Goal: Task Accomplishment & Management: Manage account settings

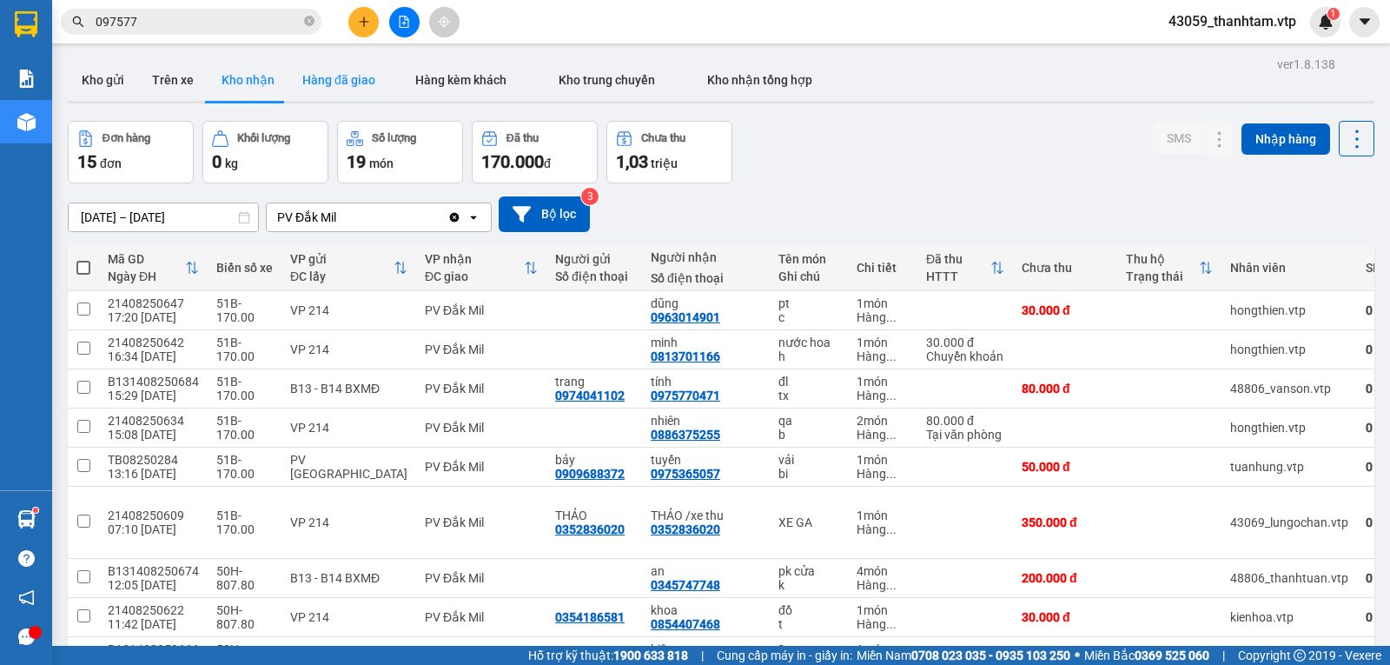
click at [335, 76] on button "Hàng đã giao" at bounding box center [338, 80] width 101 height 42
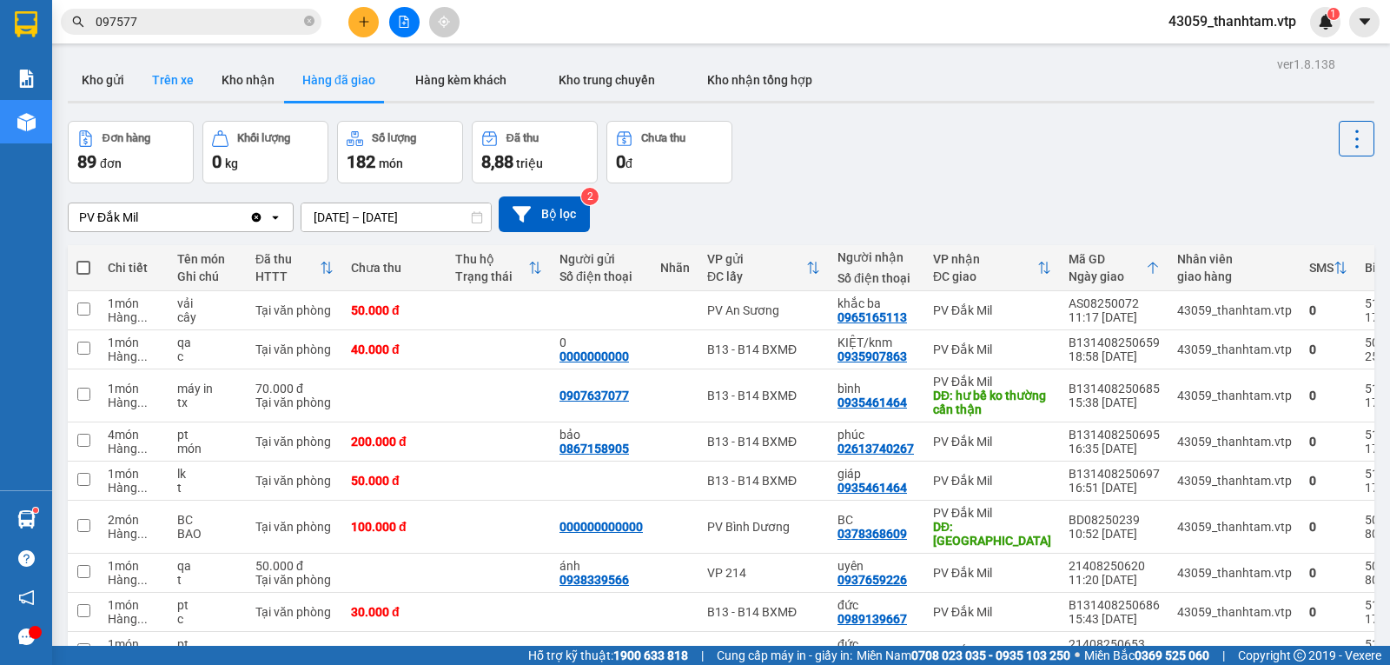
click at [191, 89] on button "Trên xe" at bounding box center [172, 80] width 69 height 42
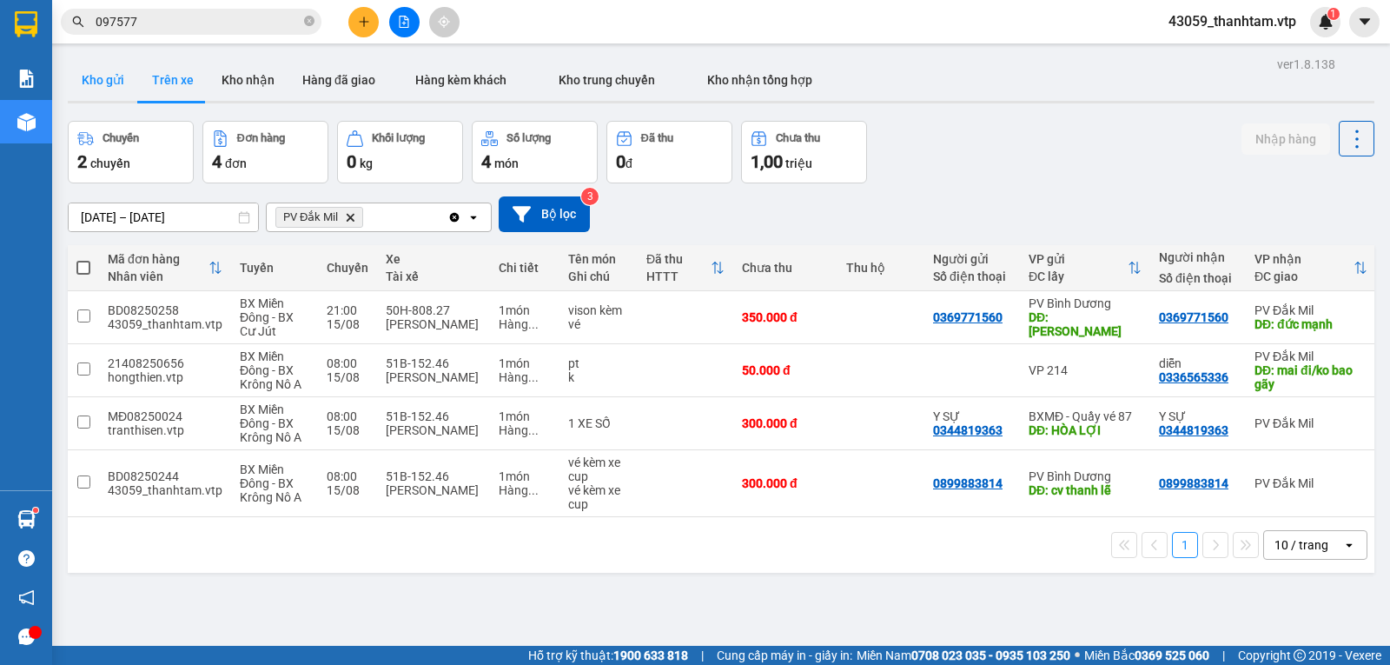
click at [93, 83] on button "Kho gửi" at bounding box center [103, 80] width 70 height 42
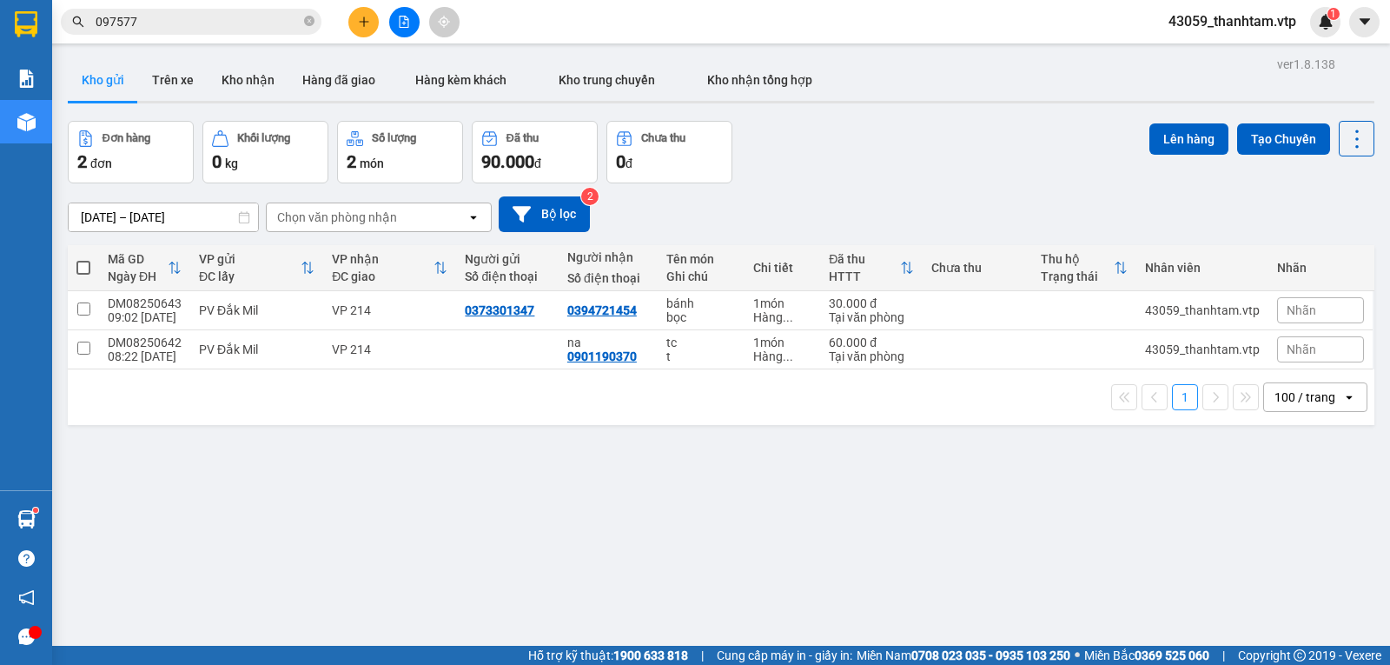
click at [387, 217] on div "Chọn văn phòng nhận" at bounding box center [337, 216] width 120 height 17
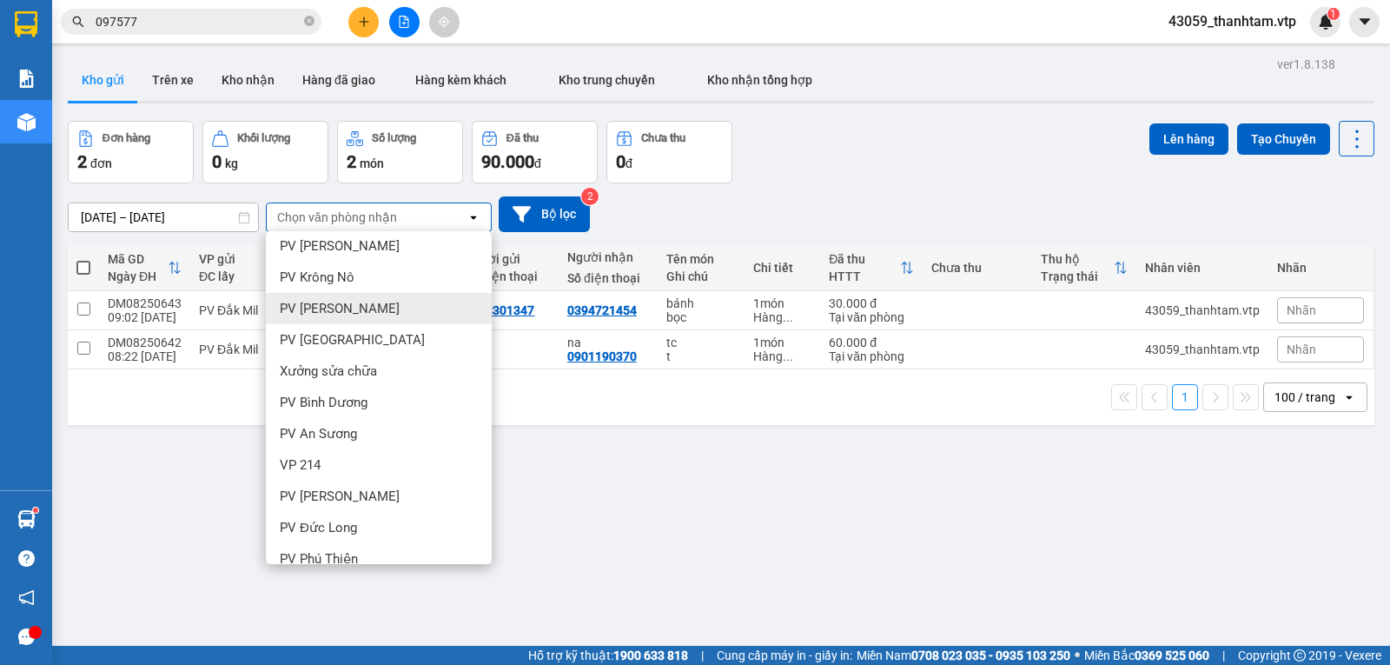
scroll to position [521, 0]
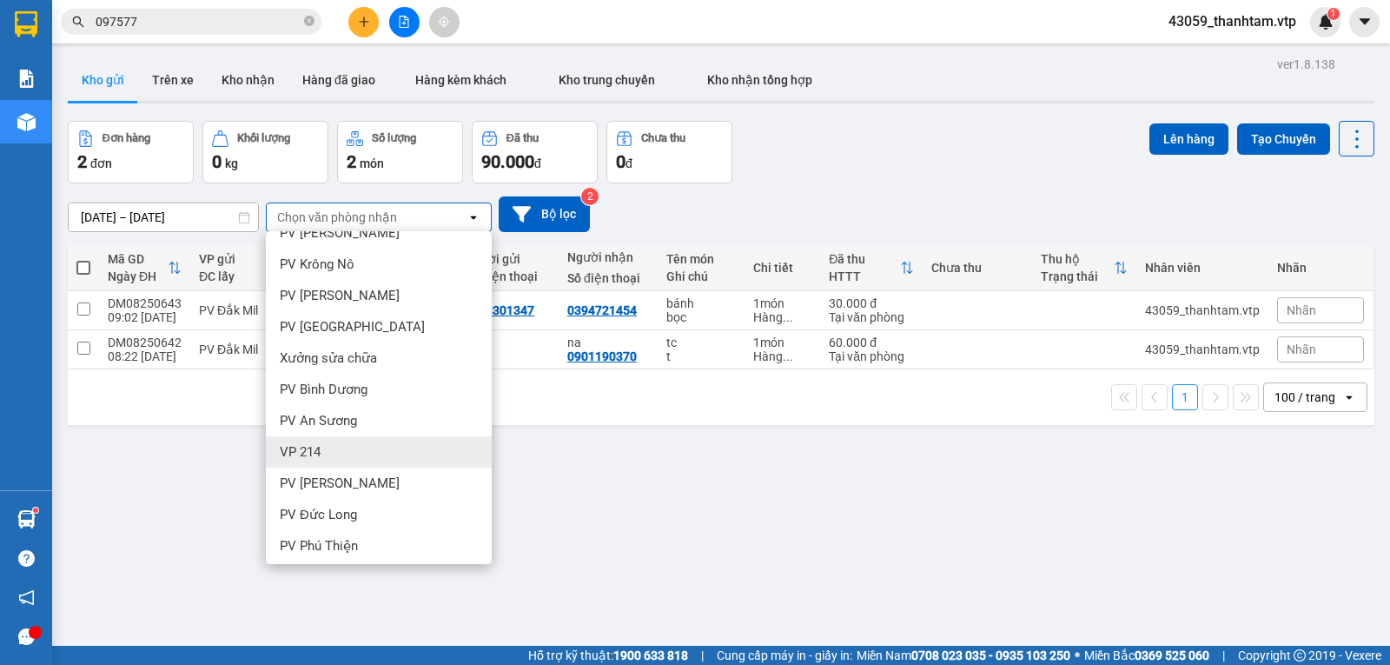
click at [356, 453] on div "VP 214" at bounding box center [379, 451] width 226 height 31
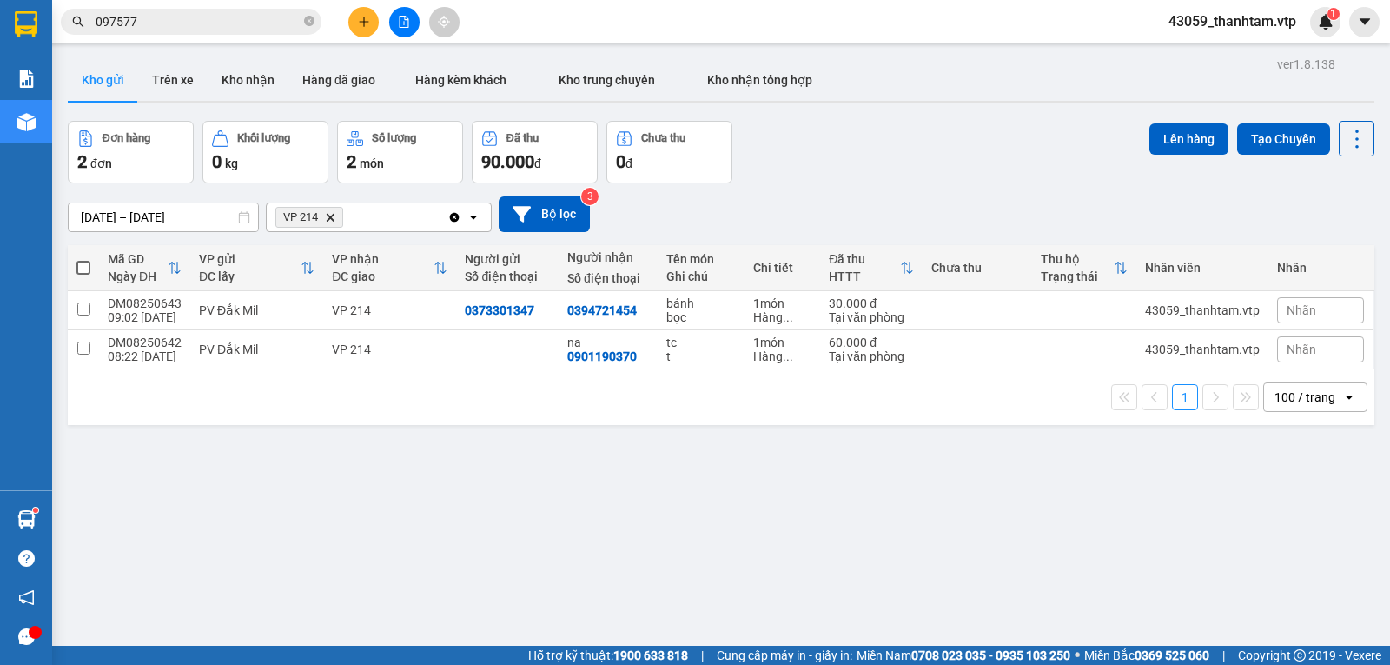
click at [333, 217] on icon "VP 214, close by backspace" at bounding box center [331, 217] width 8 height 8
click at [193, 23] on input "097577" at bounding box center [198, 21] width 205 height 19
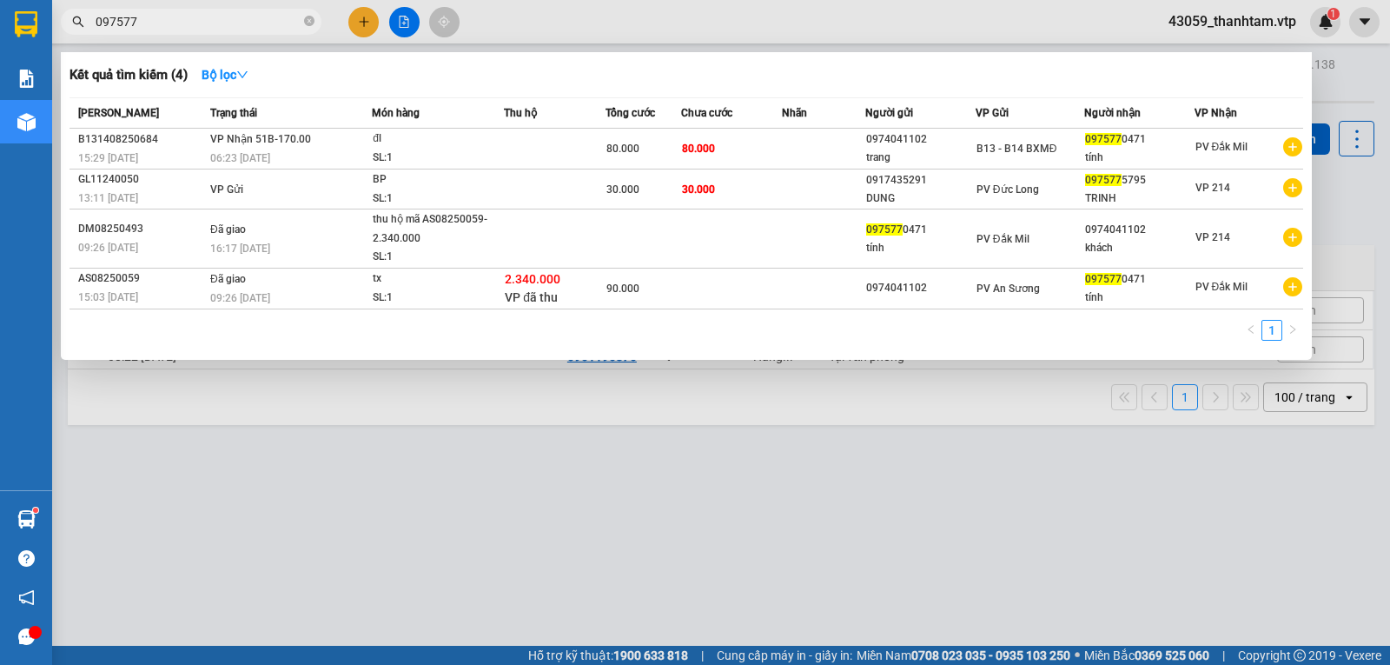
drag, startPoint x: 193, startPoint y: 23, endPoint x: 85, endPoint y: 30, distance: 107.9
click at [85, 30] on span "097577" at bounding box center [191, 22] width 261 height 26
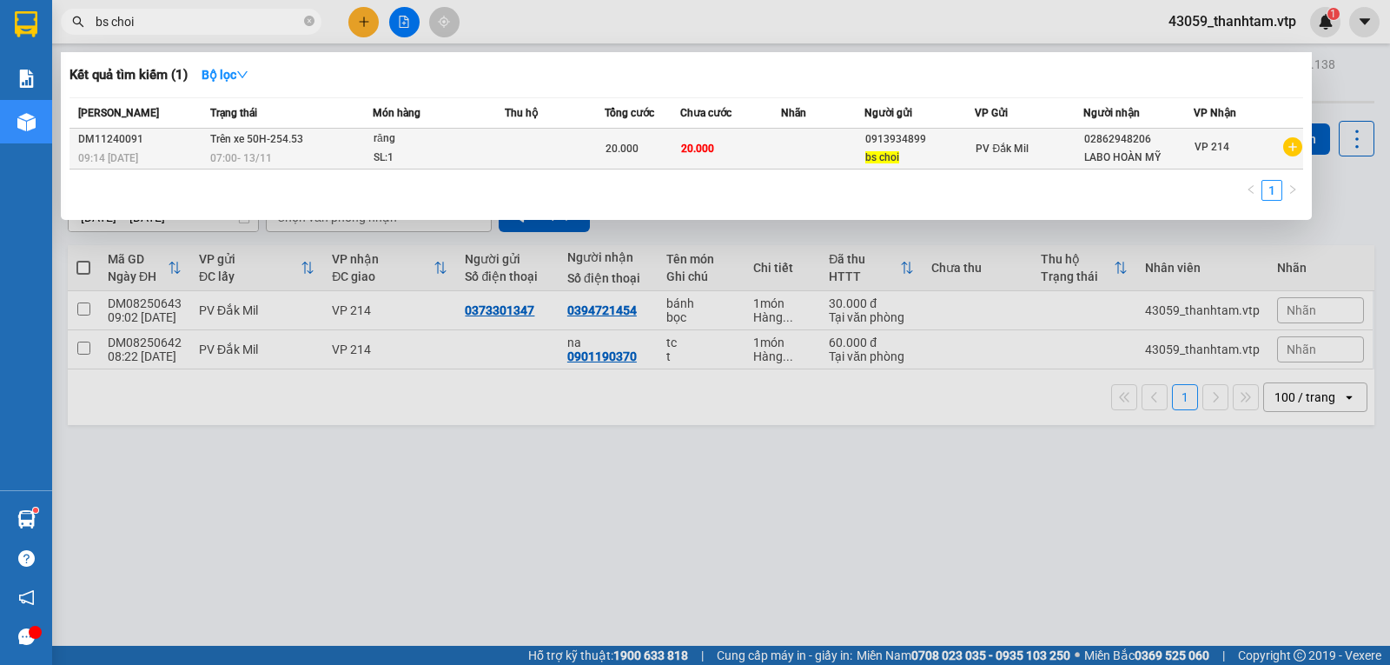
type input "bs choi"
click at [379, 155] on div "SL: 1" at bounding box center [439, 158] width 130 height 19
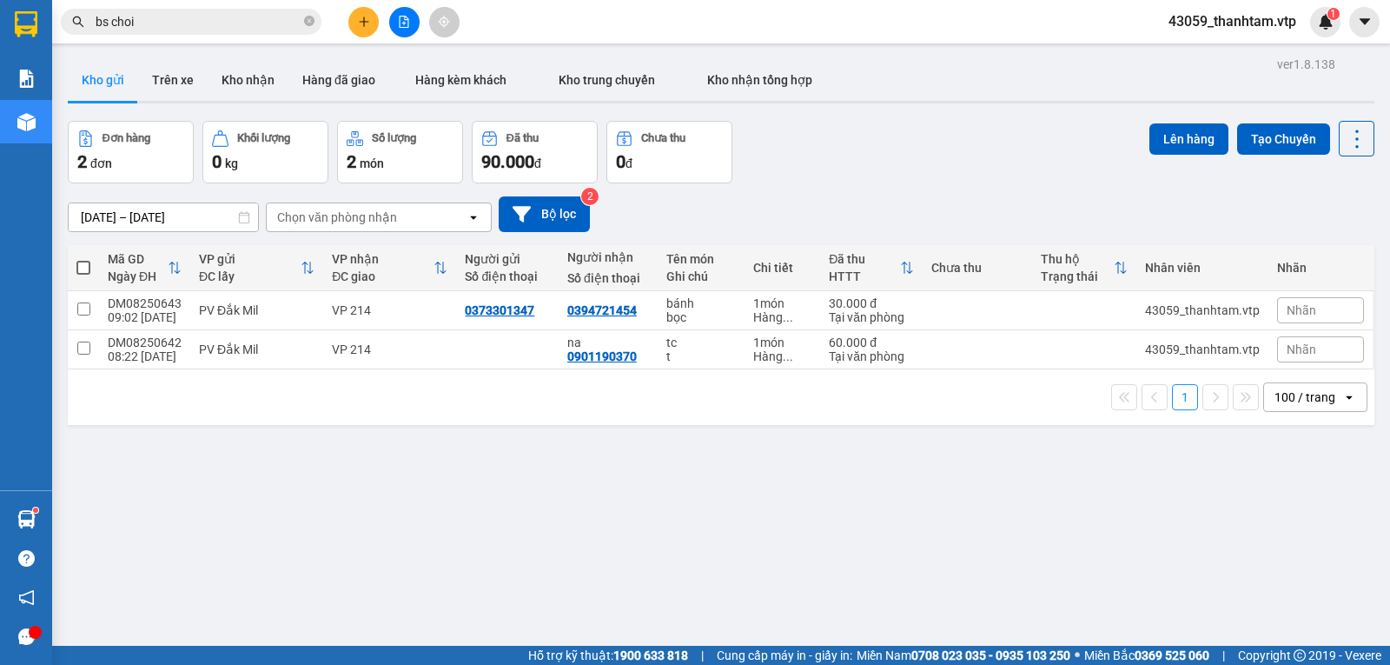
click at [220, 23] on input "bs choi" at bounding box center [198, 21] width 205 height 19
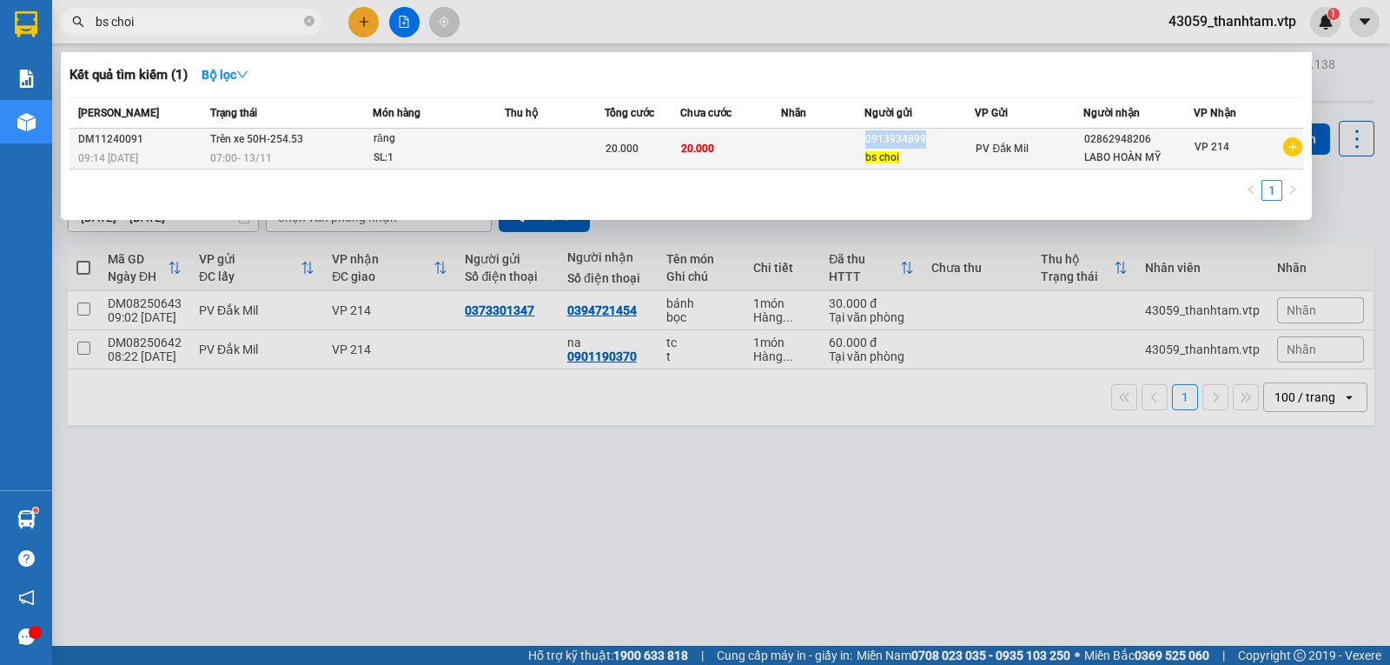
drag, startPoint x: 924, startPoint y: 140, endPoint x: 863, endPoint y: 144, distance: 61.8
click at [863, 144] on tr "DM11240091 09:14 - 13/11 Trên xe 50H-254.53 07:00 - 13/11 răng SL: 1 20.000 20.…" at bounding box center [686, 149] width 1234 height 41
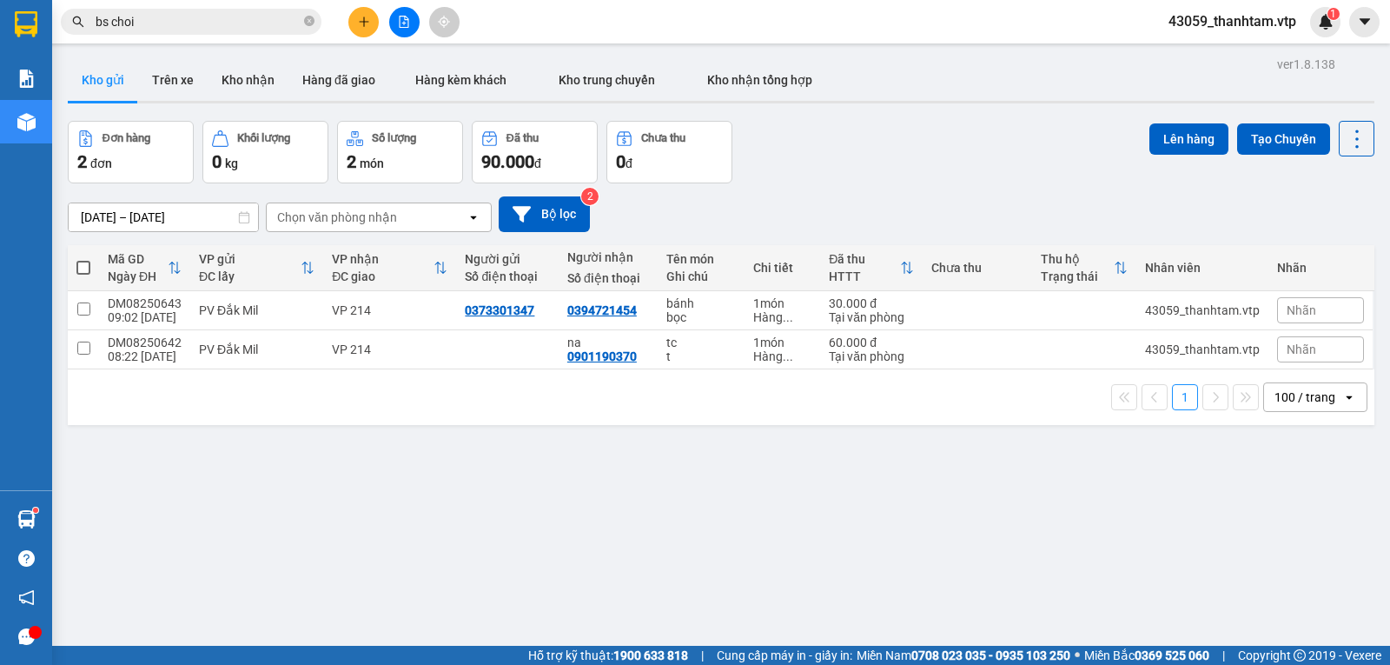
click at [242, 23] on input "bs choi" at bounding box center [198, 21] width 205 height 19
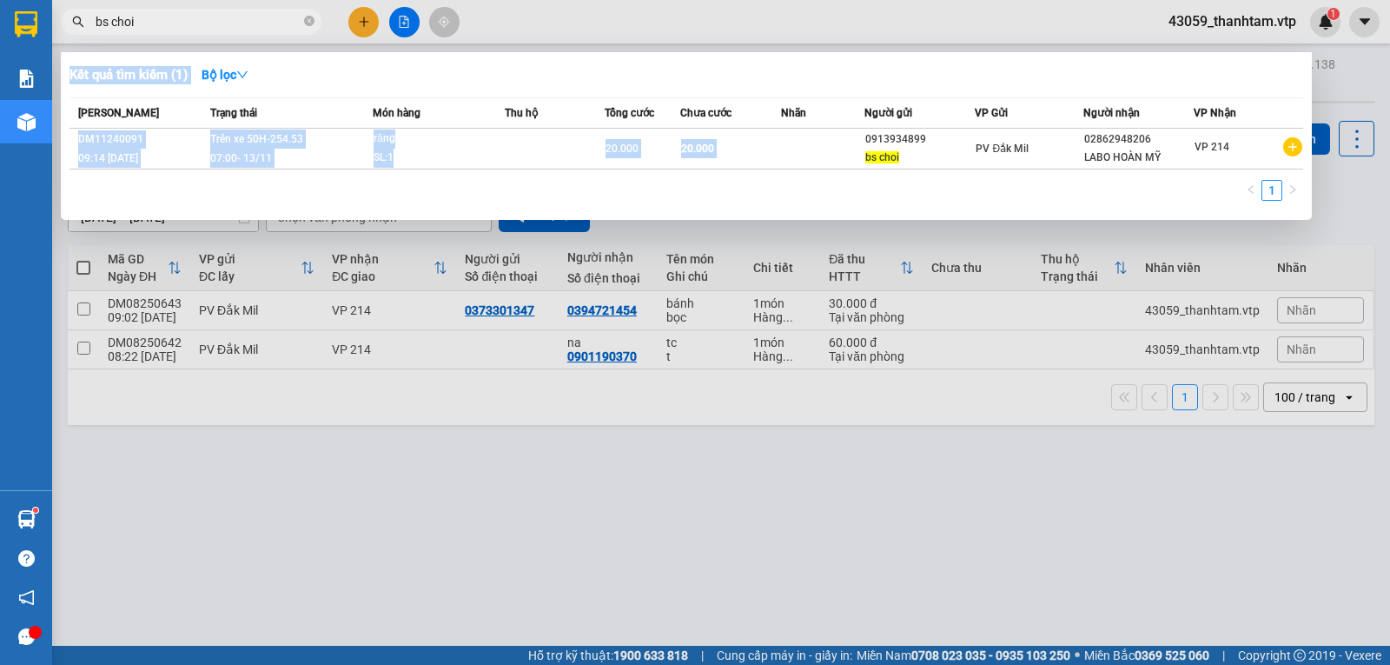
drag, startPoint x: 864, startPoint y: 136, endPoint x: 671, endPoint y: 318, distance: 265.5
click at [0, 22] on div "Kết quả tìm kiếm ( 1 ) Bộ lọc Mã ĐH Trạng thái Món hàng Thu hộ Tổng cước Chưa c…" at bounding box center [0, 22] width 0 height 0
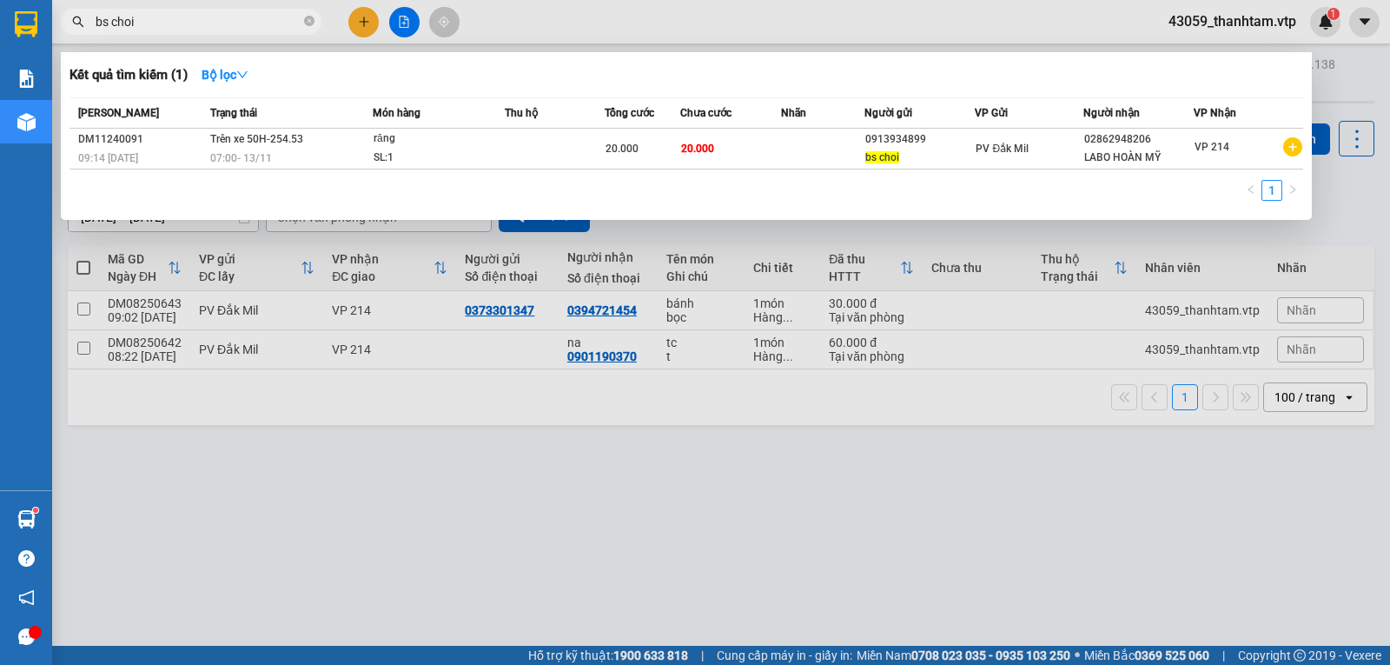
click at [232, 30] on input "bs choi" at bounding box center [198, 21] width 205 height 19
drag, startPoint x: 232, startPoint y: 30, endPoint x: 72, endPoint y: 51, distance: 161.3
click at [72, 37] on div "Kết quả tìm kiếm ( 1 ) Bộ lọc Mã ĐH Trạng thái Món hàng Thu hộ Tổng cước Chưa c…" at bounding box center [169, 22] width 339 height 30
paste input "text"
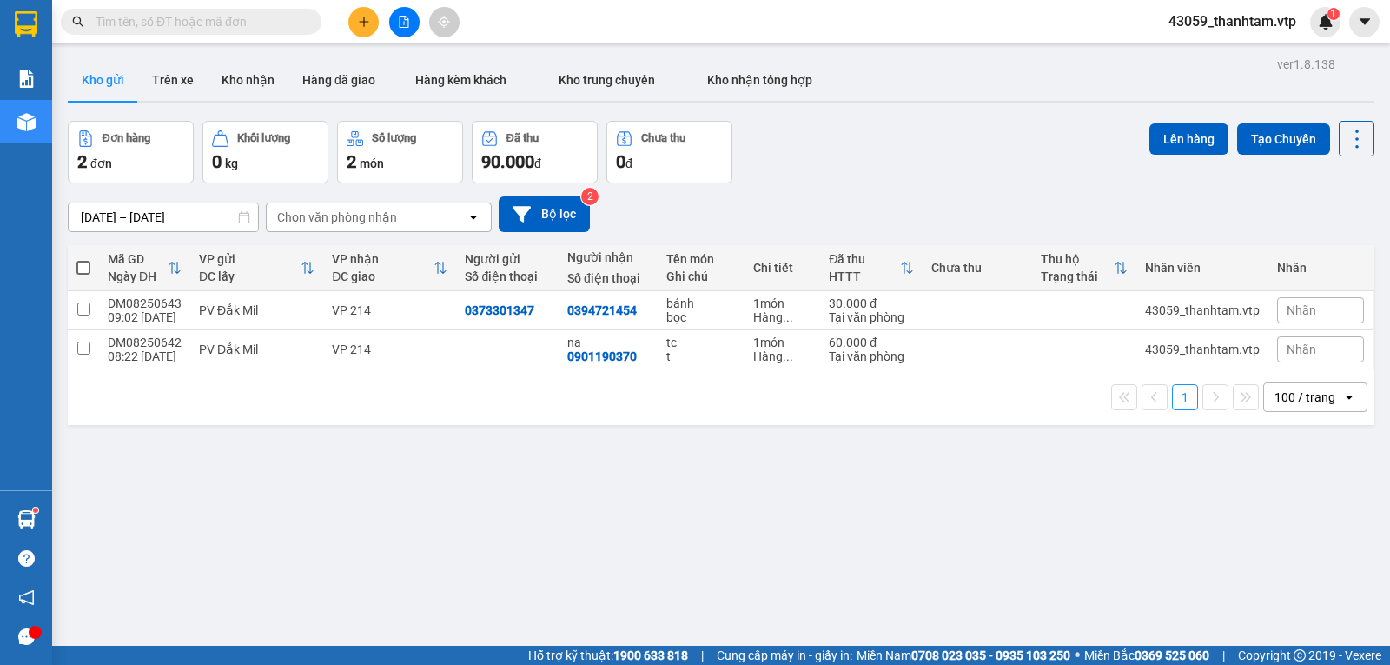
click at [112, 30] on input "text" at bounding box center [198, 21] width 205 height 19
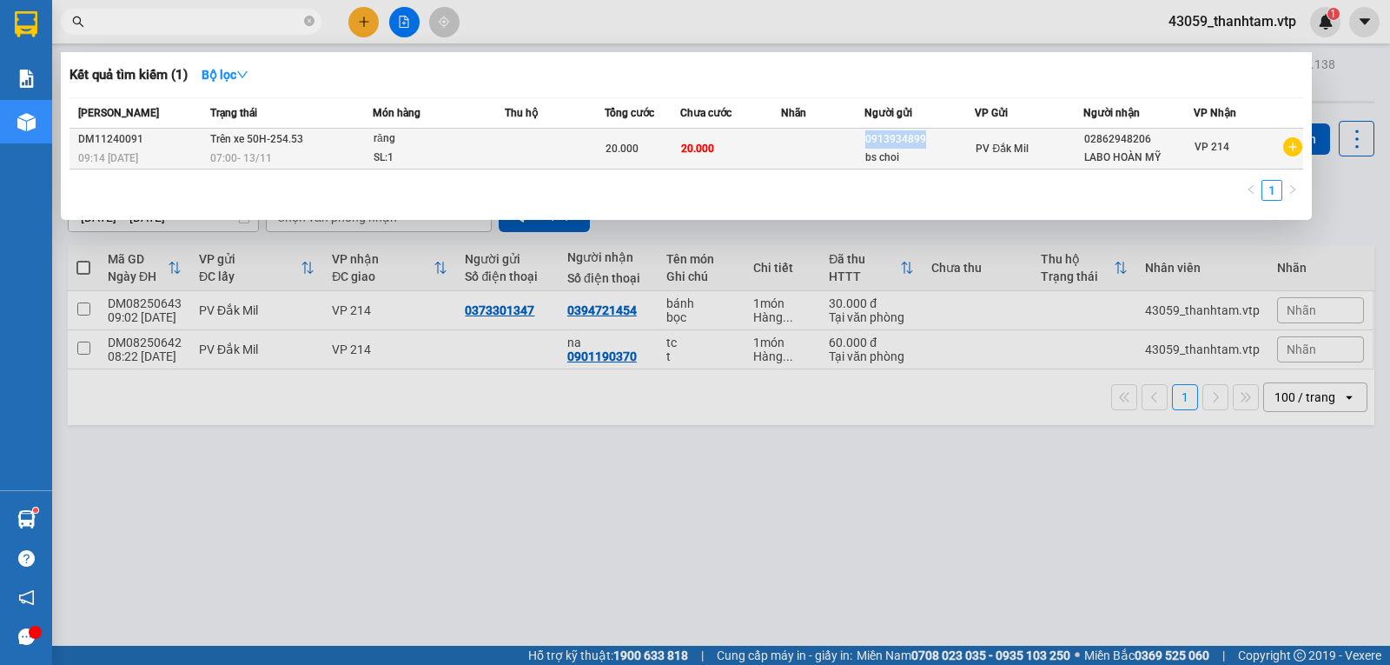
copy div "0913934899"
drag, startPoint x: 866, startPoint y: 142, endPoint x: 924, endPoint y: 145, distance: 58.3
click at [924, 145] on div "0913934899" at bounding box center [919, 139] width 109 height 18
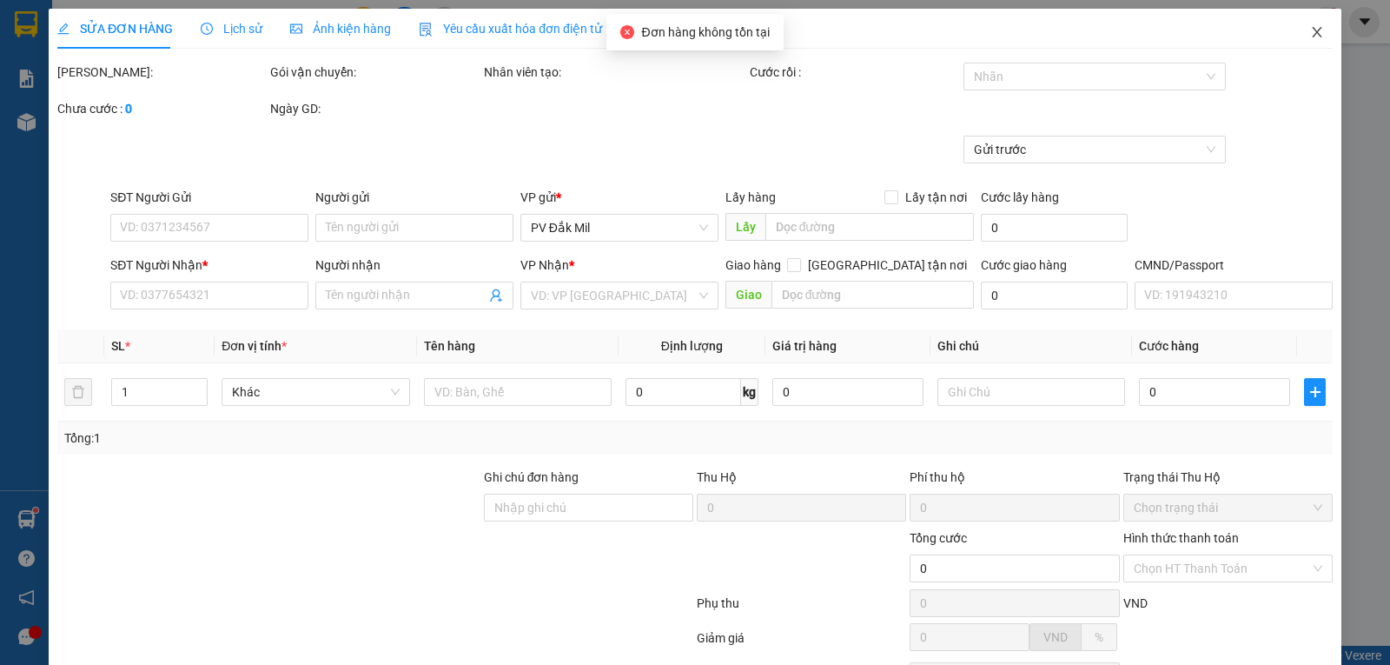
click at [1310, 37] on icon "close" at bounding box center [1317, 32] width 14 height 14
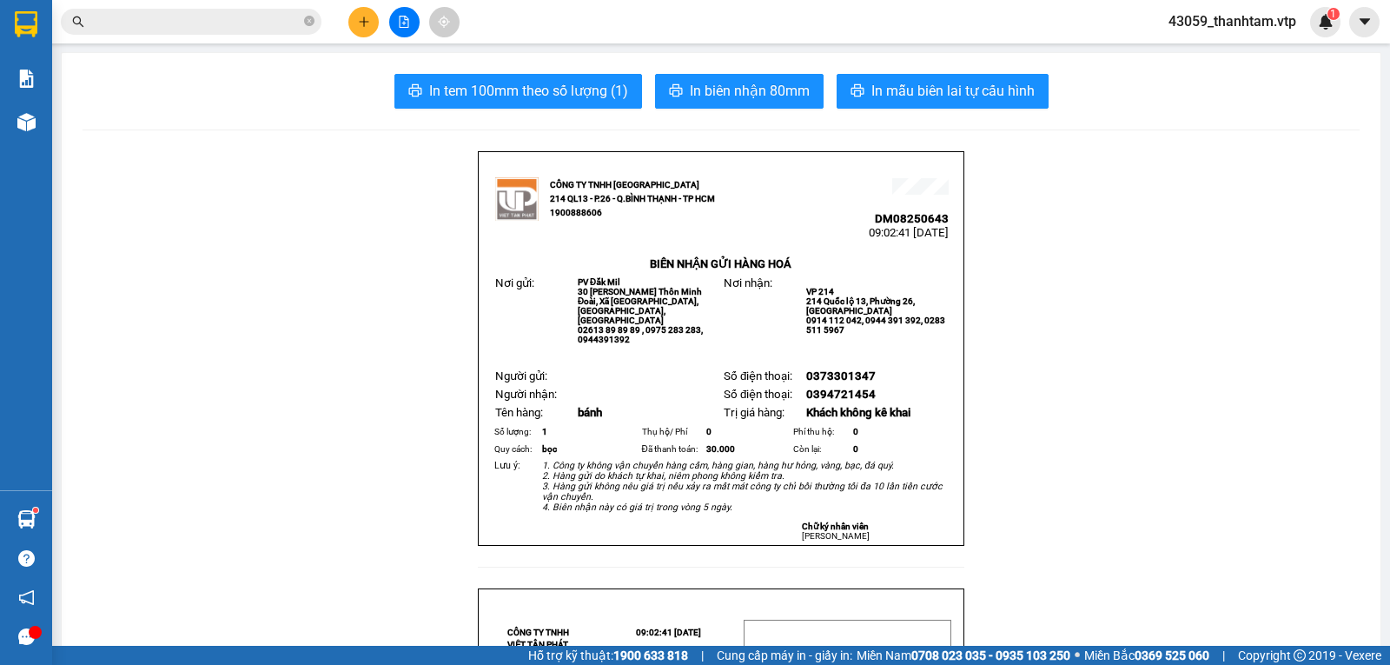
click at [369, 19] on icon "plus" at bounding box center [364, 22] width 12 height 12
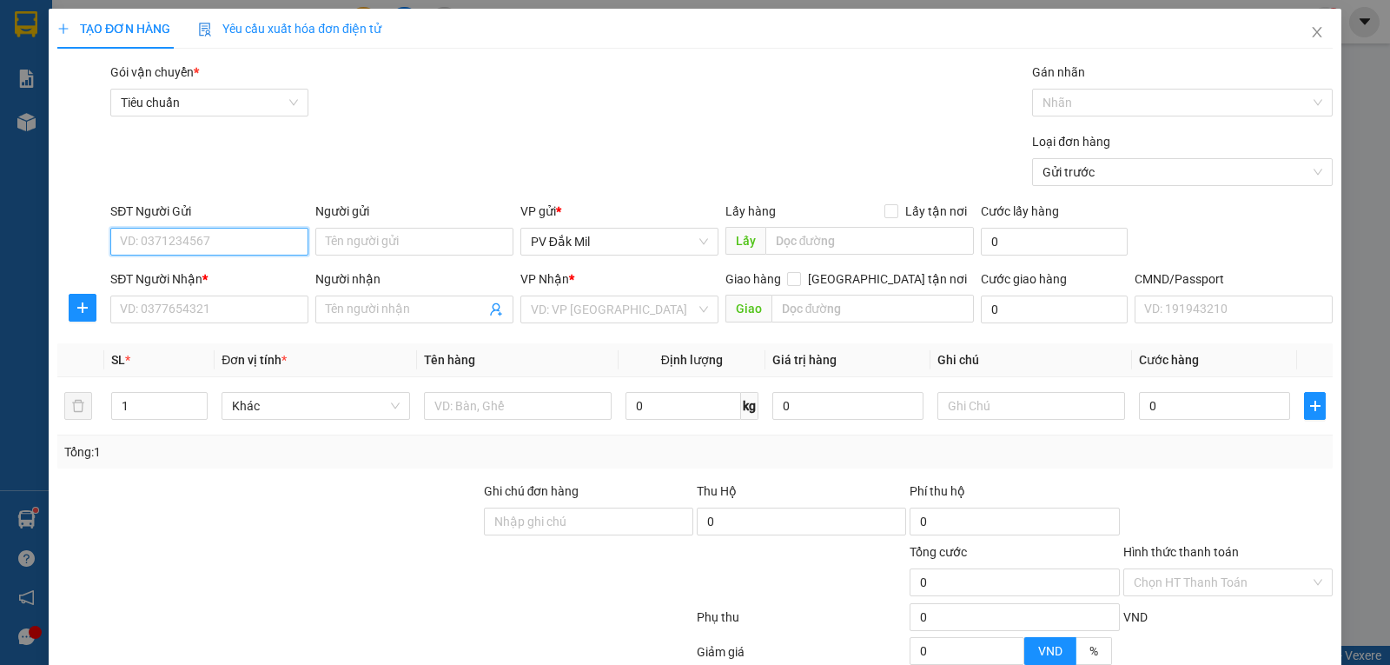
paste input "0913934899"
type input "0913934899"
click at [247, 275] on div "0913934899 - choi" at bounding box center [207, 276] width 175 height 19
type input "[PERSON_NAME]"
type input "02862948206"
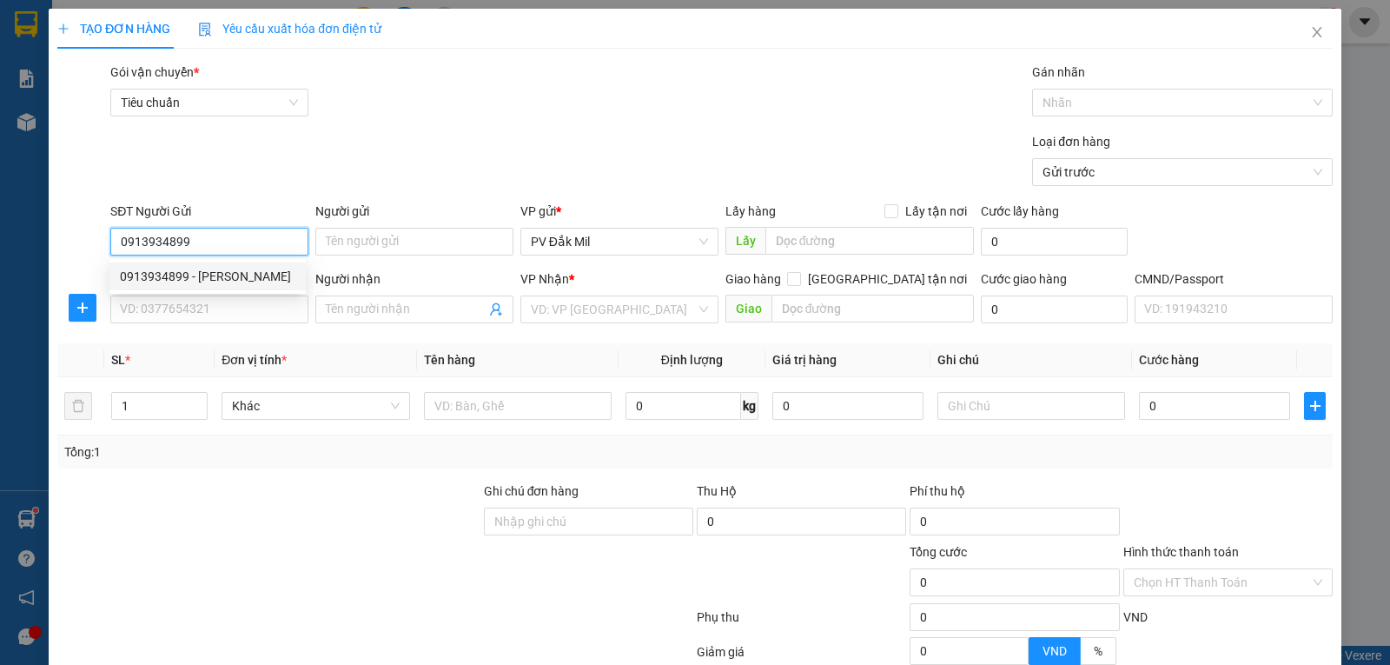
type input "LABO HOÀN MỸ"
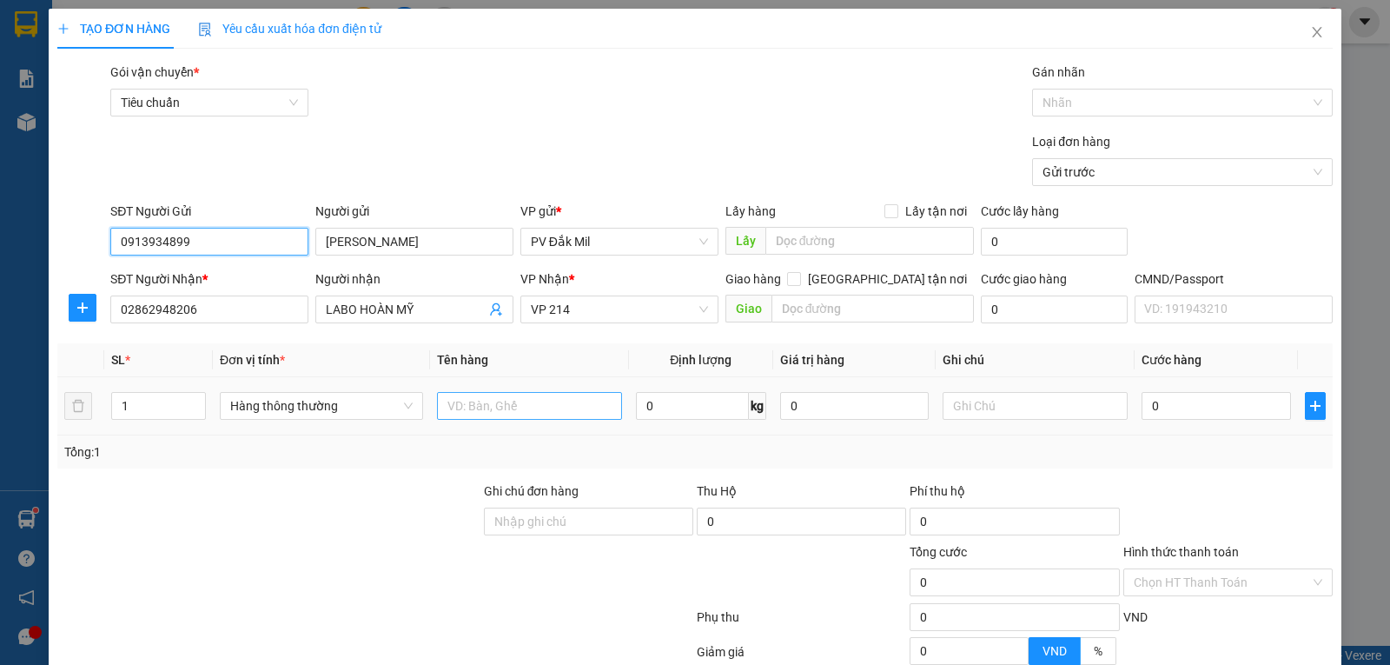
type input "0913934899"
click at [524, 413] on input "text" at bounding box center [529, 406] width 185 height 28
type input "h"
click at [1198, 400] on input "0" at bounding box center [1216, 406] width 149 height 28
type input "3"
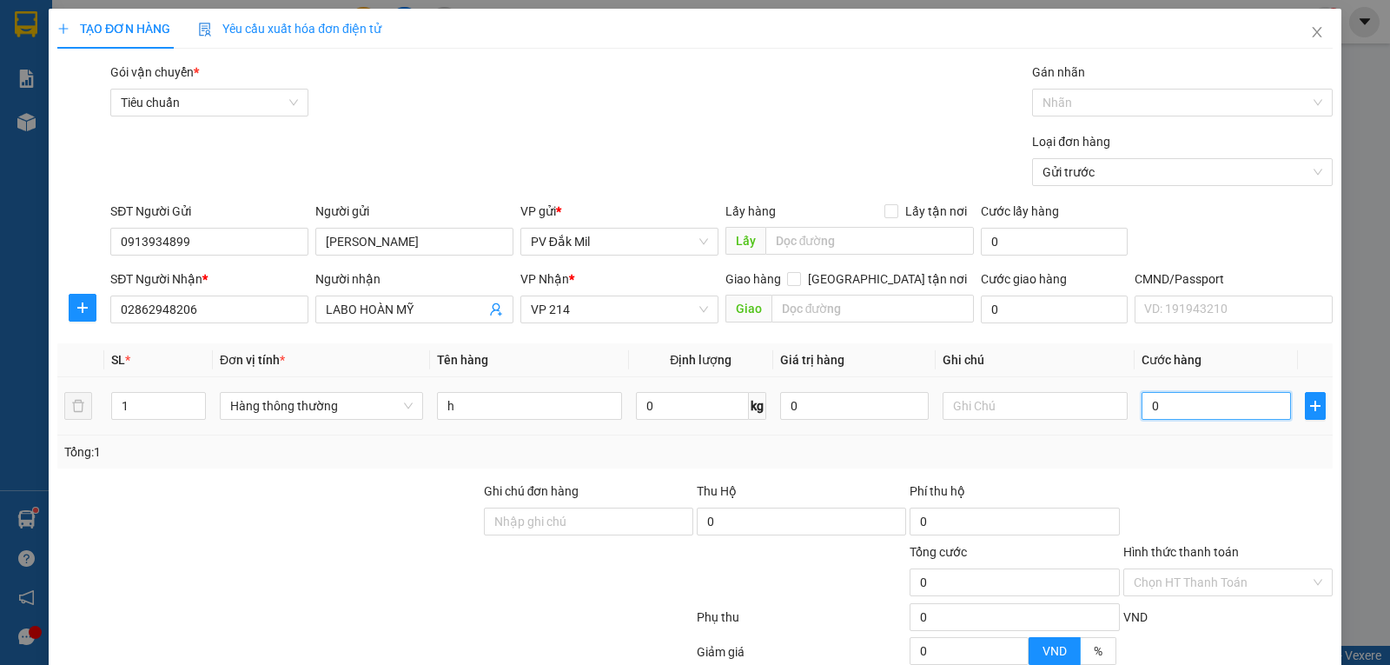
type input "3"
type input "30"
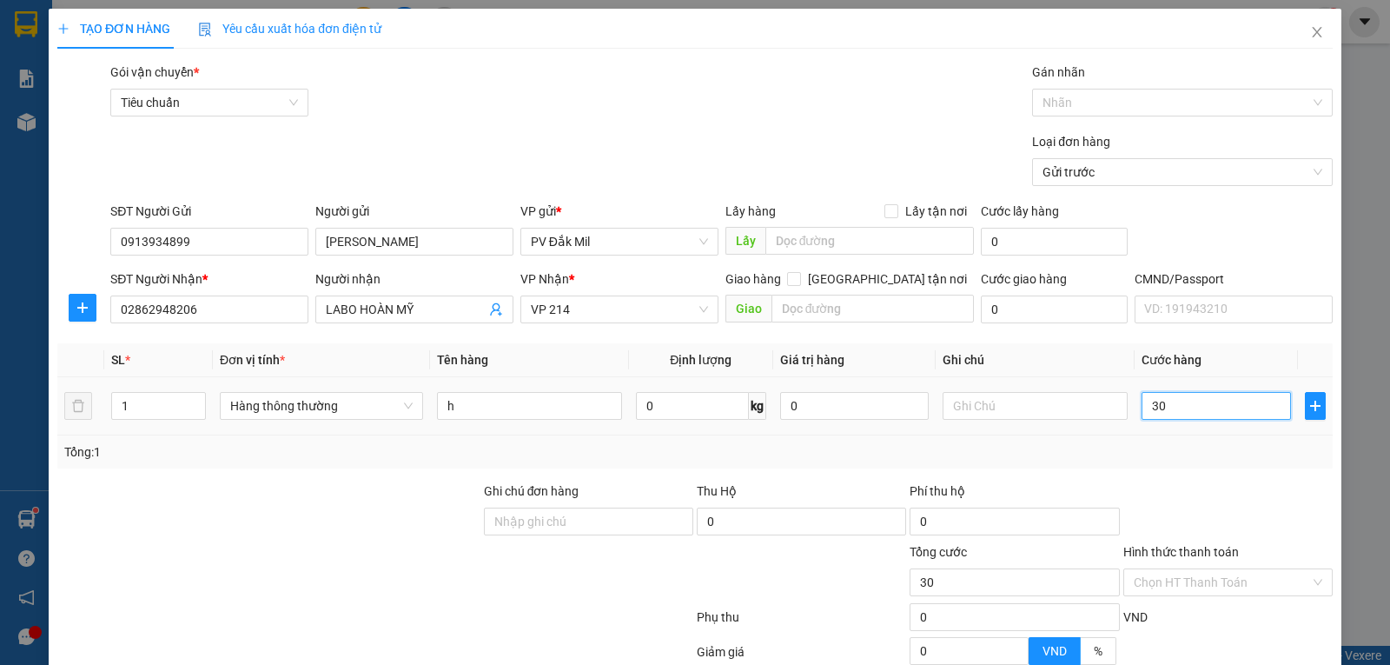
type input "300"
type input "3.000"
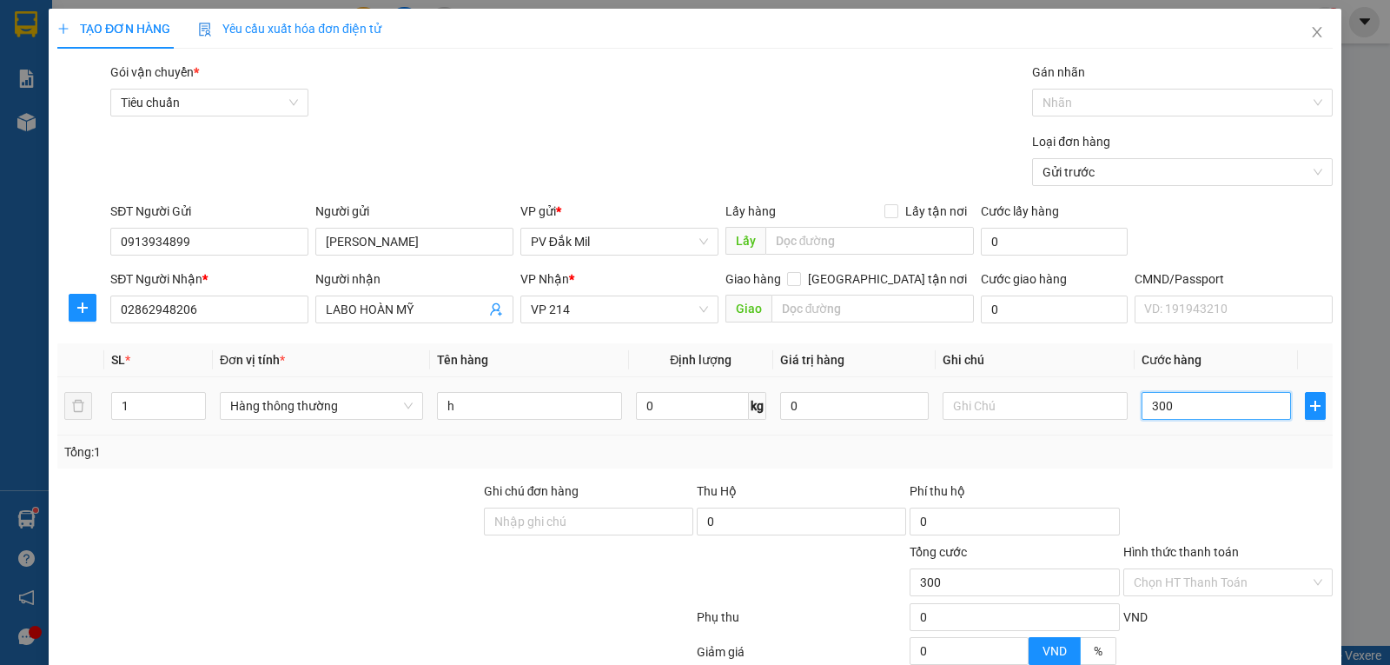
type input "3.000"
type input "30.000"
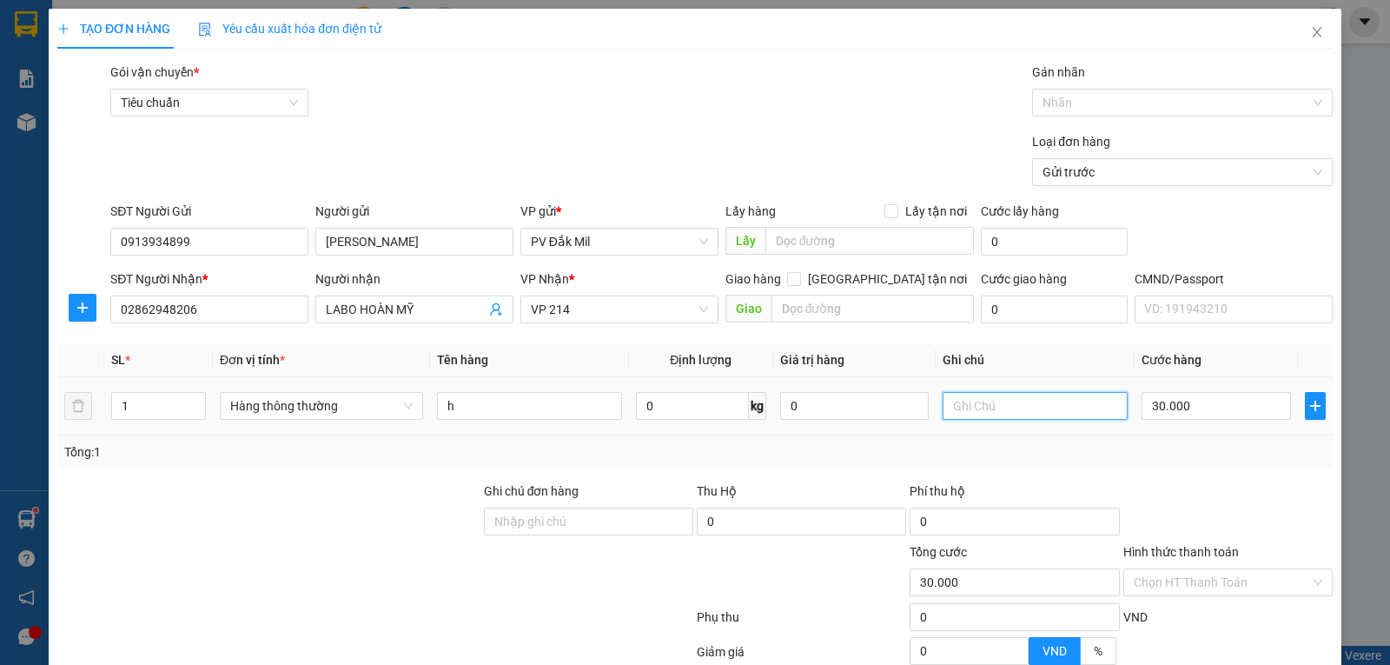
click at [1025, 406] on input "text" at bounding box center [1035, 406] width 185 height 28
type input "h"
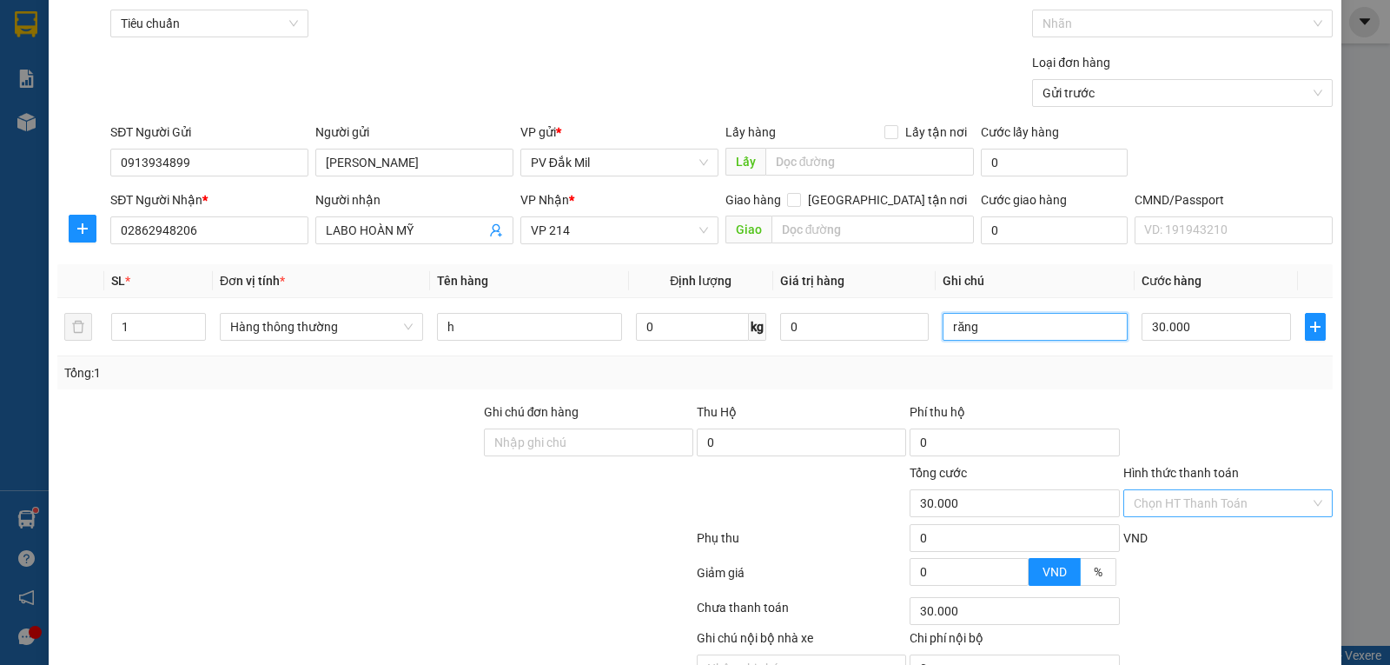
scroll to position [171, 0]
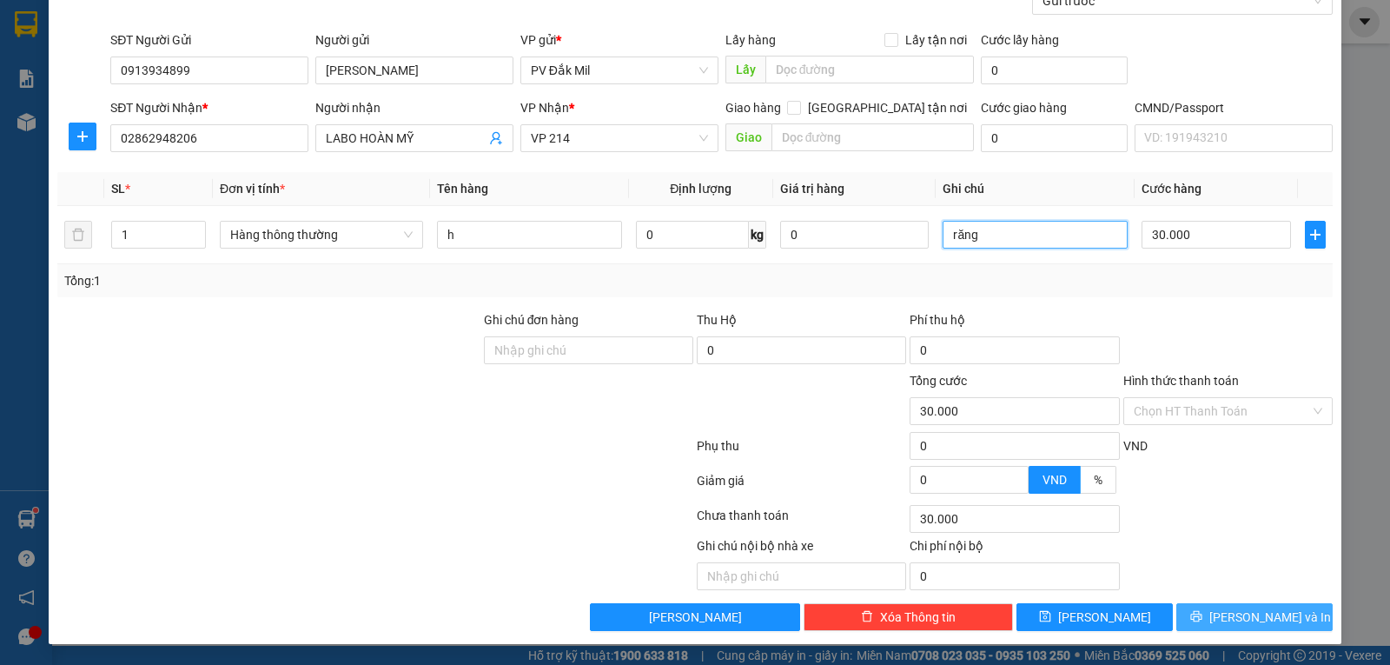
type input "răng"
click at [1202, 612] on icon "printer" at bounding box center [1196, 616] width 12 height 12
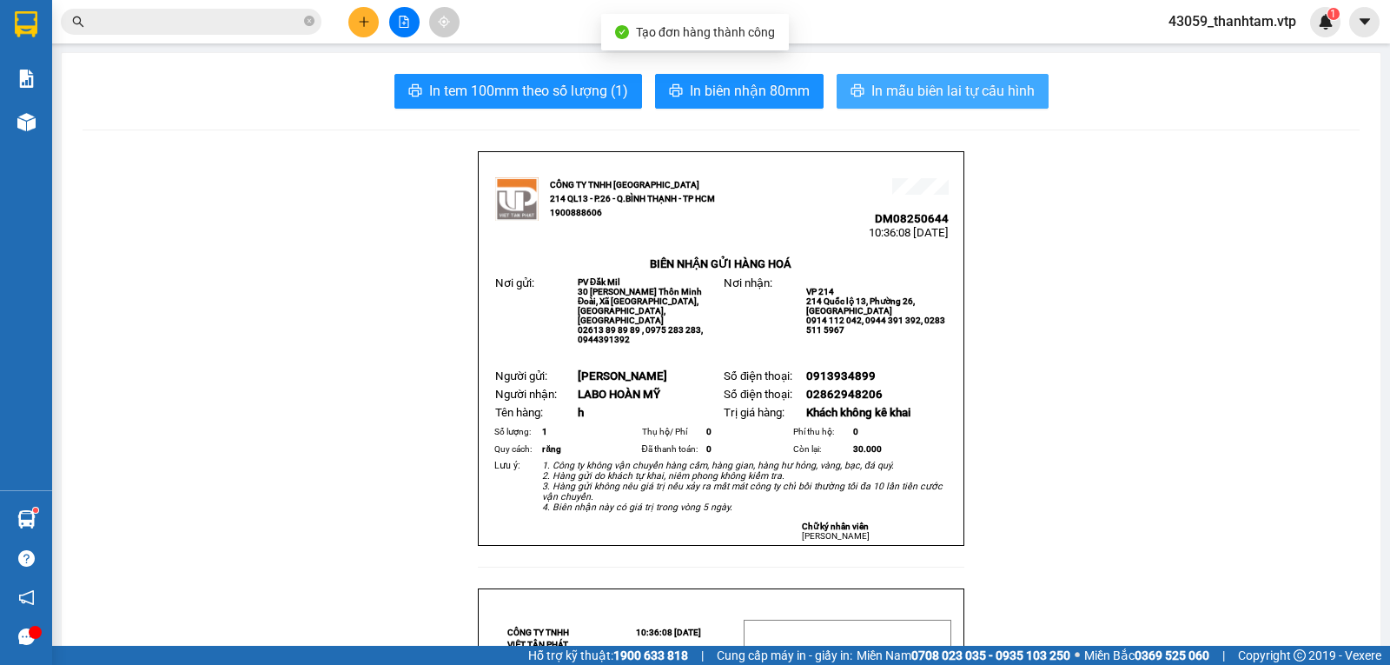
click at [840, 99] on button "In mẫu biên lai tự cấu hình" at bounding box center [943, 91] width 212 height 35
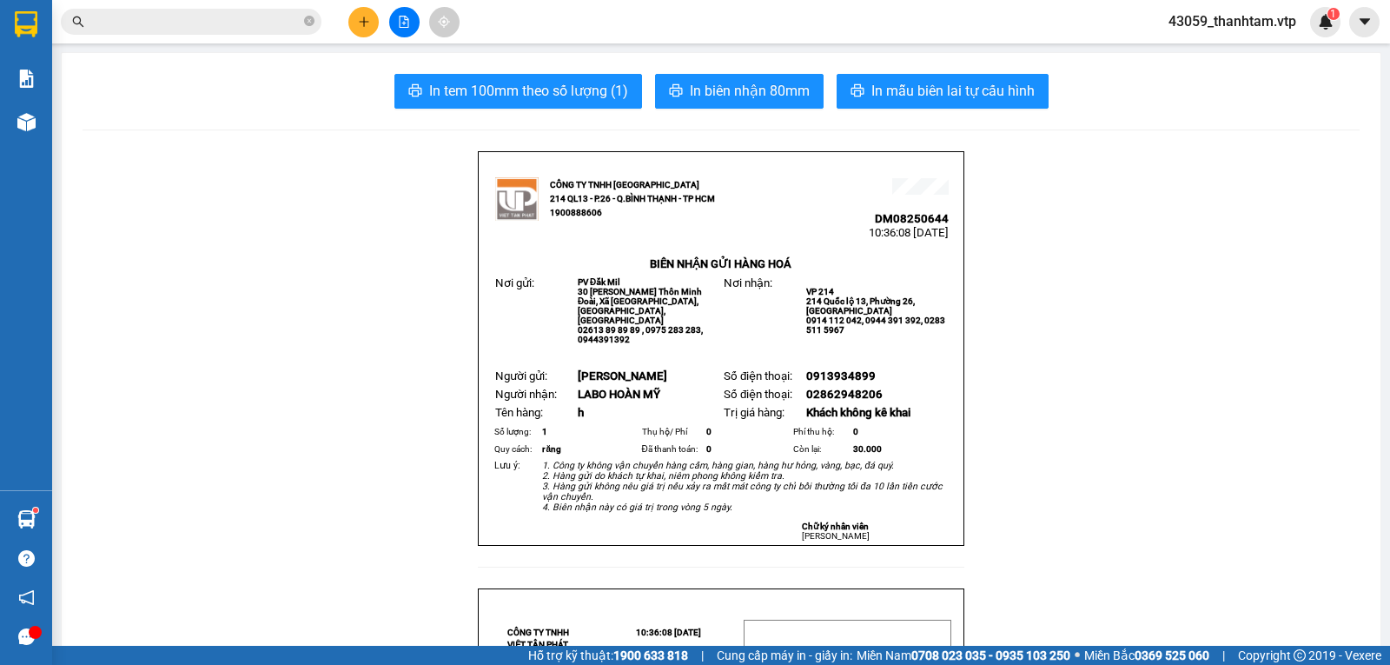
click at [220, 25] on input "text" at bounding box center [198, 21] width 205 height 19
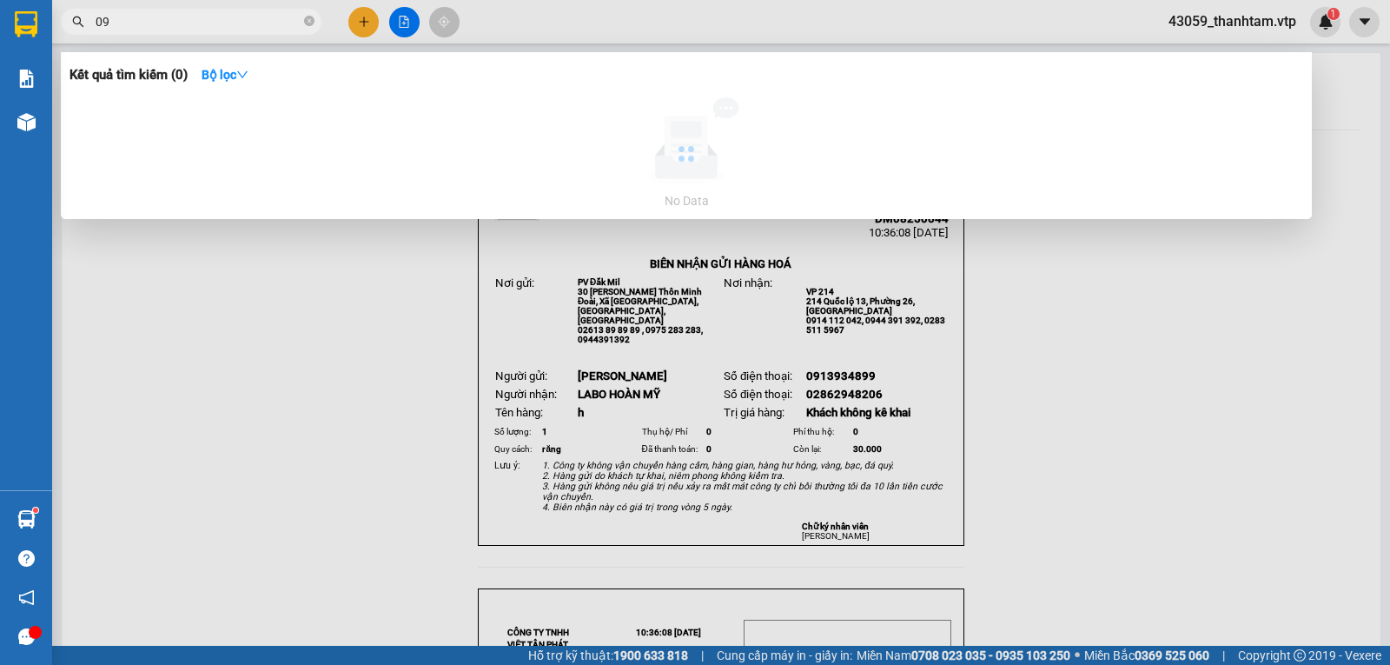
type input "0"
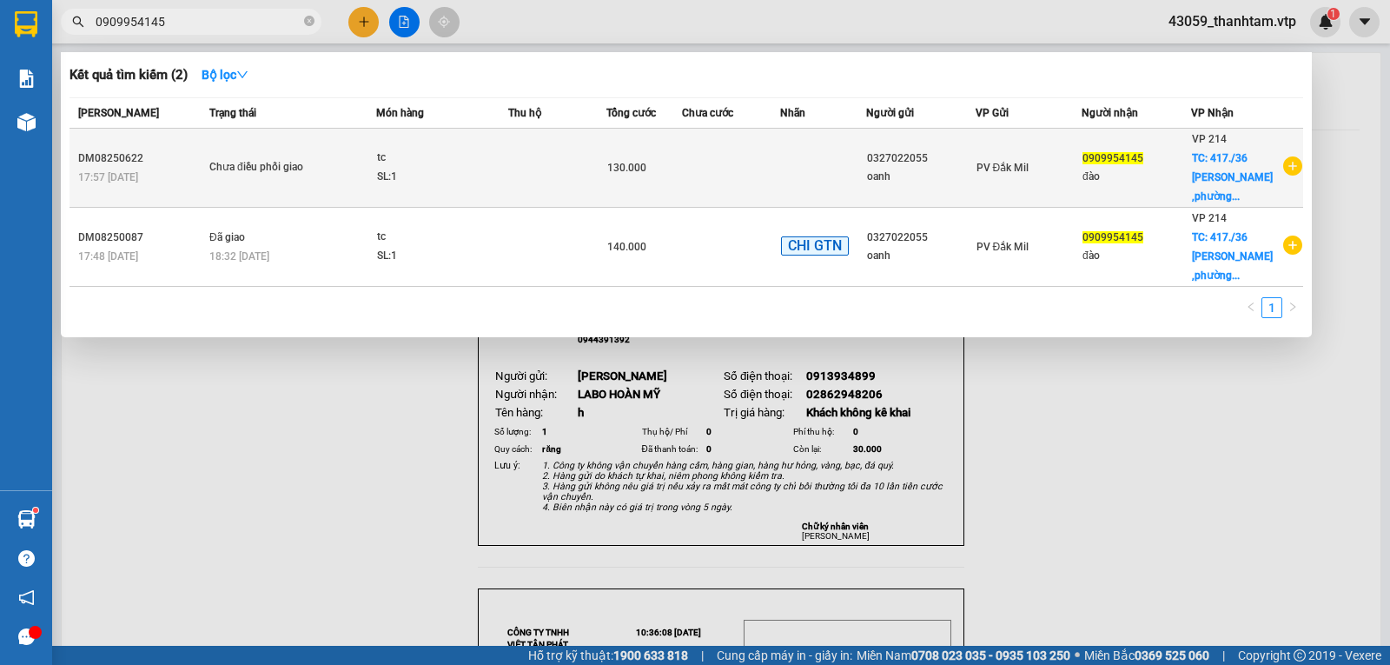
type input "0909954145"
click at [266, 158] on div "Chưa điều phối giao" at bounding box center [274, 167] width 130 height 19
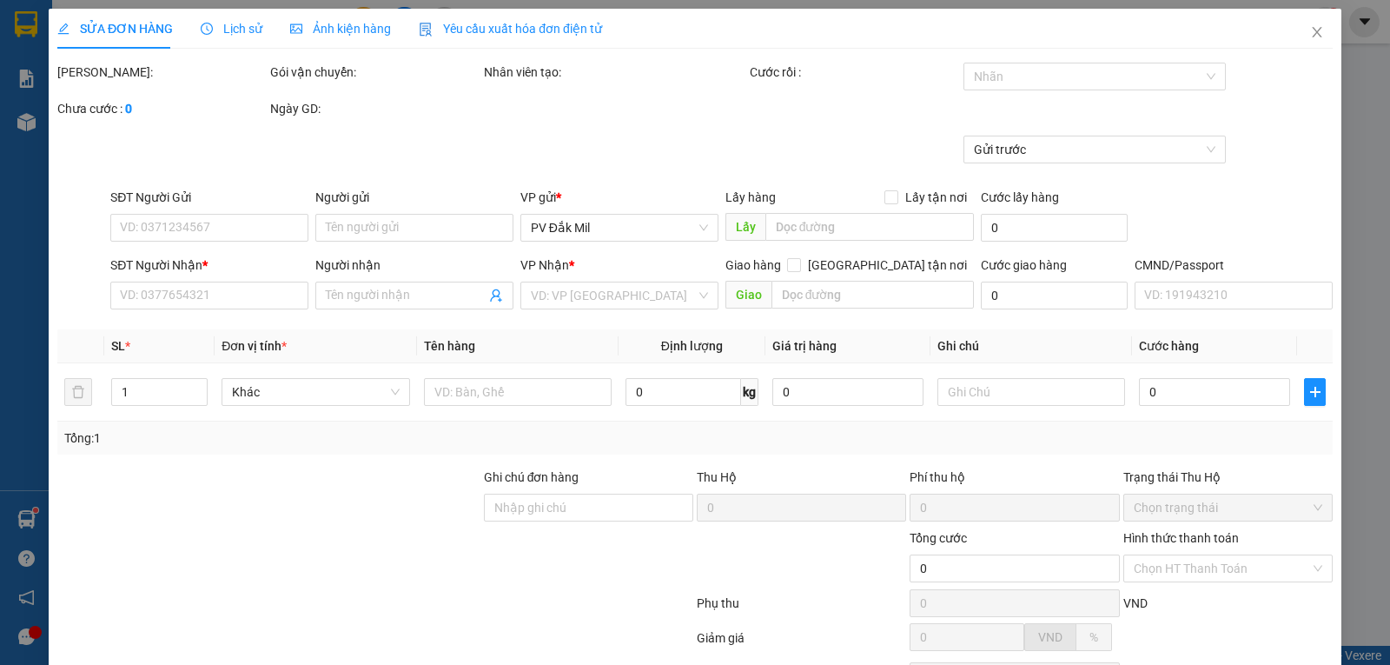
type input "2.500"
type input "0327022055"
type input "oanh"
type input "0909954145"
type input "đào"
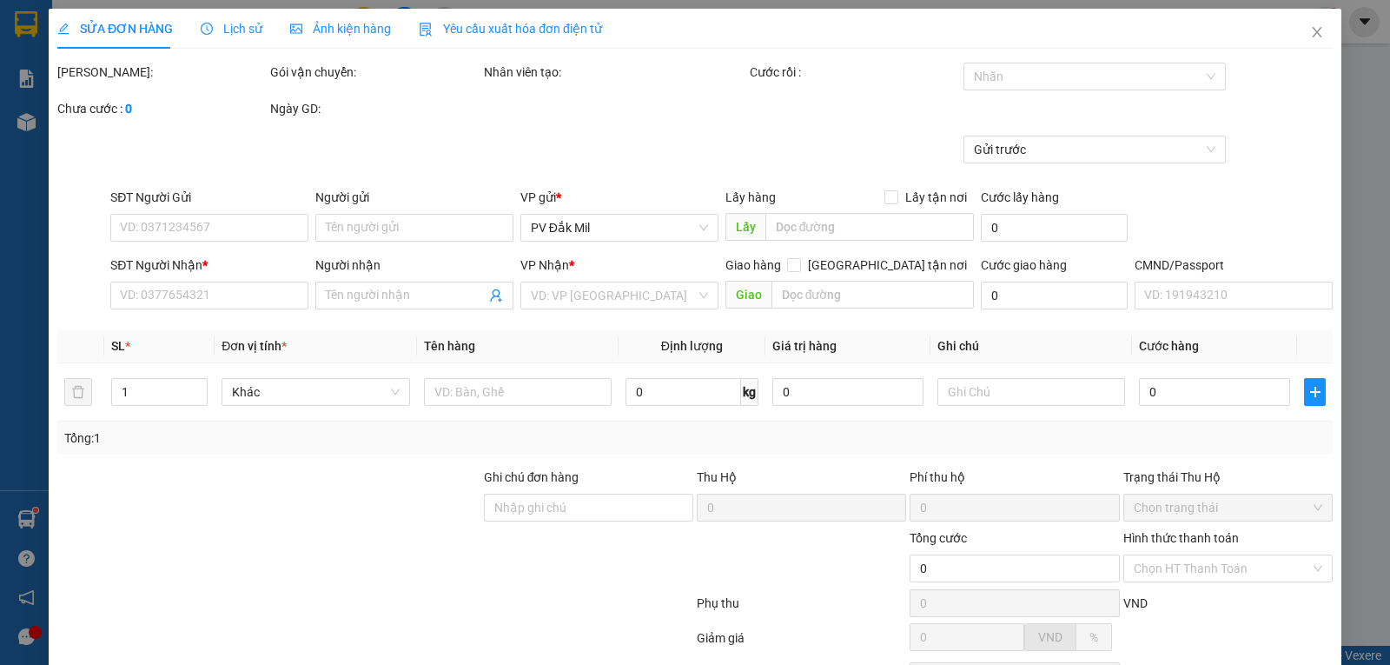
checkbox input "true"
type input "417./36 lê văn thọ ,phường 9 ,gò vấp"
type input "6868 130k 17h57p ngày 1408"
type input "130.000"
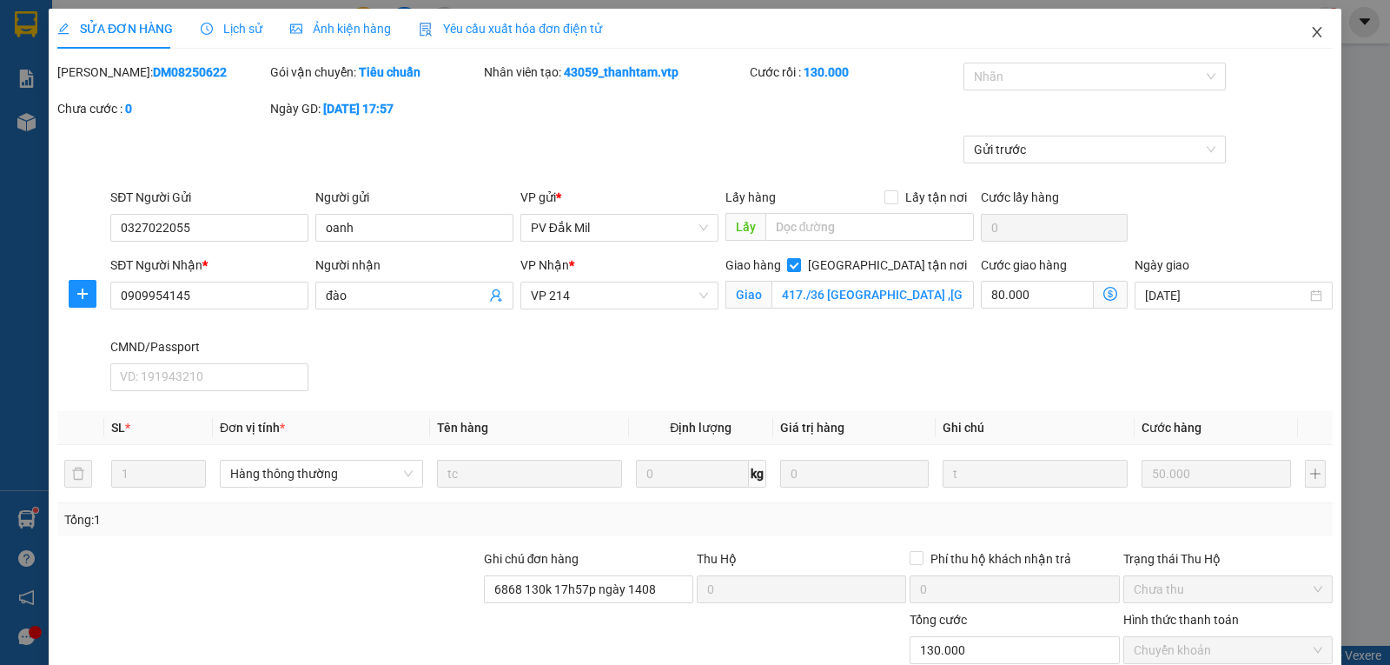
click at [1294, 31] on span "Close" at bounding box center [1317, 33] width 49 height 49
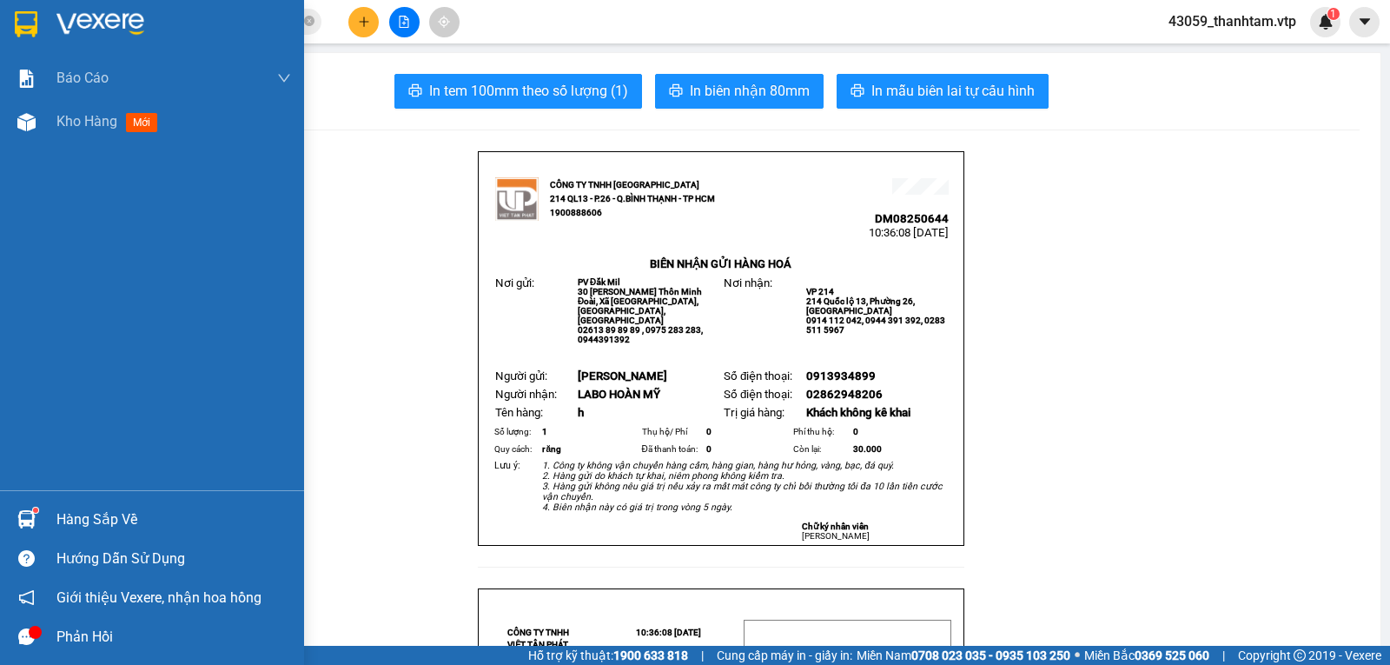
click at [23, 21] on img at bounding box center [26, 24] width 23 height 26
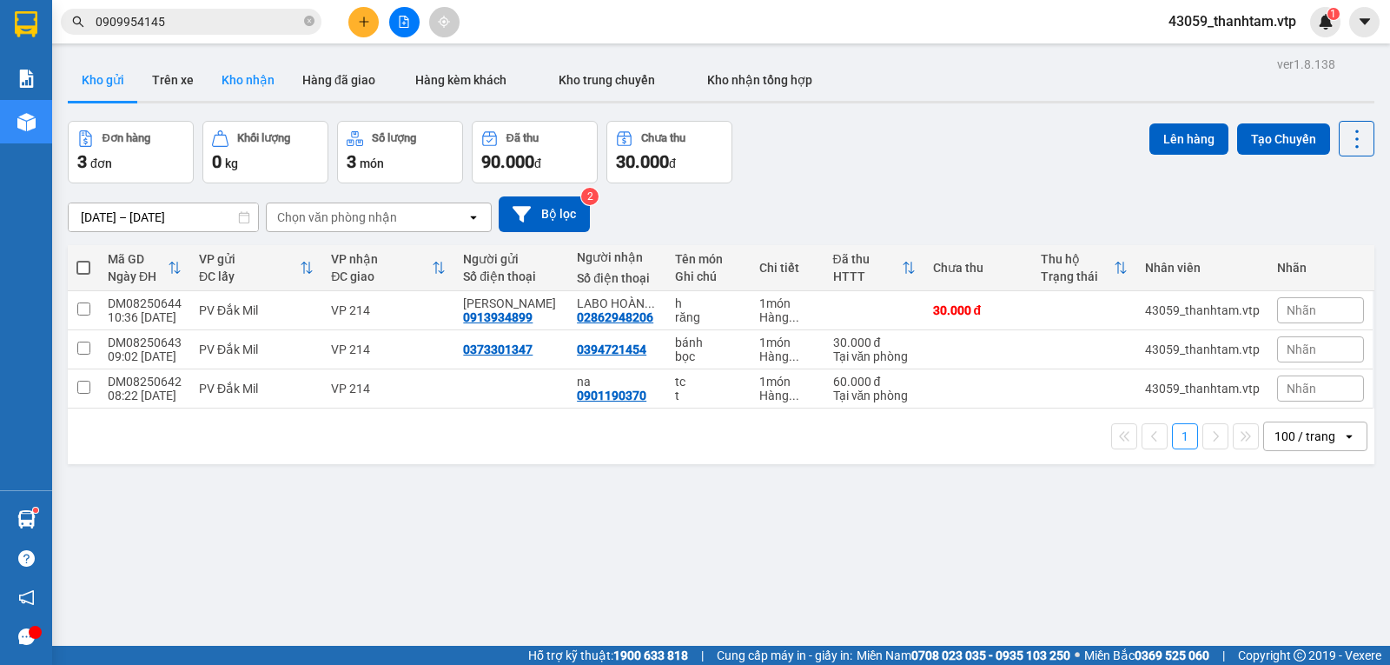
click at [256, 80] on button "Kho nhận" at bounding box center [248, 80] width 81 height 42
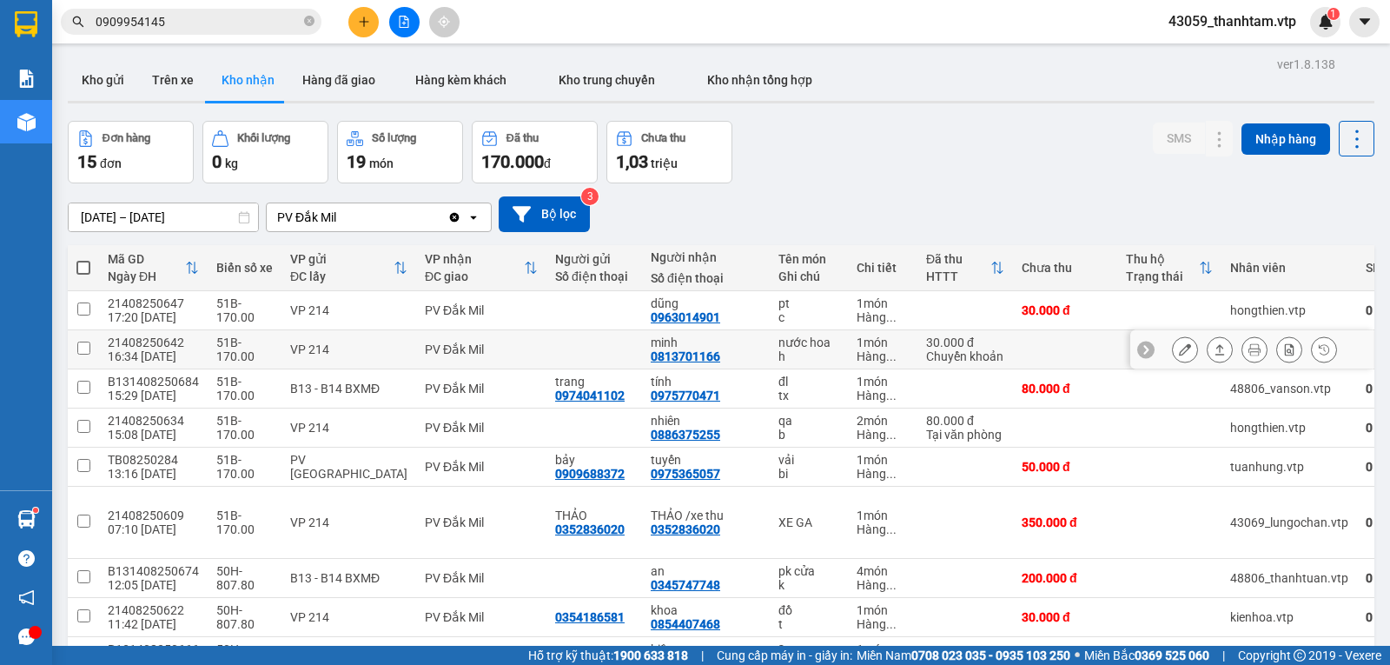
click at [1173, 347] on button at bounding box center [1185, 349] width 24 height 30
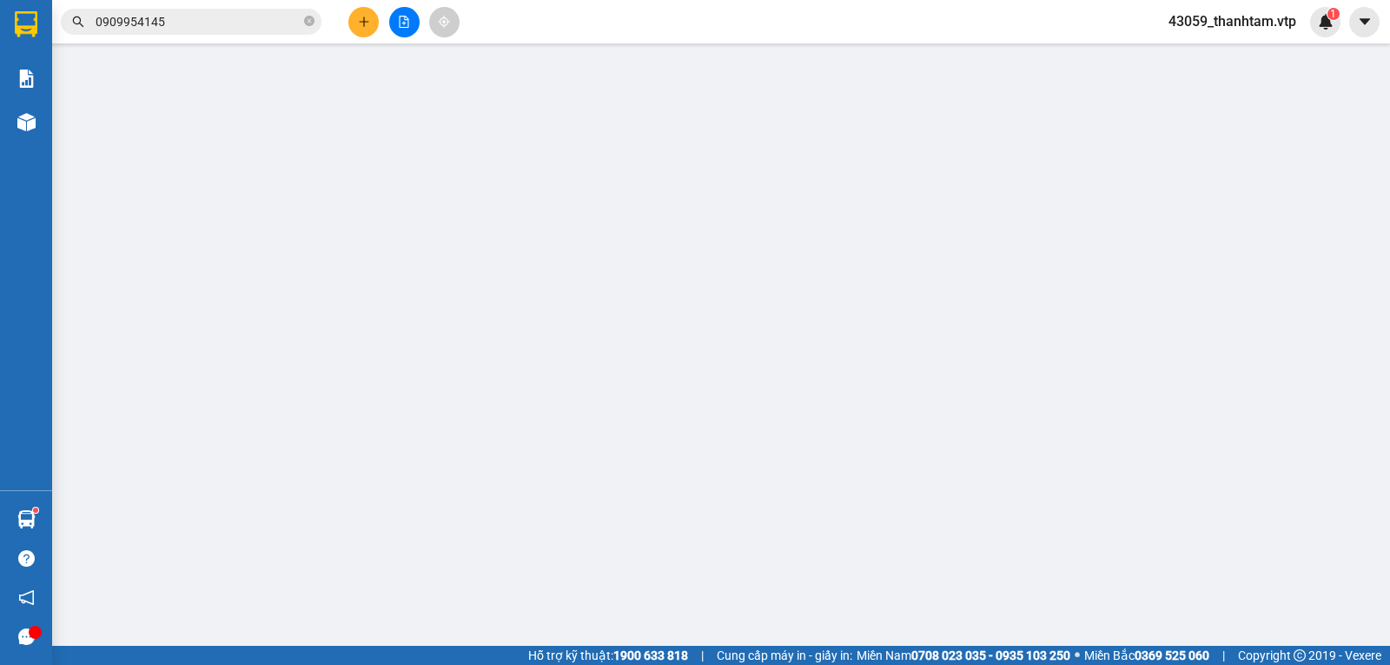
type input "0813701166"
type input "minh"
type input "16h34p tk6839 30k 14/8"
type input "30.000"
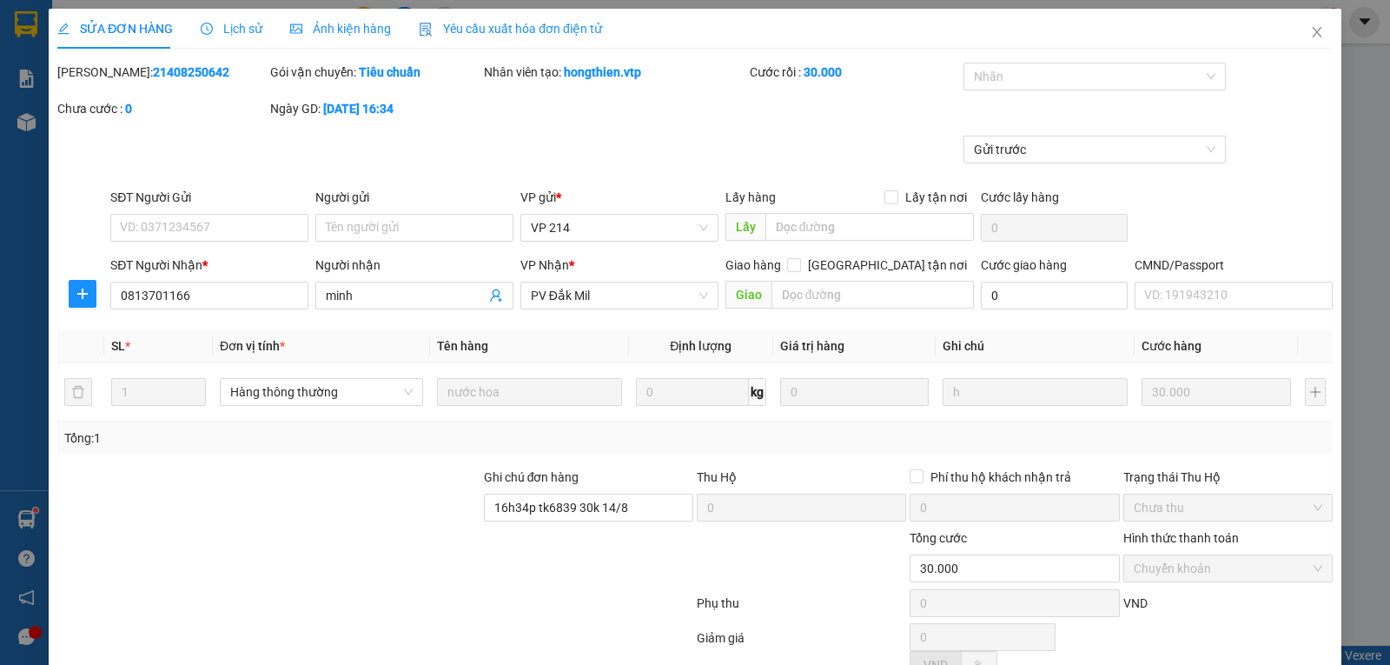
type input "1.500"
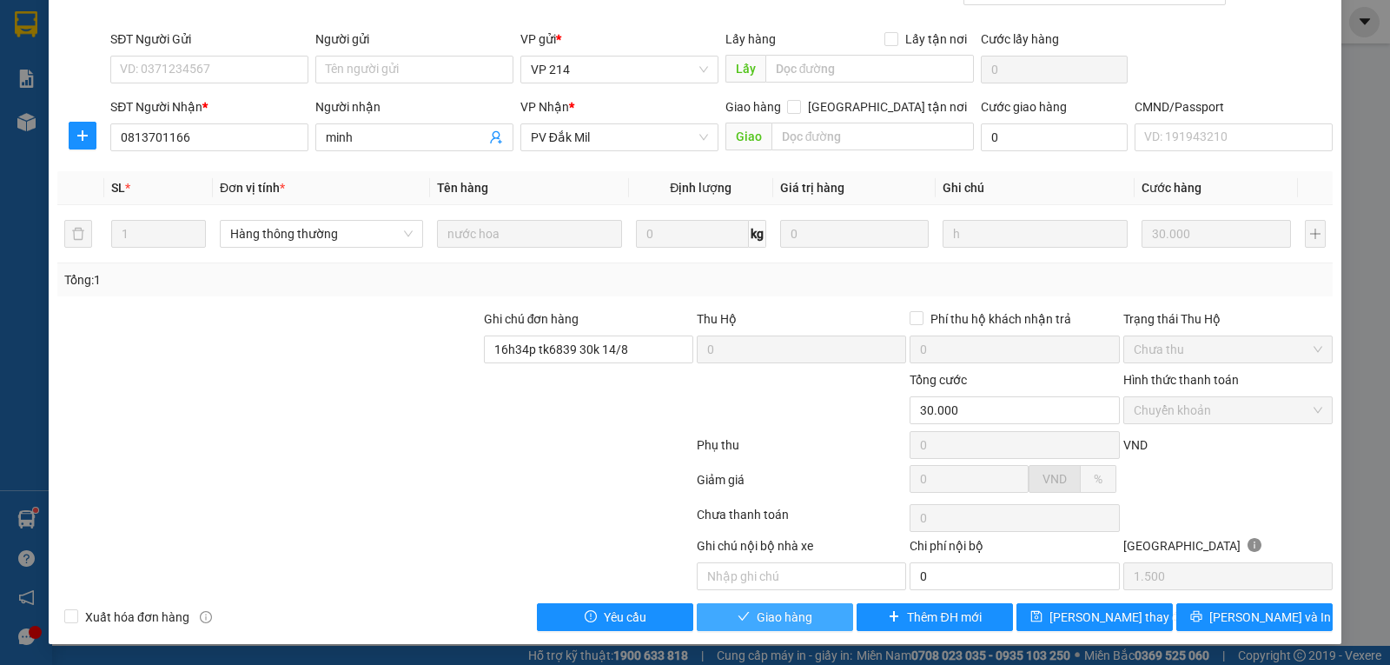
click at [840, 612] on button "Giao hàng" at bounding box center [775, 617] width 156 height 28
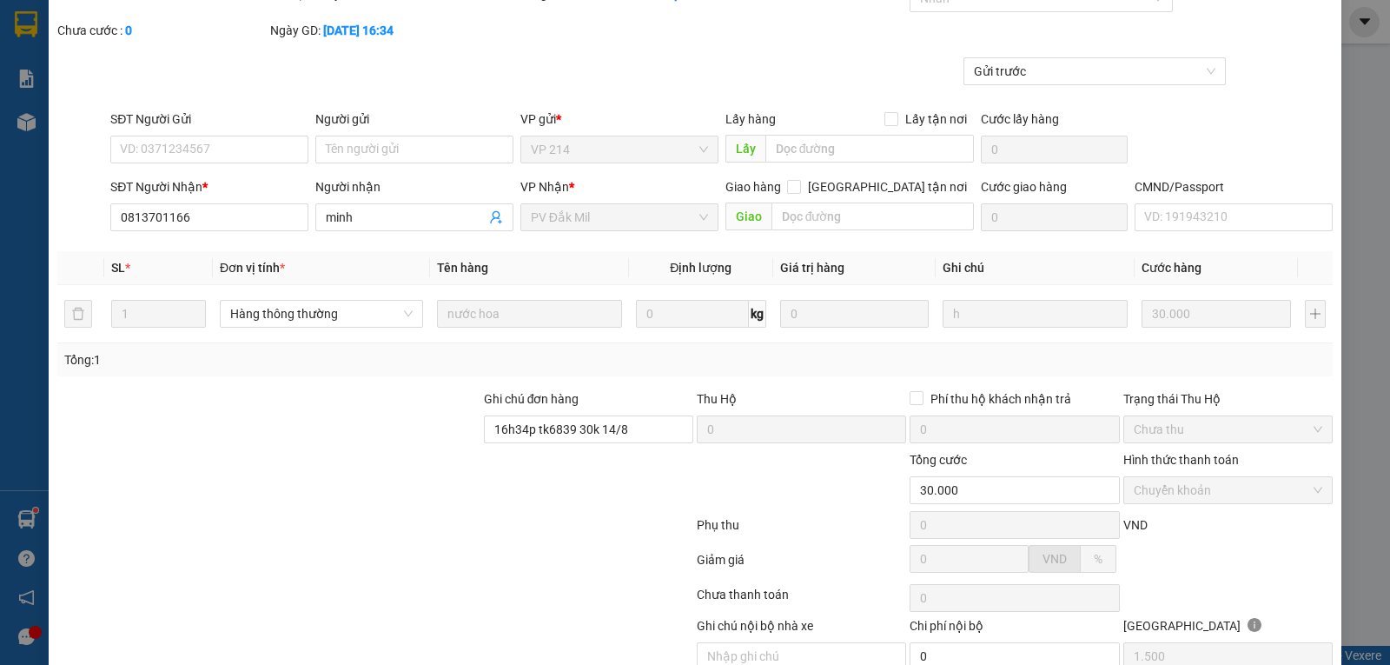
scroll to position [0, 0]
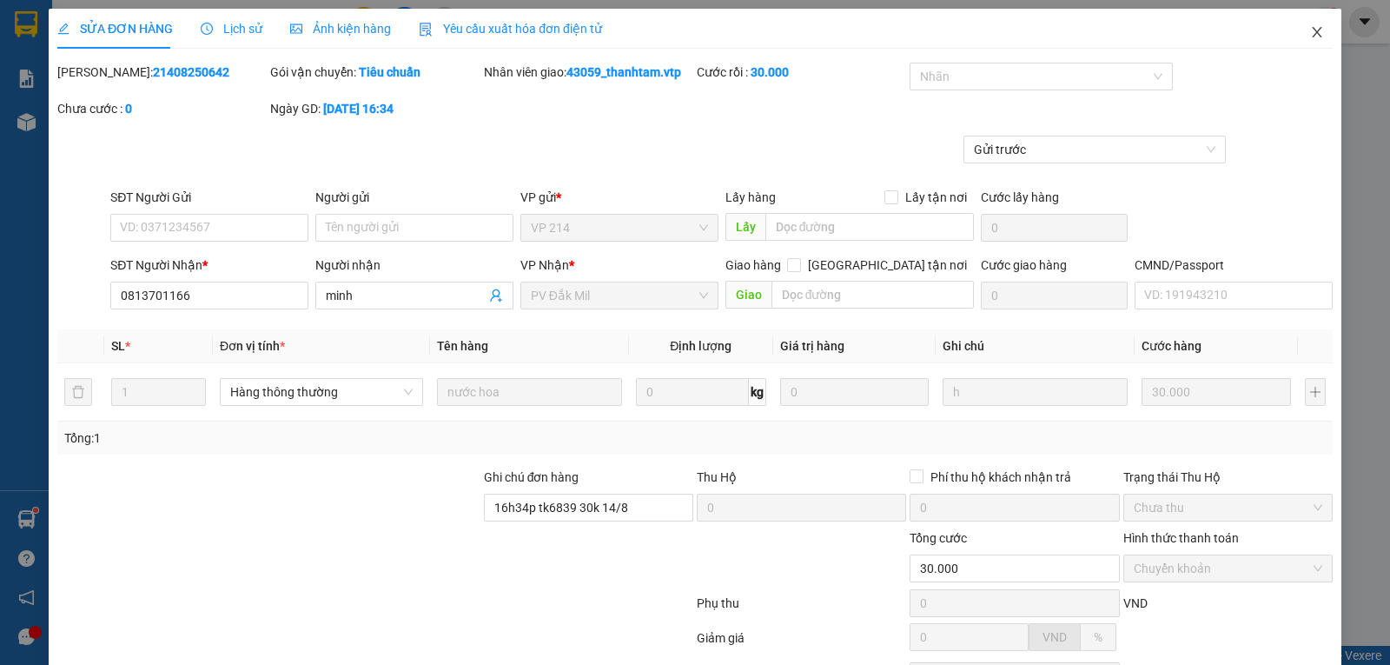
click at [1310, 34] on icon "close" at bounding box center [1317, 32] width 14 height 14
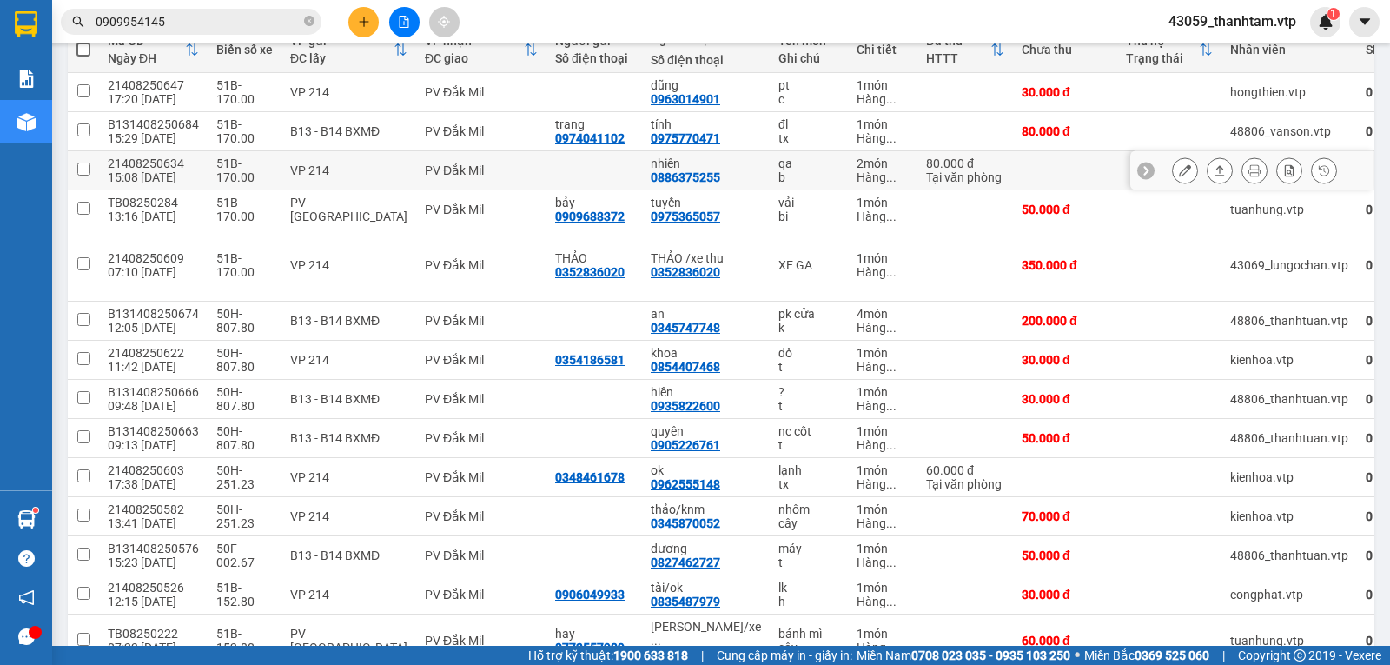
scroll to position [261, 0]
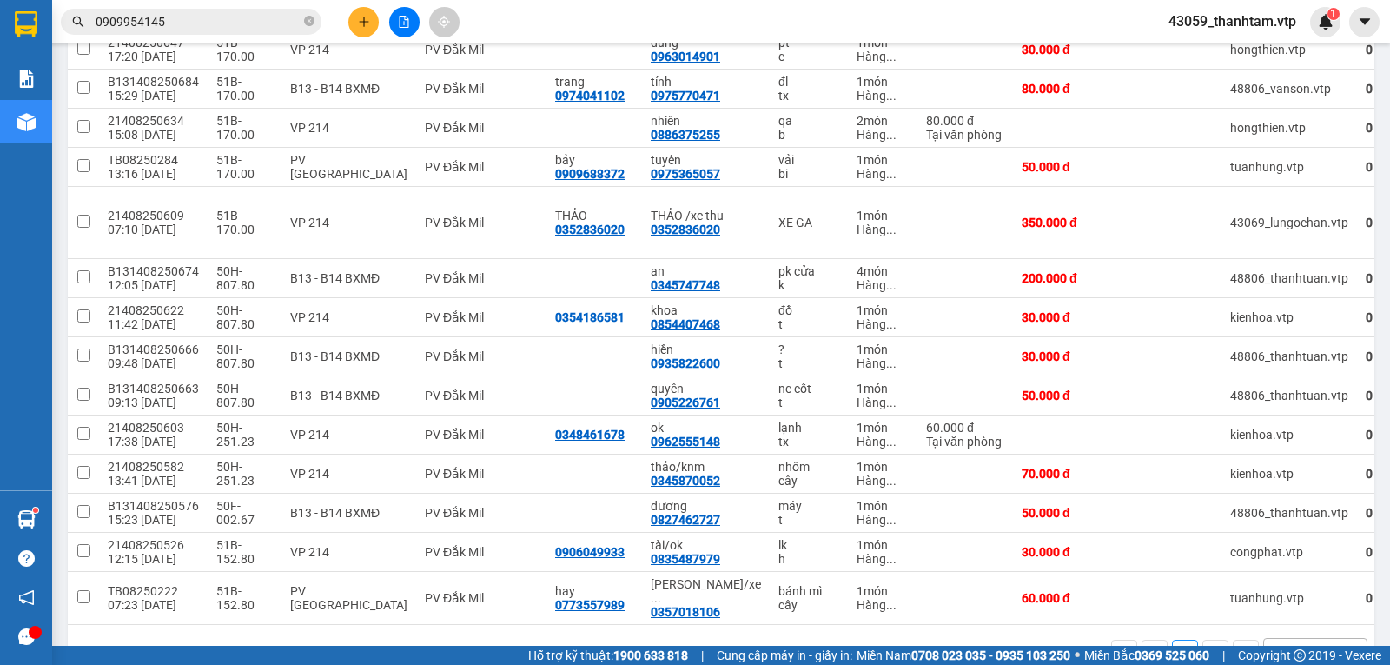
click at [189, 17] on input "0909954145" at bounding box center [198, 21] width 205 height 19
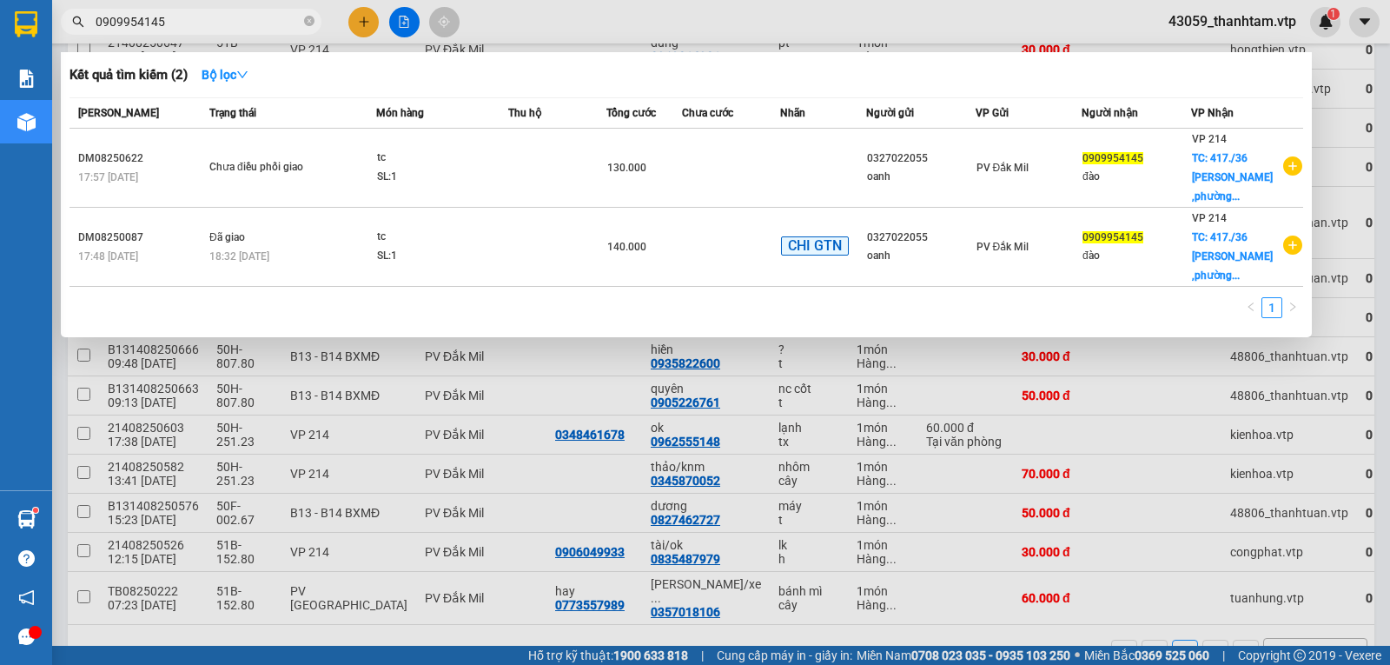
click at [189, 17] on input "0909954145" at bounding box center [198, 21] width 205 height 19
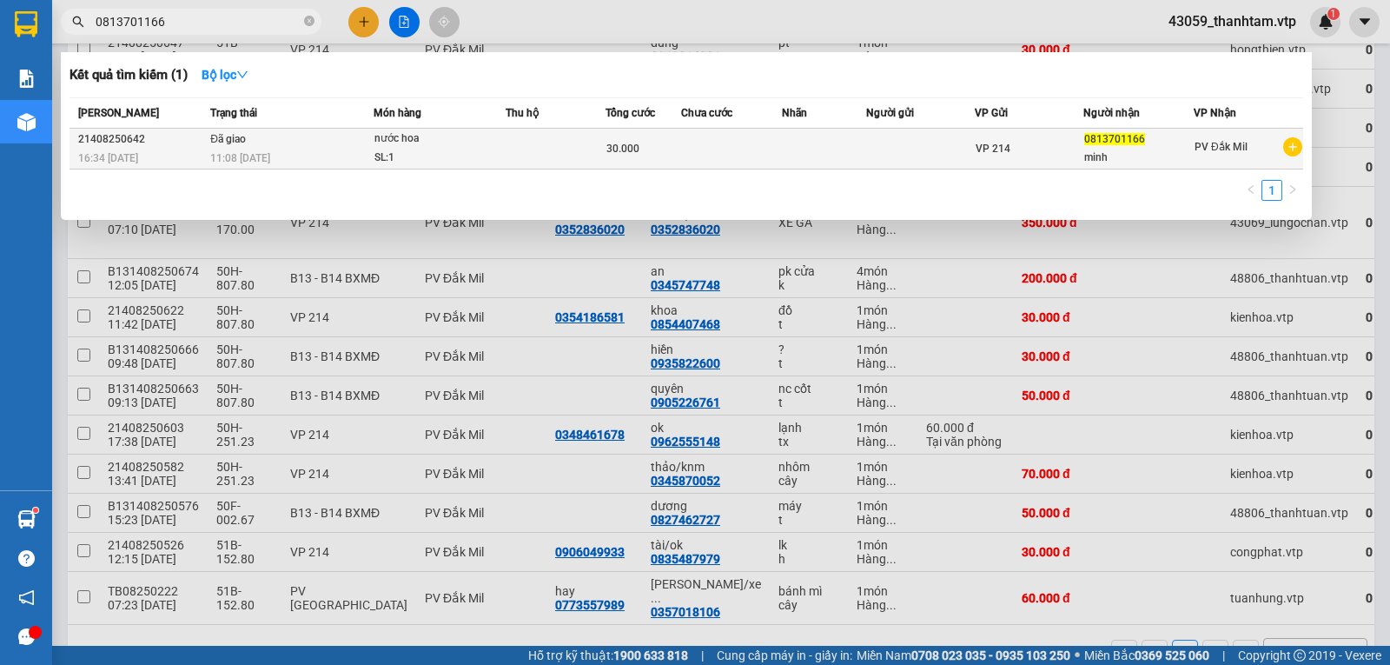
type input "0813701166"
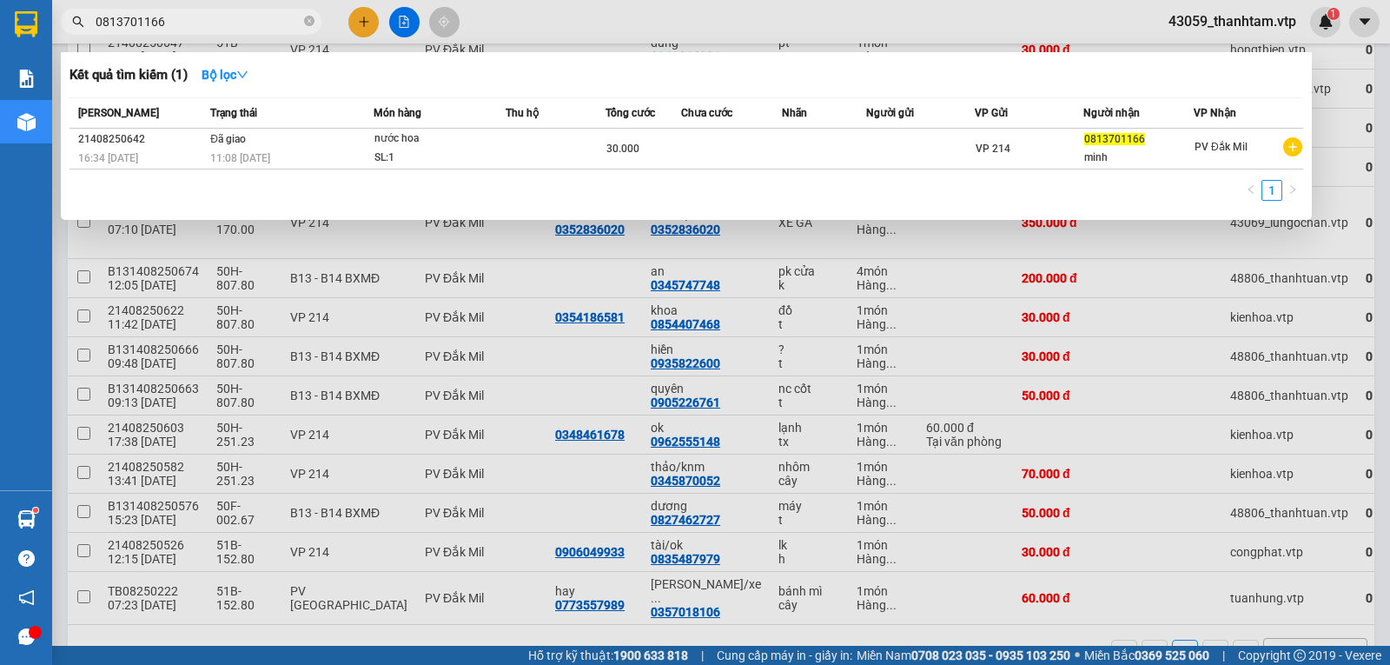
click at [547, 313] on div at bounding box center [695, 332] width 1390 height 665
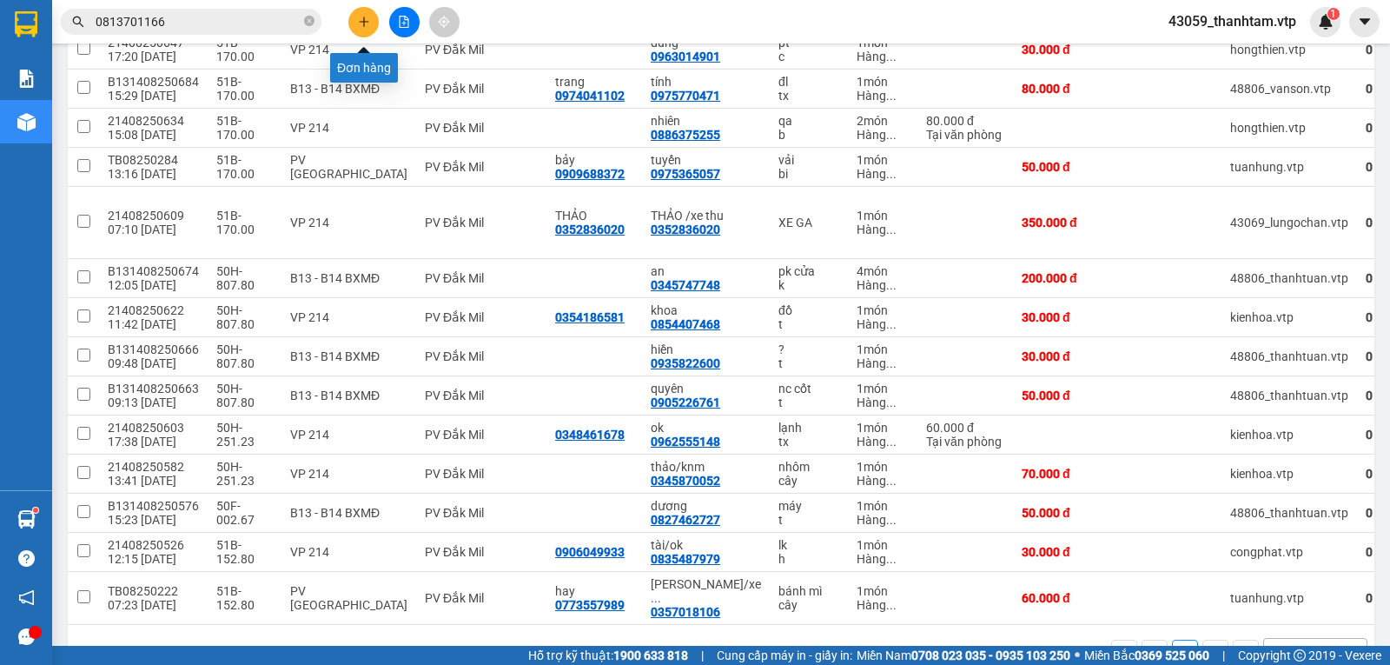
click at [355, 19] on button at bounding box center [363, 22] width 30 height 30
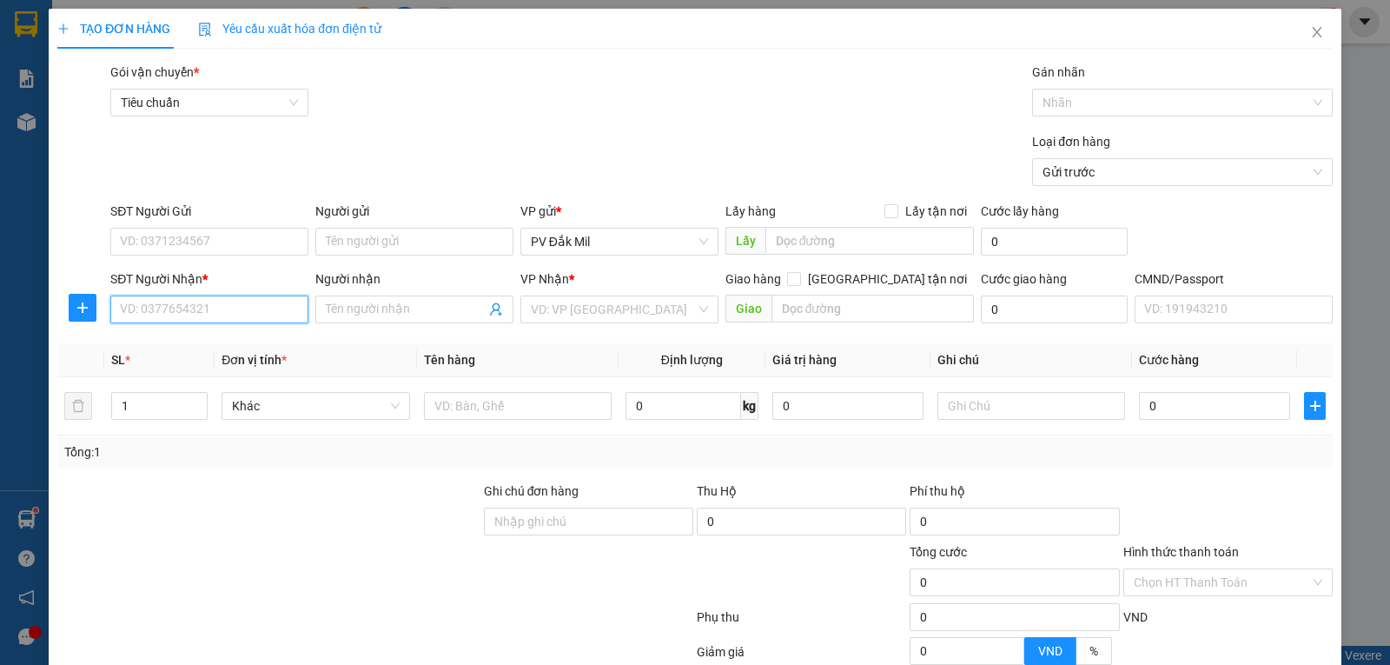
click at [285, 308] on input "SĐT Người Nhận *" at bounding box center [209, 309] width 198 height 28
type input "037622925"
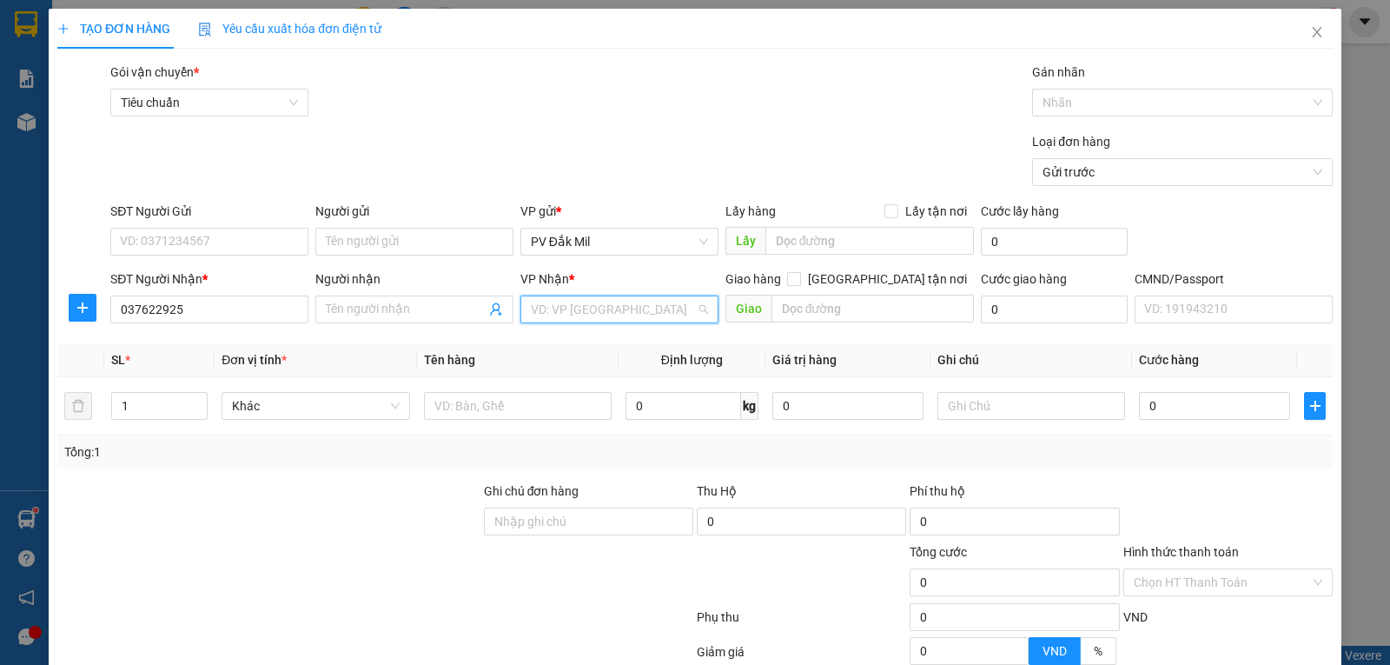
click at [634, 299] on input "search" at bounding box center [613, 309] width 165 height 26
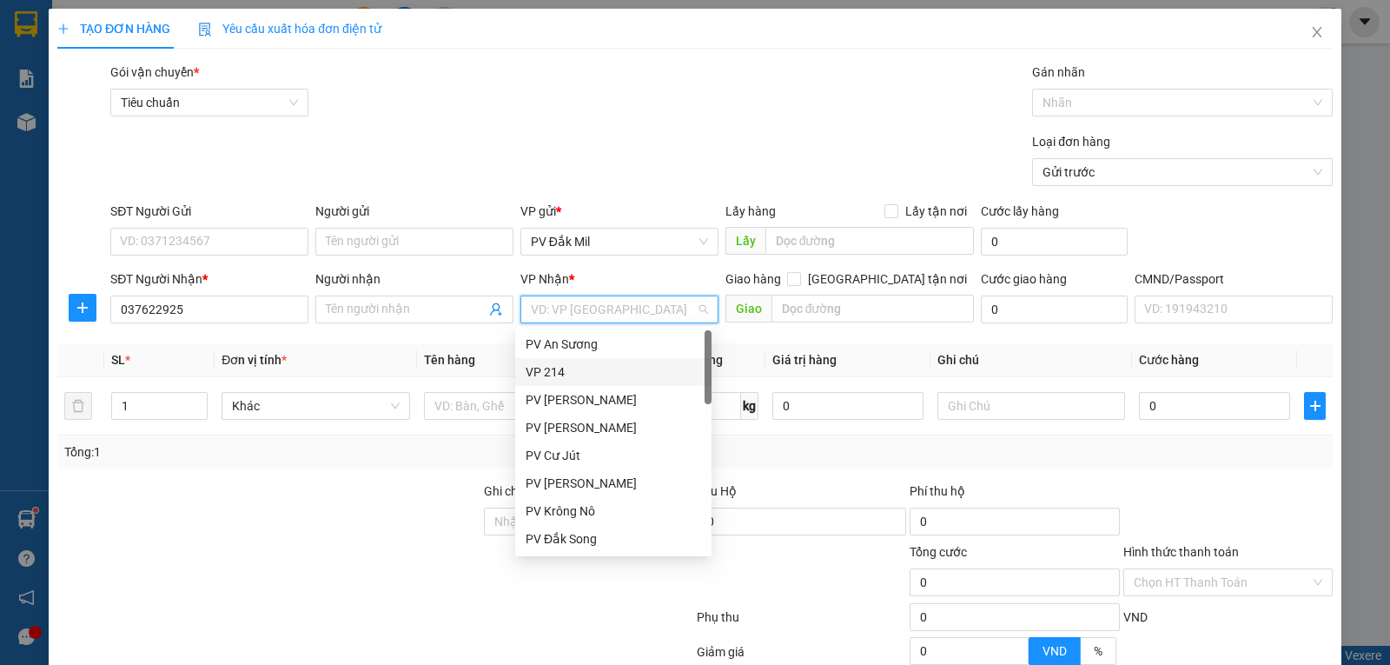
click at [615, 367] on div "VP 214" at bounding box center [613, 371] width 175 height 19
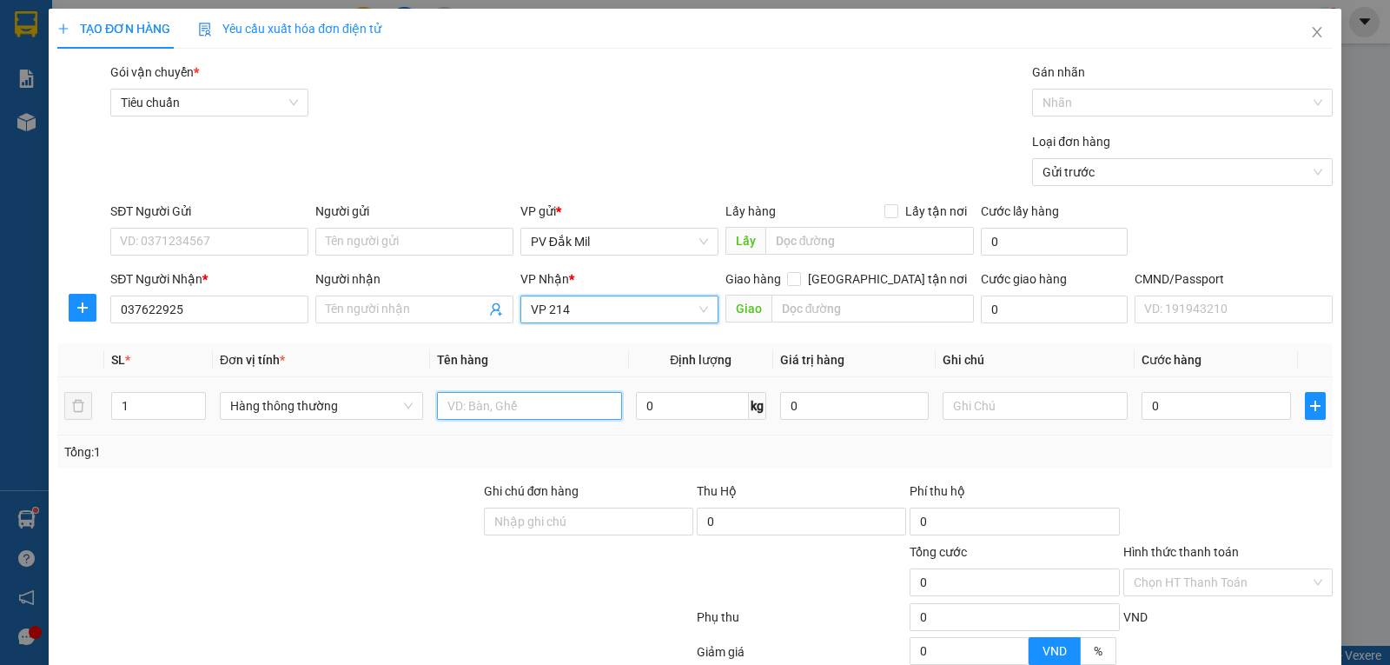
click at [502, 406] on input "text" at bounding box center [529, 406] width 185 height 28
type input "tc"
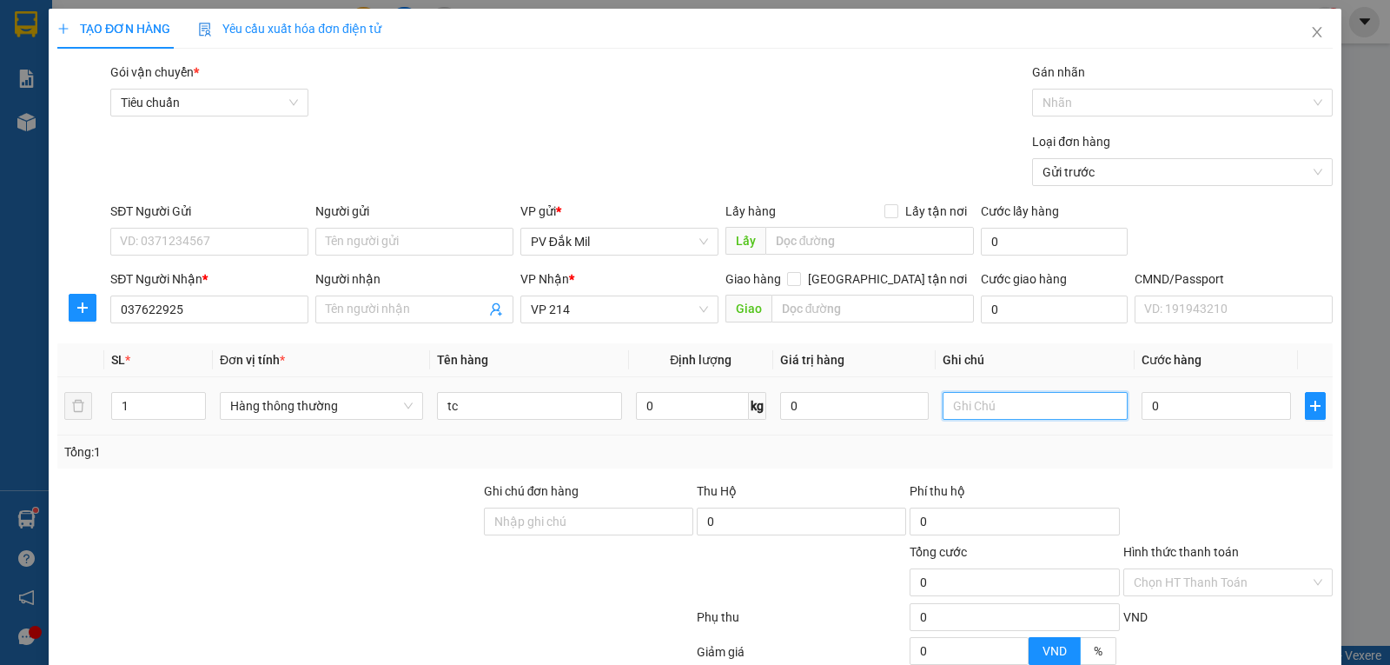
click at [978, 417] on input "text" at bounding box center [1035, 406] width 185 height 28
type input "t"
click at [1164, 408] on input "0" at bounding box center [1216, 406] width 149 height 28
type input "4"
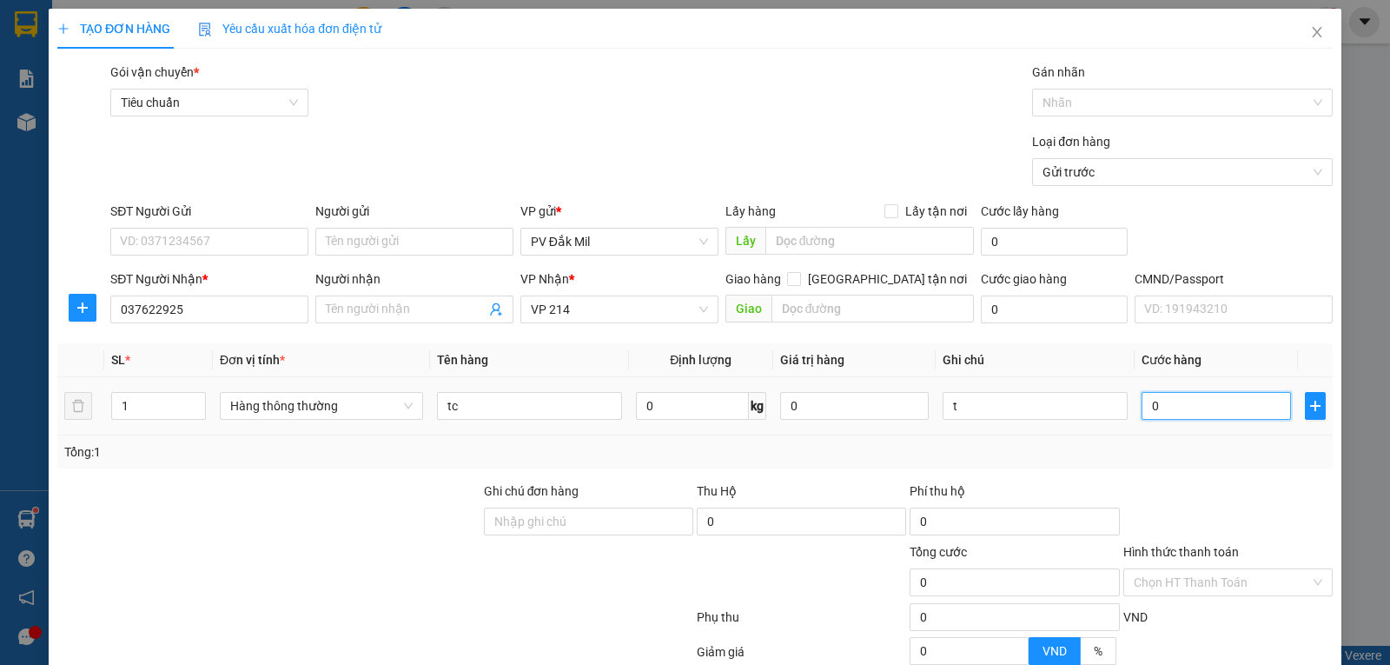
type input "4"
type input "40"
type input "400"
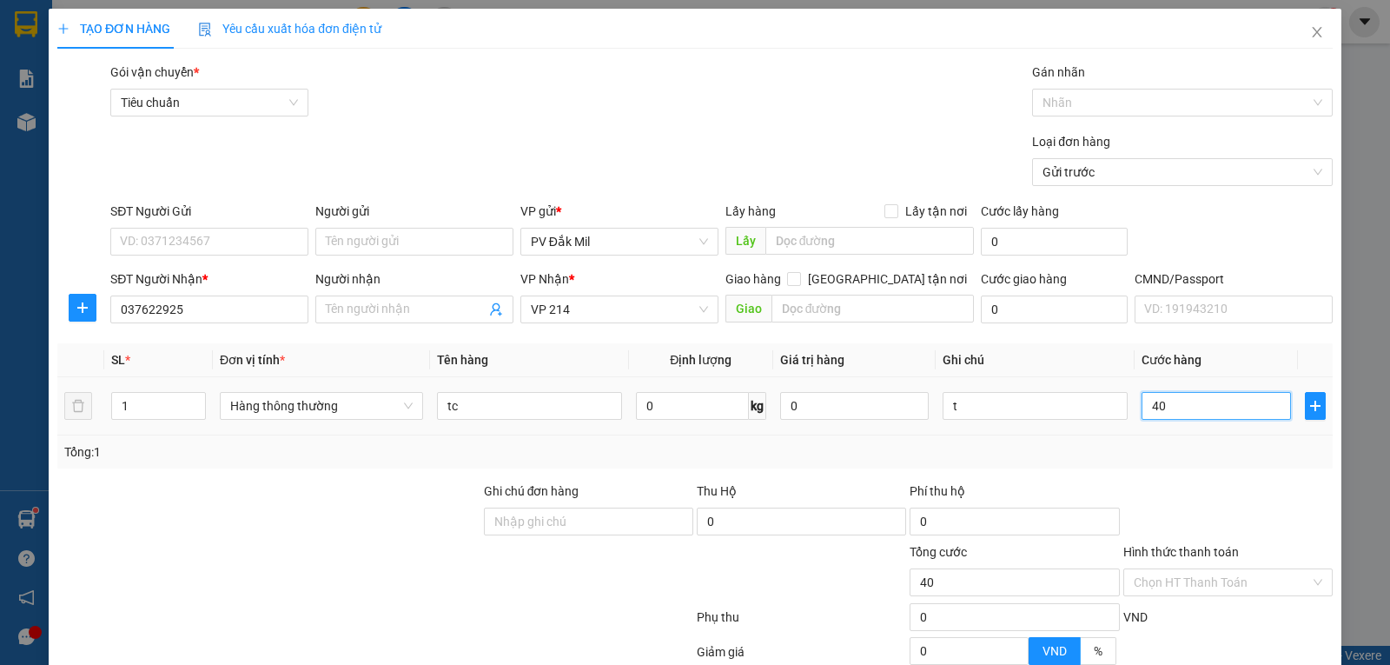
type input "400"
type input "4.000"
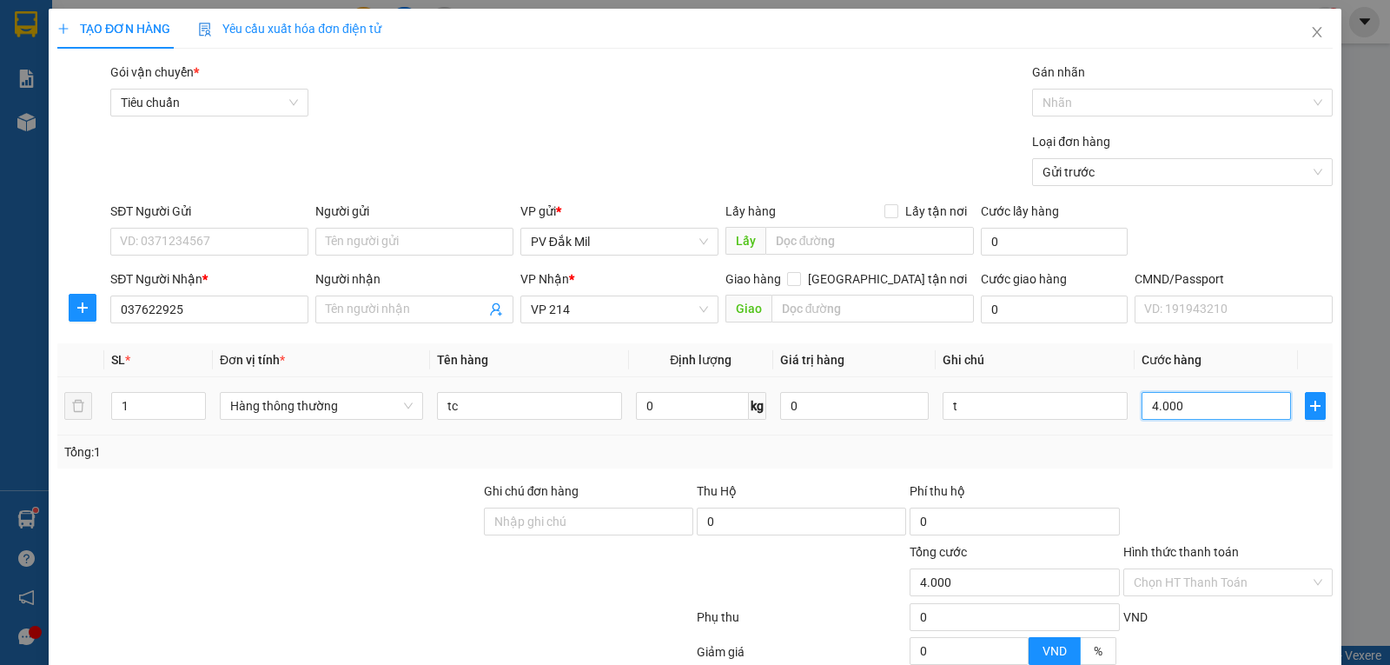
type input "40.000"
click at [205, 236] on input "SĐT Người Gửi" at bounding box center [209, 242] width 198 height 28
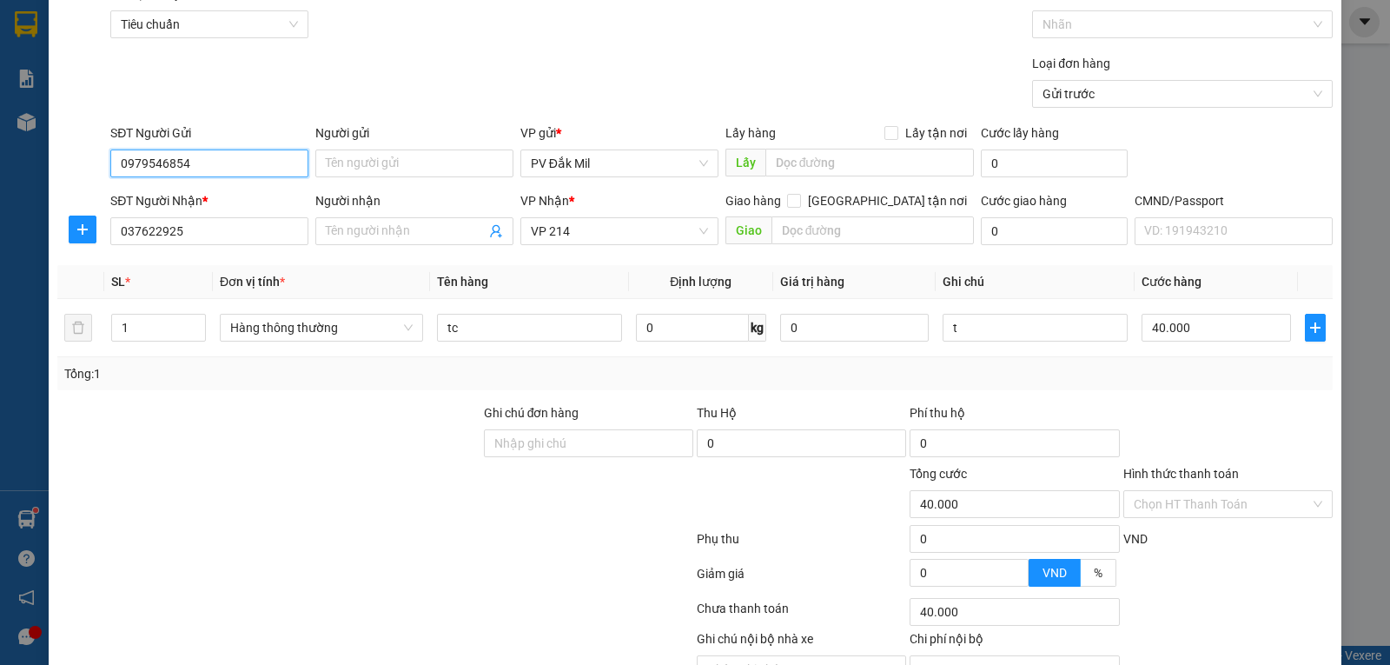
scroll to position [171, 0]
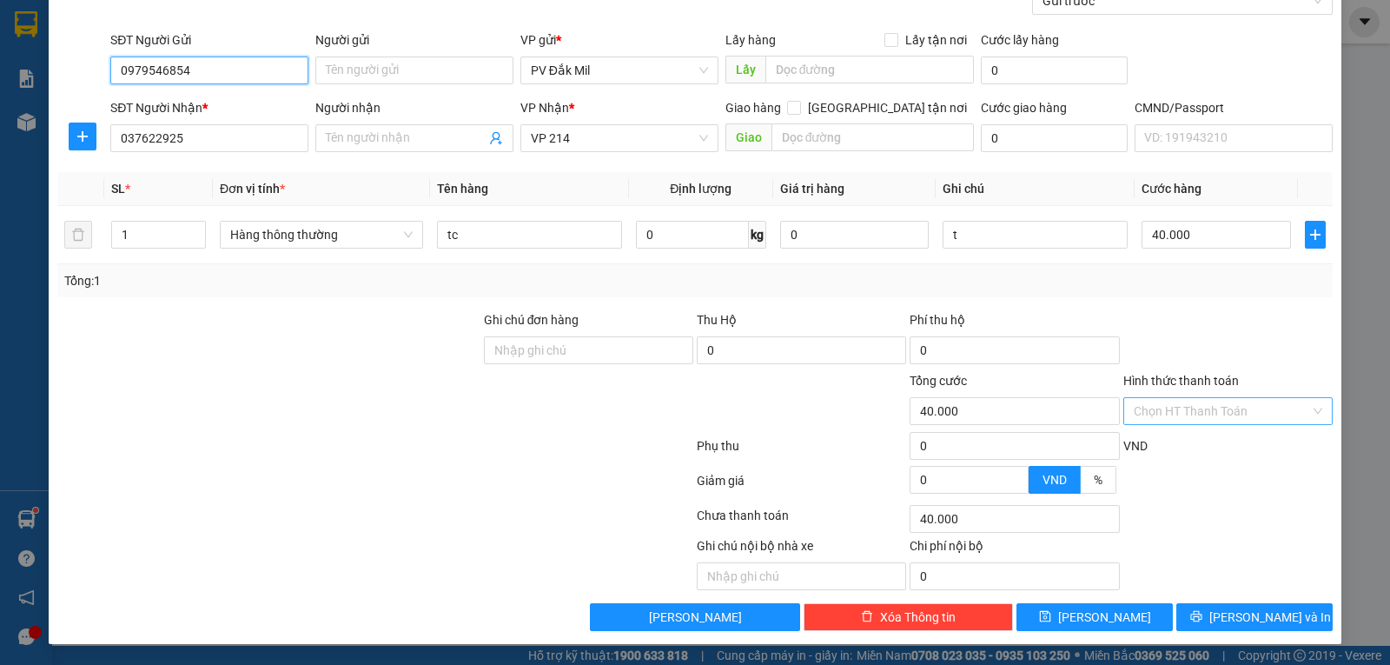
type input "0979546854"
click at [1208, 414] on input "Hình thức thanh toán" at bounding box center [1222, 411] width 176 height 26
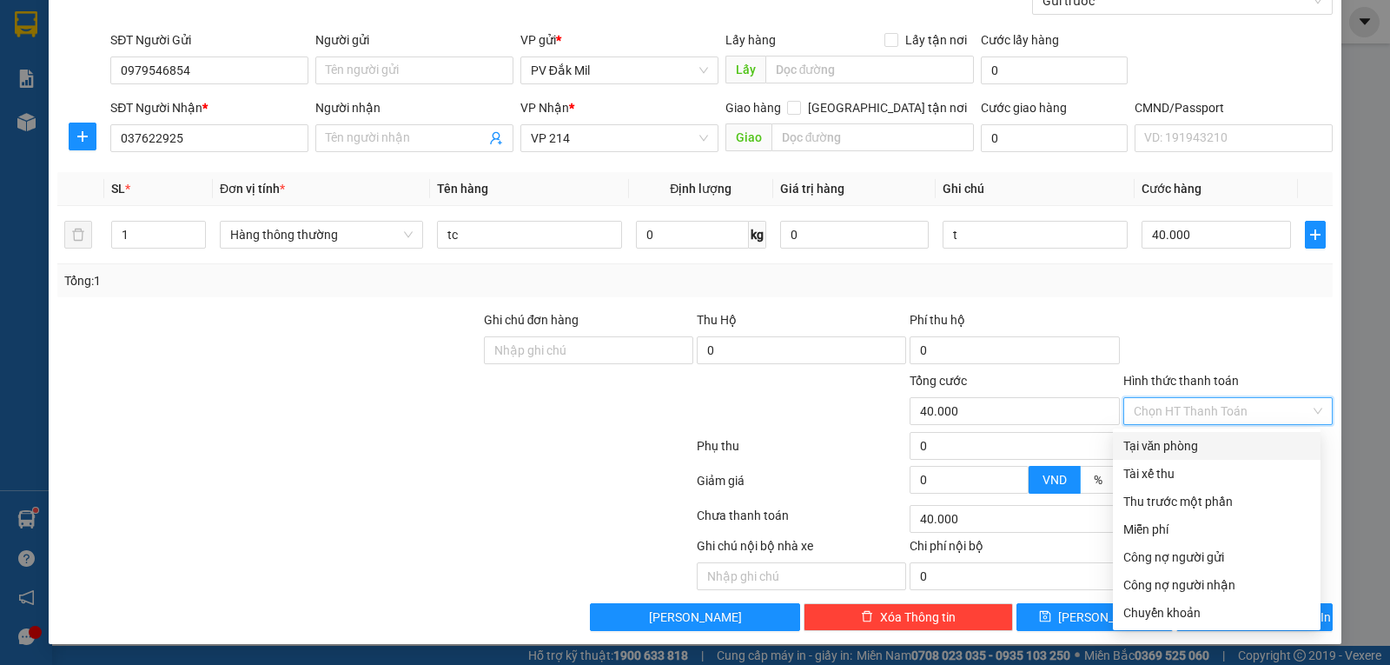
click at [1207, 448] on div "Tại văn phòng" at bounding box center [1216, 445] width 187 height 19
type input "0"
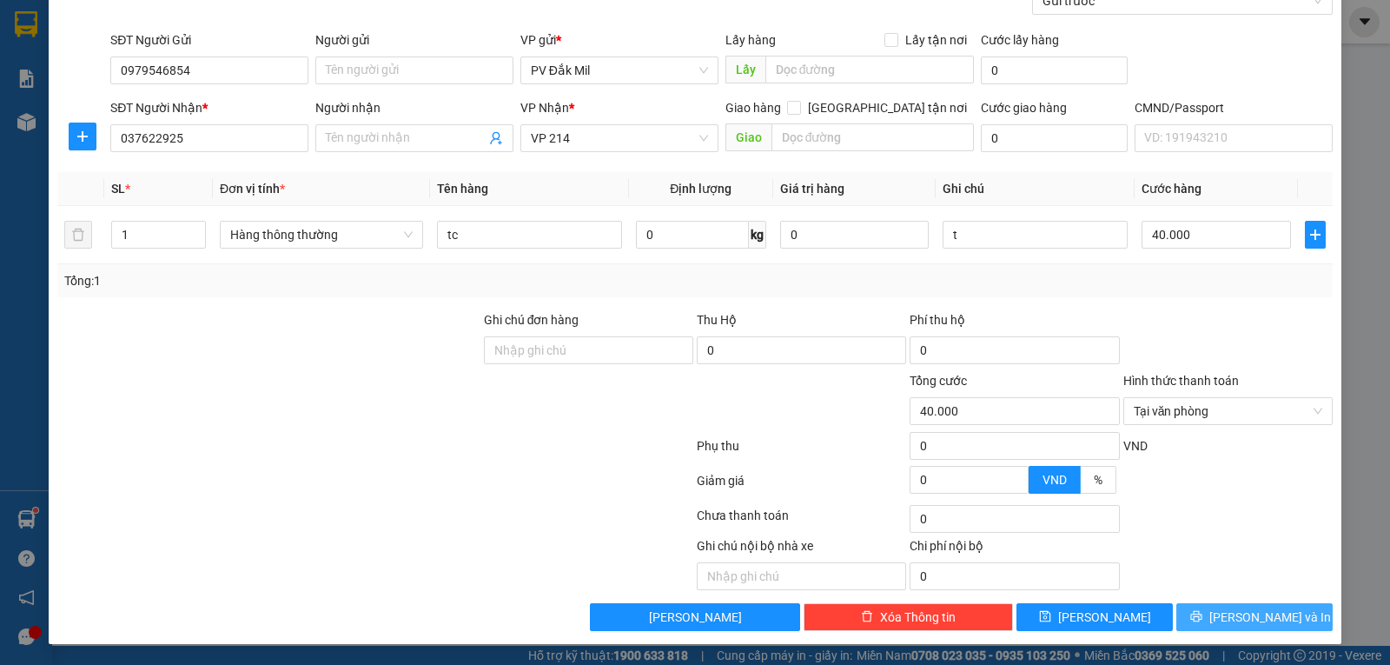
click at [1236, 617] on span "[PERSON_NAME] và In" at bounding box center [1270, 616] width 122 height 19
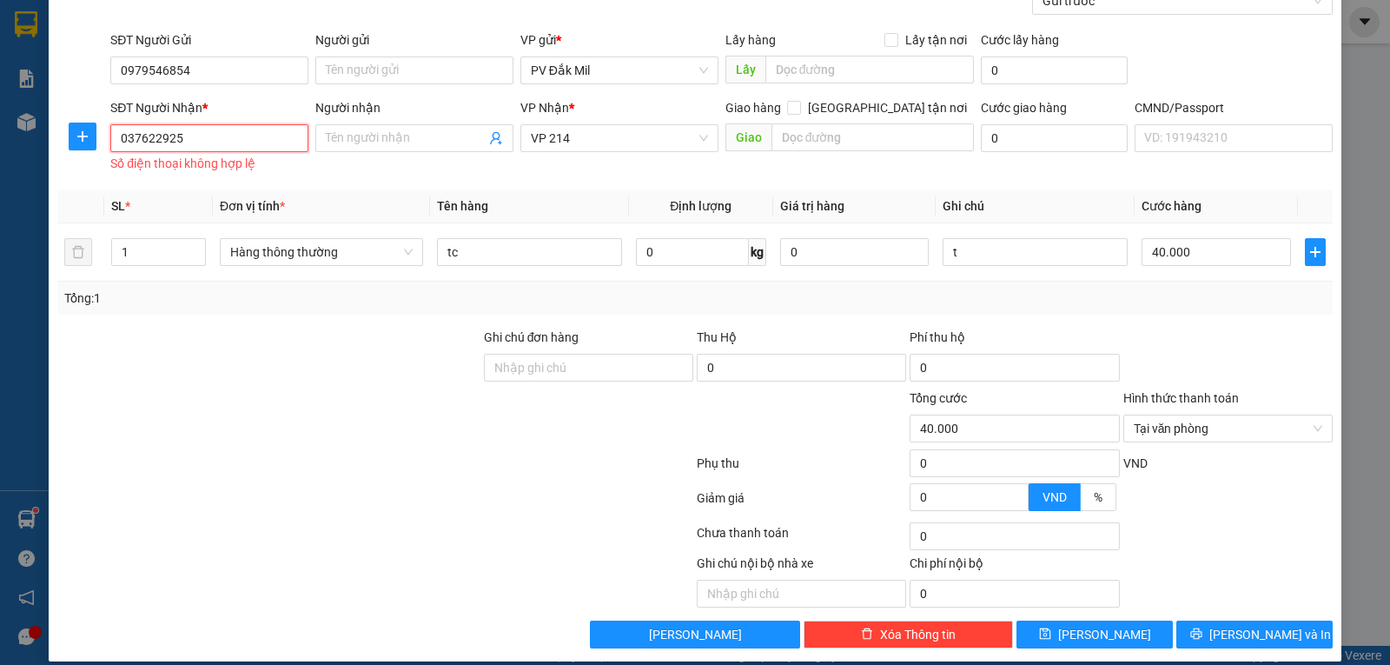
click at [186, 142] on input "037622925" at bounding box center [209, 138] width 198 height 28
drag, startPoint x: 186, startPoint y: 142, endPoint x: 41, endPoint y: 142, distance: 145.1
click at [41, 142] on div "TẠO ĐƠN HÀNG Yêu cầu xuất hóa đơn điện tử Transit Pickup Surcharge Ids Transit …" at bounding box center [695, 332] width 1390 height 665
click at [129, 133] on input "037622925" at bounding box center [209, 138] width 198 height 28
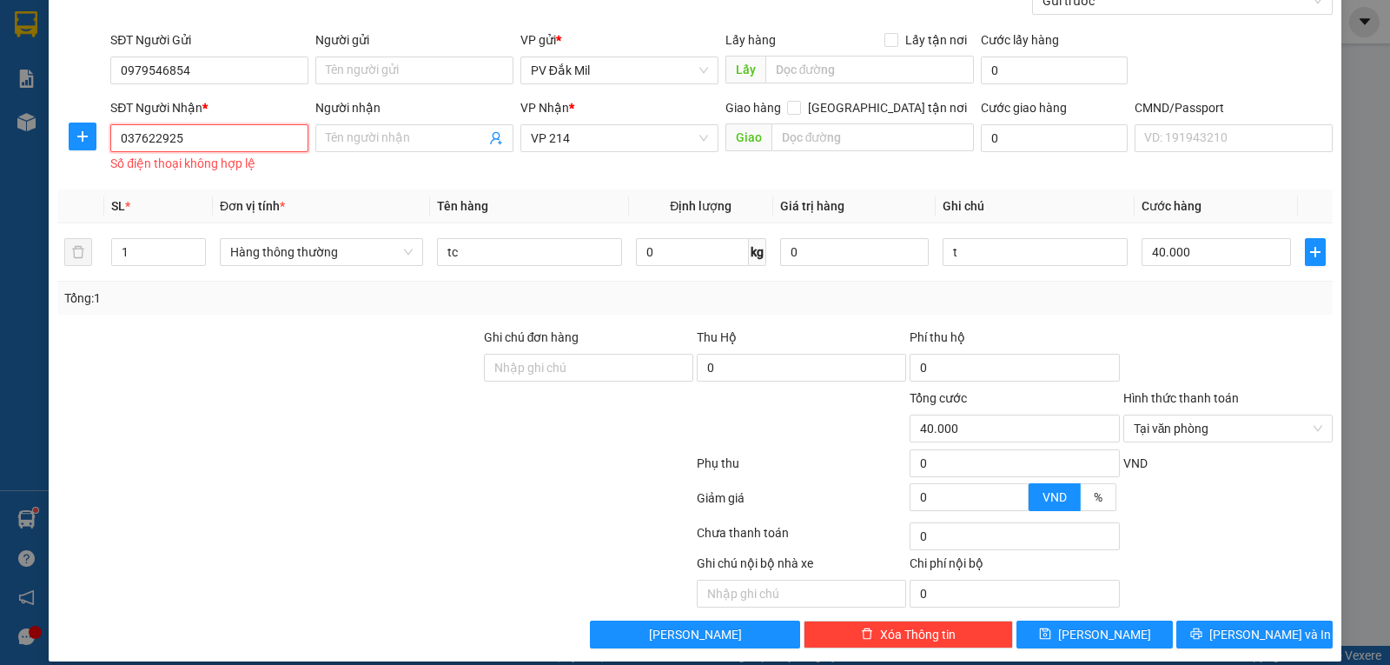
click at [124, 145] on input "037622925" at bounding box center [209, 138] width 198 height 28
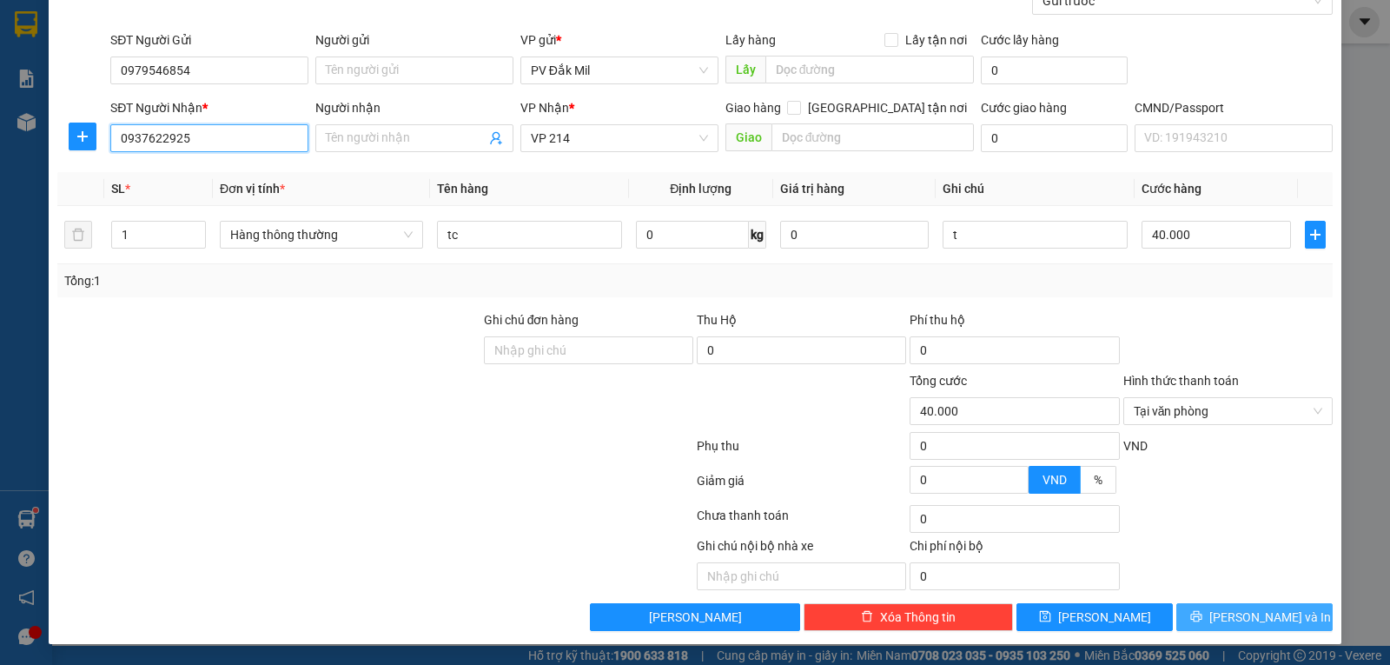
type input "0937622925"
click at [1259, 616] on span "[PERSON_NAME] và In" at bounding box center [1270, 616] width 122 height 19
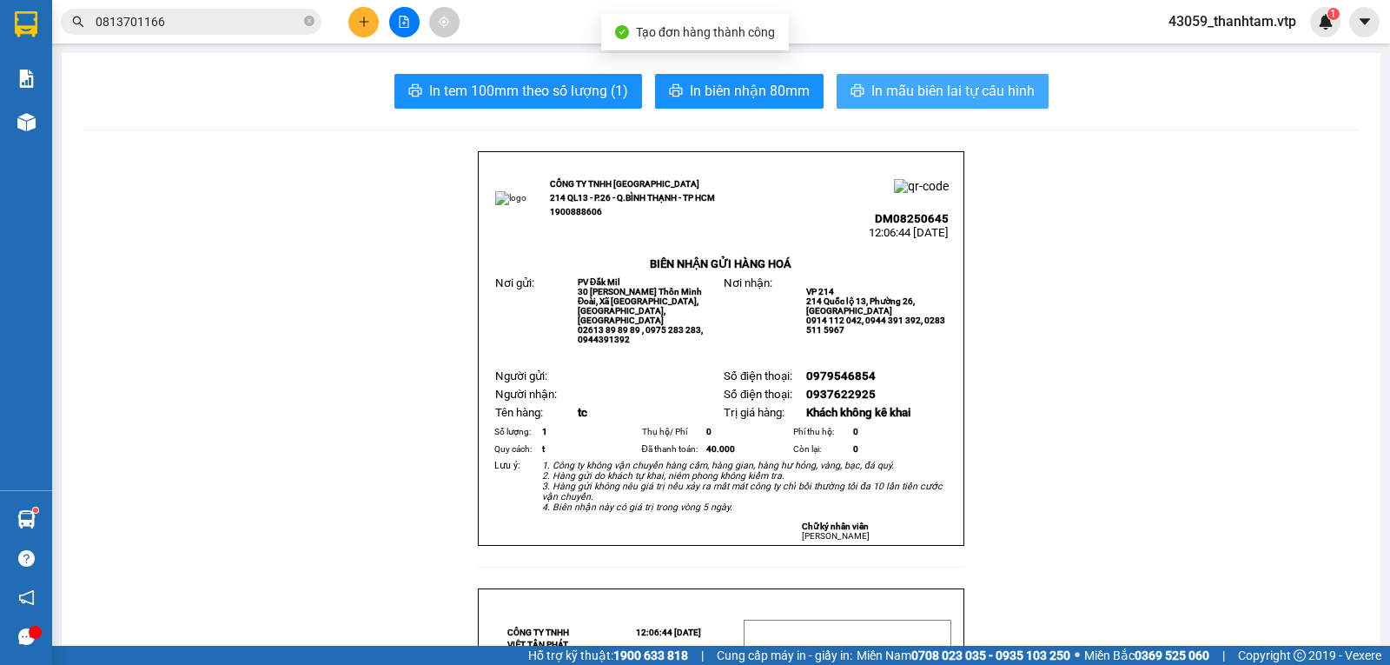
click at [972, 101] on span "In mẫu biên lai tự cấu hình" at bounding box center [952, 91] width 163 height 22
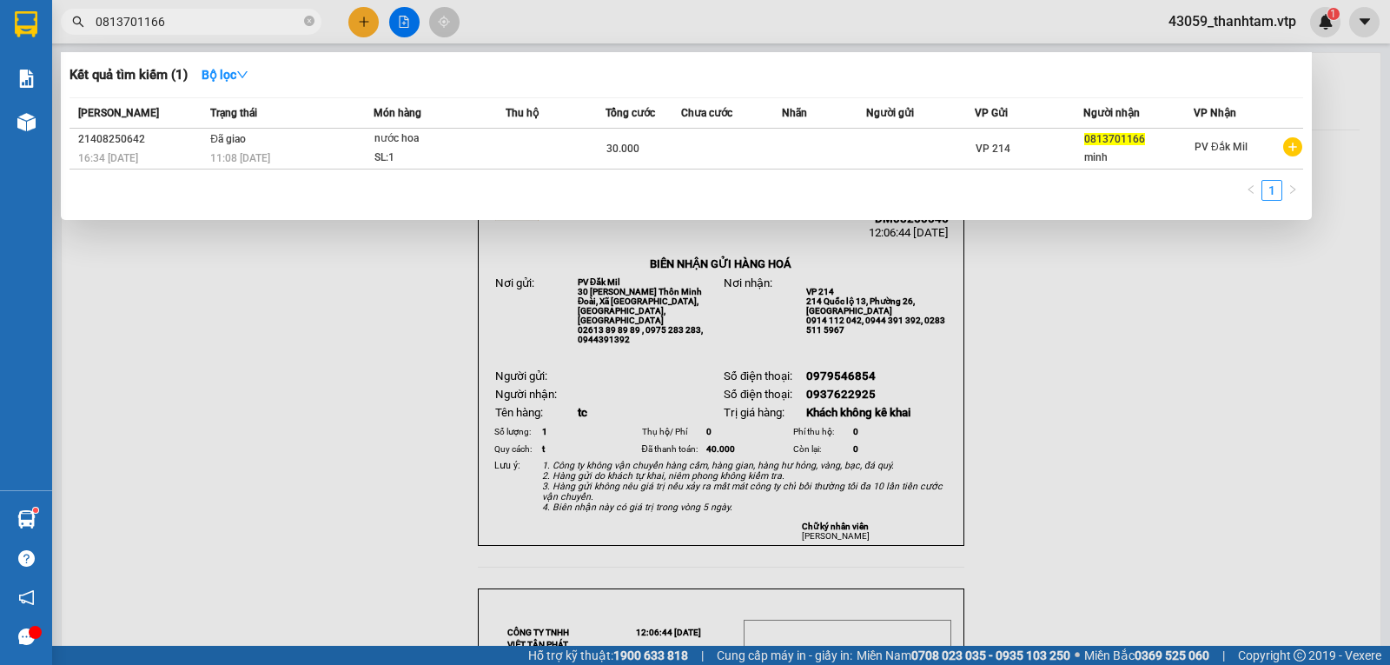
click at [189, 16] on input "0813701166" at bounding box center [198, 21] width 205 height 19
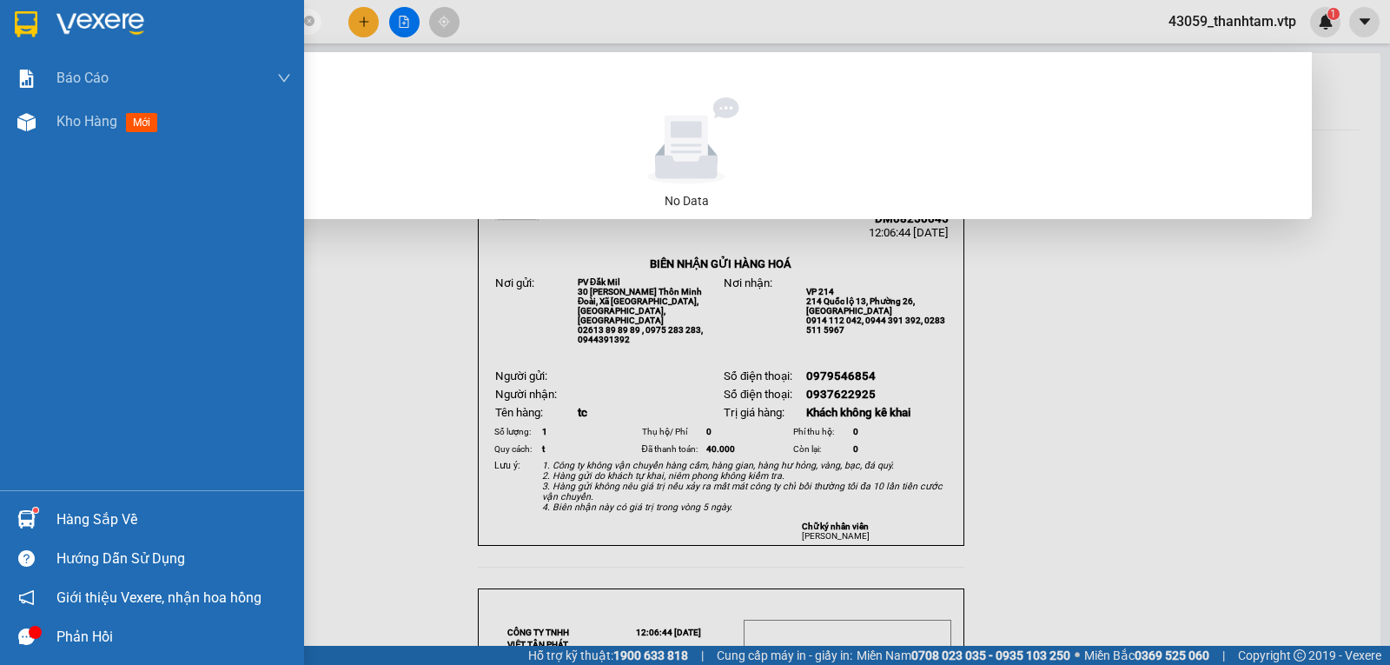
drag, startPoint x: 189, startPoint y: 22, endPoint x: 0, endPoint y: 49, distance: 191.3
click at [0, 49] on section "Kết quả tìm kiếm ( 0 ) Bộ lọc No Data 0935782232 43059_thanhtam.vtp 1 Báo cáo B…" at bounding box center [695, 332] width 1390 height 665
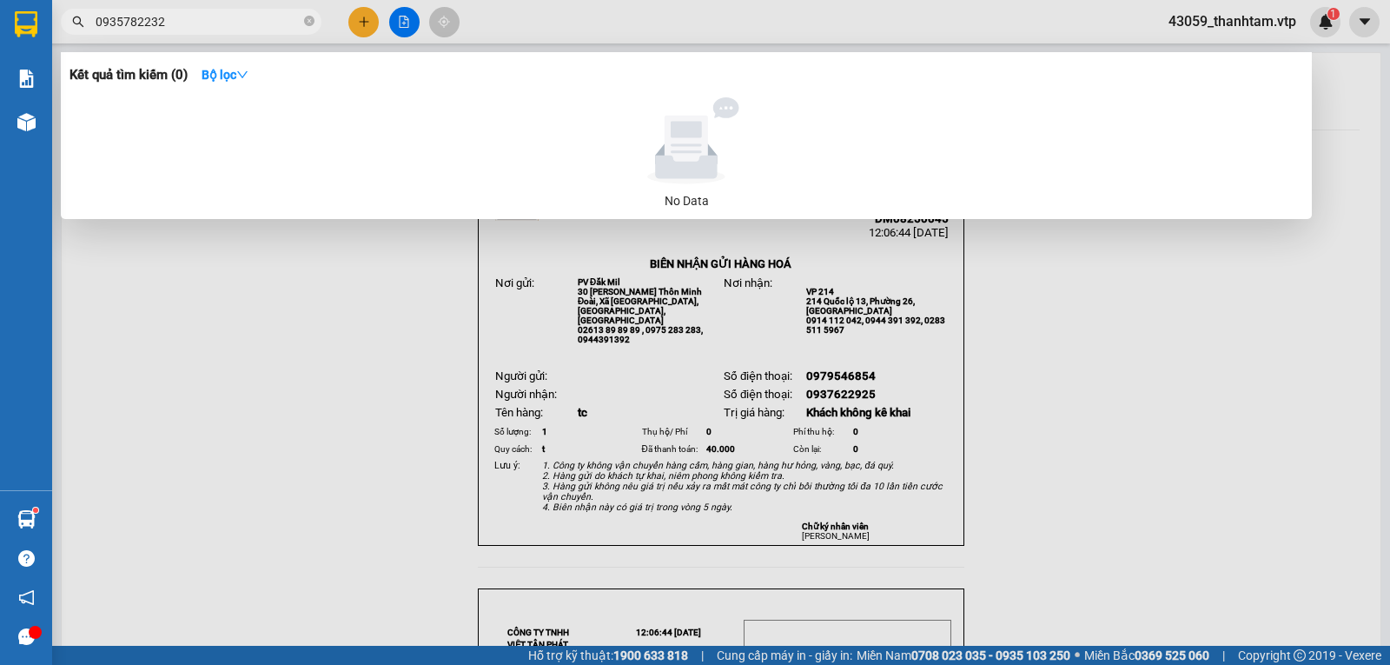
type input "0935782232"
click at [357, 22] on div at bounding box center [695, 332] width 1390 height 665
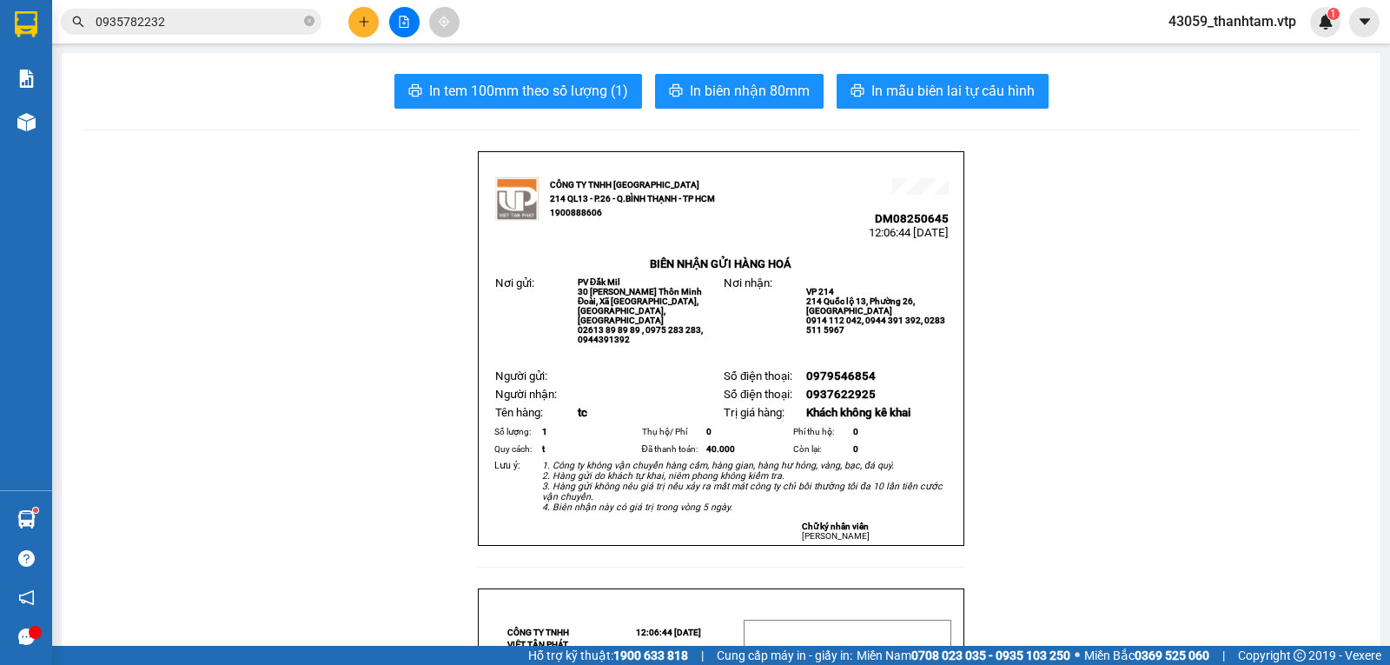
click at [361, 23] on icon "plus" at bounding box center [364, 22] width 12 height 12
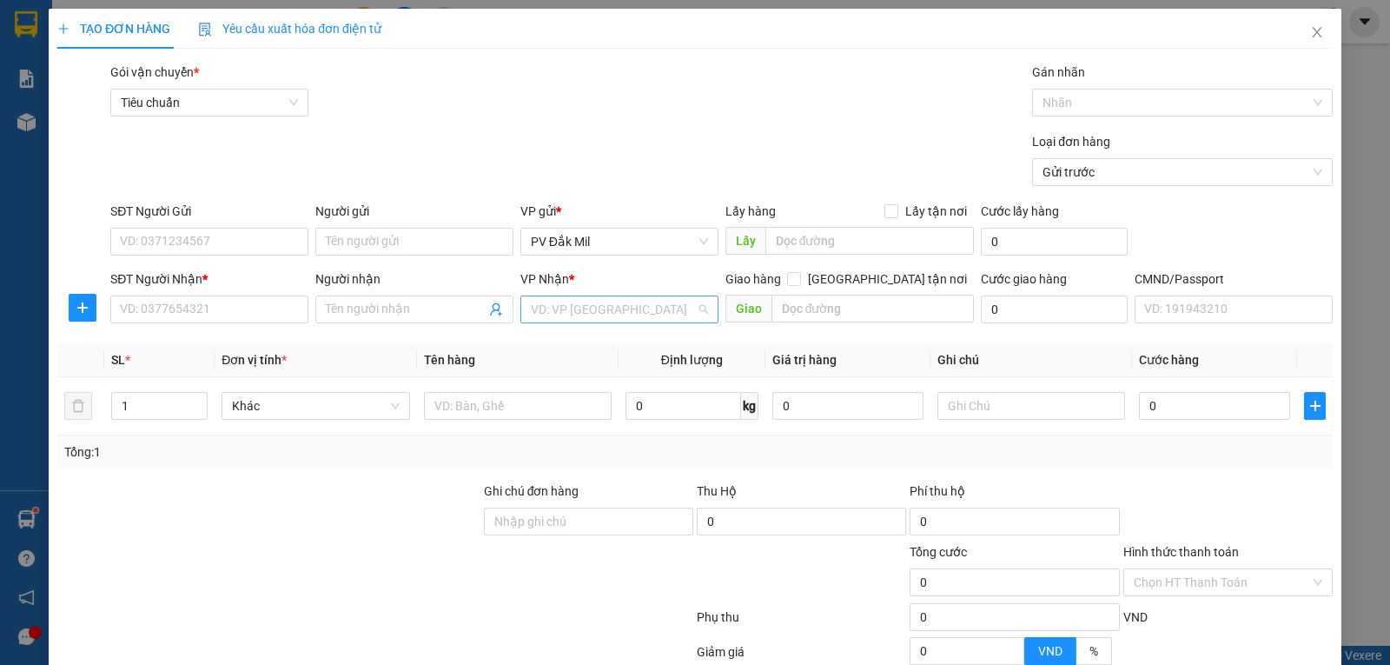
click at [650, 318] on input "search" at bounding box center [613, 309] width 165 height 26
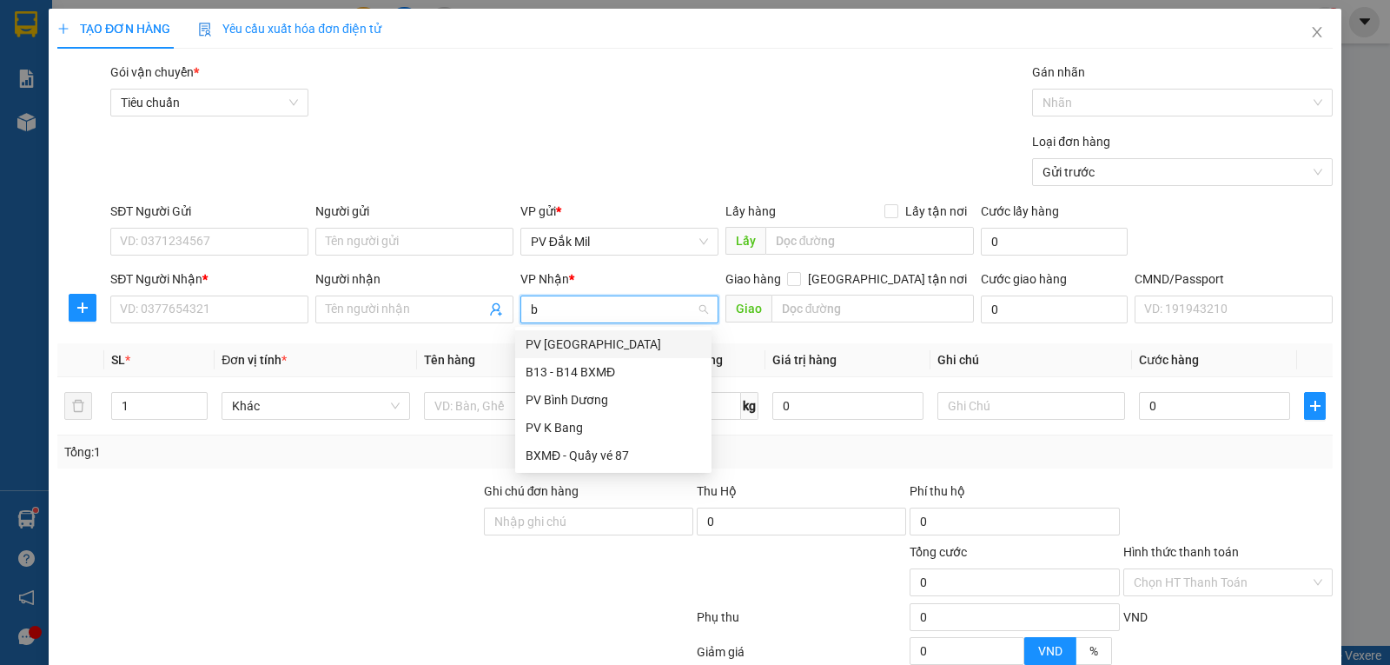
type input "bd"
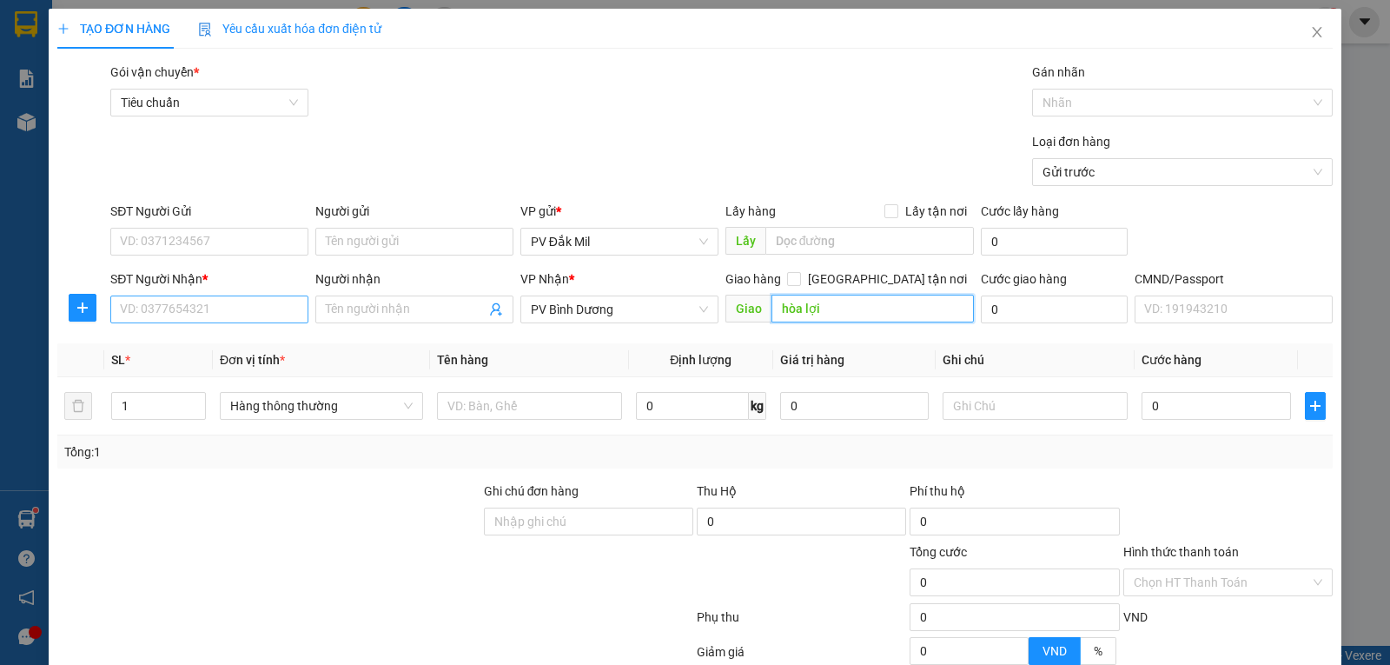
type input "hòa lợi"
click at [207, 315] on input "SĐT Người Nhận *" at bounding box center [209, 309] width 198 height 28
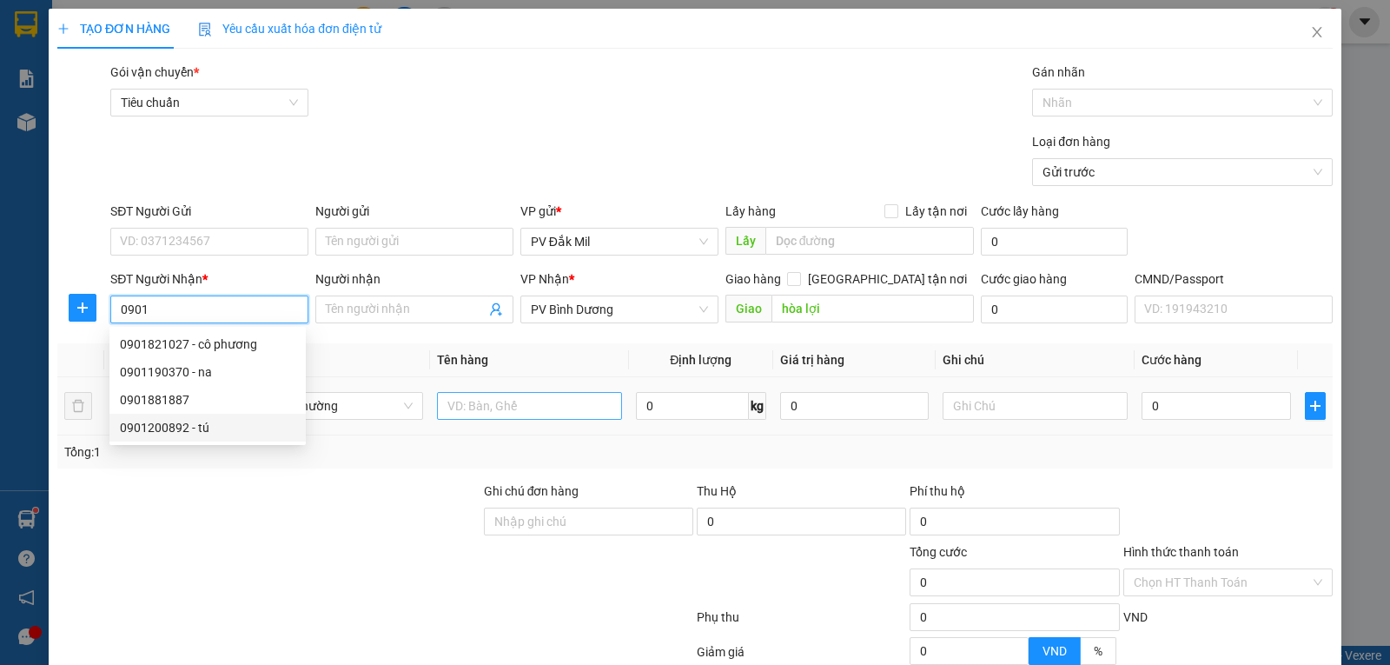
type input "0901"
click at [457, 402] on input "text" at bounding box center [529, 406] width 185 height 28
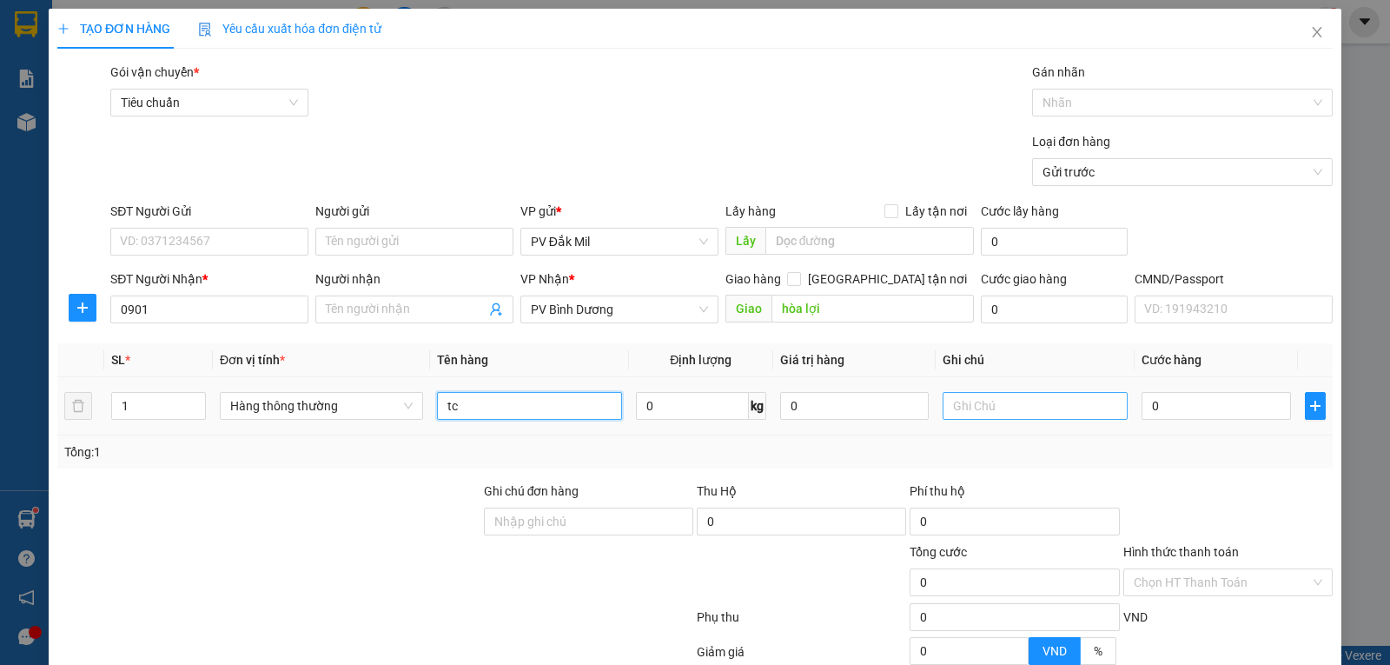
type input "tc"
click at [1013, 402] on input "text" at bounding box center [1035, 406] width 185 height 28
type input "bao"
click at [1255, 408] on input "0" at bounding box center [1216, 406] width 149 height 28
type input "6"
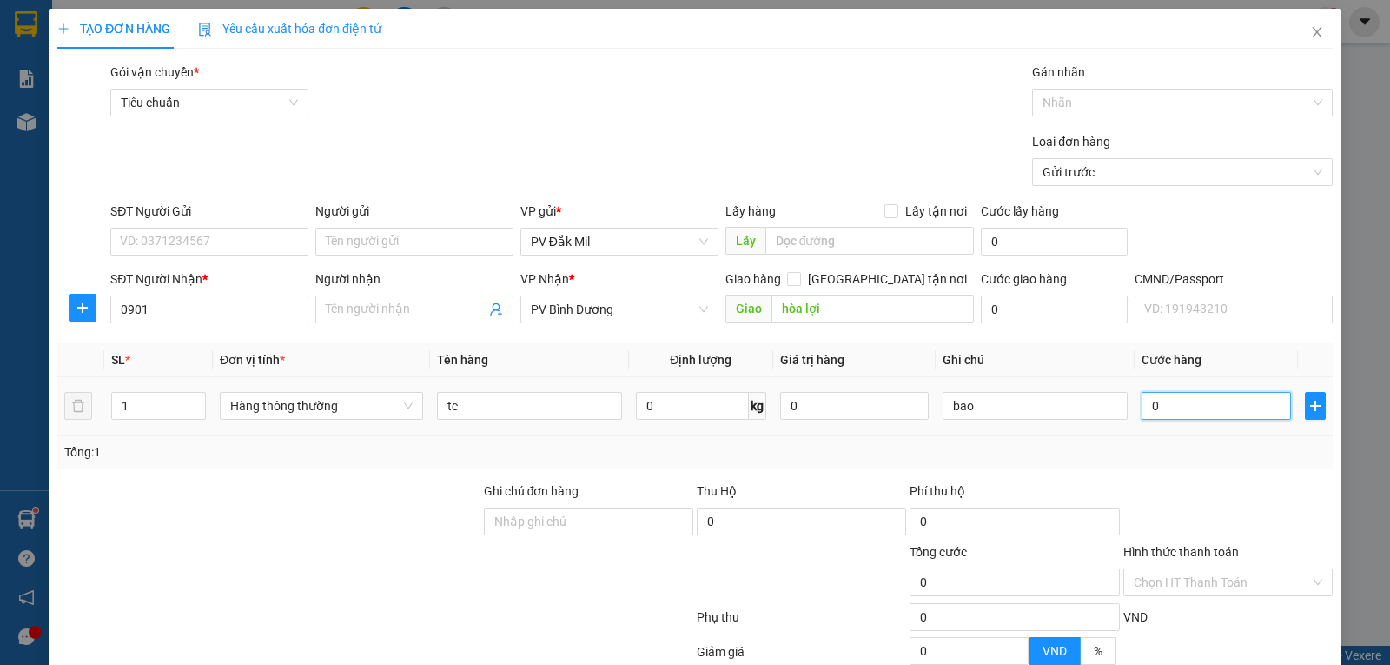
type input "6"
type input "60"
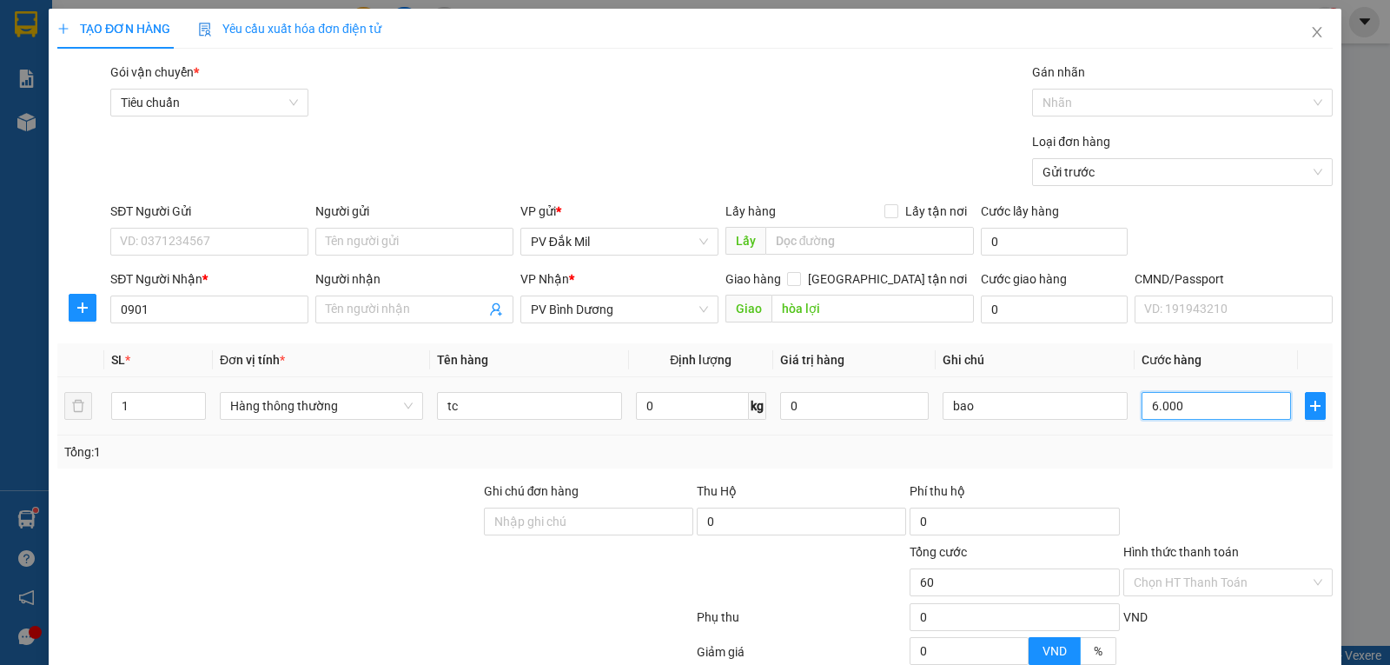
type input "60.000"
type input "600.000"
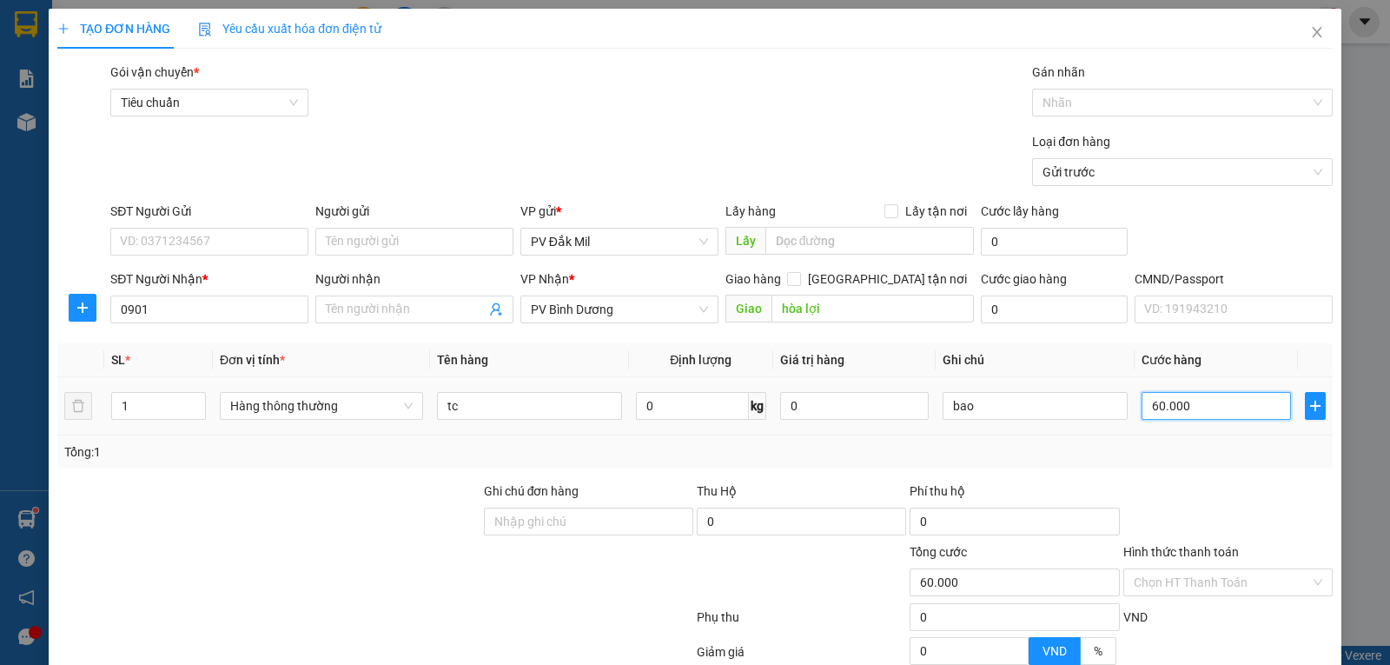
type input "600.000"
type input "60.000"
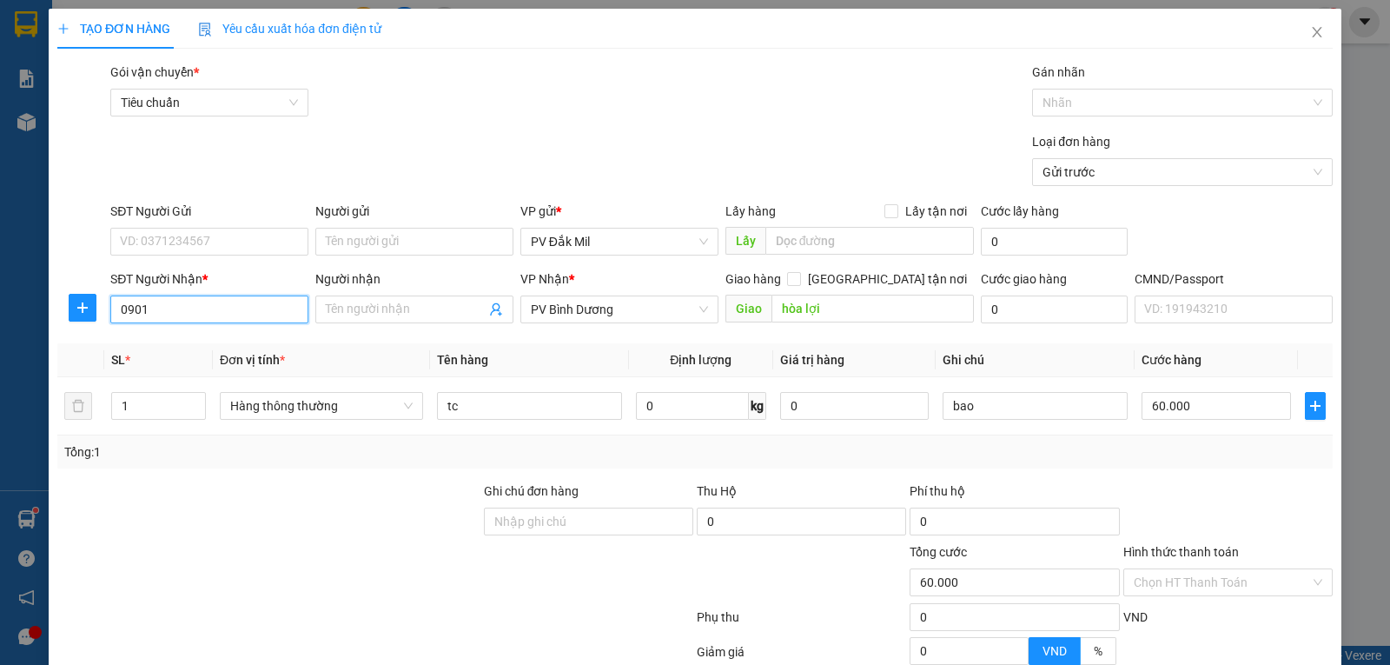
click at [248, 303] on input "0901" at bounding box center [209, 309] width 198 height 28
type input "0901927524"
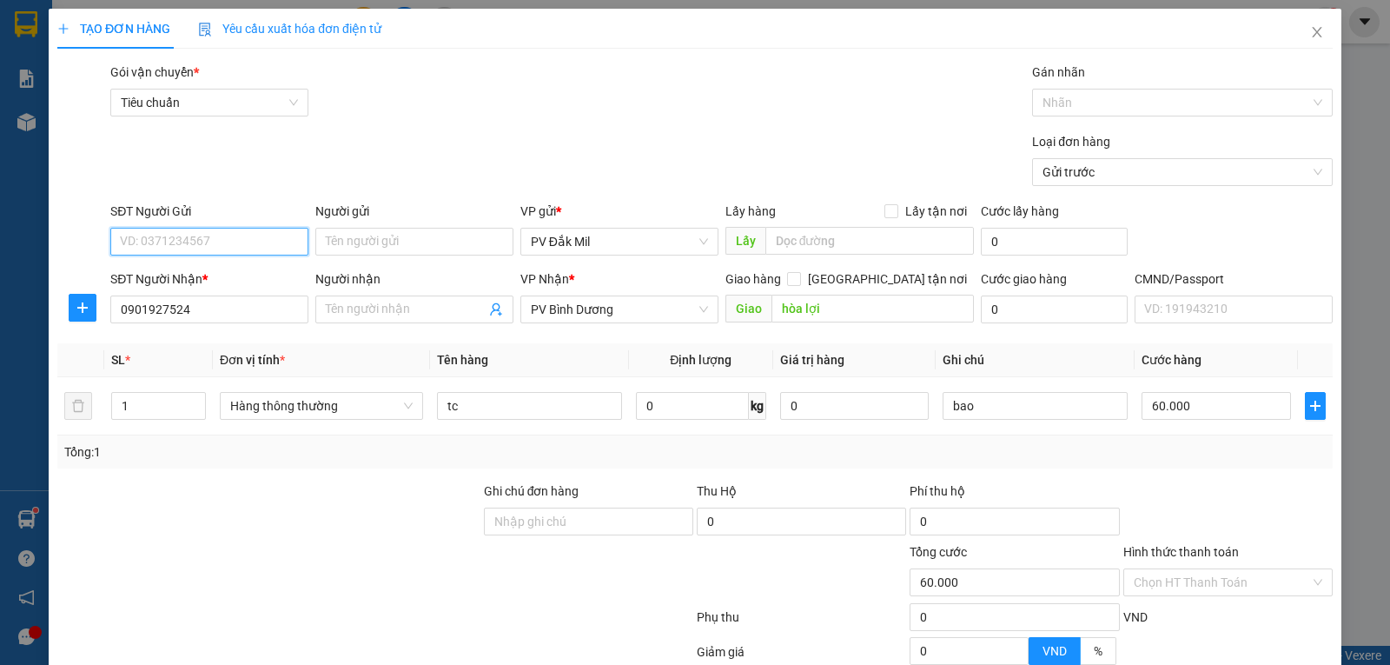
click at [245, 244] on input "SĐT Người Gửi" at bounding box center [209, 242] width 198 height 28
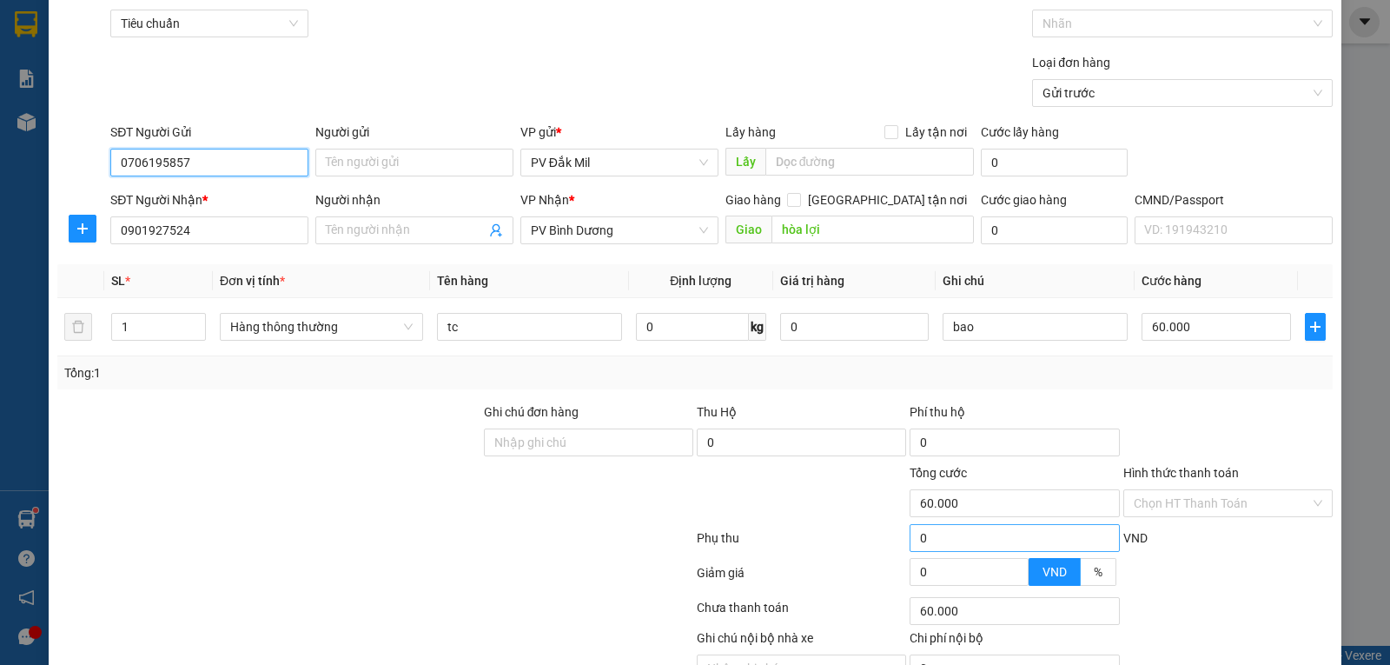
scroll to position [171, 0]
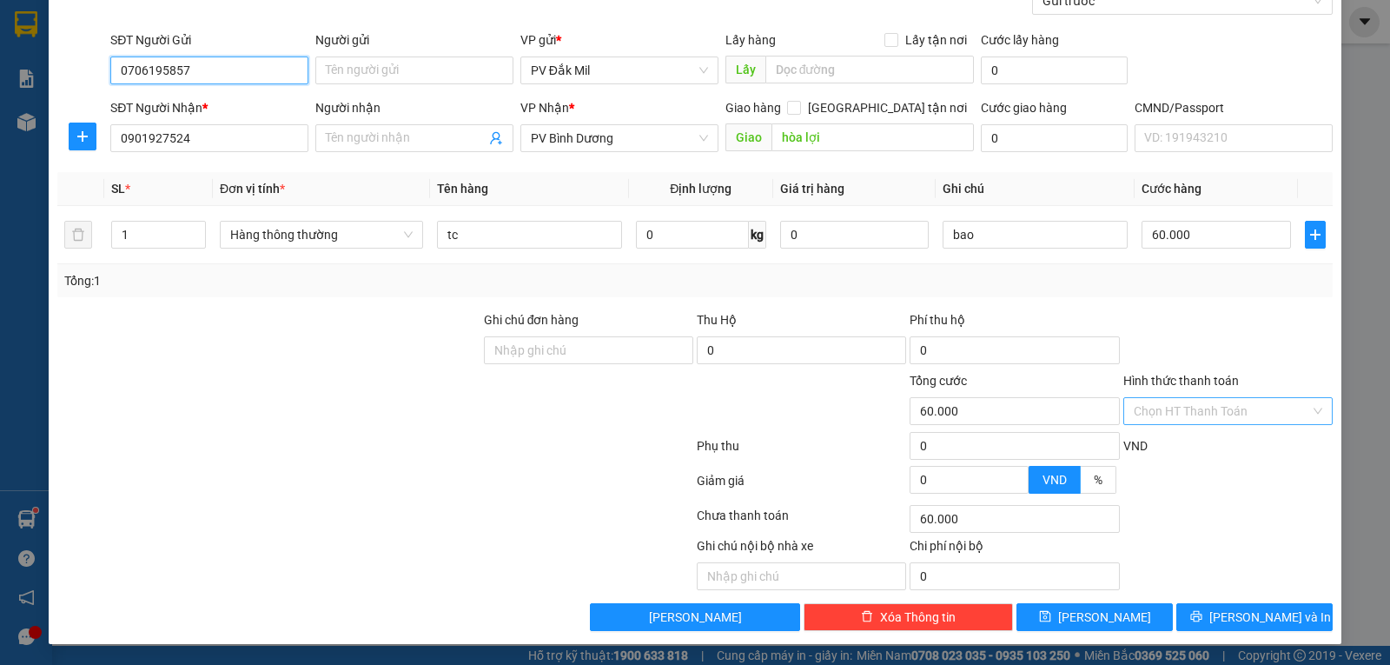
type input "0706195857"
click at [1134, 413] on input "Hình thức thanh toán" at bounding box center [1222, 411] width 176 height 26
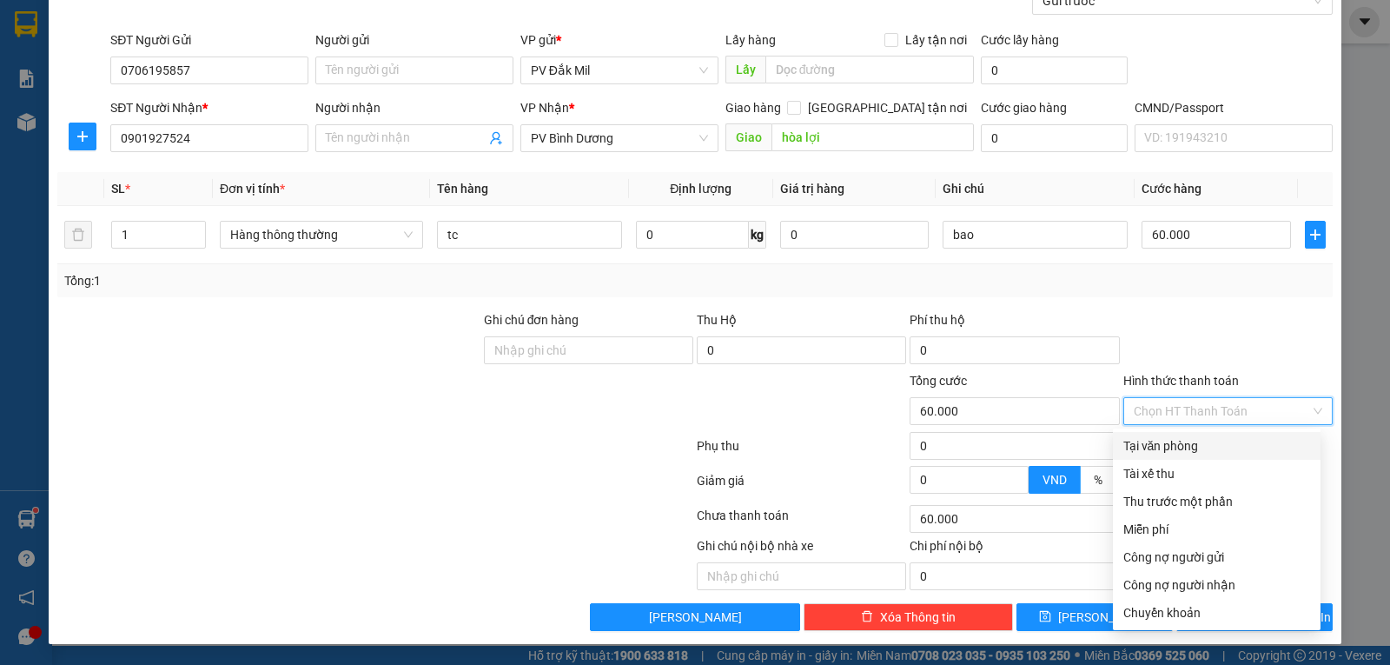
click at [1143, 453] on div "Tại văn phòng" at bounding box center [1216, 445] width 187 height 19
type input "0"
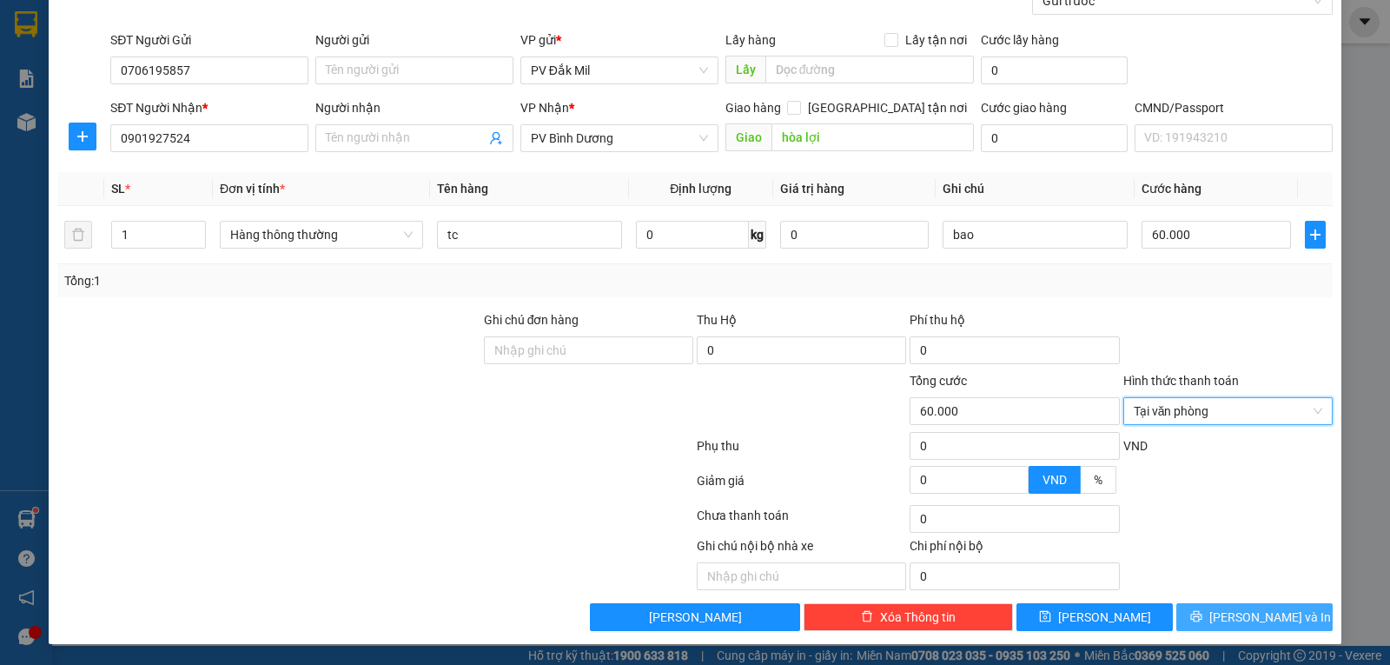
click at [1277, 619] on button "[PERSON_NAME] và In" at bounding box center [1254, 617] width 156 height 28
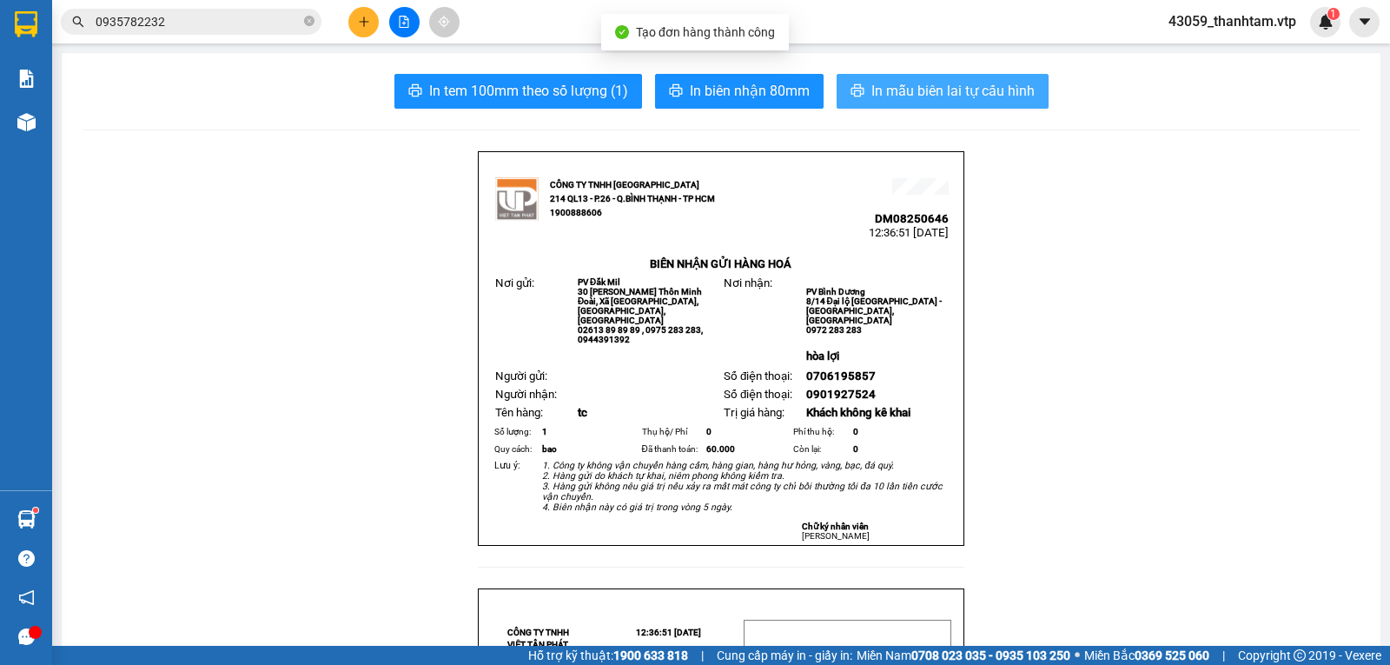
click at [979, 78] on button "In mẫu biên lai tự cấu hình" at bounding box center [943, 91] width 212 height 35
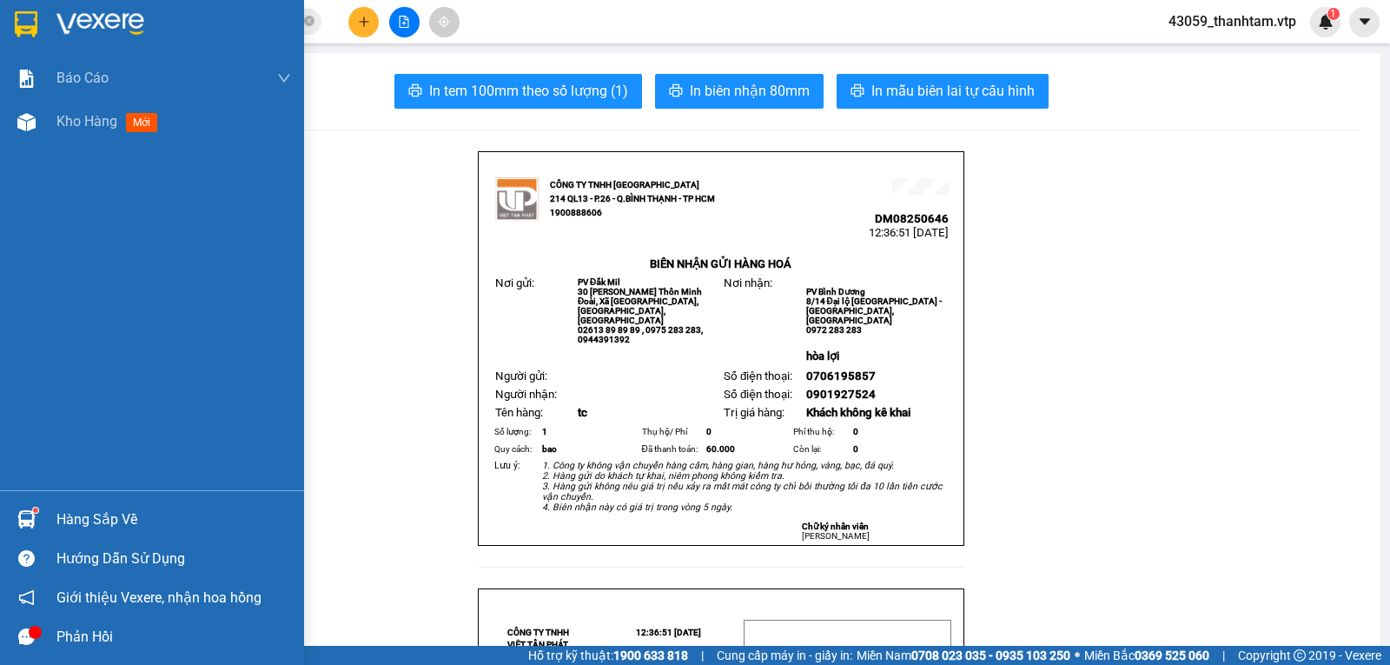
click at [39, 24] on div at bounding box center [26, 24] width 30 height 30
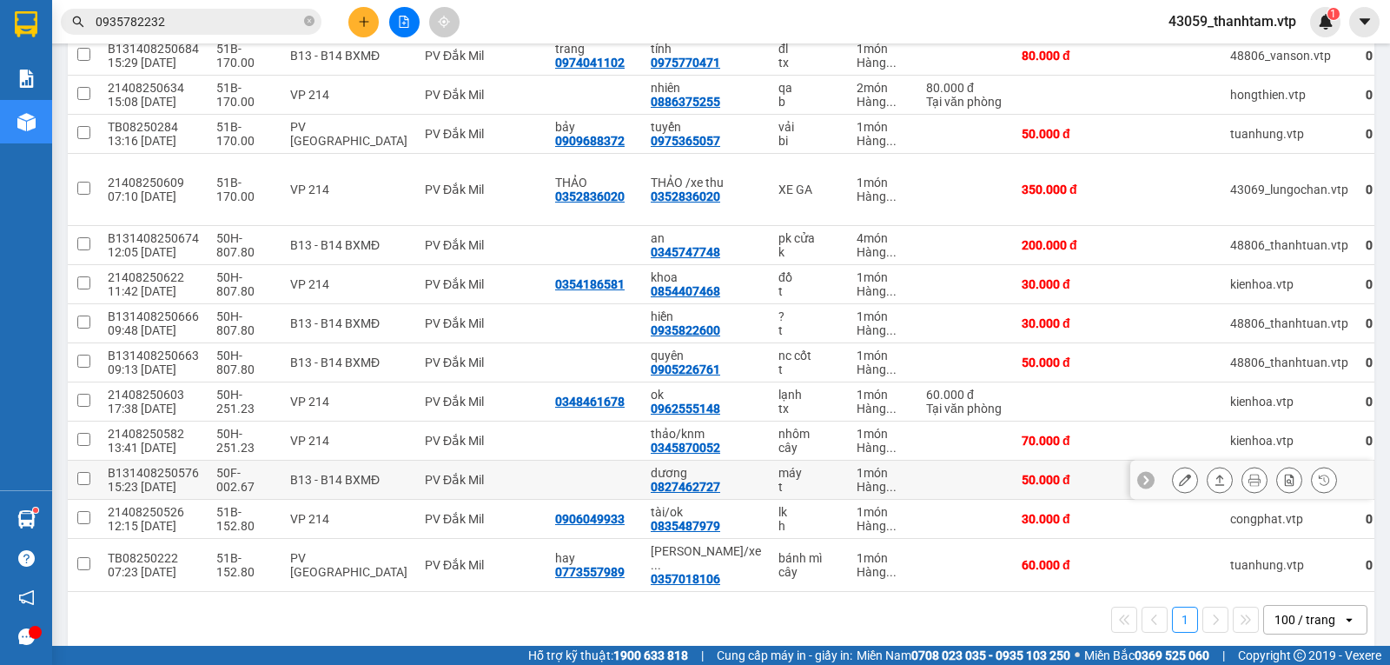
scroll to position [309, 0]
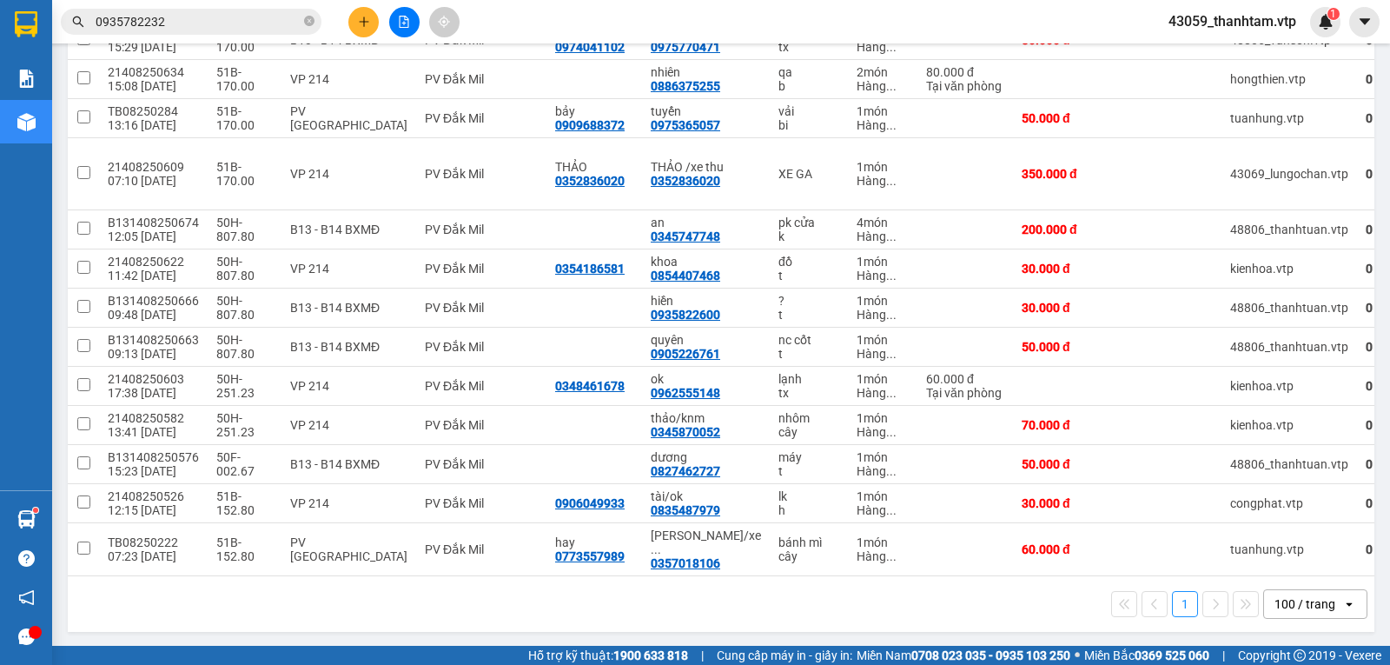
click at [436, 589] on div "1 100 / trang open" at bounding box center [721, 604] width 1293 height 30
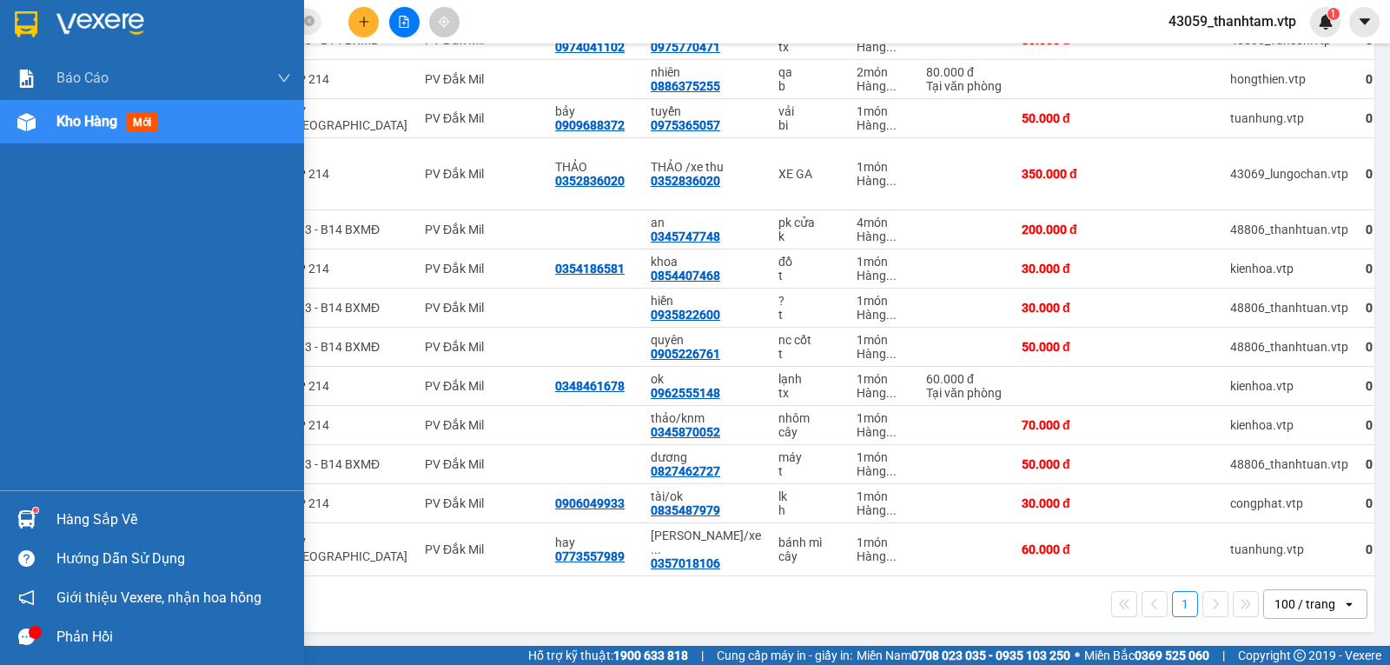
click at [106, 510] on div "Hàng sắp về" at bounding box center [173, 519] width 235 height 26
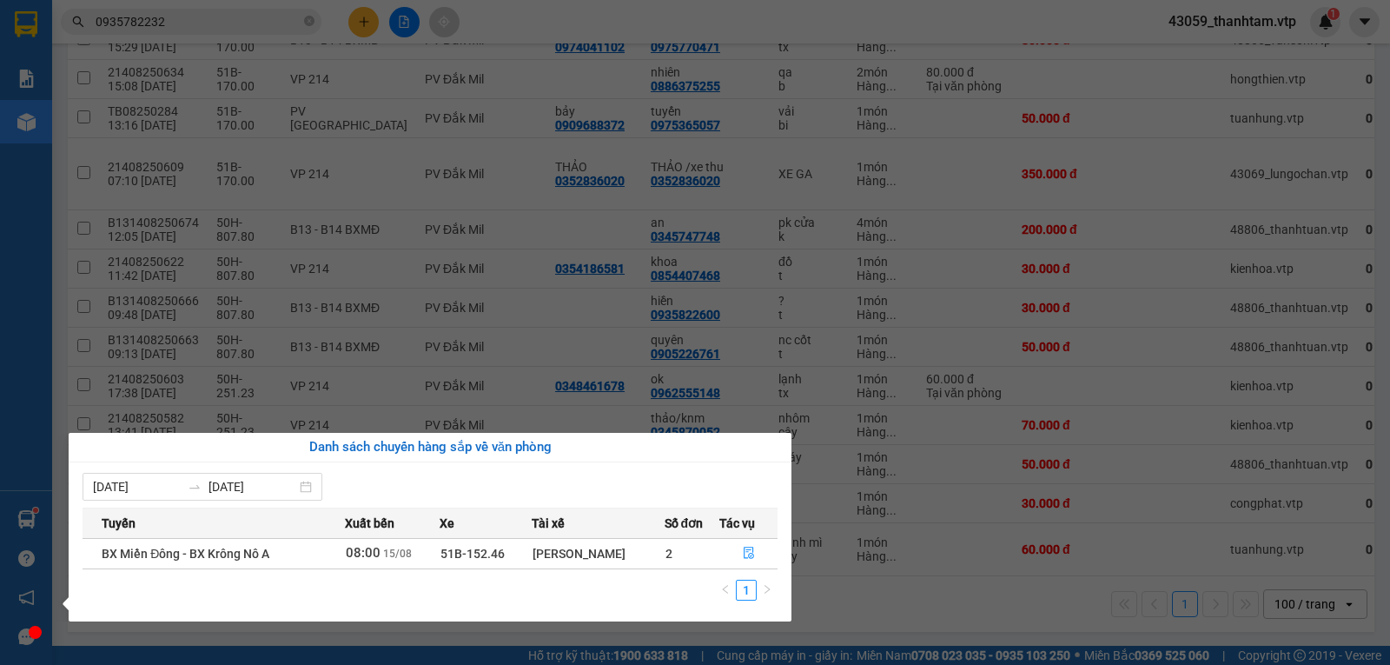
click at [906, 609] on section "Kết quả tìm kiếm ( 0 ) Bộ lọc No Data 0935782232 43059_thanhtam.vtp 1 Báo cáo B…" at bounding box center [695, 332] width 1390 height 665
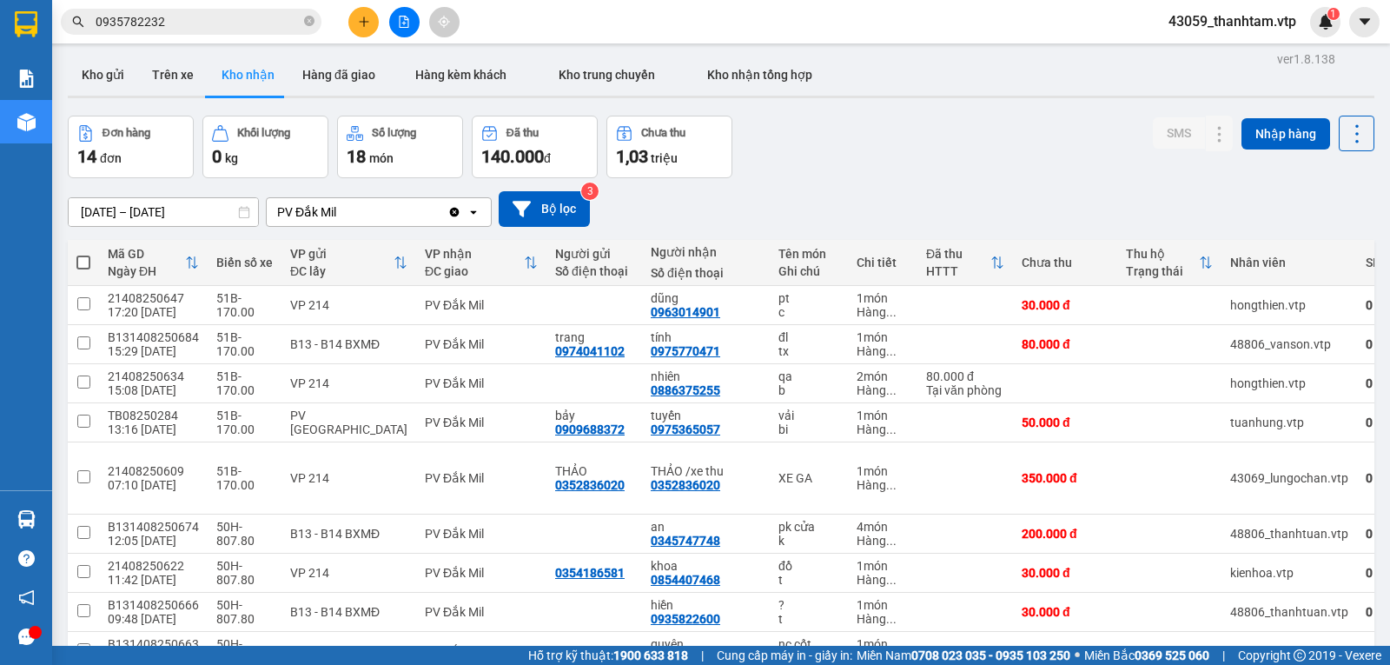
scroll to position [0, 0]
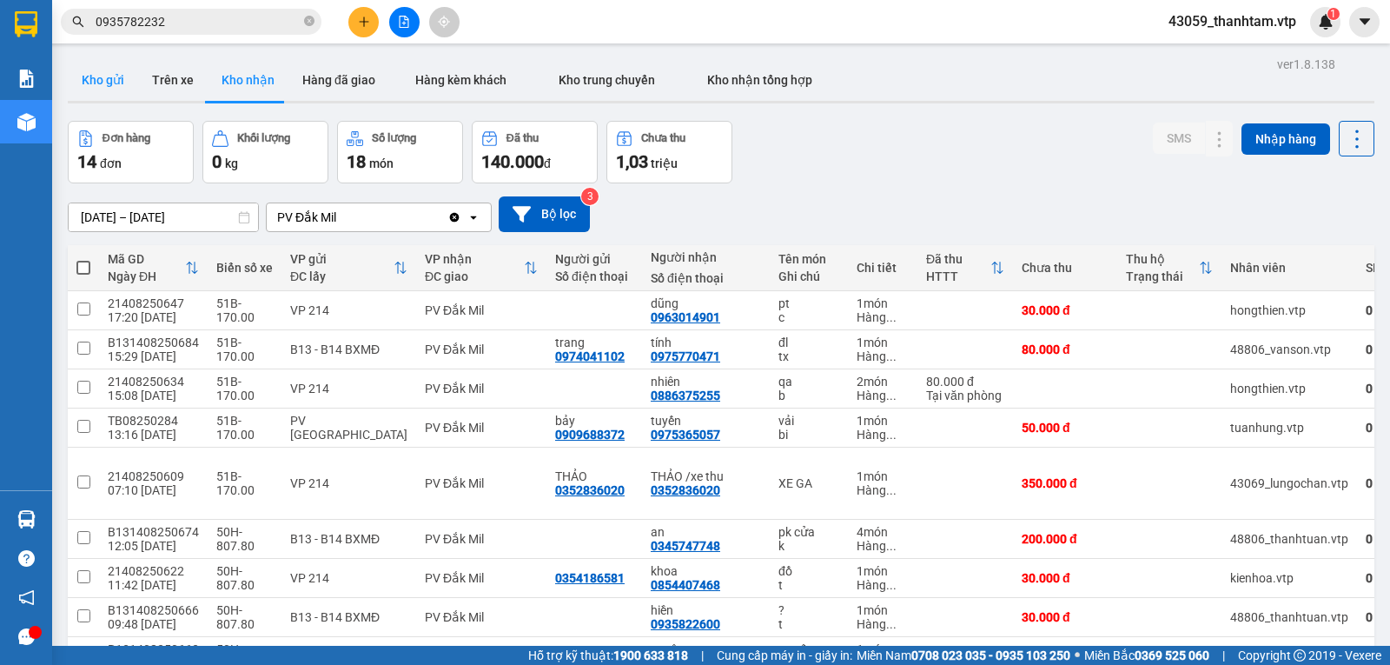
click at [110, 76] on button "Kho gửi" at bounding box center [103, 80] width 70 height 42
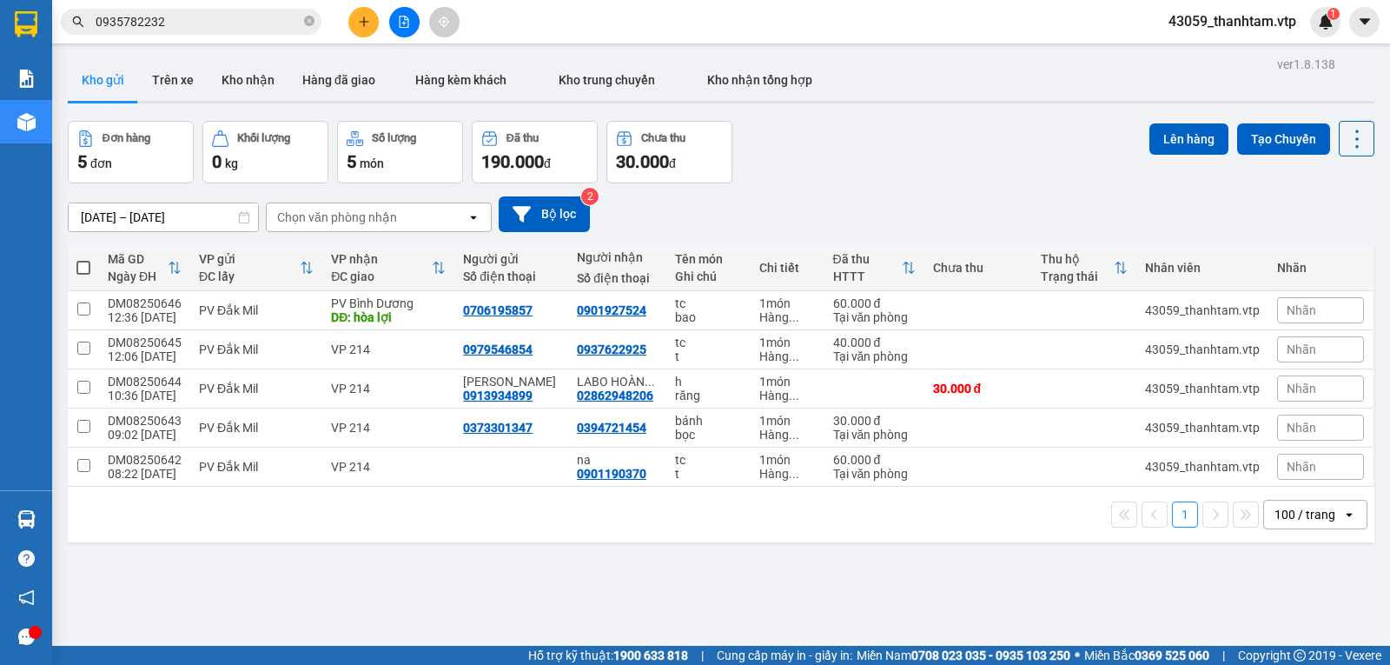
drag, startPoint x: 453, startPoint y: 556, endPoint x: 540, endPoint y: 595, distance: 95.3
click at [455, 556] on div "ver 1.8.138 Kho gửi Trên xe Kho nhận Hàng đã giao Hàng kèm khách Kho trung chuy…" at bounding box center [721, 384] width 1320 height 665
click at [619, 565] on div "ver 1.8.138 Kho gửi Trên xe Kho nhận Hàng đã giao Hàng kèm khách Kho trung chuy…" at bounding box center [721, 384] width 1320 height 665
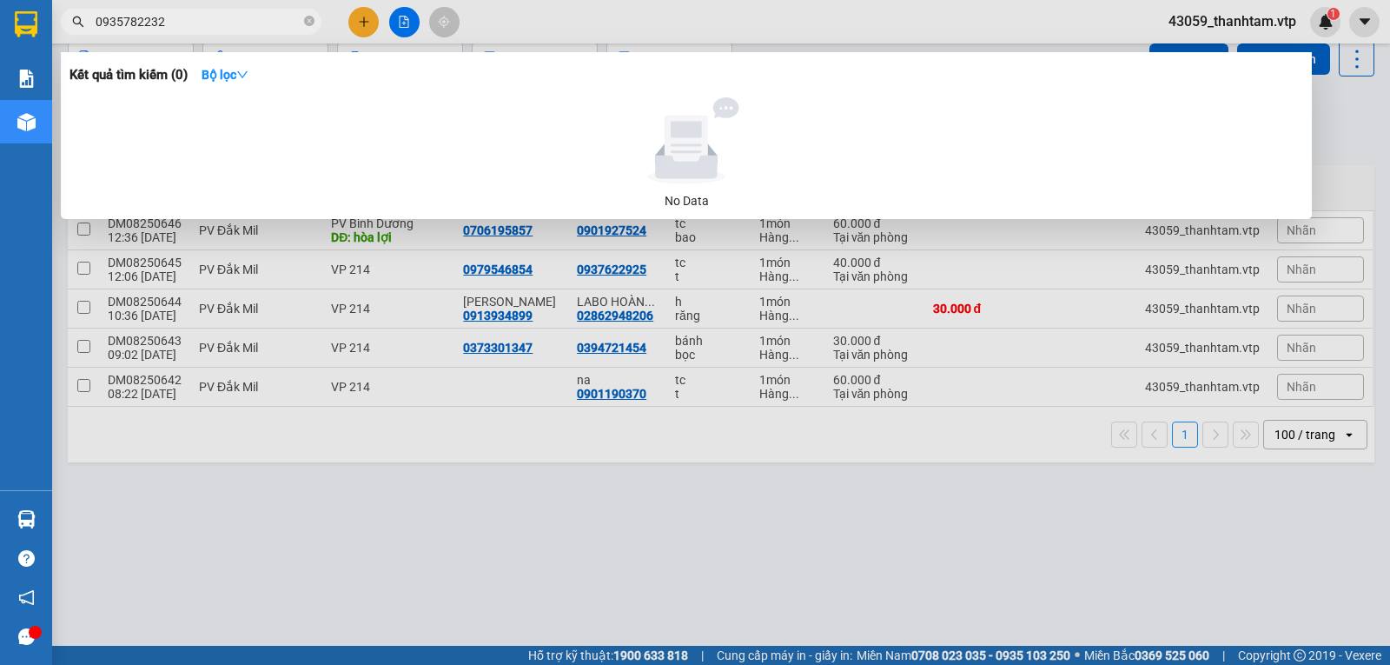
click at [196, 26] on input "0935782232" at bounding box center [198, 21] width 205 height 19
drag, startPoint x: 196, startPoint y: 26, endPoint x: 91, endPoint y: 44, distance: 106.7
click at [91, 37] on div "Kết quả tìm kiếm ( 0 ) Bộ lọc No Data 0935782232" at bounding box center [169, 22] width 339 height 30
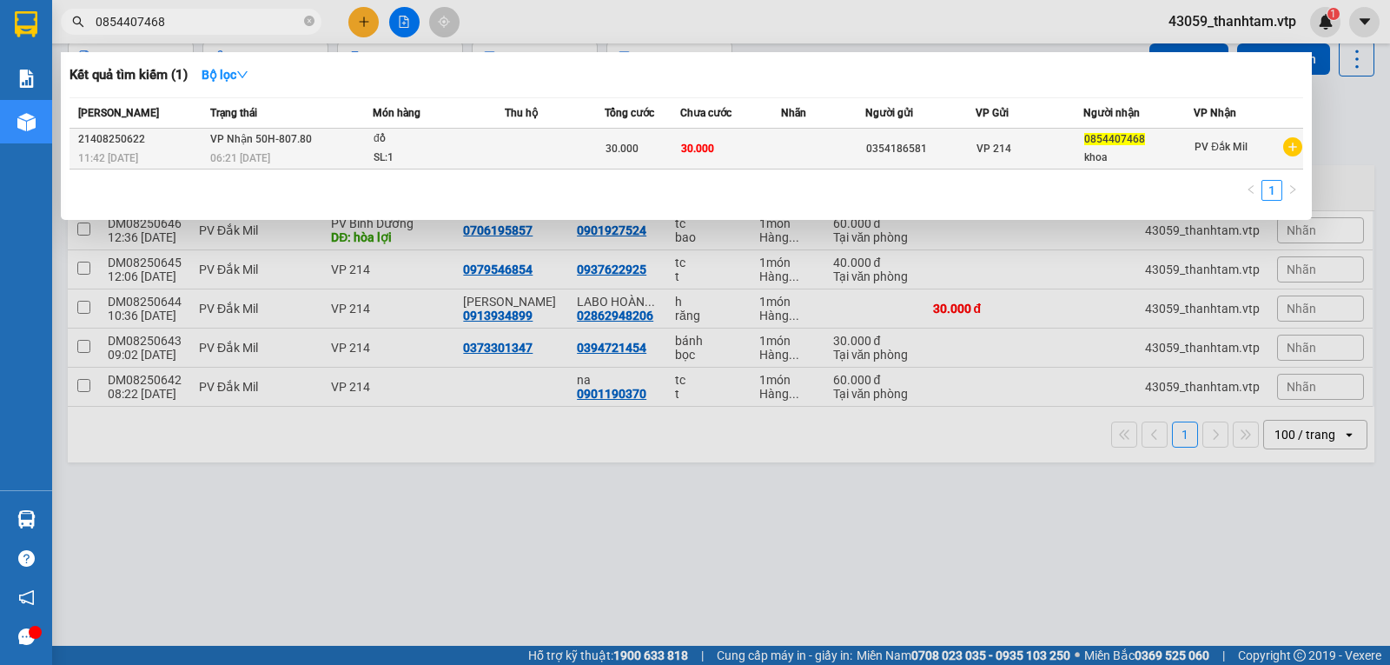
type input "0854407468"
click at [346, 157] on div "06:21 - 15/08" at bounding box center [291, 158] width 162 height 19
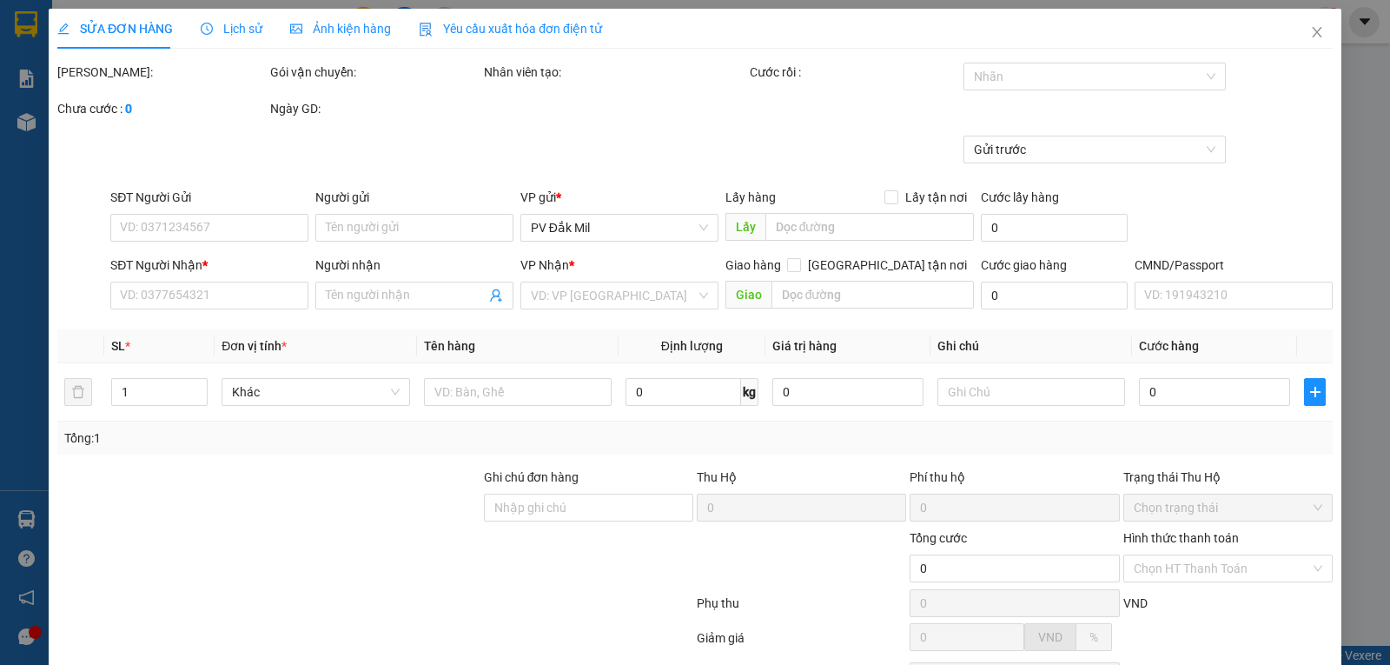
type input "0354186581"
type input "0854407468"
type input "khoa"
type input "30.000"
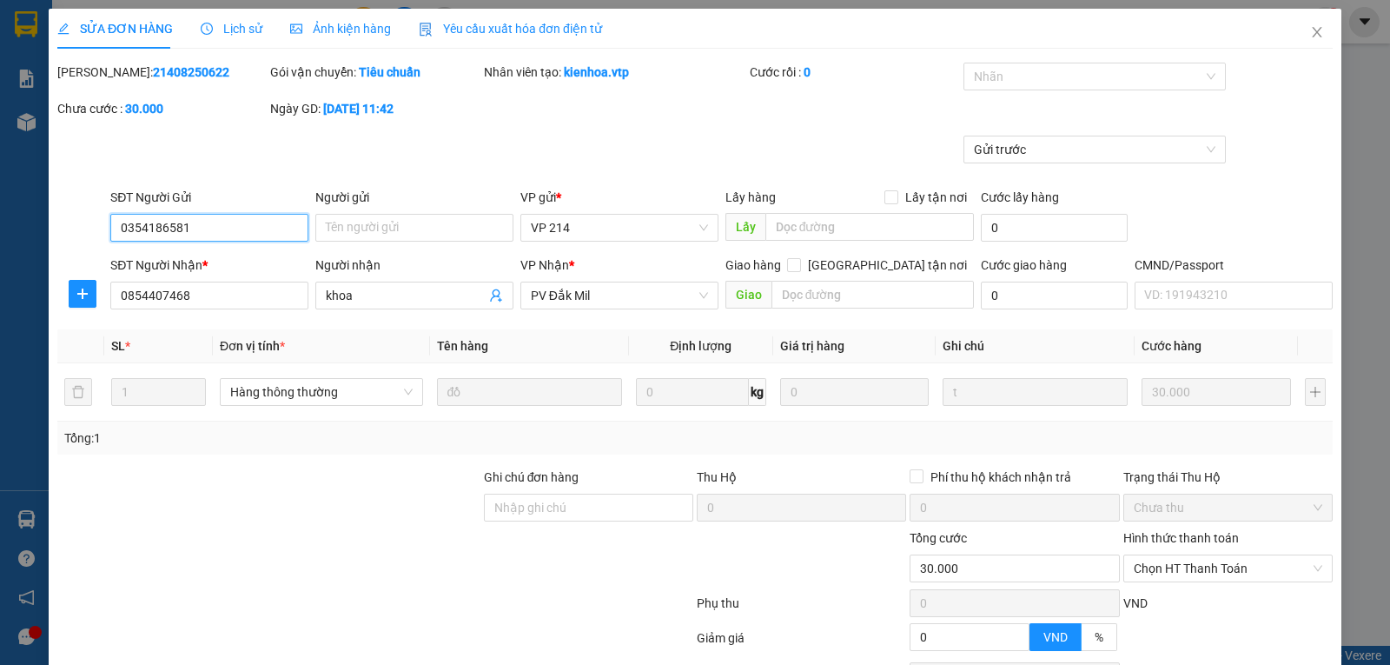
type input "1.500"
click at [1310, 33] on icon "close" at bounding box center [1317, 32] width 14 height 14
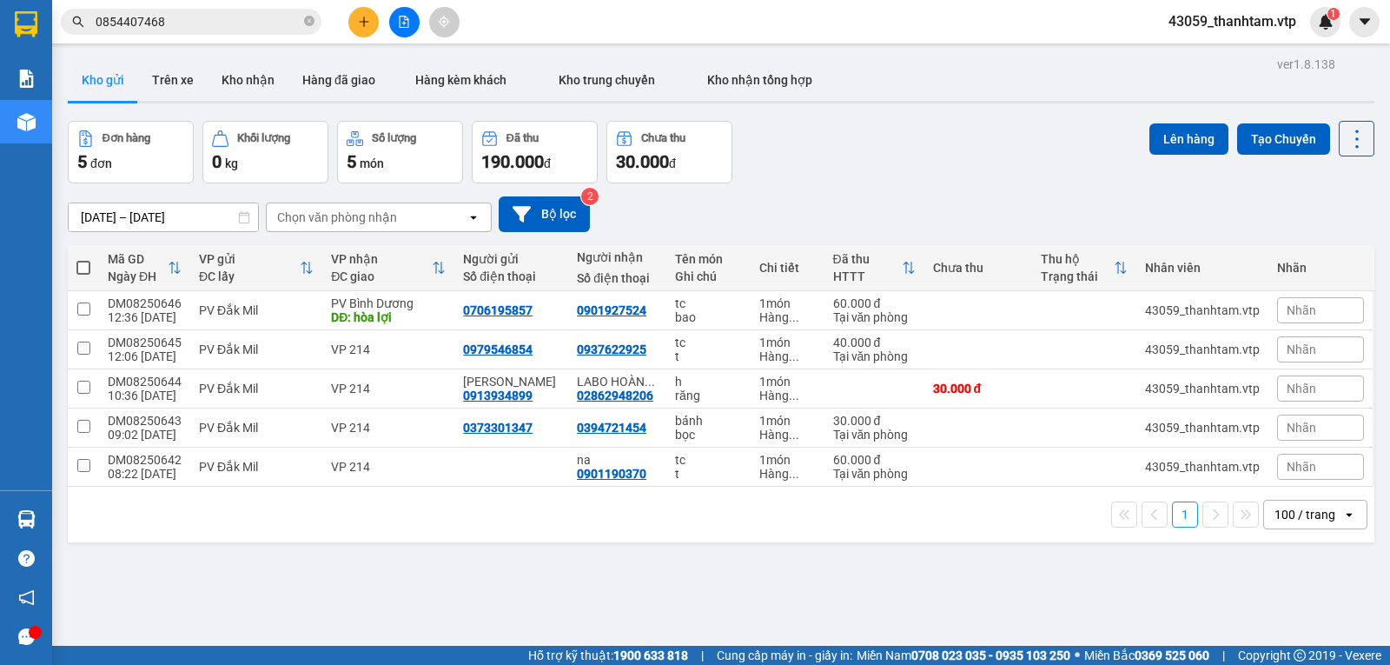
click at [495, 547] on div "ver 1.8.138 Kho gửi Trên xe Kho nhận Hàng đã giao Hàng kèm khách Kho trung chuy…" at bounding box center [721, 384] width 1320 height 665
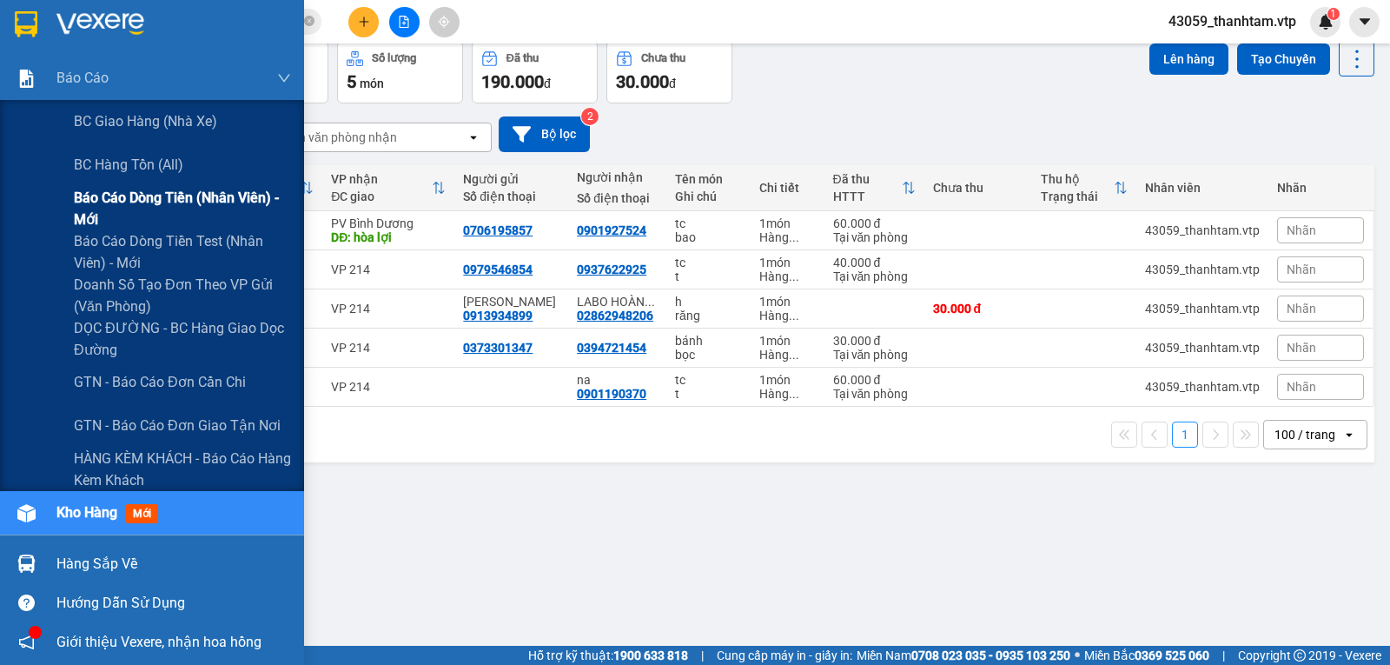
click at [74, 195] on span "Báo cáo dòng tiền (nhân viên) - mới" at bounding box center [182, 208] width 217 height 43
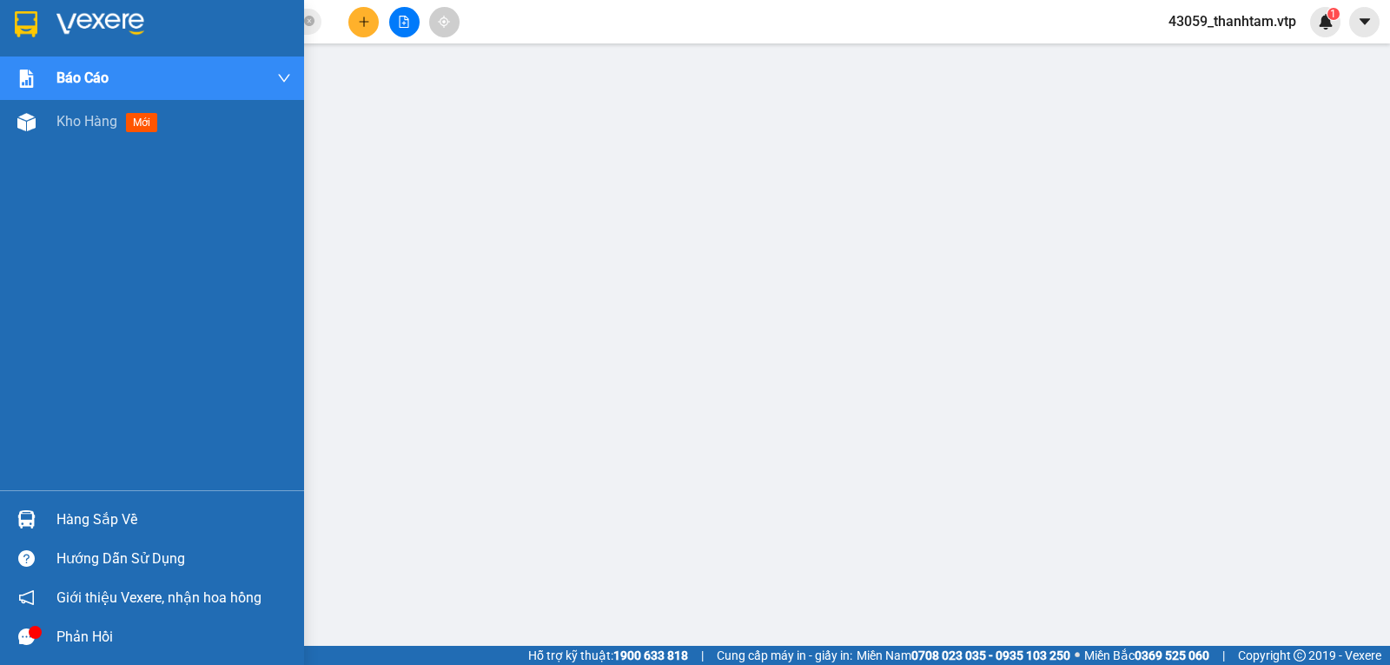
click at [35, 27] on img at bounding box center [26, 24] width 23 height 26
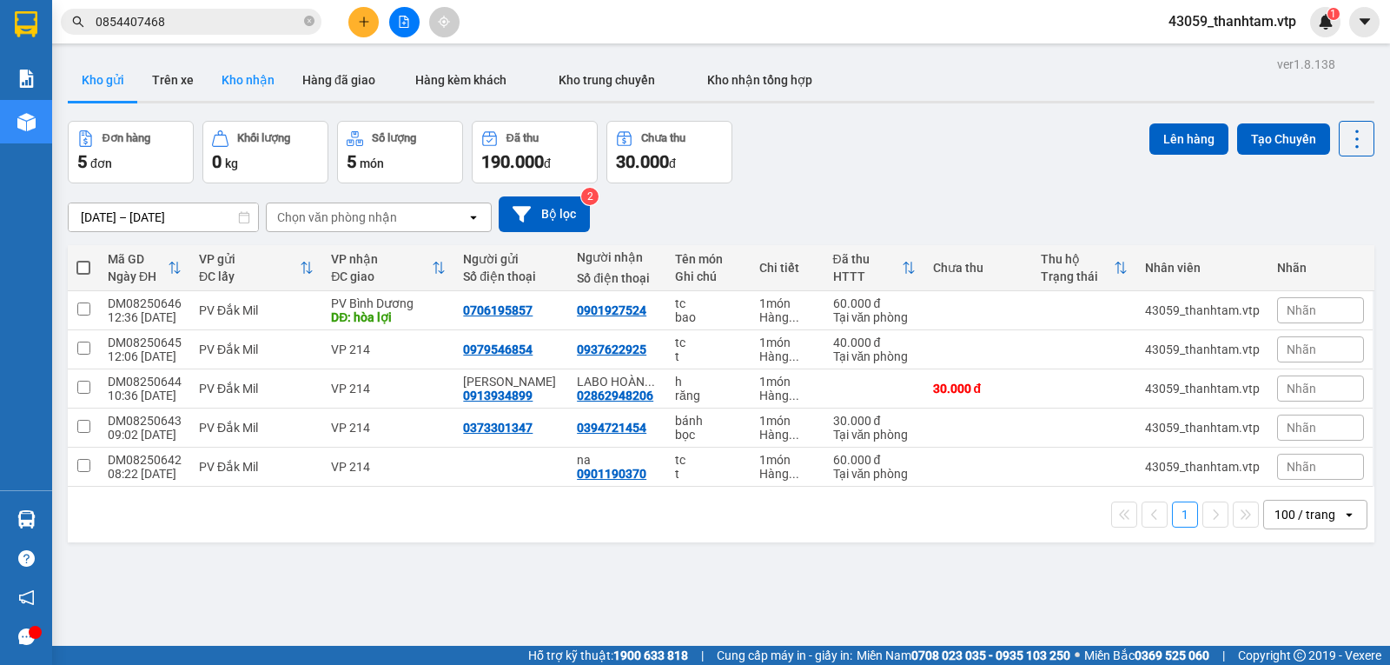
click at [259, 83] on button "Kho nhận" at bounding box center [248, 80] width 81 height 42
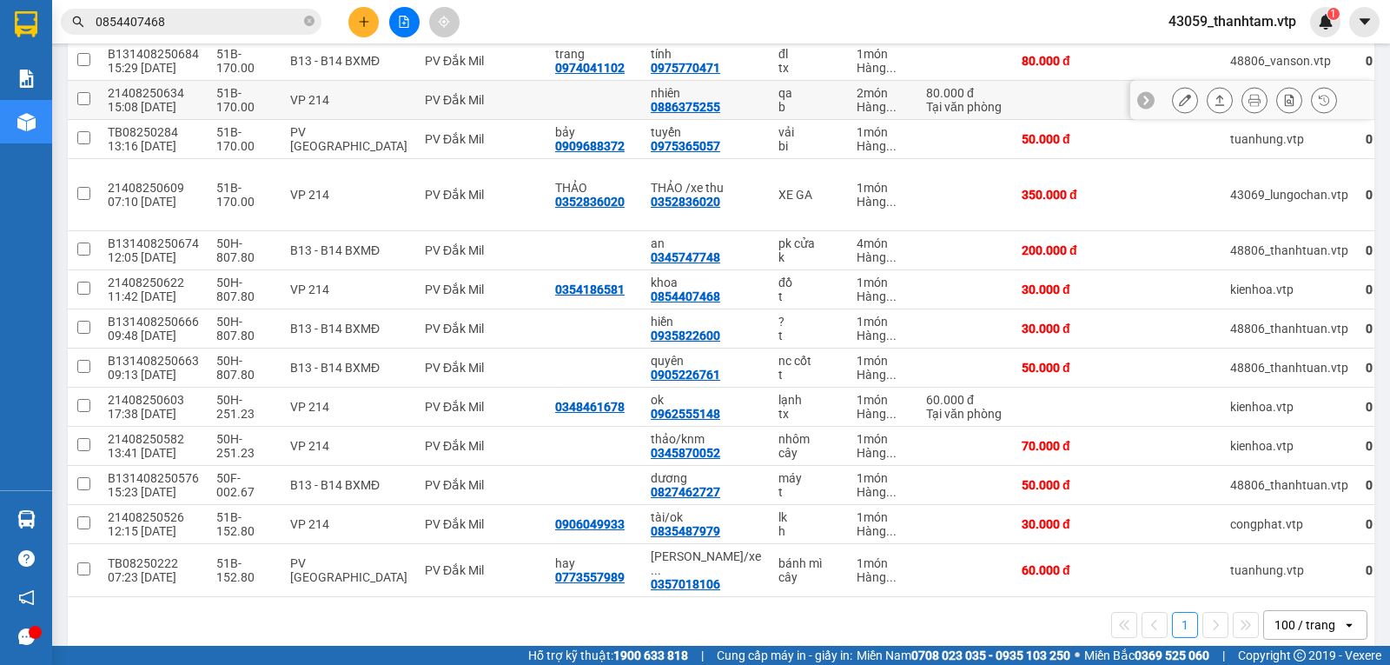
scroll to position [309, 0]
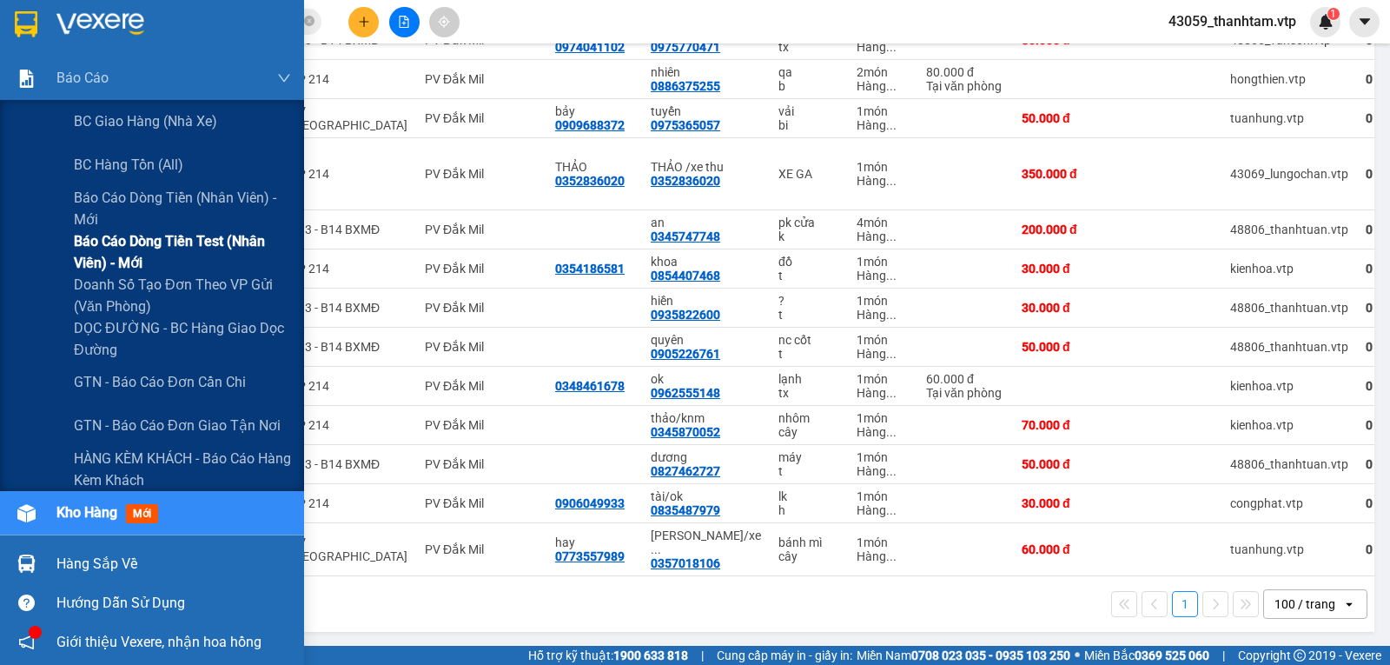
click at [99, 233] on span "Báo cáo dòng tiền test (nhân viên) - mới" at bounding box center [182, 251] width 217 height 43
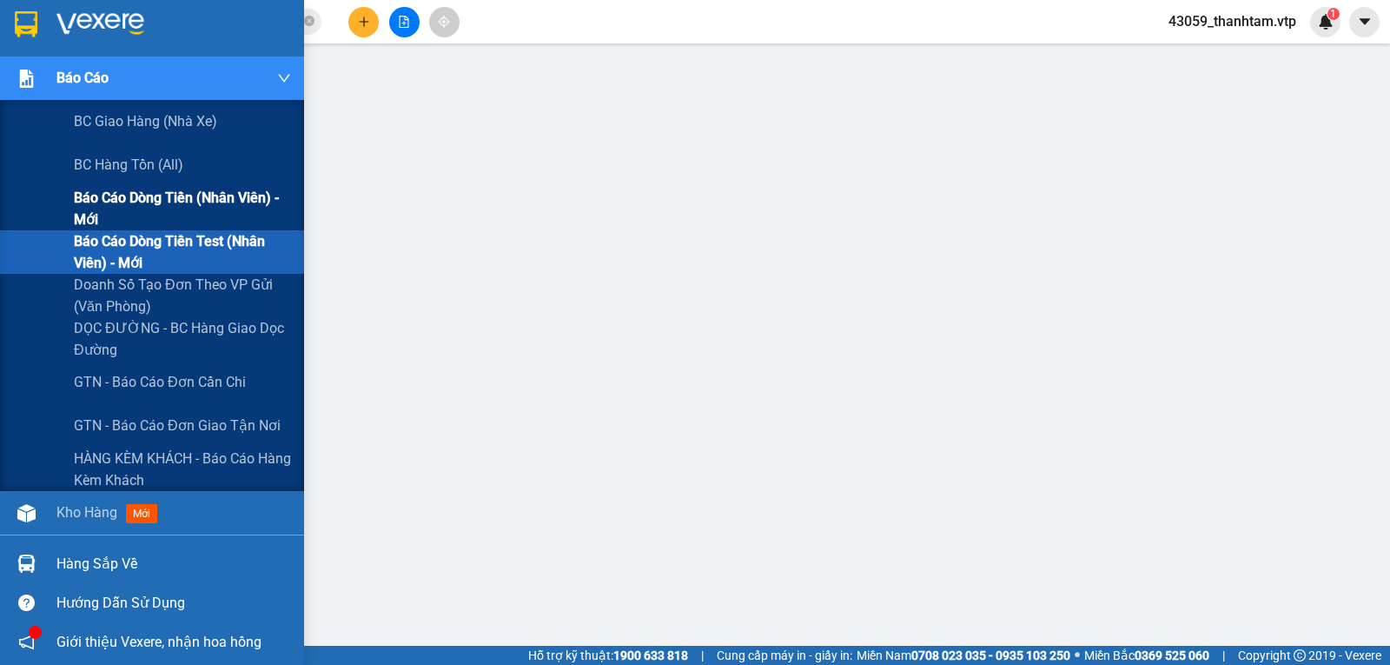
click at [100, 208] on span "Báo cáo dòng tiền (nhân viên) - mới" at bounding box center [182, 208] width 217 height 43
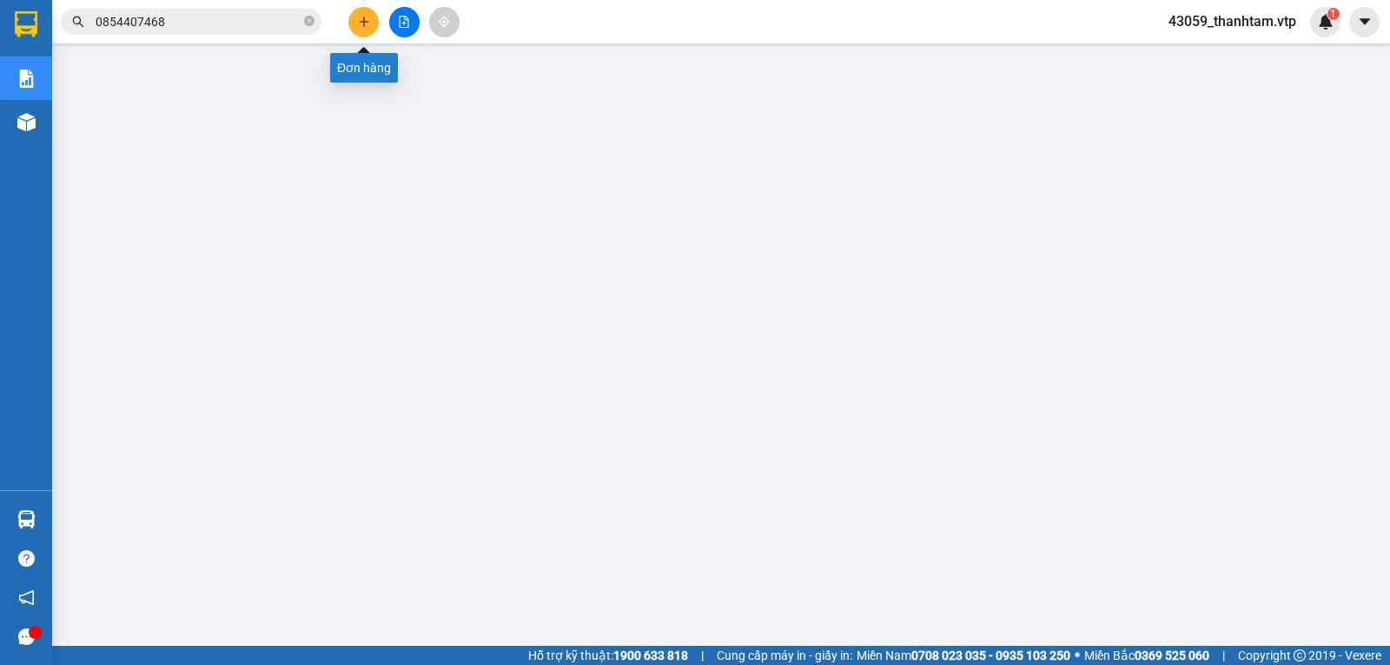
click at [351, 22] on button at bounding box center [363, 22] width 30 height 30
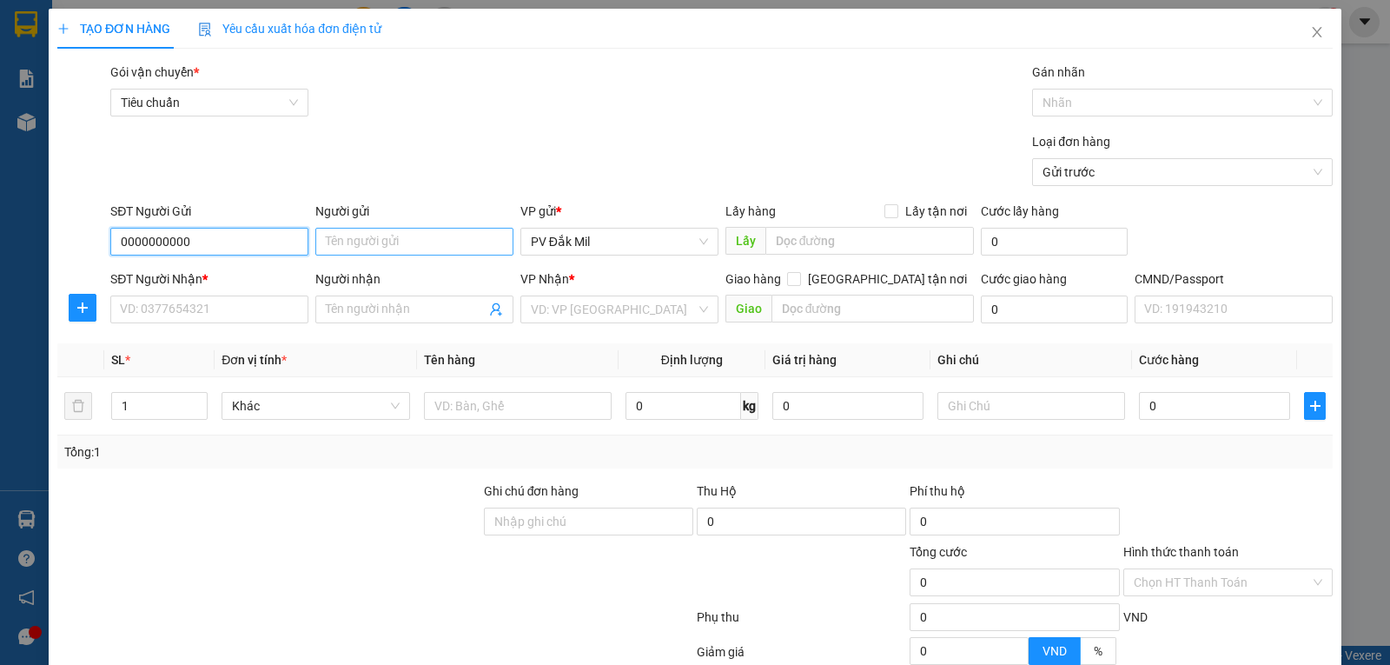
type input "0000000000"
click at [349, 252] on input "Người gửi" at bounding box center [414, 242] width 198 height 28
type input "e tâm"
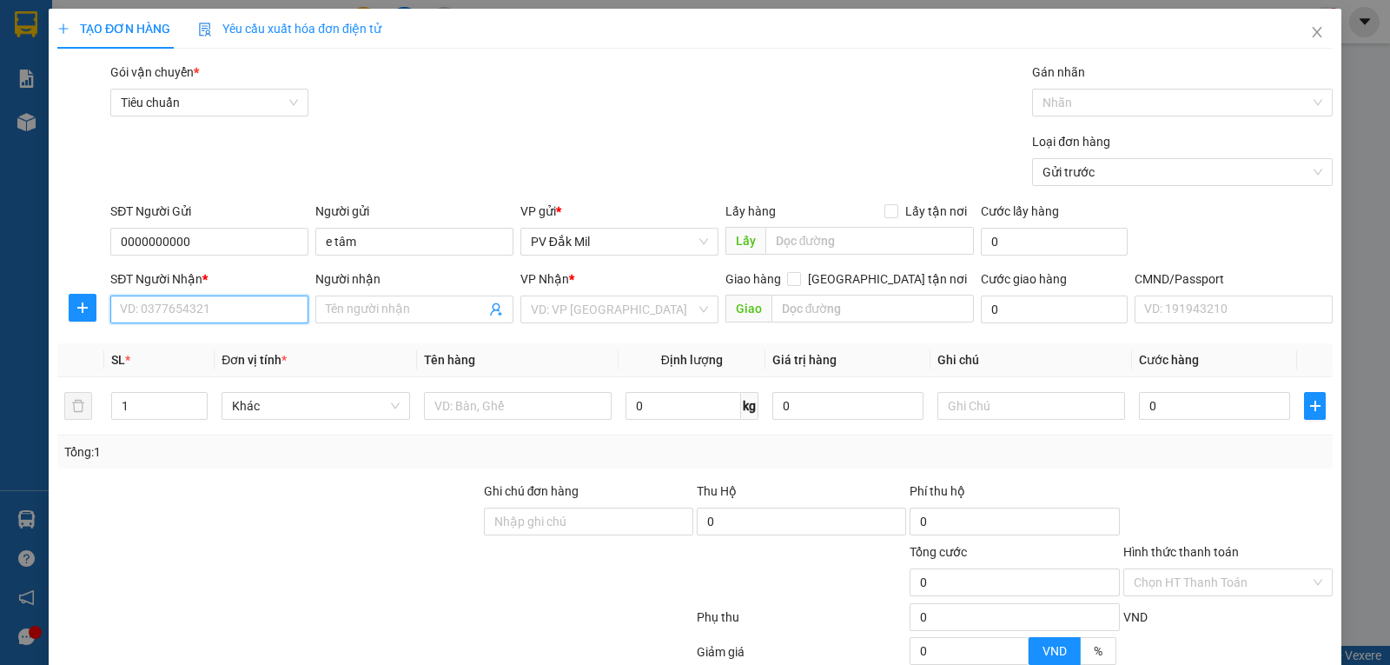
click at [234, 303] on input "SĐT Người Nhận *" at bounding box center [209, 309] width 198 height 28
click at [233, 344] on div "0000000000 - kế toán" at bounding box center [207, 343] width 175 height 19
type input "0000000000"
type input "kế toán"
type input "0000000000"
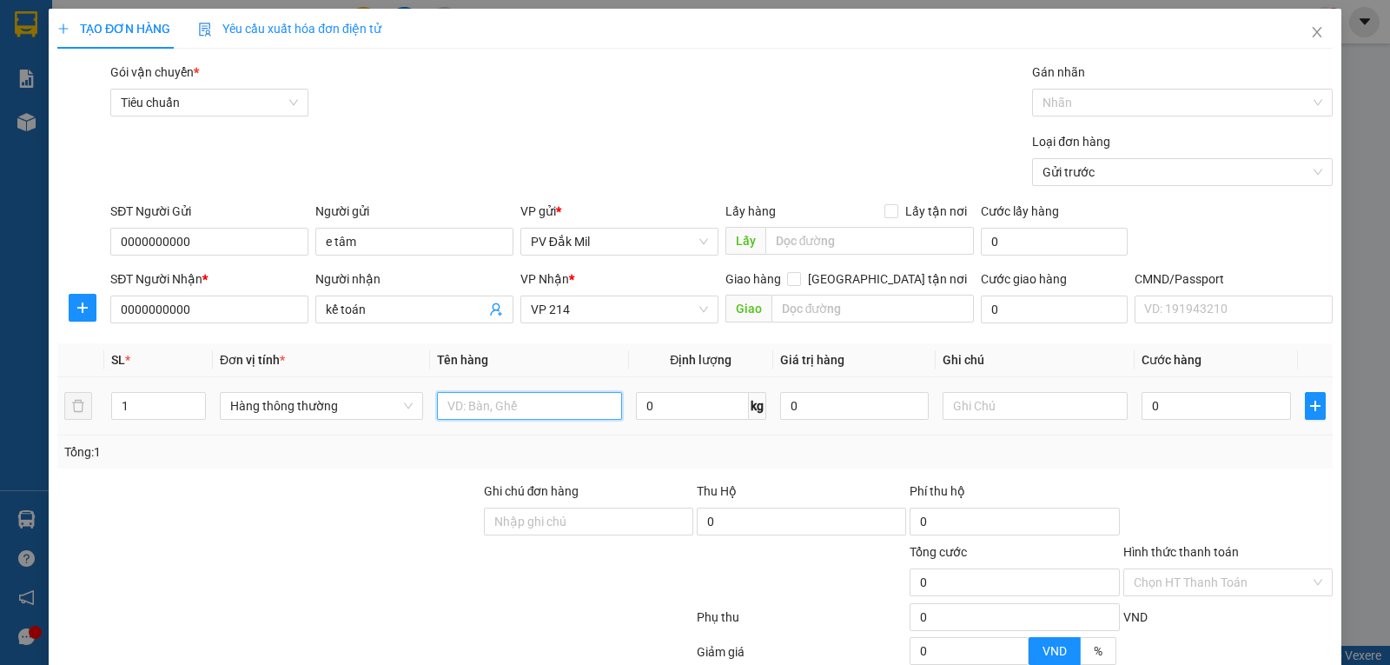
click at [557, 407] on input "text" at bounding box center [529, 406] width 185 height 28
type input "bc ngày 1508"
click at [1048, 405] on input "text" at bounding box center [1035, 406] width 185 height 28
type input "bì"
click at [1171, 575] on input "Hình thức thanh toán" at bounding box center [1222, 582] width 176 height 26
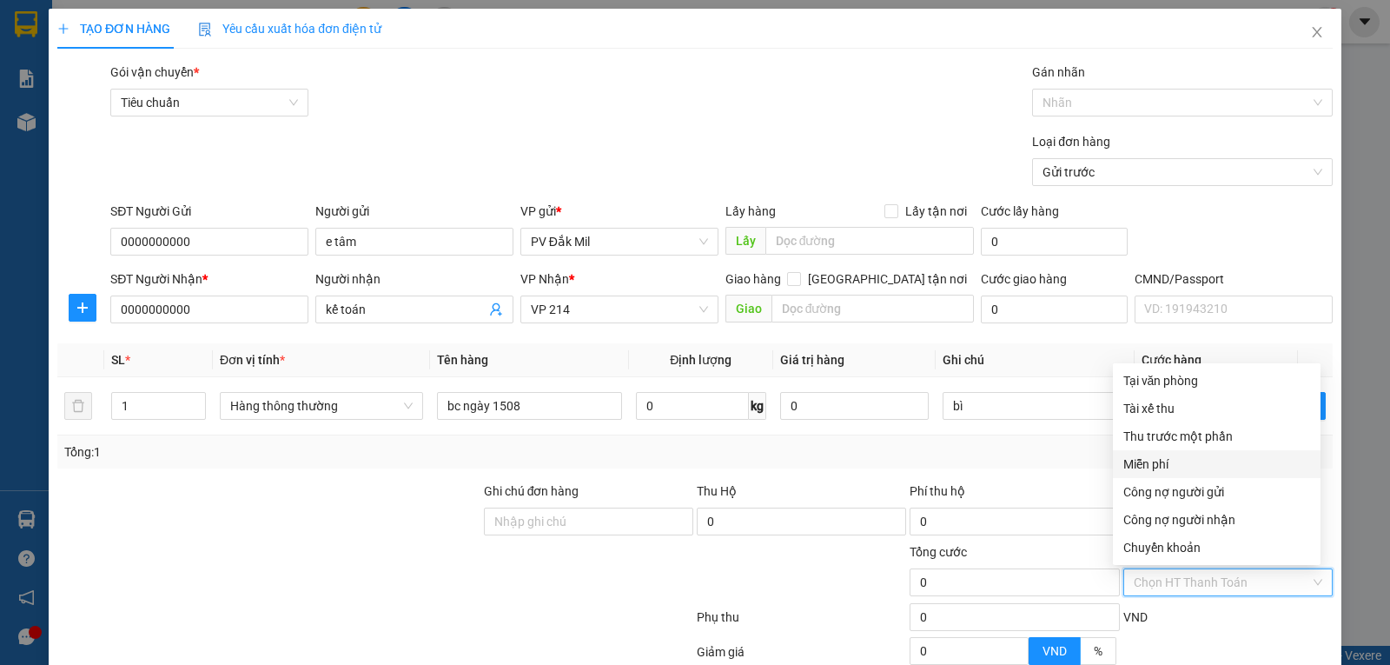
click at [1155, 468] on div "Miễn phí" at bounding box center [1216, 463] width 187 height 19
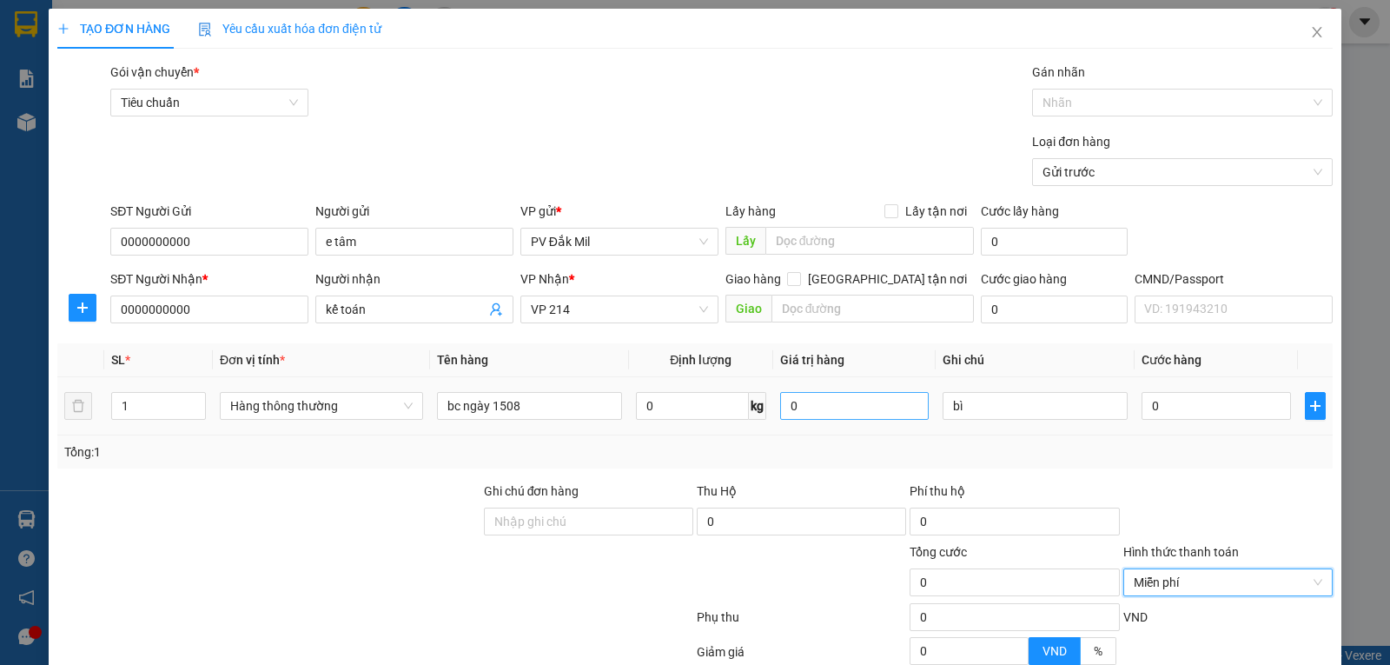
scroll to position [171, 0]
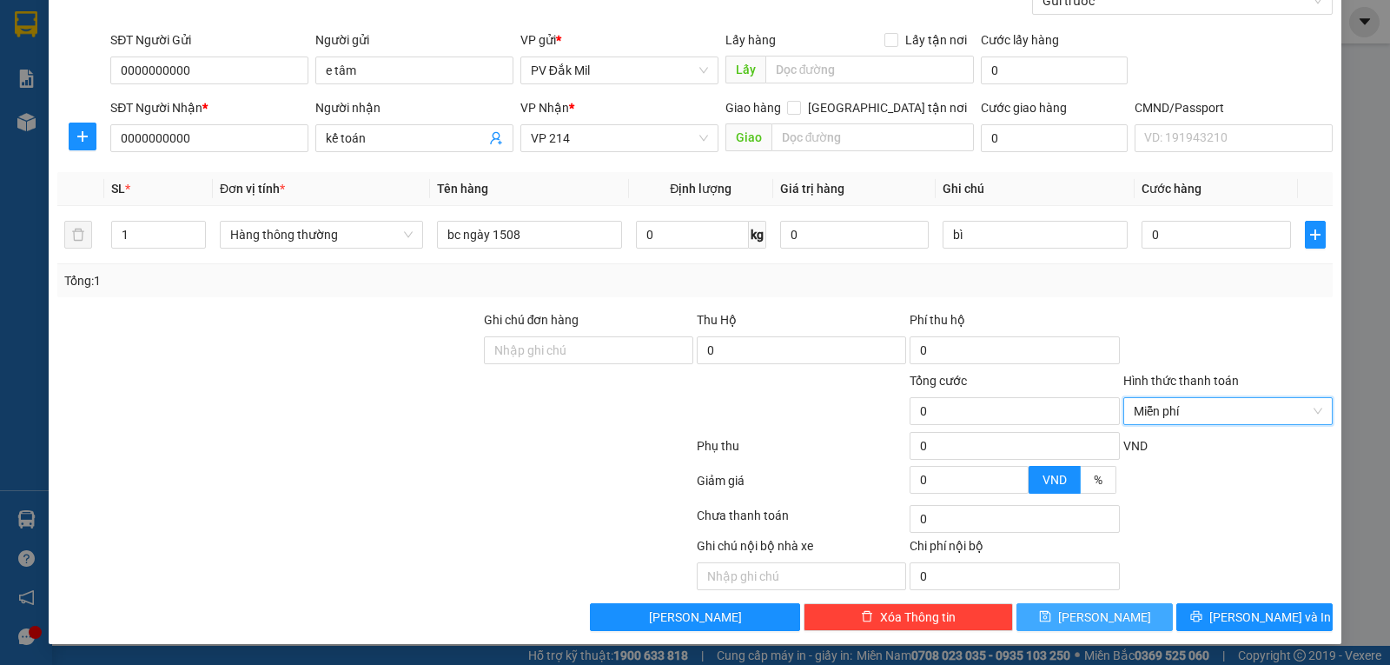
click at [1084, 614] on span "[PERSON_NAME]" at bounding box center [1104, 616] width 93 height 19
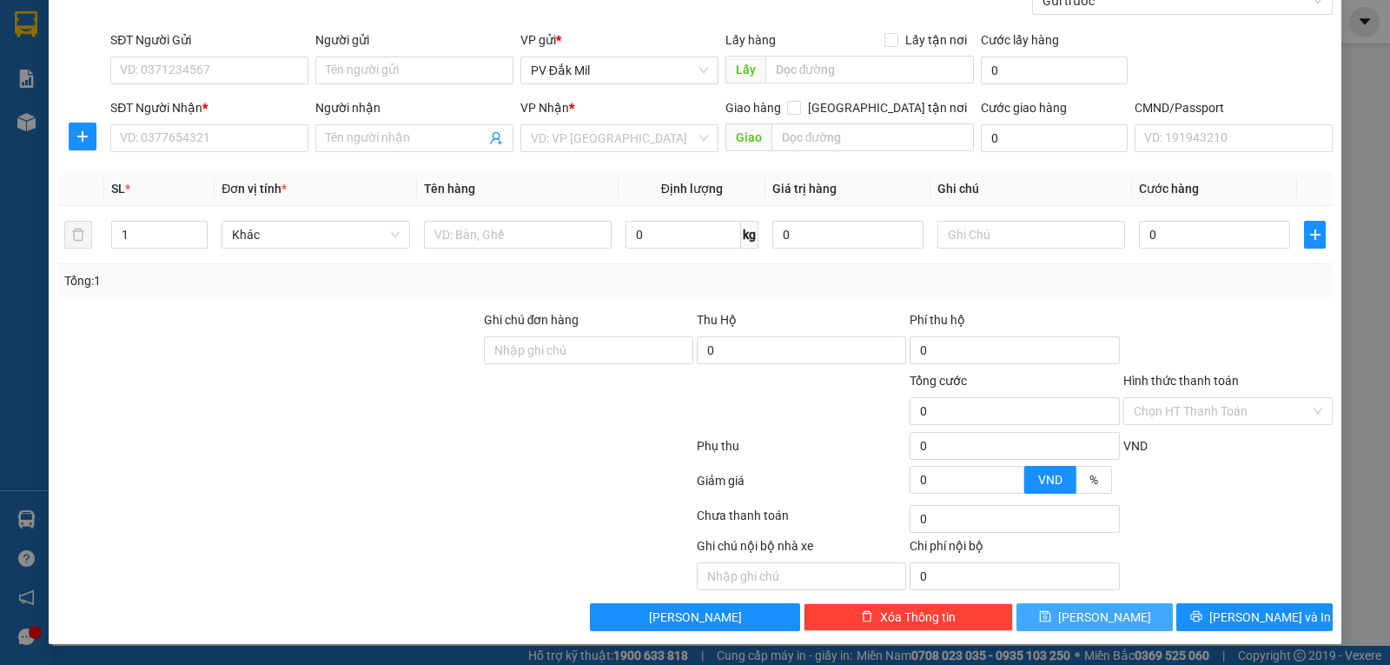
scroll to position [0, 0]
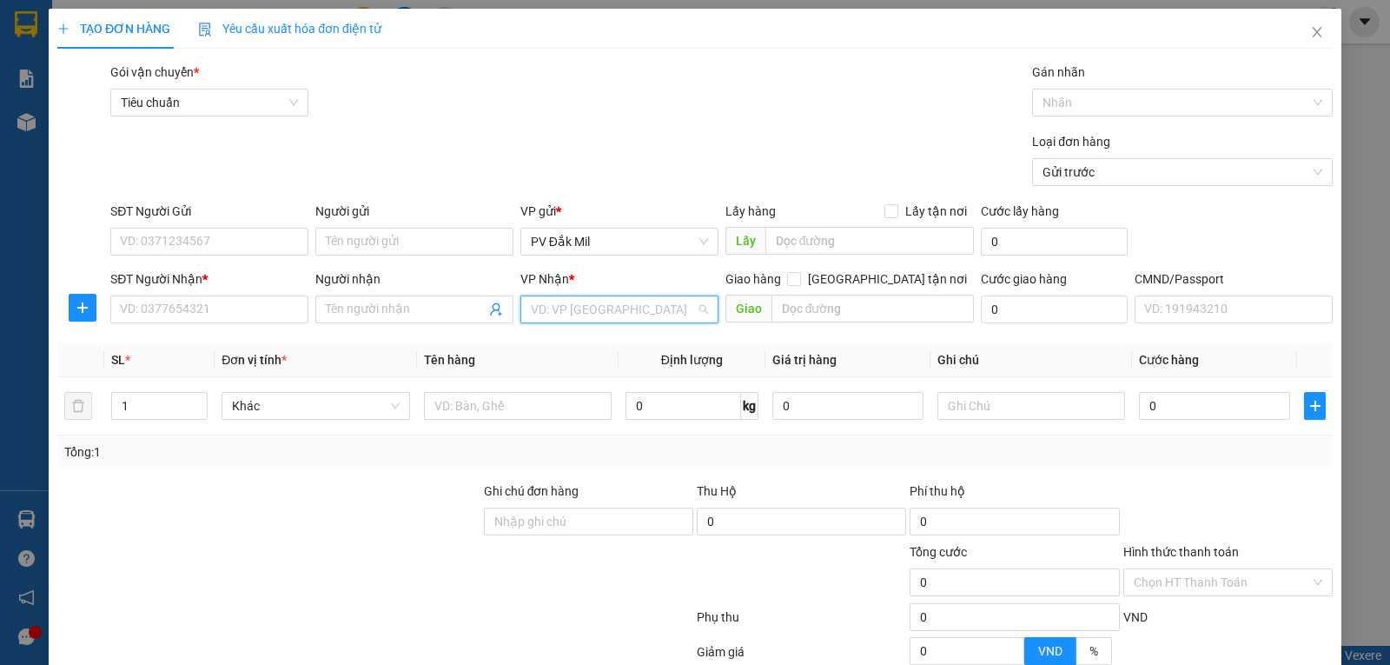
click at [641, 314] on input "search" at bounding box center [613, 309] width 165 height 26
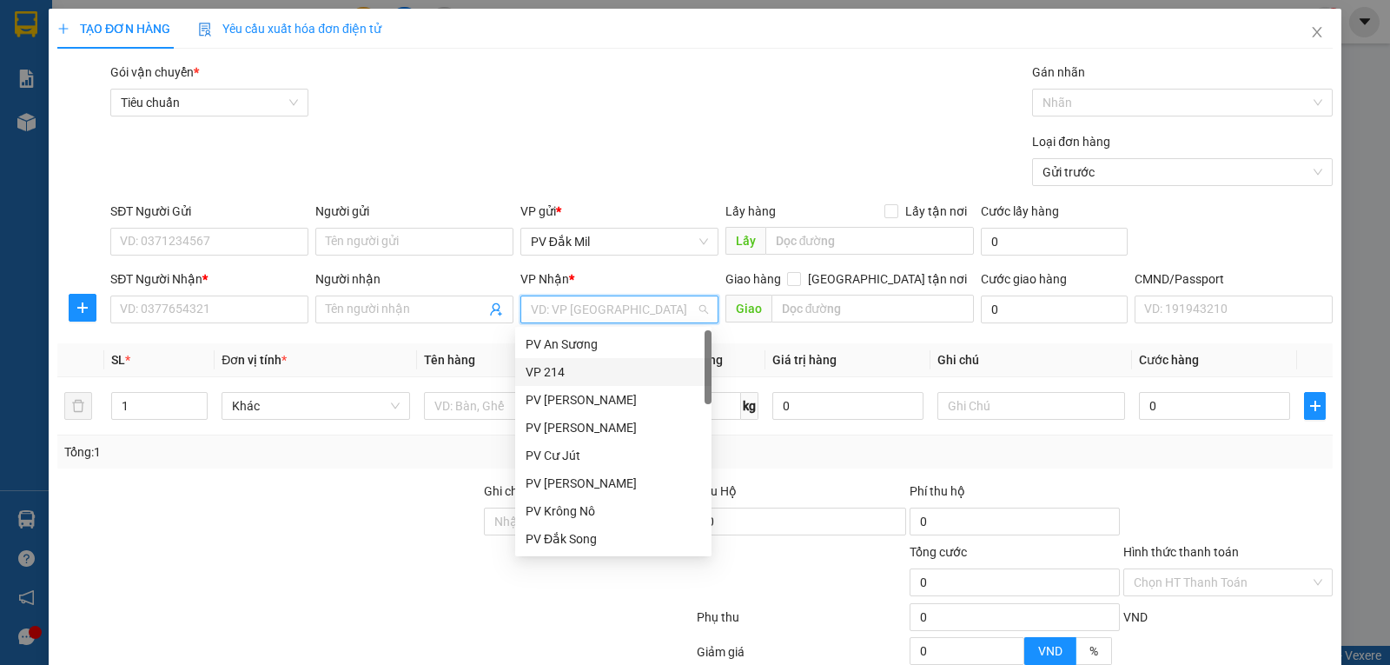
click at [576, 366] on div "VP 214" at bounding box center [613, 371] width 175 height 19
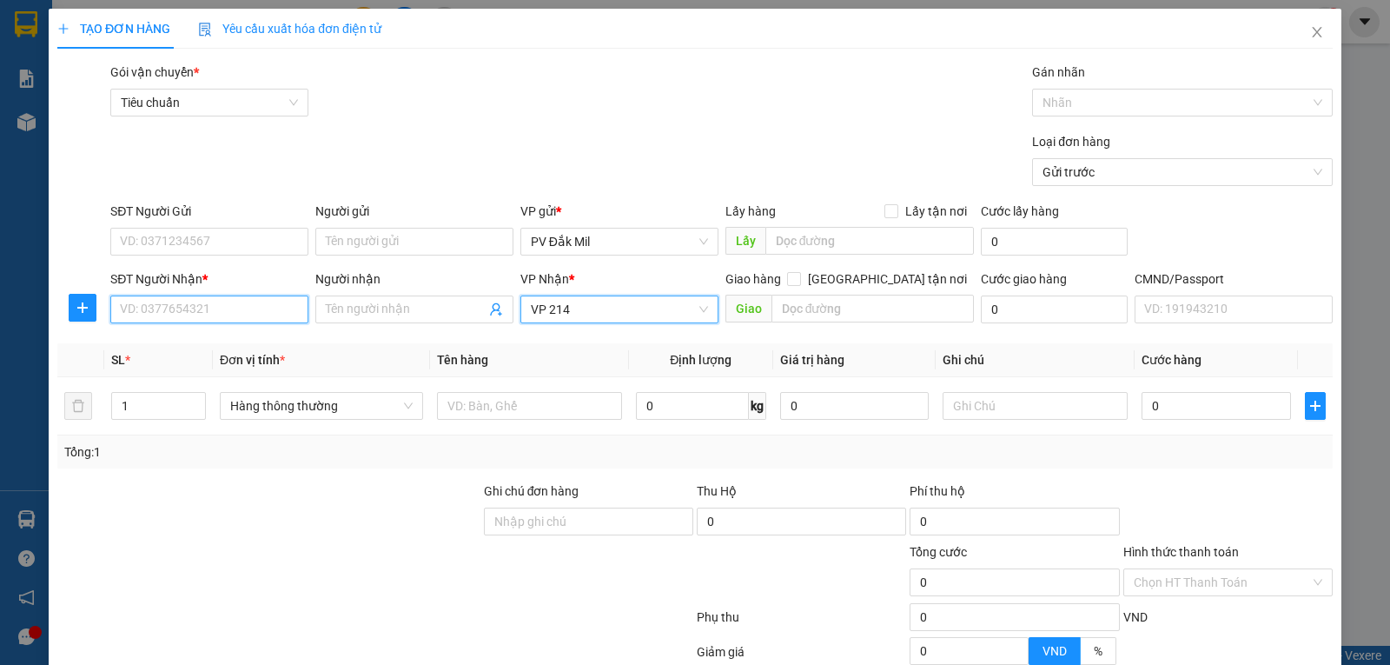
click at [269, 308] on input "SĐT Người Nhận *" at bounding box center [209, 309] width 198 height 28
type input "0"
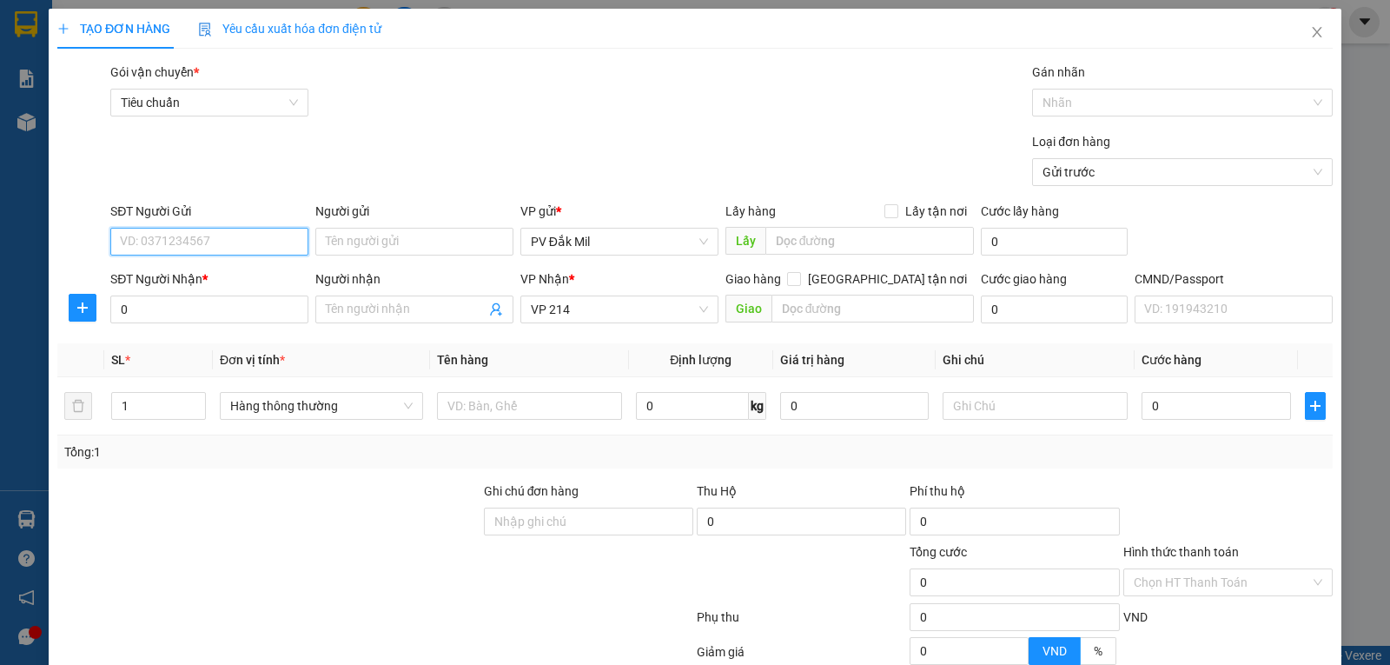
click at [259, 248] on input "SĐT Người Gửi" at bounding box center [209, 242] width 198 height 28
type input "0913436825"
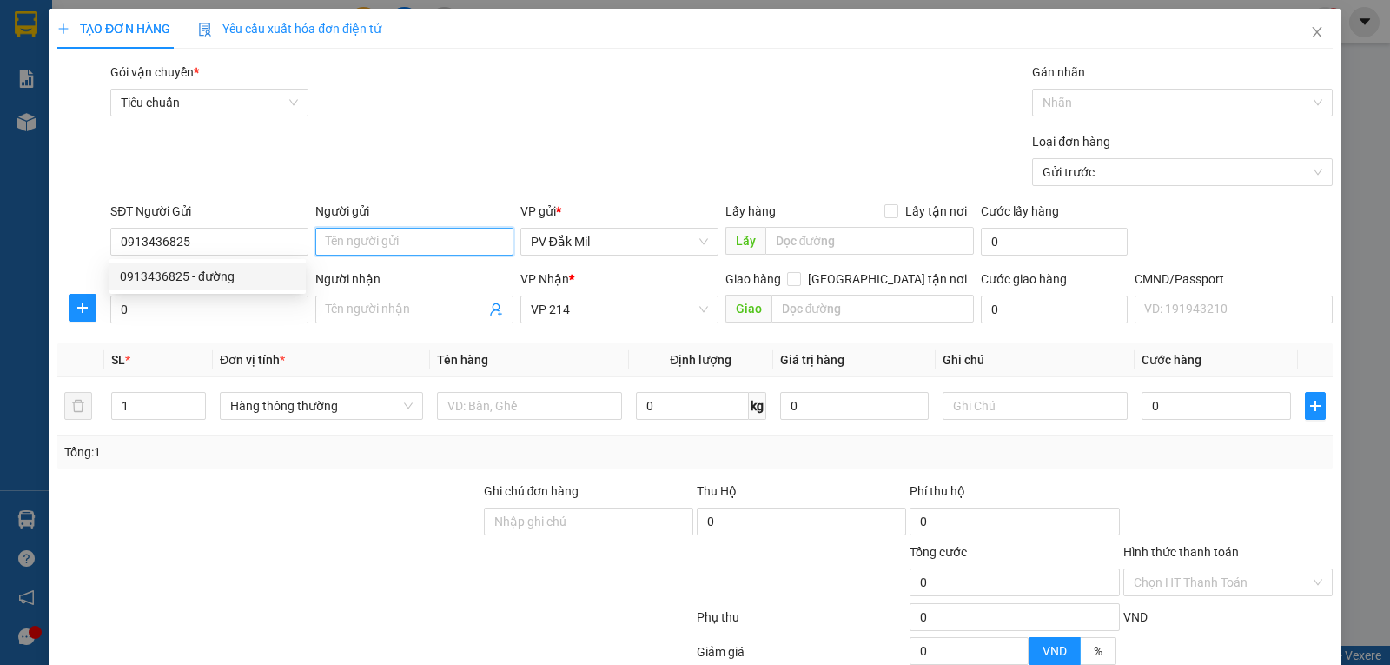
click at [384, 243] on input "Người gửi" at bounding box center [414, 242] width 198 height 28
type input "s"
type input "d"
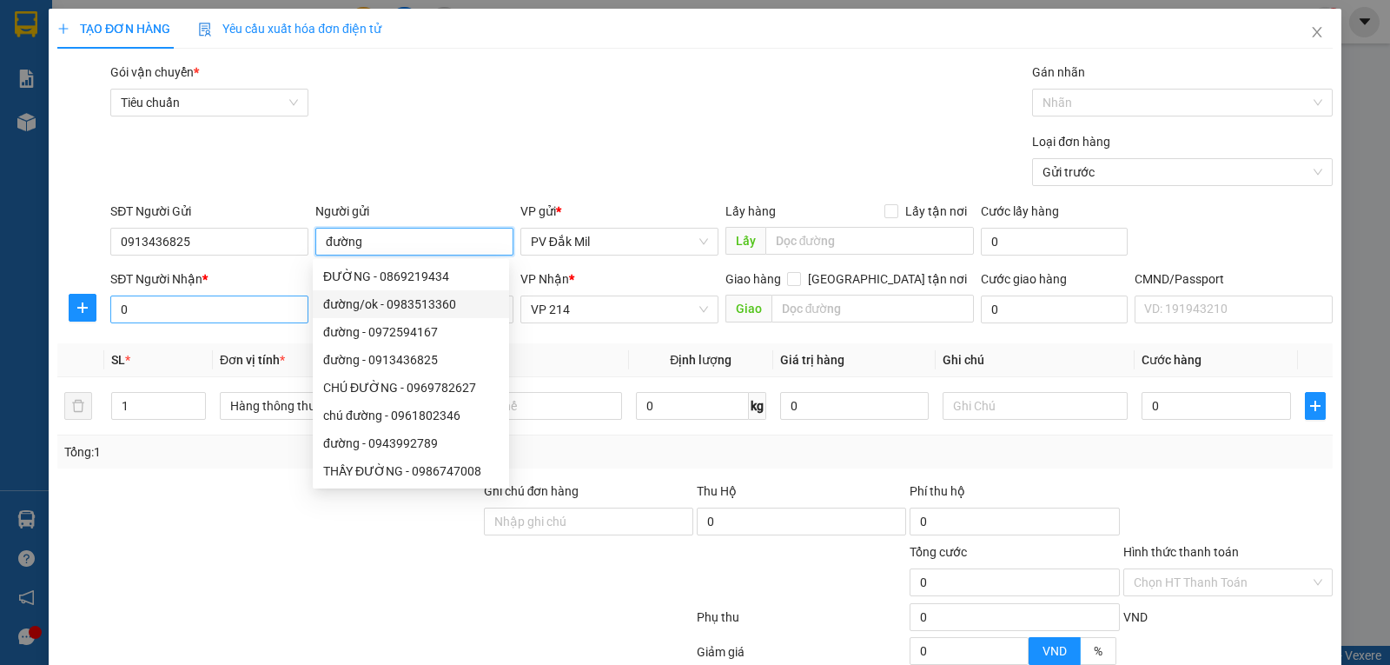
type input "đường"
click at [258, 311] on input "0" at bounding box center [209, 309] width 198 height 28
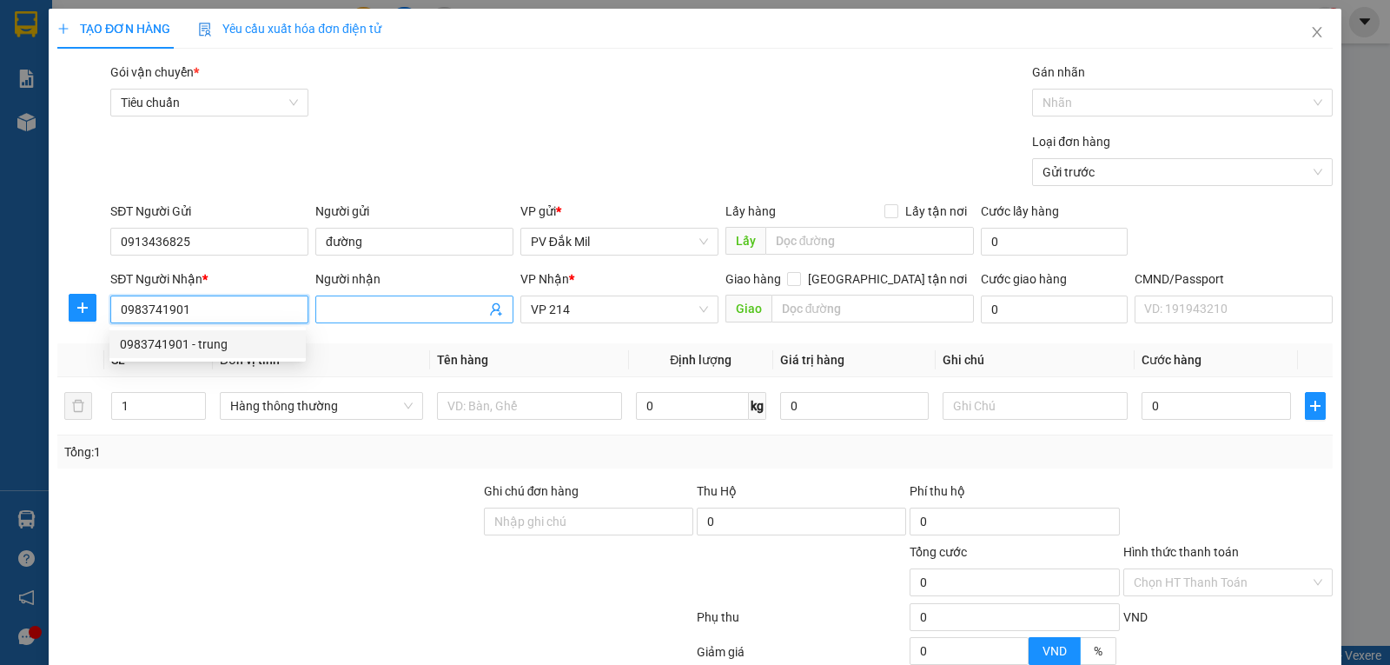
type input "0983741901"
click at [362, 319] on span at bounding box center [414, 309] width 198 height 28
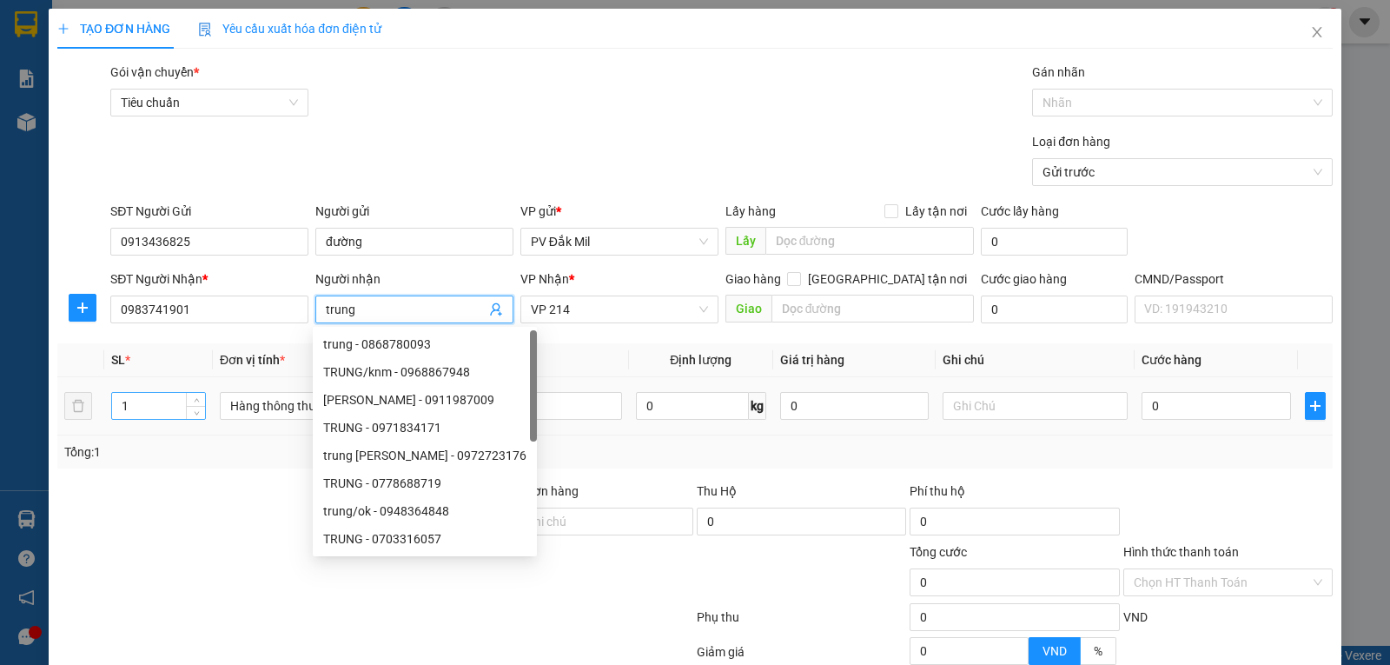
type input "trung"
click at [142, 394] on input "1" at bounding box center [158, 406] width 93 height 26
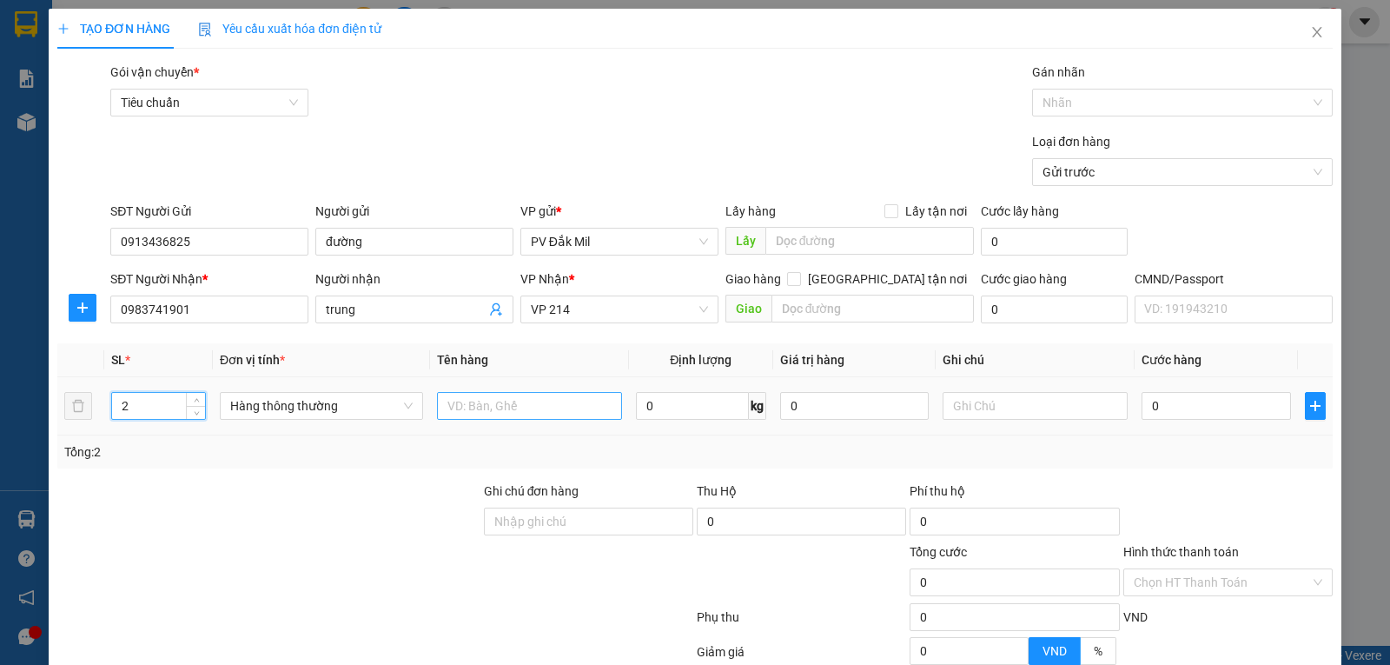
type input "2"
click at [553, 412] on input "text" at bounding box center [529, 406] width 185 height 28
type input "t ăn"
click at [1029, 410] on input "text" at bounding box center [1035, 406] width 185 height 28
type input "tx"
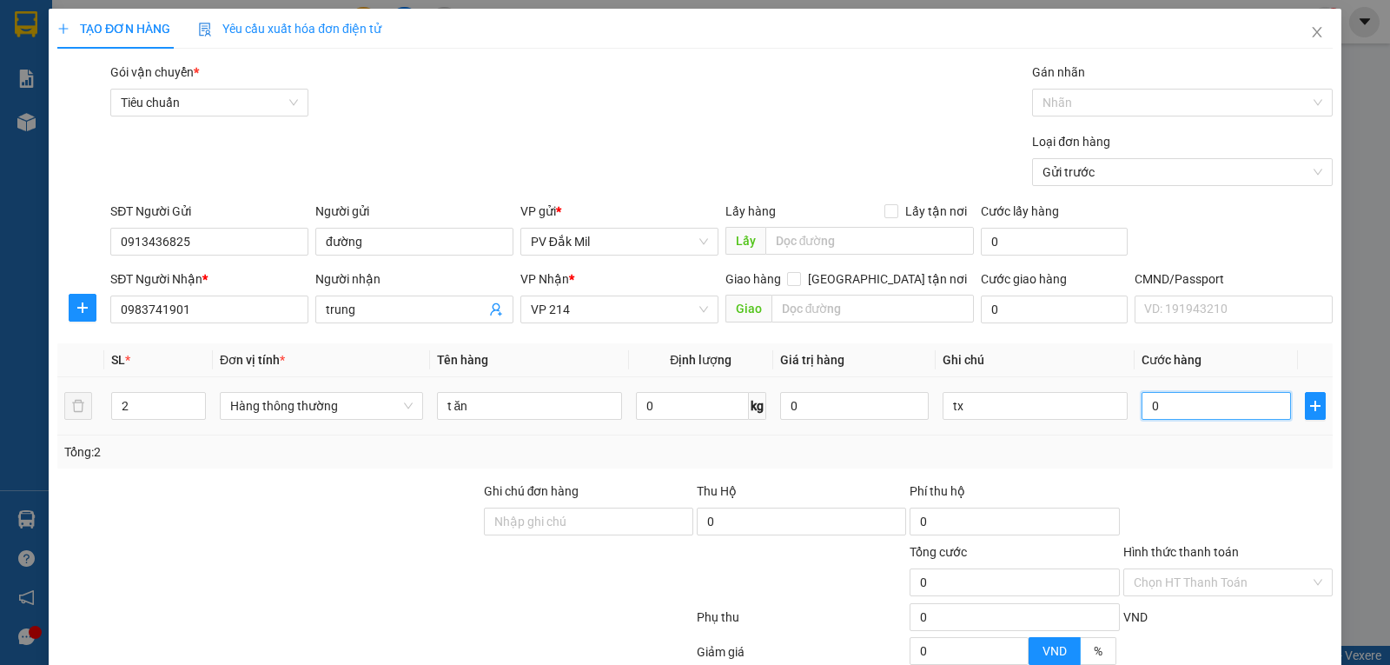
click at [1166, 405] on input "0" at bounding box center [1216, 406] width 149 height 28
type input "1"
type input "11"
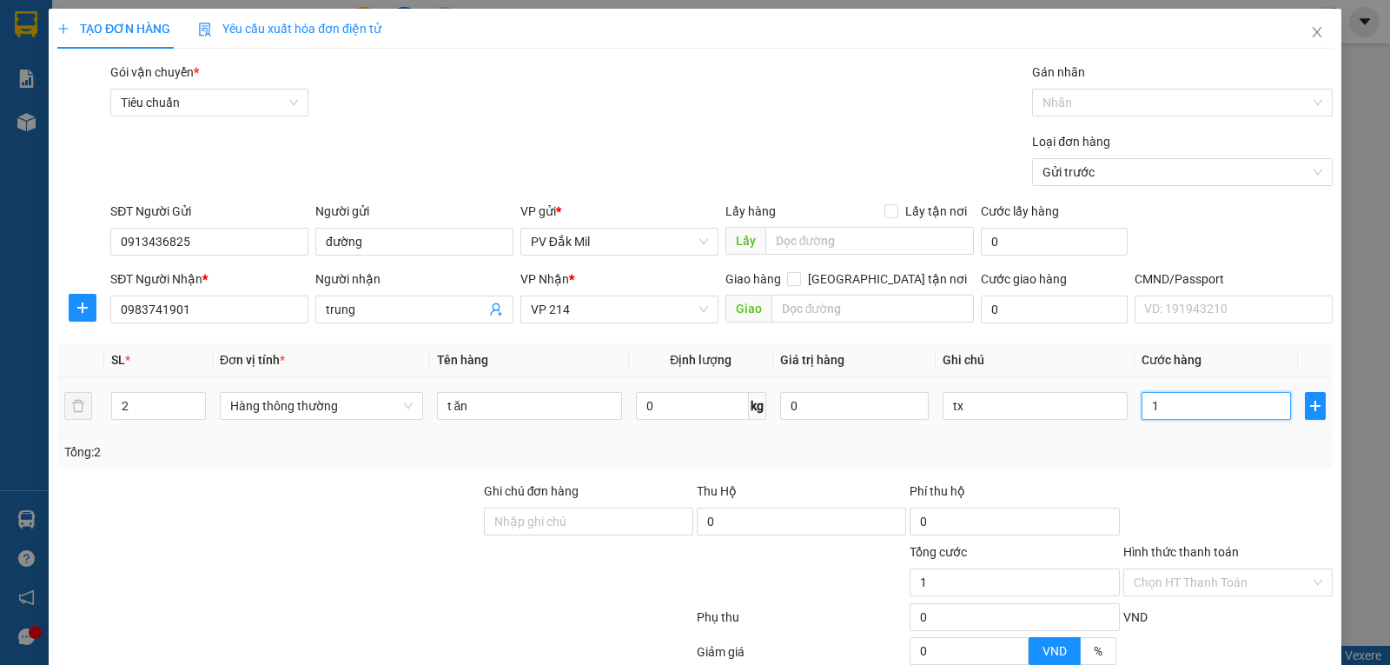
type input "11"
type input "110"
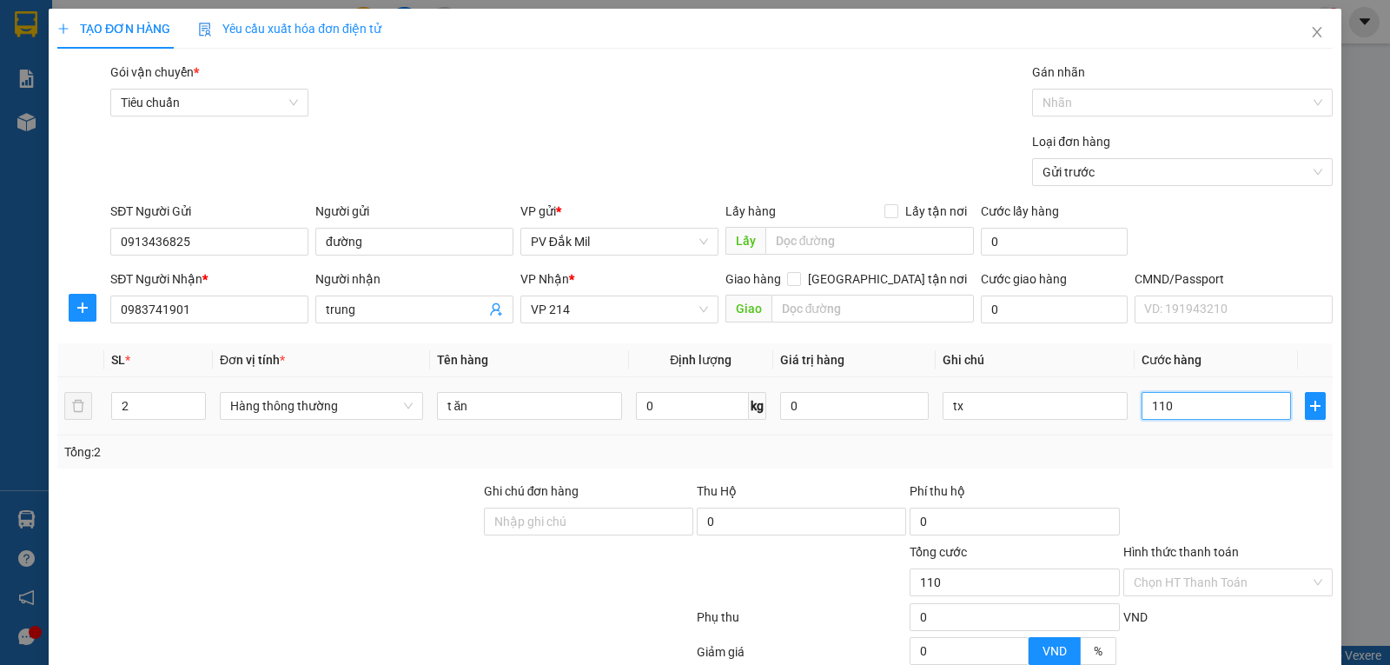
type input "1.100"
type input "11.000"
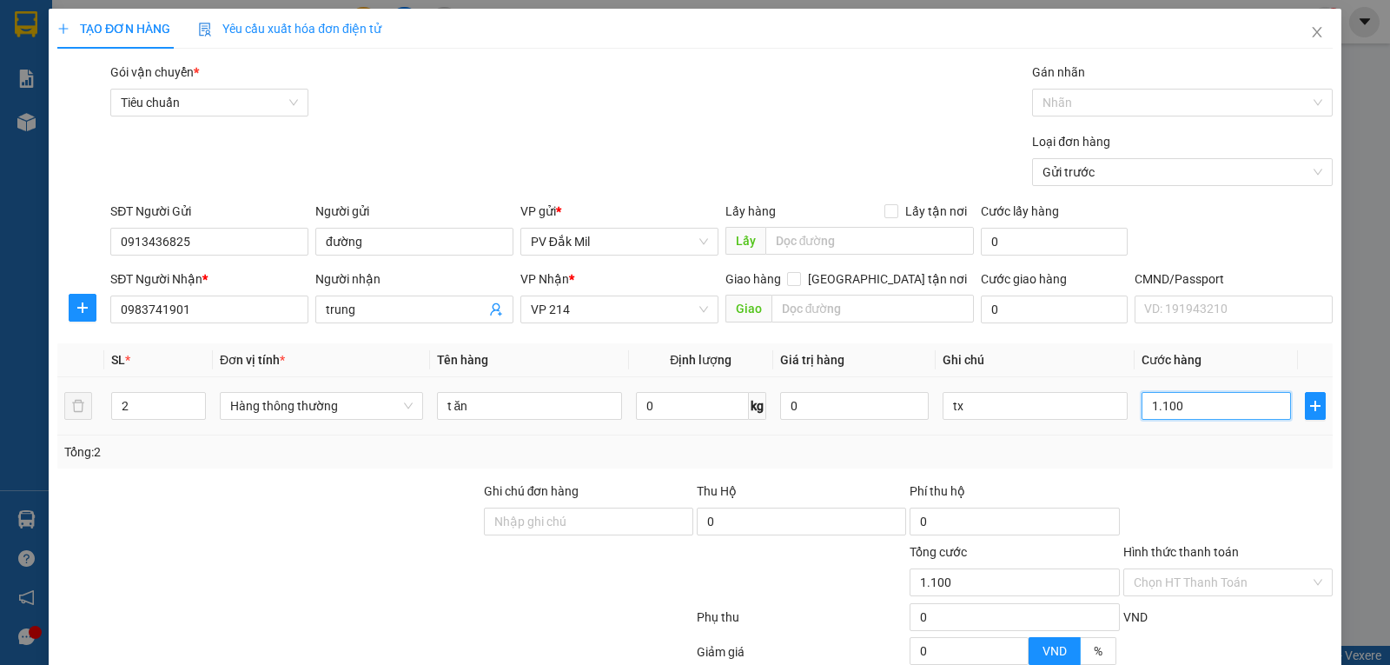
type input "11.000"
type input "110.000"
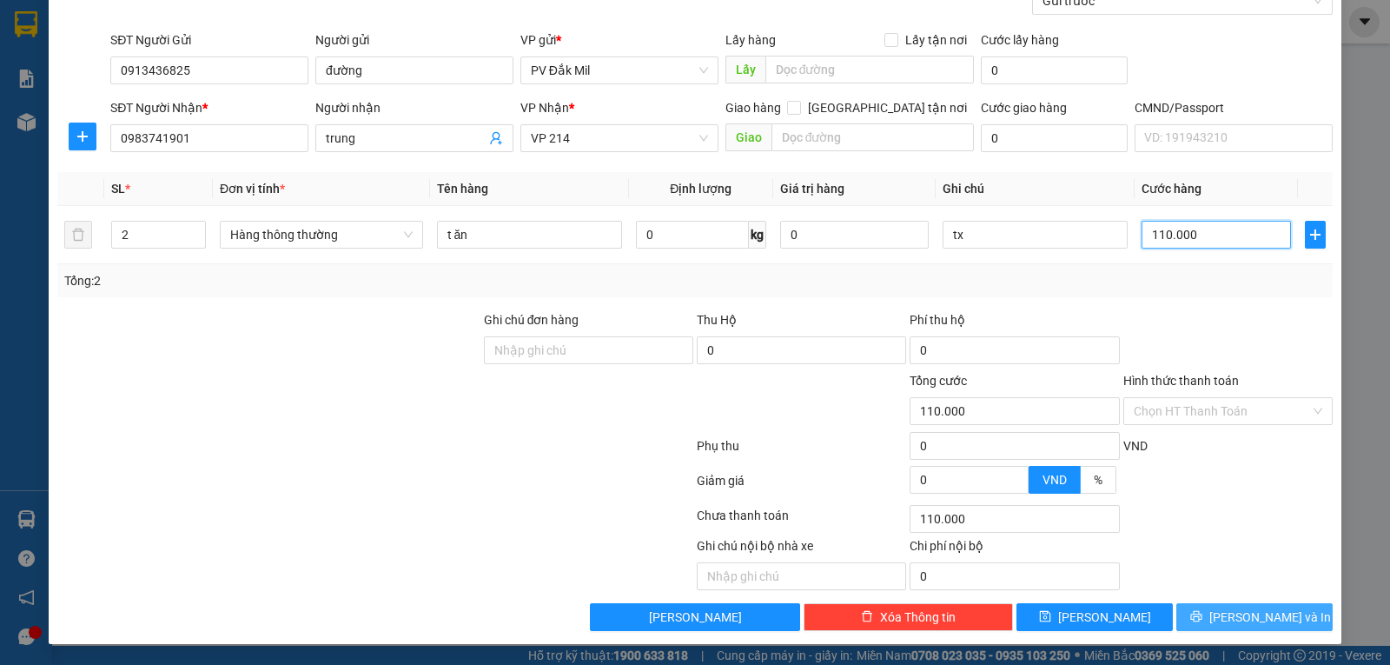
type input "110.000"
click at [1227, 616] on button "[PERSON_NAME] và In" at bounding box center [1254, 617] width 156 height 28
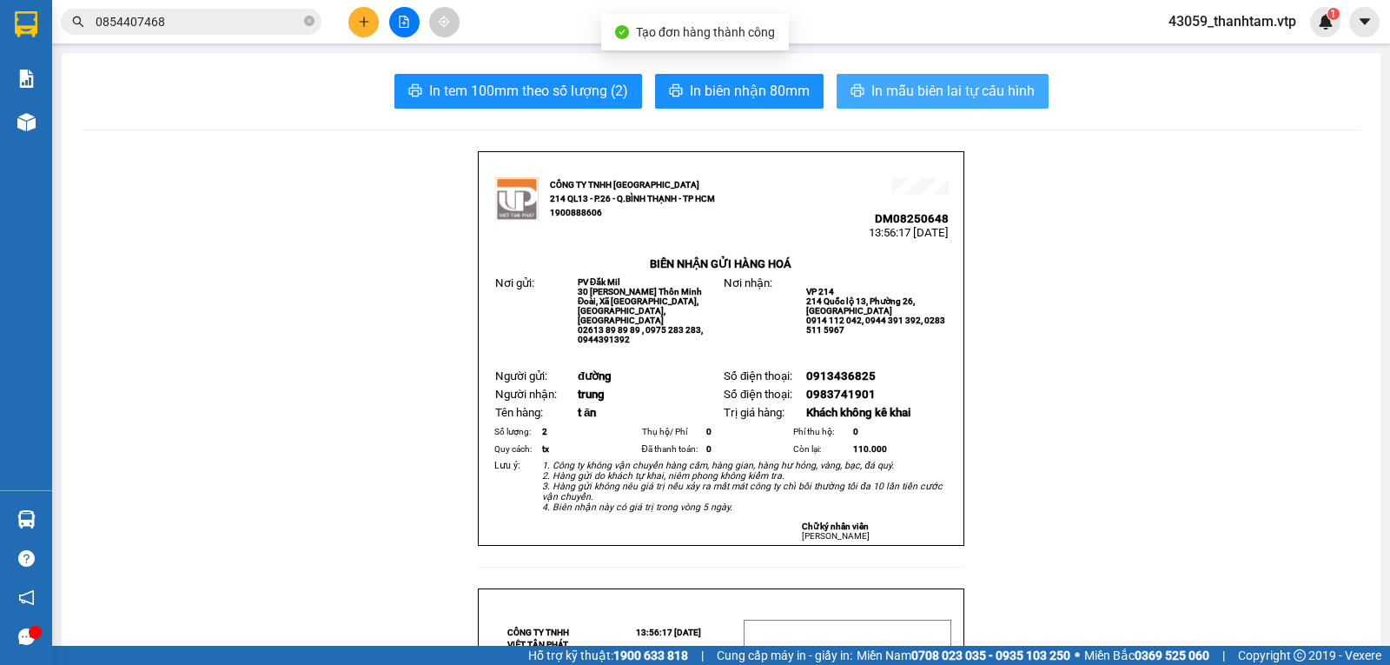
click at [917, 92] on span "In mẫu biên lai tự cấu hình" at bounding box center [952, 91] width 163 height 22
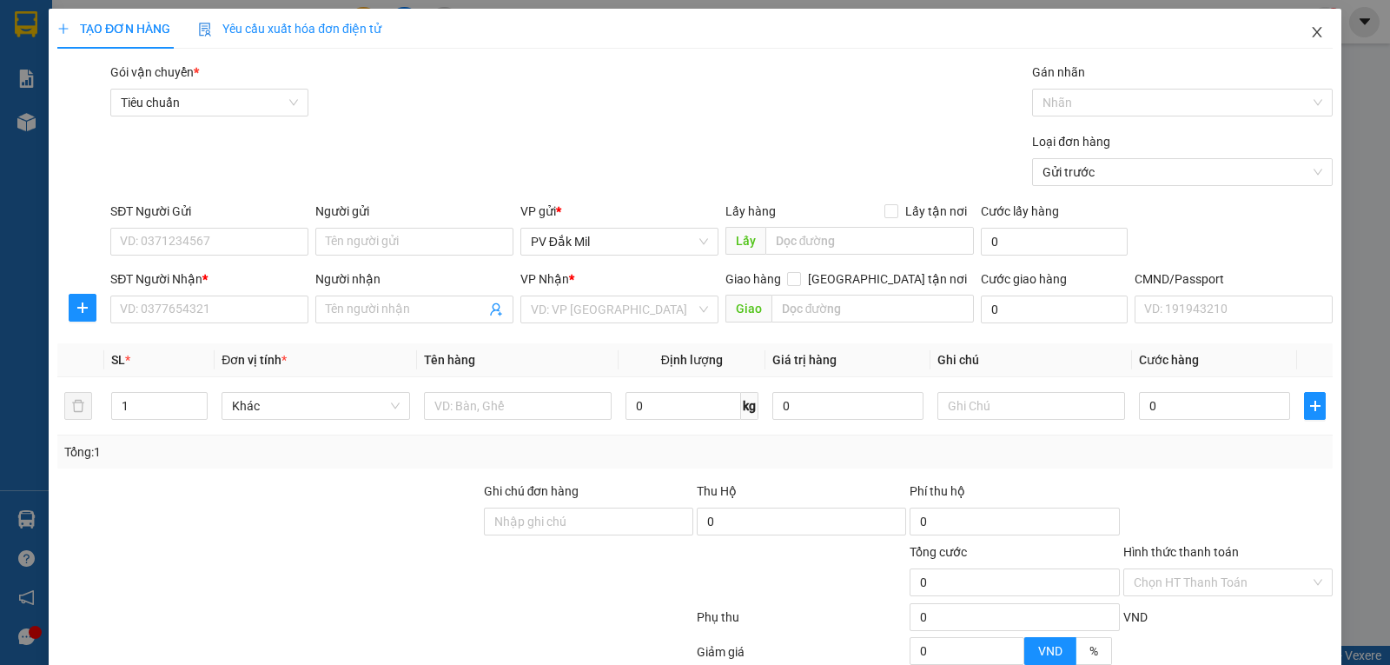
click at [1310, 35] on icon "close" at bounding box center [1317, 32] width 14 height 14
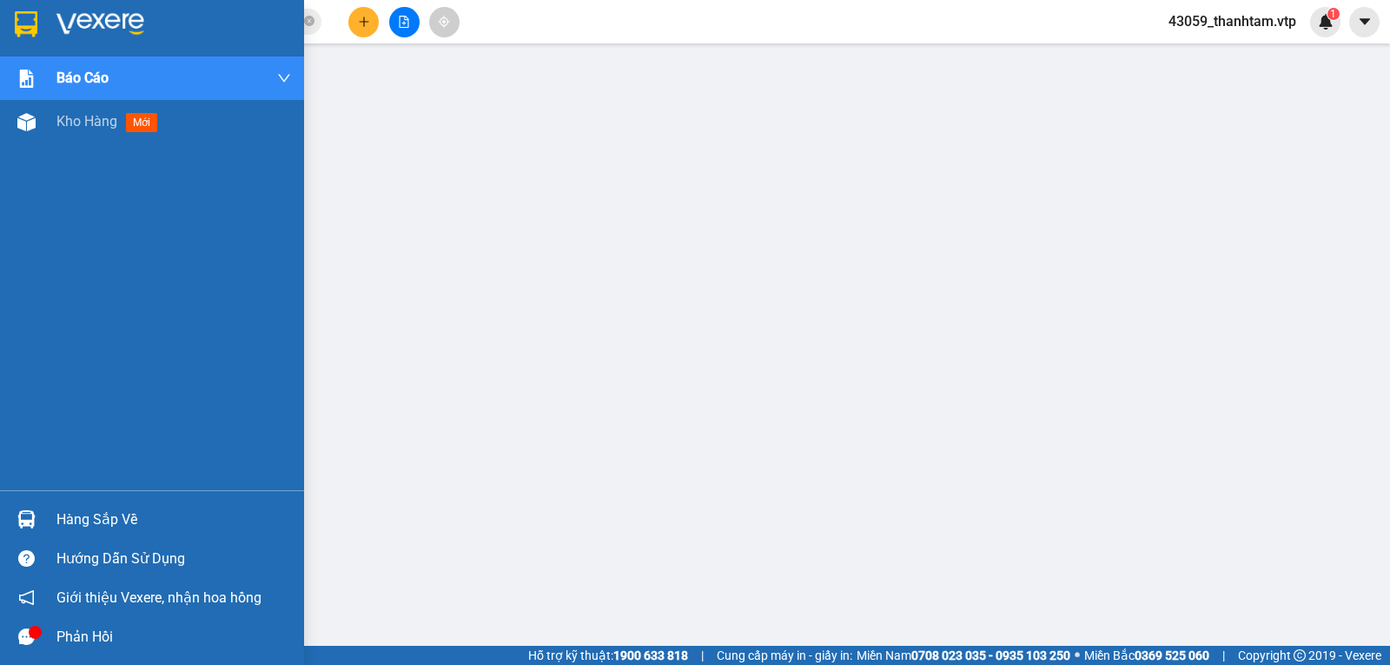
click at [27, 30] on img at bounding box center [26, 24] width 23 height 26
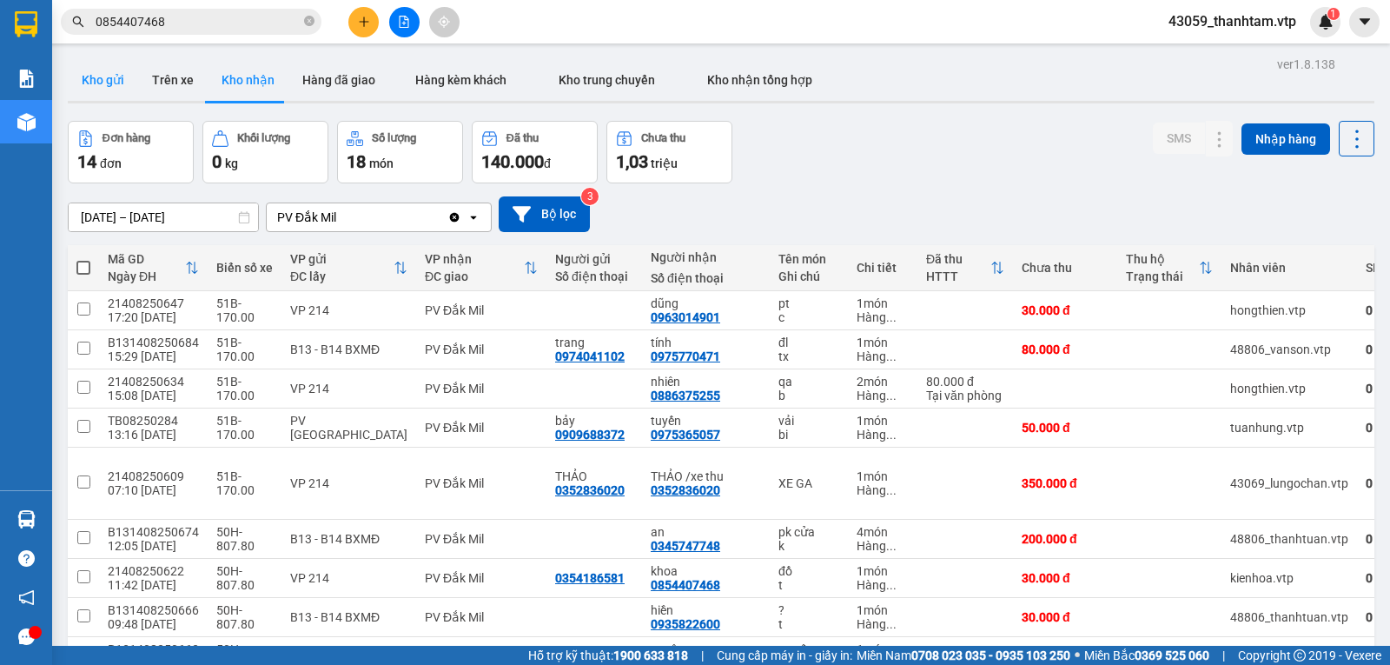
click at [121, 73] on button "Kho gửi" at bounding box center [103, 80] width 70 height 42
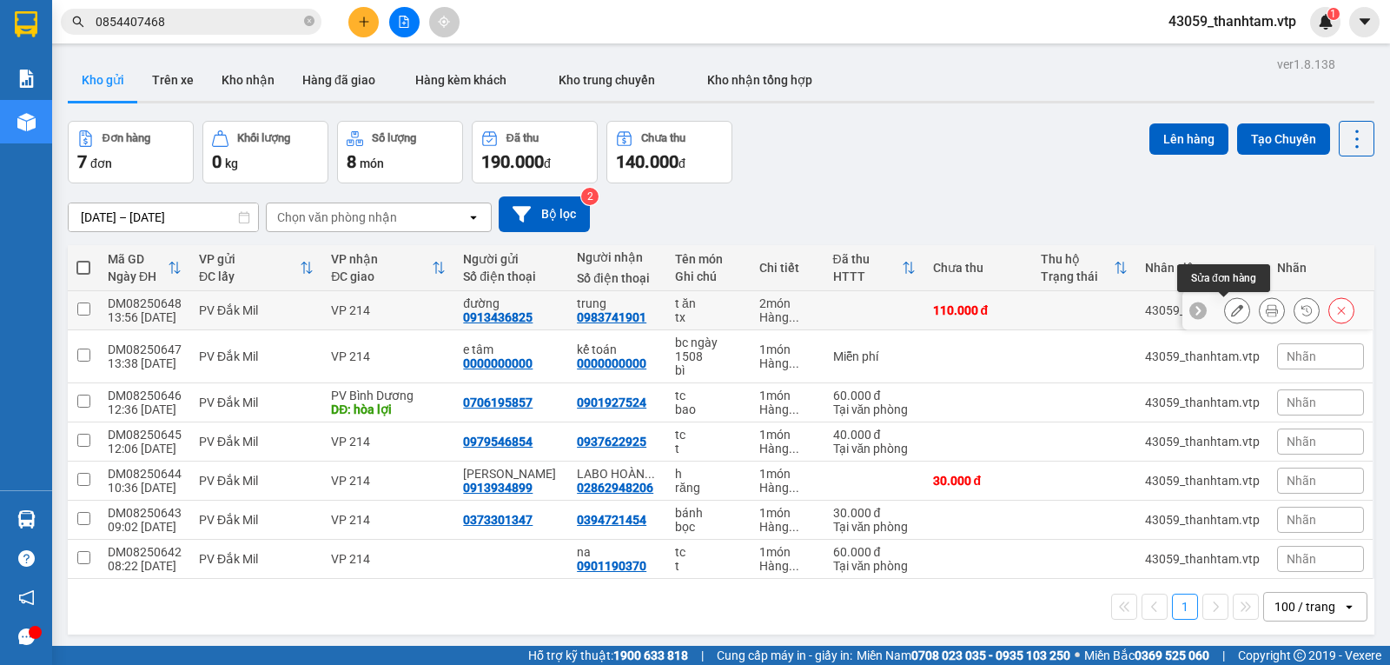
click at [1231, 311] on icon at bounding box center [1237, 310] width 12 height 12
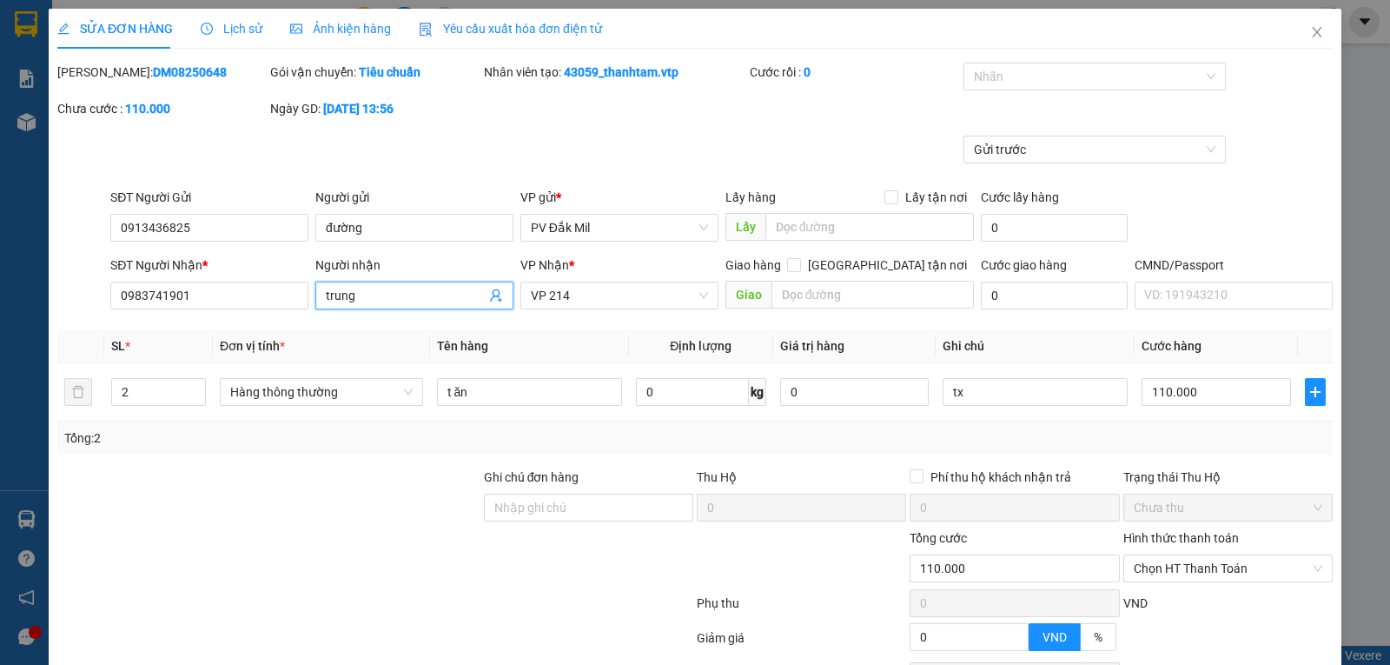
click at [398, 294] on input "trung" at bounding box center [406, 295] width 160 height 19
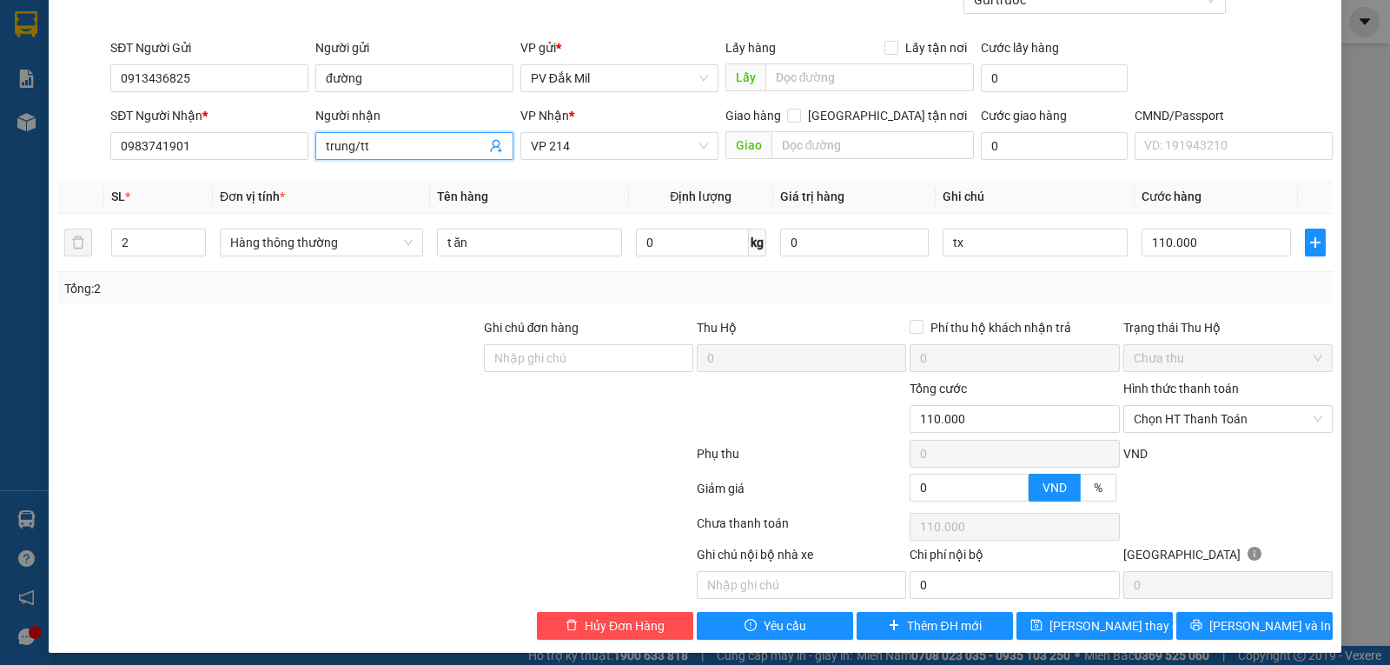
scroll to position [158, 0]
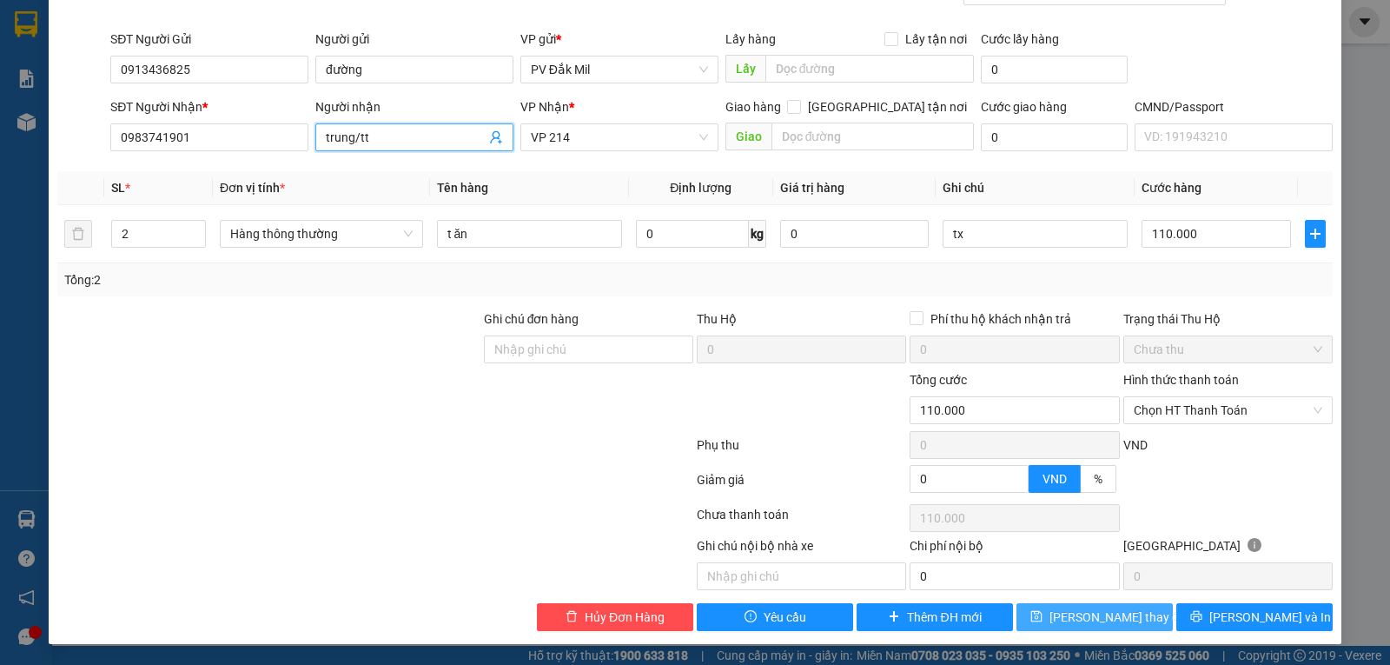
type input "trung/tt"
click at [1078, 620] on span "[PERSON_NAME] thay đổi" at bounding box center [1118, 616] width 139 height 19
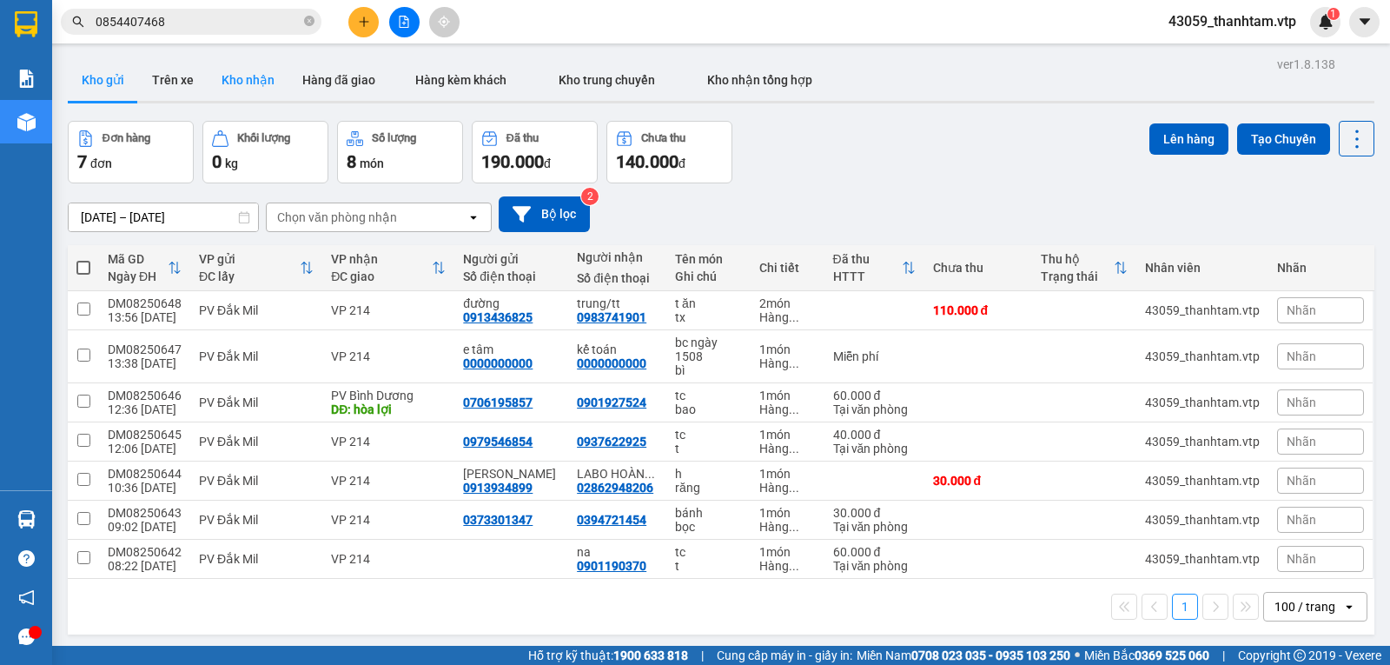
click at [275, 78] on button "Kho nhận" at bounding box center [248, 80] width 81 height 42
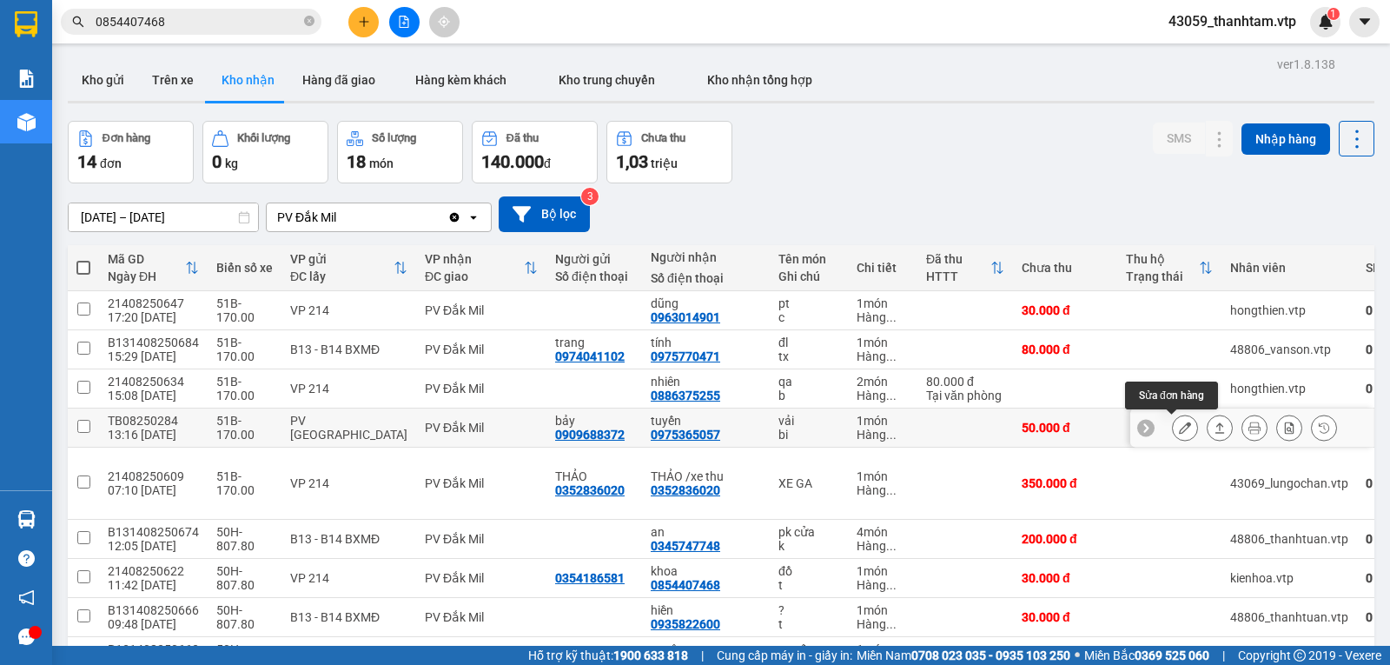
click at [1173, 431] on button at bounding box center [1185, 428] width 24 height 30
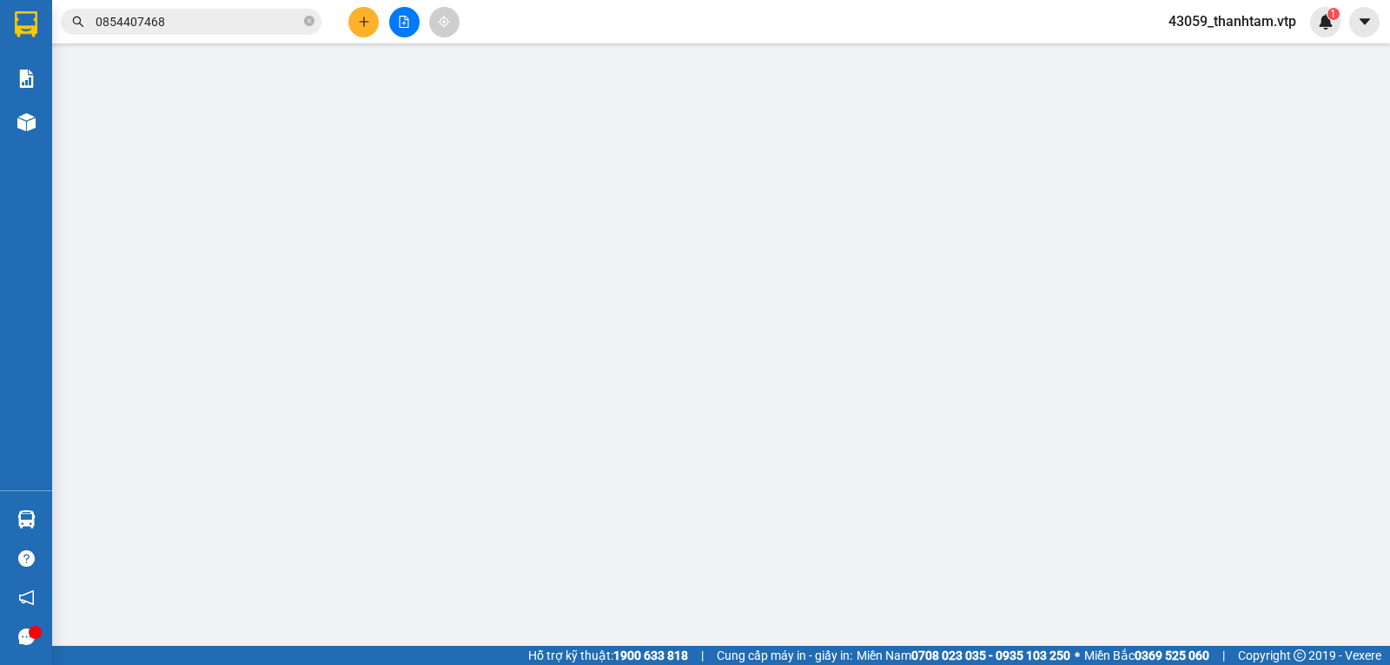
type input "0909688372"
type input "bảy"
type input "0975365057"
type input "tuyến"
type input "50.000"
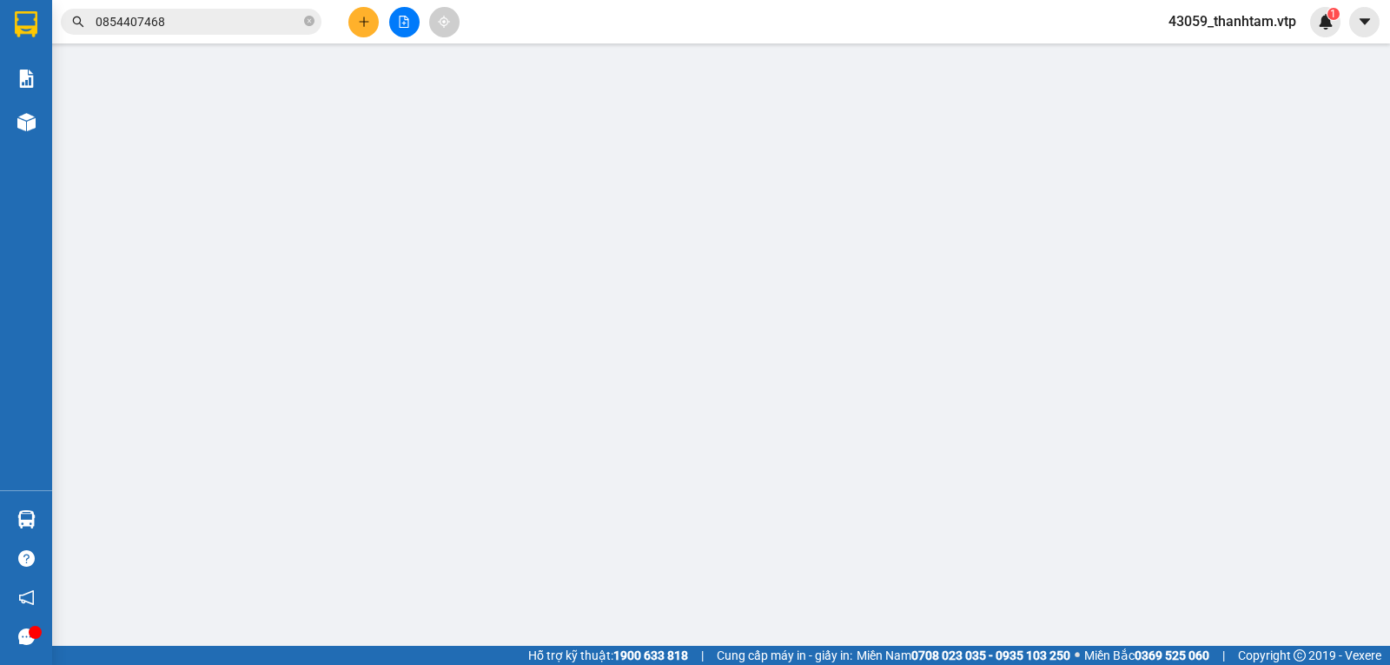
type input "50.000"
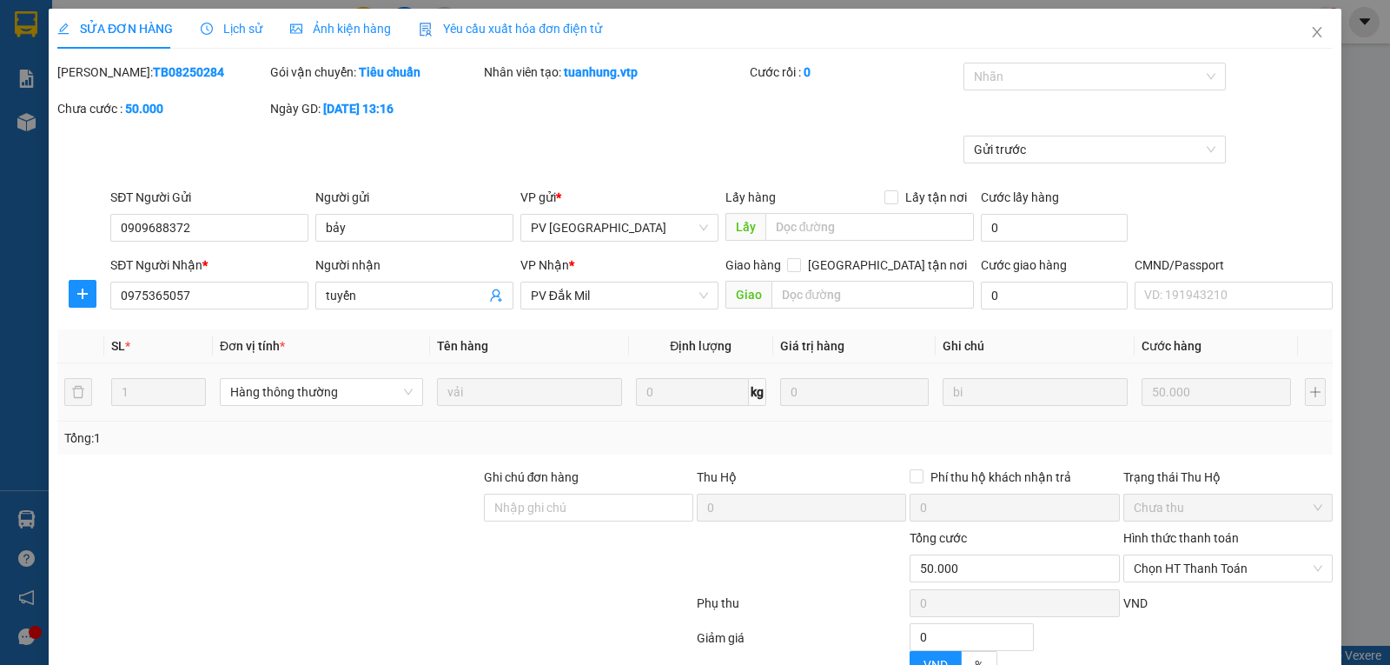
type input "2.500"
click at [408, 293] on input "tuyến" at bounding box center [406, 295] width 160 height 19
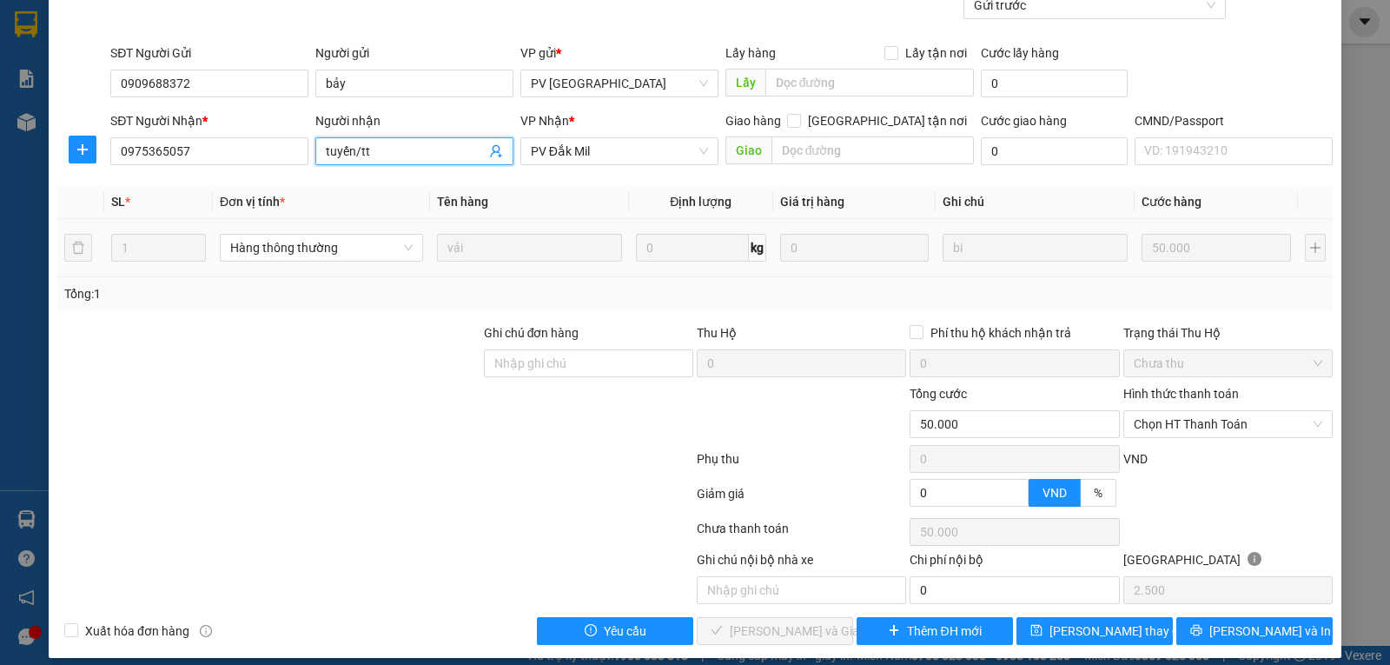
scroll to position [158, 0]
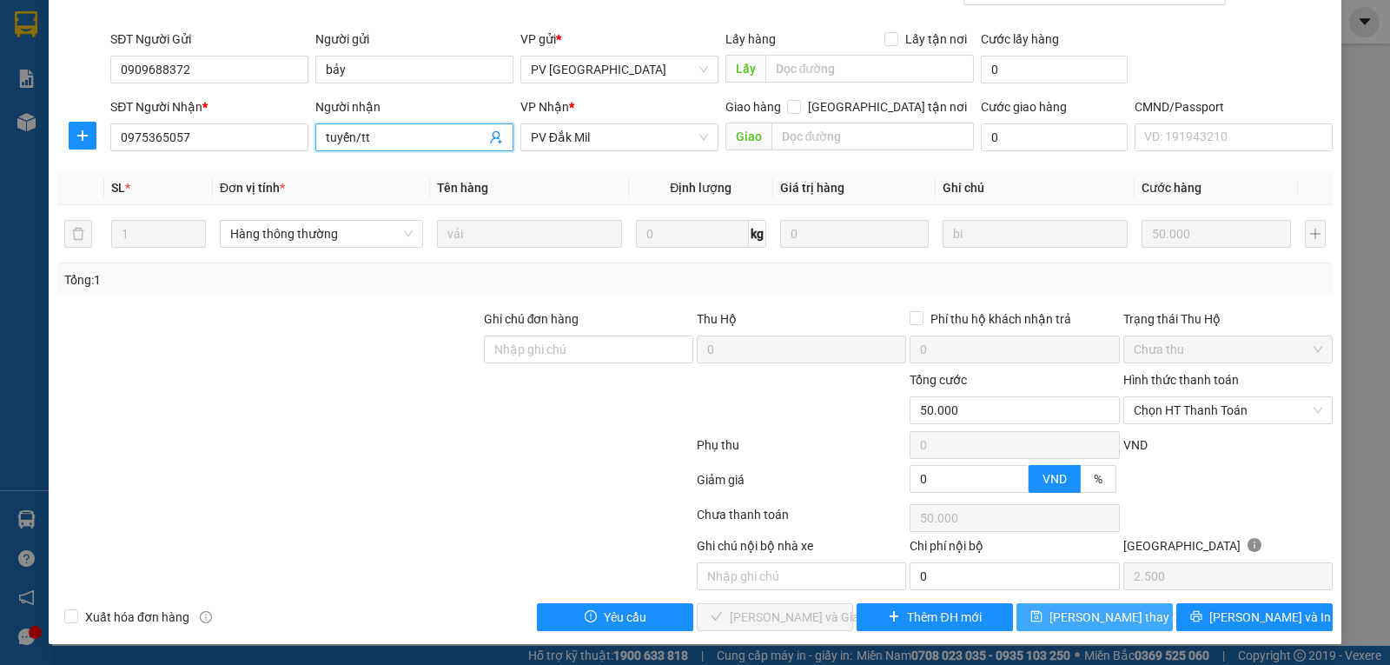
type input "tuyến/tt"
click at [1085, 619] on span "[PERSON_NAME] thay đổi" at bounding box center [1118, 616] width 139 height 19
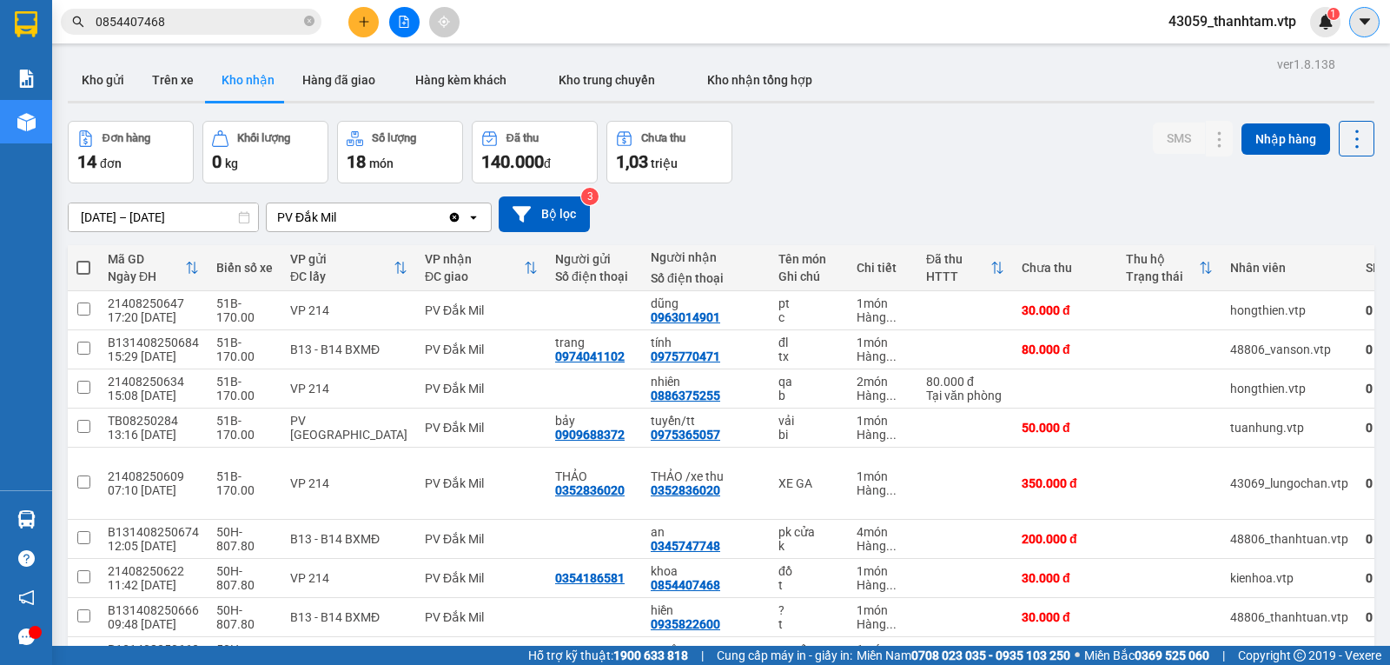
click at [1368, 25] on icon "caret-down" at bounding box center [1365, 22] width 16 height 16
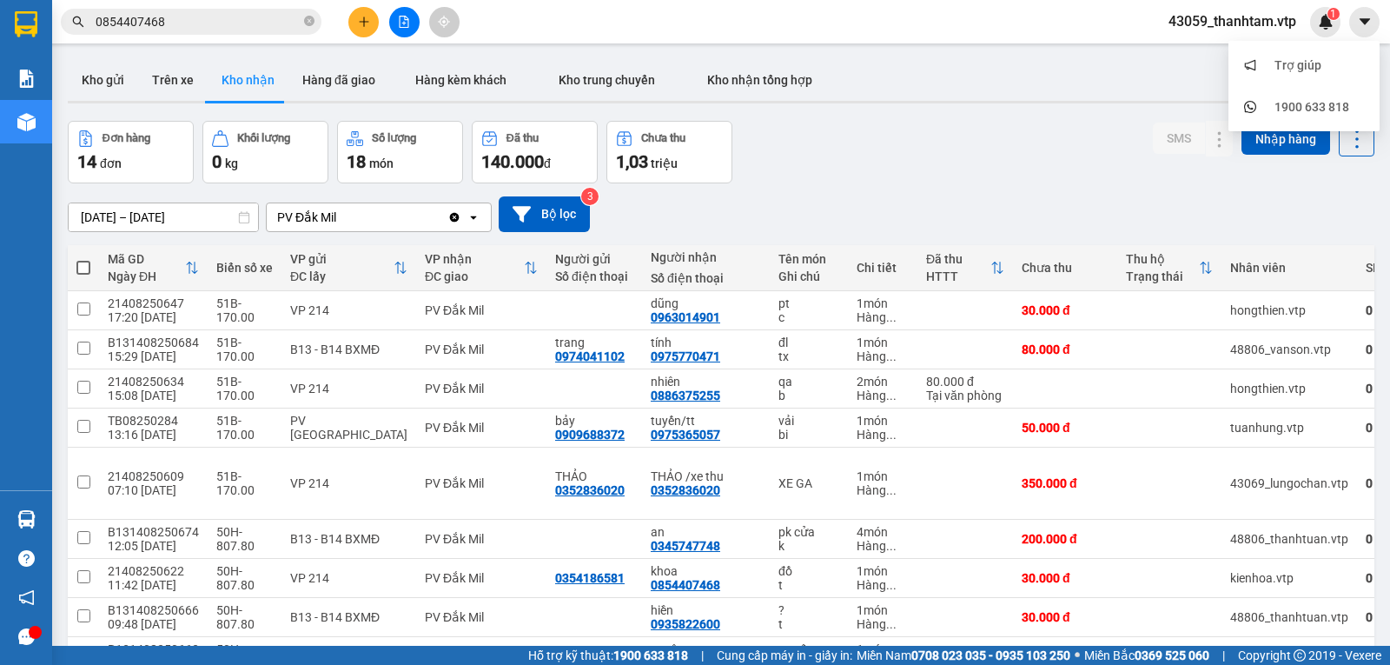
drag, startPoint x: 1142, startPoint y: 14, endPoint x: 1155, endPoint y: 13, distance: 13.1
click at [1145, 13] on div "Kết quả tìm kiếm ( 1 ) Bộ lọc Mã ĐH Trạng thái Món hàng Thu hộ Tổng cước Chưa c…" at bounding box center [695, 21] width 1390 height 43
click at [1230, 28] on span "43059_thanhtam.vtp" at bounding box center [1233, 21] width 156 height 22
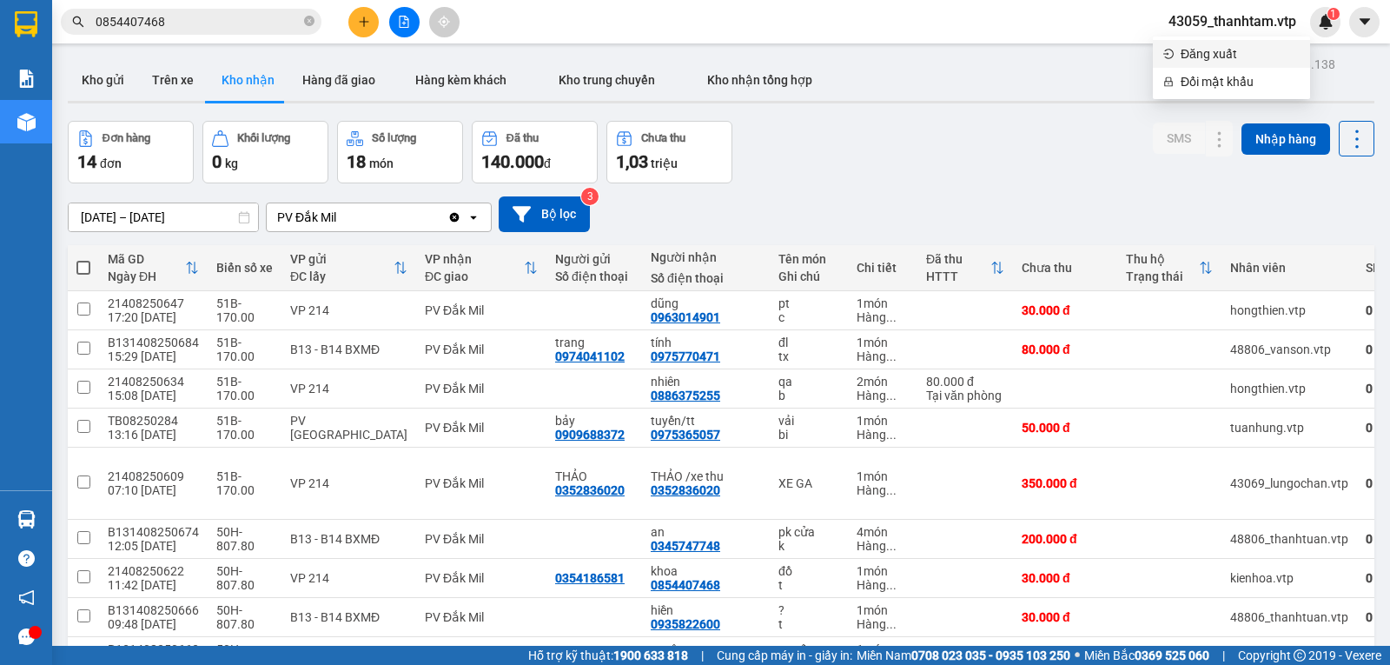
click at [1222, 56] on span "Đăng xuất" at bounding box center [1240, 53] width 119 height 19
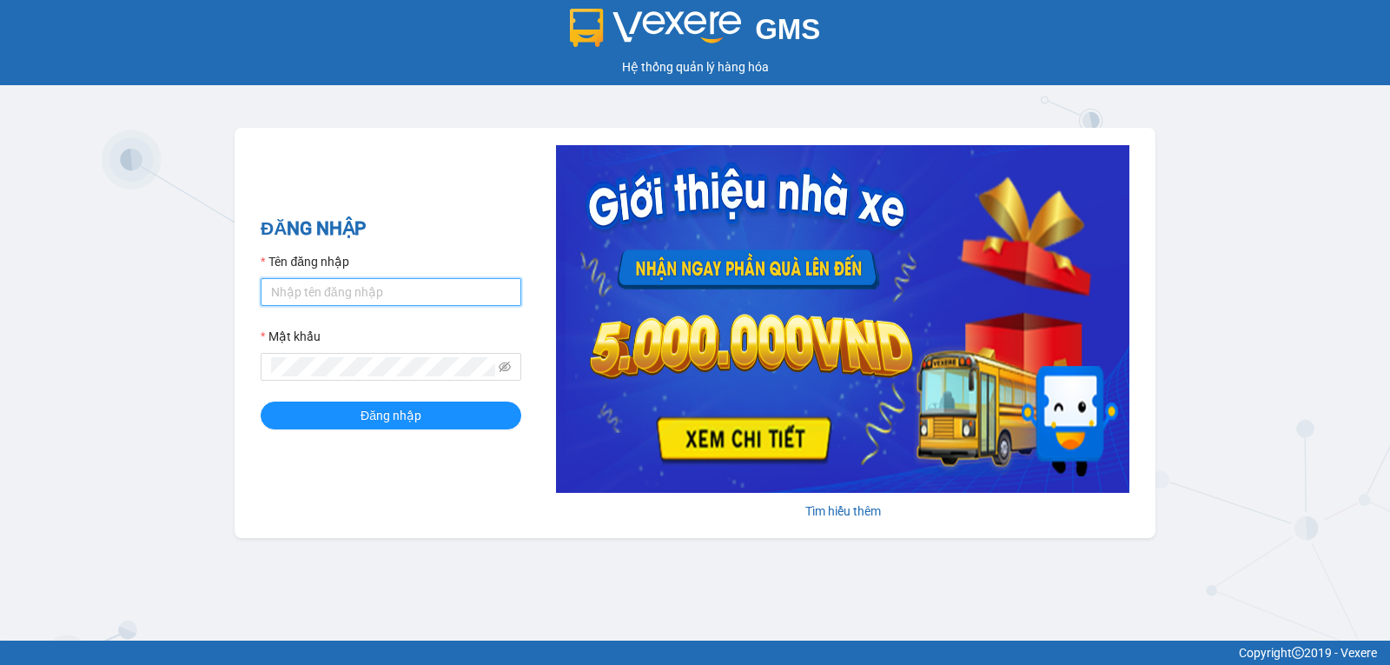
click at [404, 295] on input "Tên đăng nhập" at bounding box center [391, 292] width 261 height 28
type input "nguyenthihongthuy.vtp"
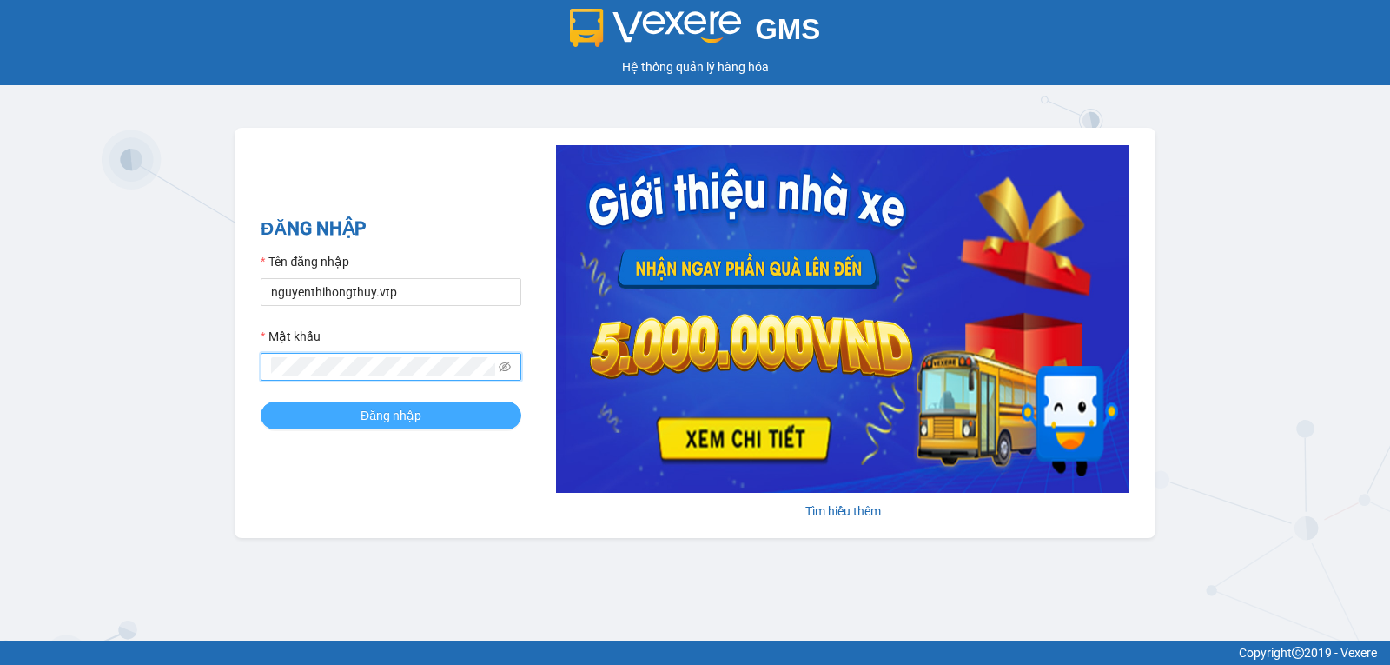
click at [261, 401] on button "Đăng nhập" at bounding box center [391, 415] width 261 height 28
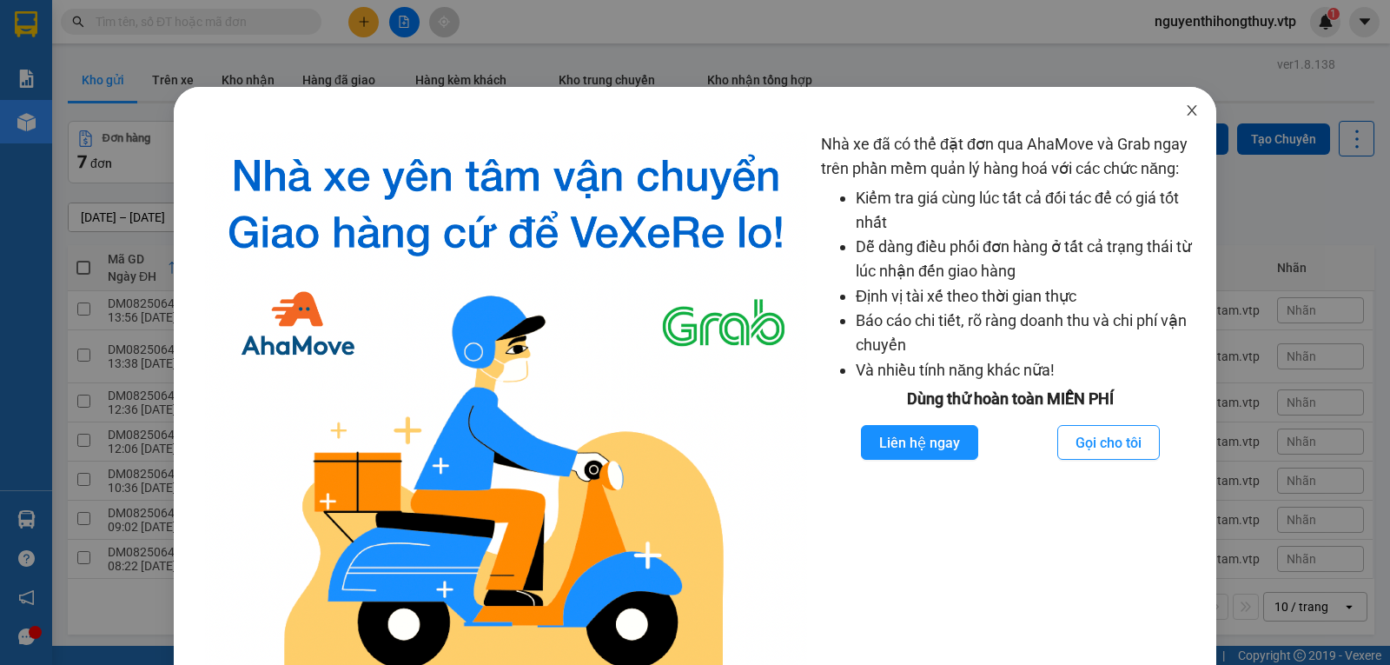
click at [1185, 109] on icon "close" at bounding box center [1192, 110] width 14 height 14
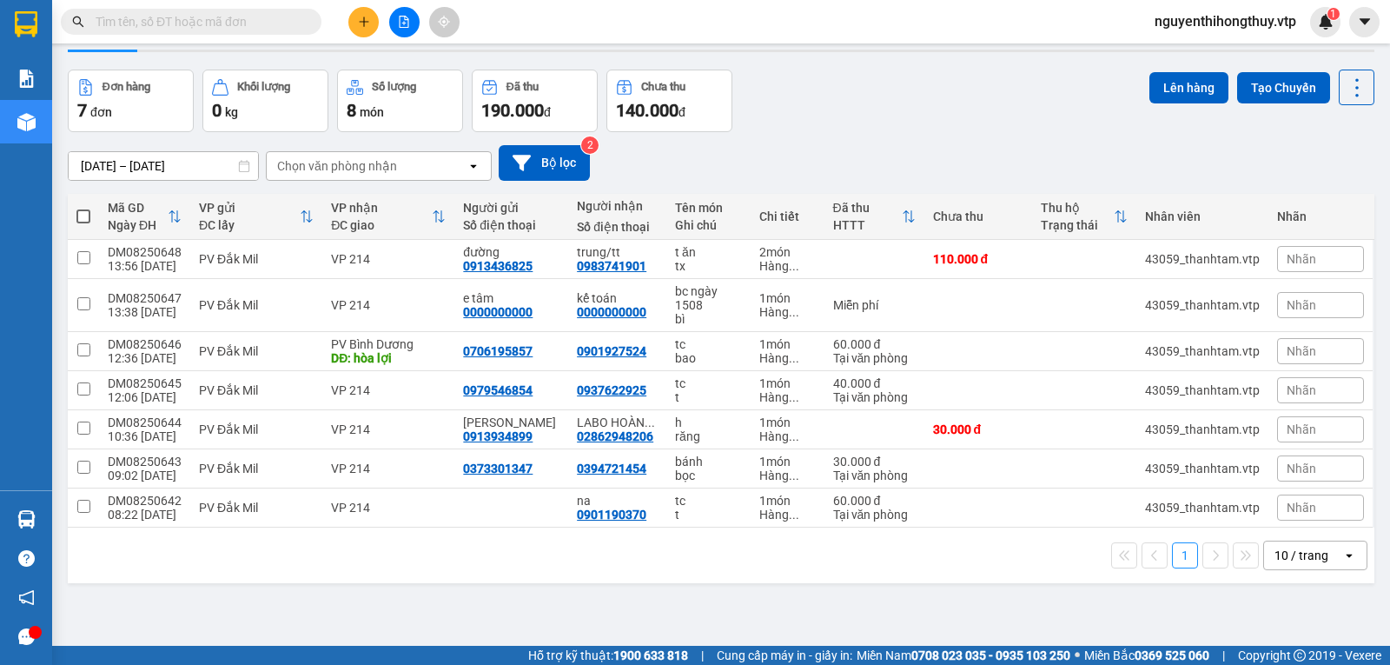
scroll to position [80, 0]
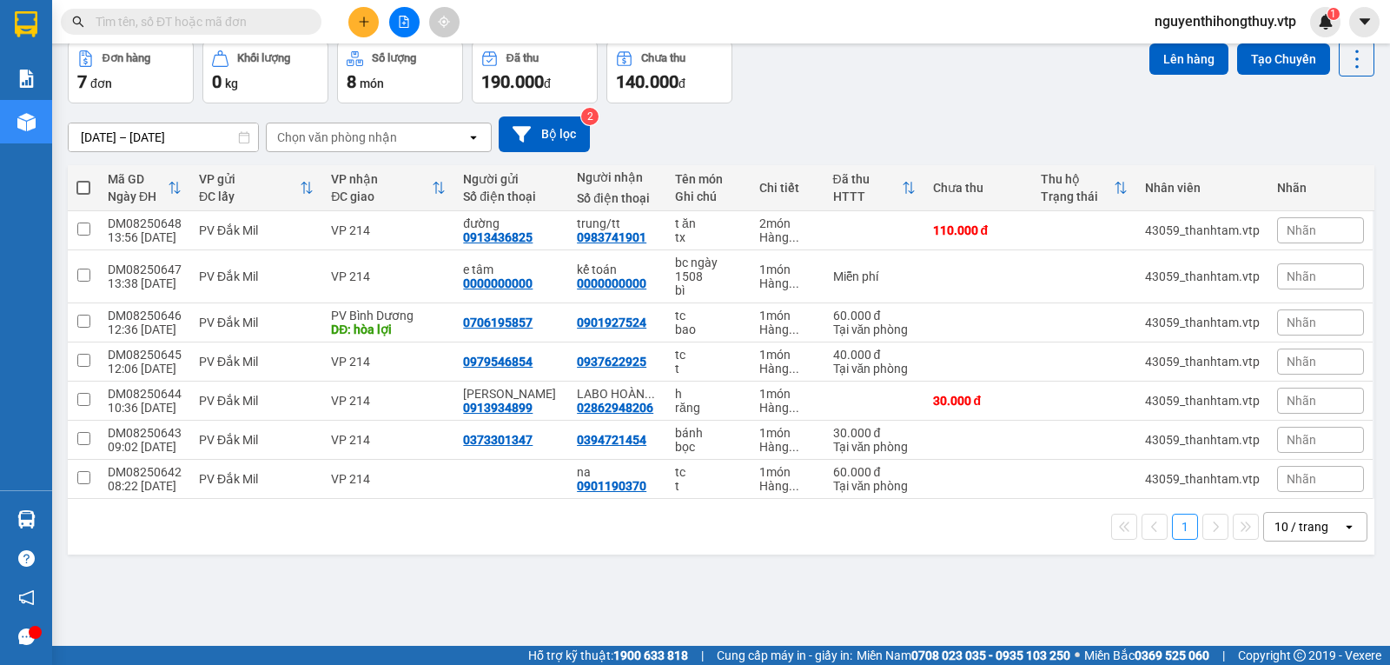
click at [1320, 520] on div "10 / trang" at bounding box center [1303, 527] width 78 height 28
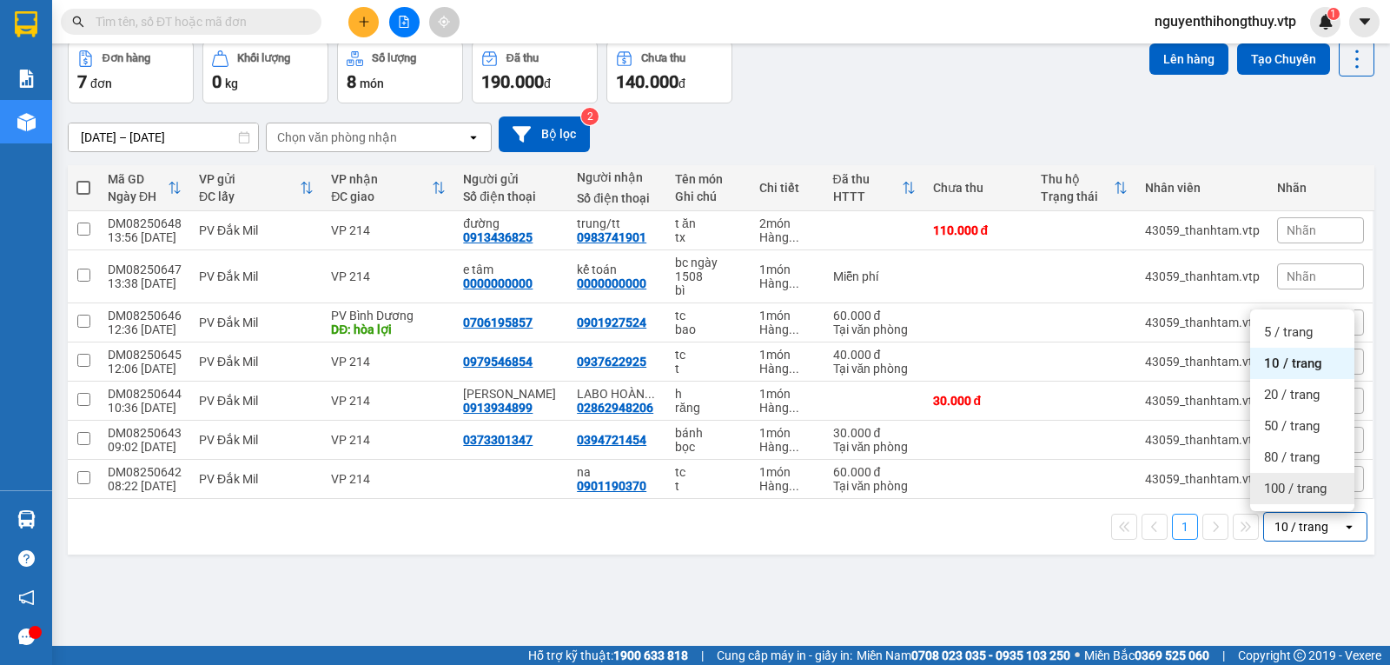
click at [1299, 484] on span "100 / trang" at bounding box center [1295, 488] width 63 height 17
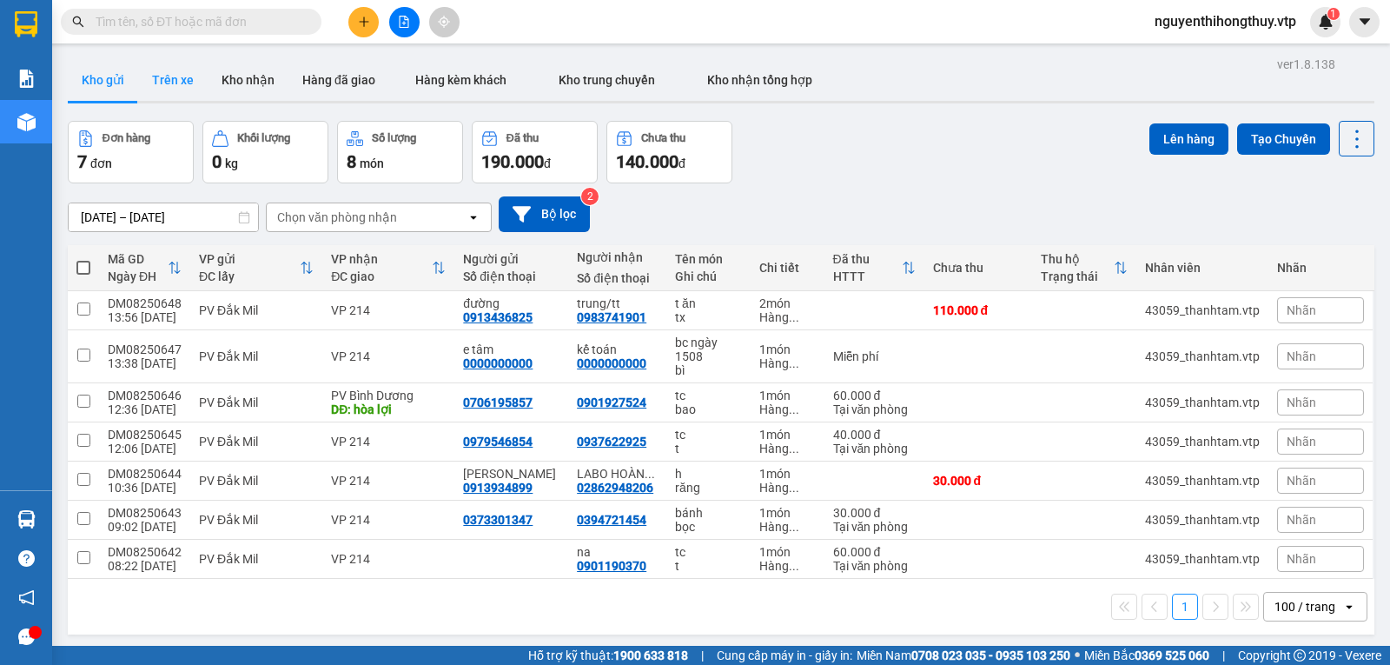
click at [184, 74] on button "Trên xe" at bounding box center [172, 80] width 69 height 42
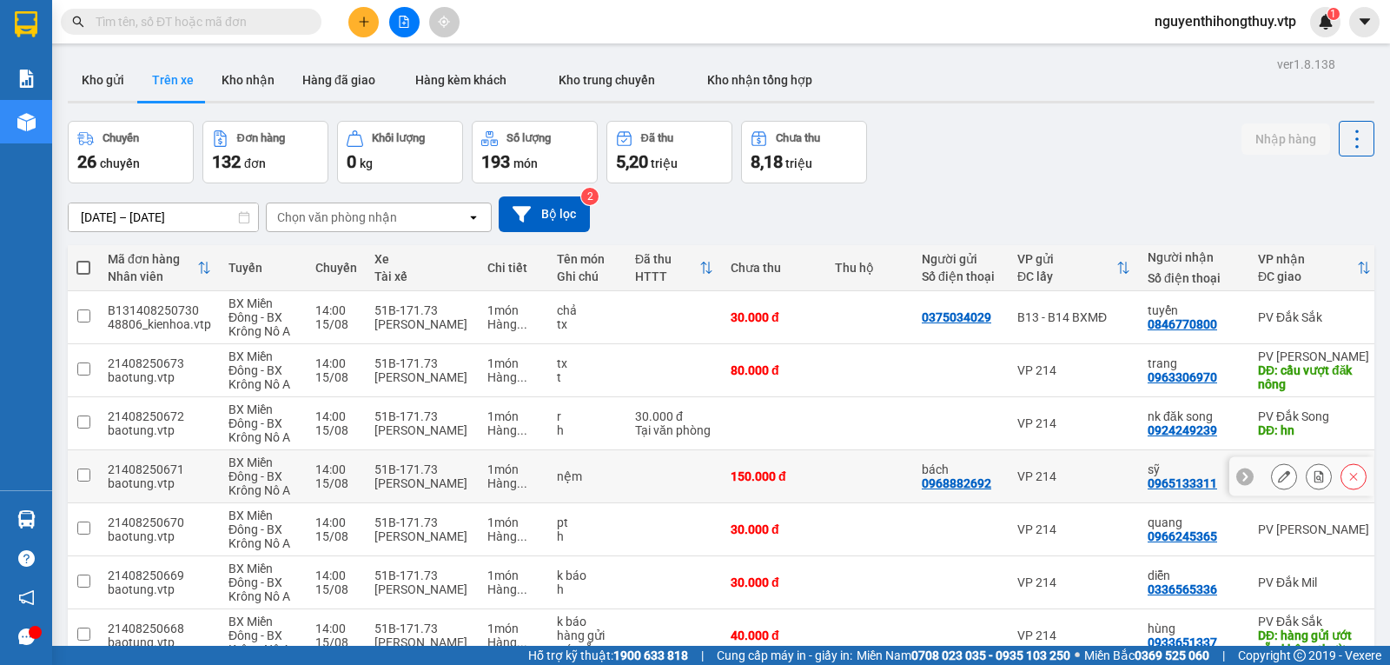
scroll to position [254, 0]
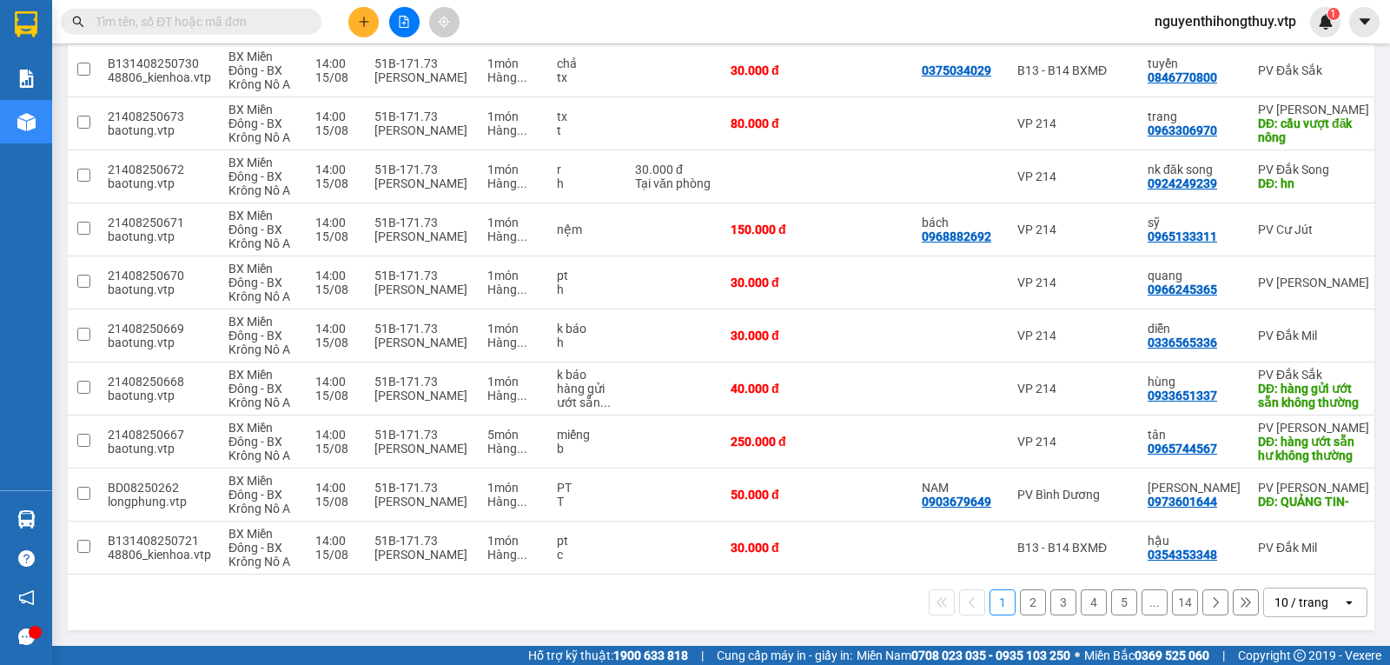
drag, startPoint x: 1290, startPoint y: 598, endPoint x: 1301, endPoint y: 586, distance: 15.4
click at [1290, 594] on div "10 / trang" at bounding box center [1301, 601] width 54 height 17
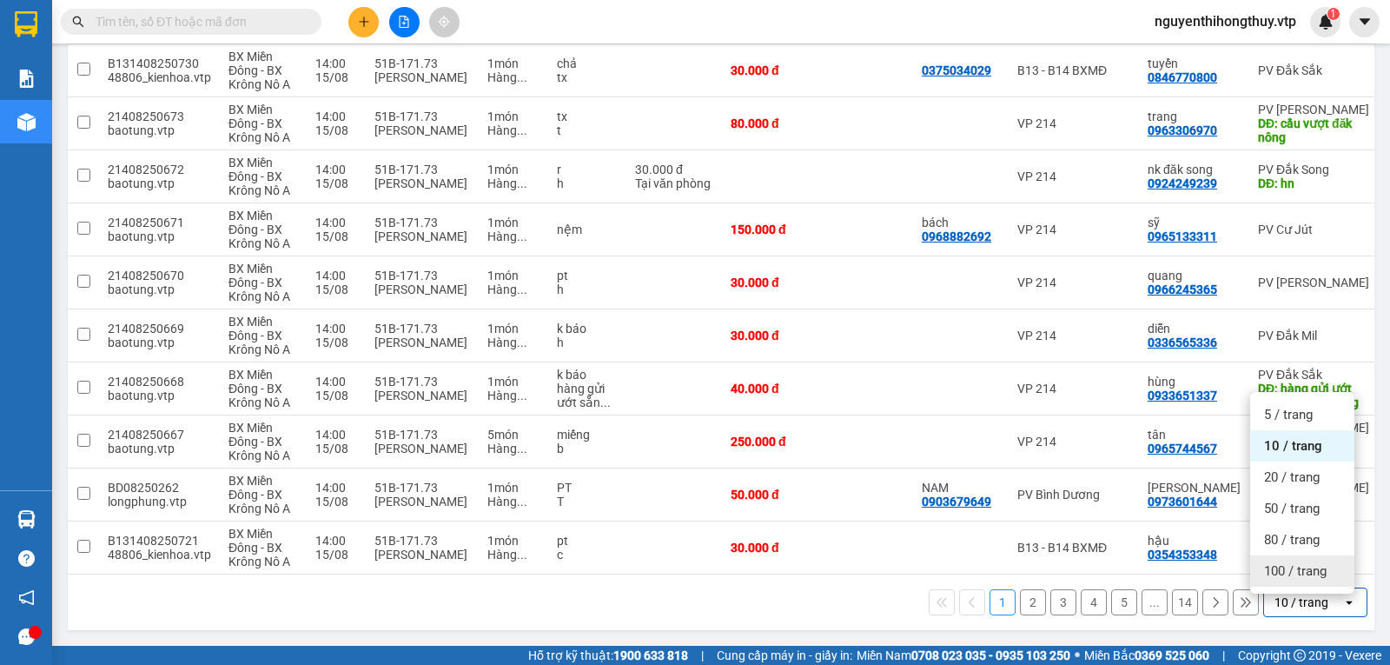
click at [1297, 566] on span "100 / trang" at bounding box center [1295, 570] width 63 height 17
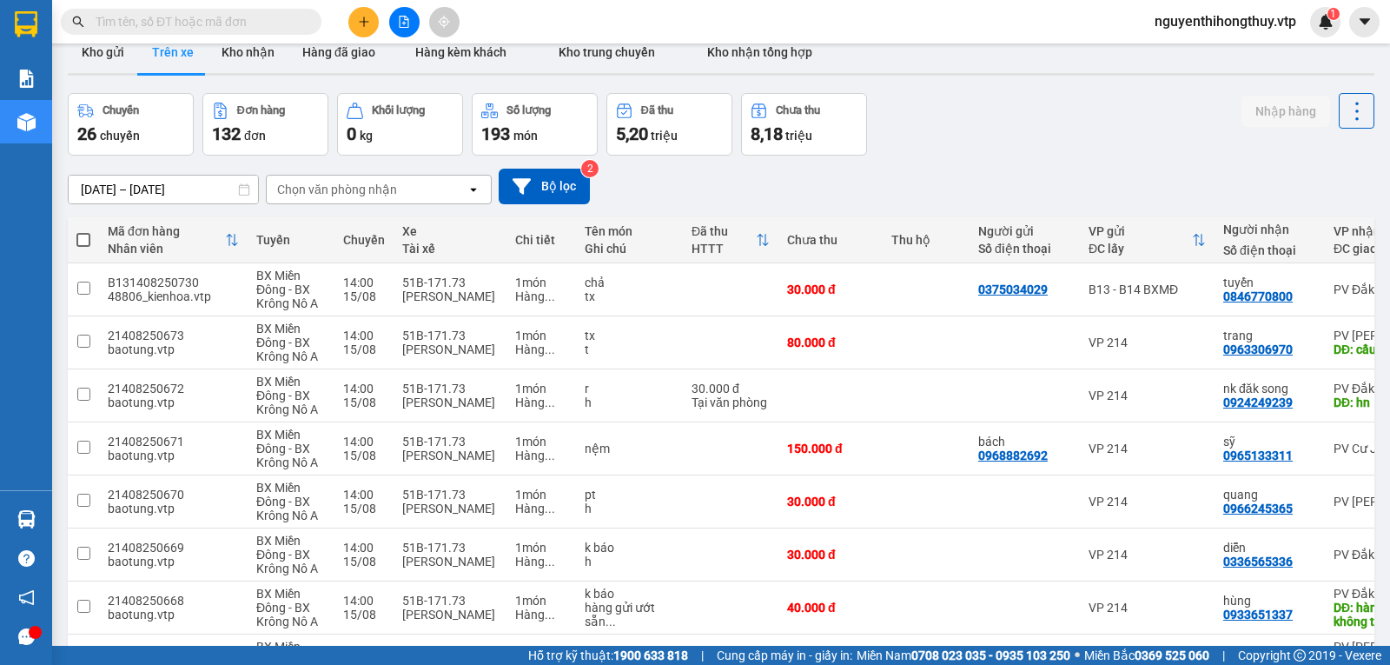
scroll to position [0, 0]
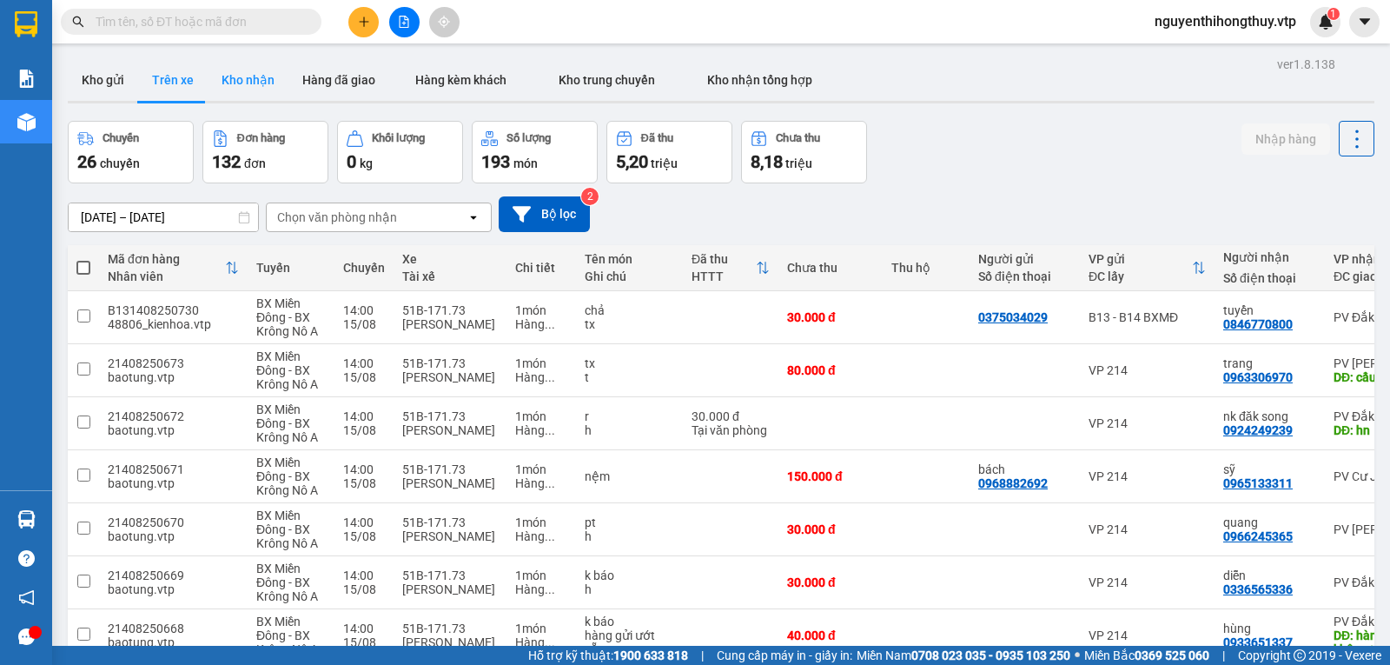
click at [243, 87] on button "Kho nhận" at bounding box center [248, 80] width 81 height 42
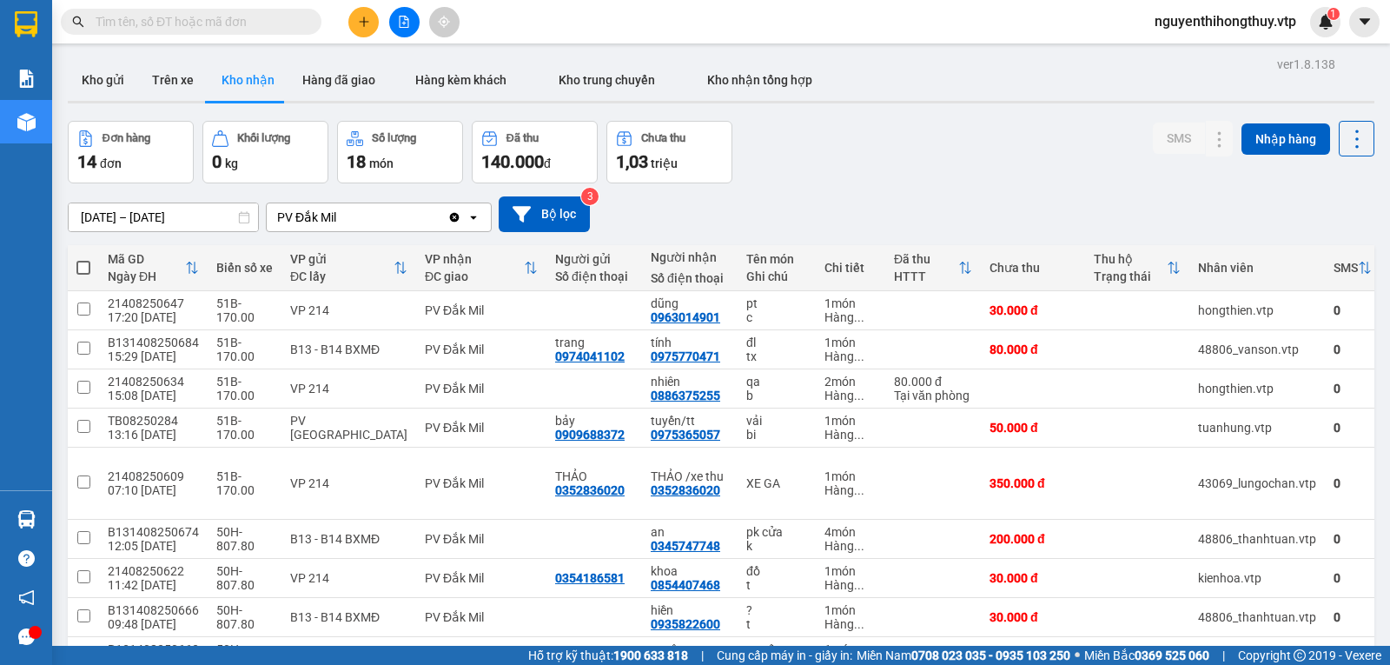
click at [30, 637] on icon "message" at bounding box center [26, 636] width 17 height 17
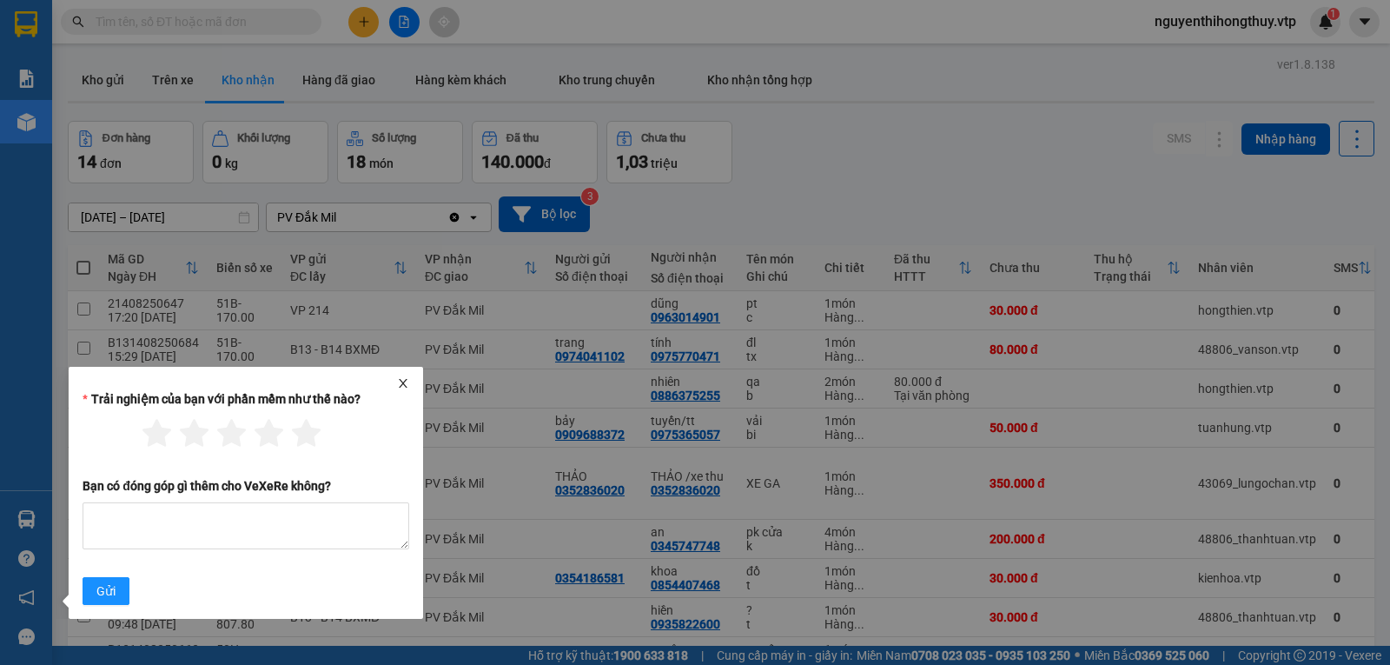
click at [405, 381] on icon "close" at bounding box center [403, 383] width 9 height 9
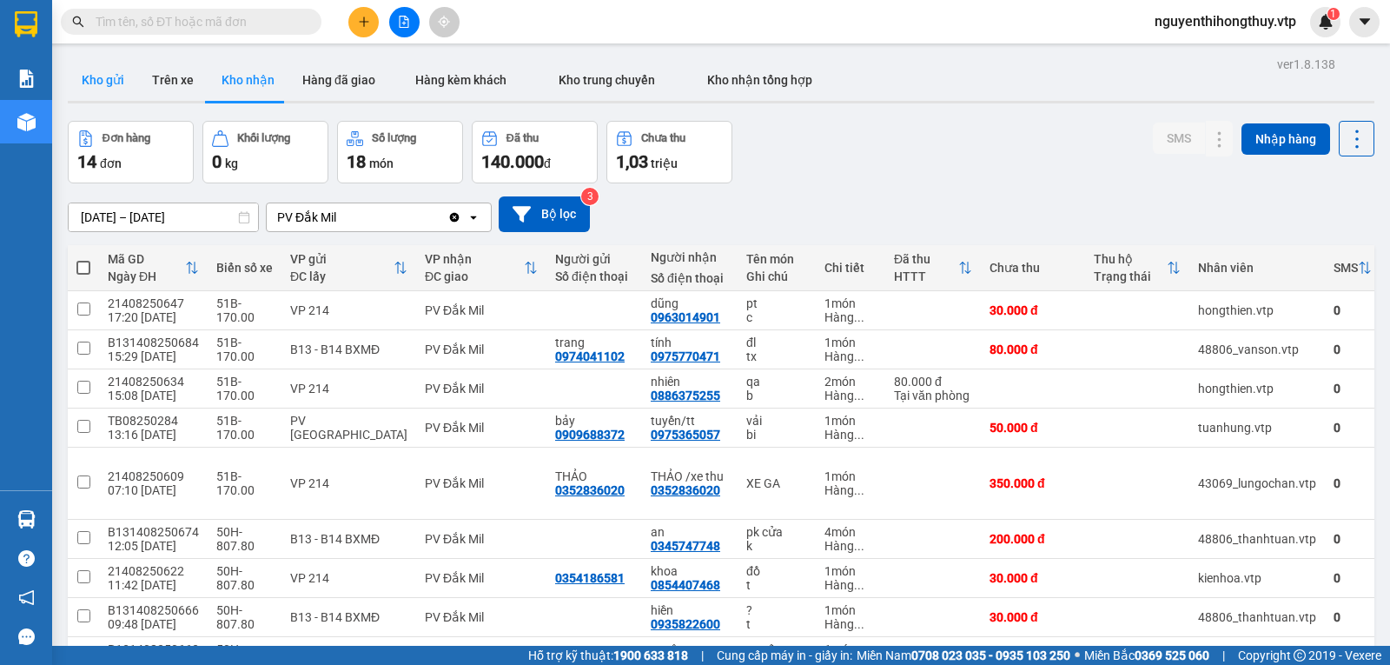
click at [109, 76] on button "Kho gửi" at bounding box center [103, 80] width 70 height 42
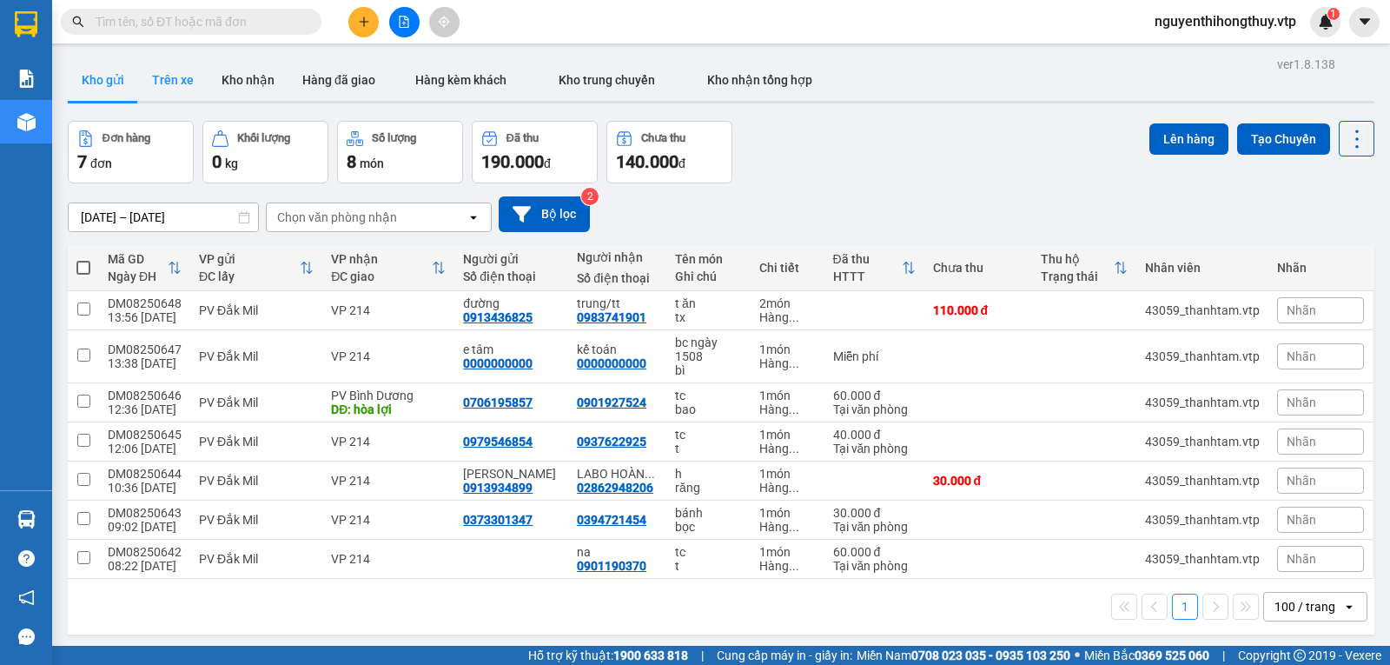
click at [182, 89] on button "Trên xe" at bounding box center [172, 80] width 69 height 42
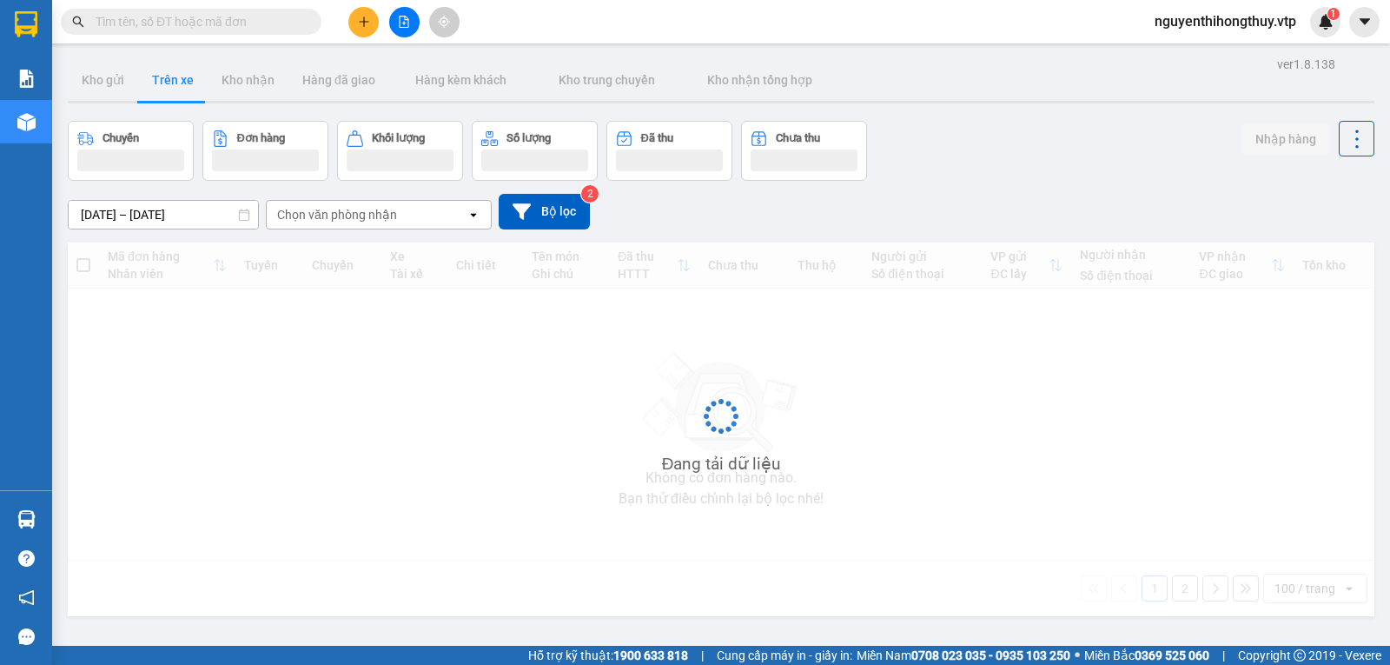
click at [134, 218] on input "[DATE] – [DATE]" at bounding box center [163, 215] width 189 height 28
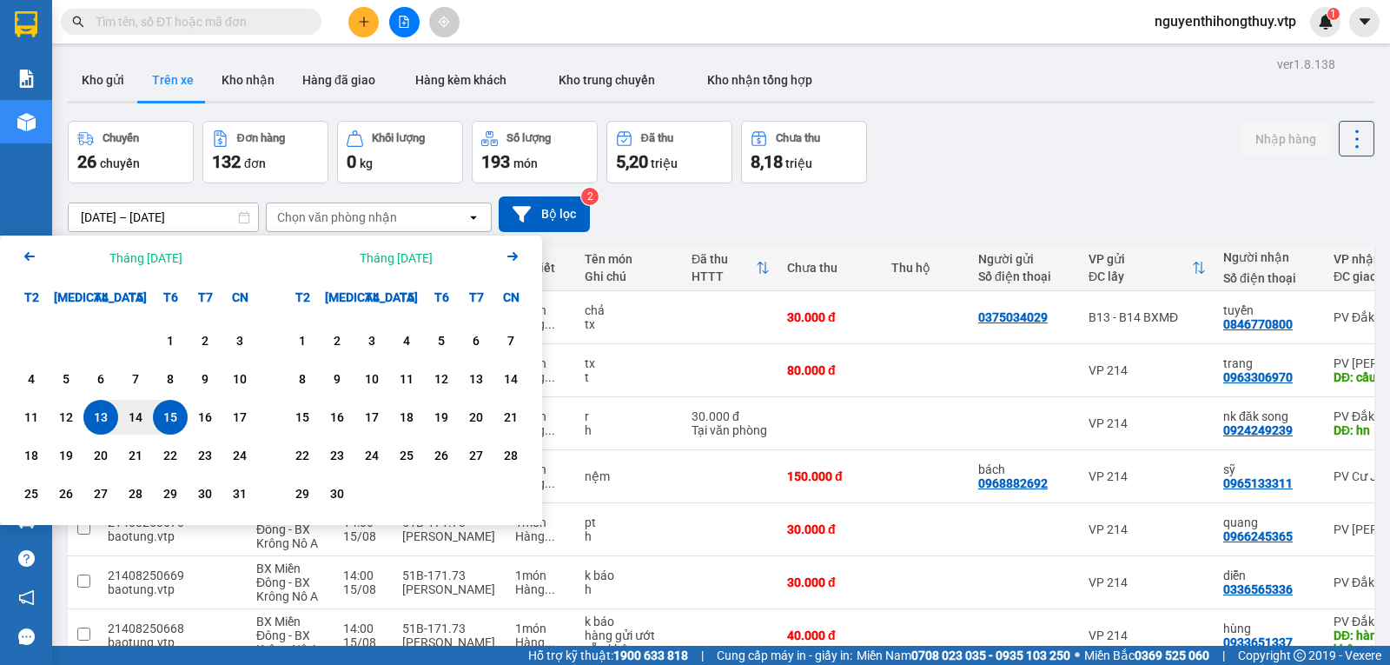
click at [25, 255] on icon "Arrow Left" at bounding box center [29, 256] width 21 height 21
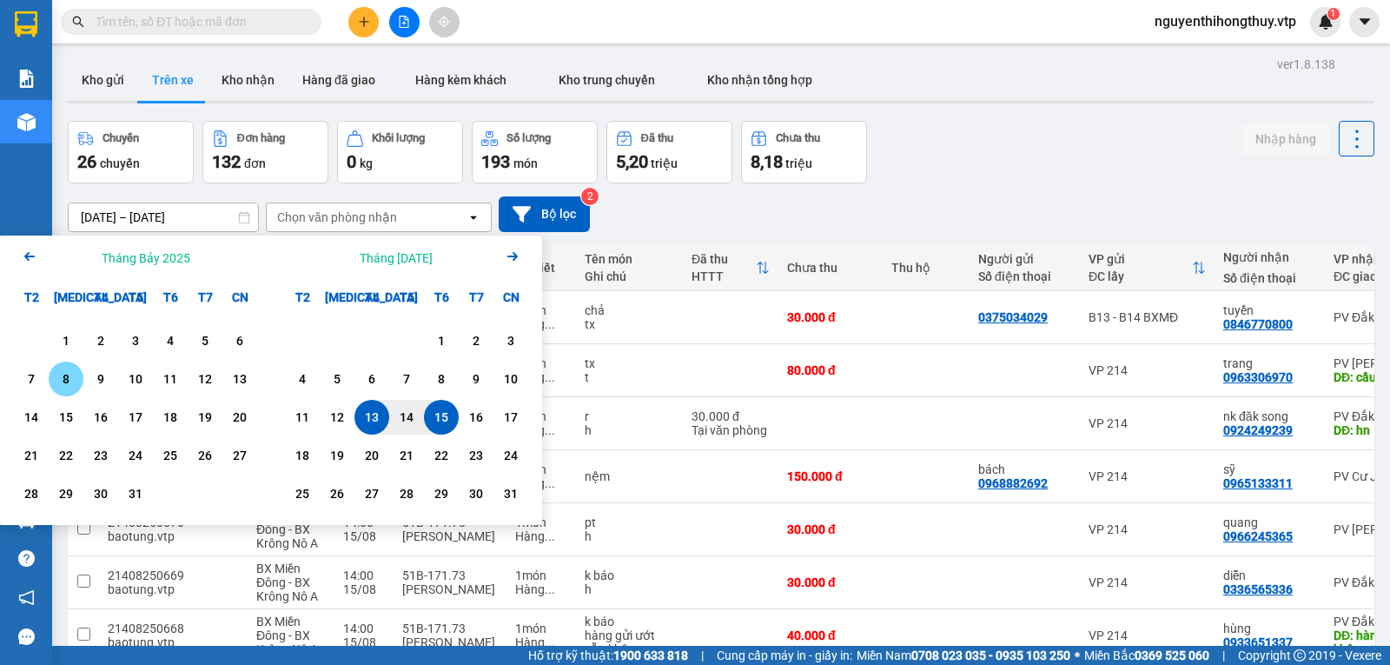
click at [57, 379] on div "8" at bounding box center [66, 378] width 24 height 21
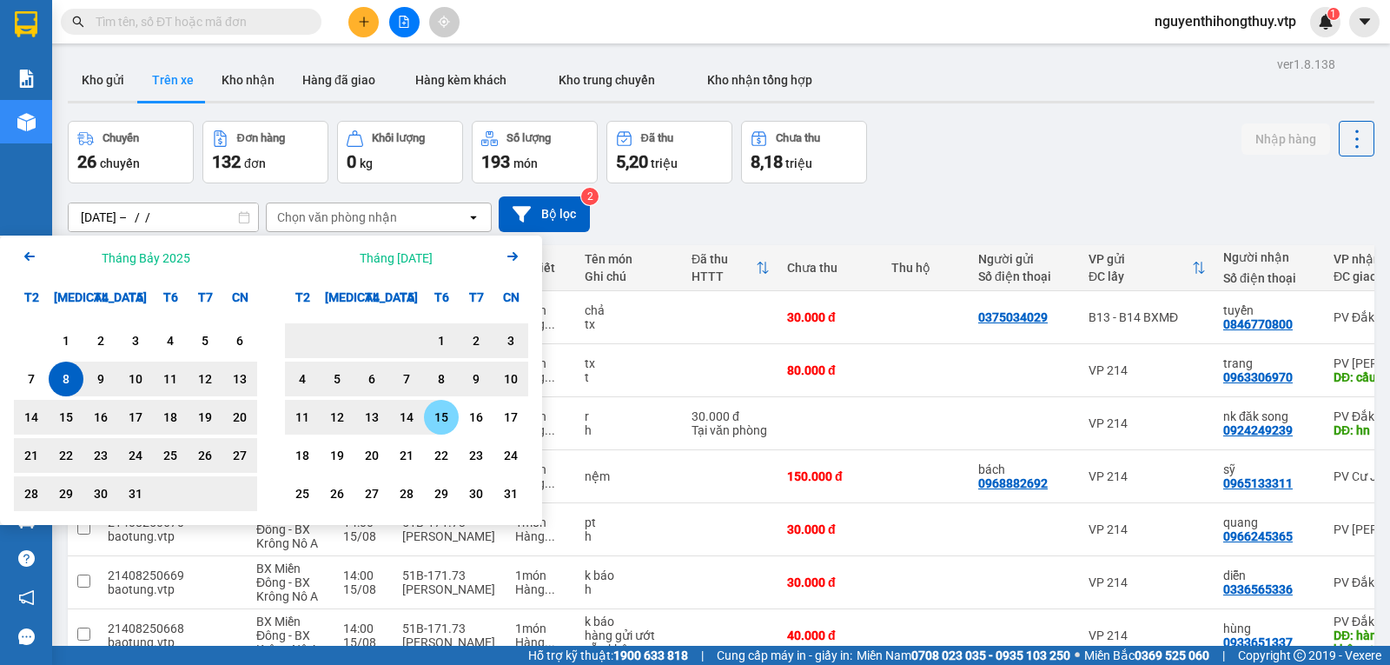
click at [446, 418] on div "15" at bounding box center [441, 417] width 24 height 21
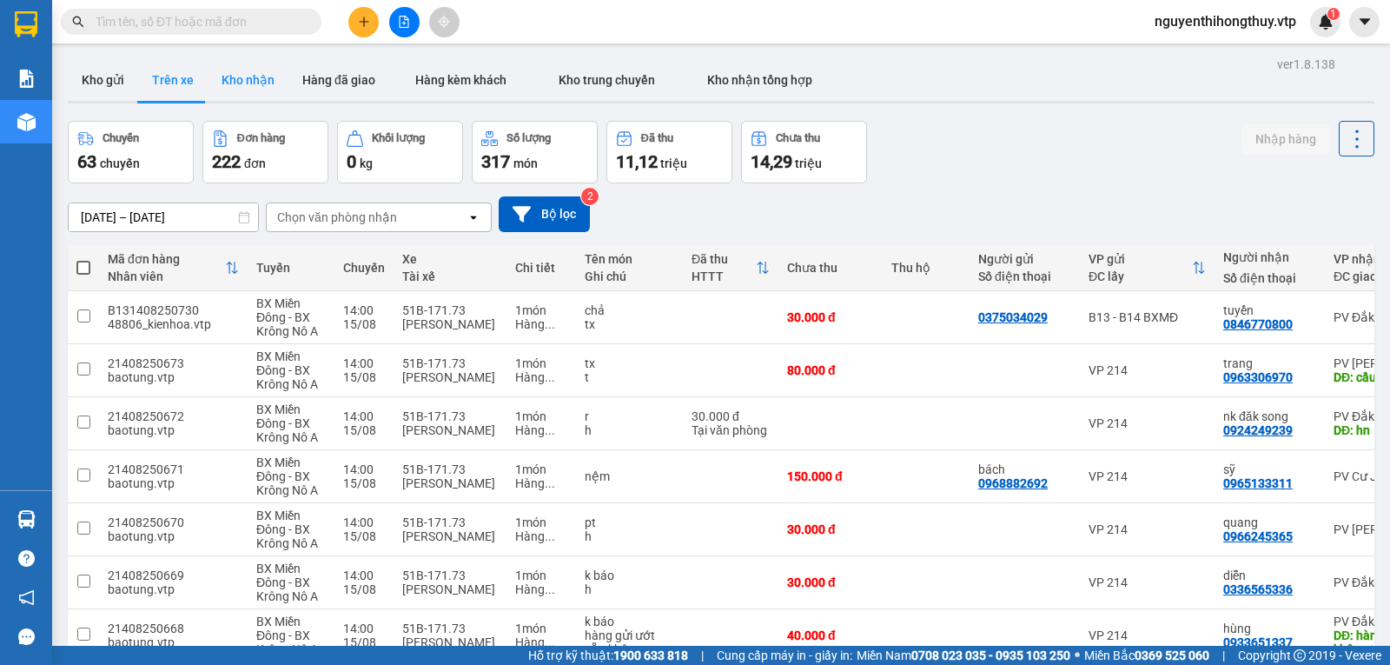
click at [235, 74] on button "Kho nhận" at bounding box center [248, 80] width 81 height 42
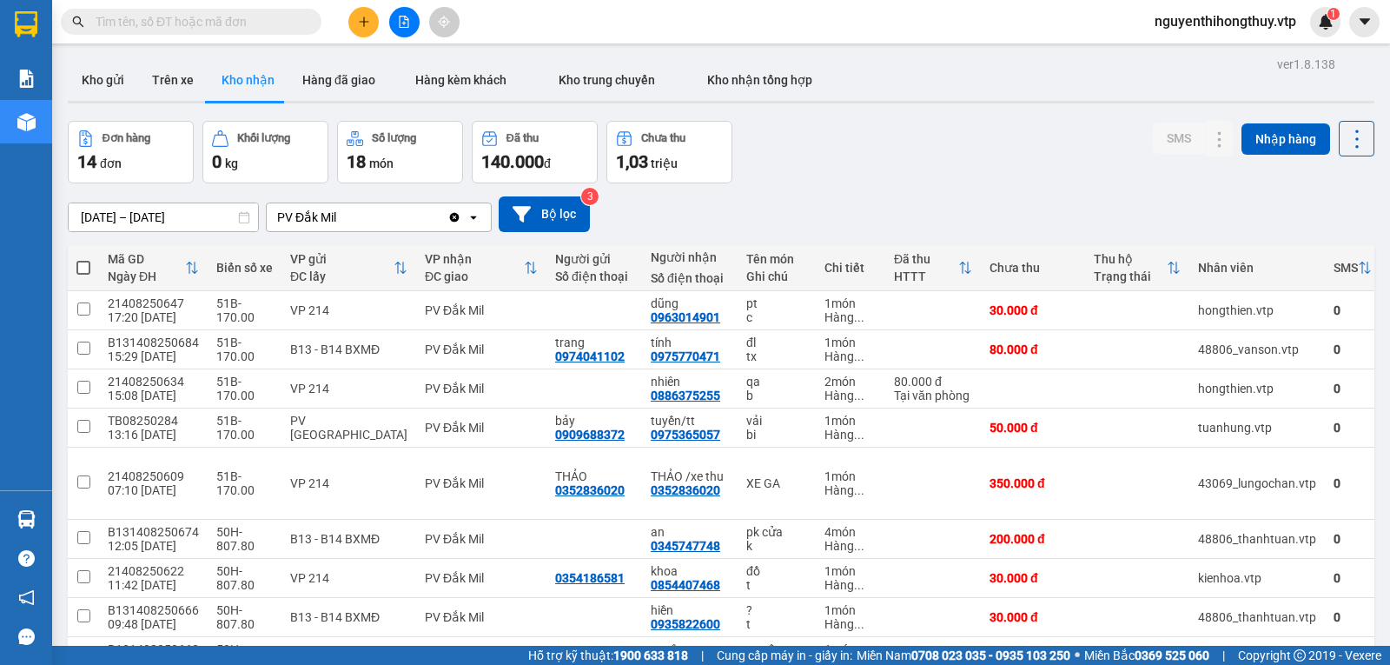
click at [183, 216] on input "[DATE] – [DATE]" at bounding box center [163, 217] width 189 height 28
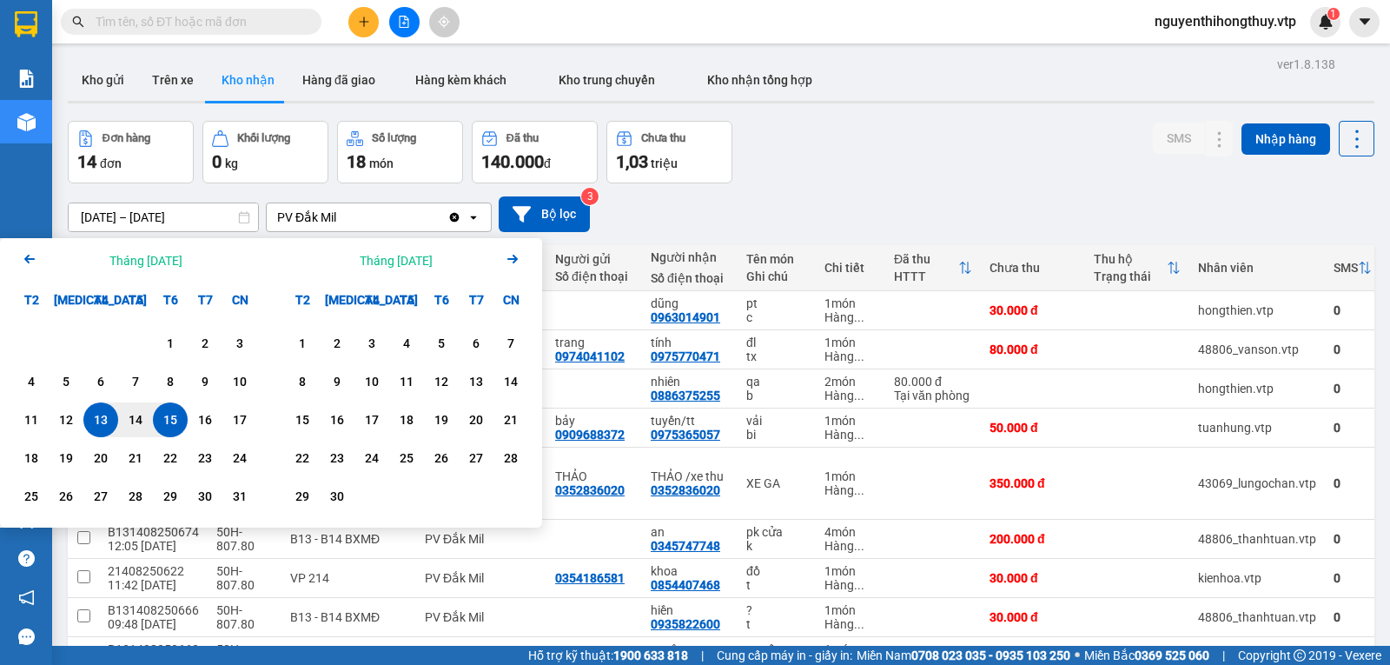
click at [26, 257] on icon "Previous month." at bounding box center [29, 259] width 10 height 9
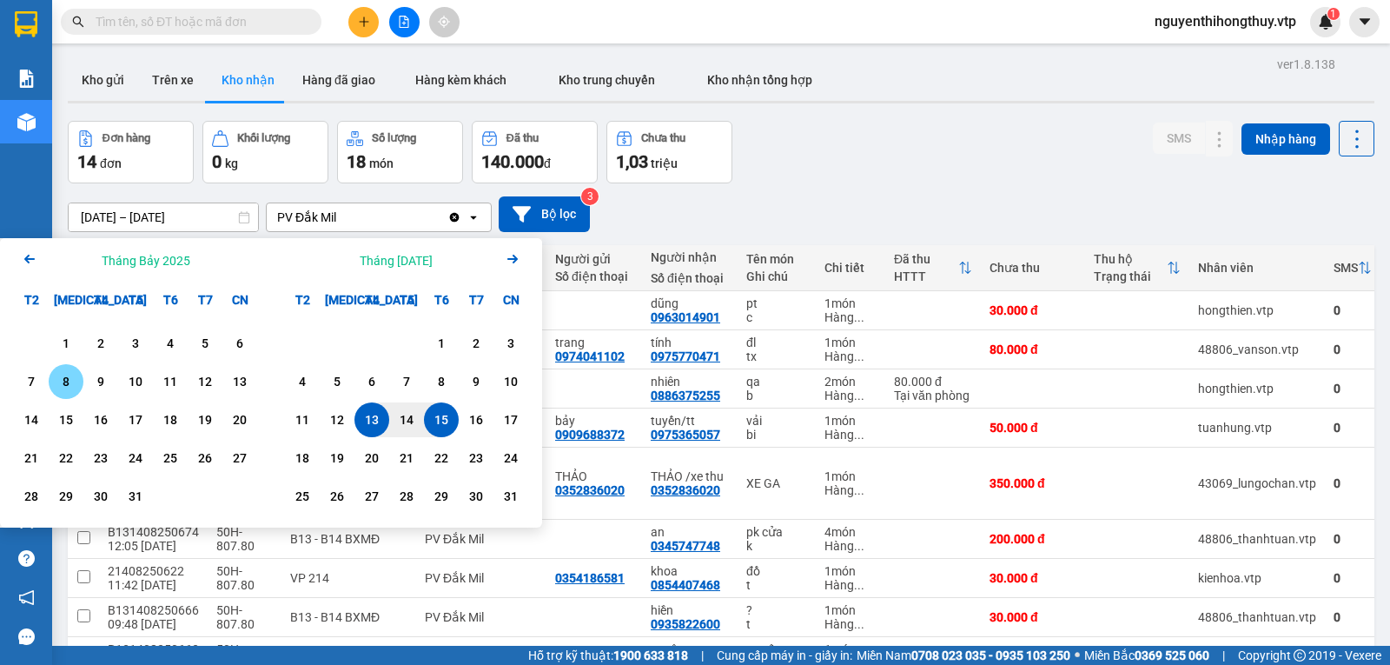
click at [74, 383] on div "8" at bounding box center [66, 381] width 24 height 21
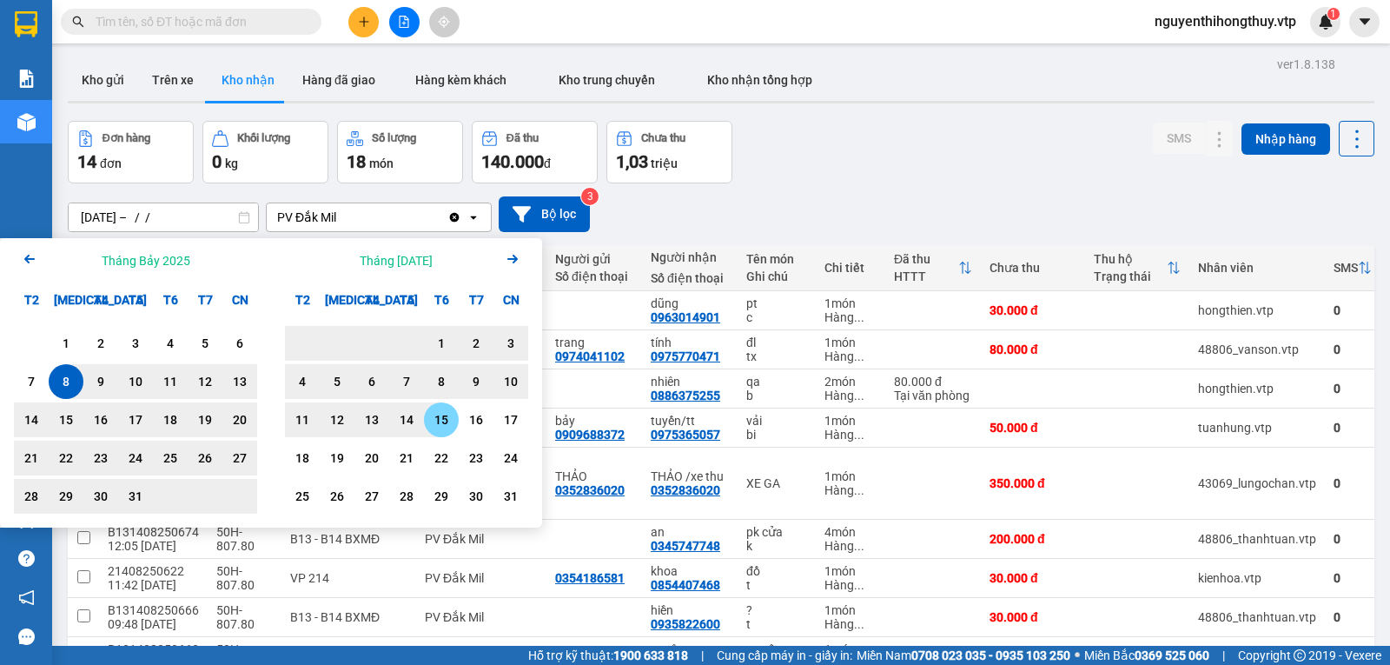
click at [443, 420] on div "15" at bounding box center [441, 419] width 24 height 21
type input "[DATE] – [DATE]"
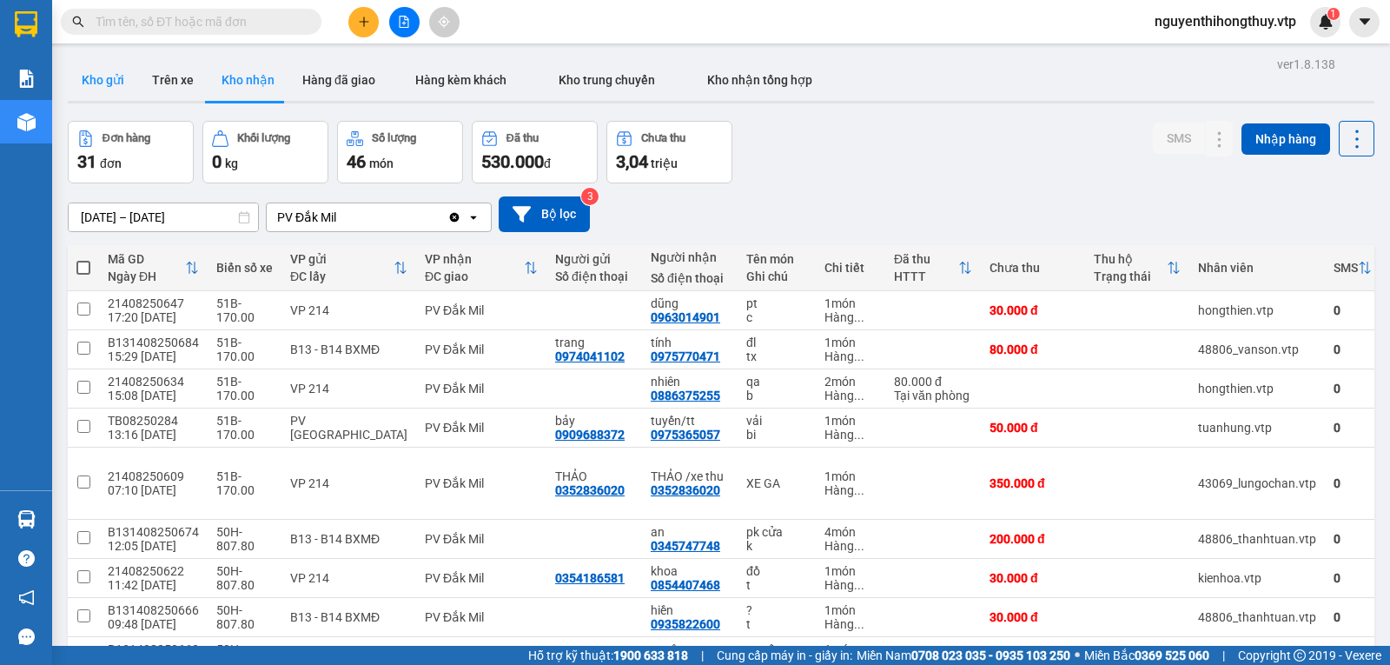
click at [116, 77] on button "Kho gửi" at bounding box center [103, 80] width 70 height 42
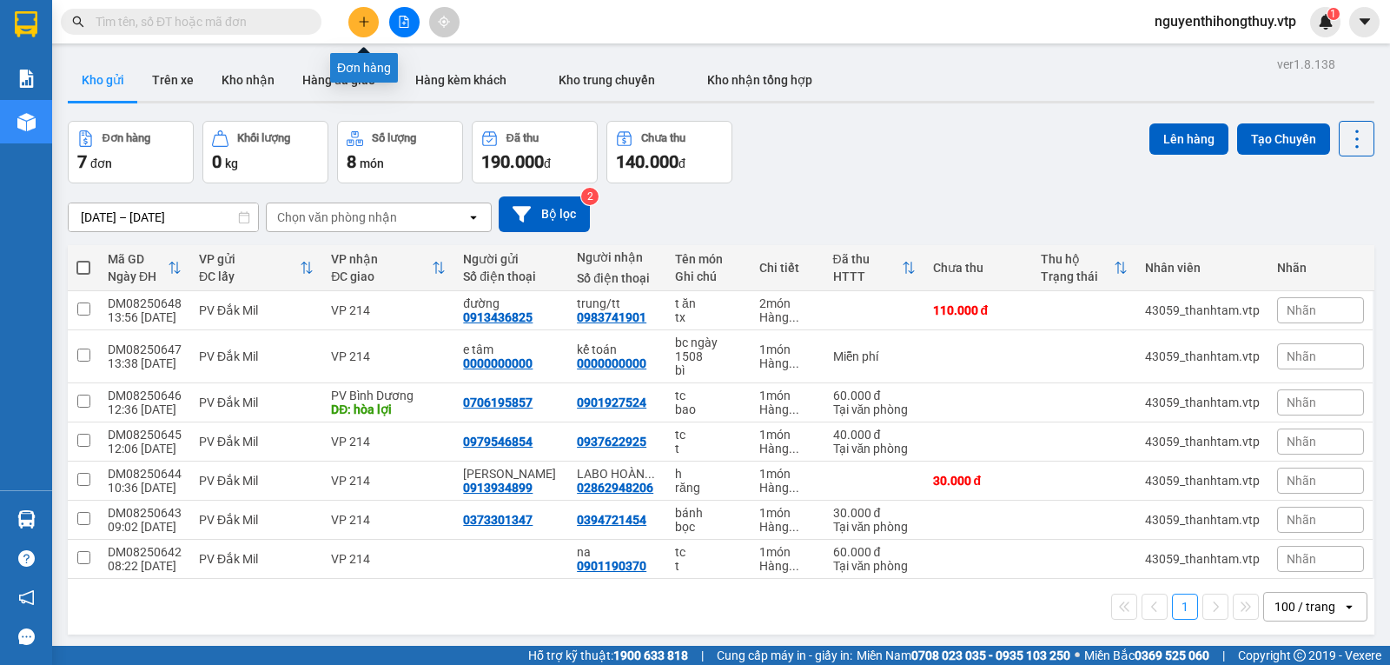
click at [362, 22] on icon "plus" at bounding box center [364, 21] width 10 height 1
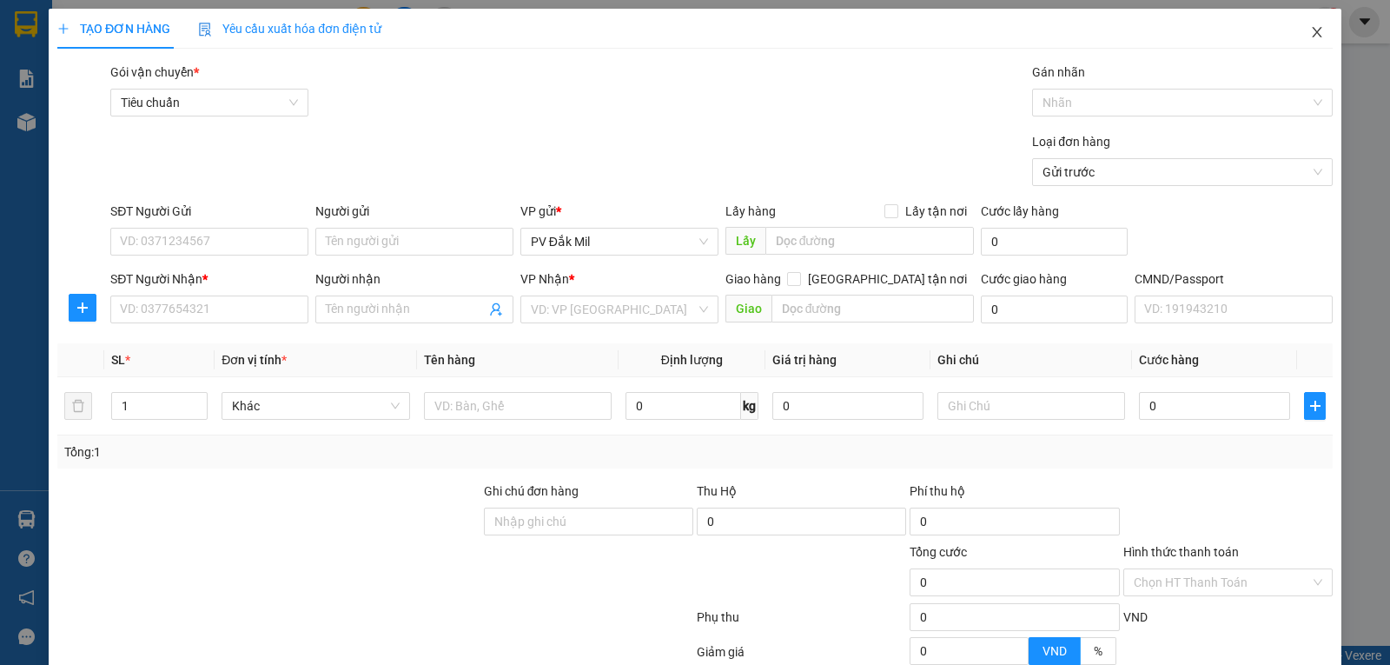
click at [1310, 35] on icon "close" at bounding box center [1317, 32] width 14 height 14
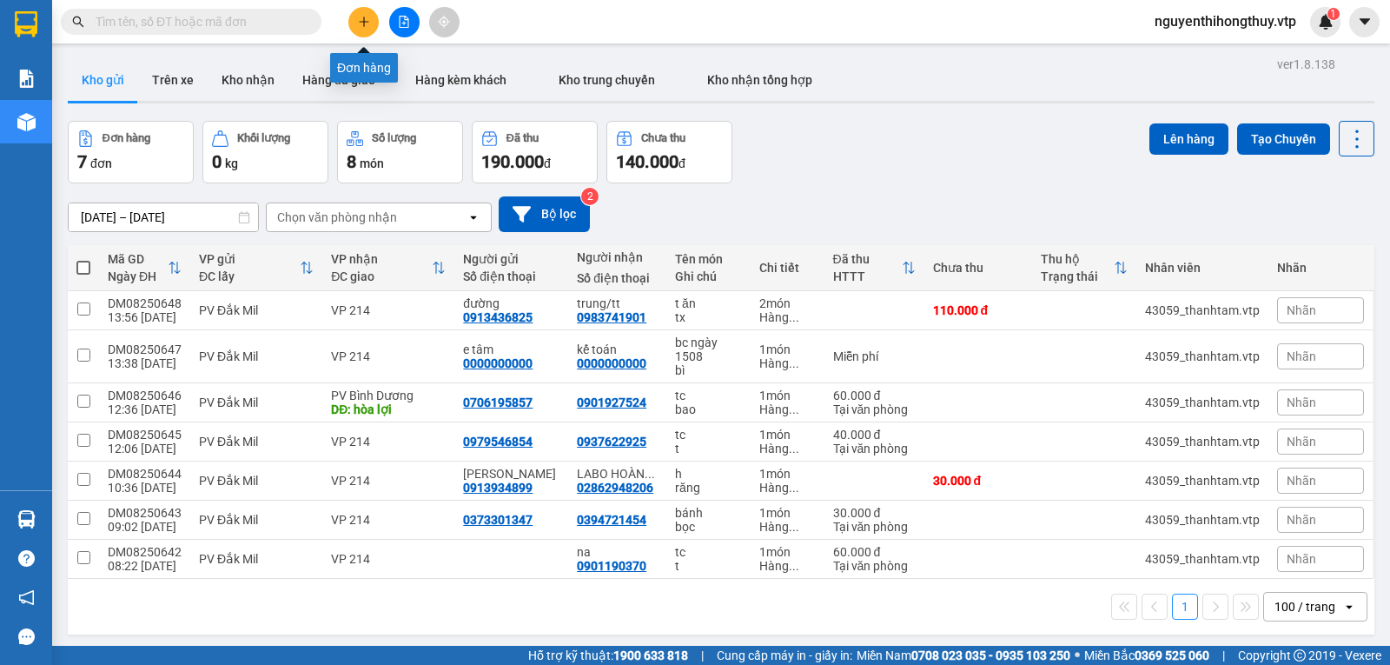
click at [365, 15] on button at bounding box center [363, 22] width 30 height 30
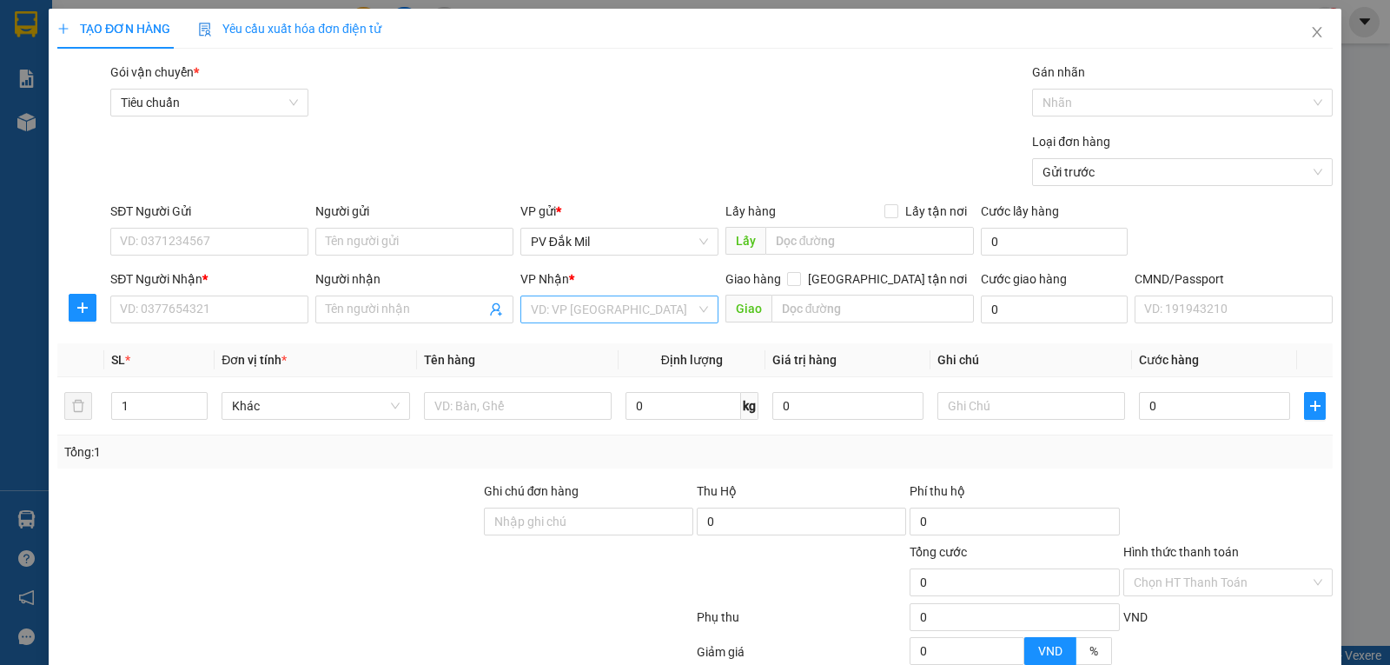
click at [599, 317] on input "search" at bounding box center [613, 309] width 165 height 26
type input "21"
click at [548, 347] on div "VP 214" at bounding box center [613, 343] width 175 height 19
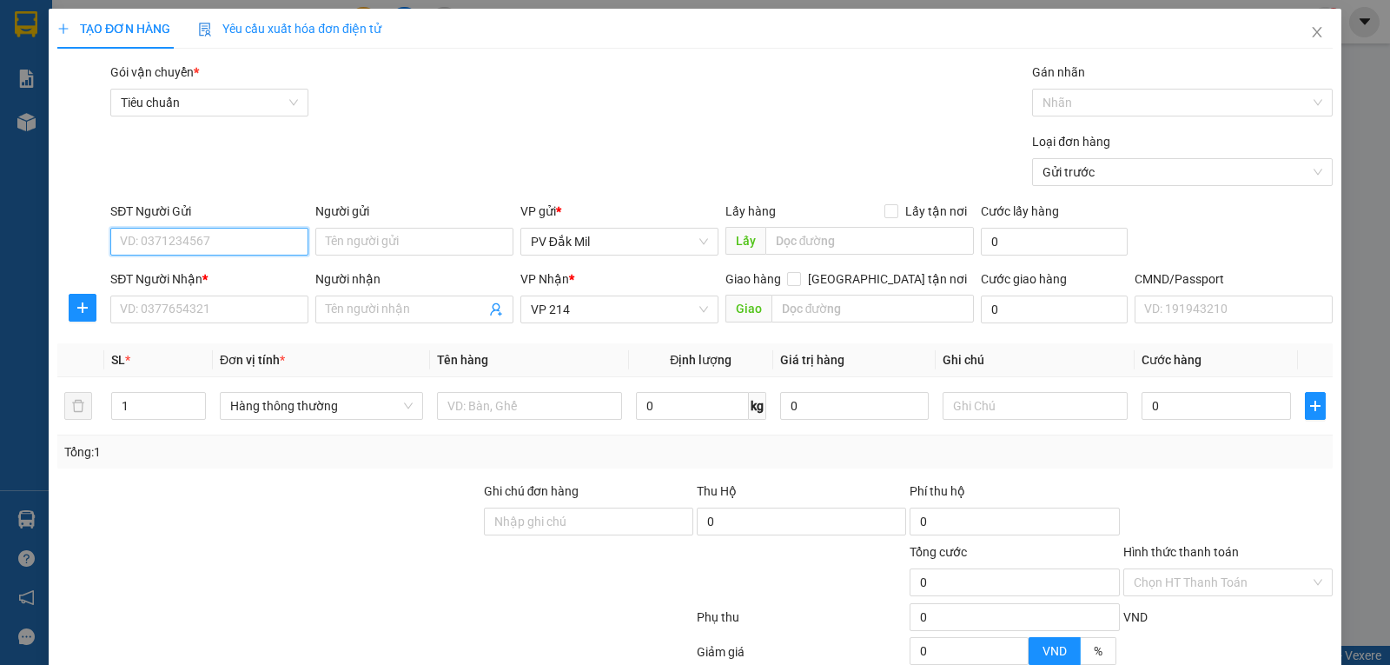
click at [249, 237] on input "SĐT Người Gửi" at bounding box center [209, 242] width 198 height 28
type input "0974203088"
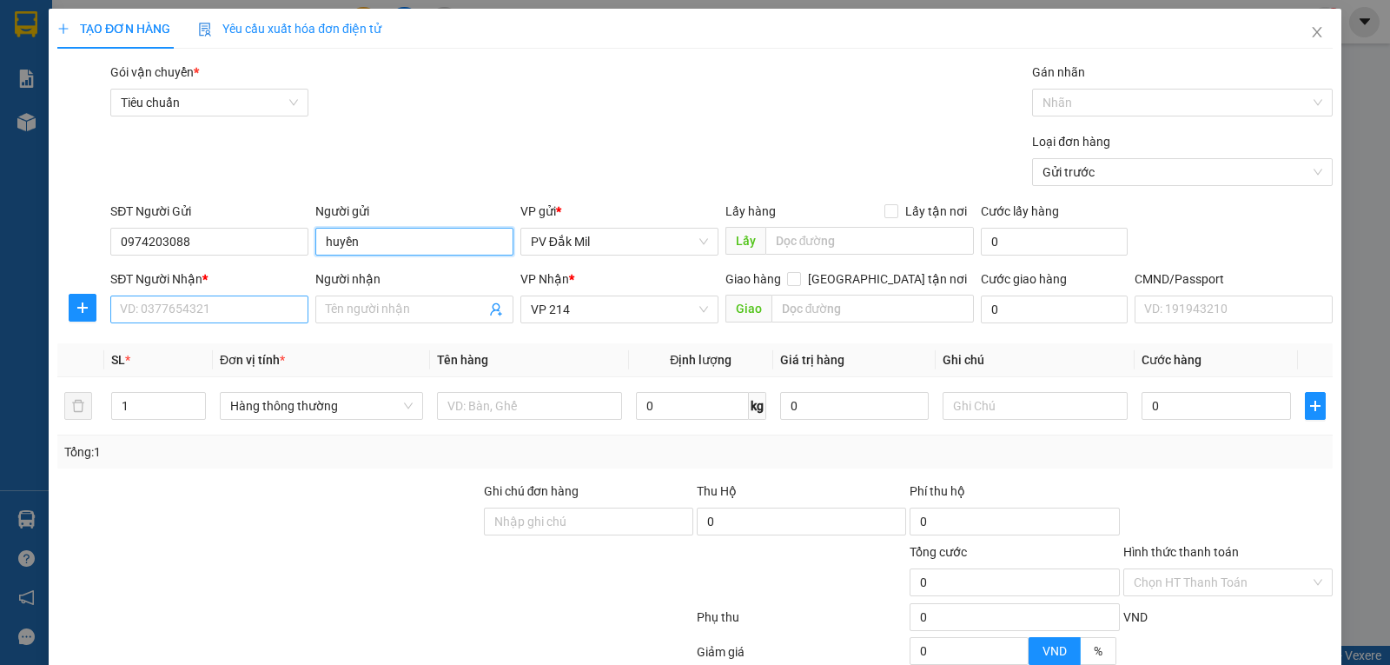
type input "huyền"
click at [241, 303] on input "SĐT Người Nhận *" at bounding box center [209, 309] width 198 height 28
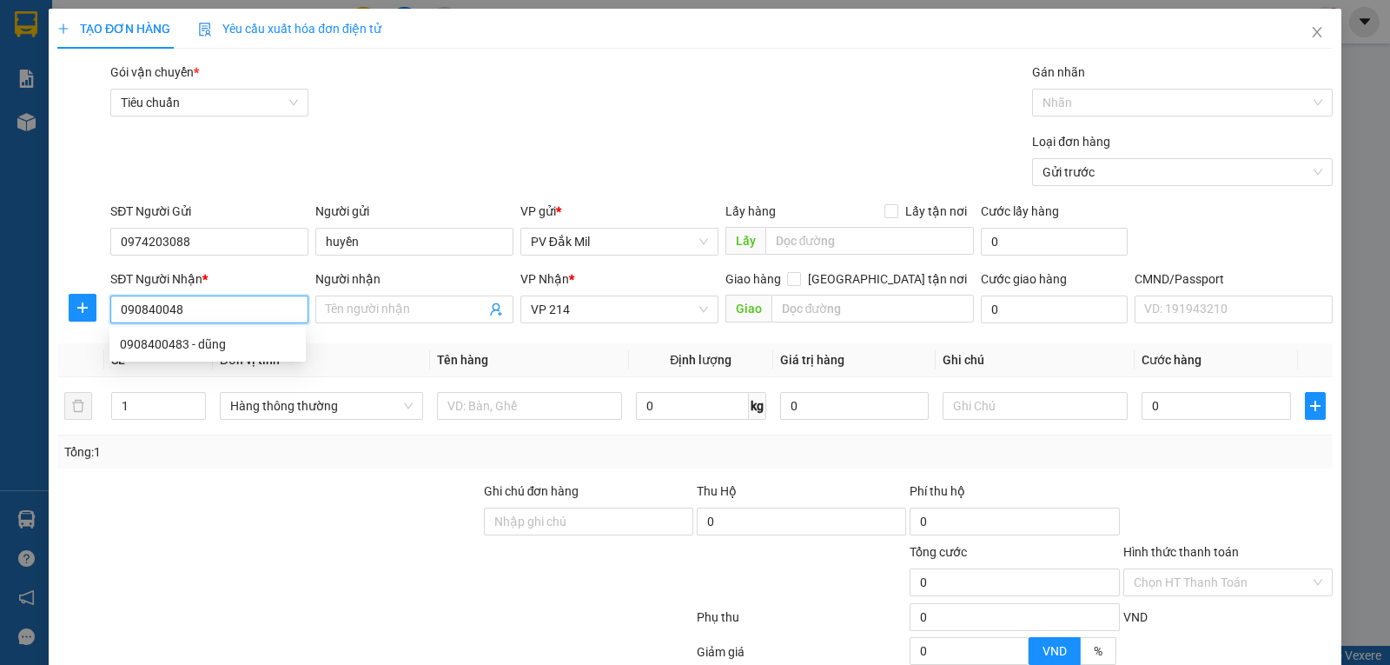
type input "0908400483"
click at [218, 341] on div "0908400483 - dũng" at bounding box center [207, 343] width 175 height 19
type input "dũng"
type input "0908400483"
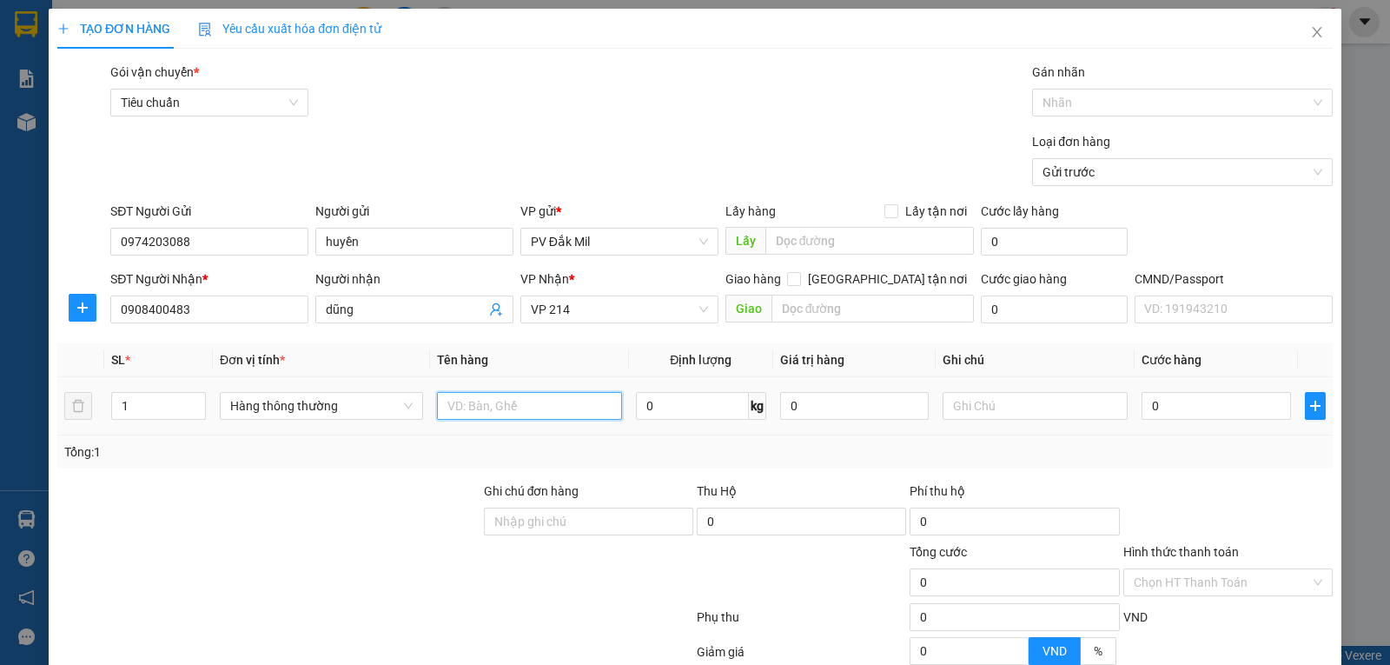
click at [500, 399] on input "text" at bounding box center [529, 406] width 185 height 28
type input "tc-thùng"
click at [1188, 408] on input "0" at bounding box center [1216, 406] width 149 height 28
type input "5"
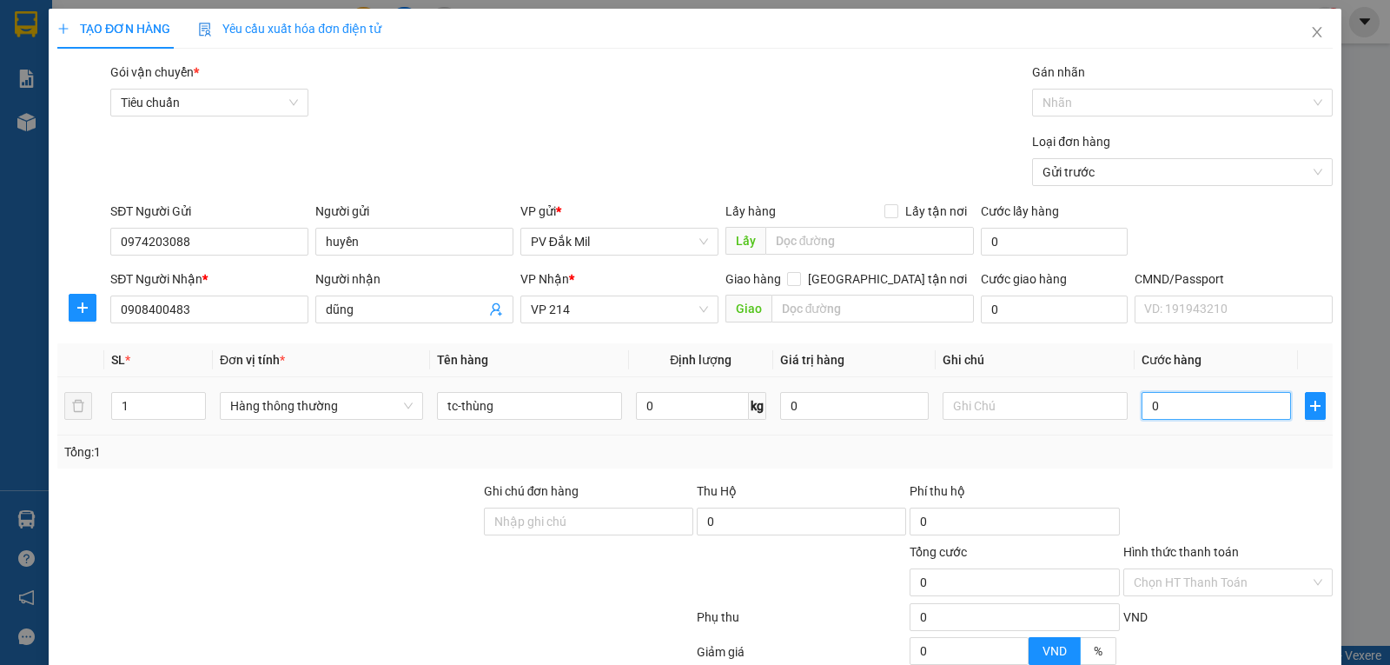
type input "5"
type input "50"
type input "500"
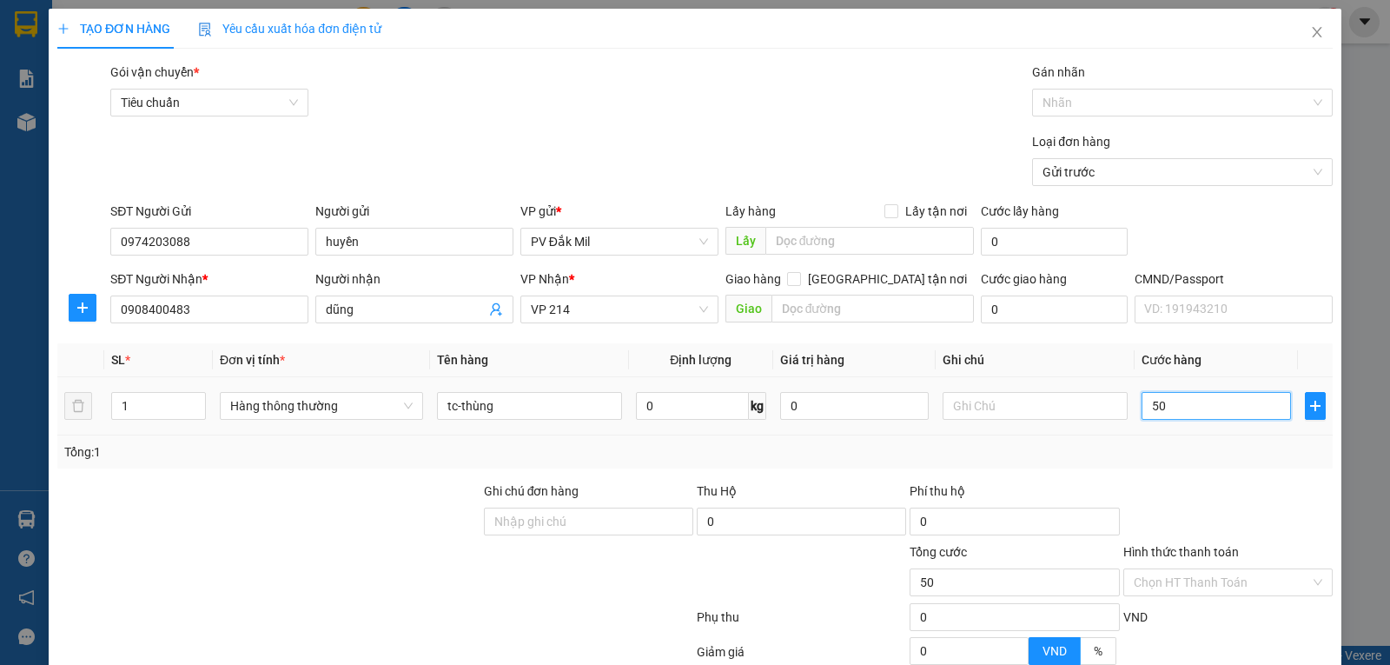
type input "500"
type input "5.000"
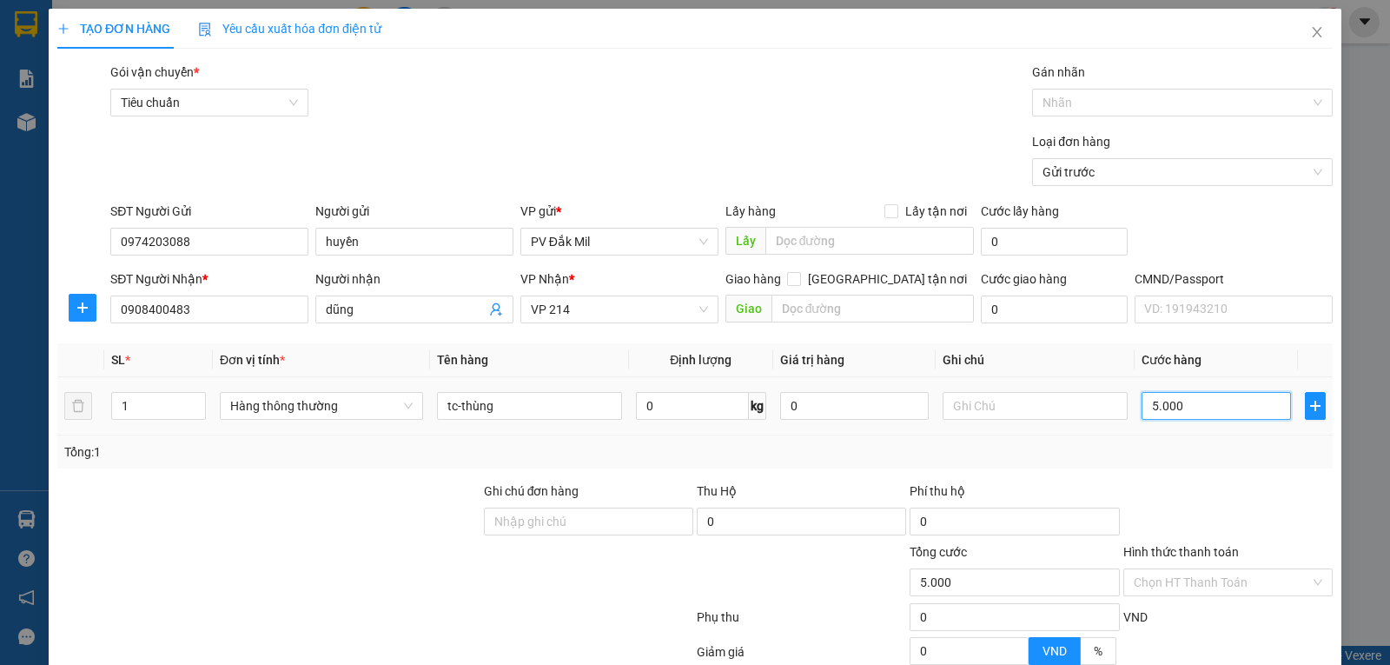
type input "50.000"
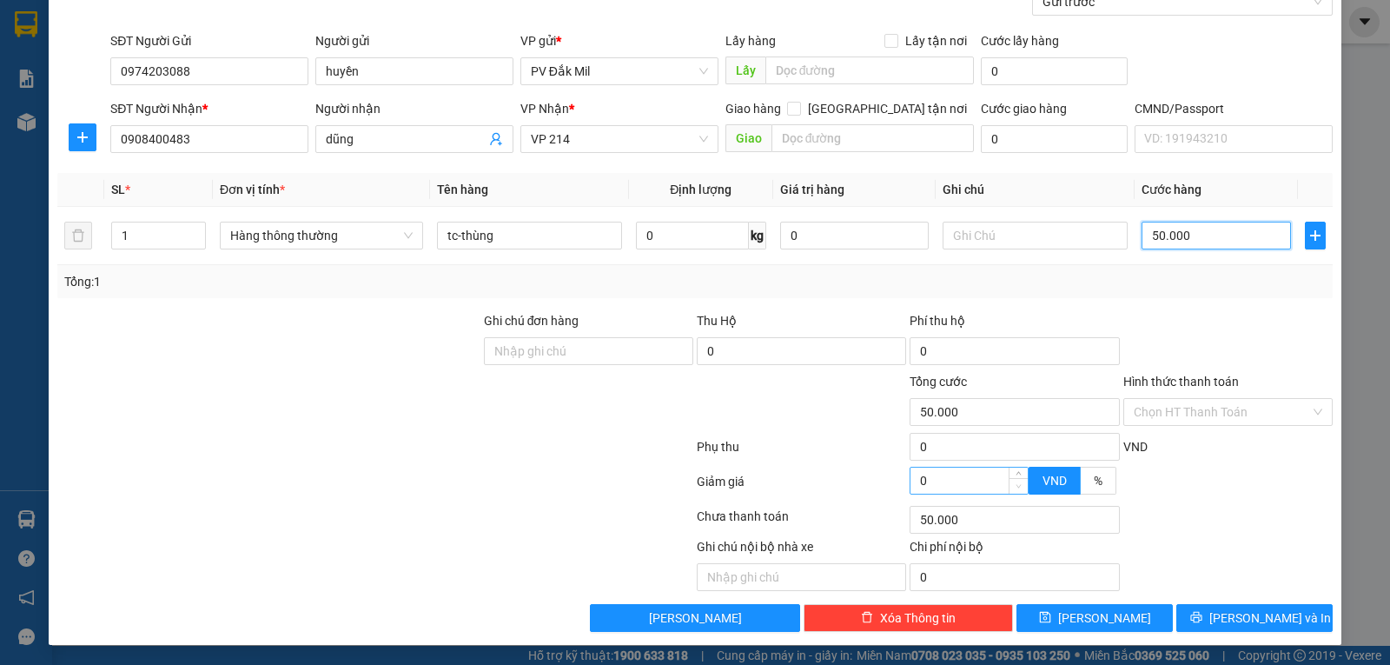
scroll to position [171, 0]
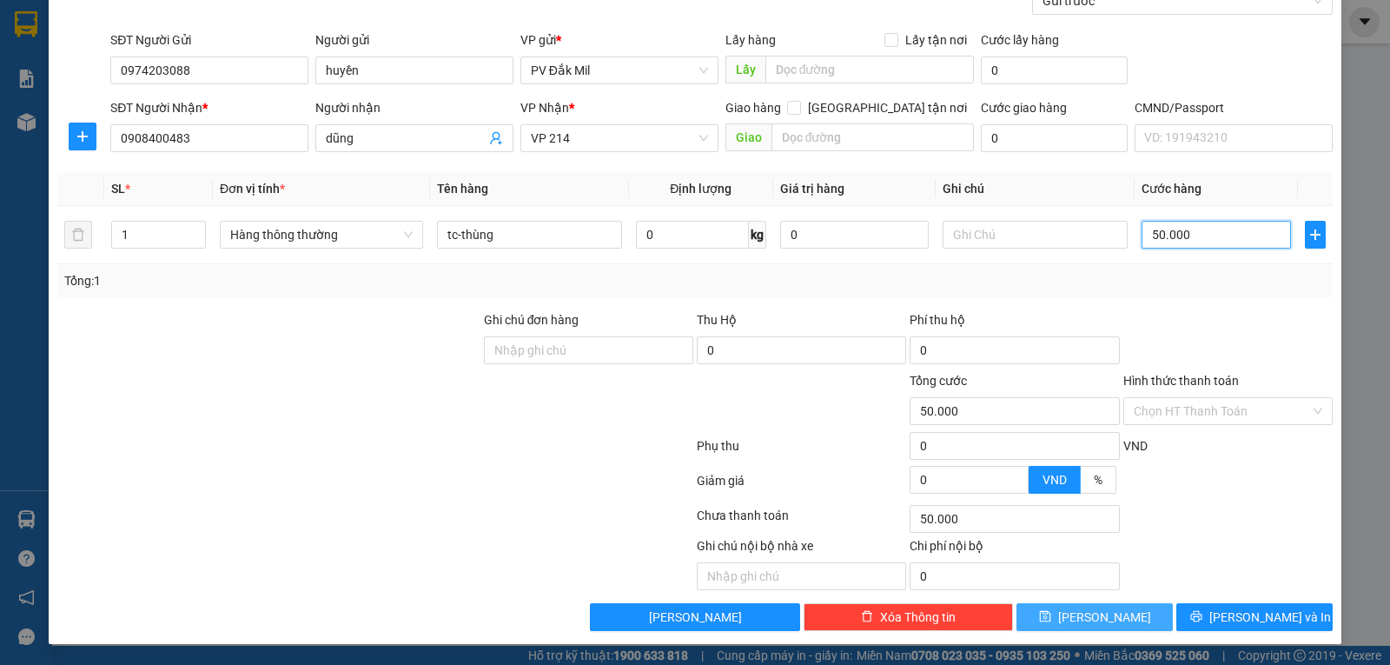
type input "50.000"
click at [1071, 625] on button "Lưu" at bounding box center [1094, 617] width 156 height 28
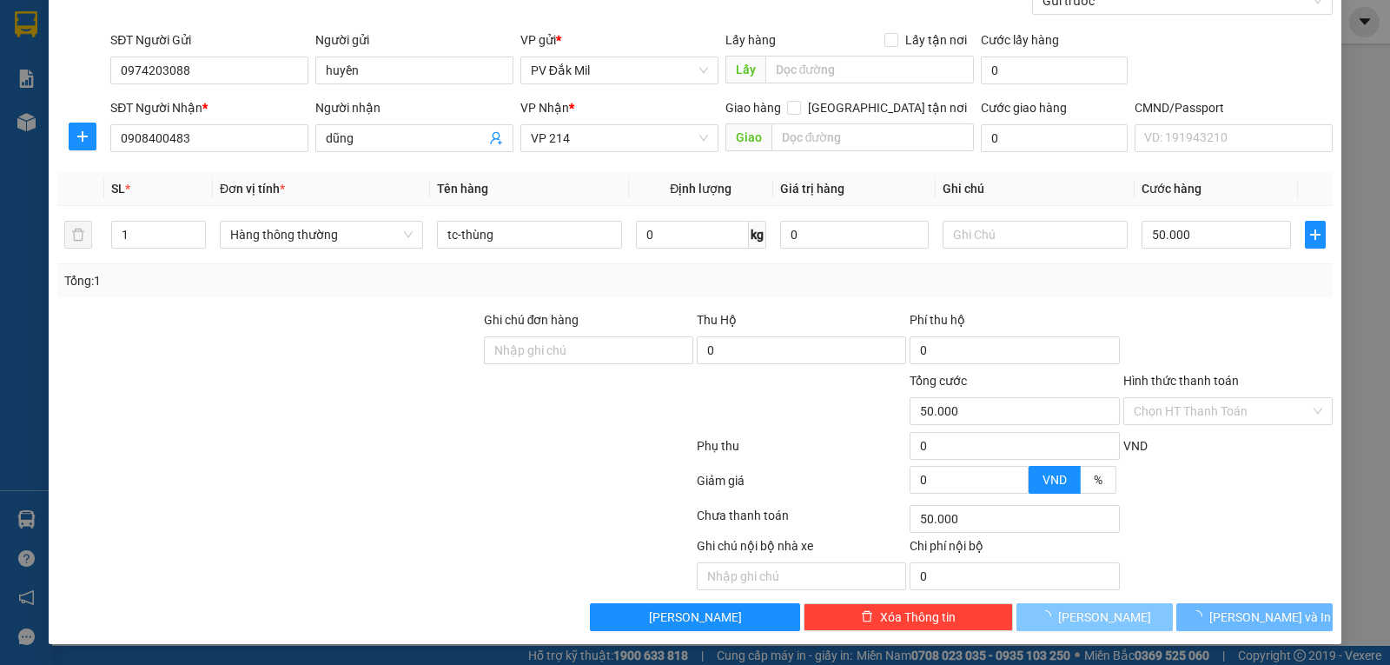
type input "0"
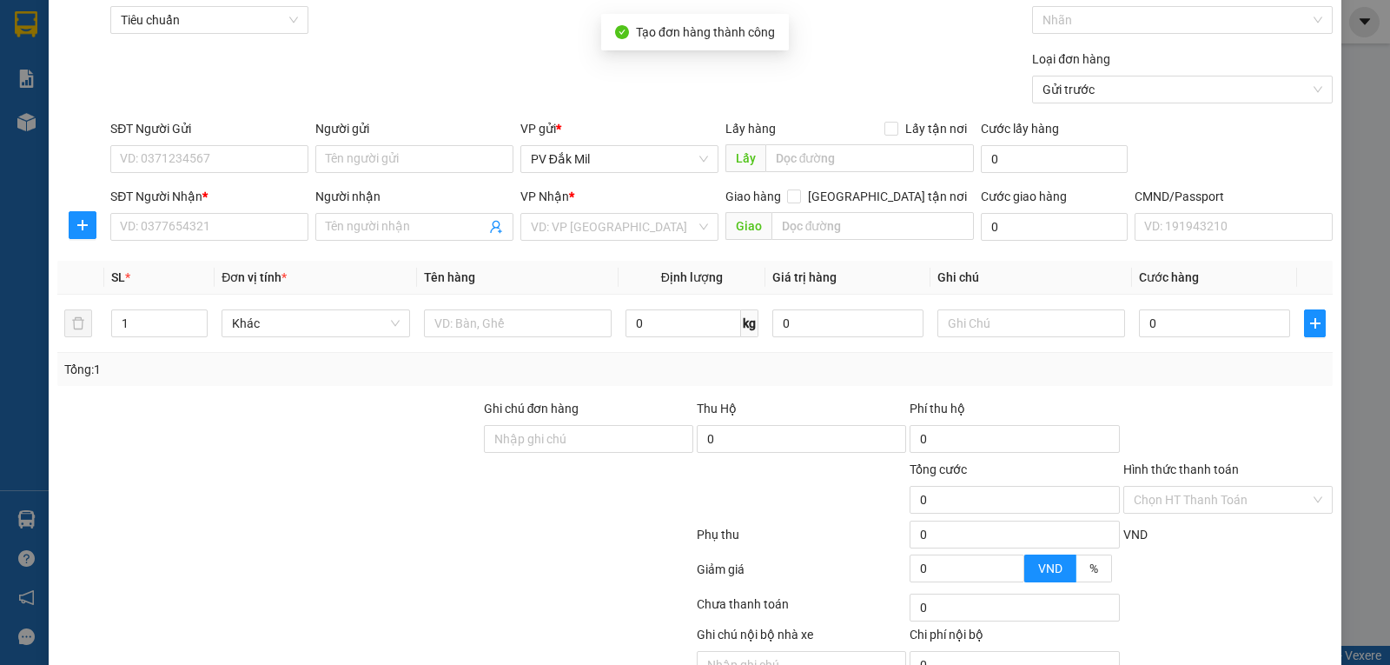
scroll to position [0, 0]
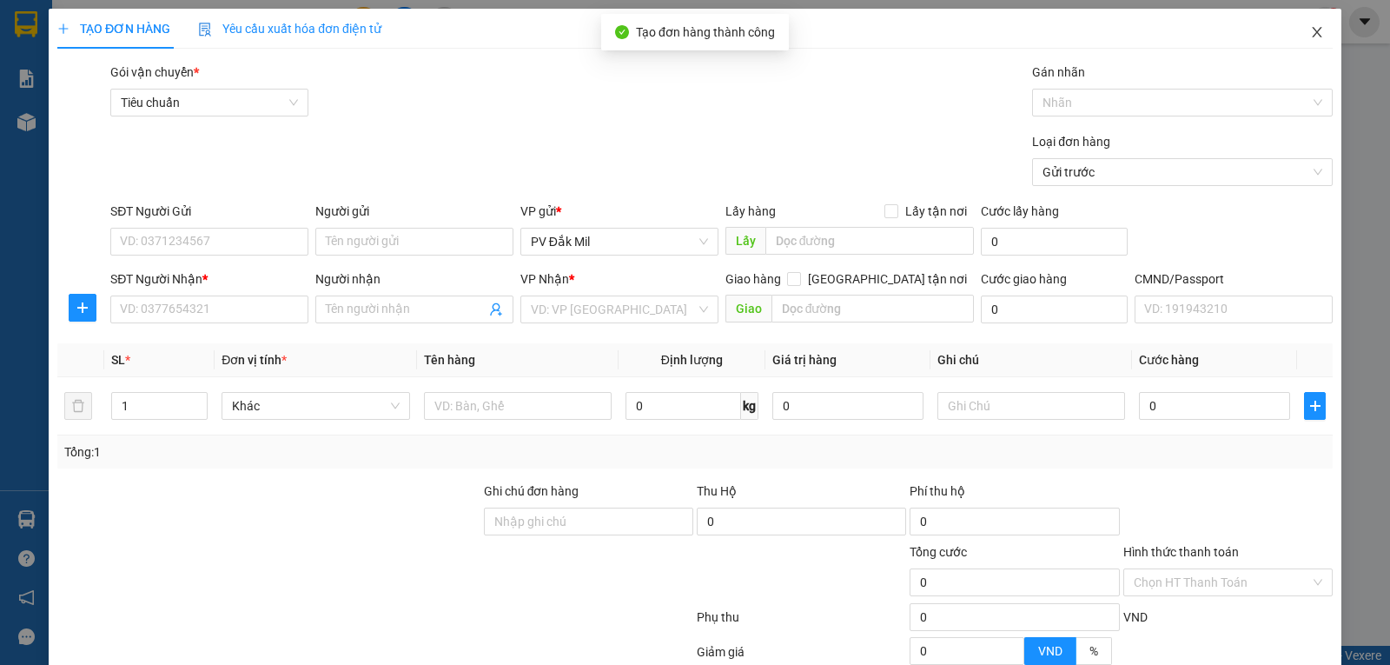
click at [1310, 31] on icon "close" at bounding box center [1317, 32] width 14 height 14
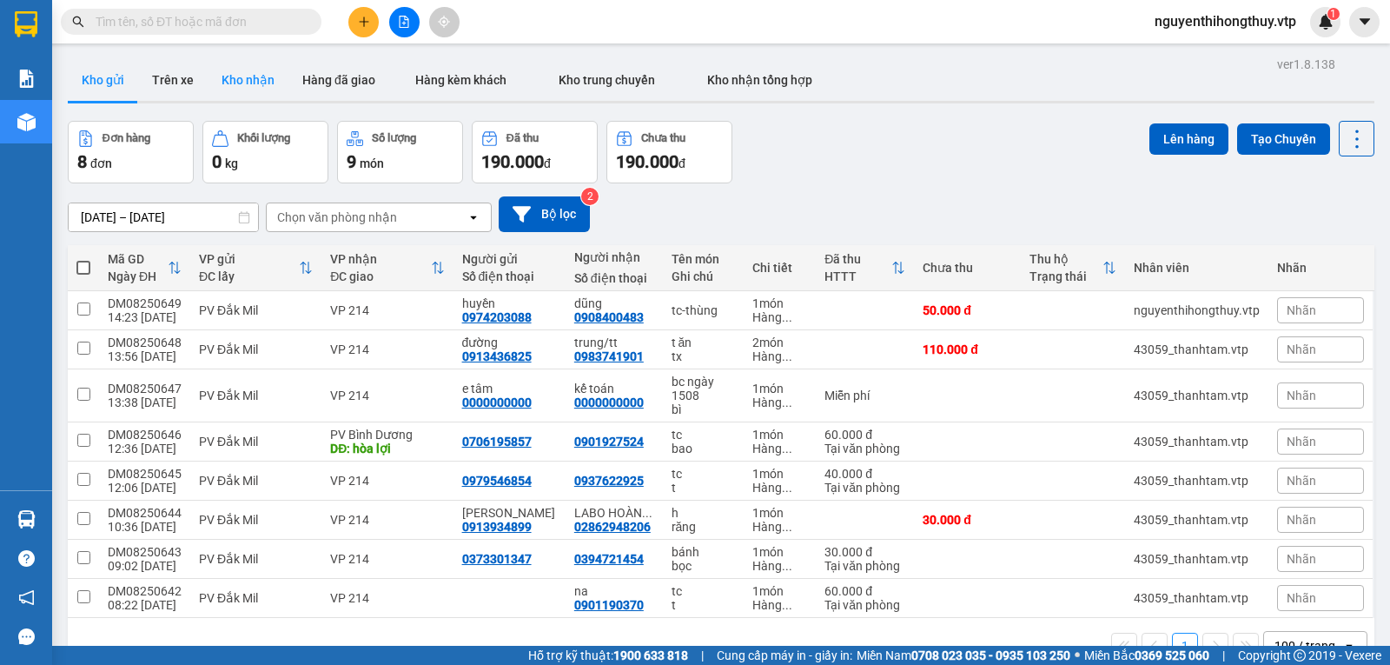
click at [243, 75] on button "Kho nhận" at bounding box center [248, 80] width 81 height 42
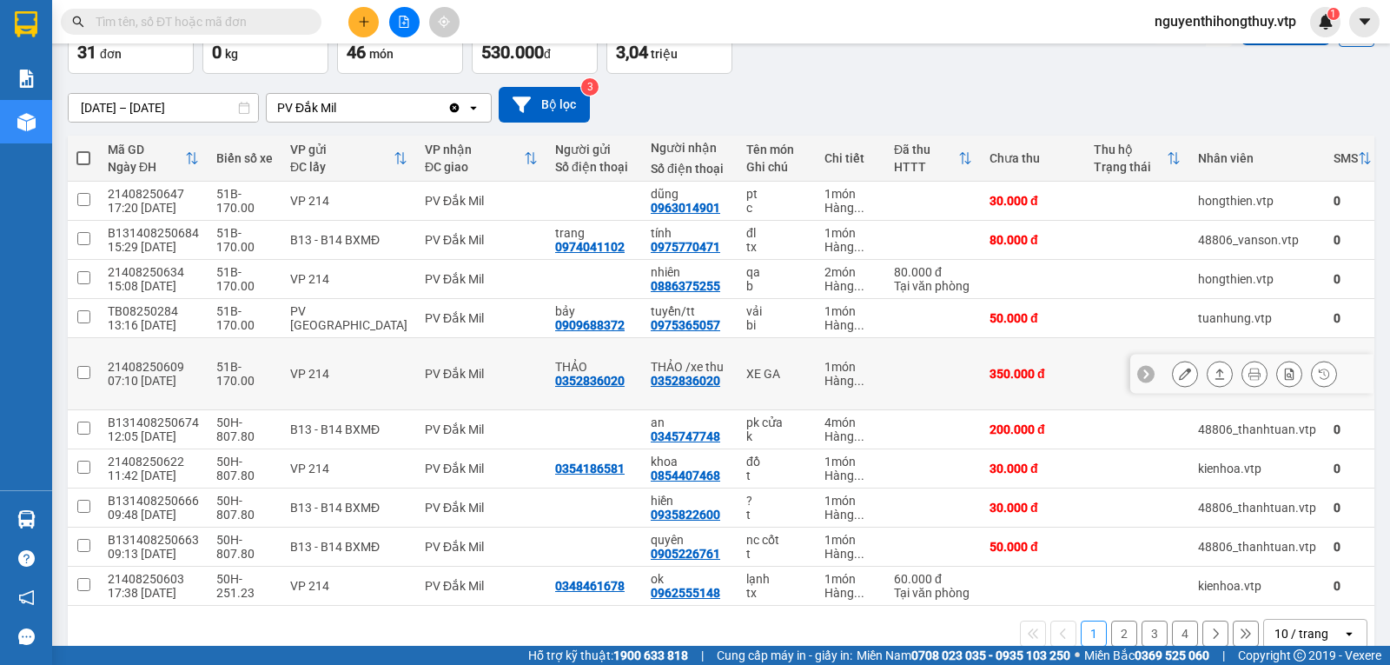
scroll to position [148, 0]
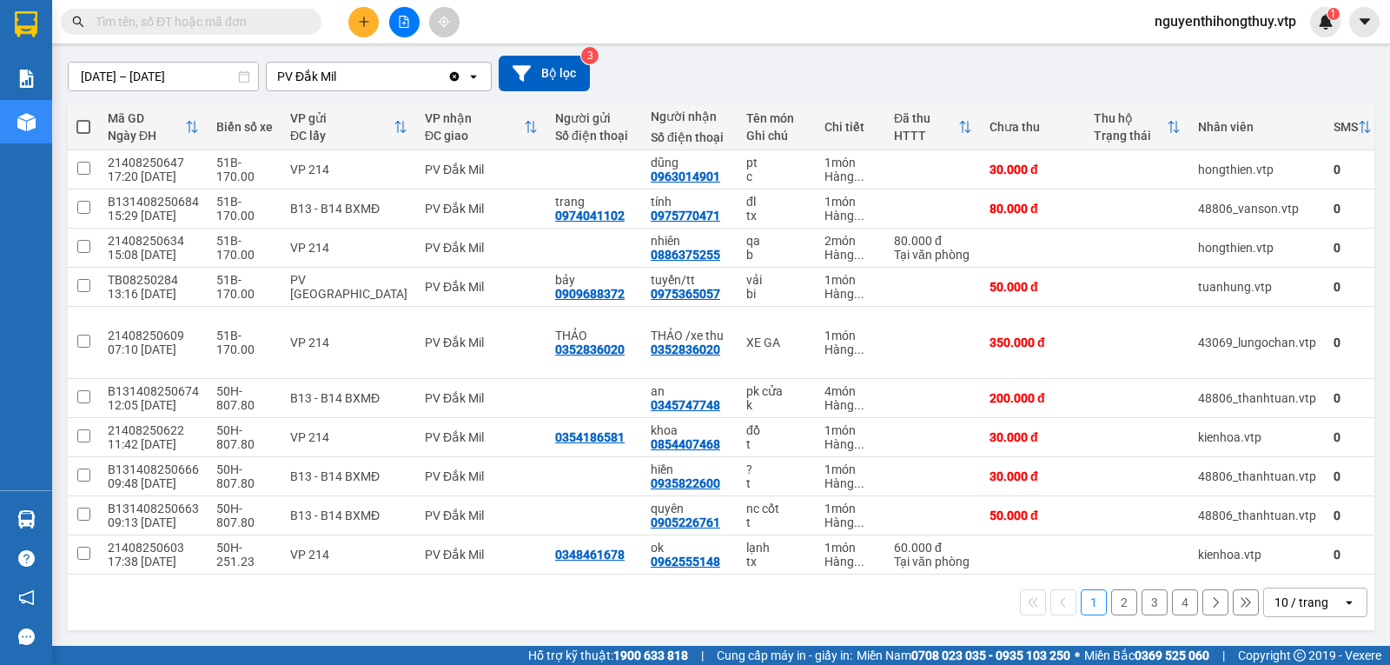
click at [1292, 601] on div "10 / trang" at bounding box center [1301, 601] width 54 height 17
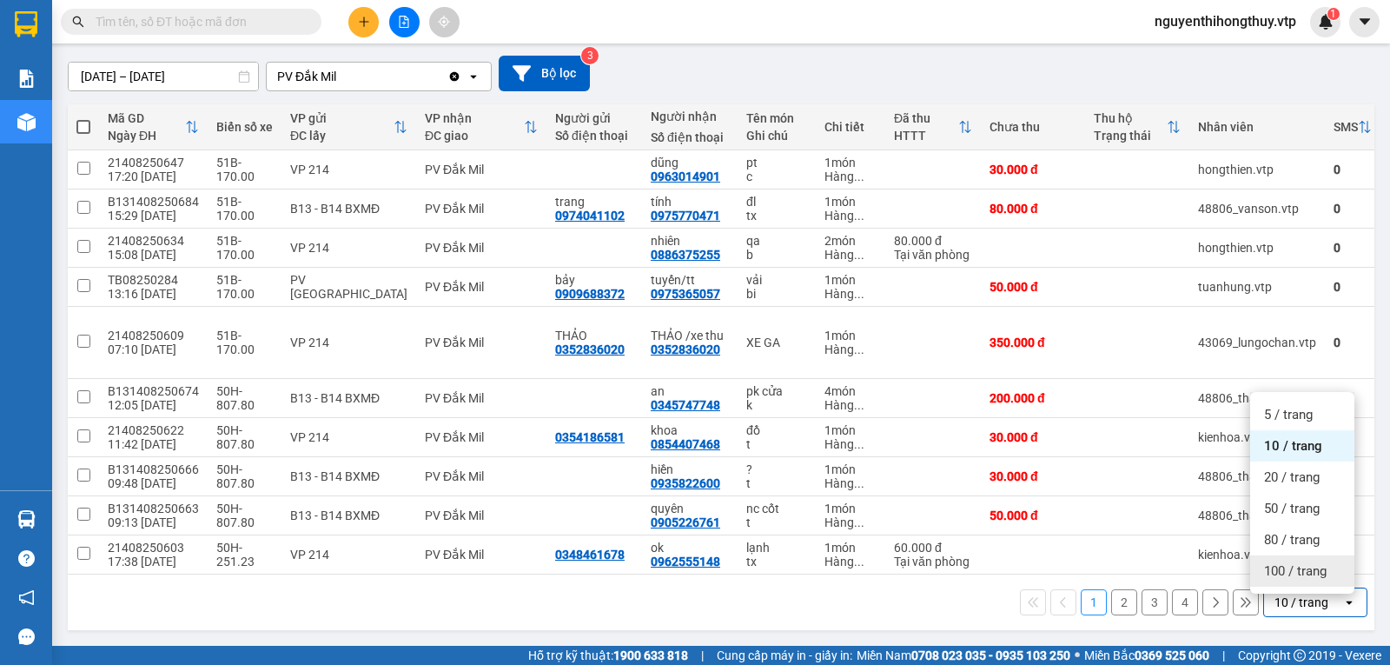
click at [1294, 569] on span "100 / trang" at bounding box center [1295, 570] width 63 height 17
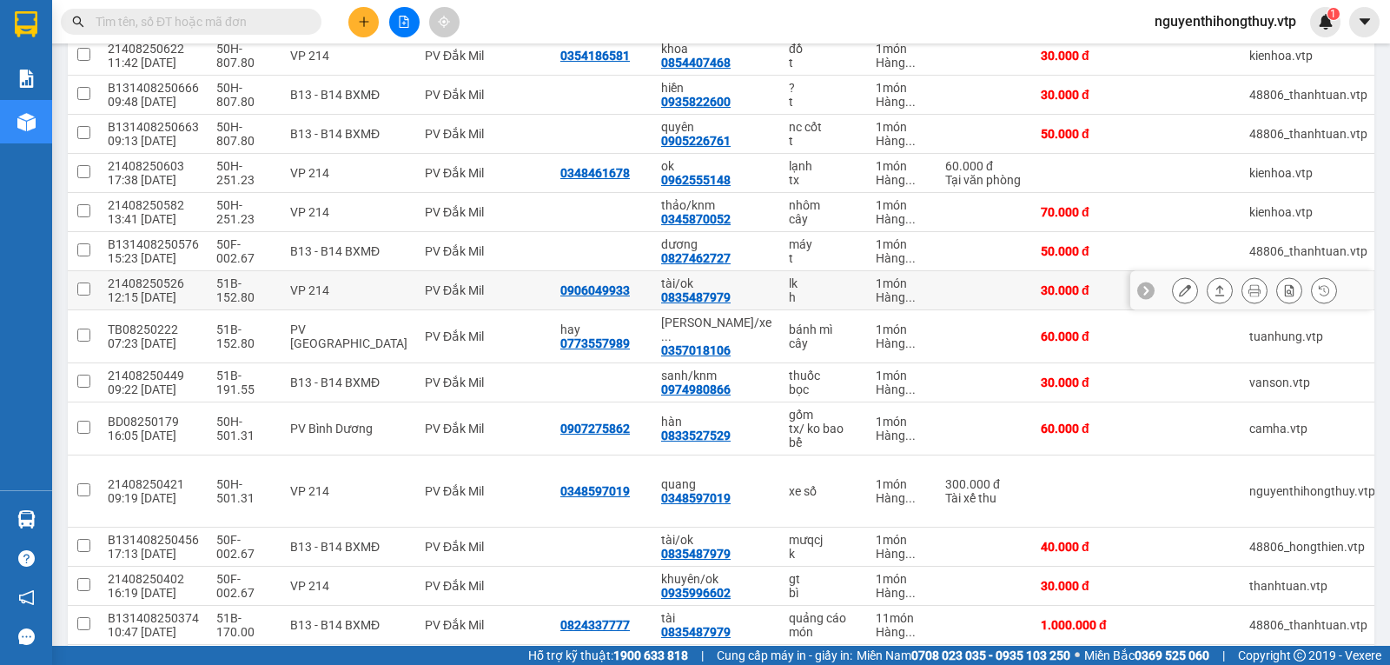
scroll to position [495, 0]
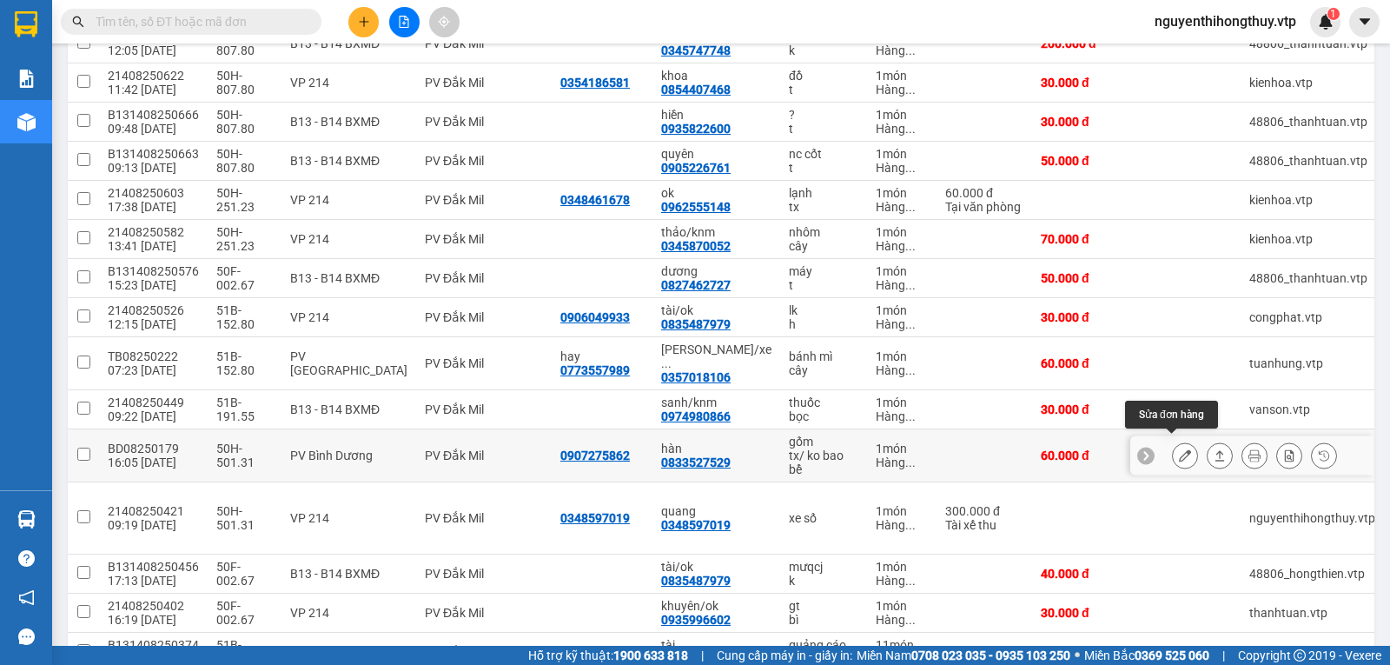
click at [1179, 450] on icon at bounding box center [1185, 455] width 12 height 12
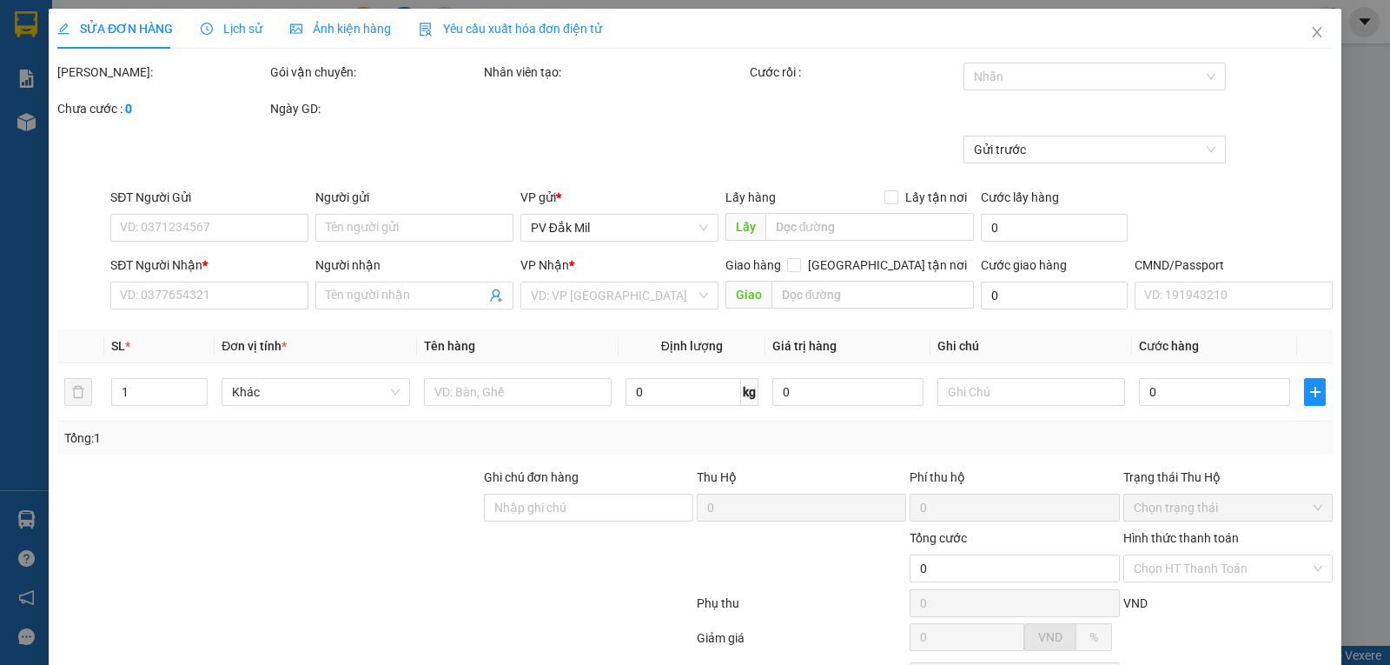
type input "0907275862"
type input "0833527529"
type input "hàn"
type input "60.000"
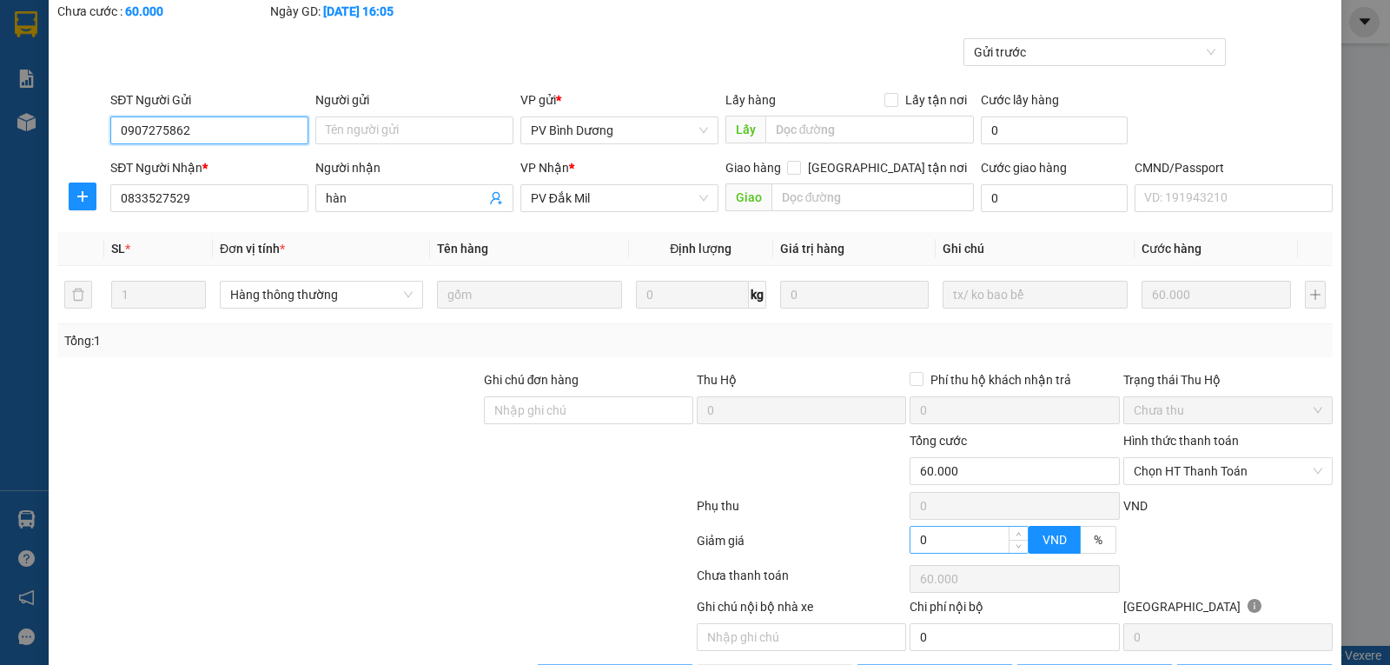
scroll to position [158, 0]
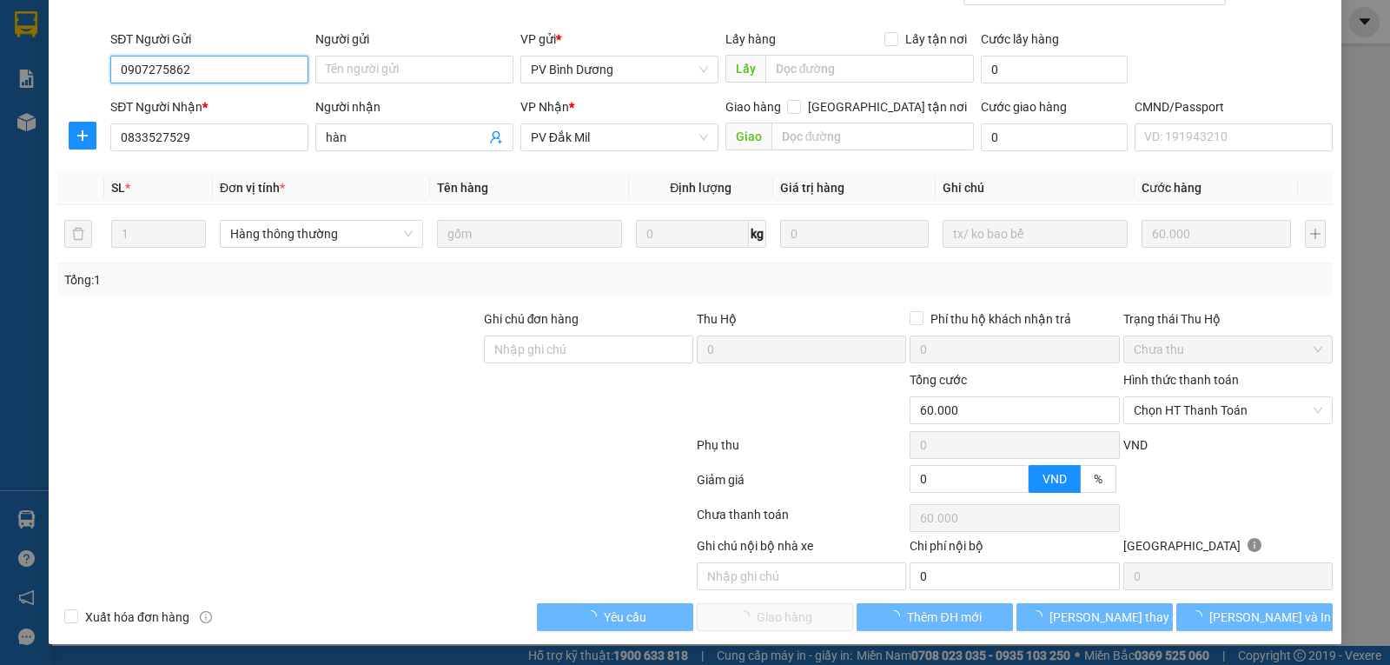
type input "3.000"
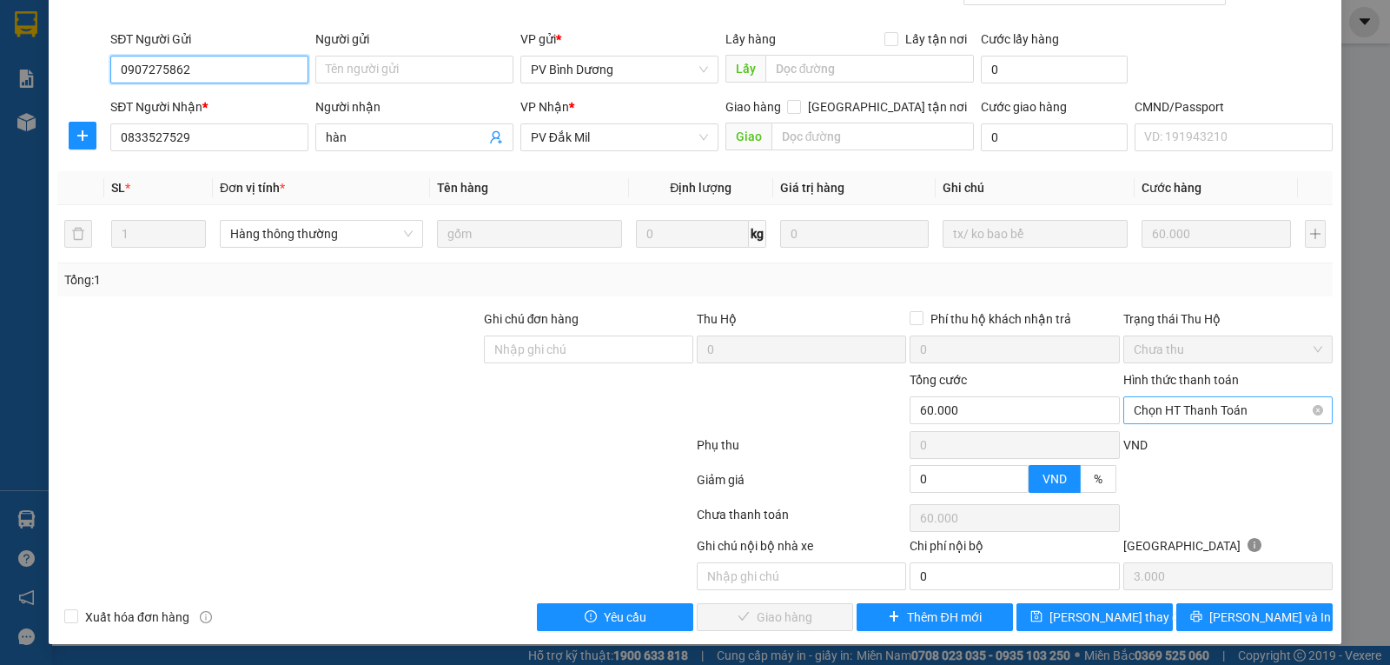
click at [1192, 414] on span "Chọn HT Thanh Toán" at bounding box center [1228, 410] width 189 height 26
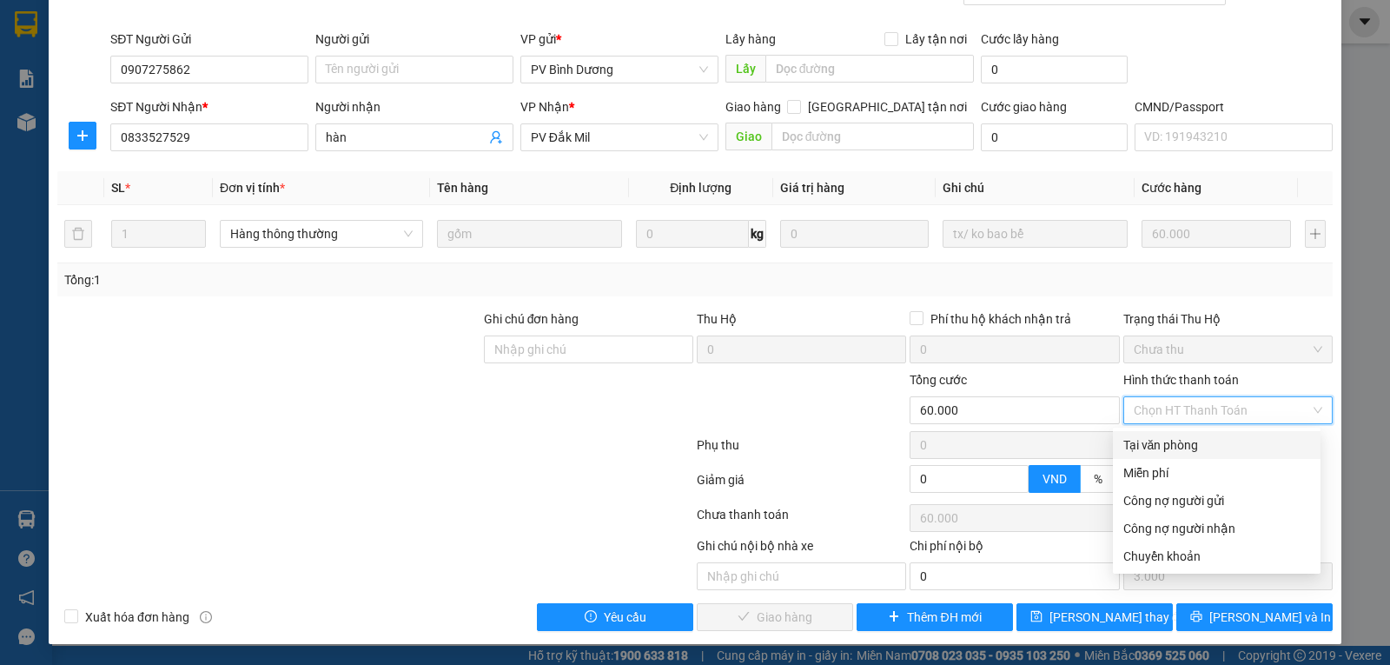
click at [1164, 448] on div "Tại văn phòng" at bounding box center [1216, 444] width 187 height 19
type input "0"
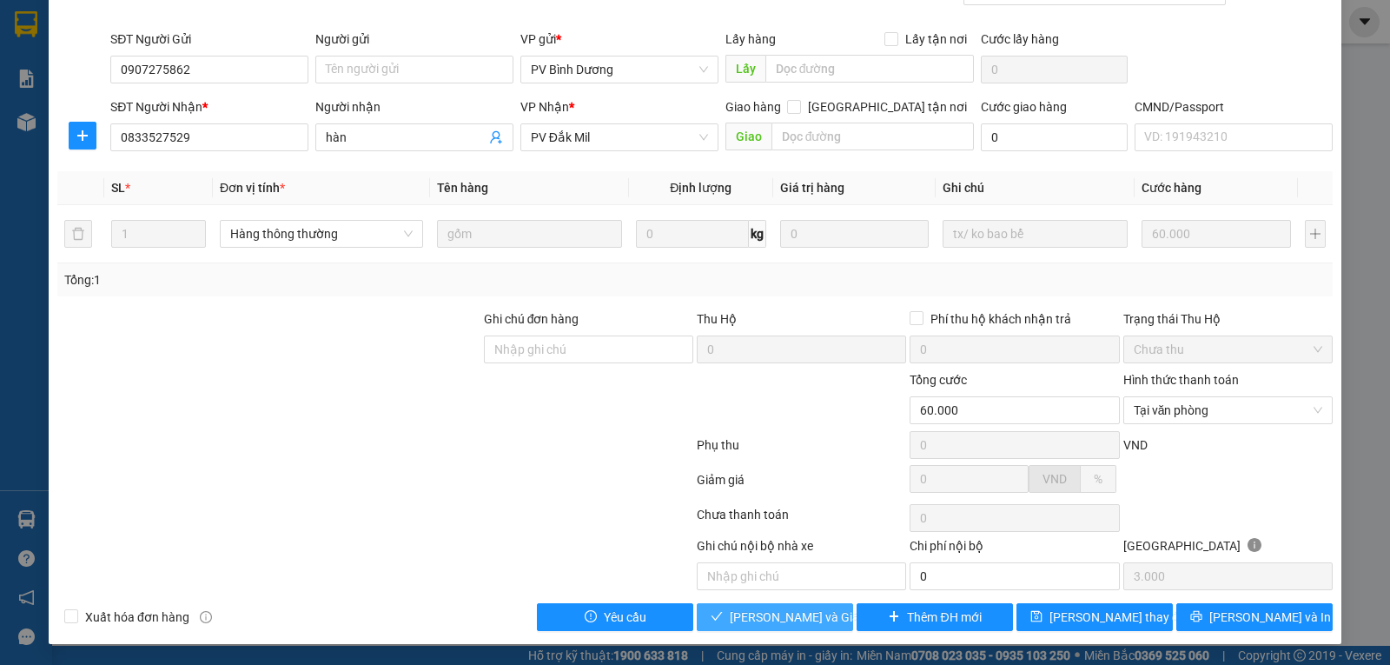
click at [751, 613] on span "Lưu và Giao hàng" at bounding box center [813, 616] width 167 height 19
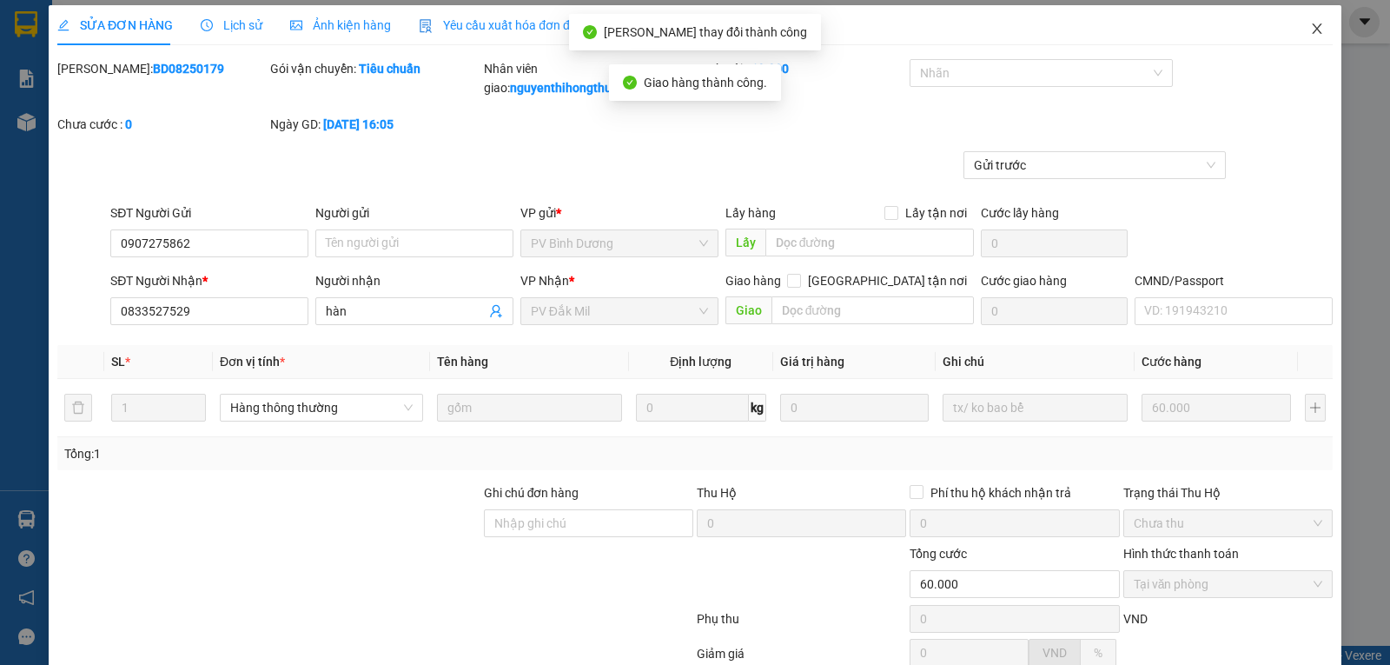
scroll to position [0, 0]
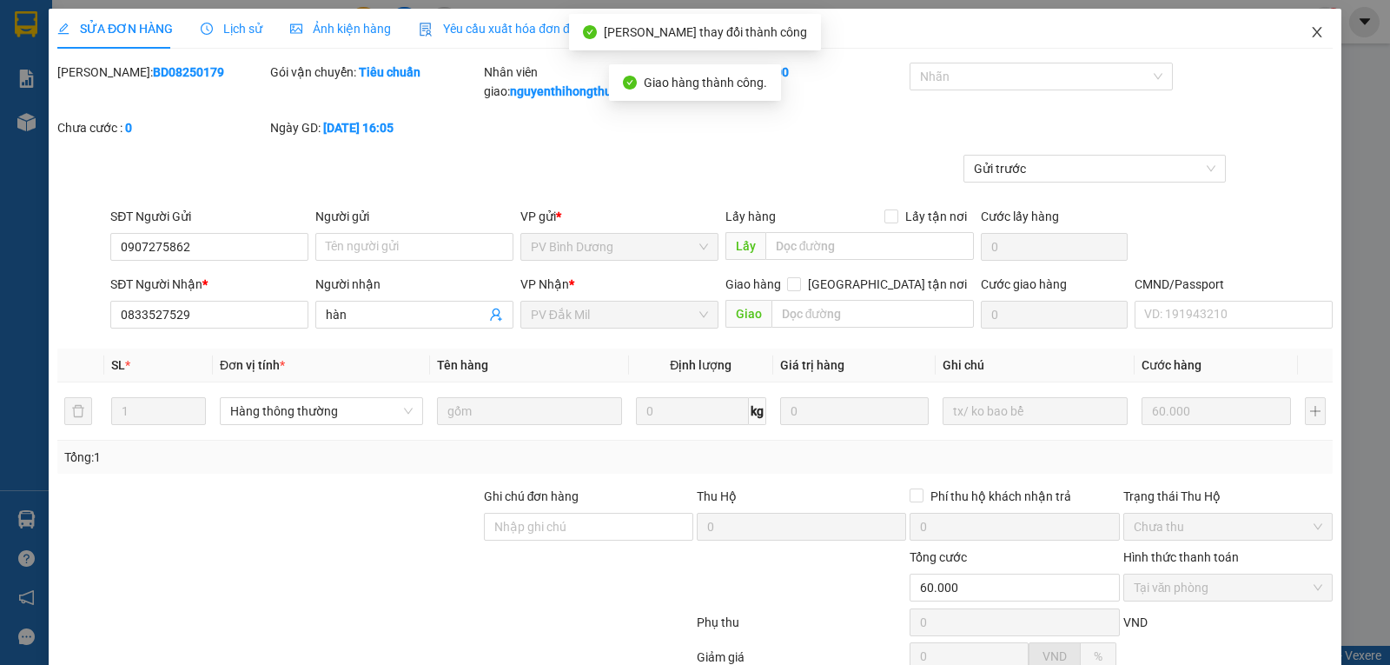
click at [1310, 35] on icon "close" at bounding box center [1317, 32] width 14 height 14
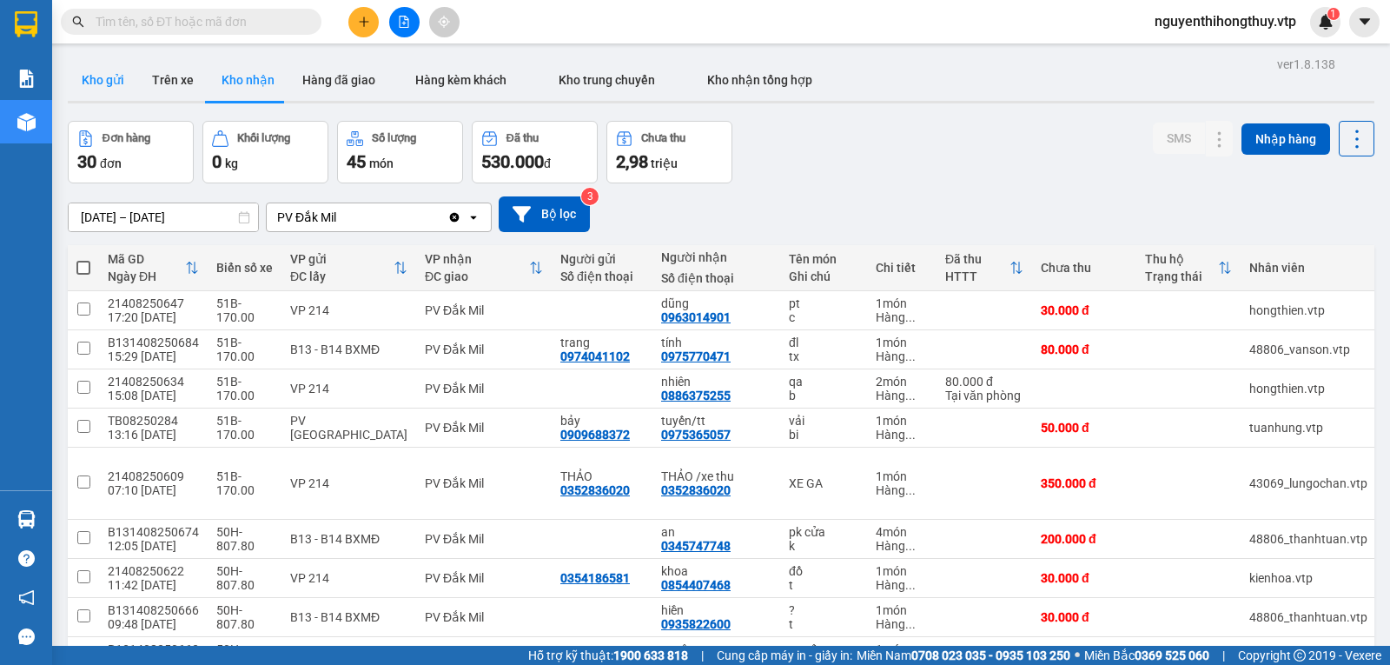
click at [116, 77] on button "Kho gửi" at bounding box center [103, 80] width 70 height 42
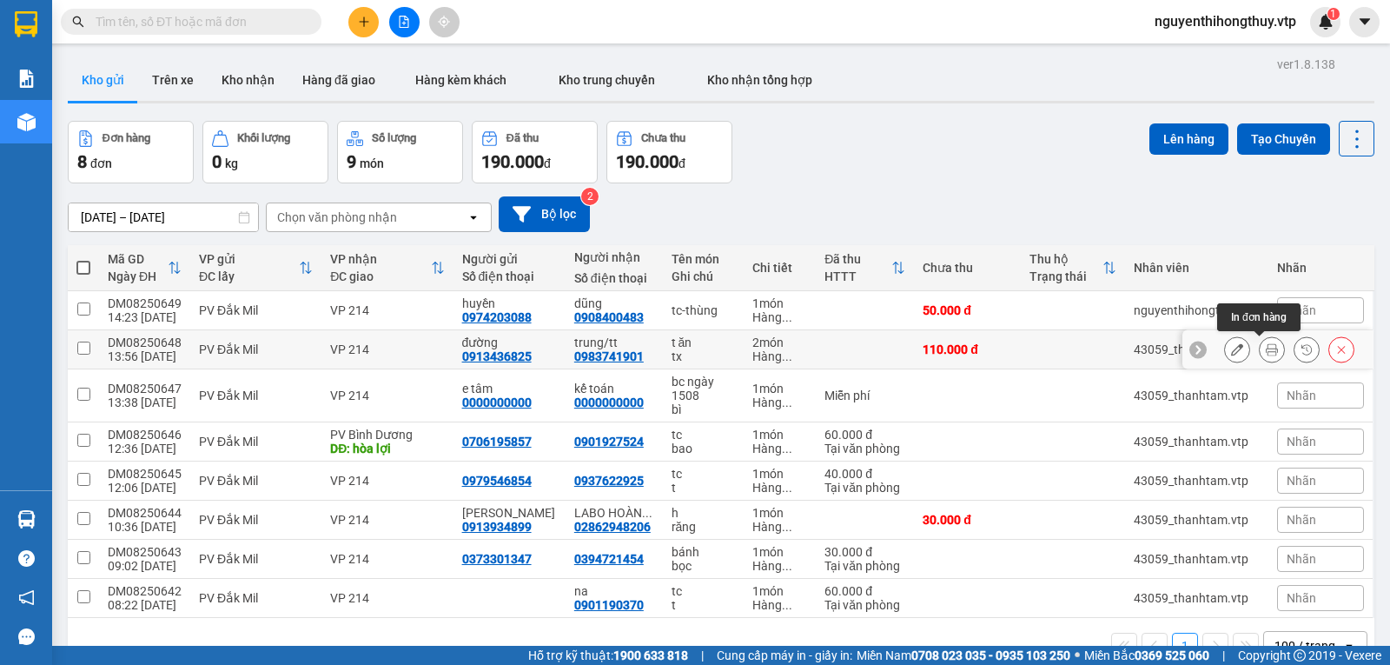
click at [1266, 347] on icon at bounding box center [1272, 349] width 12 height 12
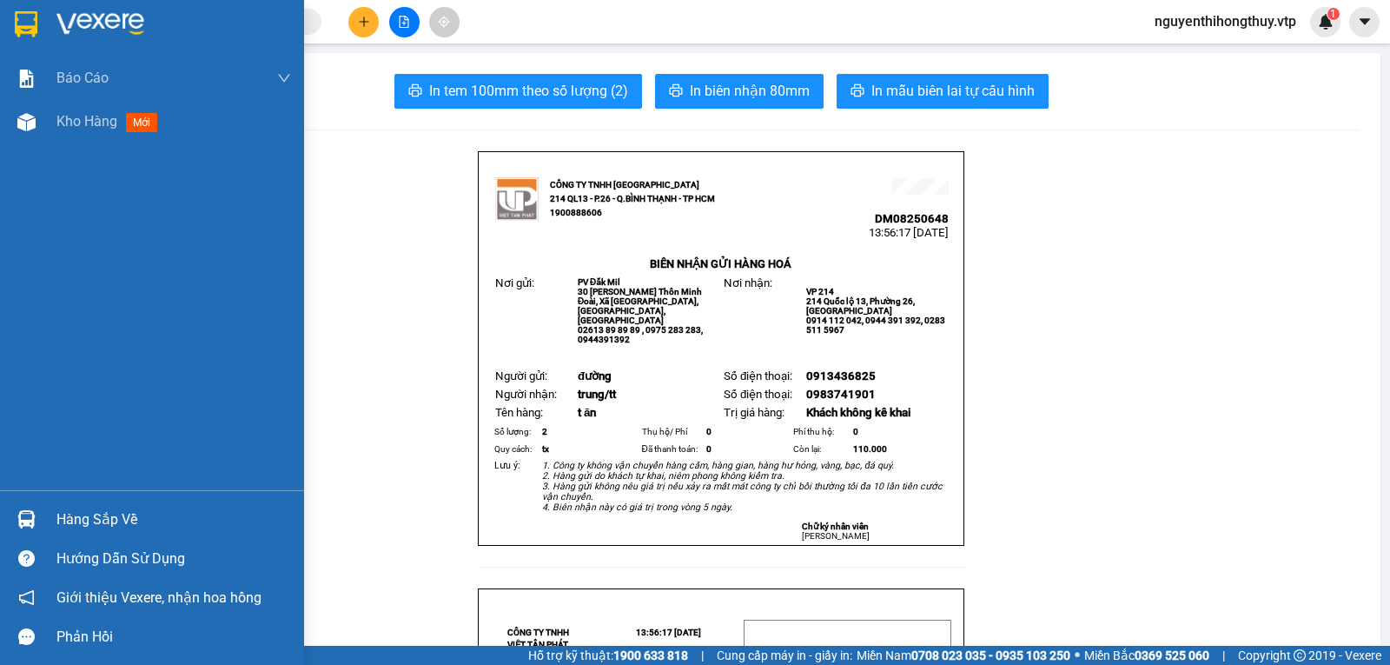
click at [28, 18] on img at bounding box center [26, 24] width 23 height 26
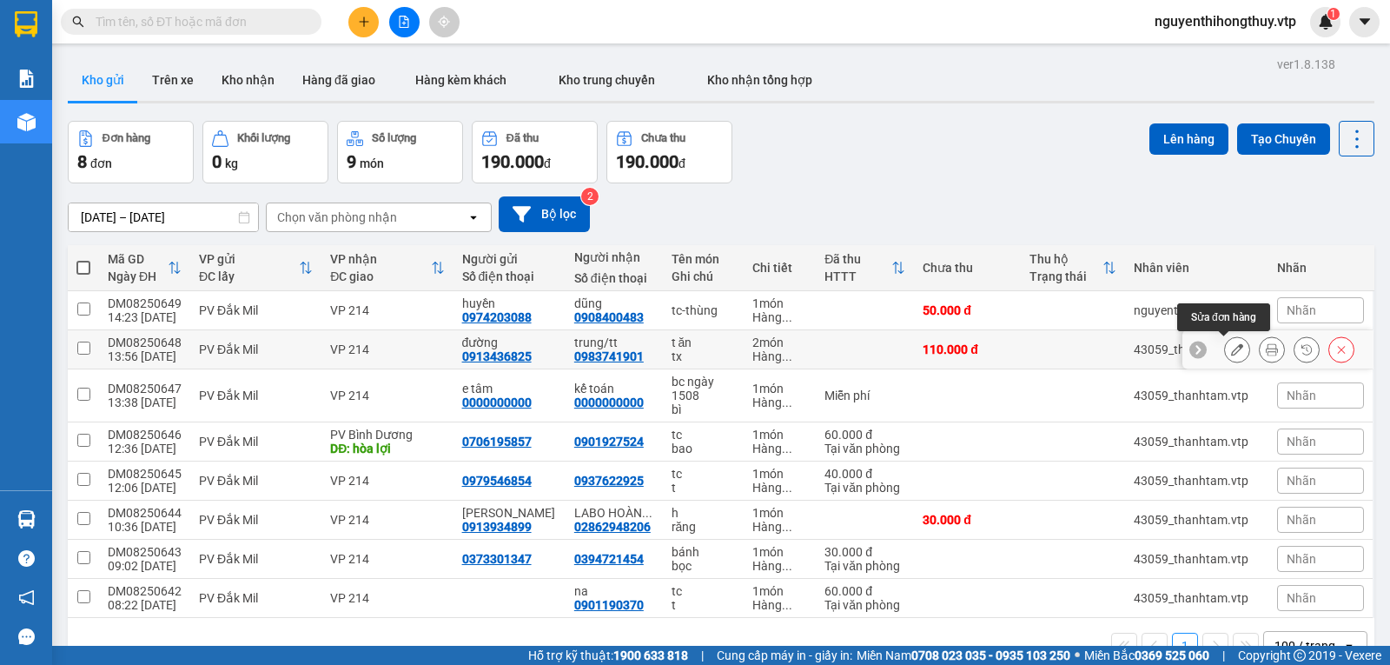
click at [1231, 353] on icon at bounding box center [1237, 349] width 12 height 12
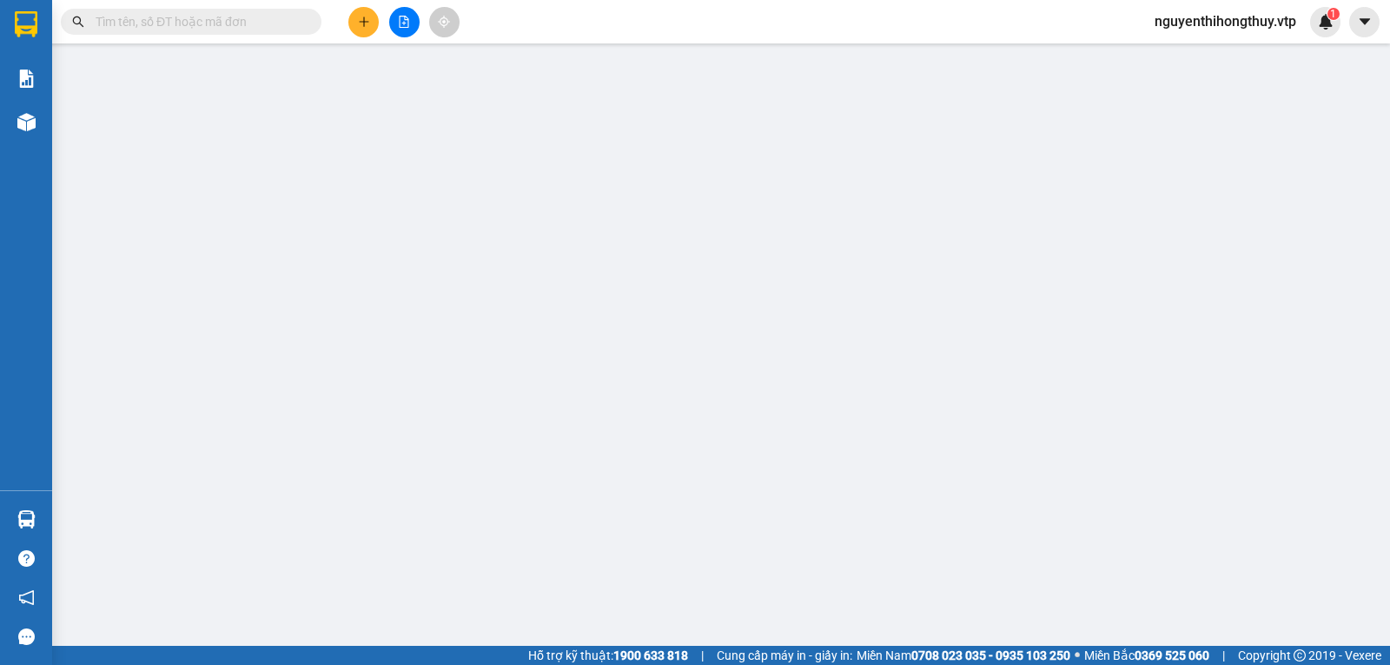
type input "0913436825"
type input "đường"
type input "0983741901"
type input "trung/tt"
type input "110.000"
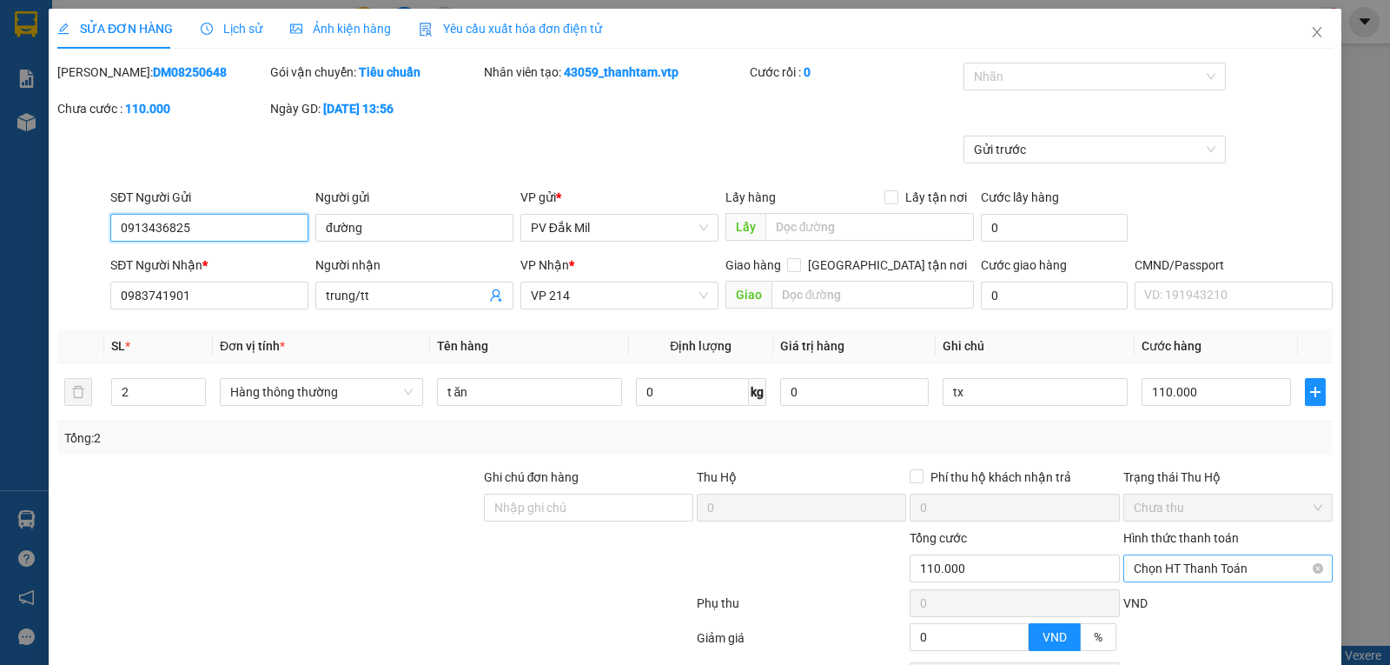
click at [1188, 574] on span "Chọn HT Thanh Toán" at bounding box center [1228, 568] width 189 height 26
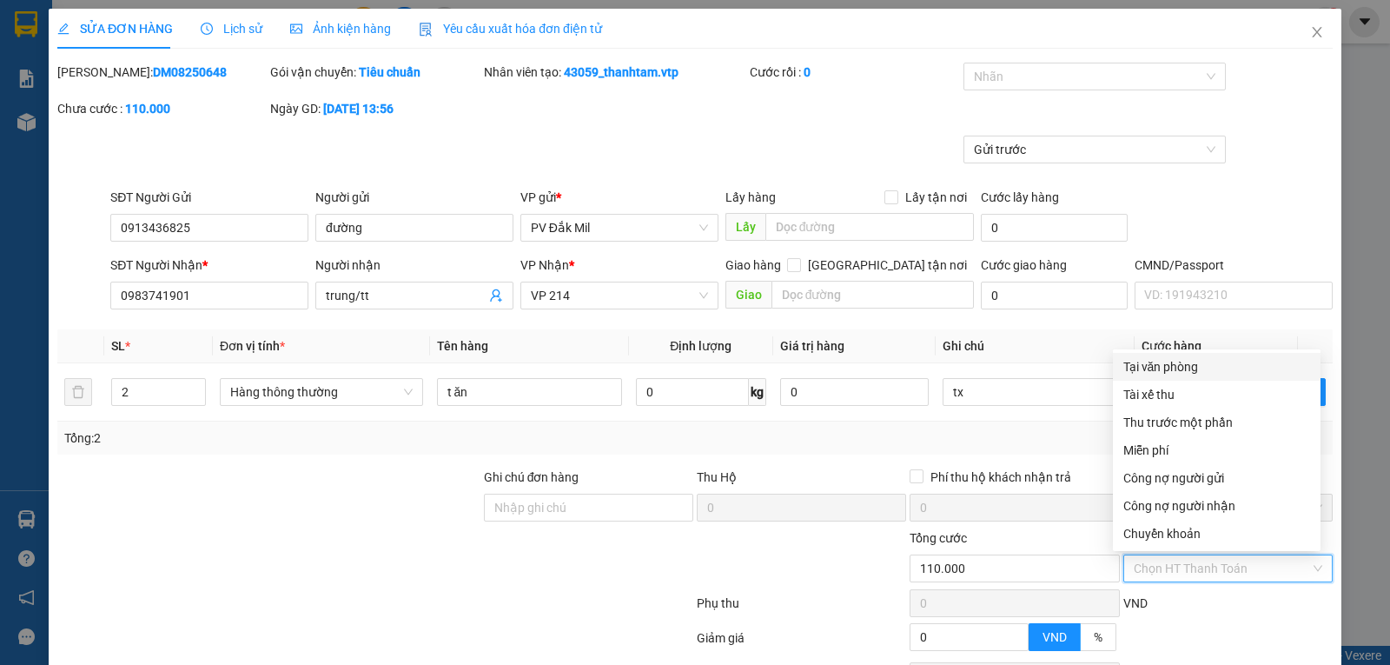
click at [1162, 369] on div "Tại văn phòng" at bounding box center [1216, 366] width 187 height 19
type input "0"
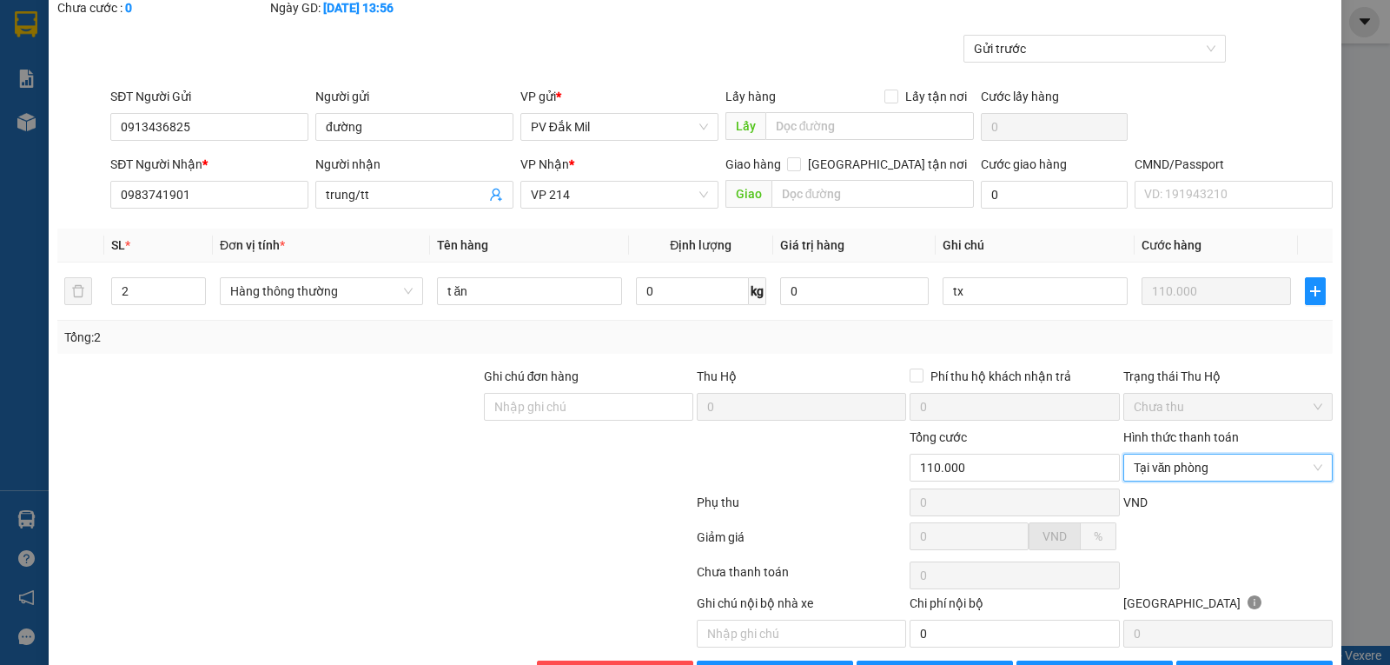
scroll to position [158, 0]
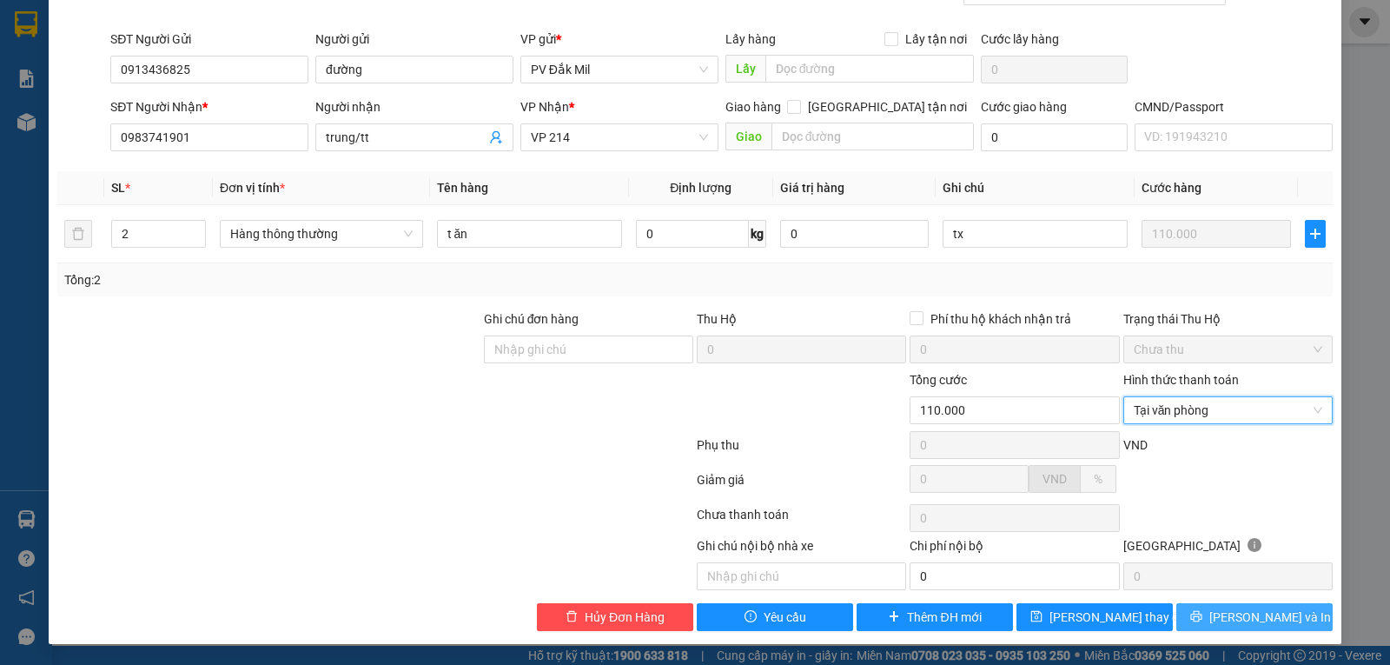
click at [1202, 612] on icon "printer" at bounding box center [1196, 616] width 12 height 12
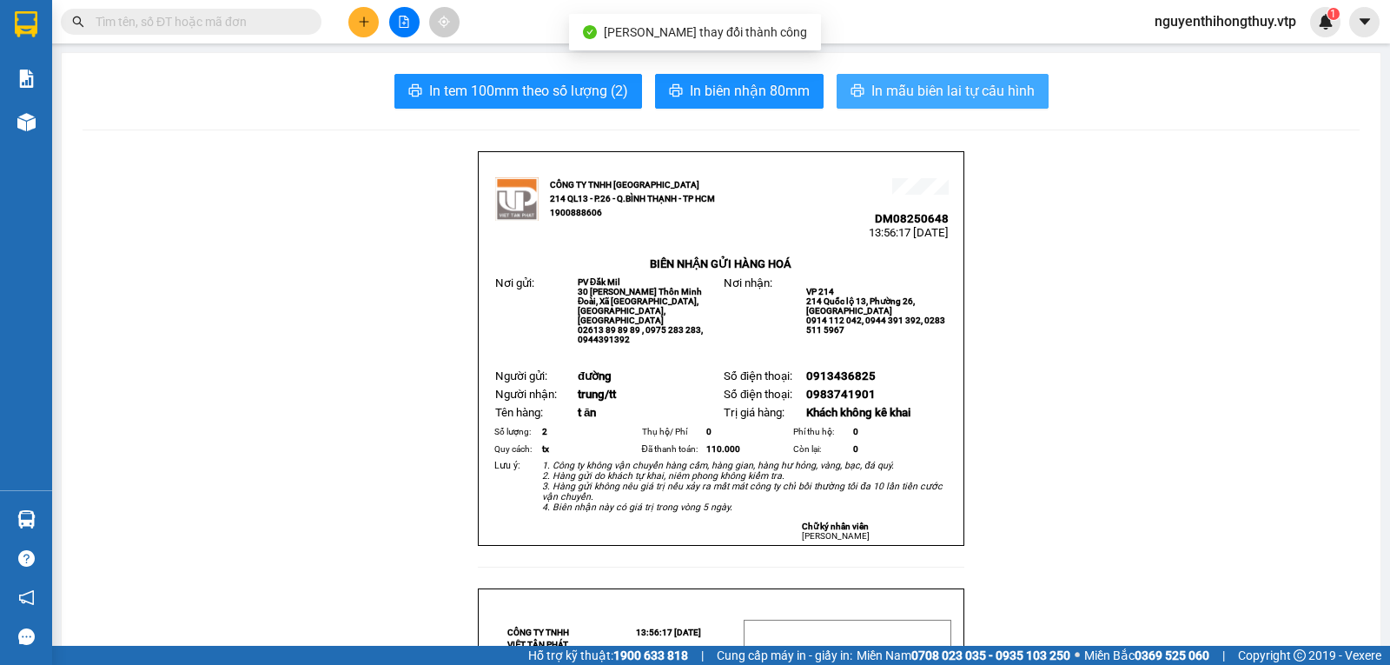
click at [933, 82] on span "In mẫu biên lai tự cấu hình" at bounding box center [952, 91] width 163 height 22
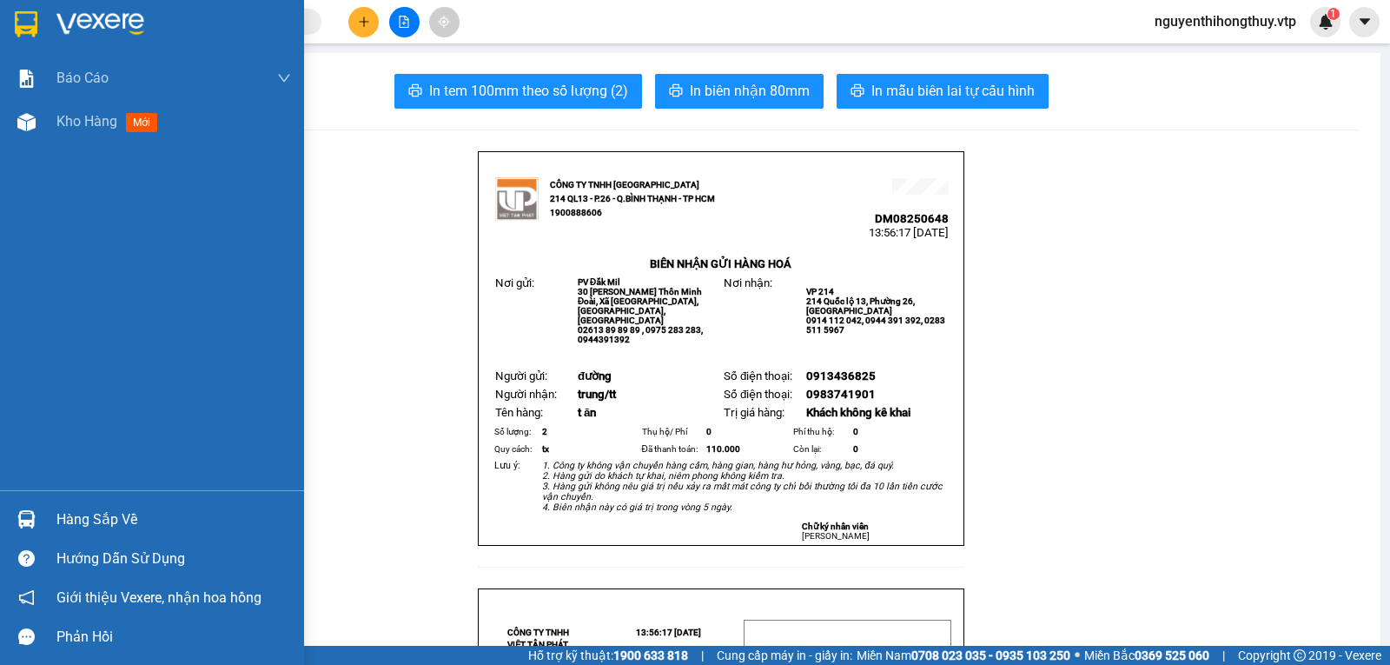
click at [25, 17] on img at bounding box center [26, 24] width 23 height 26
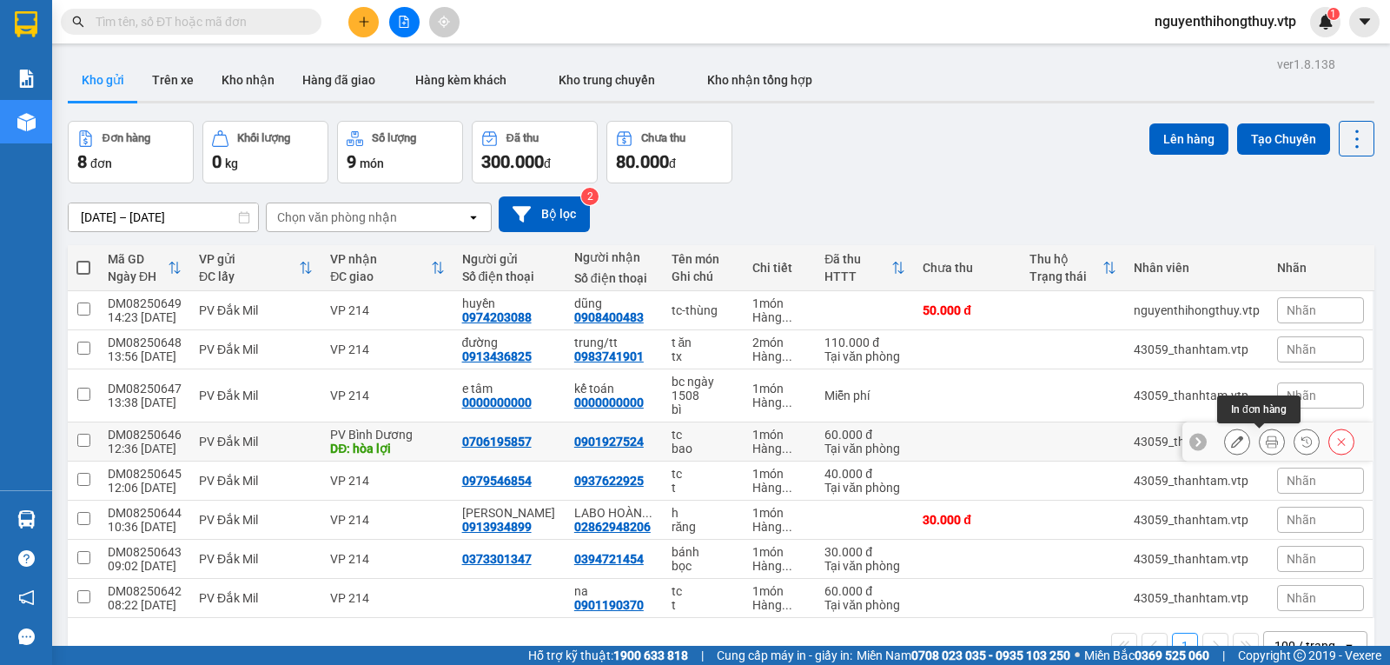
click at [1266, 447] on icon at bounding box center [1272, 441] width 12 height 12
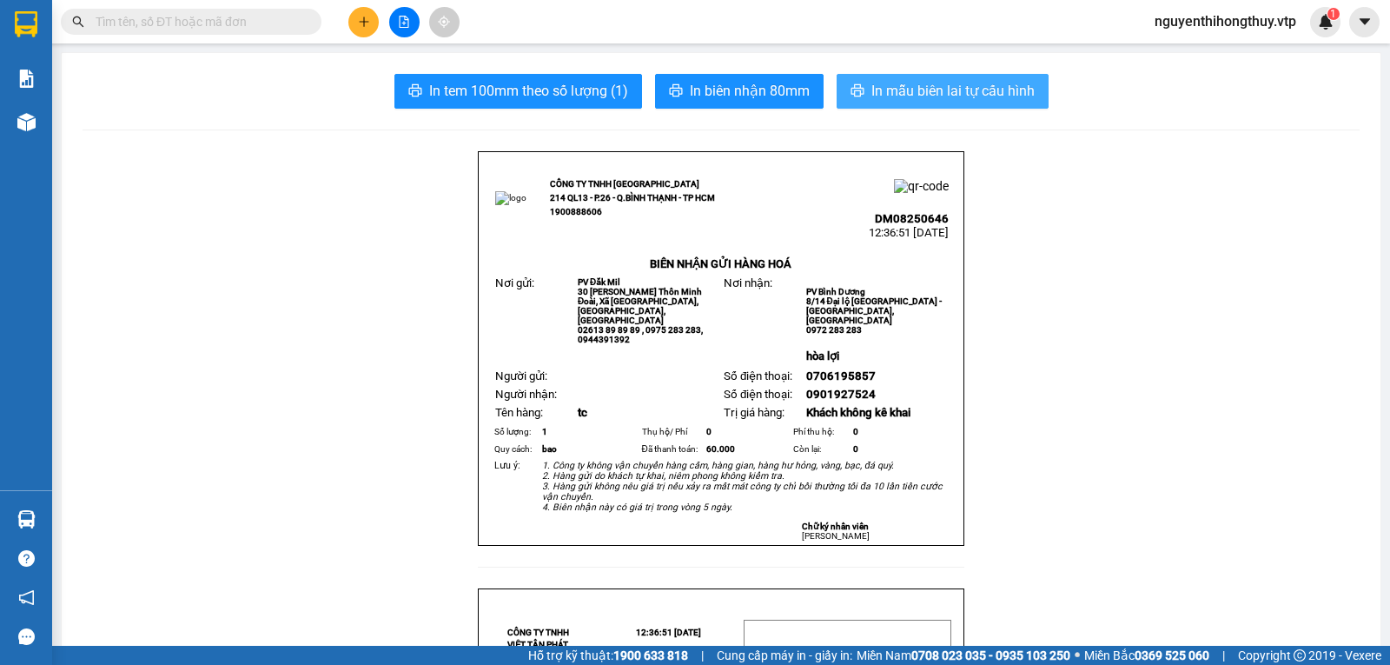
click at [982, 90] on span "In mẫu biên lai tự cấu hình" at bounding box center [952, 91] width 163 height 22
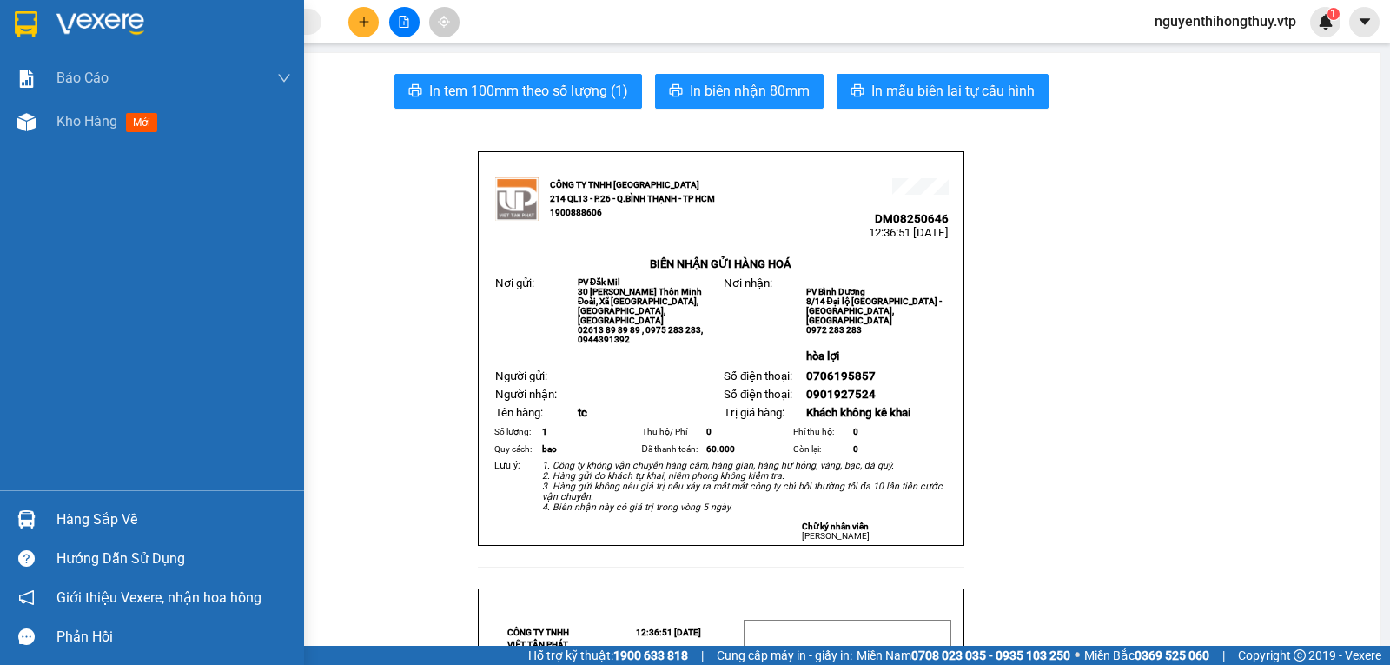
click at [29, 23] on img at bounding box center [26, 24] width 23 height 26
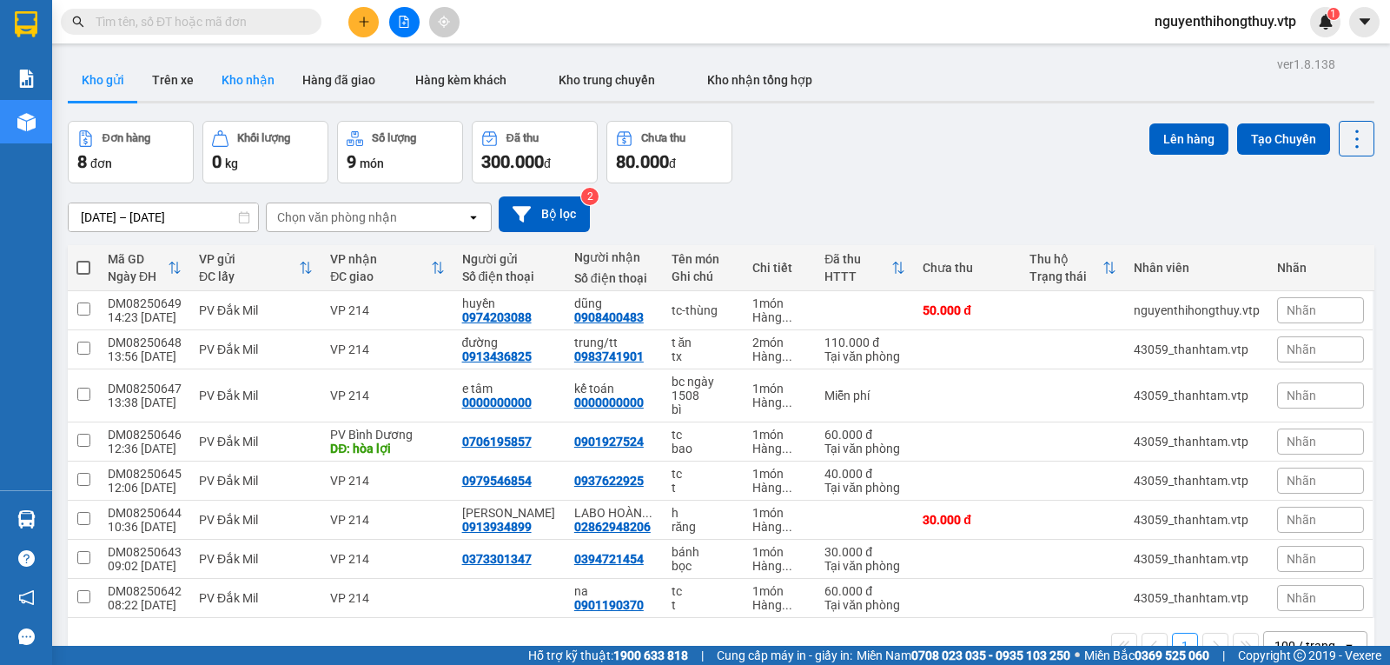
click at [247, 83] on button "Kho nhận" at bounding box center [248, 80] width 81 height 42
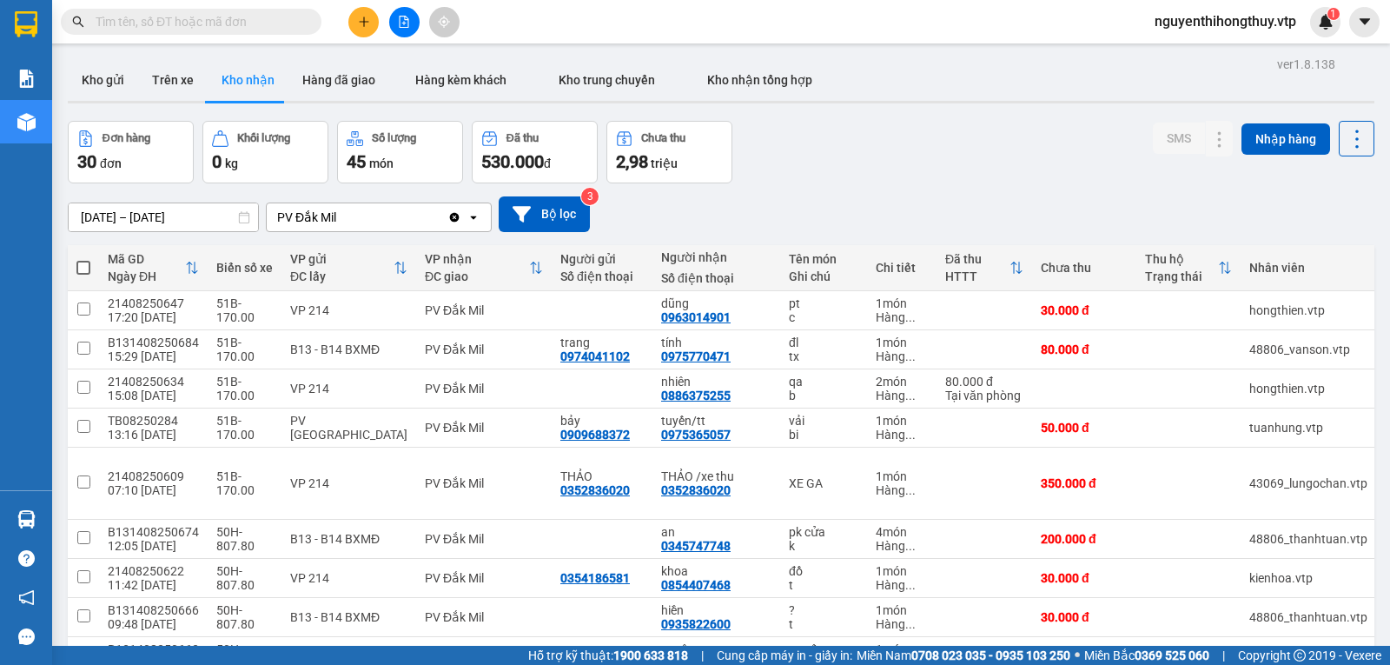
scroll to position [87, 0]
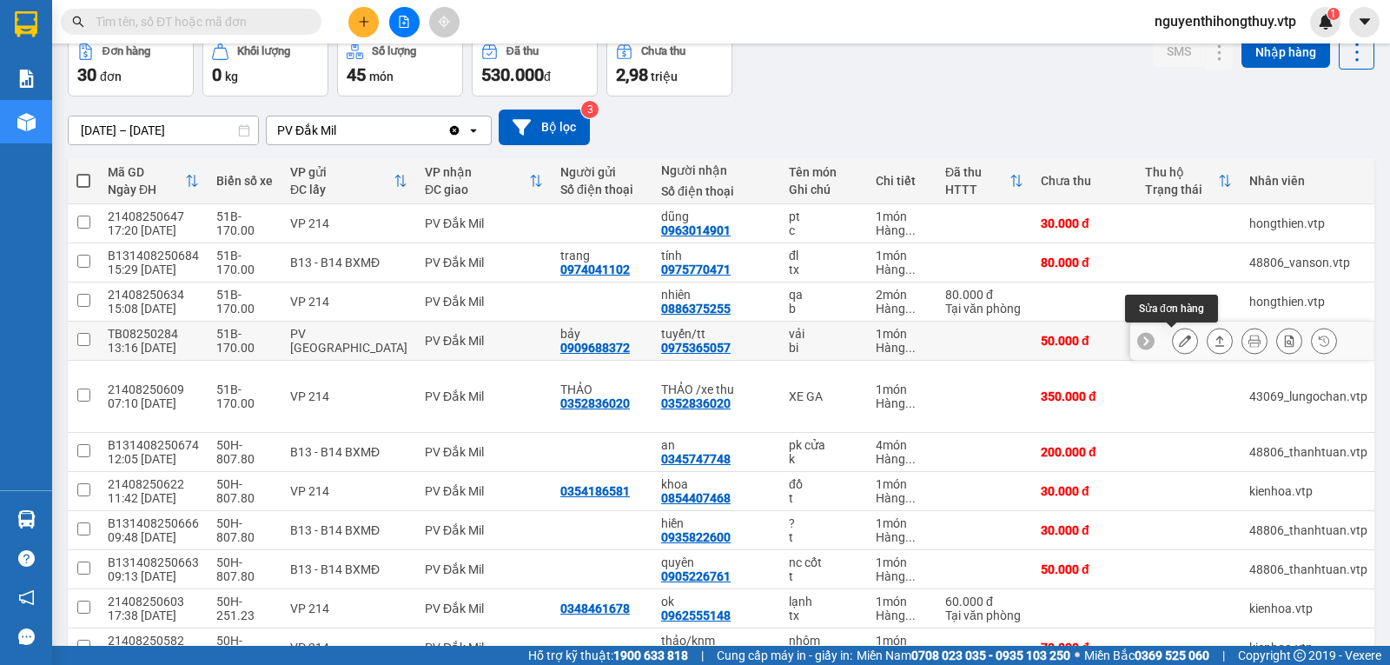
click at [1179, 342] on icon at bounding box center [1185, 340] width 12 height 12
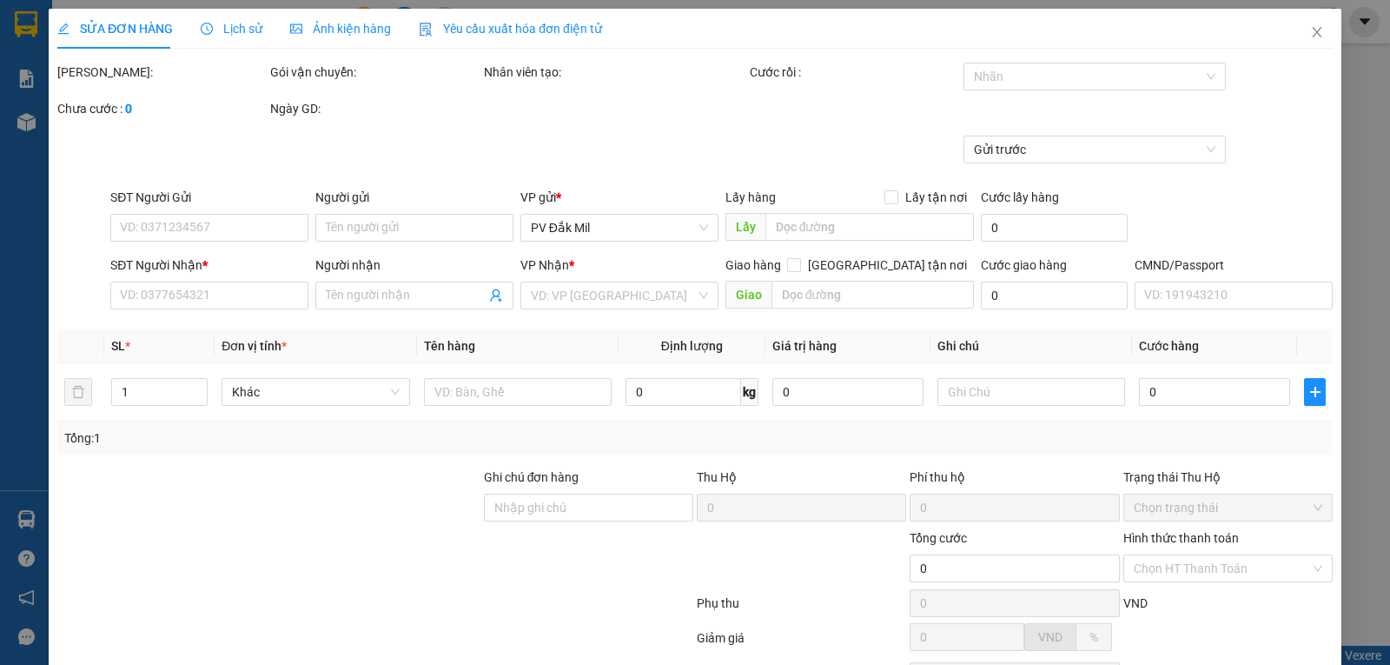
type input "0909688372"
type input "bảy"
type input "0975365057"
type input "tuyến/tt"
type input "50.000"
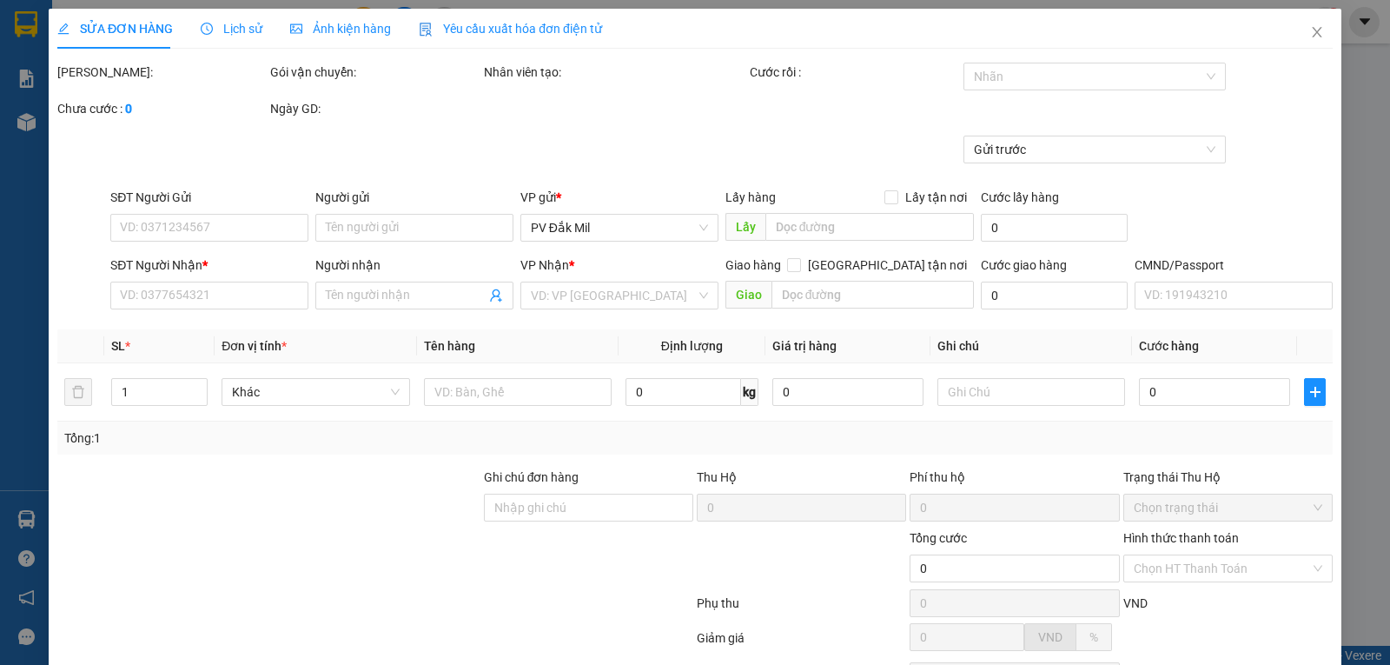
type input "50.000"
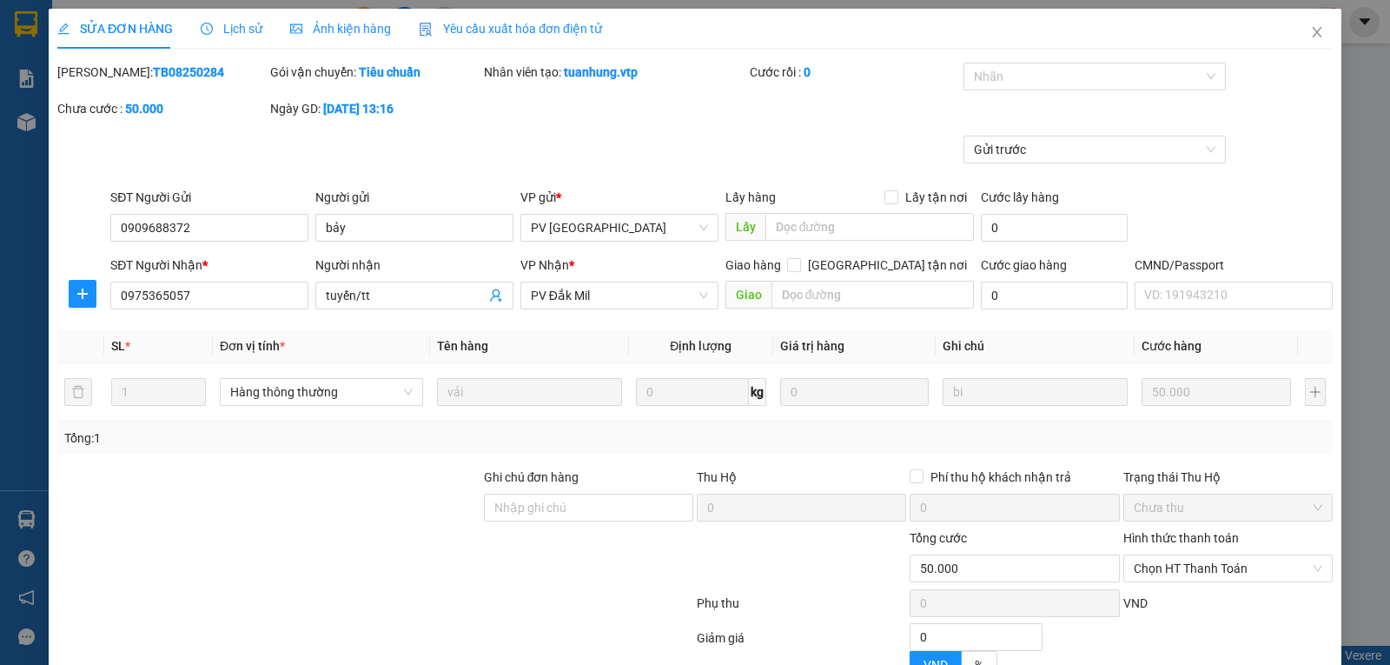
type input "2.500"
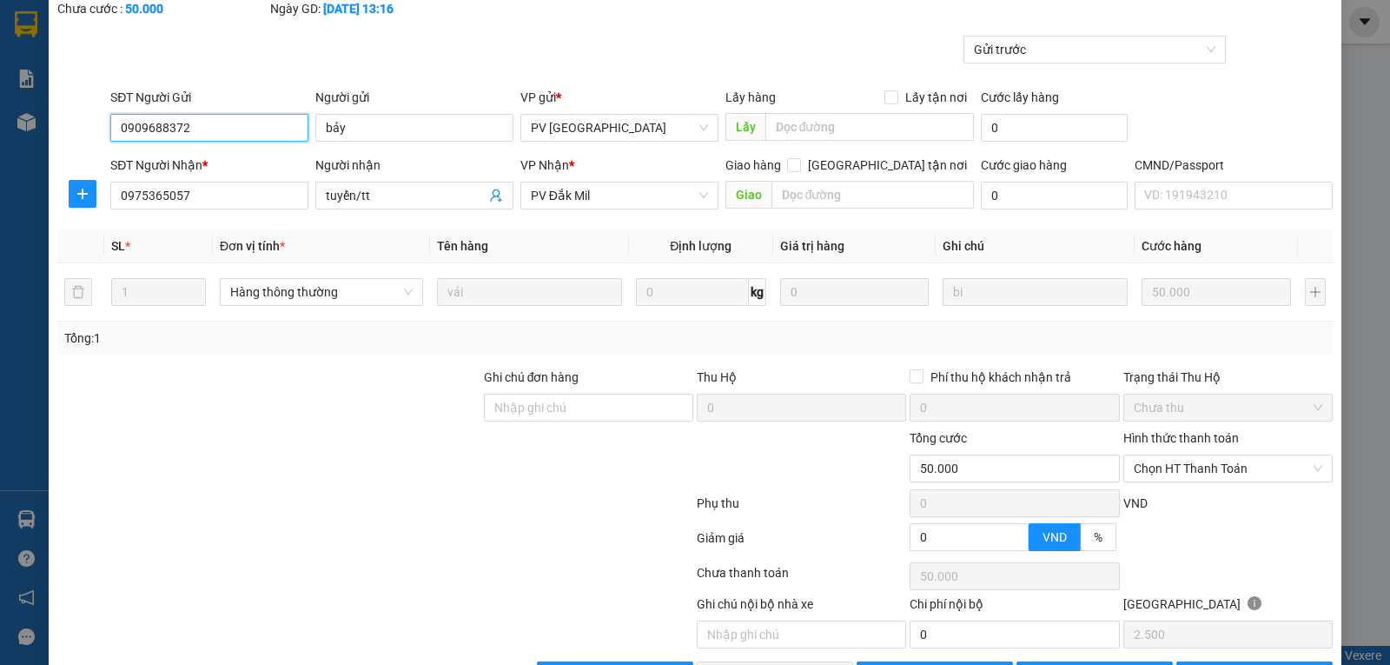
scroll to position [158, 0]
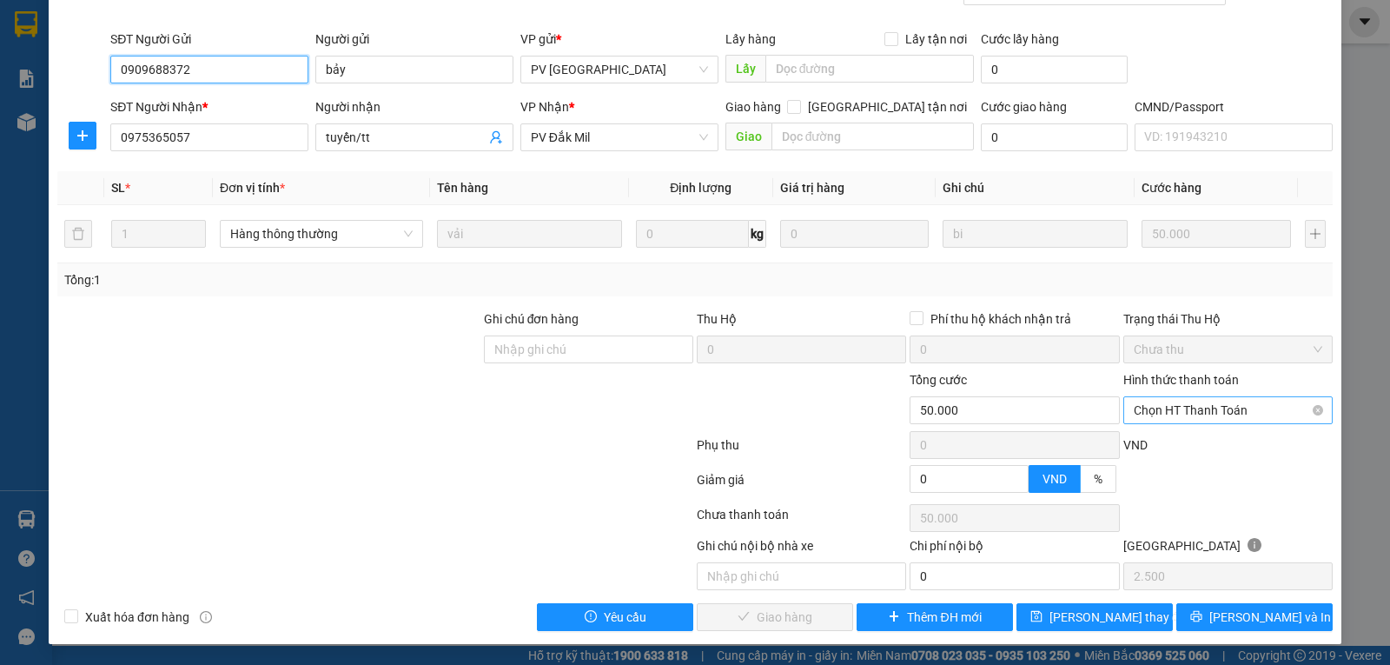
click at [1224, 405] on span "Chọn HT Thanh Toán" at bounding box center [1228, 410] width 189 height 26
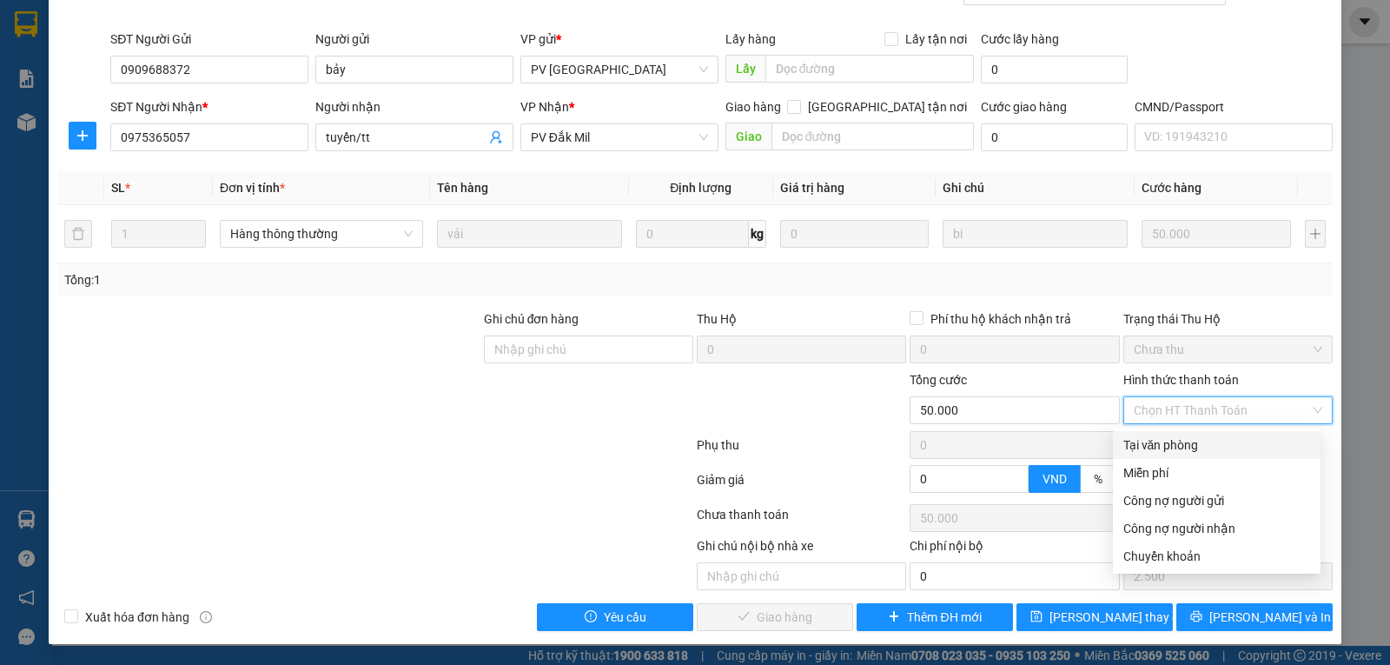
click at [1191, 446] on div "Tại văn phòng" at bounding box center [1216, 444] width 187 height 19
type input "0"
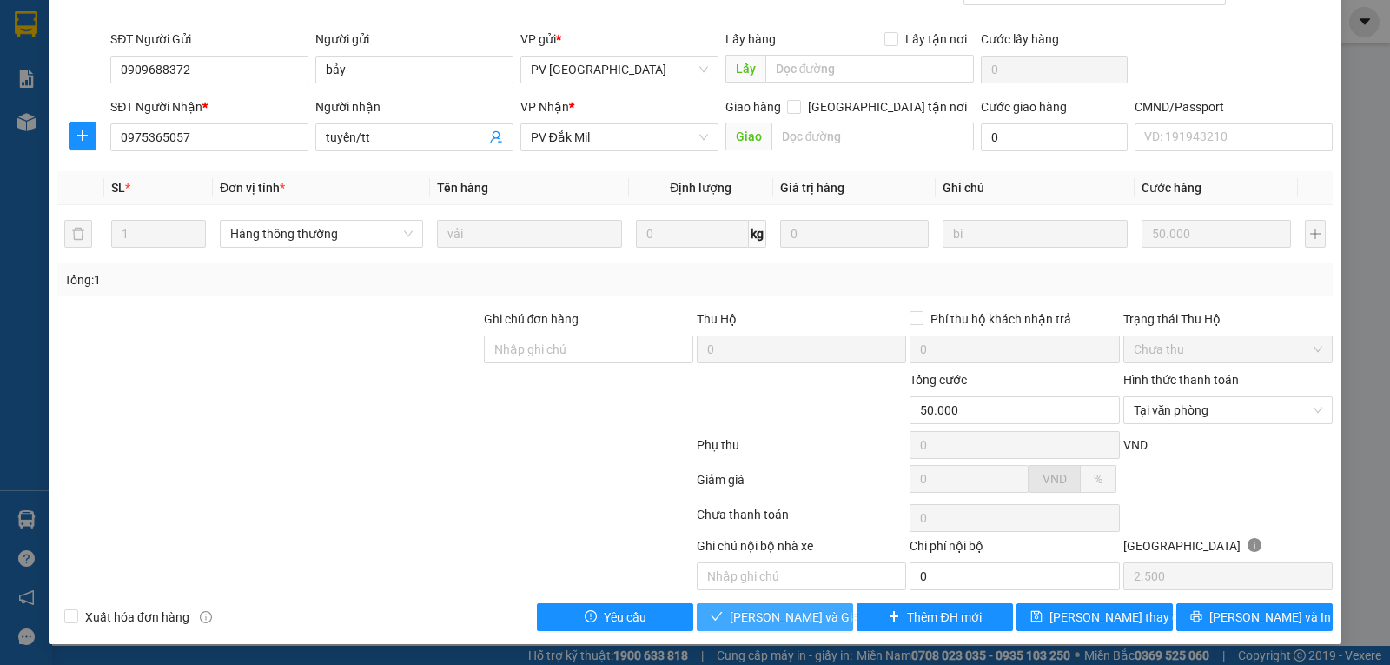
click at [783, 615] on span "Lưu và Giao hàng" at bounding box center [813, 616] width 167 height 19
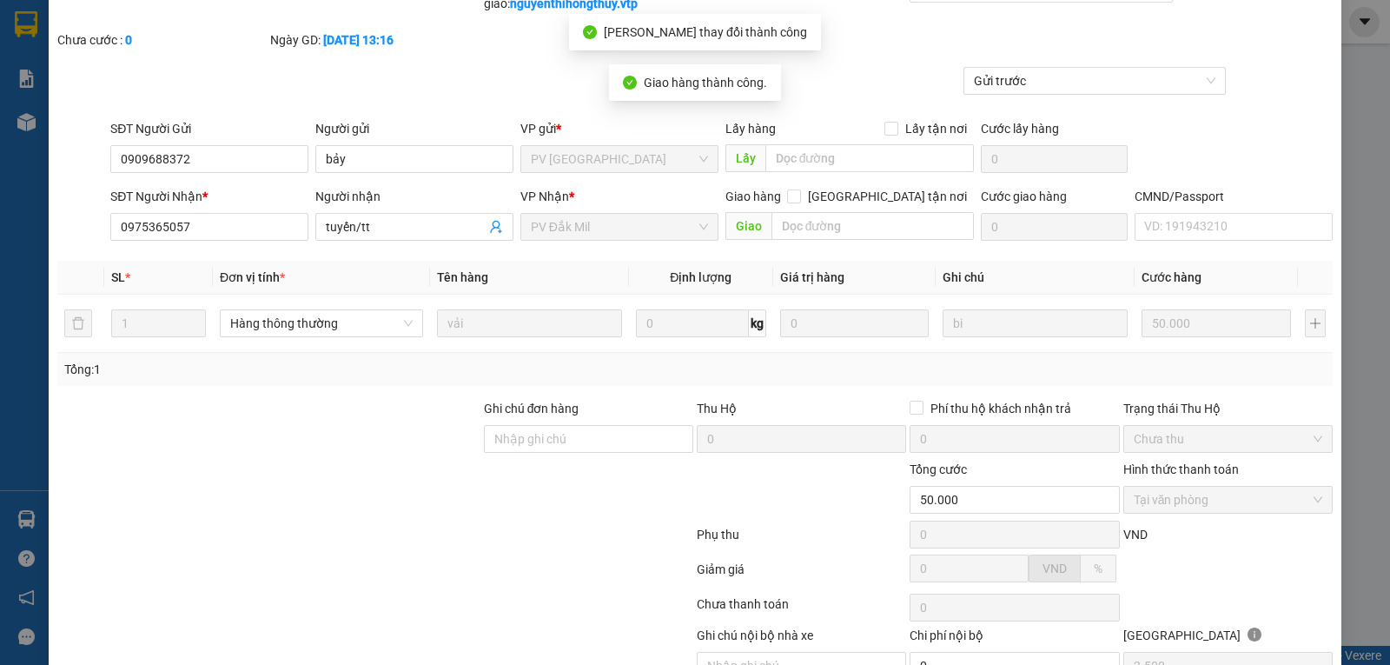
scroll to position [0, 0]
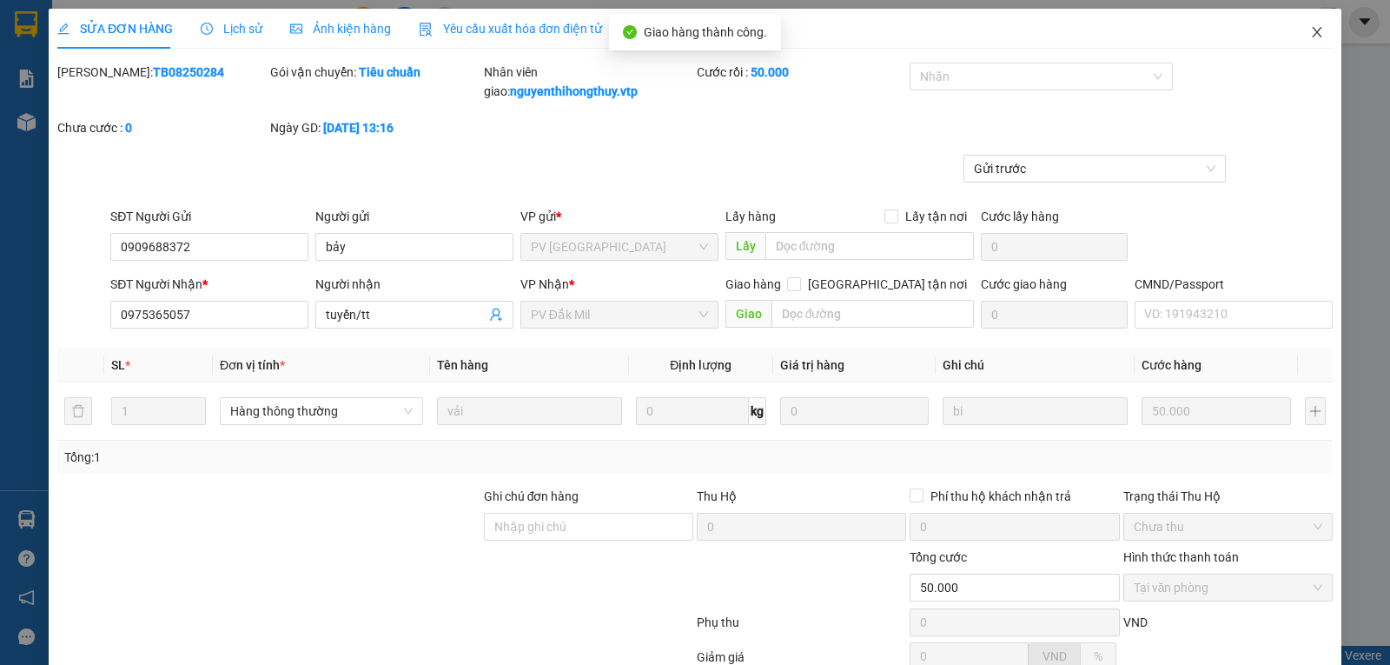
click at [1310, 36] on icon "close" at bounding box center [1317, 32] width 14 height 14
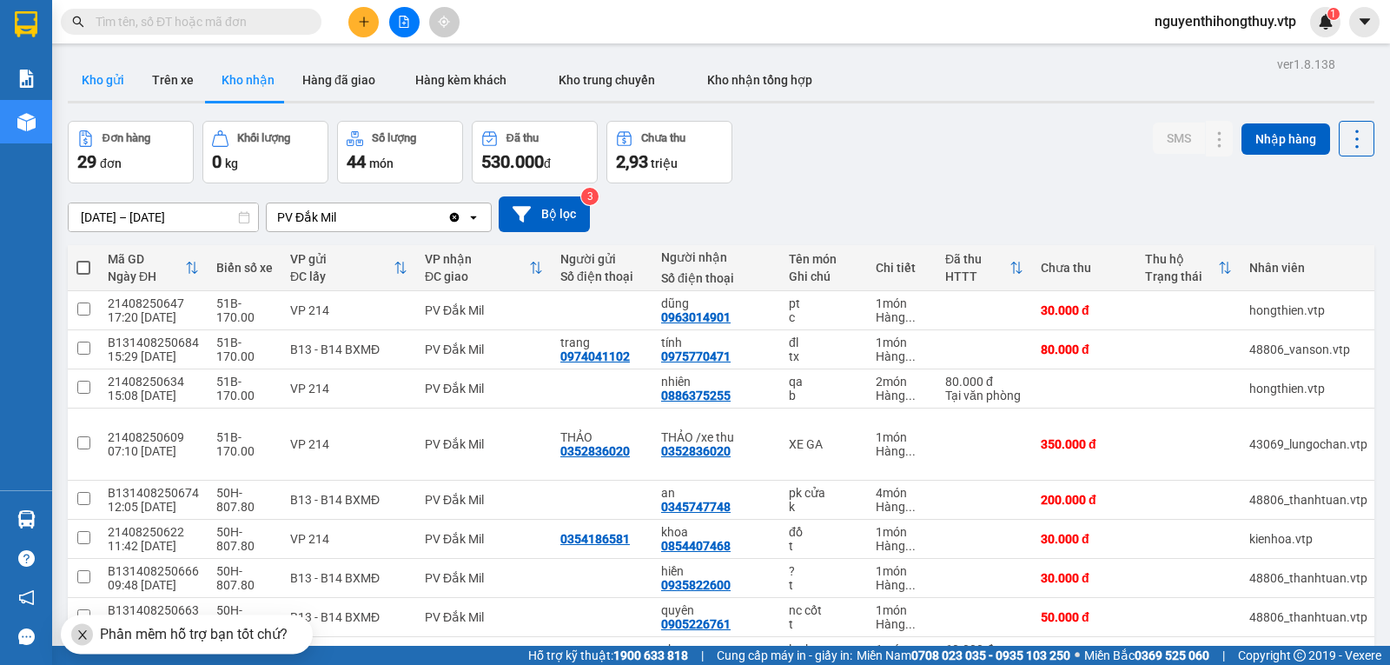
click at [103, 80] on button "Kho gửi" at bounding box center [103, 80] width 70 height 42
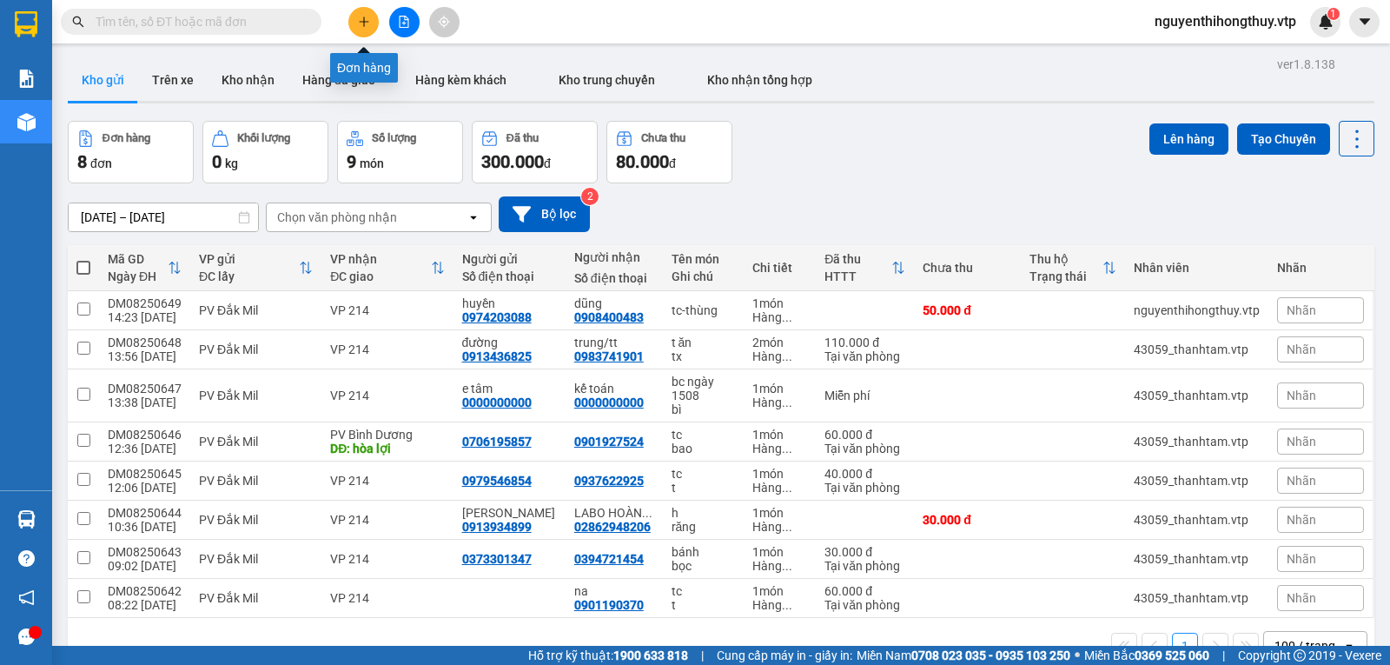
click at [358, 25] on icon "plus" at bounding box center [364, 22] width 12 height 12
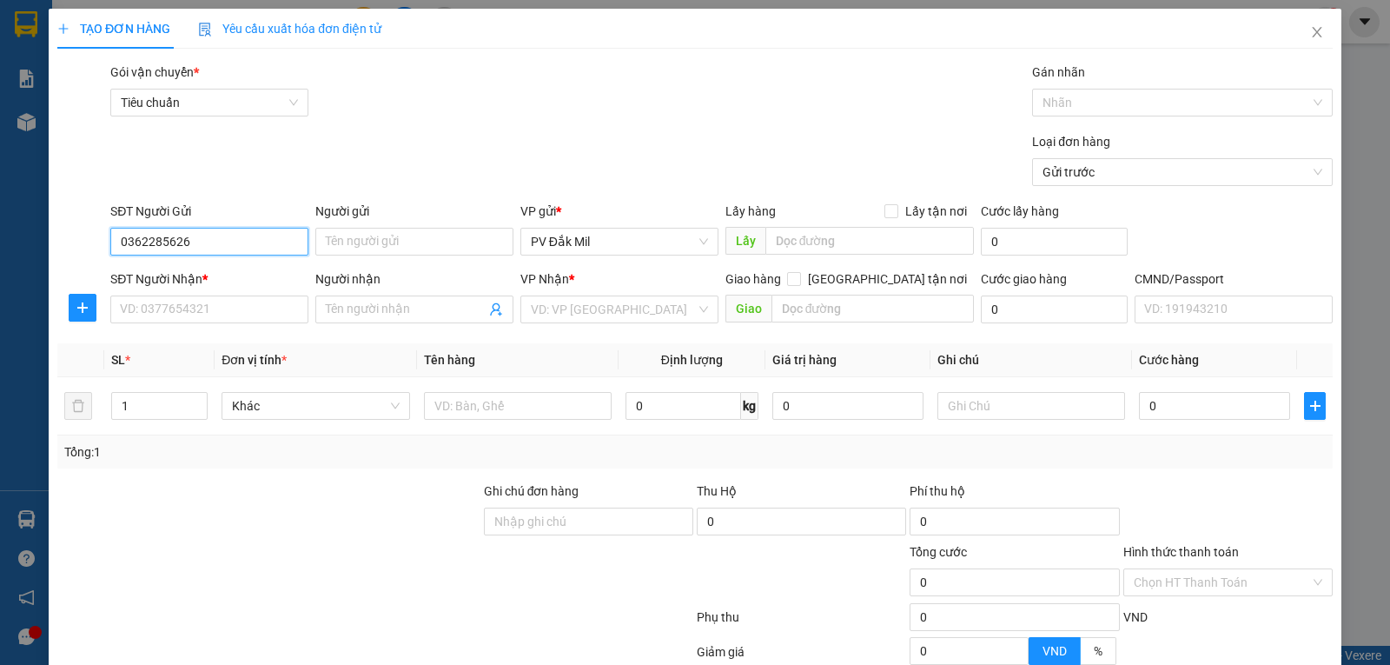
type input "0362285626"
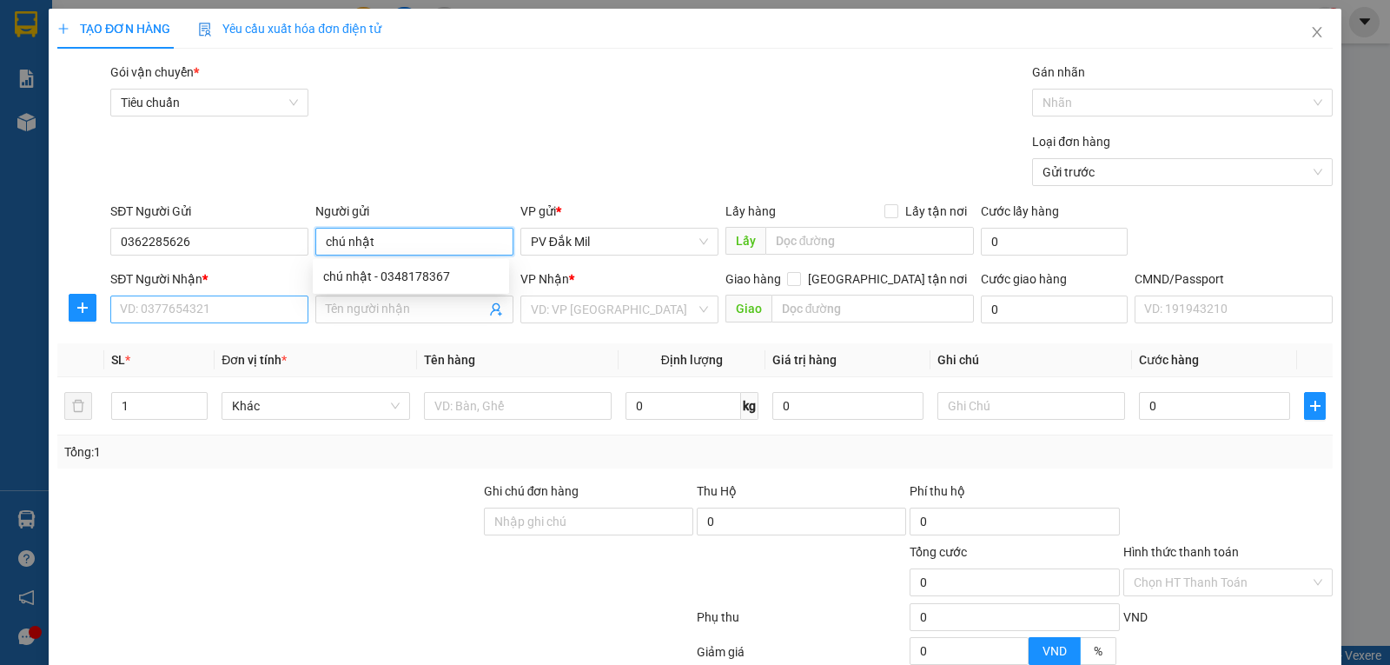
type input "chú nhật"
click at [219, 302] on input "SĐT Người Nhận *" at bounding box center [209, 309] width 198 height 28
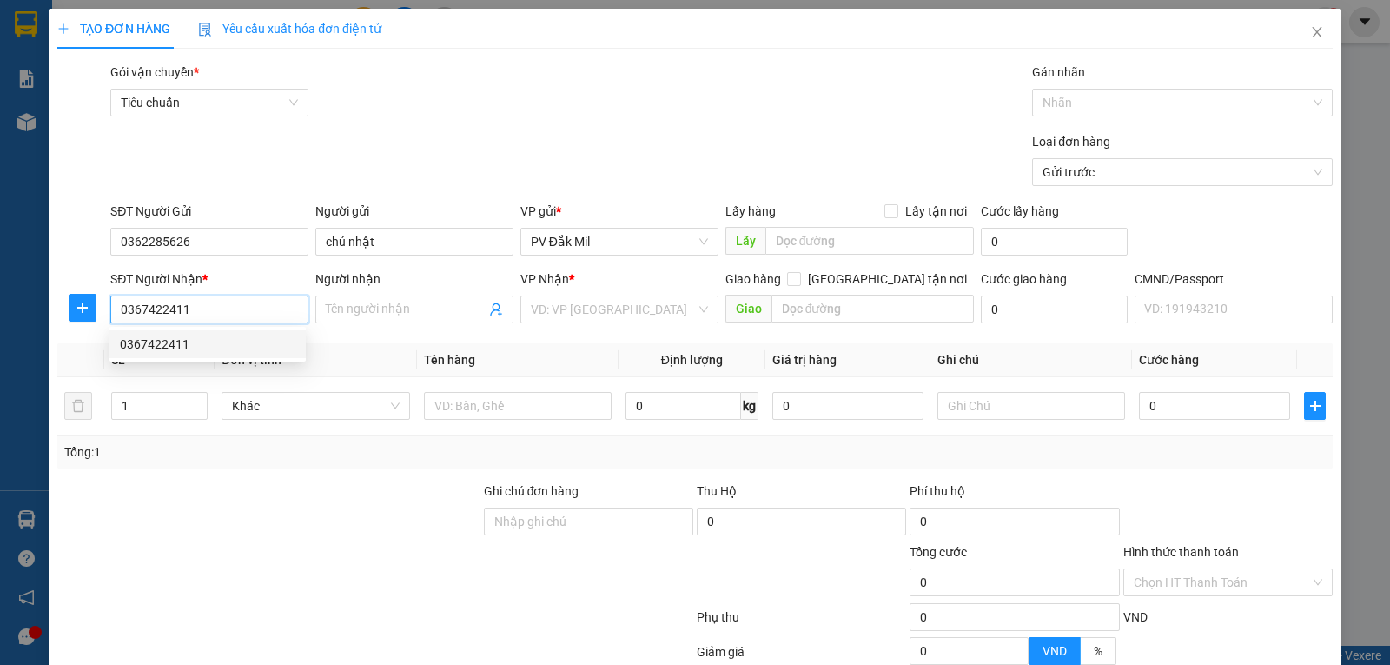
type input "0367422411"
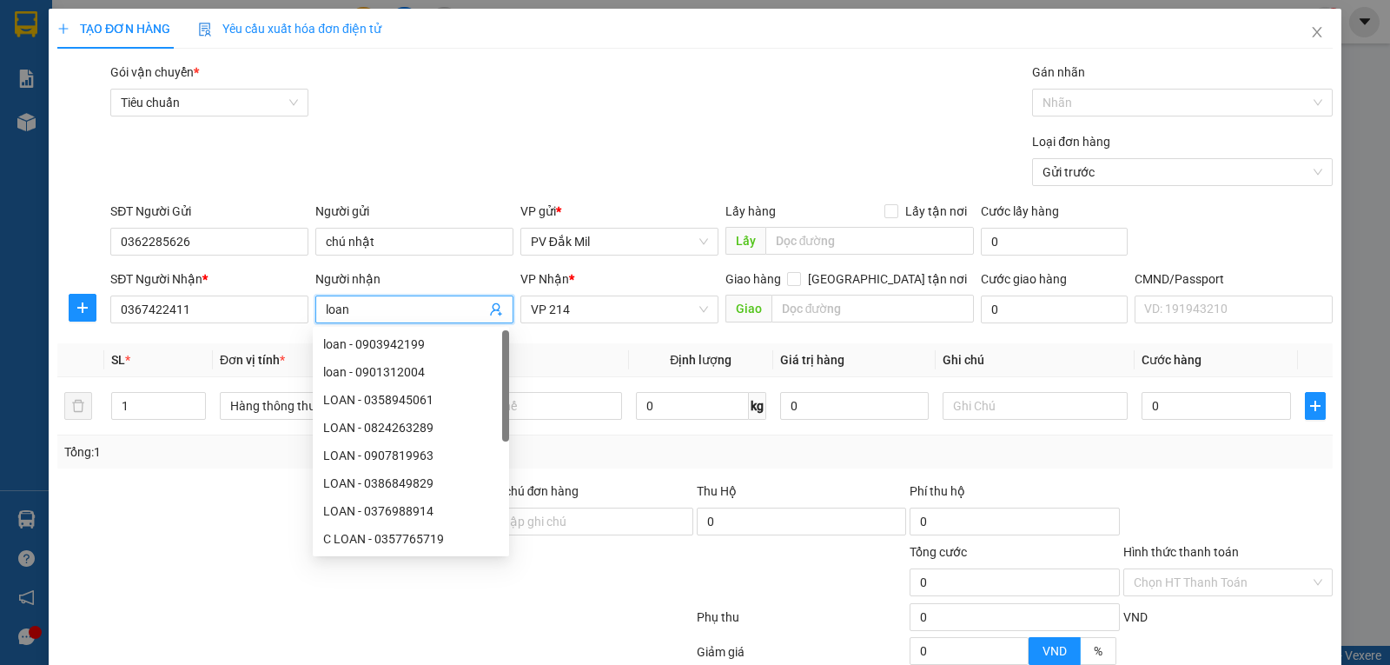
type input "loan"
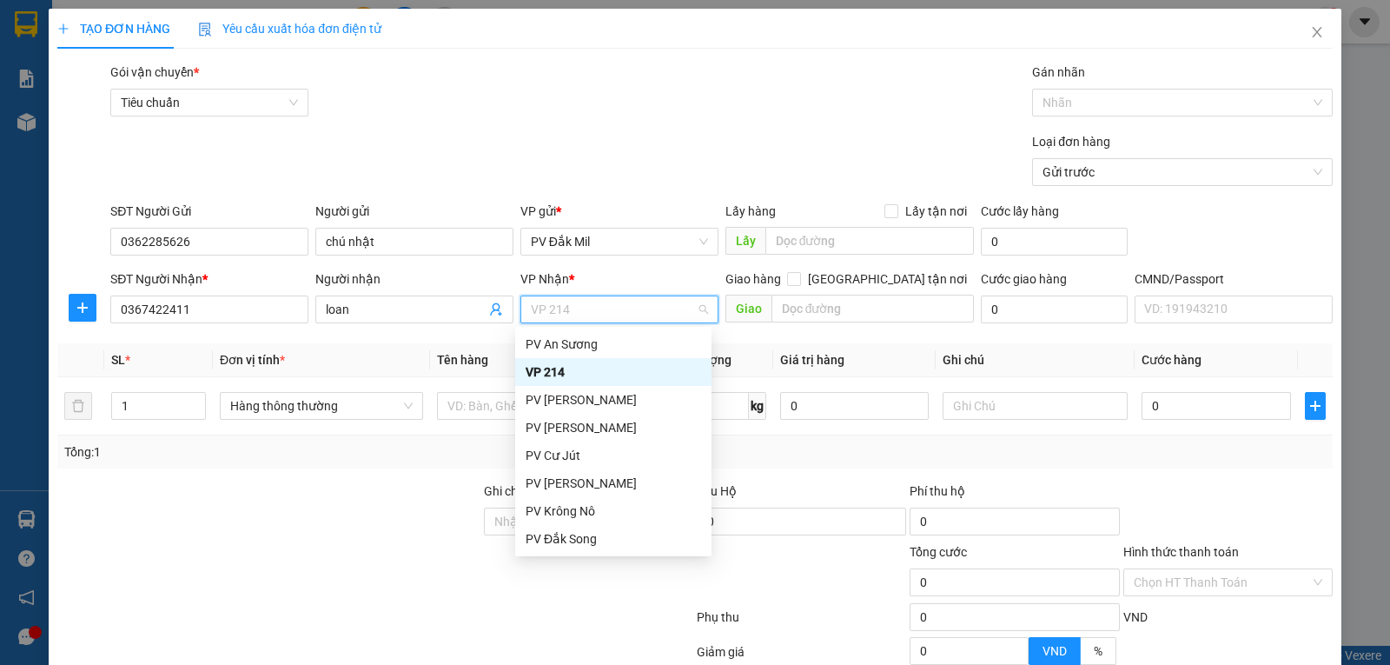
click at [599, 376] on div "VP 214" at bounding box center [613, 371] width 175 height 19
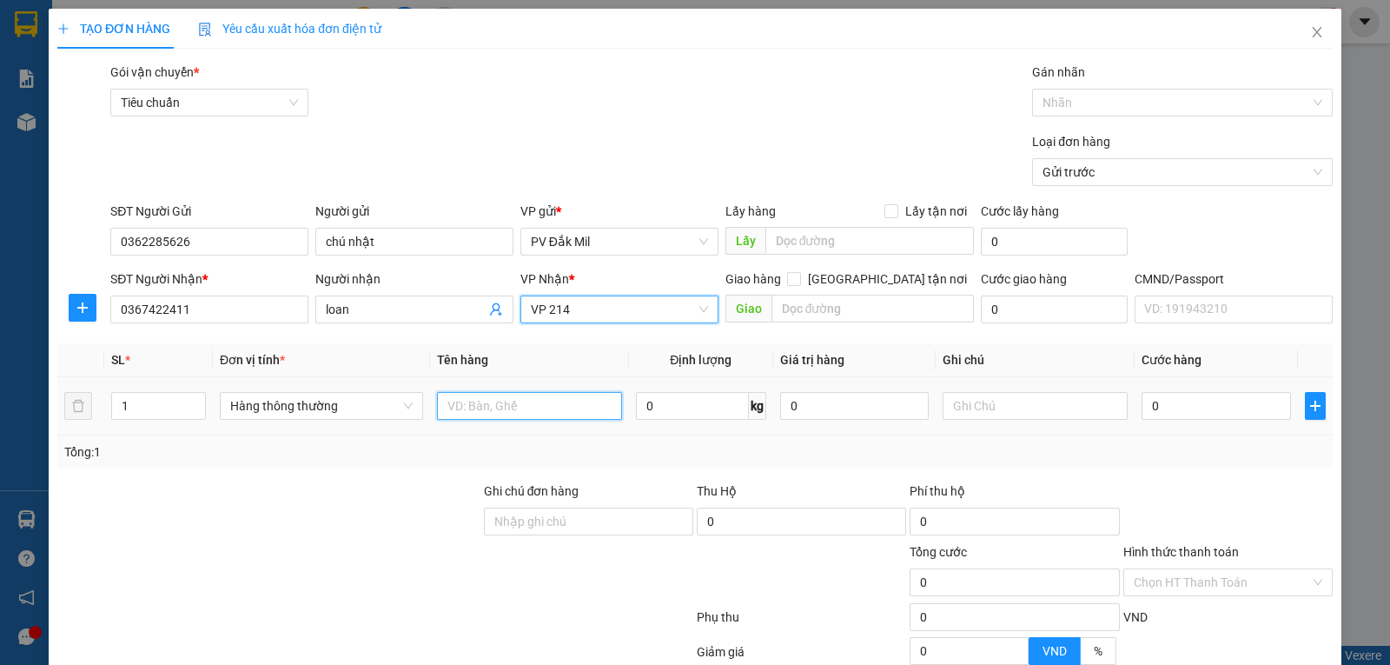
click at [503, 407] on input "text" at bounding box center [529, 406] width 185 height 28
type input "trái cây"
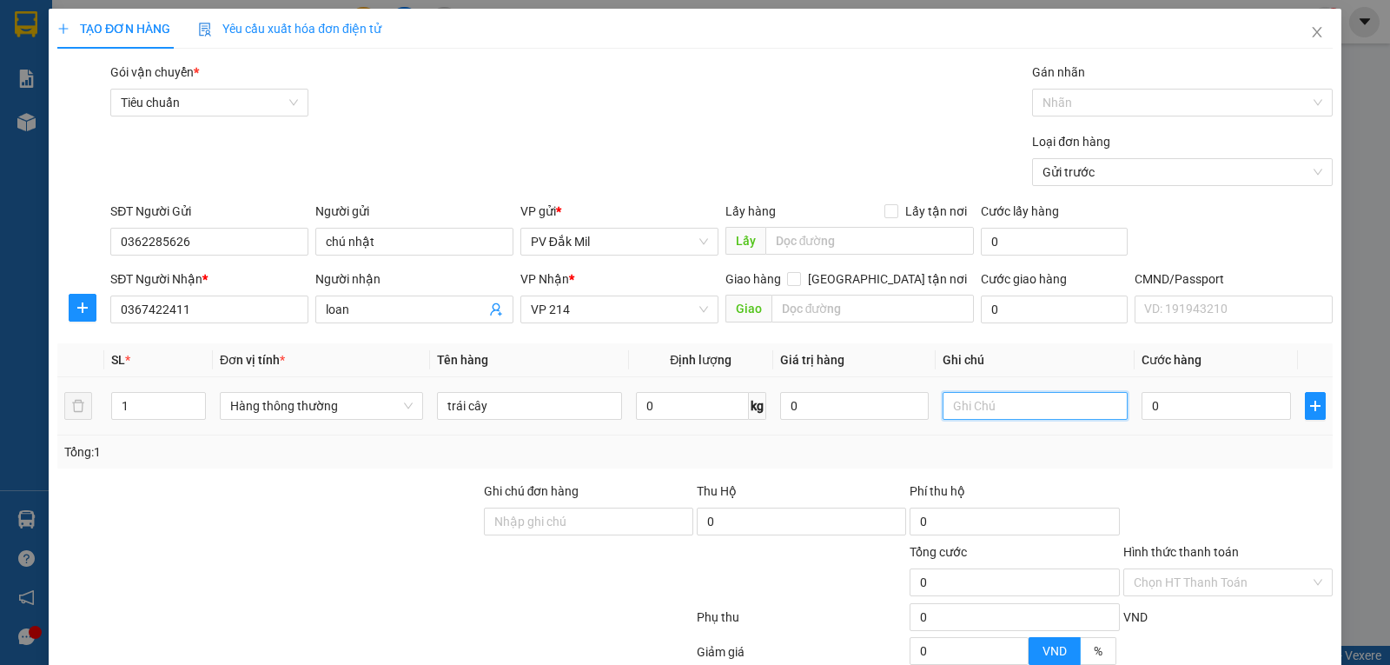
click at [988, 402] on input "text" at bounding box center [1035, 406] width 185 height 28
type input "bao"
type input "5"
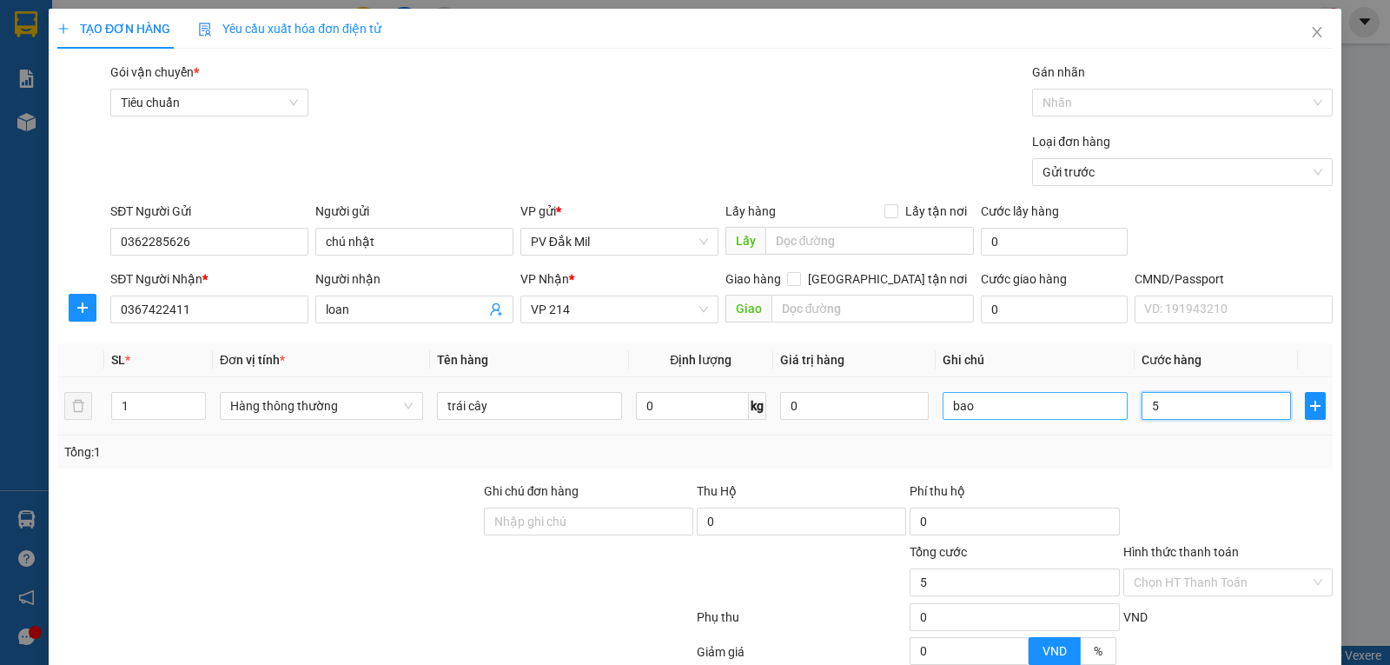
type input "50"
type input "500"
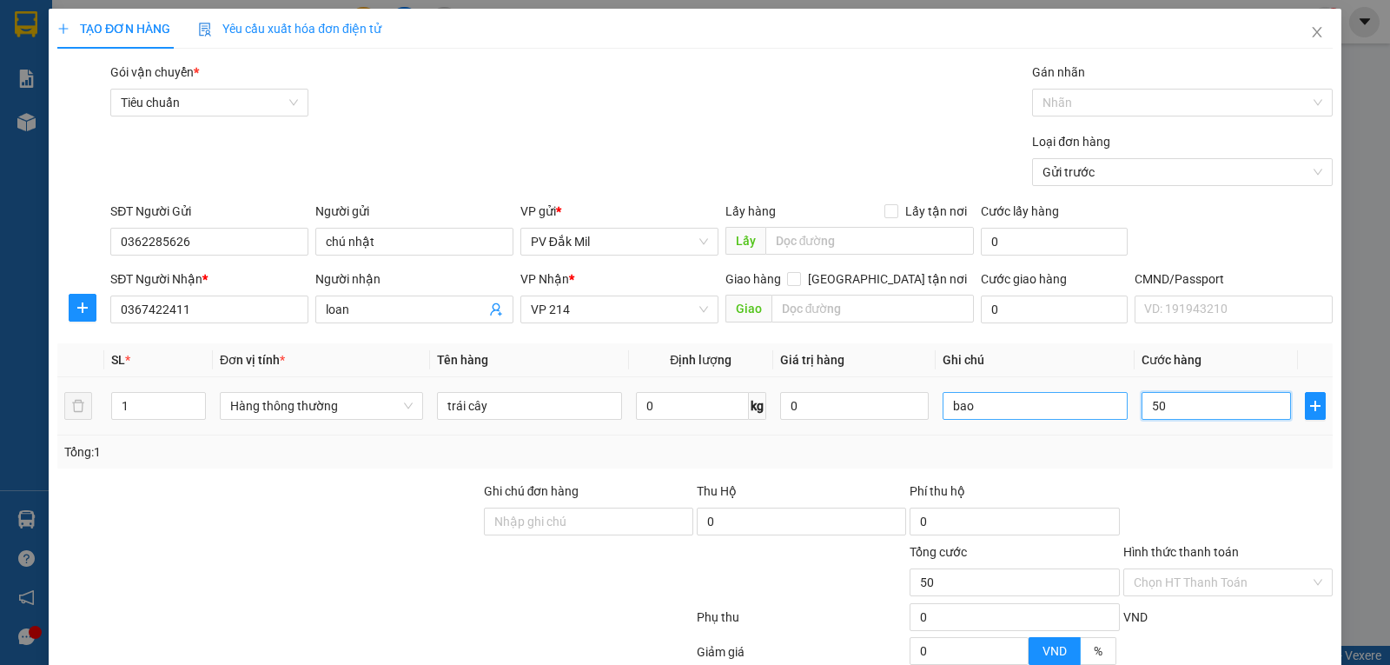
type input "500"
type input "5.000"
type input "50.000"
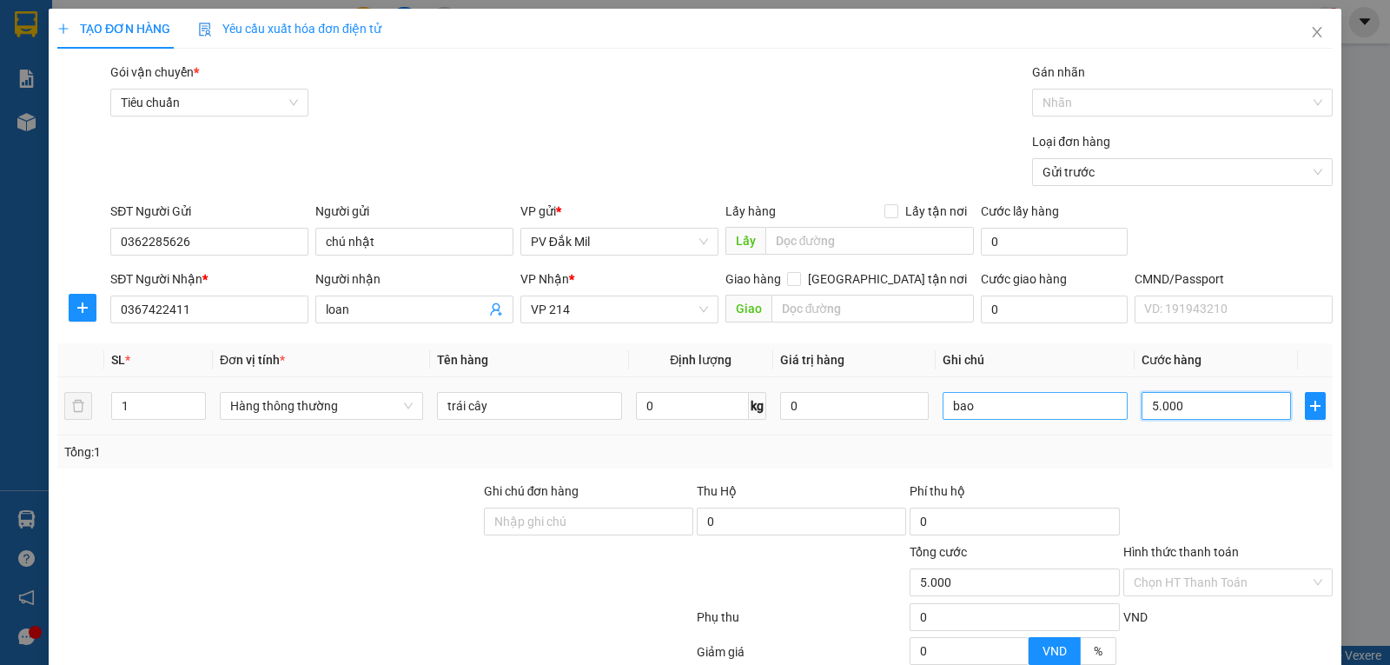
type input "50.000"
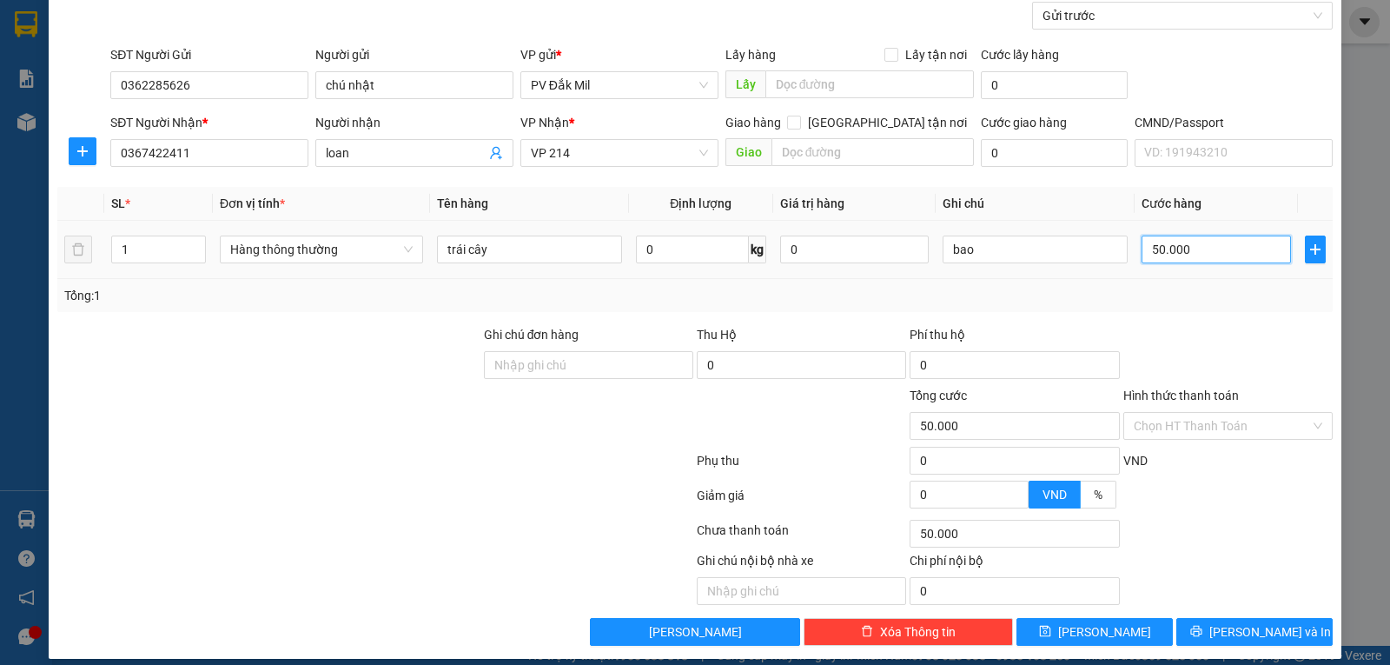
scroll to position [171, 0]
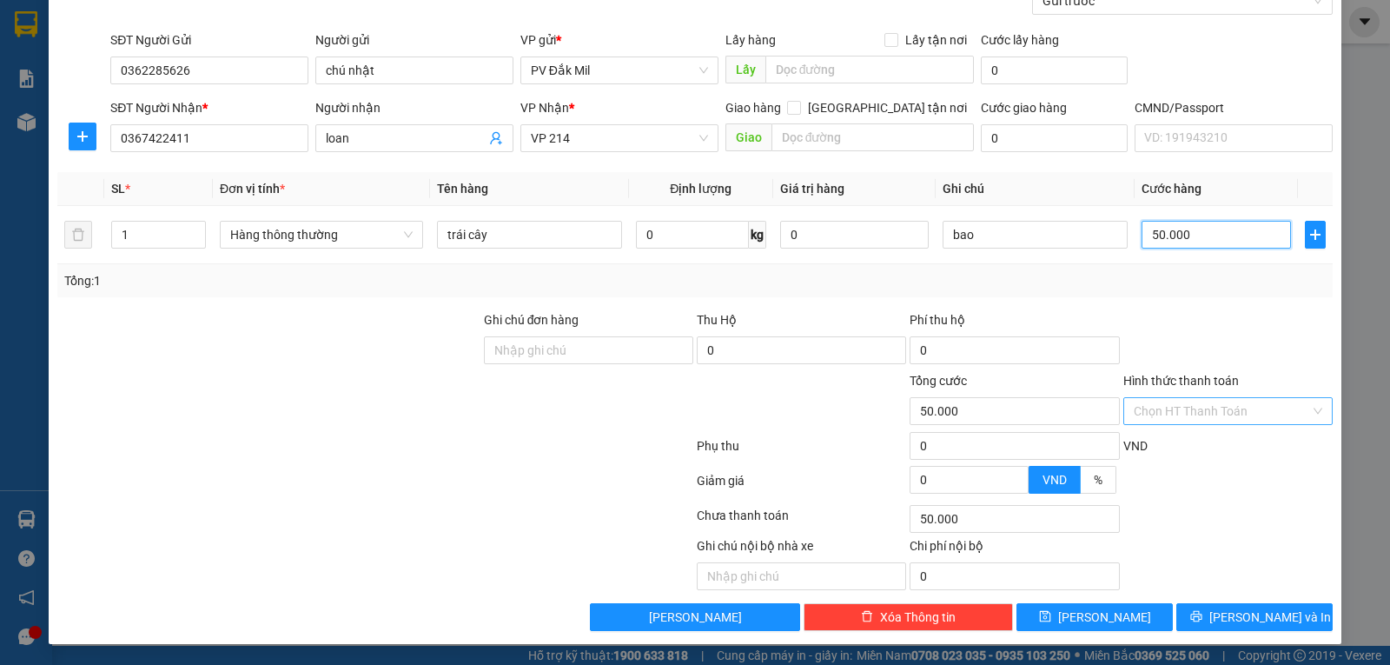
type input "50.000"
click at [1174, 412] on input "Hình thức thanh toán" at bounding box center [1222, 411] width 176 height 26
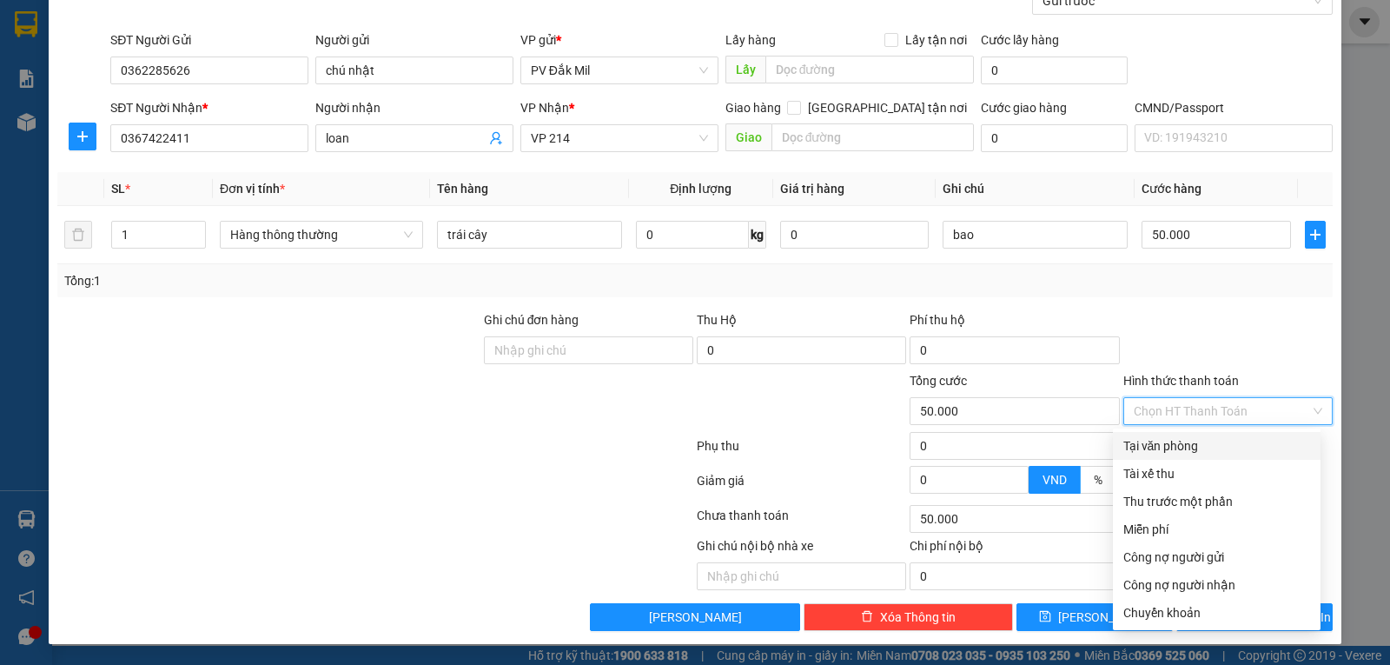
click at [1168, 447] on div "Tại văn phòng" at bounding box center [1216, 445] width 187 height 19
type input "0"
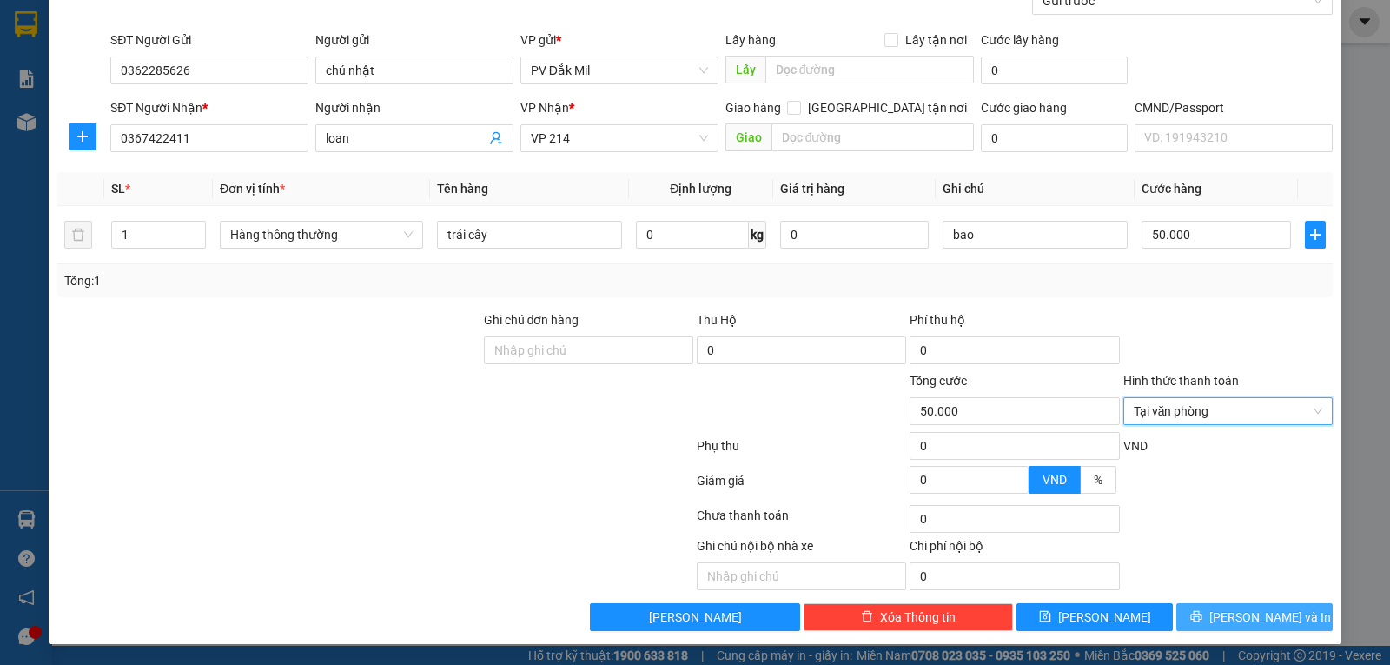
click at [1249, 623] on span "[PERSON_NAME] và In" at bounding box center [1270, 616] width 122 height 19
click at [1227, 612] on button "[PERSON_NAME] và In" at bounding box center [1254, 617] width 156 height 28
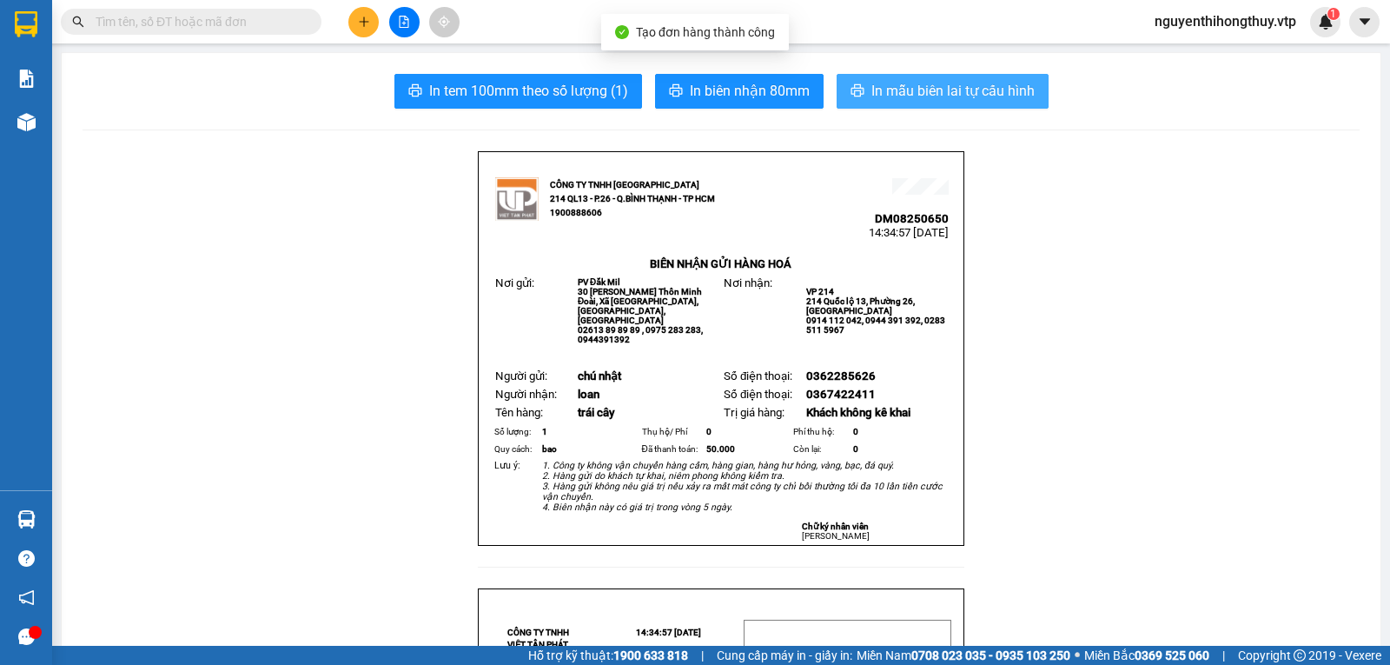
click at [896, 89] on span "In mẫu biên lai tự cấu hình" at bounding box center [952, 91] width 163 height 22
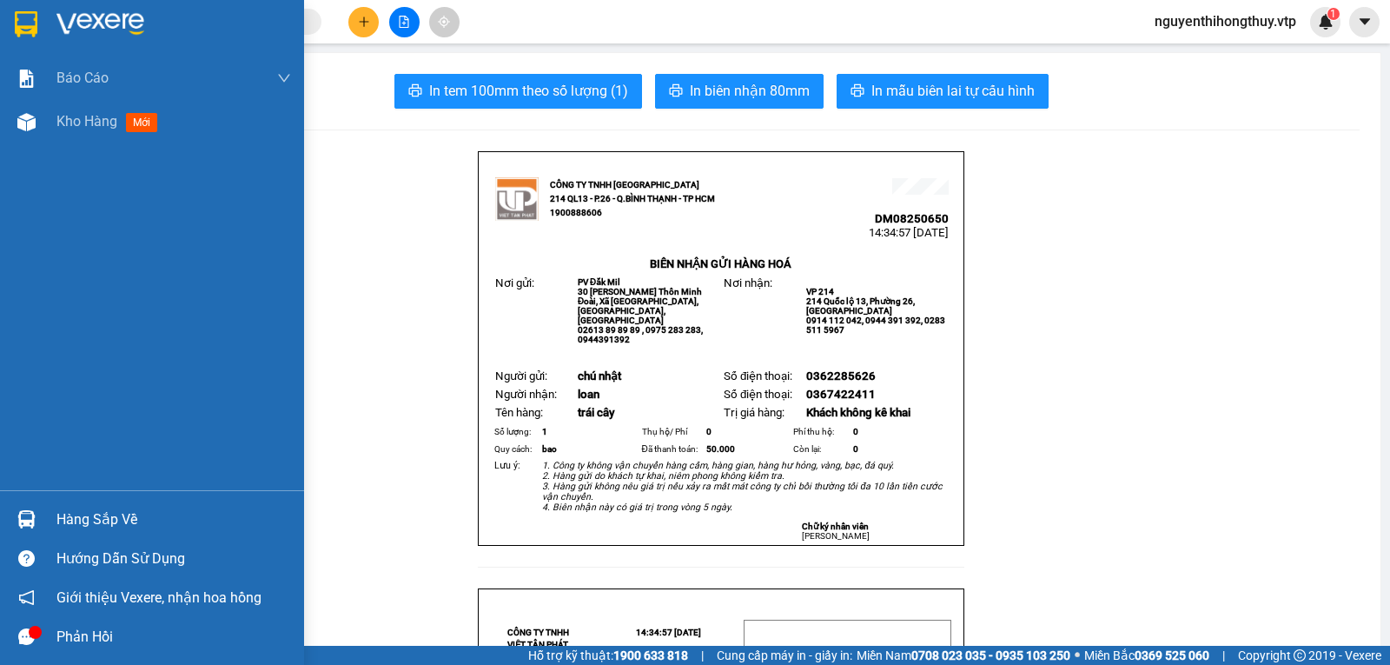
click at [23, 27] on img at bounding box center [26, 24] width 23 height 26
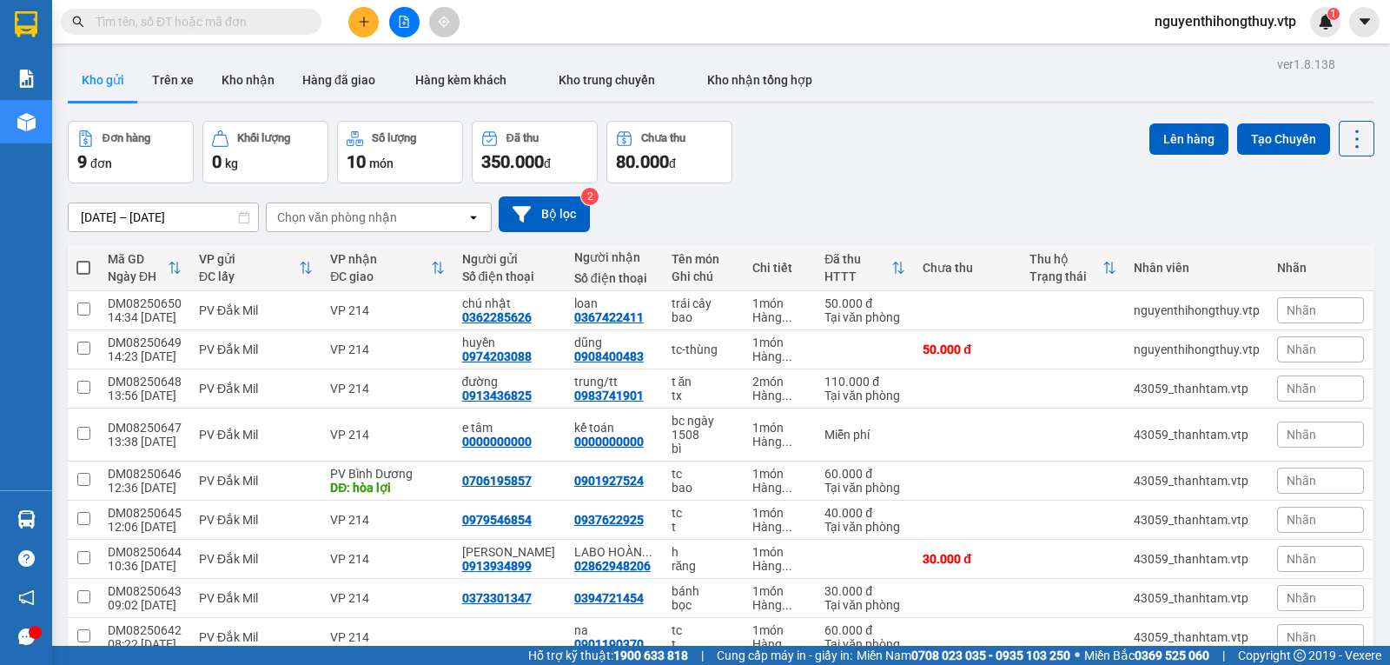
click at [266, 23] on input "text" at bounding box center [198, 21] width 205 height 19
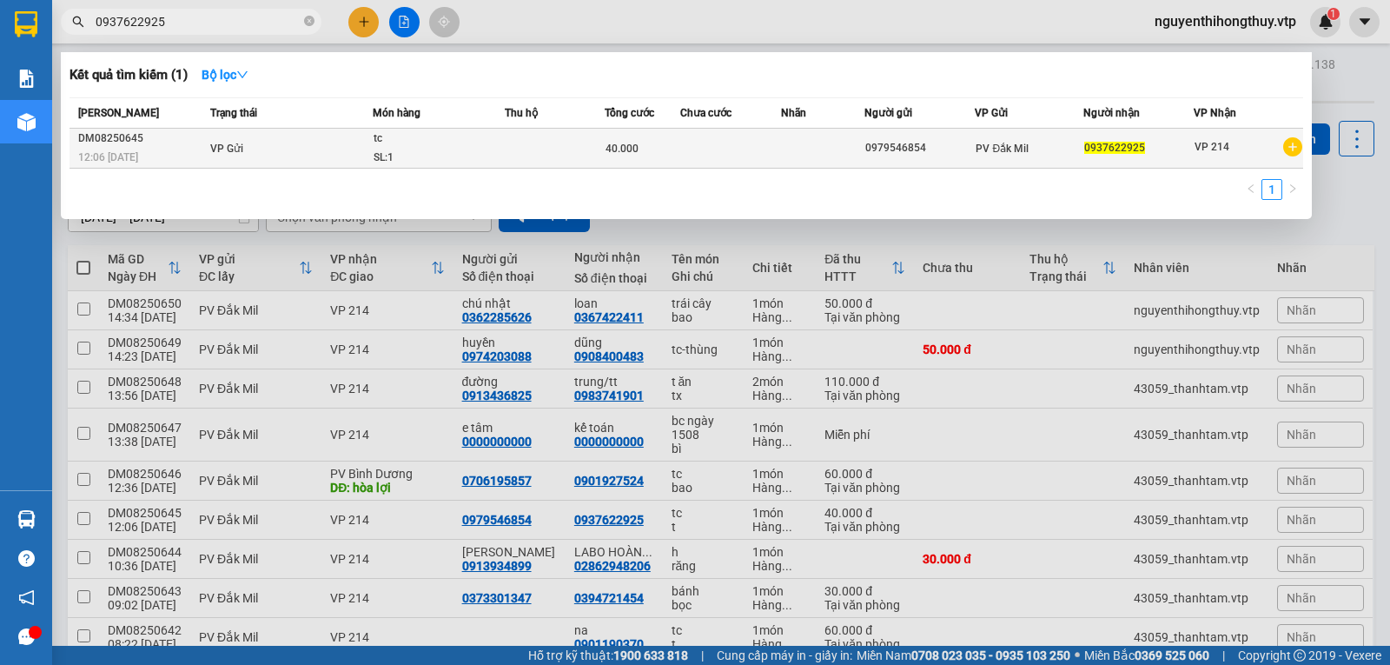
type input "0937622925"
click at [683, 152] on td at bounding box center [730, 149] width 100 height 40
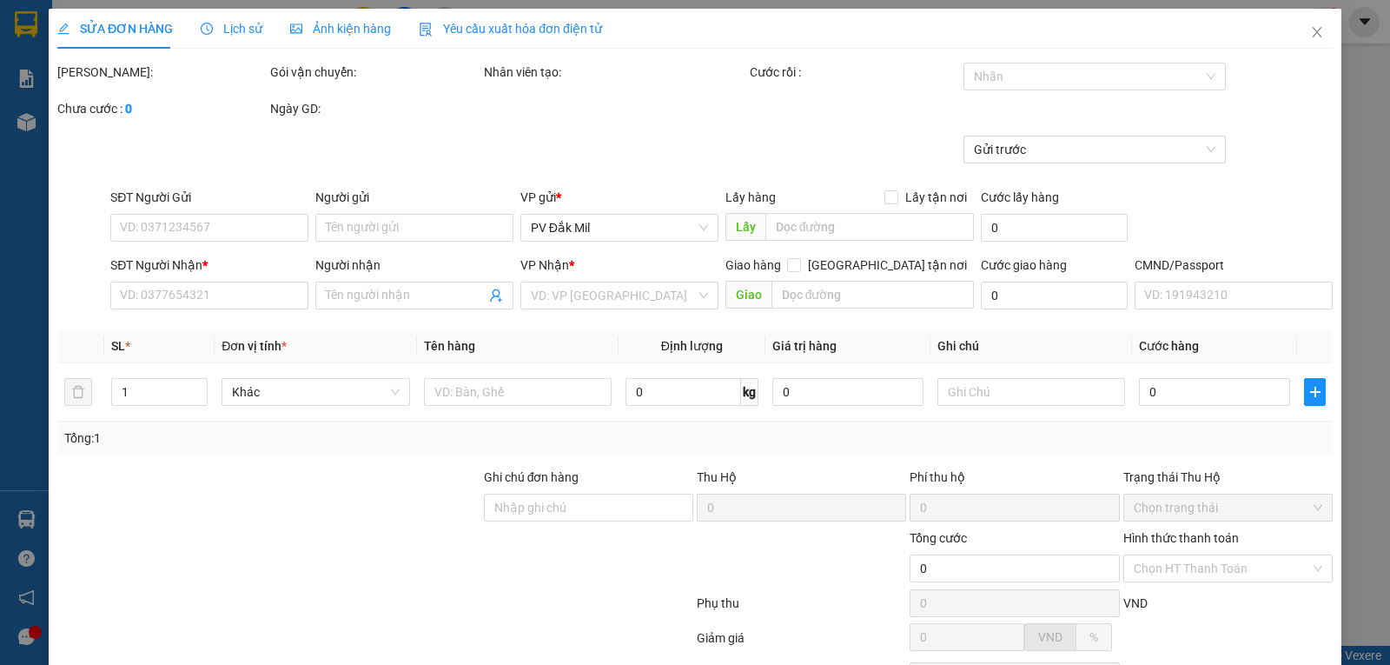
type input "0979546854"
type input "0937622925"
type input "40.000"
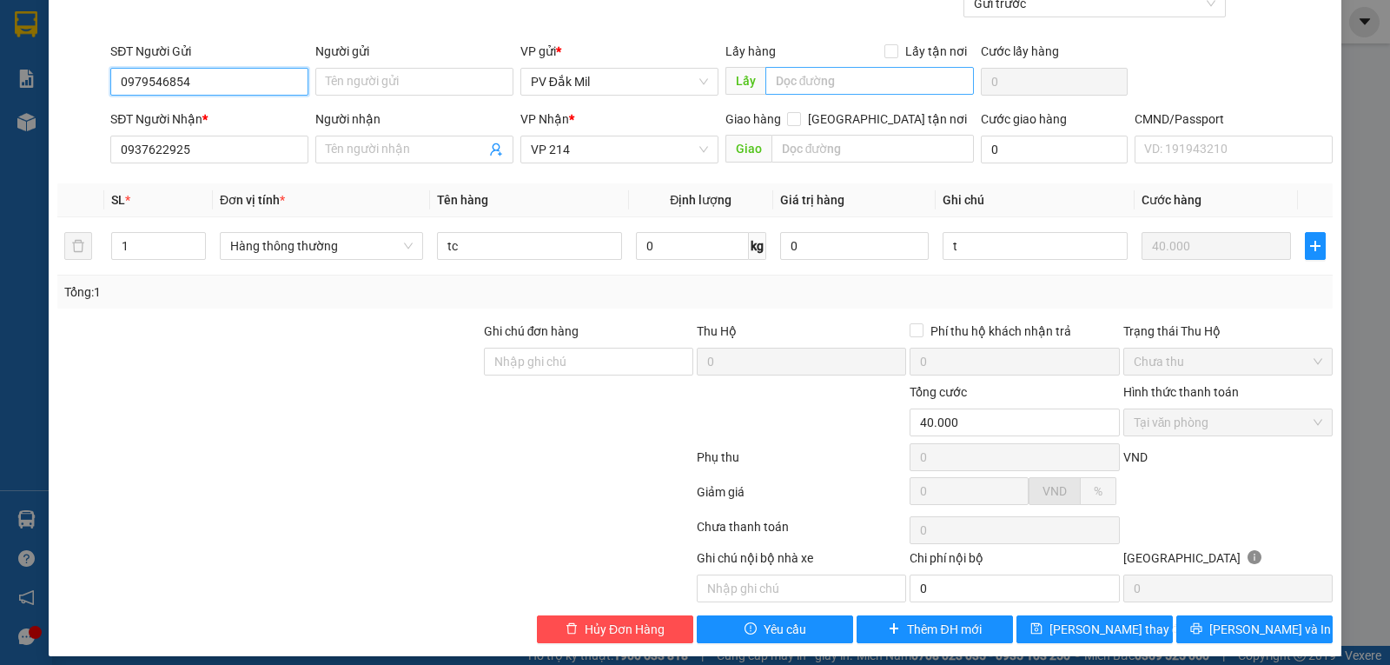
scroll to position [158, 0]
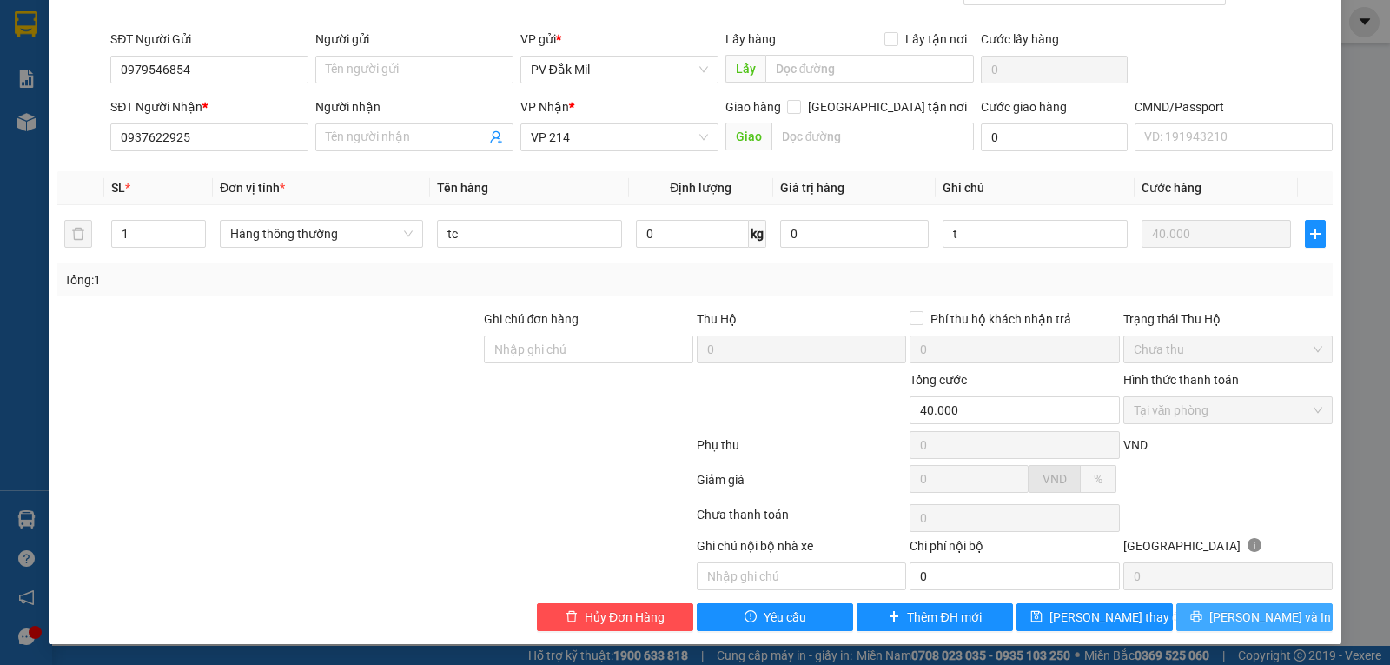
click at [1225, 617] on button "[PERSON_NAME] và In" at bounding box center [1254, 617] width 156 height 28
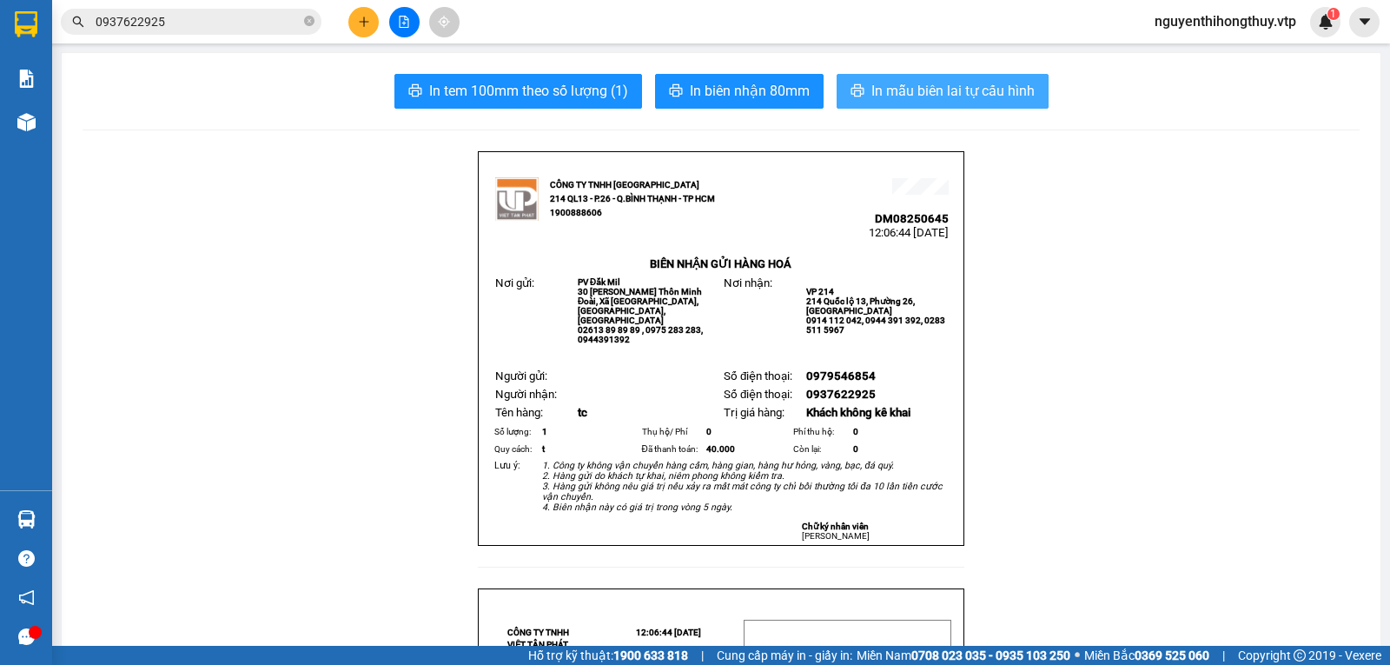
click at [940, 84] on span "In mẫu biên lai tự cấu hình" at bounding box center [952, 91] width 163 height 22
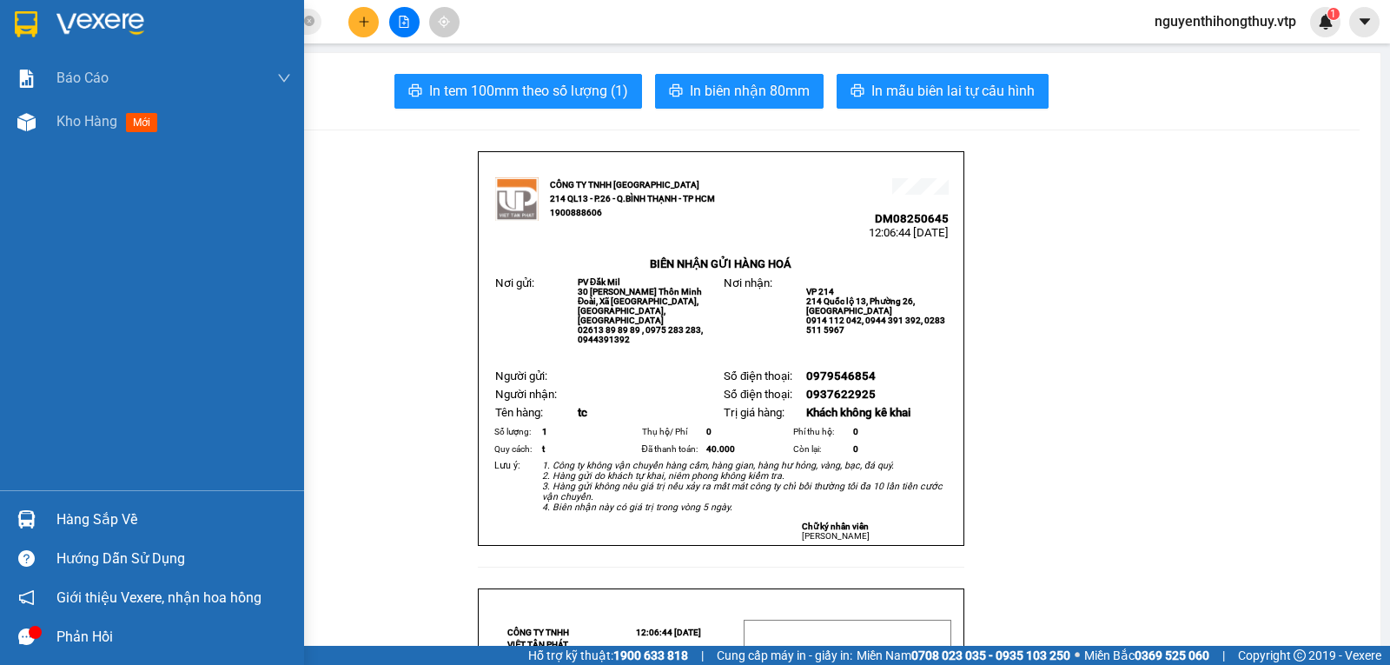
click at [38, 28] on div at bounding box center [26, 24] width 30 height 30
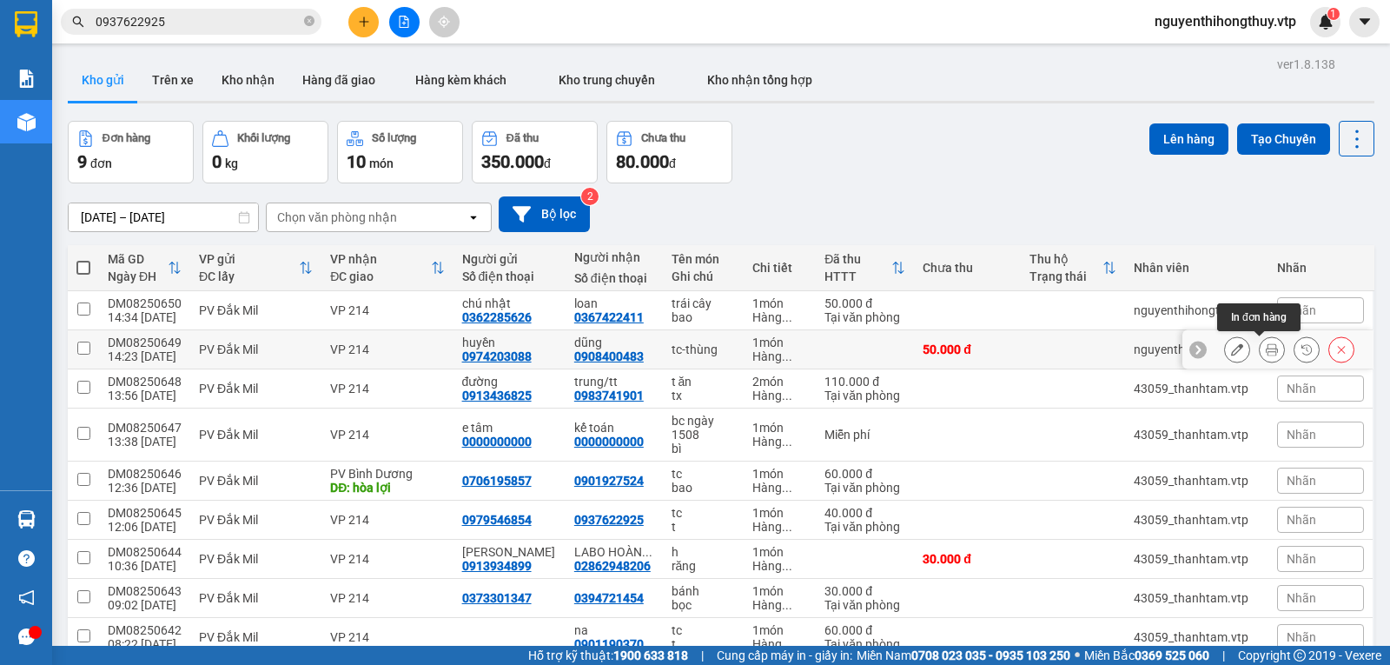
click at [1266, 347] on icon at bounding box center [1272, 349] width 12 height 12
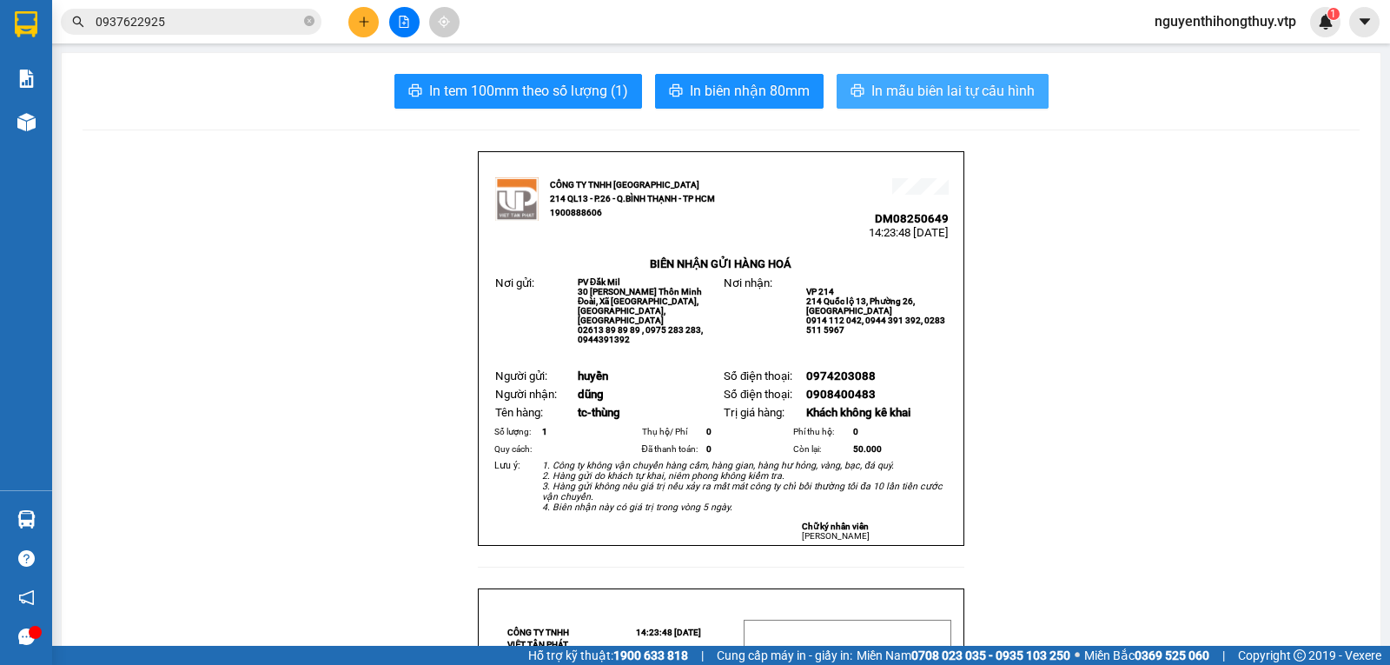
click at [985, 82] on span "In mẫu biên lai tự cấu hình" at bounding box center [952, 91] width 163 height 22
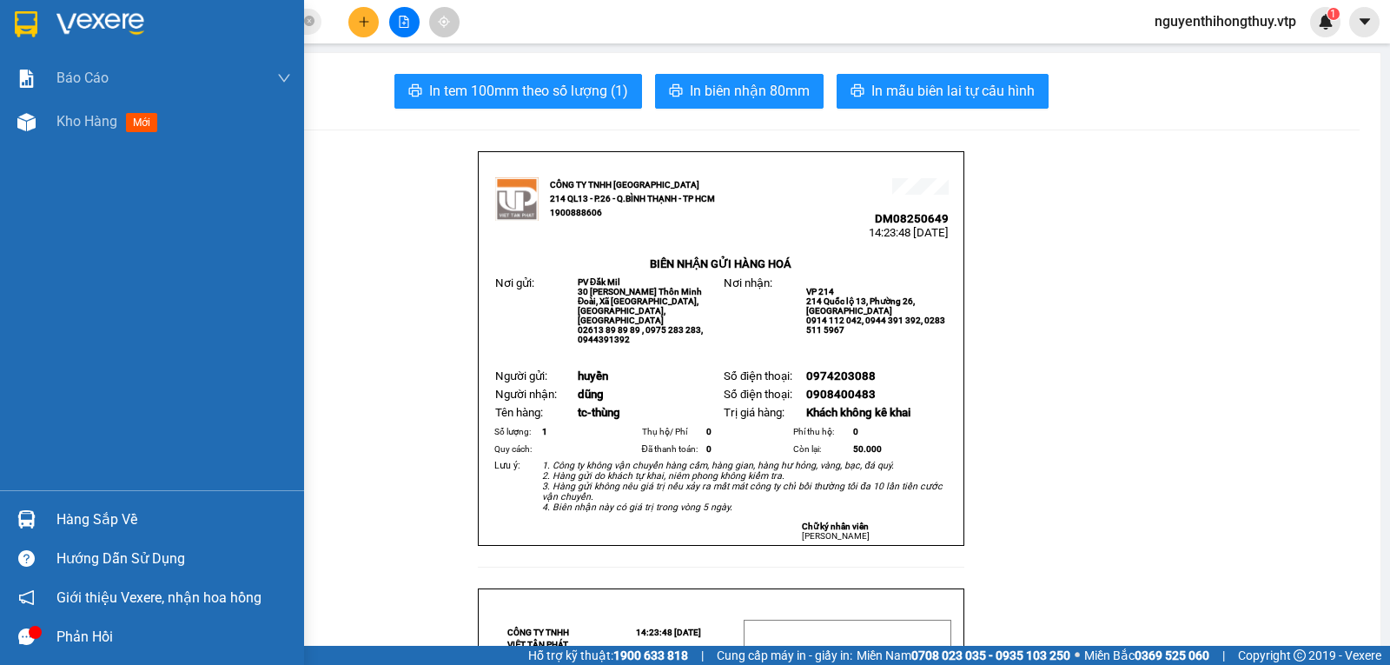
click at [36, 17] on img at bounding box center [26, 24] width 23 height 26
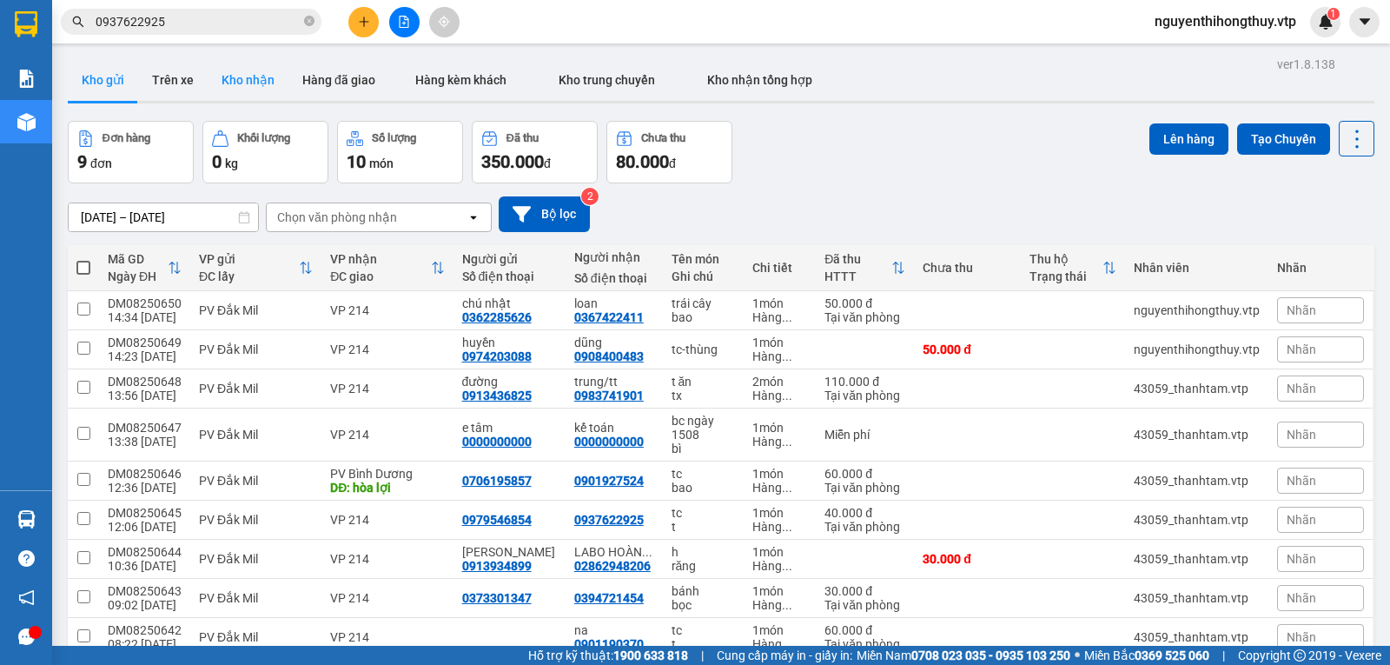
click at [261, 73] on button "Kho nhận" at bounding box center [248, 80] width 81 height 42
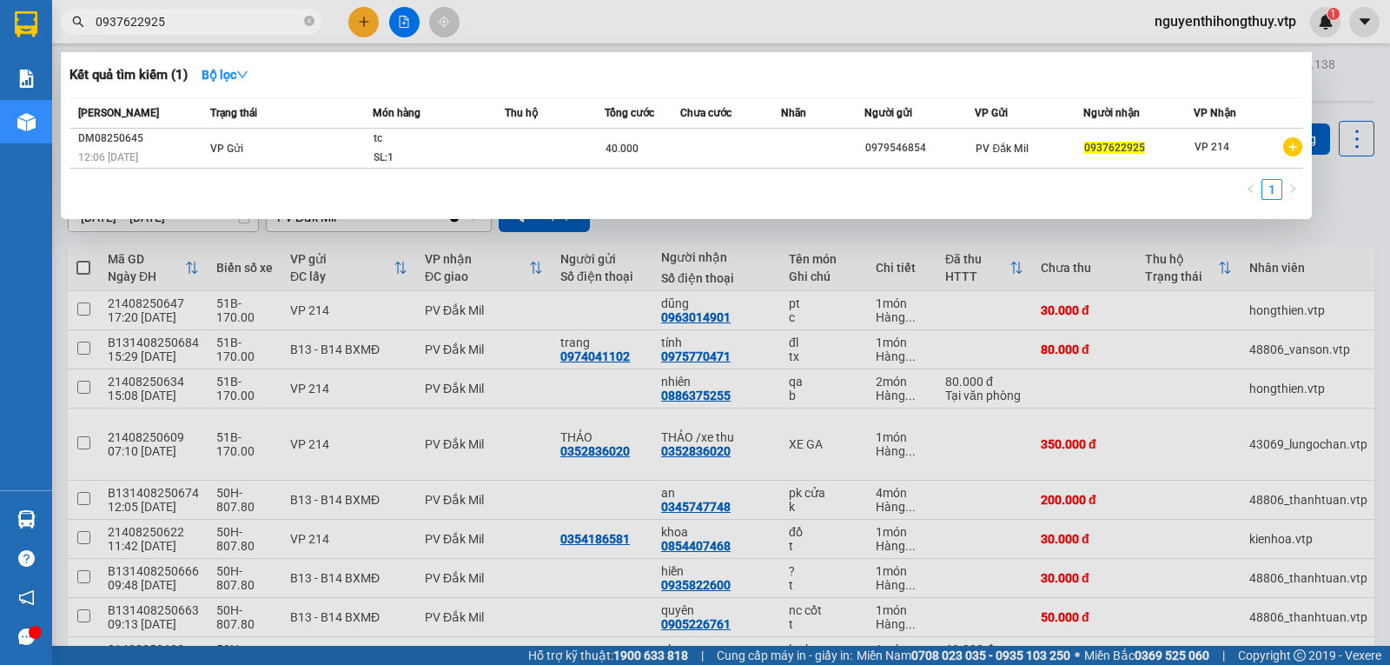
click at [206, 17] on input "0937622925" at bounding box center [198, 21] width 205 height 19
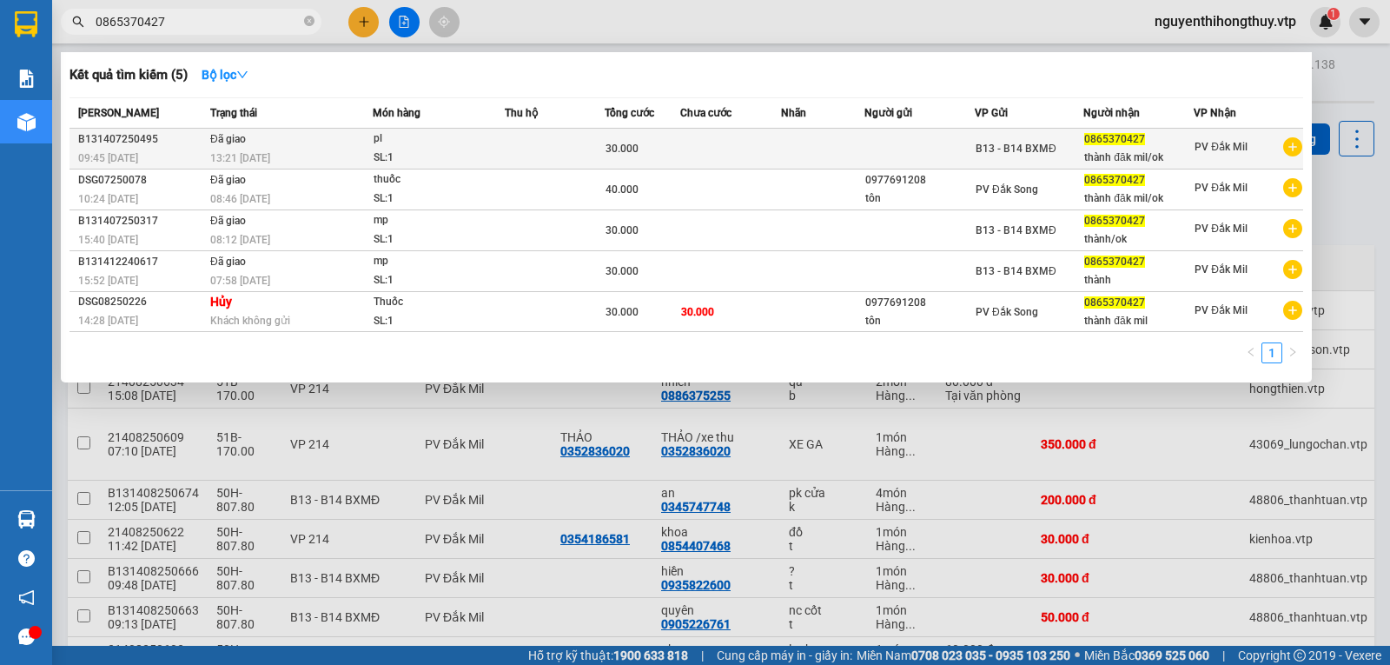
type input "0865370427"
click at [561, 147] on td at bounding box center [555, 149] width 100 height 41
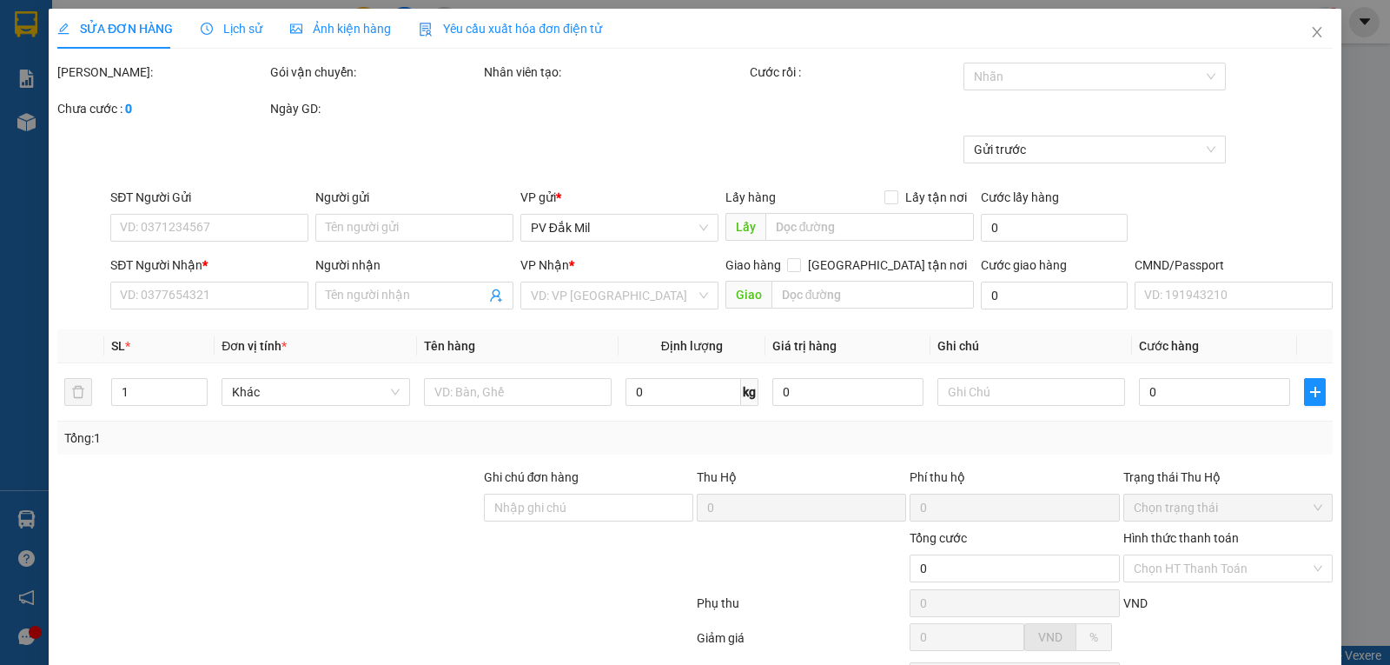
type input "0865370427"
type input "thành đăk mil/ok"
type input "30.000"
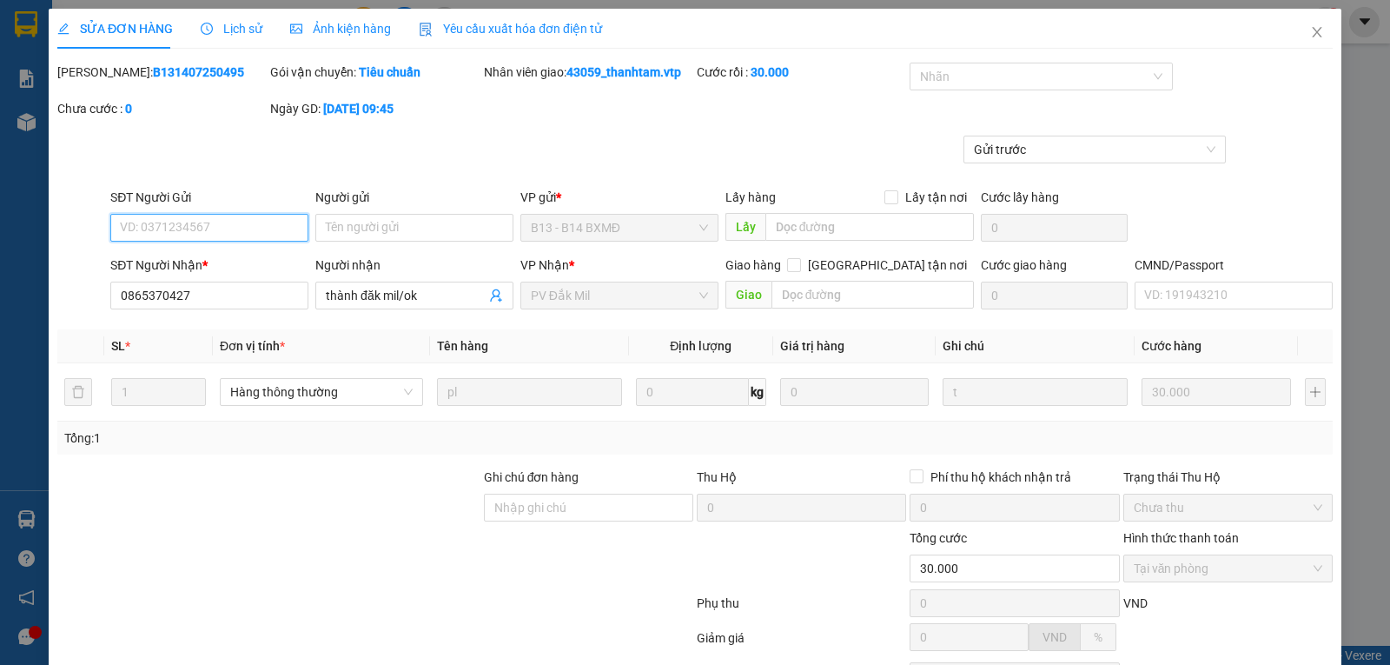
type input "1.500"
click at [1312, 29] on span "Close" at bounding box center [1317, 33] width 49 height 49
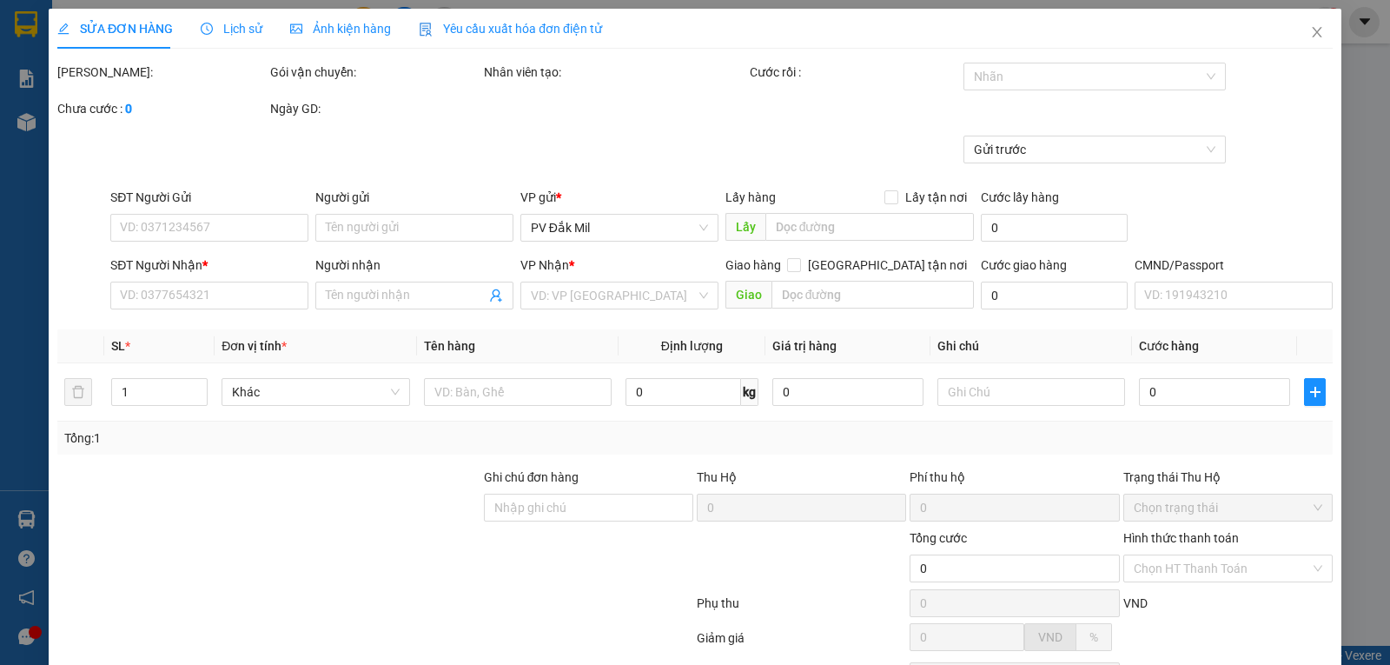
type input "1.500"
type input "0974980866"
type input "sanh/knm"
type input "30.000"
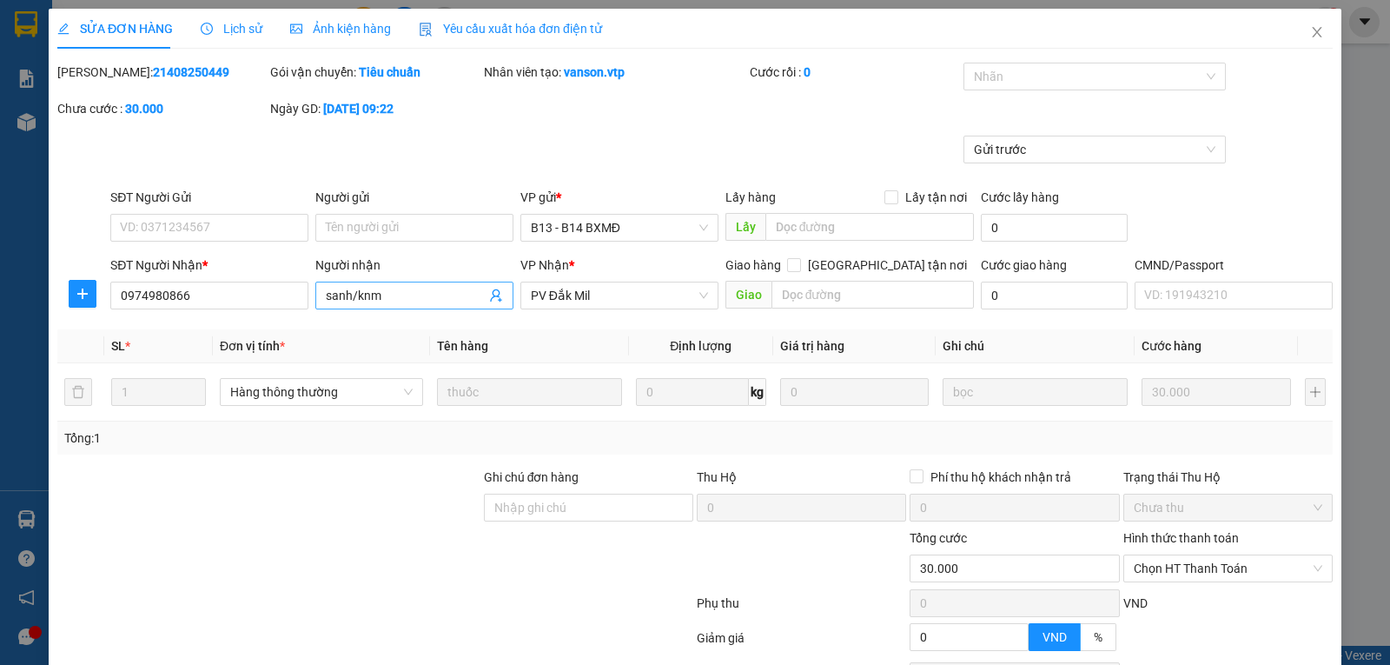
click at [401, 296] on input "sanh/knm" at bounding box center [406, 295] width 160 height 19
type input "sanh/ok"
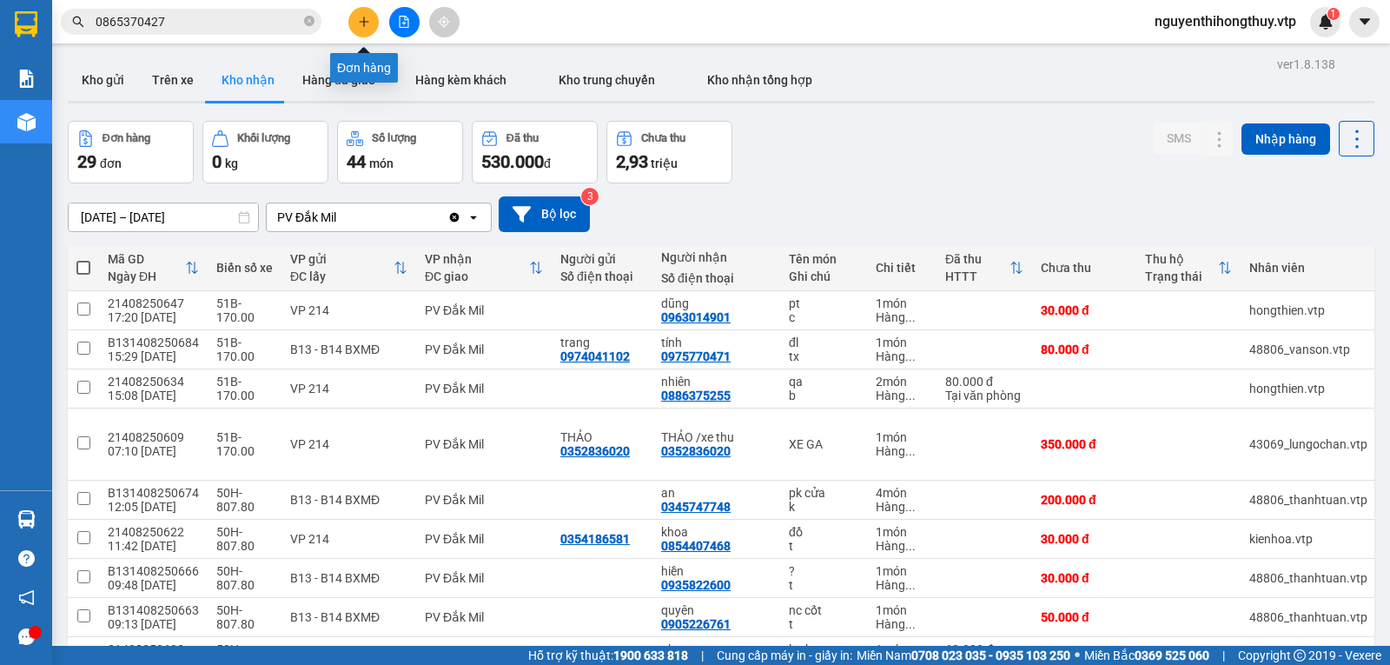
click at [369, 24] on icon "plus" at bounding box center [364, 22] width 12 height 12
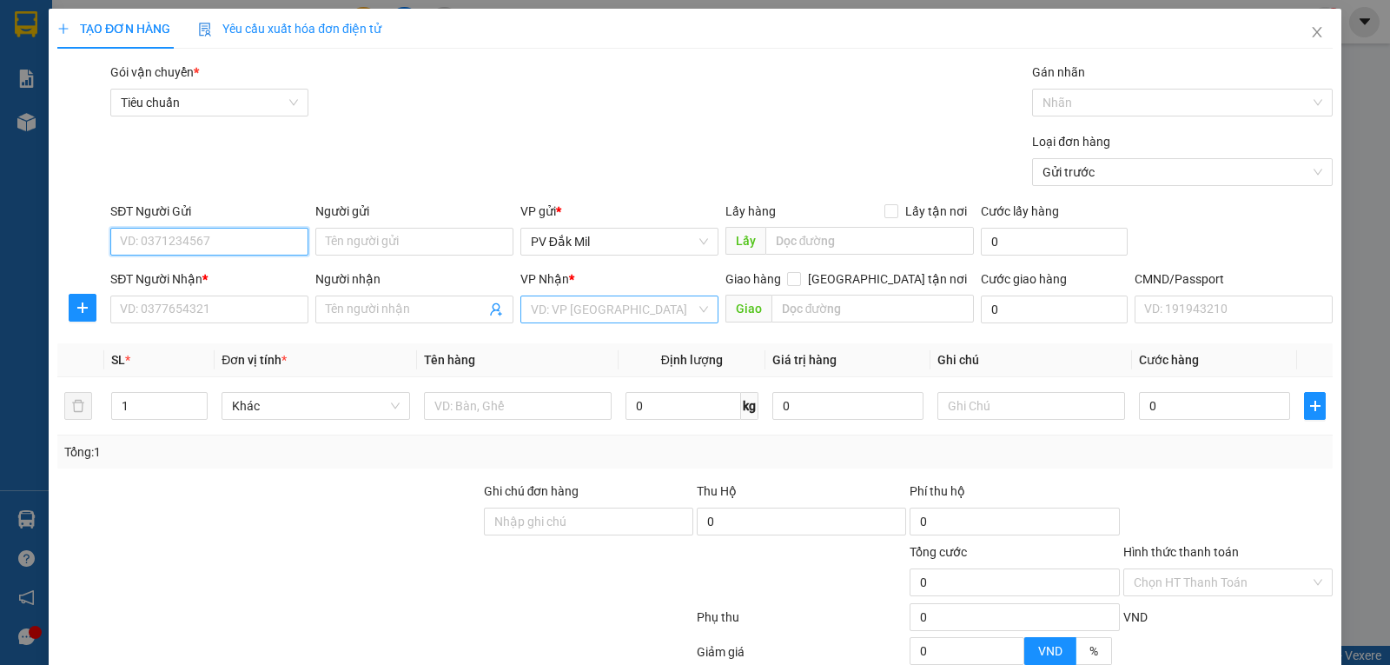
click at [618, 295] on div "VD: VP [GEOGRAPHIC_DATA]" at bounding box center [619, 309] width 198 height 28
type input "21"
click at [546, 340] on div "VP 214" at bounding box center [613, 343] width 175 height 19
click at [249, 241] on input "SĐT Người Gửi" at bounding box center [209, 242] width 198 height 28
click at [164, 242] on input "09093974334" at bounding box center [209, 242] width 198 height 28
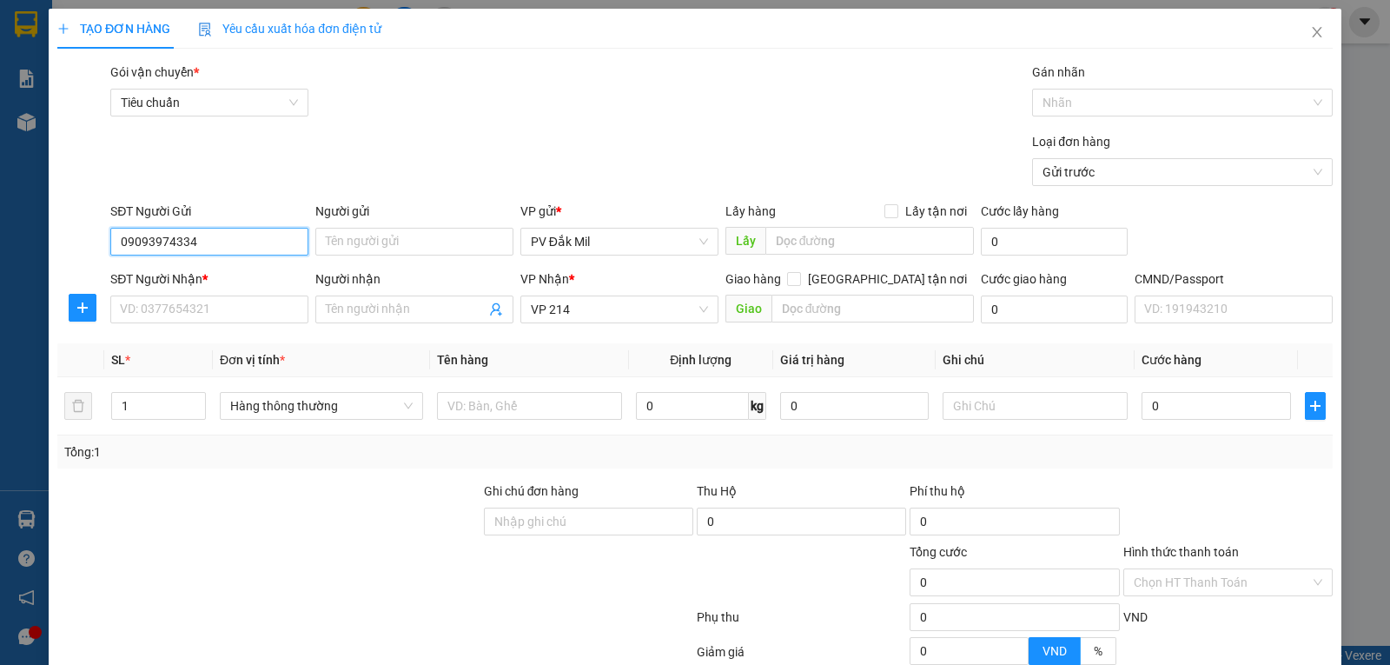
type input "0909394334"
click at [216, 271] on div "0909394334 - chuẩn" at bounding box center [207, 276] width 175 height 19
type input "chuẩn"
type input "0909394334"
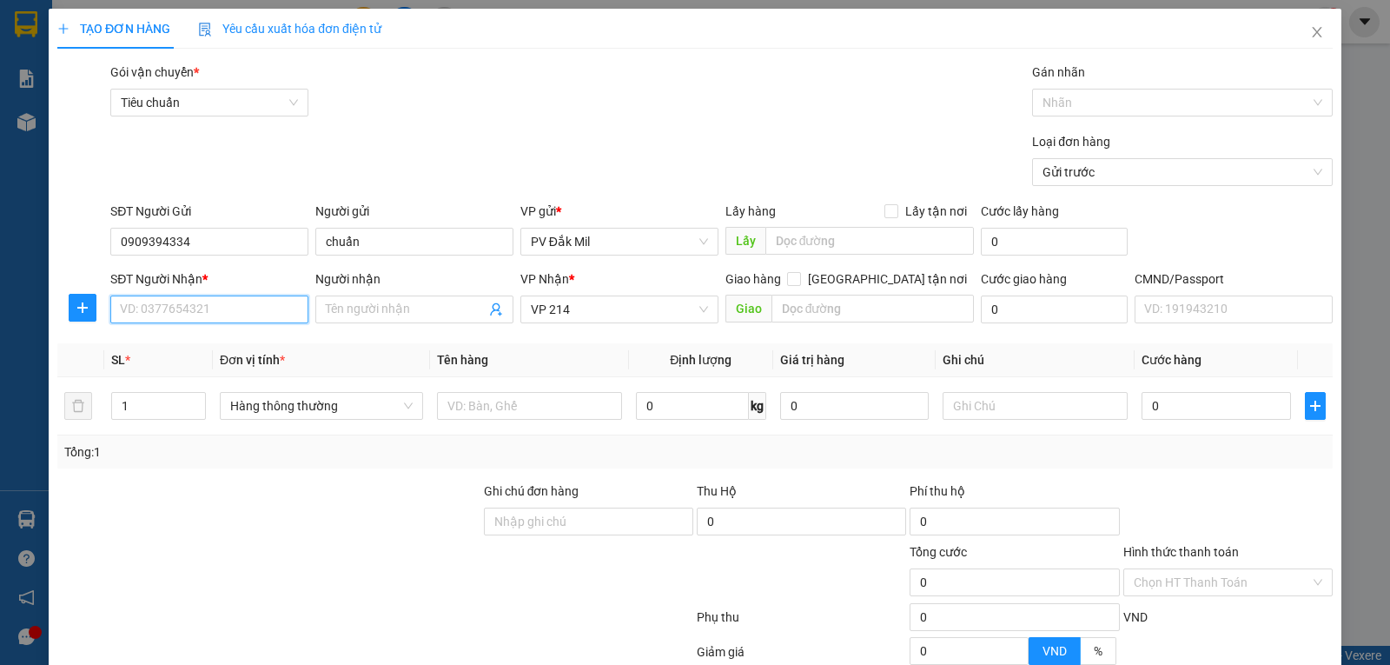
click at [218, 311] on input "SĐT Người Nhận *" at bounding box center [209, 309] width 198 height 28
type input "0971004801"
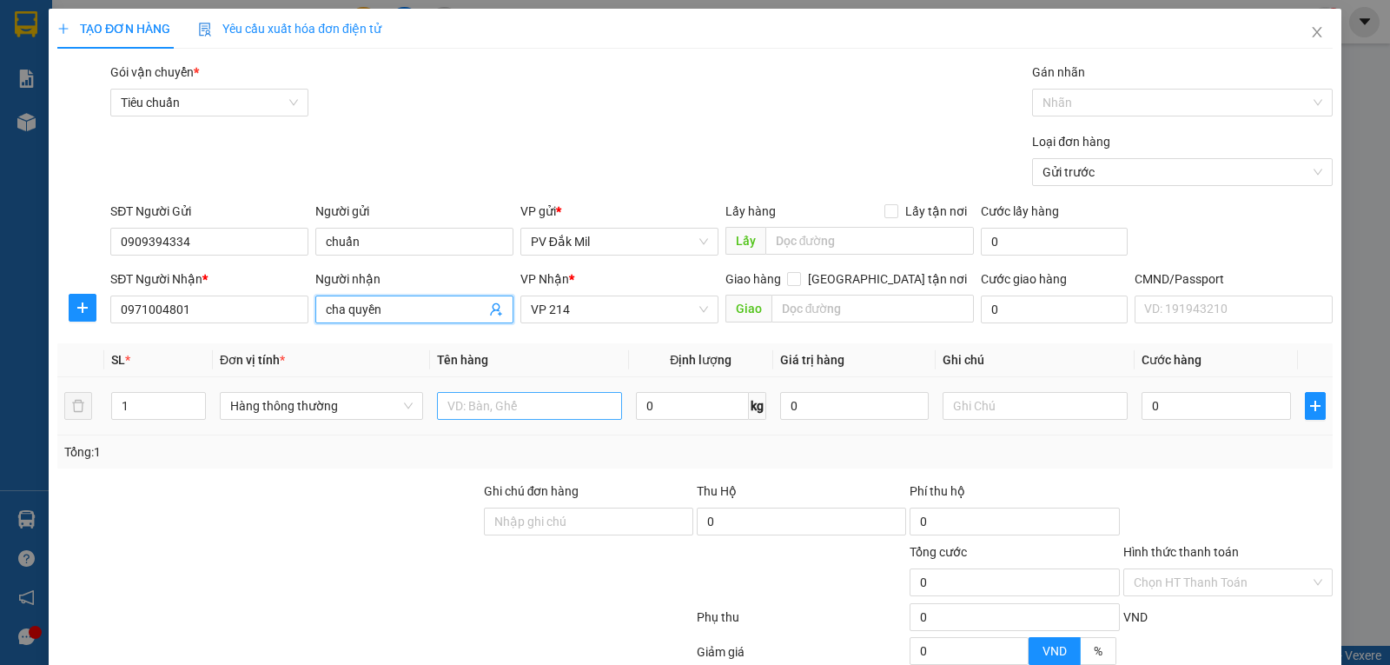
type input "cha quyền"
click at [588, 402] on input "text" at bounding box center [529, 406] width 185 height 28
type input "tc-thùng"
click at [1191, 400] on input "0" at bounding box center [1216, 406] width 149 height 28
type input "5"
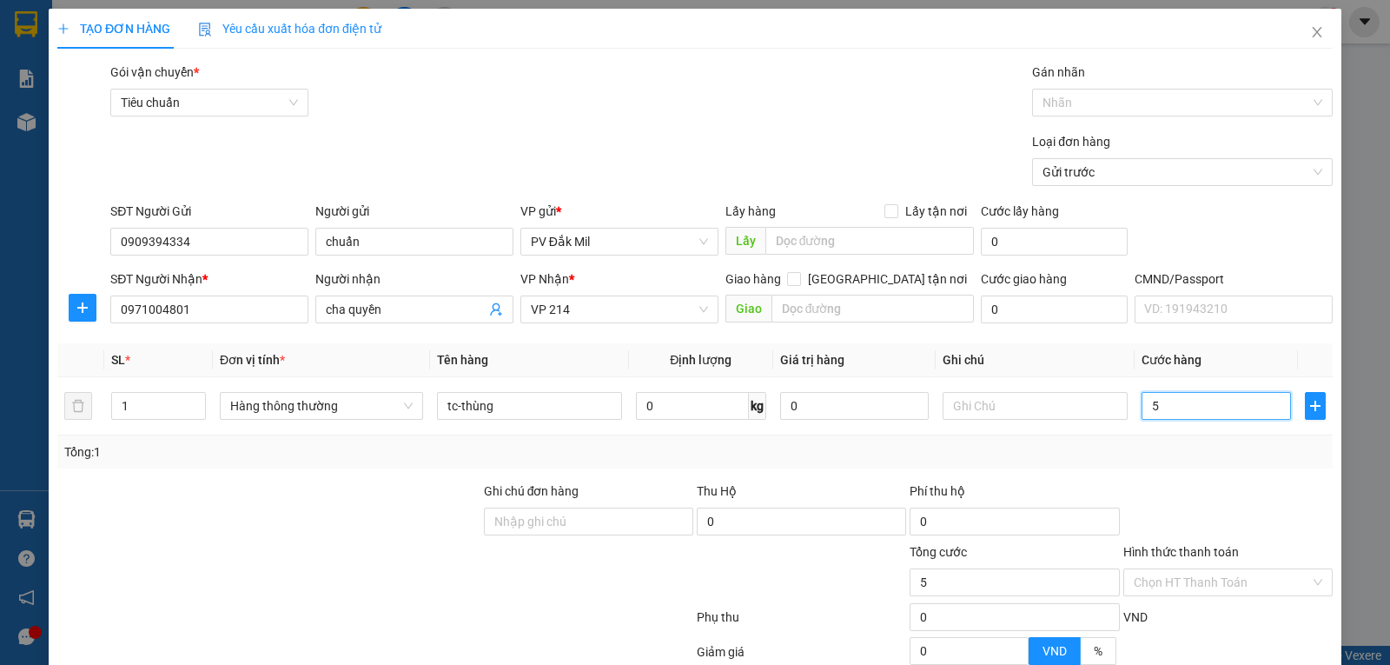
type input "5"
type input "50"
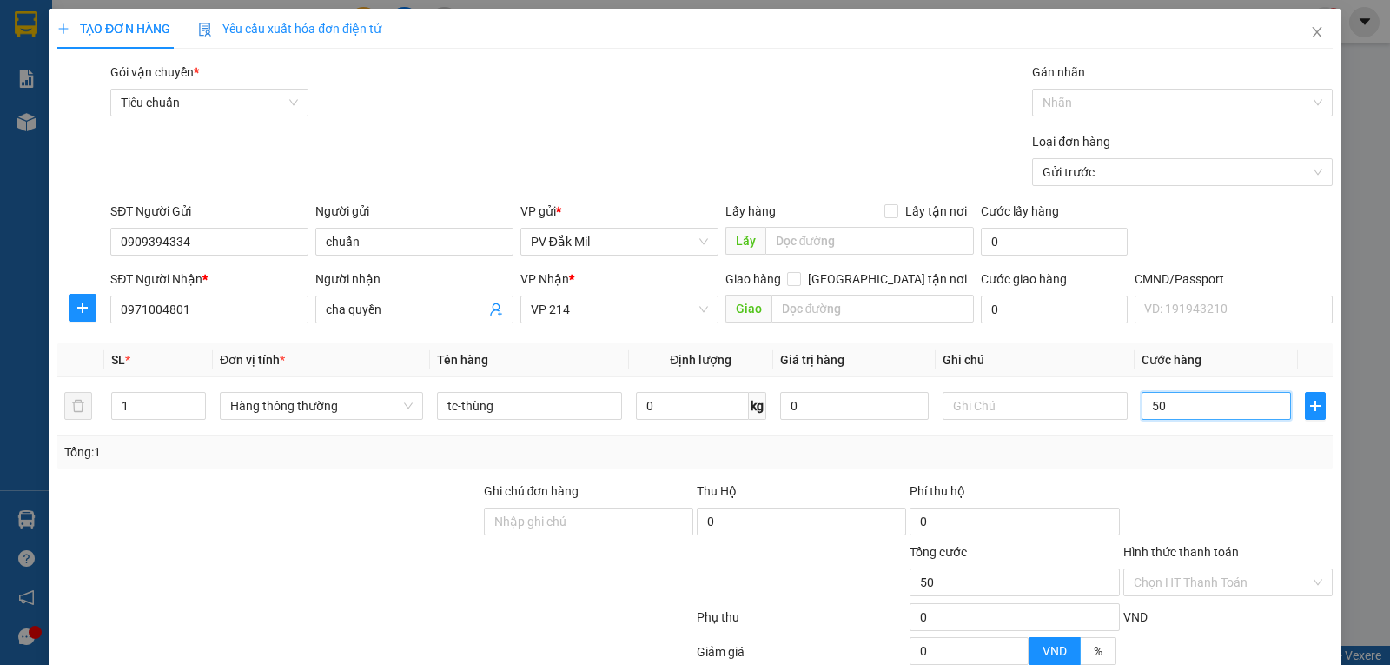
type input "500"
type input "5.000"
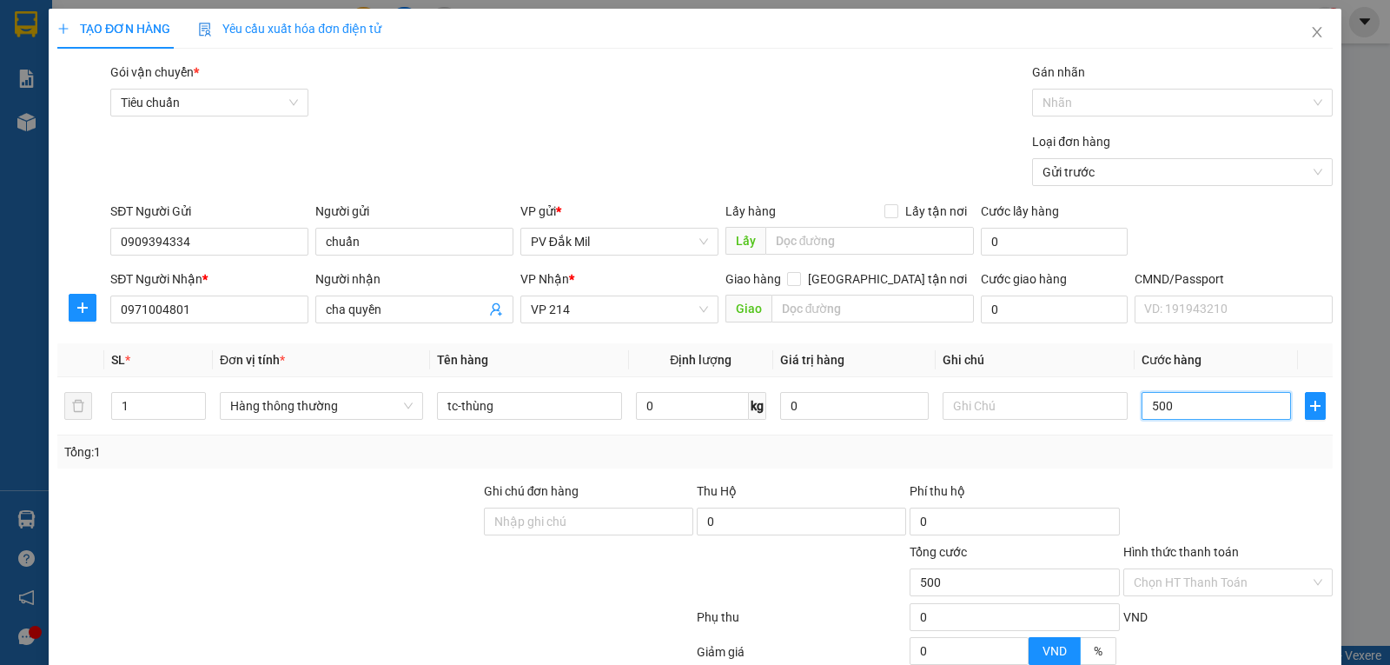
type input "5.000"
type input "50.000"
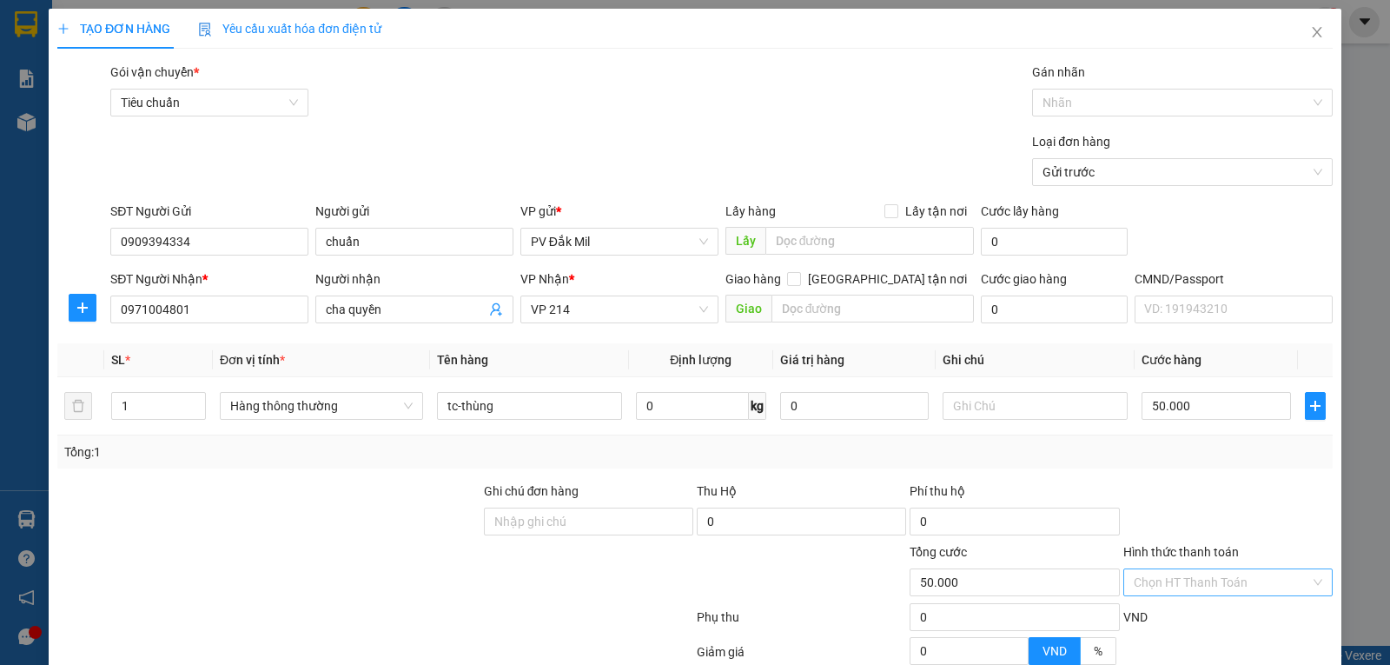
click at [1151, 569] on input "Hình thức thanh toán" at bounding box center [1222, 582] width 176 height 26
drag, startPoint x: 1150, startPoint y: 444, endPoint x: 1125, endPoint y: 447, distance: 25.4
click at [1150, 607] on div "Tại văn phòng" at bounding box center [1216, 616] width 187 height 19
drag, startPoint x: 1236, startPoint y: 612, endPoint x: 1221, endPoint y: 611, distance: 15.7
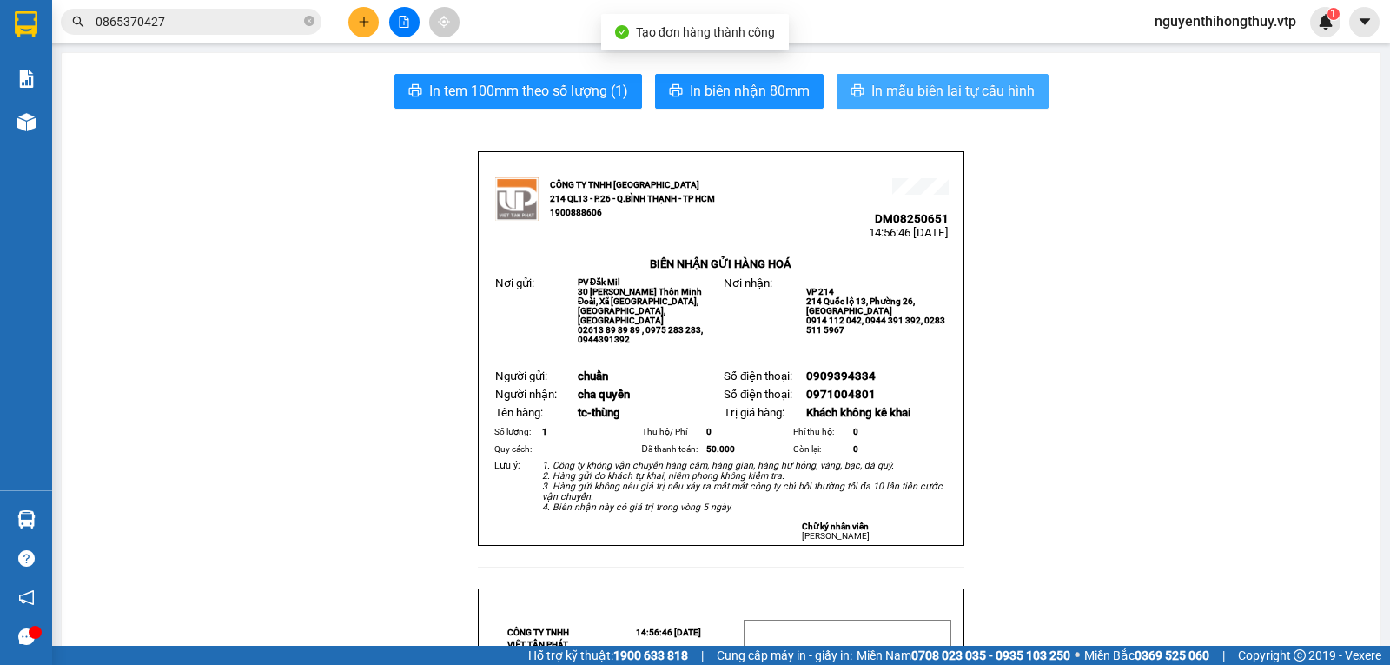
click at [893, 91] on span "In mẫu biên lai tự cấu hình" at bounding box center [952, 91] width 163 height 22
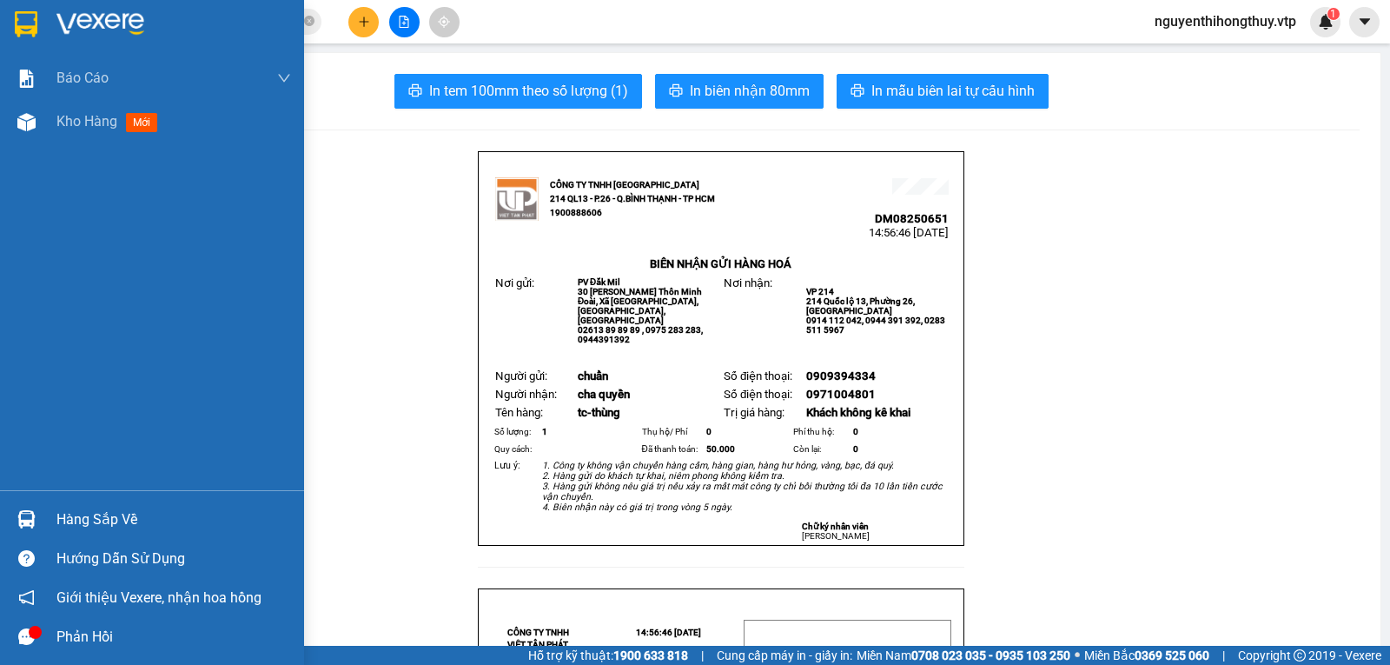
drag, startPoint x: 28, startPoint y: 25, endPoint x: 171, endPoint y: 3, distance: 145.1
click at [27, 24] on img at bounding box center [26, 24] width 23 height 26
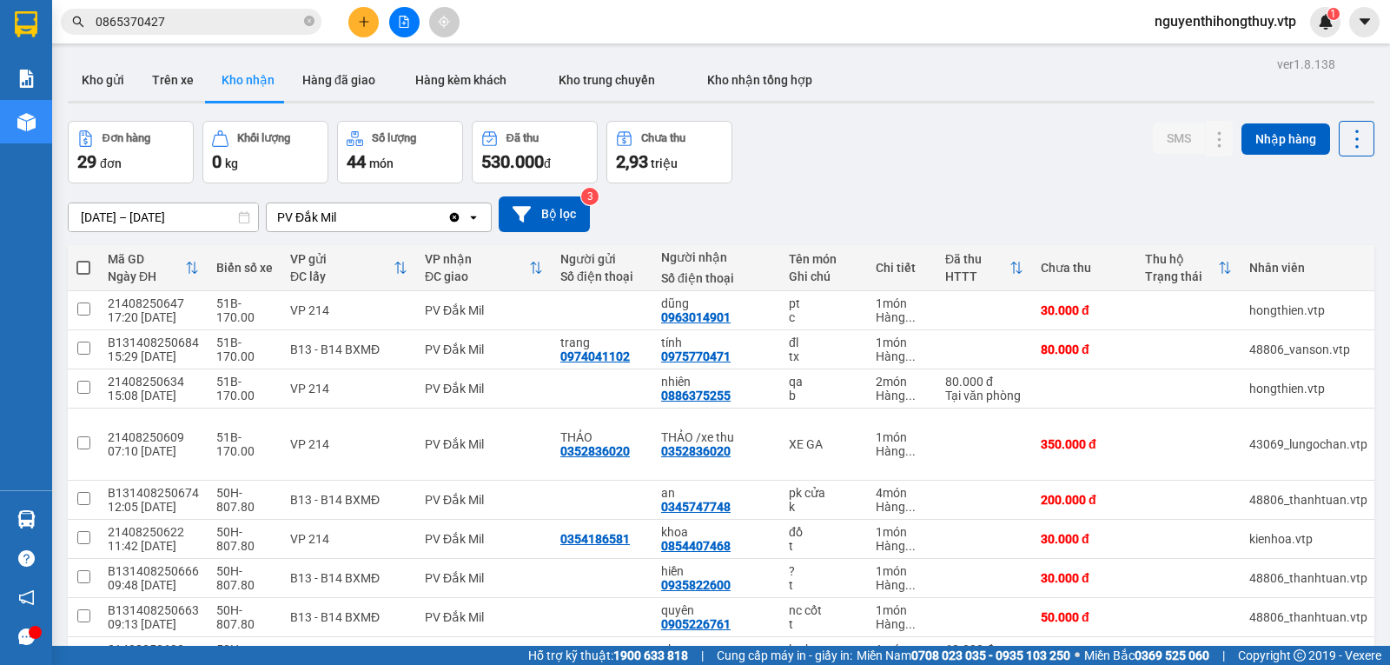
click at [225, 22] on input "0865370427" at bounding box center [198, 21] width 205 height 19
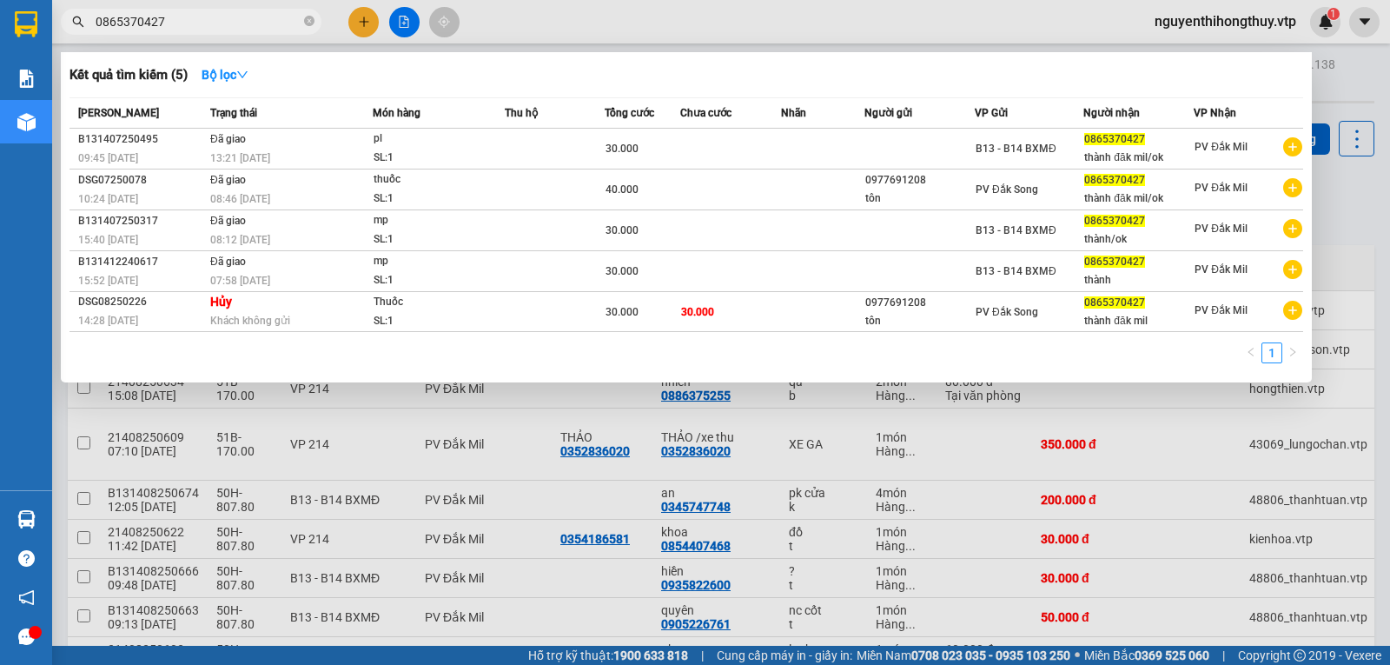
click at [225, 22] on input "0865370427" at bounding box center [198, 21] width 205 height 19
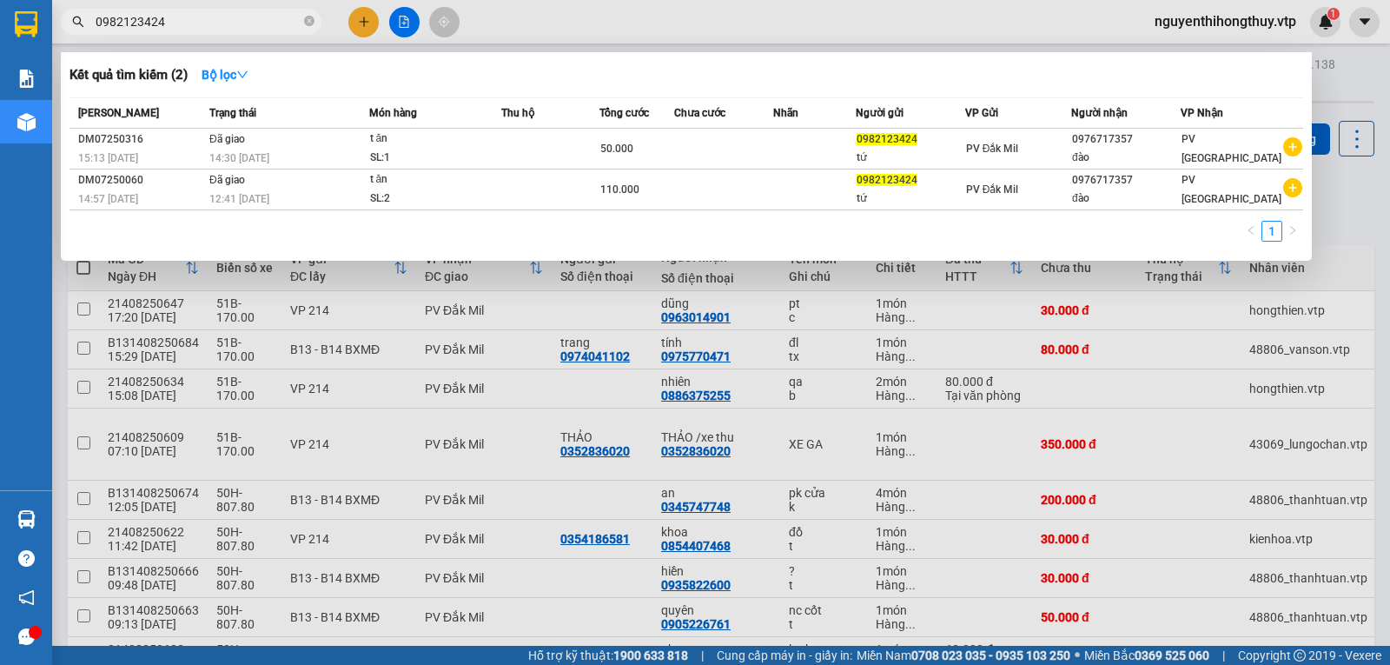
click at [208, 26] on input "0982123424" at bounding box center [198, 21] width 205 height 19
drag, startPoint x: 169, startPoint y: 21, endPoint x: 0, endPoint y: 21, distance: 168.5
click at [0, 21] on section "Kết quả tìm kiếm ( 2 ) Bộ lọc Mã ĐH Trạng thái Món hàng Thu hộ Tổng cước Chưa c…" at bounding box center [695, 332] width 1390 height 665
type input "0982123424"
click at [360, 23] on div at bounding box center [695, 332] width 1390 height 665
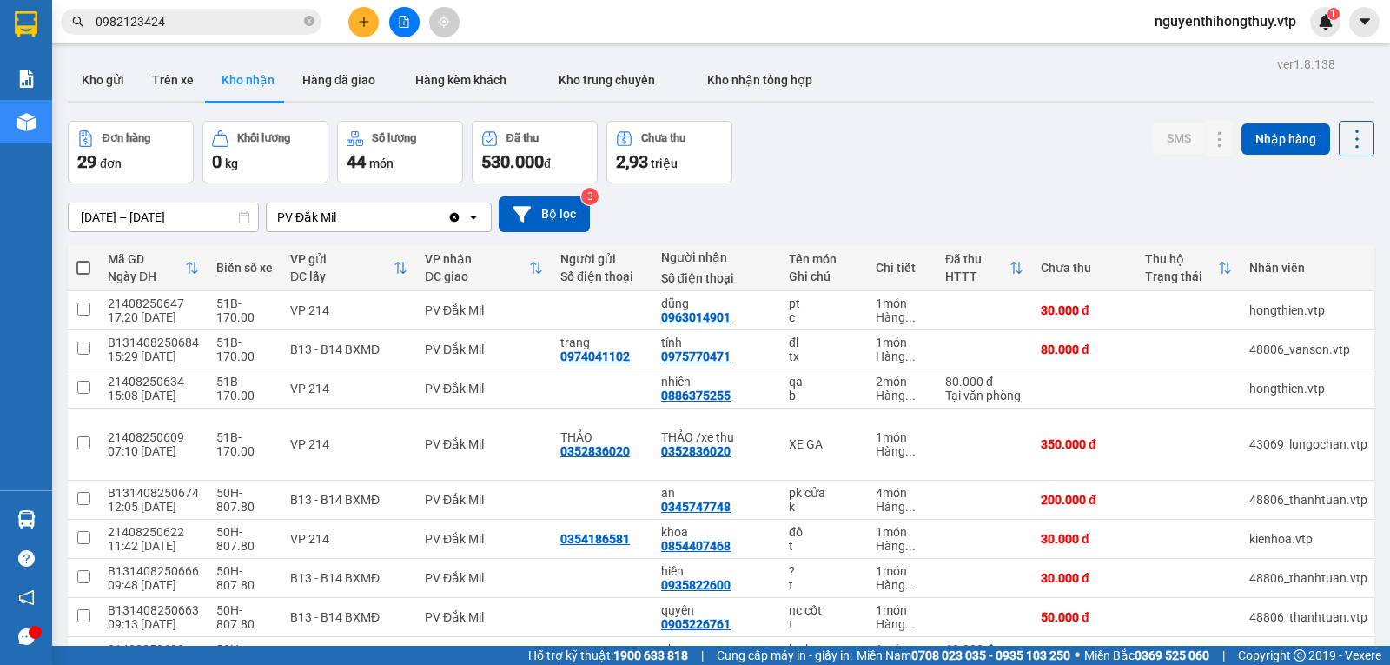
click at [364, 22] on icon "plus" at bounding box center [364, 21] width 10 height 1
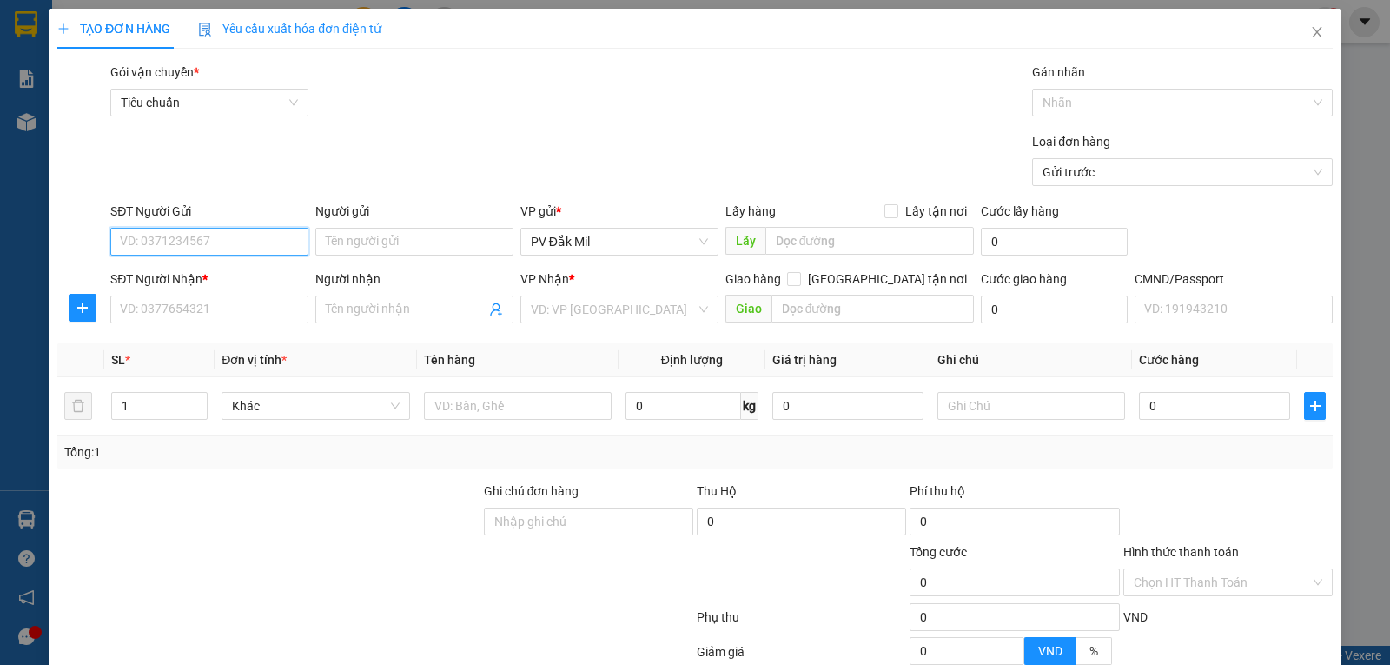
click at [204, 236] on input "SĐT Người Gửi" at bounding box center [209, 242] width 198 height 28
paste input "0982123424"
type input "0982123424"
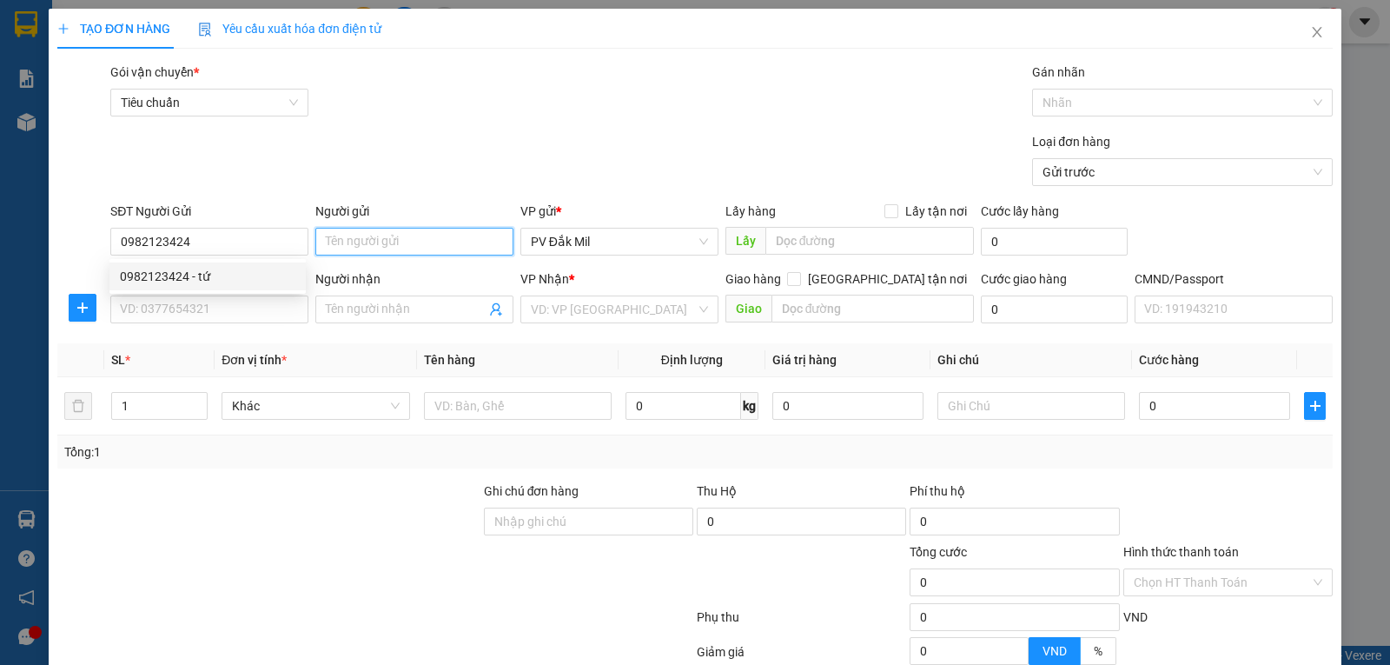
click at [394, 247] on input "Người gửi" at bounding box center [414, 242] width 198 height 28
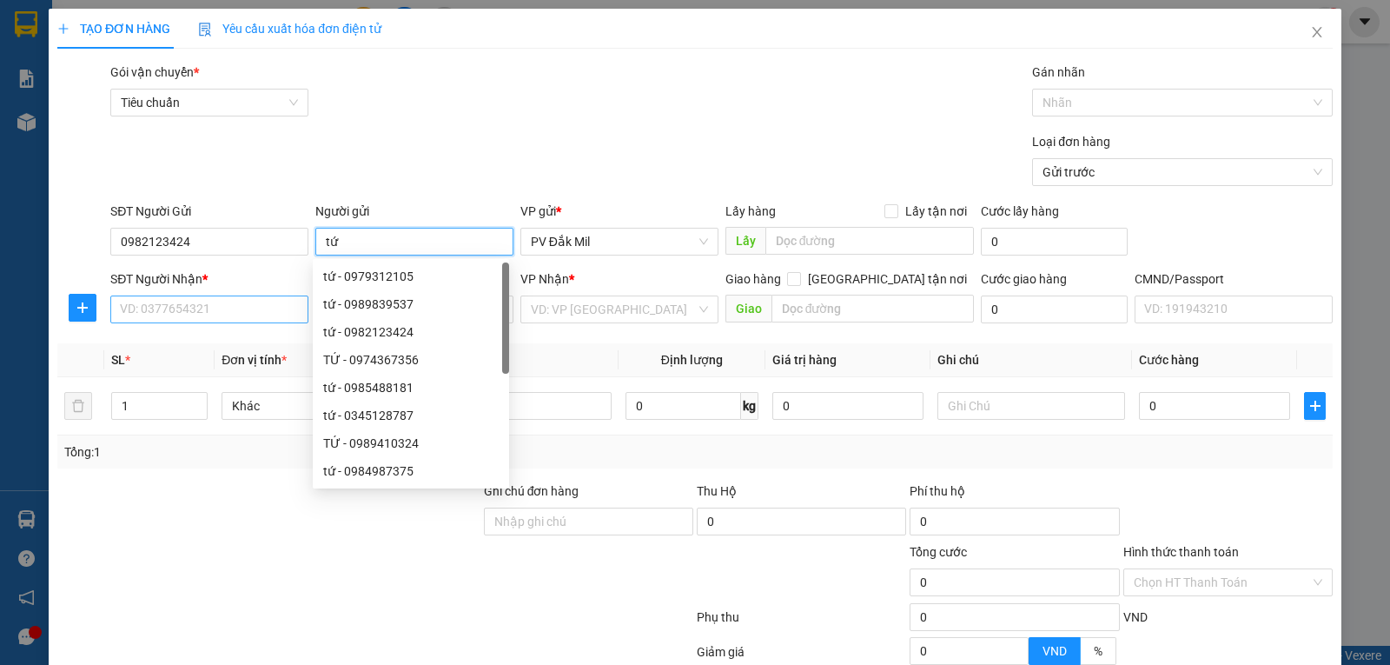
type input "tứ"
click at [238, 305] on input "SĐT Người Nhận *" at bounding box center [209, 309] width 198 height 28
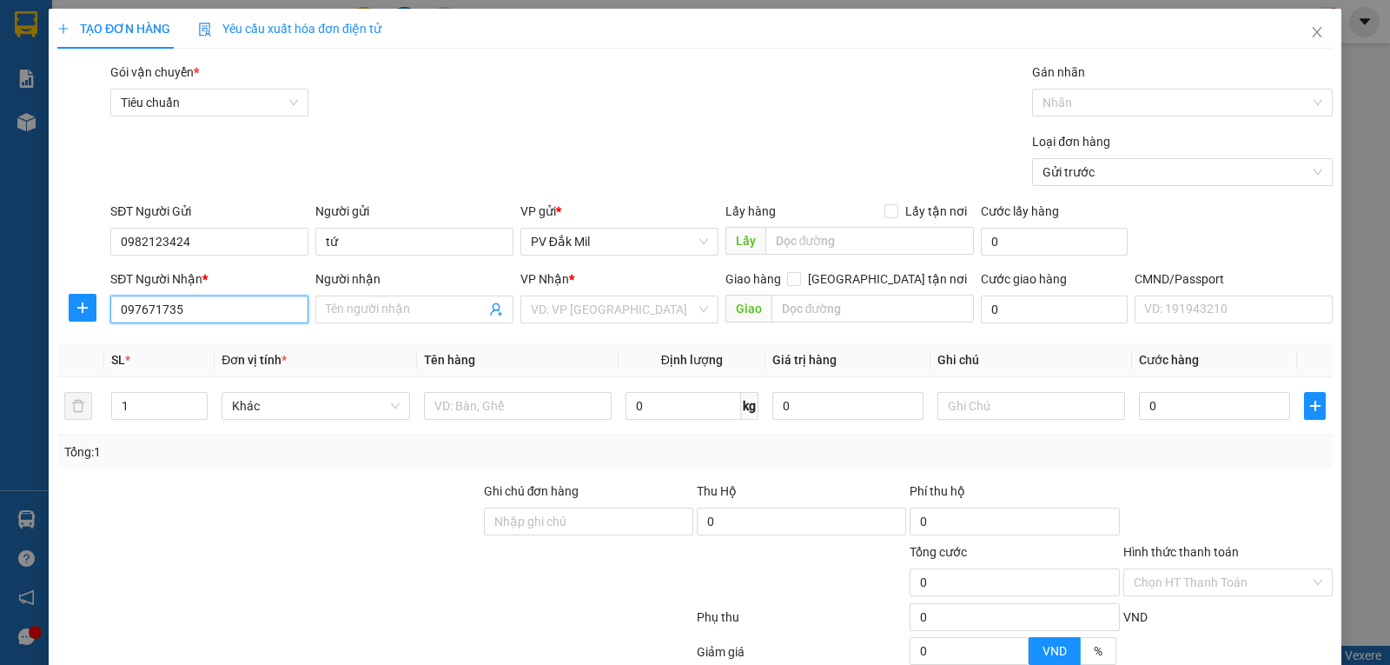
type input "0976717357"
click at [248, 337] on div "0976717357 - đào" at bounding box center [207, 343] width 175 height 19
type input "đào"
type input "0976717357"
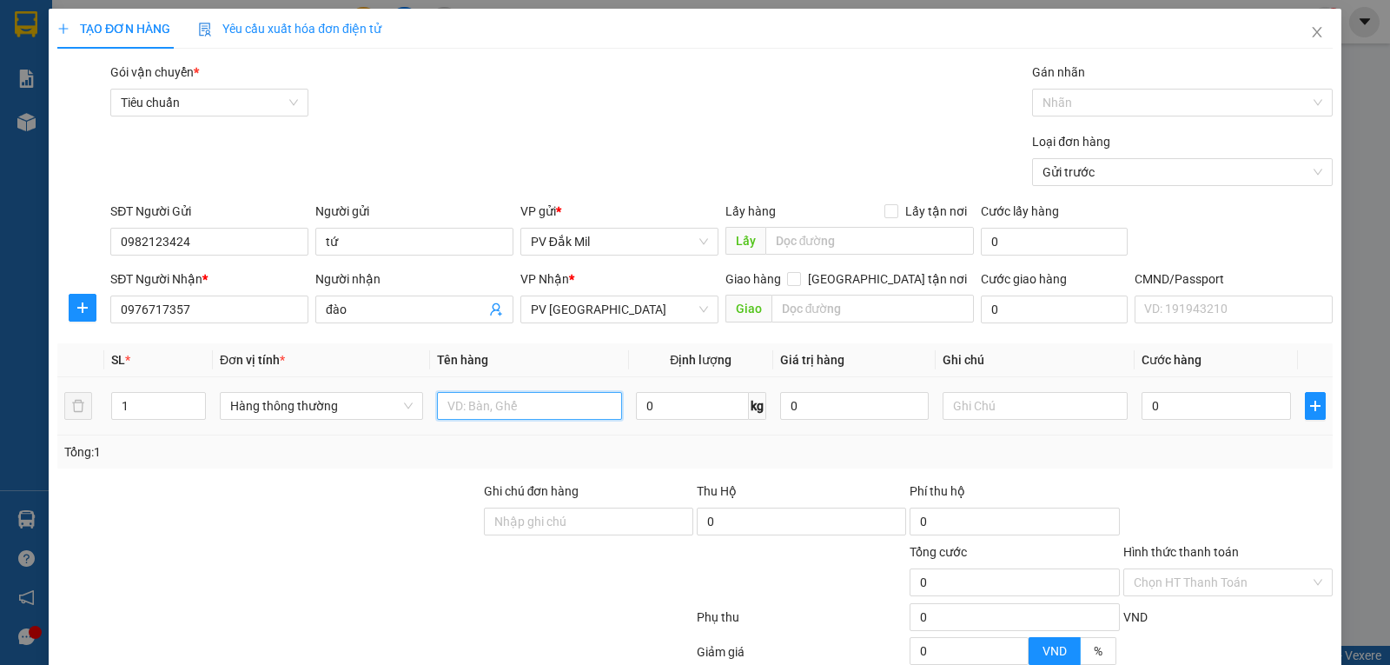
click at [512, 406] on input "text" at bounding box center [529, 406] width 185 height 28
type input "tc-thùng"
click at [1152, 412] on input "0" at bounding box center [1216, 406] width 149 height 28
type input "6"
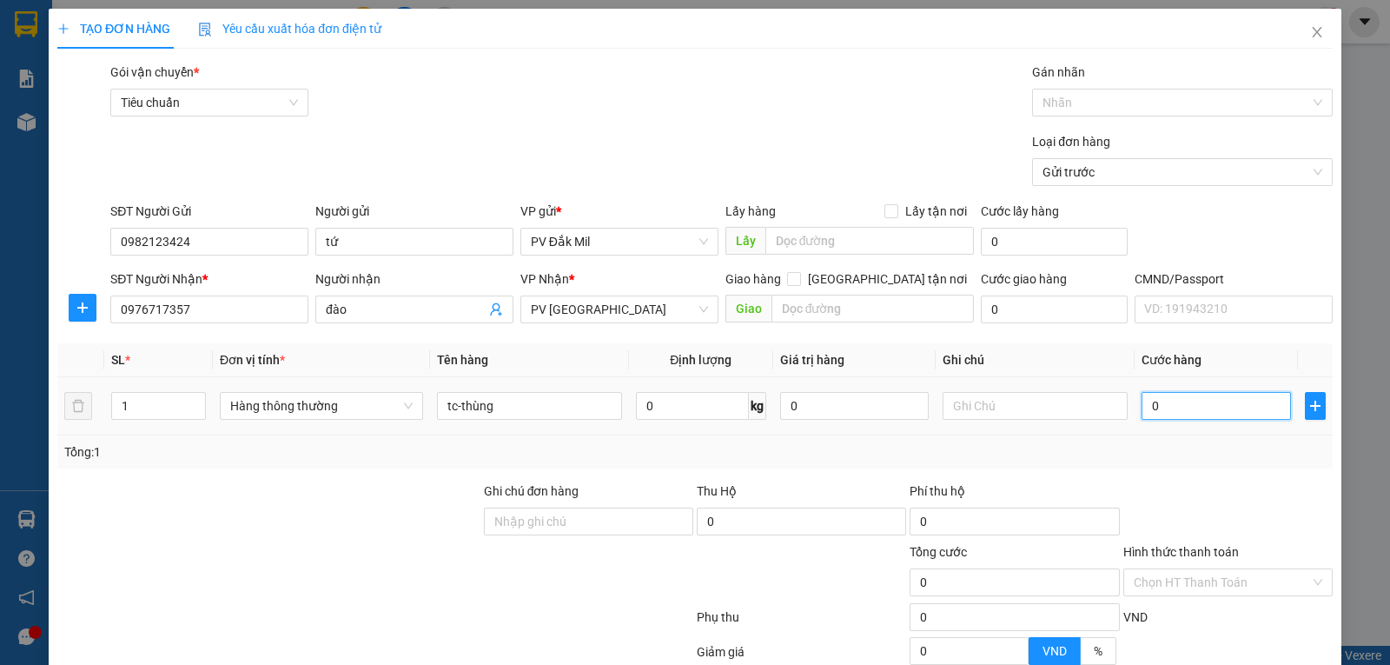
type input "6"
type input "60"
type input "600"
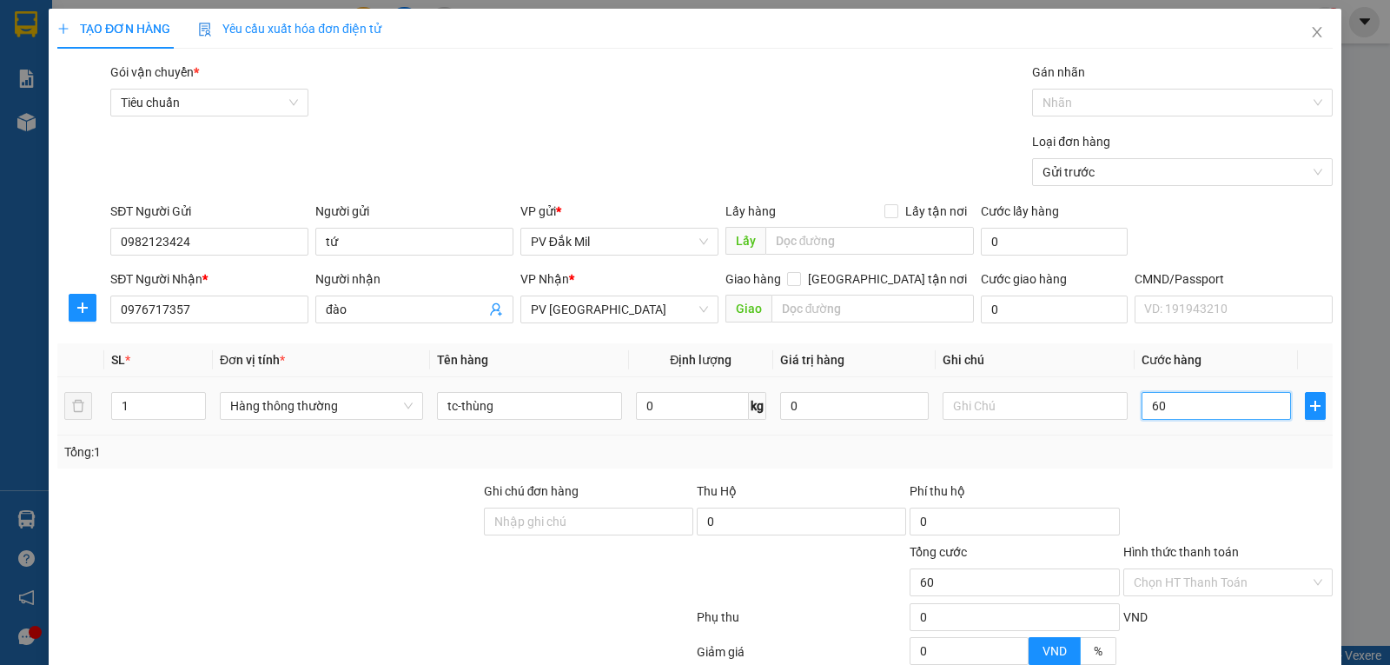
type input "600"
type input "6.000"
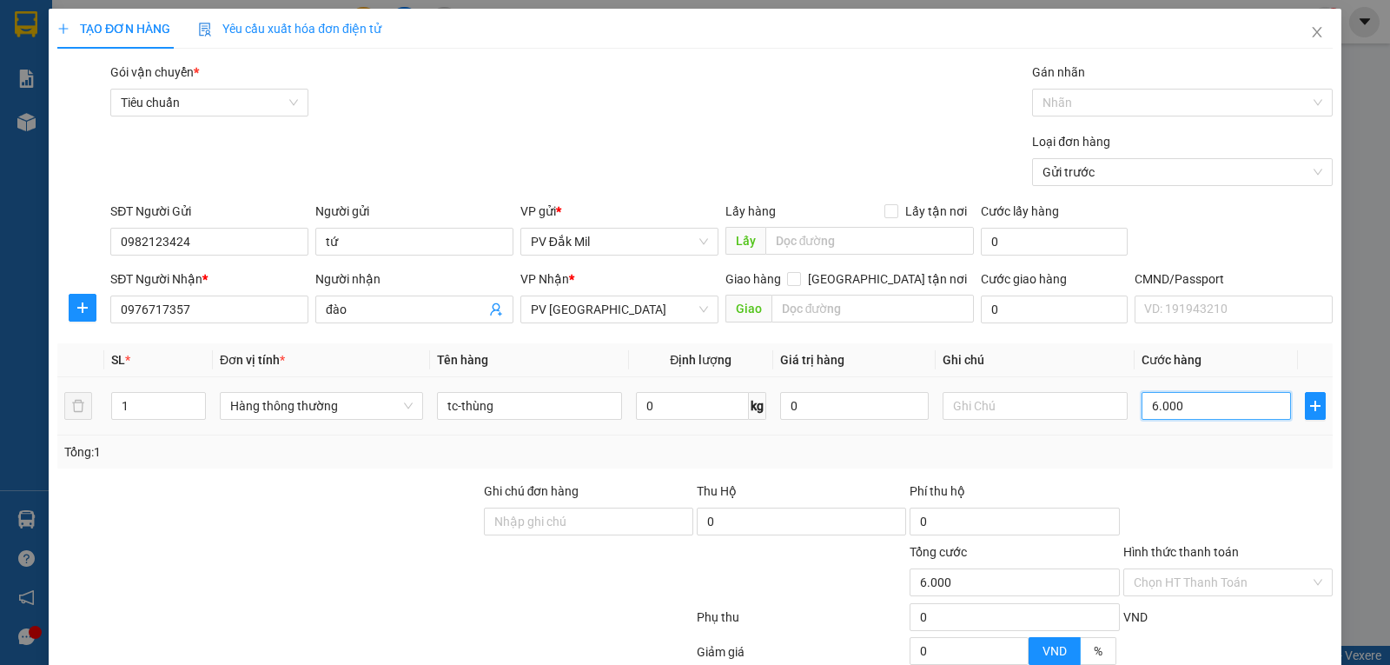
type input "60.000"
click at [1199, 569] on input "Hình thức thanh toán" at bounding box center [1222, 582] width 176 height 26
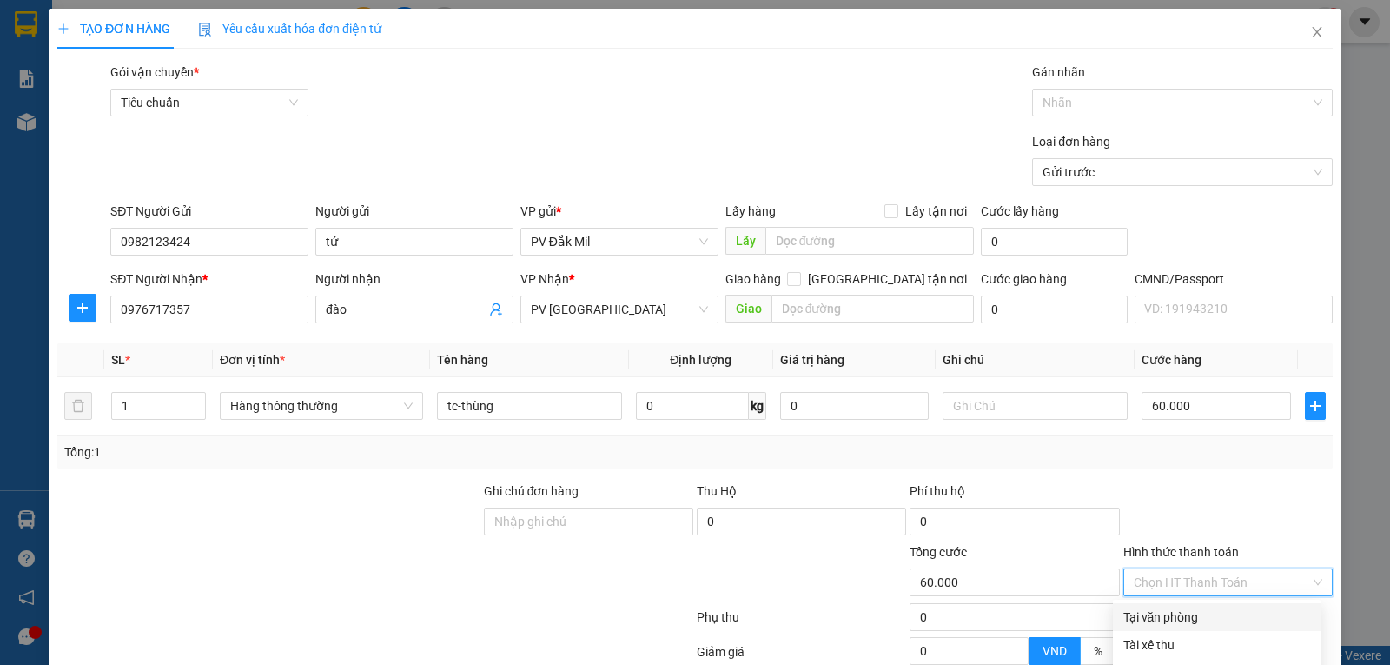
click at [1162, 607] on div "Tại văn phòng" at bounding box center [1216, 616] width 187 height 19
type input "0"
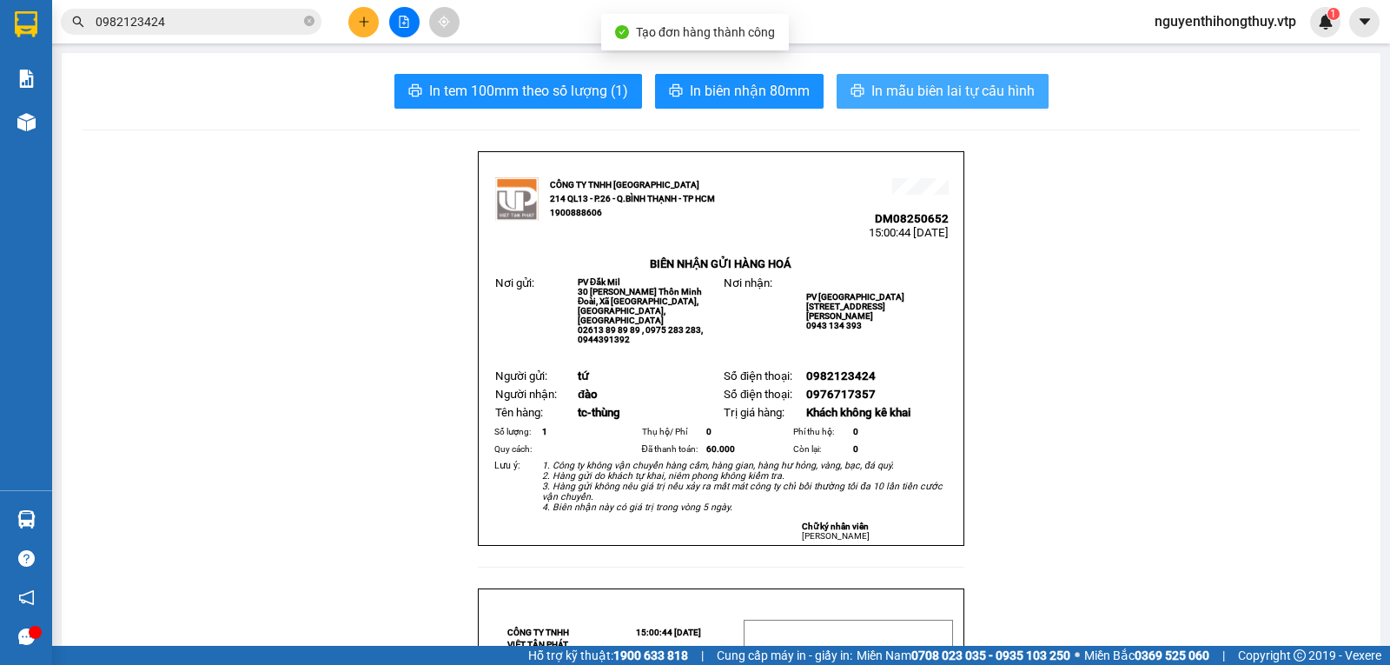
click at [940, 96] on span "In mẫu biên lai tự cấu hình" at bounding box center [952, 91] width 163 height 22
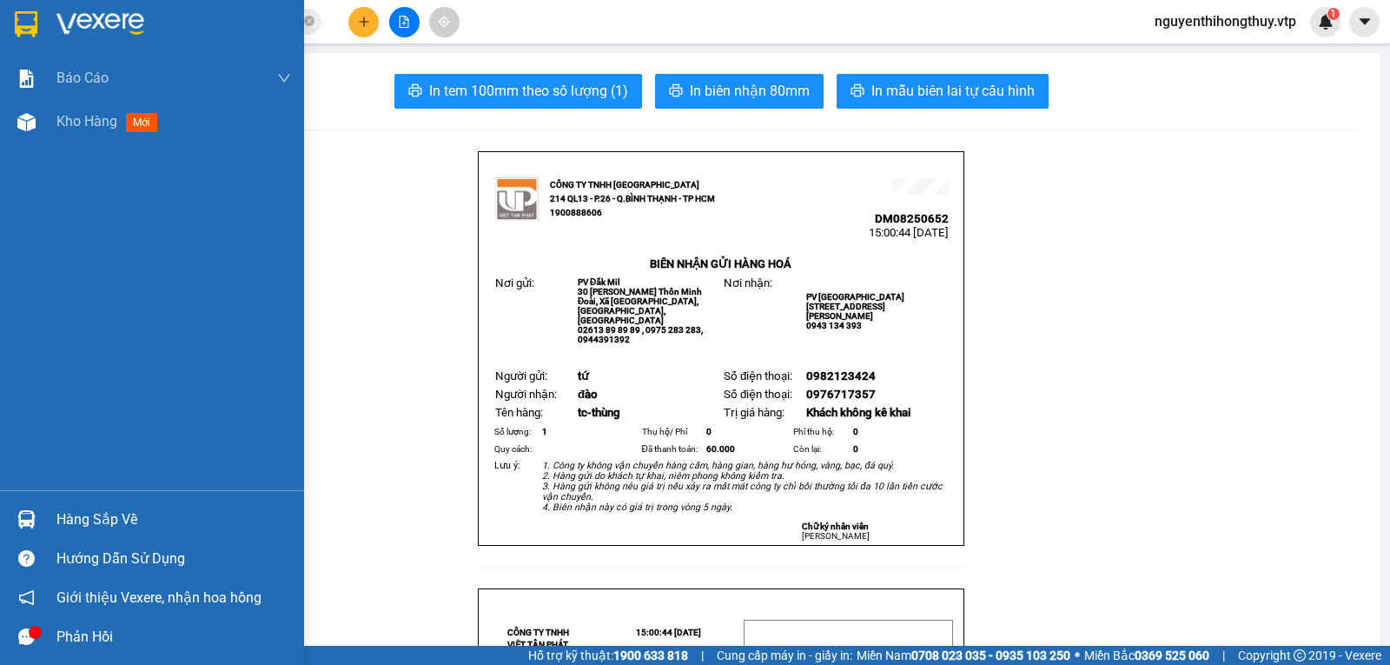
click at [25, 24] on img at bounding box center [26, 24] width 23 height 26
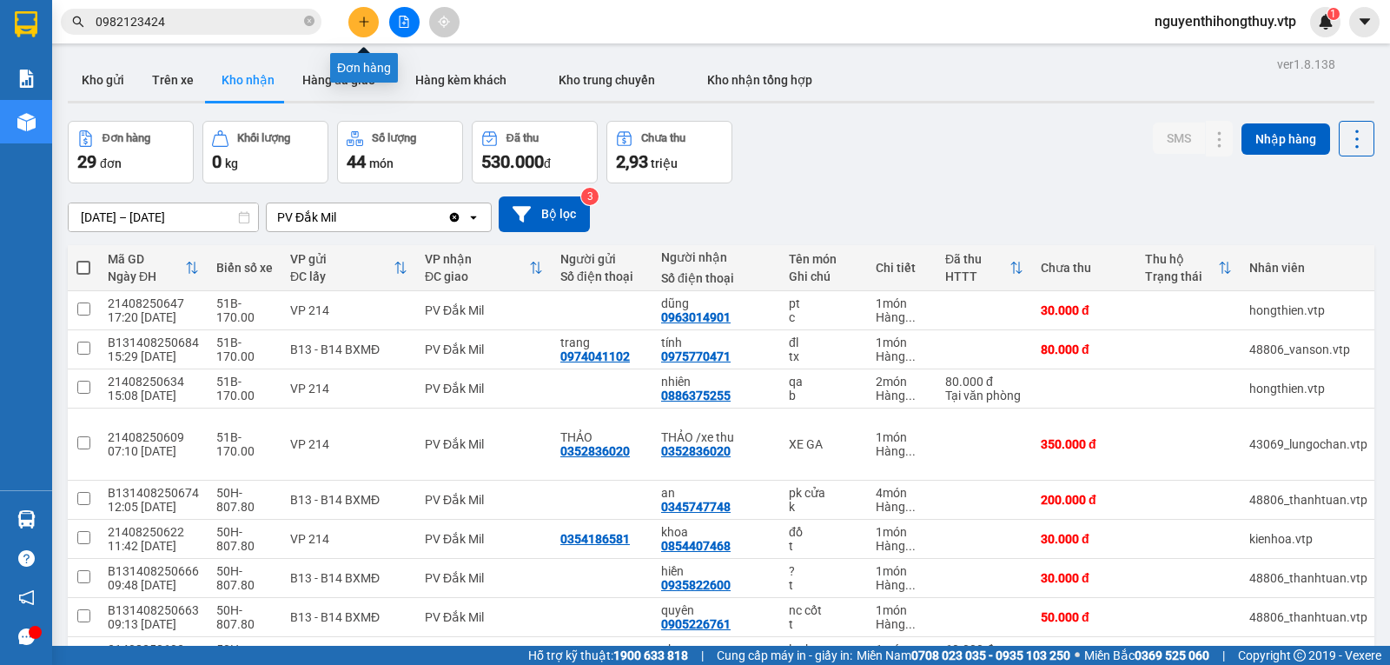
click at [361, 21] on icon "plus" at bounding box center [364, 22] width 12 height 12
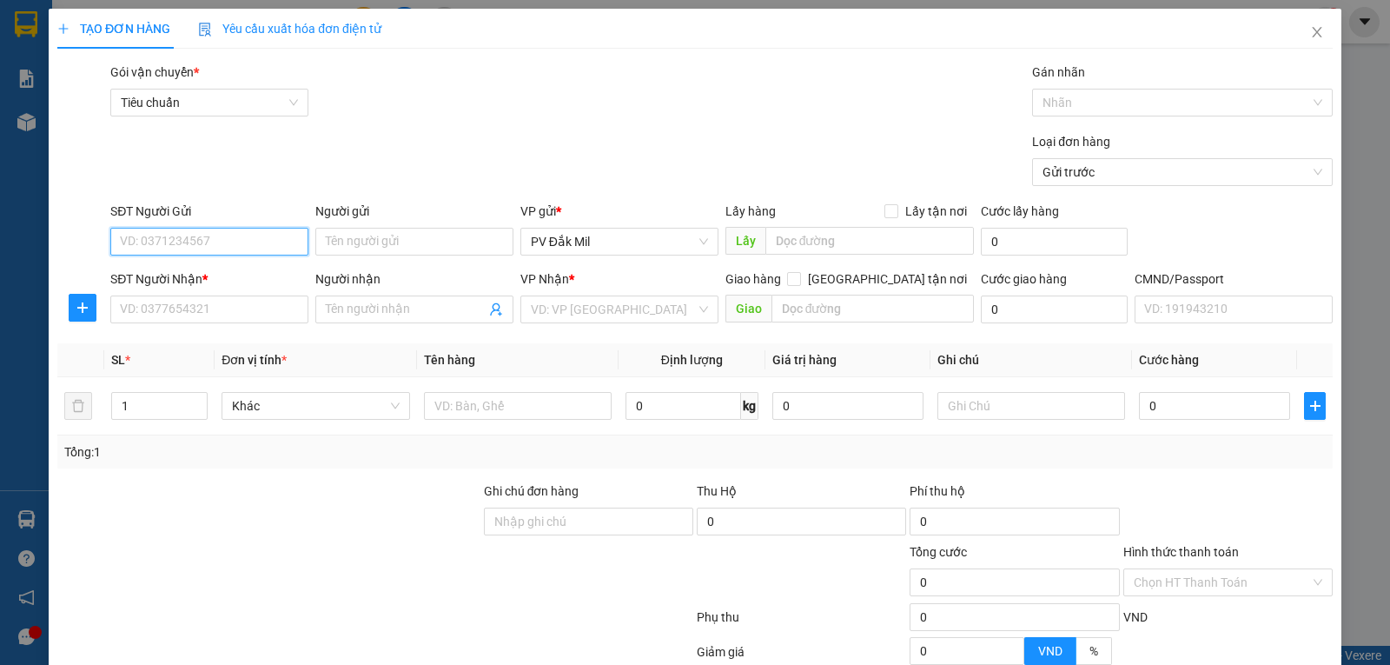
click at [229, 244] on input "SĐT Người Gửi" at bounding box center [209, 242] width 198 height 28
type input "00000000000"
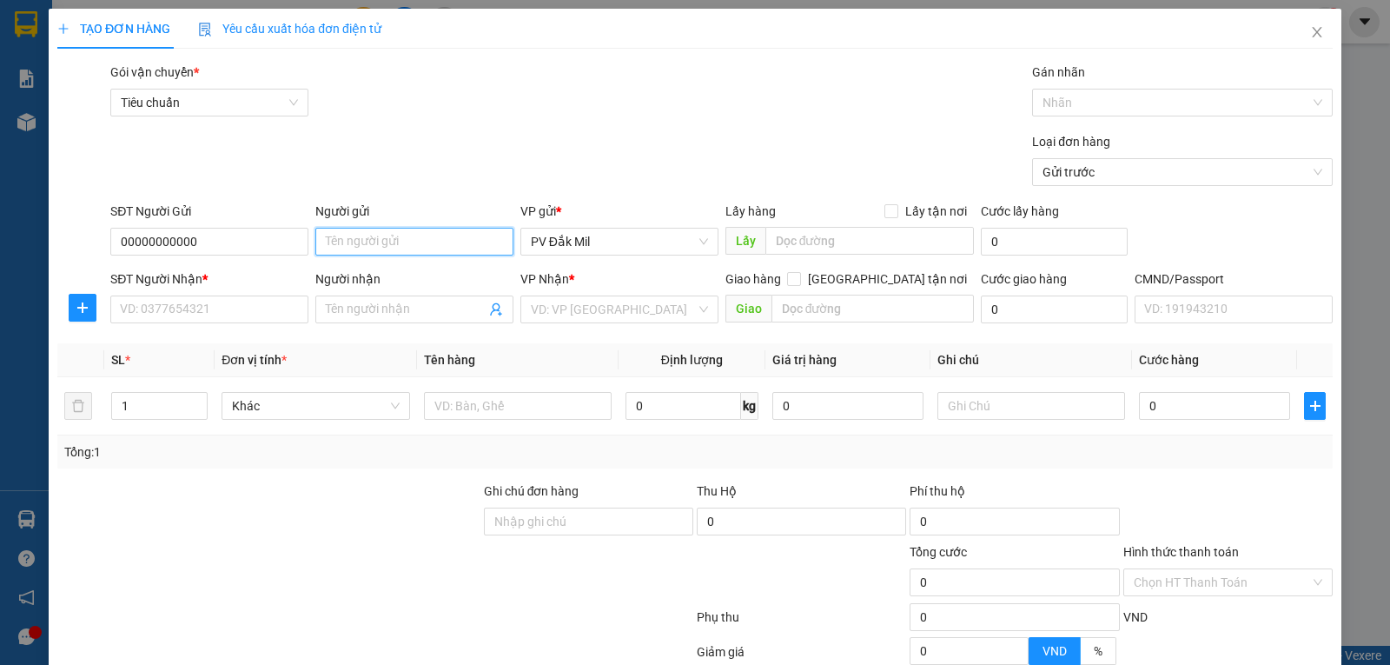
click at [362, 241] on input "Người gửi" at bounding box center [414, 242] width 198 height 28
type input "chị kính"
drag, startPoint x: 135, startPoint y: 405, endPoint x: 60, endPoint y: 414, distance: 75.3
click at [60, 414] on tr "1 Khác 0 kg 0 0" at bounding box center [694, 406] width 1275 height 58
type input "2"
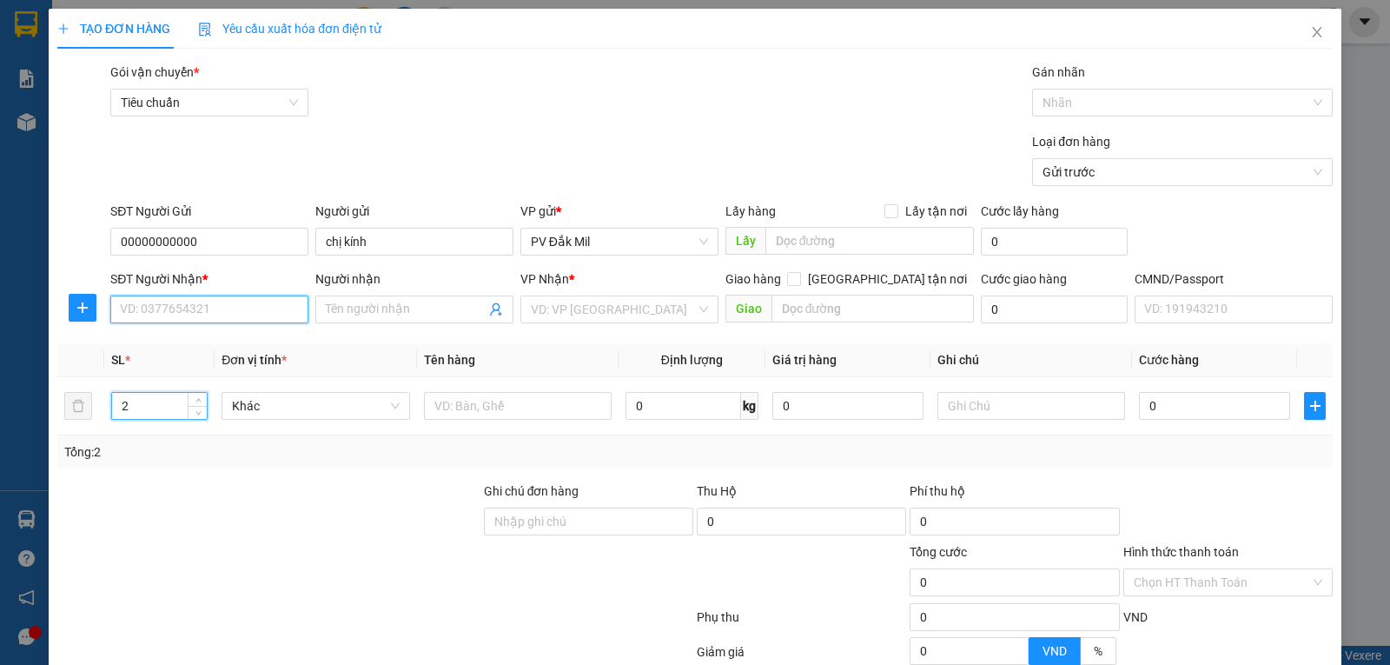
click at [202, 309] on input "SĐT Người Nhận *" at bounding box center [209, 309] width 198 height 28
type input "000000000000"
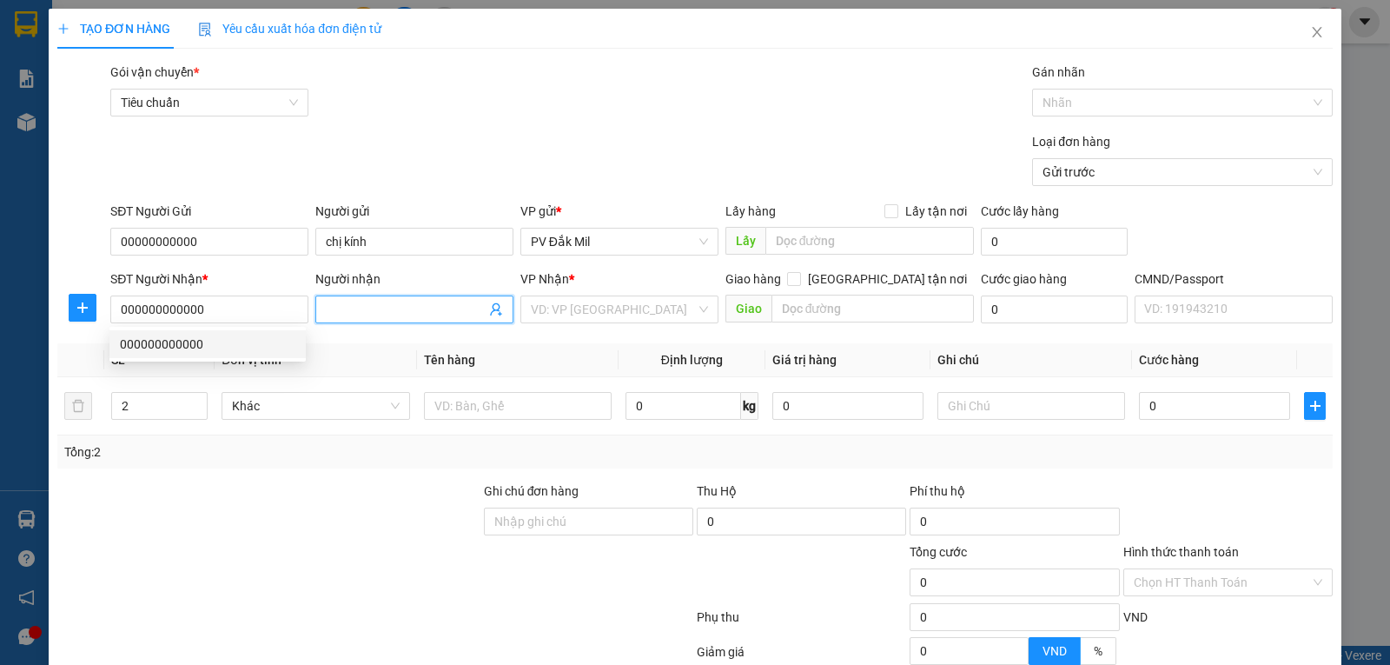
click at [420, 312] on input "Người nhận" at bounding box center [406, 309] width 160 height 19
type input "cô thủy GĐ"
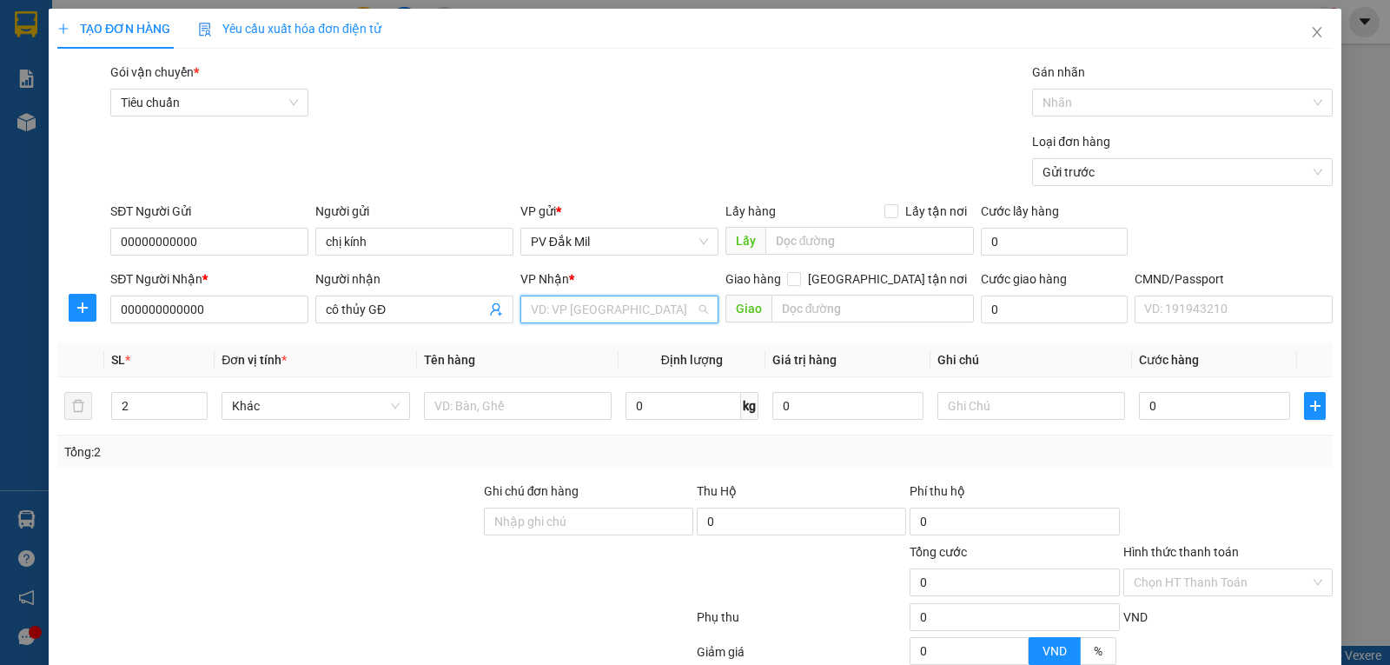
click at [555, 303] on input "search" at bounding box center [613, 309] width 165 height 26
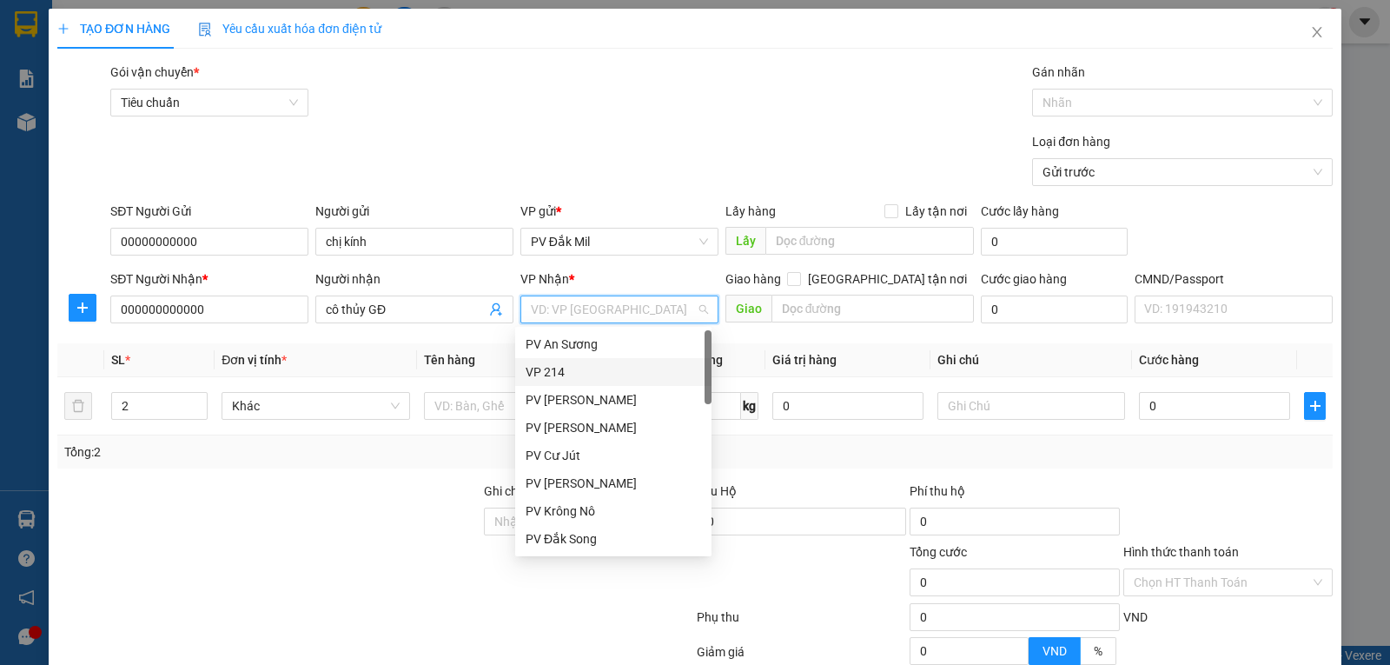
click at [571, 369] on div "VP 214" at bounding box center [613, 371] width 175 height 19
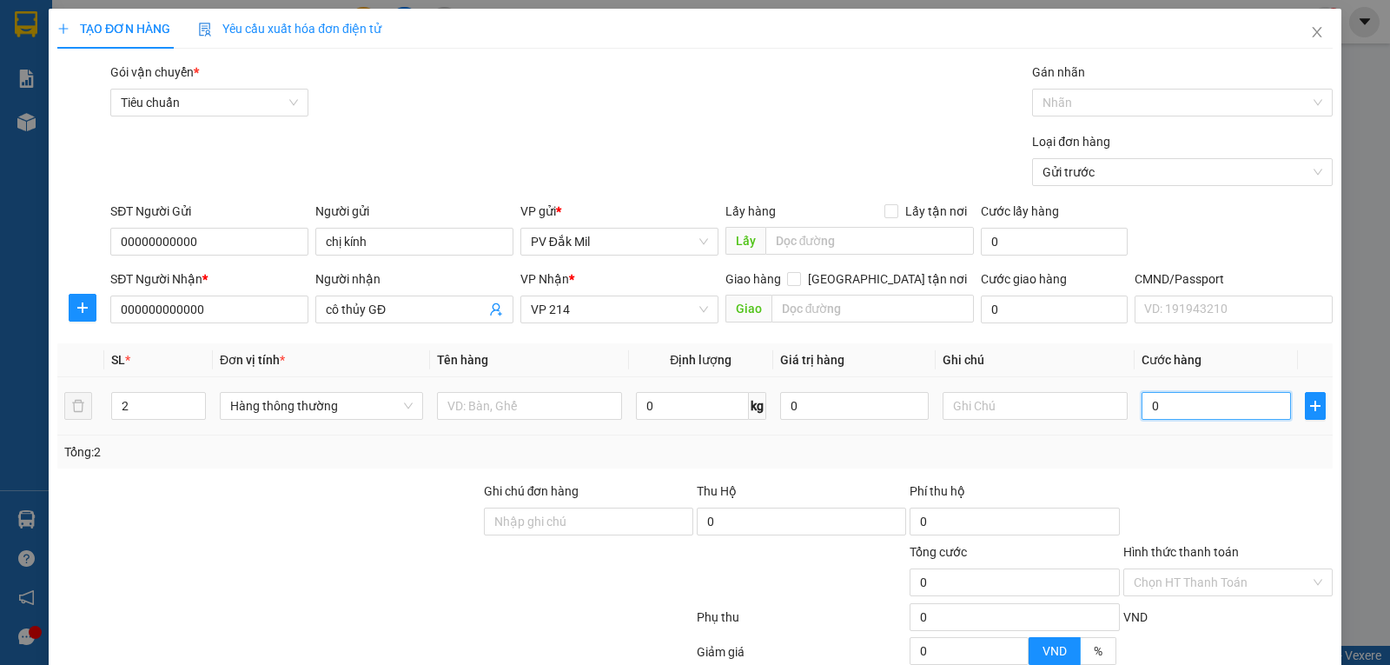
click at [1168, 409] on input "0" at bounding box center [1216, 406] width 149 height 28
click at [1199, 569] on input "Hình thức thanh toán" at bounding box center [1222, 582] width 176 height 26
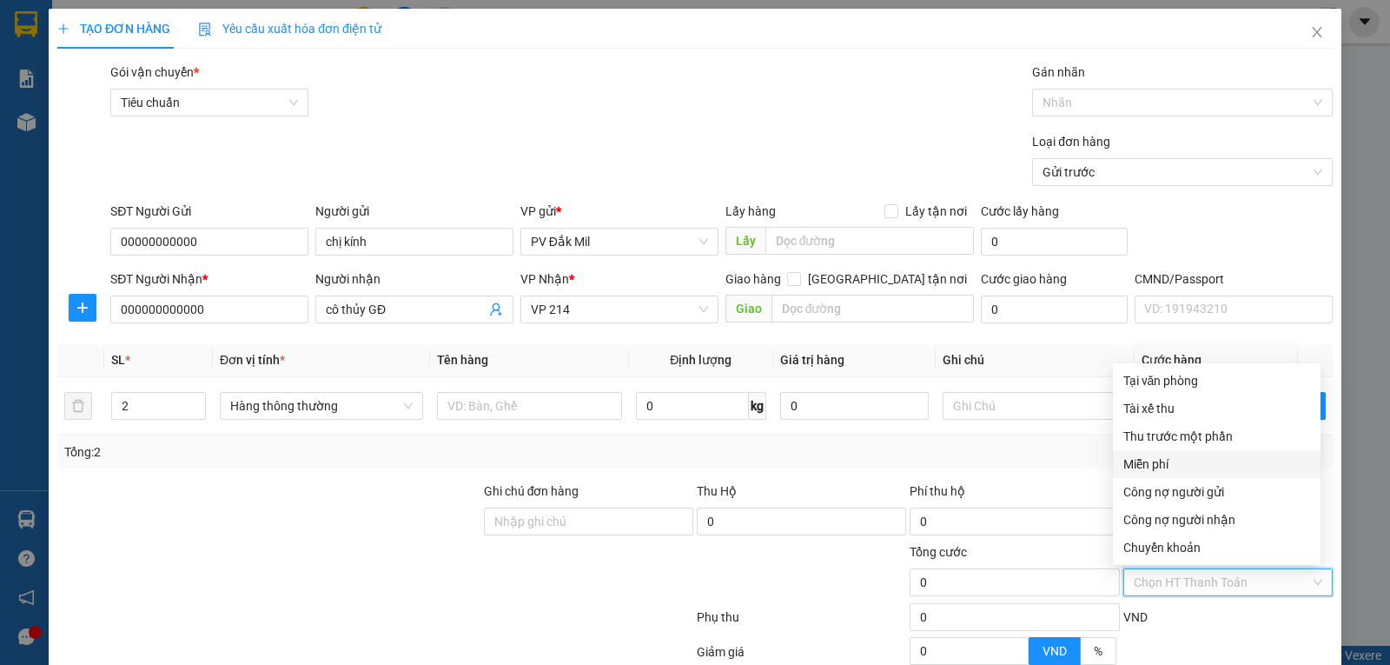
click at [1148, 454] on div "Miễn phí" at bounding box center [1216, 463] width 187 height 19
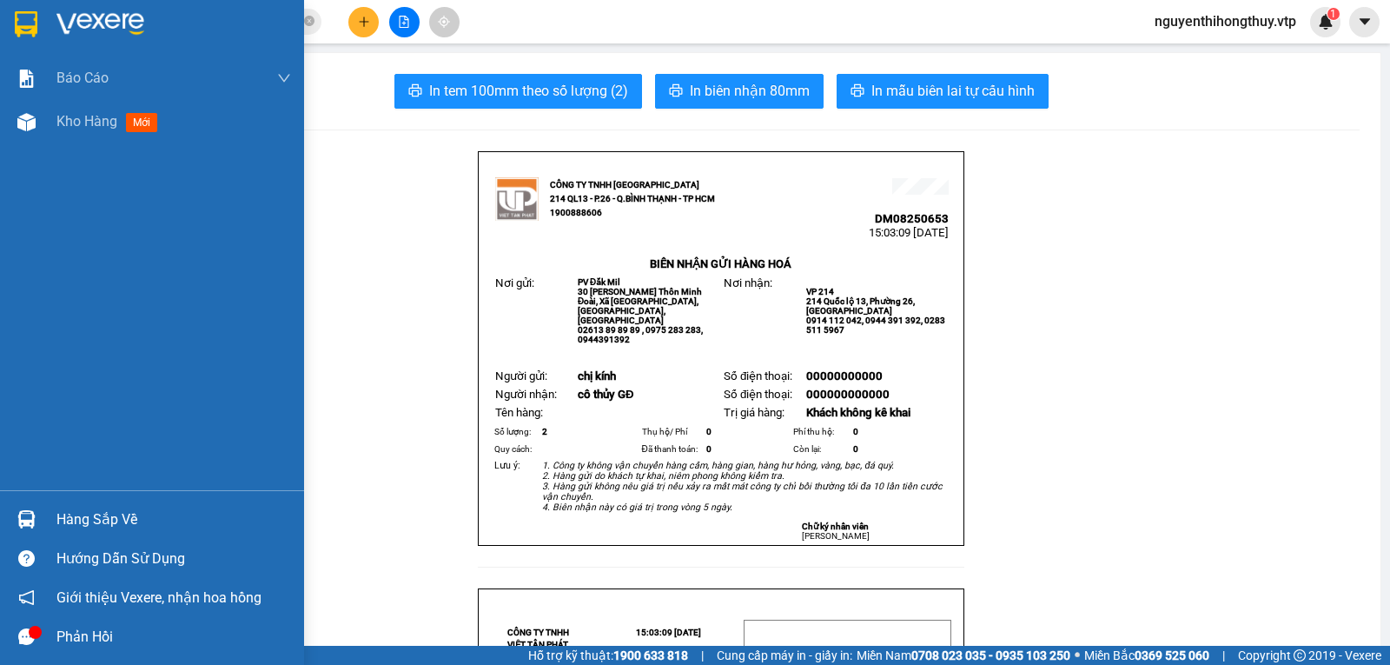
click at [17, 28] on img at bounding box center [26, 24] width 23 height 26
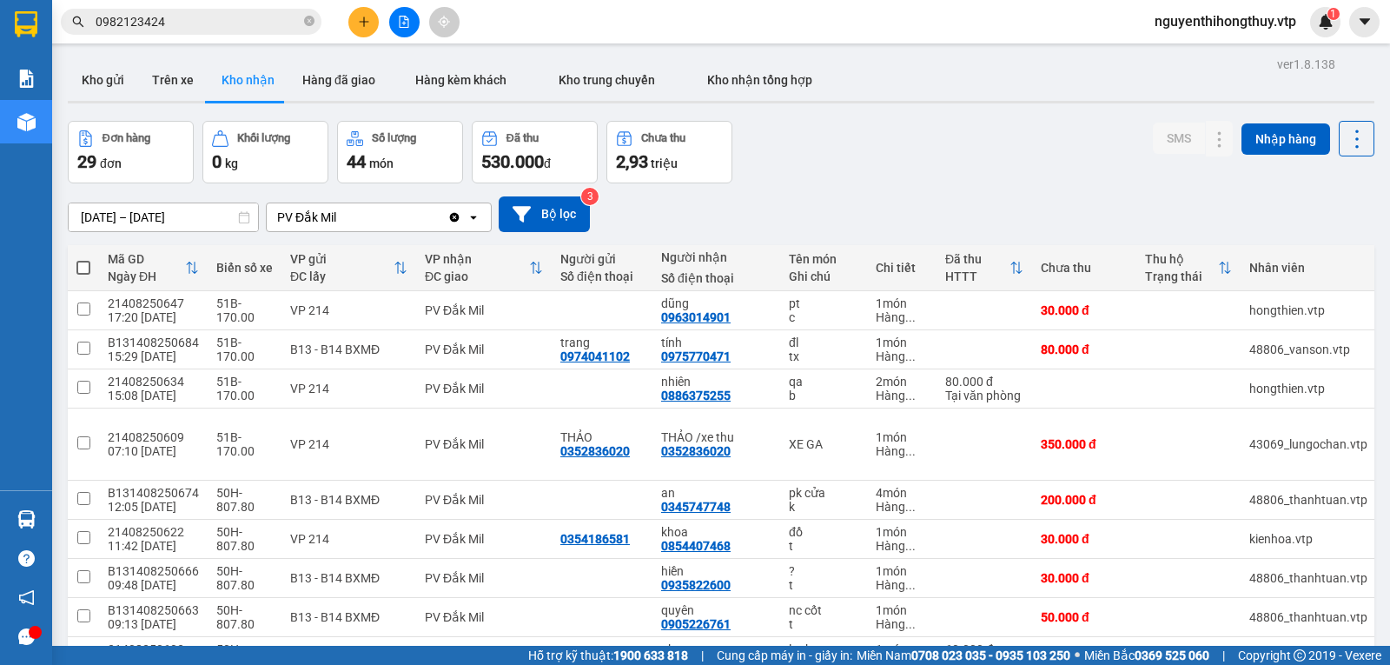
click at [364, 17] on icon "plus" at bounding box center [363, 22] width 1 height 10
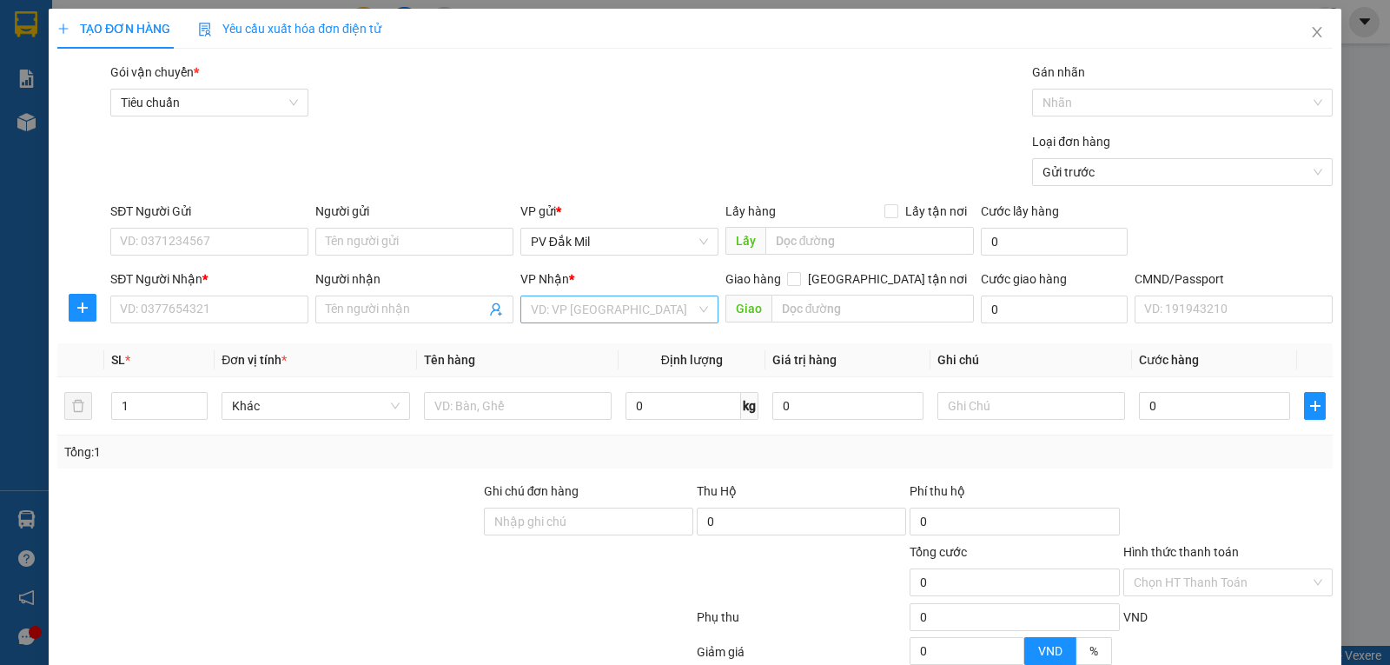
click at [562, 313] on input "search" at bounding box center [613, 309] width 165 height 26
type input "21"
click at [557, 341] on div "VP 214" at bounding box center [613, 343] width 175 height 19
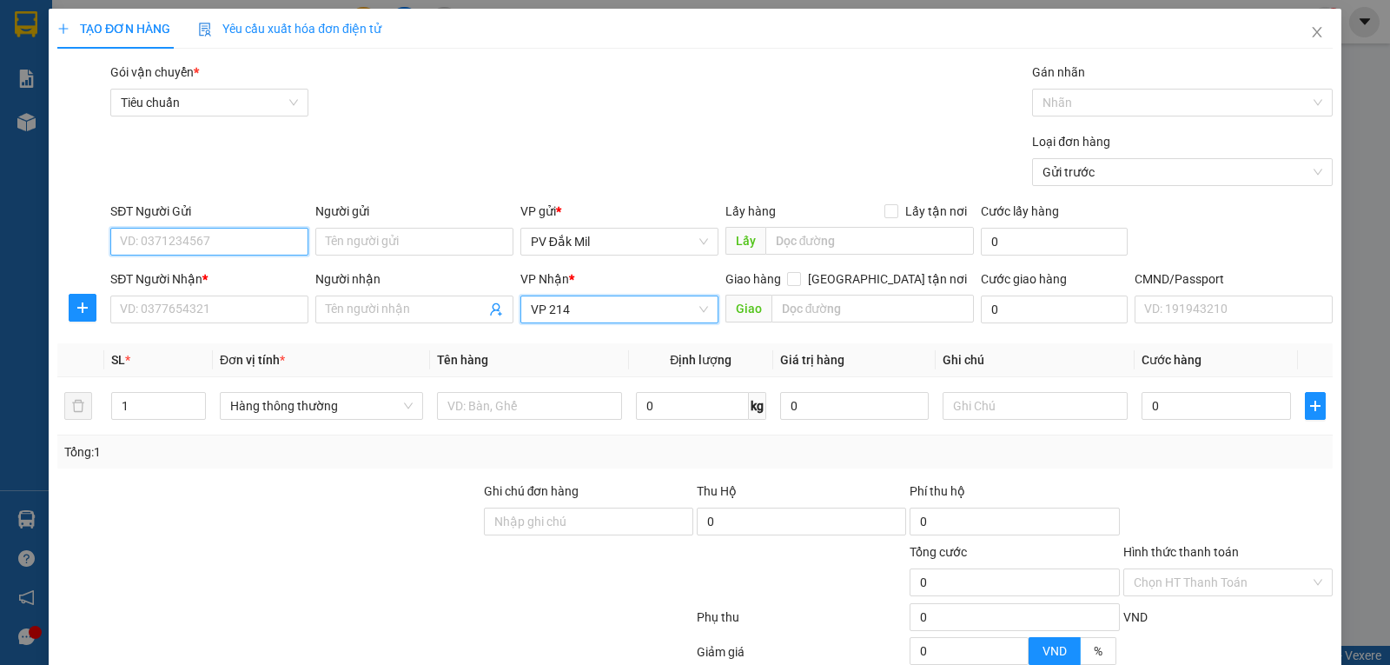
click at [217, 243] on input "SĐT Người Gửi" at bounding box center [209, 242] width 198 height 28
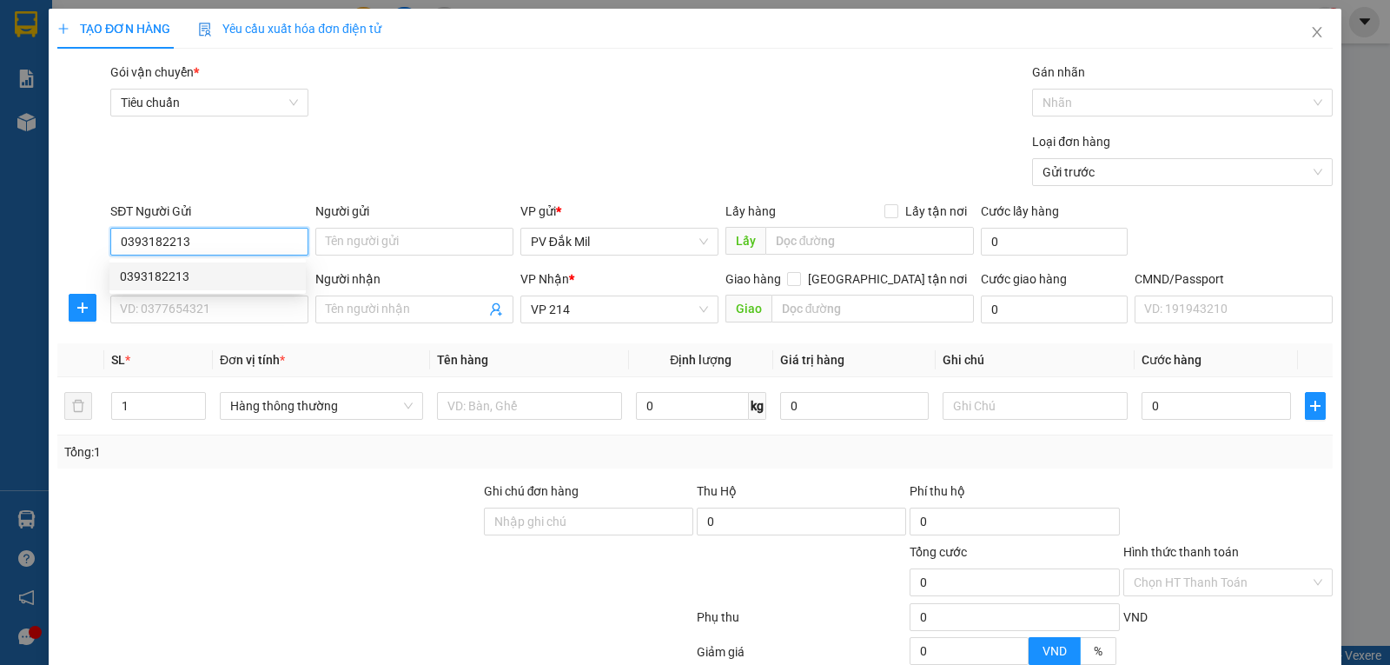
type input "0393182213"
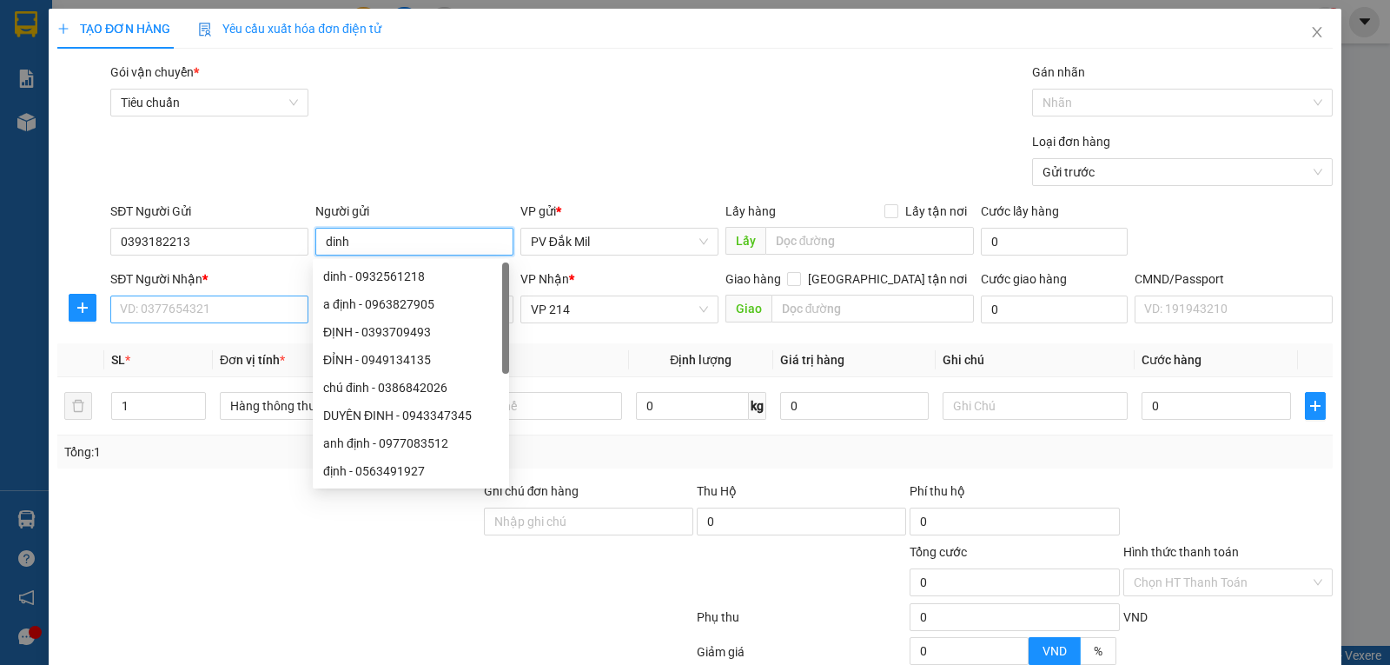
type input "dinh"
click at [197, 313] on input "SĐT Người Nhận *" at bounding box center [209, 309] width 198 height 28
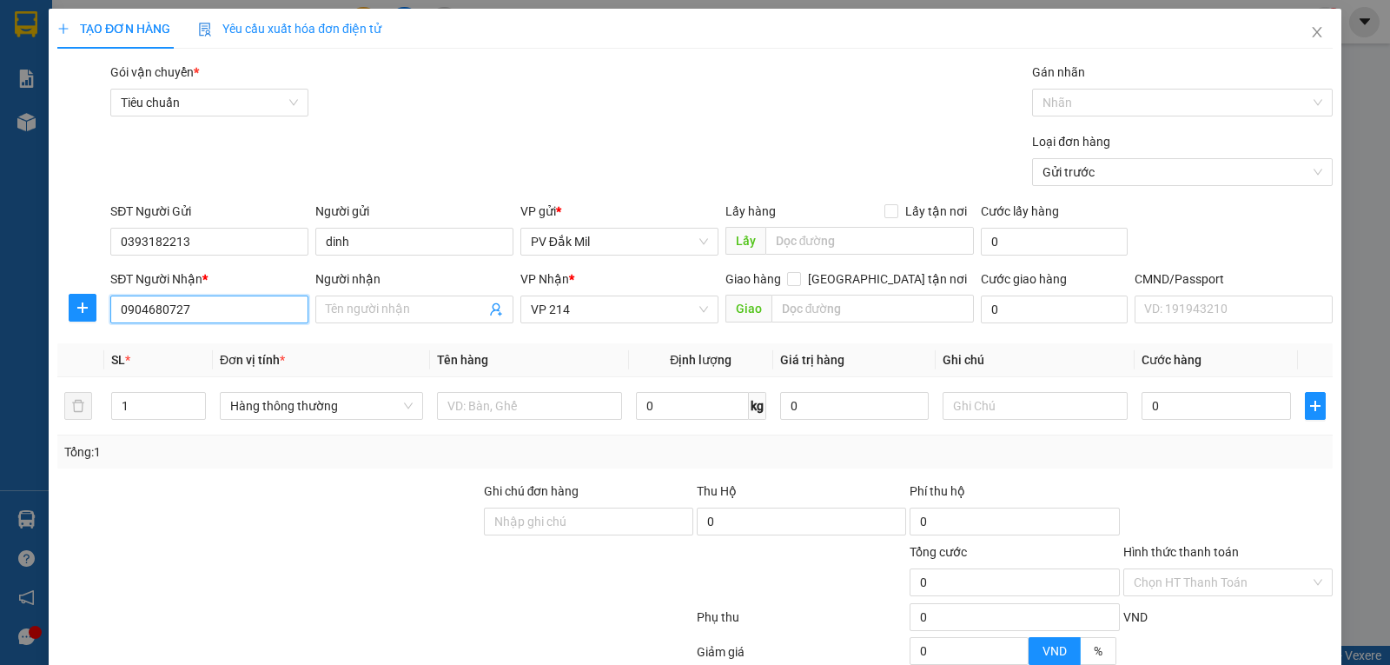
type input "0904680727"
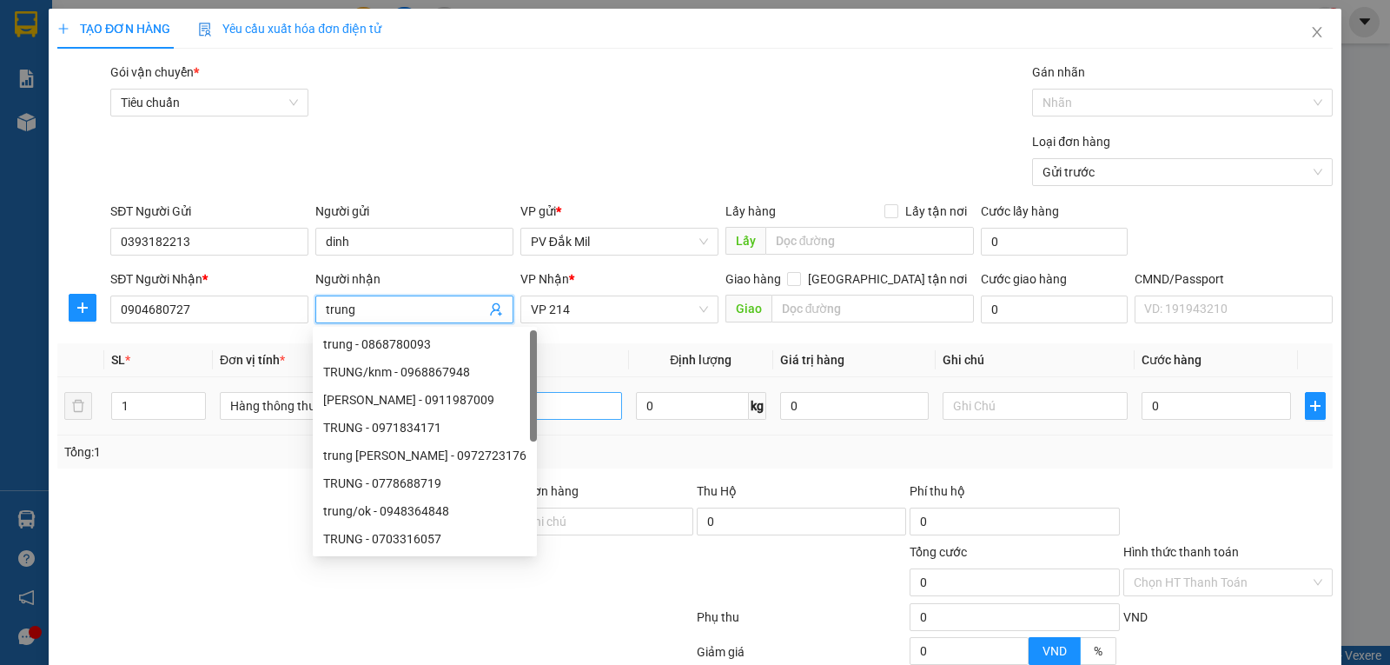
type input "trung"
click at [576, 405] on input "text" at bounding box center [529, 406] width 185 height 28
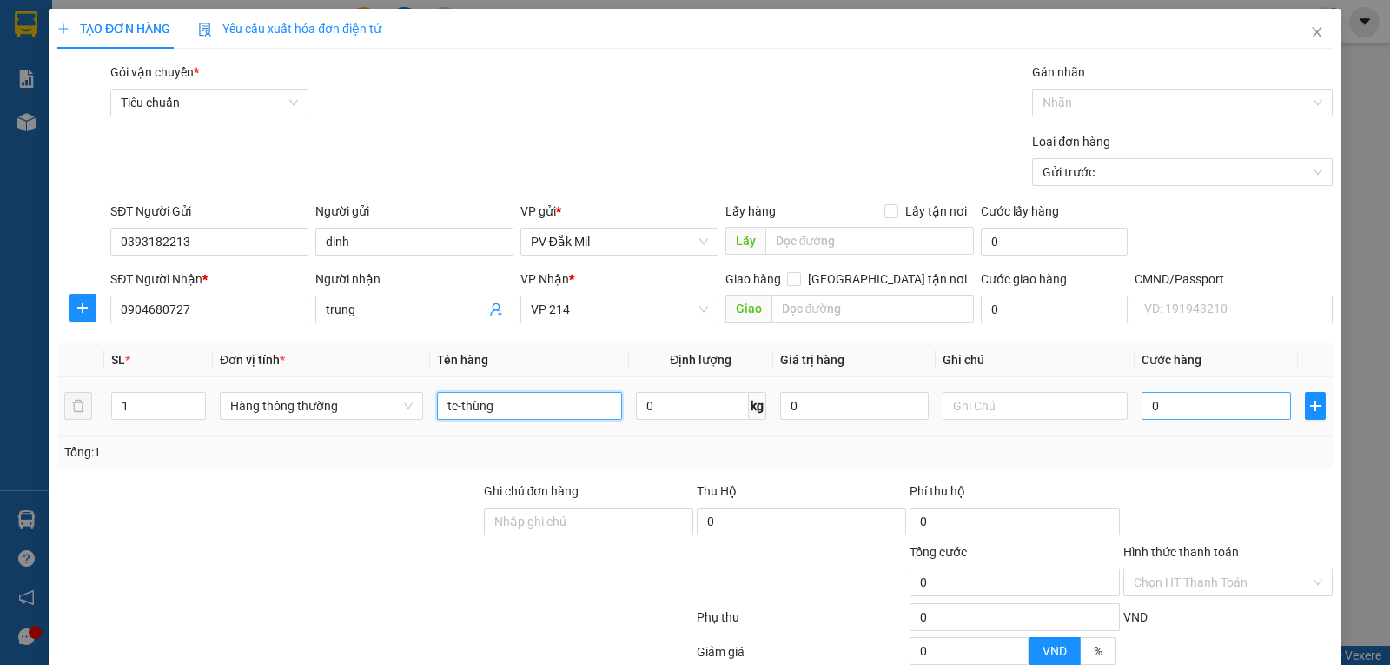
type input "tc-thùng"
click at [1181, 418] on input "0" at bounding box center [1216, 406] width 149 height 28
type input "5"
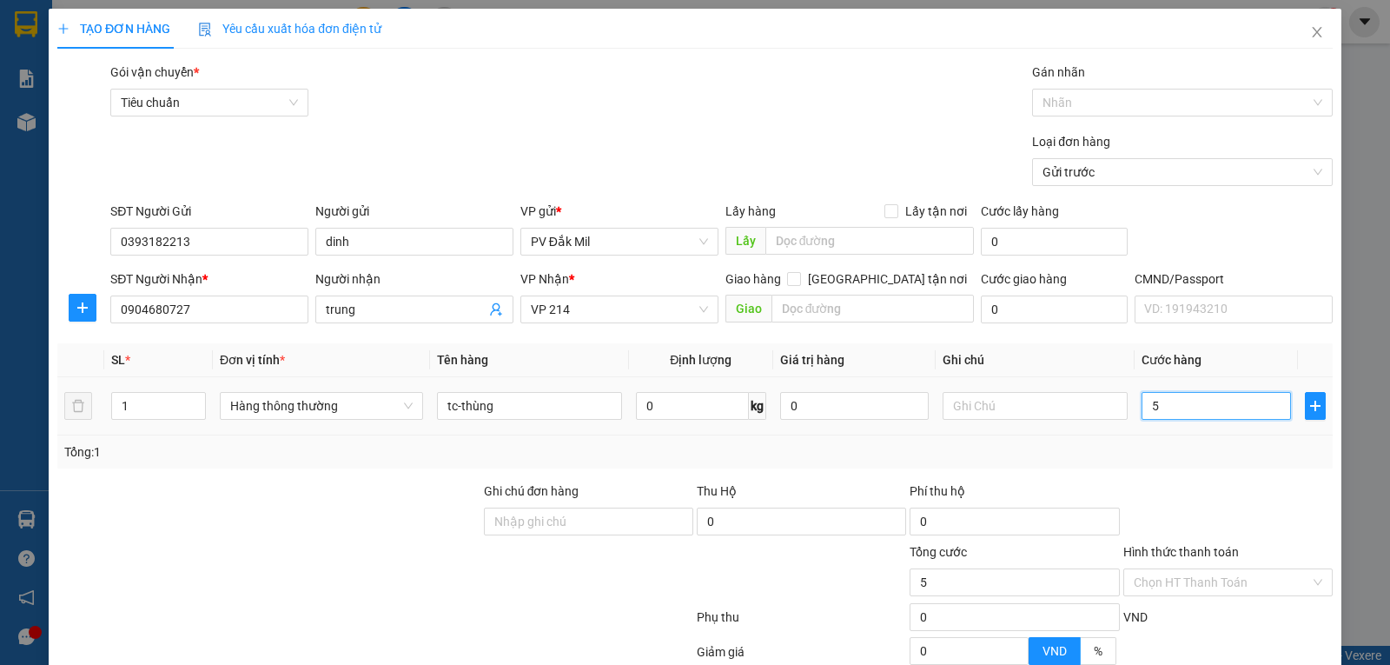
type input "50"
type input "500"
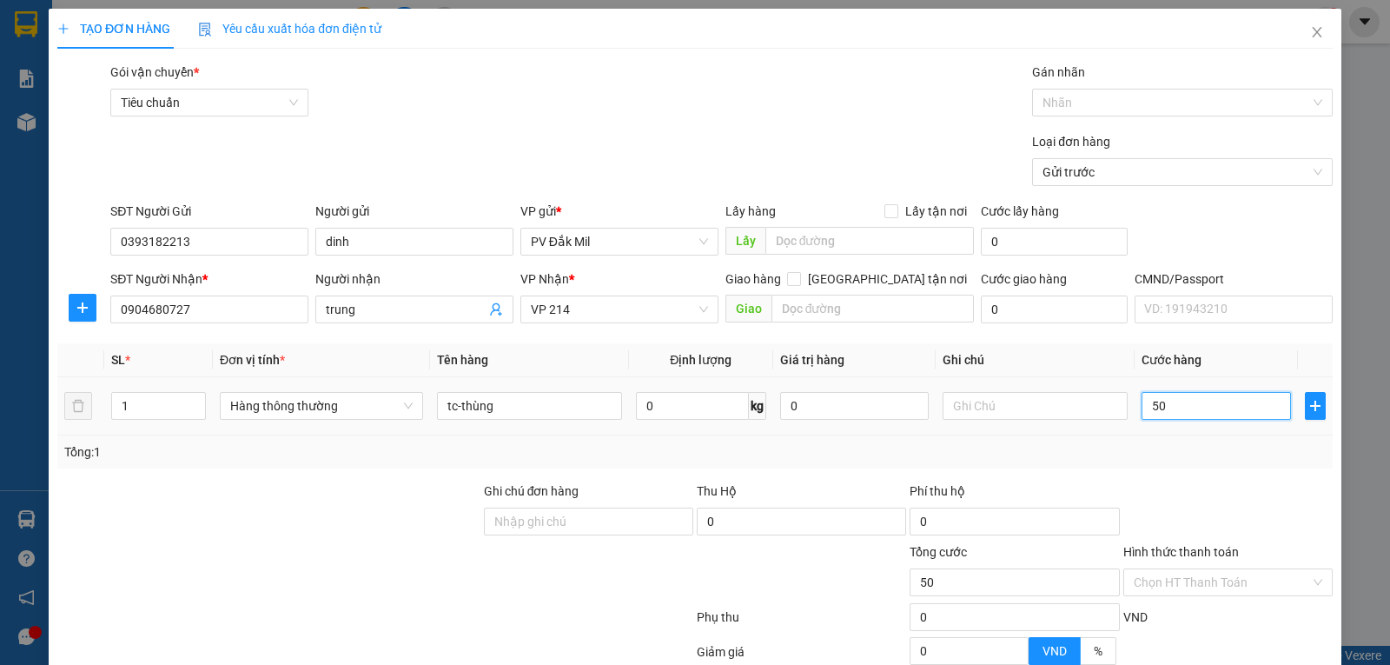
type input "500"
type input "5.000"
type input "50.000"
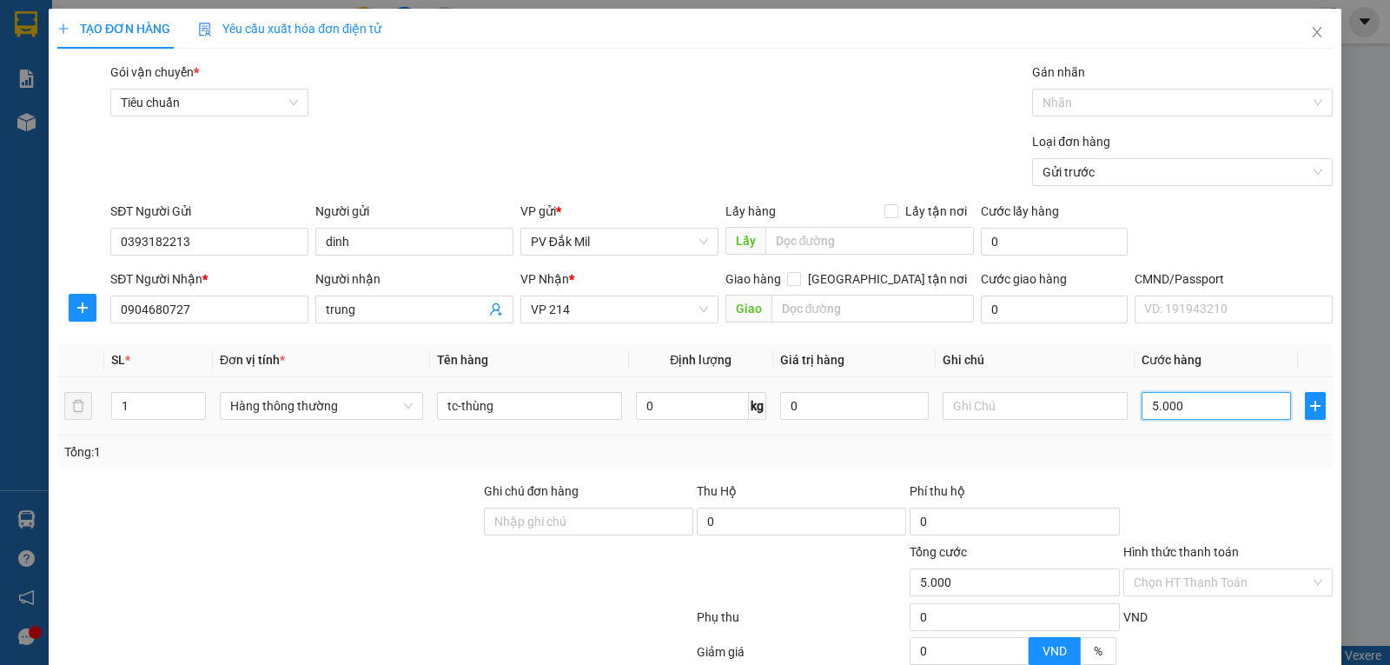
type input "50.000"
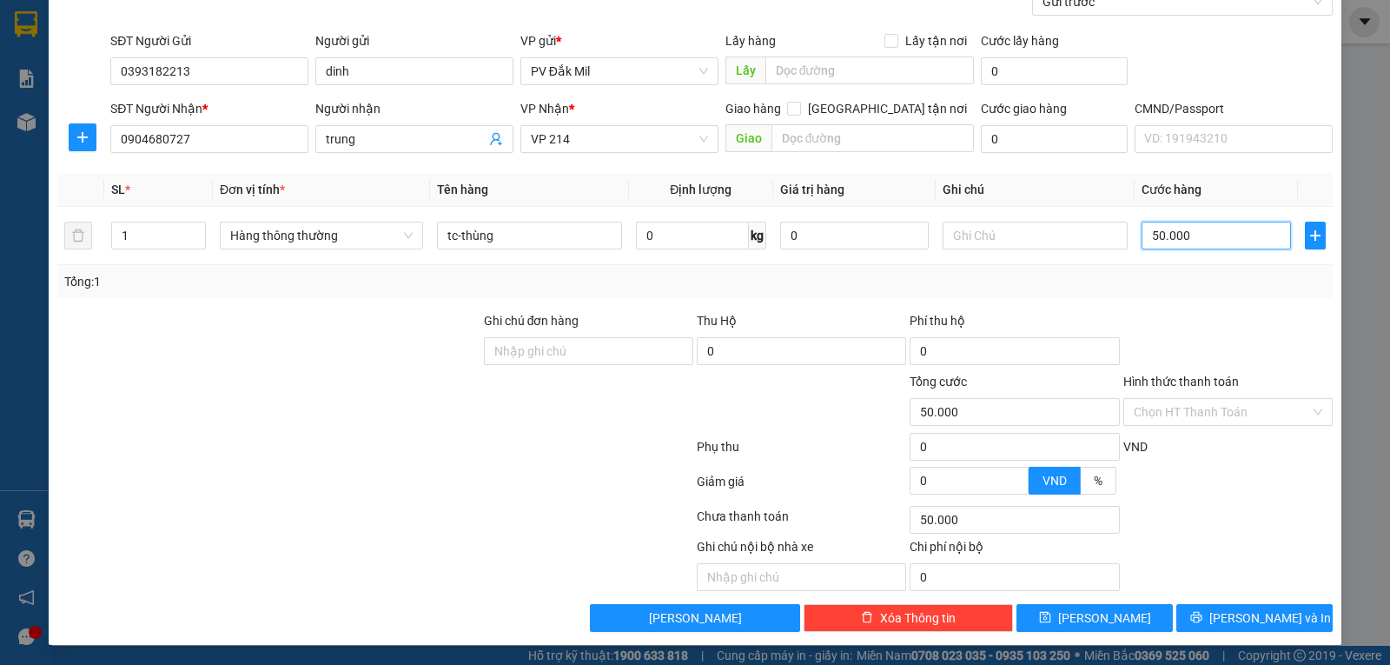
scroll to position [171, 0]
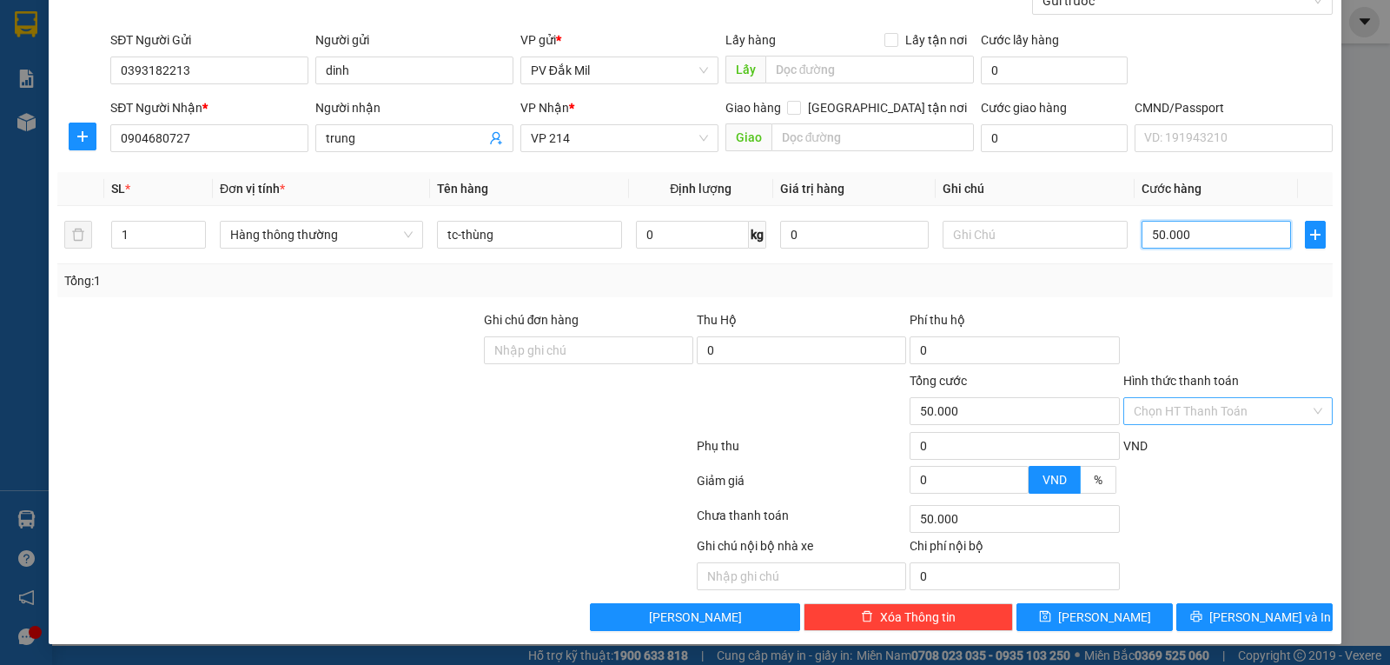
type input "50.000"
click at [1174, 417] on input "Hình thức thanh toán" at bounding box center [1222, 411] width 176 height 26
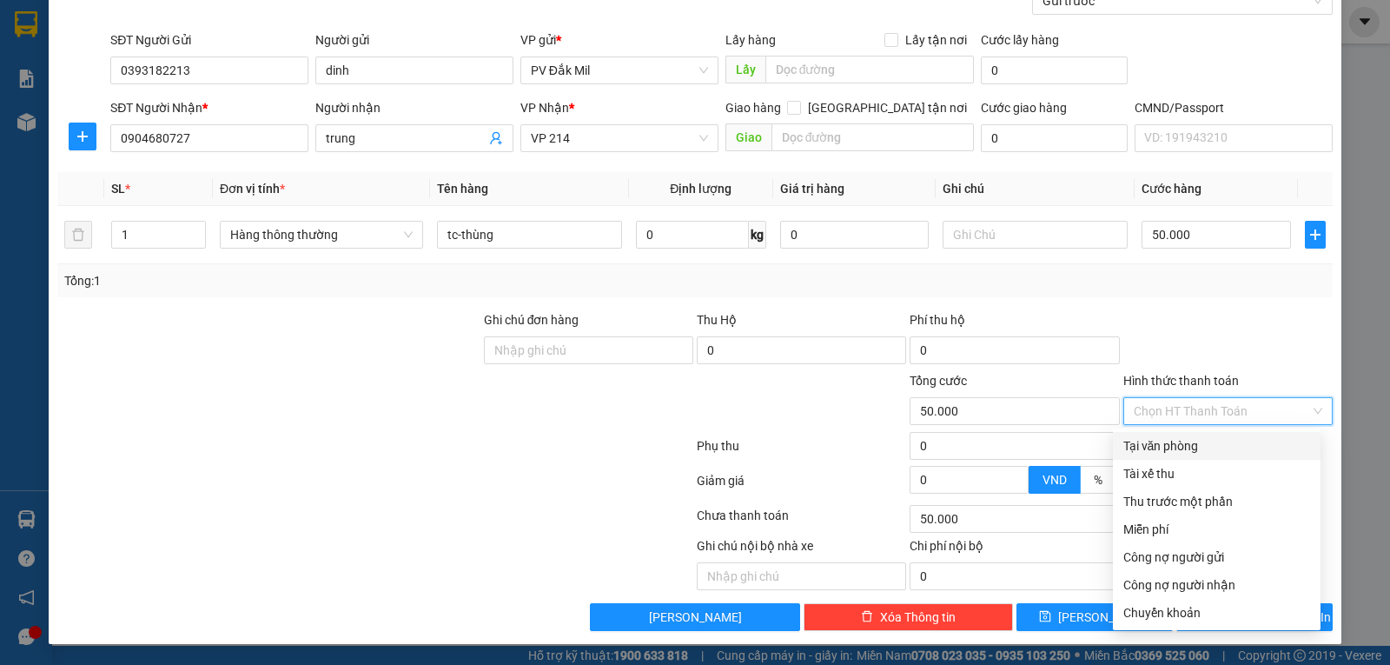
click at [1162, 440] on div "Tại văn phòng" at bounding box center [1216, 445] width 187 height 19
type input "0"
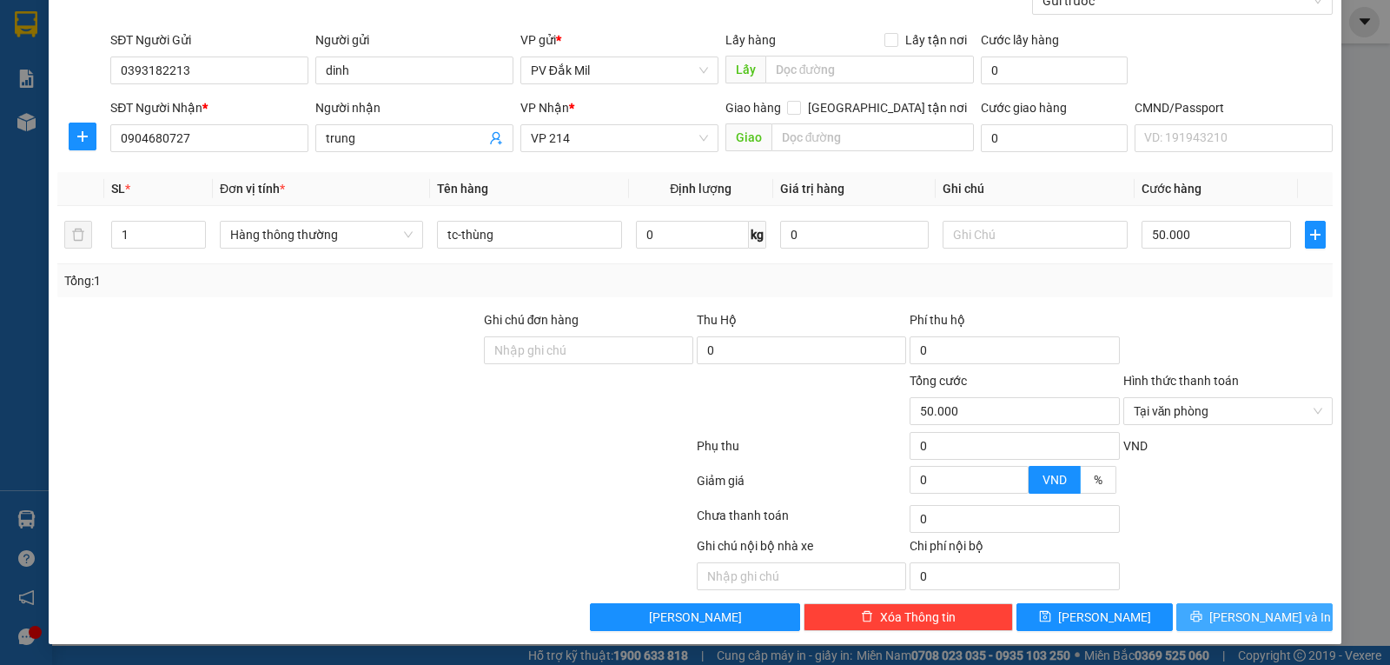
click at [1232, 613] on span "[PERSON_NAME] và In" at bounding box center [1270, 616] width 122 height 19
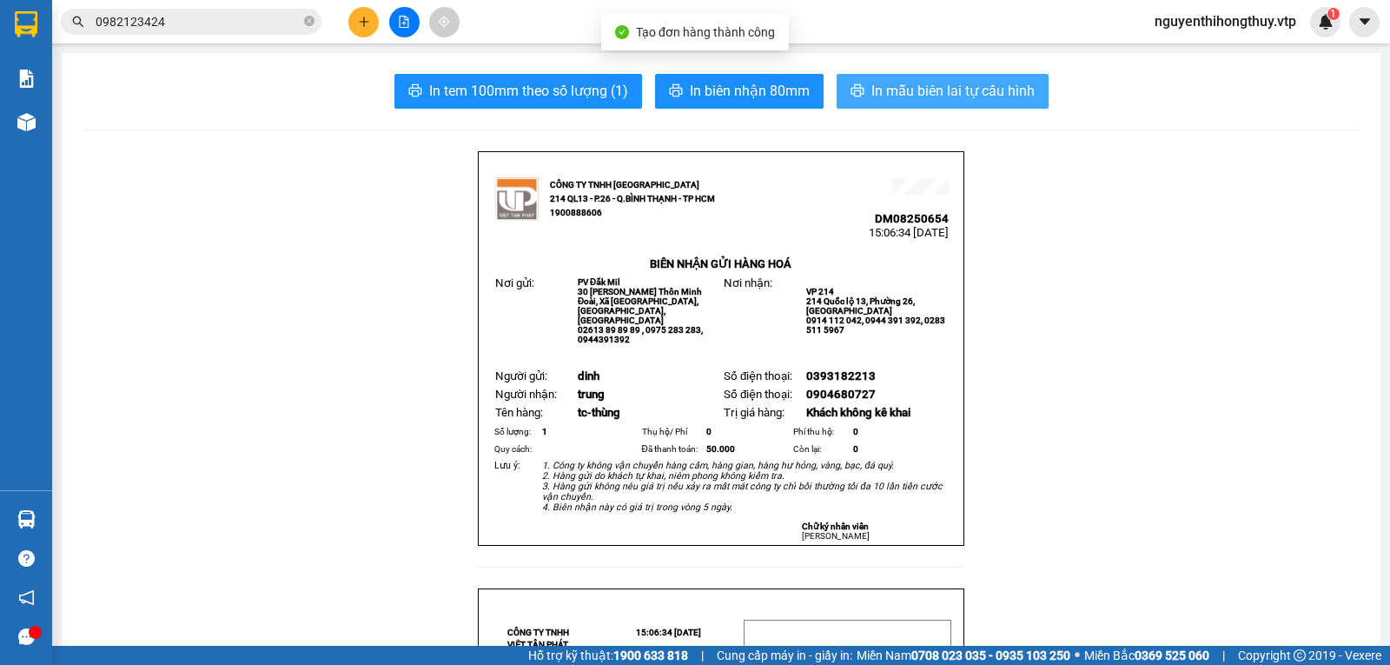
click at [923, 96] on span "In mẫu biên lai tự cấu hình" at bounding box center [952, 91] width 163 height 22
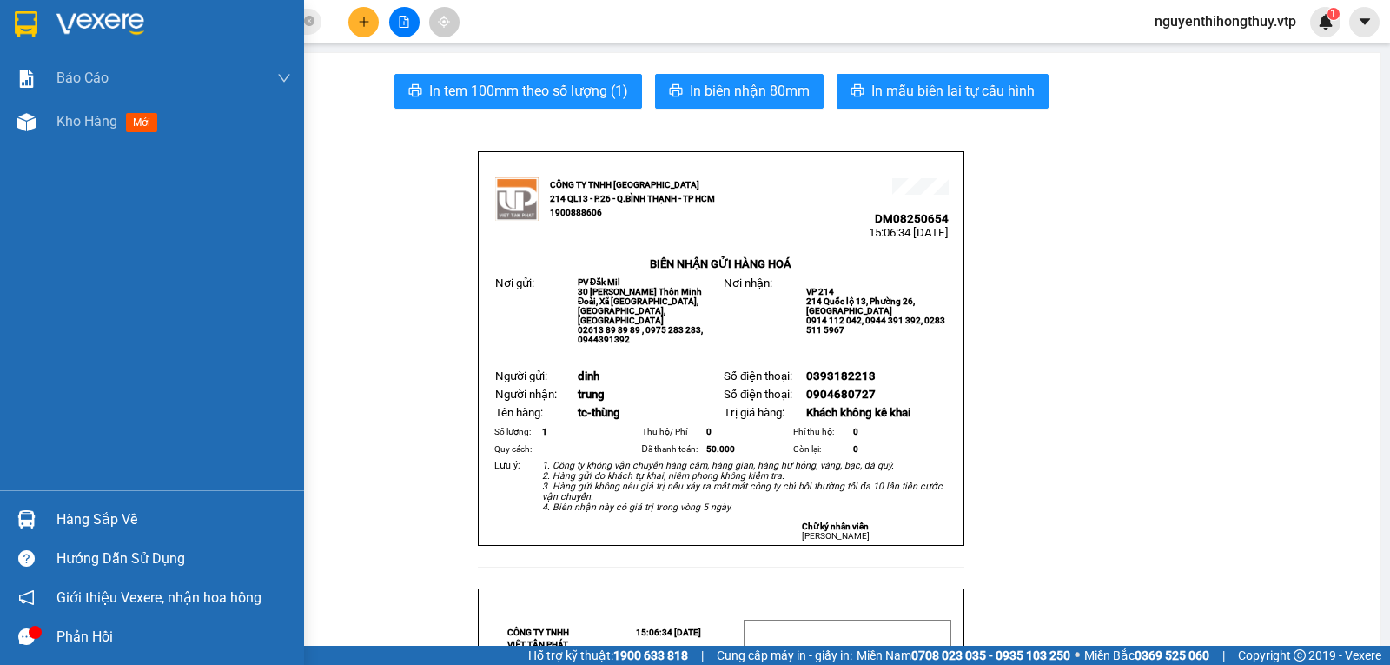
click at [15, 11] on img at bounding box center [26, 24] width 23 height 26
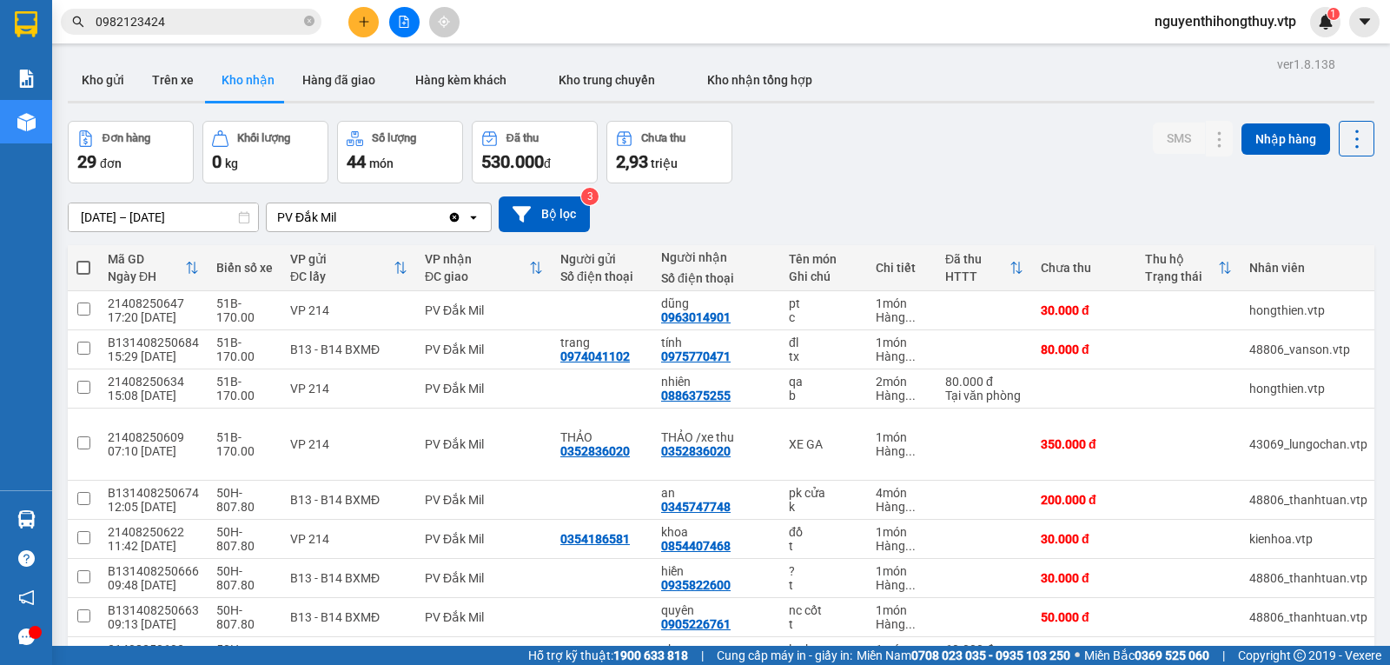
click at [361, 23] on icon "plus" at bounding box center [364, 22] width 12 height 12
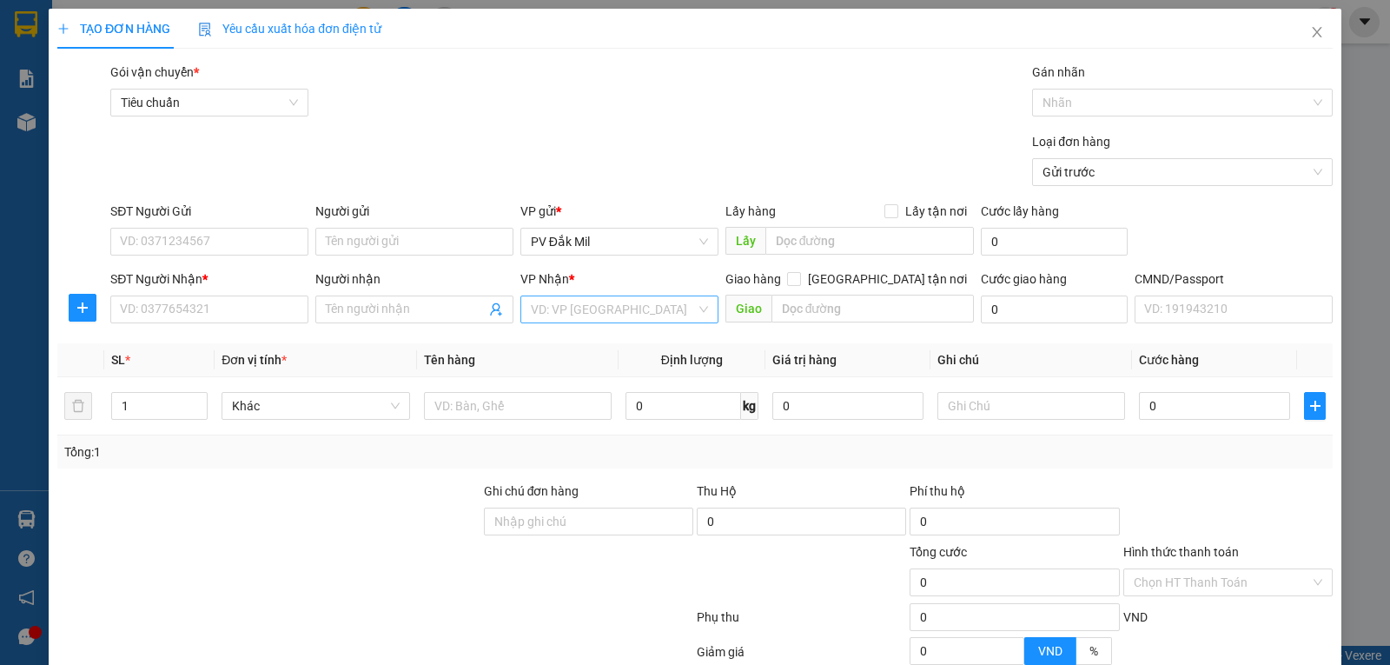
click at [600, 315] on input "search" at bounding box center [613, 309] width 165 height 26
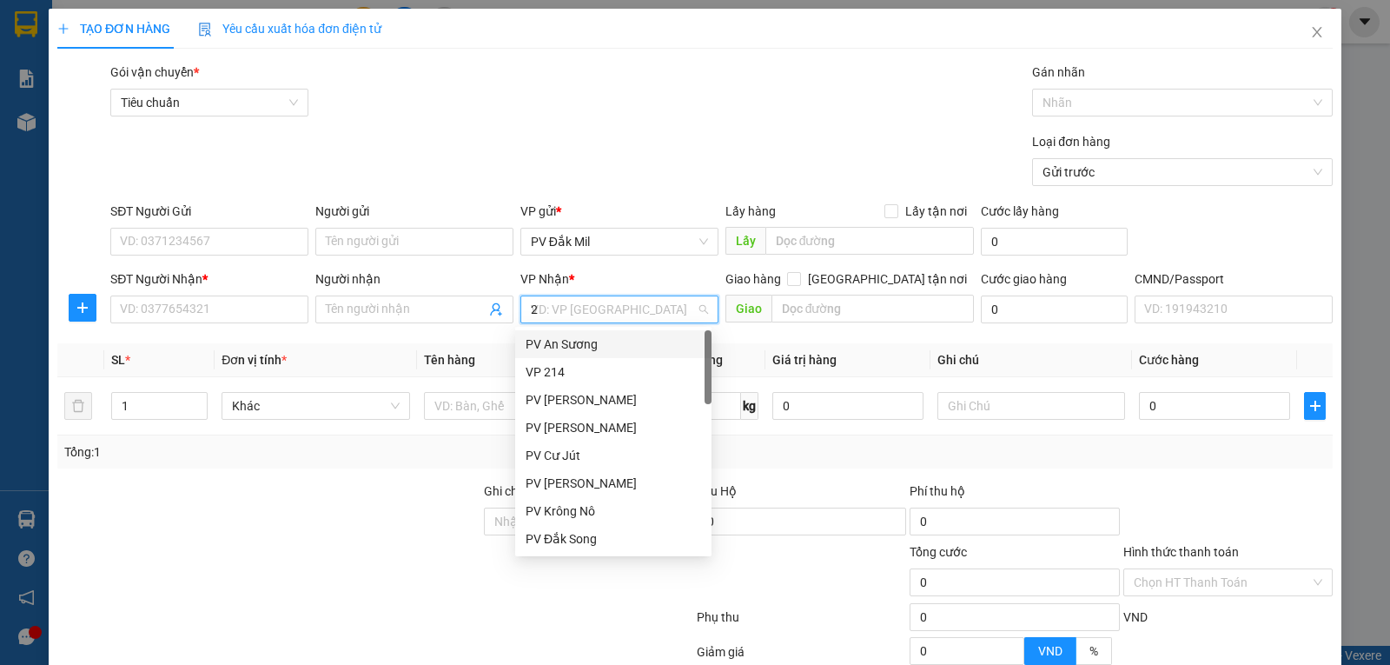
type input "21"
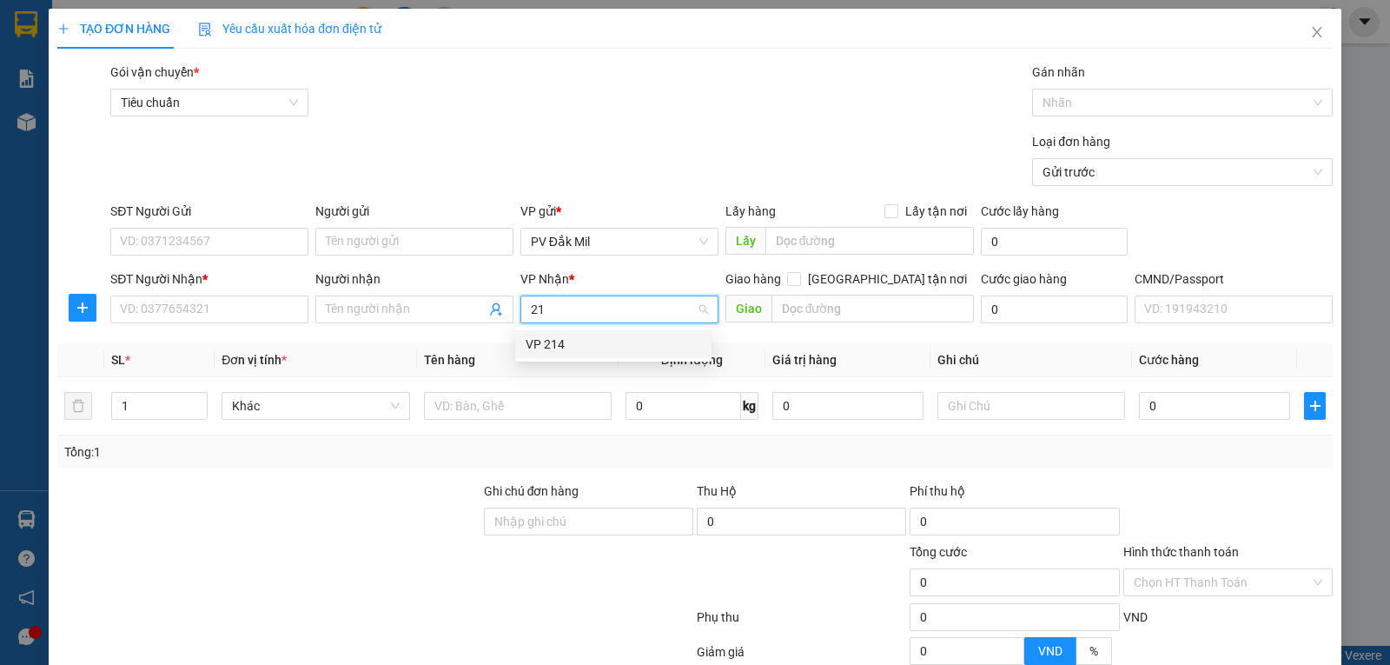
click at [569, 340] on div "VP 214" at bounding box center [613, 343] width 175 height 19
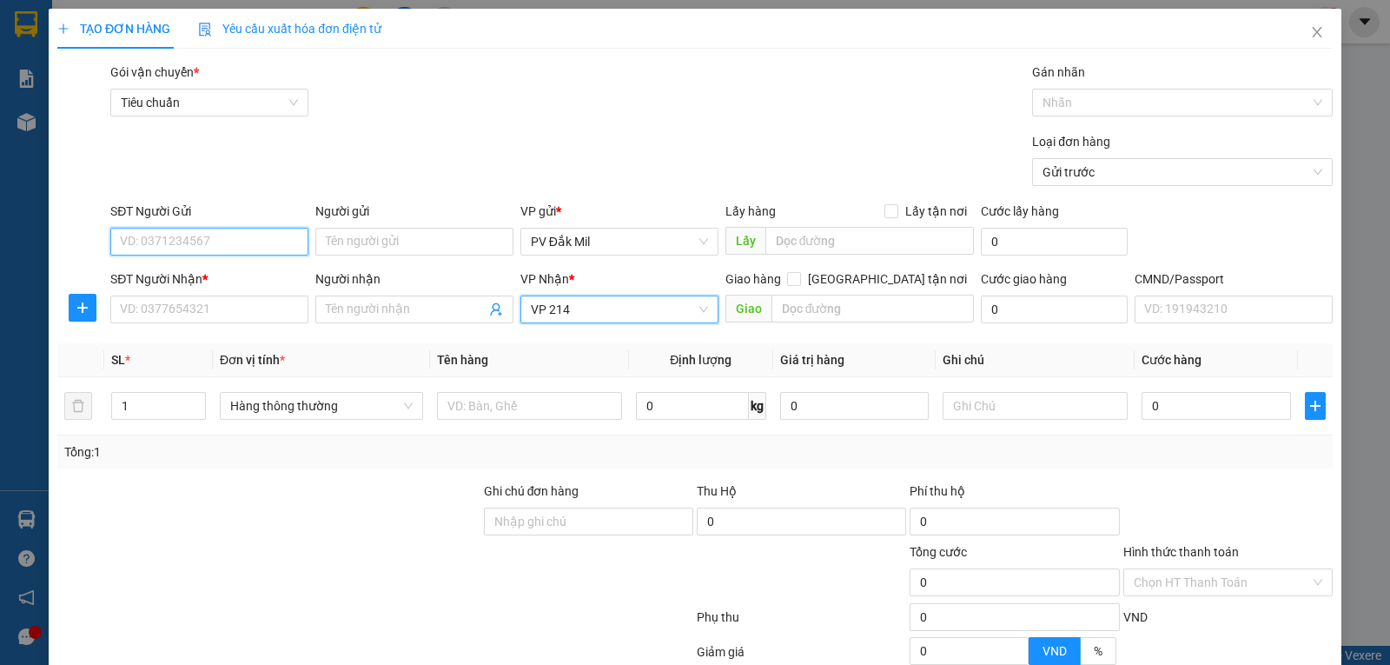
click at [241, 235] on input "SĐT Người Gửi" at bounding box center [209, 242] width 198 height 28
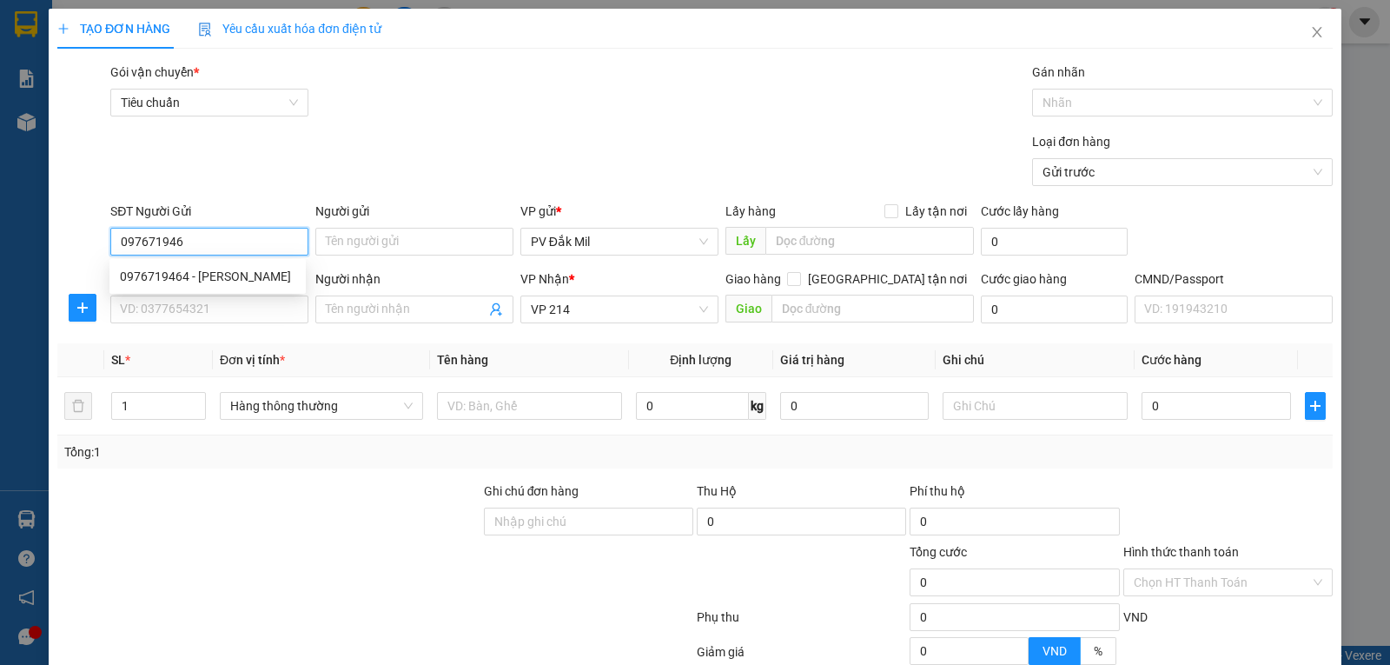
type input "0976719464"
click at [232, 269] on div "0976719464 - C TRINH" at bounding box center [207, 276] width 175 height 19
type input "C TRINH"
type input "0976719464"
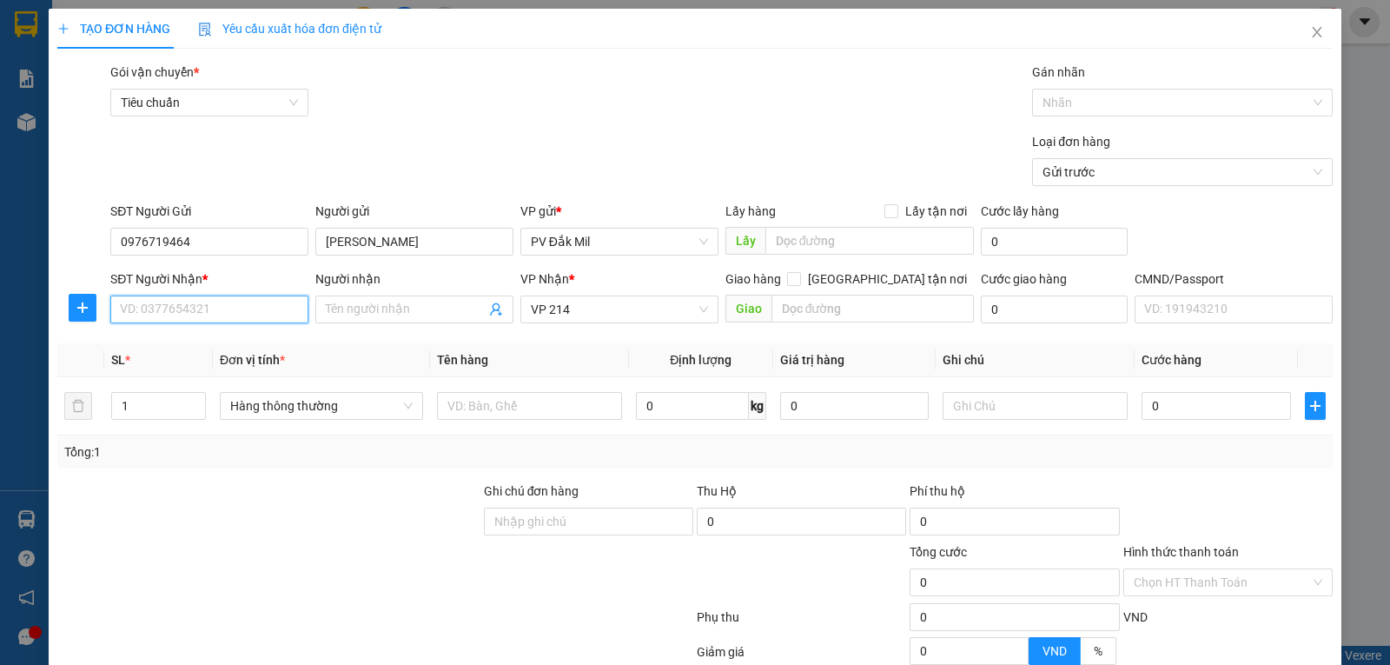
click at [214, 310] on input "SĐT Người Nhận *" at bounding box center [209, 309] width 198 height 28
type input "0988829692"
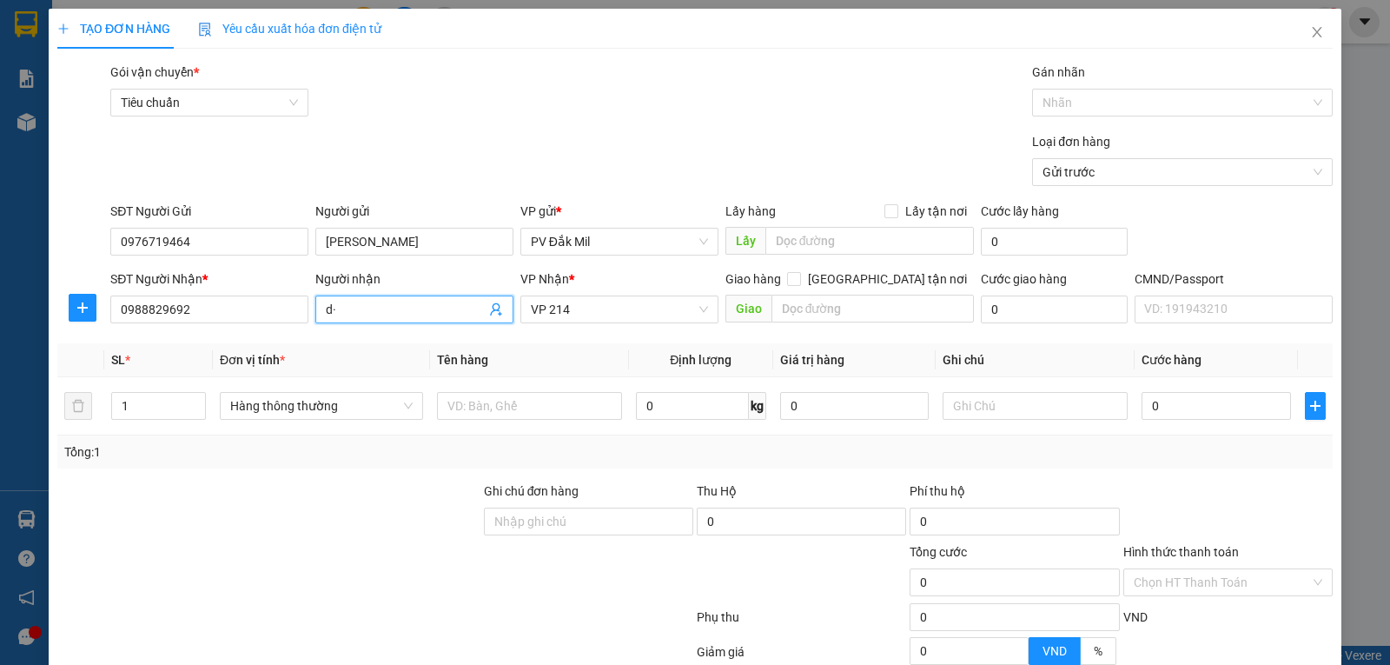
type input "d"
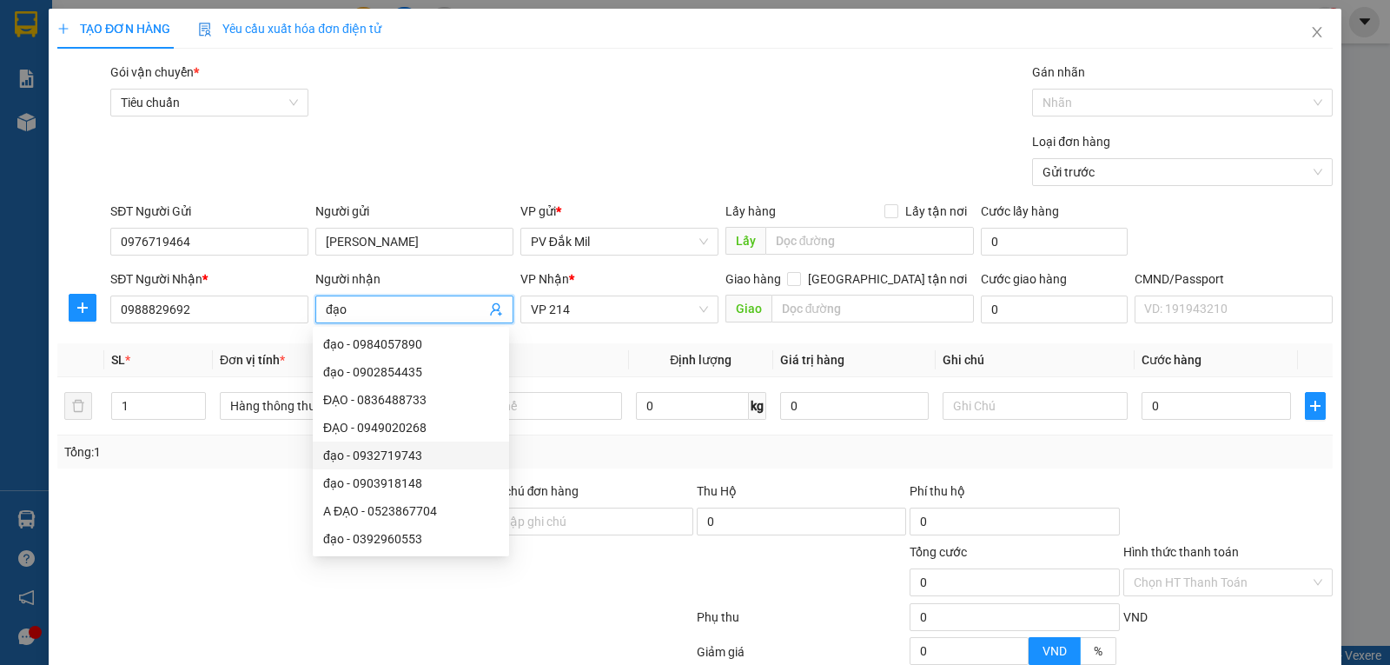
type input "đạo"
click at [234, 494] on div at bounding box center [269, 511] width 427 height 61
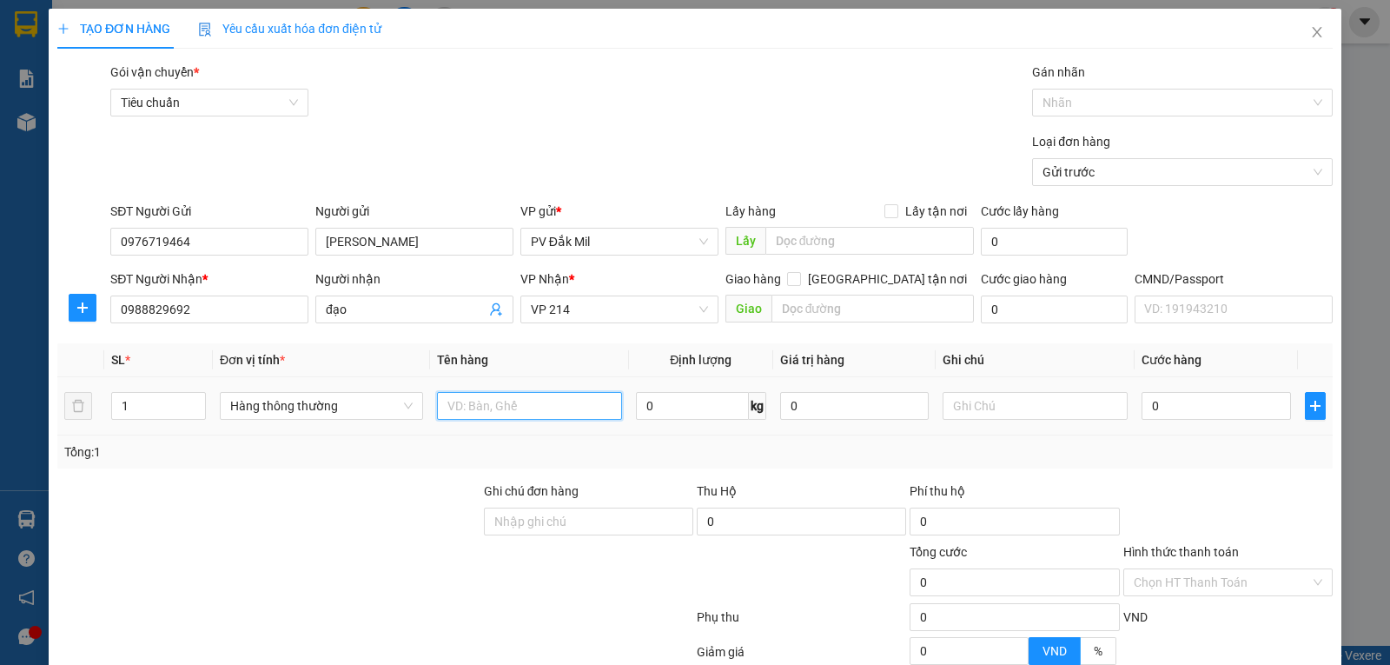
click at [484, 407] on input "text" at bounding box center [529, 406] width 185 height 28
type input "tc-thùng"
click at [1162, 404] on input "0" at bounding box center [1216, 406] width 149 height 28
type input "6"
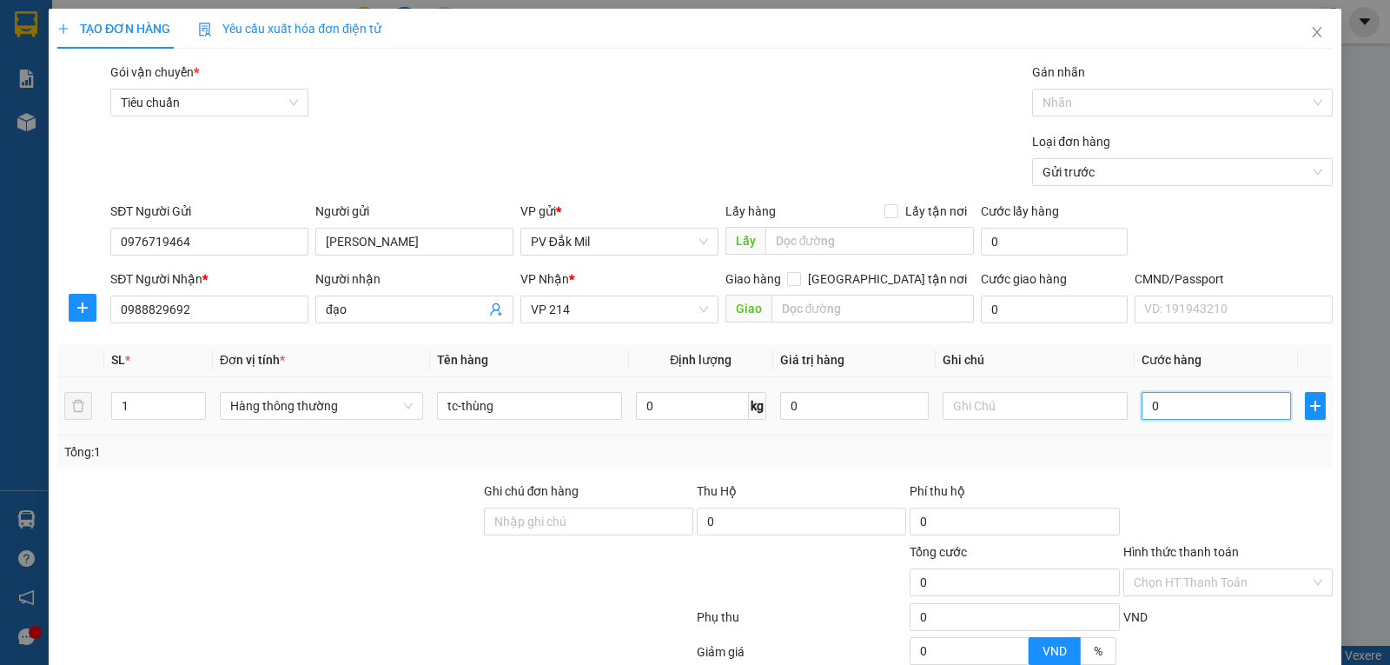
type input "6"
type input "0"
type input "05"
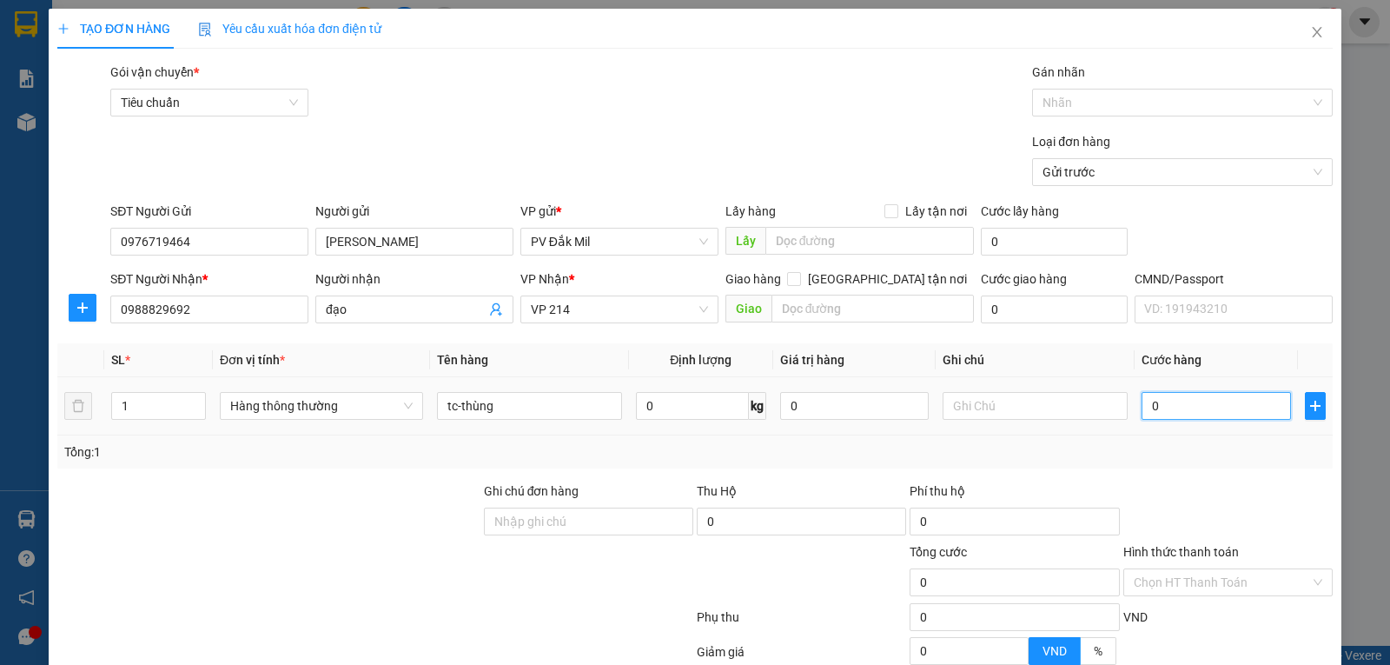
type input "5"
type input "050"
type input "50"
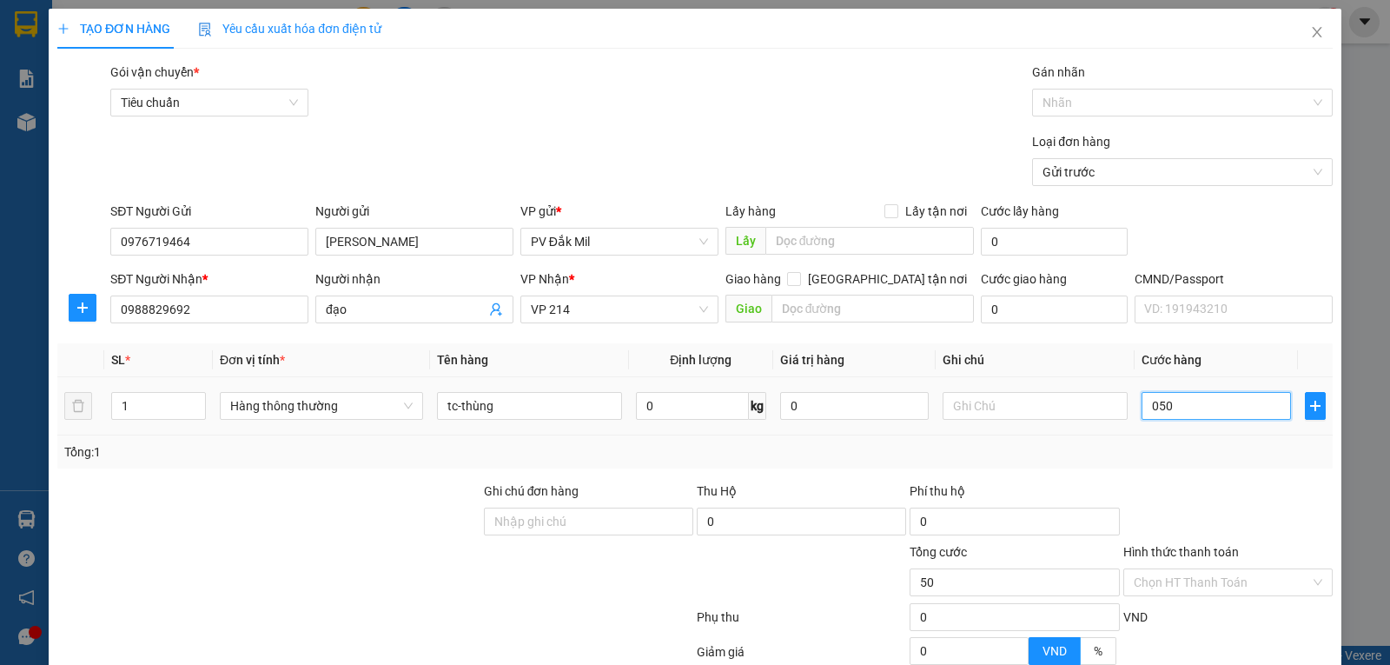
type input "0.500"
type input "500"
type input "05.000"
type input "5.000"
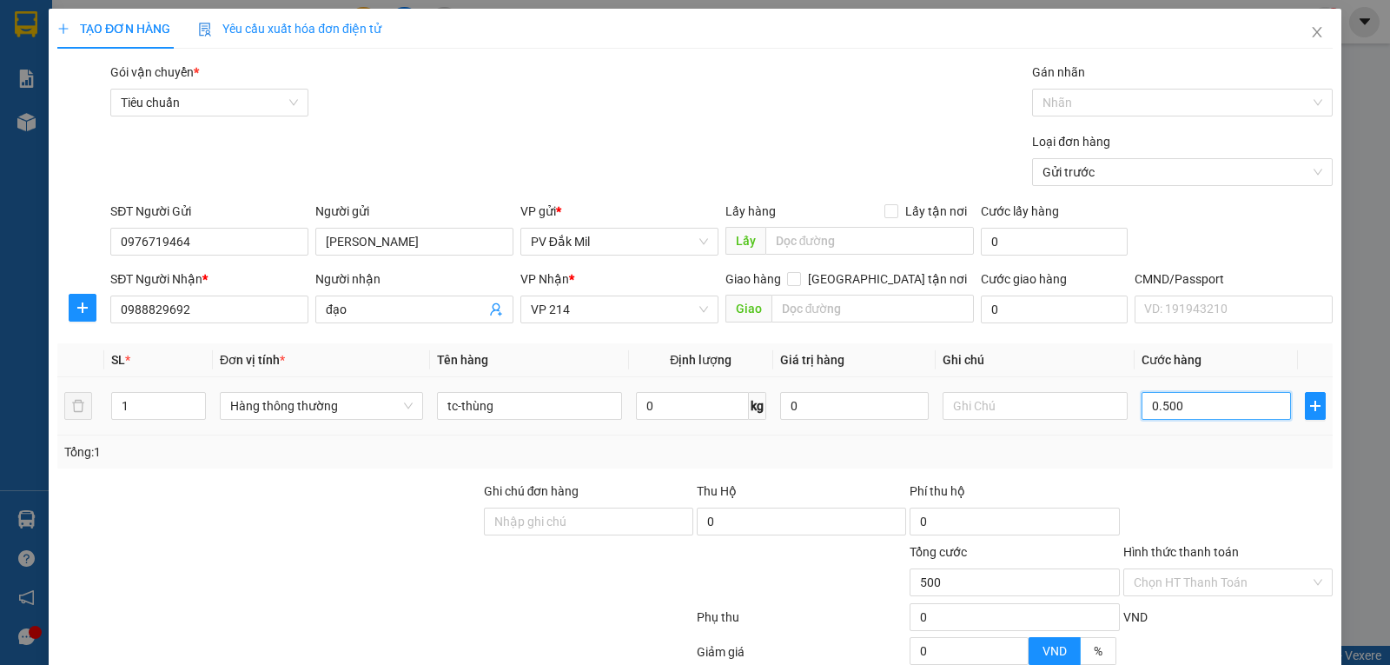
type input "5.000"
type input "050.000"
type input "50.000"
type input "05.000"
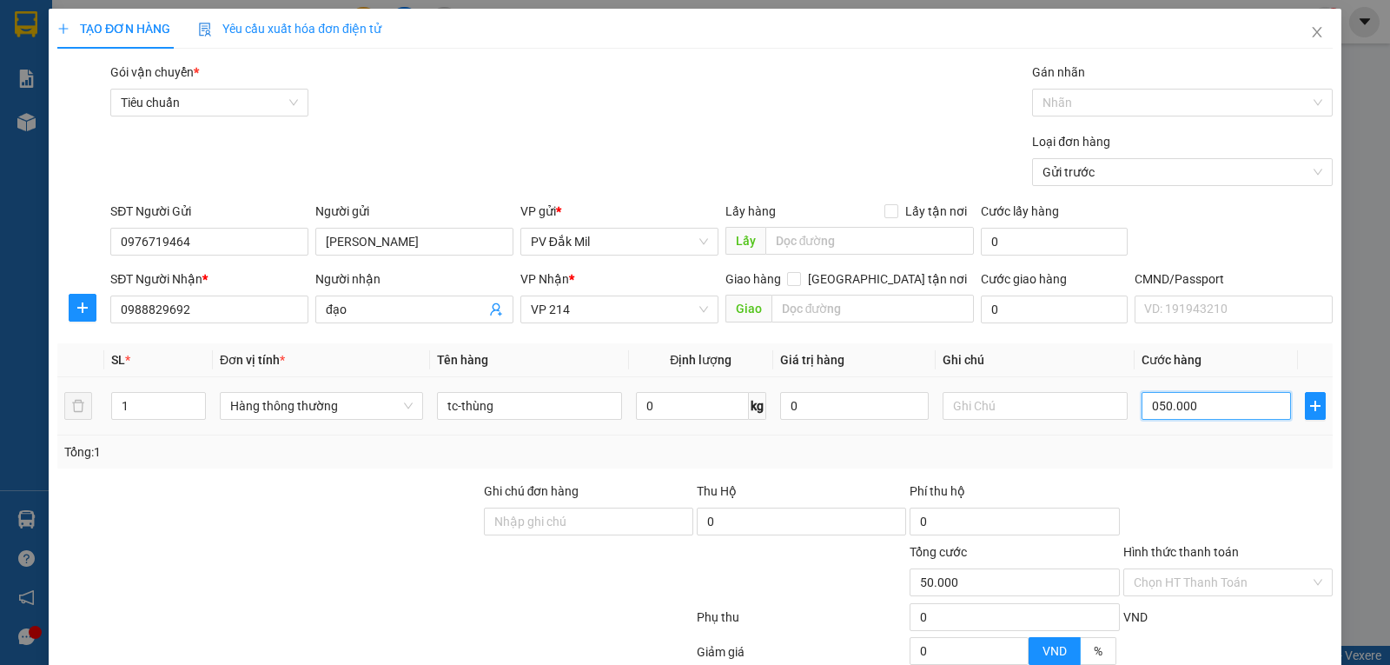
type input "5.000"
type input "050"
type input "50"
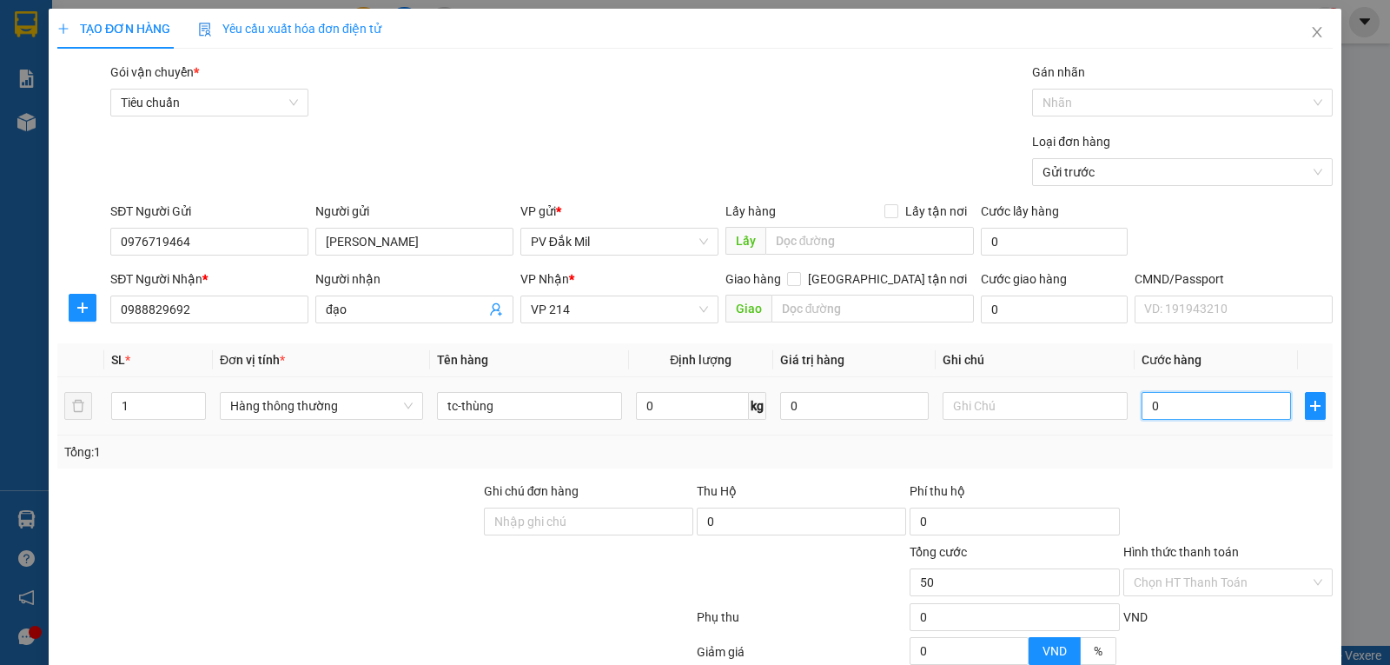
type input "0"
drag, startPoint x: 1147, startPoint y: 408, endPoint x: 1113, endPoint y: 410, distance: 33.9
click at [1113, 410] on tr "1 Hàng thông thường tc-thùng 0 kg 0 0" at bounding box center [694, 406] width 1275 height 58
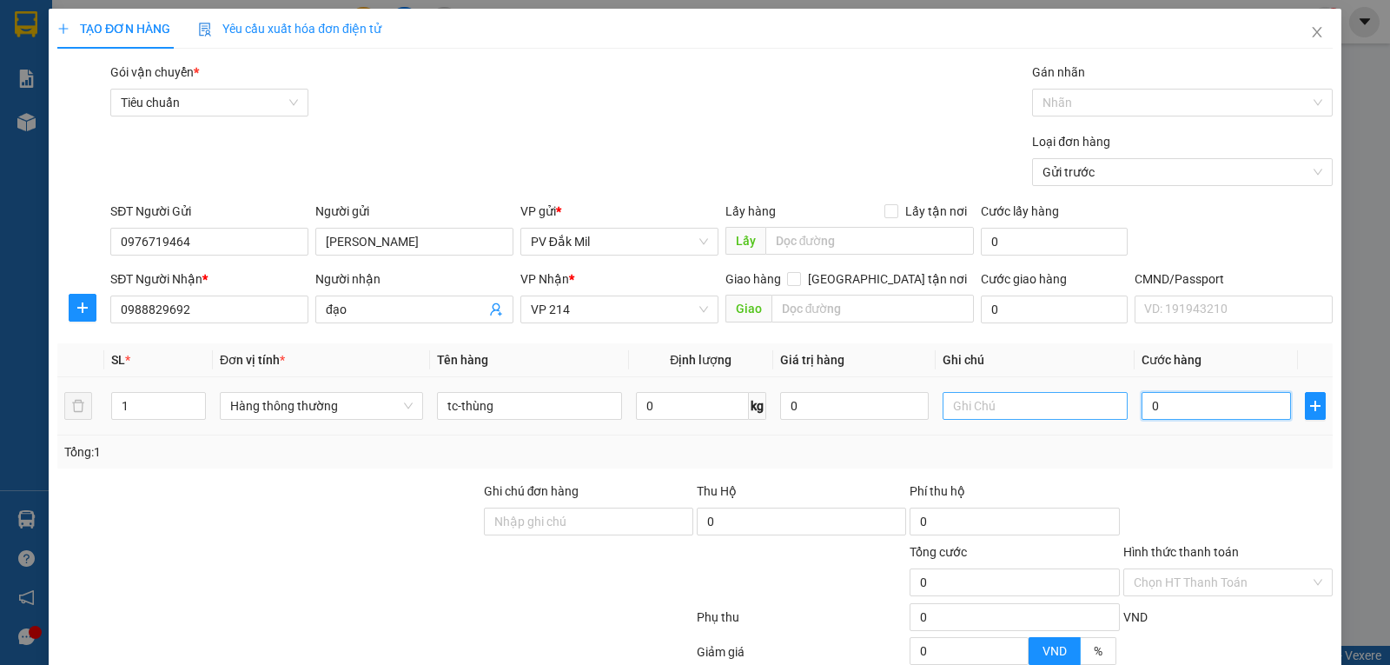
type input "5"
type input "50"
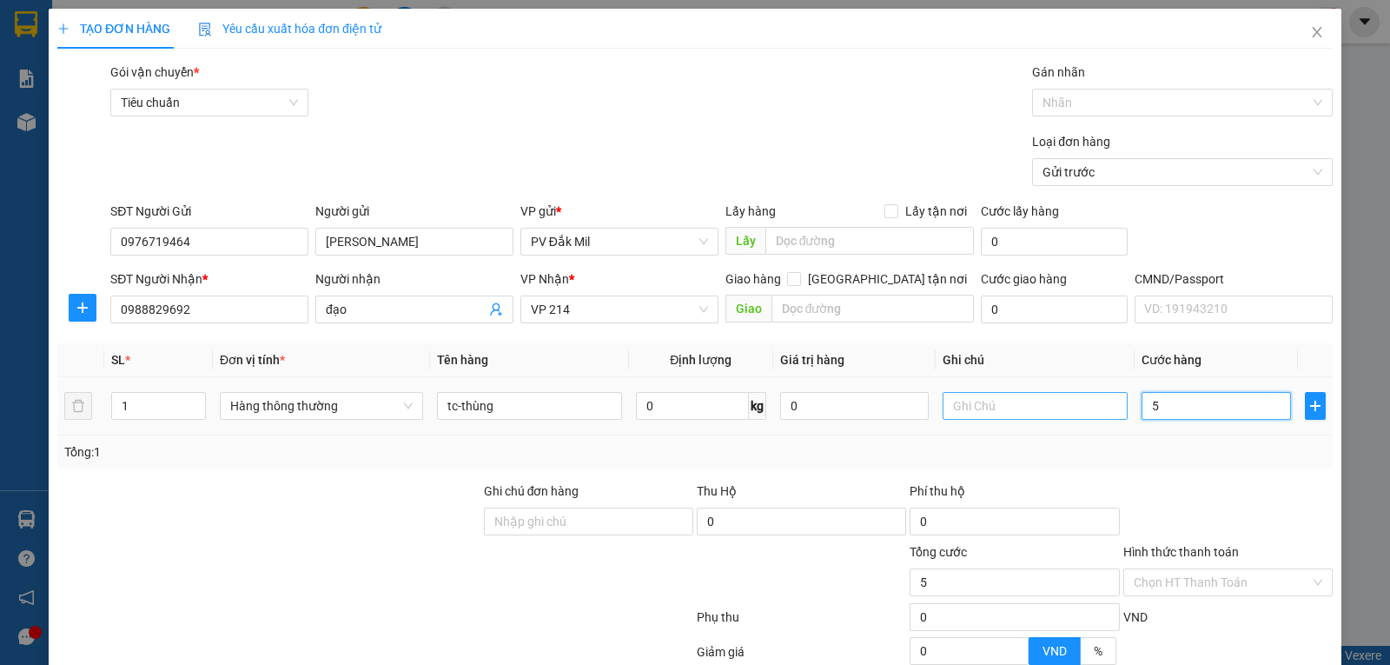
type input "50"
type input "500"
type input "5.000"
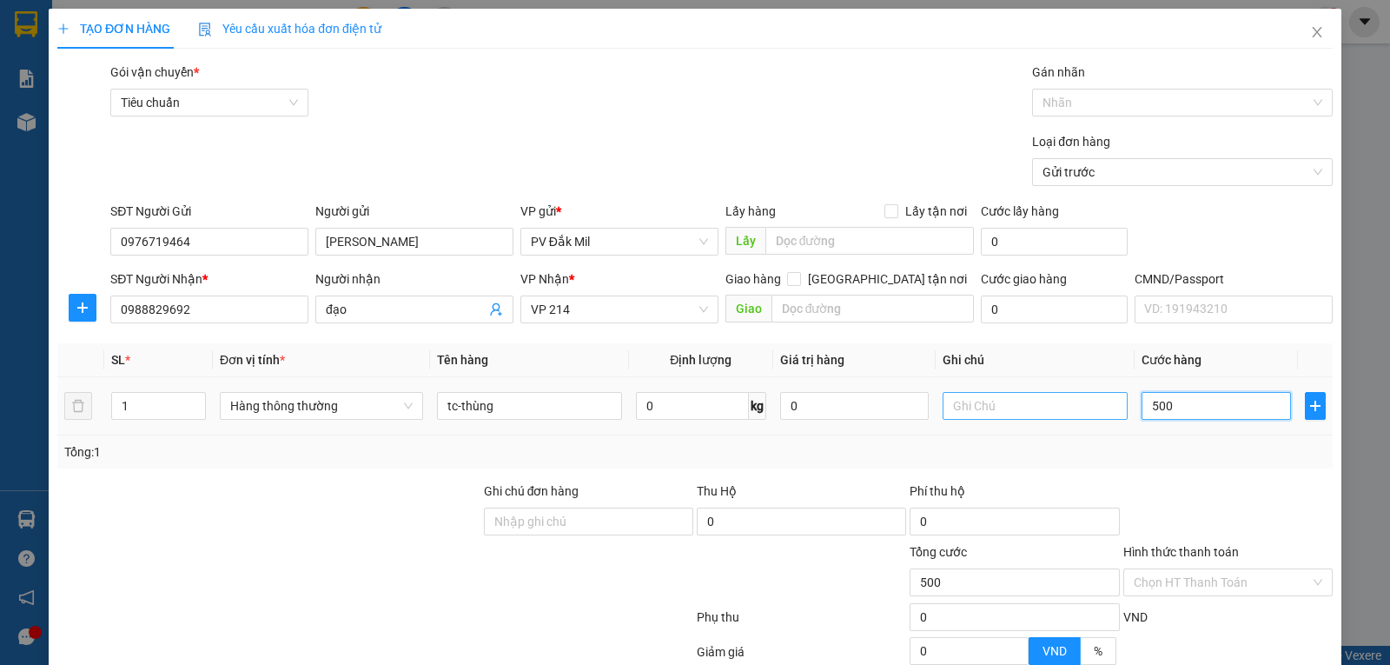
type input "5.000"
type input "50.000"
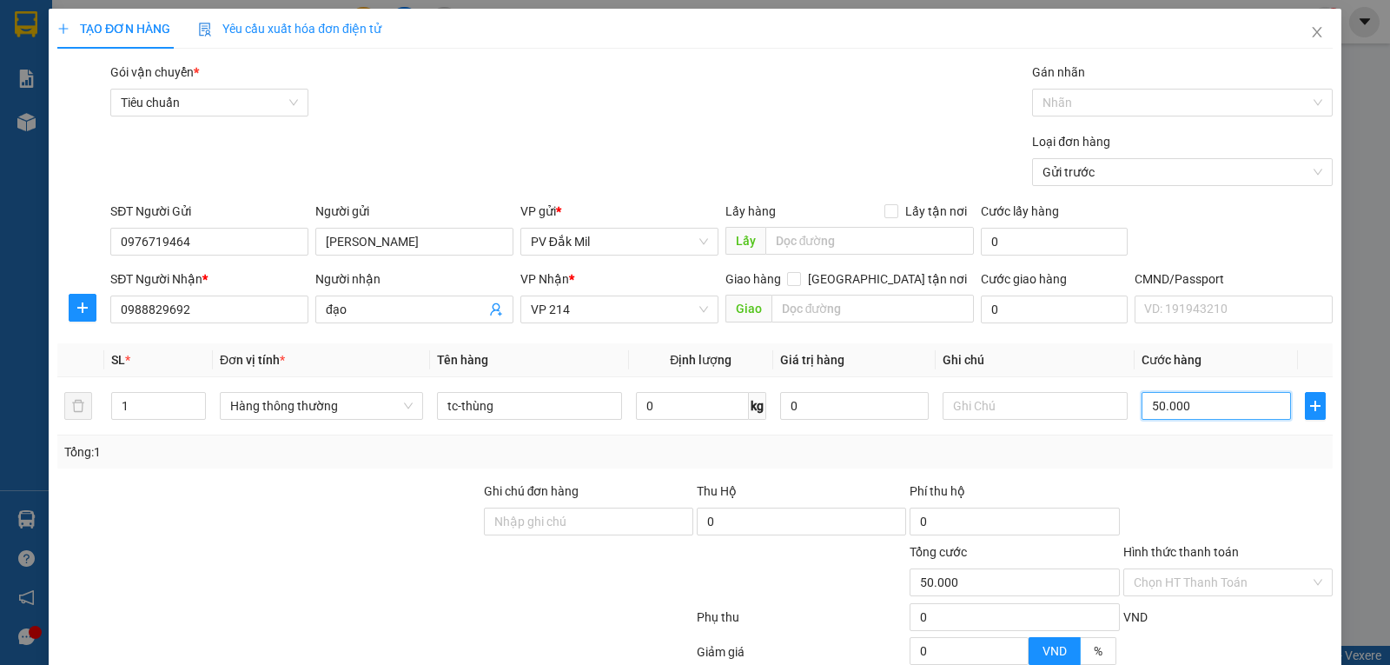
scroll to position [171, 0]
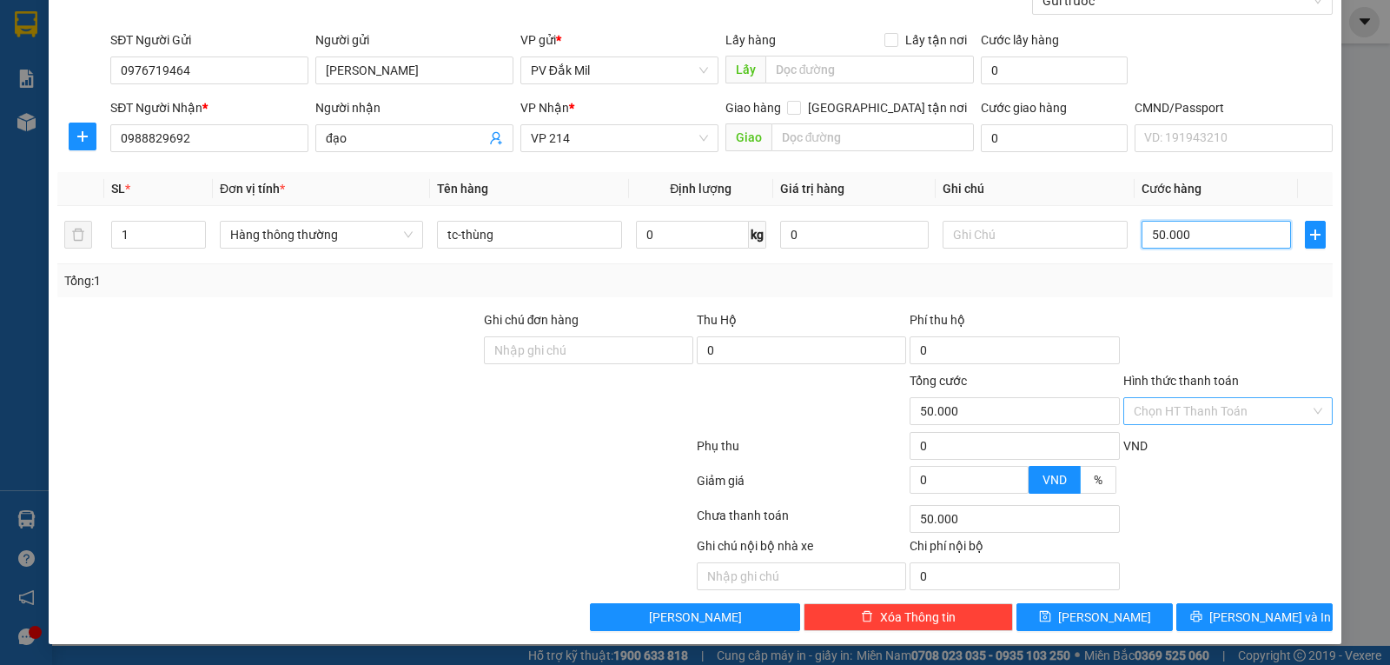
type input "50.000"
click at [1212, 404] on input "Hình thức thanh toán" at bounding box center [1222, 411] width 176 height 26
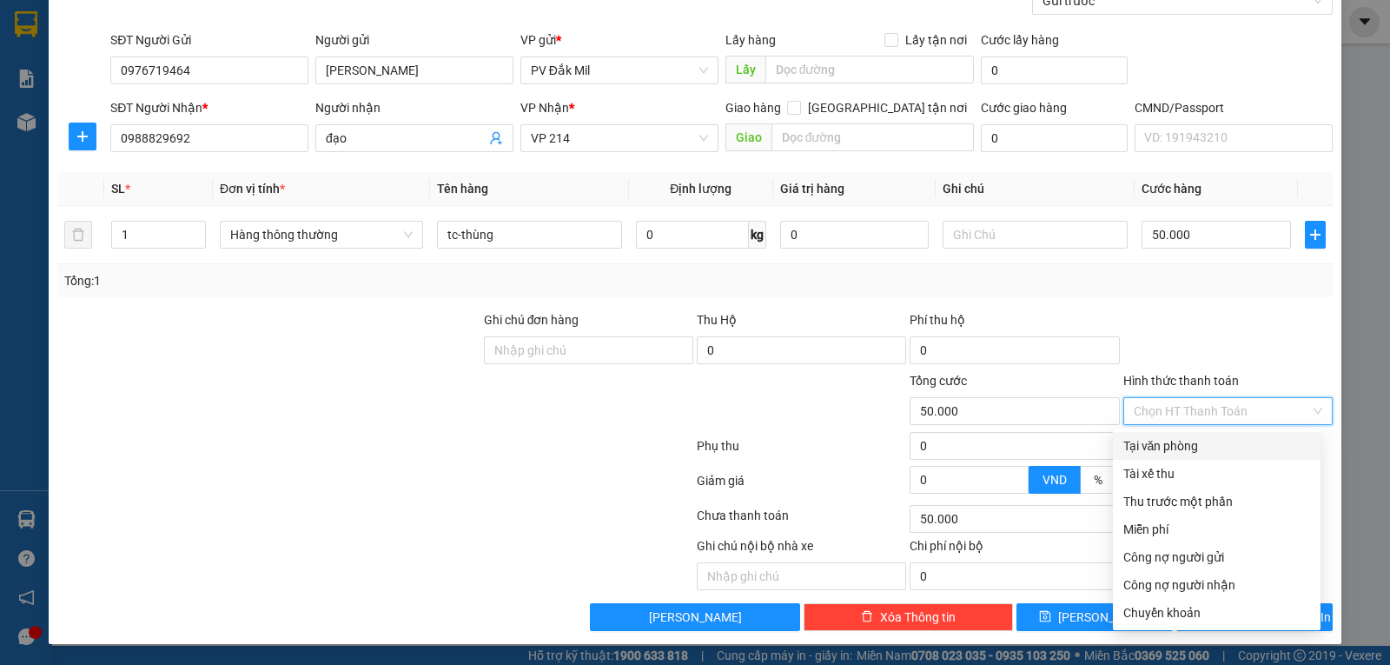
click at [1176, 436] on div "Tại văn phòng" at bounding box center [1216, 445] width 187 height 19
type input "0"
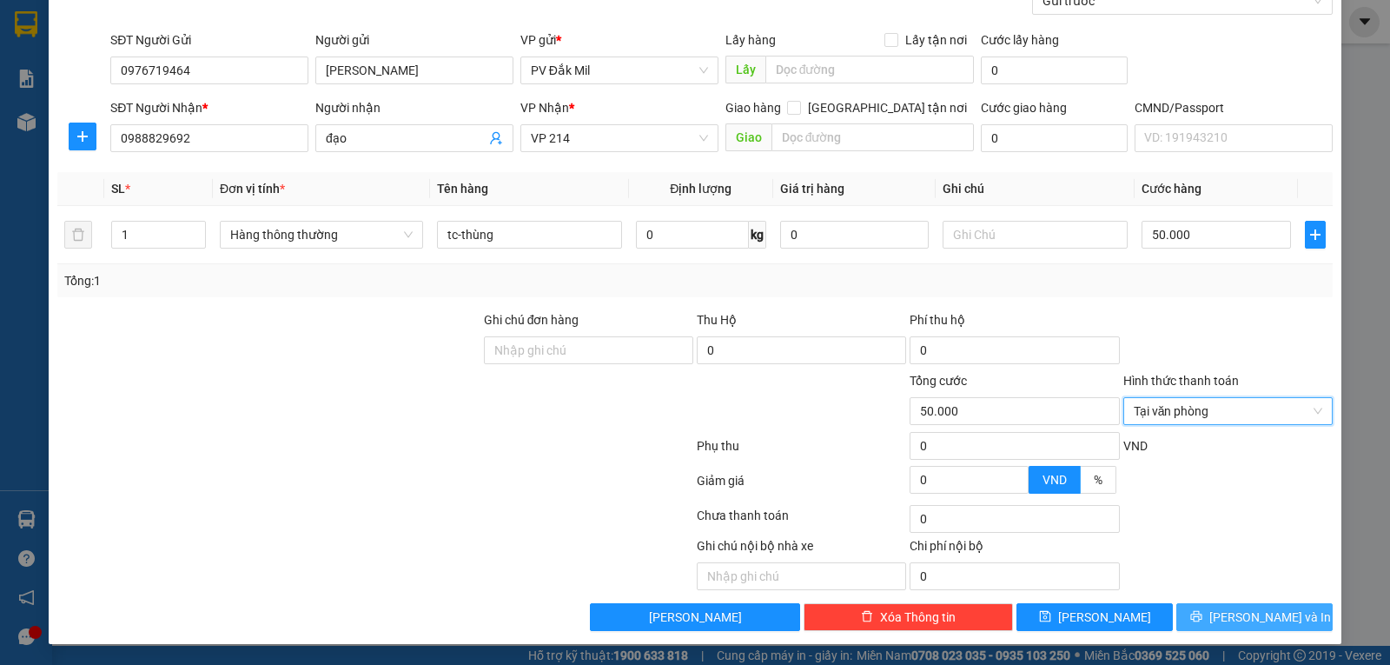
click at [1202, 613] on icon "printer" at bounding box center [1196, 616] width 12 height 12
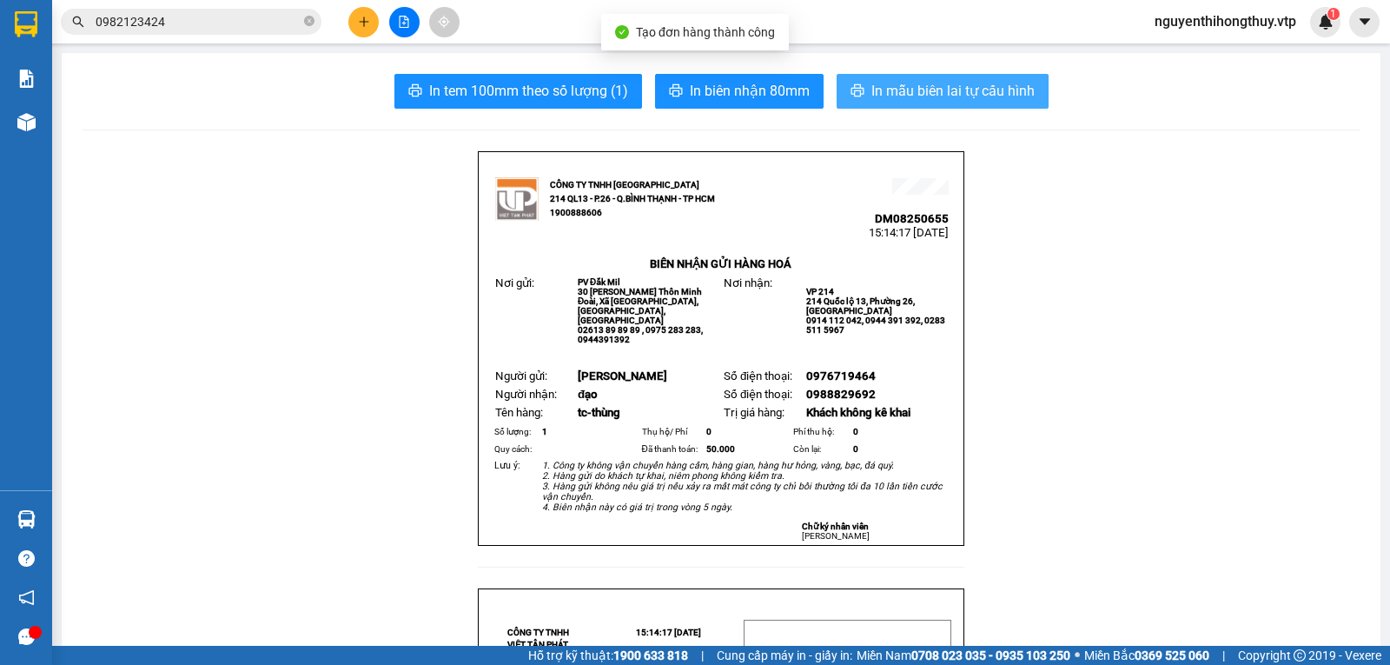
click at [894, 93] on span "In mẫu biên lai tự cấu hình" at bounding box center [952, 91] width 163 height 22
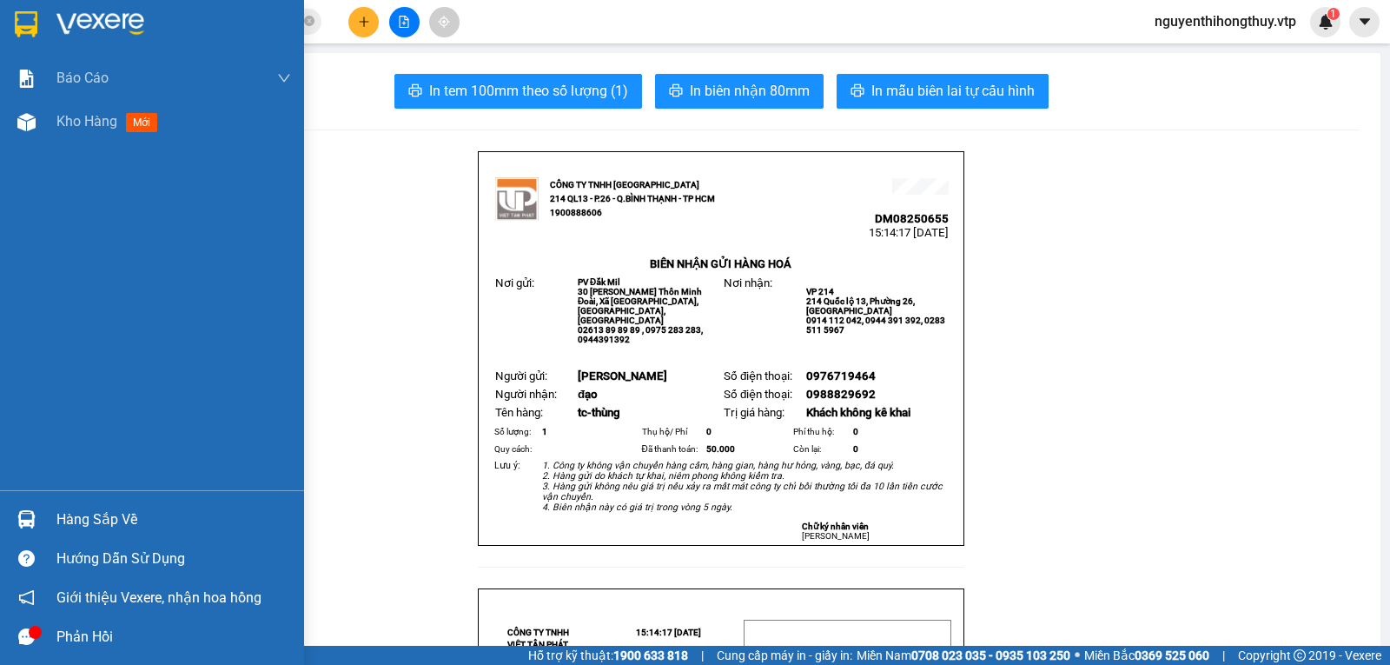
click at [18, 27] on img at bounding box center [26, 24] width 23 height 26
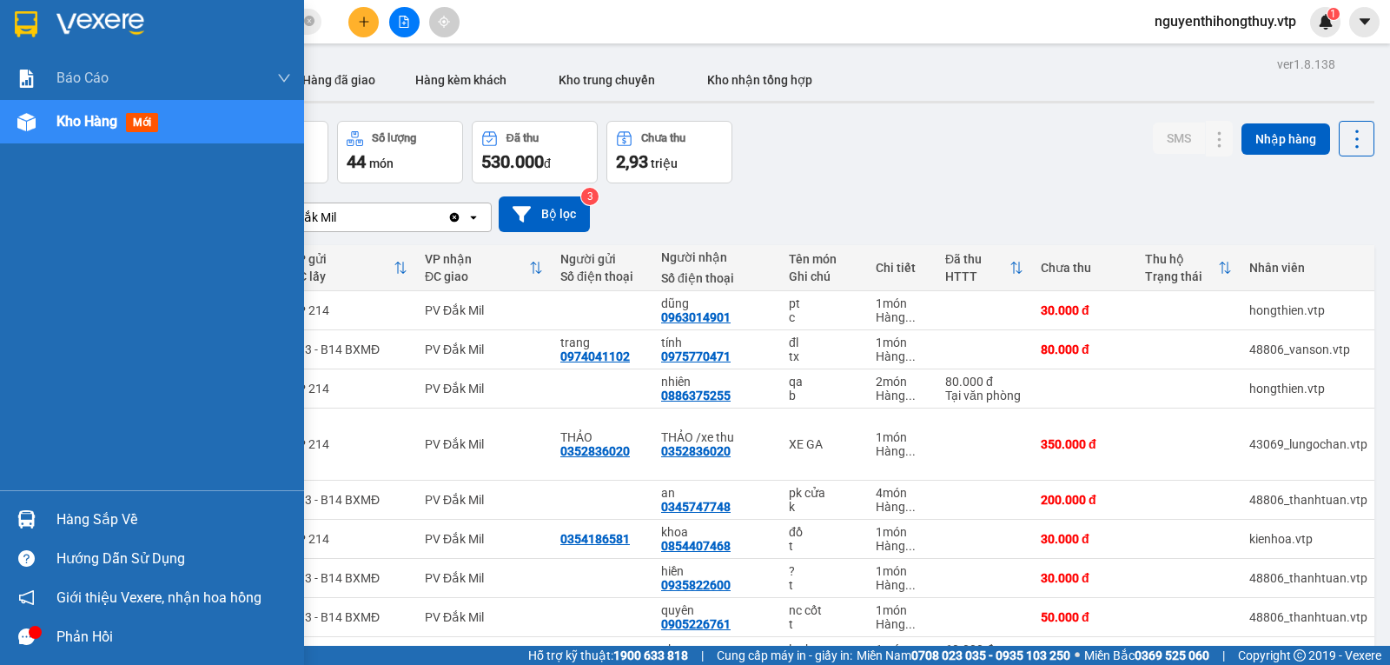
click at [87, 526] on div "Hàng sắp về" at bounding box center [173, 519] width 235 height 26
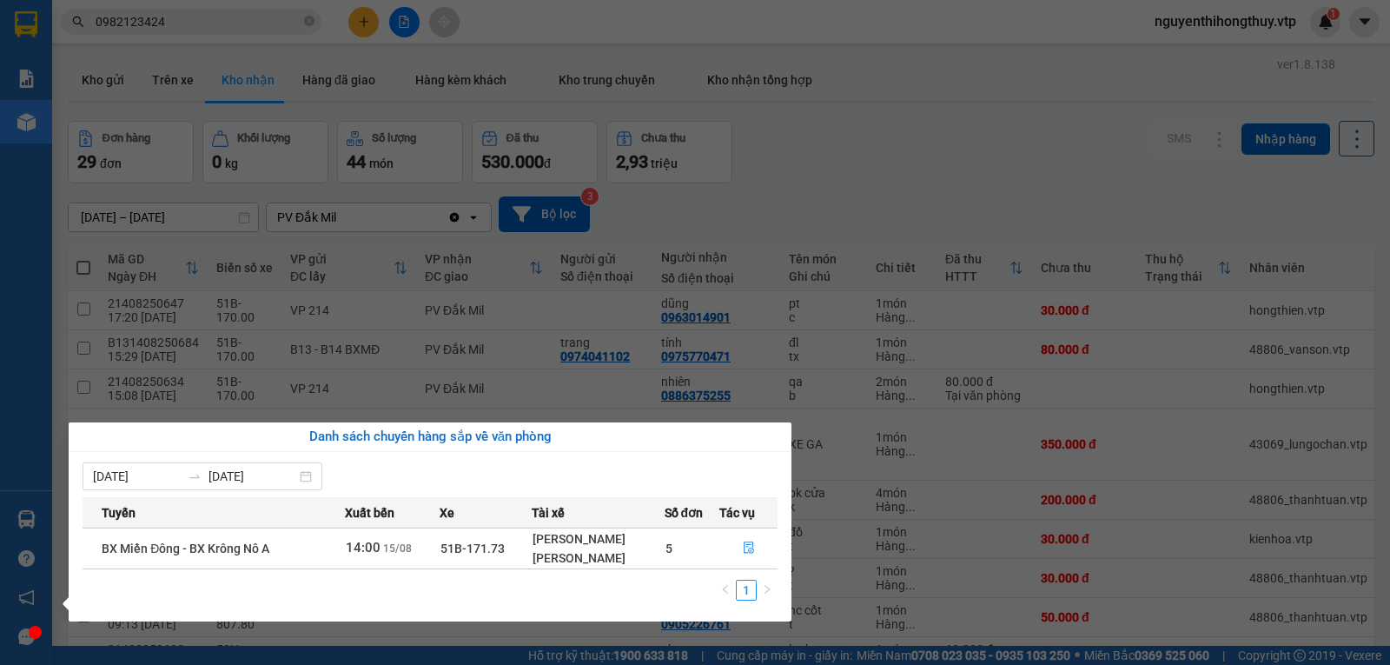
click at [840, 151] on section "Kết quả tìm kiếm ( 2 ) Bộ lọc Mã ĐH Trạng thái Món hàng Thu hộ Tổng cước Chưa c…" at bounding box center [695, 332] width 1390 height 665
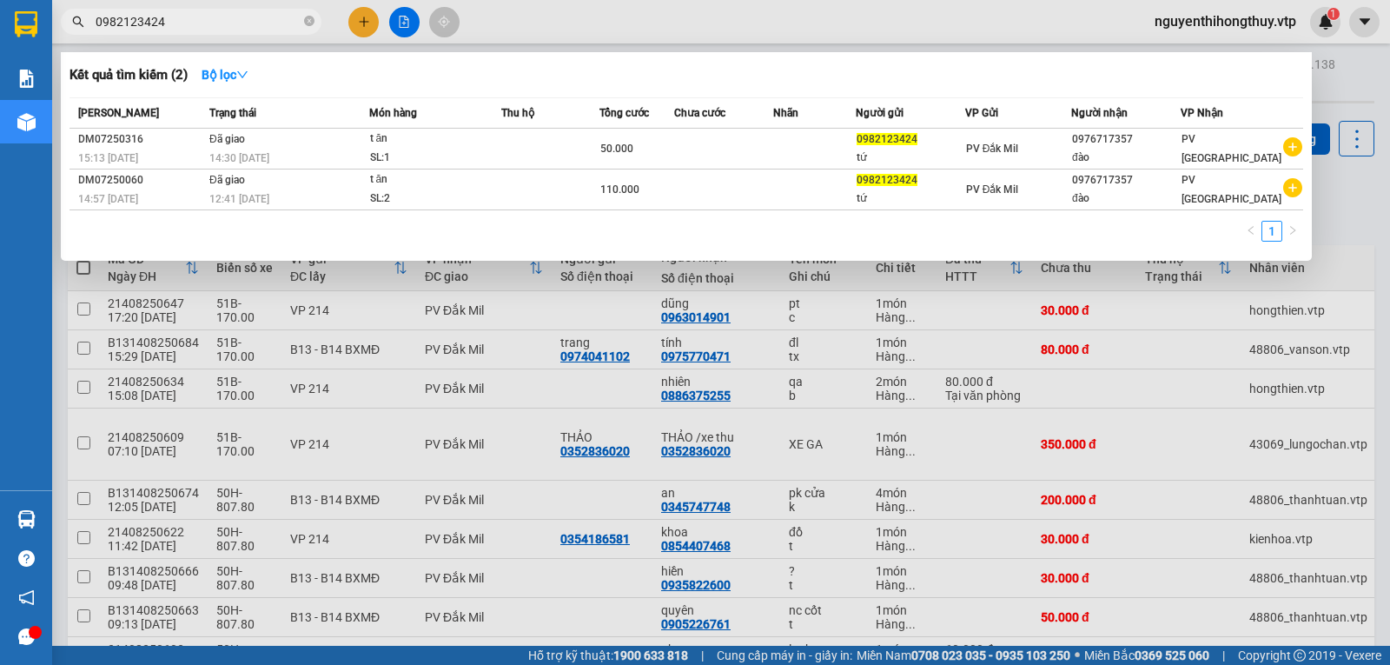
click at [240, 25] on input "0982123424" at bounding box center [198, 21] width 205 height 19
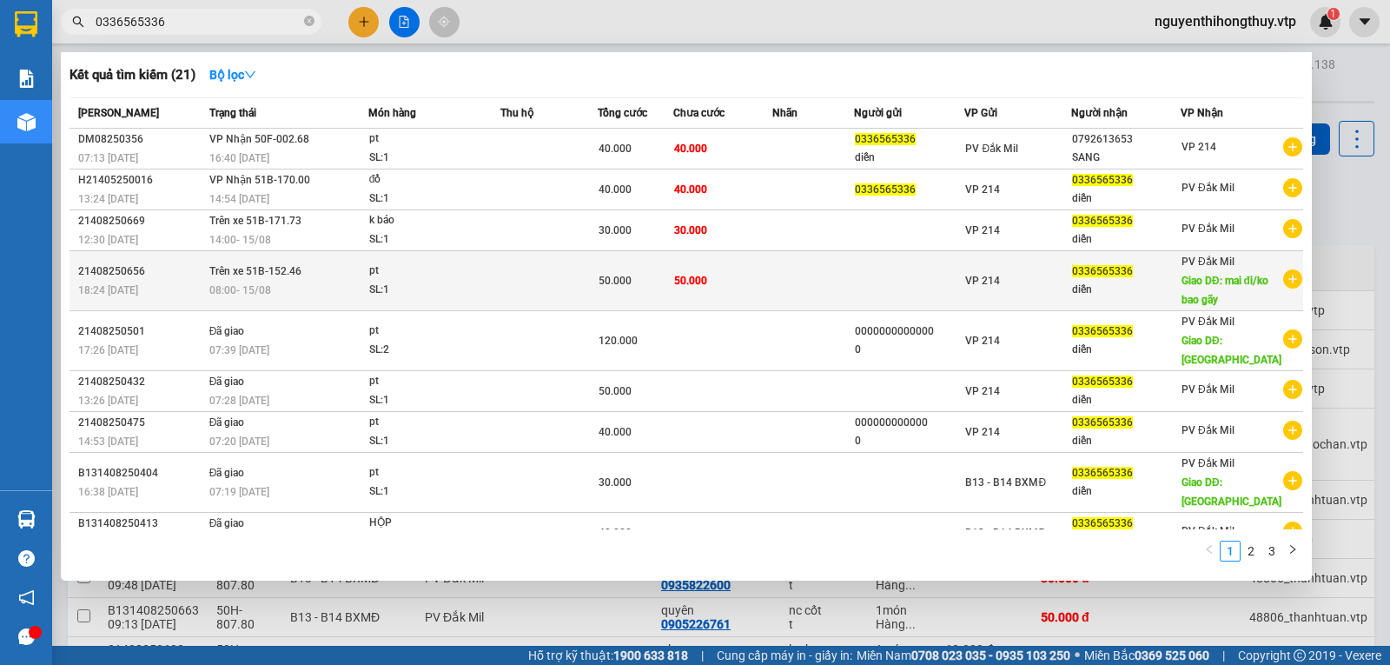
type input "0336565336"
click at [766, 269] on td "50.000" at bounding box center [722, 281] width 99 height 60
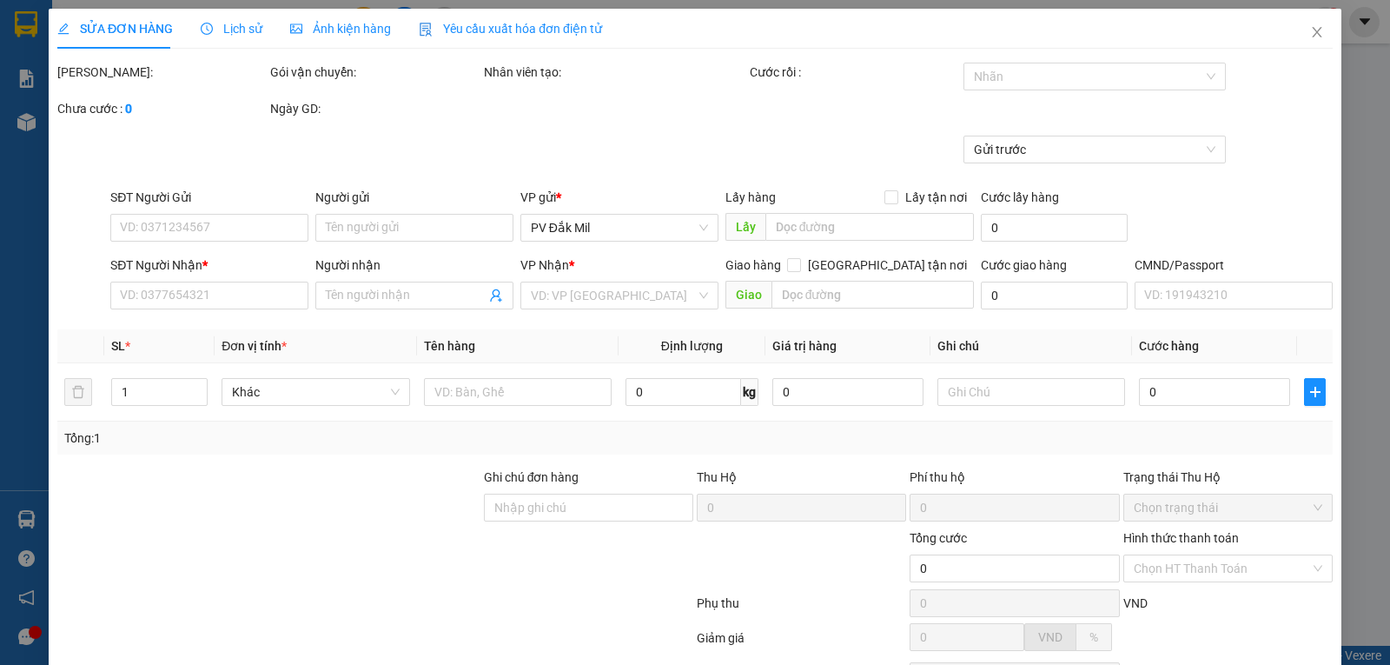
type input "0336565336"
type input "diễn"
type input "mai đi/ko bao gãy"
type input "50.000"
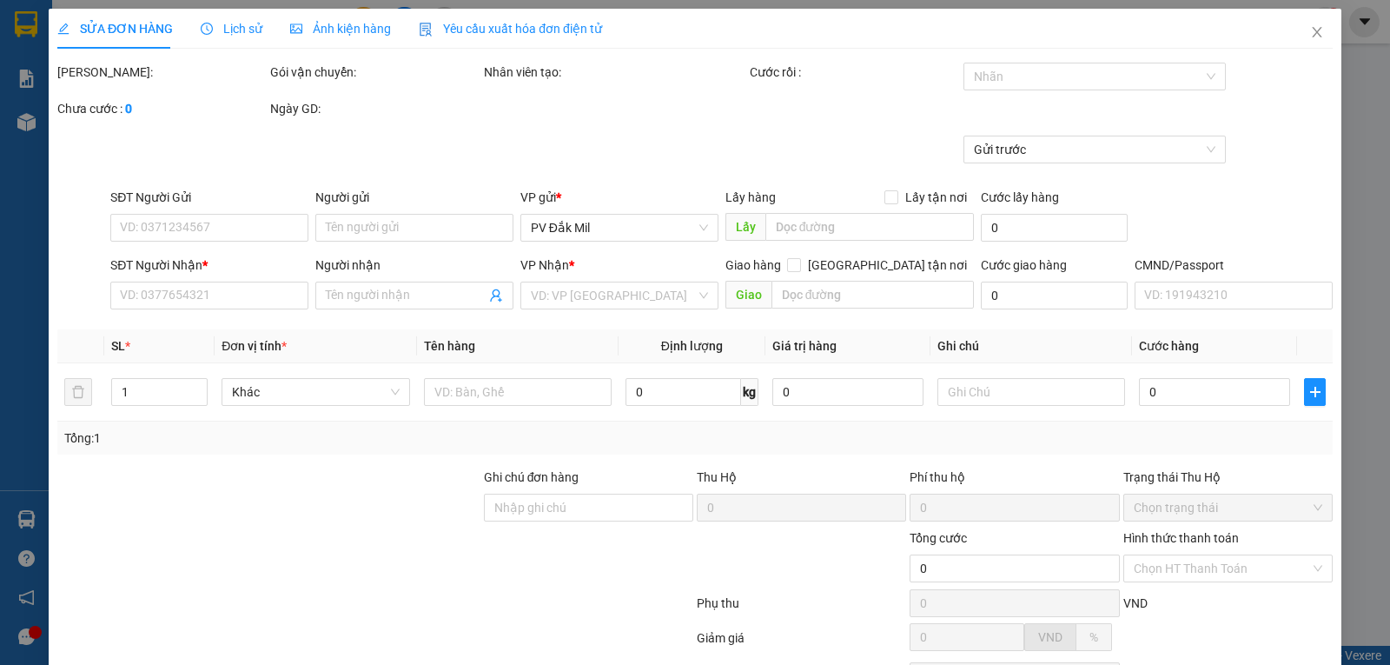
type input "2.500"
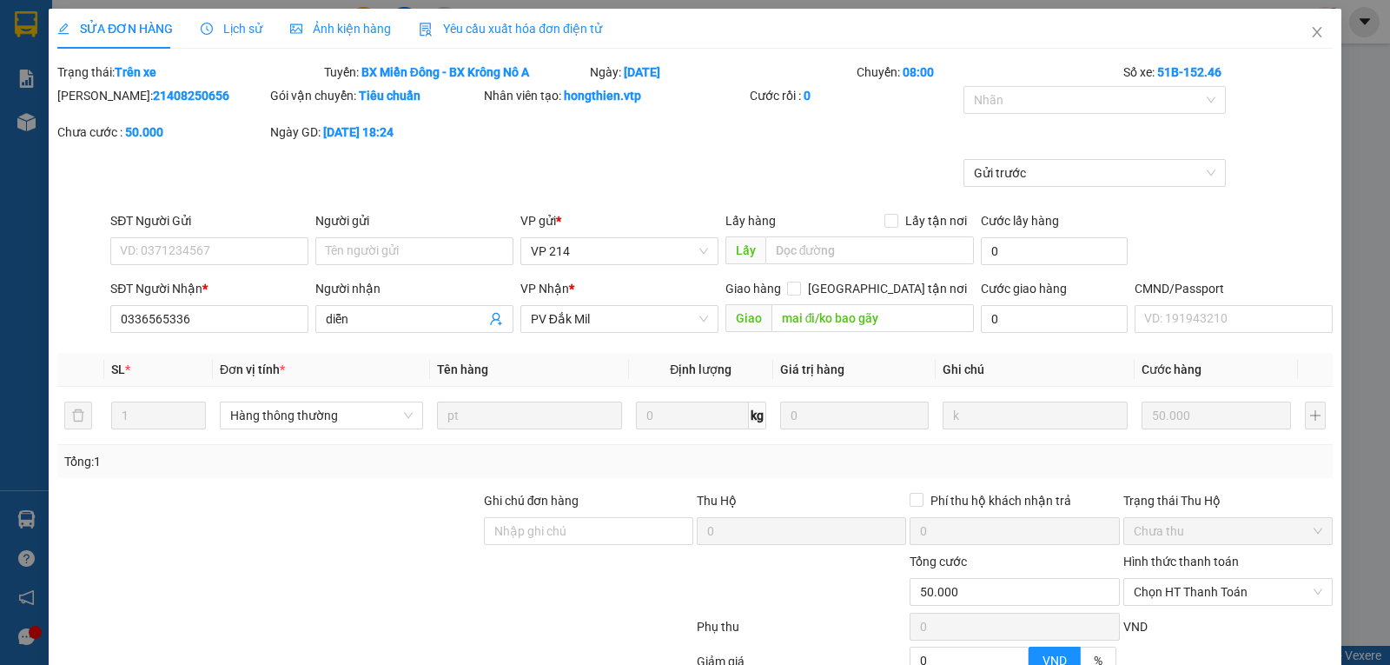
click at [239, 30] on span "Lịch sử" at bounding box center [232, 29] width 62 height 14
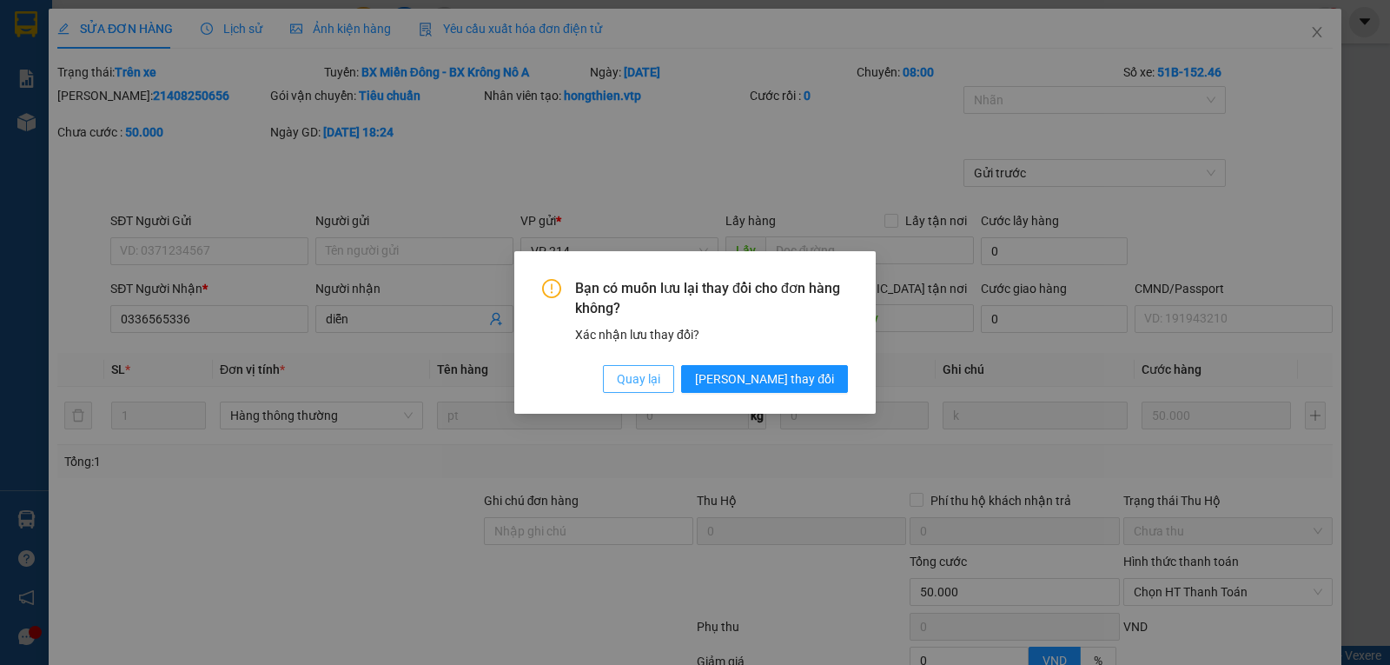
click at [660, 376] on span "Quay lại" at bounding box center [638, 378] width 43 height 19
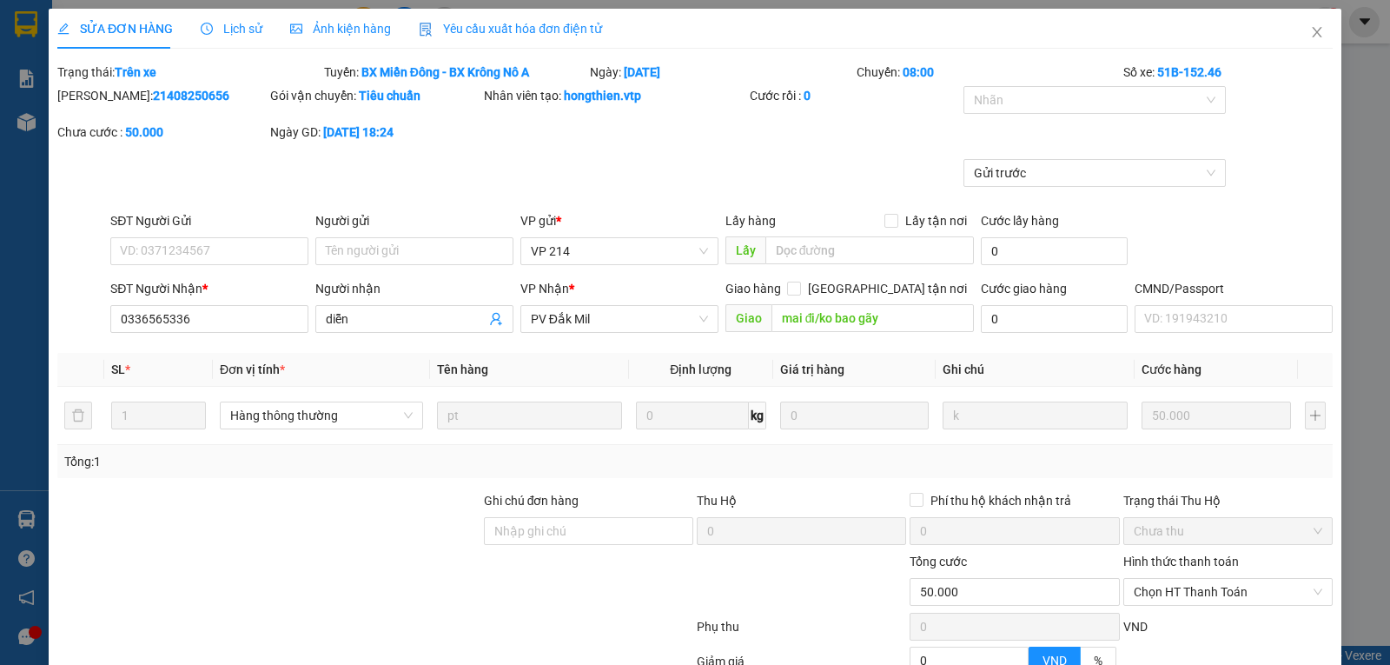
click at [244, 24] on span "Lịch sử" at bounding box center [232, 29] width 62 height 14
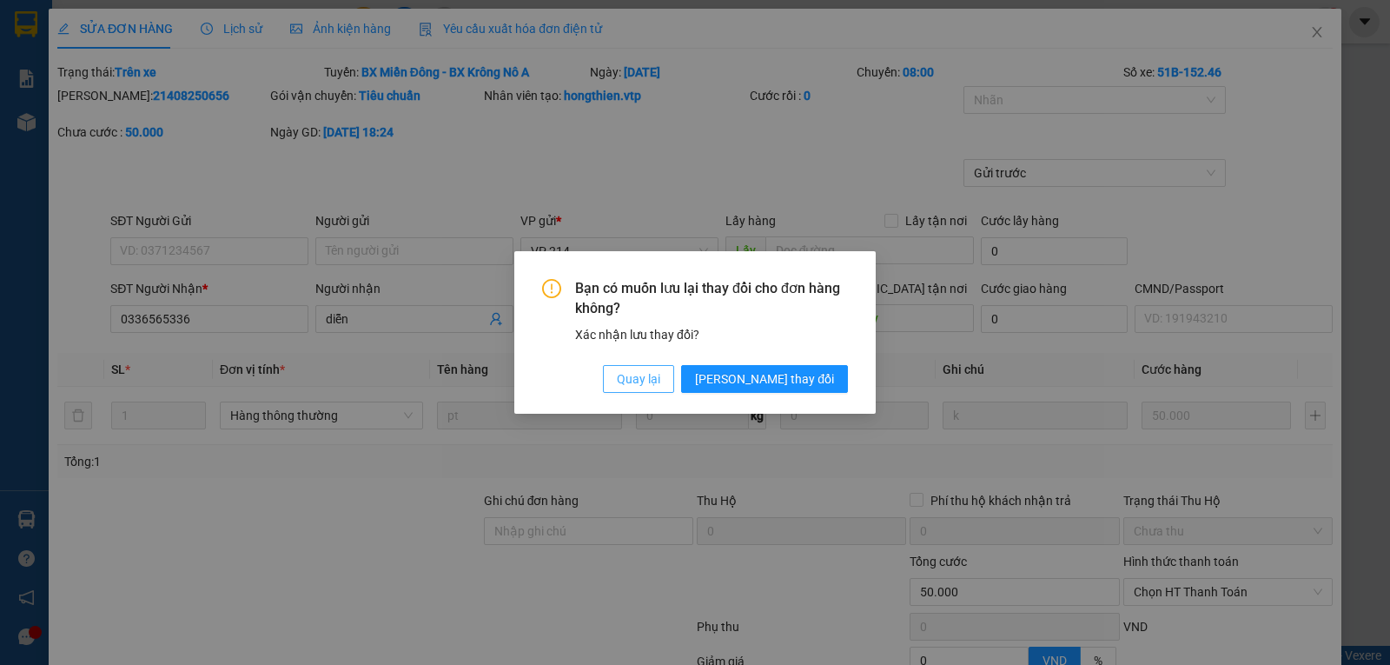
click at [660, 375] on span "Quay lại" at bounding box center [638, 378] width 43 height 19
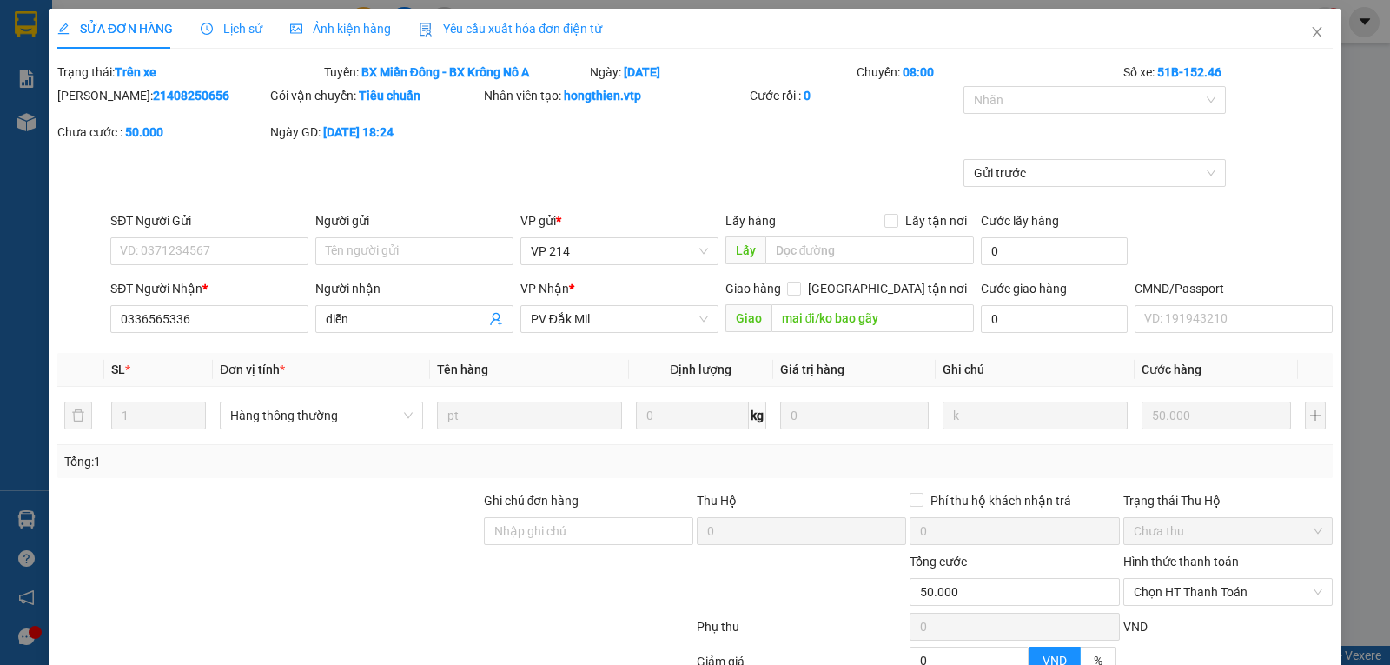
click at [231, 26] on span "Lịch sử" at bounding box center [232, 29] width 62 height 14
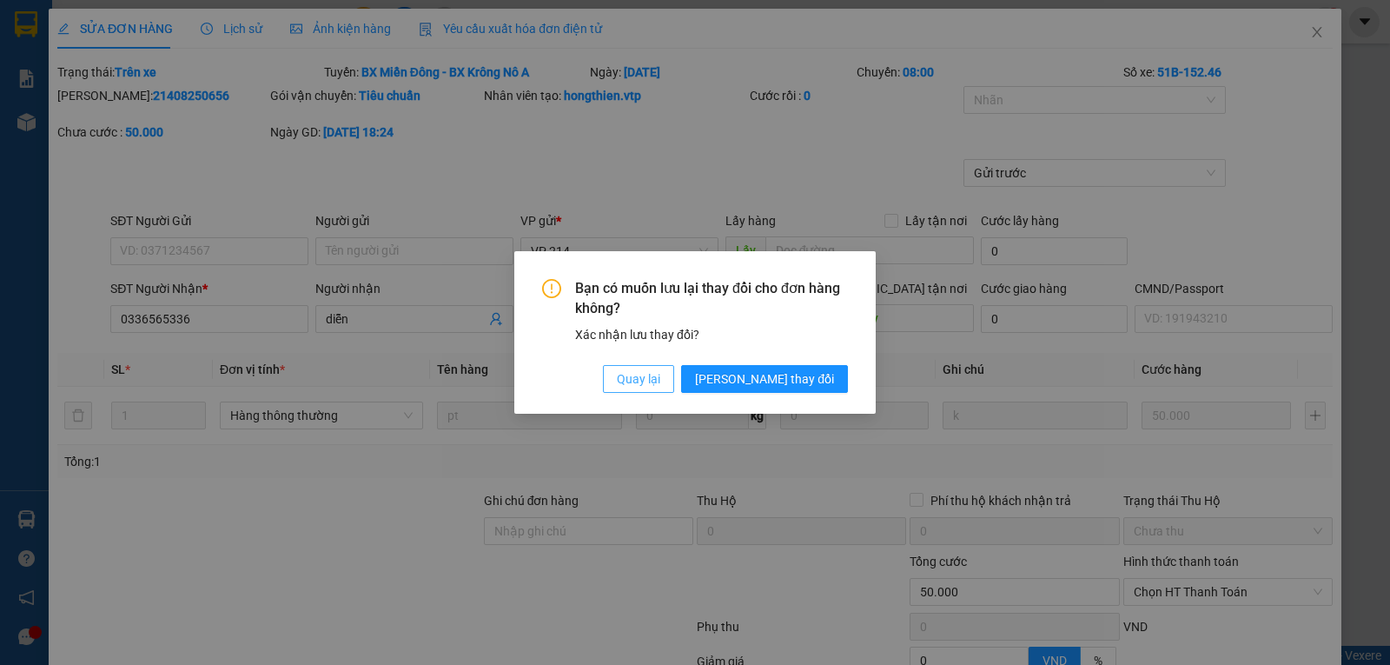
click at [660, 379] on span "Quay lại" at bounding box center [638, 378] width 43 height 19
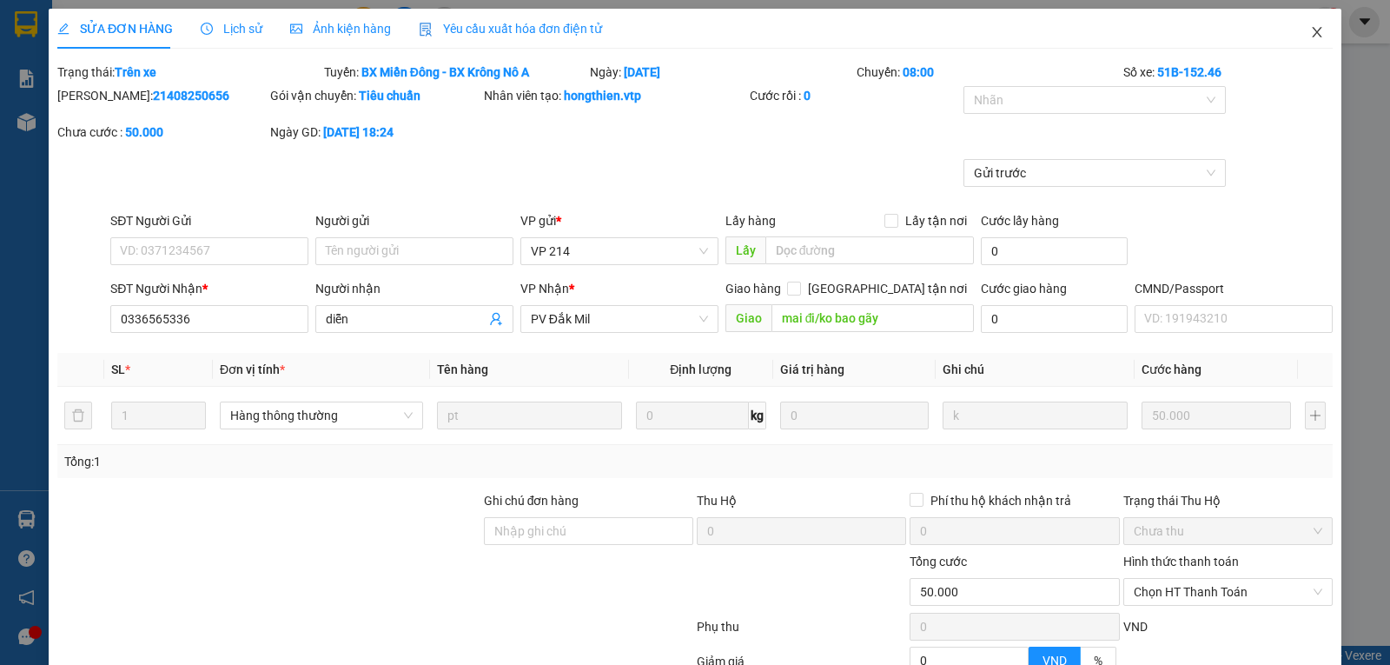
click at [1313, 29] on span "Close" at bounding box center [1317, 33] width 49 height 49
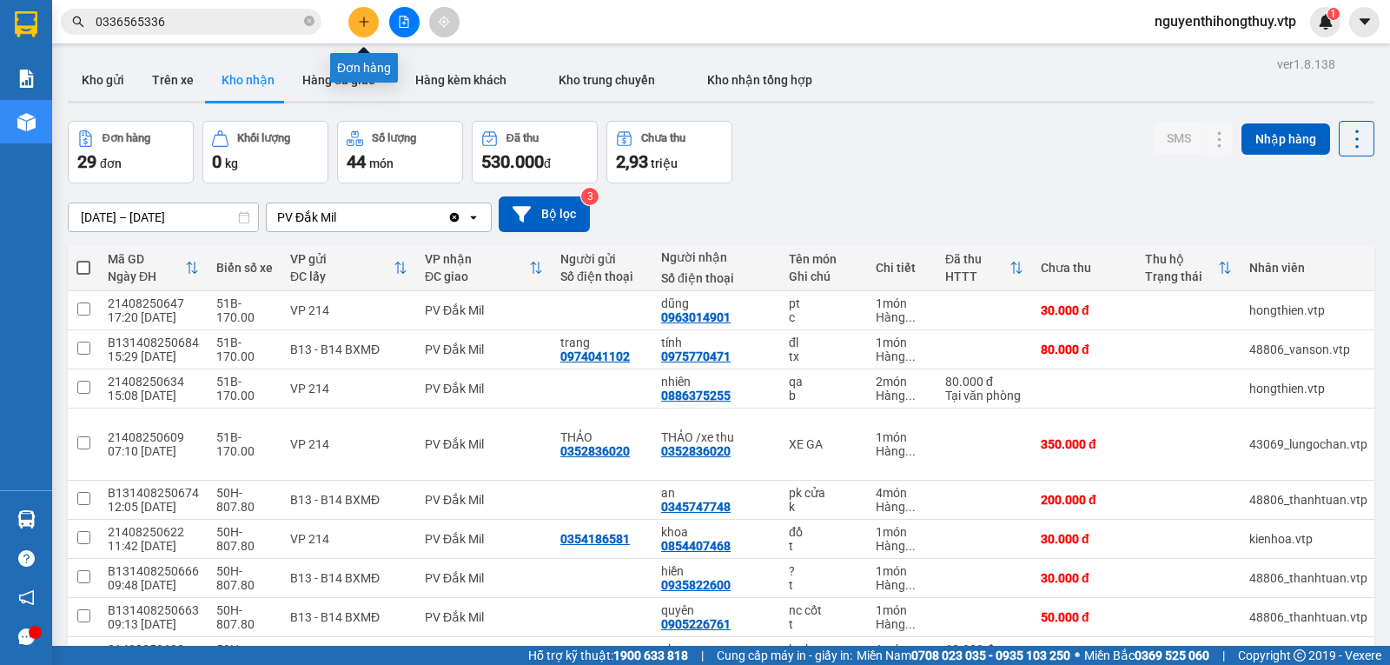
click at [369, 22] on icon "plus" at bounding box center [364, 22] width 12 height 12
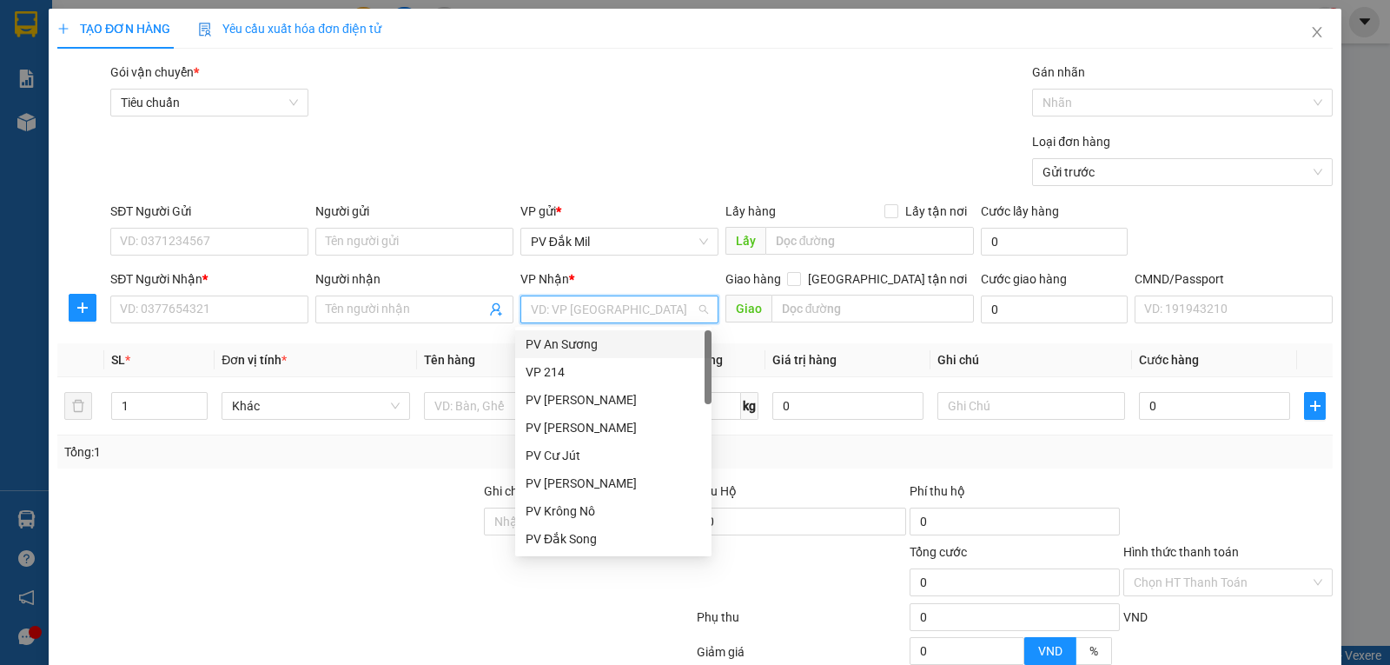
click at [577, 301] on input "search" at bounding box center [613, 309] width 165 height 26
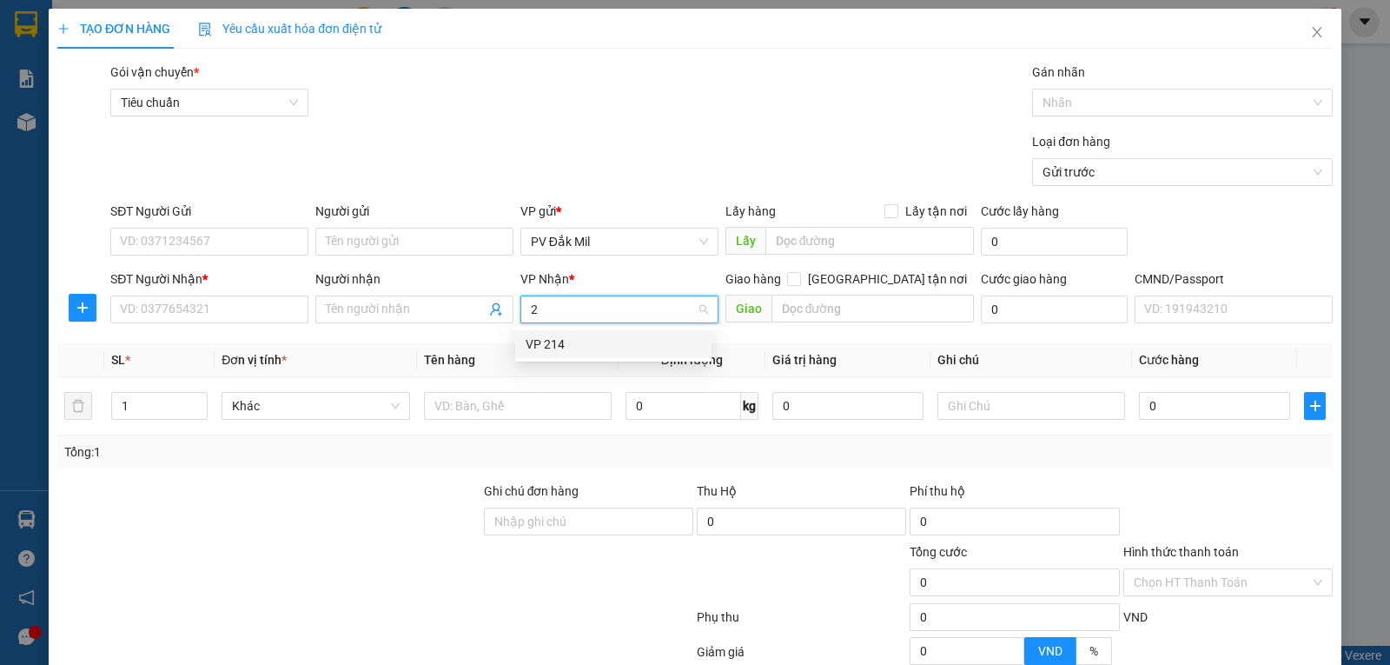
type input "21"
click at [555, 339] on div "VP 214" at bounding box center [613, 343] width 175 height 19
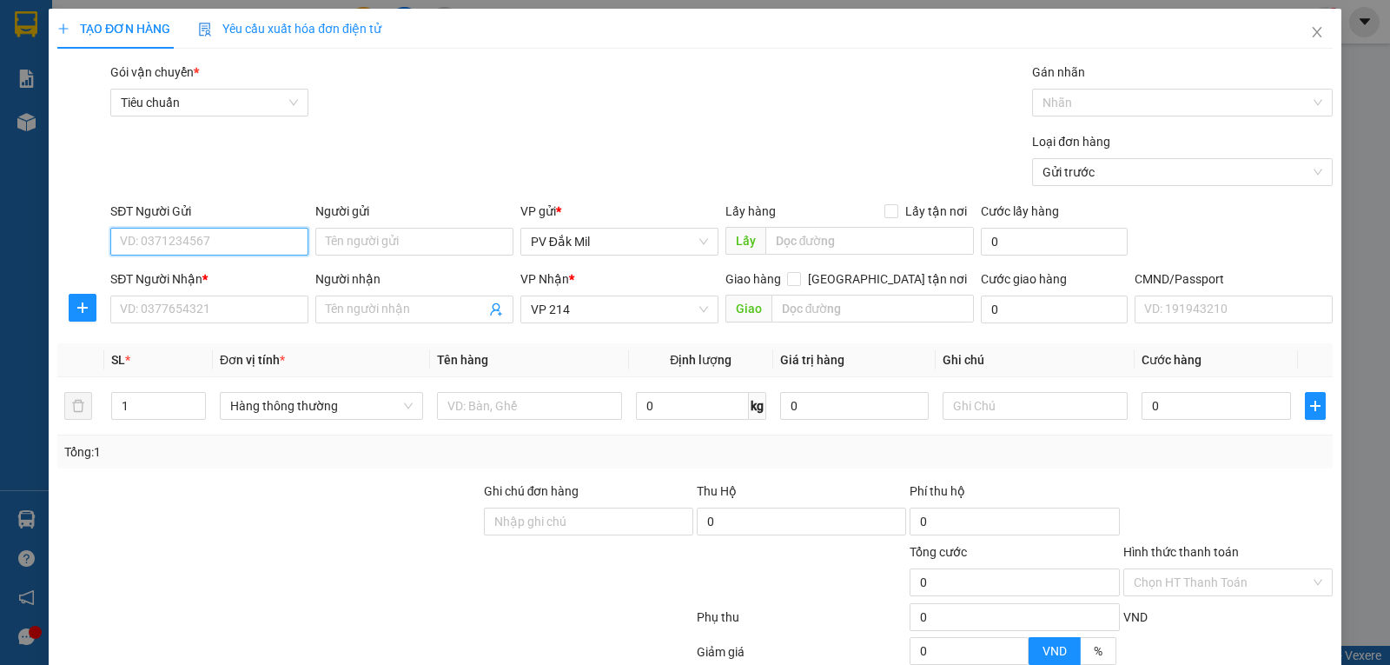
click at [206, 247] on input "SĐT Người Gửi" at bounding box center [209, 242] width 198 height 28
type input "0794672535"
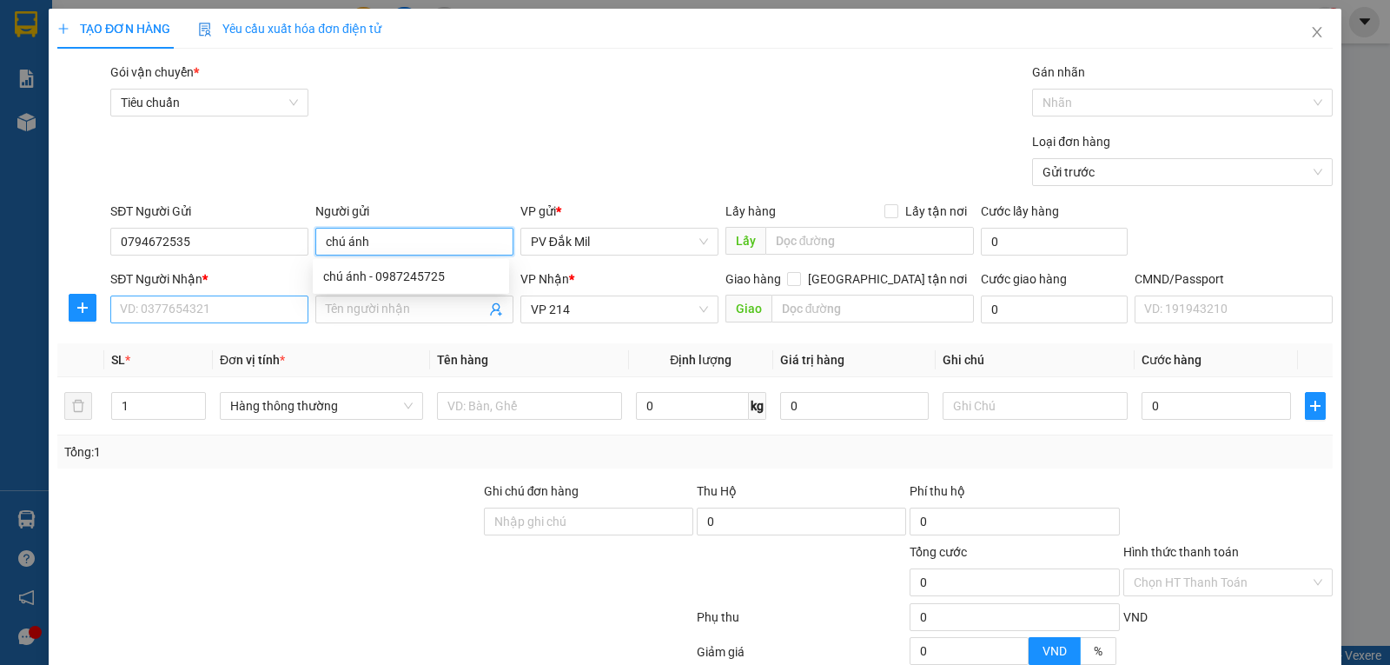
type input "chú ánh"
click at [169, 307] on input "SĐT Người Nhận *" at bounding box center [209, 309] width 198 height 28
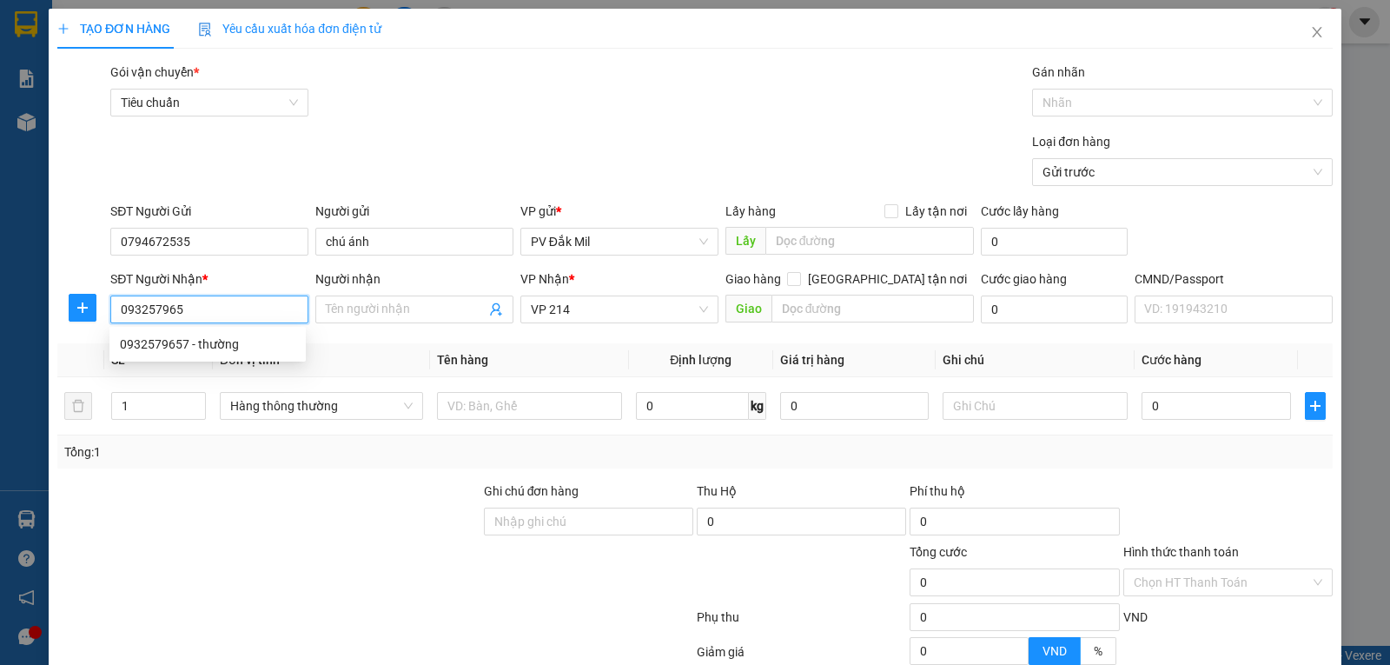
type input "0932579657"
click at [217, 341] on div "0932579657 - thường" at bounding box center [207, 343] width 175 height 19
type input "thường"
type input "0932579657"
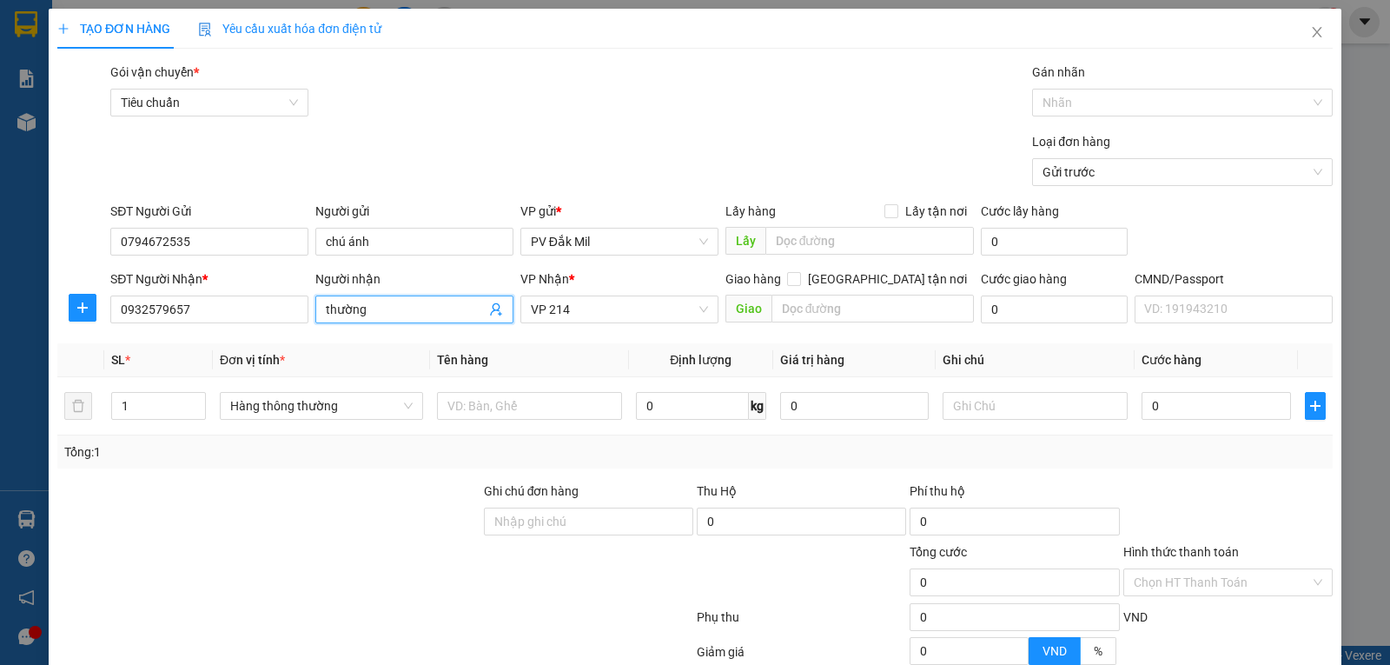
drag, startPoint x: 331, startPoint y: 310, endPoint x: 311, endPoint y: 310, distance: 20.0
click at [312, 310] on div "Người nhận thường thường" at bounding box center [414, 299] width 205 height 61
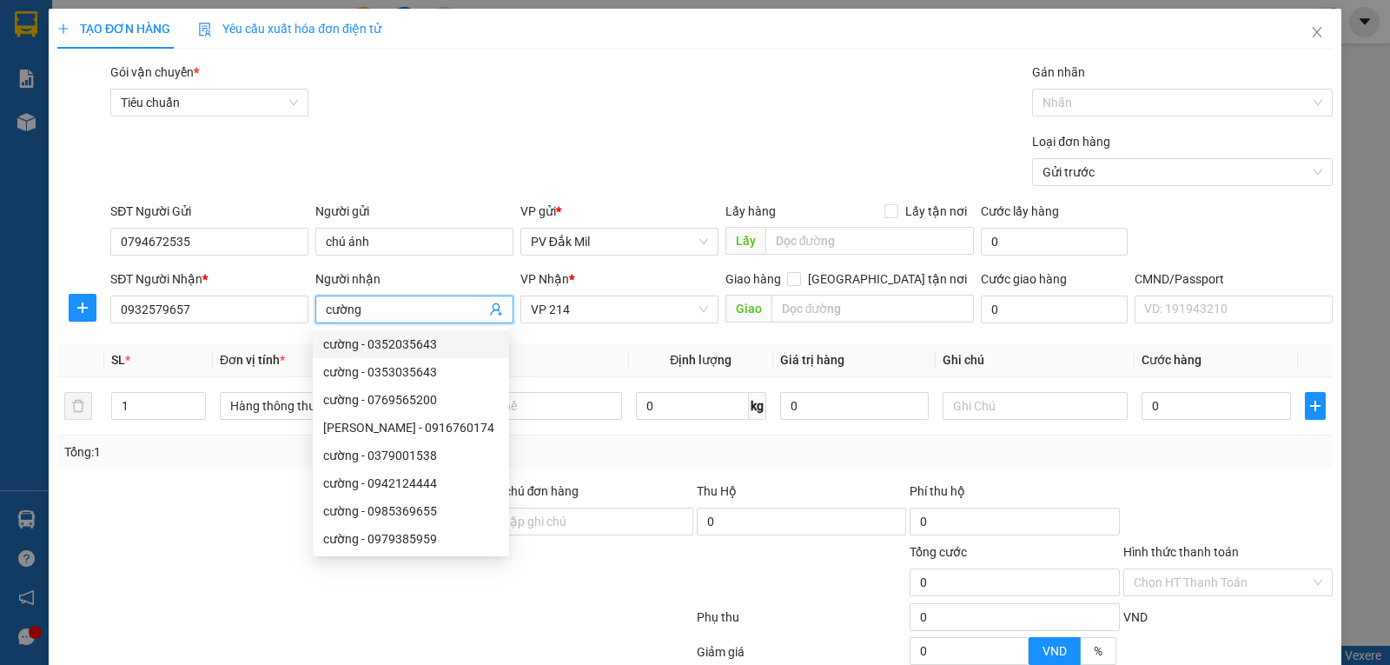
type input "cường"
click at [662, 106] on div "Gói vận chuyển * Tiêu chuẩn Gán nhãn Nhãn" at bounding box center [721, 93] width 1229 height 61
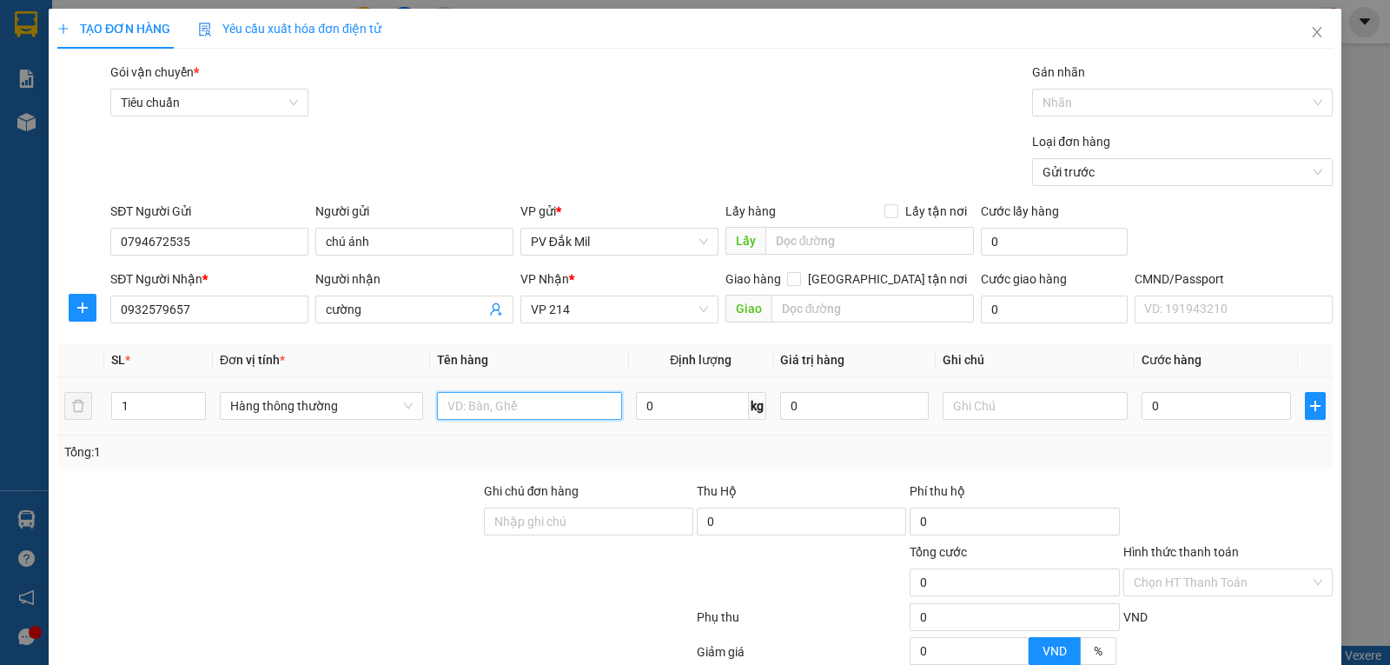
click at [493, 404] on input "text" at bounding box center [529, 406] width 185 height 28
type input "tc-bao"
click at [1182, 411] on input "0" at bounding box center [1216, 406] width 149 height 28
type input "7"
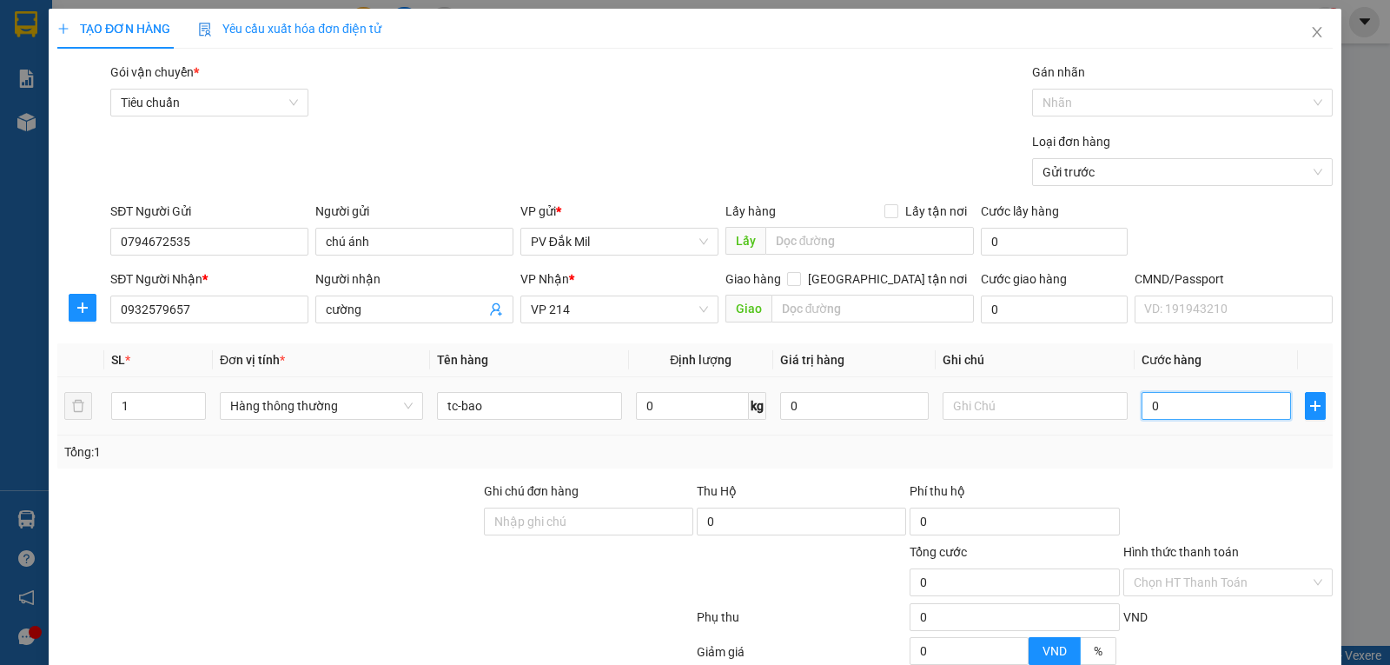
type input "7"
type input "70"
type input "700"
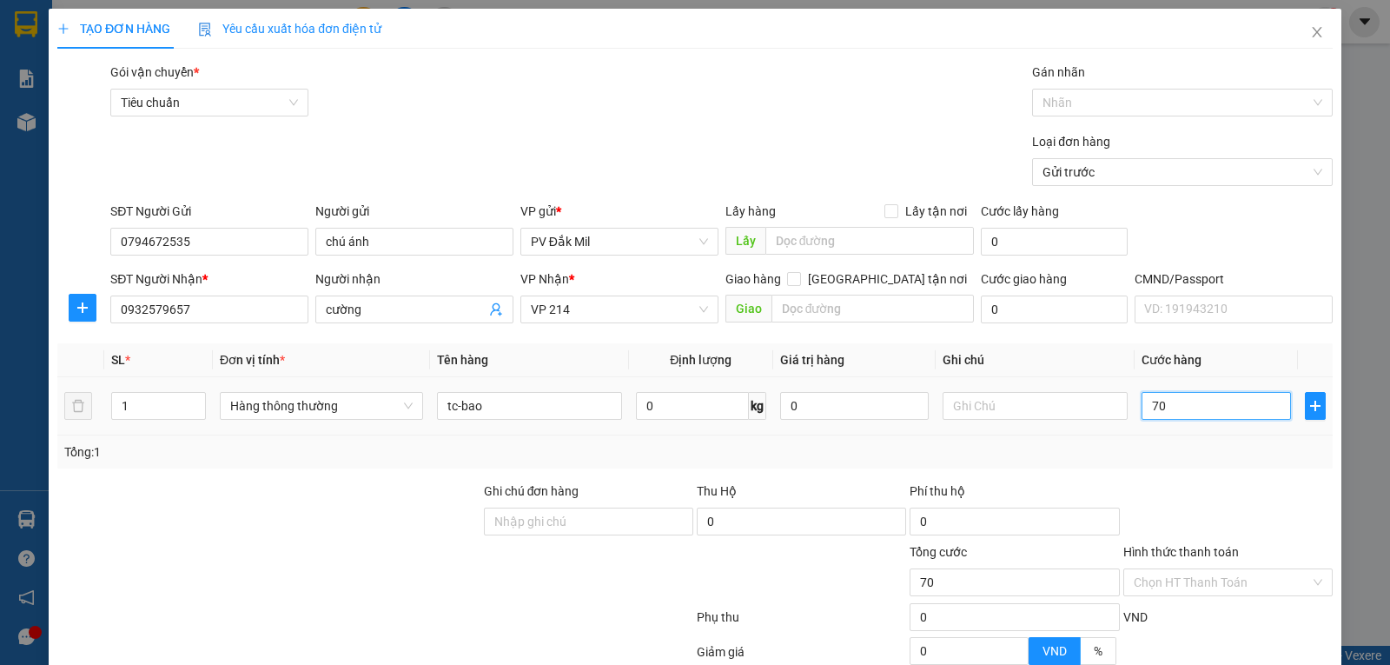
type input "700"
type input "7.000"
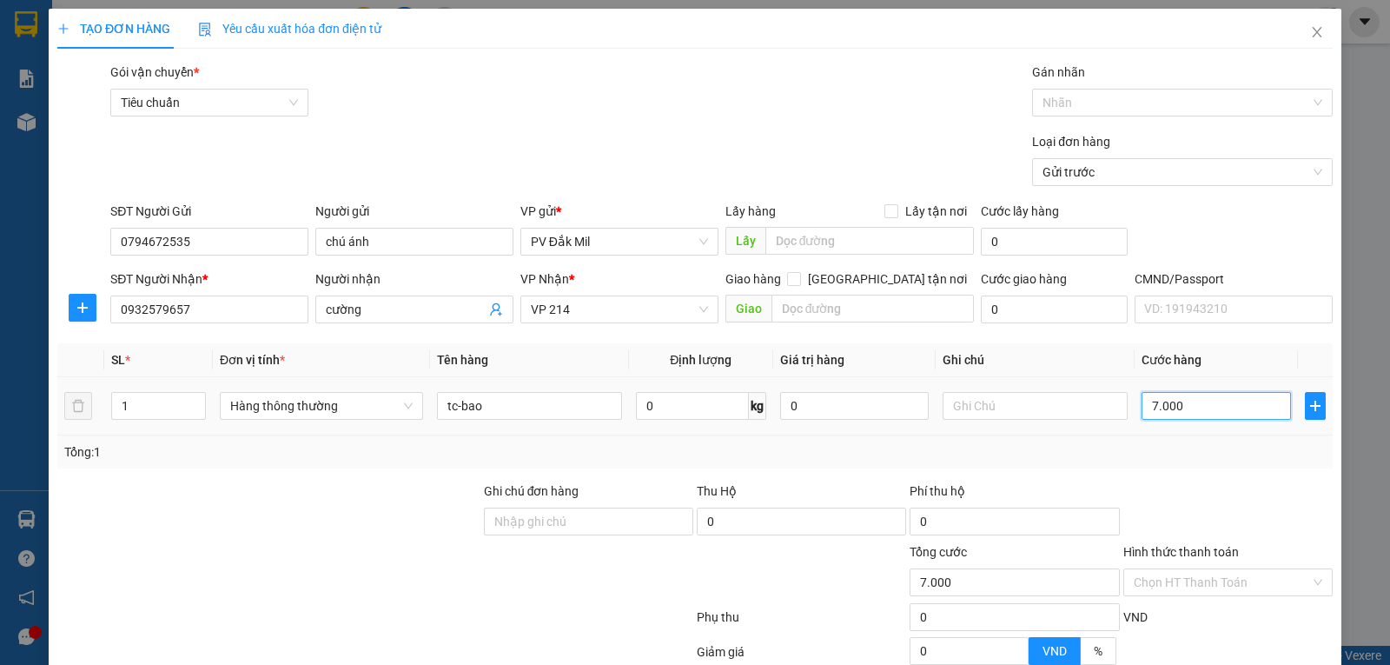
type input "70.000"
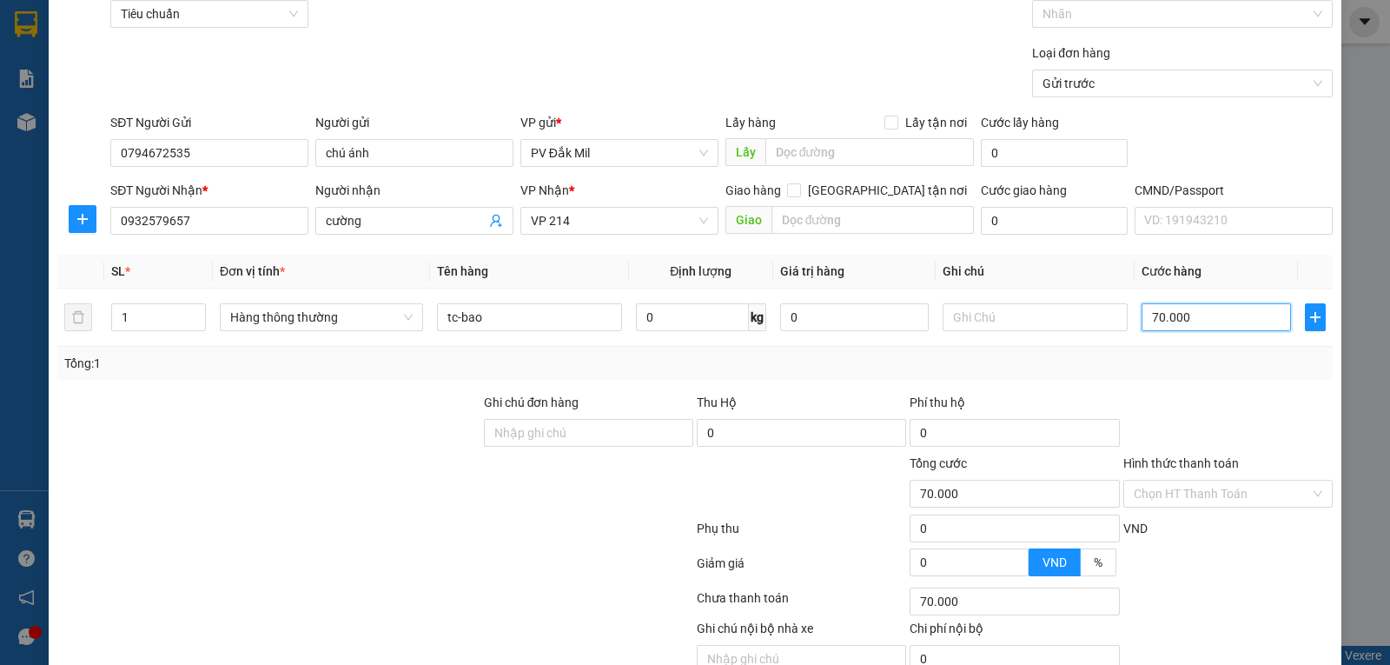
scroll to position [171, 0]
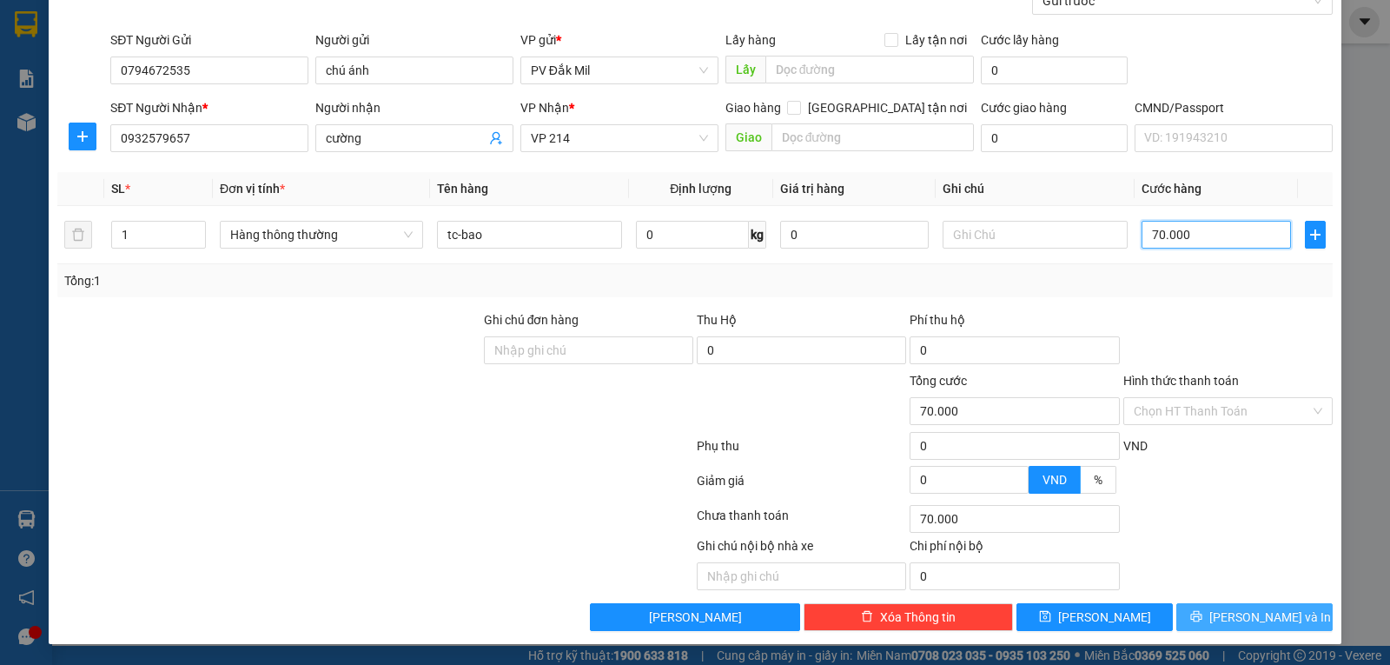
type input "70.000"
click at [1222, 612] on button "[PERSON_NAME] và In" at bounding box center [1254, 617] width 156 height 28
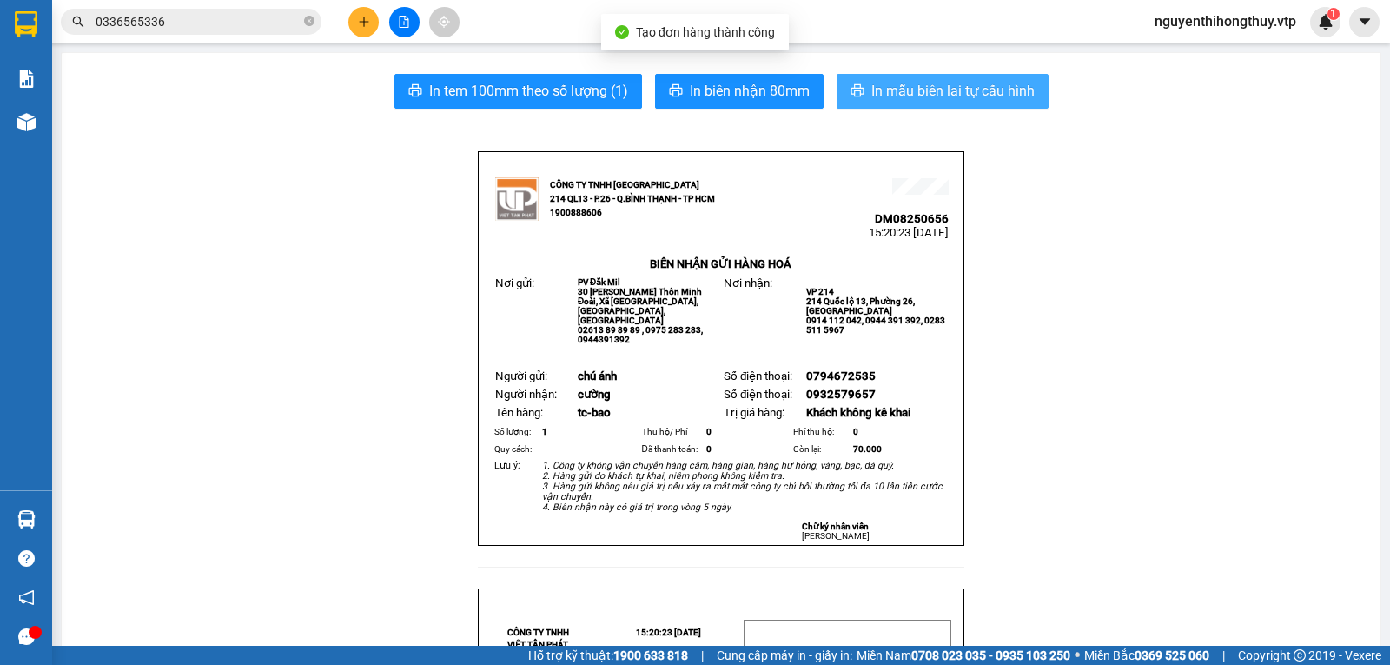
click at [919, 91] on span "In mẫu biên lai tự cấu hình" at bounding box center [952, 91] width 163 height 22
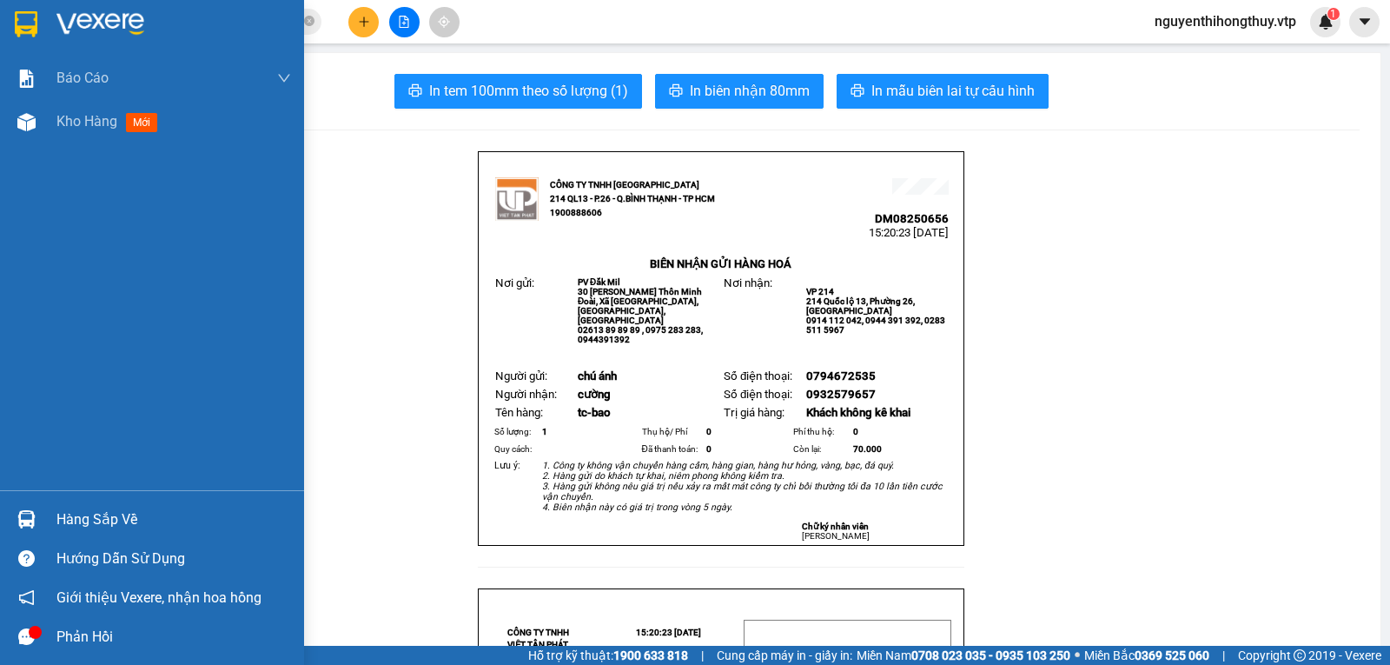
click at [24, 26] on img at bounding box center [26, 24] width 23 height 26
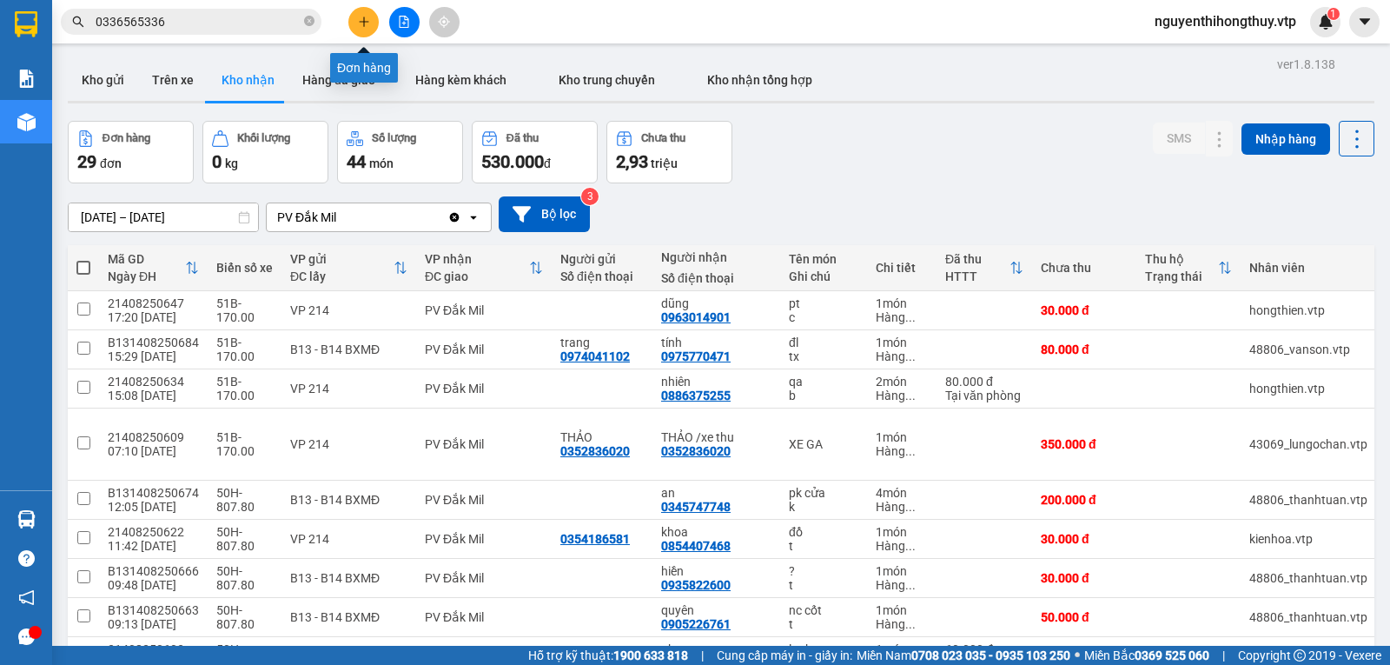
click at [367, 23] on icon "plus" at bounding box center [364, 22] width 12 height 12
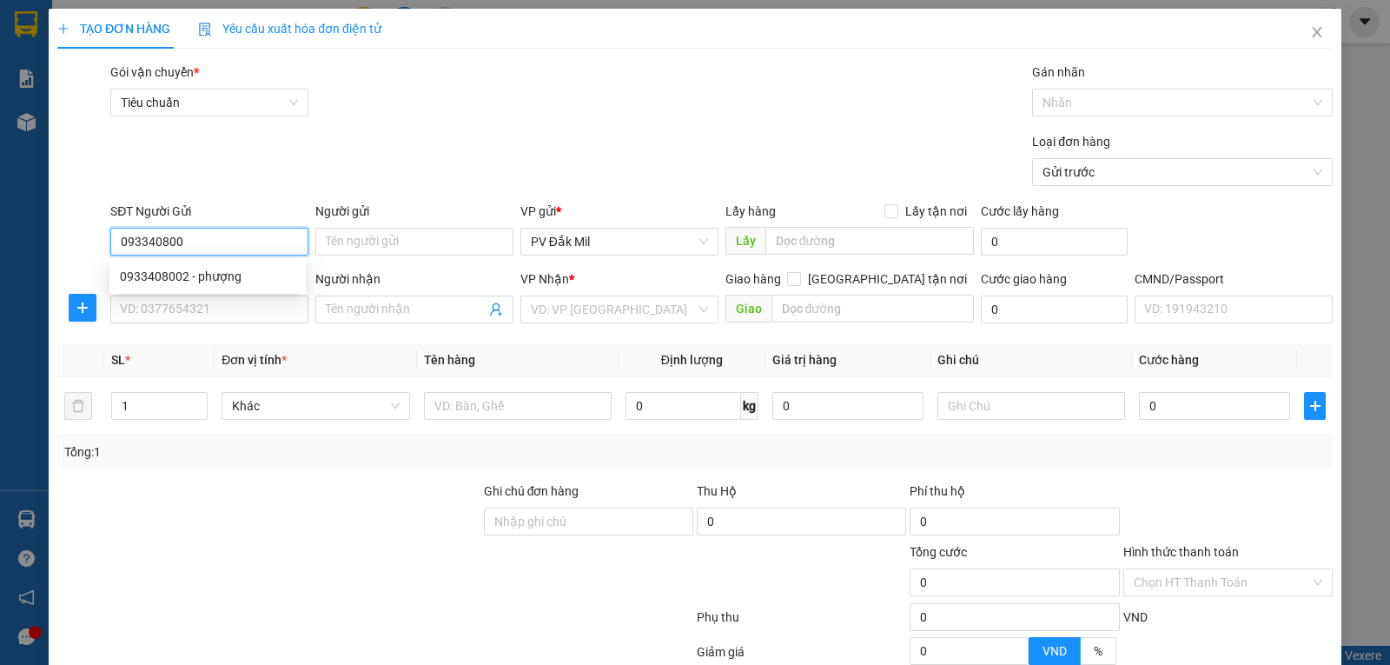
type input "0933408002"
click at [222, 273] on div "0933408002 - phượng" at bounding box center [207, 276] width 175 height 19
type input "phượng"
type input "0962664346"
type input "thảo"
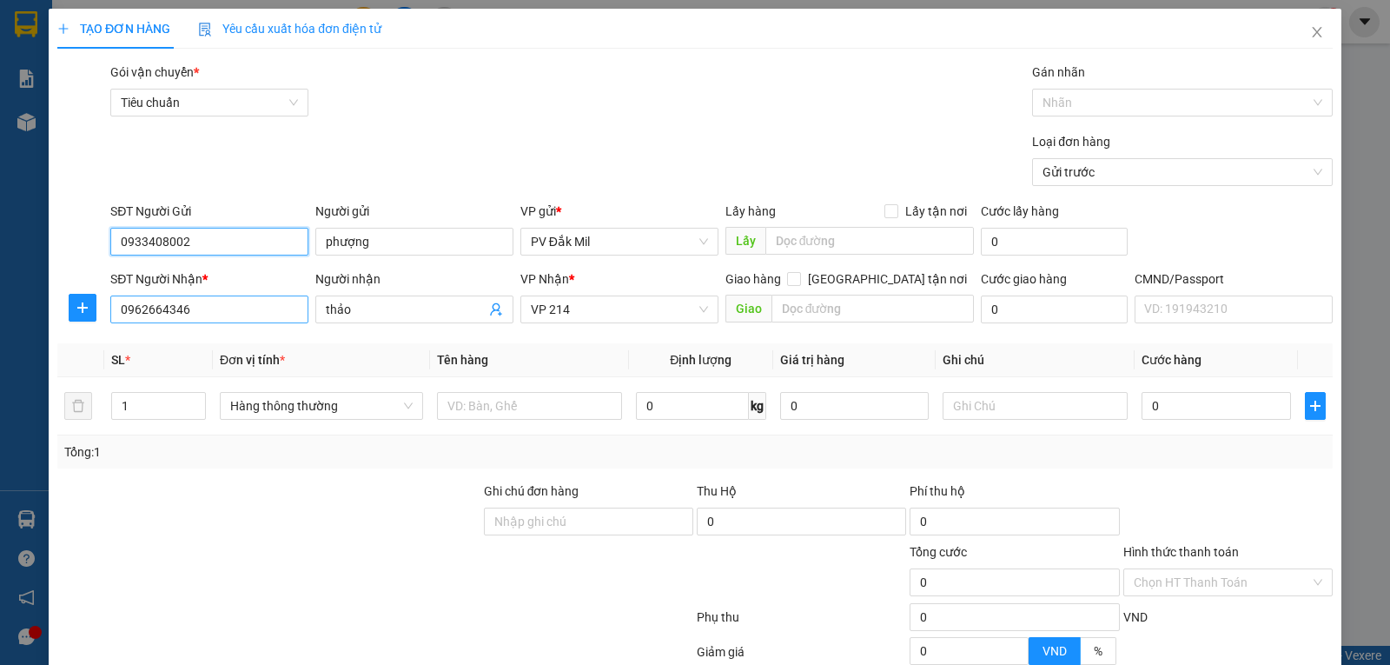
type input "0933408002"
drag, startPoint x: 201, startPoint y: 312, endPoint x: 85, endPoint y: 314, distance: 115.6
click at [85, 314] on div "SĐT Người Nhận * 0962664346 Người nhận thảo VP Nhận * VP 214 Giao hàng Giao tận…" at bounding box center [695, 299] width 1279 height 61
type input "0936023112"
drag, startPoint x: 390, startPoint y: 310, endPoint x: 227, endPoint y: 309, distance: 163.3
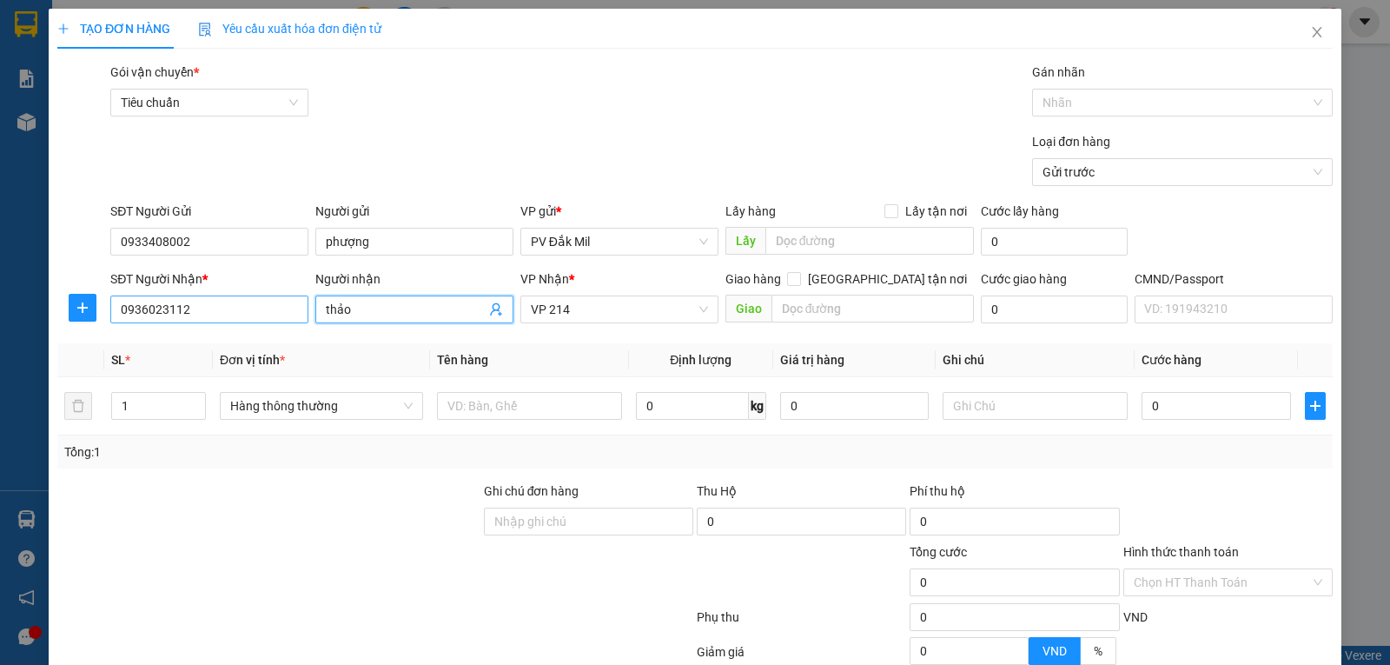
click at [243, 312] on div "SĐT Người Nhận * 0936023112 Người nhận thảo VP Nhận * VP 214 Giao hàng Giao tận…" at bounding box center [721, 299] width 1229 height 61
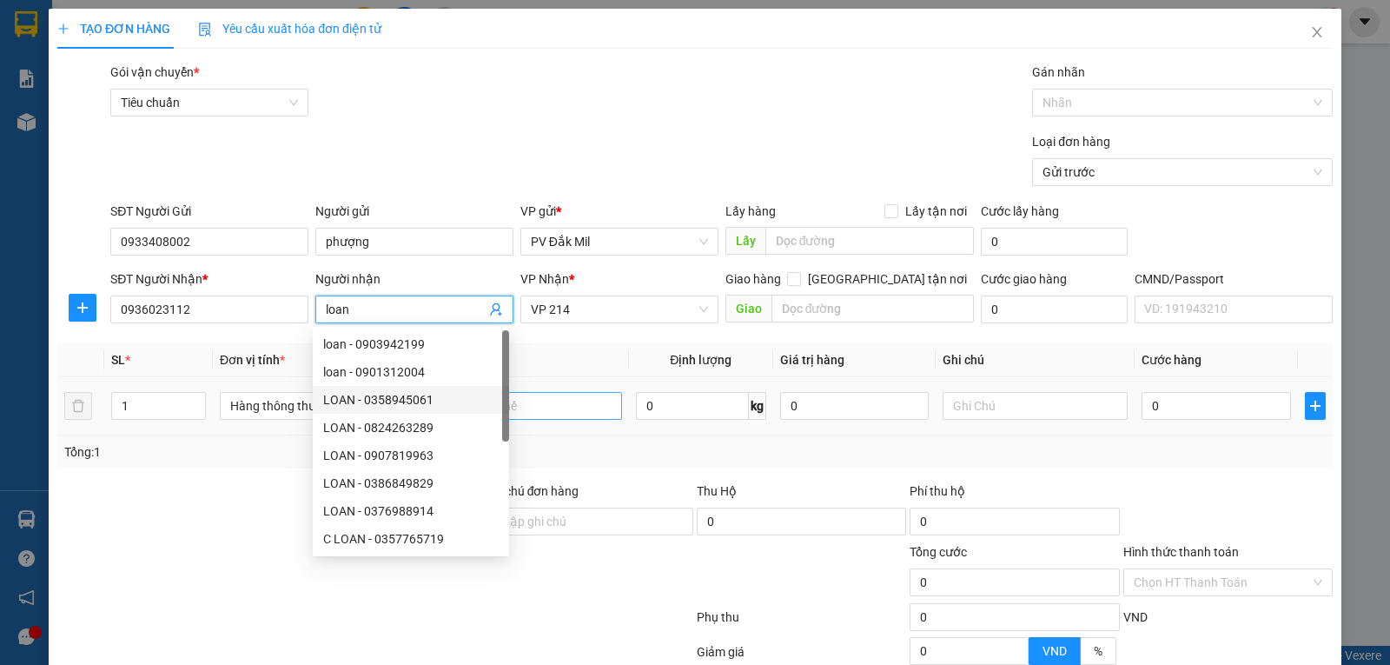
type input "loan"
click at [565, 400] on input "text" at bounding box center [529, 406] width 185 height 28
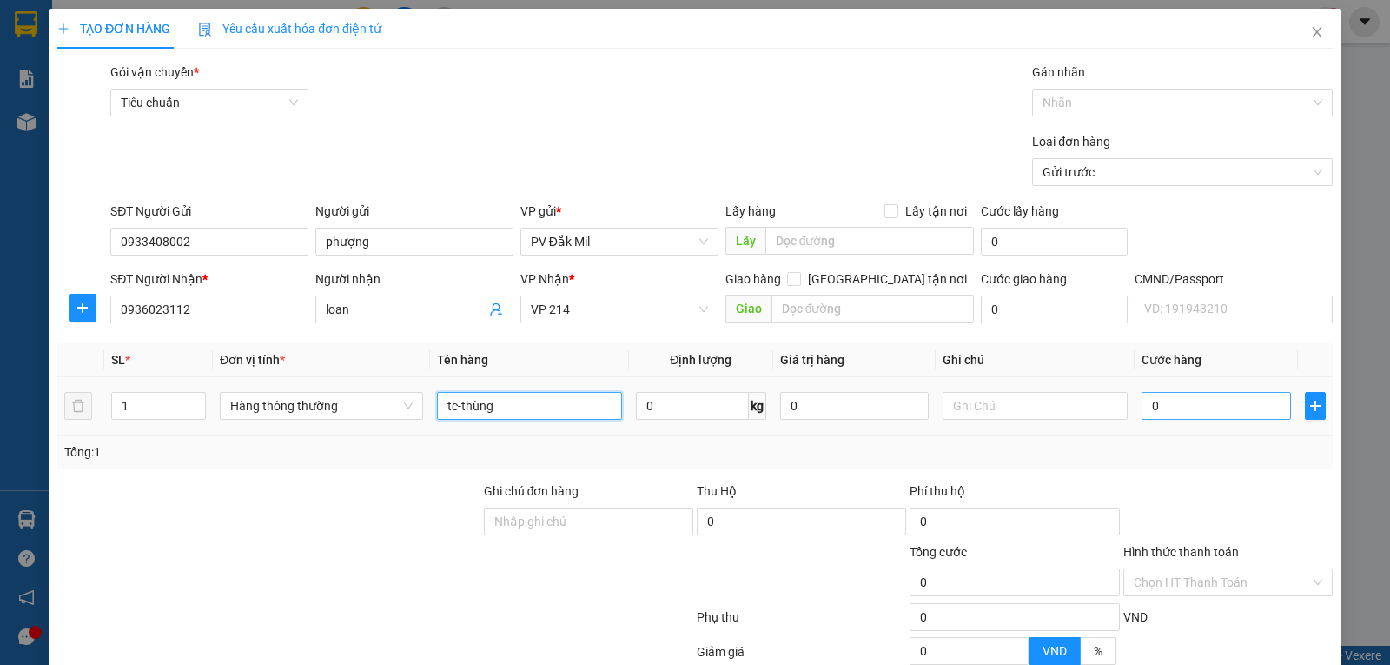
type input "tc-thùng"
click at [1162, 409] on input "0" at bounding box center [1216, 406] width 149 height 28
type input "4"
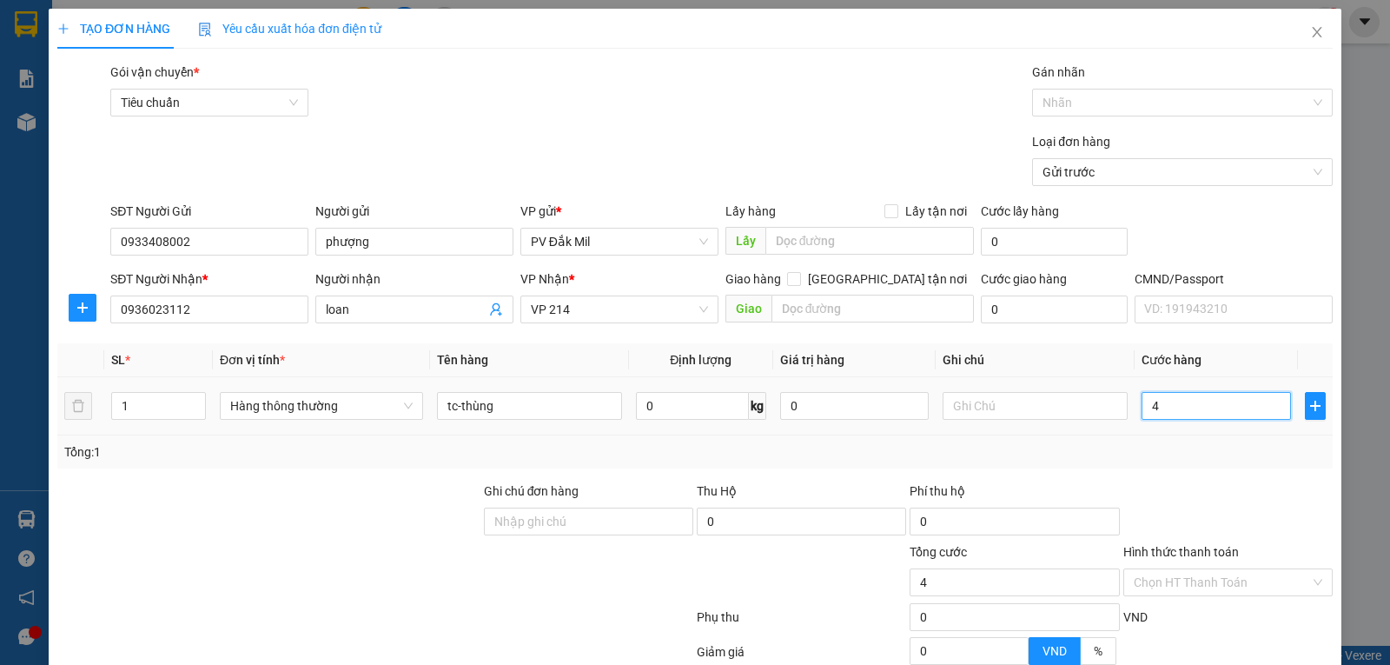
type input "40"
type input "400"
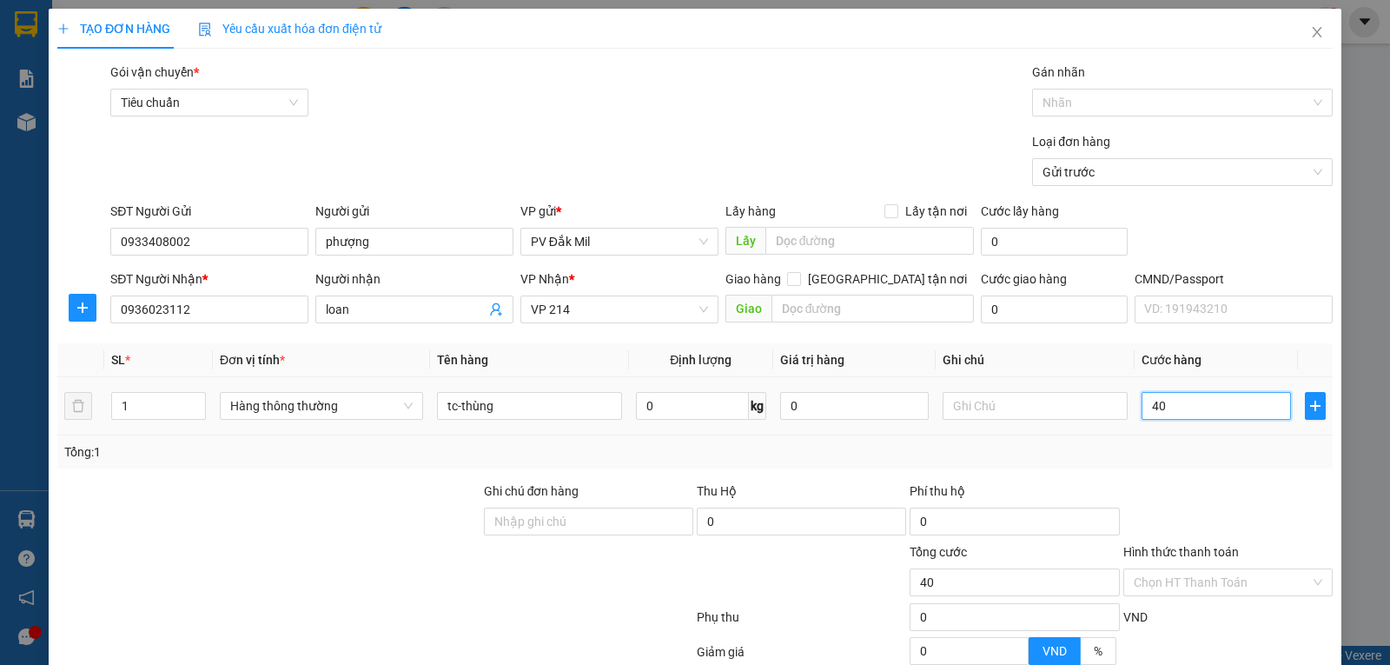
type input "400"
type input "4.000"
type input "40.000"
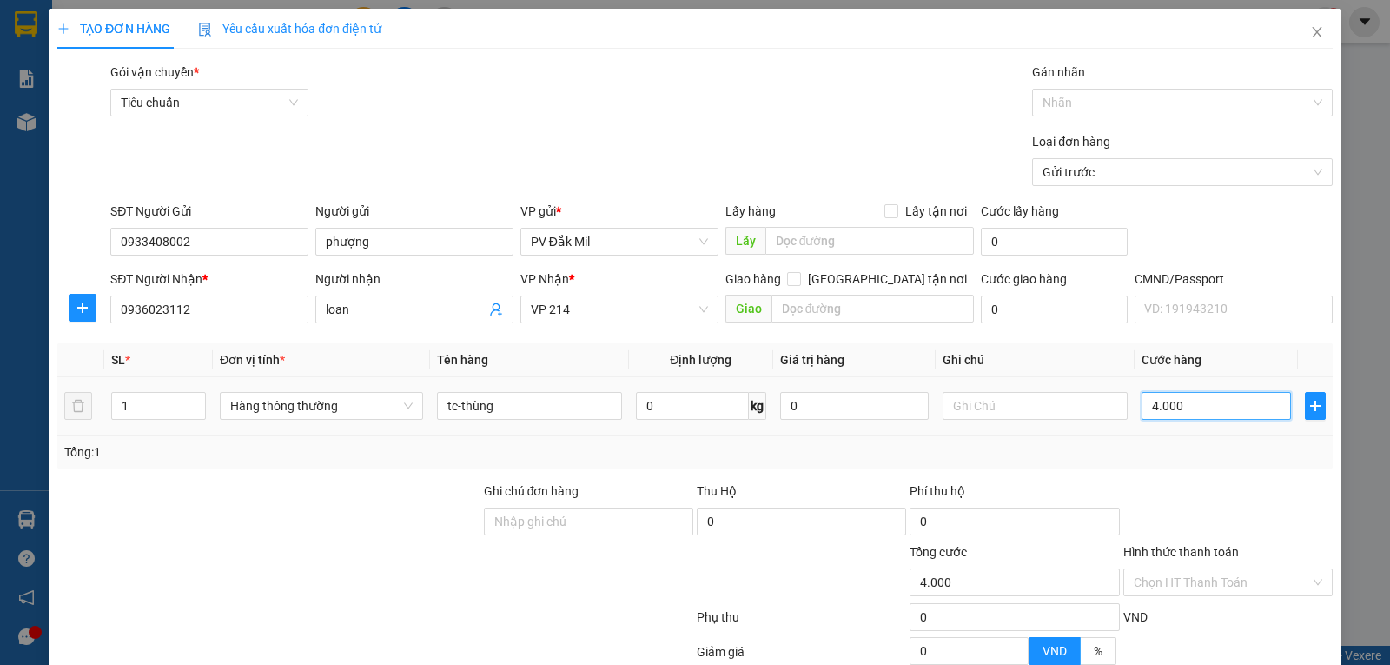
type input "40.000"
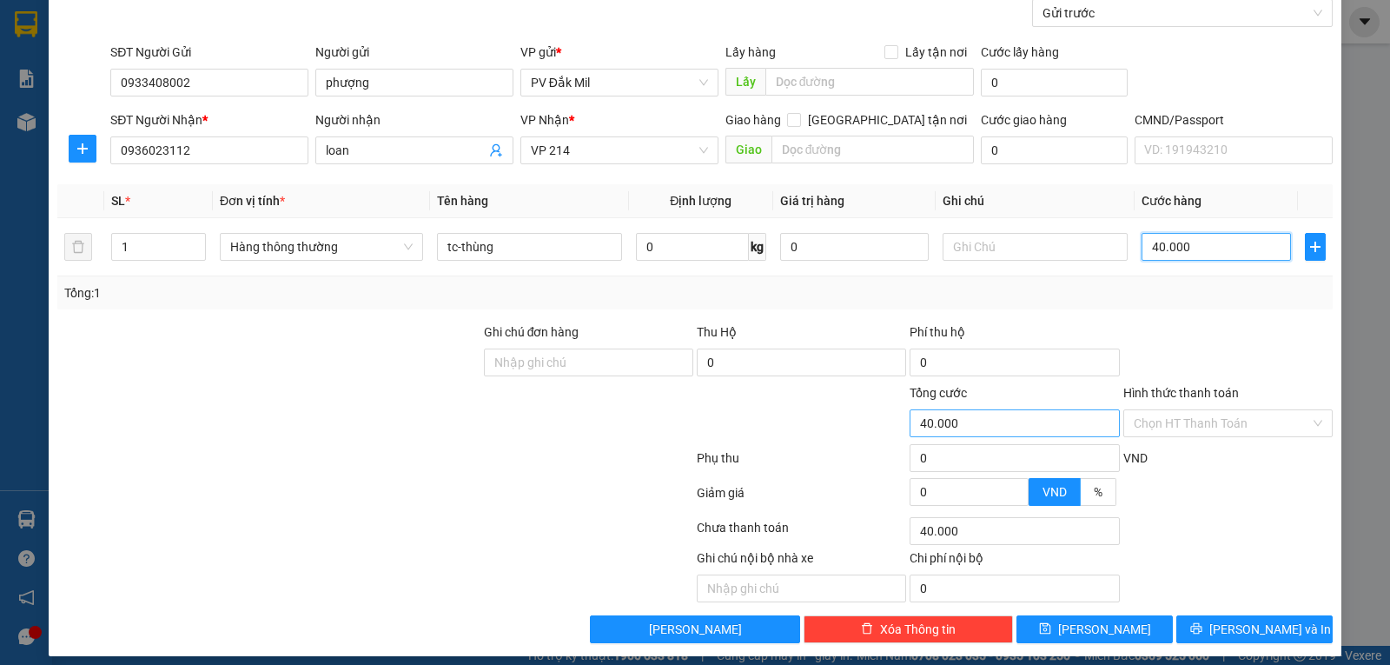
scroll to position [171, 0]
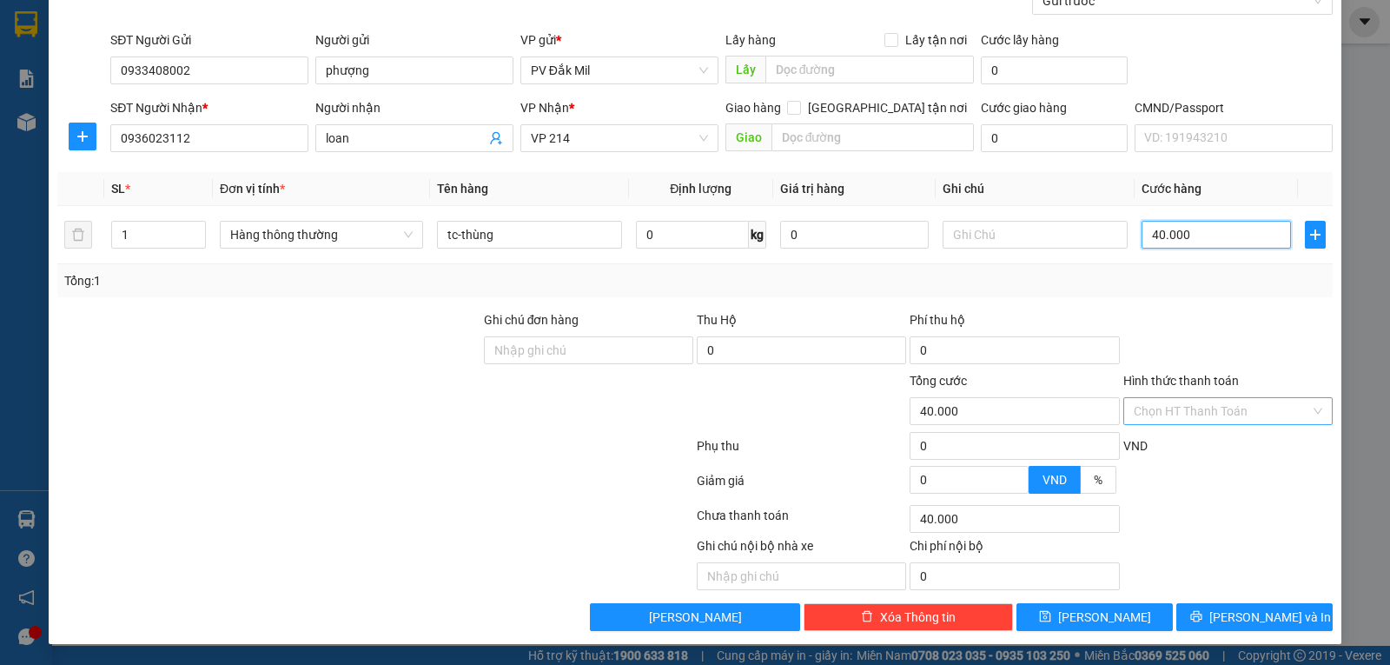
type input "40.000"
click at [1174, 413] on input "Hình thức thanh toán" at bounding box center [1222, 411] width 176 height 26
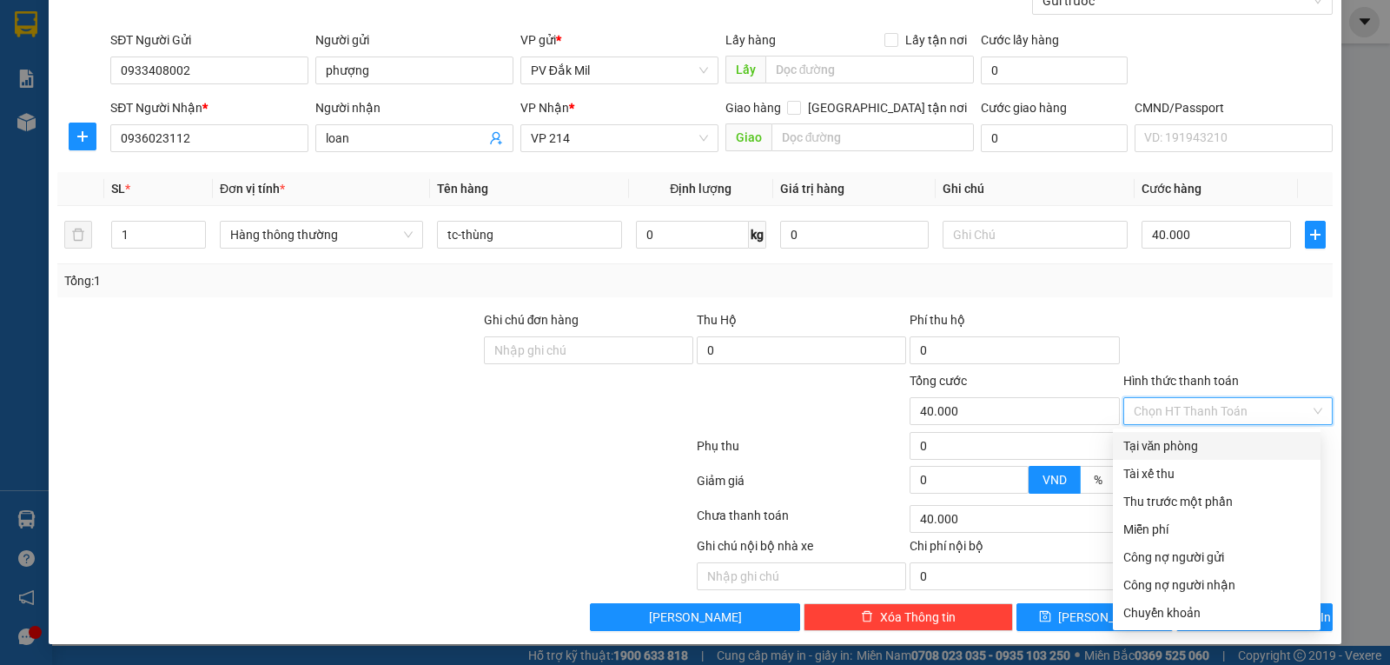
click at [1171, 442] on div "Tại văn phòng" at bounding box center [1216, 445] width 187 height 19
type input "0"
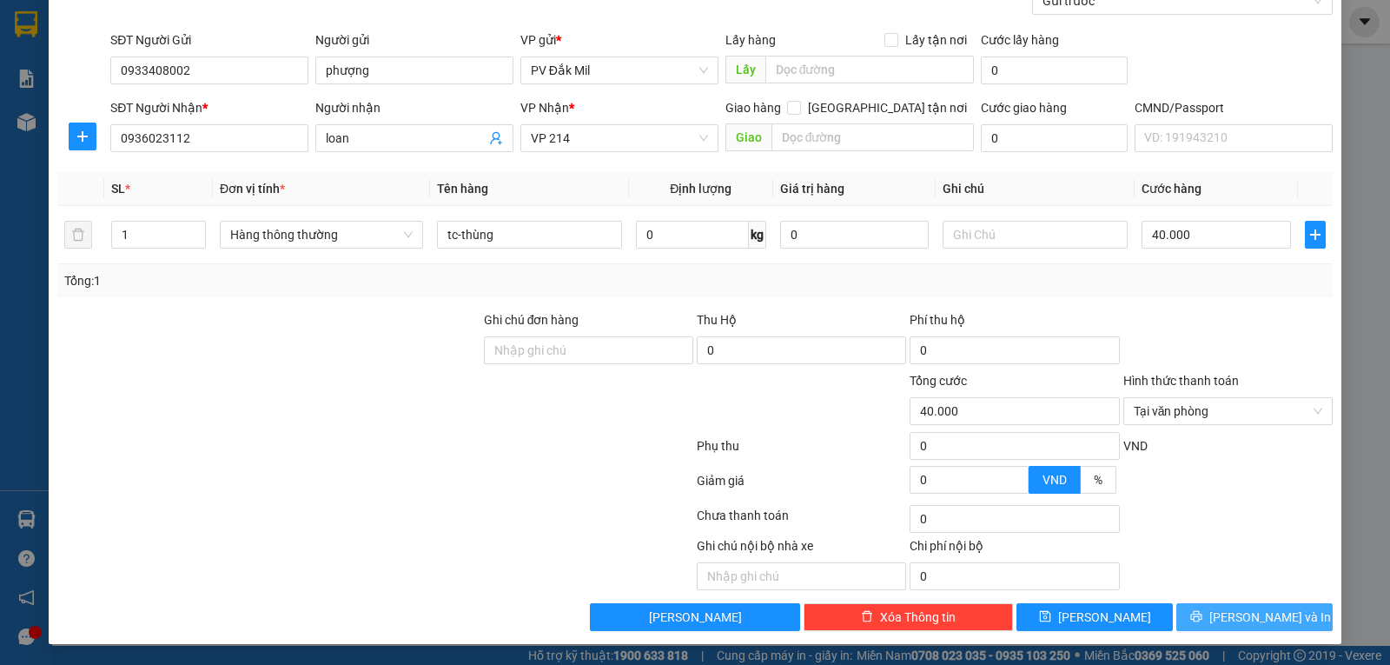
click at [1201, 614] on icon "printer" at bounding box center [1195, 616] width 11 height 11
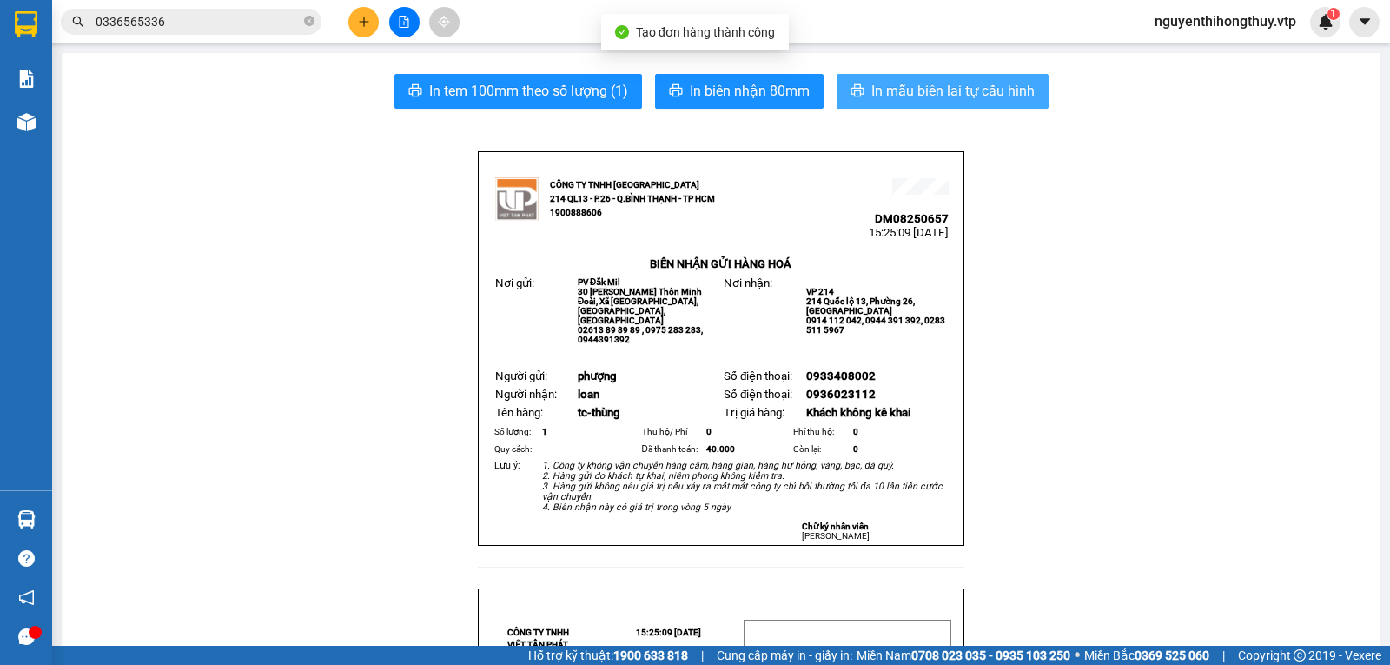
click at [961, 96] on span "In mẫu biên lai tự cấu hình" at bounding box center [952, 91] width 163 height 22
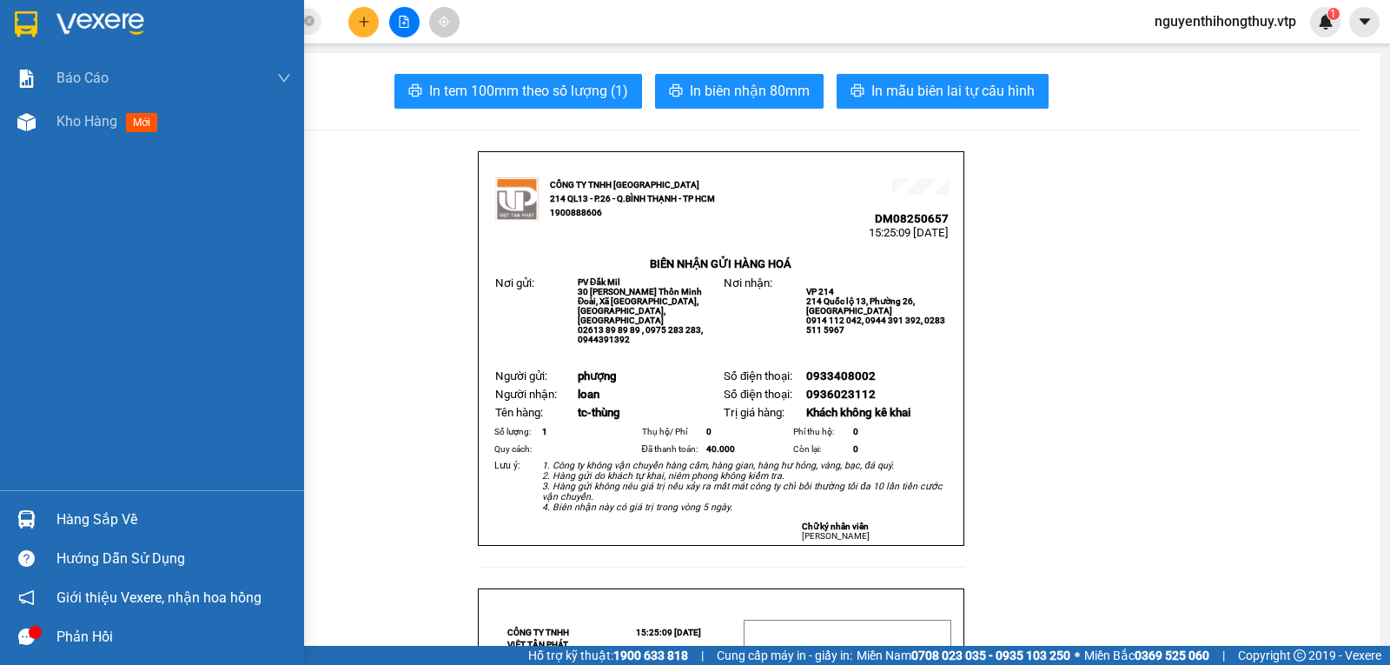
click at [21, 26] on img at bounding box center [26, 24] width 23 height 26
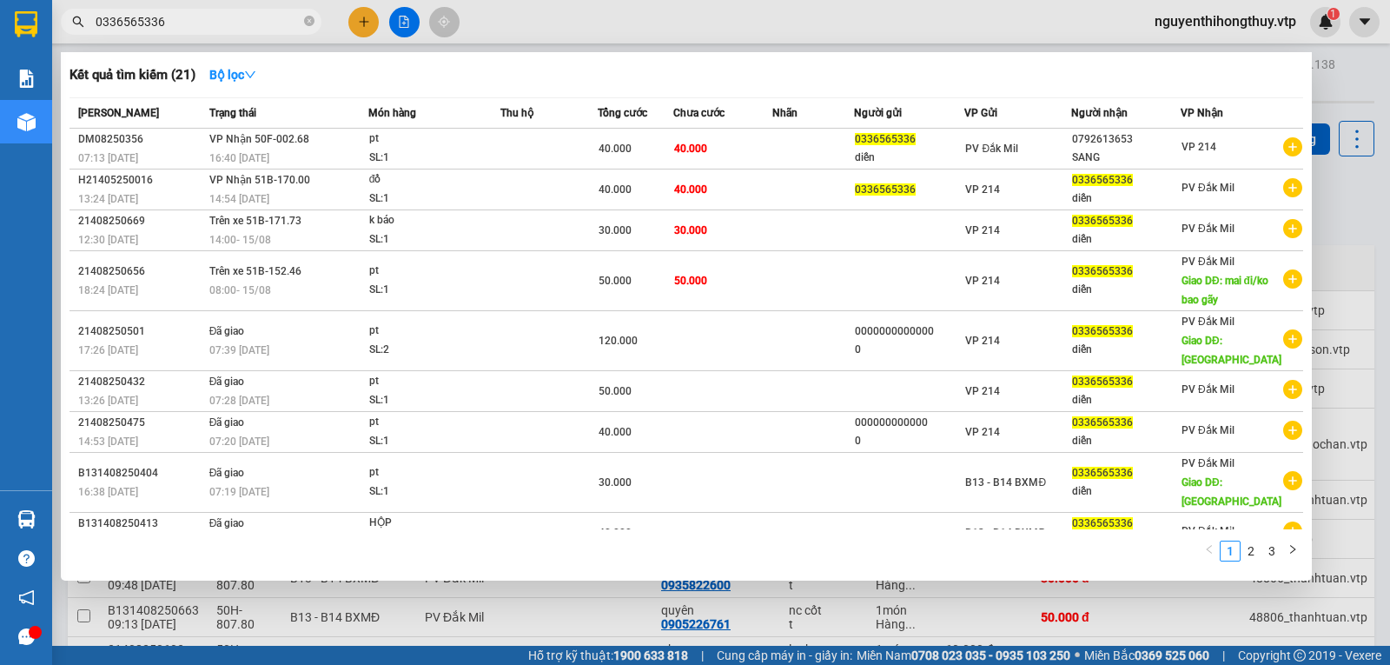
click at [249, 19] on input "0336565336" at bounding box center [198, 21] width 205 height 19
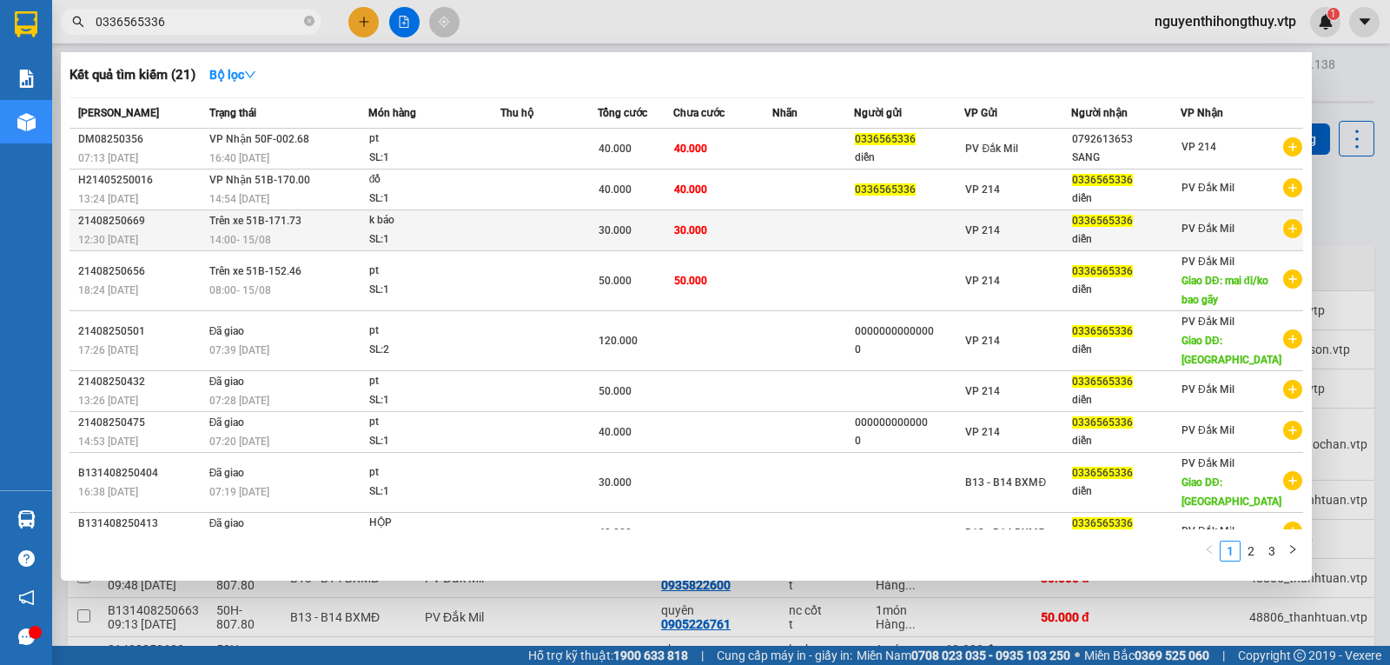
click at [642, 230] on div "30.000" at bounding box center [636, 230] width 74 height 19
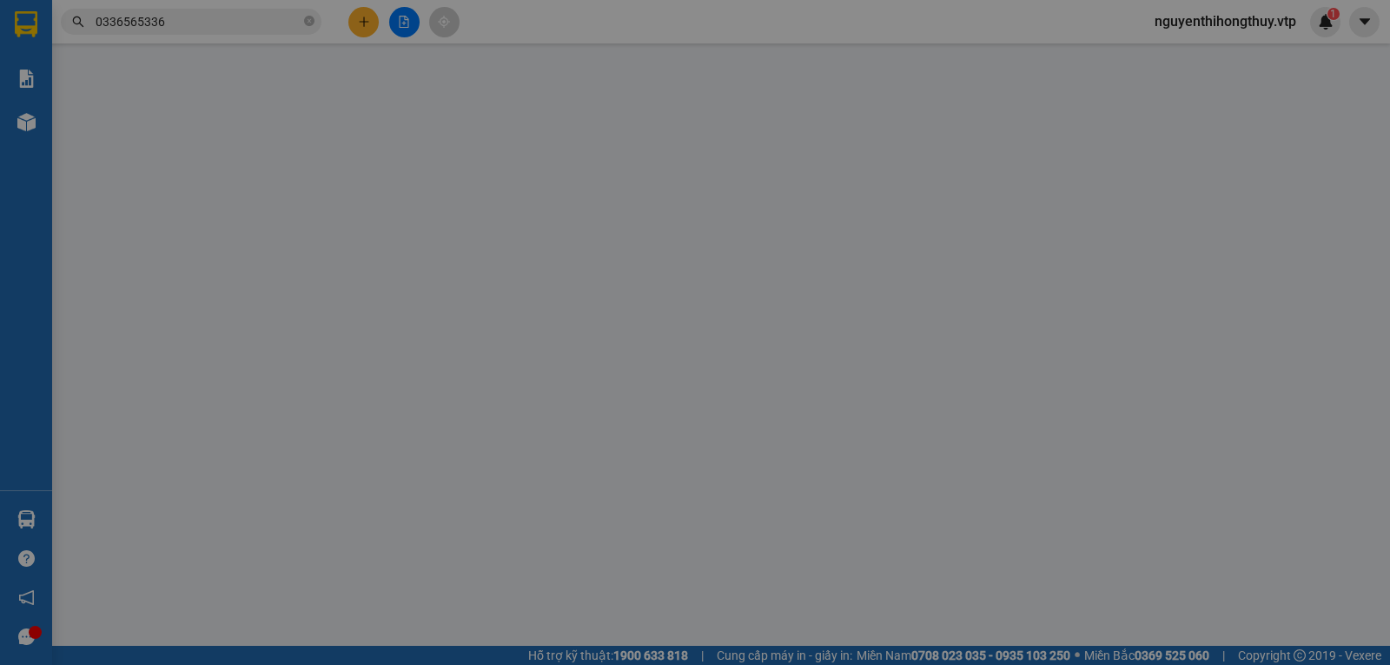
type input "1.500"
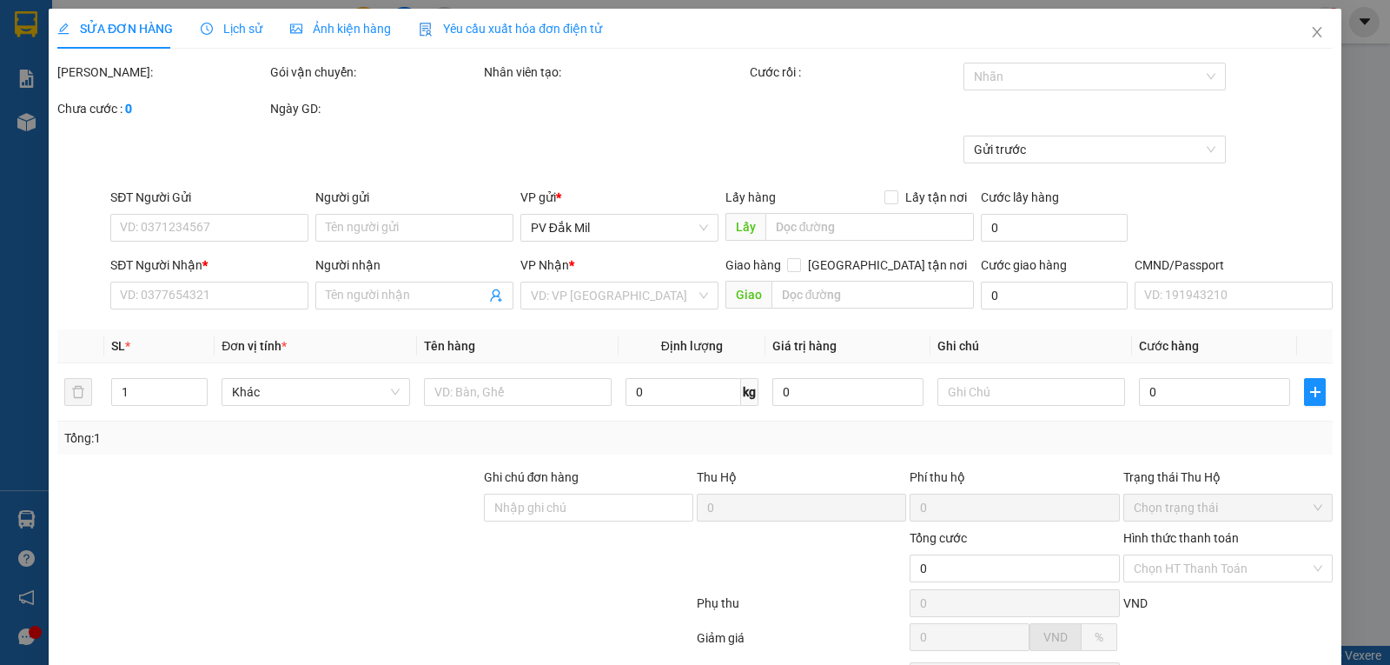
type input "0336565336"
type input "diễn"
type input "30.000"
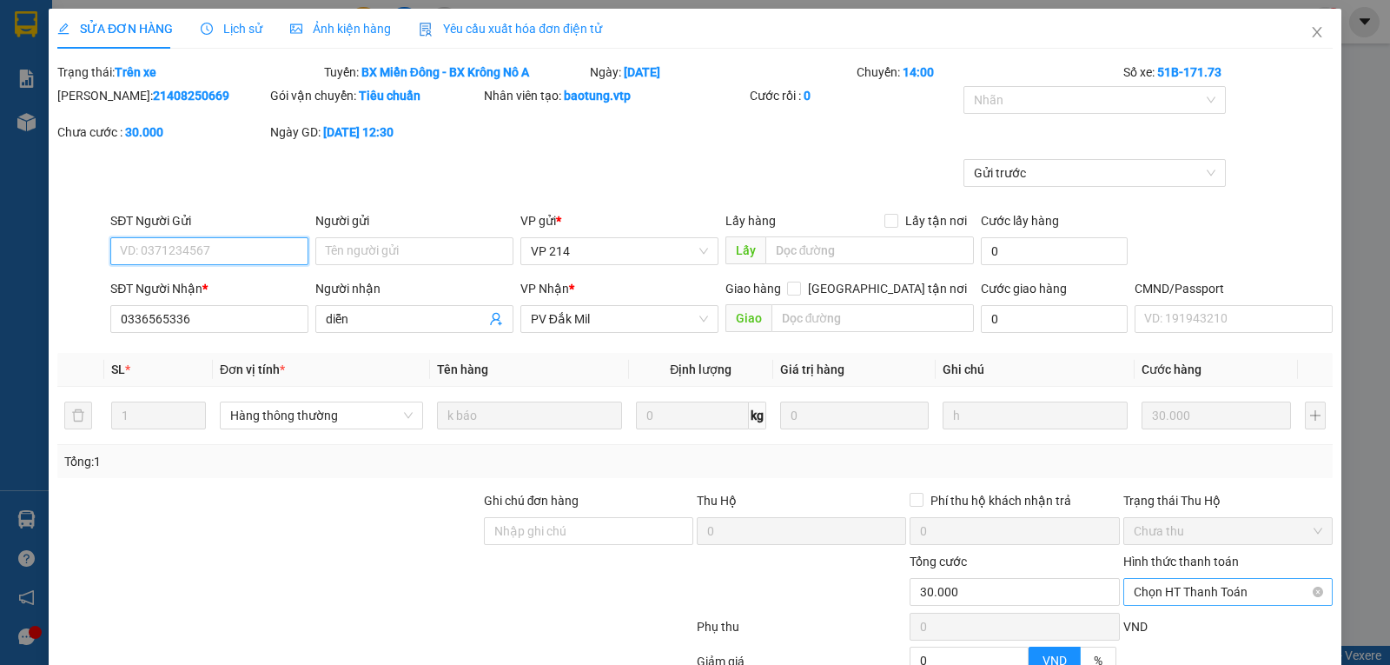
click at [1172, 579] on span "Chọn HT Thanh Toán" at bounding box center [1228, 592] width 189 height 26
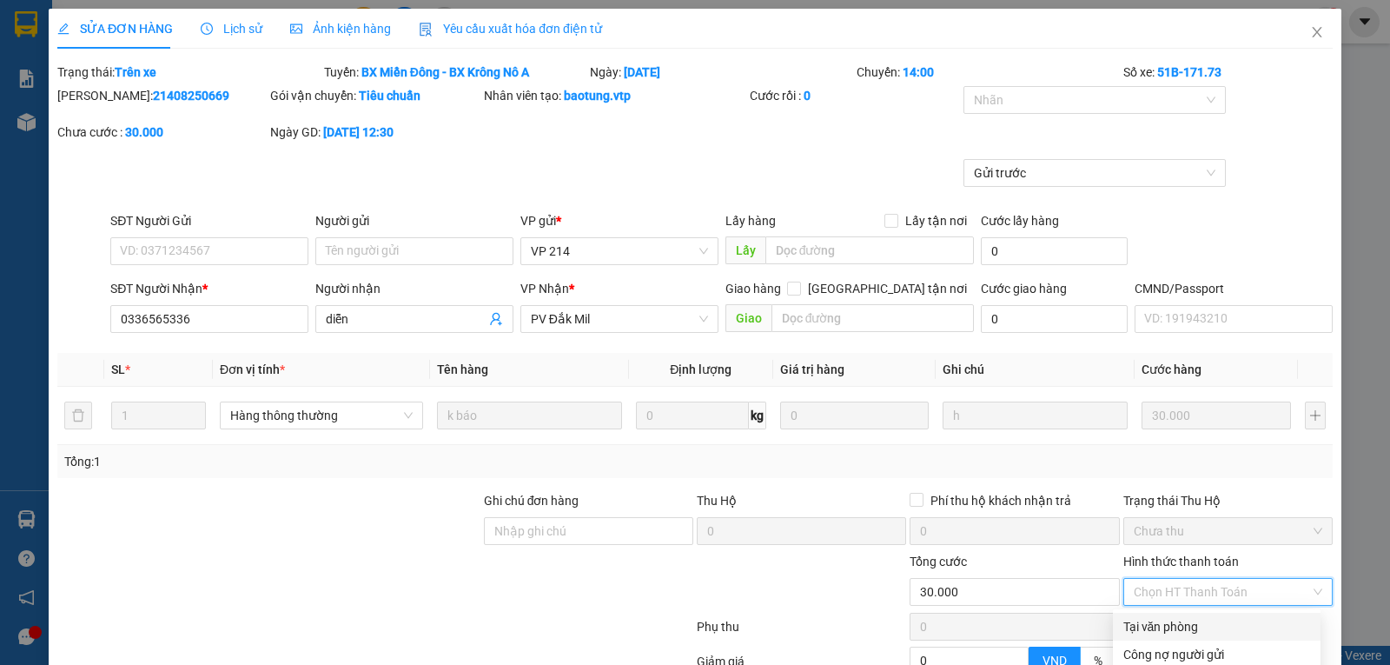
click at [1165, 617] on div "Tại văn phòng" at bounding box center [1216, 626] width 187 height 19
type input "0"
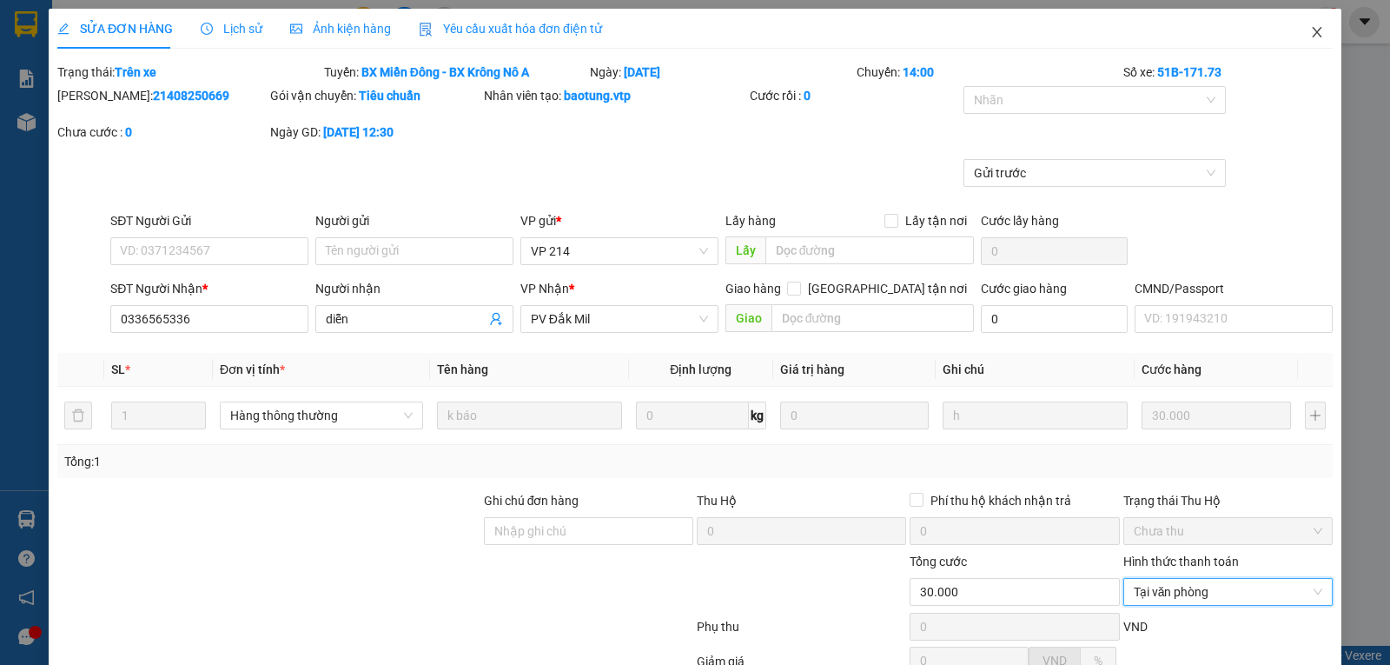
click at [1310, 32] on icon "close" at bounding box center [1317, 32] width 14 height 14
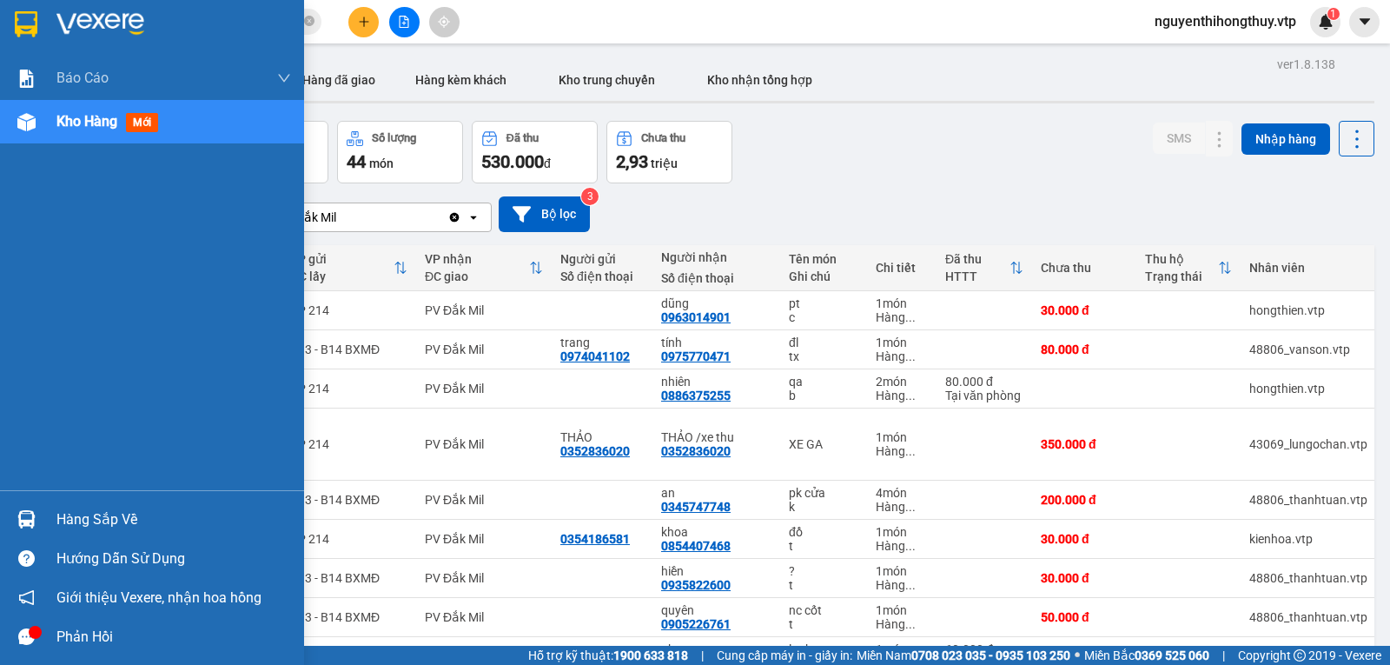
click at [109, 514] on div "Hàng sắp về" at bounding box center [173, 519] width 235 height 26
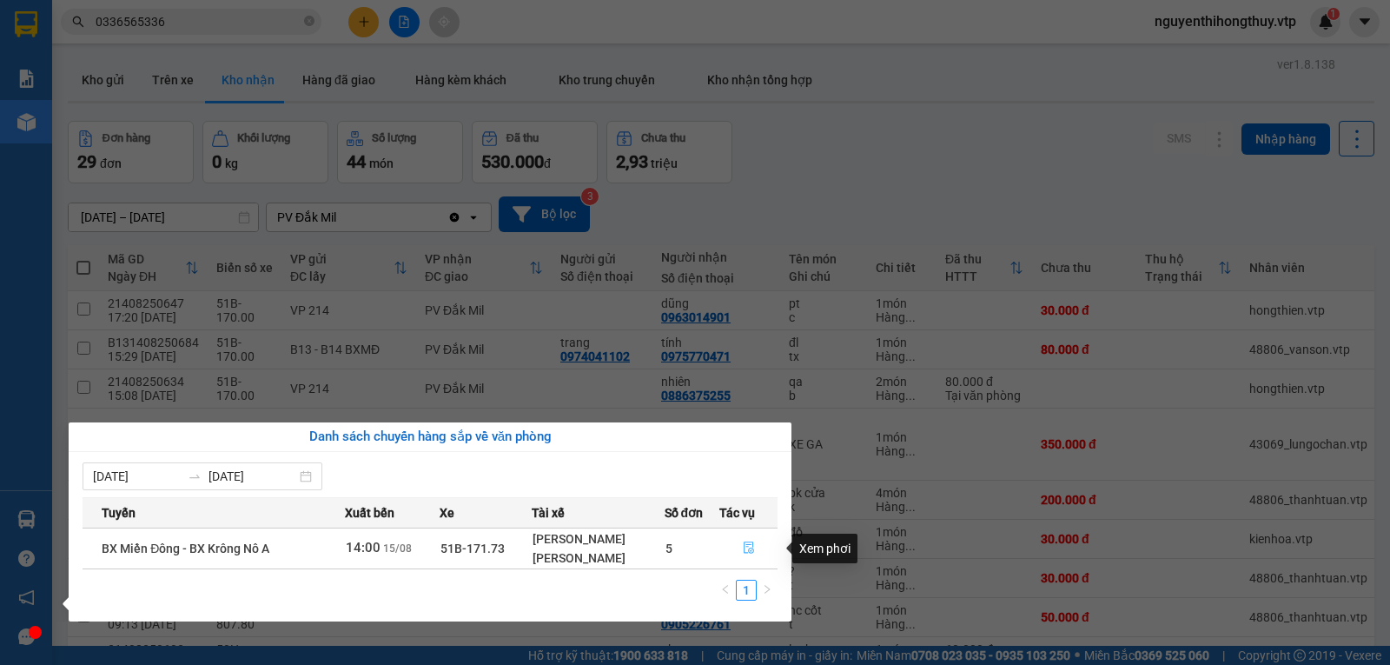
click at [754, 548] on icon "file-done" at bounding box center [749, 548] width 10 height 12
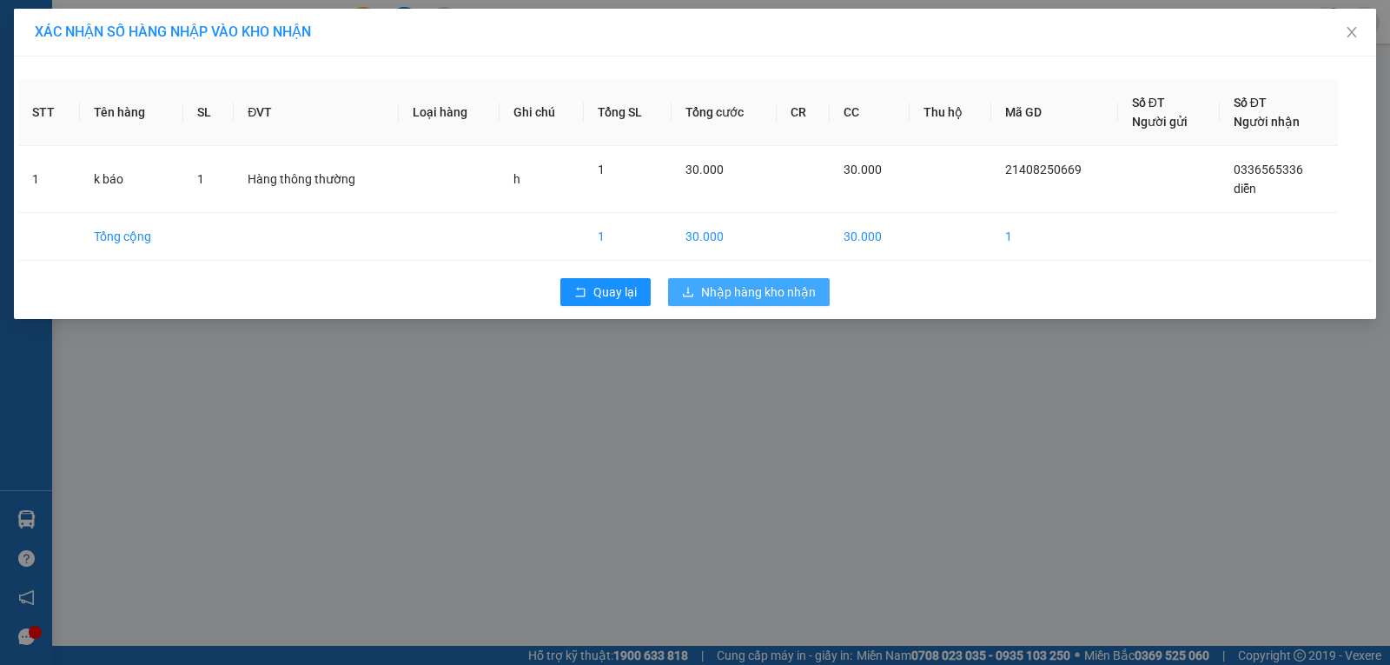
click at [736, 293] on span "Nhập hàng kho nhận" at bounding box center [758, 291] width 115 height 19
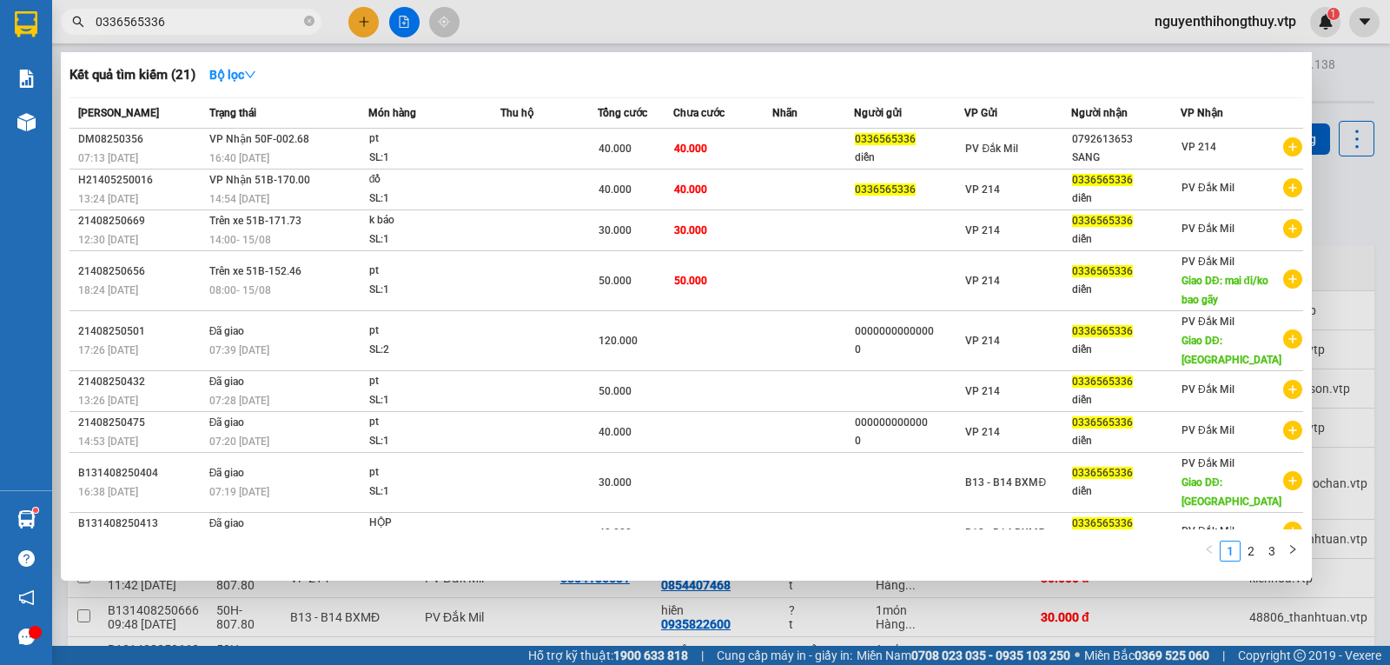
click at [203, 23] on input "0336565336" at bounding box center [198, 21] width 205 height 19
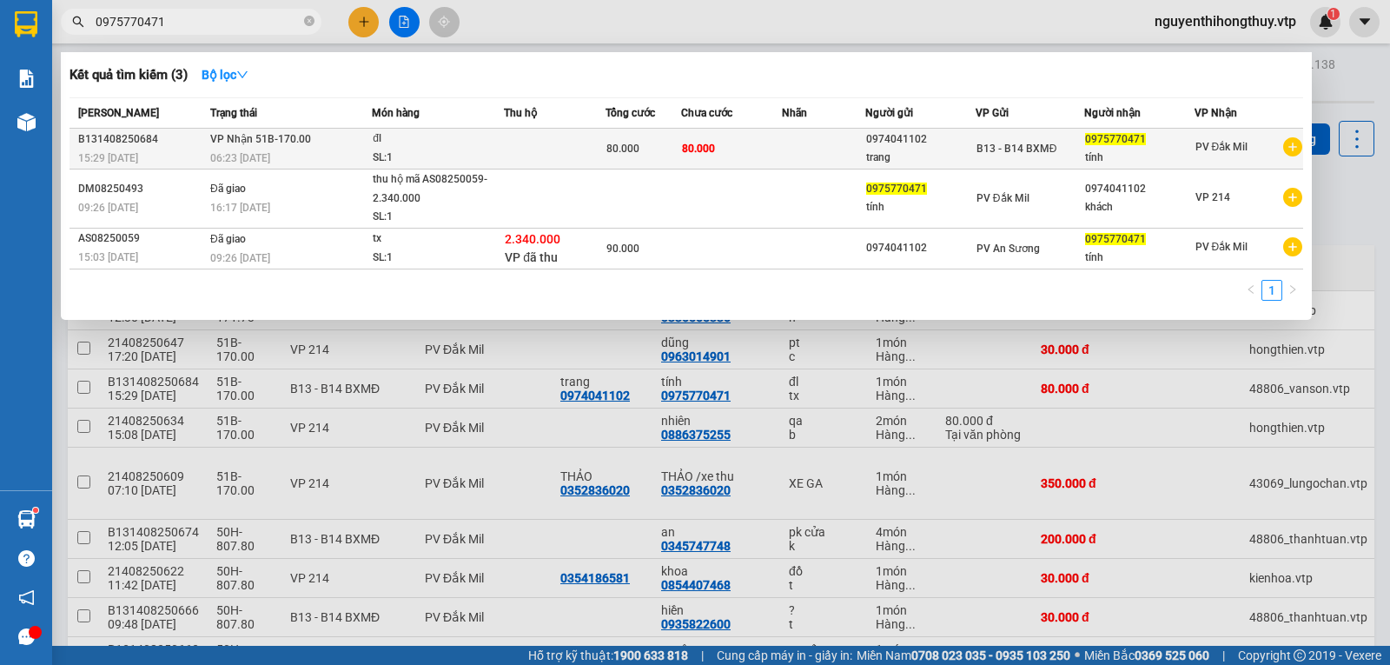
type input "0975770471"
click at [793, 146] on td at bounding box center [823, 149] width 83 height 41
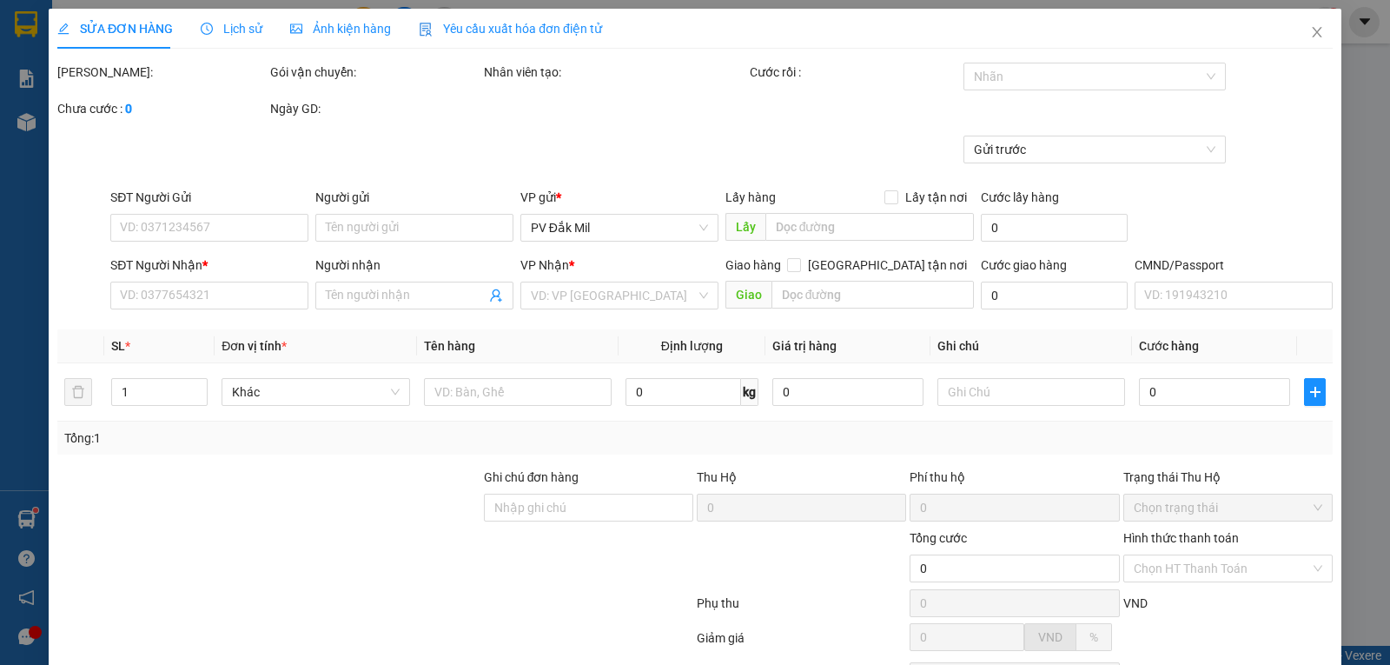
type input "0974041102"
type input "trang"
type input "0975770471"
type input "tính"
type input "80.000"
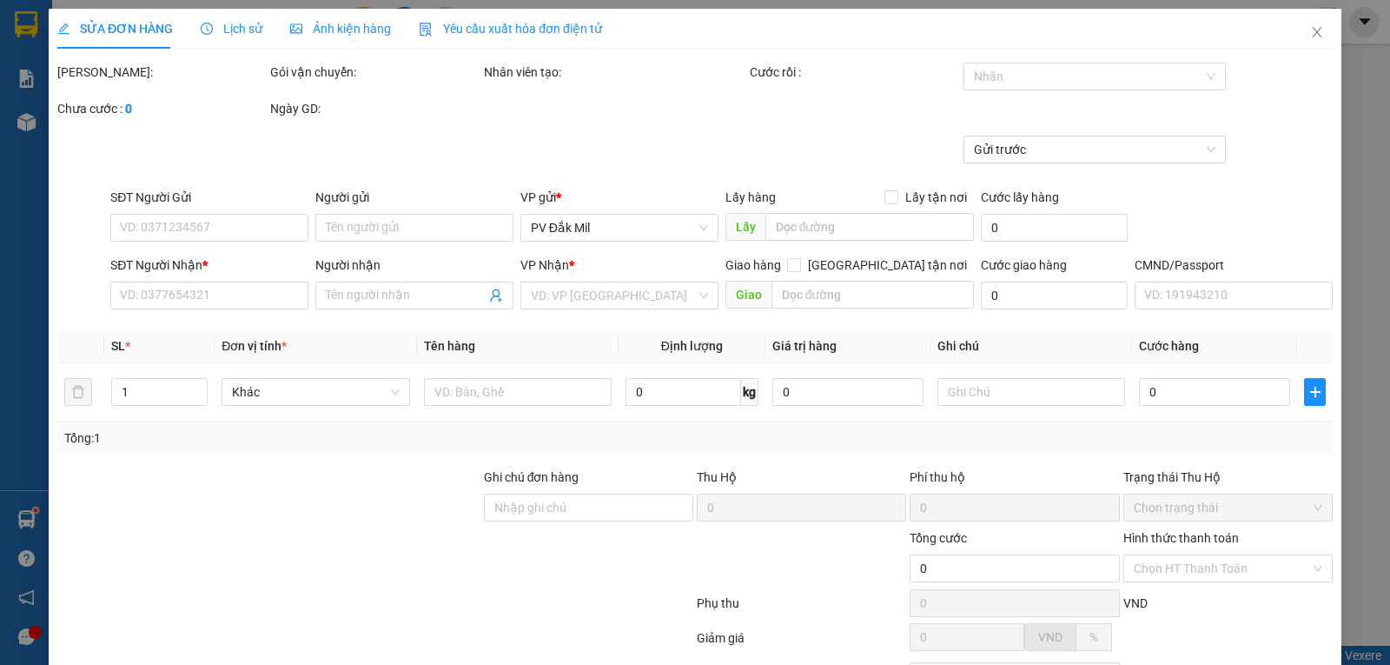
type input "80.000"
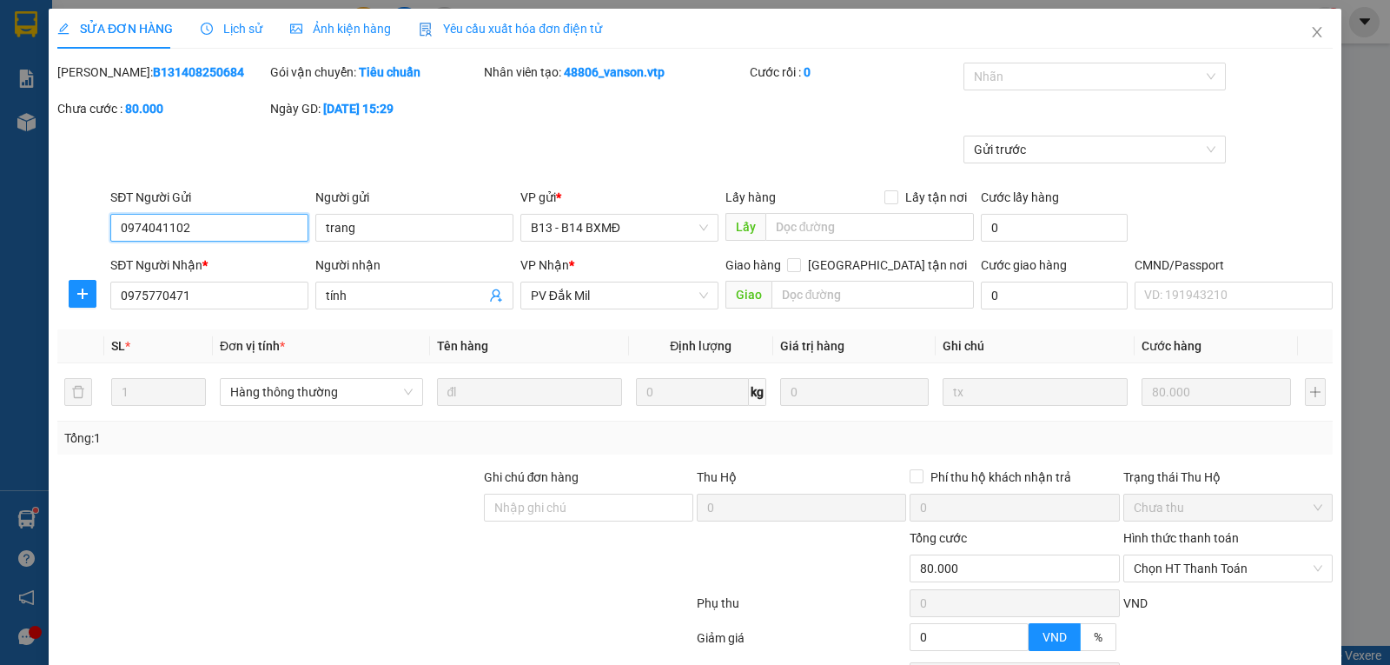
type input "4.000"
click at [1244, 555] on span "Chọn HT Thanh Toán" at bounding box center [1228, 568] width 189 height 26
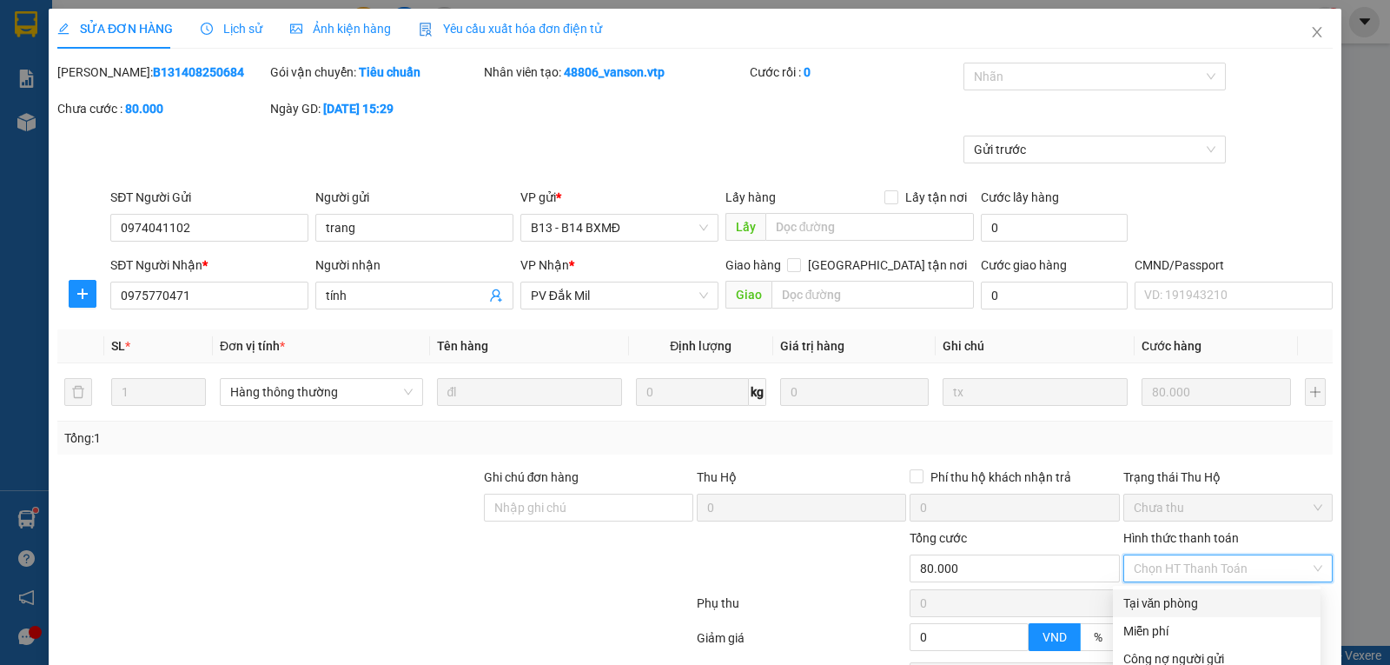
click at [1170, 593] on div "Tại văn phòng" at bounding box center [1216, 602] width 187 height 19
type input "0"
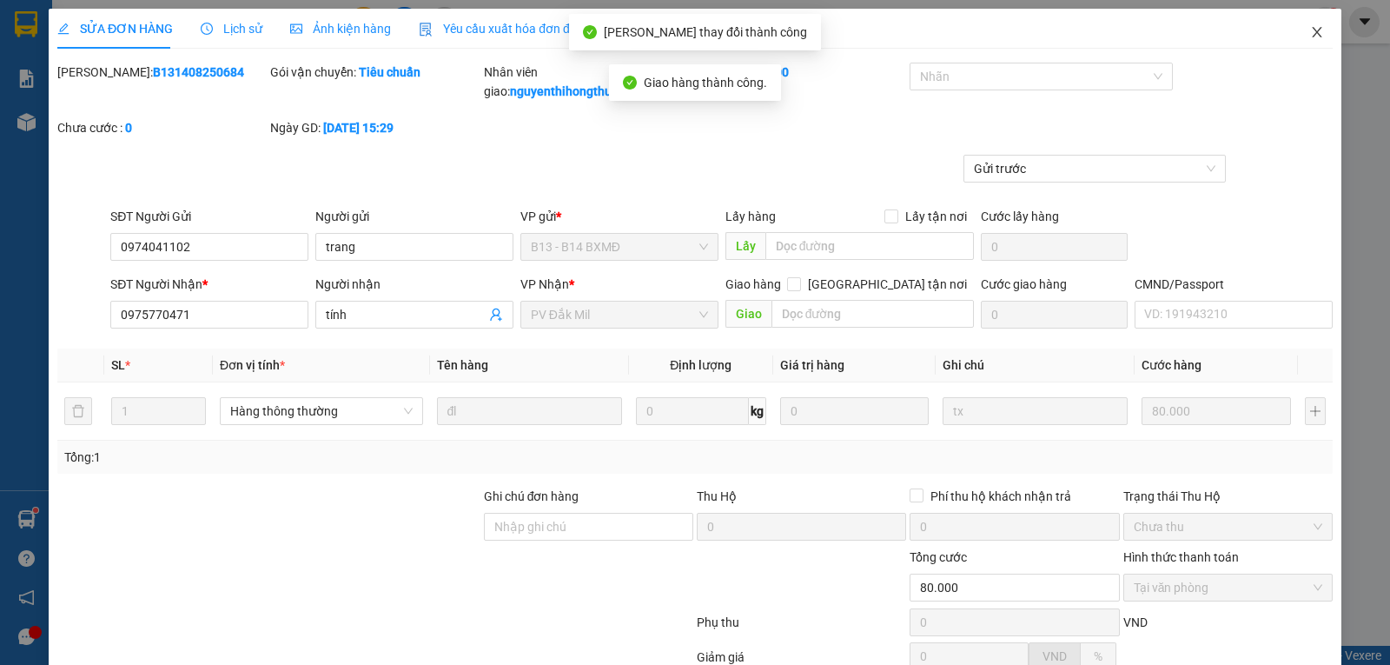
click at [1310, 36] on icon "close" at bounding box center [1317, 32] width 14 height 14
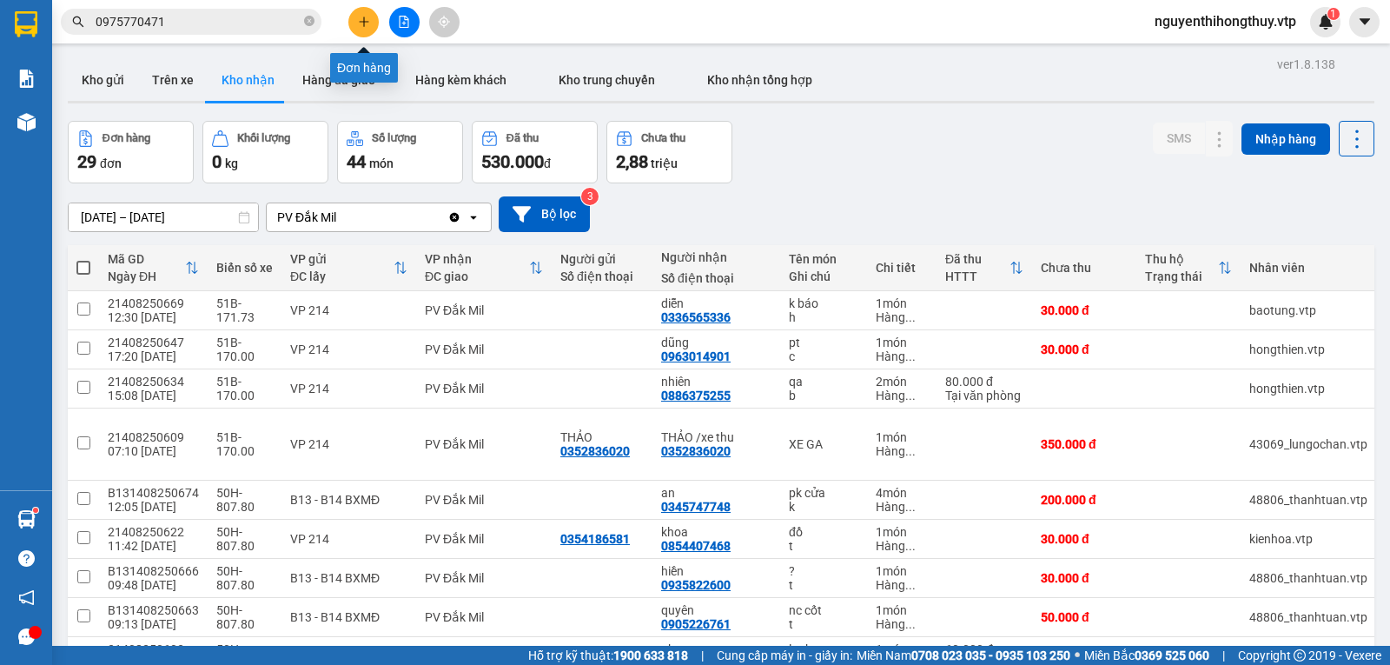
click at [364, 22] on icon "plus" at bounding box center [364, 21] width 10 height 1
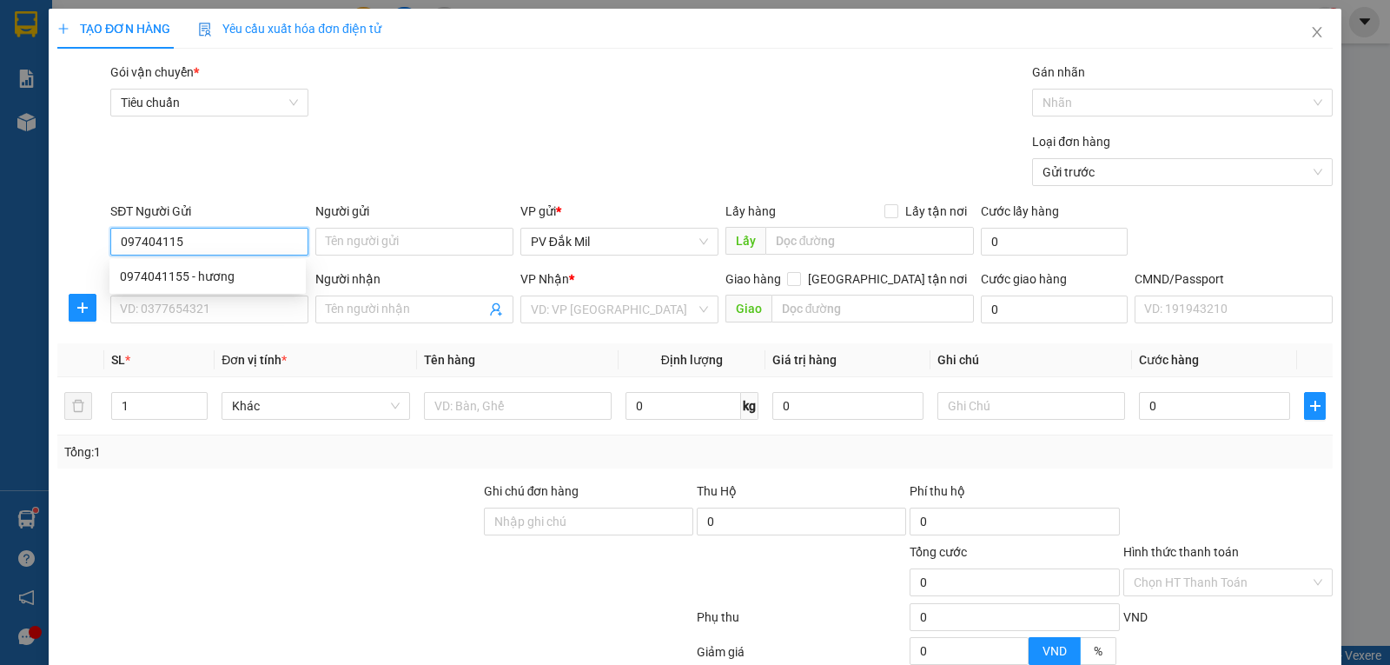
type input "0974041155"
click at [229, 275] on div "0974041155 - hương" at bounding box center [207, 276] width 175 height 19
type input "hương"
type input "0399870582"
type input "na"
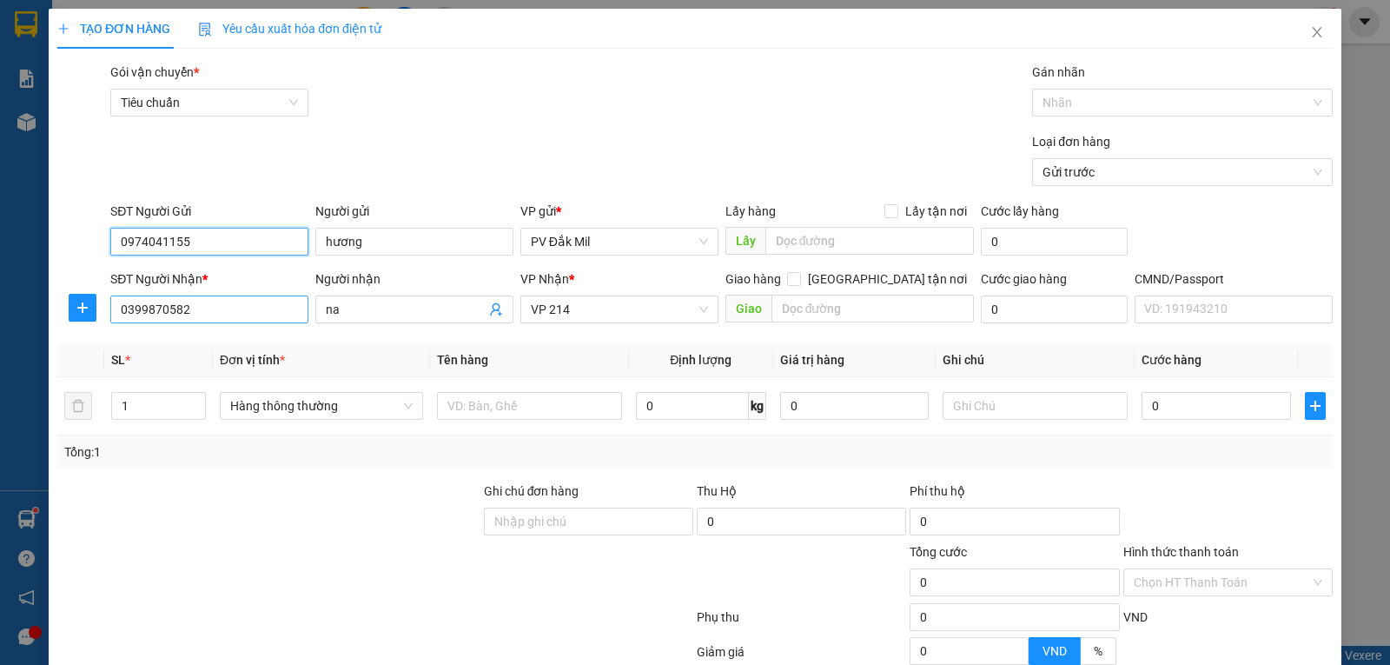
type input "0974041155"
click at [212, 308] on input "0399870582" at bounding box center [209, 309] width 198 height 28
click at [172, 308] on input "09874181299" at bounding box center [209, 309] width 198 height 28
type input "0987418299"
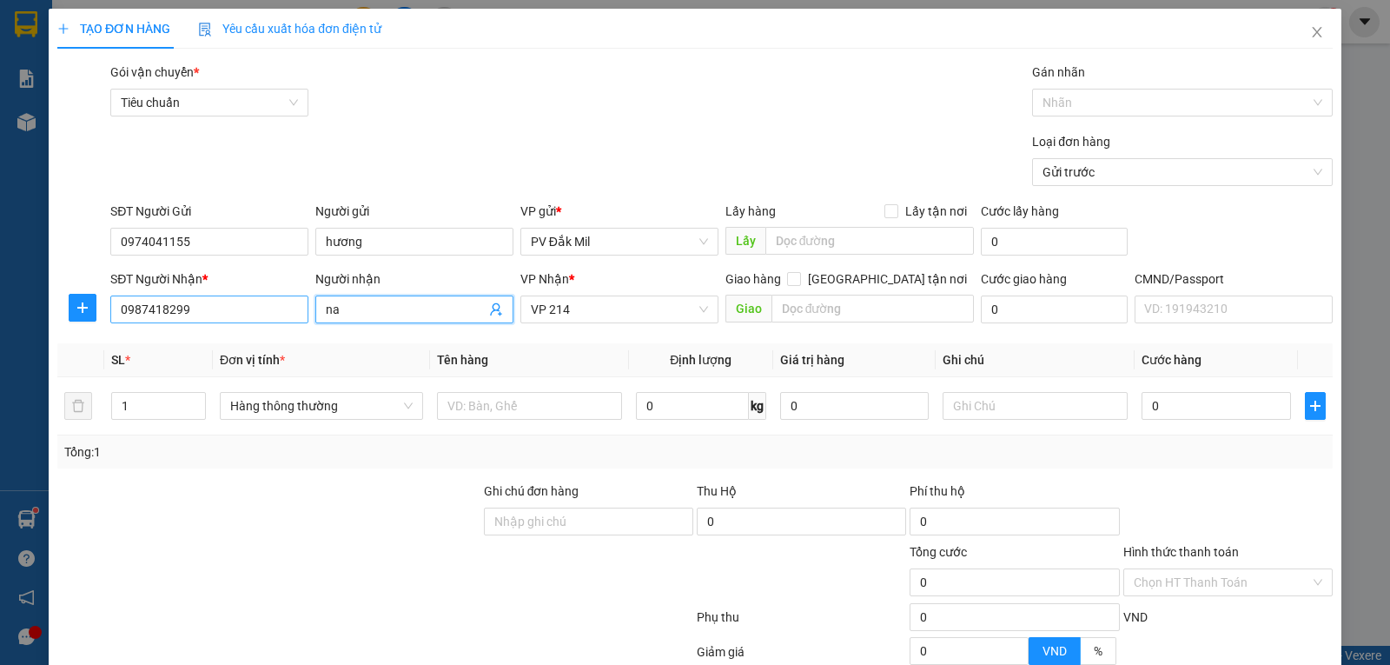
drag, startPoint x: 351, startPoint y: 312, endPoint x: 263, endPoint y: 312, distance: 87.7
click at [263, 312] on div "SĐT Người Nhận * 0987418299 Người nhận na na VP Nhận * VP 214 Giao hàng Giao tậ…" at bounding box center [721, 299] width 1229 height 61
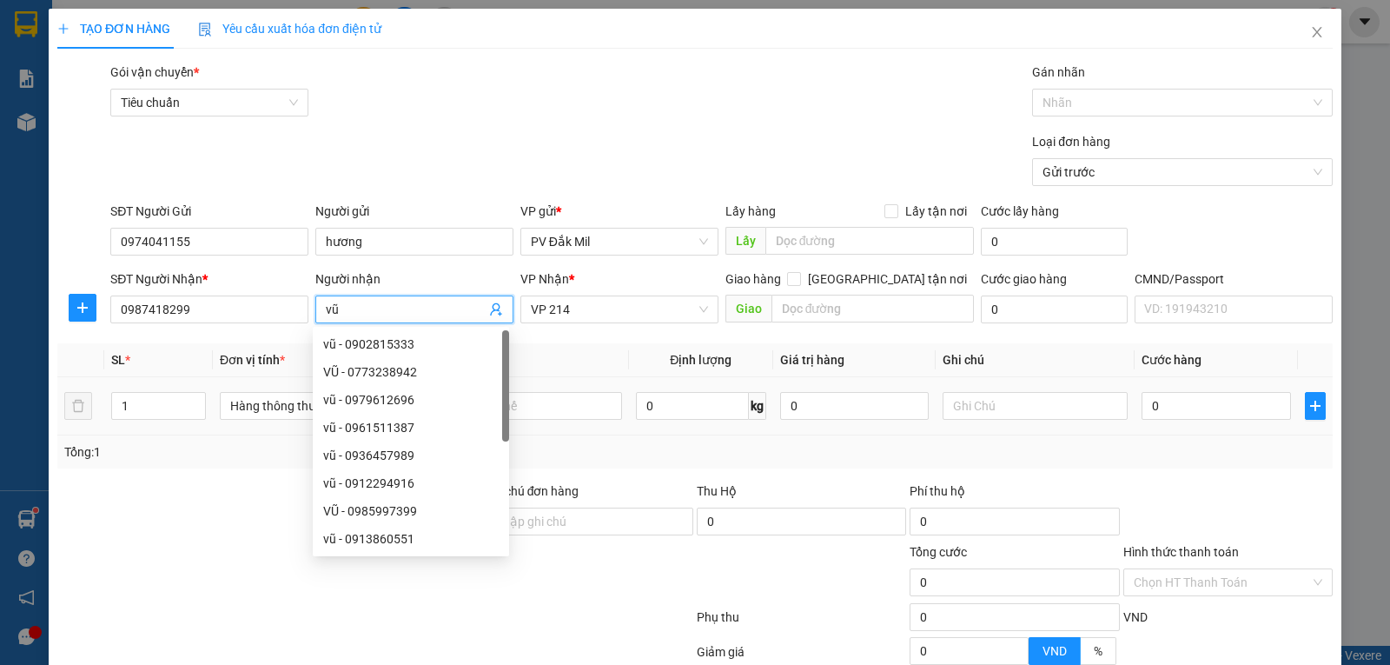
type input "vũ"
click at [254, 503] on div at bounding box center [269, 511] width 427 height 61
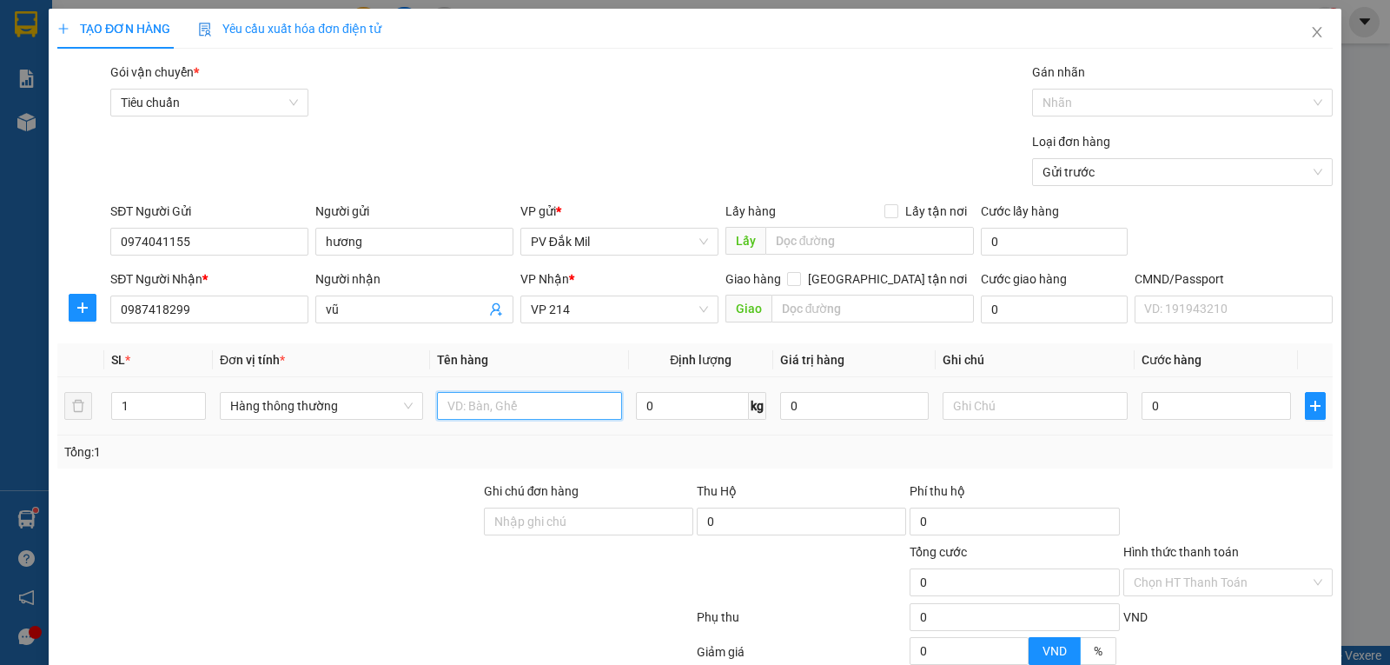
click at [501, 412] on input "text" at bounding box center [529, 406] width 185 height 28
type input "tc-thùng"
click at [1169, 397] on input "0" at bounding box center [1216, 406] width 149 height 28
type input "7"
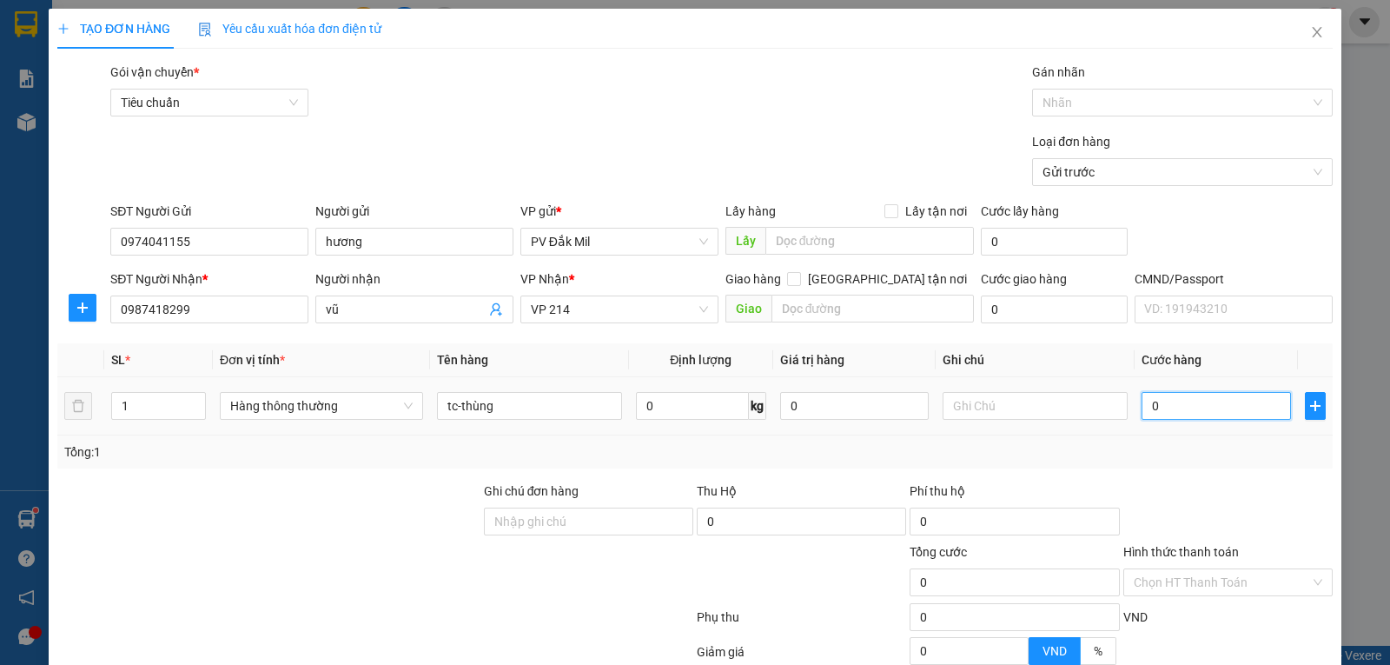
type input "7"
type input "70"
type input "700"
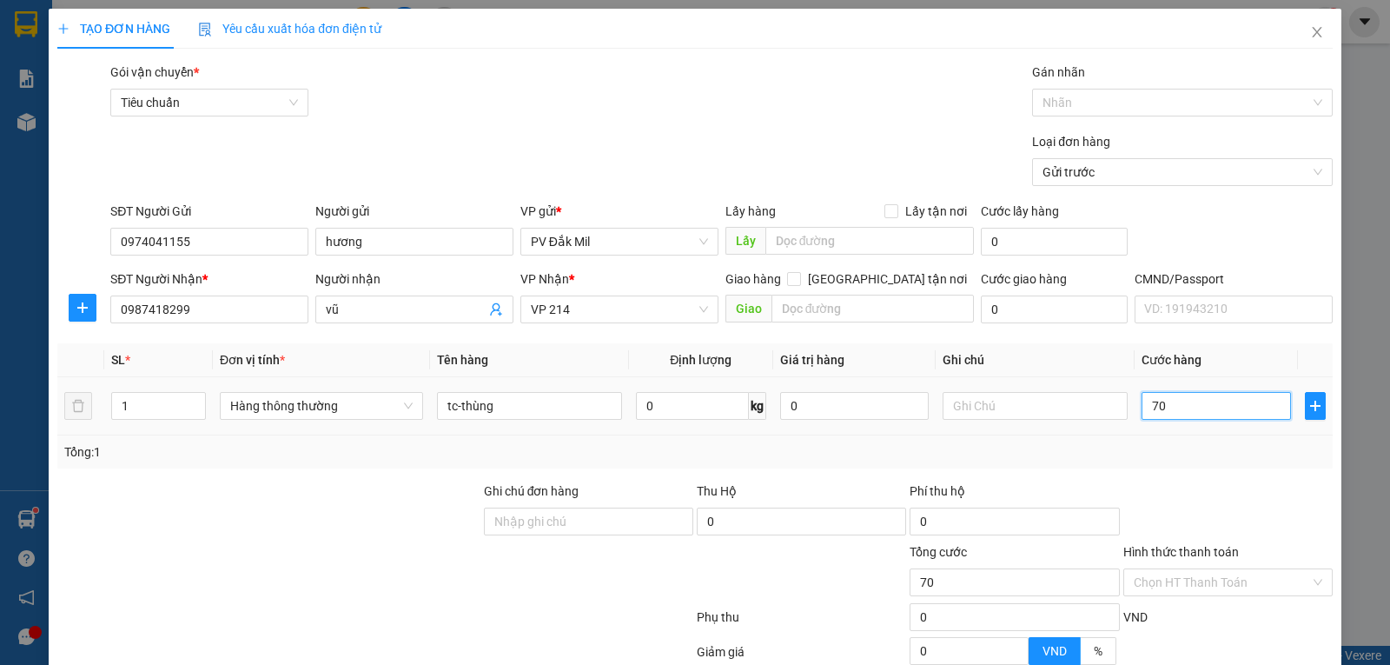
type input "700"
type input "7.000"
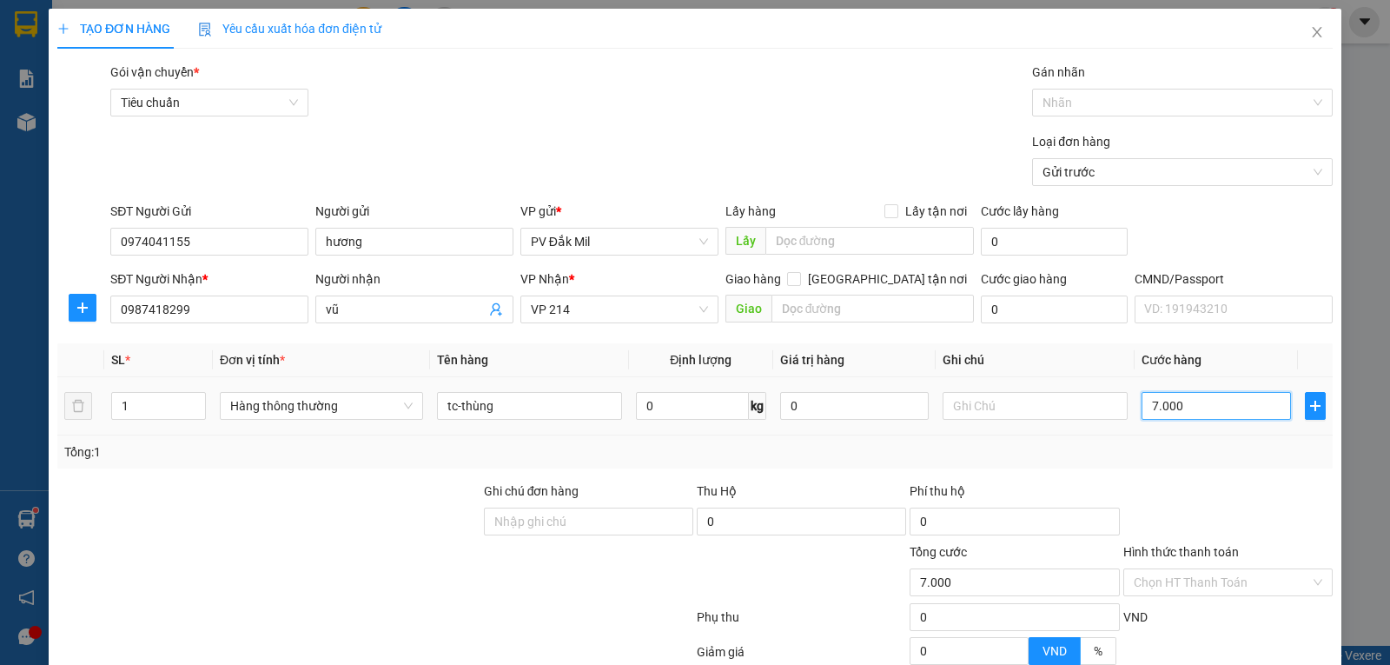
type input "70.000"
click at [1186, 569] on input "Hình thức thanh toán" at bounding box center [1222, 582] width 176 height 26
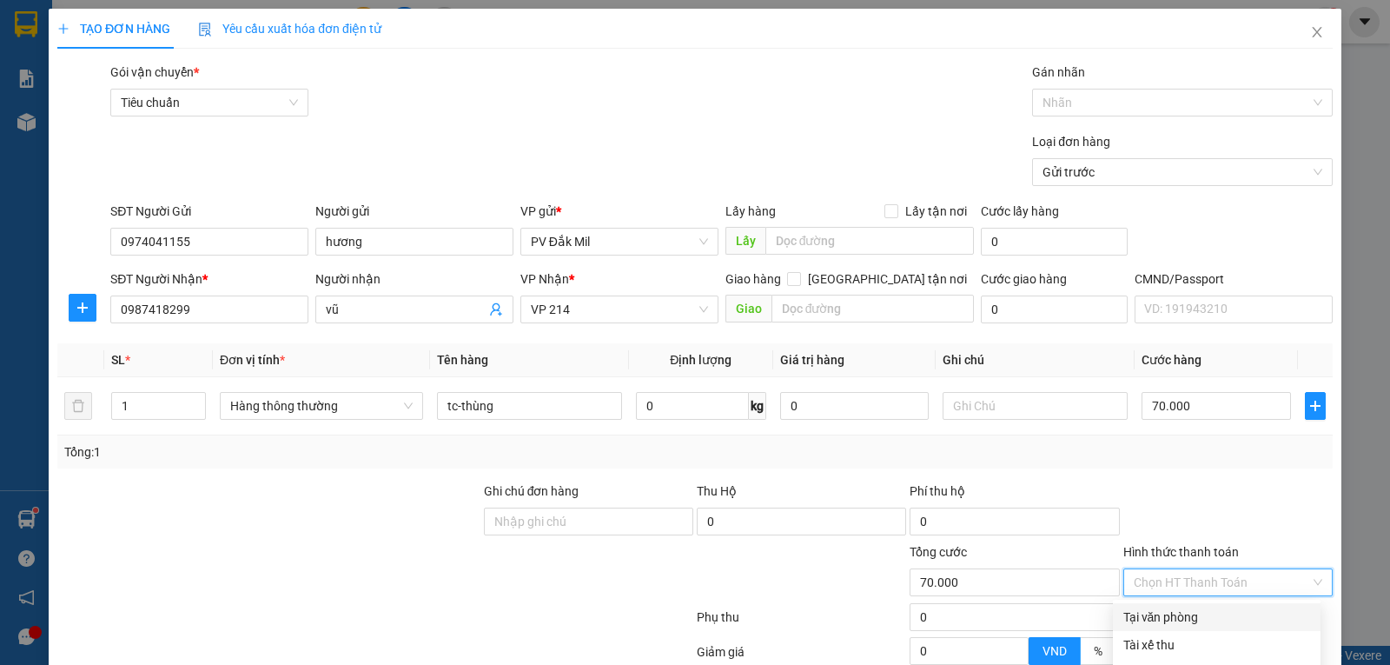
click at [1148, 607] on div "Tại văn phòng" at bounding box center [1216, 616] width 187 height 19
type input "0"
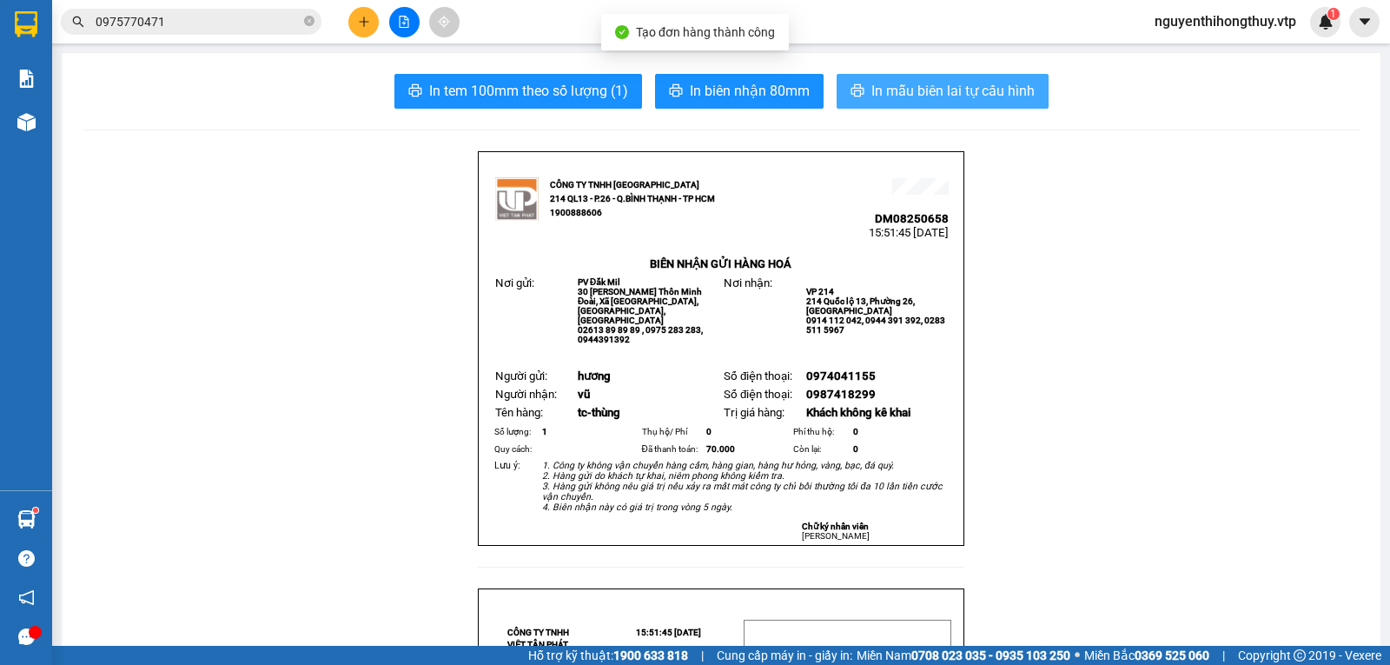
click at [914, 90] on span "In mẫu biên lai tự cấu hình" at bounding box center [952, 91] width 163 height 22
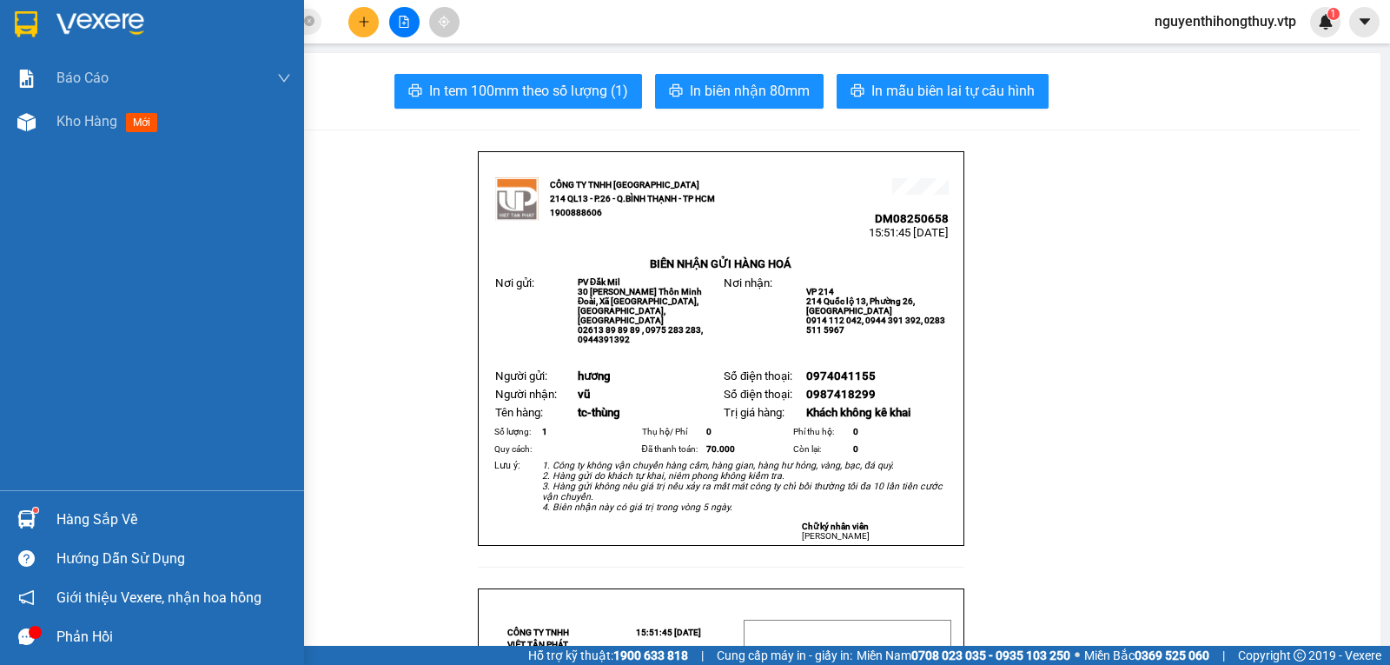
click at [25, 21] on img at bounding box center [26, 24] width 23 height 26
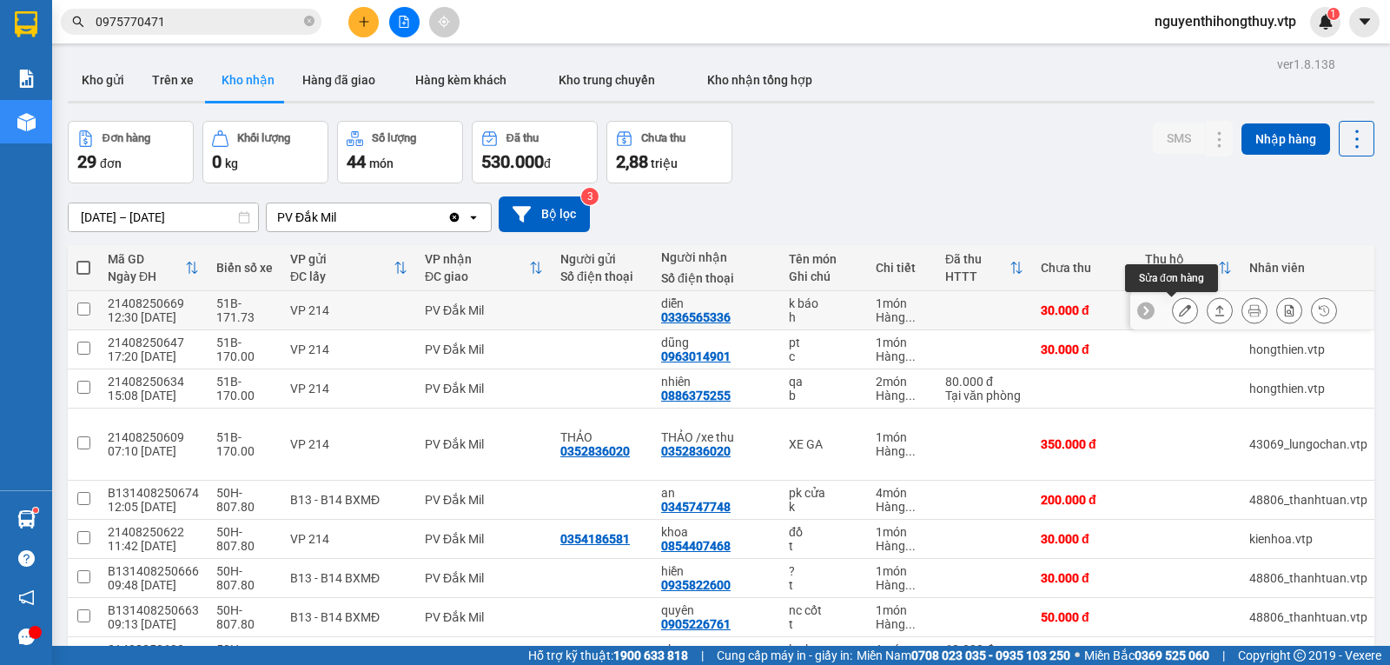
click at [1179, 310] on icon at bounding box center [1185, 310] width 12 height 12
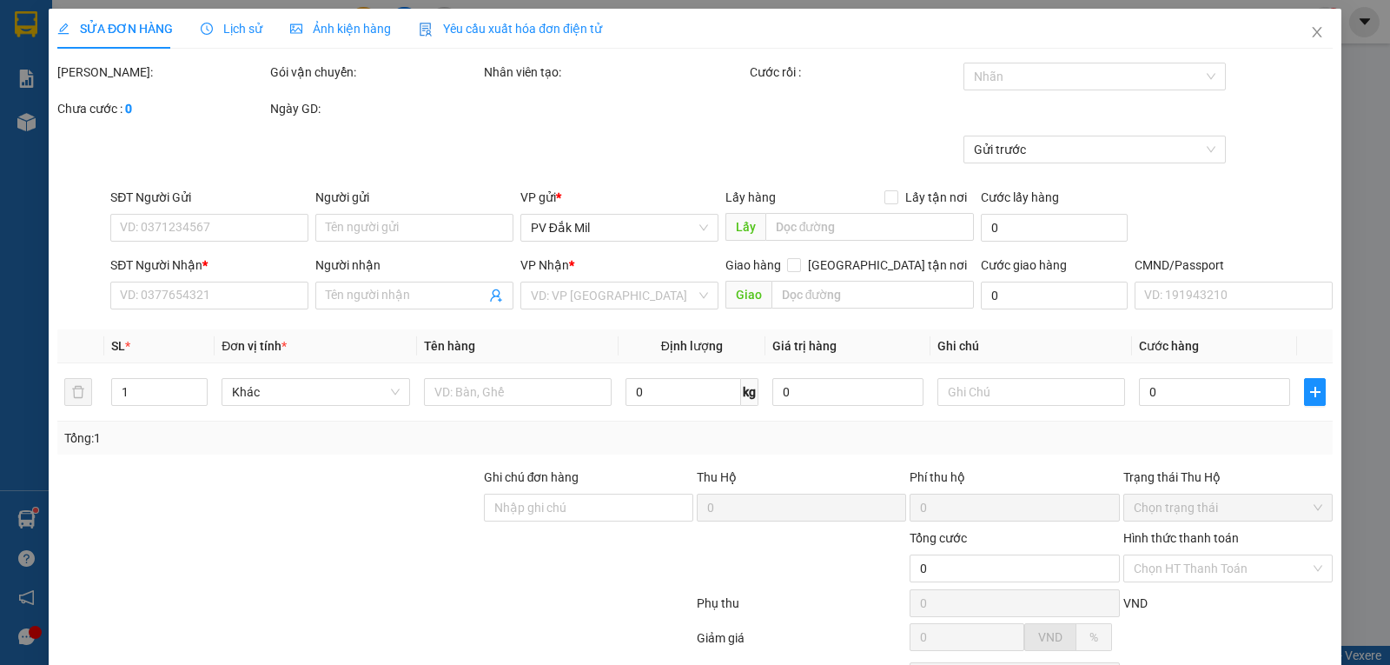
type input "0336565336"
type input "diễn"
type input "30.000"
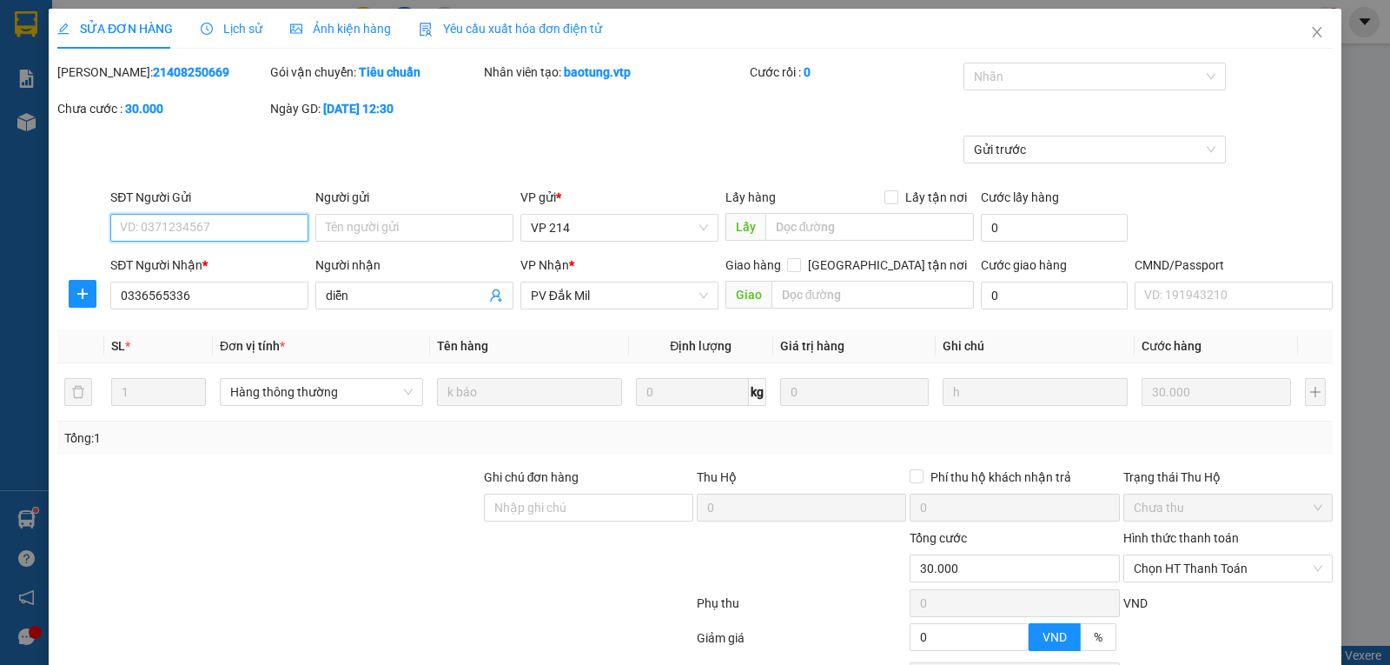
type input "1.500"
click at [1237, 555] on span "Chọn HT Thanh Toán" at bounding box center [1228, 568] width 189 height 26
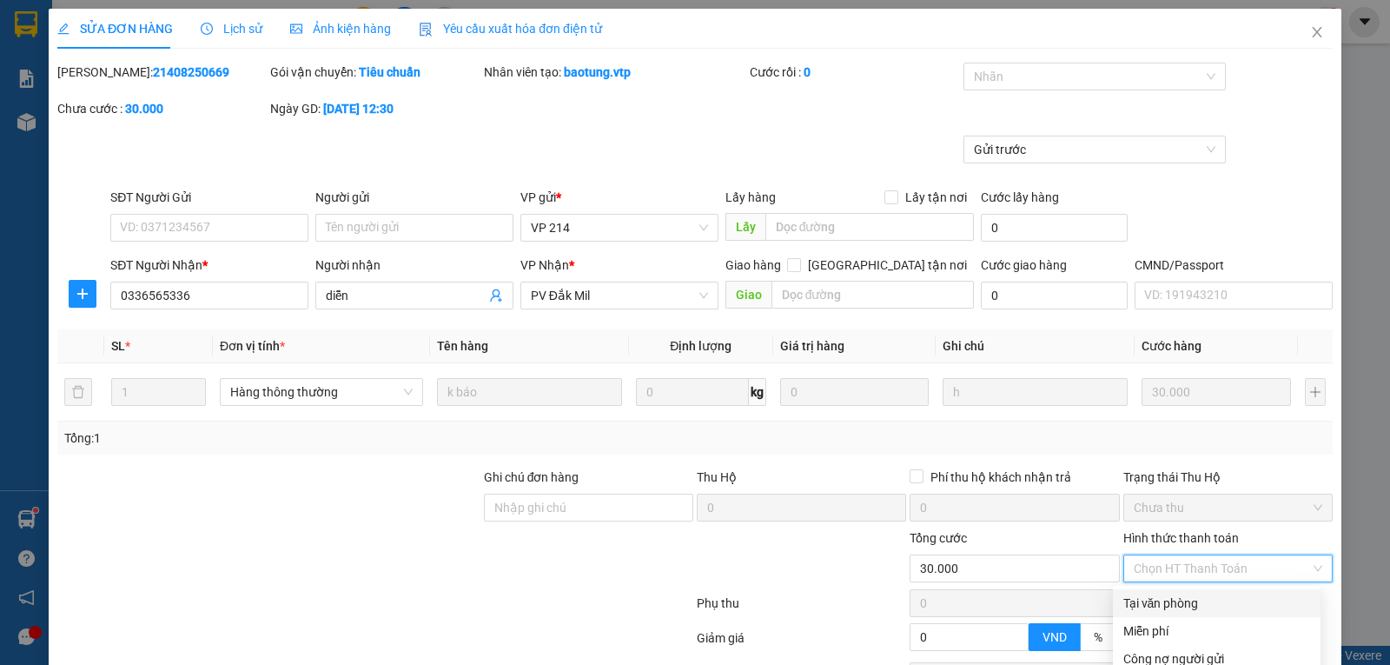
click at [1175, 593] on div "Tại văn phòng" at bounding box center [1216, 602] width 187 height 19
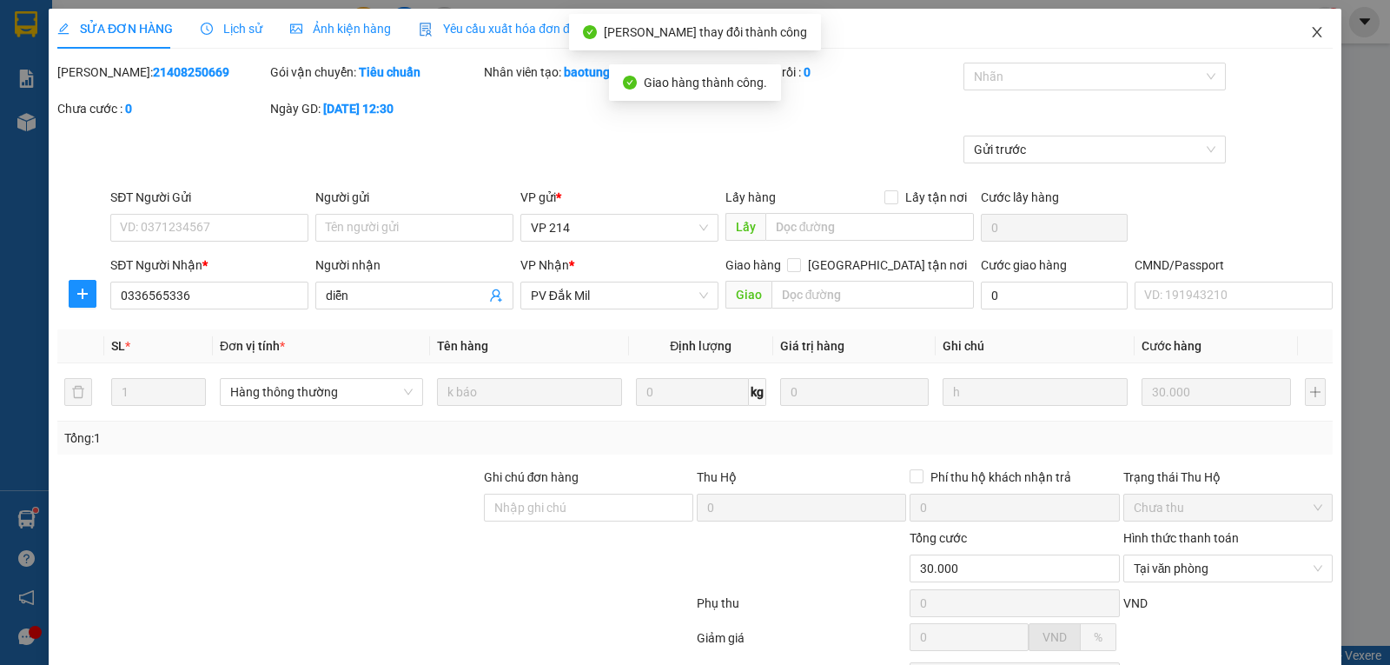
click at [1310, 32] on icon "close" at bounding box center [1317, 32] width 14 height 14
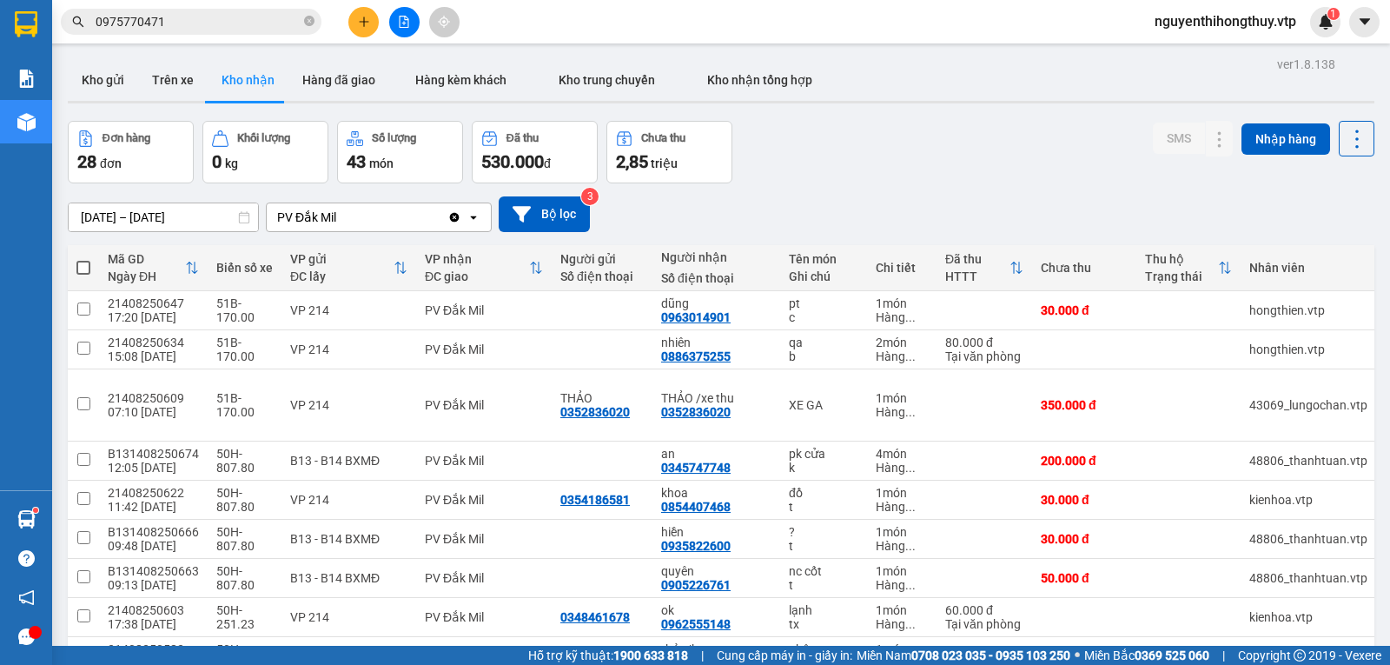
click at [208, 20] on input "0975770471" at bounding box center [198, 21] width 205 height 19
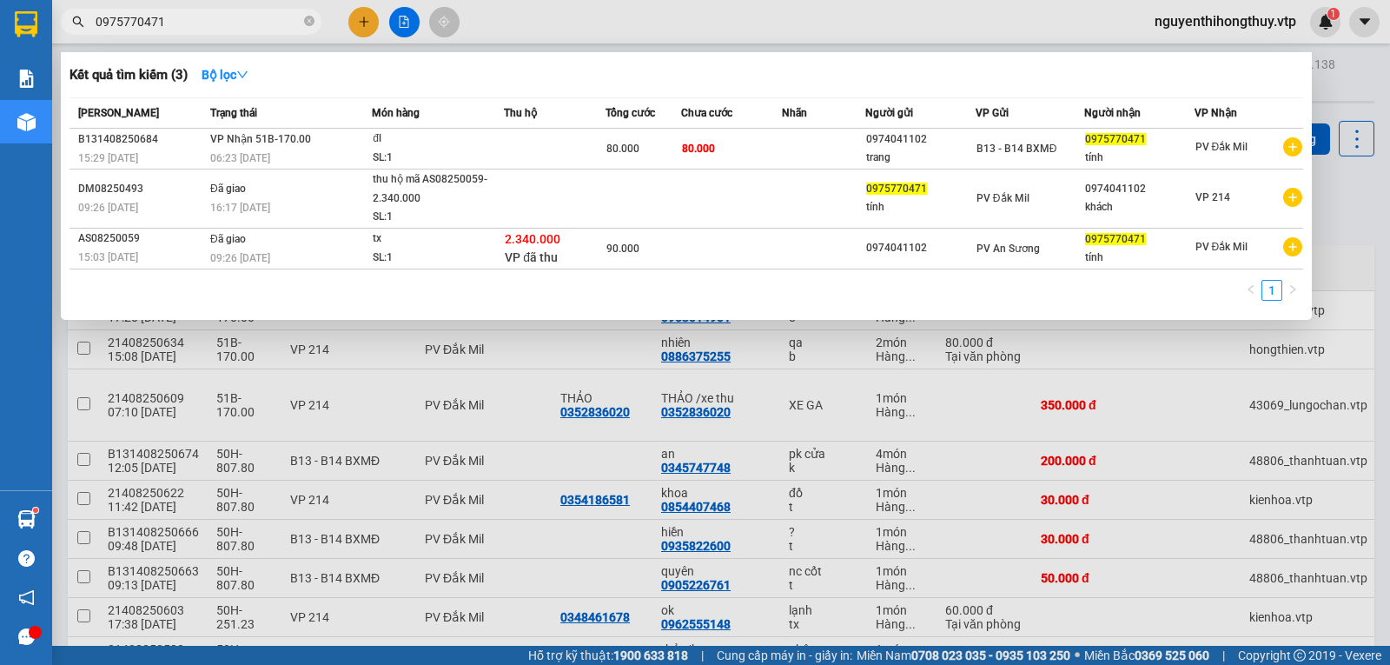
click at [208, 20] on input "0975770471" at bounding box center [198, 21] width 205 height 19
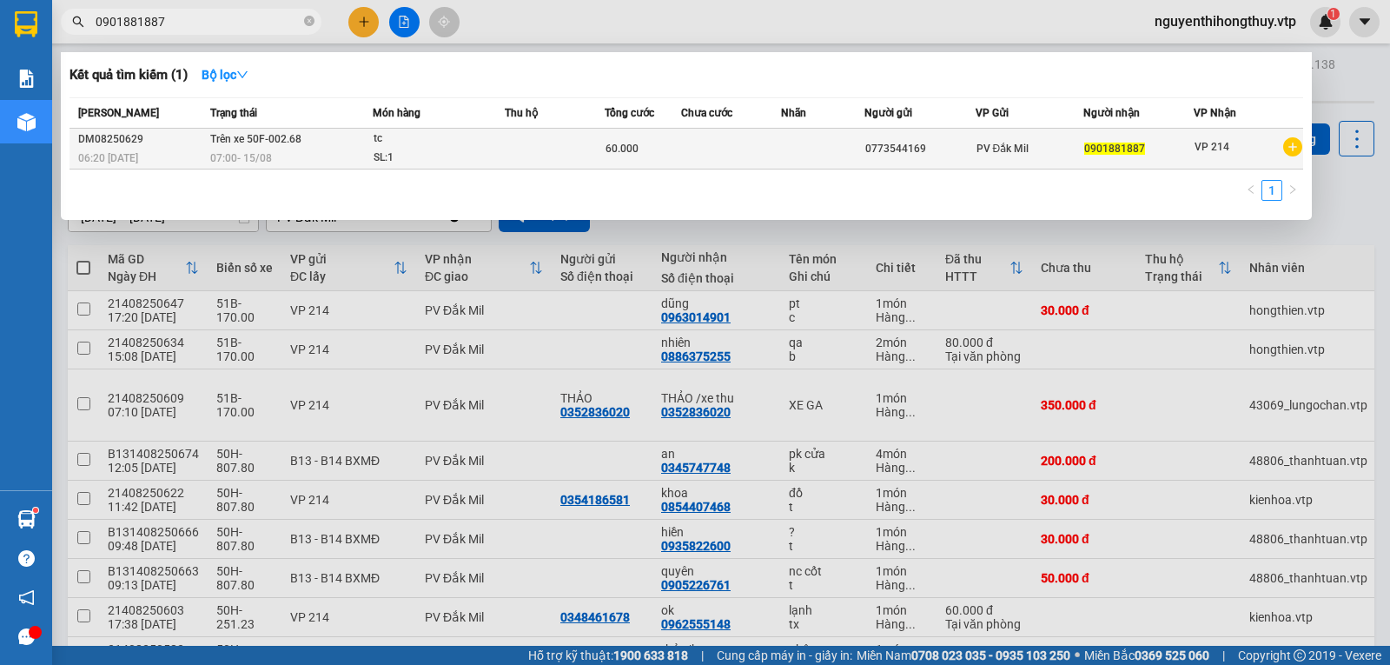
type input "0901881887"
click at [655, 152] on div "60.000" at bounding box center [643, 148] width 74 height 19
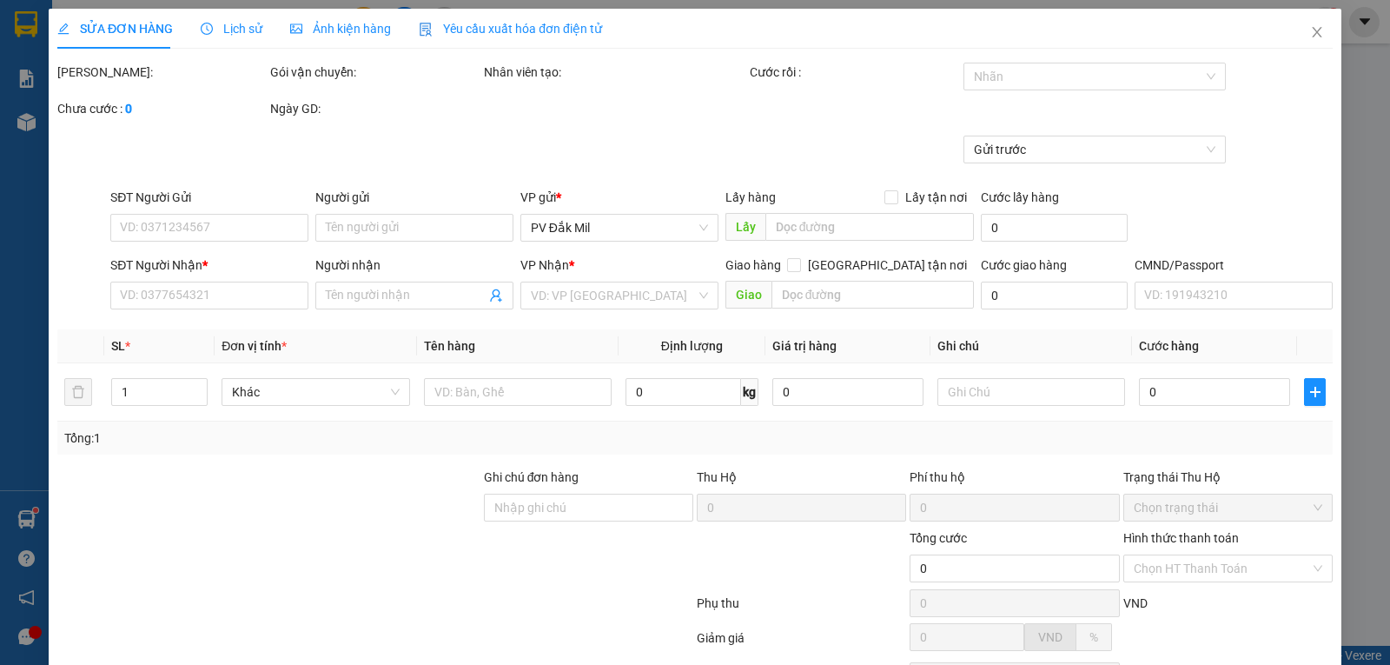
type input "3.000"
type input "0773544169"
type input "0901881887"
type input "60.000"
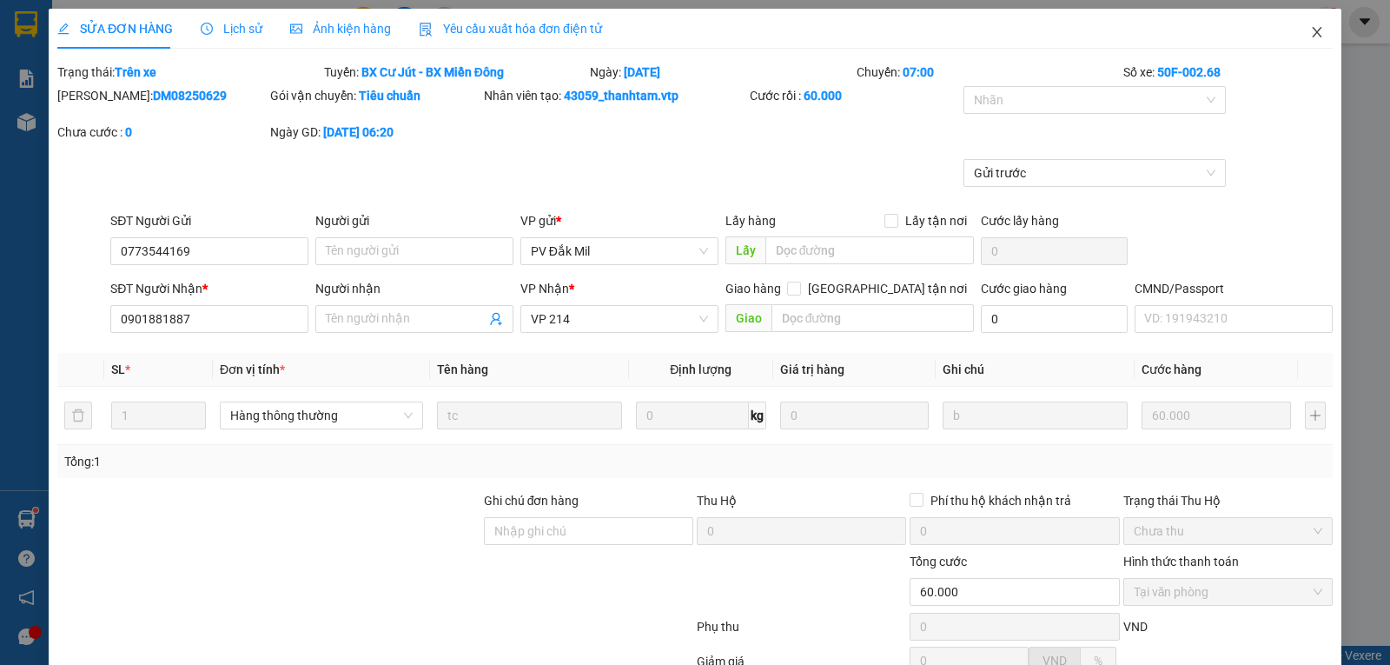
click at [1310, 30] on icon "close" at bounding box center [1317, 32] width 14 height 14
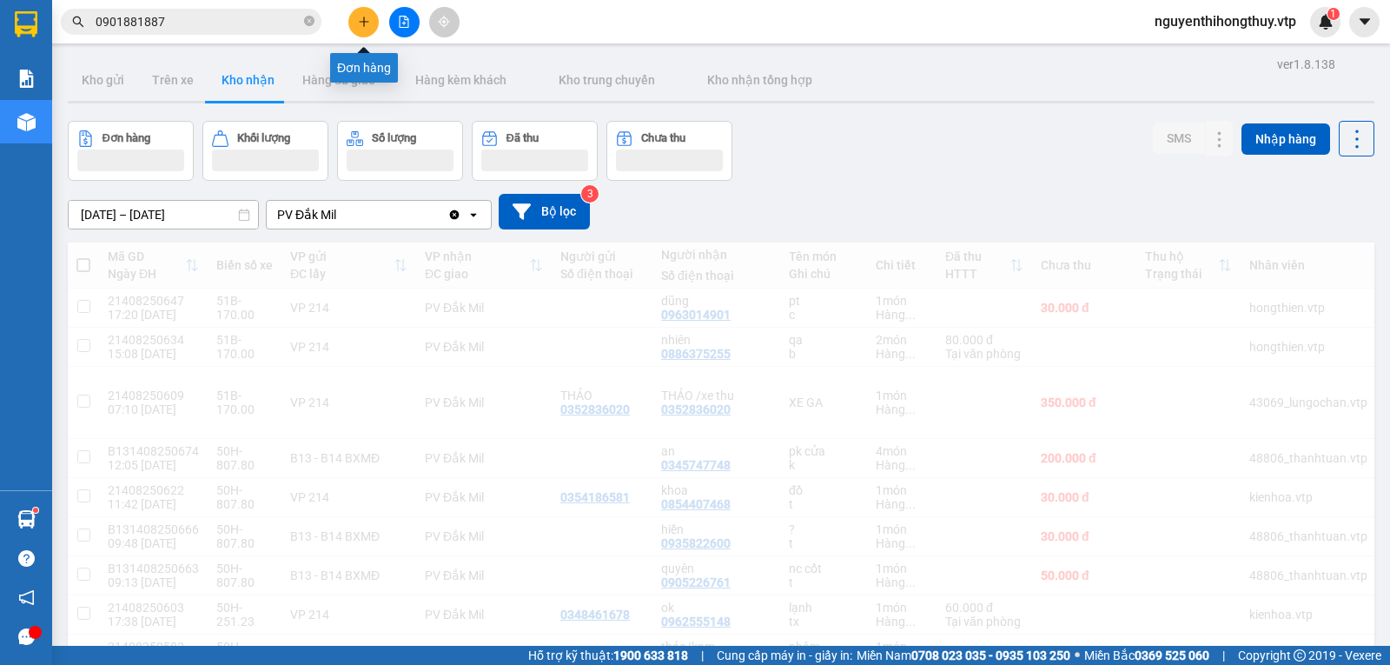
click at [383, 10] on div at bounding box center [404, 22] width 130 height 30
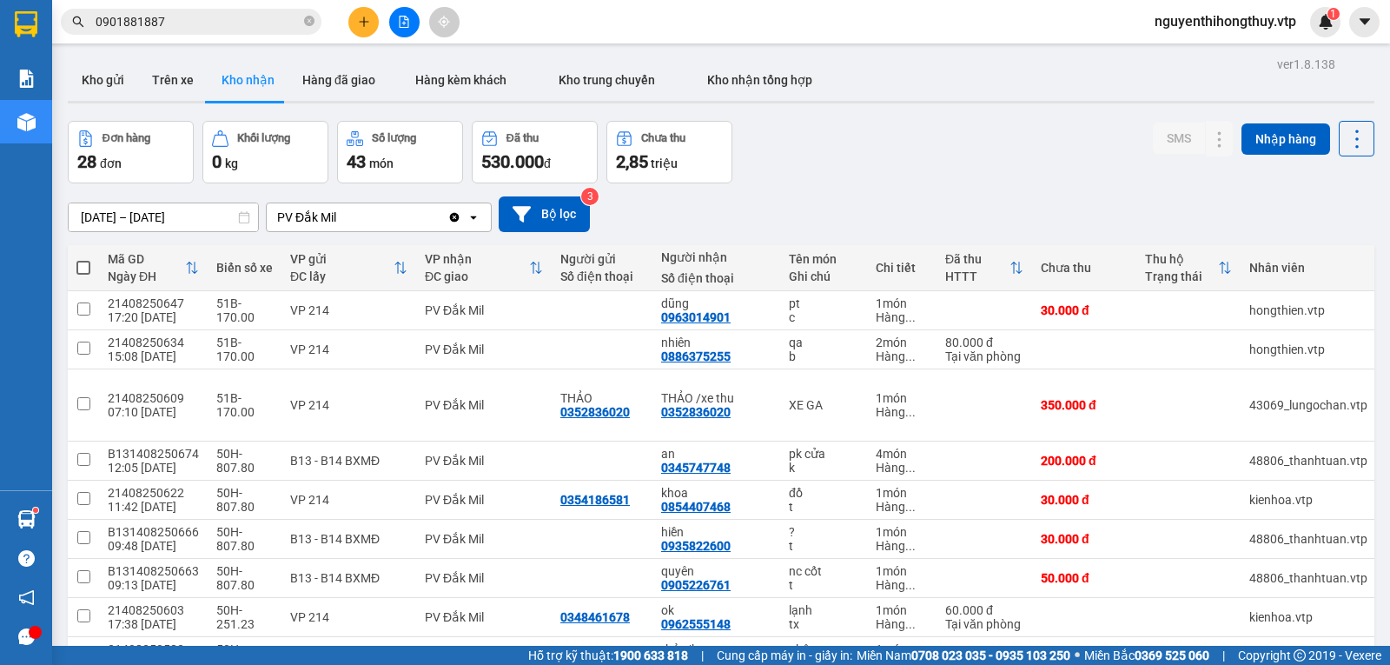
click at [368, 15] on button at bounding box center [363, 22] width 30 height 30
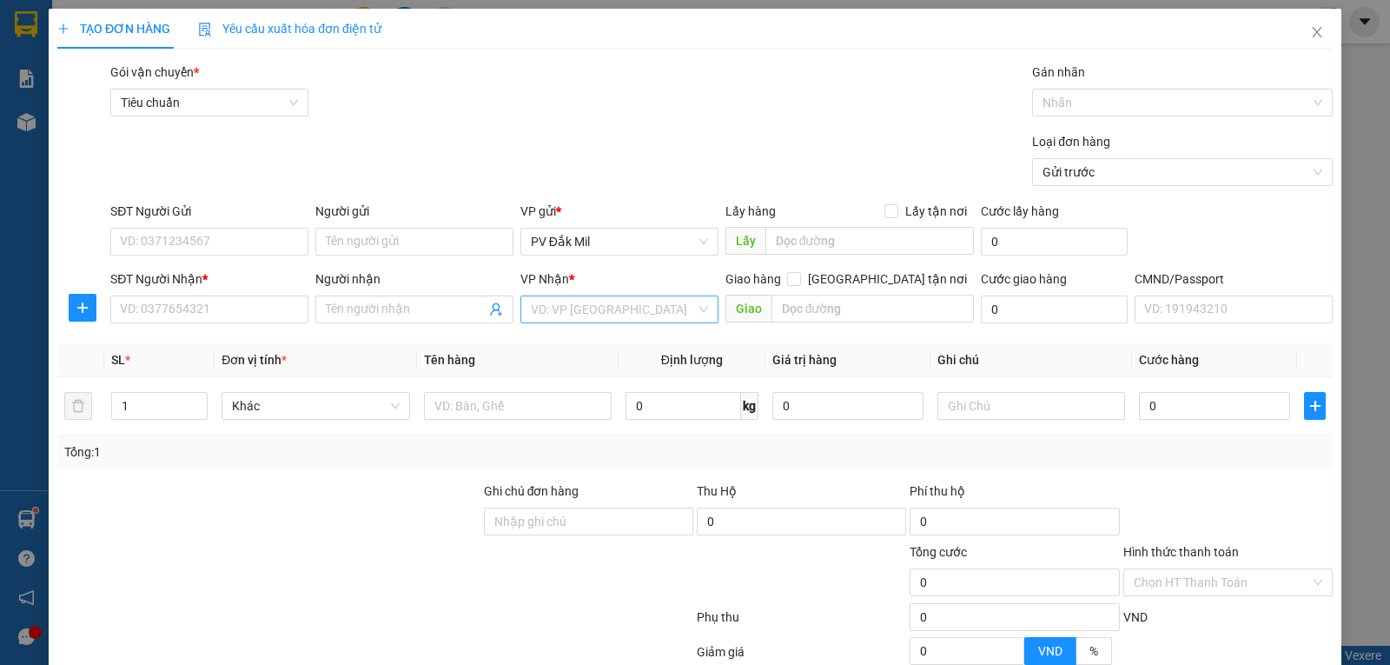
click at [586, 307] on input "search" at bounding box center [613, 309] width 165 height 26
type input "21"
click at [538, 341] on div "VP 214" at bounding box center [613, 343] width 175 height 19
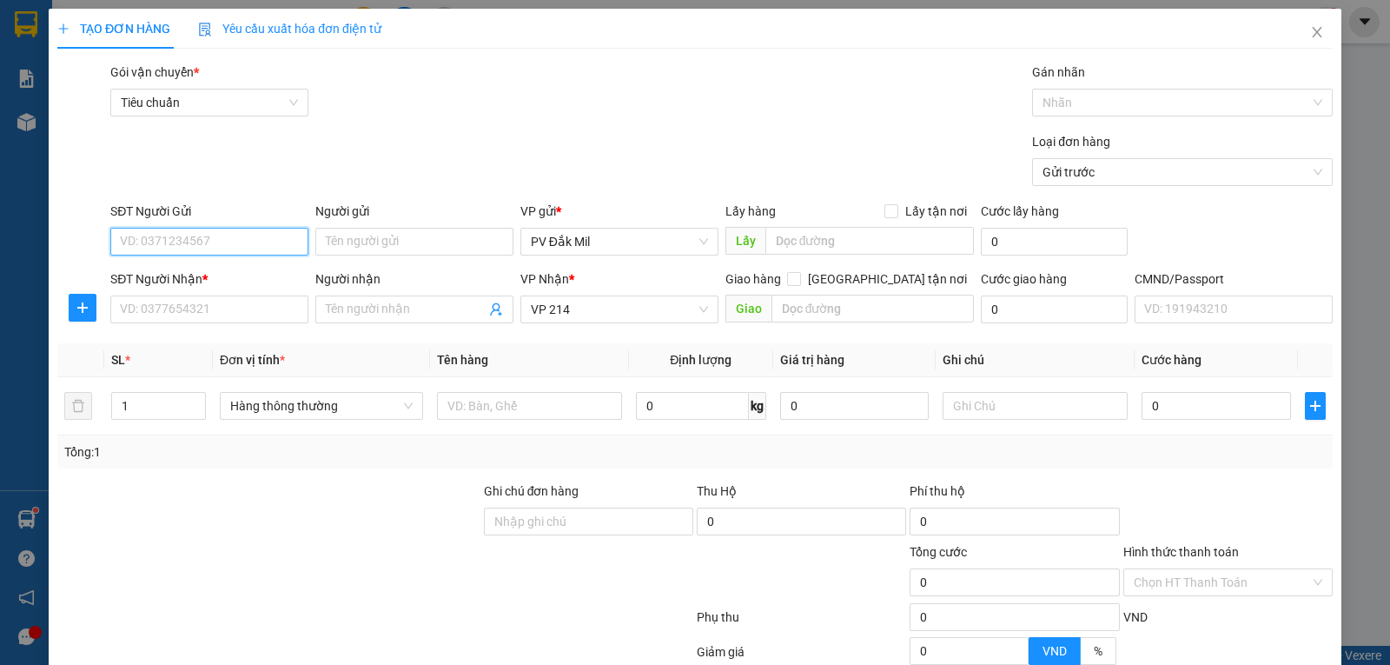
click at [214, 233] on input "SĐT Người Gửi" at bounding box center [209, 242] width 198 height 28
type input "0352385828"
click at [230, 277] on div "0352385828 - thụy" at bounding box center [217, 276] width 195 height 19
type input "[GEOGRAPHIC_DATA]"
type input "0352385828"
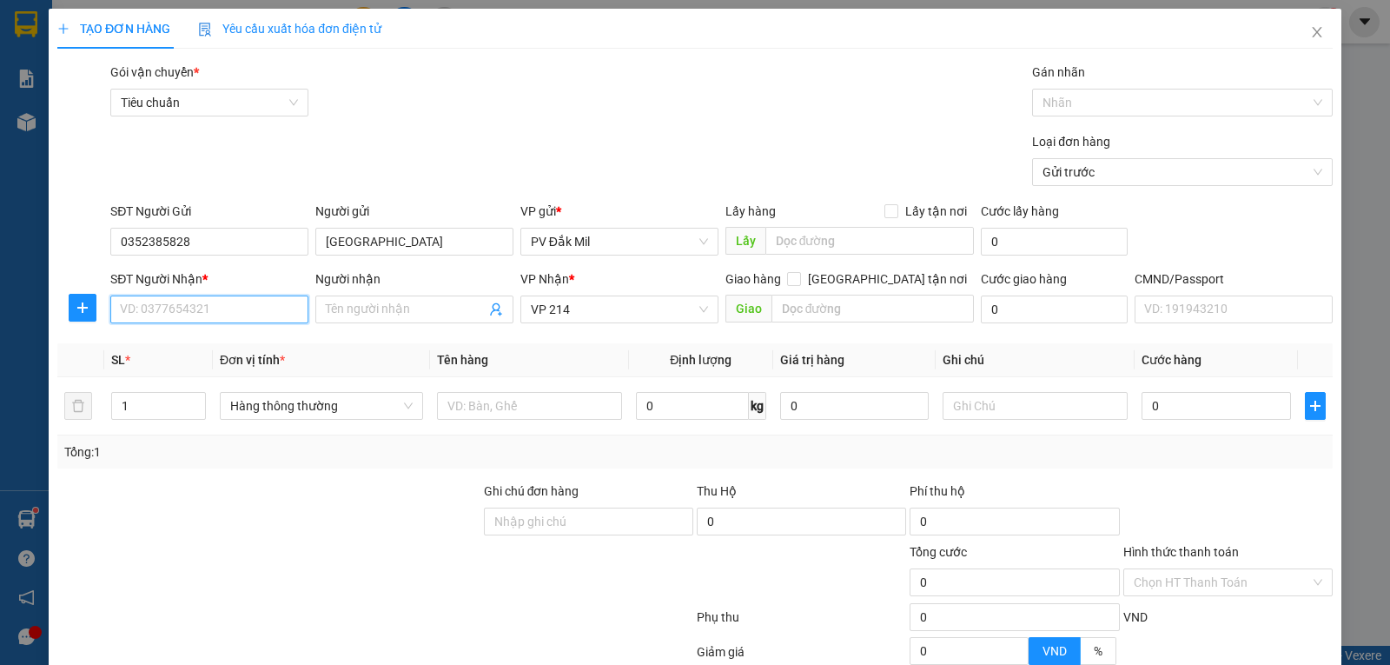
click at [234, 314] on input "SĐT Người Nhận *" at bounding box center [209, 309] width 198 height 28
click at [218, 343] on div "0397331830 - hòa" at bounding box center [207, 343] width 175 height 19
type input "0397331830"
type input "hòa"
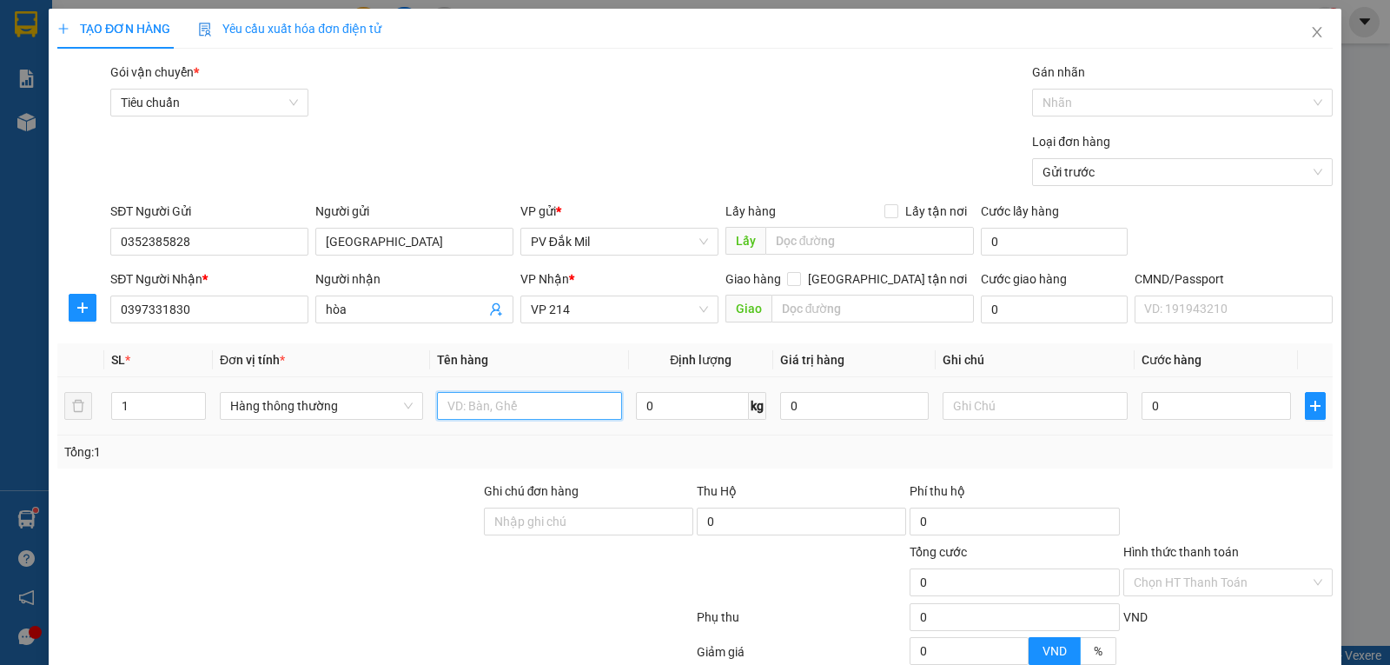
click at [518, 405] on input "text" at bounding box center [529, 406] width 185 height 28
type input "tc-thùng"
click at [1188, 415] on input "0" at bounding box center [1216, 406] width 149 height 28
type input "5"
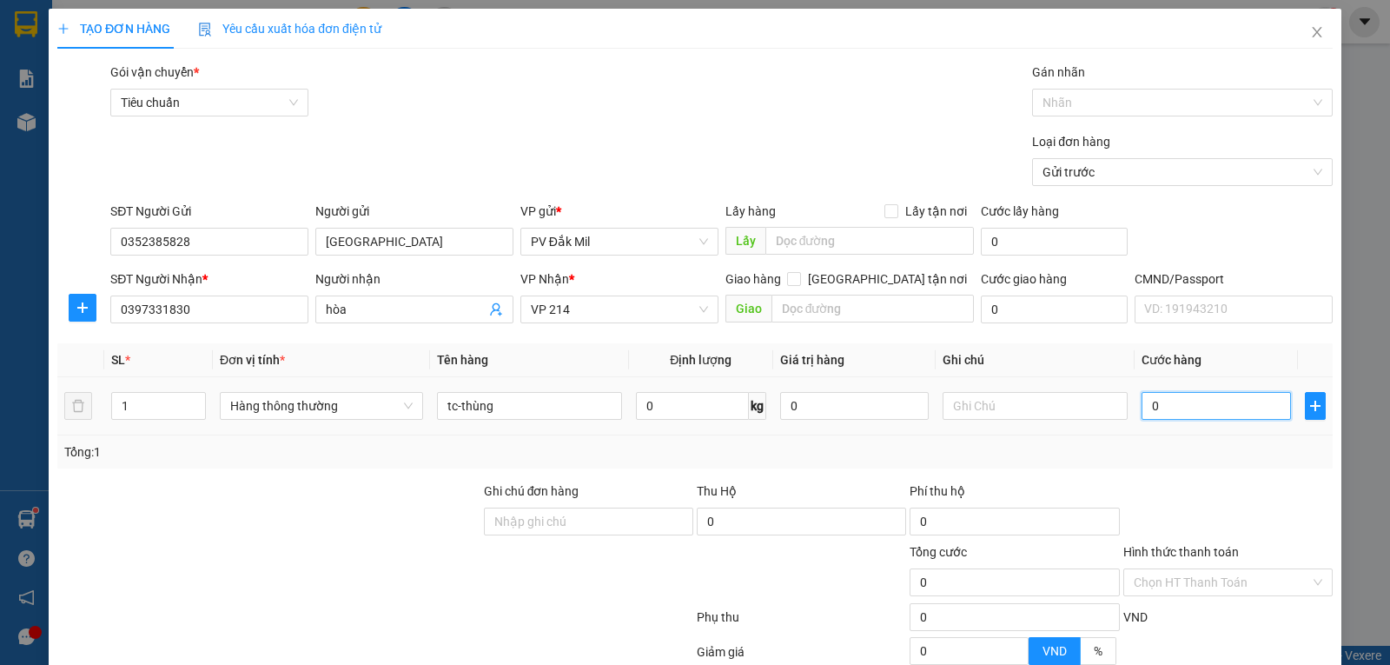
type input "5"
type input "50"
click at [1182, 569] on input "Hình thức thanh toán" at bounding box center [1222, 582] width 176 height 26
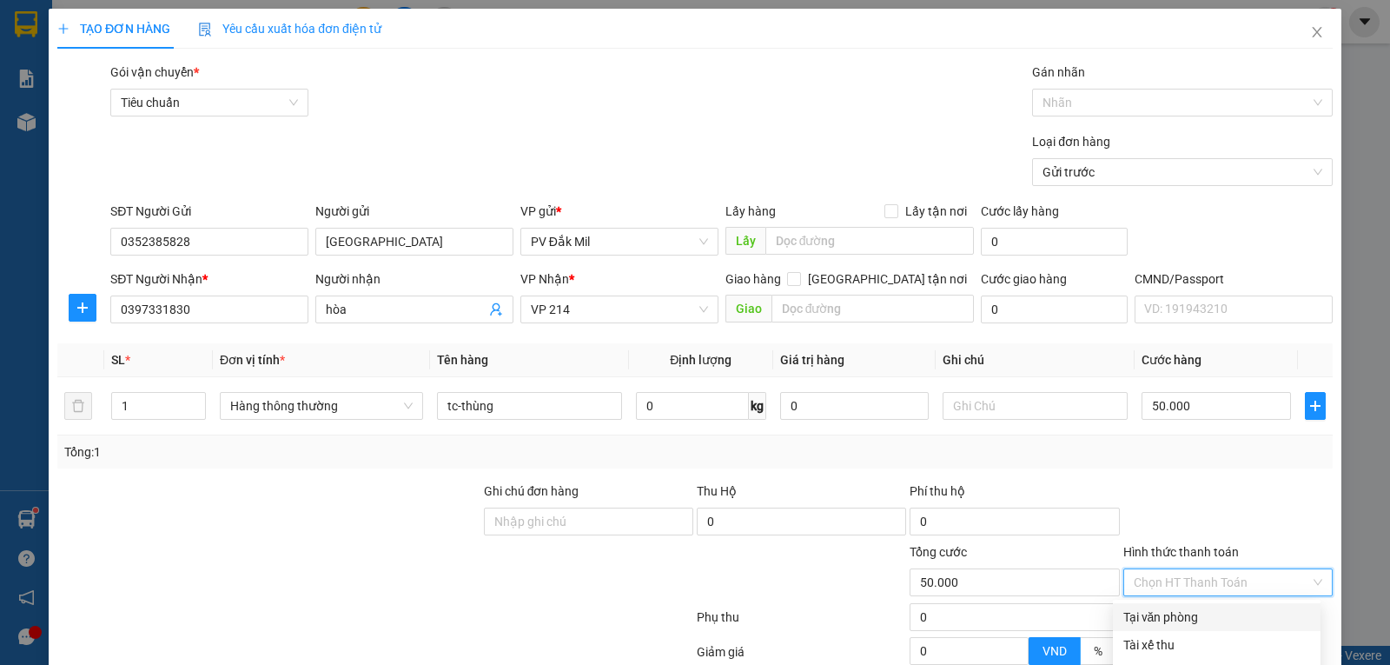
click at [1172, 607] on div "Tại văn phòng" at bounding box center [1216, 616] width 187 height 19
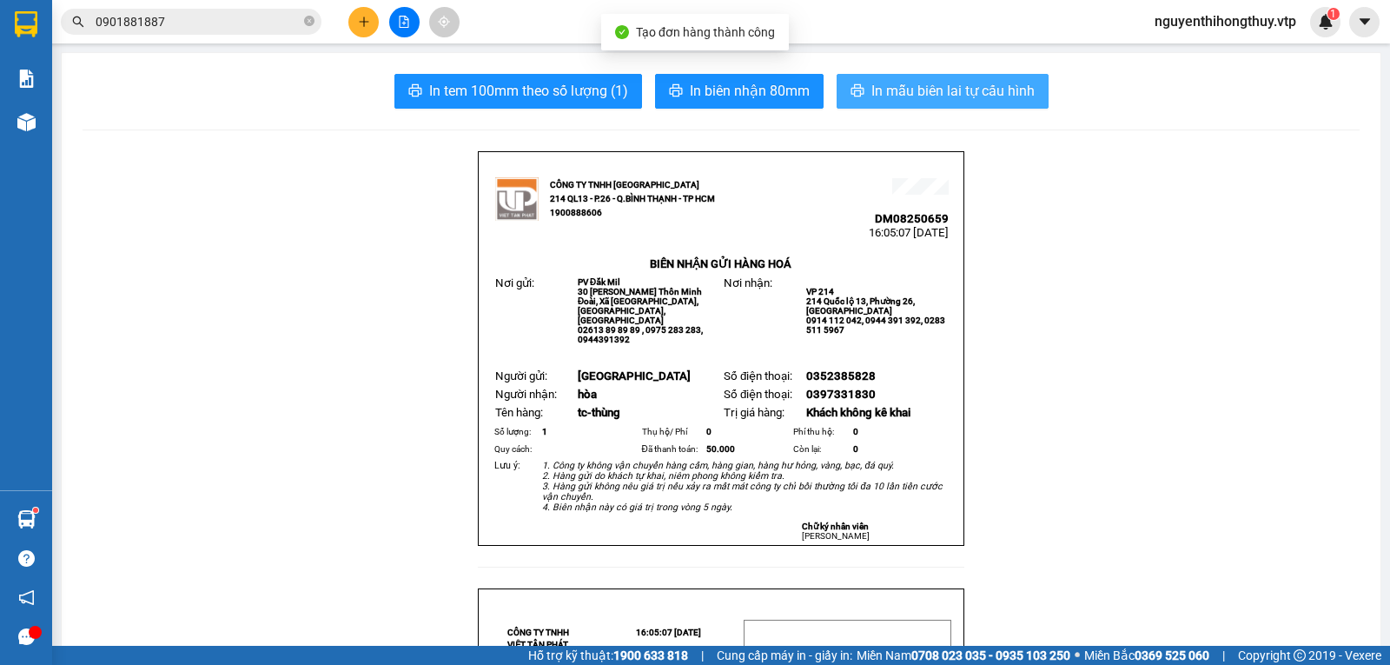
click at [923, 95] on span "In mẫu biên lai tự cấu hình" at bounding box center [952, 91] width 163 height 22
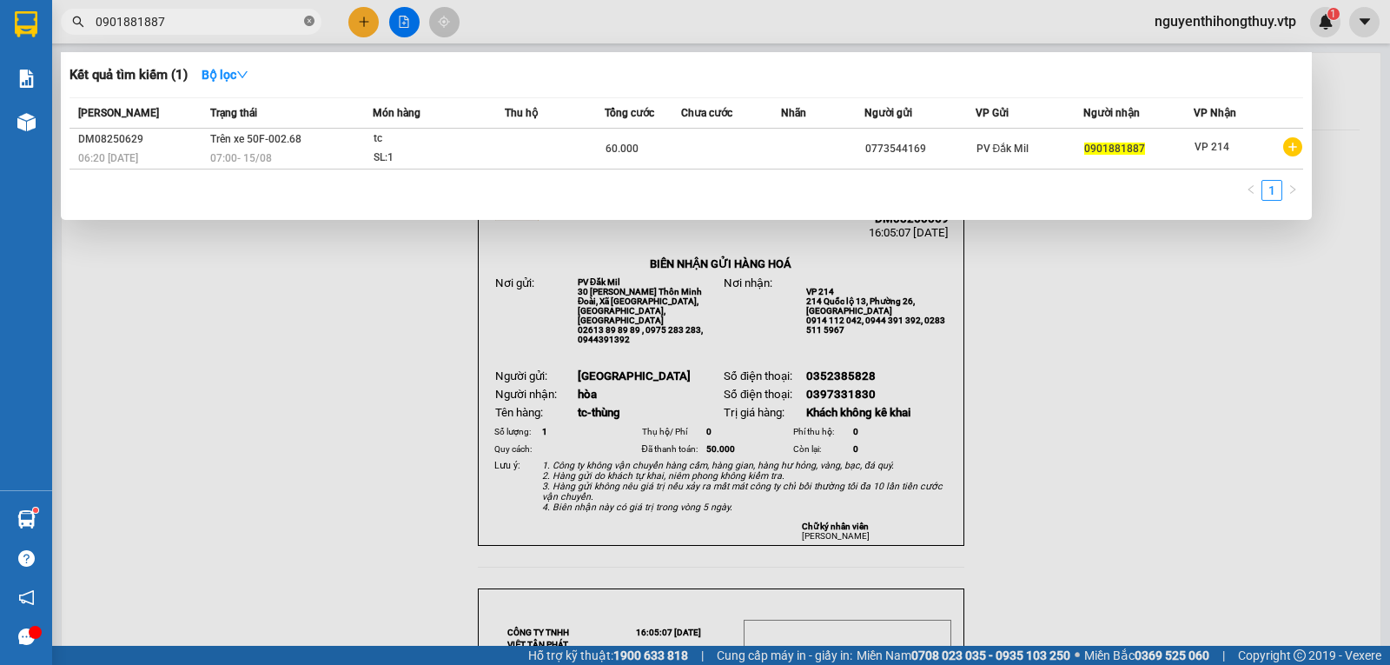
click at [308, 20] on icon "close-circle" at bounding box center [309, 21] width 10 height 10
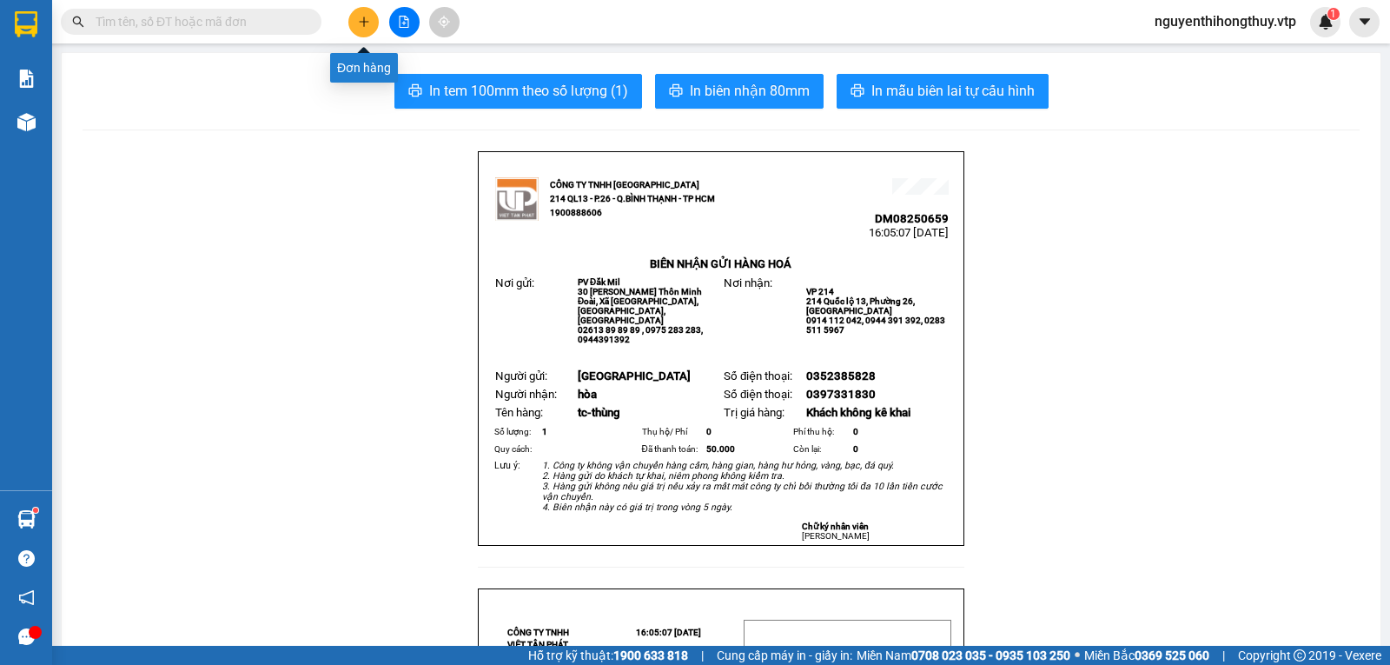
click at [358, 25] on icon "plus" at bounding box center [364, 22] width 12 height 12
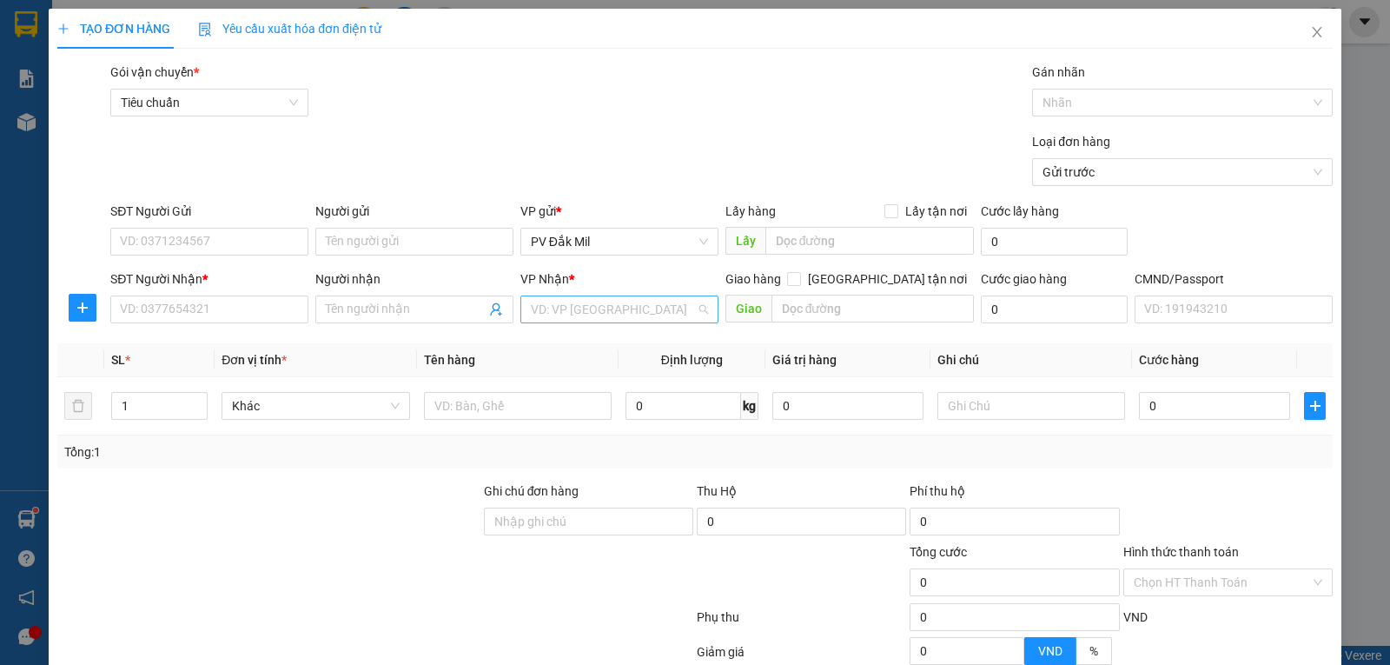
click at [619, 308] on input "search" at bounding box center [613, 309] width 165 height 26
click at [556, 339] on div "VP 214" at bounding box center [613, 343] width 175 height 19
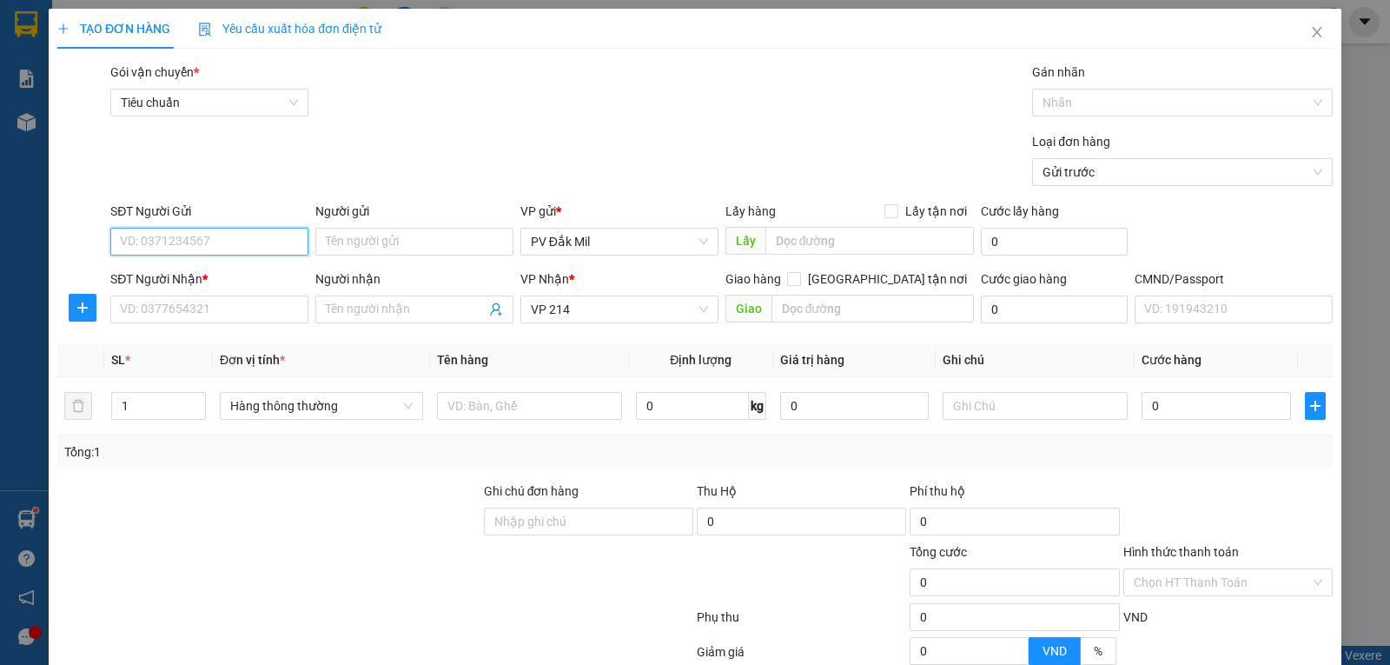
click at [232, 235] on input "SĐT Người Gửi" at bounding box center [209, 242] width 198 height 28
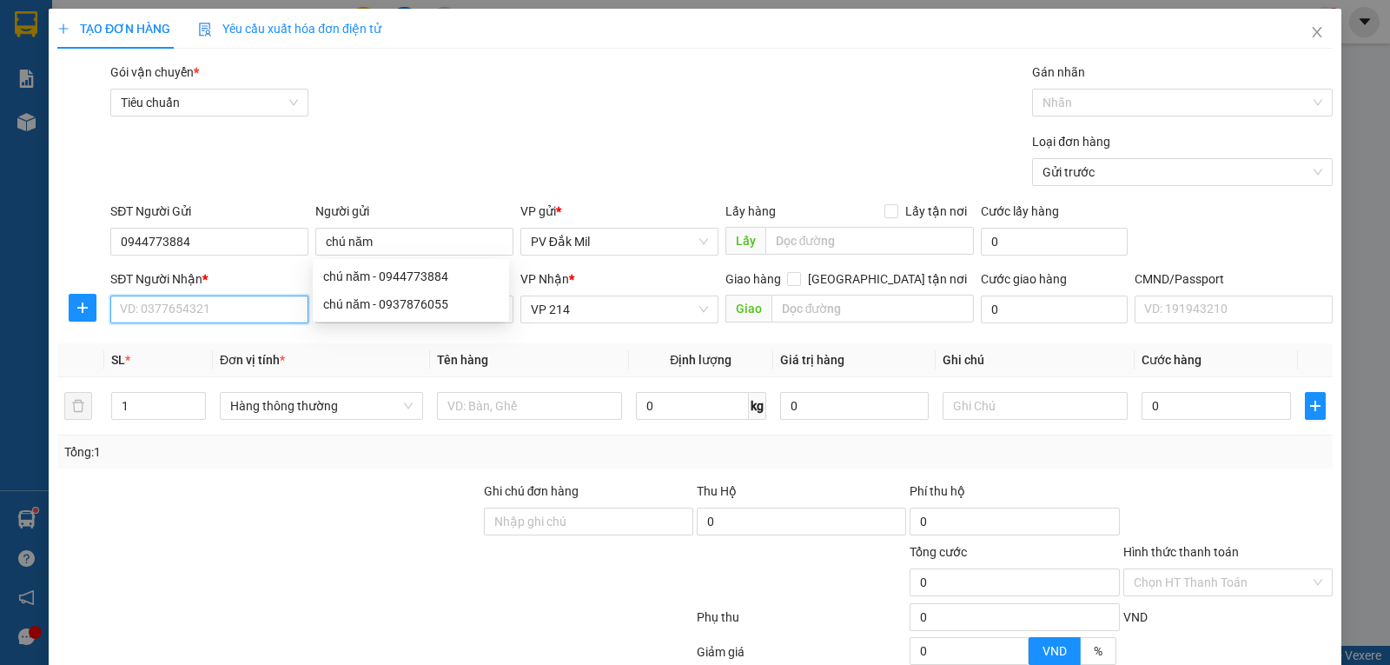
click at [228, 312] on input "SĐT Người Nhận *" at bounding box center [209, 309] width 198 height 28
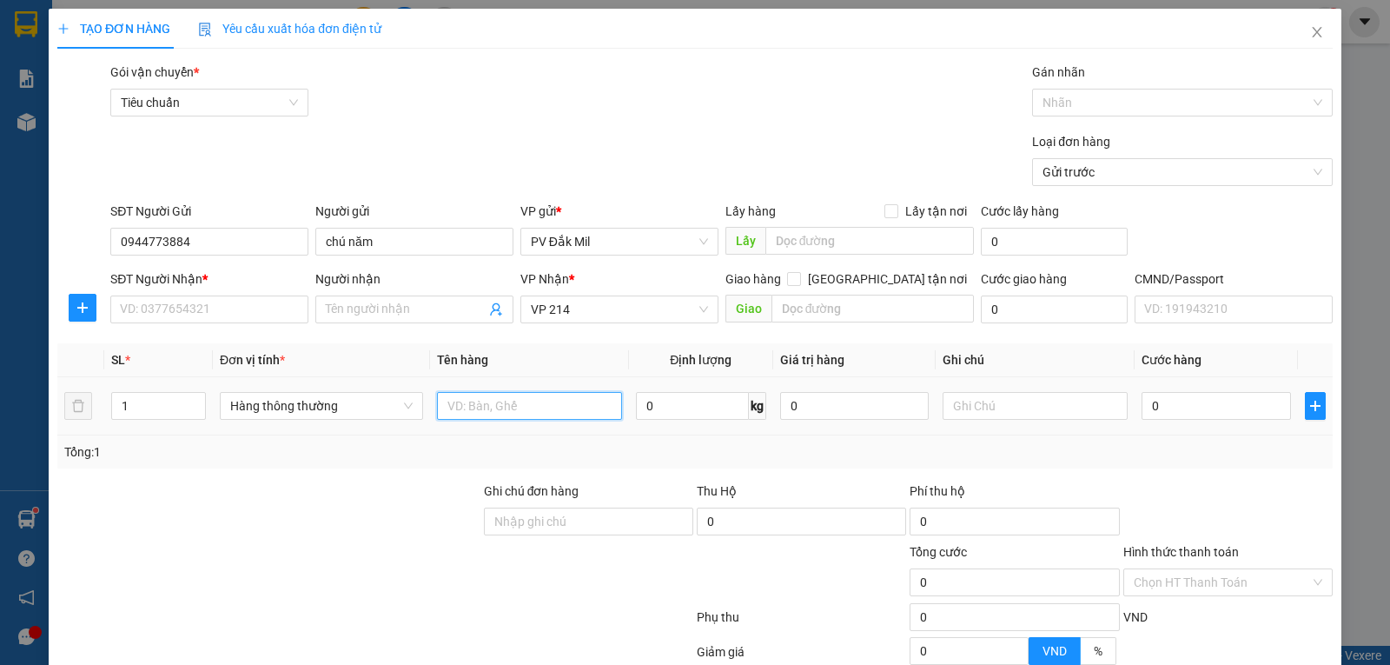
click at [472, 407] on input "text" at bounding box center [529, 406] width 185 height 28
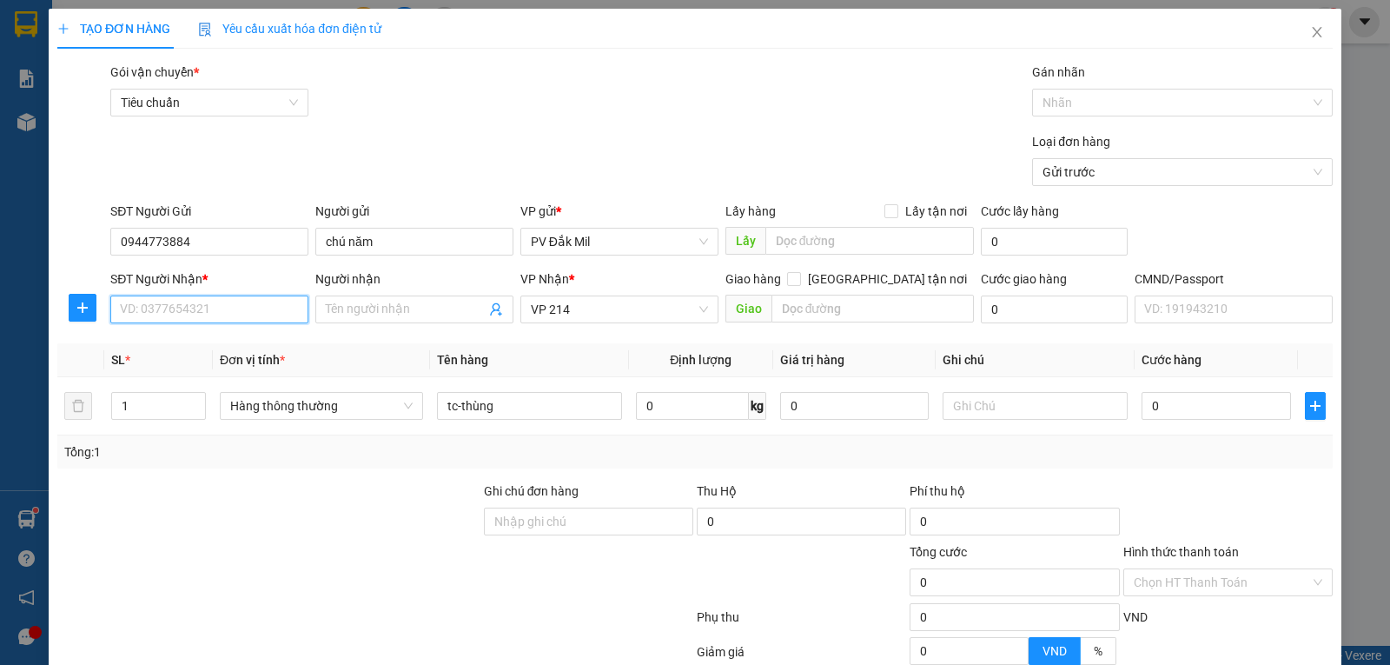
click at [211, 315] on input "SĐT Người Nhận *" at bounding box center [209, 309] width 198 height 28
click at [227, 345] on div "0326001959 - thành" at bounding box center [207, 343] width 175 height 19
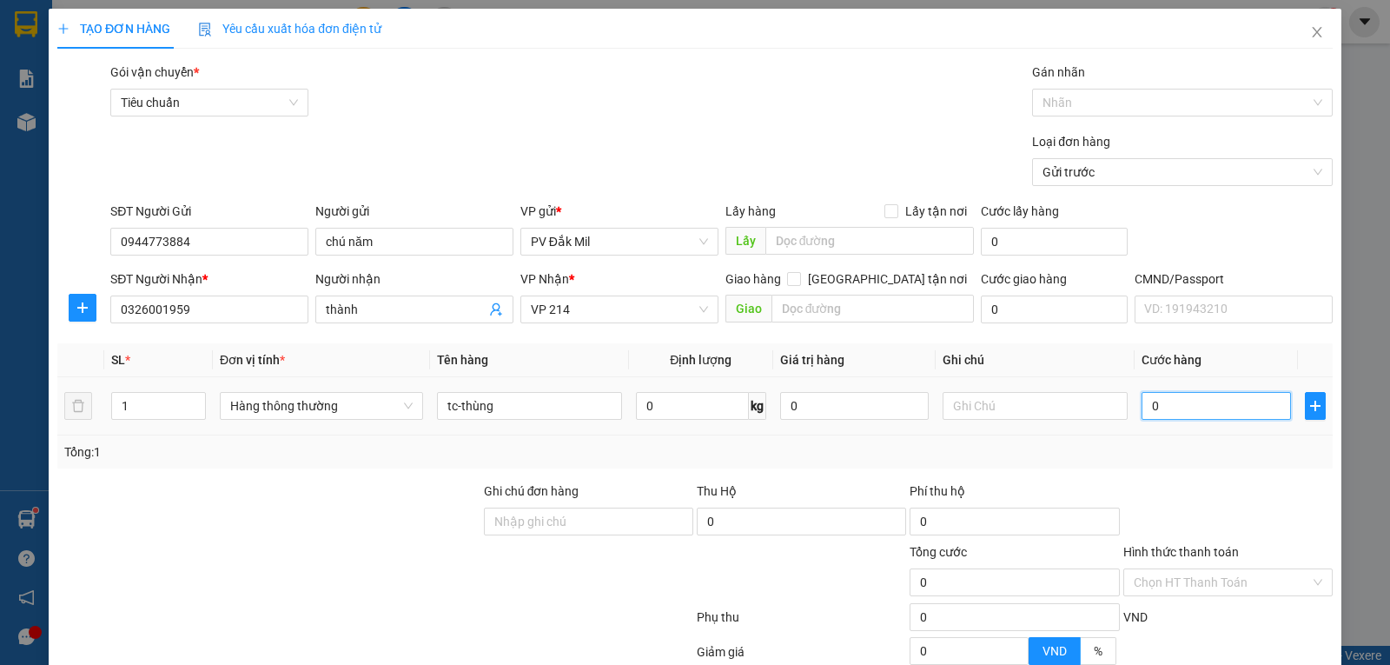
click at [1168, 410] on input "0" at bounding box center [1216, 406] width 149 height 28
click at [1234, 569] on input "Hình thức thanh toán" at bounding box center [1222, 582] width 176 height 26
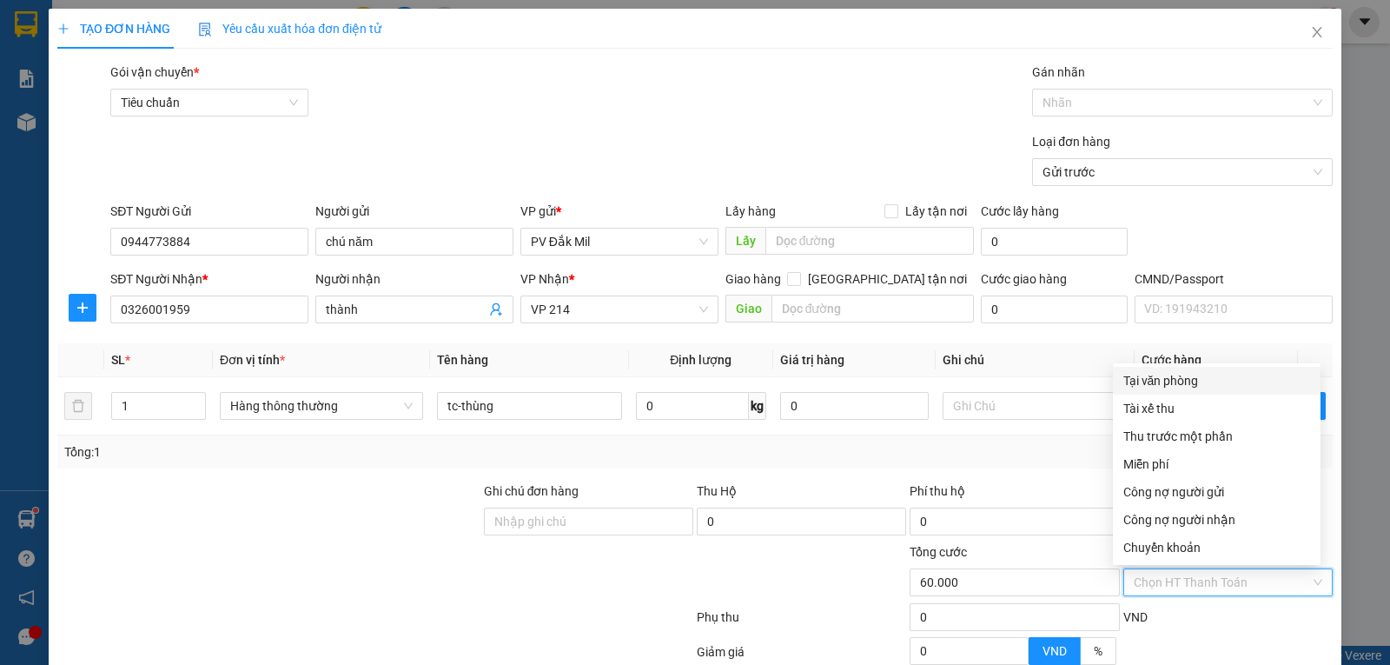
click at [1176, 371] on div "Tại văn phòng" at bounding box center [1216, 380] width 187 height 19
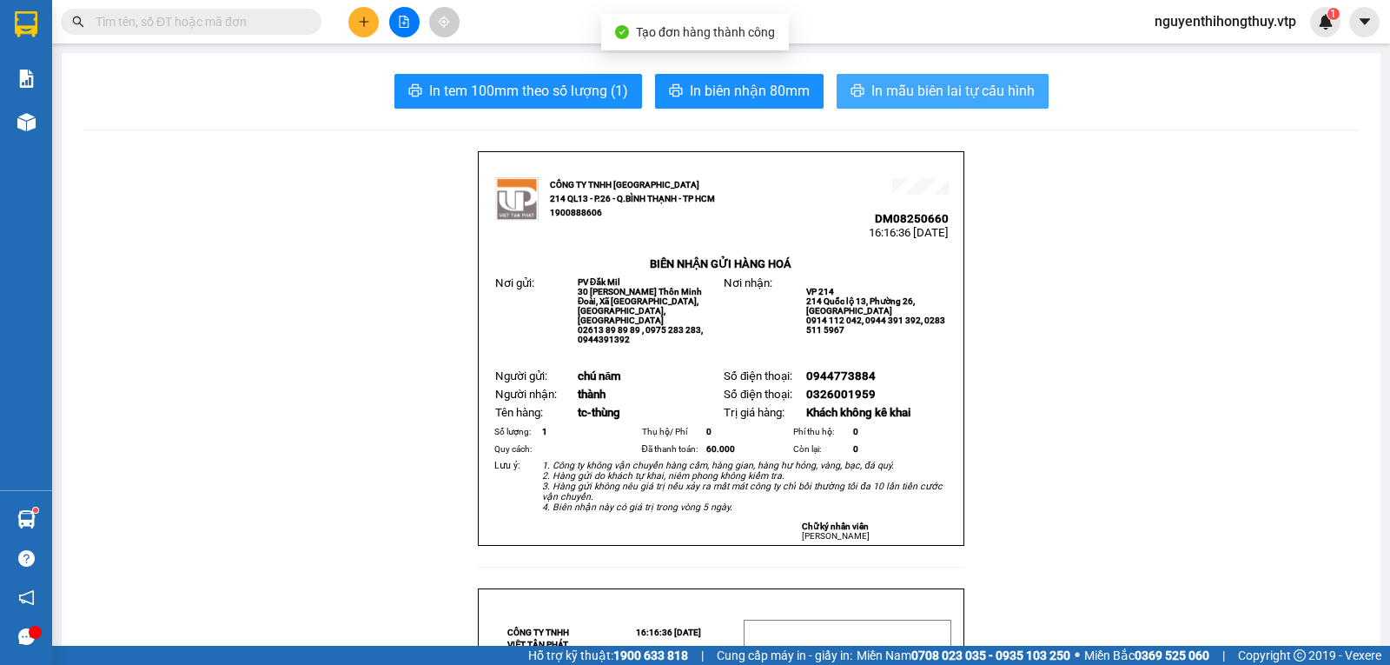
click at [937, 91] on span "In mẫu biên lai tự cấu hình" at bounding box center [952, 91] width 163 height 22
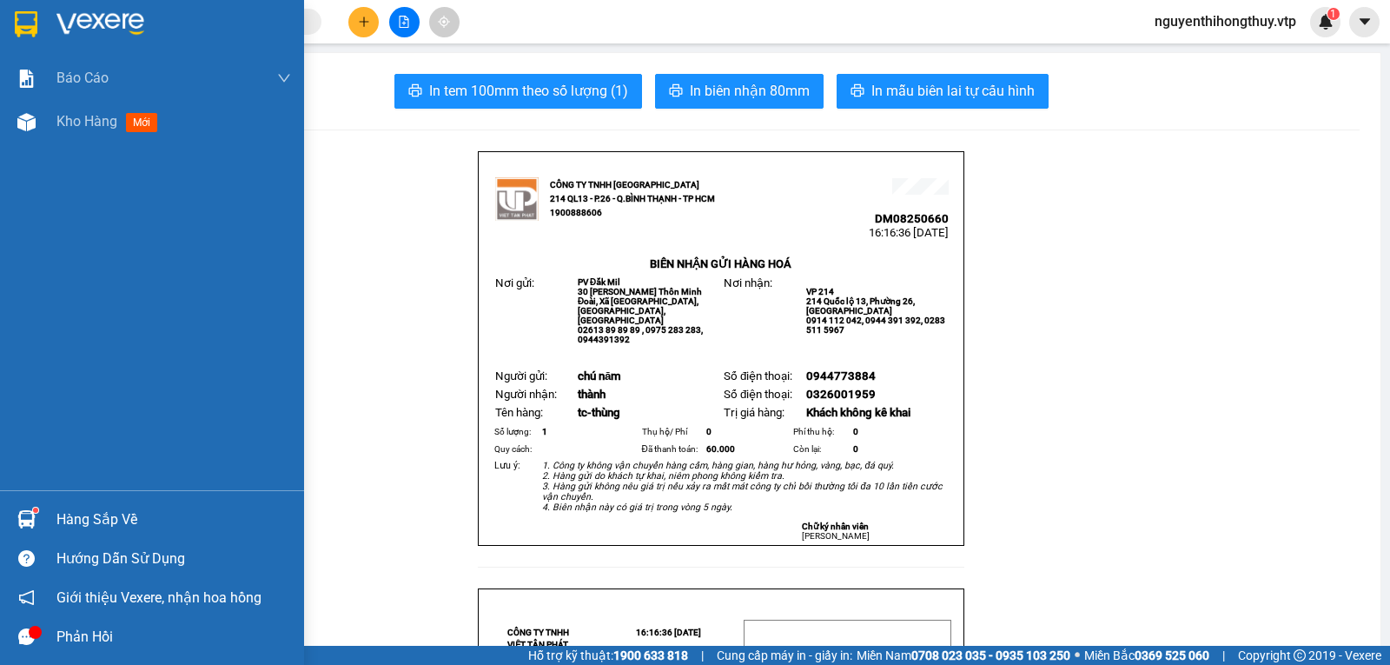
click at [24, 14] on img at bounding box center [26, 24] width 23 height 26
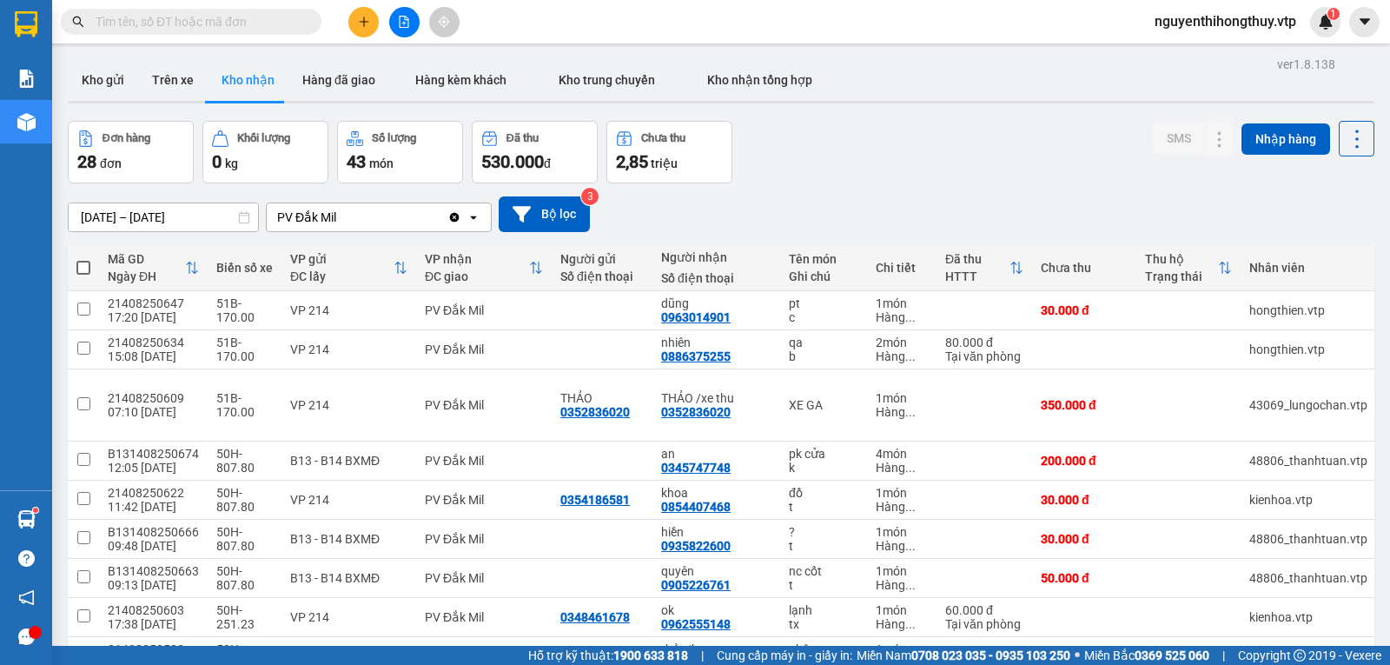
click at [367, 16] on icon "plus" at bounding box center [364, 22] width 12 height 12
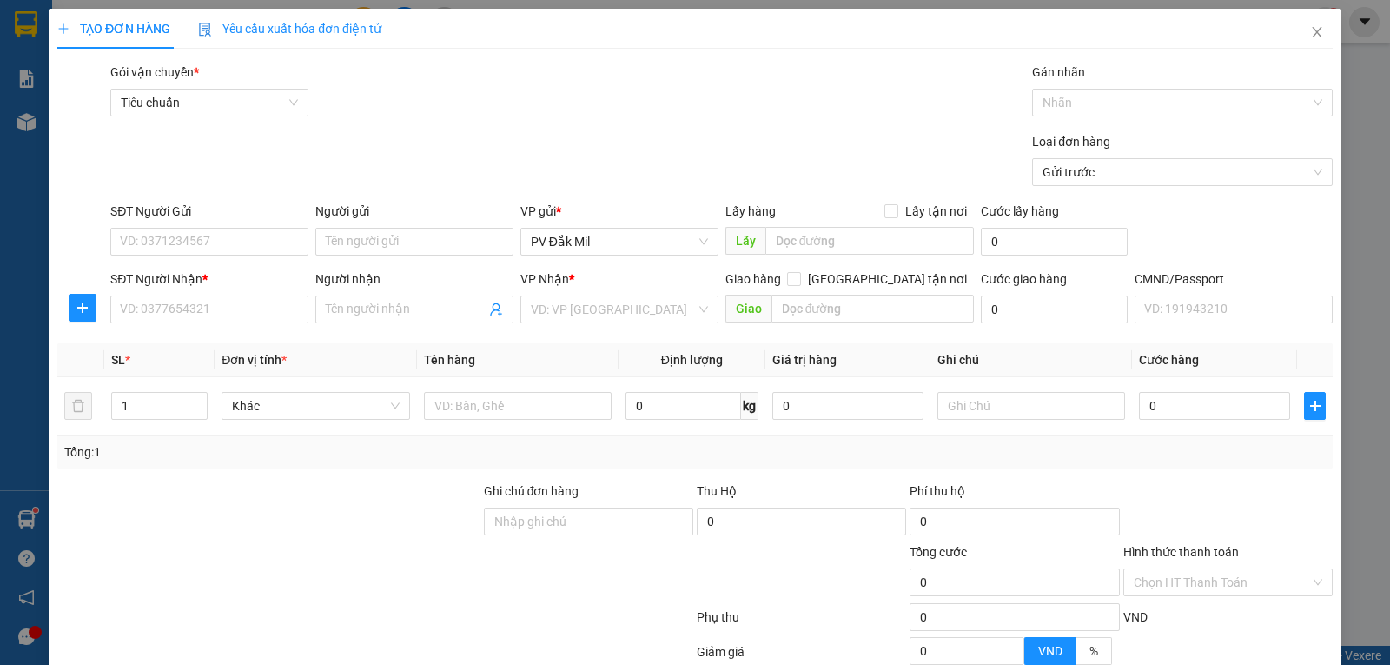
click at [547, 295] on div "VP Nhận *" at bounding box center [619, 282] width 198 height 26
click at [563, 314] on input "search" at bounding box center [613, 309] width 165 height 26
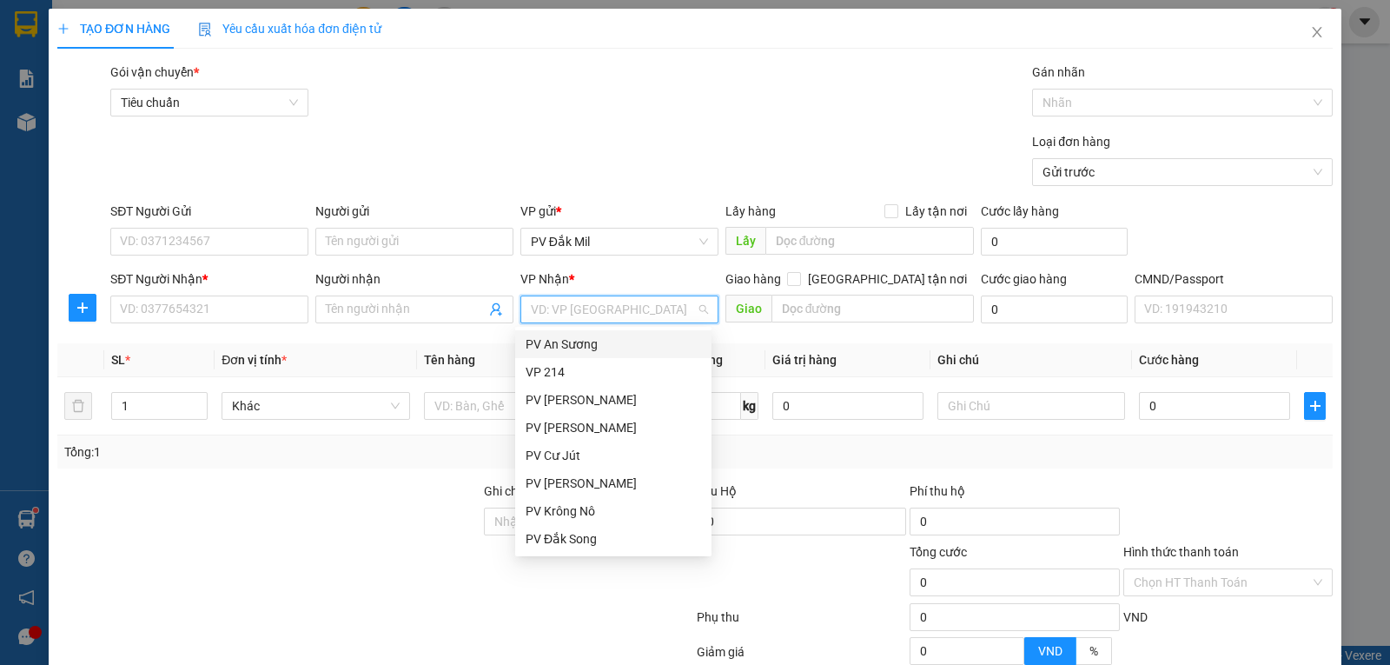
click at [549, 338] on div "PV An Sương" at bounding box center [613, 343] width 175 height 19
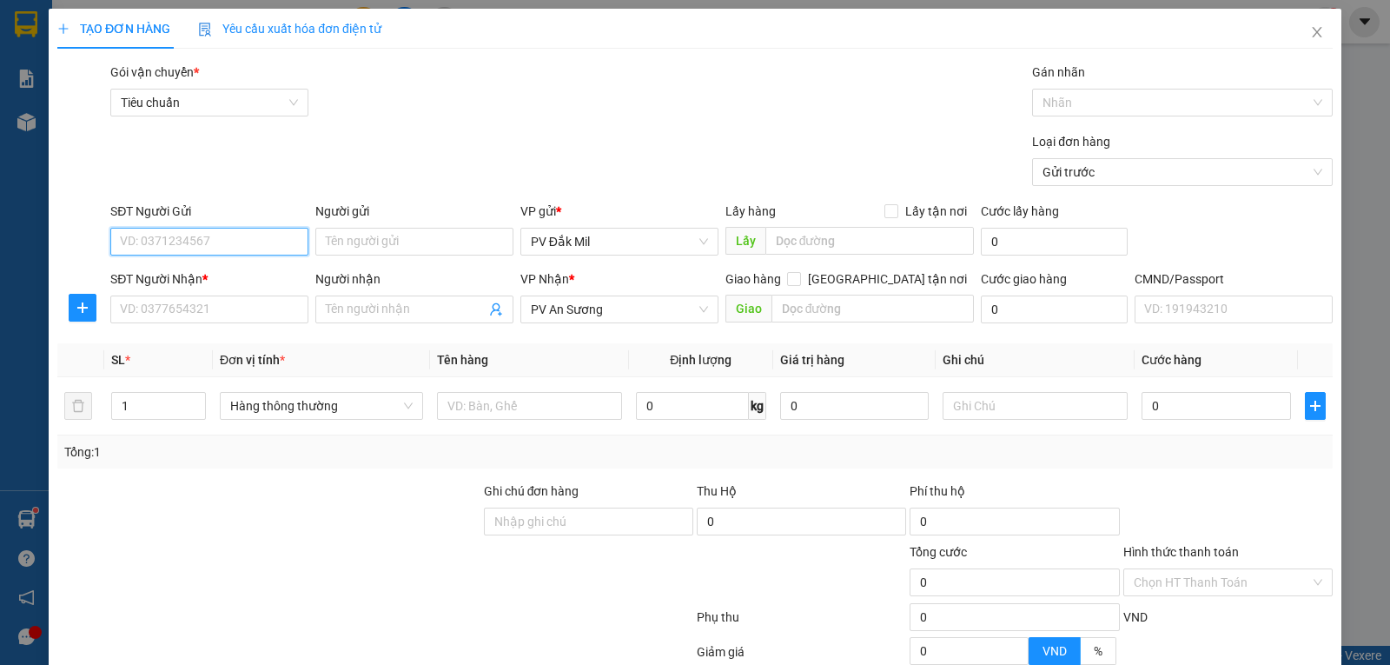
click at [236, 240] on input "SĐT Người Gửi" at bounding box center [209, 242] width 198 height 28
click at [374, 243] on input "Người gửi" at bounding box center [414, 242] width 198 height 28
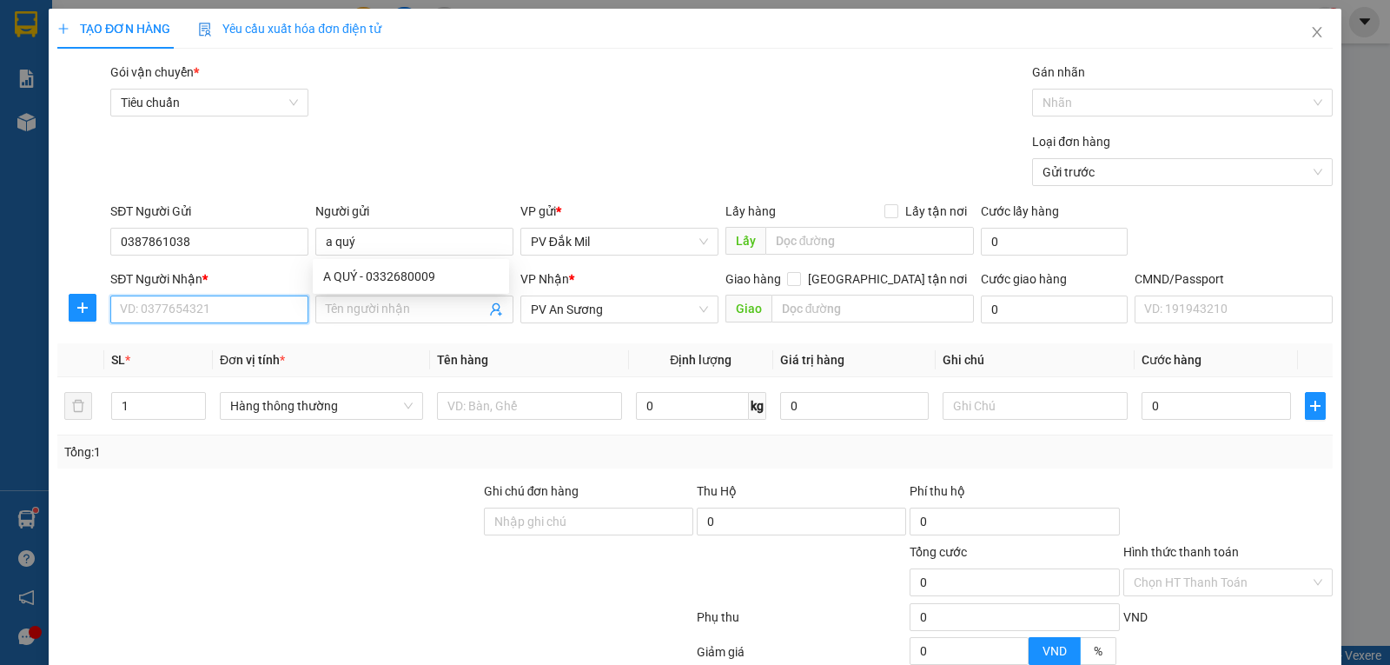
click at [226, 303] on input "SĐT Người Nhận *" at bounding box center [209, 309] width 198 height 28
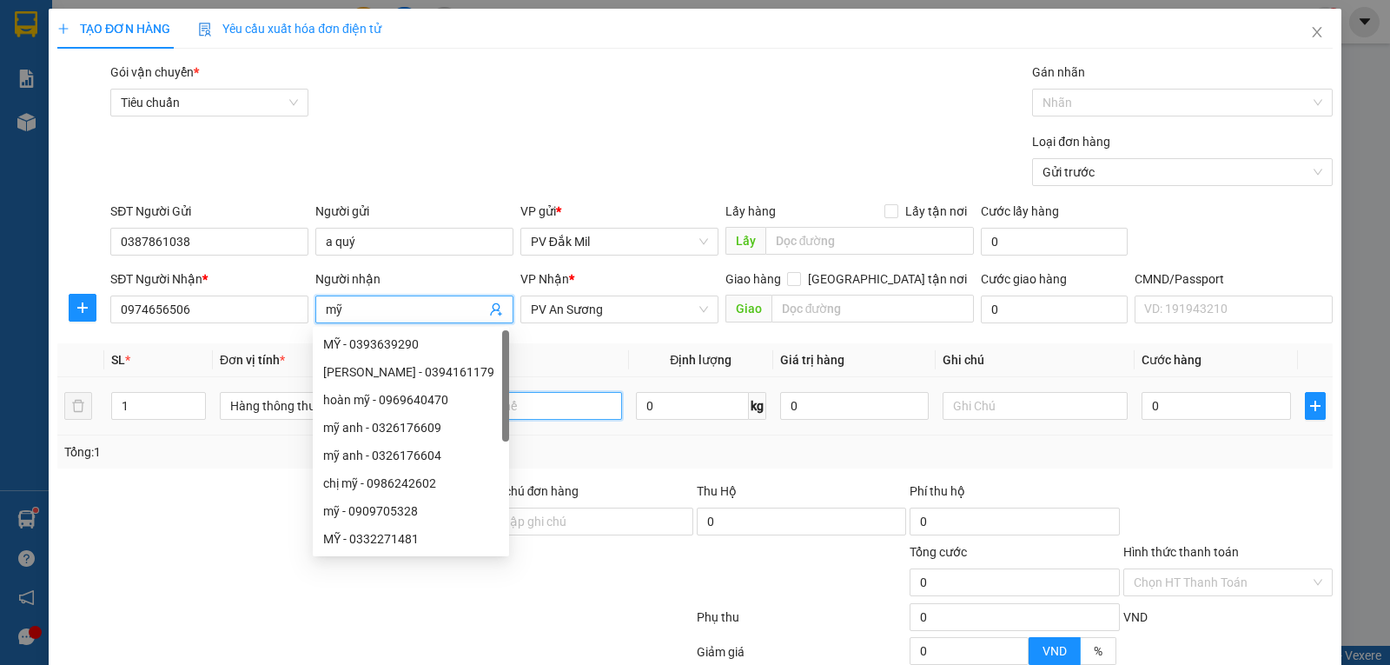
click at [534, 405] on input "text" at bounding box center [529, 406] width 185 height 28
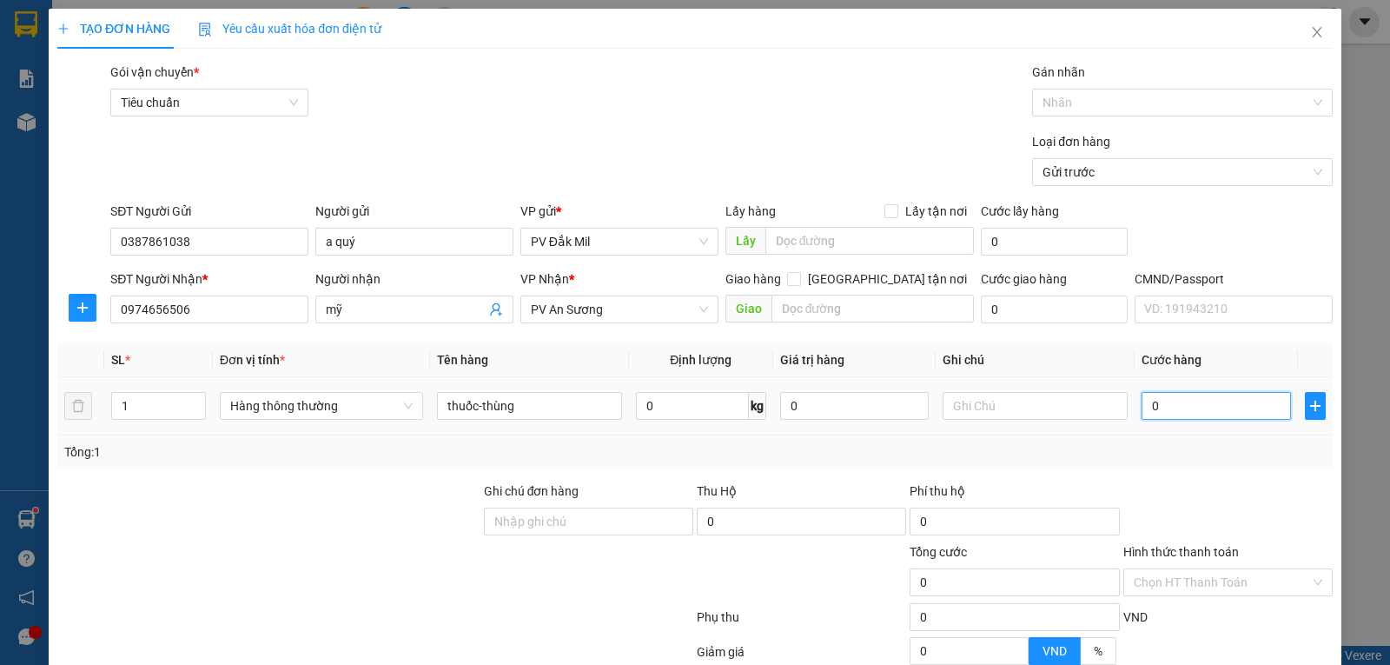
click at [1162, 410] on input "0" at bounding box center [1216, 406] width 149 height 28
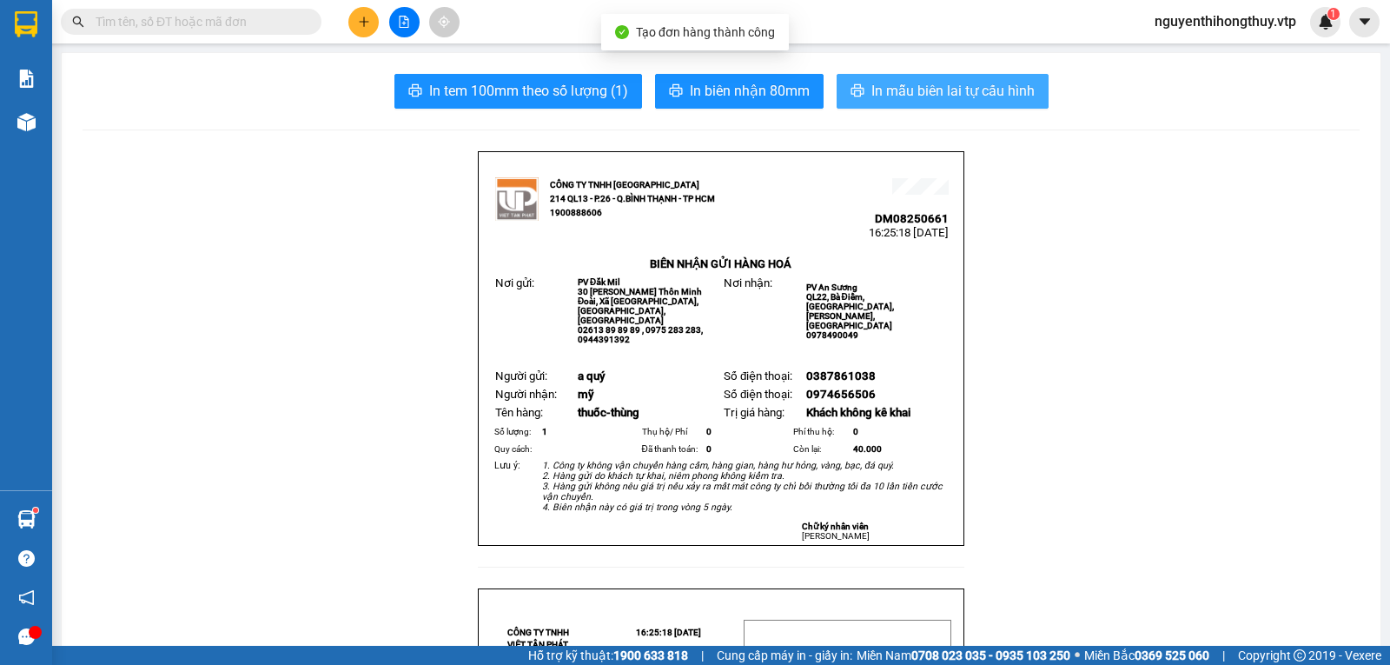
click at [937, 85] on span "In mẫu biên lai tự cấu hình" at bounding box center [952, 91] width 163 height 22
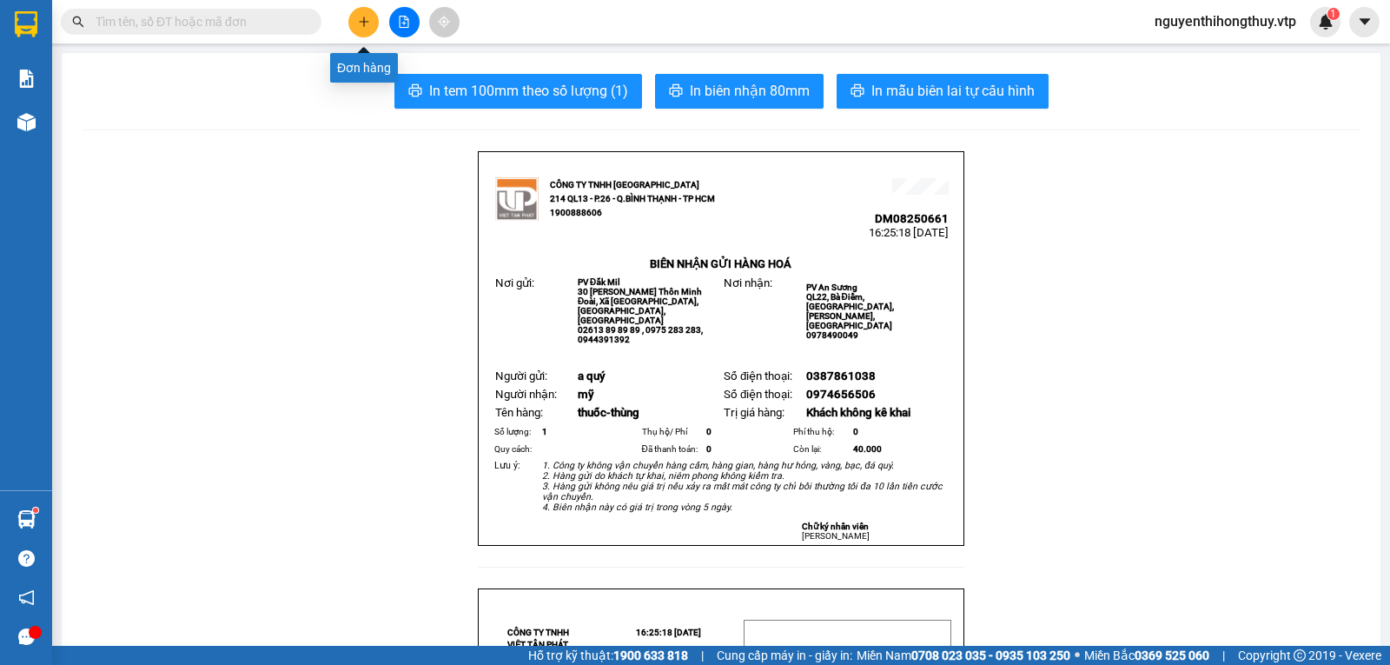
click at [365, 22] on icon "plus" at bounding box center [364, 21] width 10 height 1
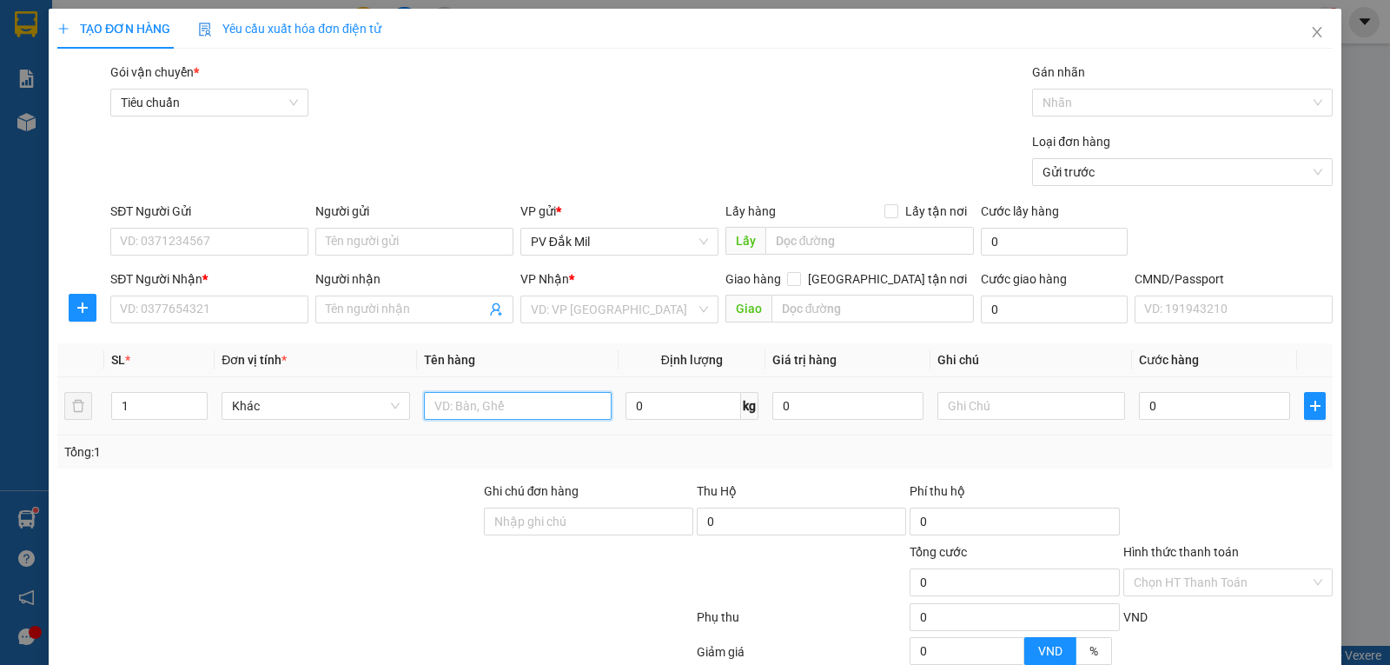
click at [480, 412] on input "text" at bounding box center [518, 406] width 188 height 28
click at [570, 305] on input "search" at bounding box center [613, 309] width 165 height 26
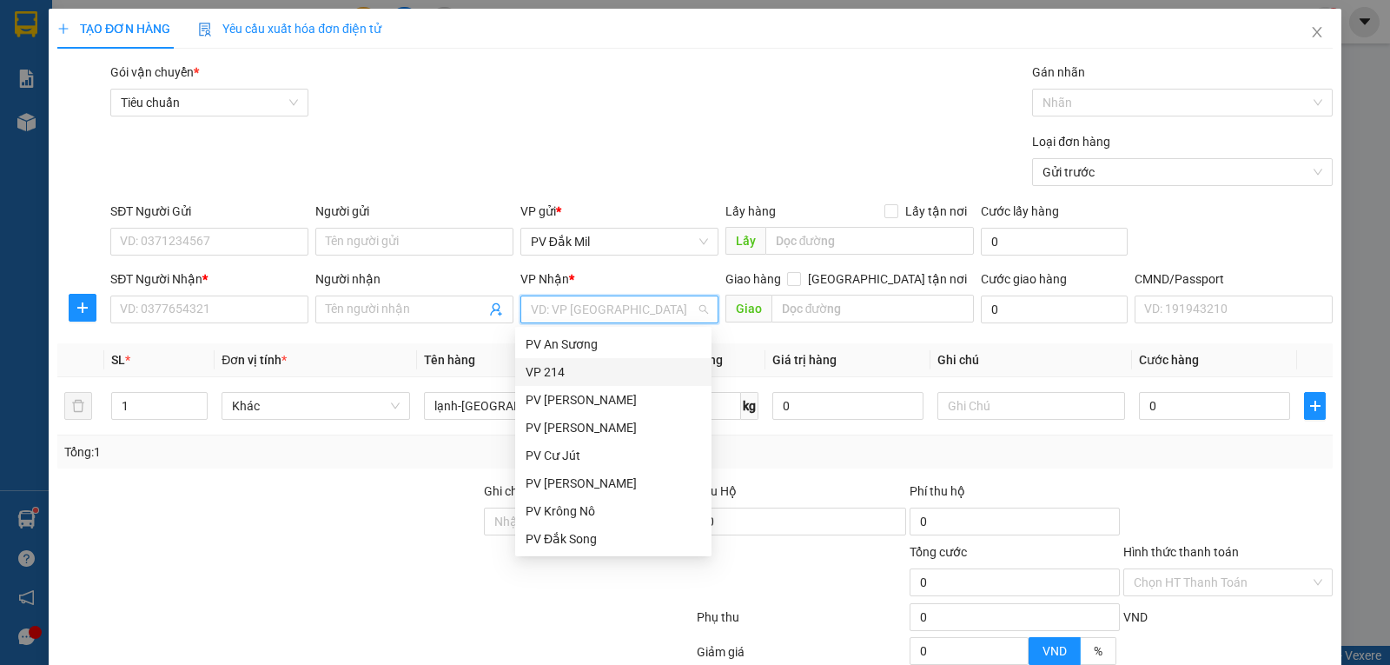
click at [571, 369] on div "VP 214" at bounding box center [613, 371] width 175 height 19
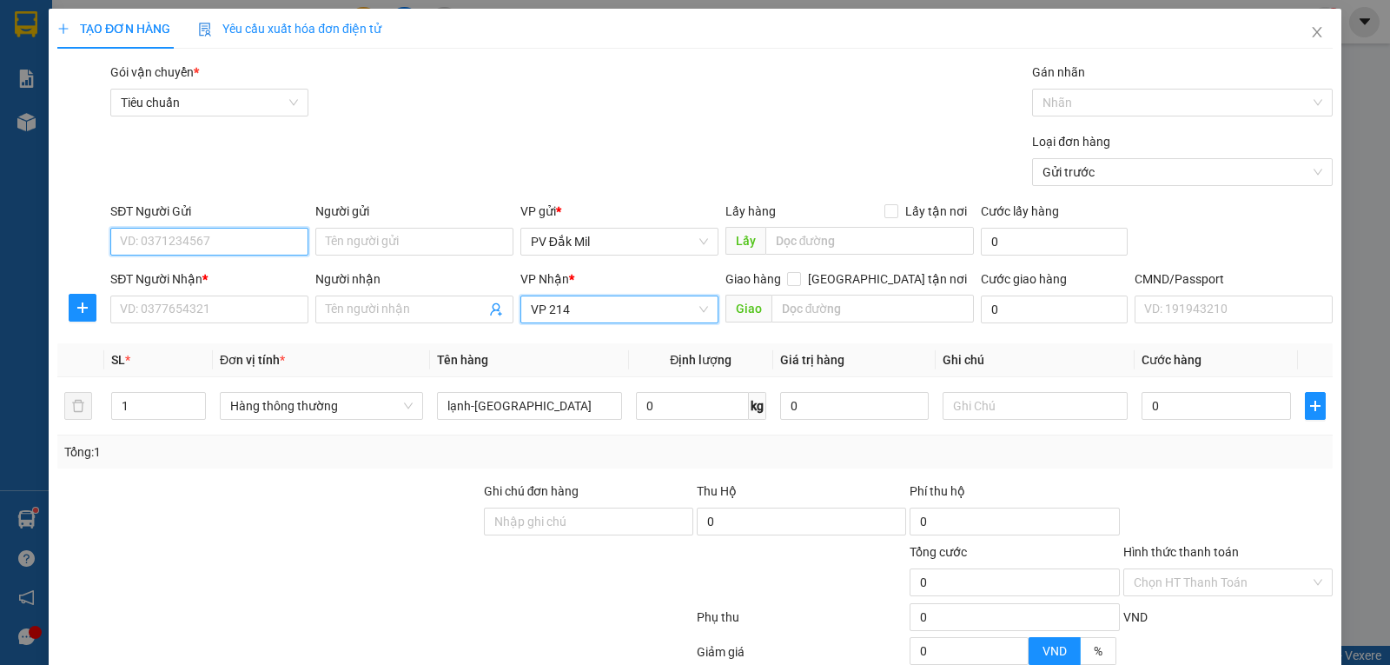
click at [214, 242] on input "SĐT Người Gửi" at bounding box center [209, 242] width 198 height 28
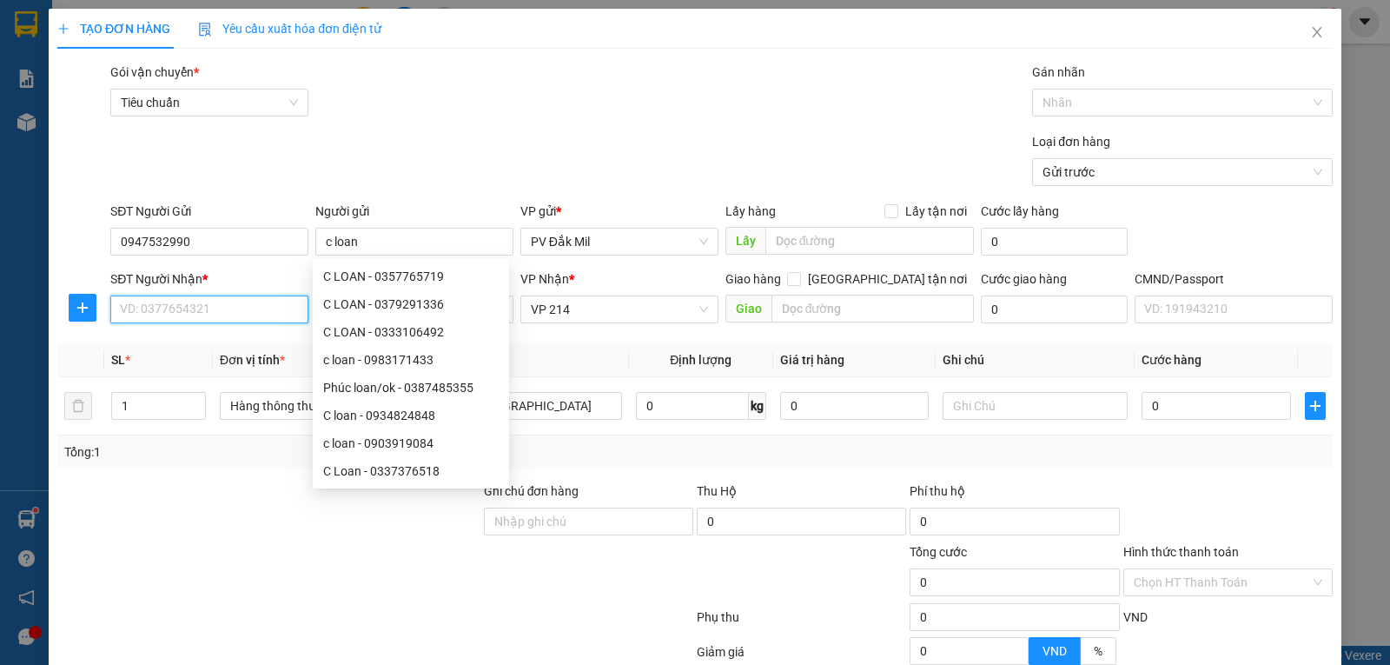
click at [199, 298] on input "SĐT Người Nhận *" at bounding box center [209, 309] width 198 height 28
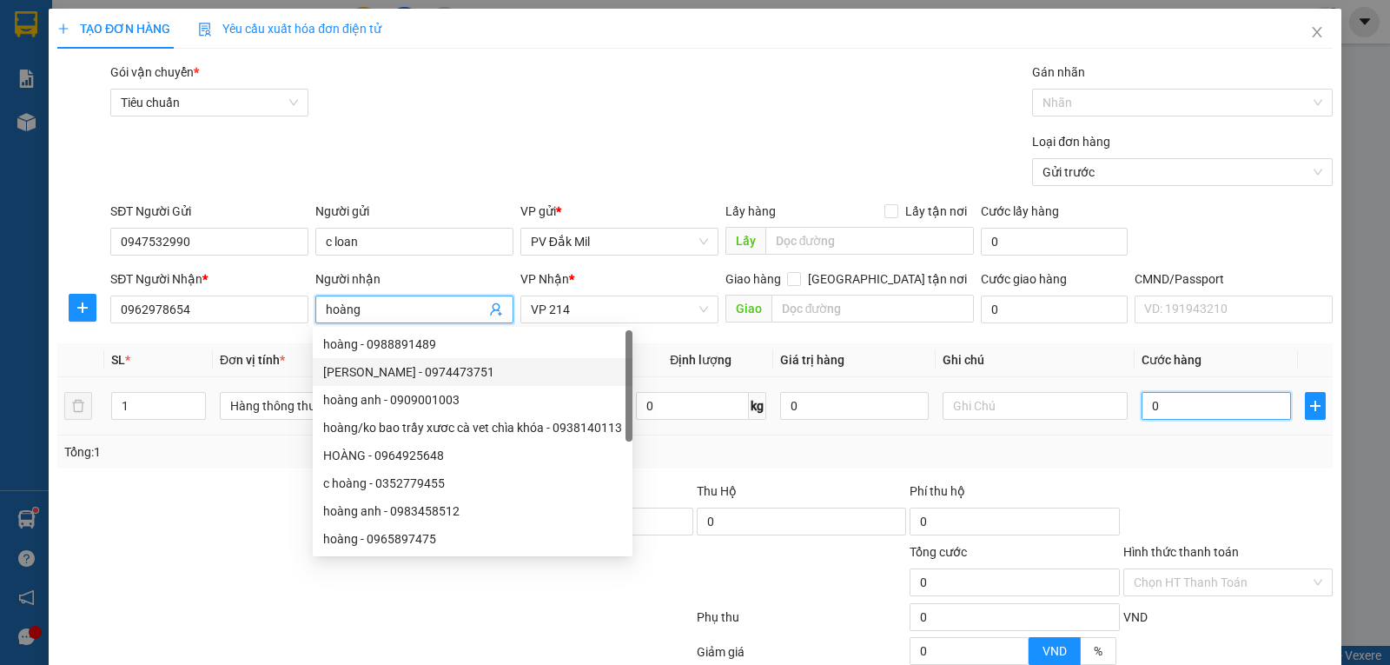
click at [1194, 412] on input "0" at bounding box center [1216, 406] width 149 height 28
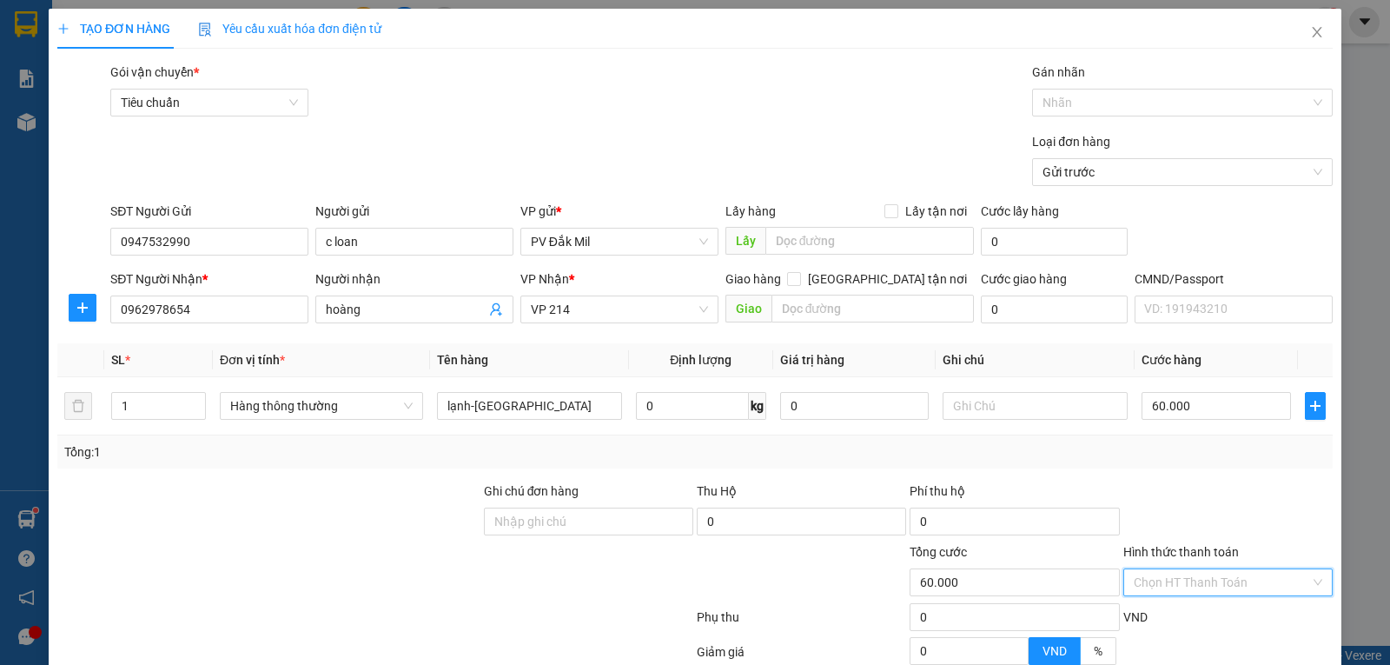
drag, startPoint x: 1203, startPoint y: 405, endPoint x: 1205, endPoint y: 417, distance: 12.3
click at [1203, 569] on input "Hình thức thanh toán" at bounding box center [1222, 582] width 176 height 26
click at [1169, 607] on div "Tại văn phòng" at bounding box center [1216, 616] width 187 height 19
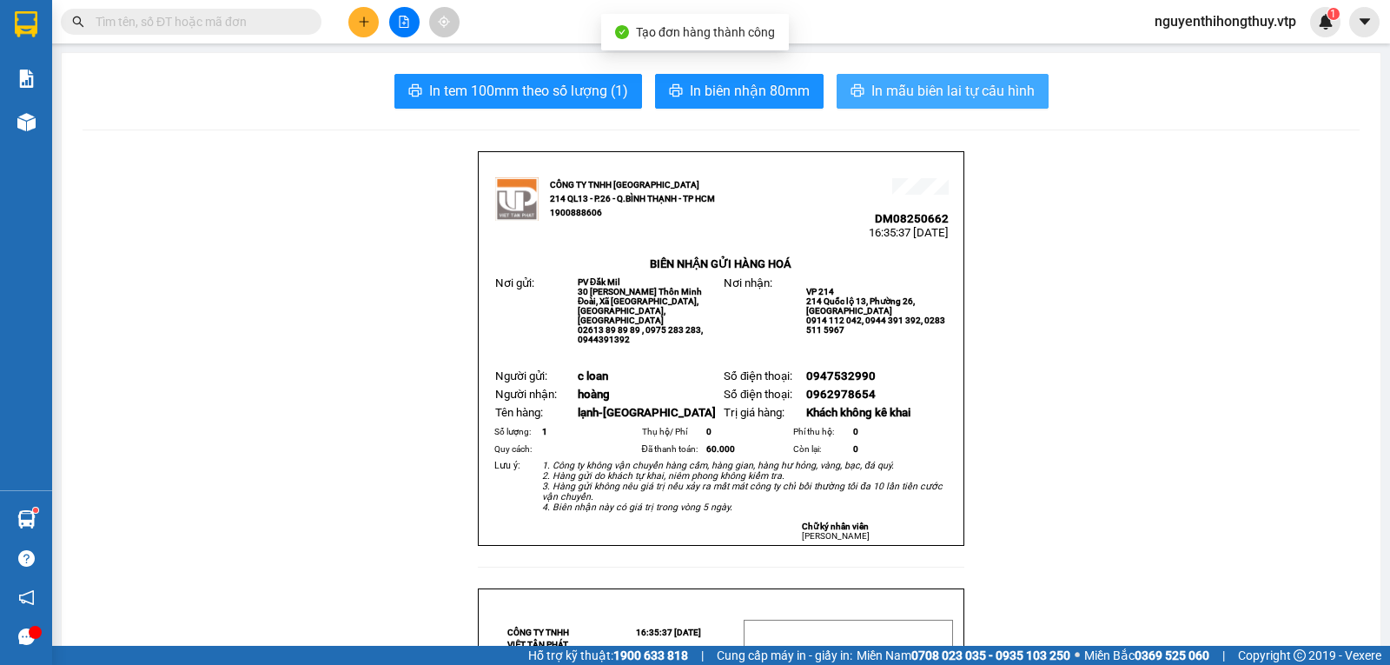
click at [962, 90] on span "In mẫu biên lai tự cấu hình" at bounding box center [952, 91] width 163 height 22
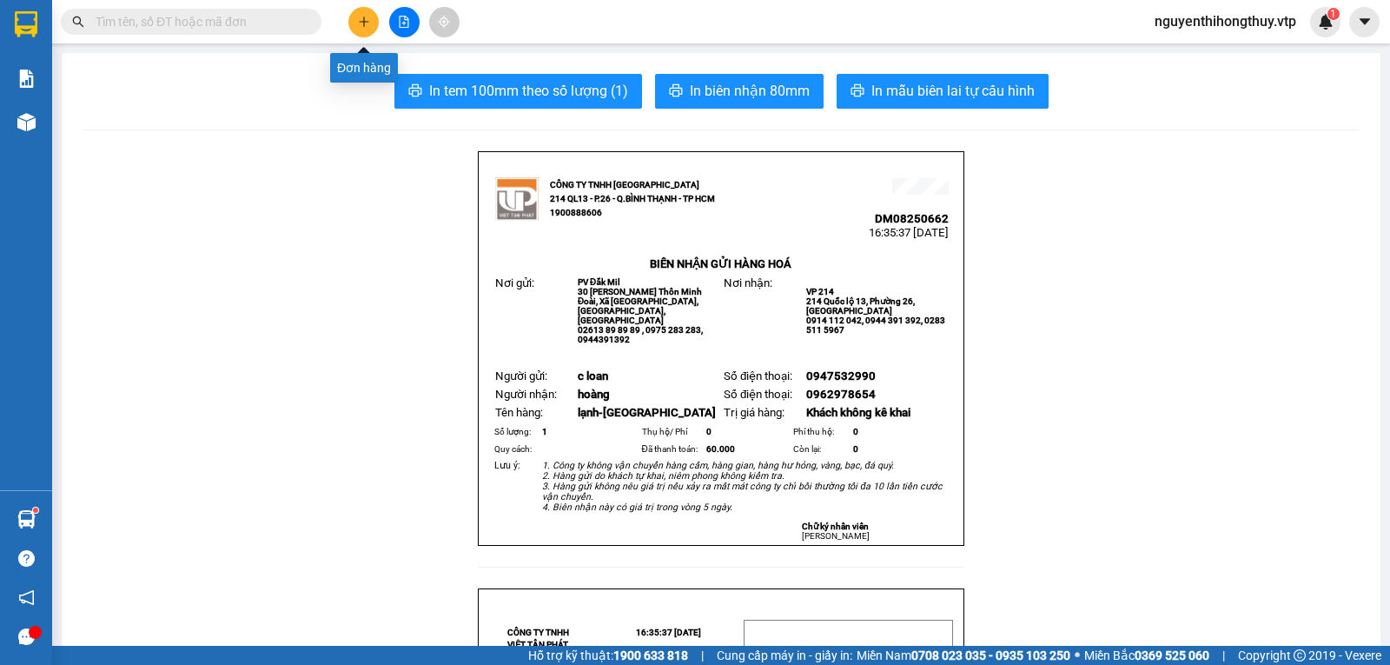
click at [358, 17] on icon "plus" at bounding box center [364, 22] width 12 height 12
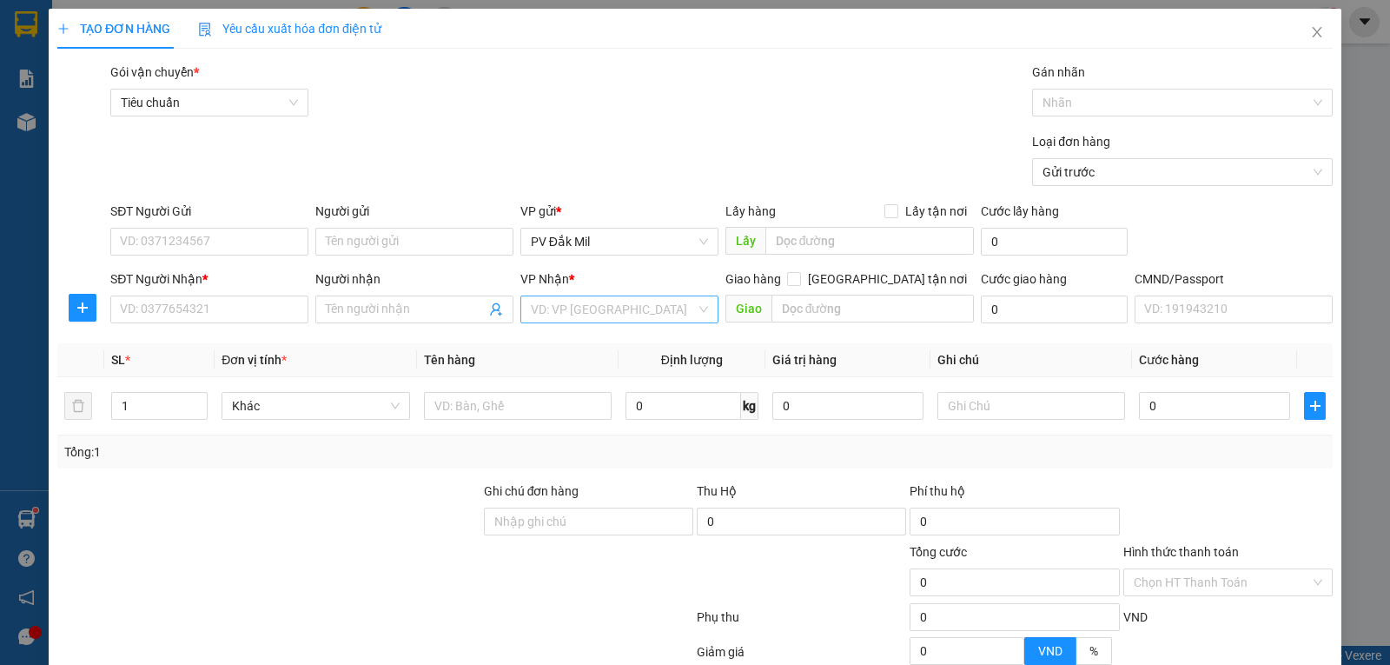
click at [597, 302] on input "search" at bounding box center [613, 309] width 165 height 26
click at [554, 341] on div "VP 214" at bounding box center [613, 343] width 175 height 19
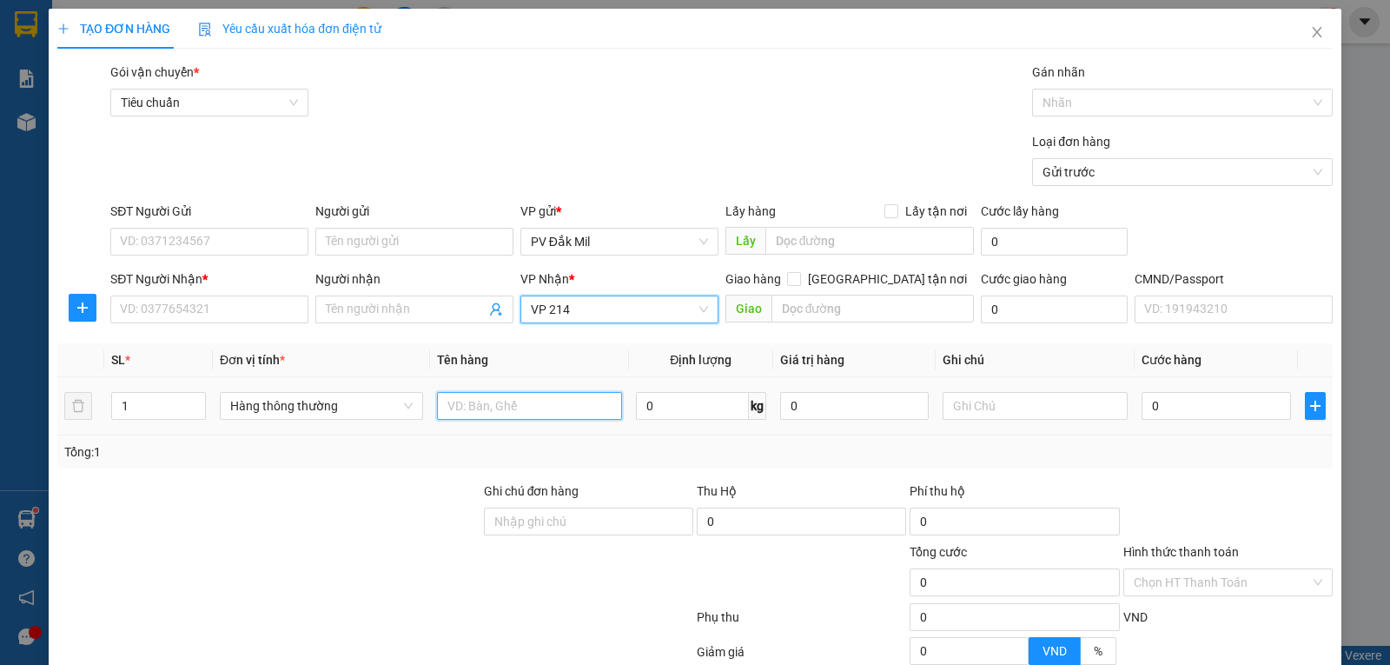
click at [489, 396] on input "text" at bounding box center [529, 406] width 185 height 28
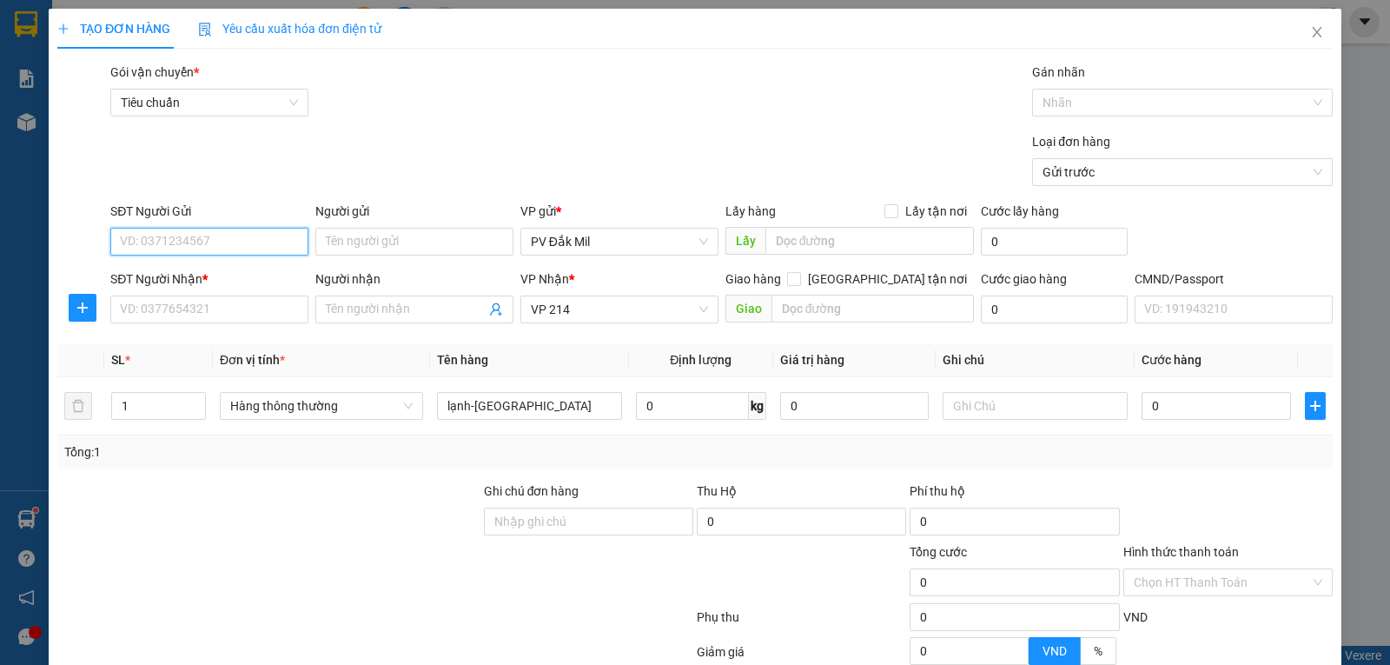
click at [232, 246] on input "SĐT Người Gửi" at bounding box center [209, 242] width 198 height 28
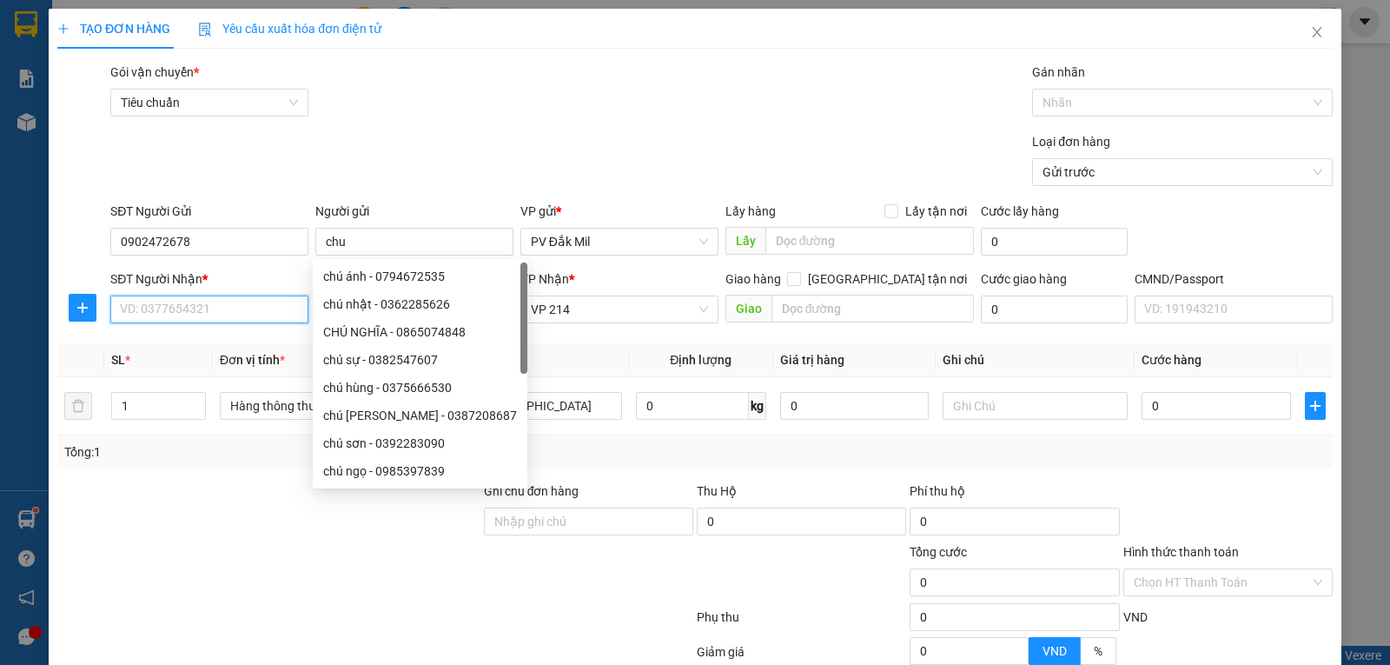
click at [237, 312] on input "SĐT Người Nhận *" at bounding box center [209, 309] width 198 height 28
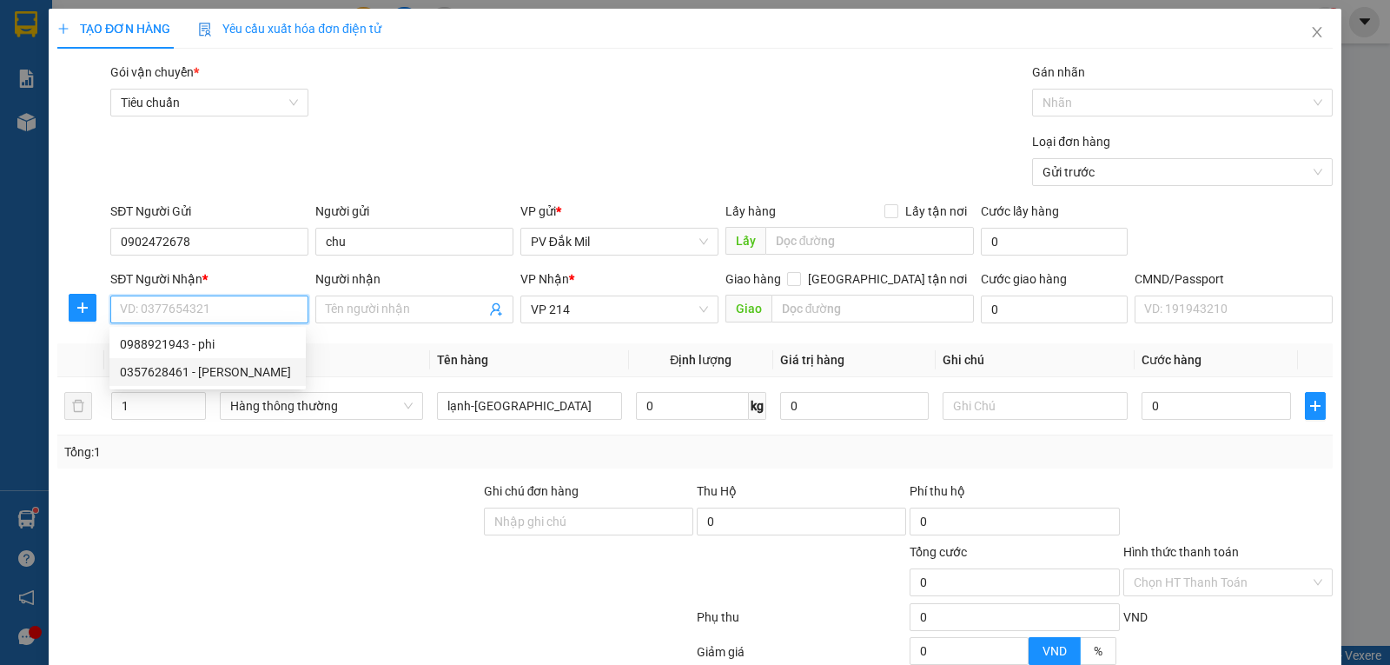
click at [224, 368] on div "0357628461 - nhi linh" at bounding box center [207, 371] width 175 height 19
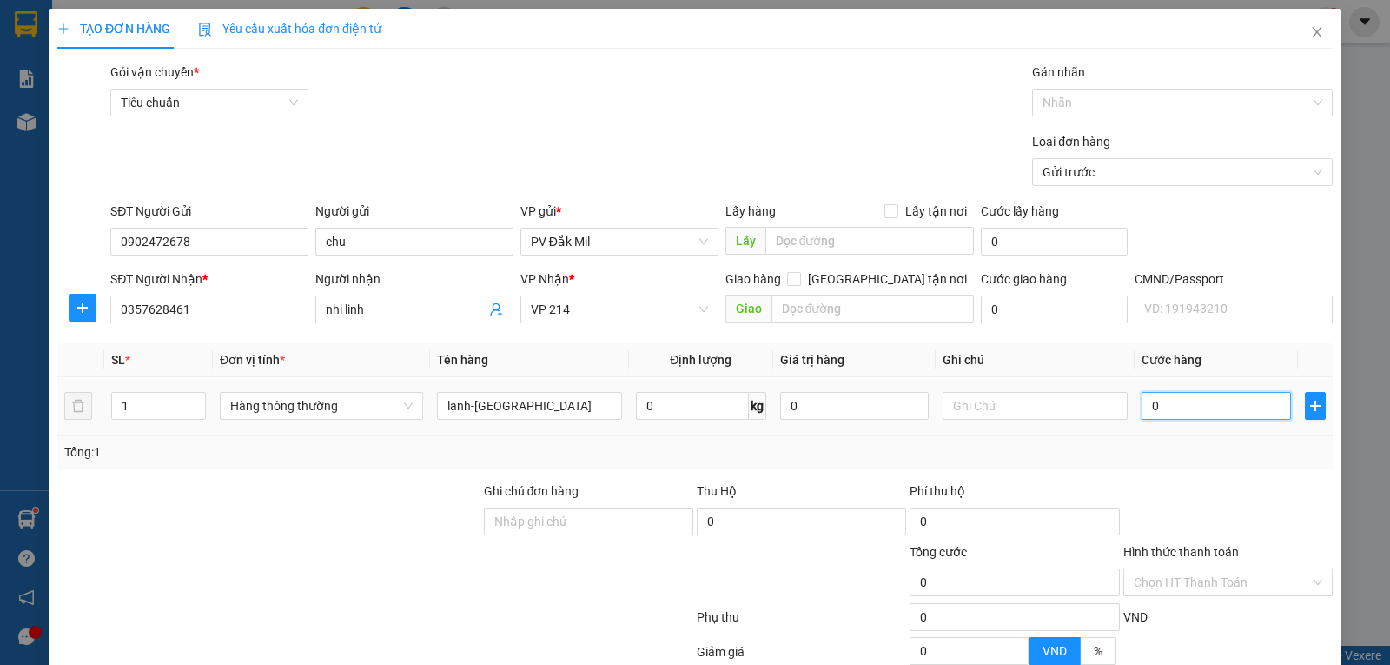
click at [1187, 401] on input "0" at bounding box center [1216, 406] width 149 height 28
click at [1185, 569] on input "Hình thức thanh toán" at bounding box center [1222, 582] width 176 height 26
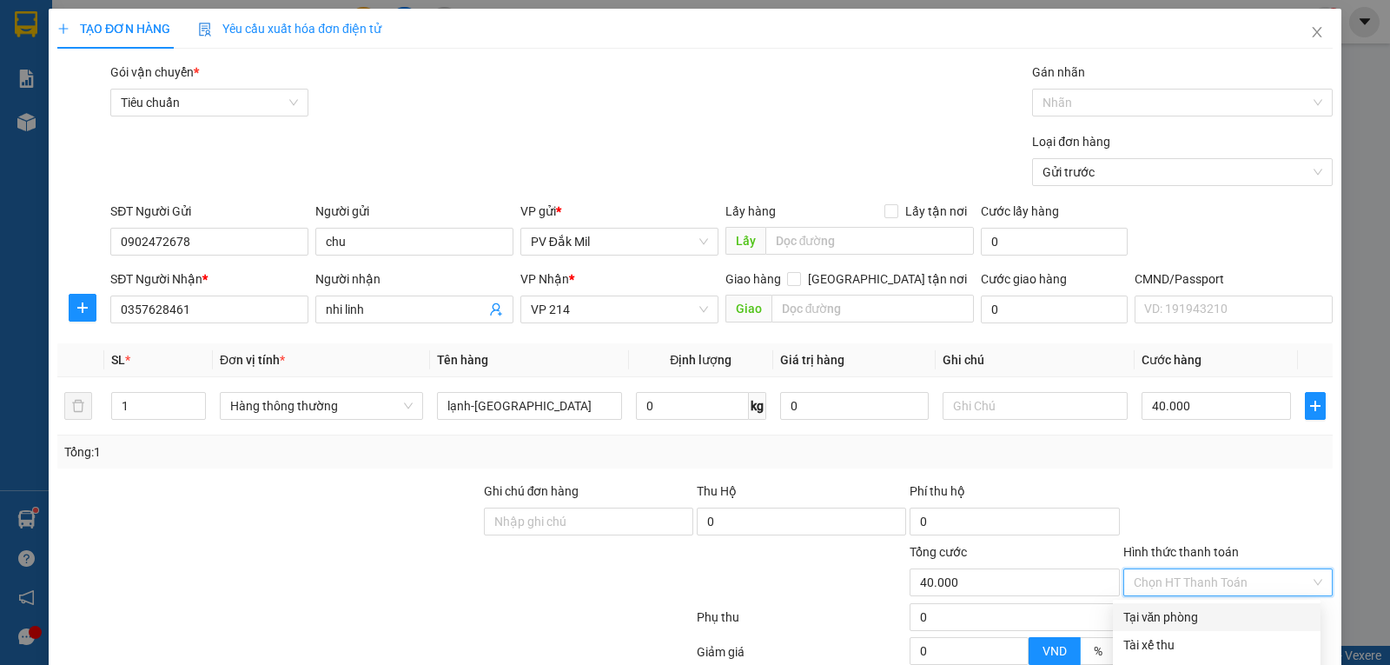
click at [1167, 607] on div "Tại văn phòng" at bounding box center [1216, 616] width 187 height 19
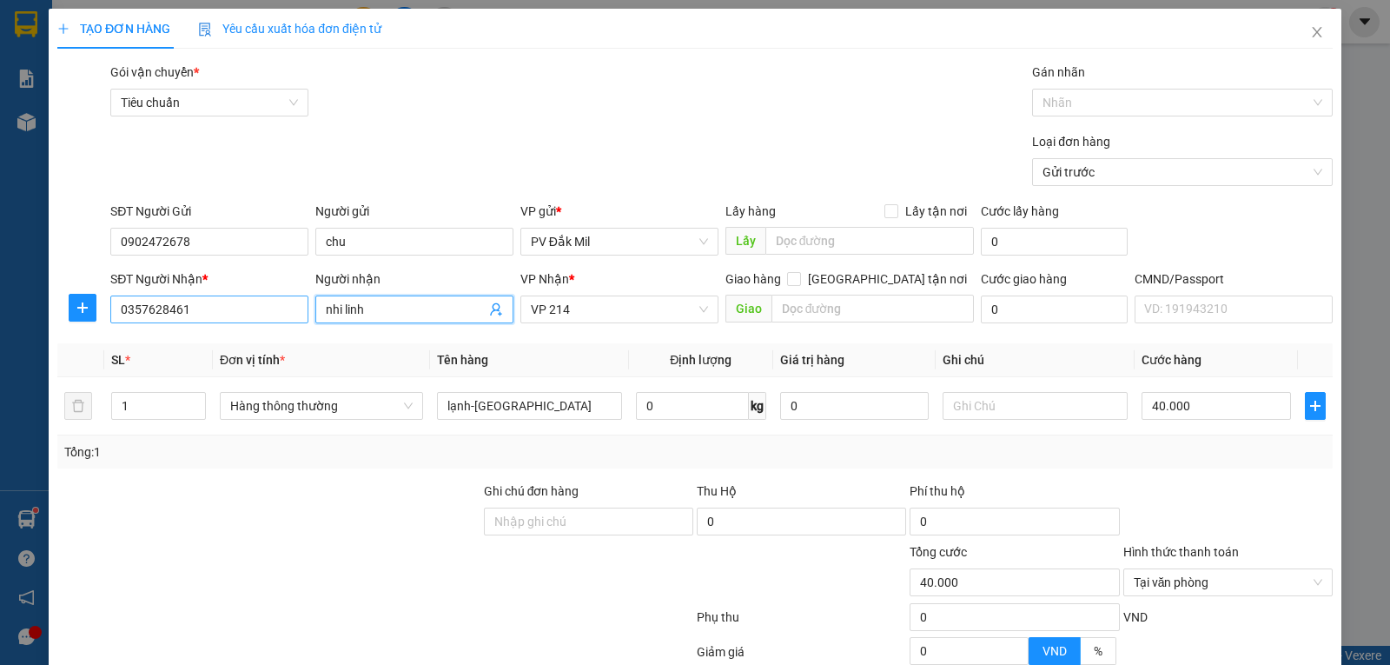
drag, startPoint x: 380, startPoint y: 136, endPoint x: 257, endPoint y: 134, distance: 122.5
click at [278, 269] on div "SĐT Người Nhận * 0357628461 Người nhận nhi linh nhi linh VP Nhận * VP 214 Giao …" at bounding box center [721, 299] width 1229 height 61
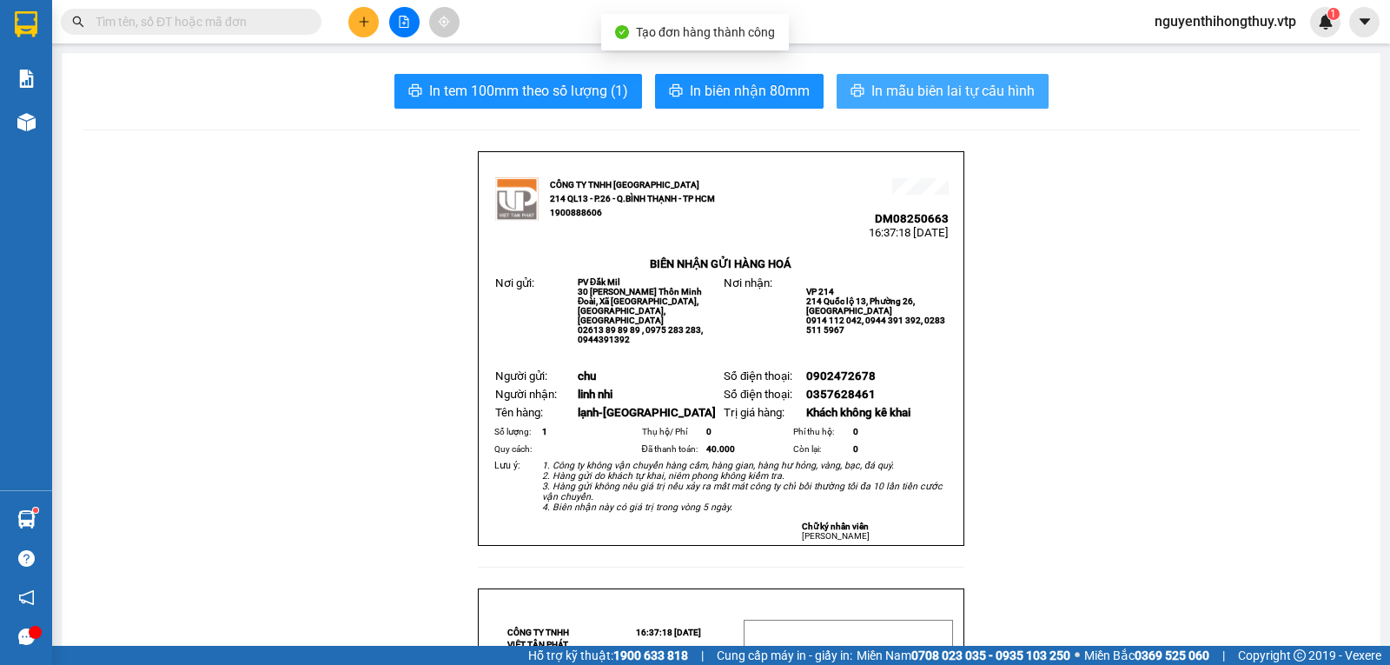
click at [911, 96] on span "In mẫu biên lai tự cấu hình" at bounding box center [952, 91] width 163 height 22
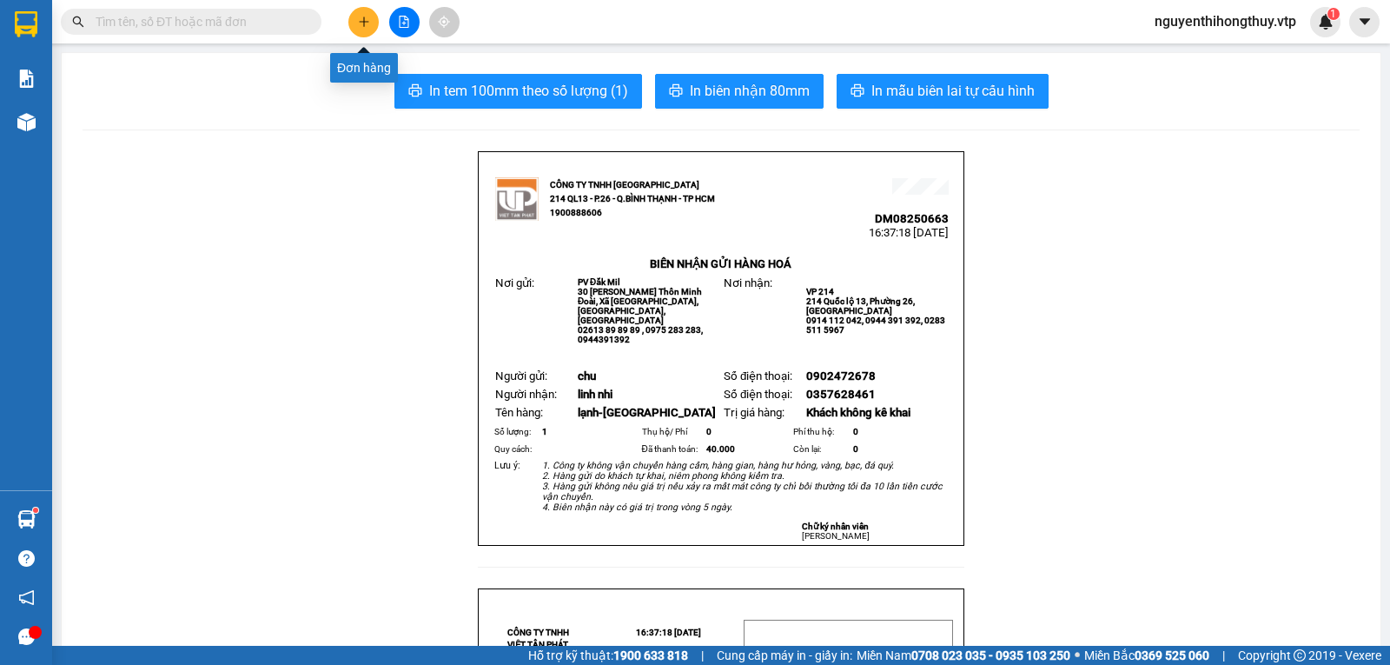
click at [367, 26] on icon "plus" at bounding box center [364, 22] width 12 height 12
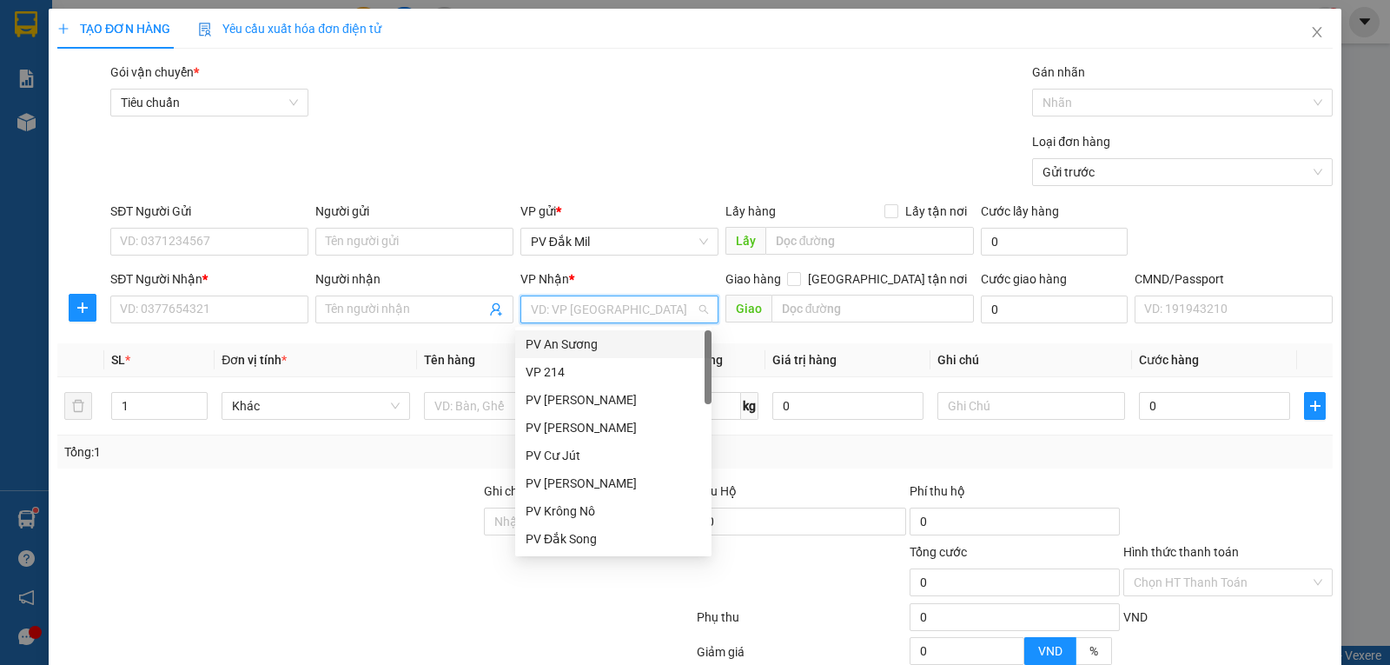
click at [606, 308] on input "search" at bounding box center [613, 309] width 165 height 26
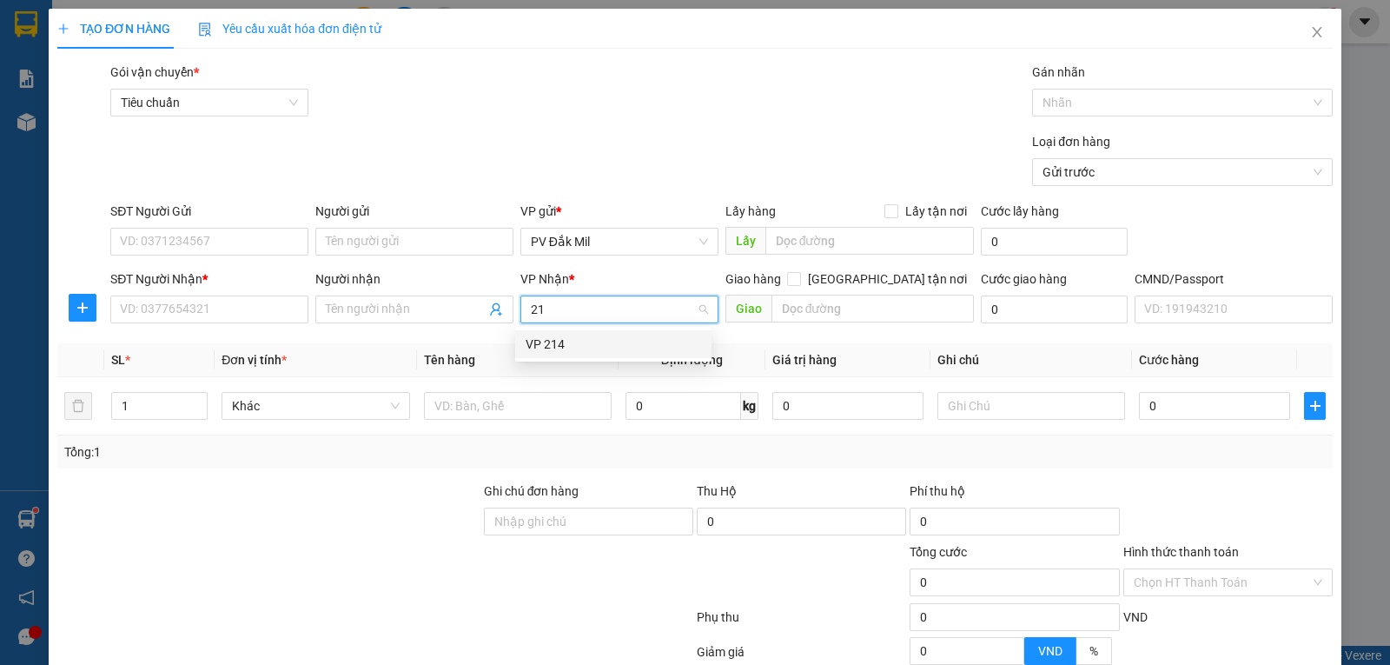
click at [546, 339] on div "VP 214" at bounding box center [613, 343] width 175 height 19
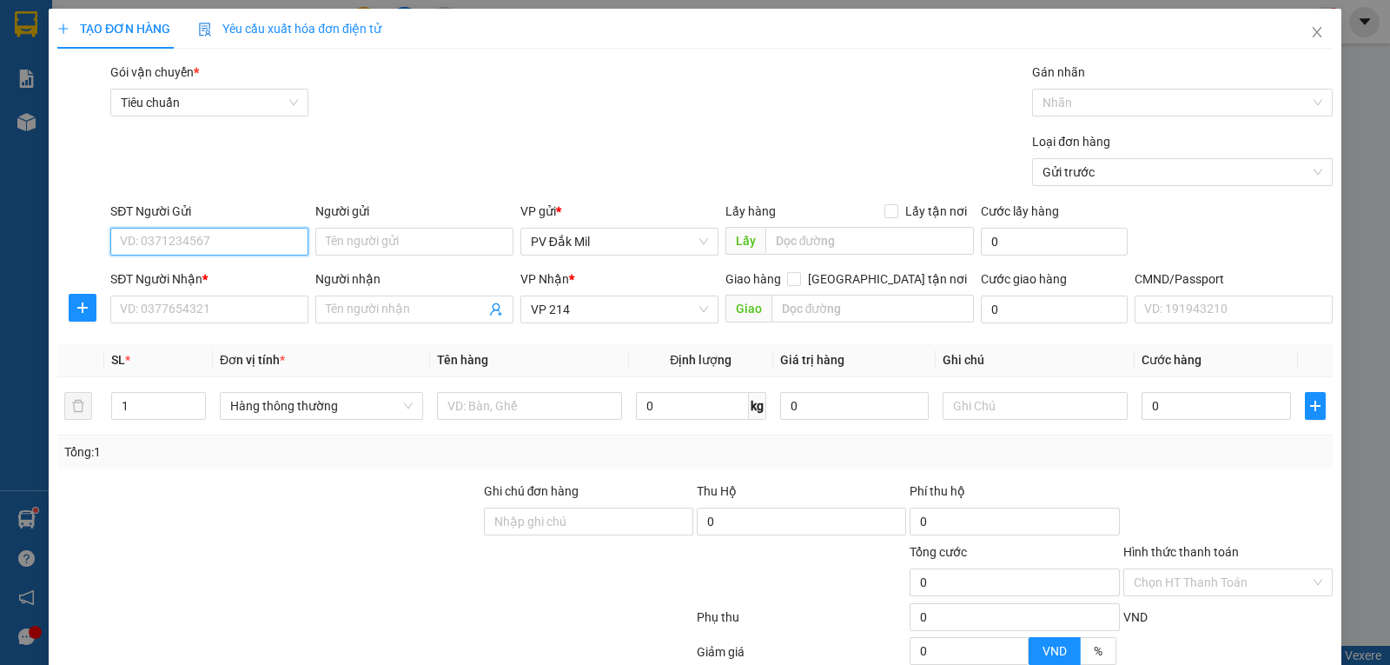
click at [202, 243] on input "SĐT Người Gửi" at bounding box center [209, 242] width 198 height 28
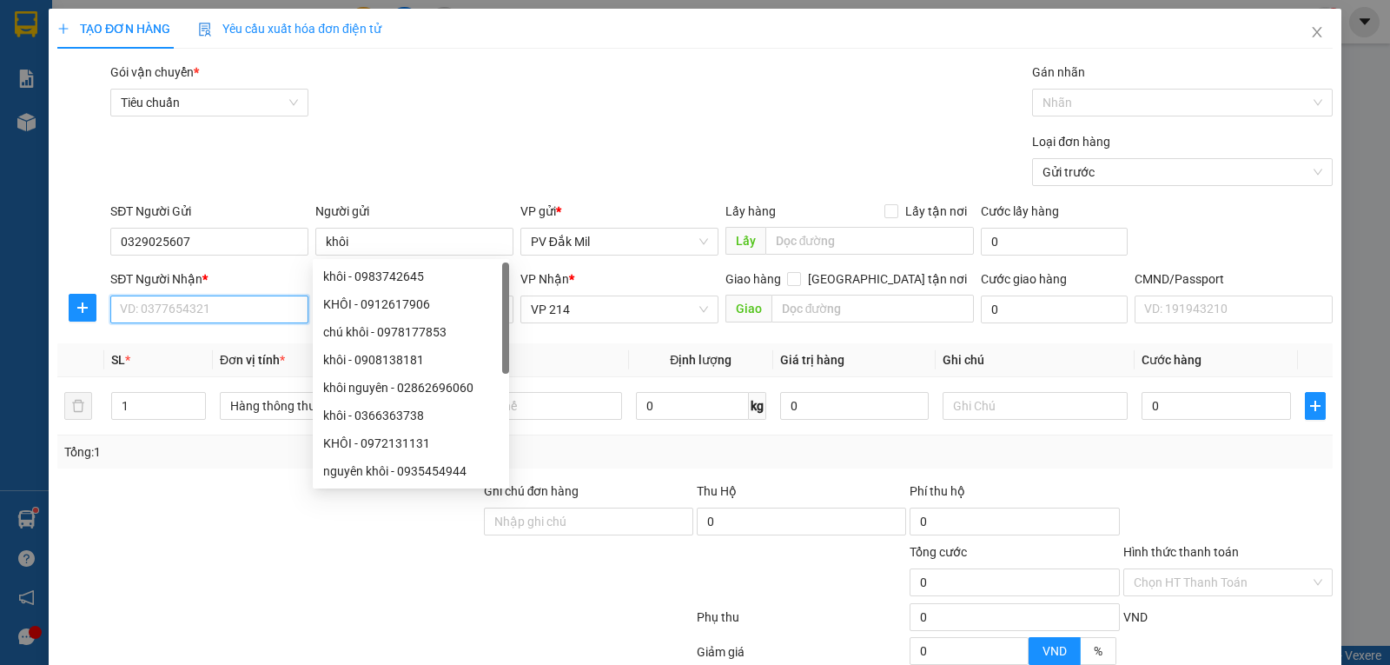
click at [189, 310] on input "SĐT Người Nhận *" at bounding box center [209, 309] width 198 height 28
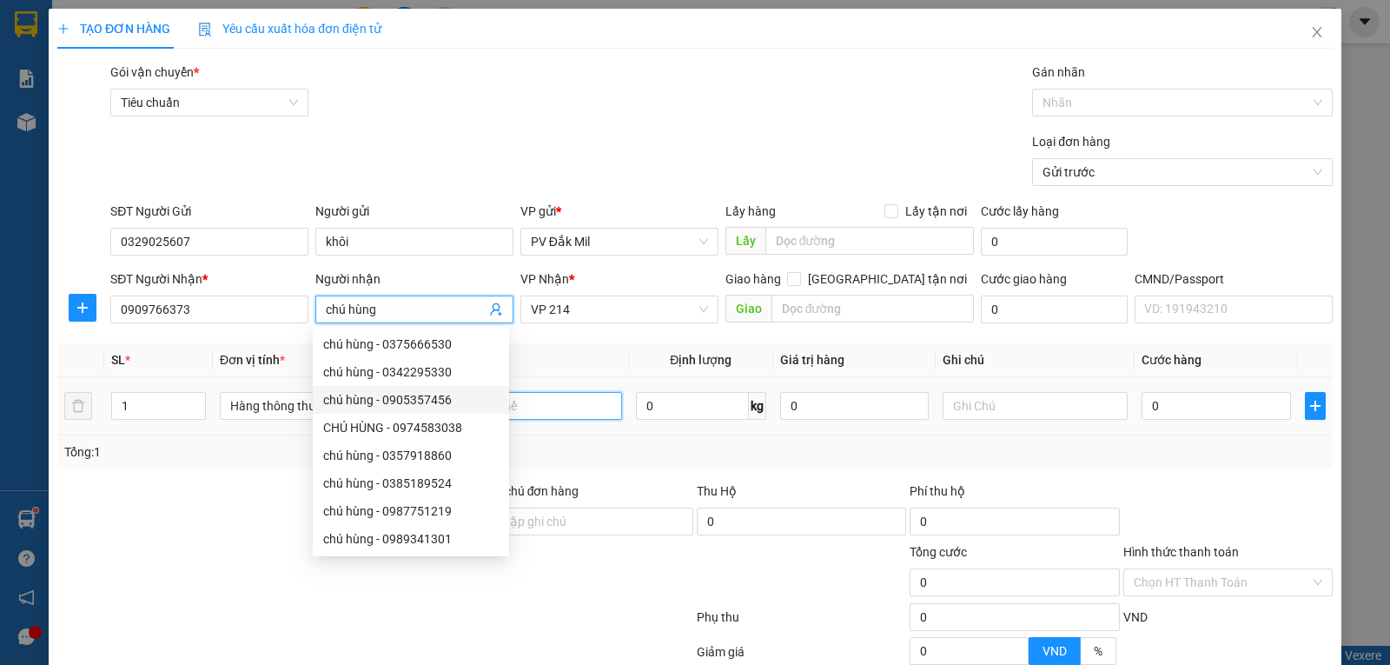
click at [538, 405] on input "text" at bounding box center [529, 406] width 185 height 28
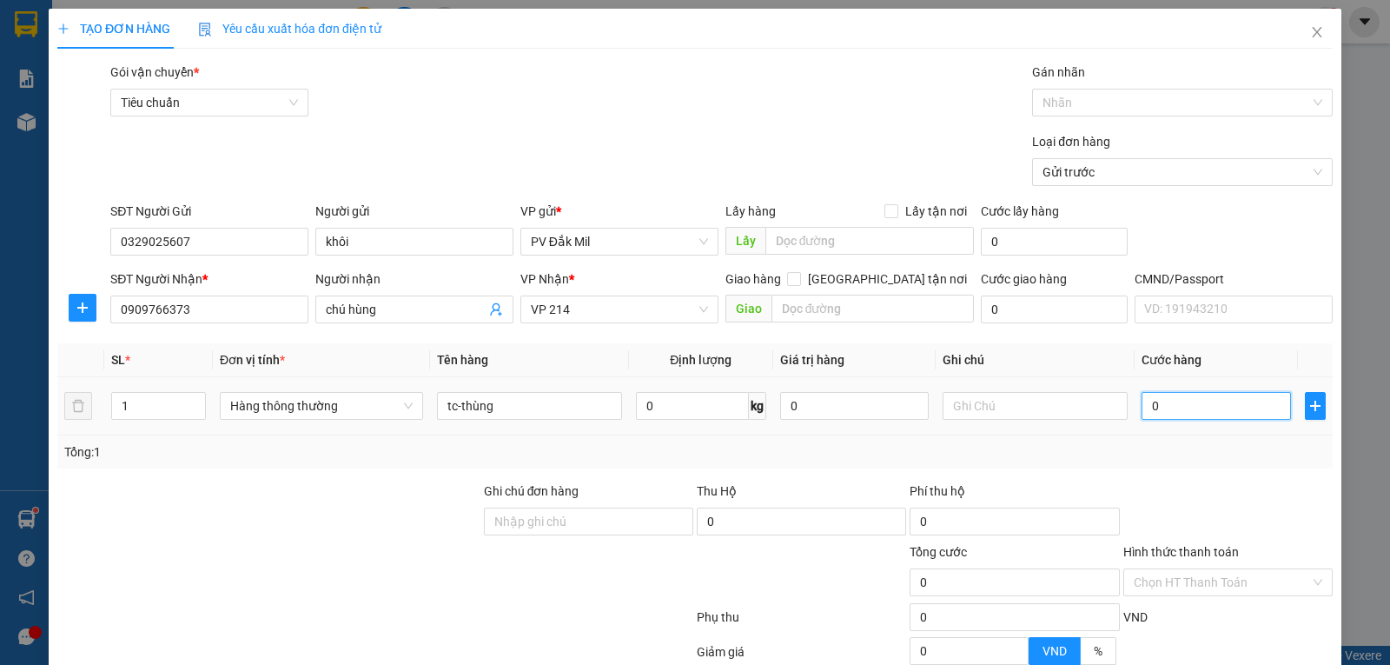
click at [1146, 404] on input "0" at bounding box center [1216, 406] width 149 height 28
click at [1226, 569] on input "Hình thức thanh toán" at bounding box center [1222, 582] width 176 height 26
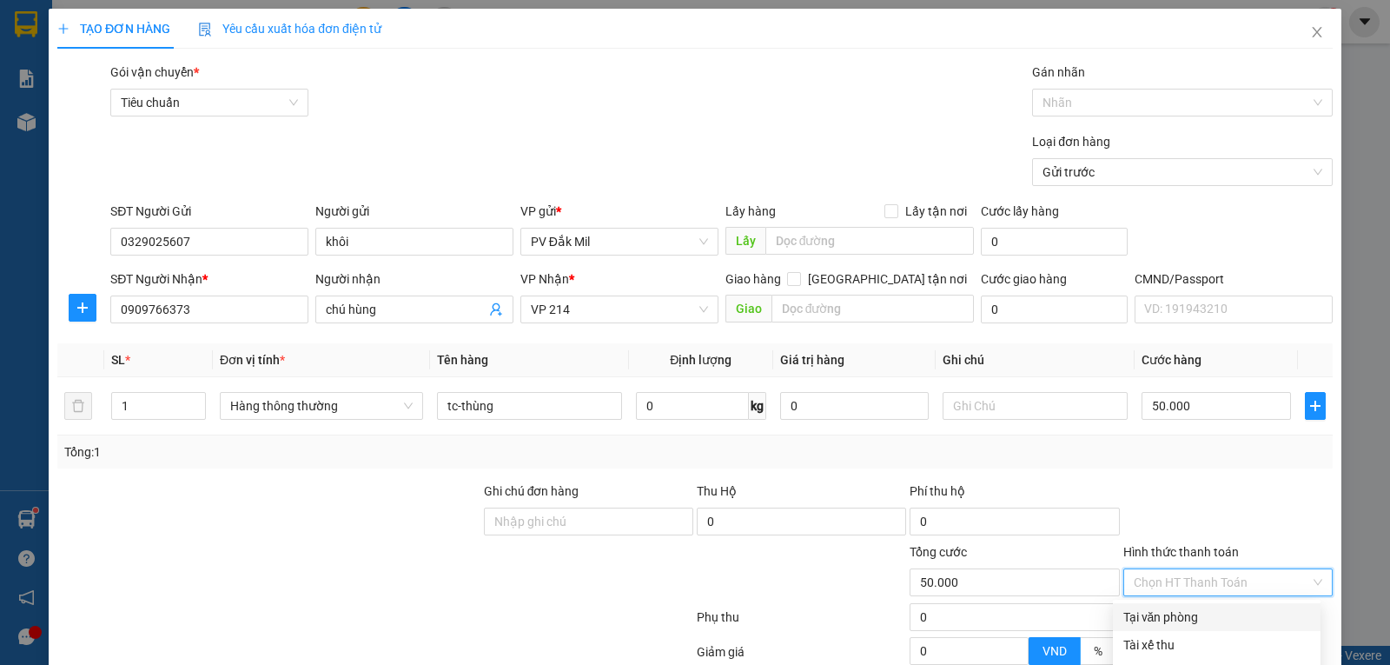
click at [1198, 607] on div "Tại văn phòng" at bounding box center [1216, 616] width 187 height 19
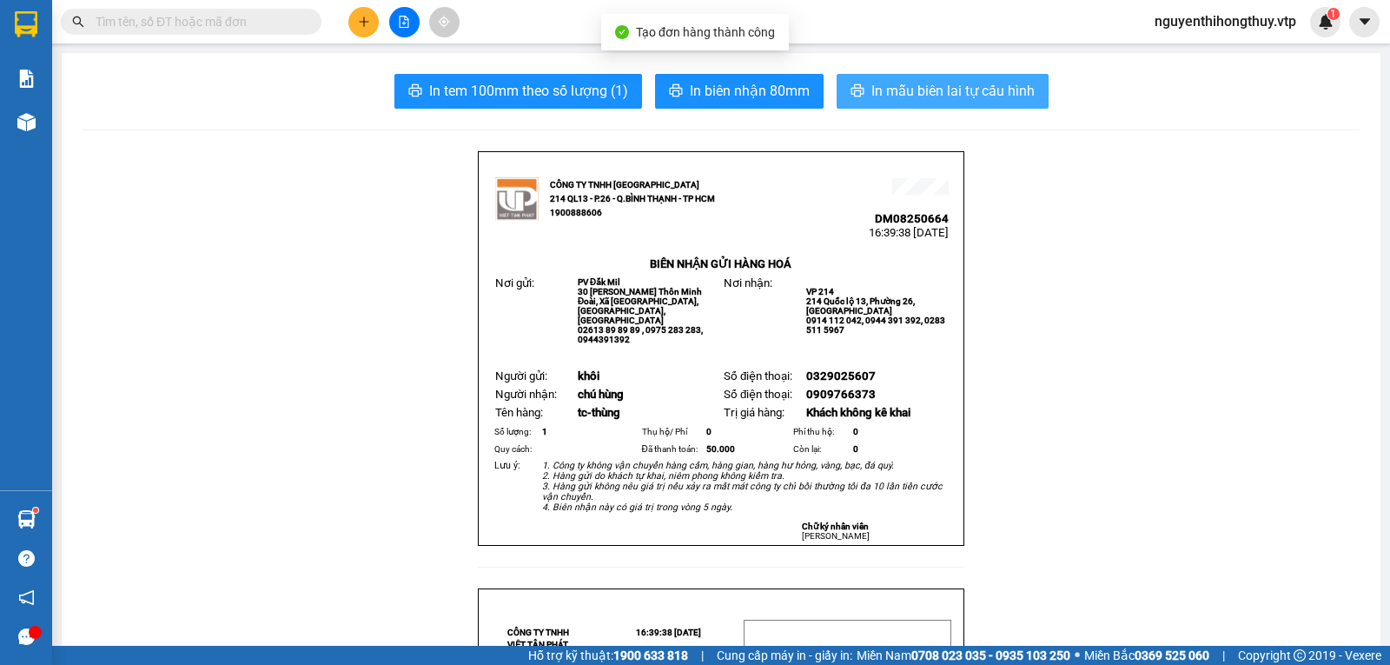
click at [940, 91] on span "In mẫu biên lai tự cấu hình" at bounding box center [952, 91] width 163 height 22
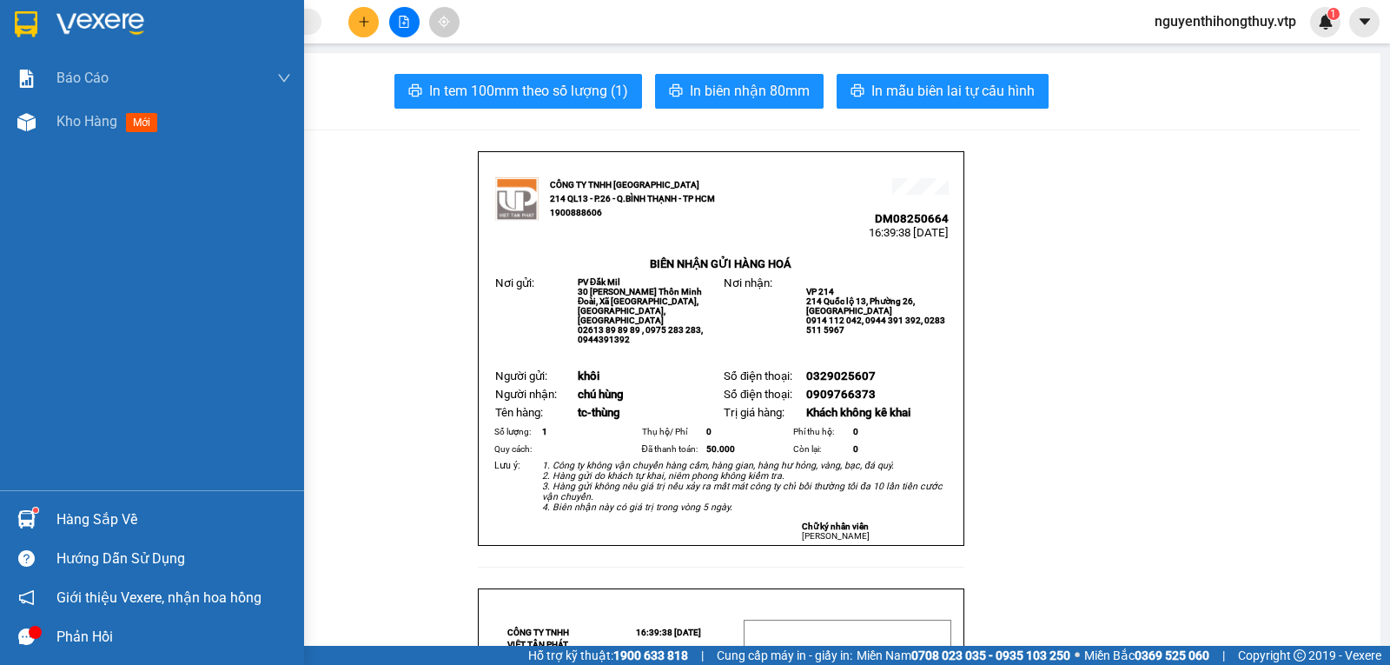
click at [17, 30] on img at bounding box center [26, 24] width 23 height 26
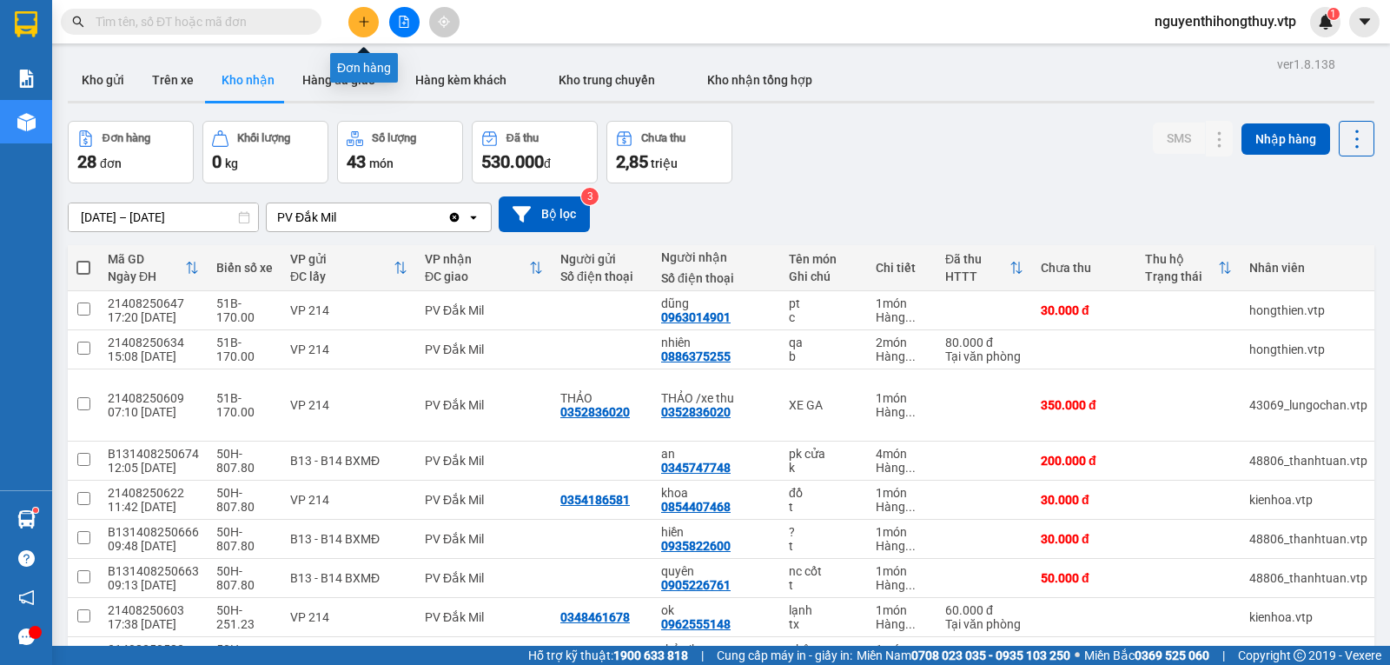
click at [370, 27] on button at bounding box center [363, 22] width 30 height 30
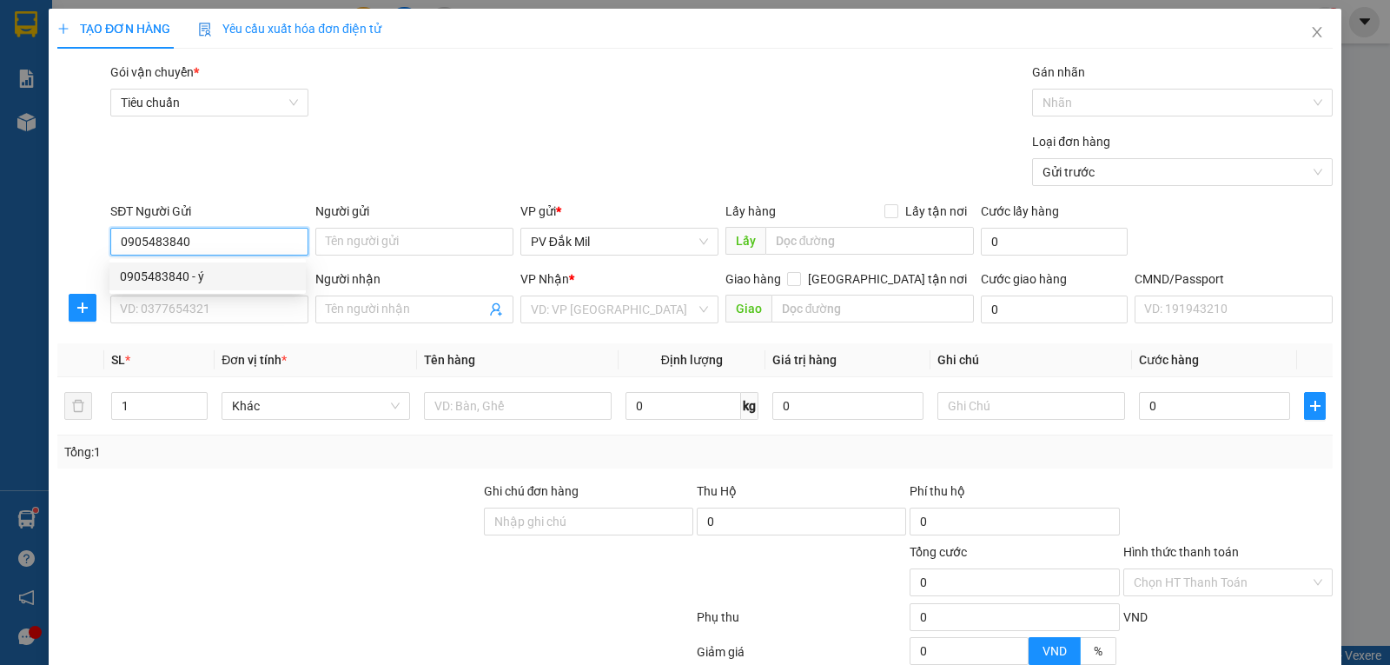
click at [173, 280] on div "0905483840 - ý" at bounding box center [207, 276] width 175 height 19
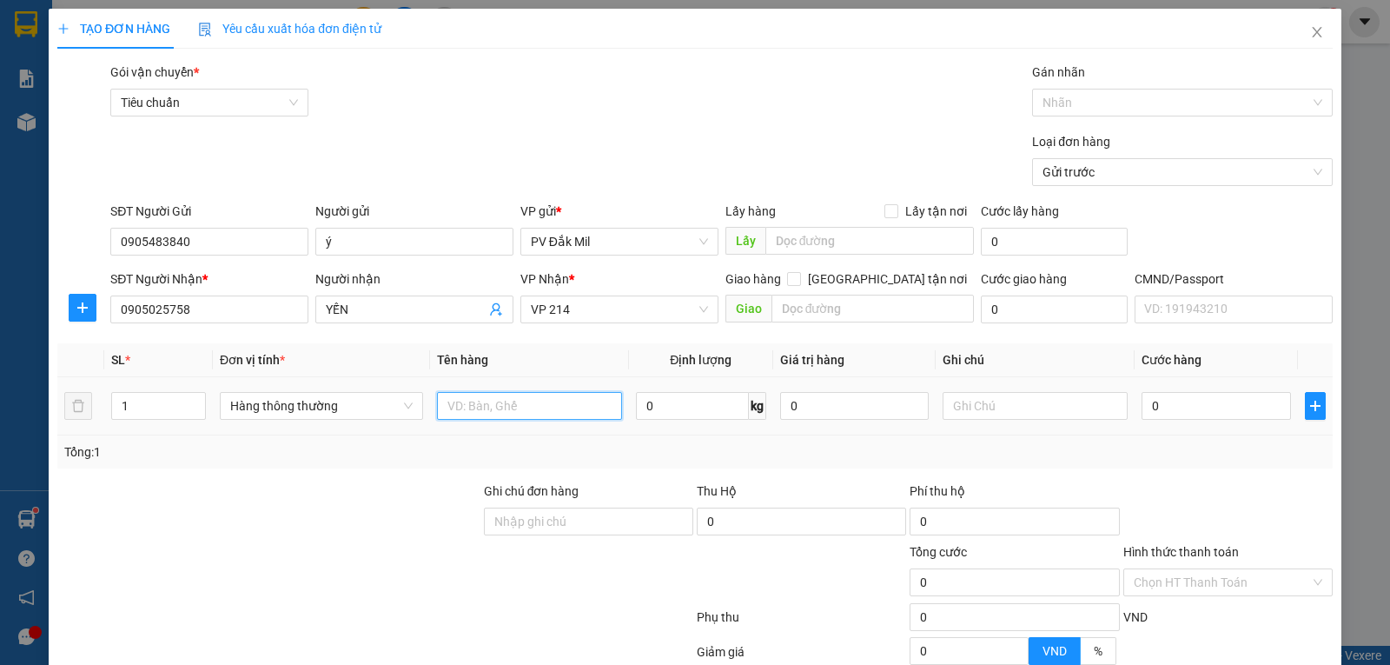
click at [488, 407] on input "text" at bounding box center [529, 406] width 185 height 28
click at [1171, 403] on input "0" at bounding box center [1216, 406] width 149 height 28
drag, startPoint x: 134, startPoint y: 403, endPoint x: 98, endPoint y: 403, distance: 35.6
click at [98, 403] on tr "1 Hàng thông thường cf-thùng 0 kg 0 0" at bounding box center [694, 406] width 1275 height 58
click at [1199, 390] on div "0" at bounding box center [1216, 405] width 149 height 35
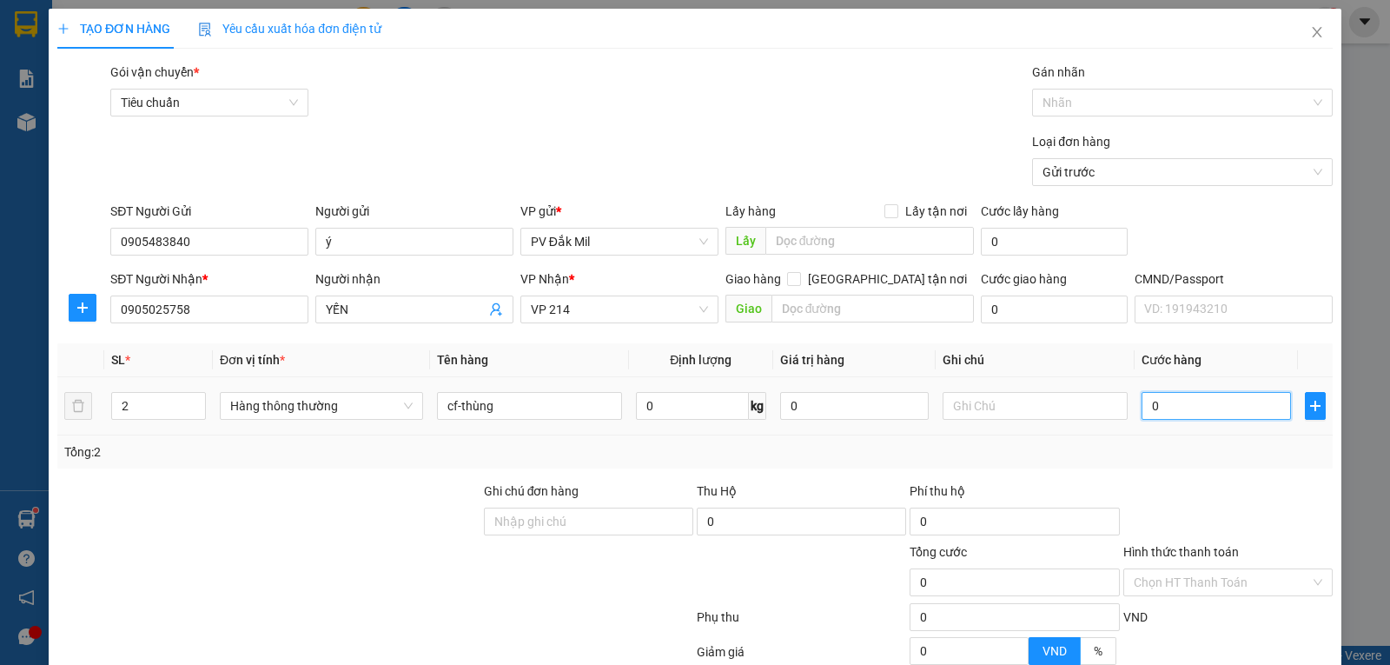
click at [1198, 400] on input "0" at bounding box center [1216, 406] width 149 height 28
click at [1202, 569] on input "Hình thức thanh toán" at bounding box center [1222, 582] width 176 height 26
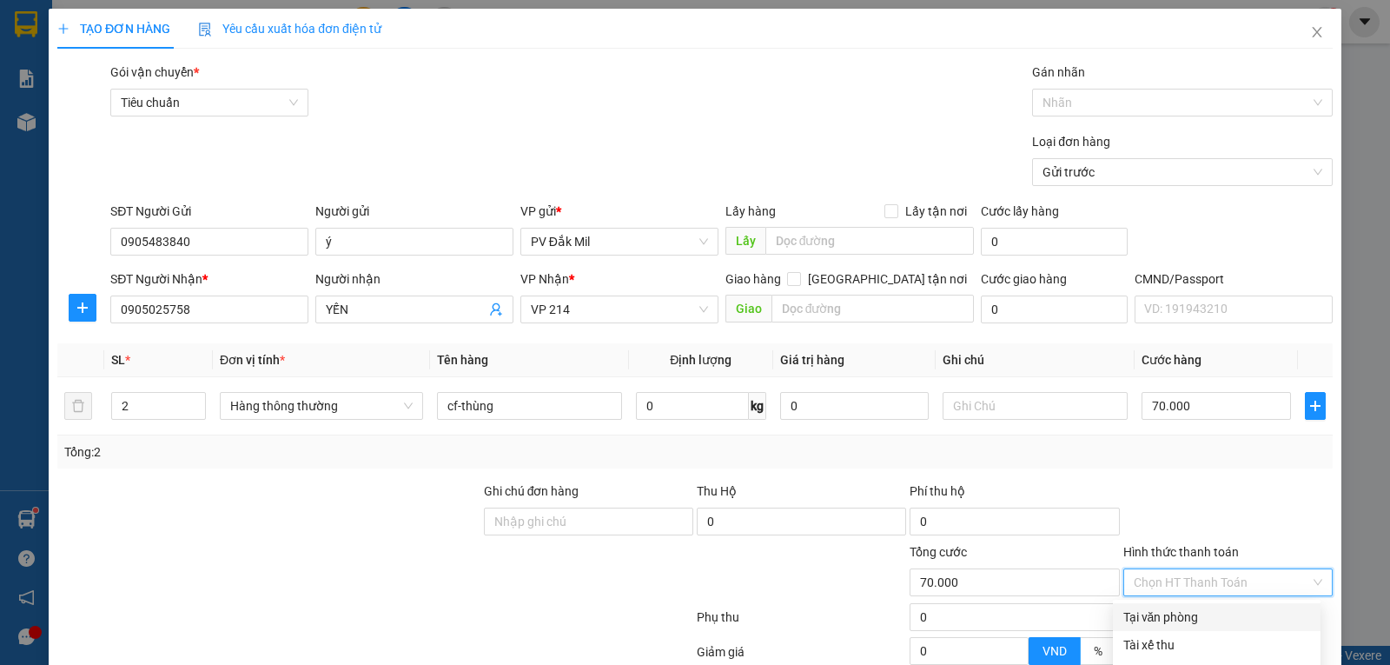
click at [1162, 607] on div "Tại văn phòng" at bounding box center [1216, 616] width 187 height 19
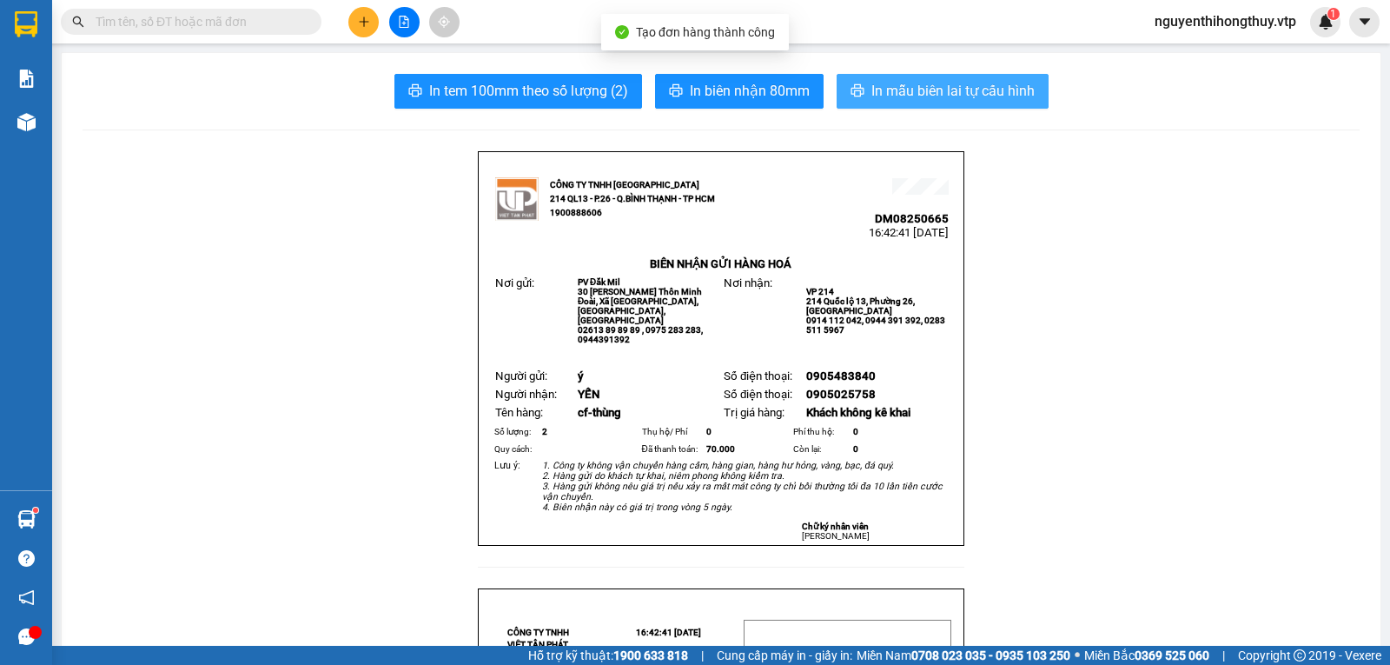
click at [921, 87] on span "In mẫu biên lai tự cấu hình" at bounding box center [952, 91] width 163 height 22
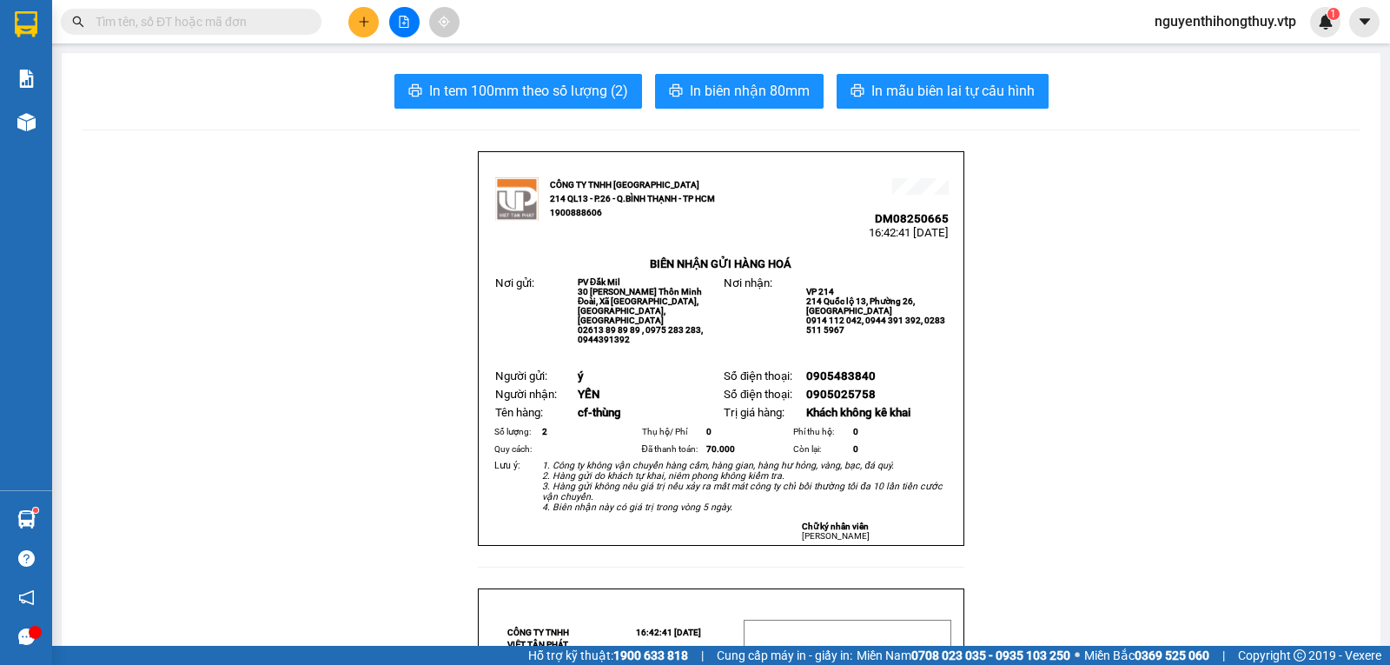
click at [259, 23] on input "text" at bounding box center [198, 21] width 205 height 19
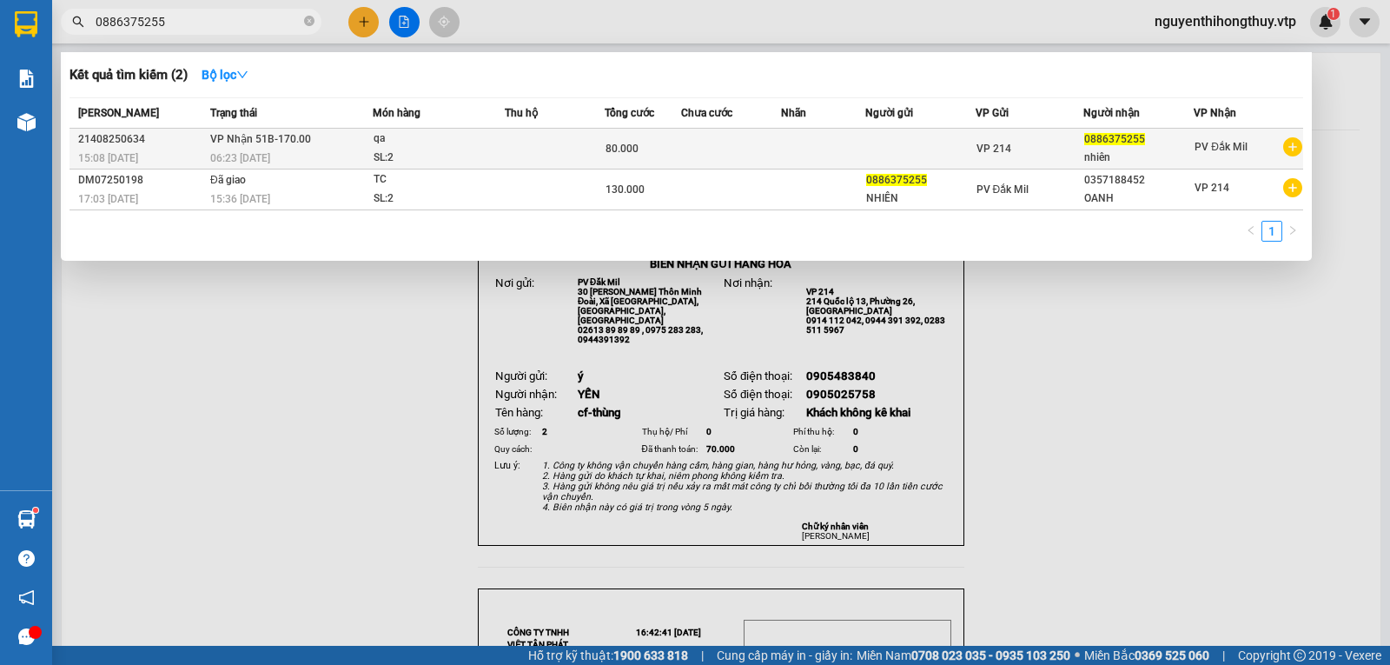
click at [762, 143] on td at bounding box center [731, 149] width 100 height 41
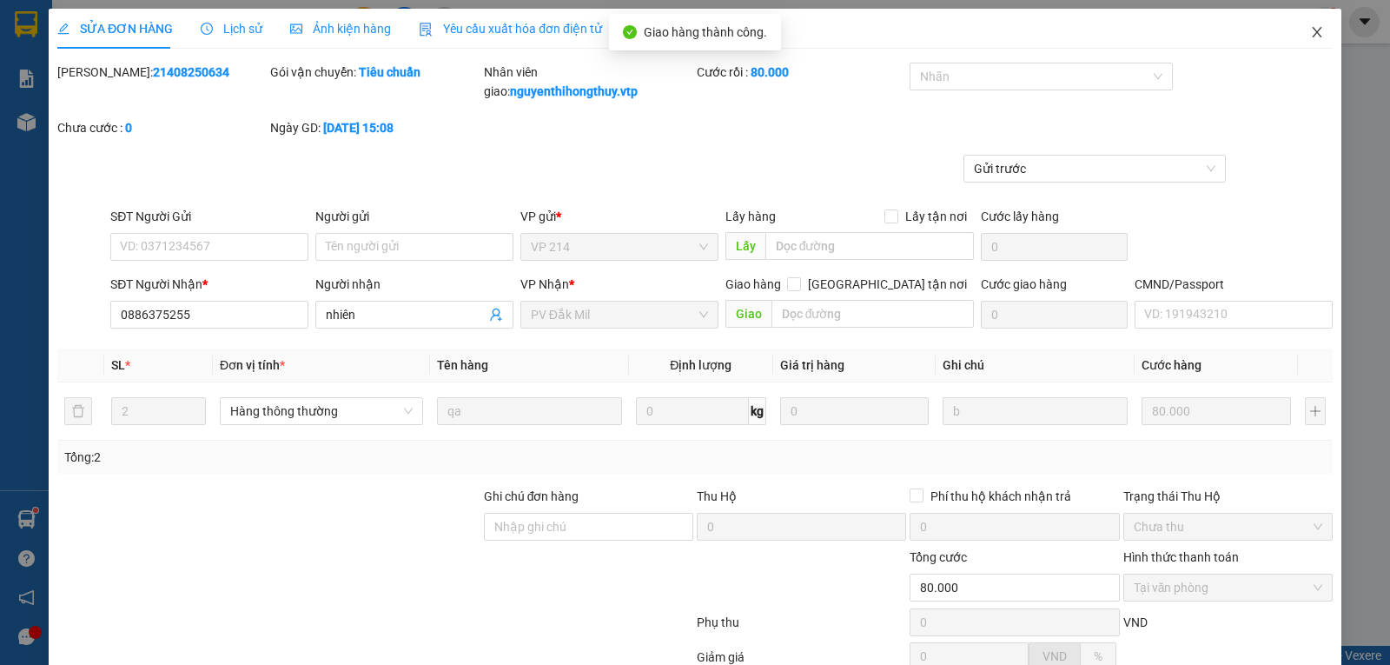
click at [1310, 33] on icon "close" at bounding box center [1317, 32] width 14 height 14
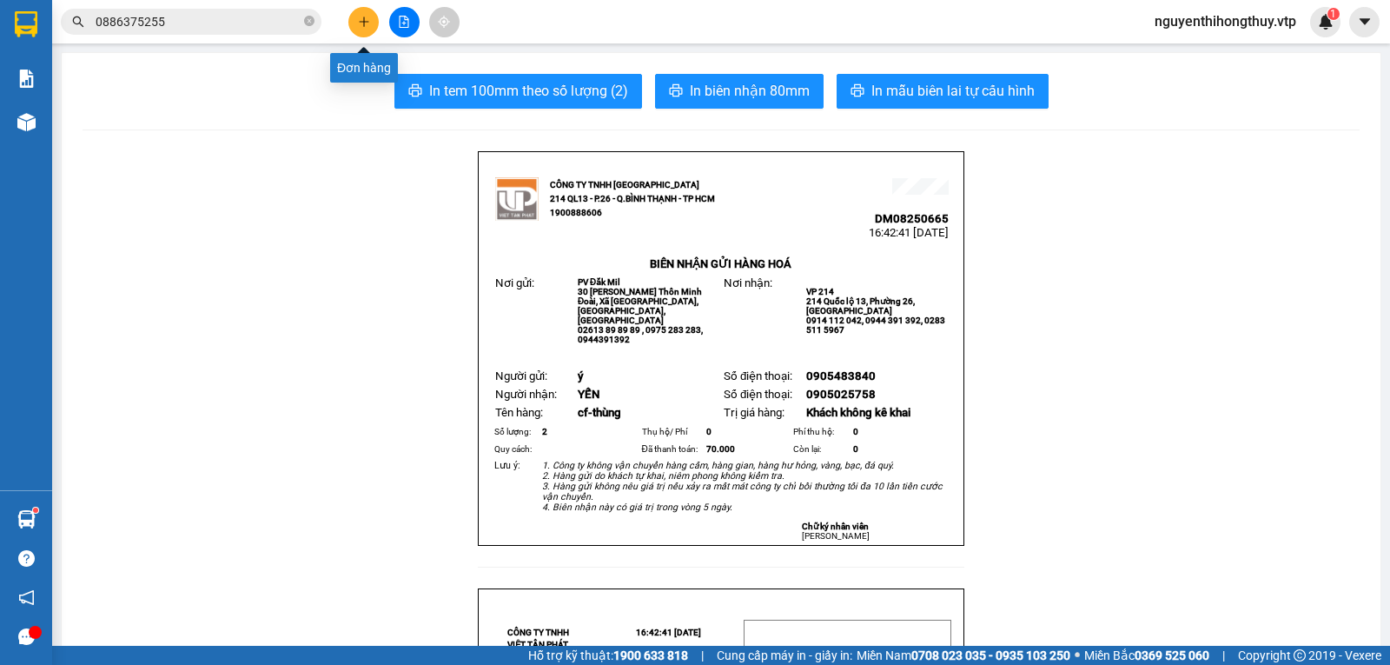
click at [360, 17] on icon "plus" at bounding box center [364, 22] width 12 height 12
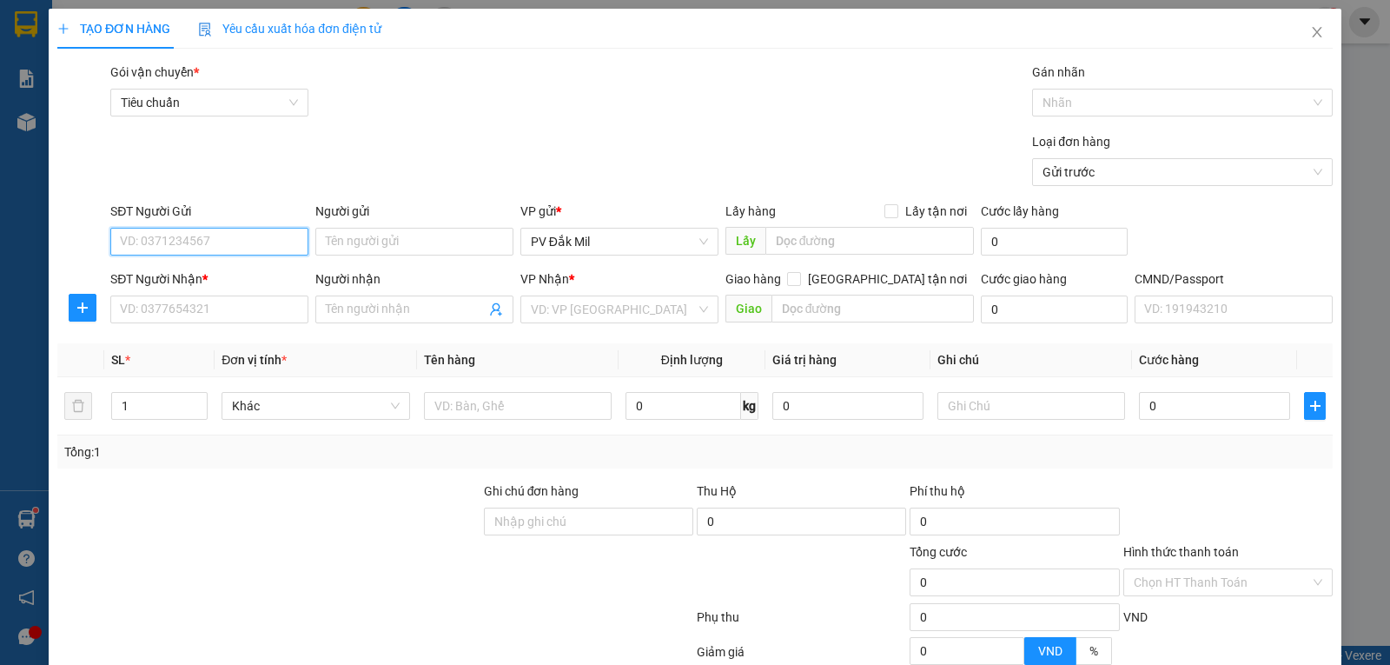
click at [204, 241] on input "SĐT Người Gửi" at bounding box center [209, 242] width 198 height 28
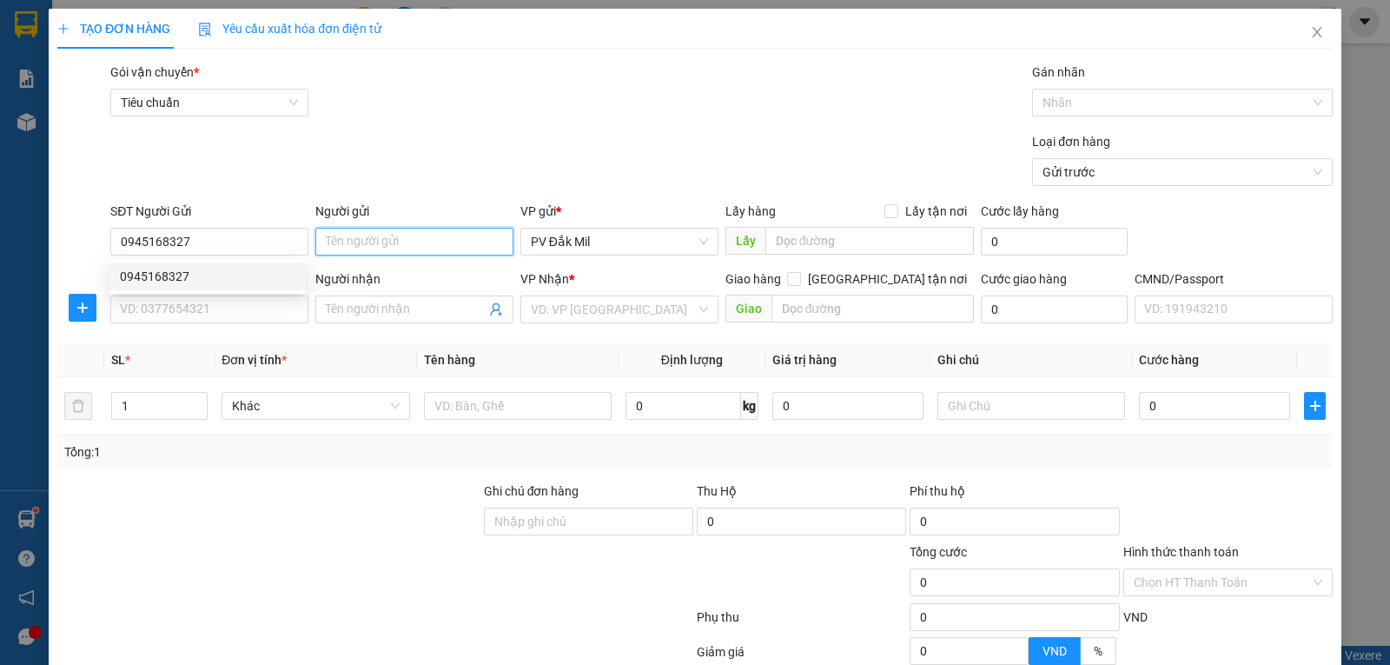
click at [384, 239] on input "Người gửi" at bounding box center [414, 242] width 198 height 28
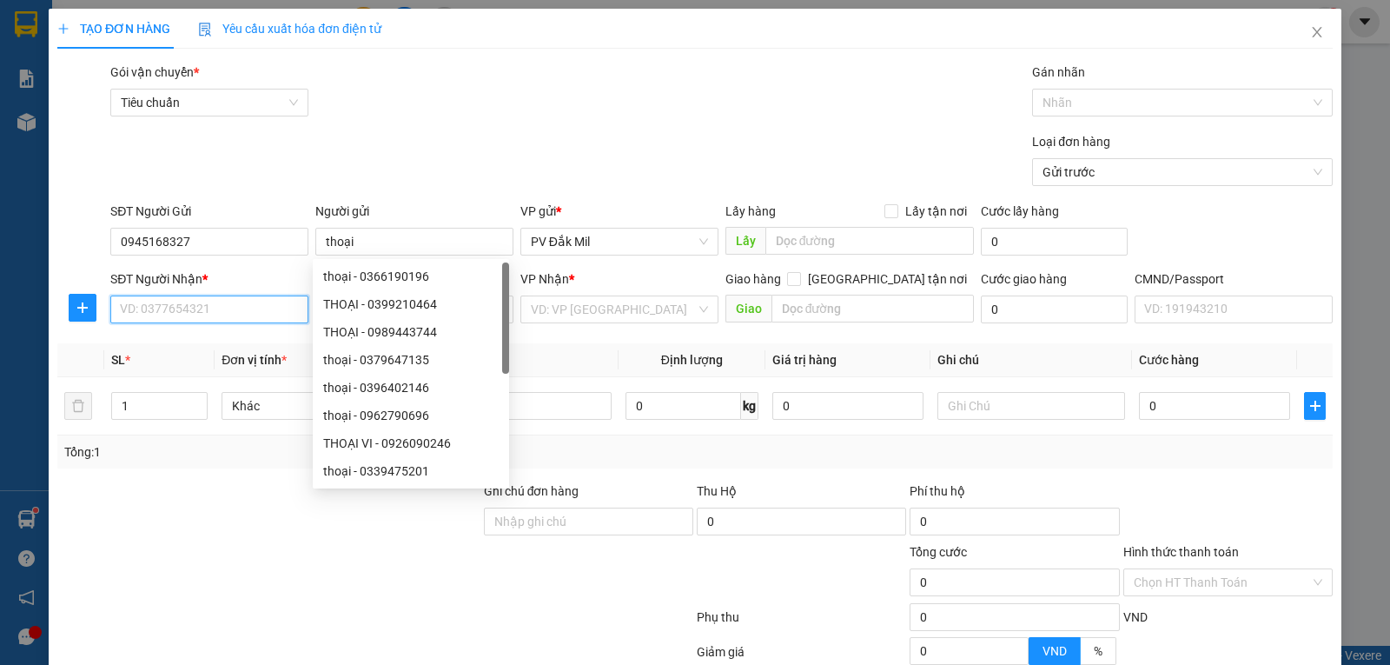
click at [209, 319] on input "SĐT Người Nhận *" at bounding box center [209, 309] width 198 height 28
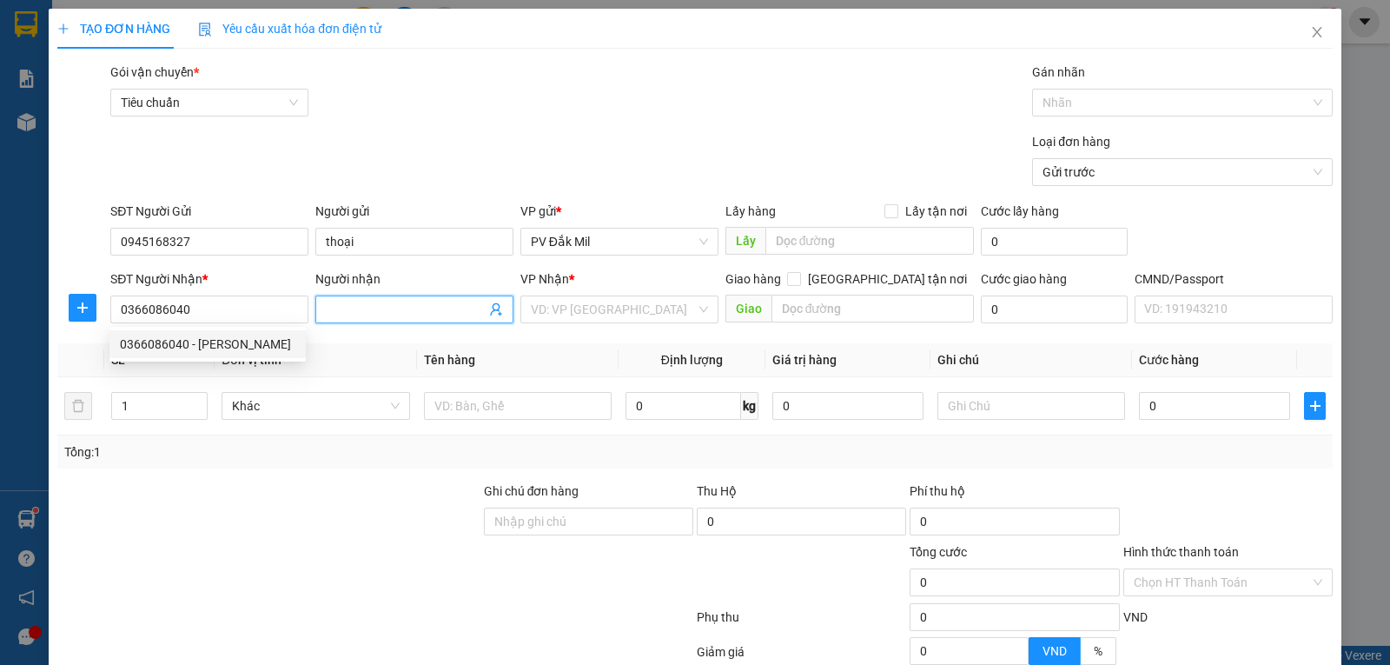
click at [387, 306] on input "Người nhận" at bounding box center [406, 309] width 160 height 19
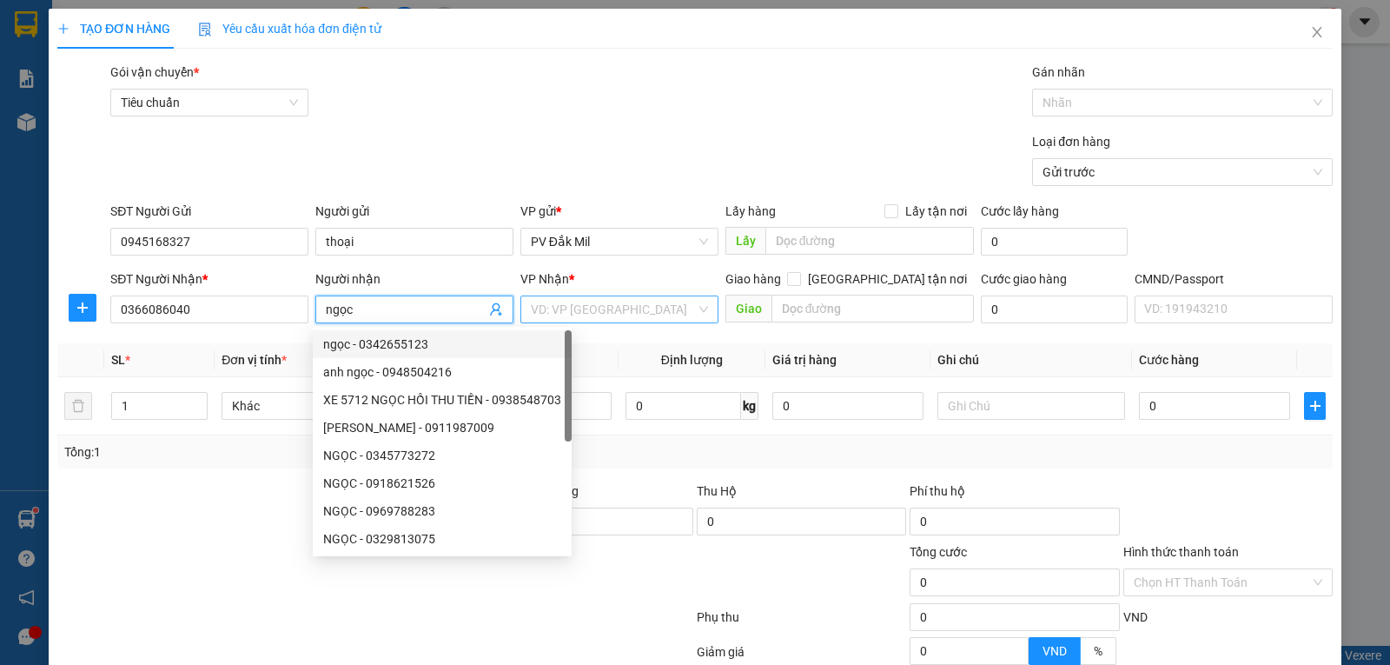
click at [615, 297] on input "search" at bounding box center [613, 309] width 165 height 26
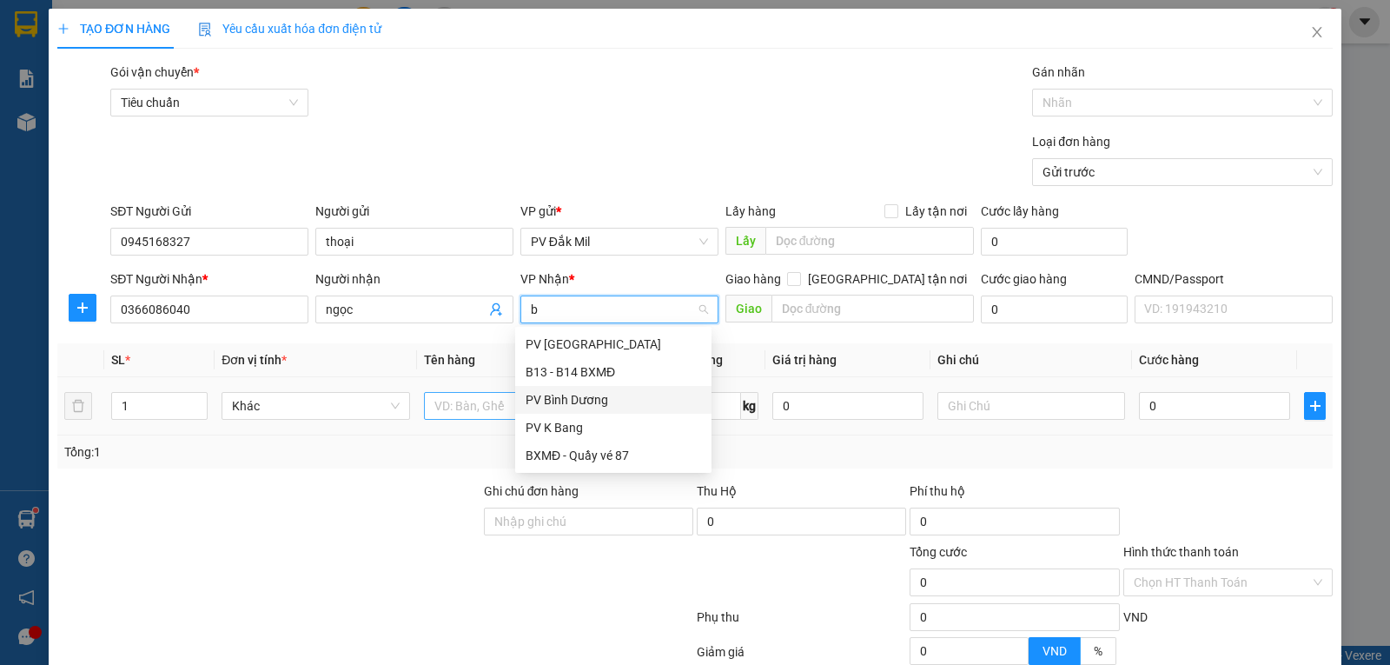
click at [595, 403] on div "PV Bình Dương" at bounding box center [613, 399] width 175 height 19
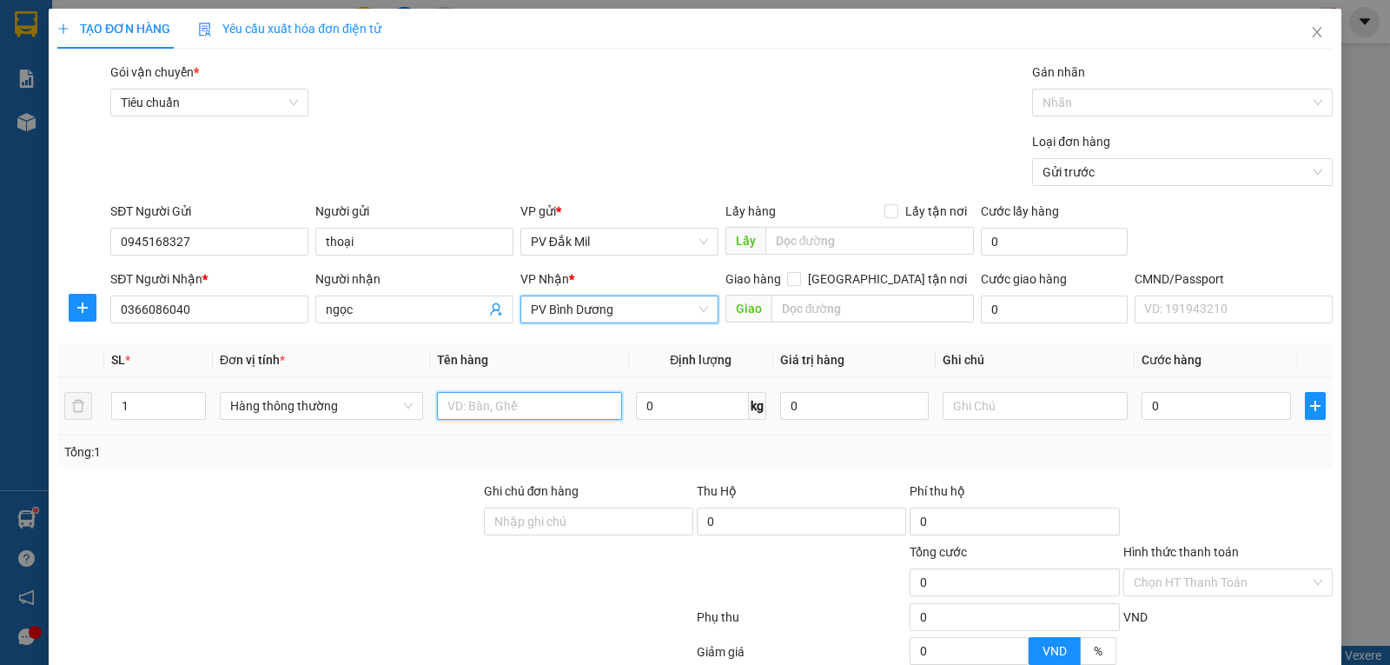
click at [516, 404] on input "text" at bounding box center [529, 406] width 185 height 28
type input "tc-bao"
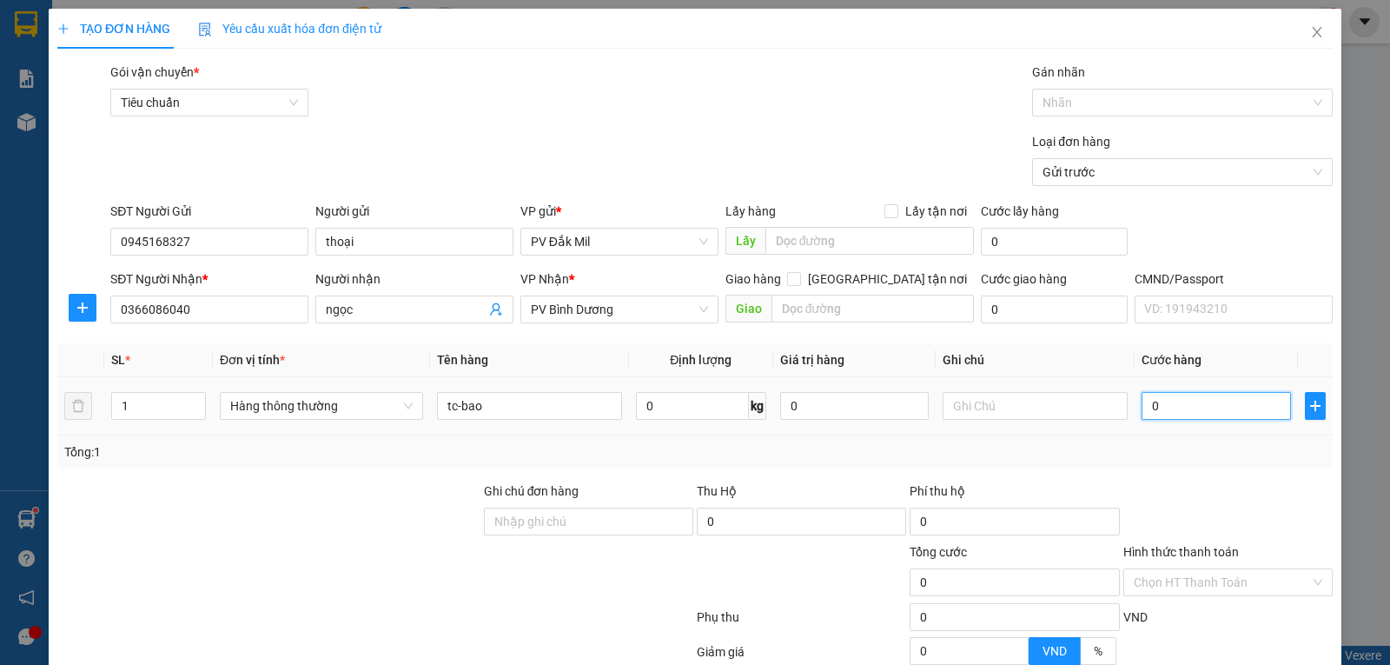
click at [1168, 402] on input "0" at bounding box center [1216, 406] width 149 height 28
type input "7"
type input "70"
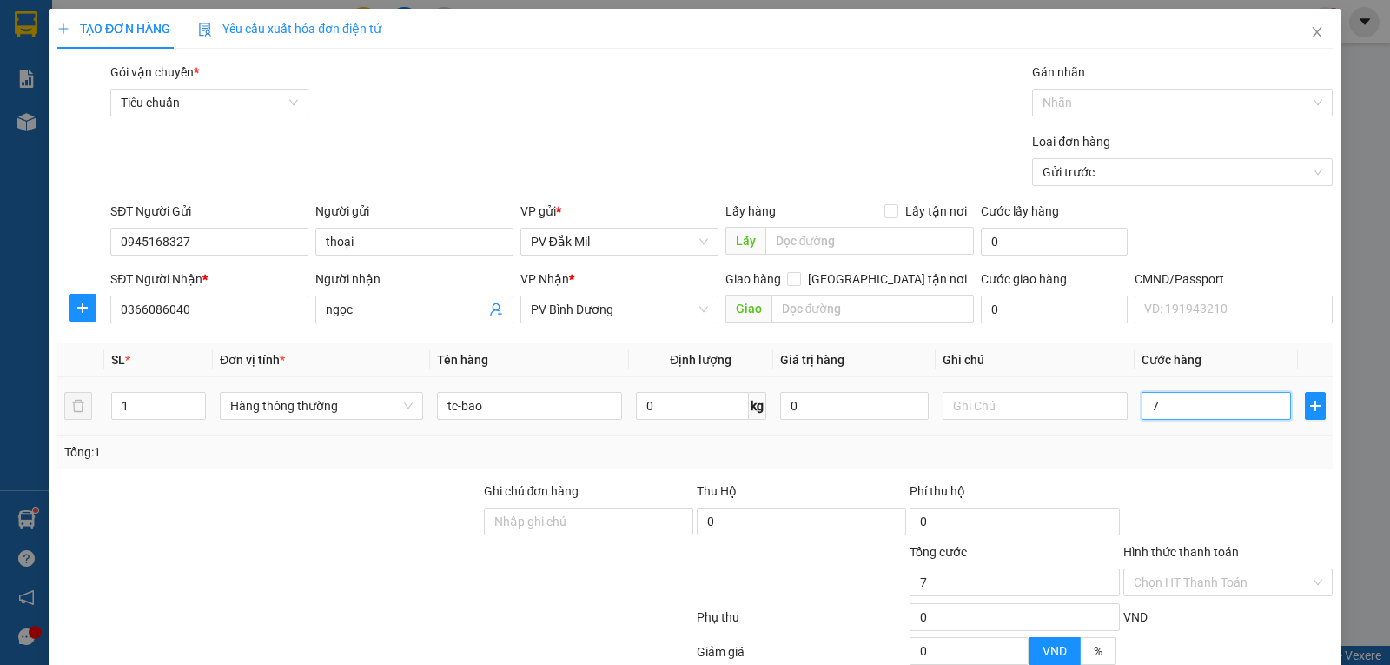
type input "70"
type input "700"
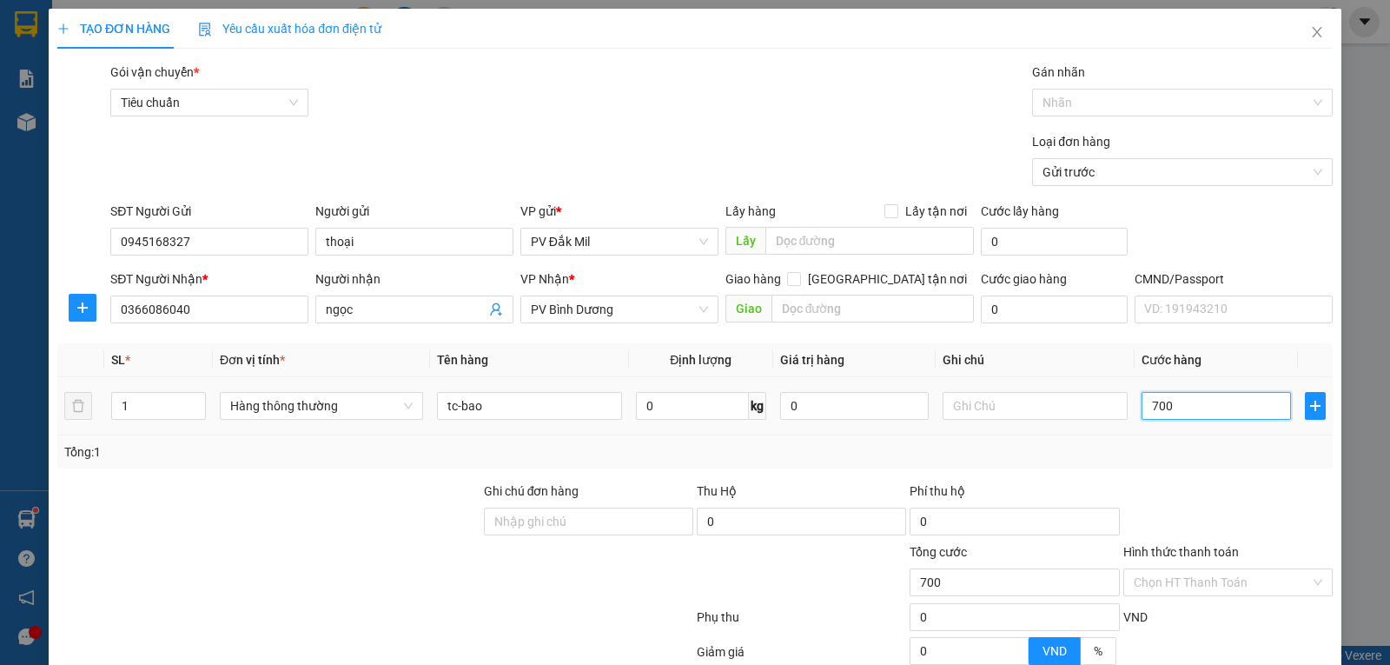
type input "7.000"
type input "70.000"
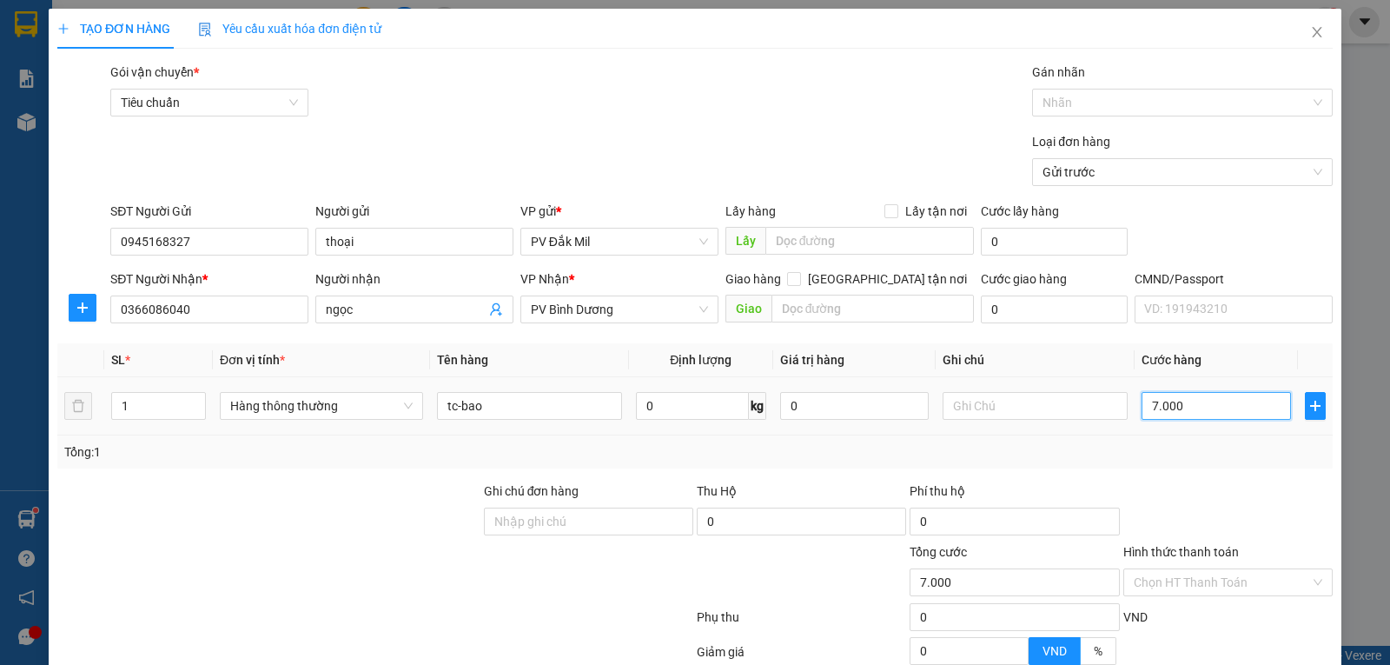
type input "70.000"
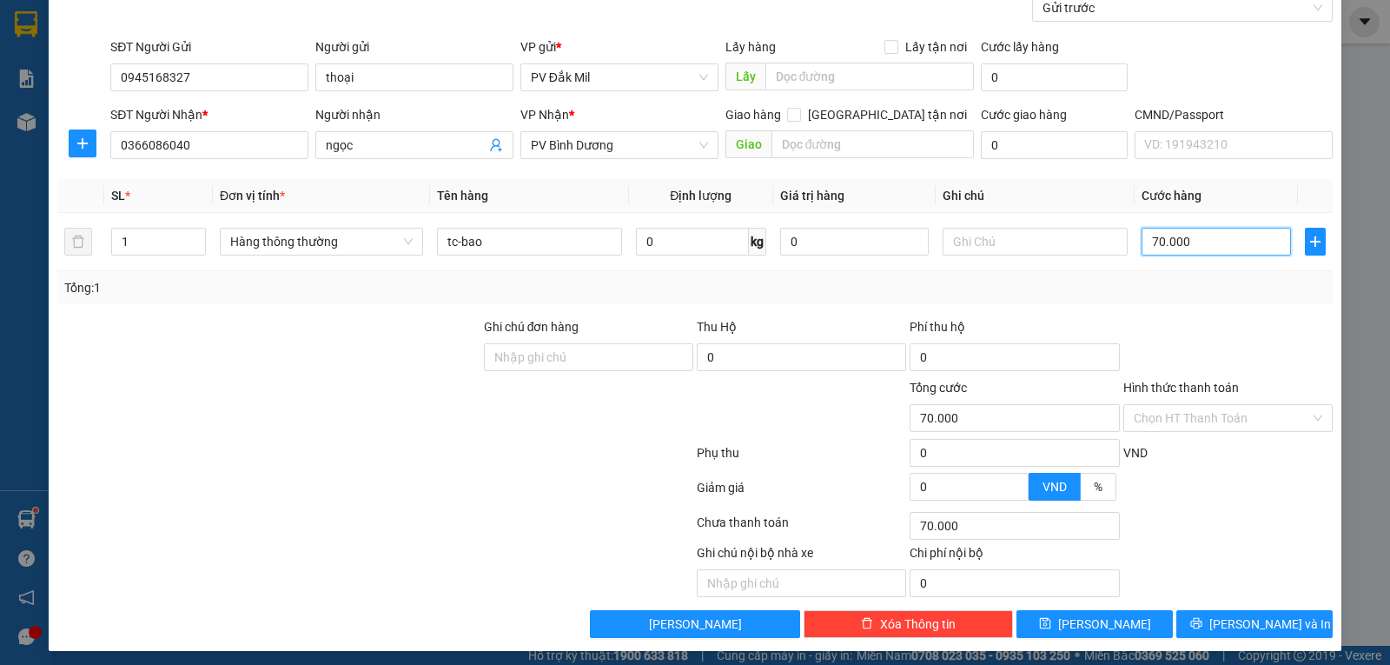
scroll to position [171, 0]
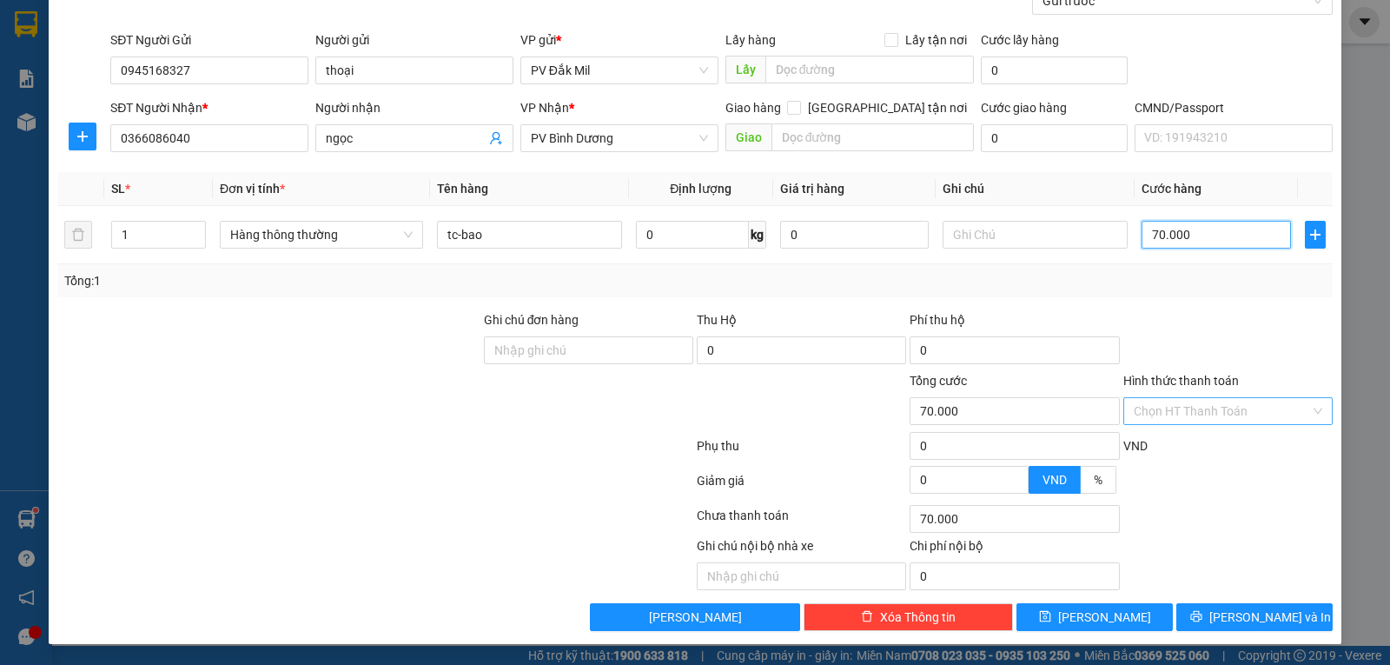
type input "70.000"
click at [1206, 414] on input "Hình thức thanh toán" at bounding box center [1222, 411] width 176 height 26
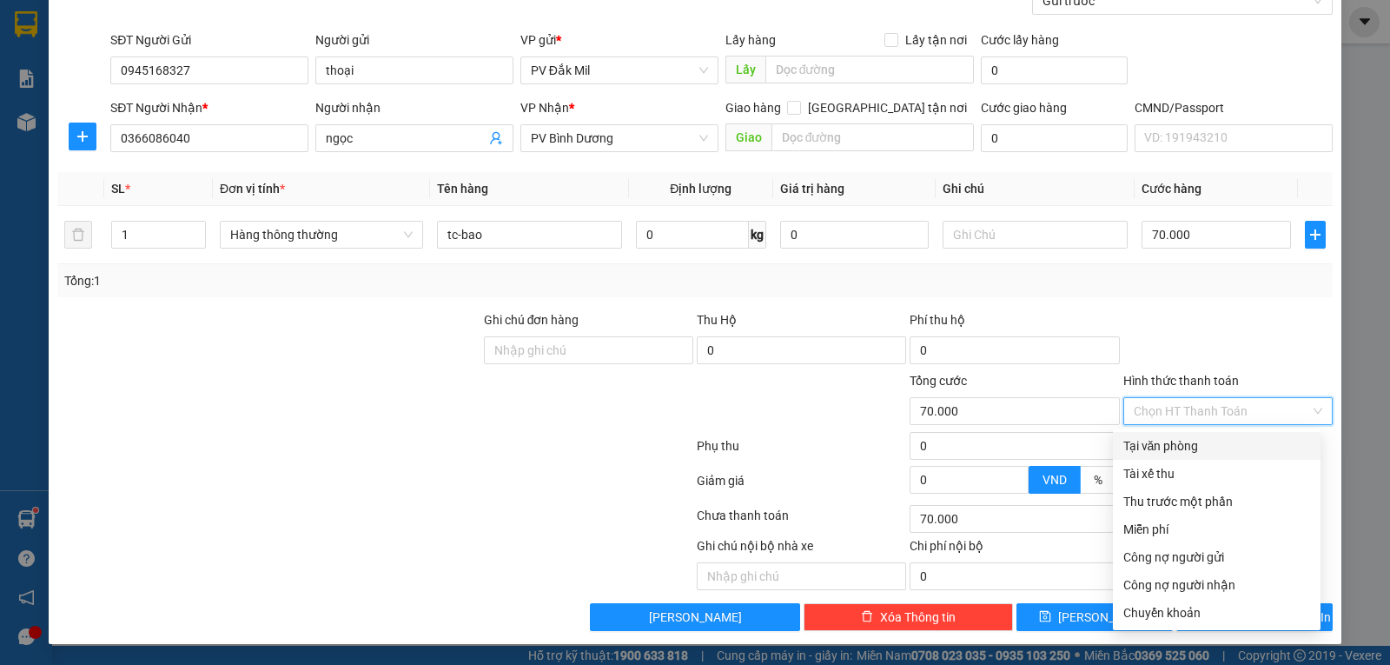
click at [1162, 444] on div "Tại văn phòng" at bounding box center [1216, 445] width 187 height 19
type input "0"
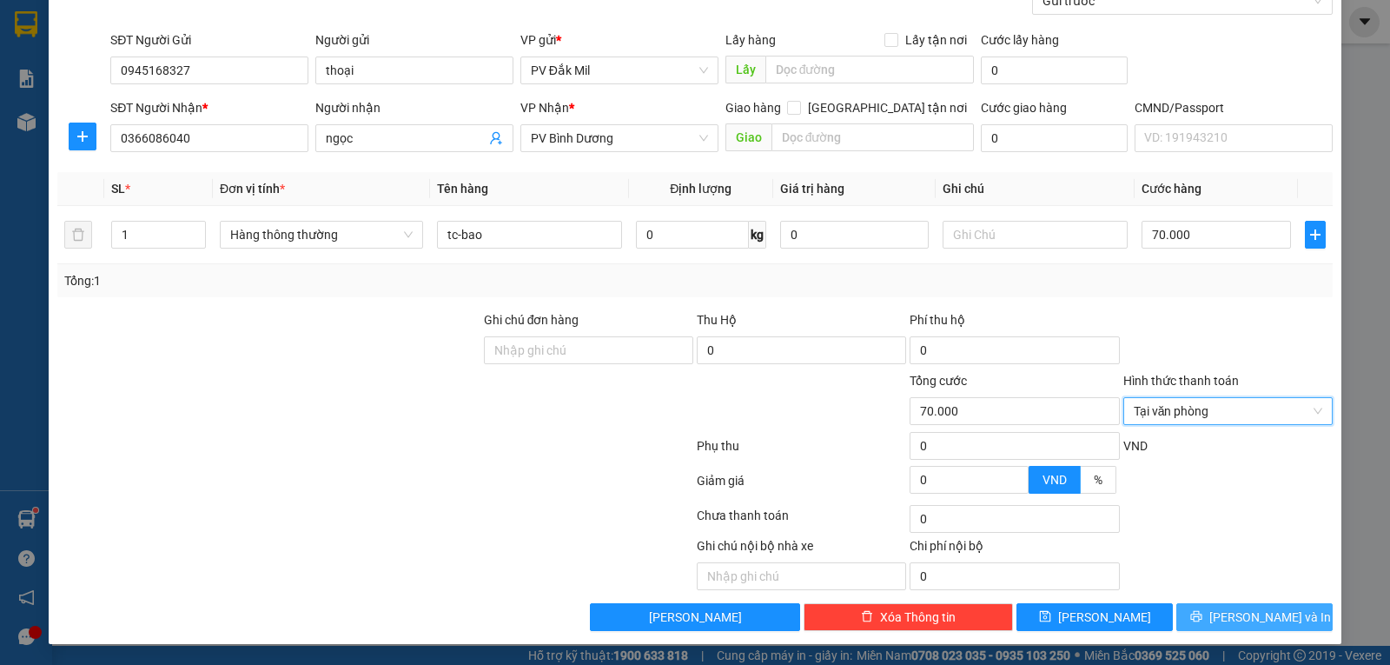
click at [1242, 612] on span "[PERSON_NAME] và In" at bounding box center [1270, 616] width 122 height 19
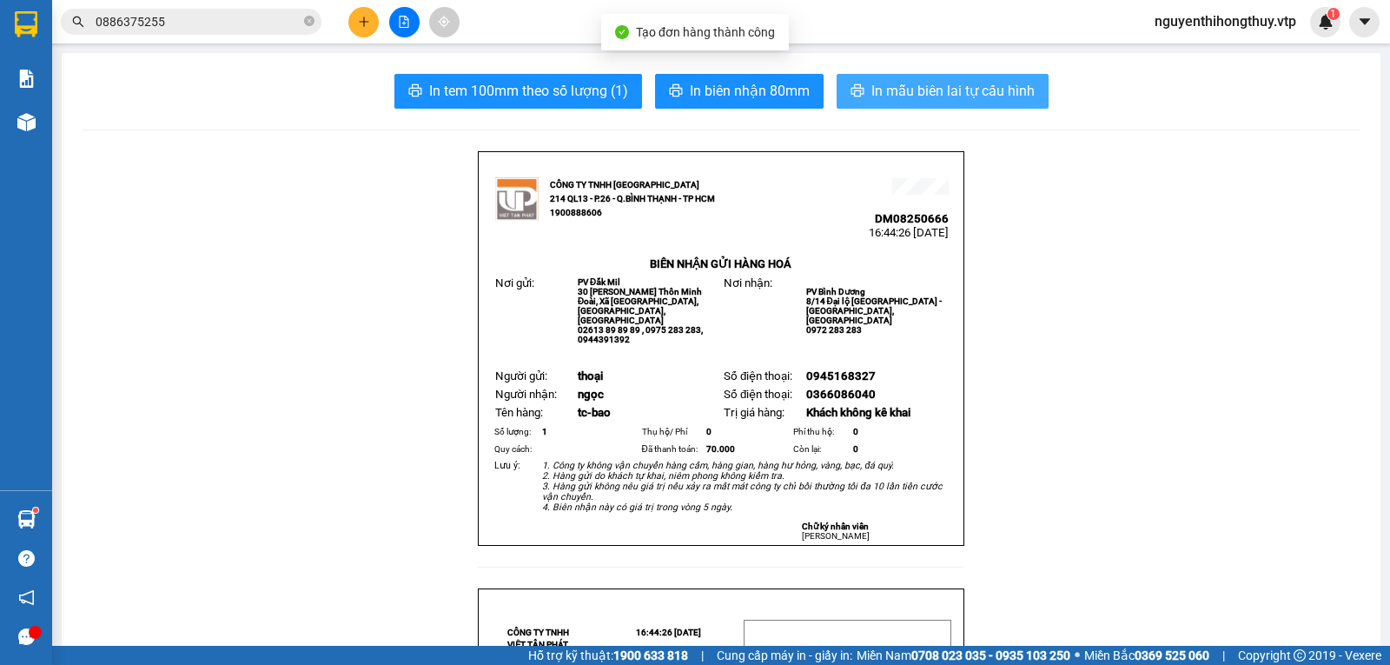
click at [910, 95] on span "In mẫu biên lai tự cấu hình" at bounding box center [952, 91] width 163 height 22
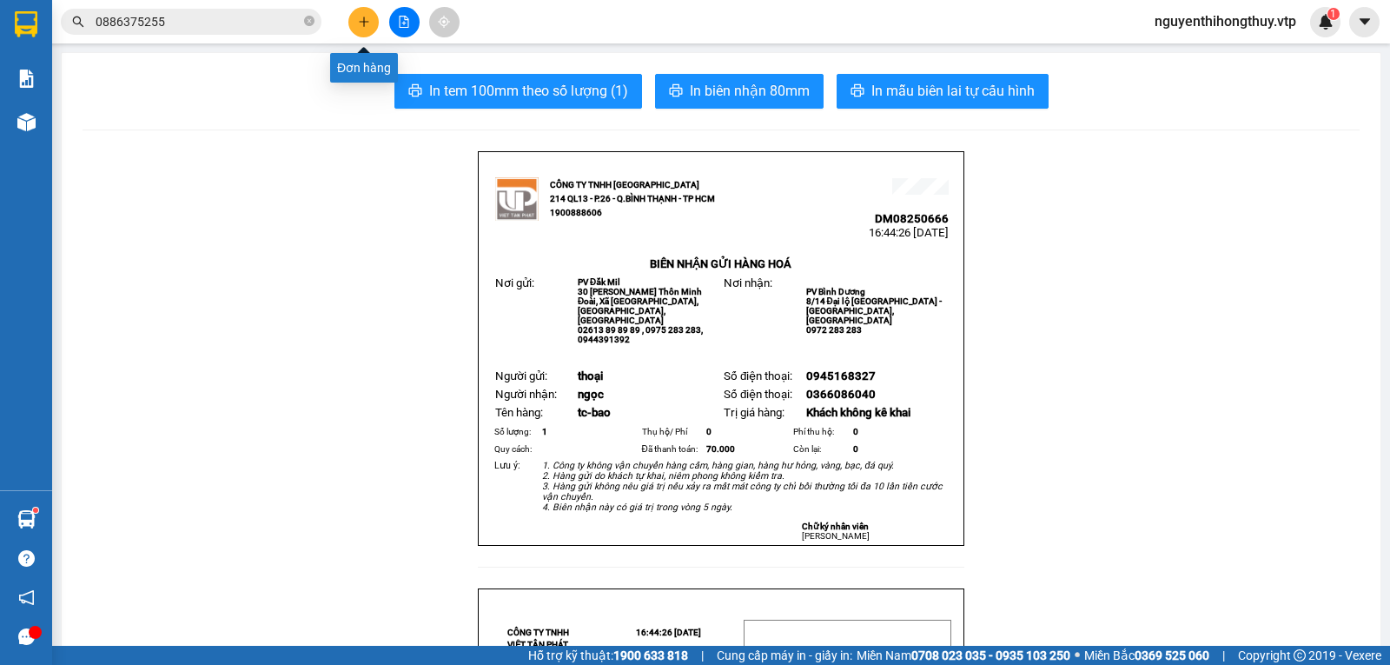
click at [361, 24] on icon "plus" at bounding box center [364, 22] width 12 height 12
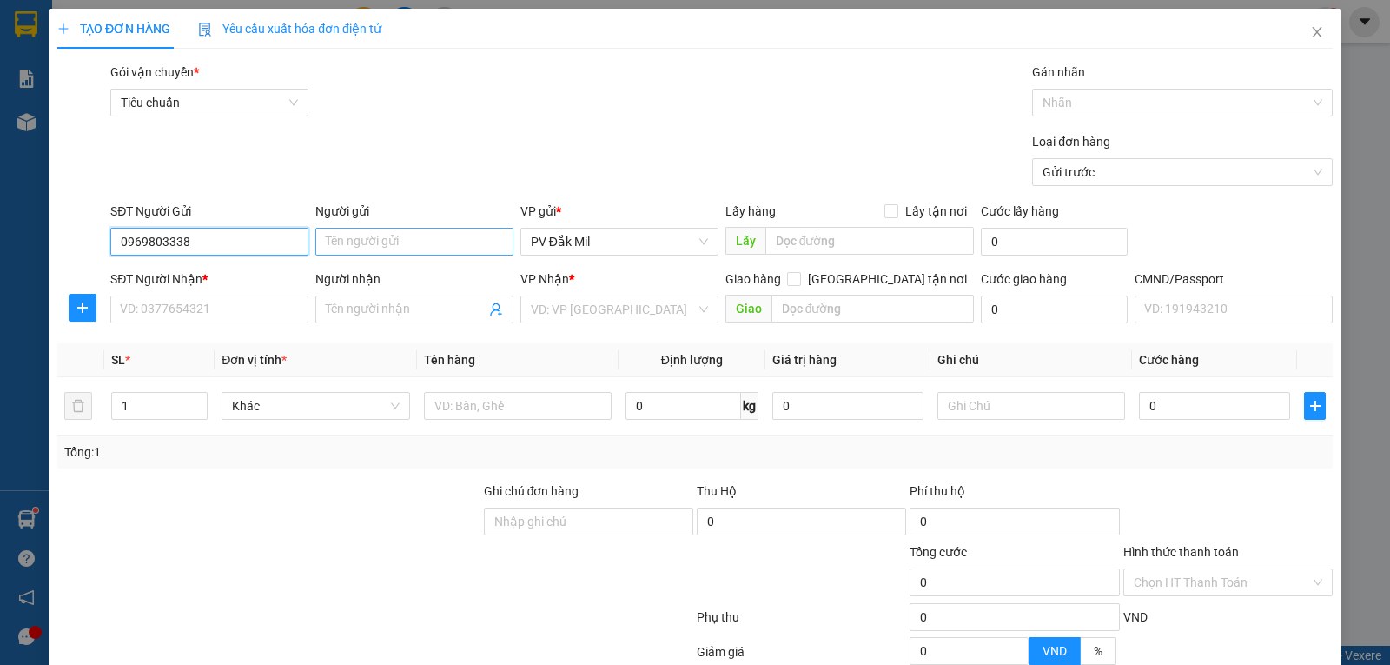
type input "0969803338"
click at [406, 238] on input "Người gửi" at bounding box center [414, 242] width 198 height 28
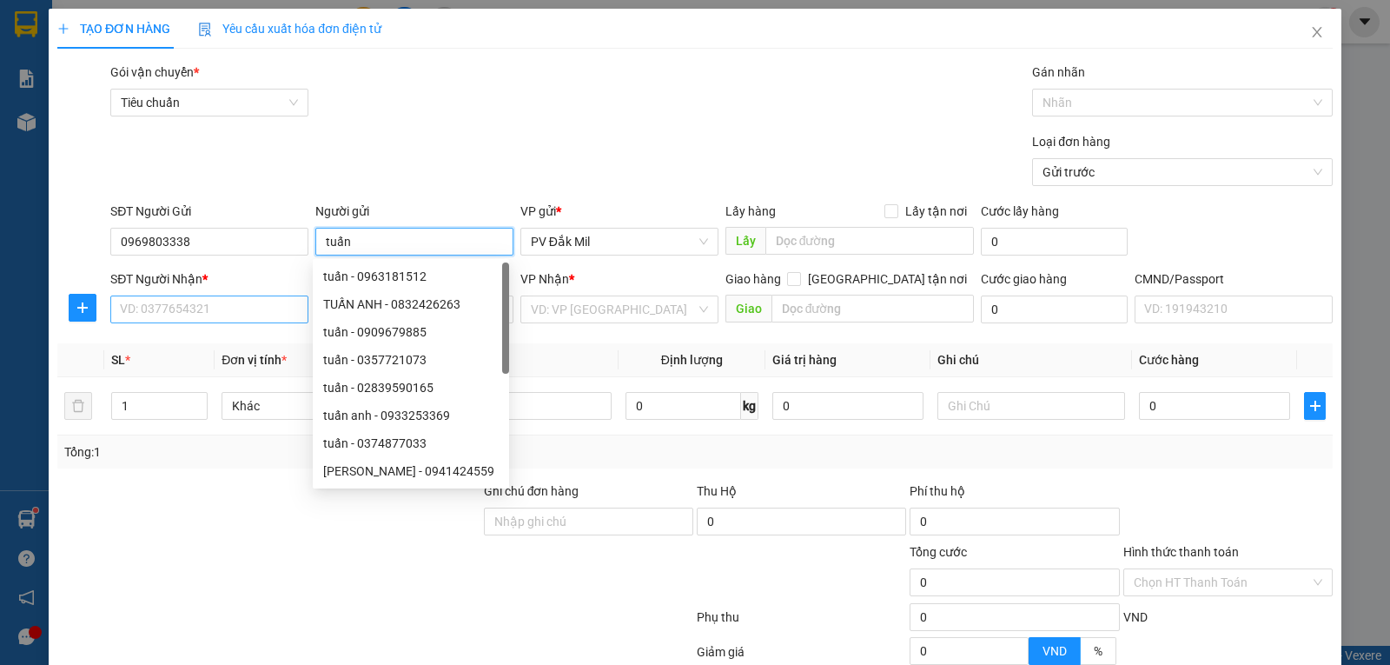
type input "tuấn"
click at [237, 315] on input "SĐT Người Nhận *" at bounding box center [209, 309] width 198 height 28
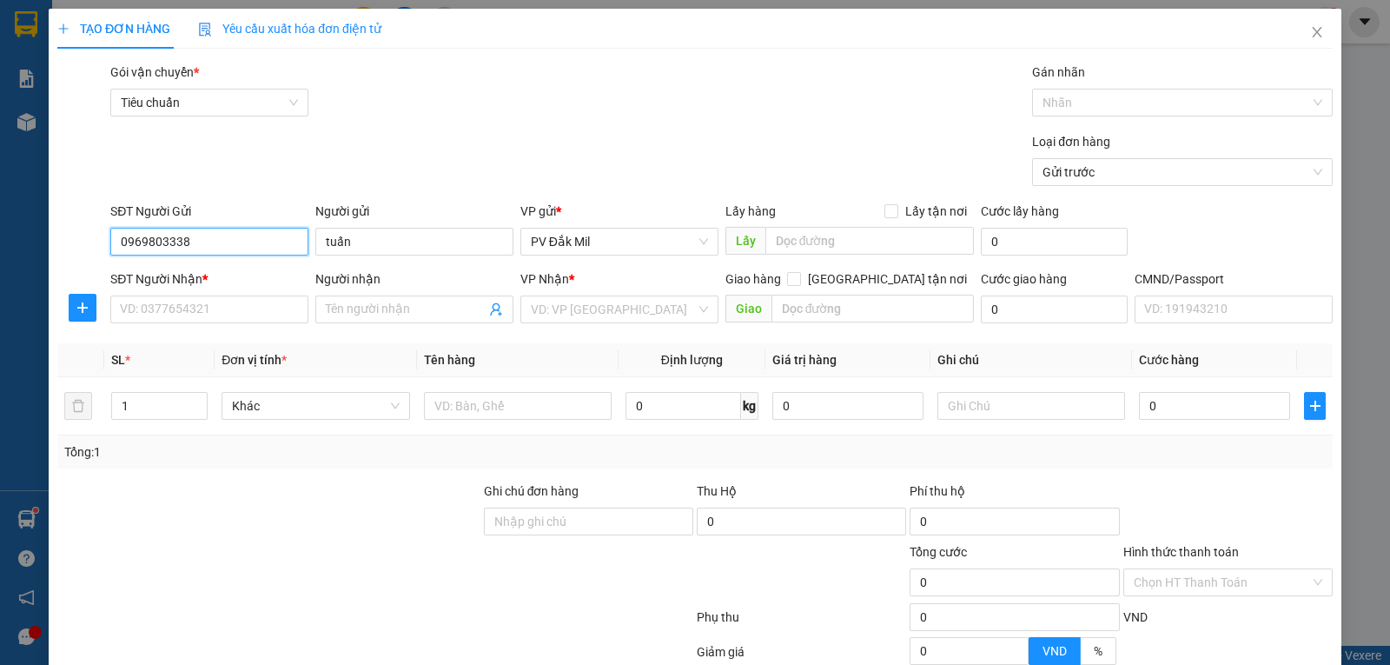
drag, startPoint x: 202, startPoint y: 240, endPoint x: 0, endPoint y: 227, distance: 202.8
click at [0, 230] on div "TẠO ĐƠN HÀNG Yêu cầu xuất hóa đơn điện tử Transit Pickup Surcharge Ids Transit …" at bounding box center [695, 332] width 1390 height 665
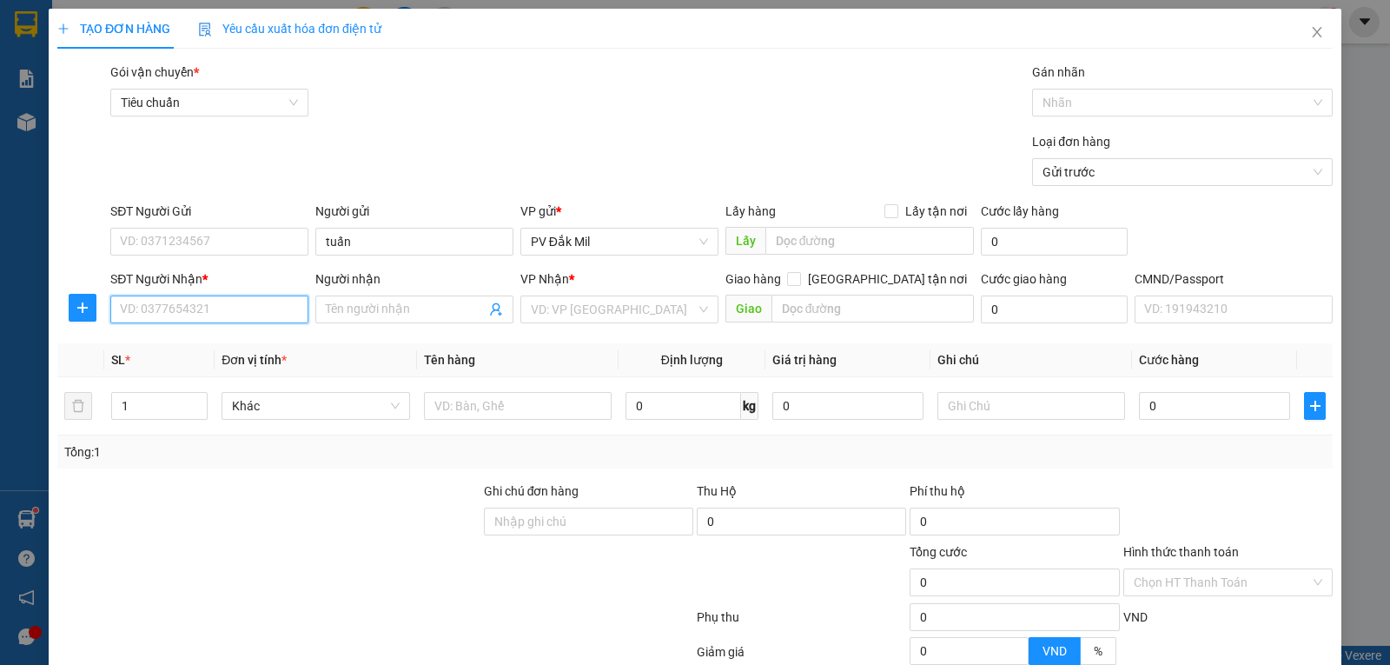
click at [202, 306] on input "SĐT Người Nhận *" at bounding box center [209, 309] width 198 height 28
paste input "0969803338"
type input "0969803338"
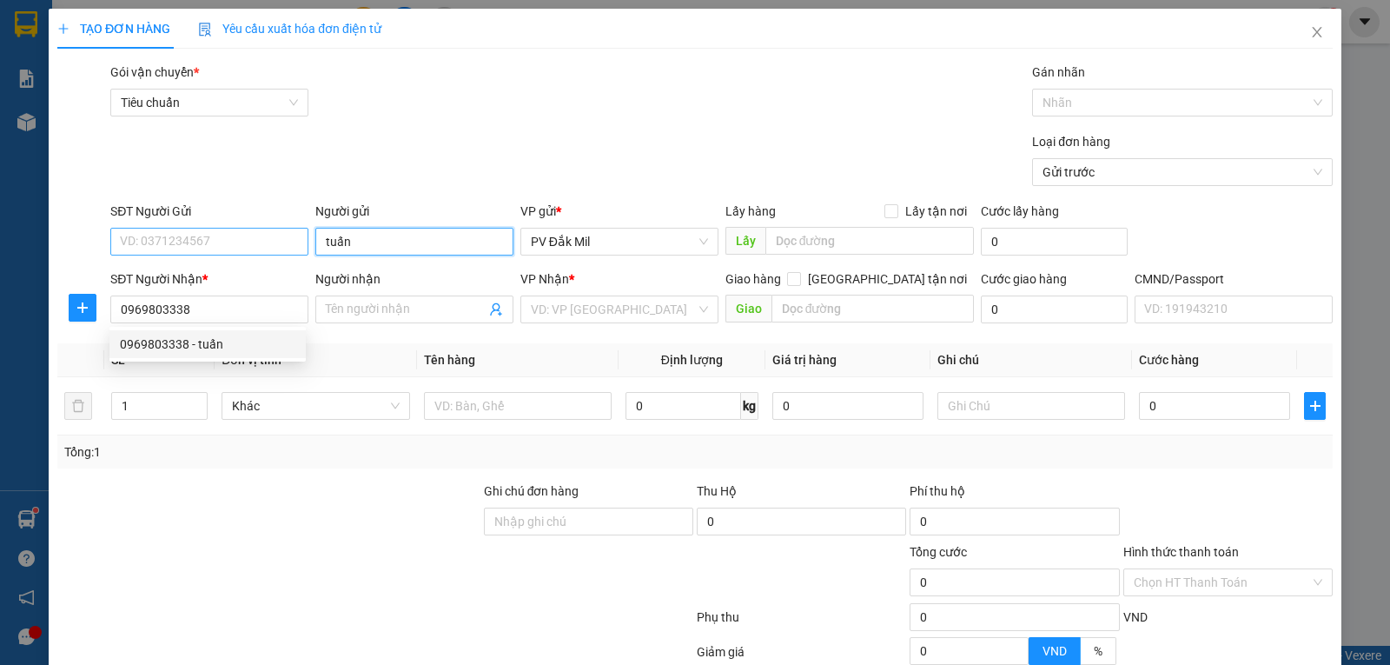
drag, startPoint x: 354, startPoint y: 238, endPoint x: 254, endPoint y: 240, distance: 100.8
click at [254, 240] on div "SĐT Người Gửi VD: 0371234567 Người gửi tuấn tuấn VP gửi * PV Đắk Mil Lấy hàng L…" at bounding box center [721, 232] width 1229 height 61
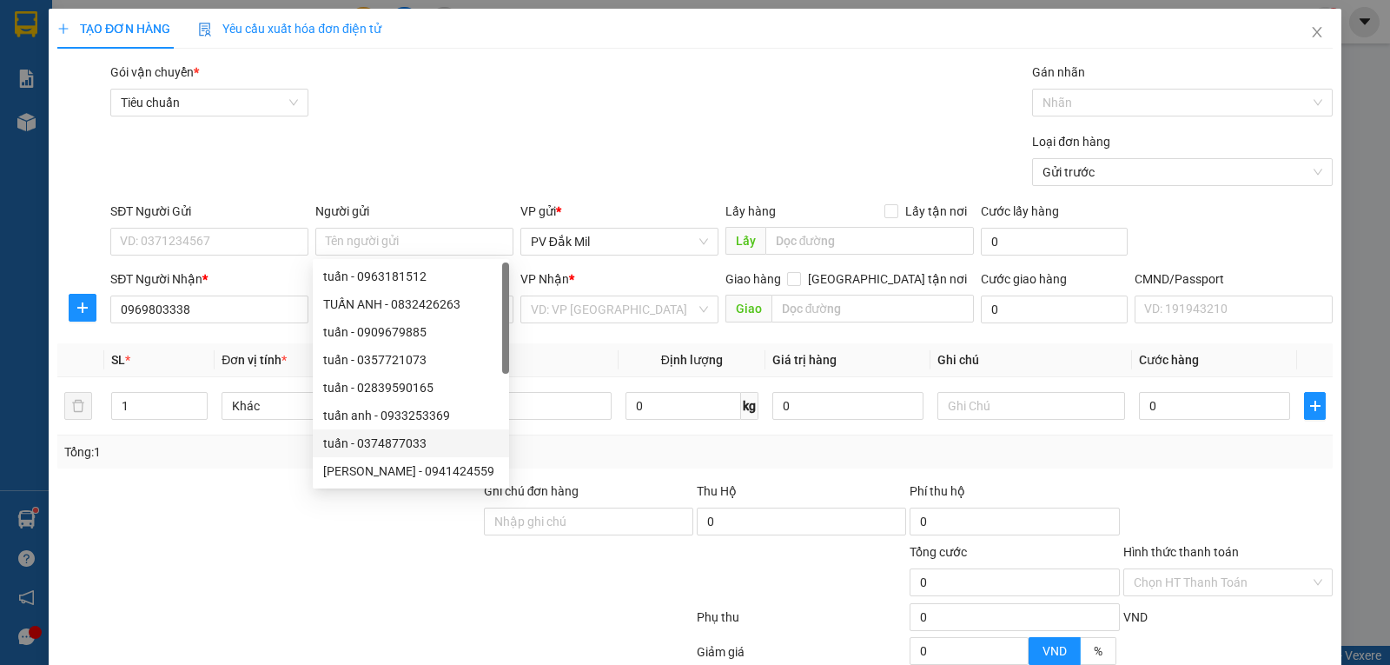
drag, startPoint x: 248, startPoint y: 480, endPoint x: 265, endPoint y: 455, distance: 30.1
click at [248, 480] on div "Transit Pickup Surcharge Ids Transit Deliver Surcharge Ids Transit Deliver Surc…" at bounding box center [694, 432] width 1275 height 739
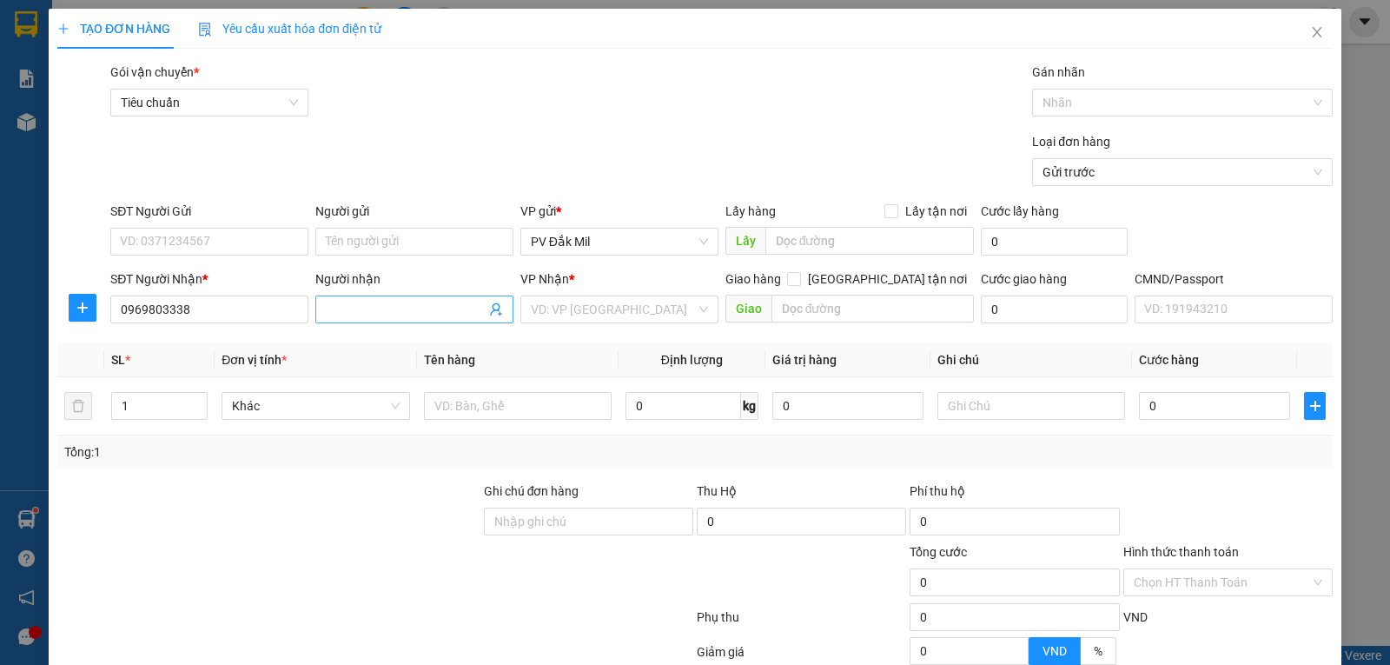
click at [392, 307] on input "Người nhận" at bounding box center [406, 309] width 160 height 19
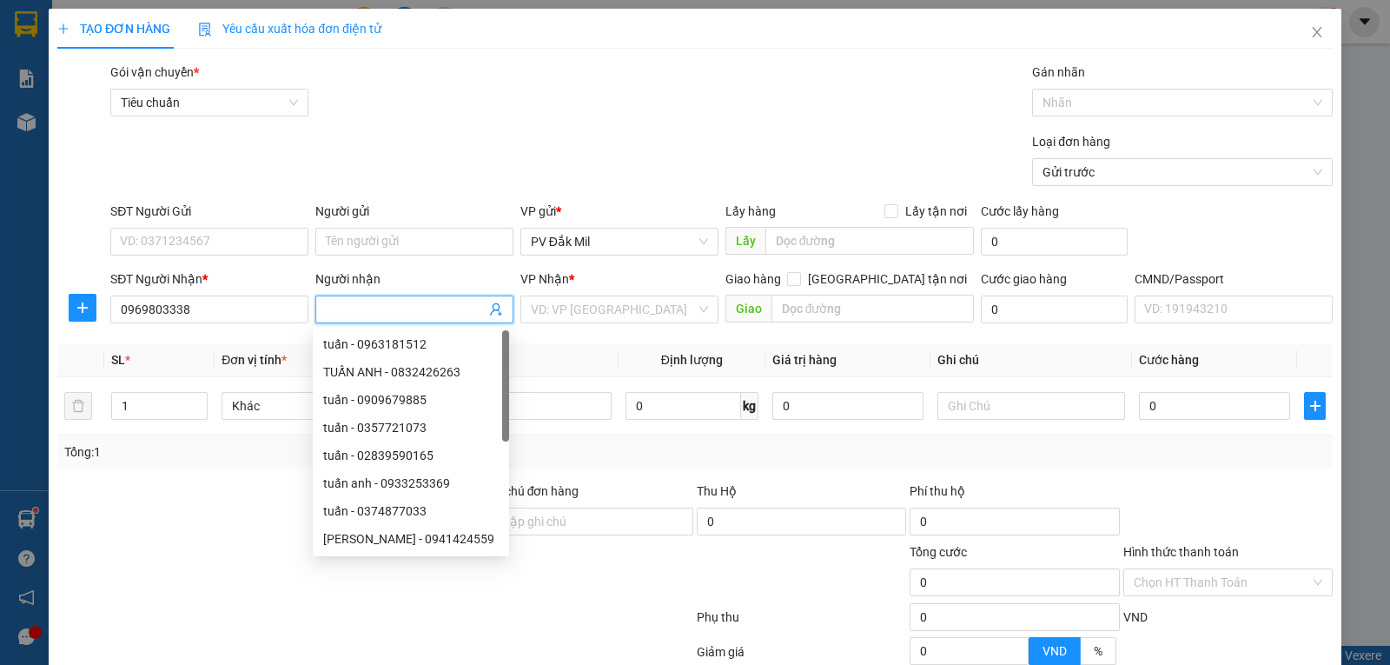
paste input "tuấn"
type input "tuấn"
click at [203, 237] on input "SĐT Người Gửi" at bounding box center [209, 242] width 198 height 28
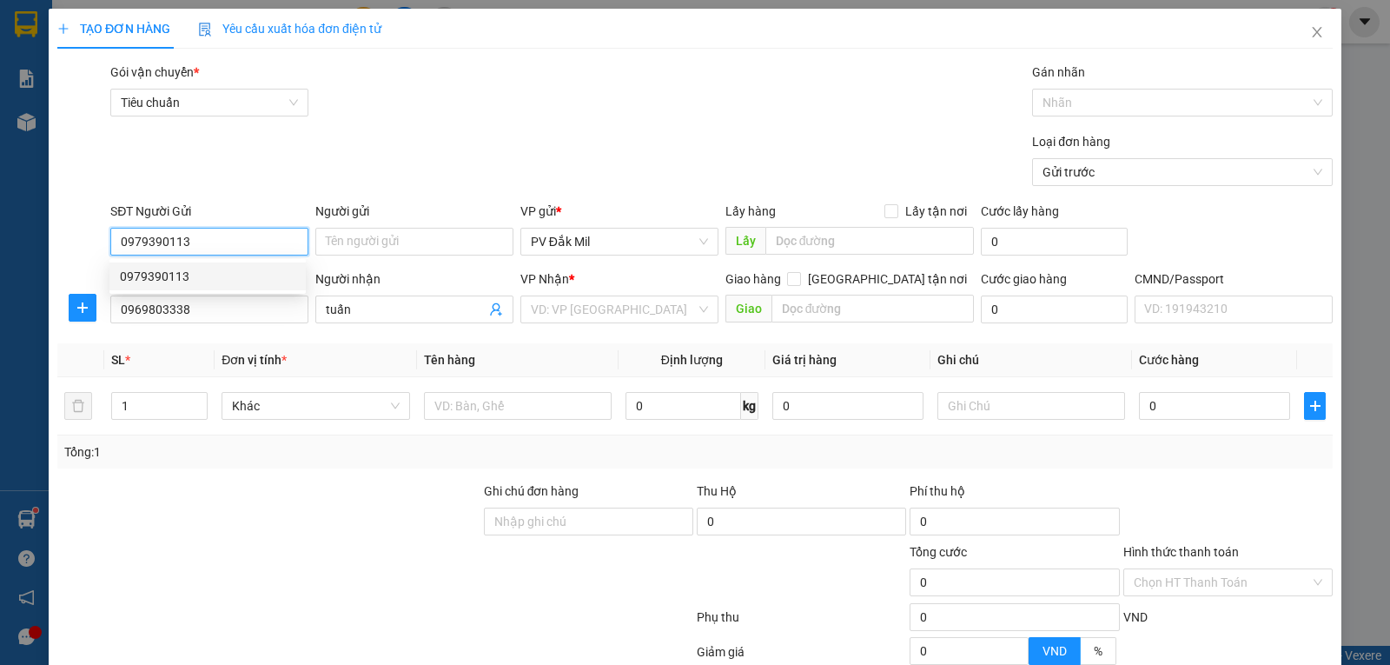
type input "0979390113"
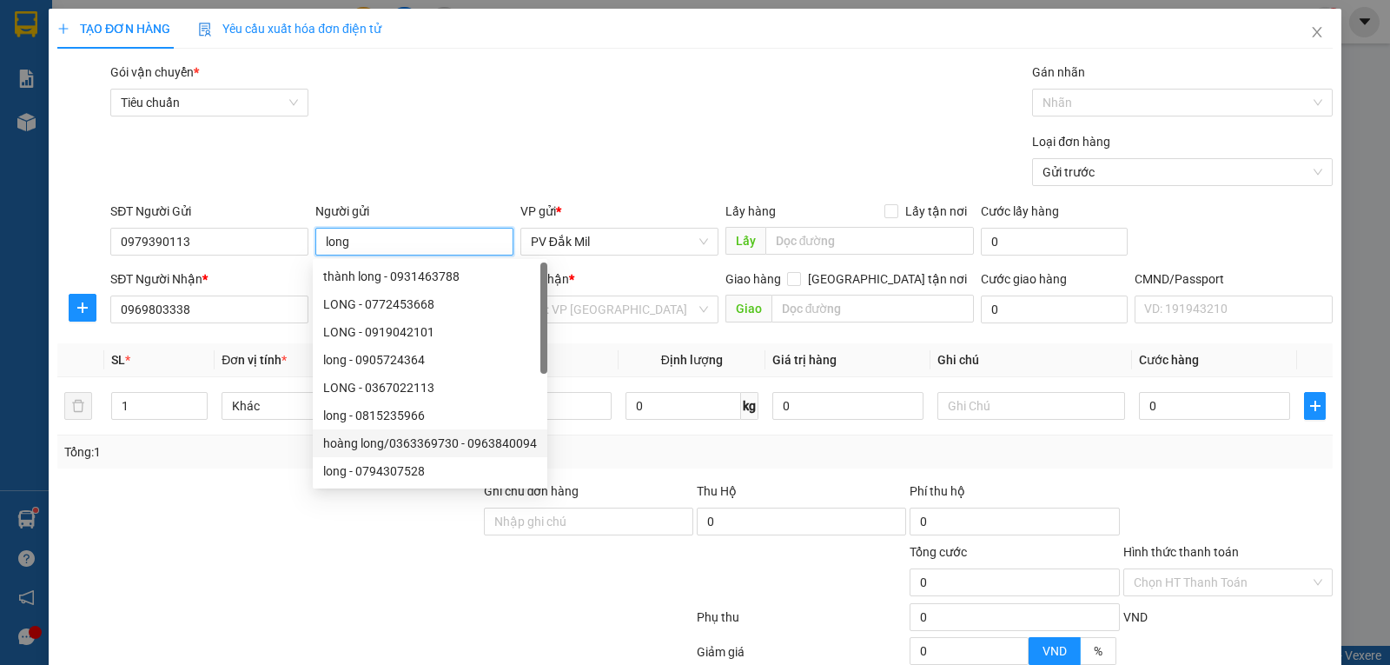
type input "long"
click at [411, 592] on div at bounding box center [269, 572] width 427 height 61
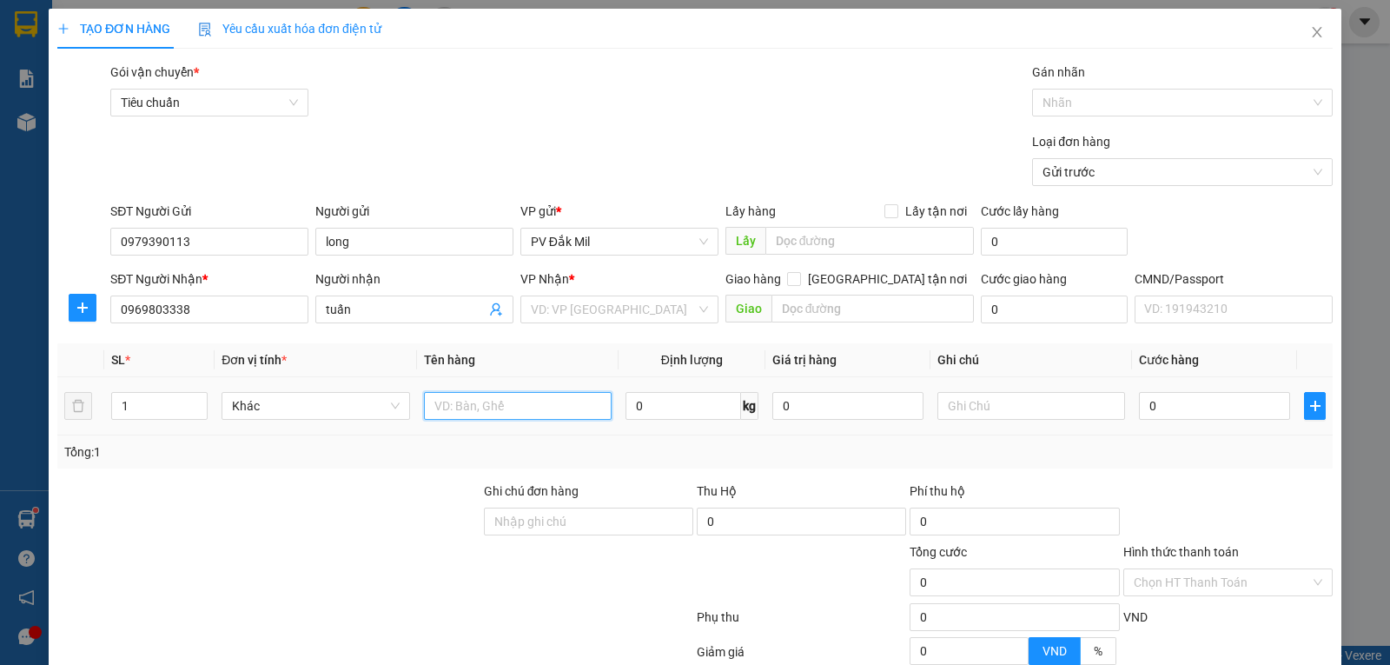
click at [526, 406] on input "text" at bounding box center [518, 406] width 188 height 28
type input "tc-thùng"
click at [1172, 406] on input "0" at bounding box center [1214, 406] width 151 height 28
type input "7"
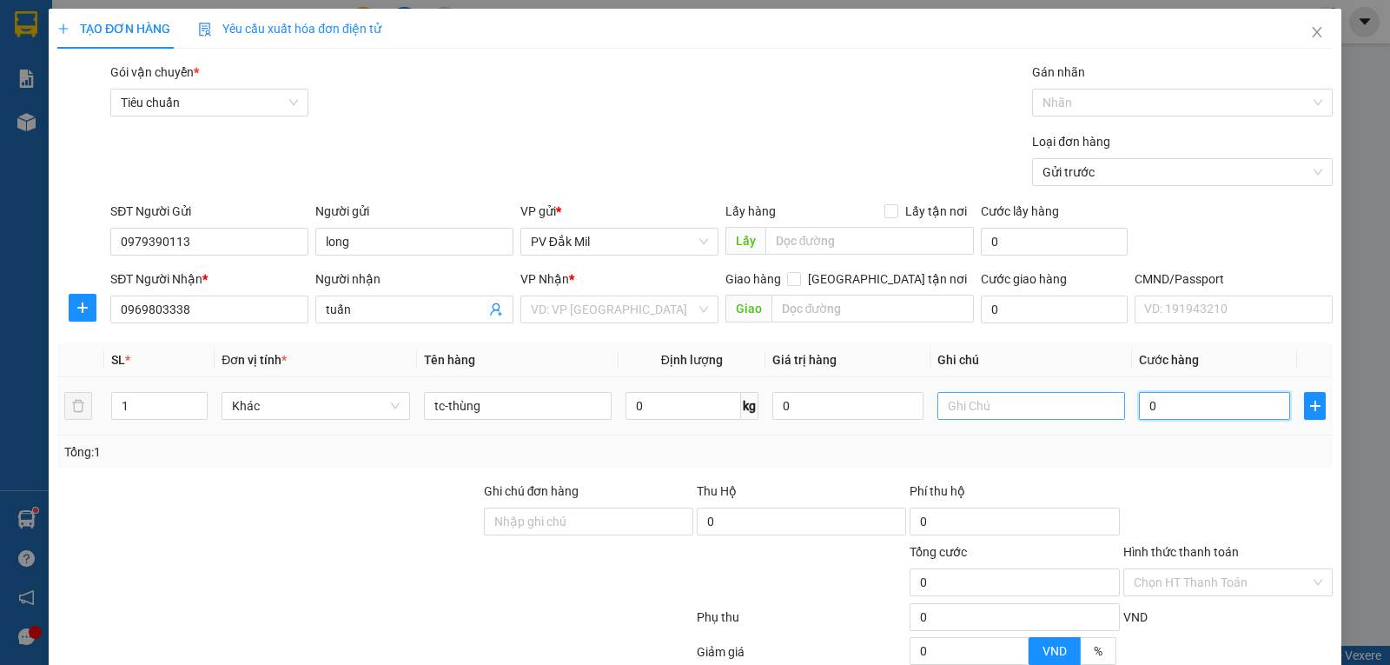
type input "7"
type input "70"
type input "700"
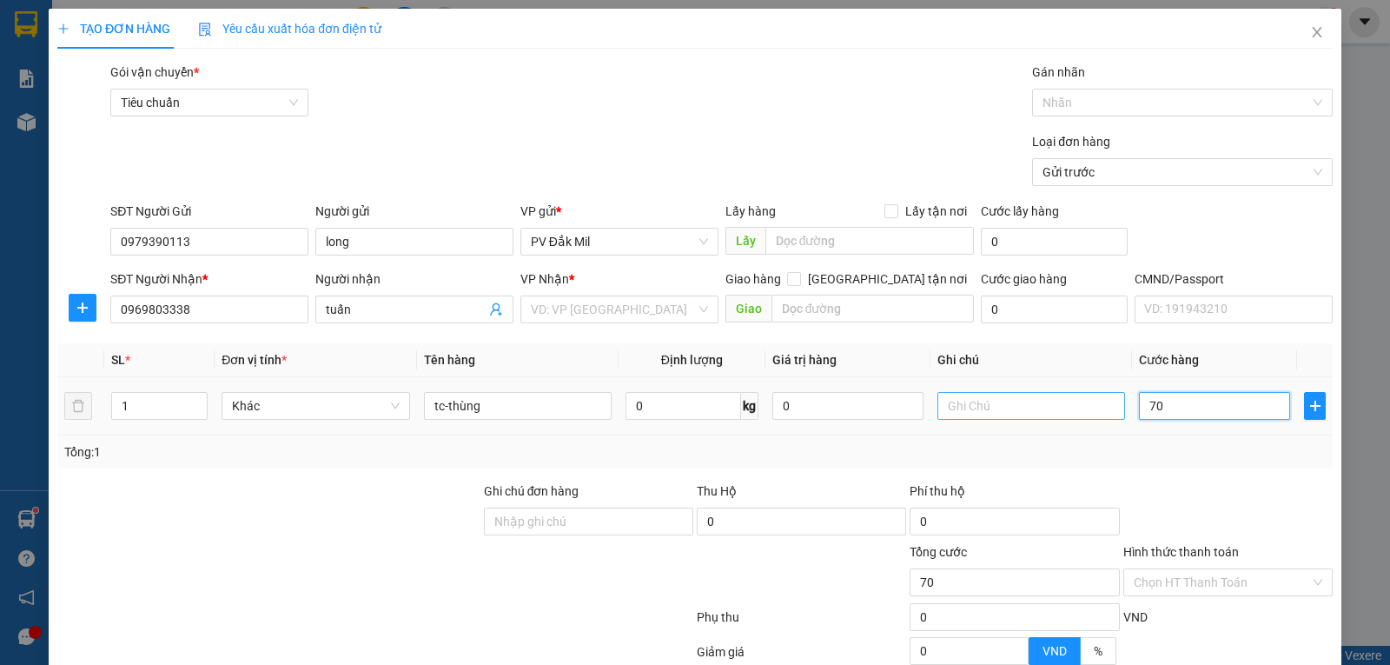
type input "700"
type input "7.000"
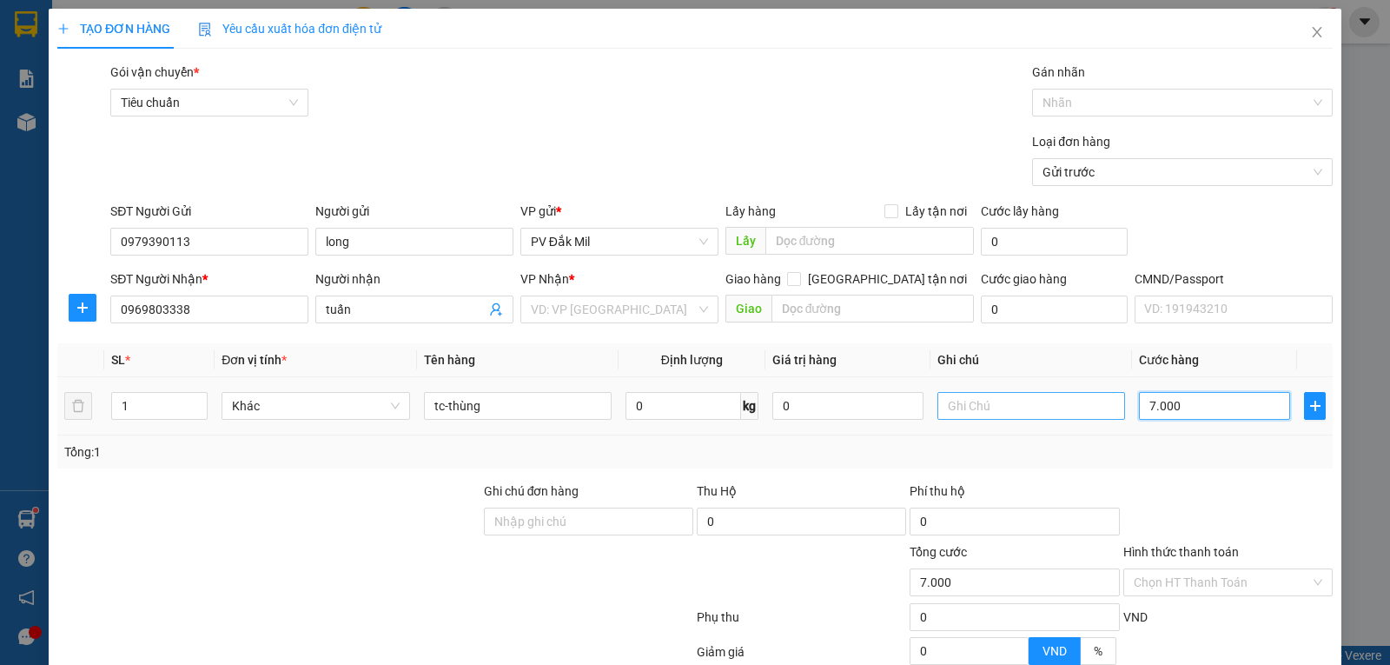
type input "70.000"
click at [602, 313] on input "search" at bounding box center [613, 309] width 165 height 26
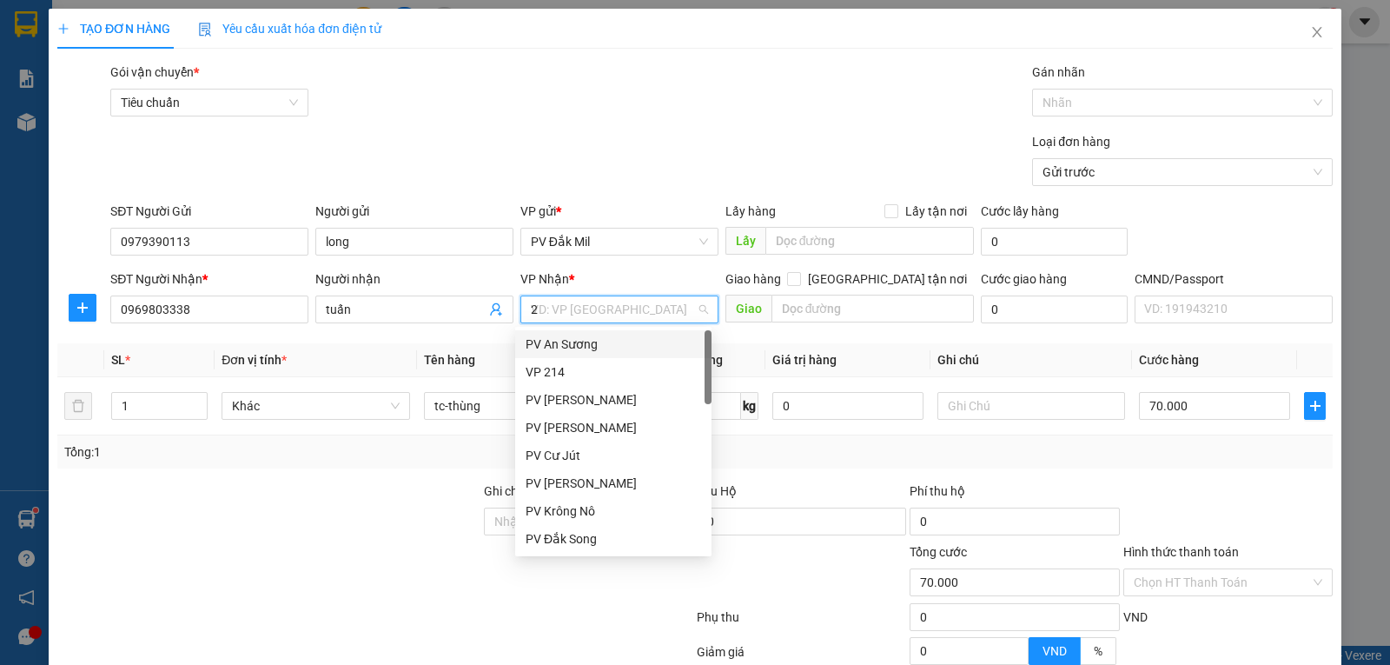
type input "21"
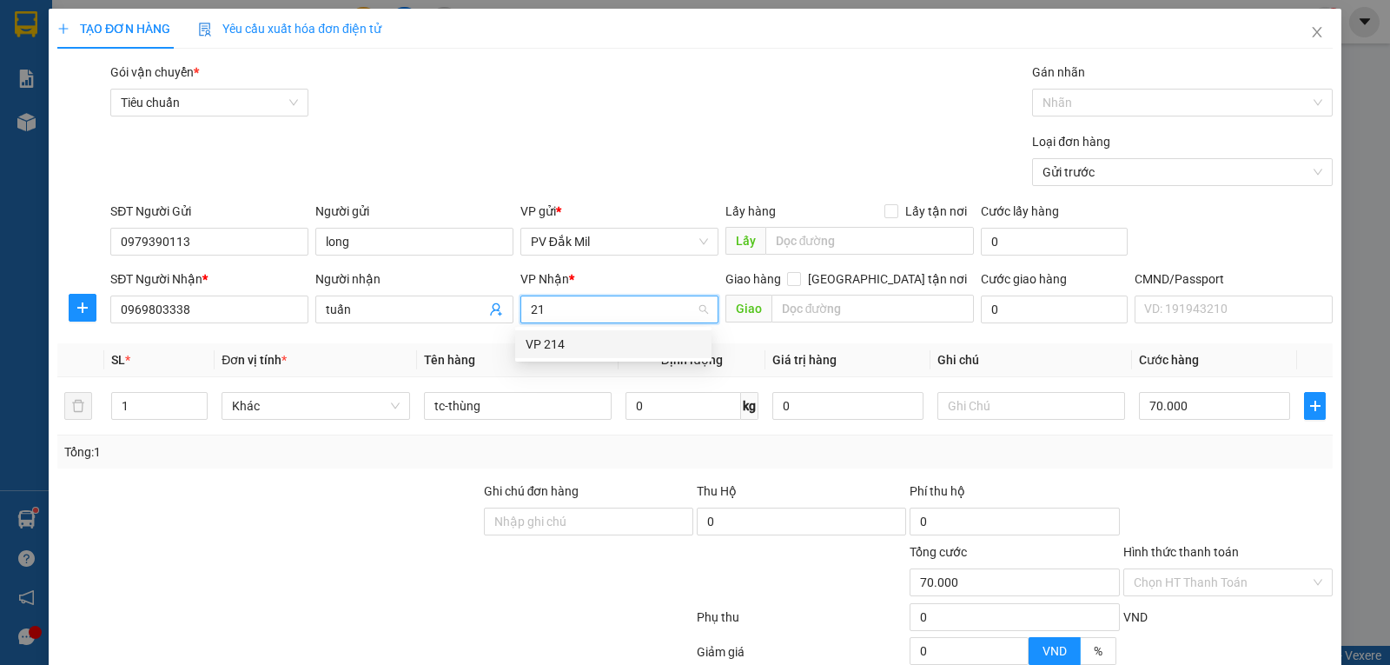
click at [571, 339] on div "VP 214" at bounding box center [613, 343] width 175 height 19
click at [799, 279] on input "[GEOGRAPHIC_DATA] tận nơi" at bounding box center [793, 278] width 12 height 12
checkbox input "true"
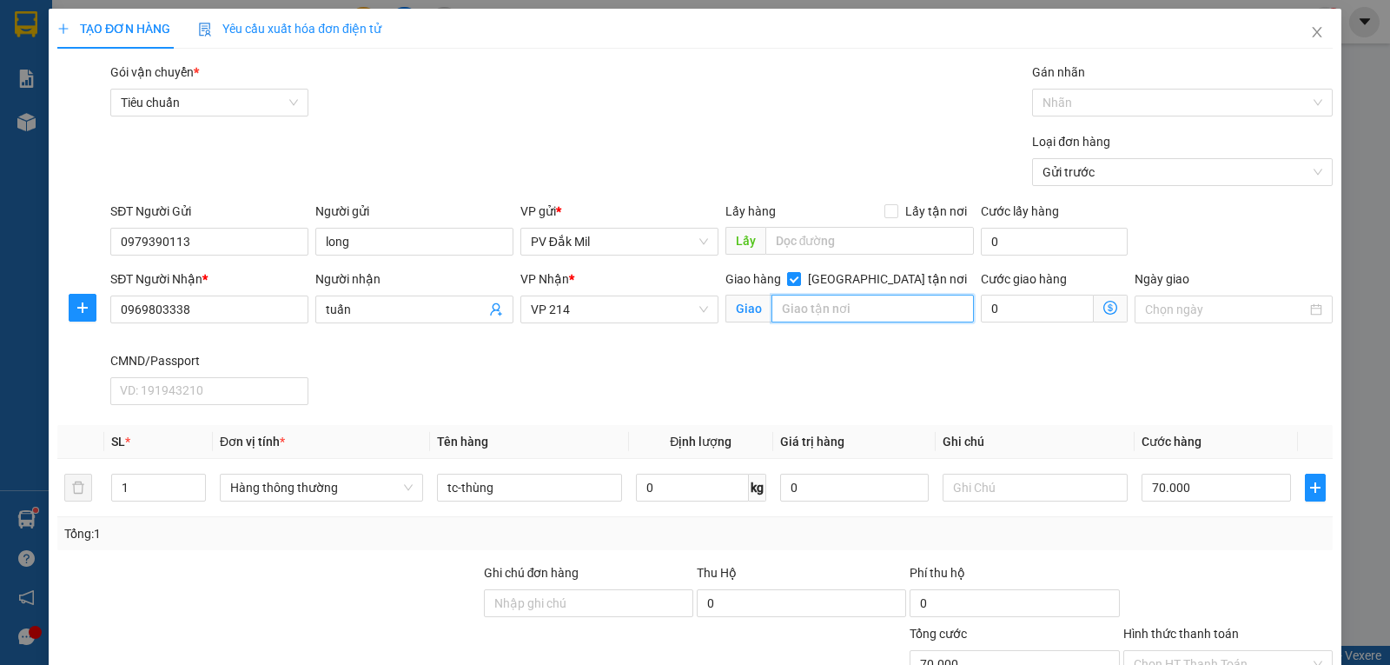
click at [806, 313] on input "text" at bounding box center [872, 309] width 203 height 28
type input "cc đức khải phú mỹ q7"
click at [1025, 308] on input "0" at bounding box center [1037, 309] width 113 height 28
type input "70.001"
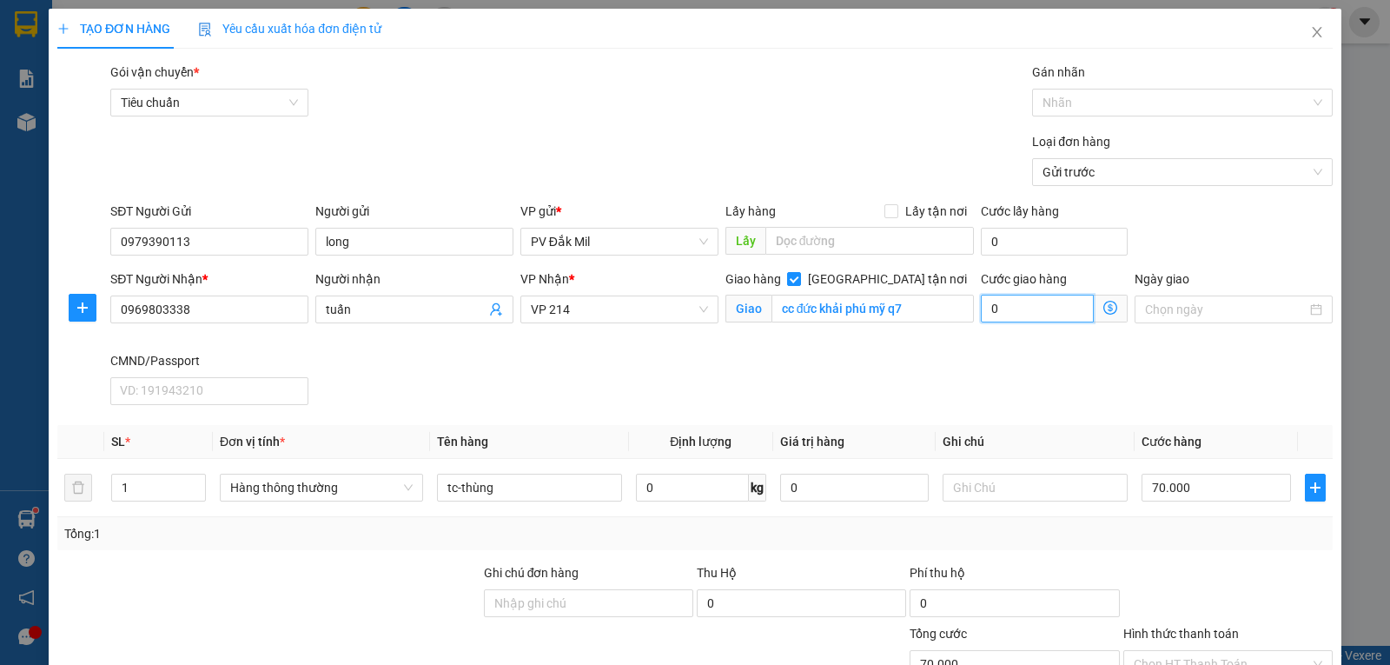
type input "1"
type input "70.012"
type input "12"
type input "70.120"
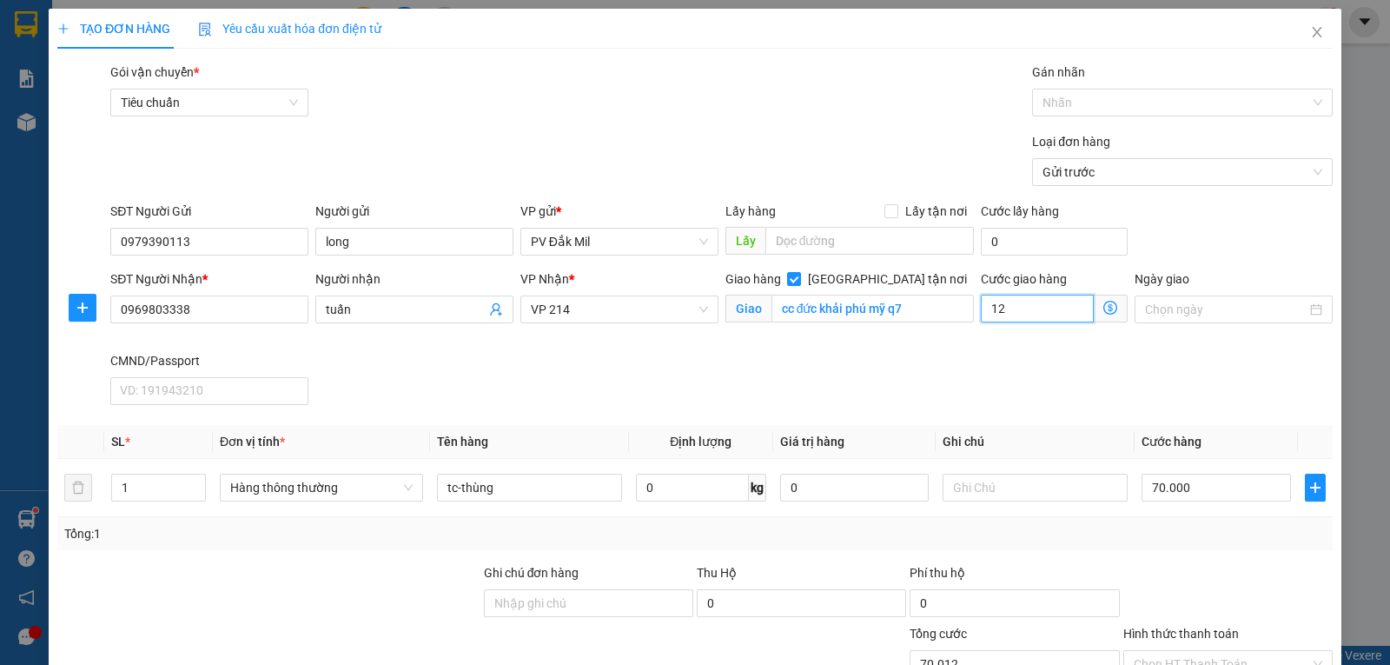
type input "70.120"
type input "120"
type input "71.200"
type input "1.200"
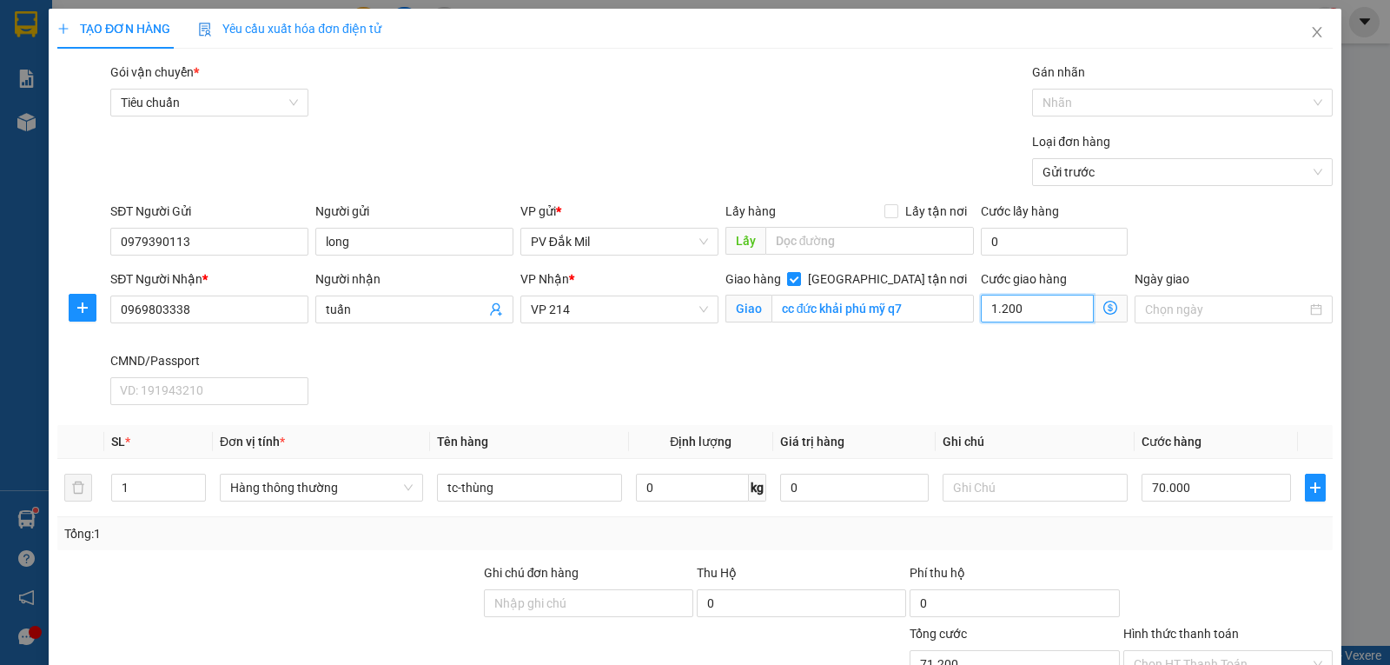
type input "82.000"
type input "12.000"
type input "190.000"
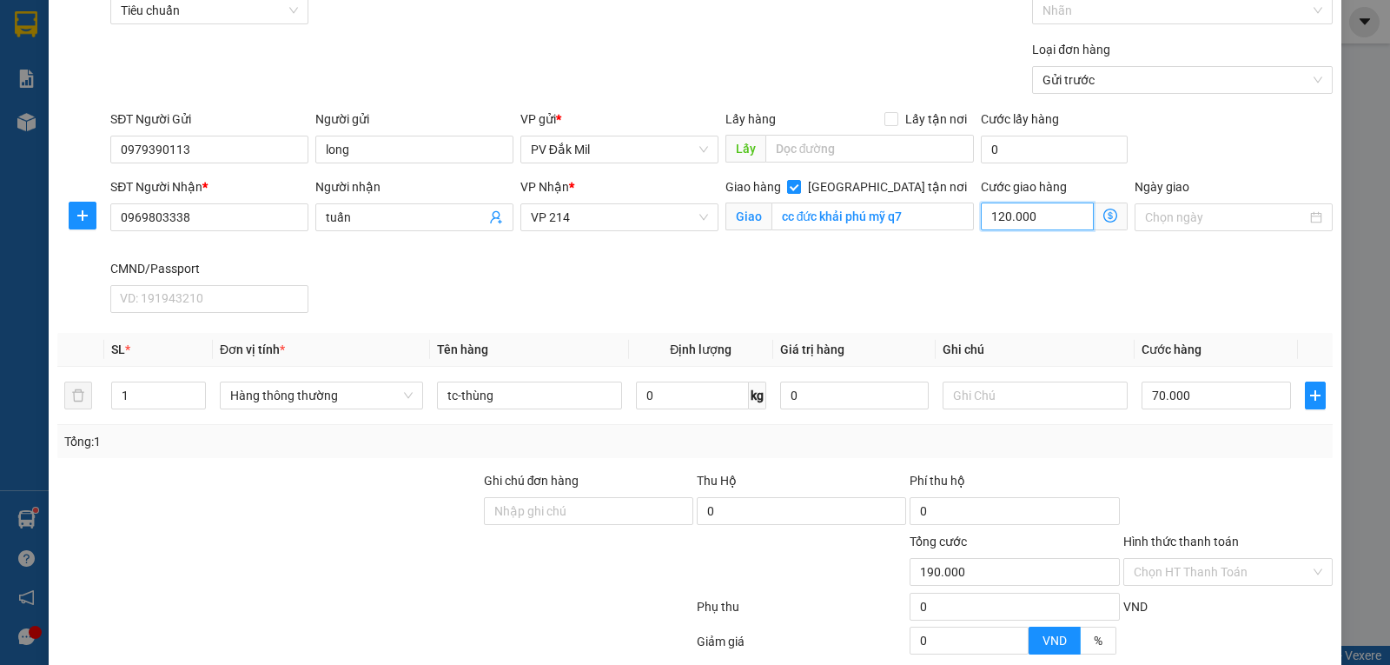
scroll to position [174, 0]
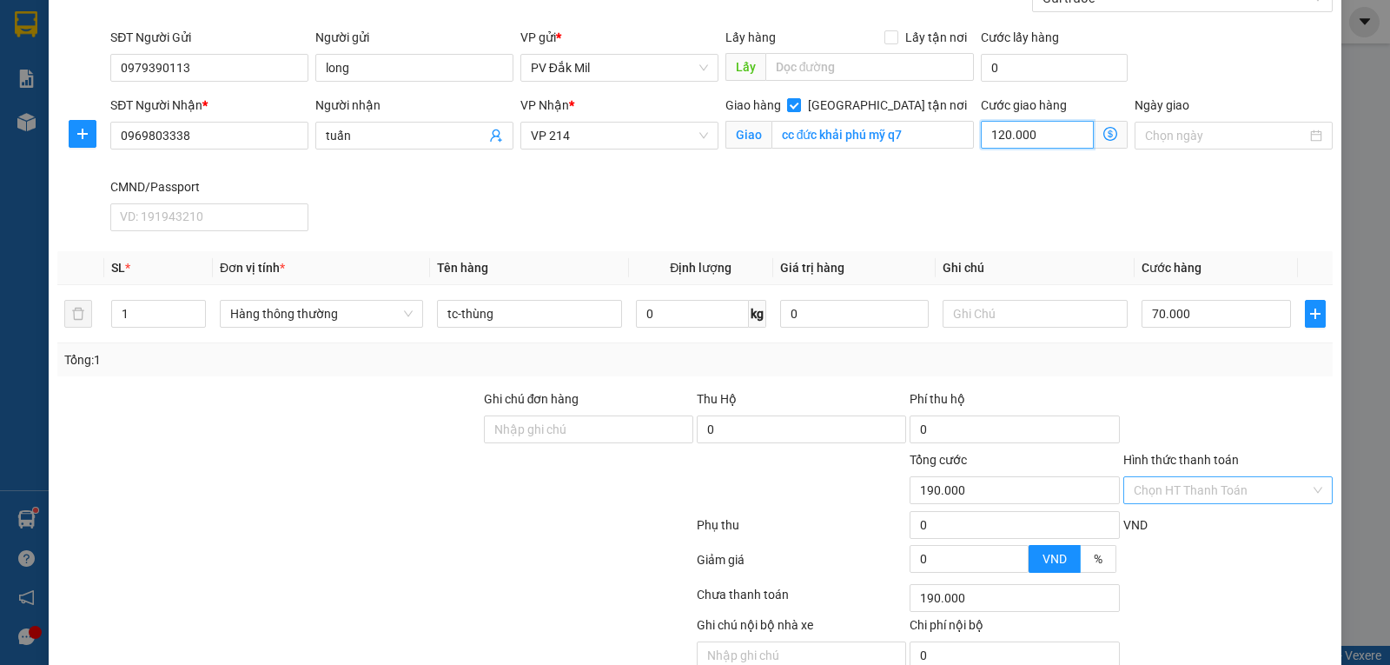
type input "120.000"
click at [1199, 486] on input "Hình thức thanh toán" at bounding box center [1222, 490] width 176 height 26
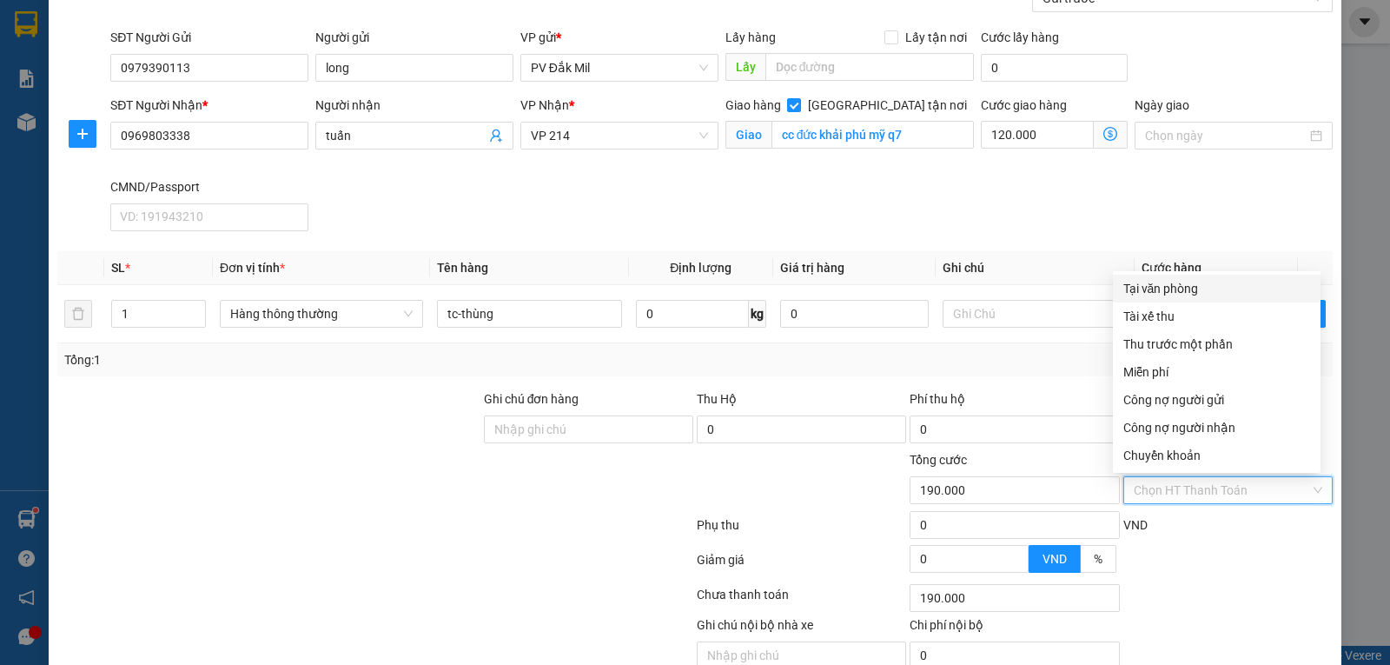
click at [1169, 281] on div "Tại văn phòng" at bounding box center [1216, 288] width 187 height 19
type input "0"
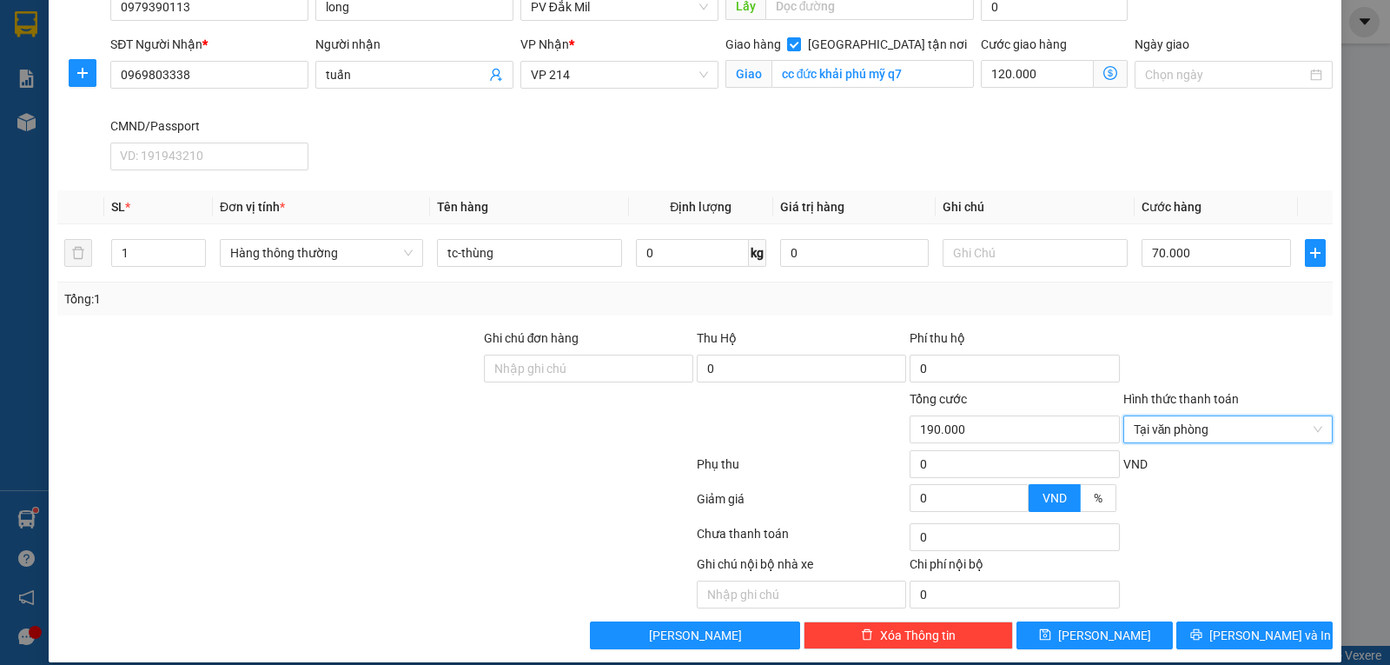
scroll to position [253, 0]
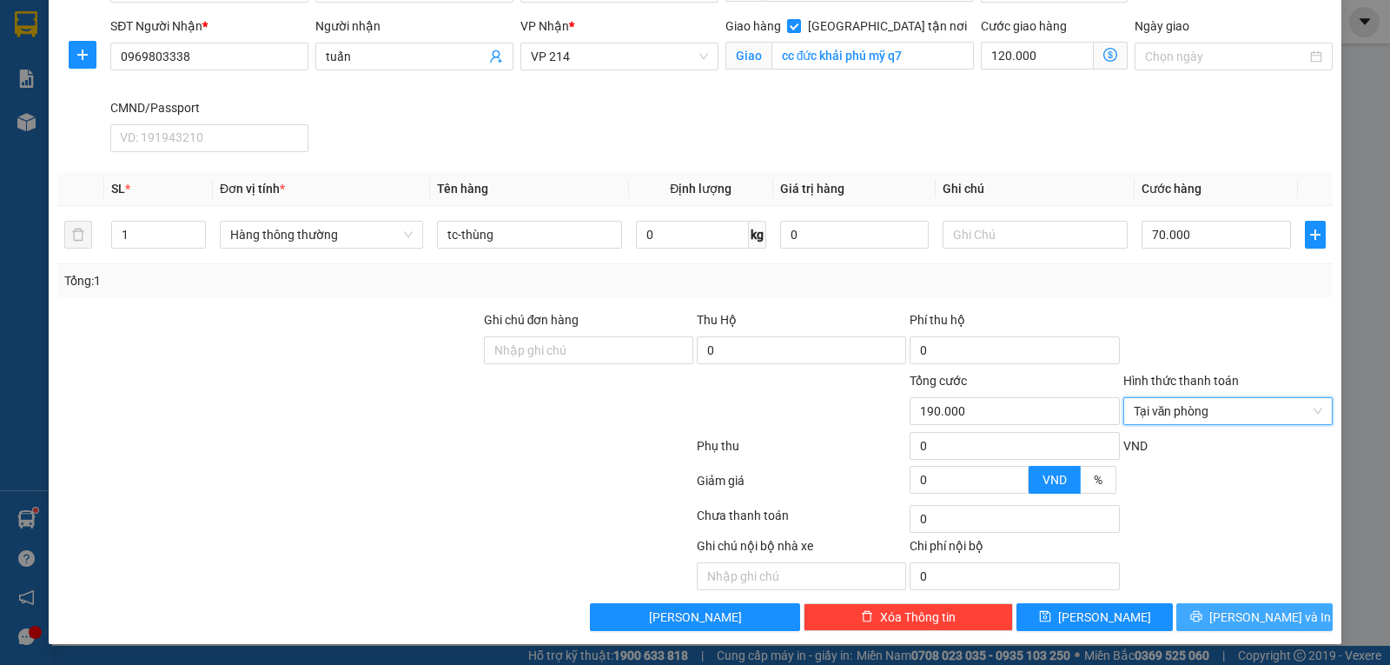
click at [1254, 620] on span "[PERSON_NAME] và In" at bounding box center [1270, 616] width 122 height 19
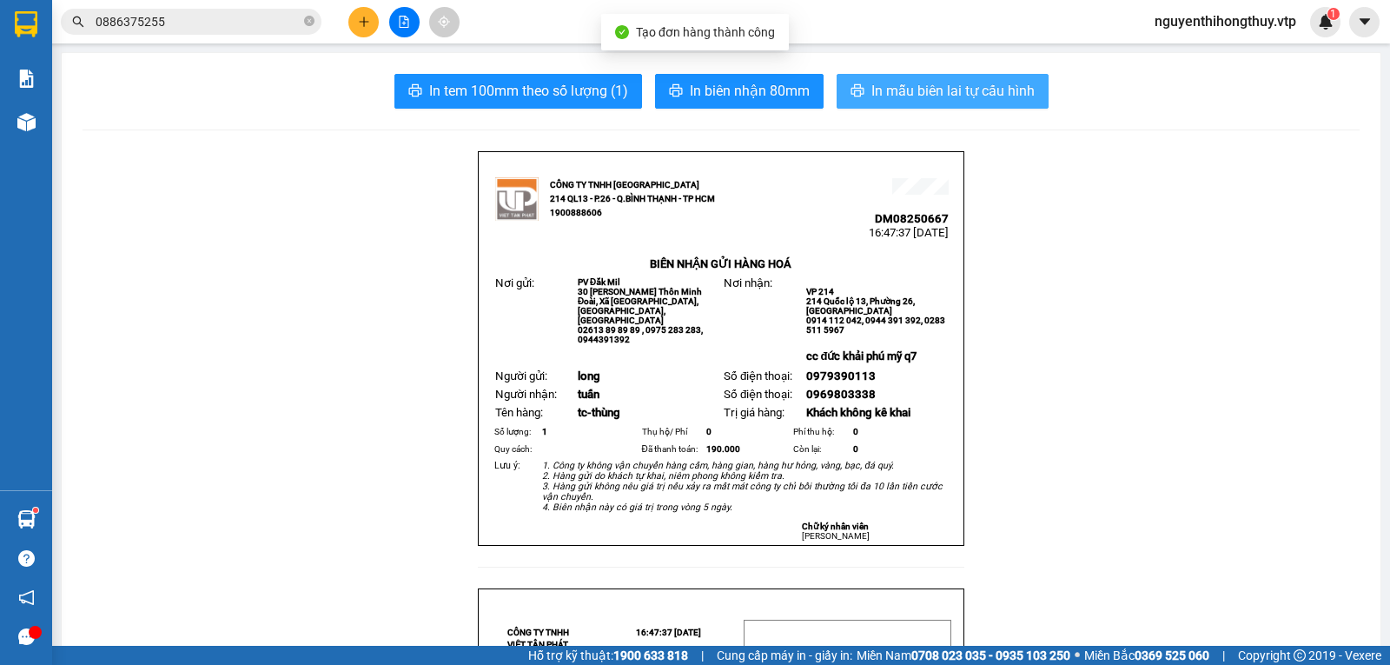
click at [963, 98] on span "In mẫu biên lai tự cấu hình" at bounding box center [952, 91] width 163 height 22
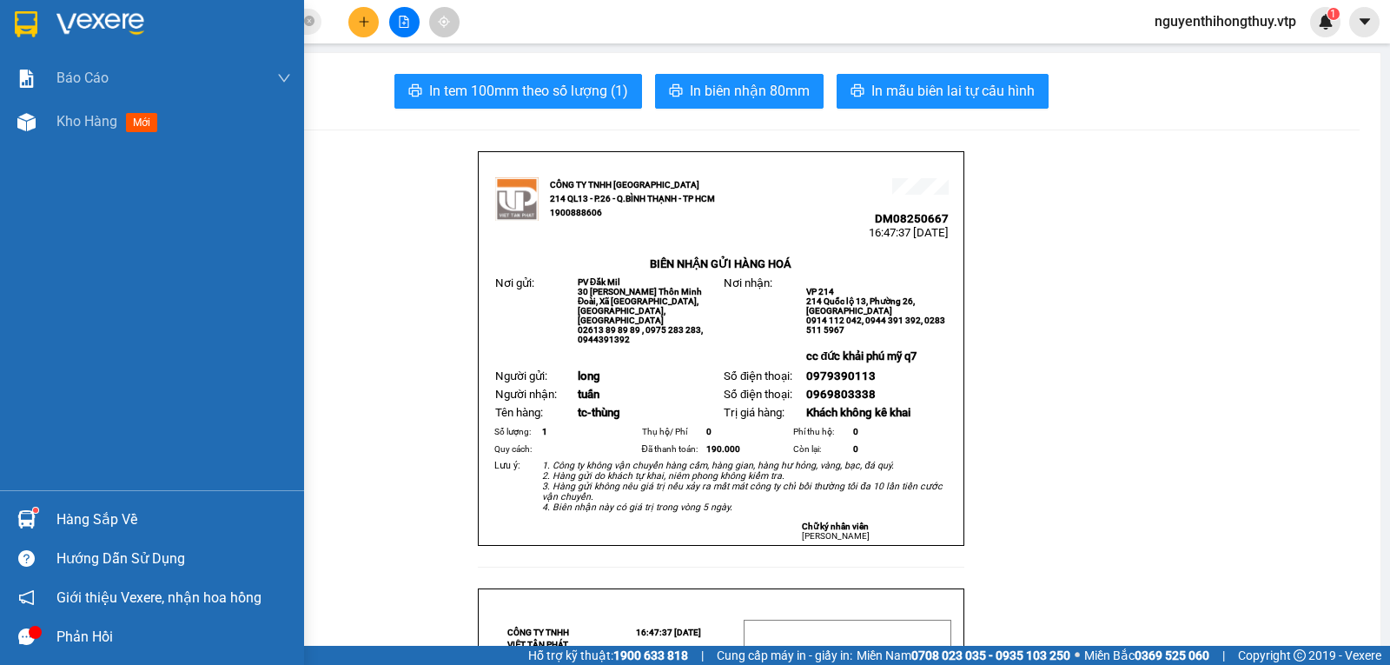
click at [30, 23] on img at bounding box center [26, 24] width 23 height 26
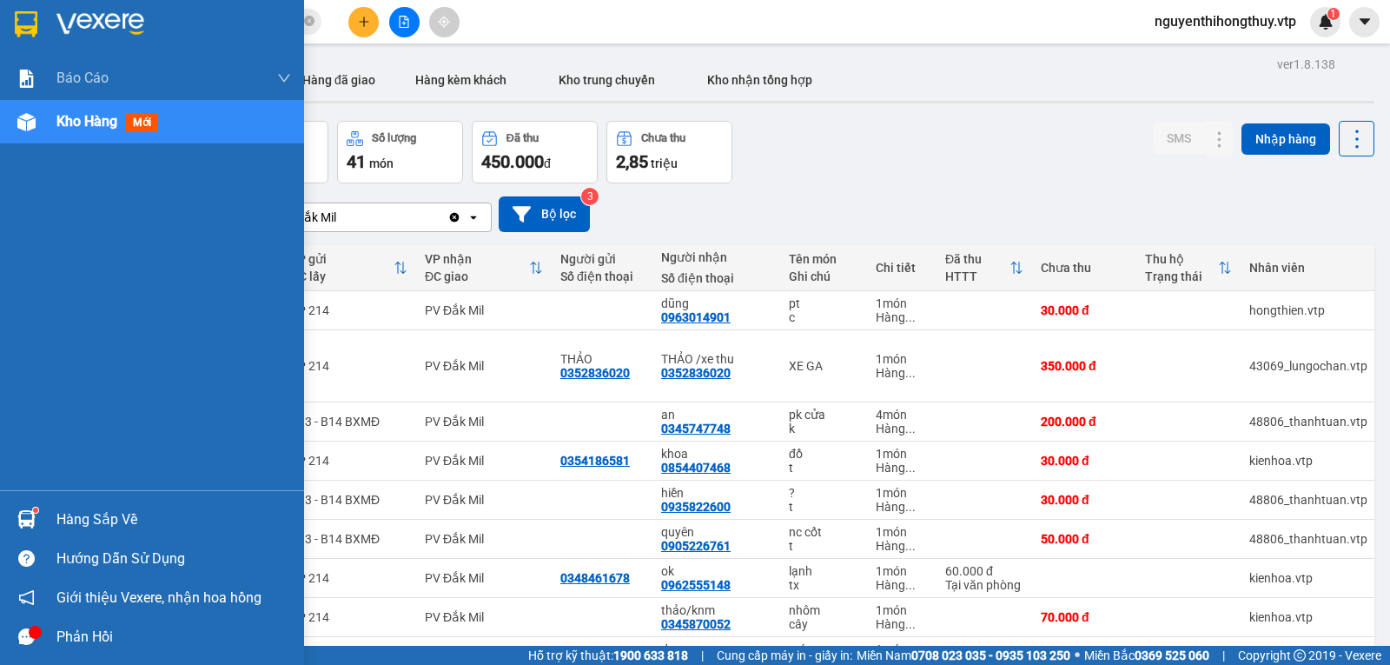
click at [28, 23] on img at bounding box center [26, 24] width 23 height 26
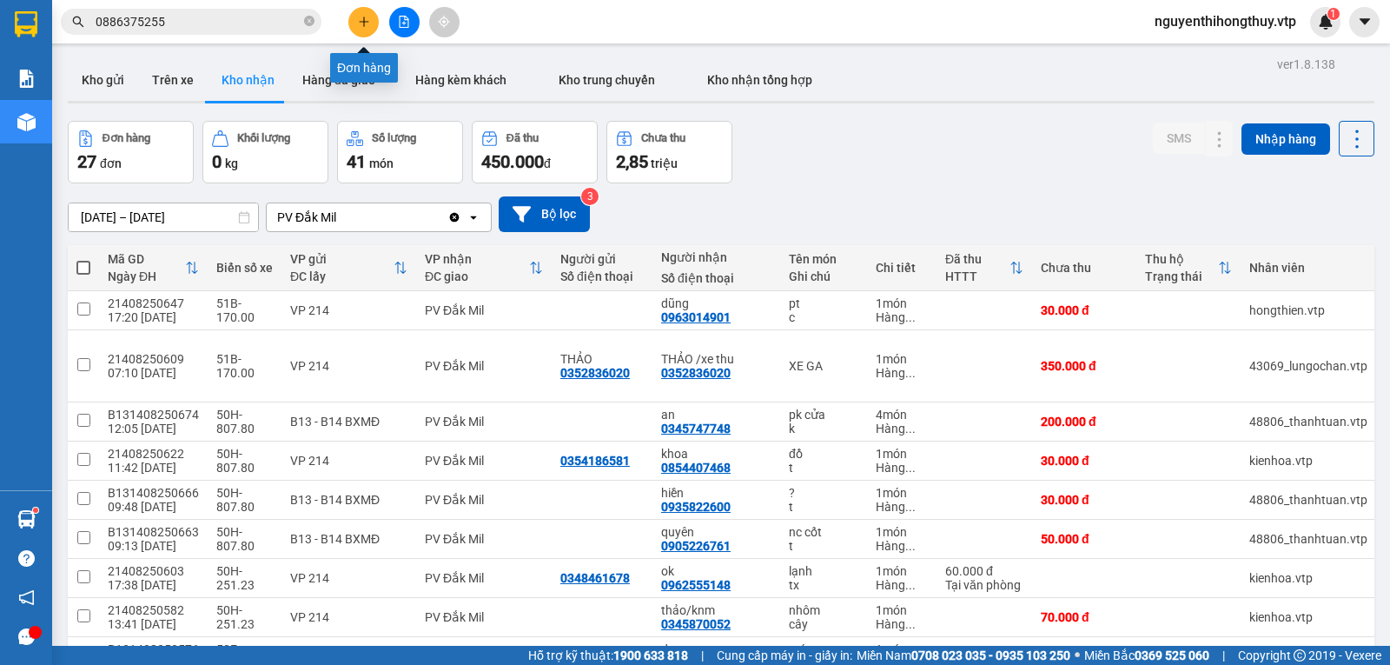
click at [358, 12] on button at bounding box center [363, 22] width 30 height 30
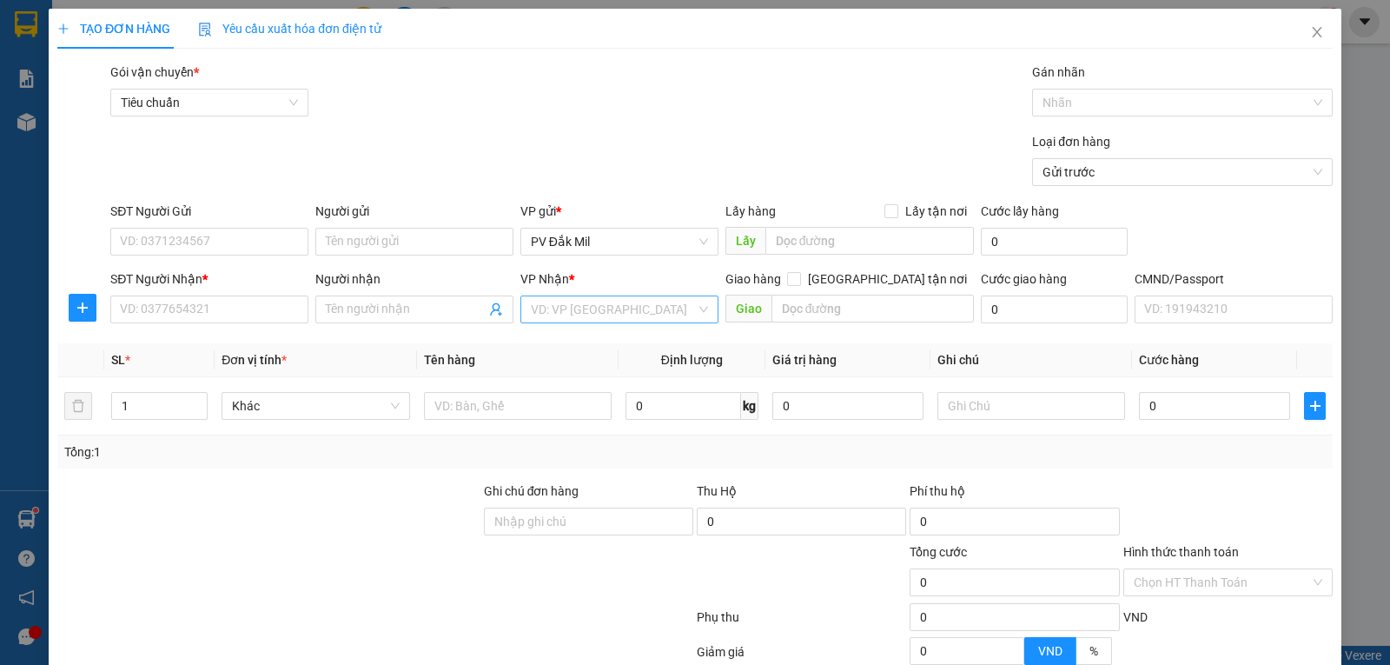
click at [576, 308] on input "search" at bounding box center [613, 309] width 165 height 26
type input "21"
click at [549, 344] on div "VP 214" at bounding box center [613, 343] width 175 height 19
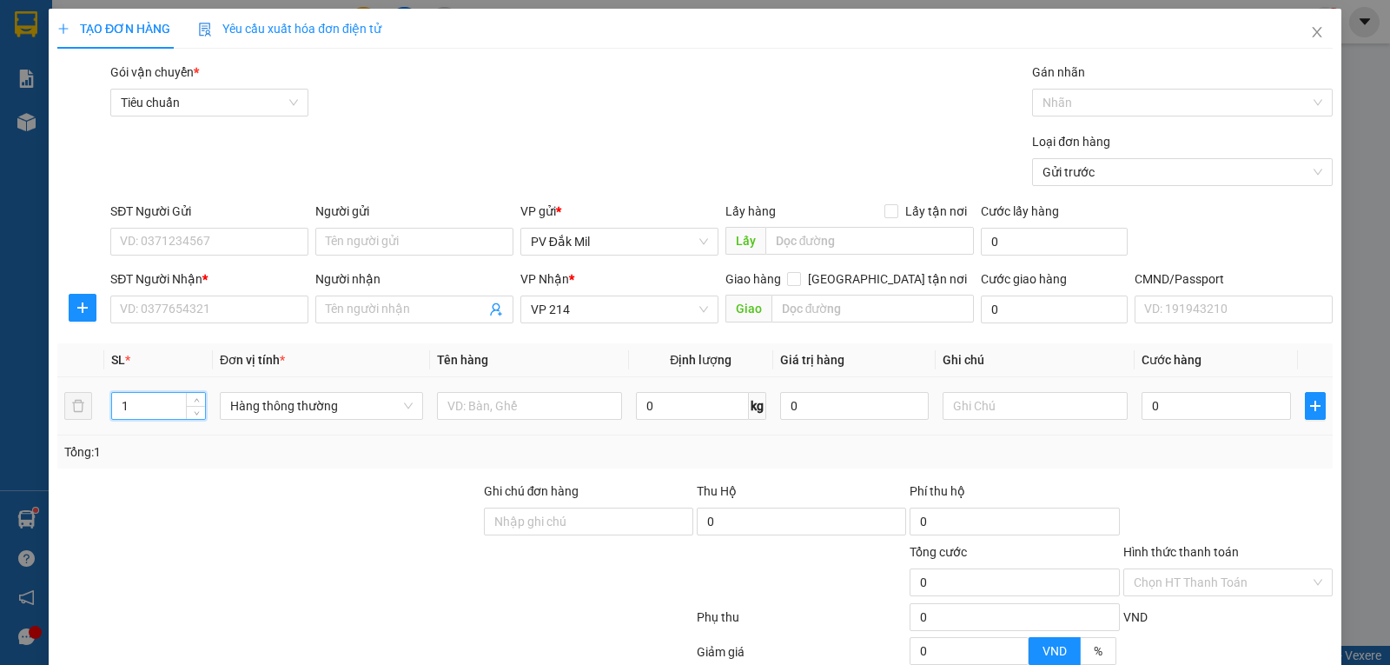
drag, startPoint x: 136, startPoint y: 410, endPoint x: 78, endPoint y: 412, distance: 57.4
click at [92, 410] on tr "1 Hàng thông thường 0 kg 0 0" at bounding box center [694, 406] width 1275 height 58
type input "2"
click at [506, 405] on input "text" at bounding box center [529, 406] width 185 height 28
type input "thùng-bao"
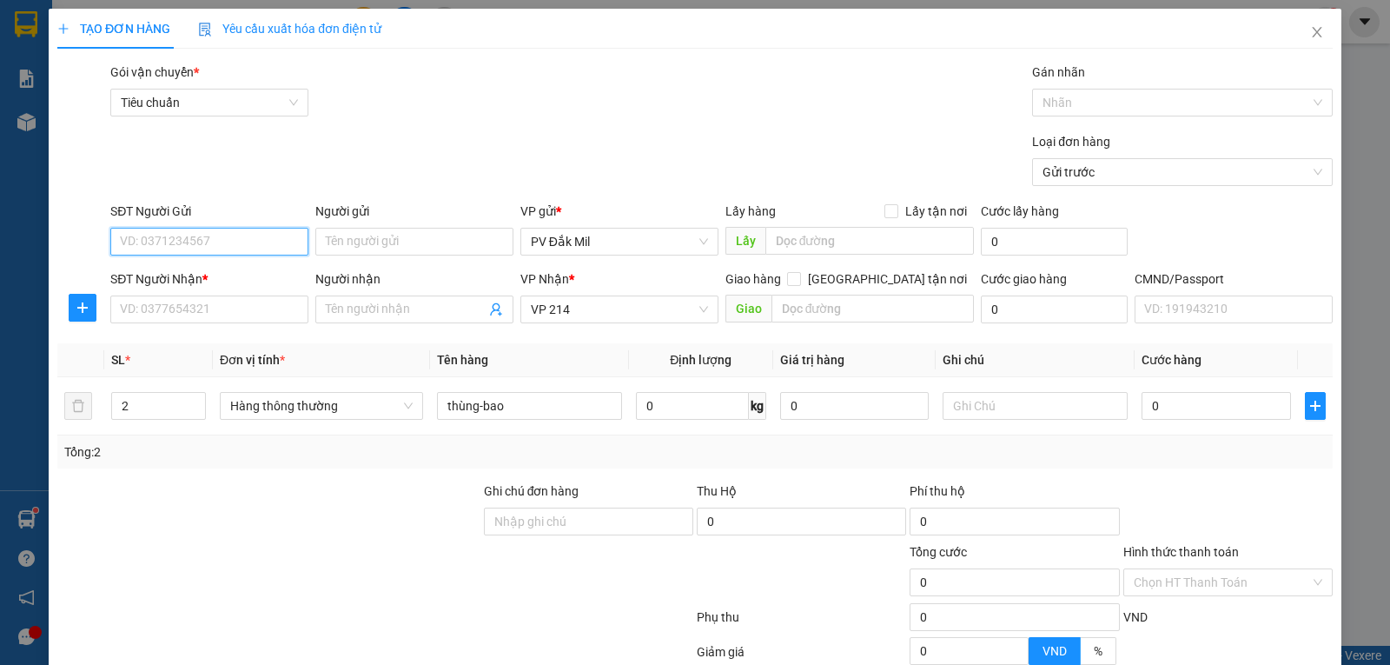
click at [239, 242] on input "SĐT Người Gửi" at bounding box center [209, 242] width 198 height 28
type input "0334652970"
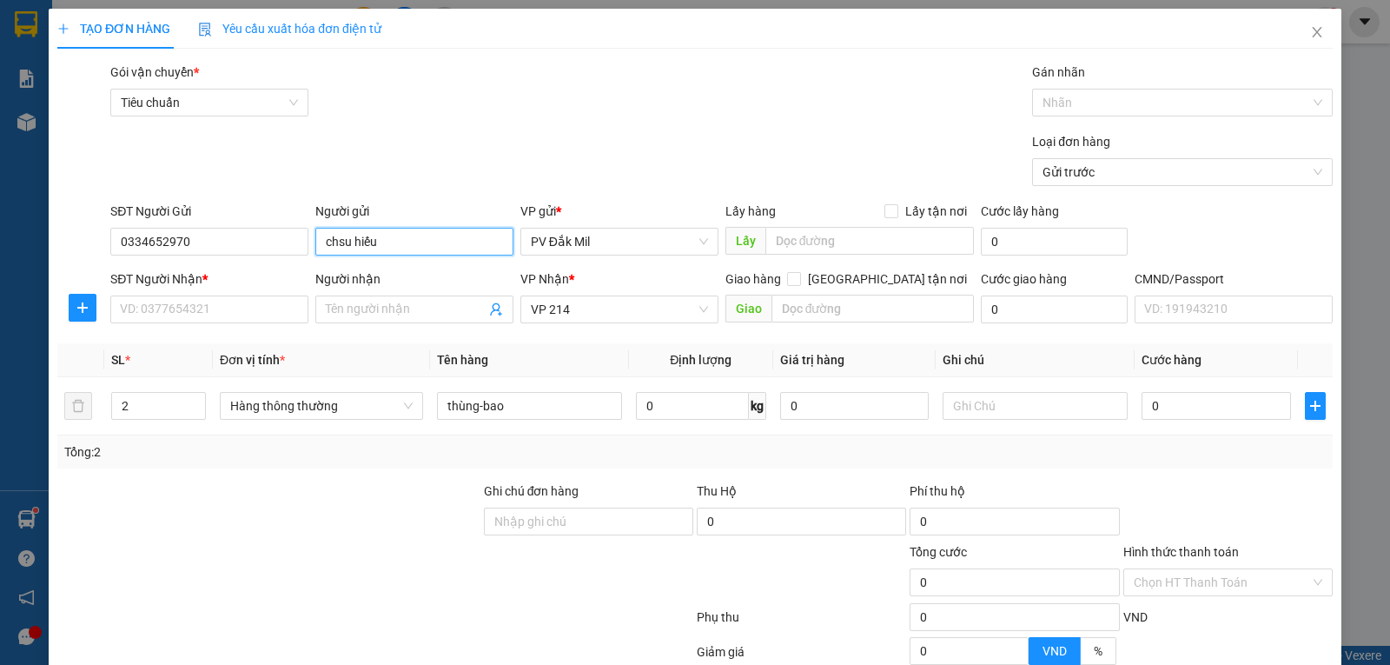
click at [351, 243] on input "chsu hiếu" at bounding box center [414, 242] width 198 height 28
type input "chú hiếu"
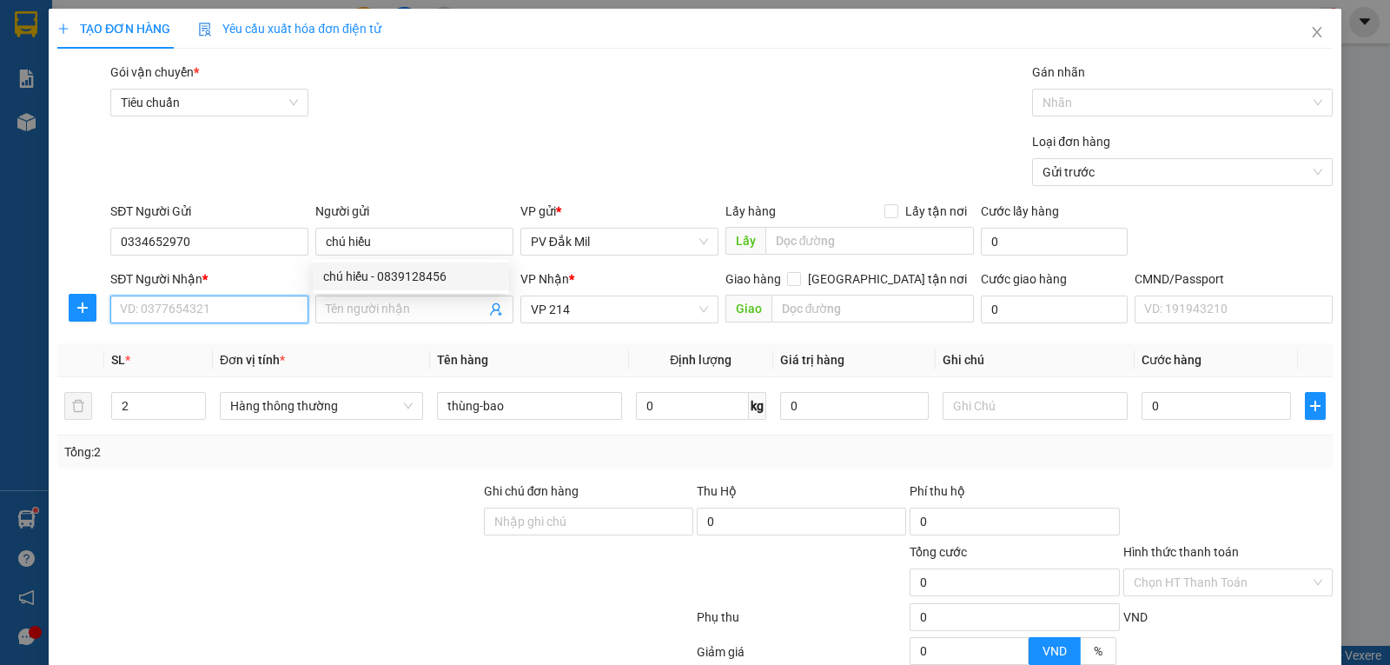
click at [222, 313] on input "SĐT Người Nhận *" at bounding box center [209, 309] width 198 height 28
type input "0963501210"
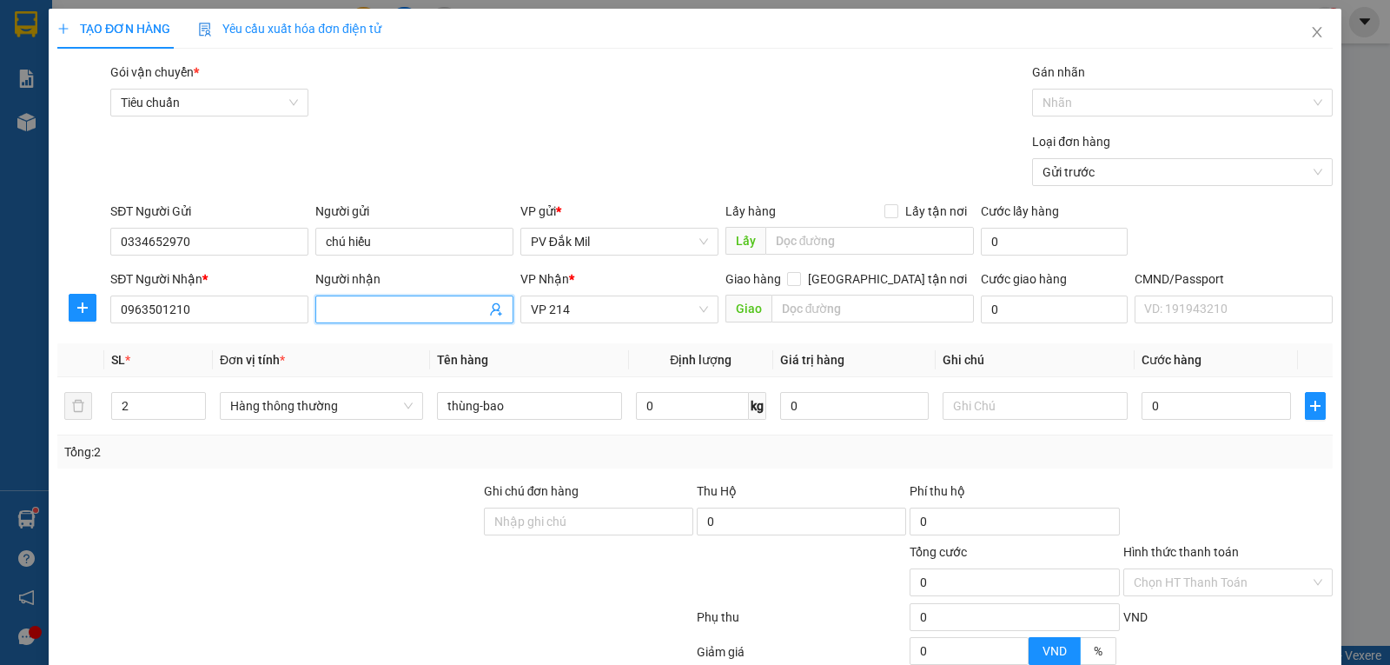
click at [378, 305] on input "Người nhận" at bounding box center [406, 309] width 160 height 19
type input "a"
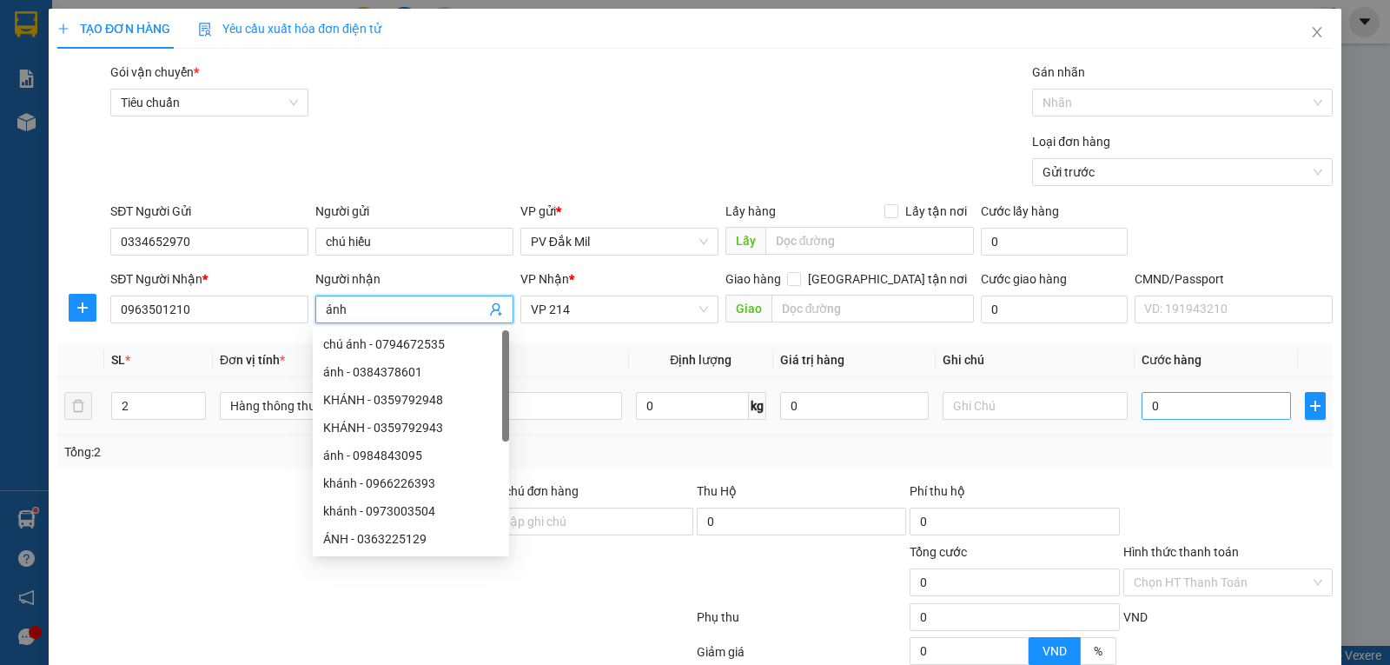
type input "ánh"
click at [1199, 403] on input "0" at bounding box center [1216, 406] width 149 height 28
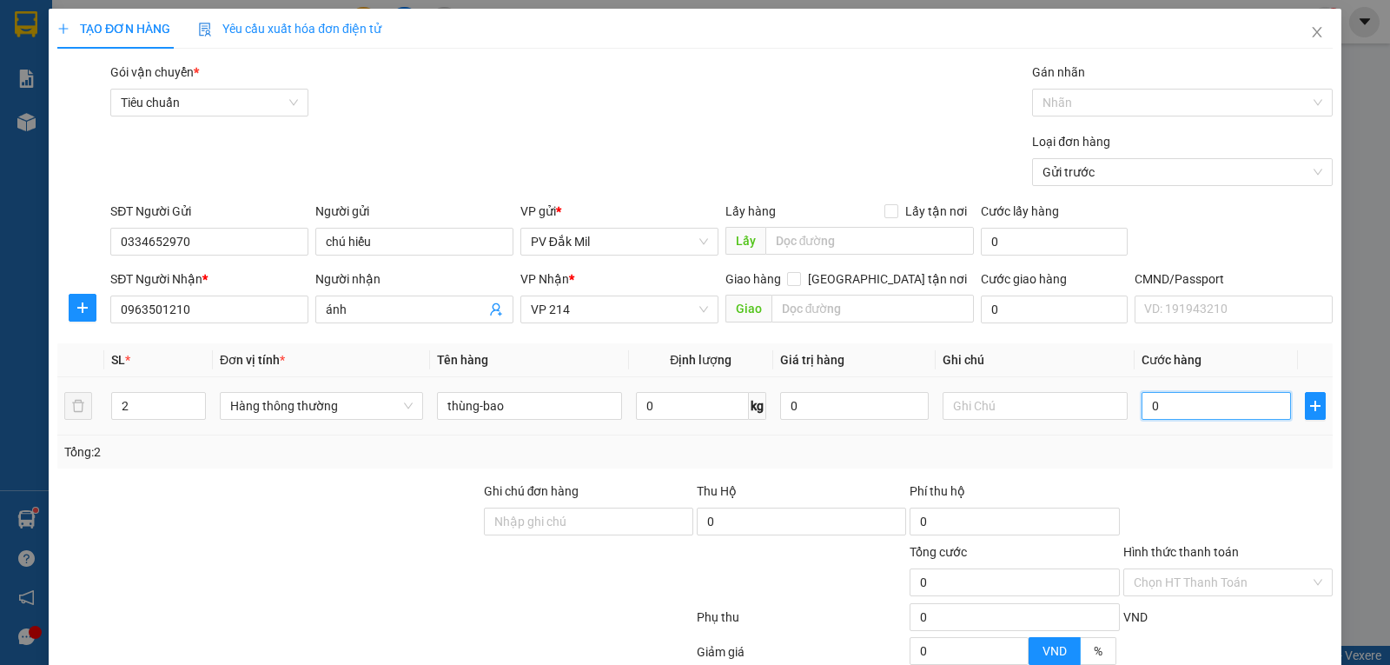
type input "9"
type input "90"
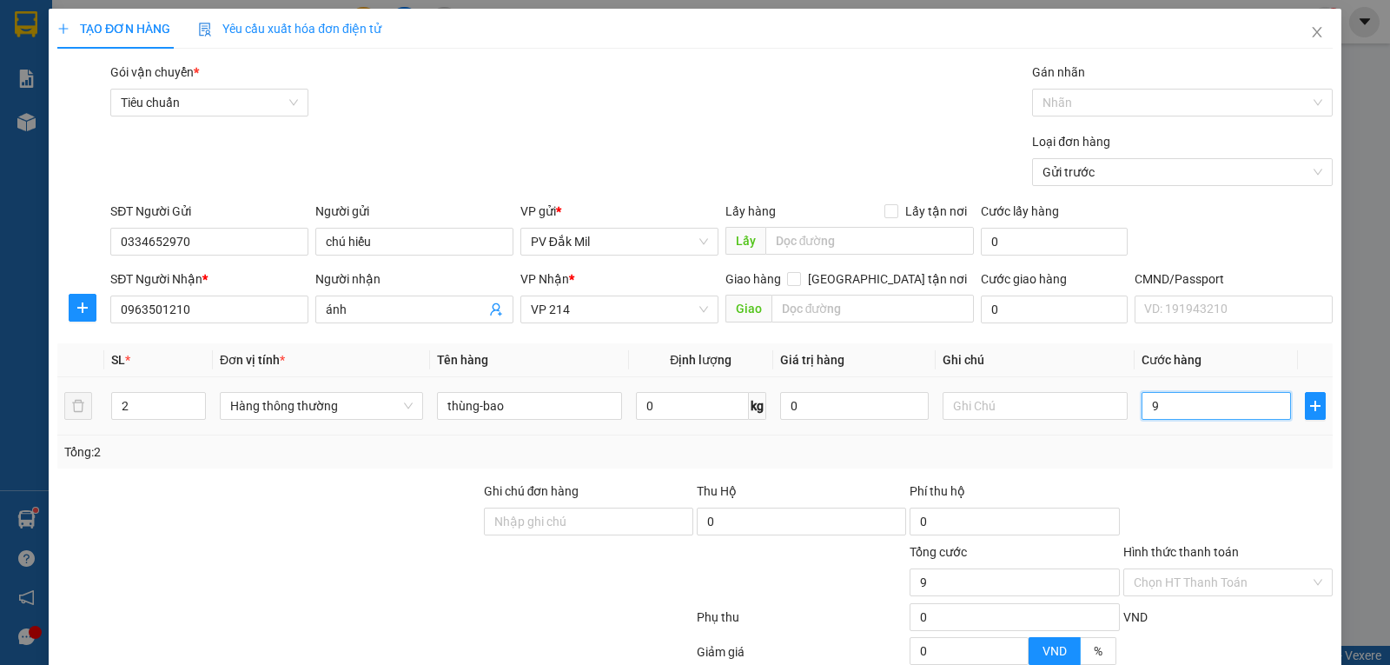
type input "90"
type input "900"
type input "9.000"
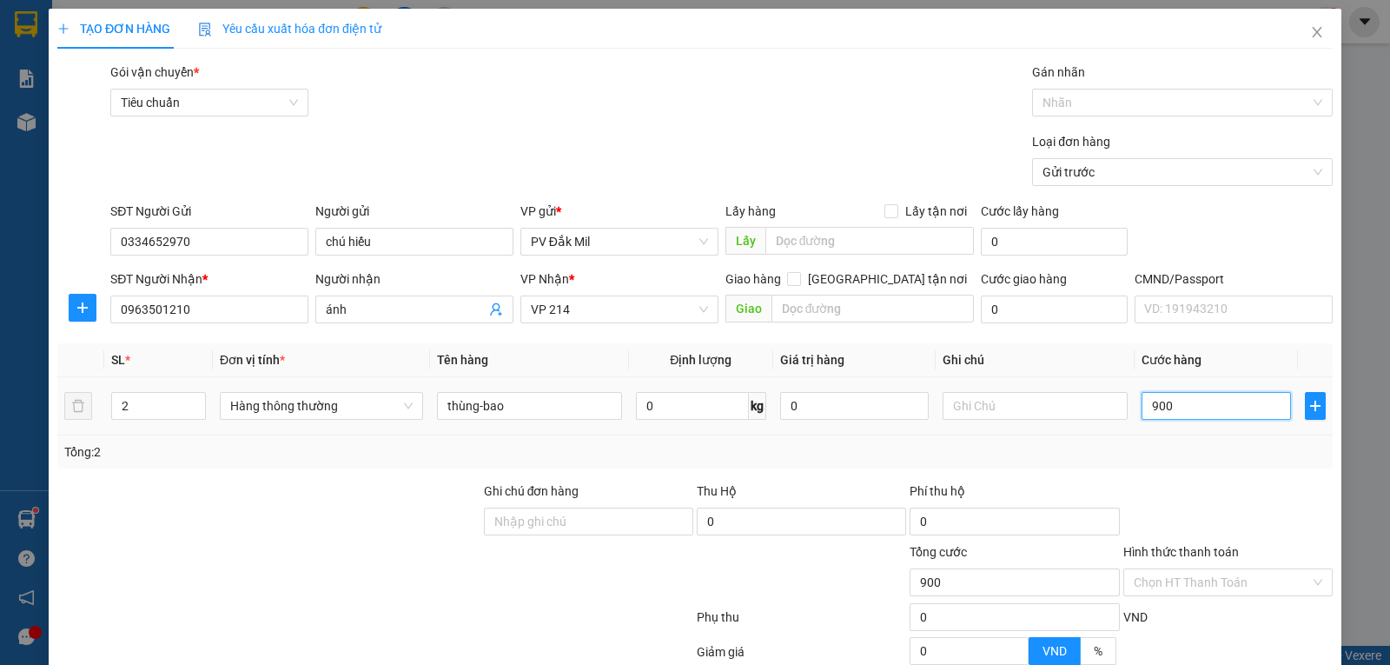
type input "9.000"
type input "90.000"
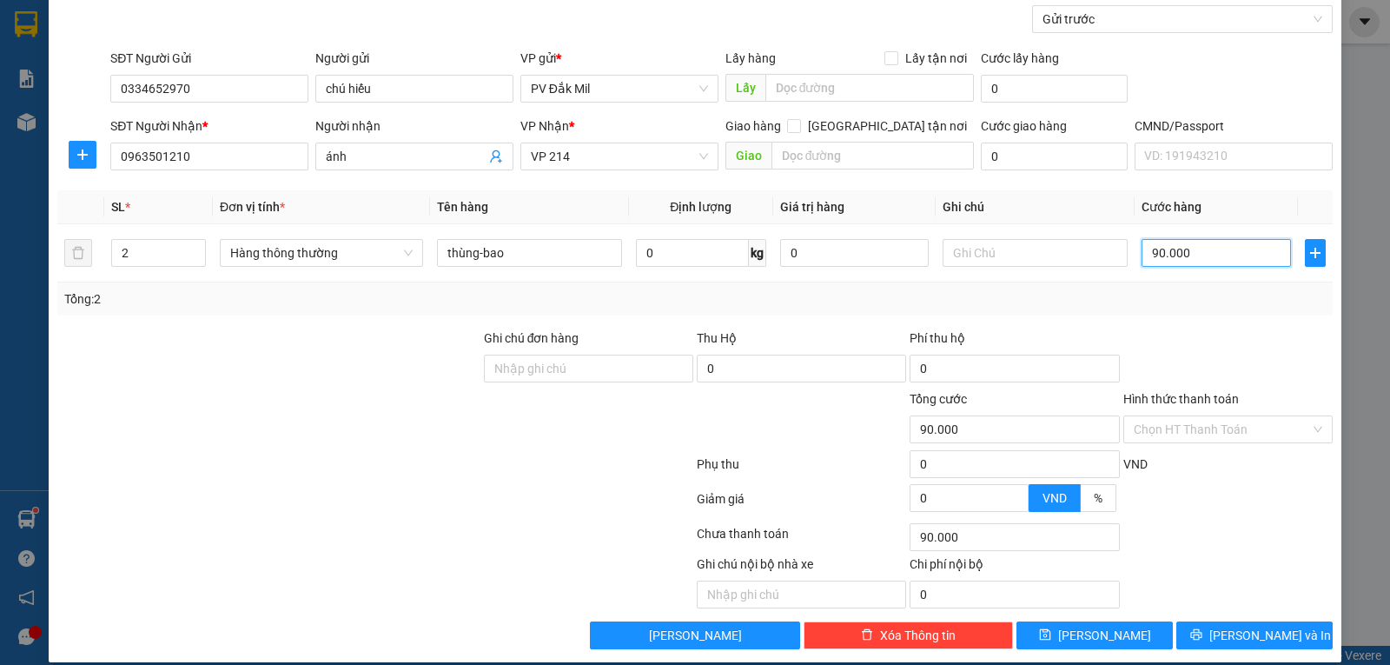
scroll to position [171, 0]
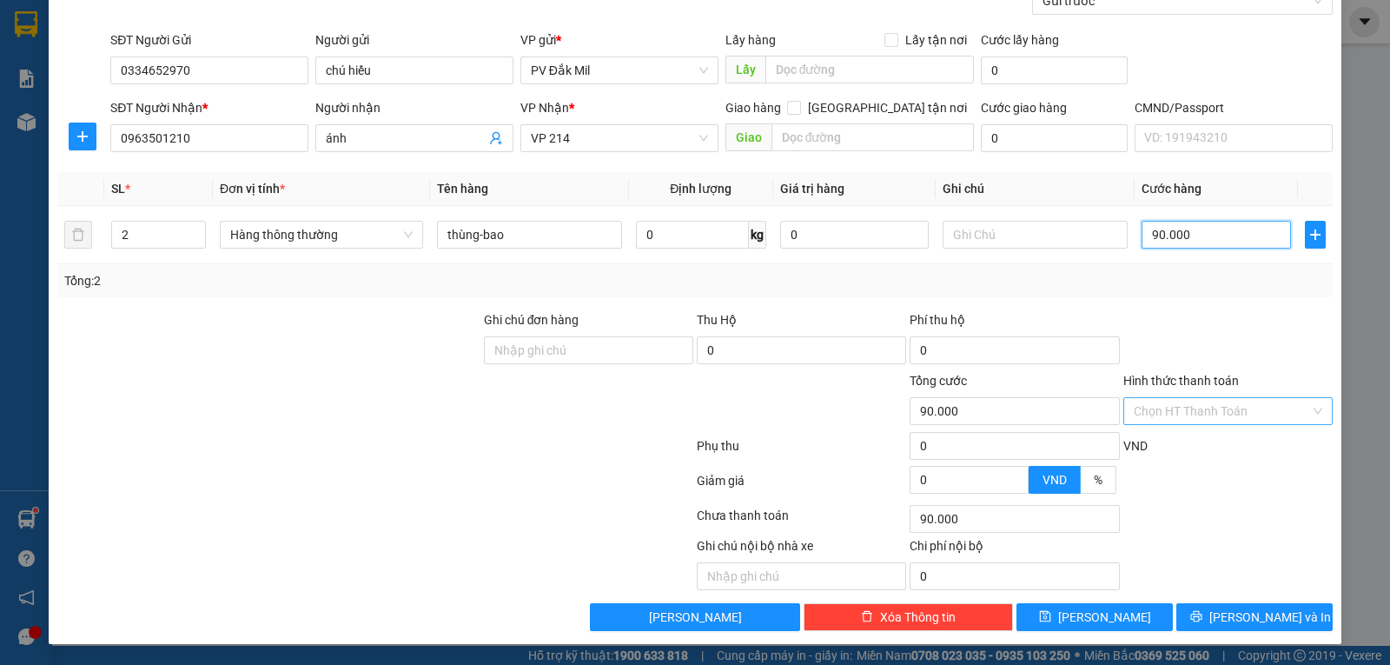
type input "90.000"
click at [1168, 414] on input "Hình thức thanh toán" at bounding box center [1222, 411] width 176 height 26
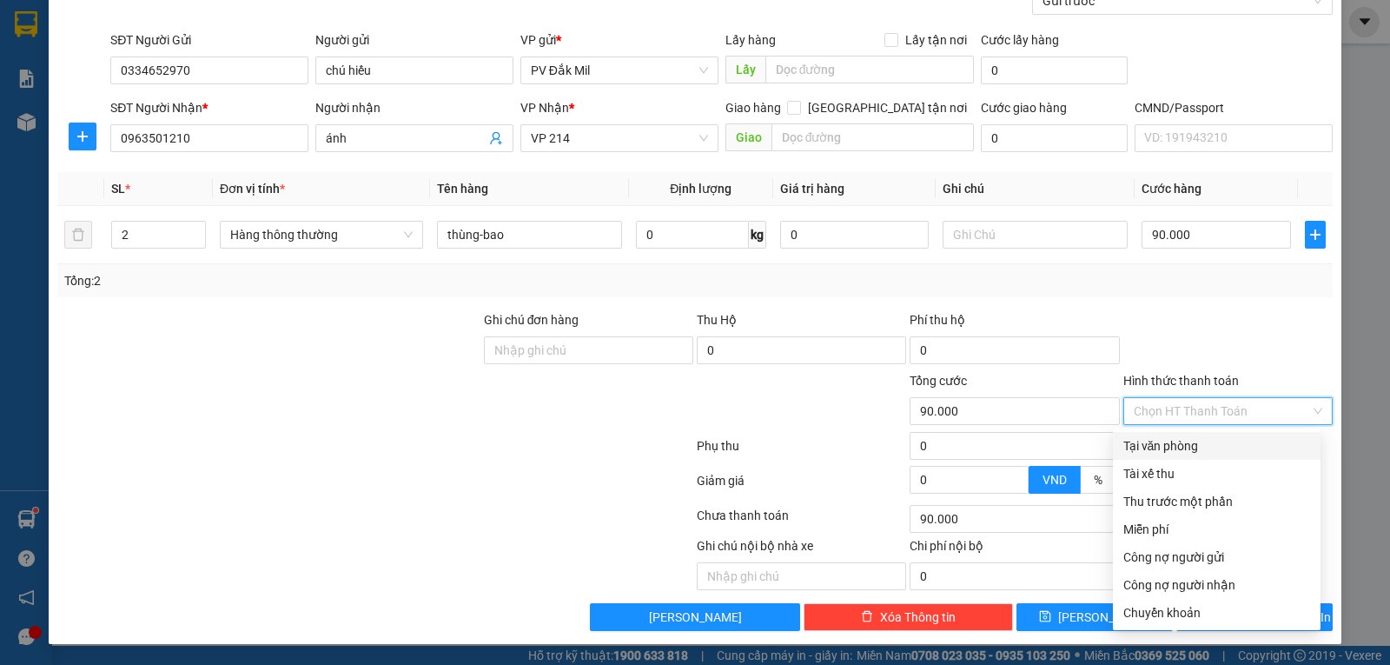
click at [1165, 440] on div "Tại văn phòng" at bounding box center [1216, 445] width 187 height 19
type input "0"
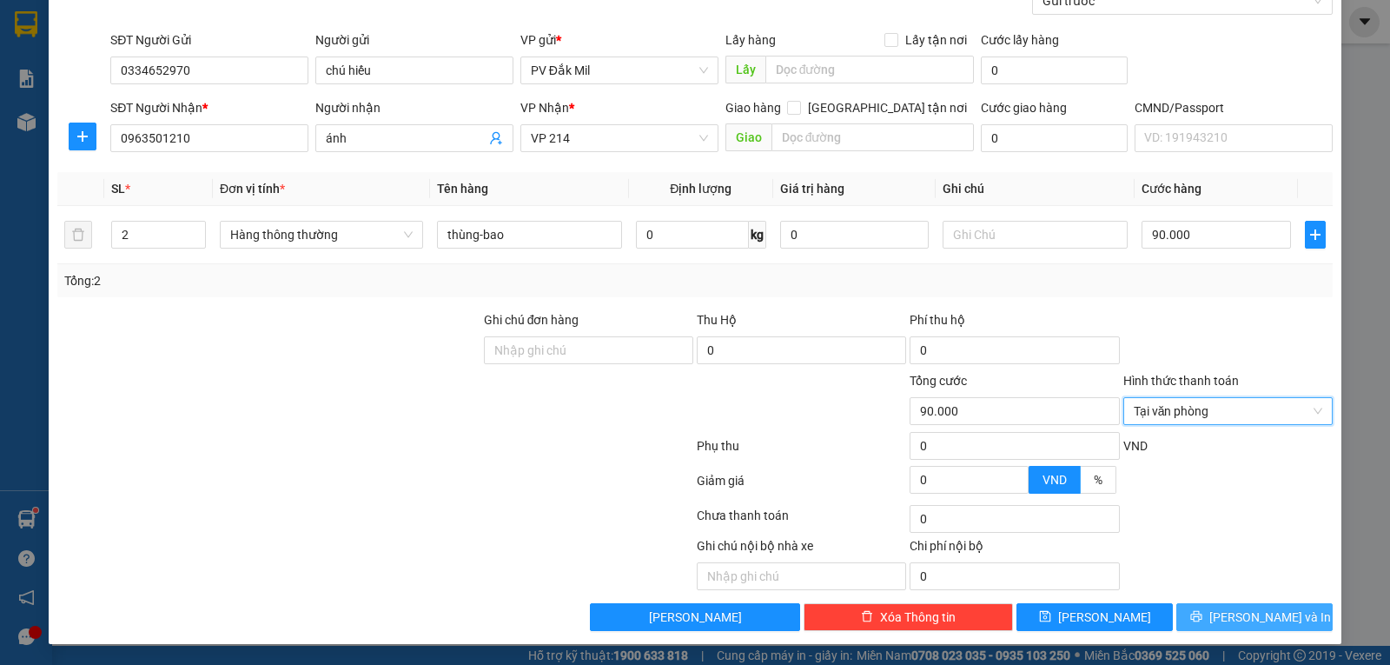
click at [1221, 625] on button "[PERSON_NAME] và In" at bounding box center [1254, 617] width 156 height 28
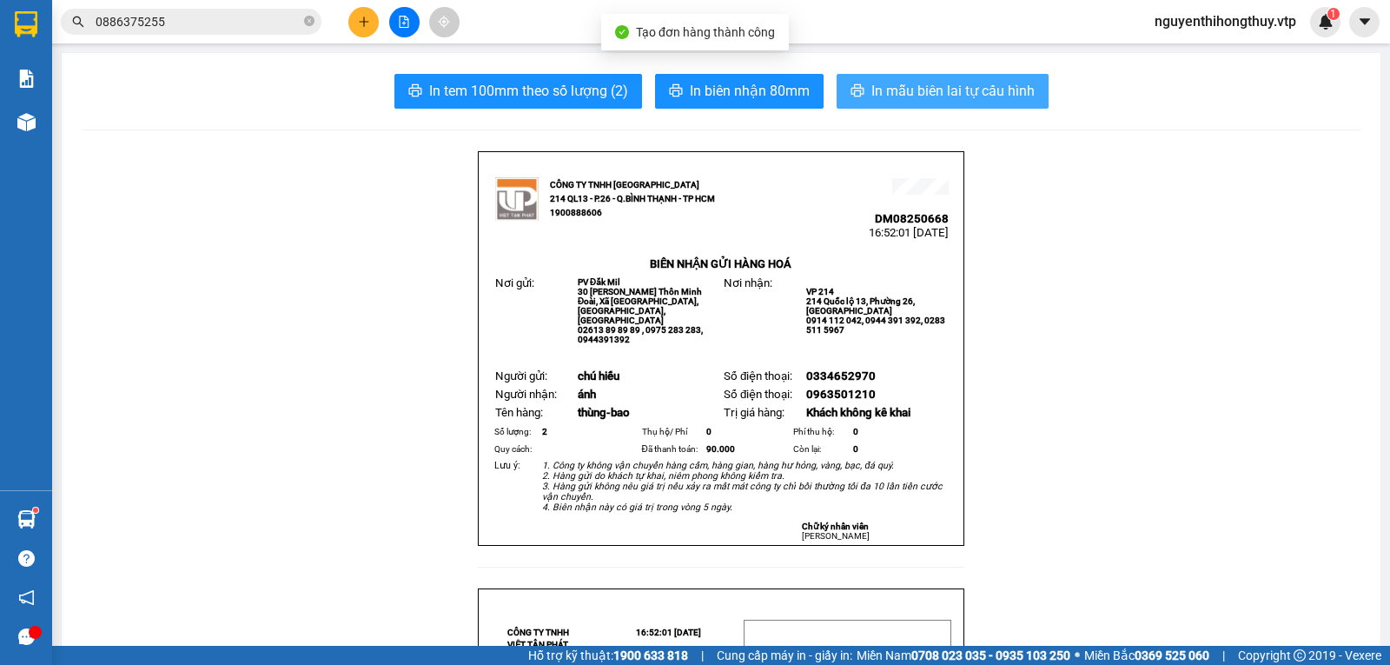
click at [913, 88] on span "In mẫu biên lai tự cấu hình" at bounding box center [952, 91] width 163 height 22
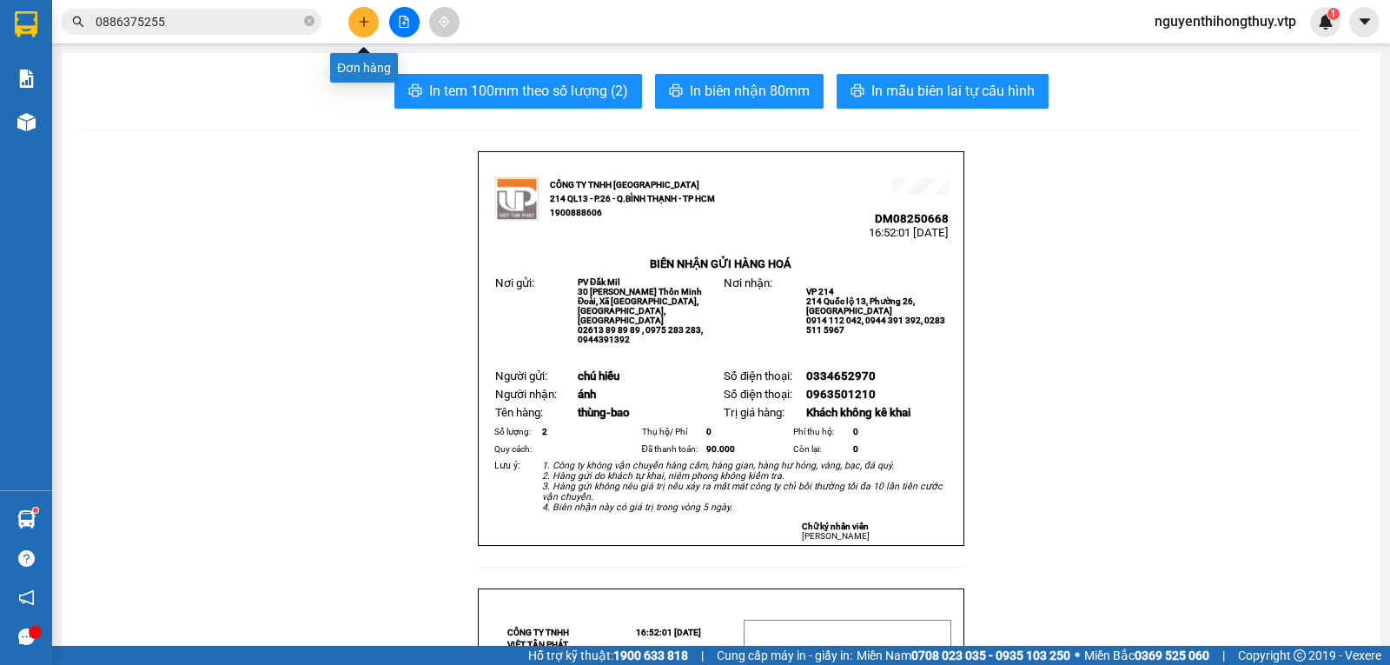
click at [365, 22] on icon "plus" at bounding box center [364, 21] width 10 height 1
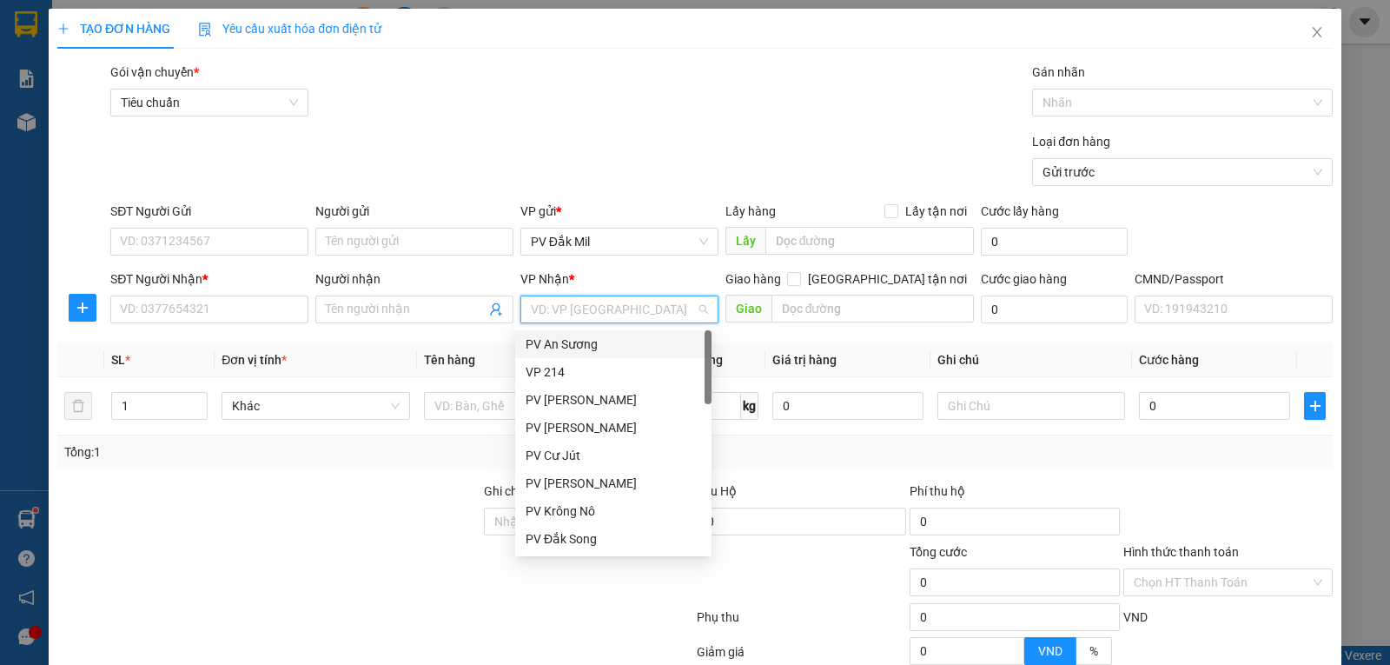
click at [635, 301] on input "search" at bounding box center [613, 309] width 165 height 26
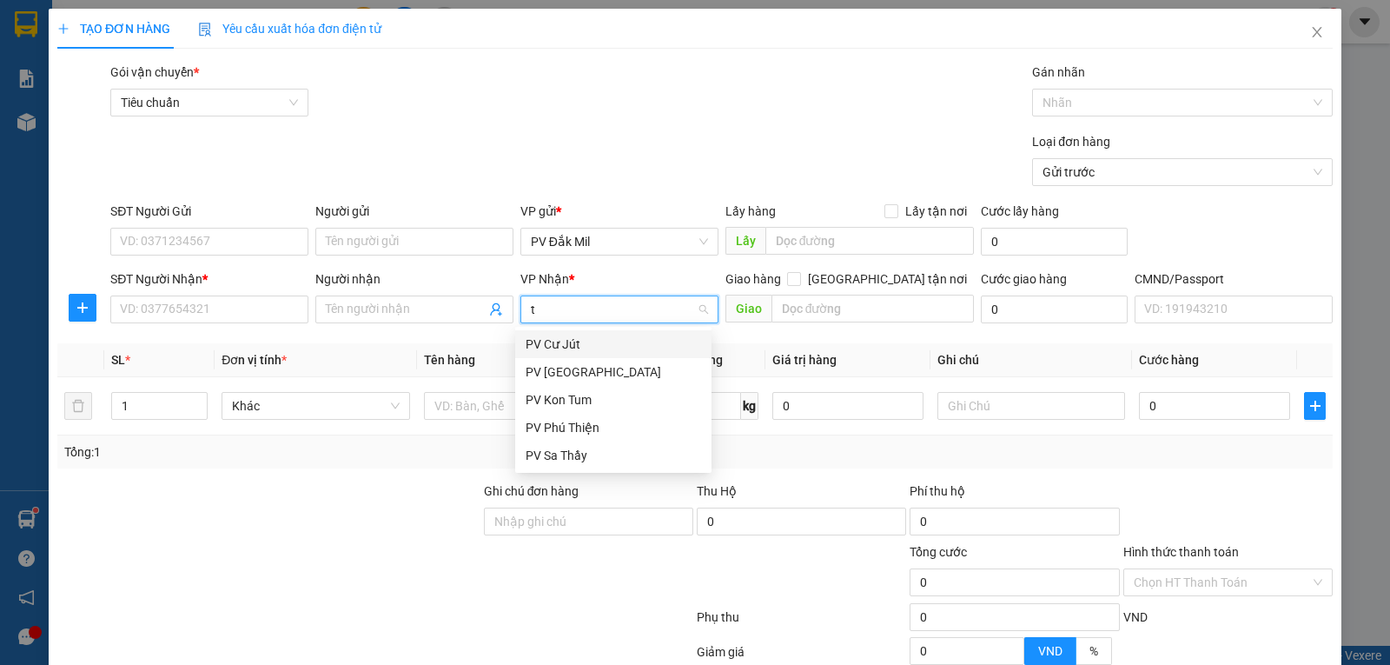
type input "tb"
click at [576, 338] on div "PV [GEOGRAPHIC_DATA]" at bounding box center [613, 343] width 175 height 19
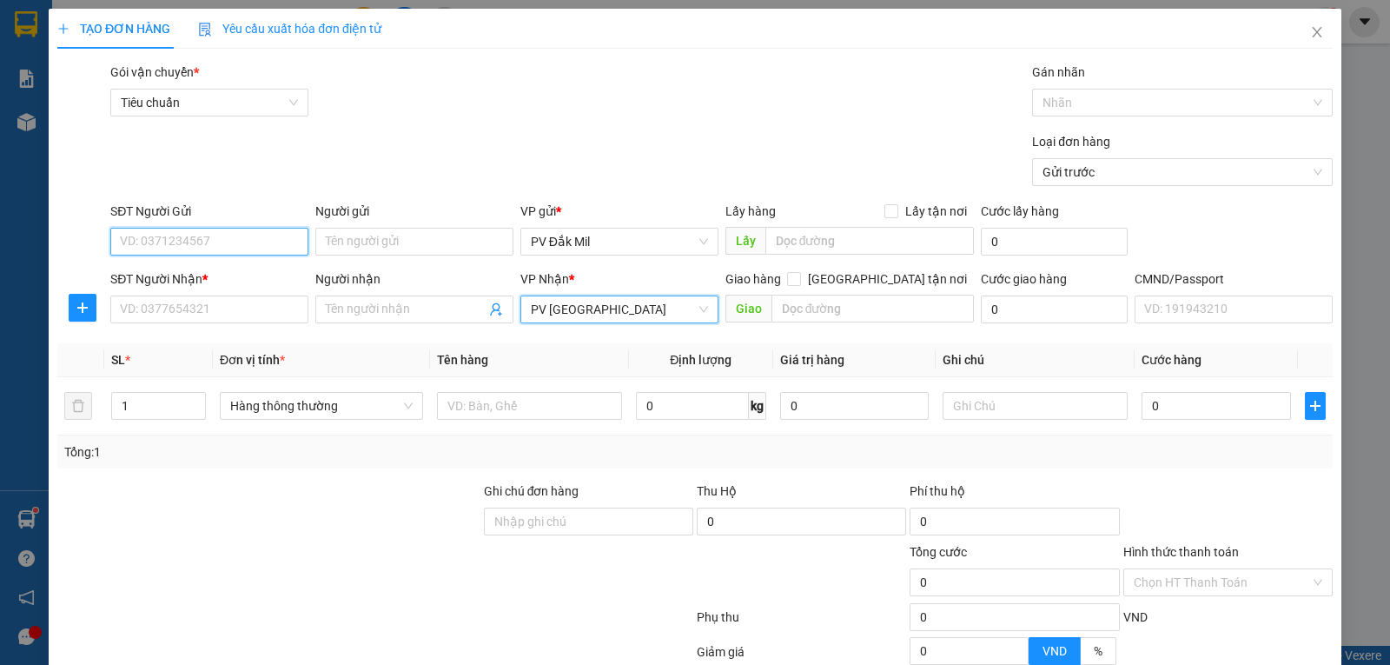
click at [226, 234] on input "SĐT Người Gửi" at bounding box center [209, 242] width 198 height 28
type input "0376376619"
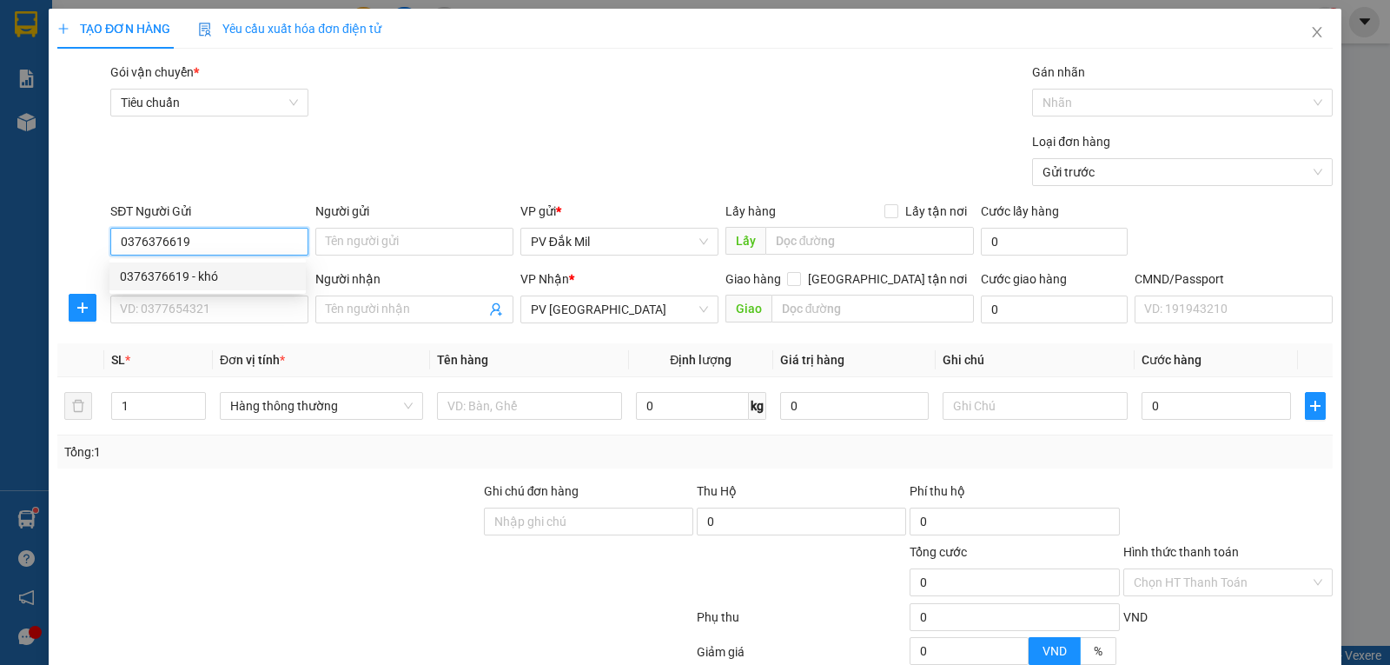
click at [219, 275] on div "0376376619 - khó" at bounding box center [207, 276] width 175 height 19
type input "khó"
type input "0376376619"
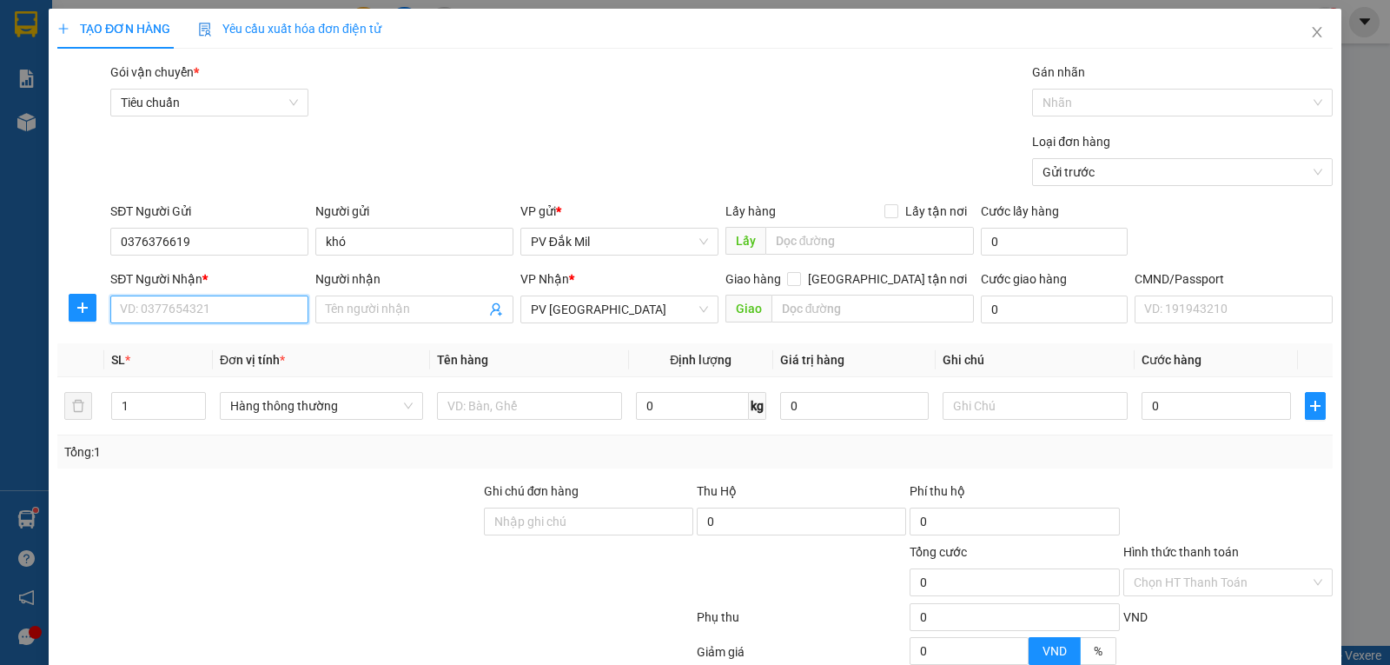
click at [229, 319] on input "SĐT Người Nhận *" at bounding box center [209, 309] width 198 height 28
type input "0905489726"
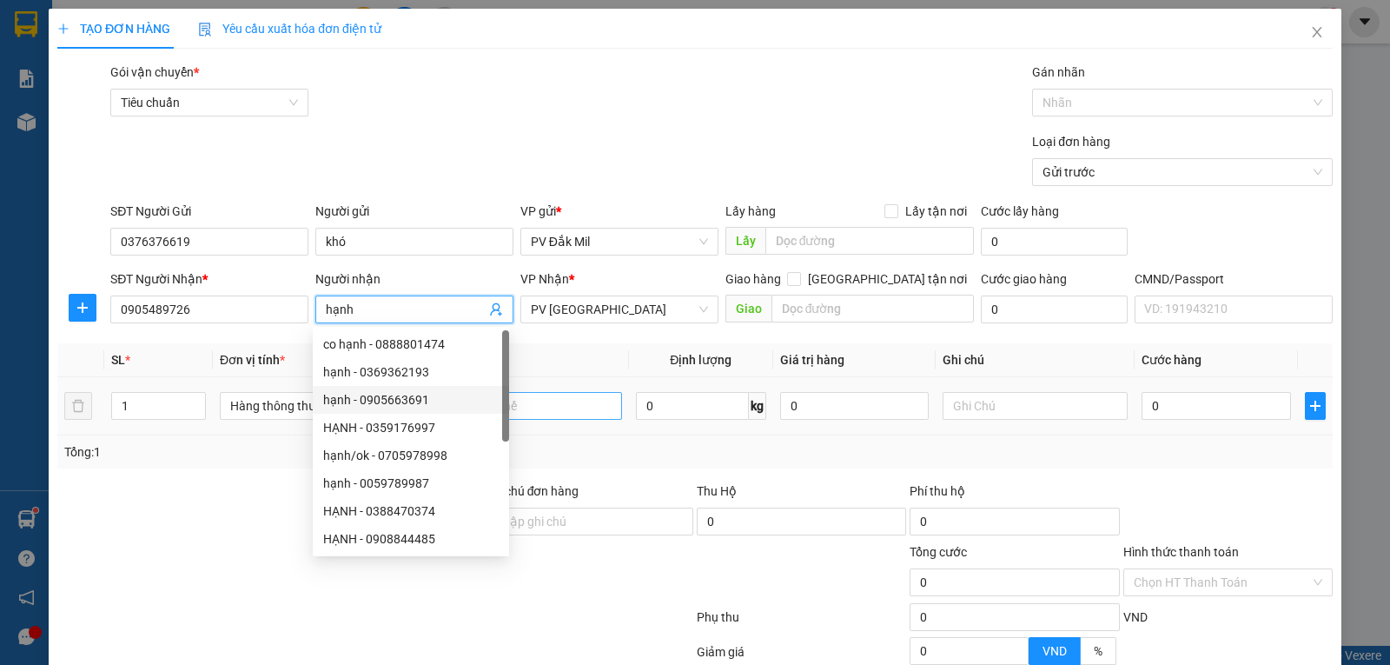
type input "hạnh"
click at [542, 400] on input "text" at bounding box center [529, 406] width 185 height 28
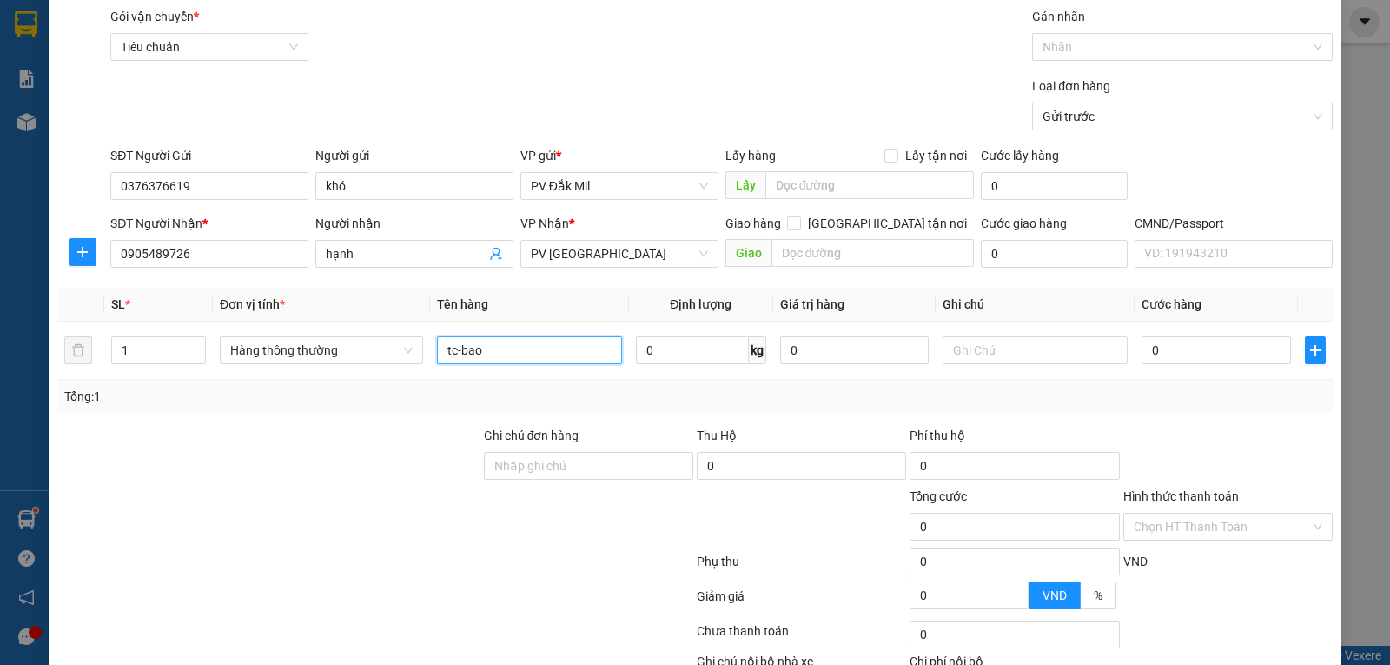
scroll to position [87, 0]
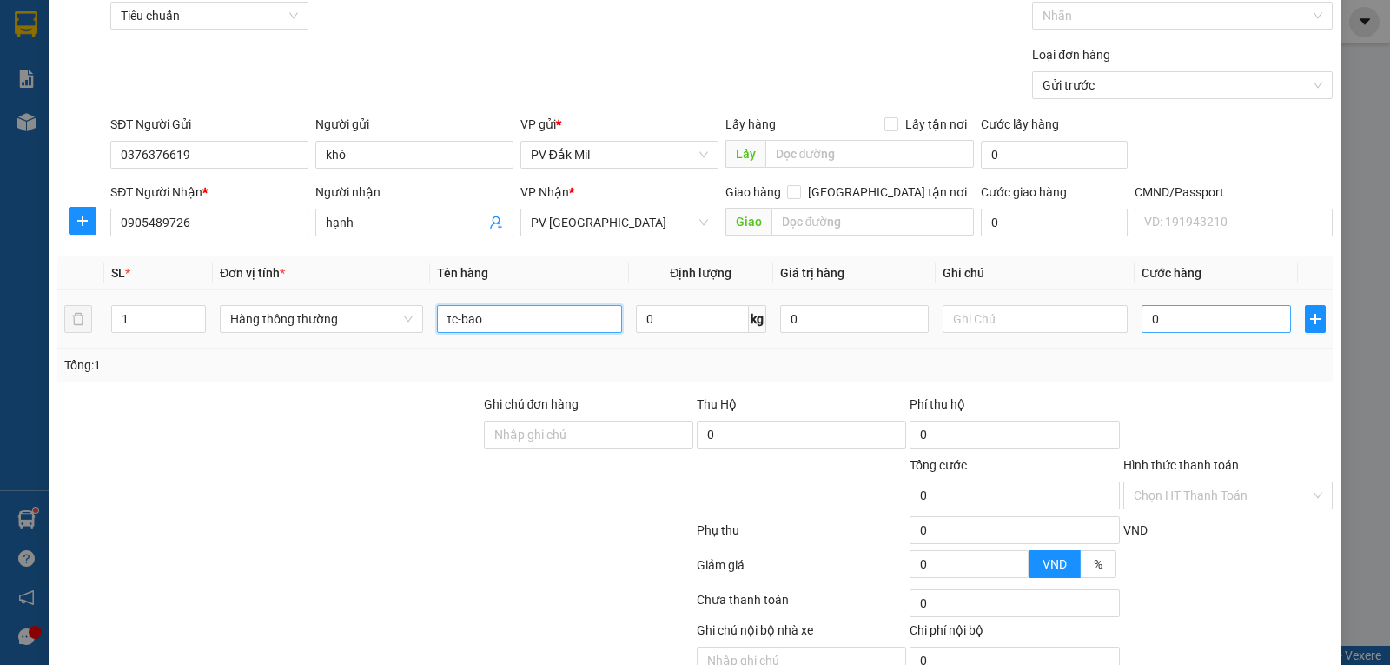
type input "tc-bao"
click at [1183, 320] on input "0" at bounding box center [1216, 319] width 149 height 28
type input "6"
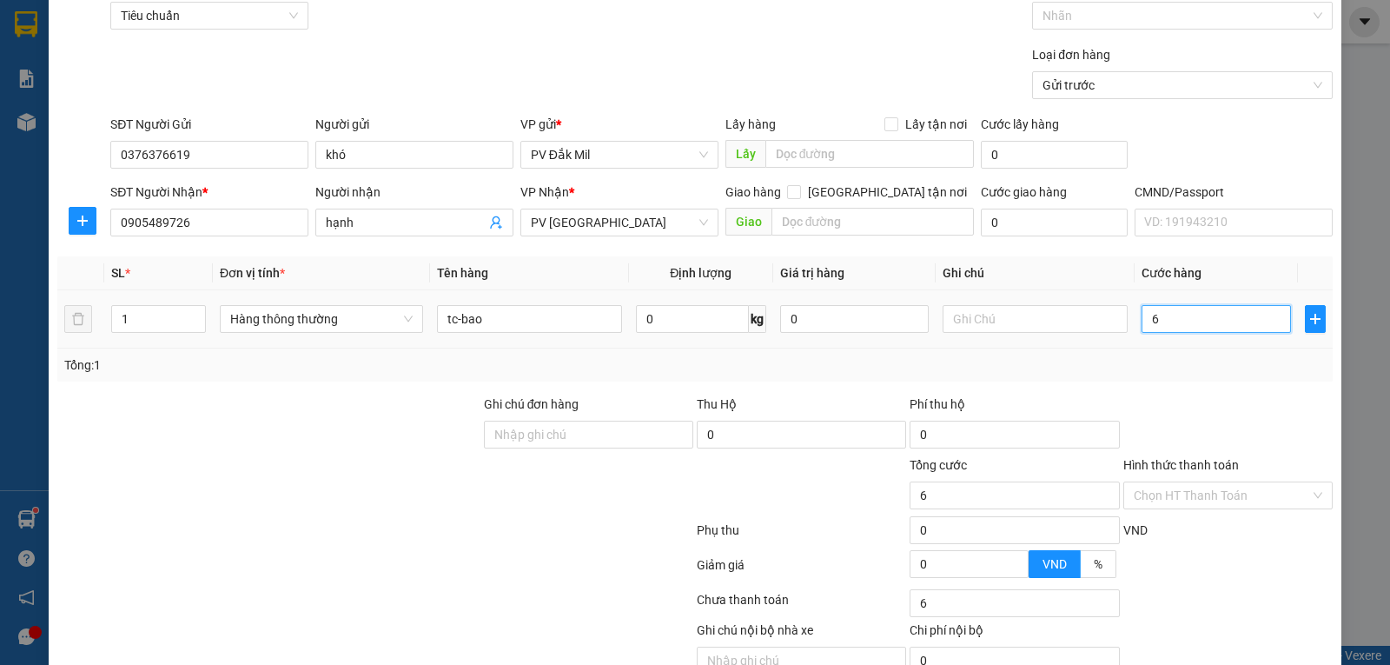
type input "60"
type input "600"
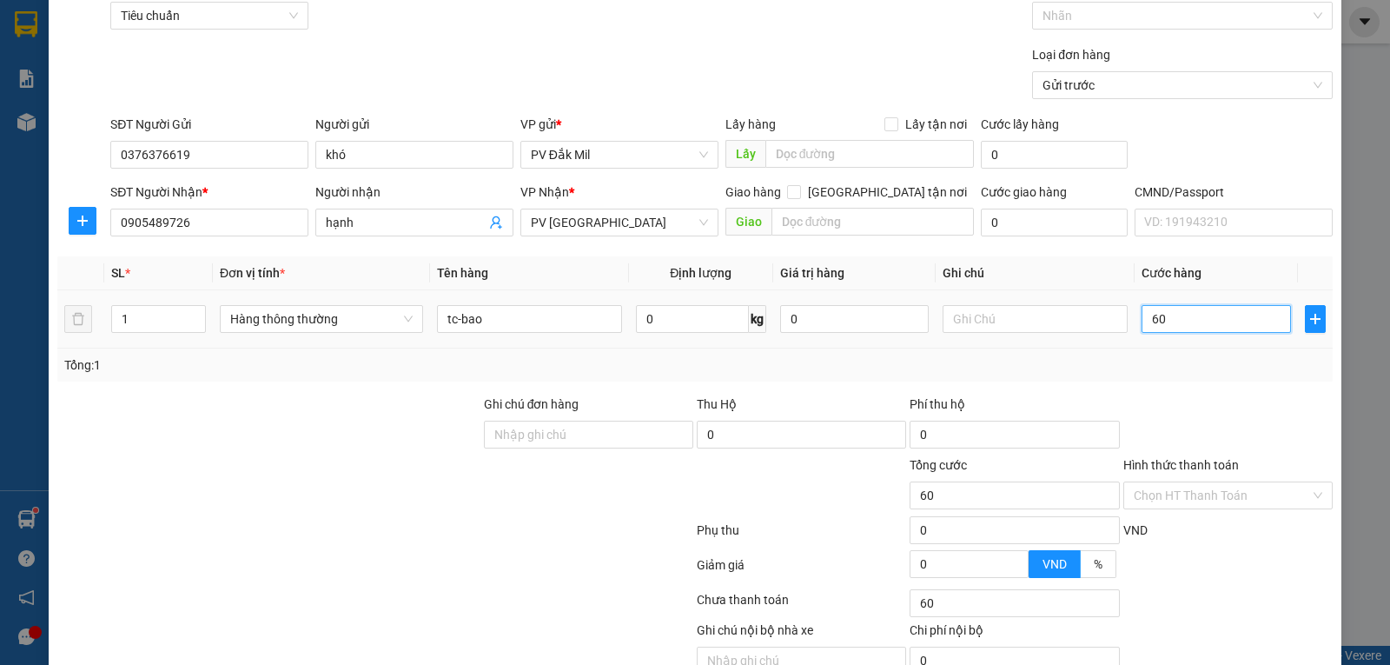
type input "600"
type input "6.000"
type input "60.000"
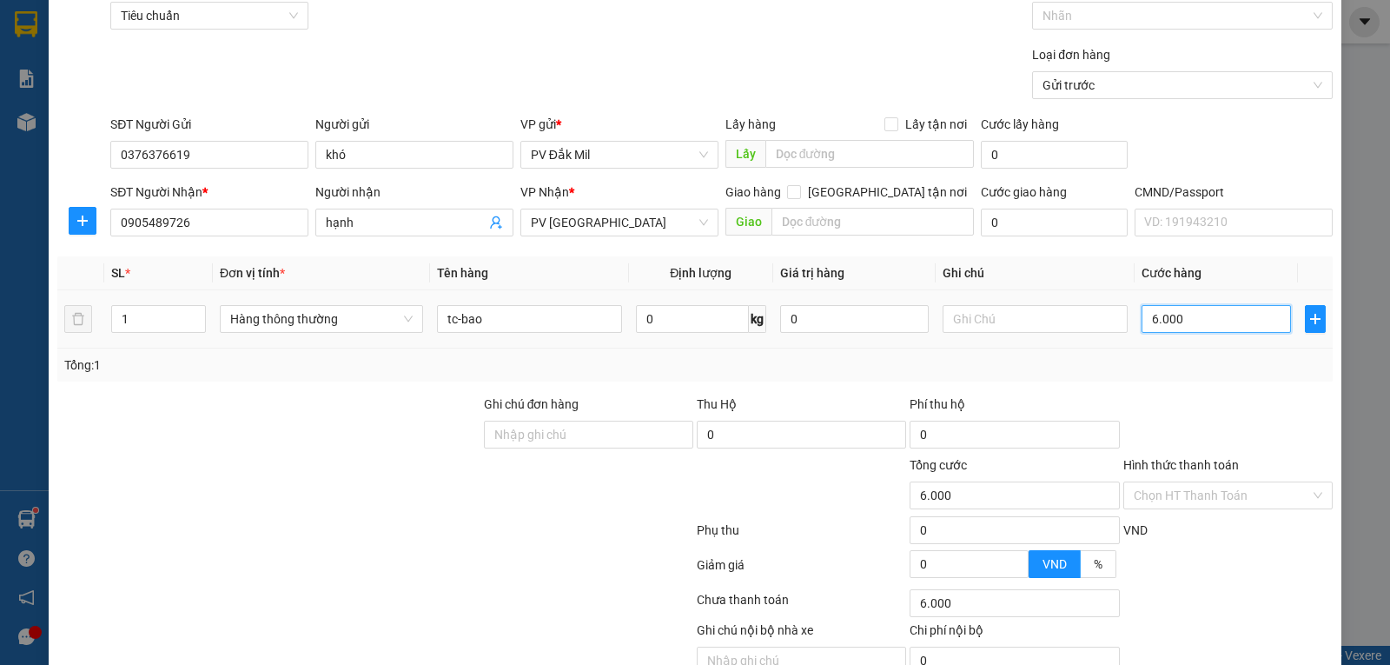
type input "60.000"
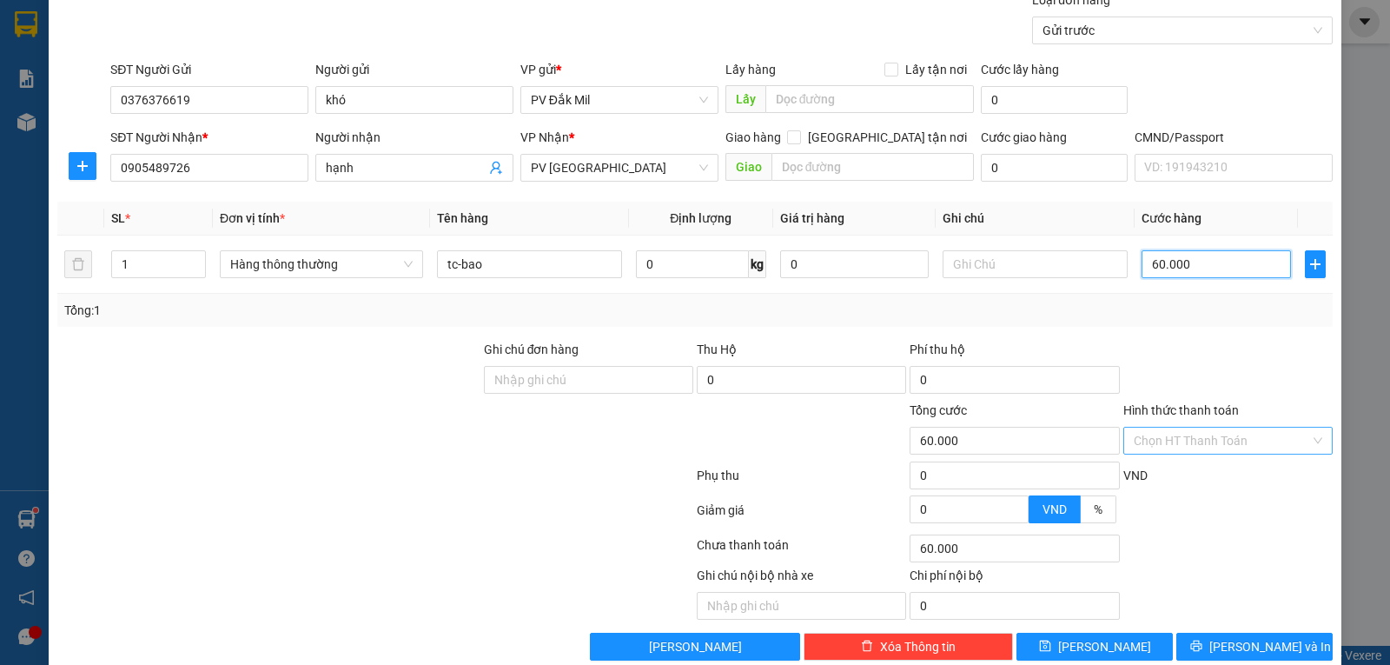
scroll to position [171, 0]
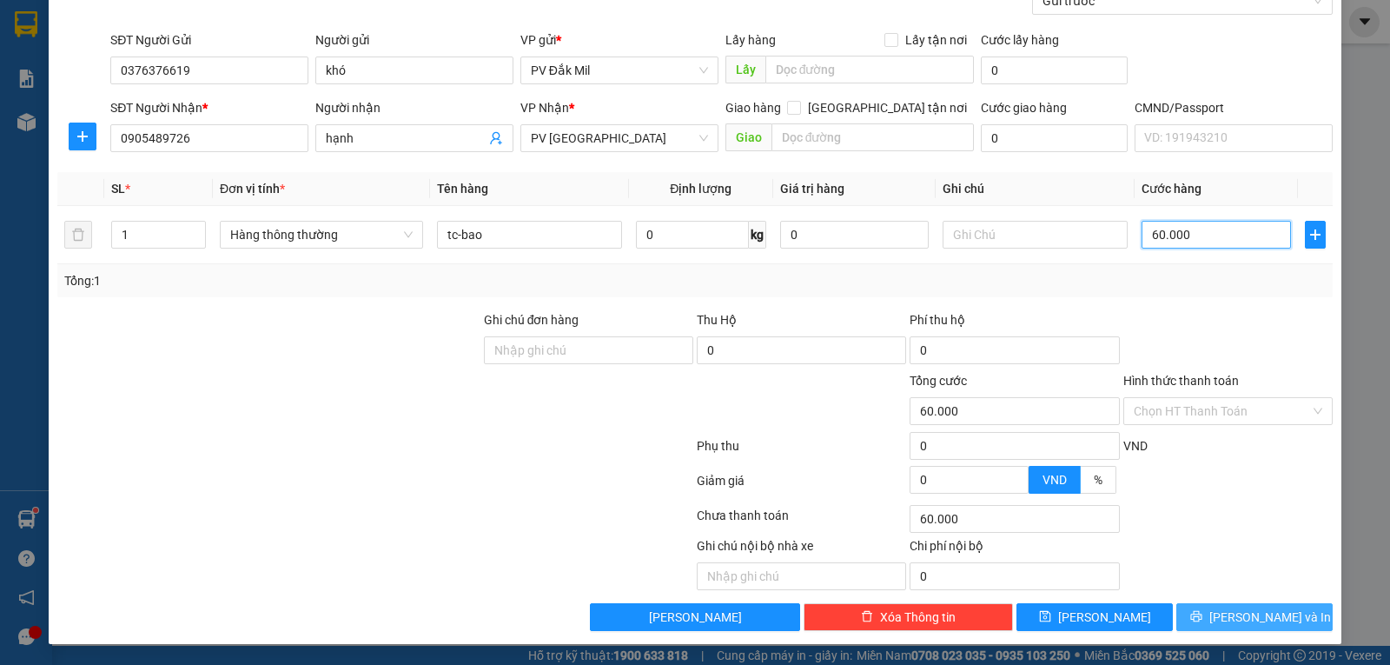
type input "60.000"
drag, startPoint x: 1227, startPoint y: 620, endPoint x: 1241, endPoint y: 631, distance: 18.1
click at [1228, 619] on button "[PERSON_NAME] và In" at bounding box center [1254, 617] width 156 height 28
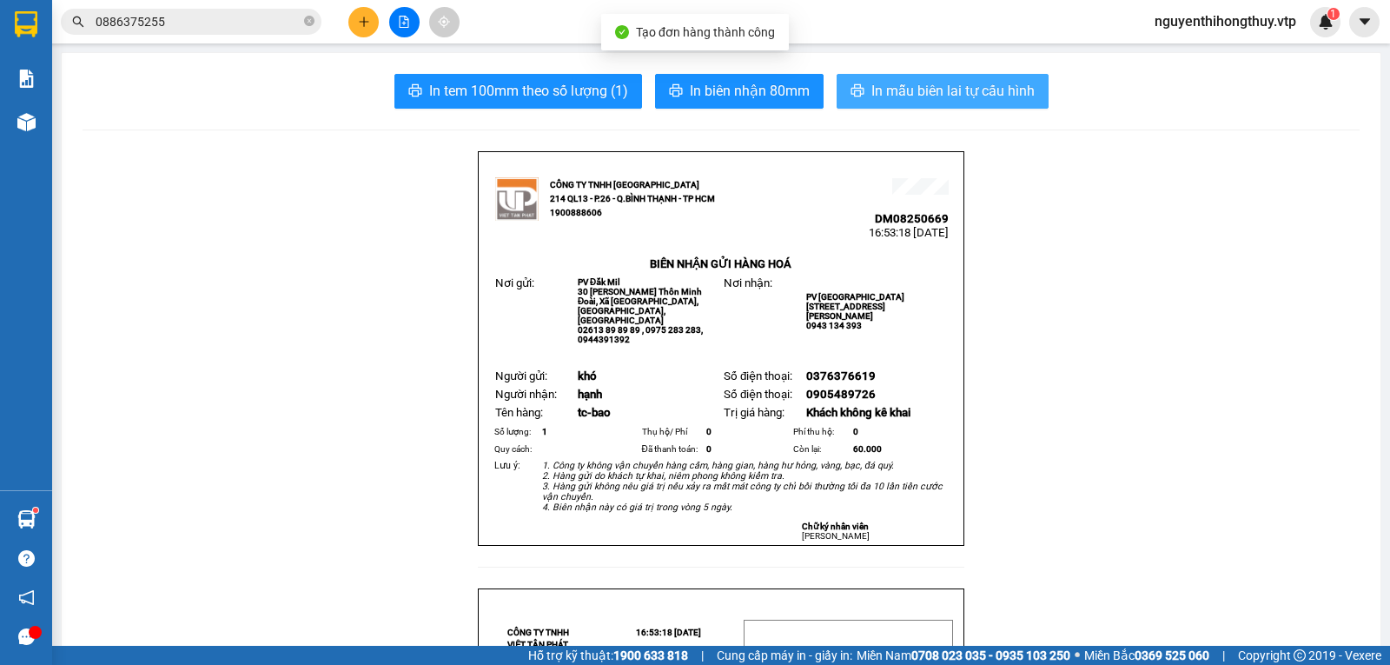
click at [943, 97] on span "In mẫu biên lai tự cấu hình" at bounding box center [952, 91] width 163 height 22
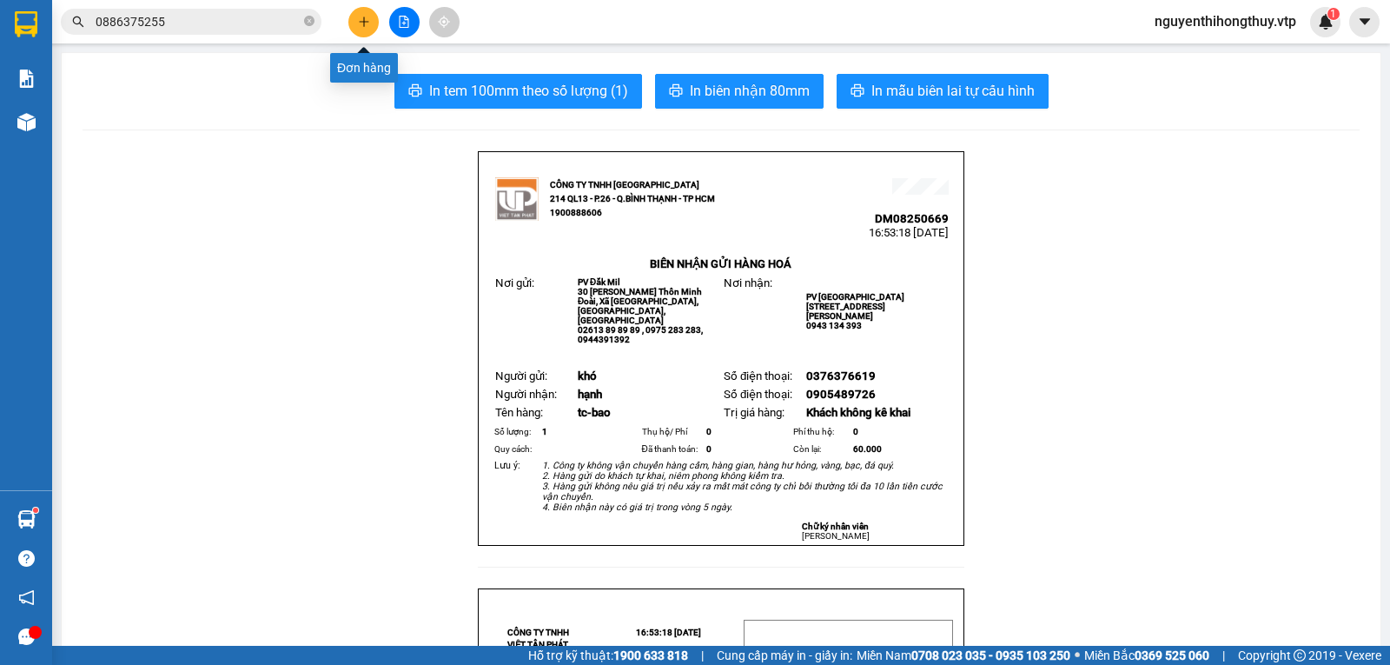
click at [367, 27] on icon "plus" at bounding box center [364, 22] width 12 height 12
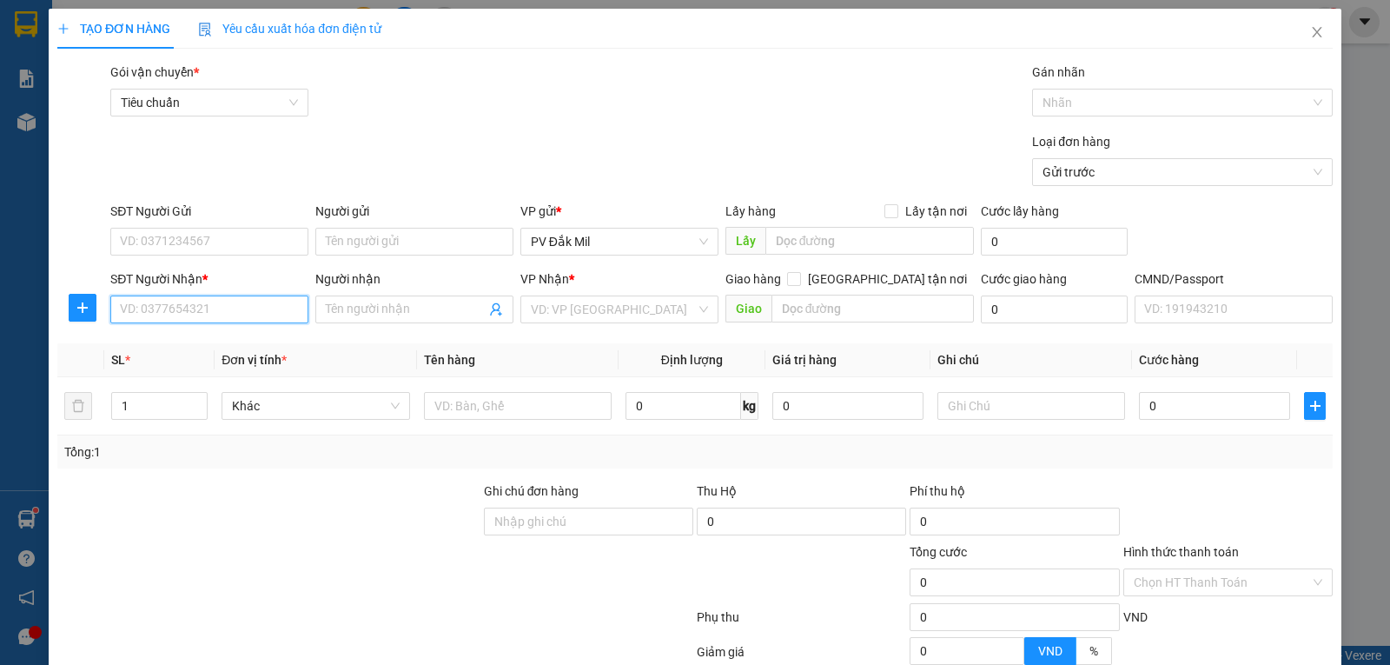
click at [256, 310] on input "SĐT Người Nhận *" at bounding box center [209, 309] width 198 height 28
type input "0963247913"
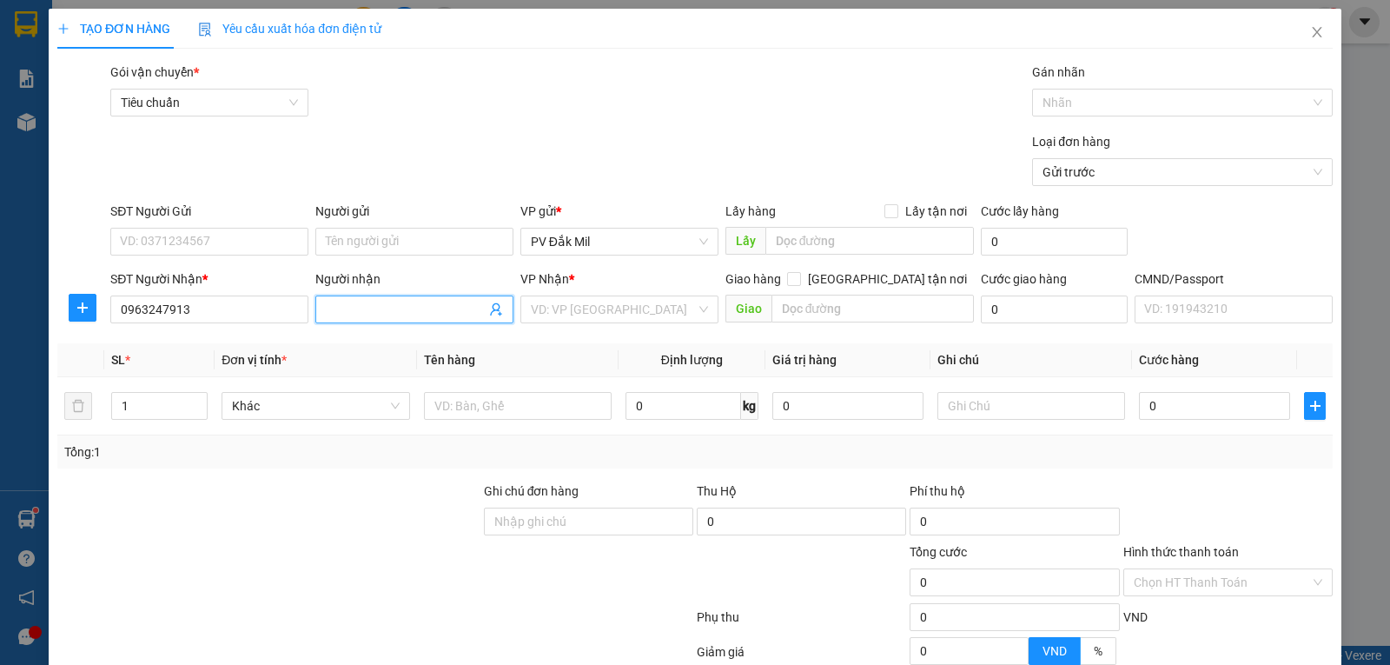
click at [395, 298] on span at bounding box center [414, 309] width 198 height 28
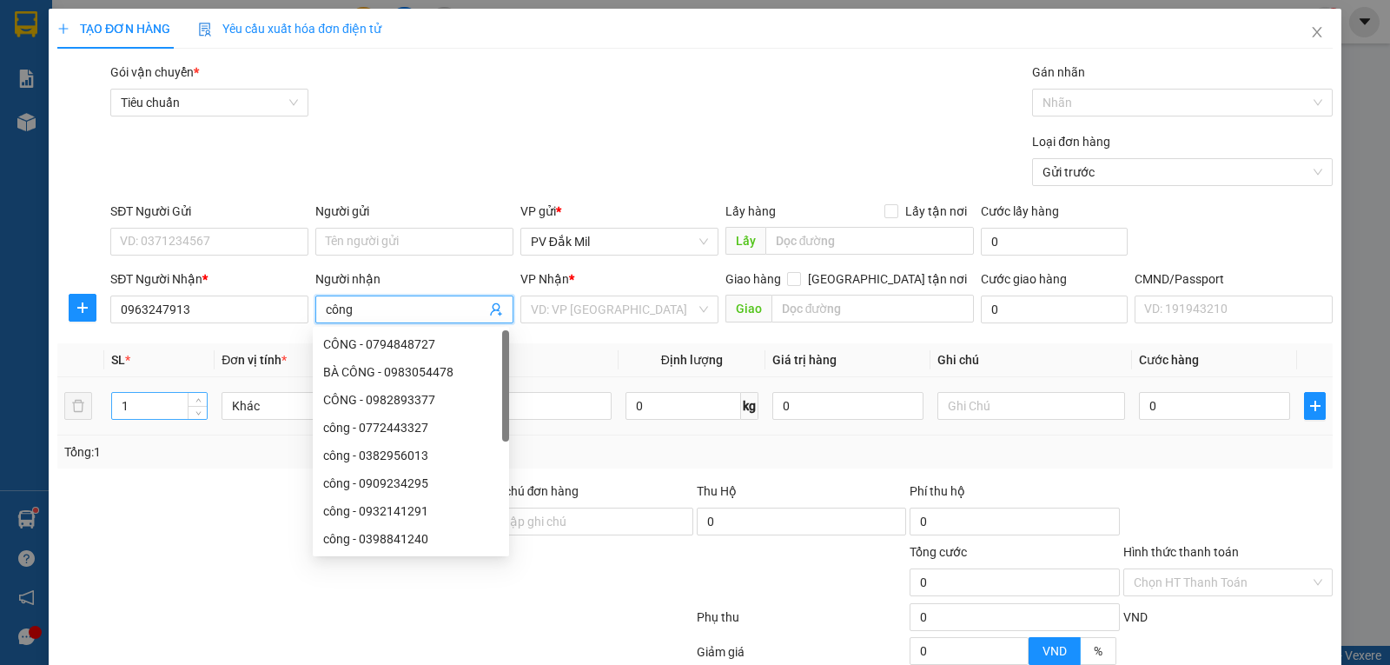
type input "công"
drag, startPoint x: 129, startPoint y: 408, endPoint x: 96, endPoint y: 412, distance: 33.2
click at [96, 412] on tr "1 Khác 0 kg 0 0" at bounding box center [694, 406] width 1275 height 58
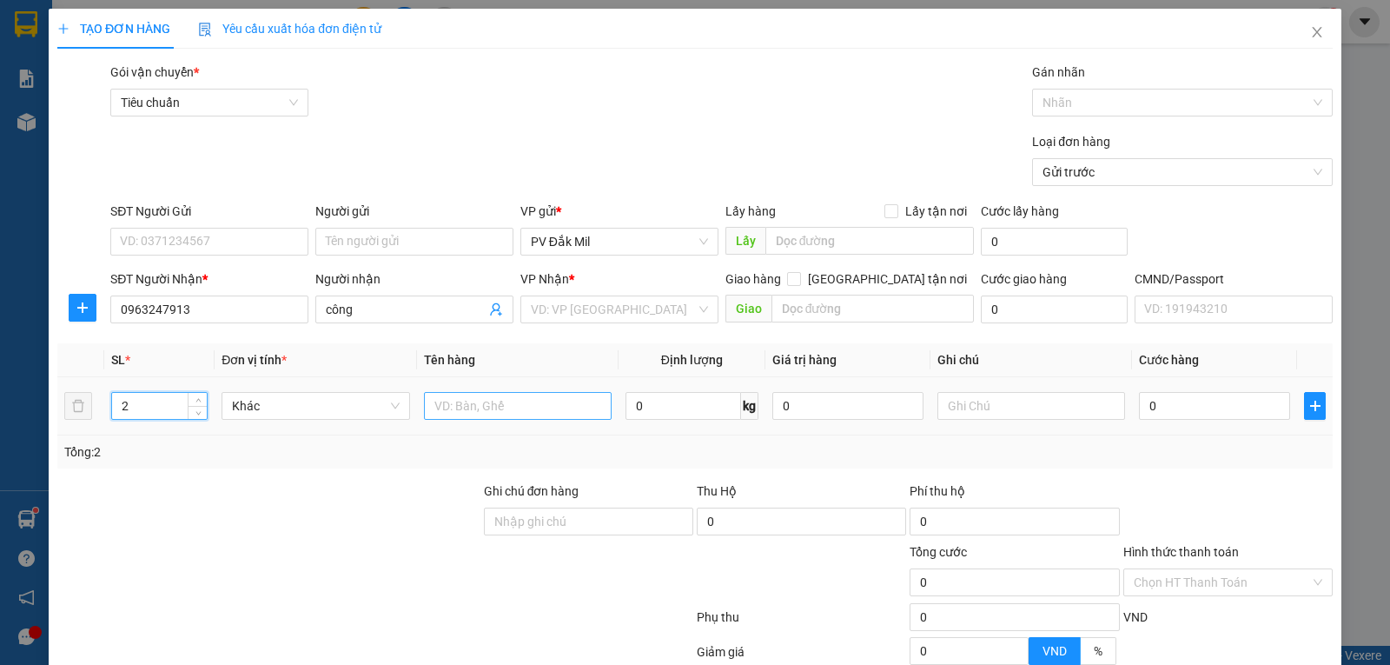
type input "2"
click at [509, 403] on input "text" at bounding box center [518, 406] width 188 height 28
type input "tc-bao-thùng"
click at [1172, 414] on input "0" at bounding box center [1214, 406] width 151 height 28
type input "1"
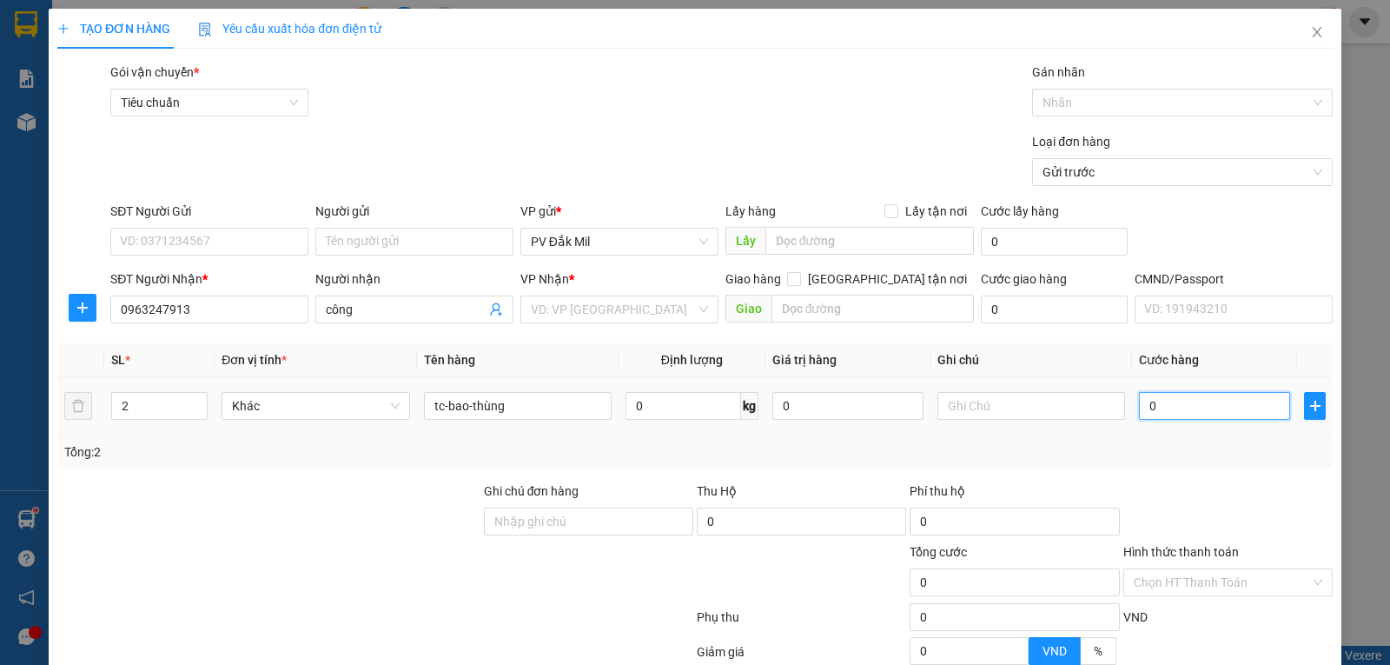
type input "1"
type input "12"
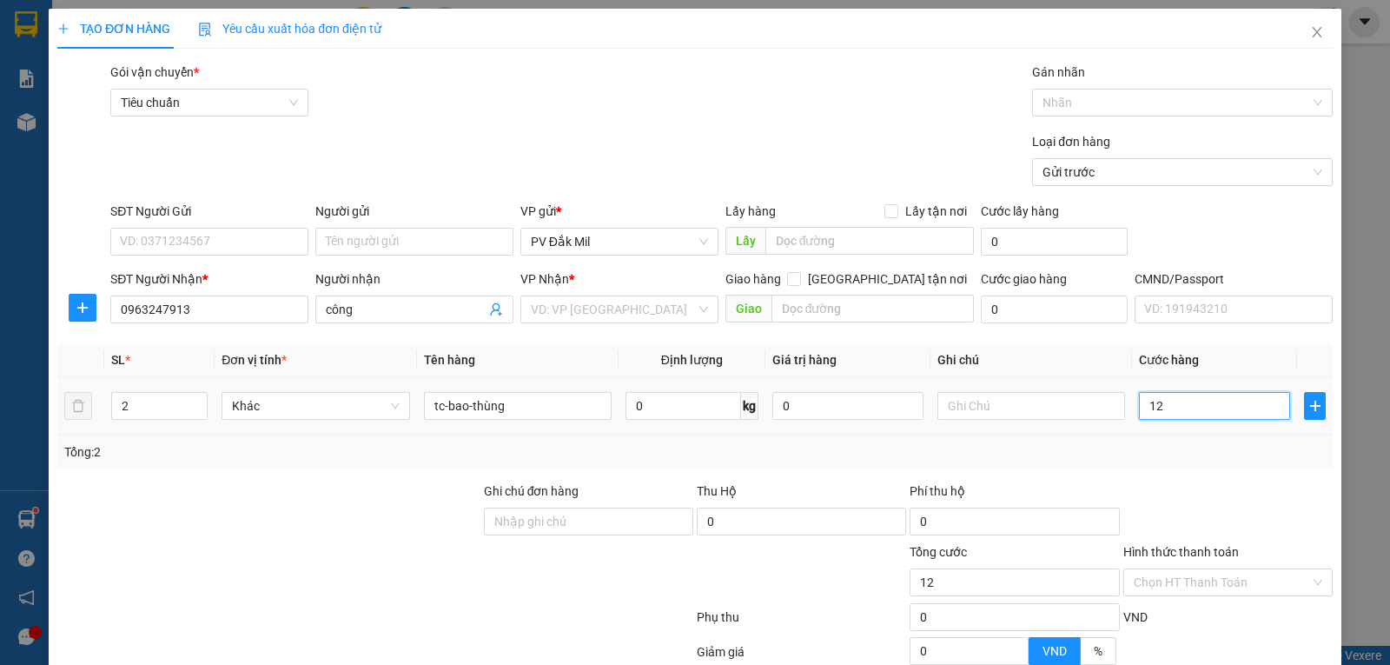
type input "120"
type input "1.200"
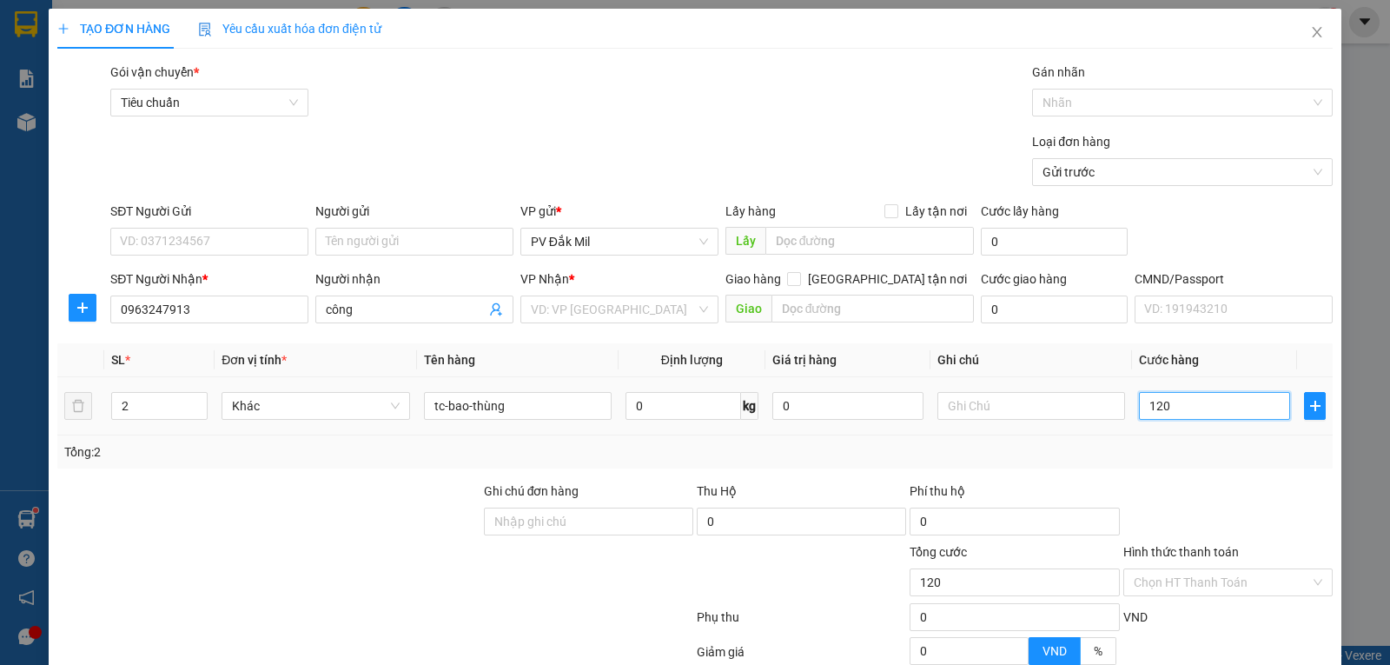
type input "1.200"
type input "12.000"
type input "120.000"
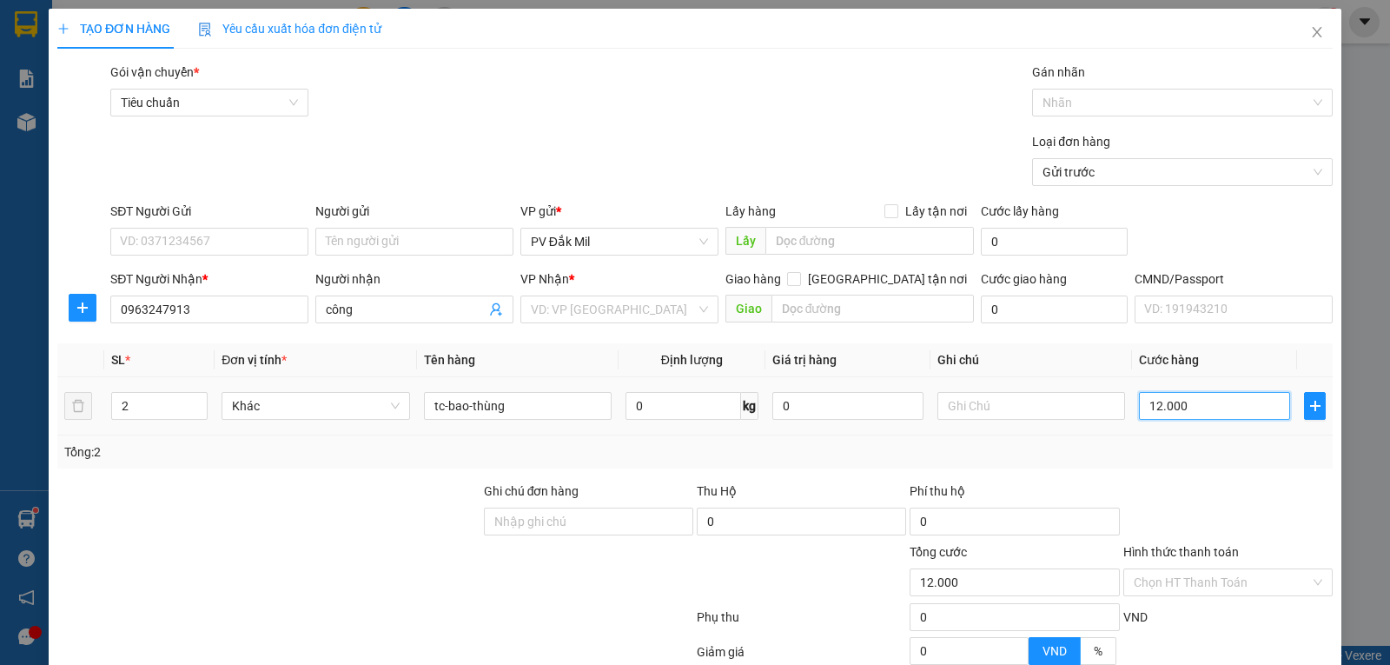
type input "120.000"
click at [589, 308] on input "search" at bounding box center [613, 309] width 165 height 26
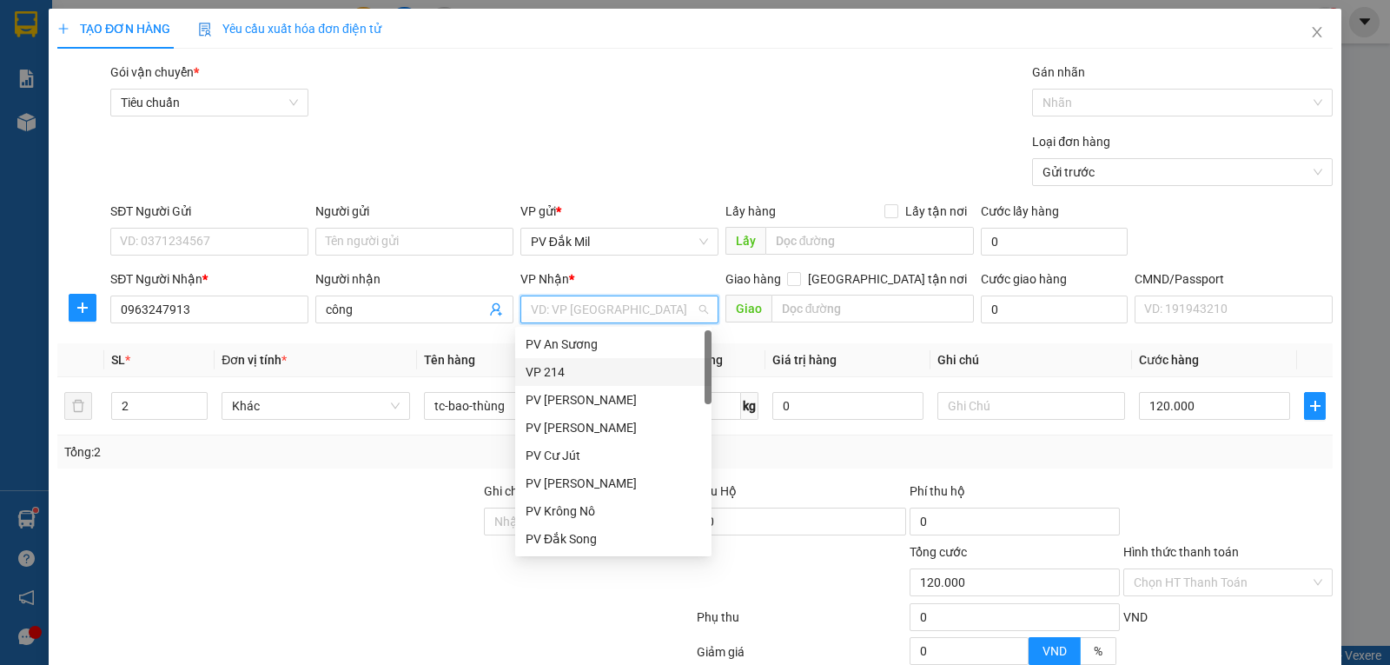
click at [564, 373] on div "VP 214" at bounding box center [613, 371] width 175 height 19
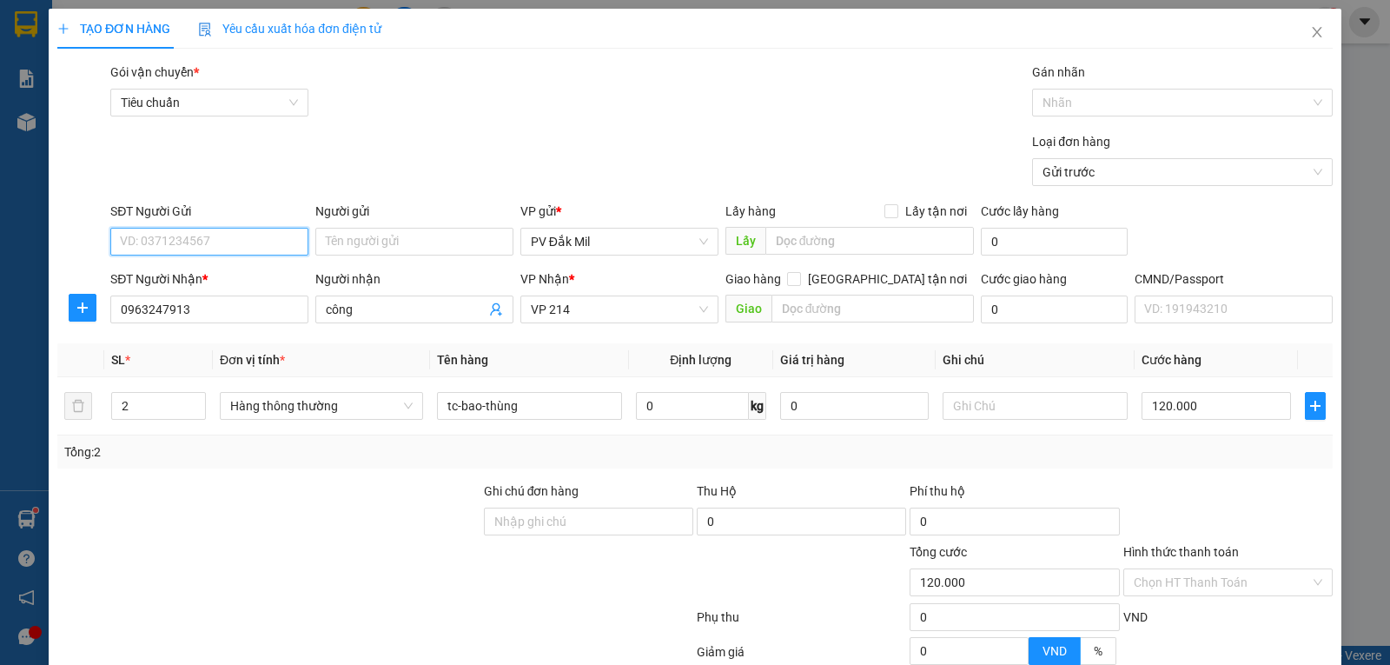
click at [193, 237] on input "SĐT Người Gửi" at bounding box center [209, 242] width 198 height 28
type input "0978497835"
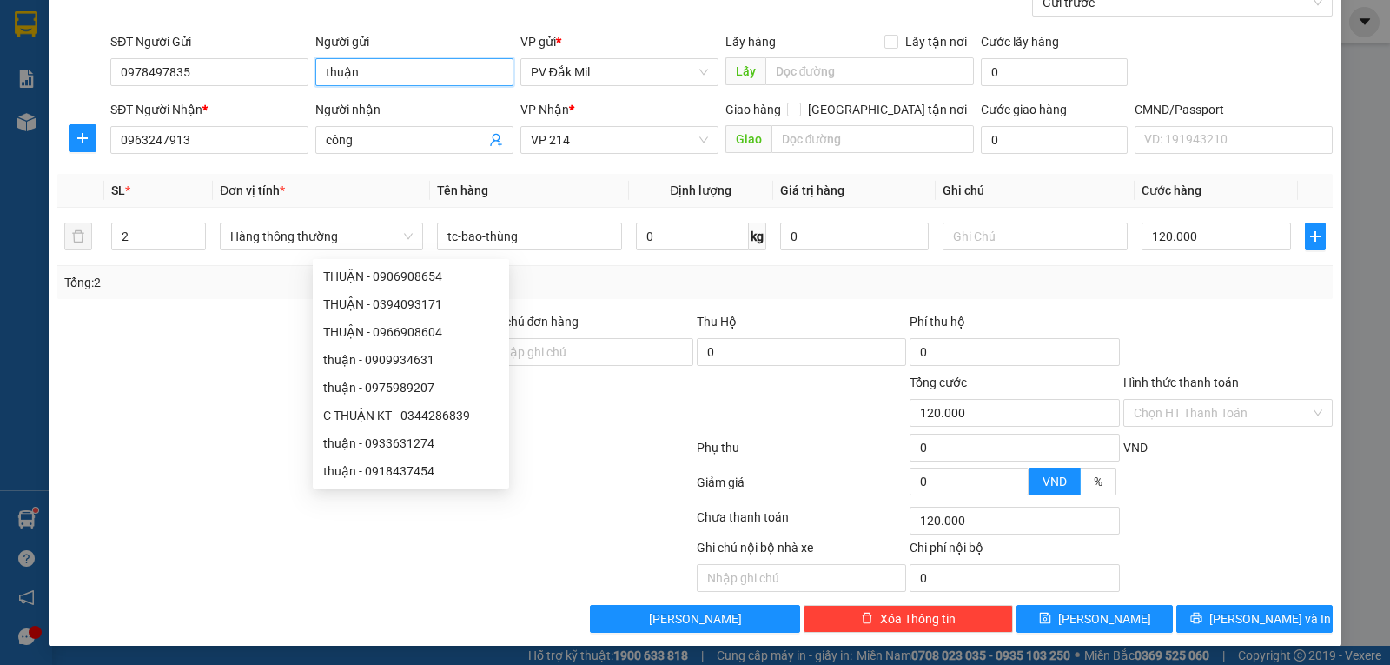
scroll to position [171, 0]
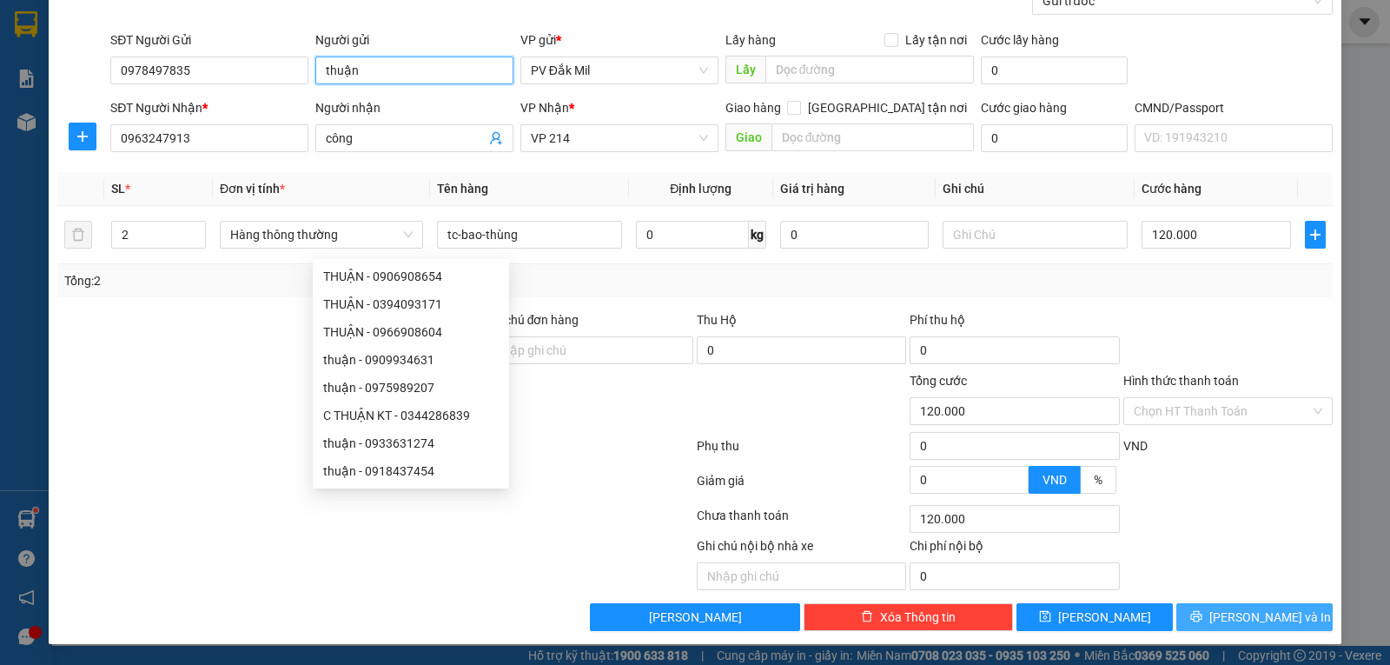
type input "thuận"
click at [1249, 615] on span "[PERSON_NAME] và In" at bounding box center [1270, 616] width 122 height 19
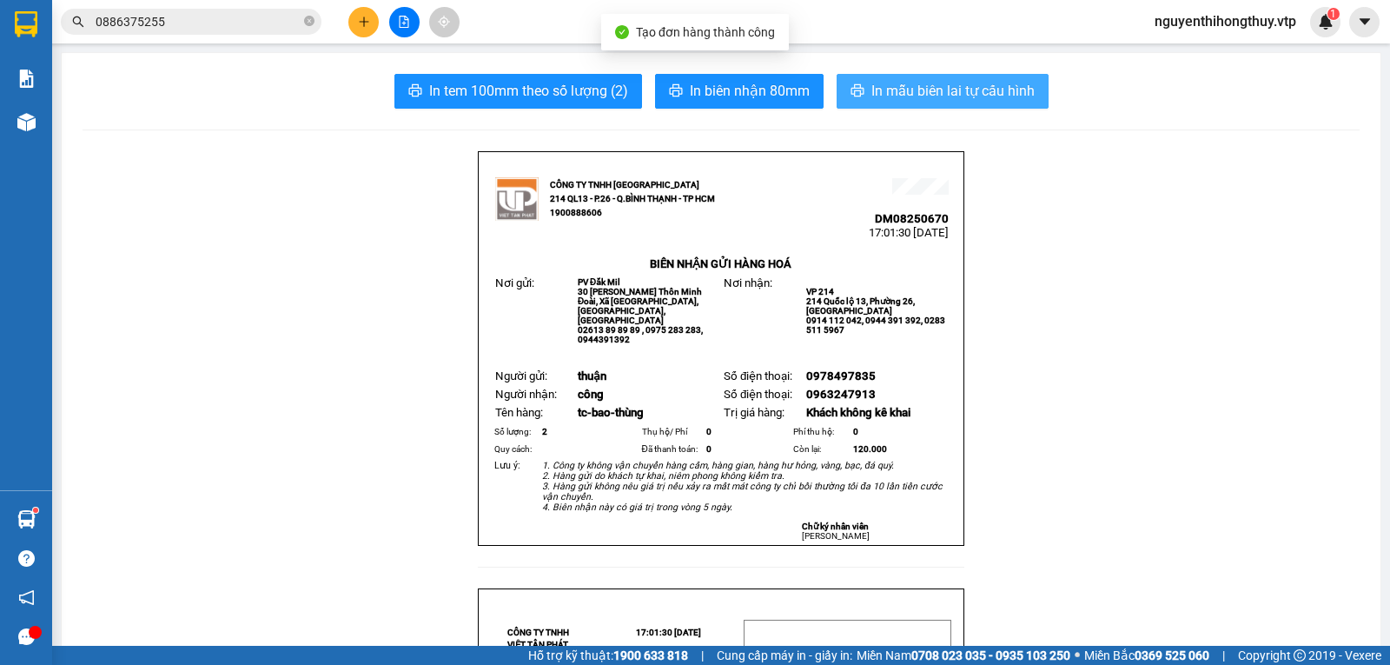
click at [914, 87] on span "In mẫu biên lai tự cấu hình" at bounding box center [952, 91] width 163 height 22
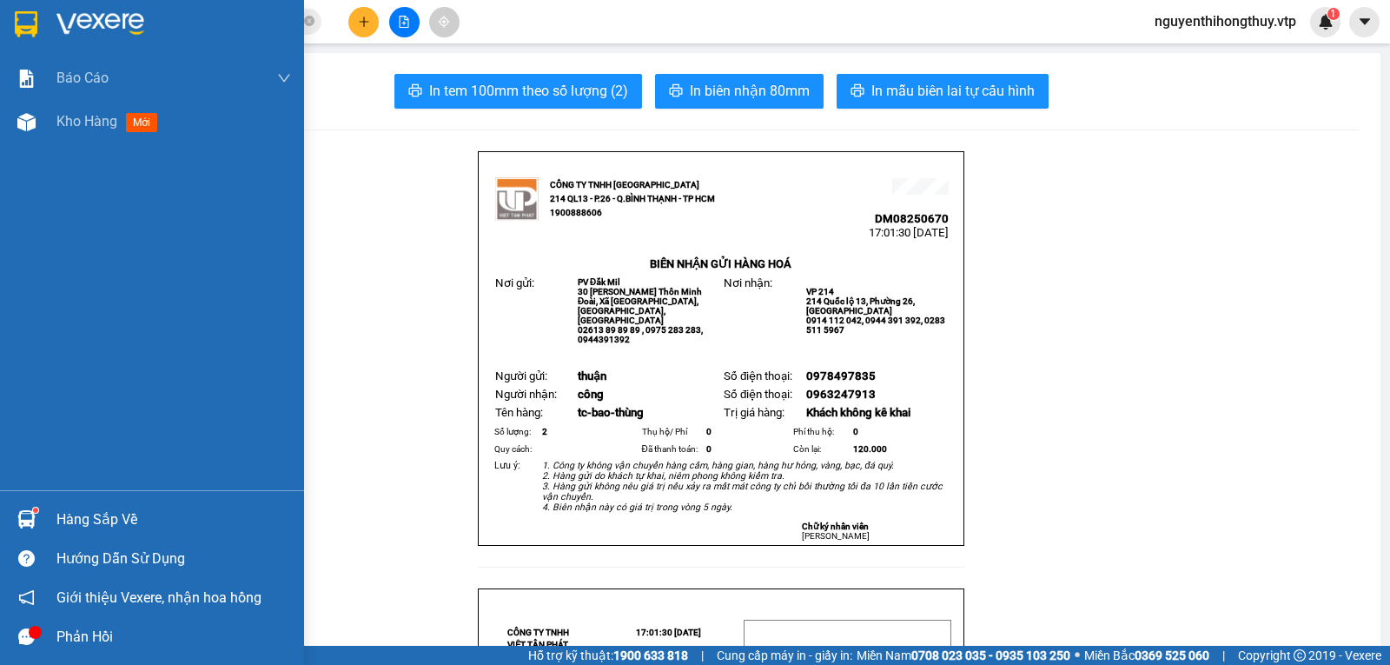
click at [36, 27] on img at bounding box center [26, 24] width 23 height 26
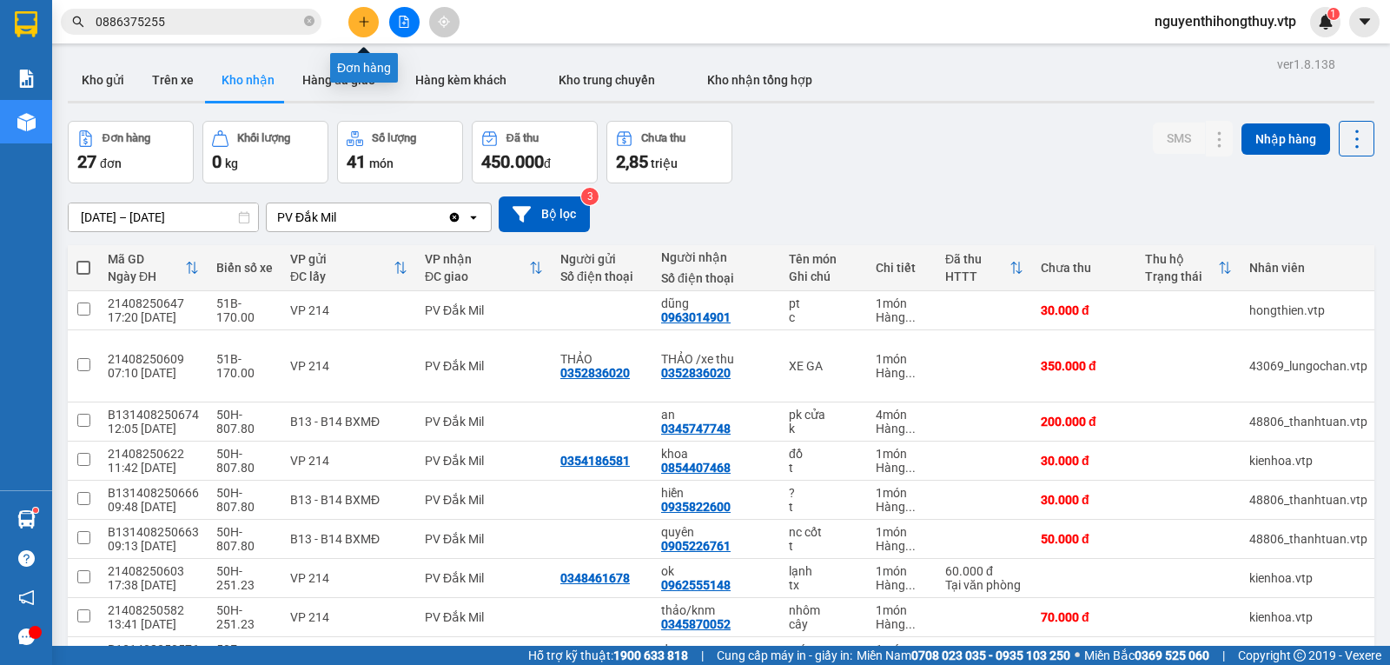
click at [370, 24] on button at bounding box center [363, 22] width 30 height 30
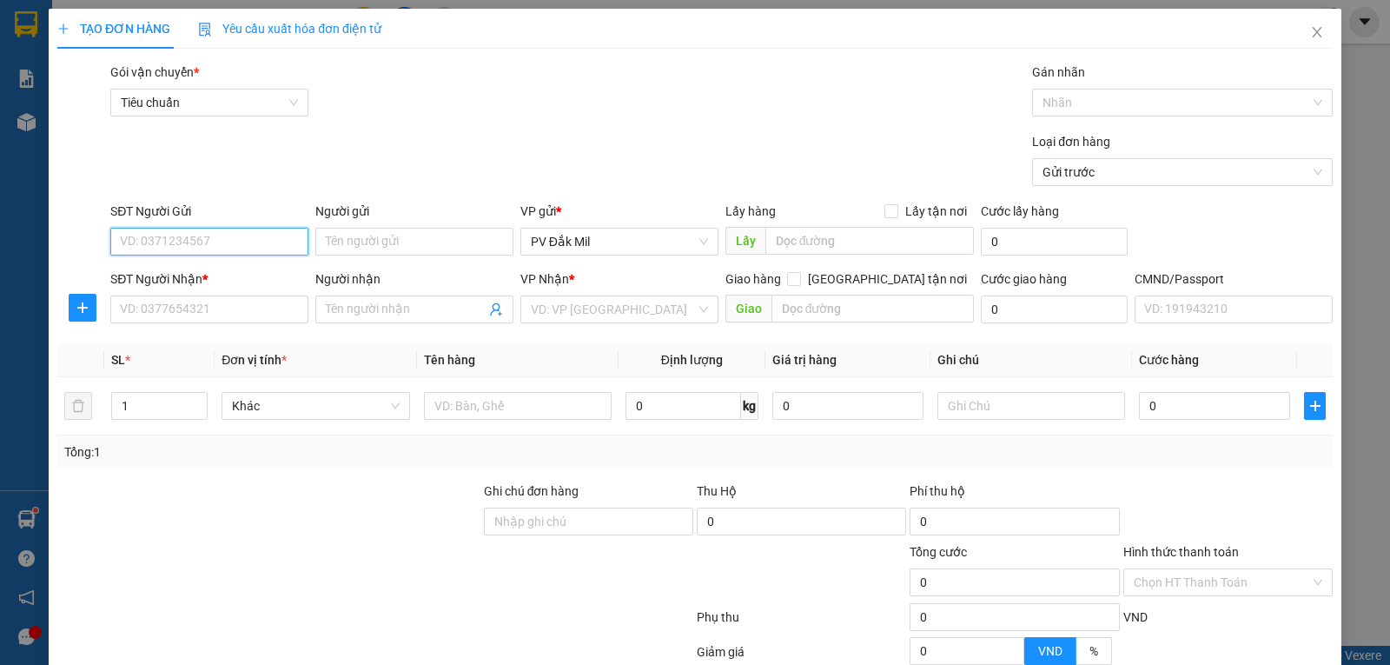
click at [206, 232] on input "SĐT Người Gửi" at bounding box center [209, 242] width 198 height 28
type input "0941429234"
click at [188, 271] on div "0941429234 - bi" at bounding box center [207, 276] width 175 height 19
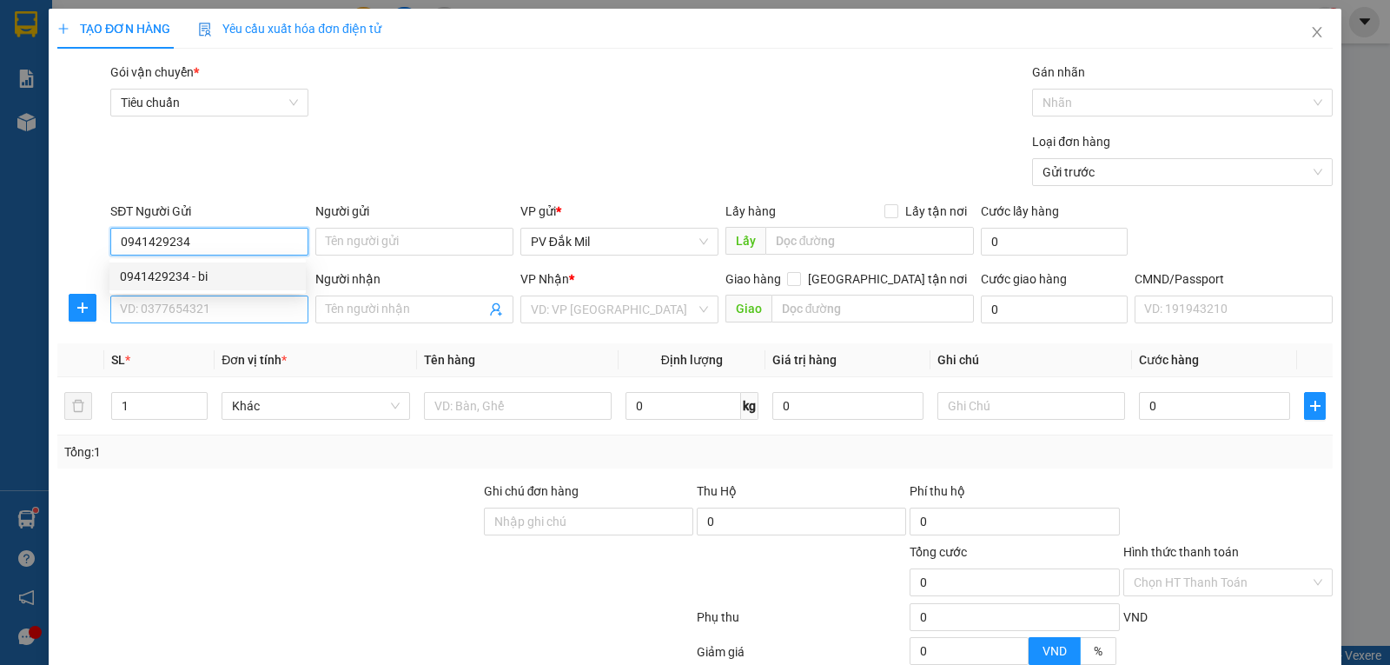
type input "bi"
type input "0945234045"
type input "duy"
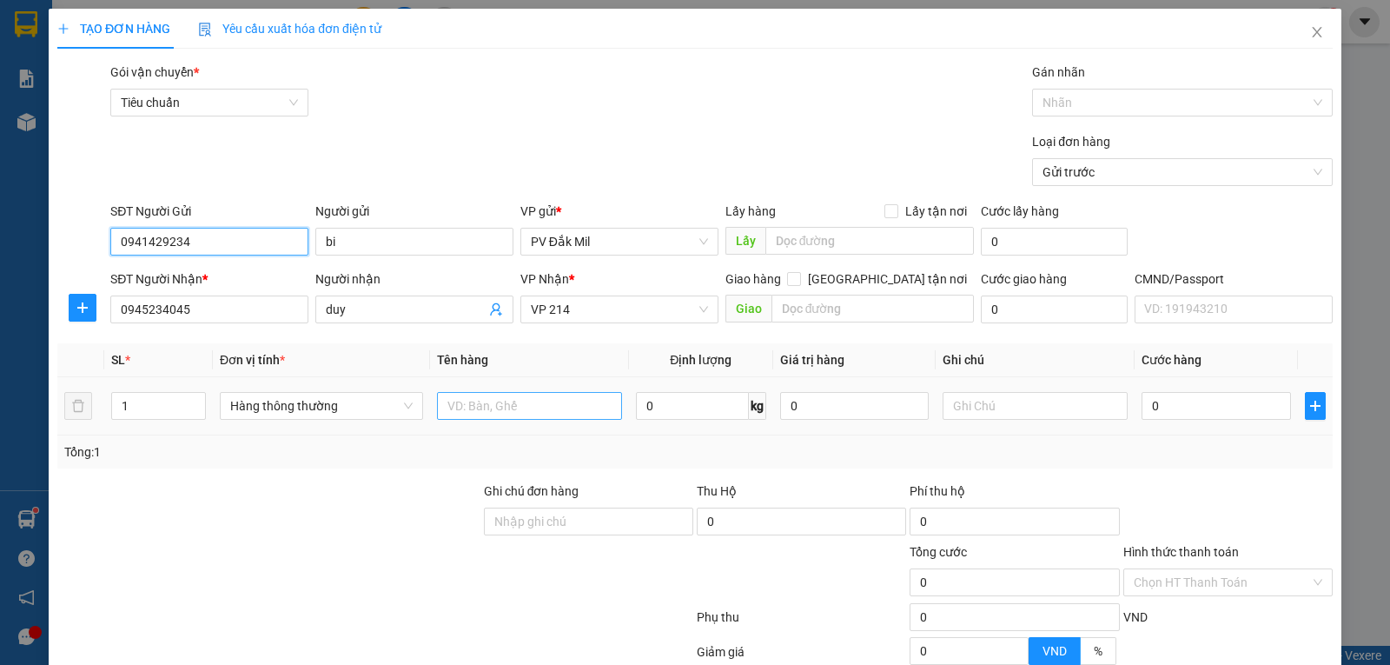
type input "0941429234"
click at [531, 412] on input "text" at bounding box center [529, 406] width 185 height 28
type input "tc-bao"
click at [1159, 407] on input "0" at bounding box center [1216, 406] width 149 height 28
type input "4"
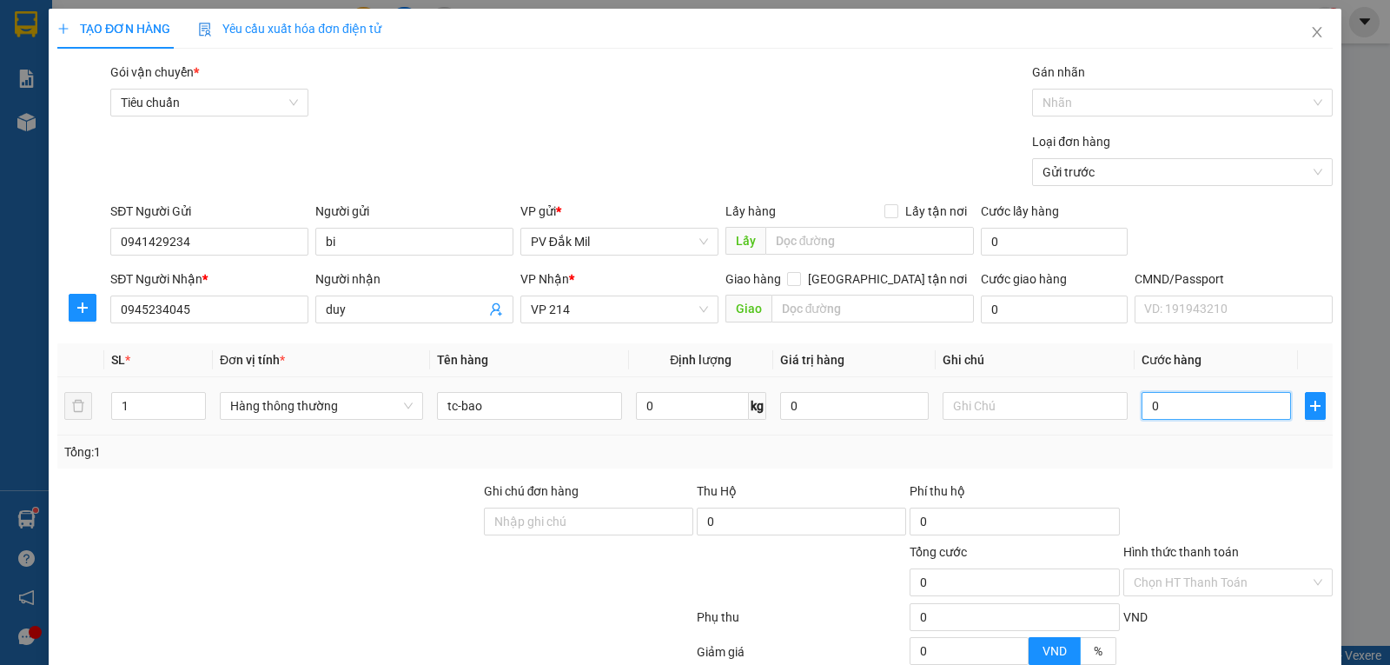
type input "4"
type input "40"
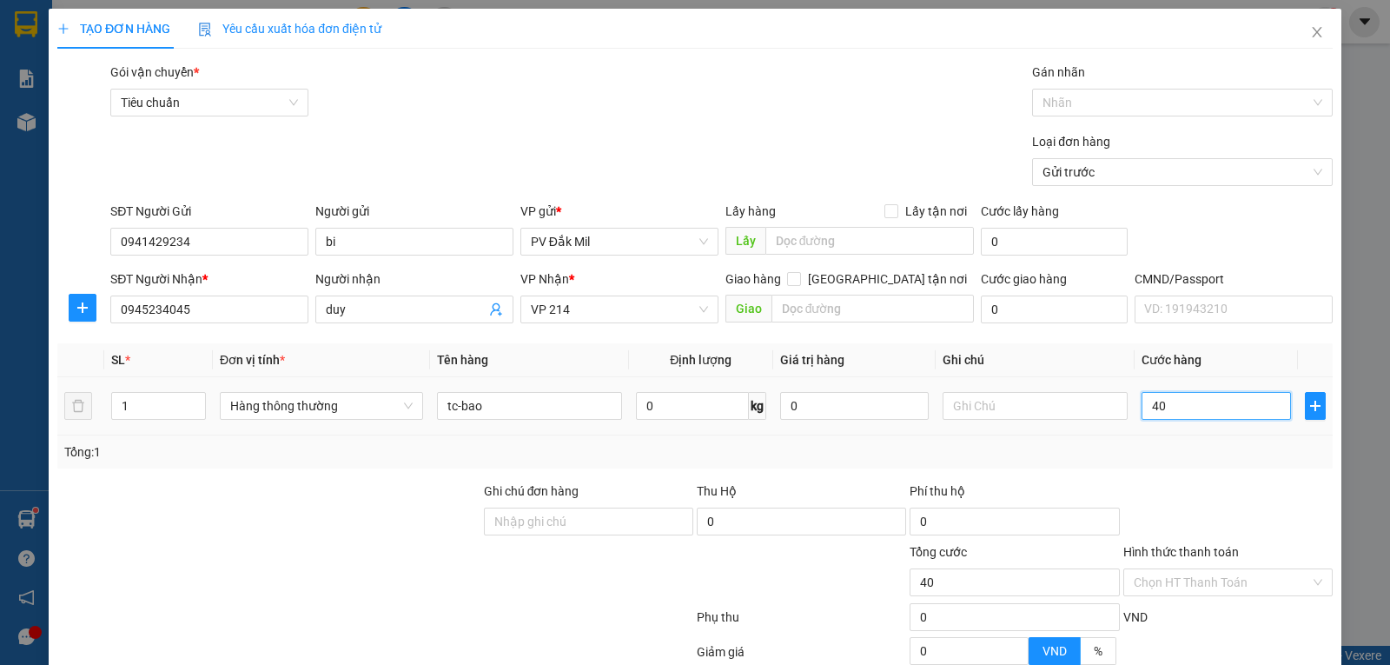
type input "400"
type input "4.000"
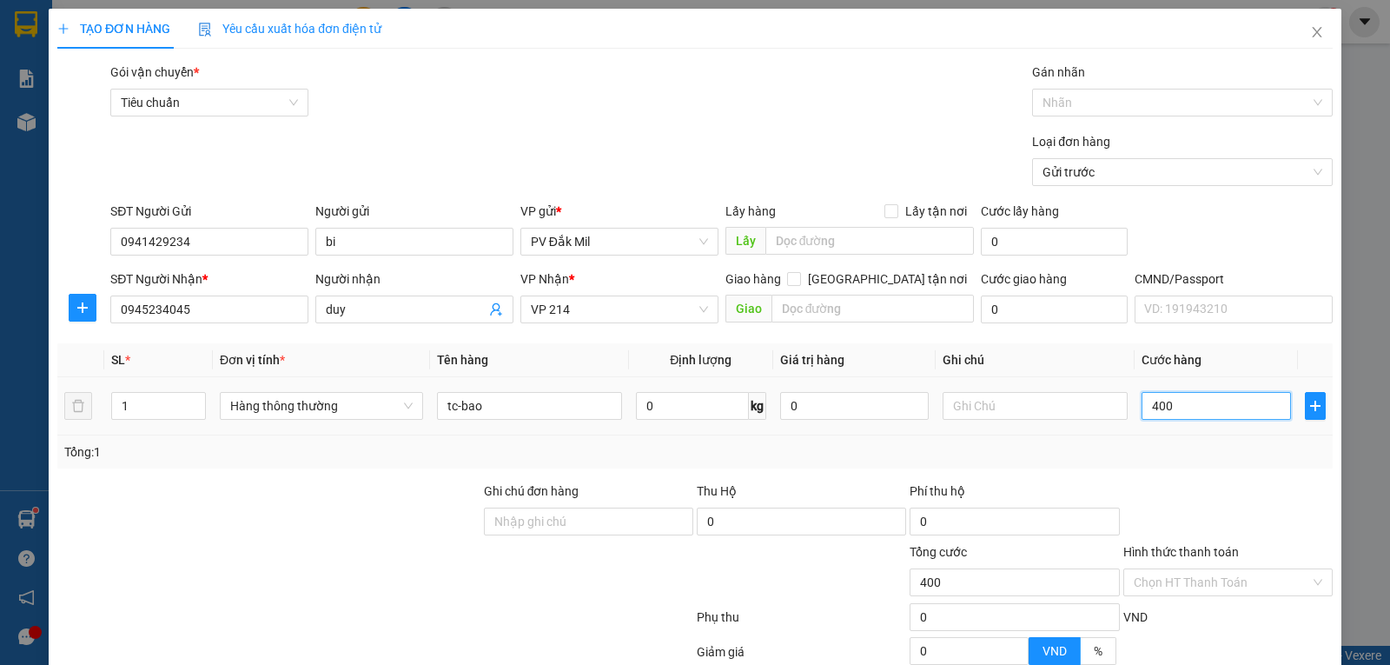
type input "4.000"
type input "40.000"
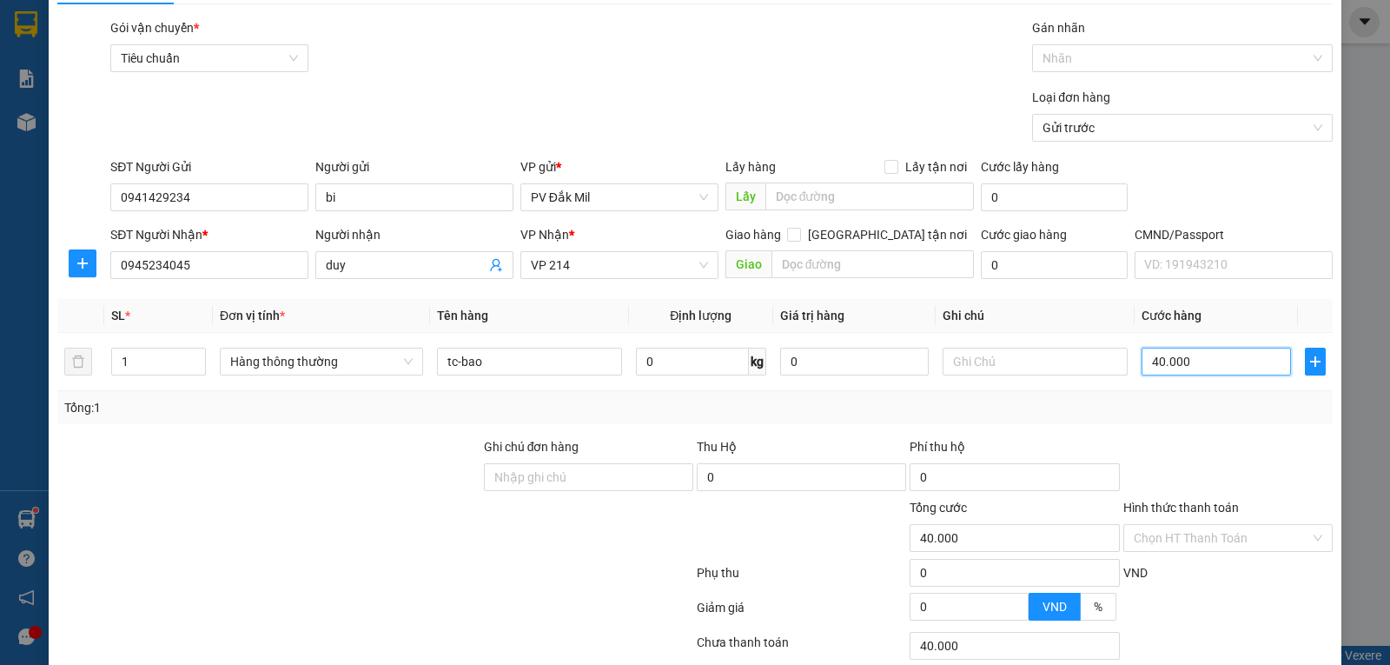
scroll to position [87, 0]
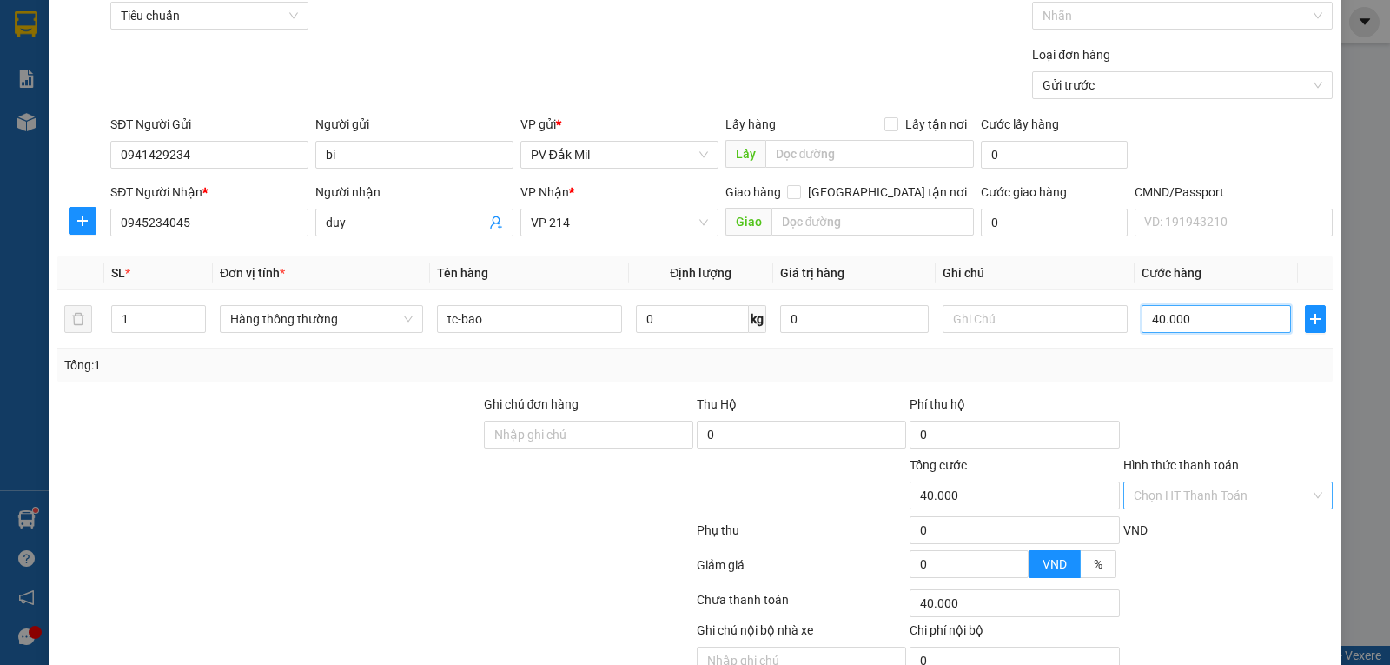
type input "40.000"
click at [1196, 495] on input "Hình thức thanh toán" at bounding box center [1222, 495] width 176 height 26
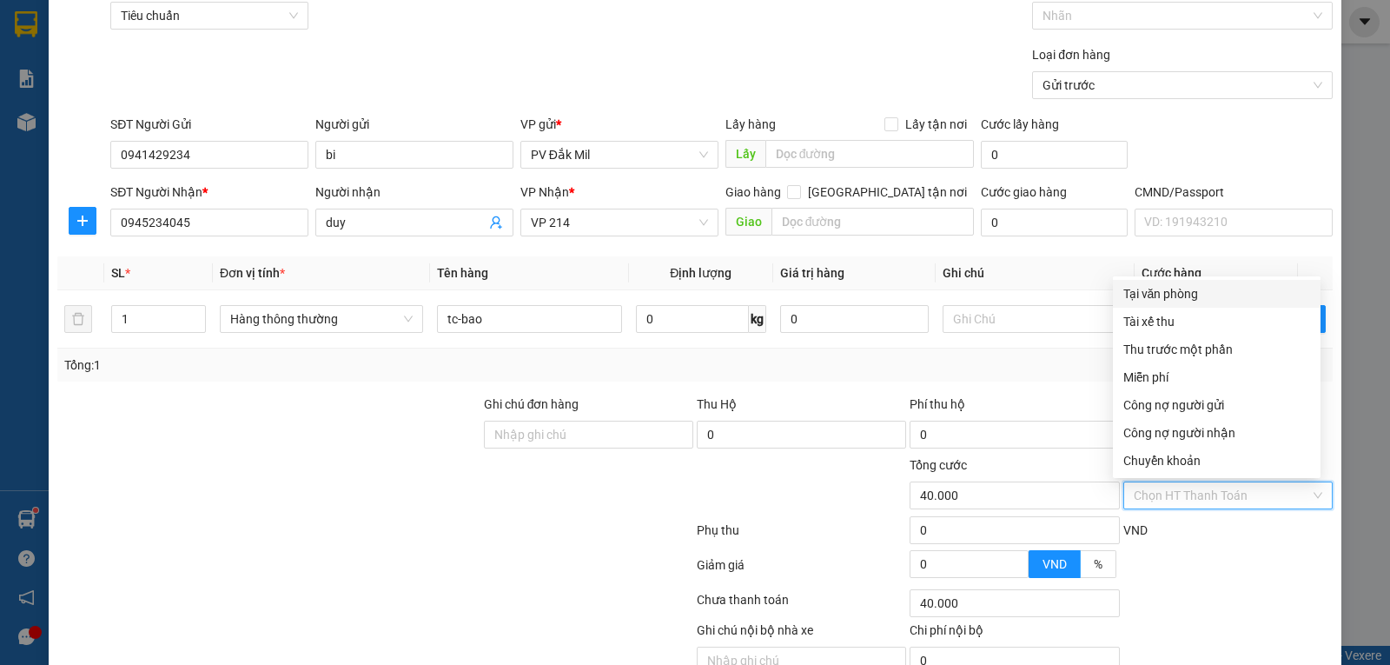
click at [1179, 288] on div "Tại văn phòng" at bounding box center [1216, 293] width 187 height 19
type input "0"
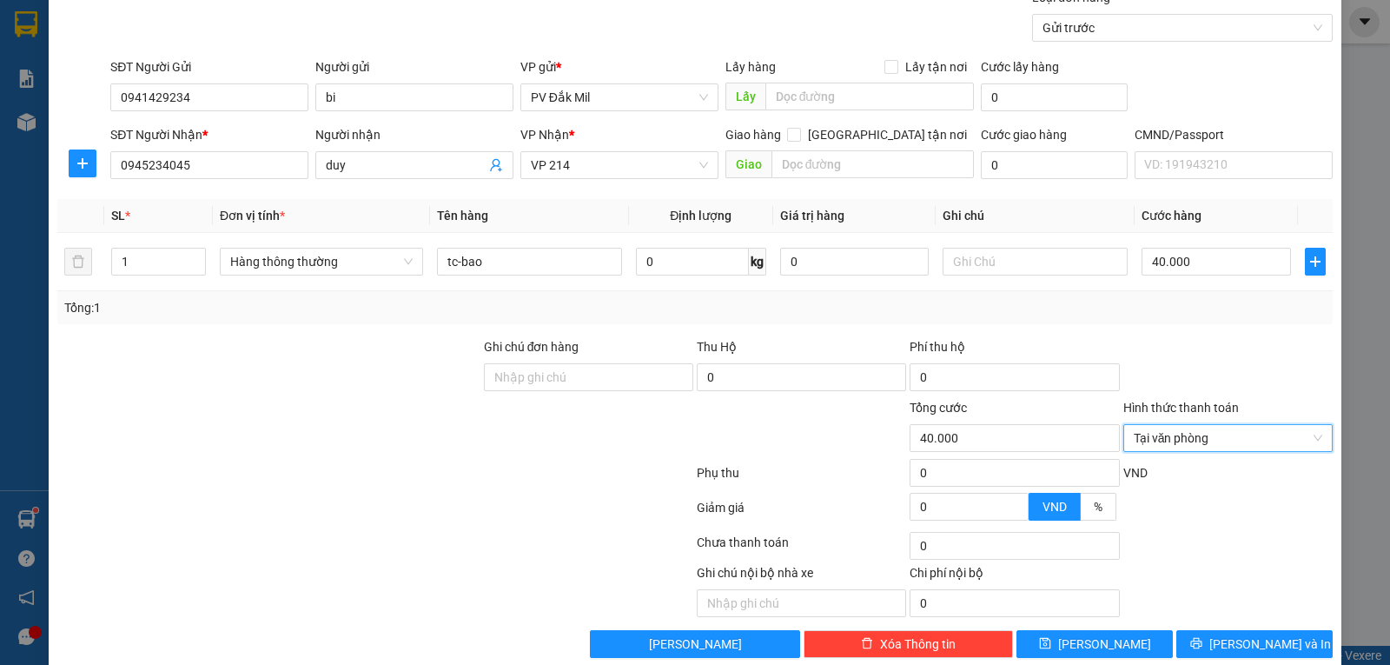
scroll to position [171, 0]
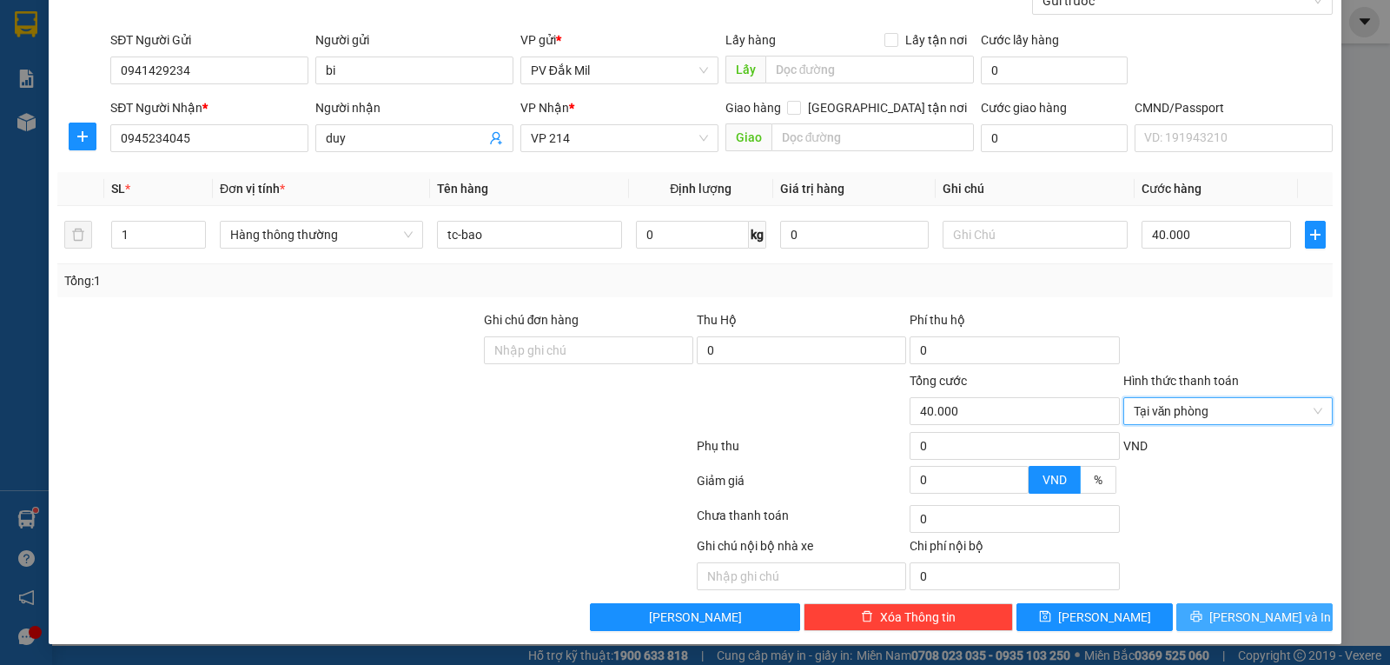
click at [1202, 619] on icon "printer" at bounding box center [1196, 616] width 12 height 12
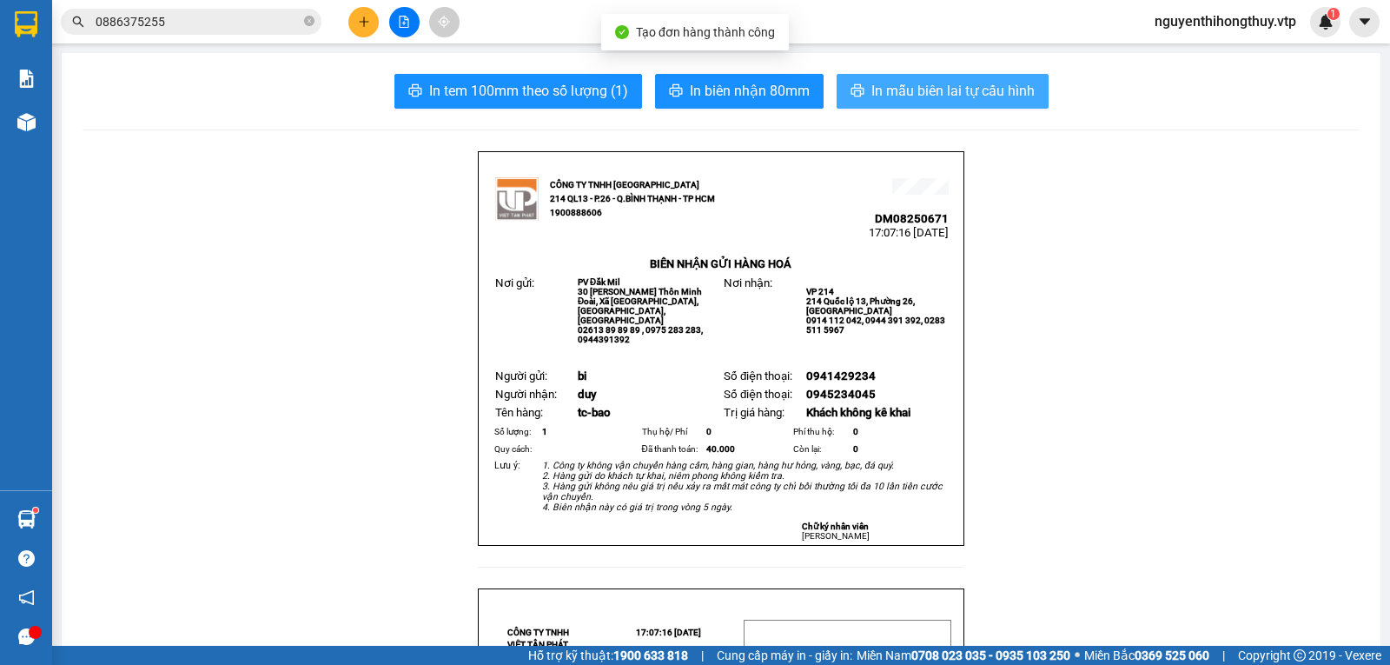
click at [918, 90] on span "In mẫu biên lai tự cấu hình" at bounding box center [952, 91] width 163 height 22
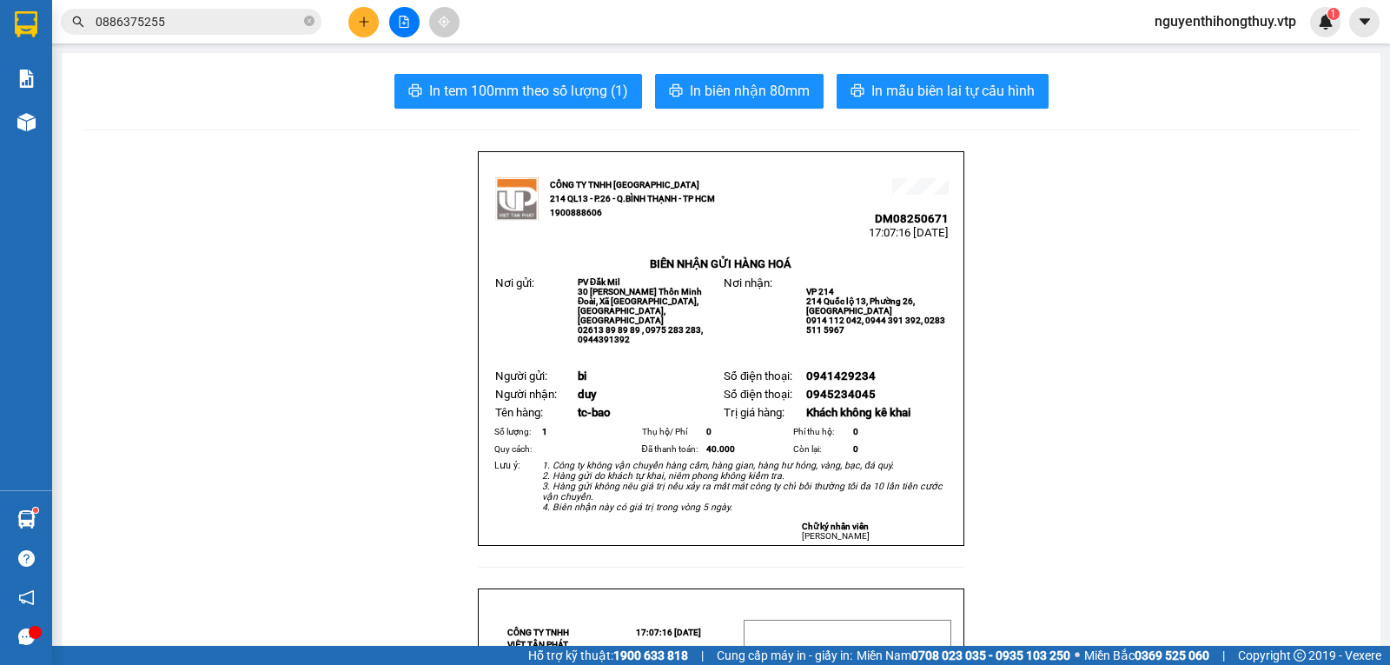
click at [364, 23] on icon "plus" at bounding box center [363, 22] width 1 height 10
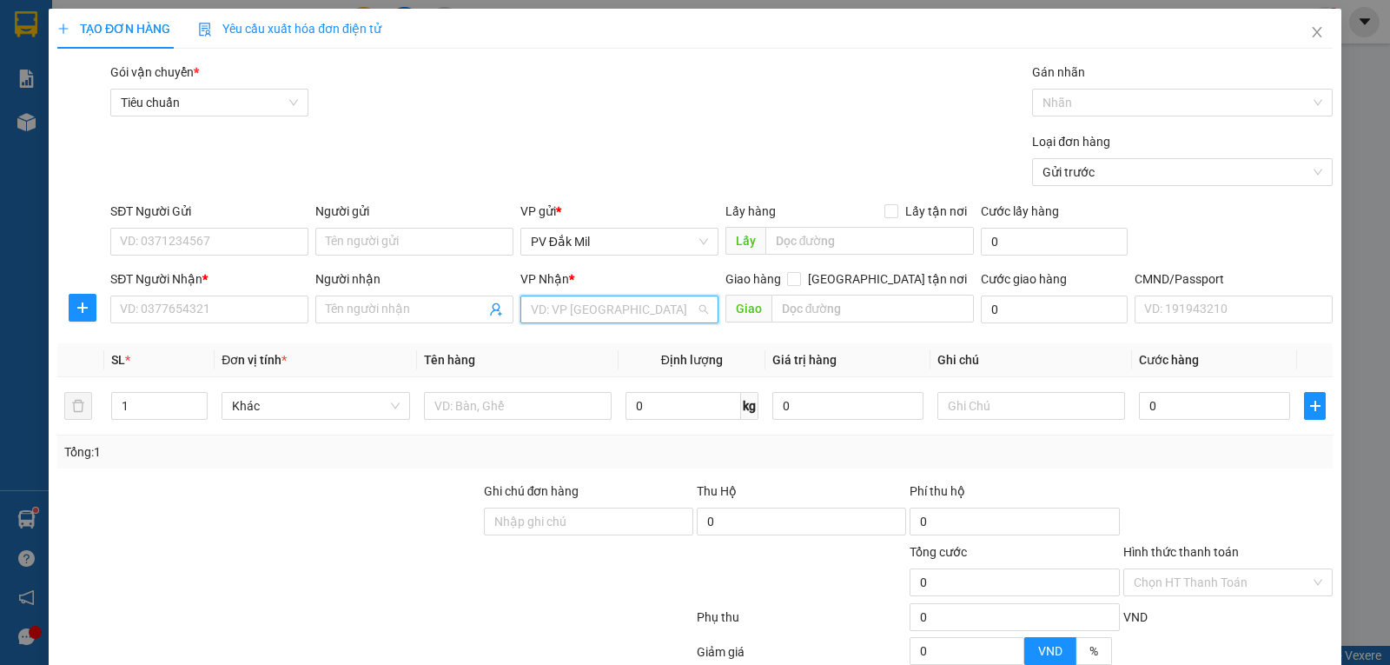
click at [625, 310] on input "search" at bounding box center [613, 309] width 165 height 26
type input "21"
click at [570, 346] on div "VP 214" at bounding box center [613, 343] width 175 height 19
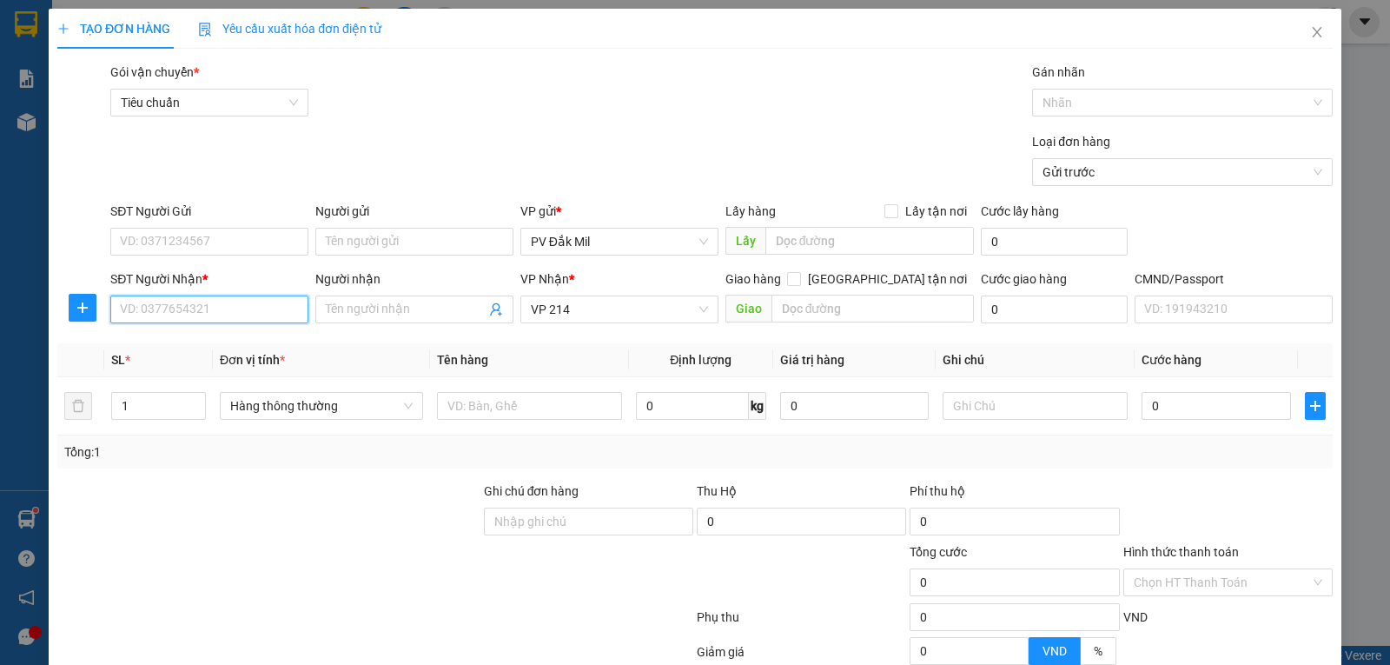
click at [208, 304] on input "SĐT Người Nhận *" at bounding box center [209, 309] width 198 height 28
type input "0387913092"
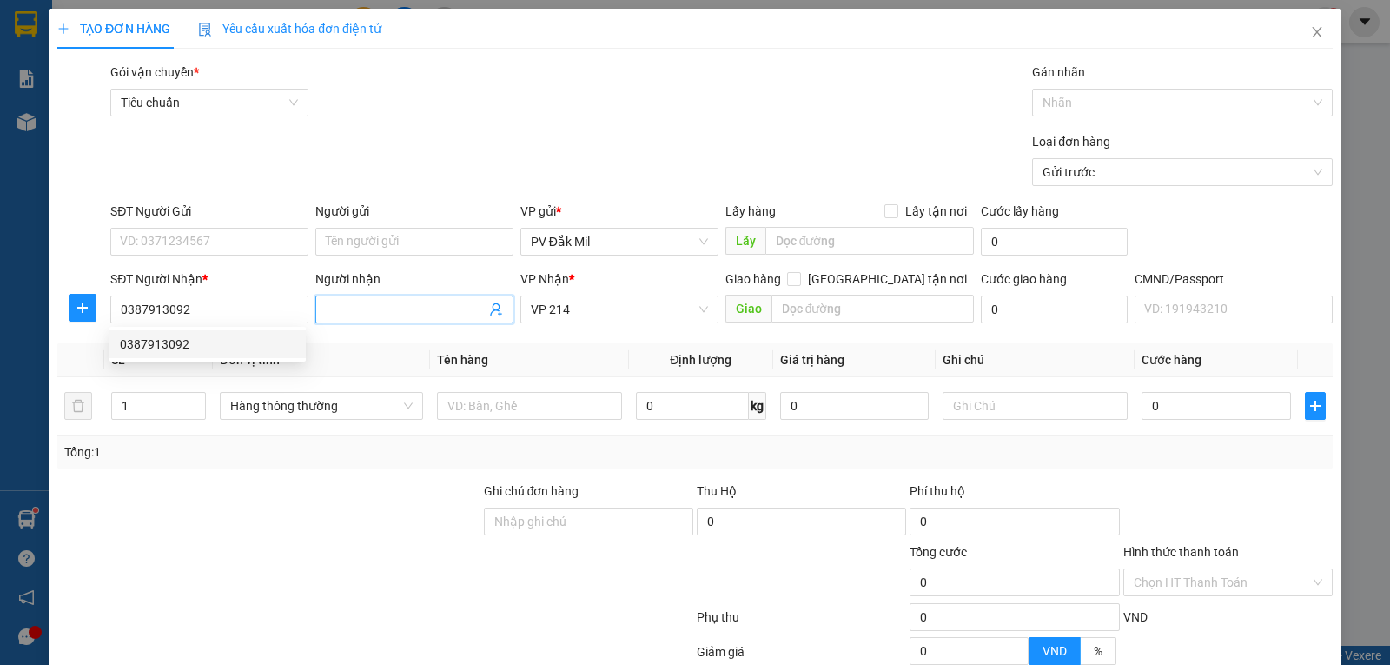
click at [384, 308] on input "Người nhận" at bounding box center [406, 309] width 160 height 19
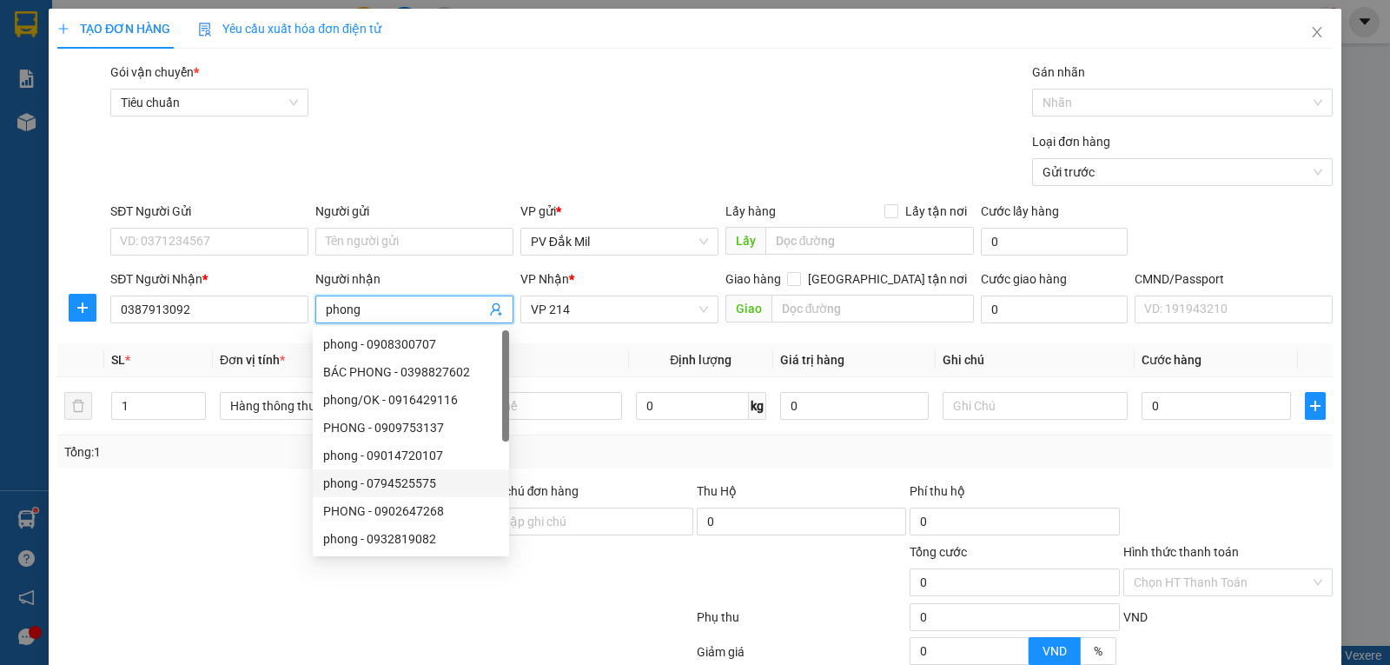
type input "phong"
click at [586, 465] on div "Tổng: 1" at bounding box center [694, 451] width 1275 height 33
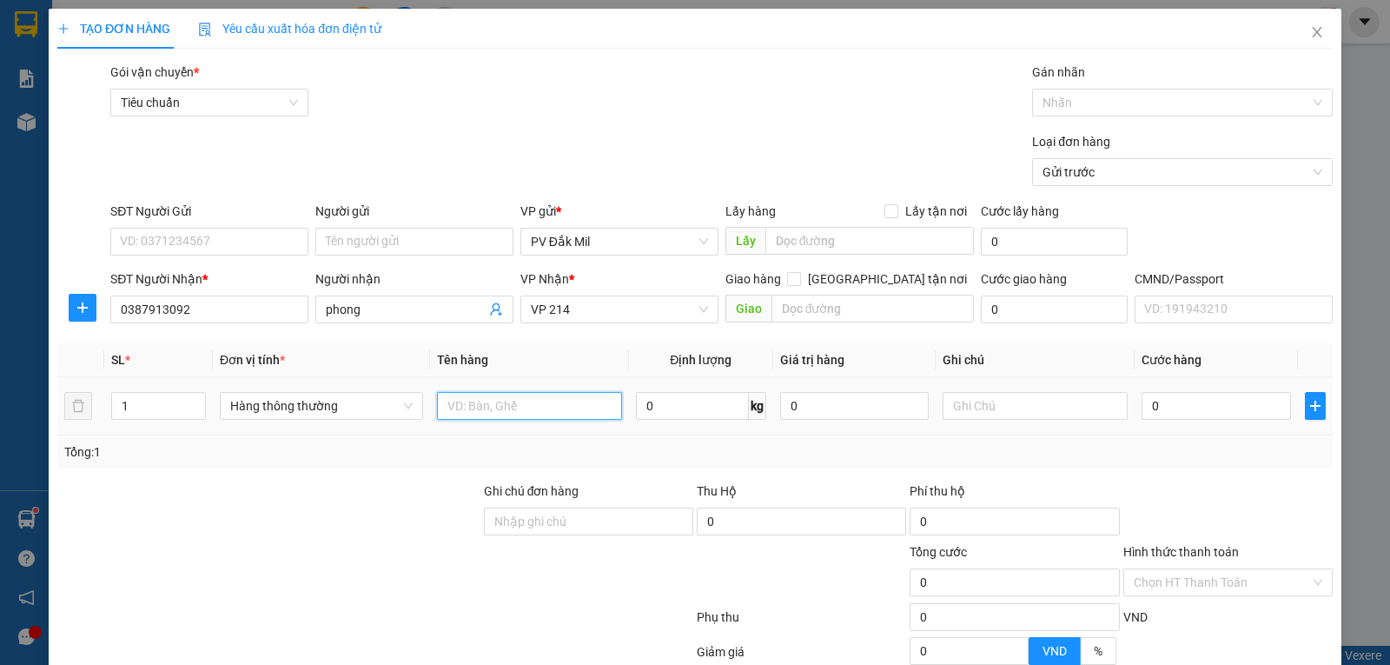
click at [546, 407] on input "text" at bounding box center [529, 406] width 185 height 28
type input "tc-thùng"
click at [267, 235] on input "SĐT Người Gửi" at bounding box center [209, 242] width 198 height 28
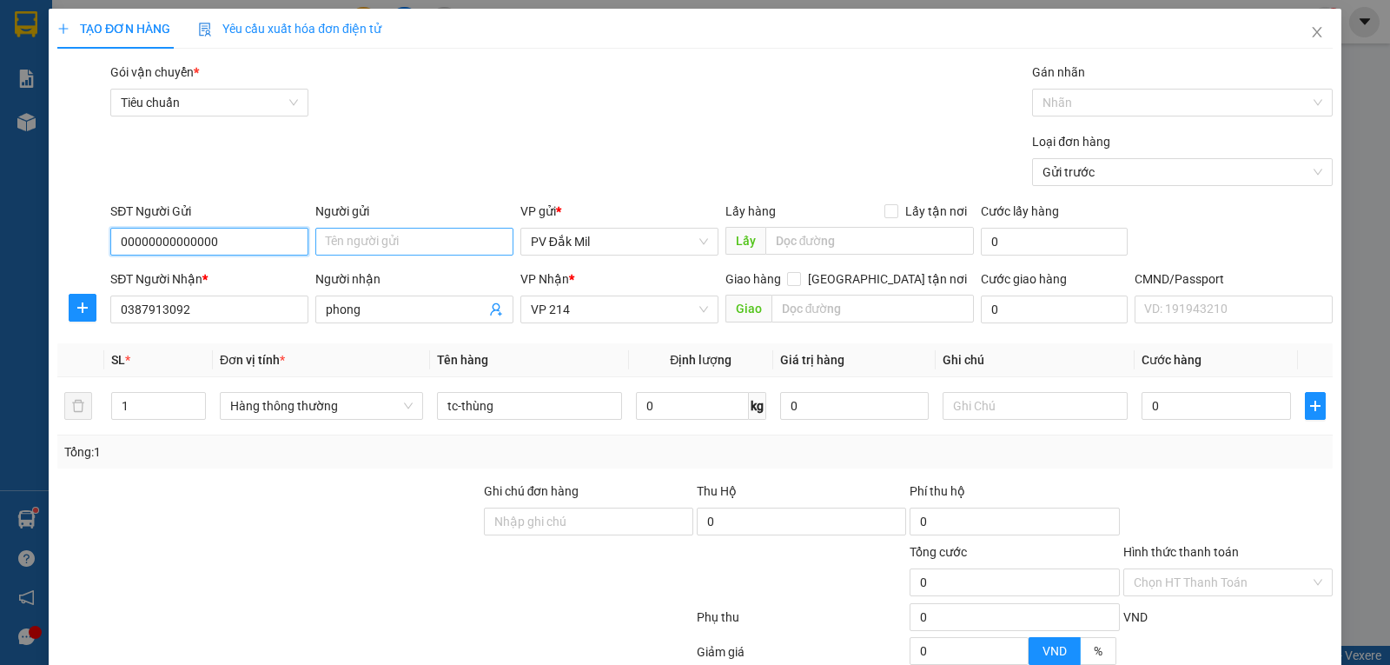
type input "00000000000000"
click at [361, 245] on input "Người gửi" at bounding box center [414, 242] width 198 height 28
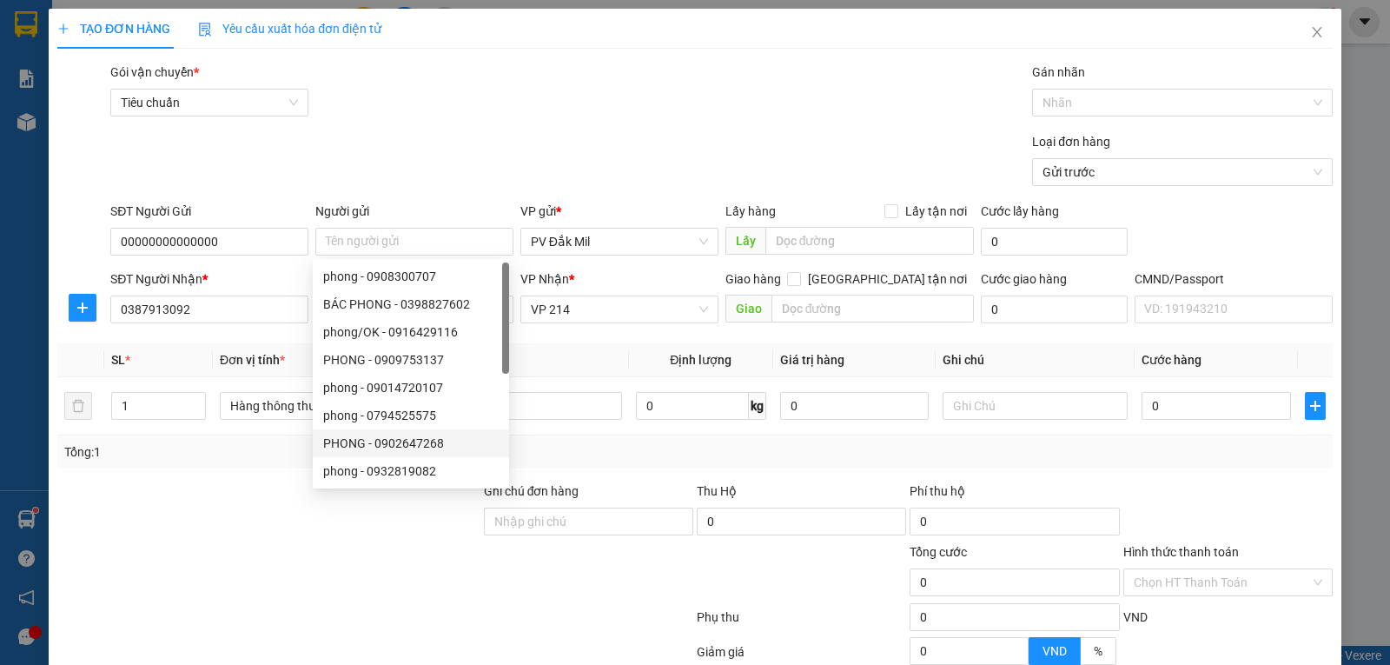
click at [302, 513] on div at bounding box center [269, 511] width 427 height 61
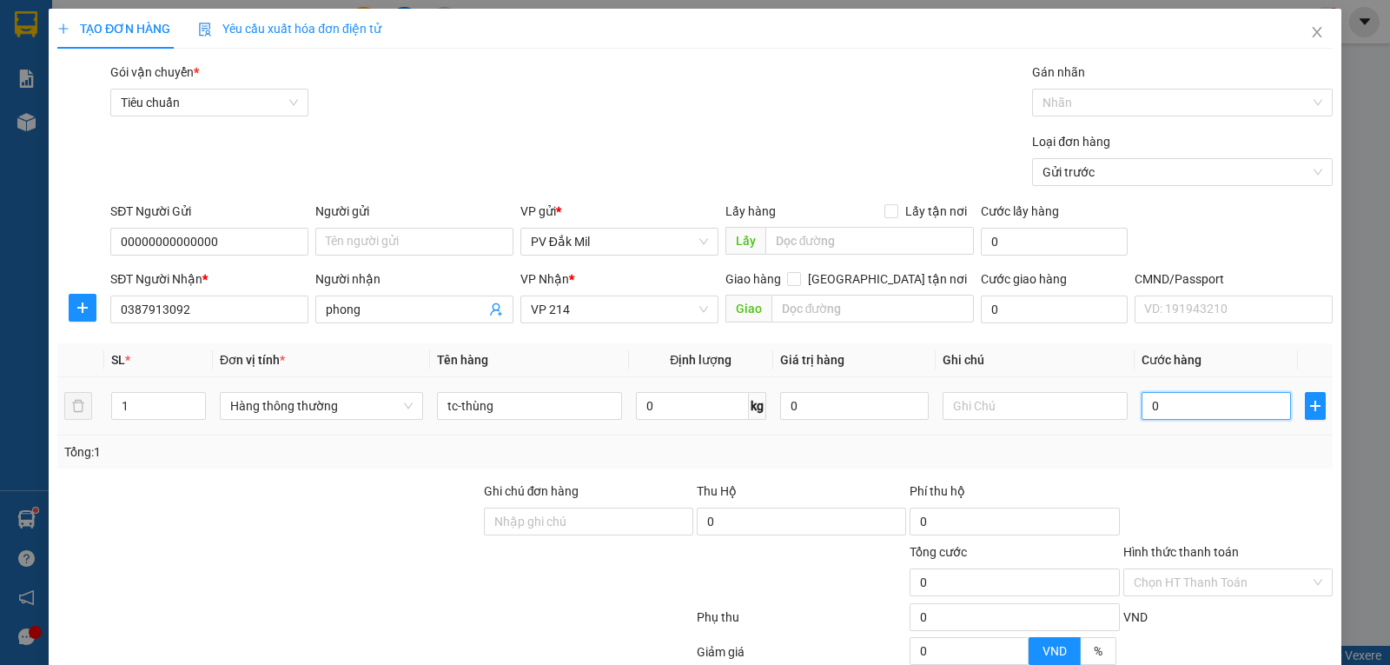
click at [1201, 409] on input "0" at bounding box center [1216, 406] width 149 height 28
type input "8"
type input "80"
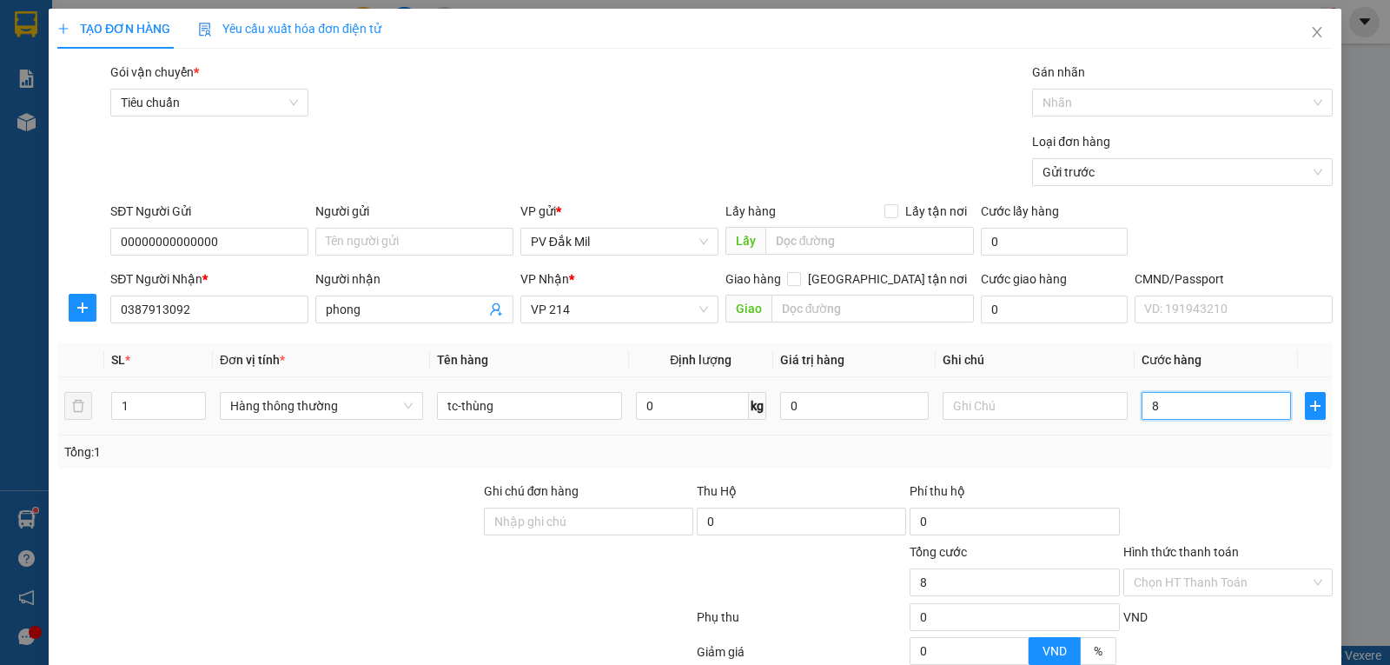
type input "80"
type input "800"
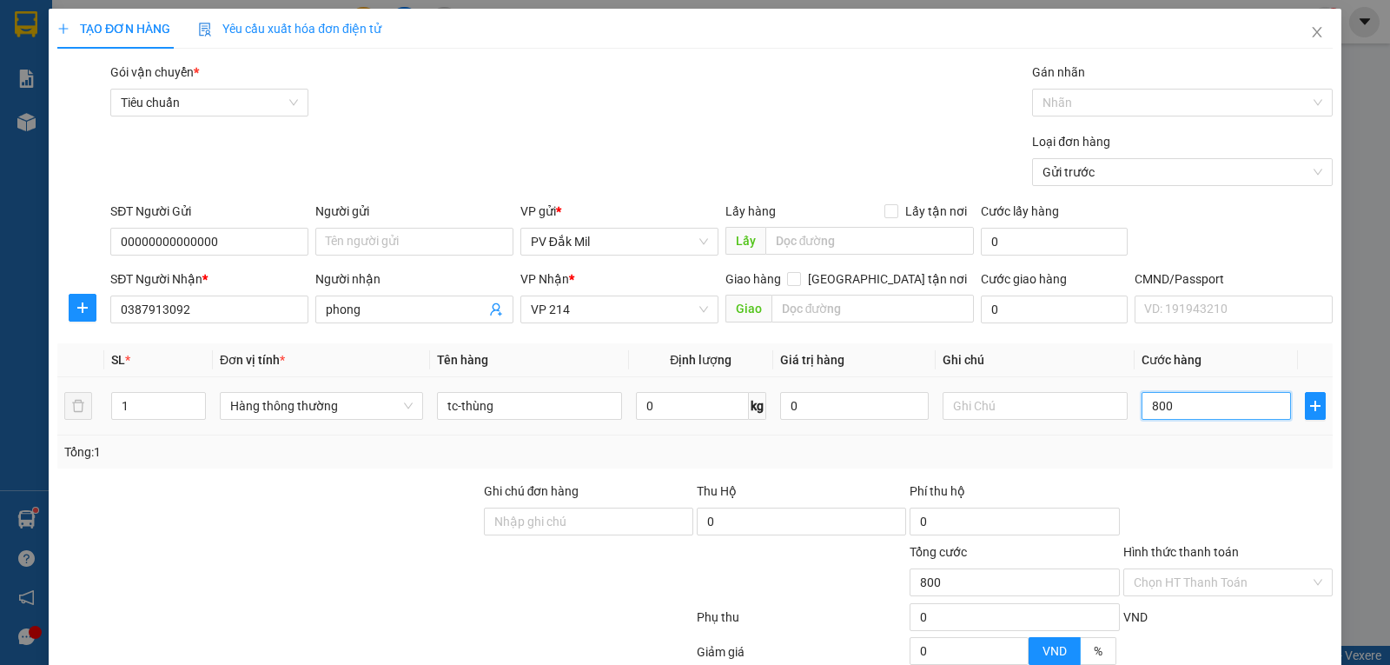
type input "8.000"
type input "80.000"
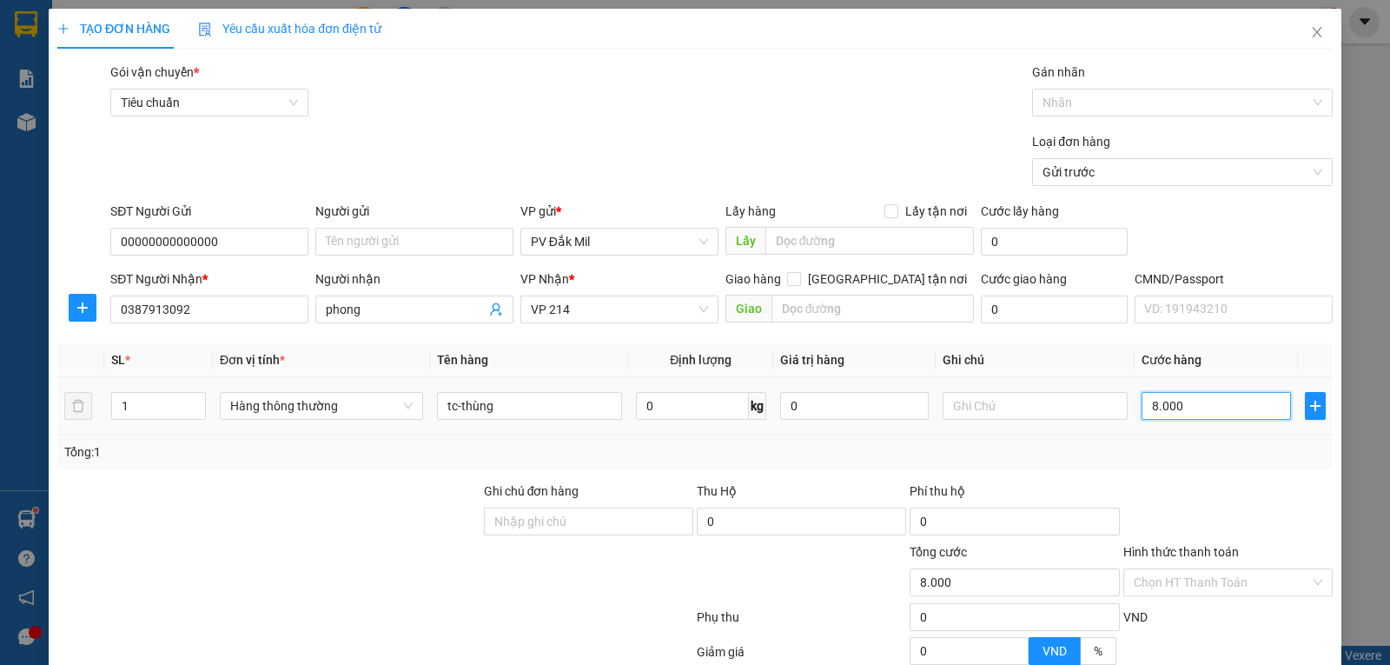
type input "80.000"
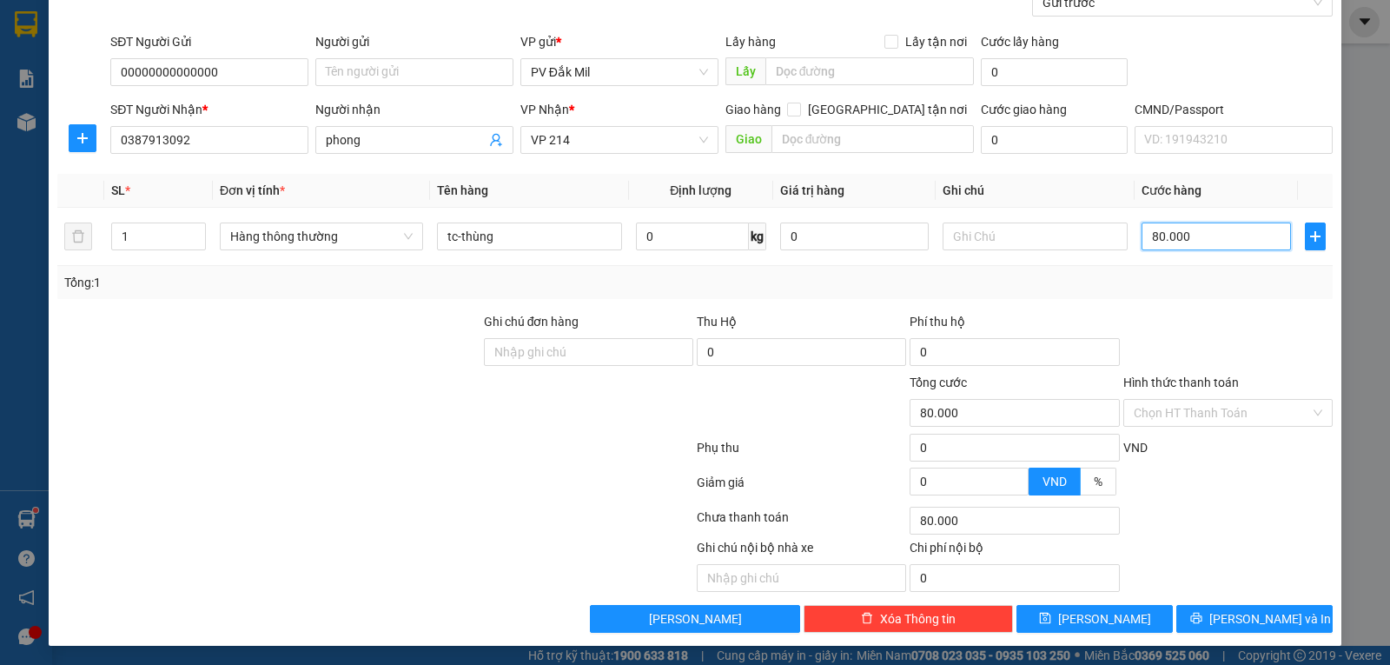
scroll to position [171, 0]
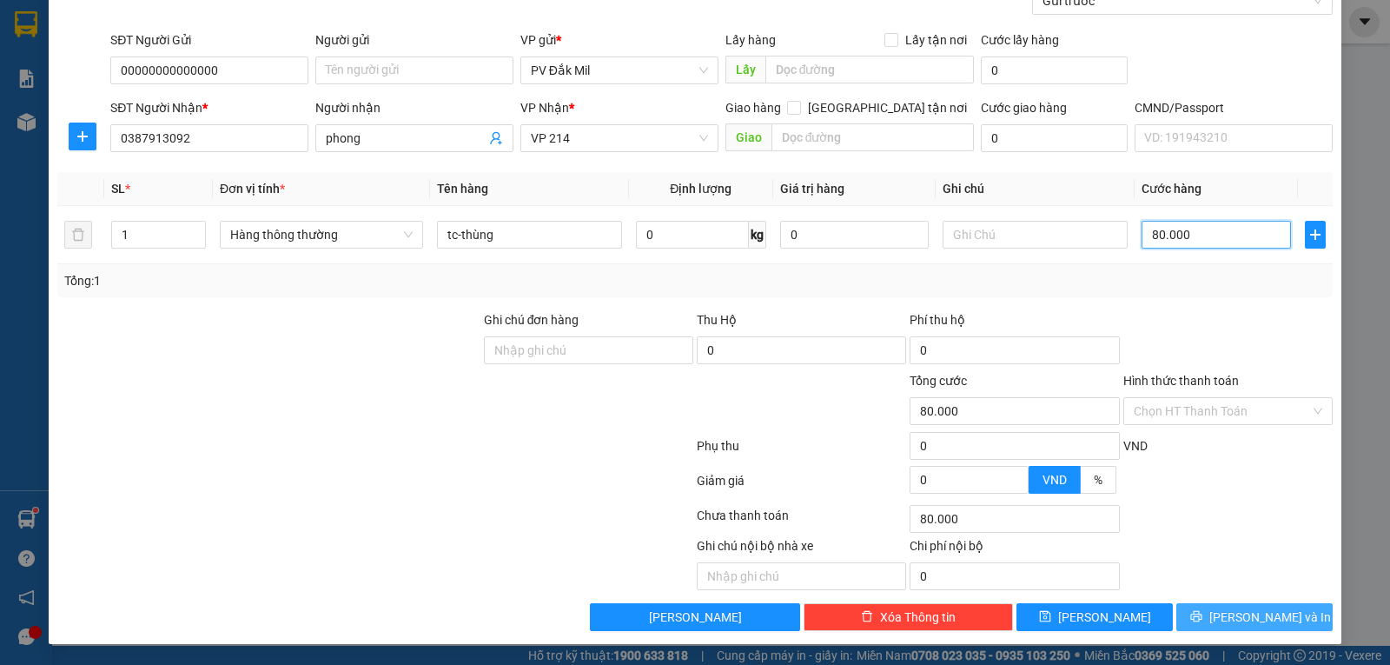
type input "80.000"
click at [1222, 618] on button "[PERSON_NAME] và In" at bounding box center [1254, 617] width 156 height 28
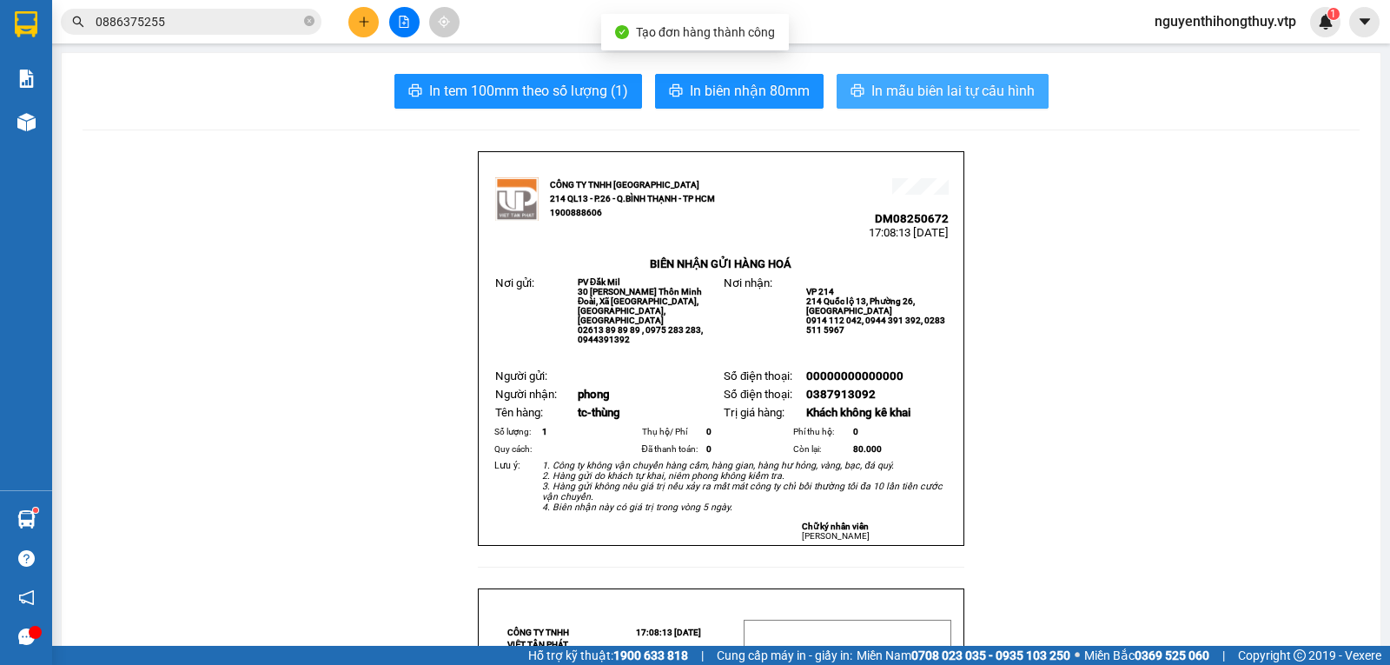
click at [1003, 99] on span "In mẫu biên lai tự cấu hình" at bounding box center [952, 91] width 163 height 22
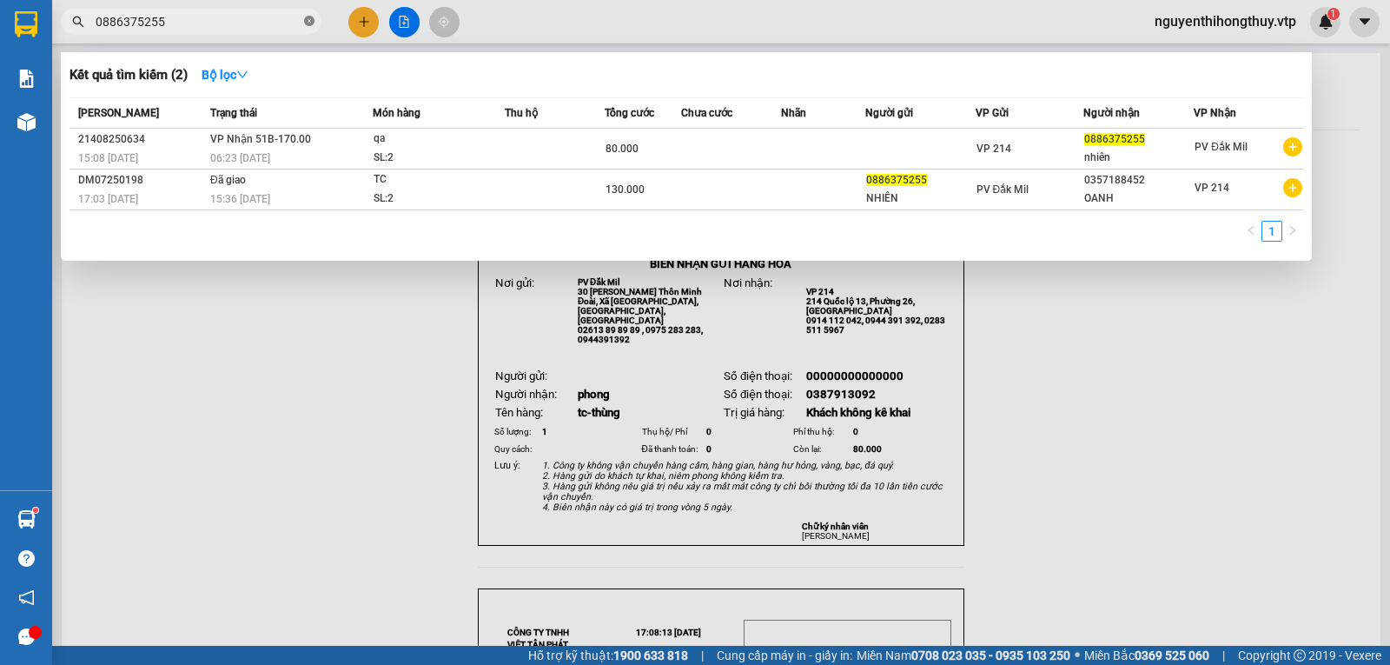
click at [308, 26] on icon "close-circle" at bounding box center [309, 21] width 10 height 10
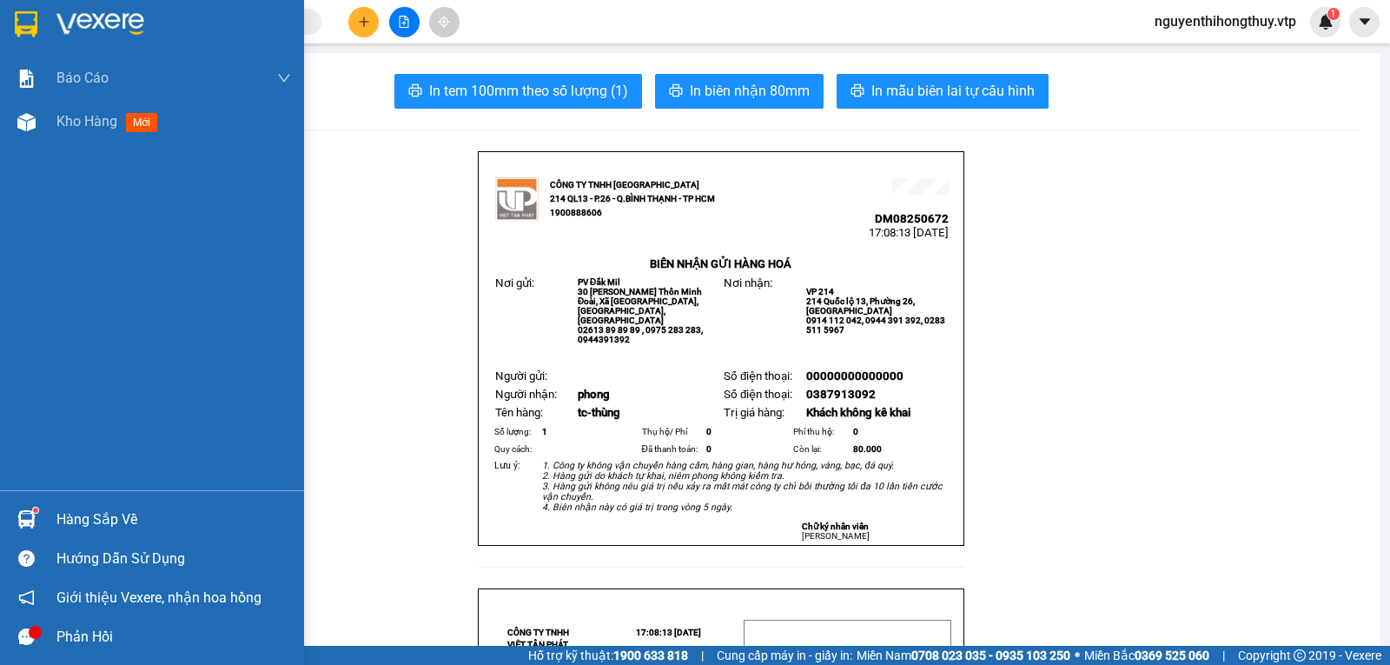
click at [19, 23] on img at bounding box center [26, 24] width 23 height 26
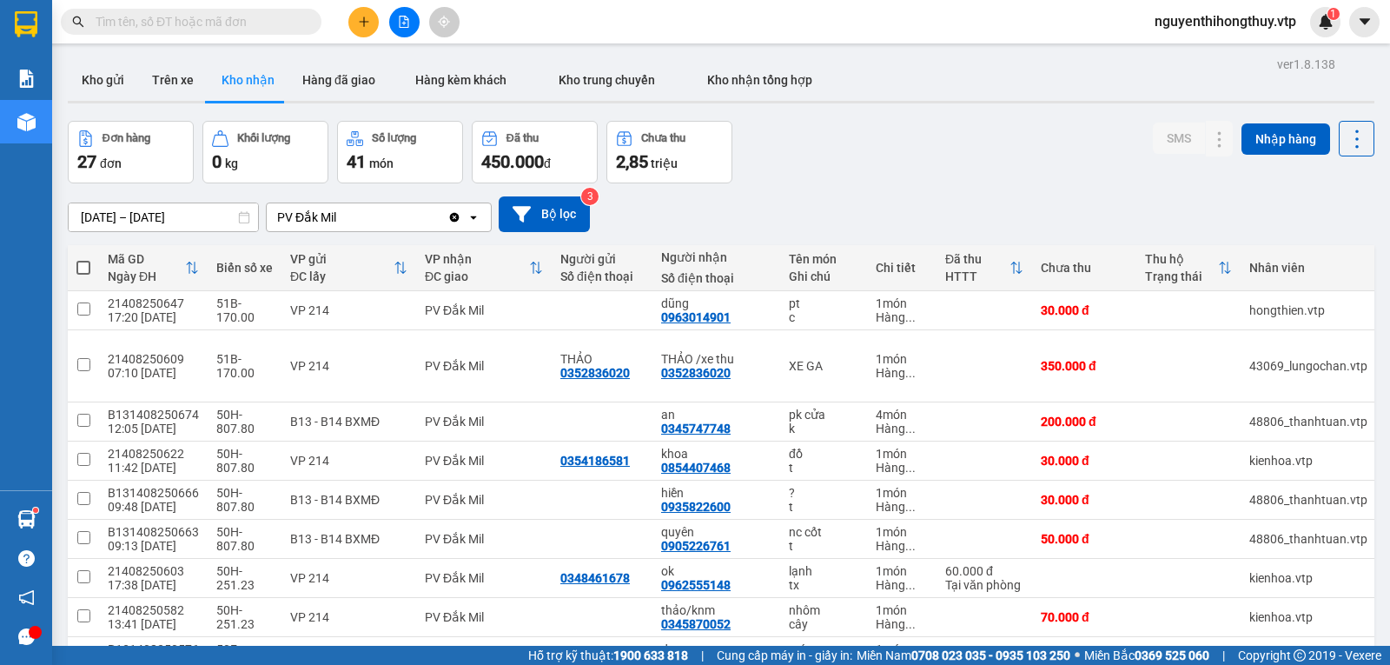
click at [184, 24] on input "text" at bounding box center [198, 21] width 205 height 19
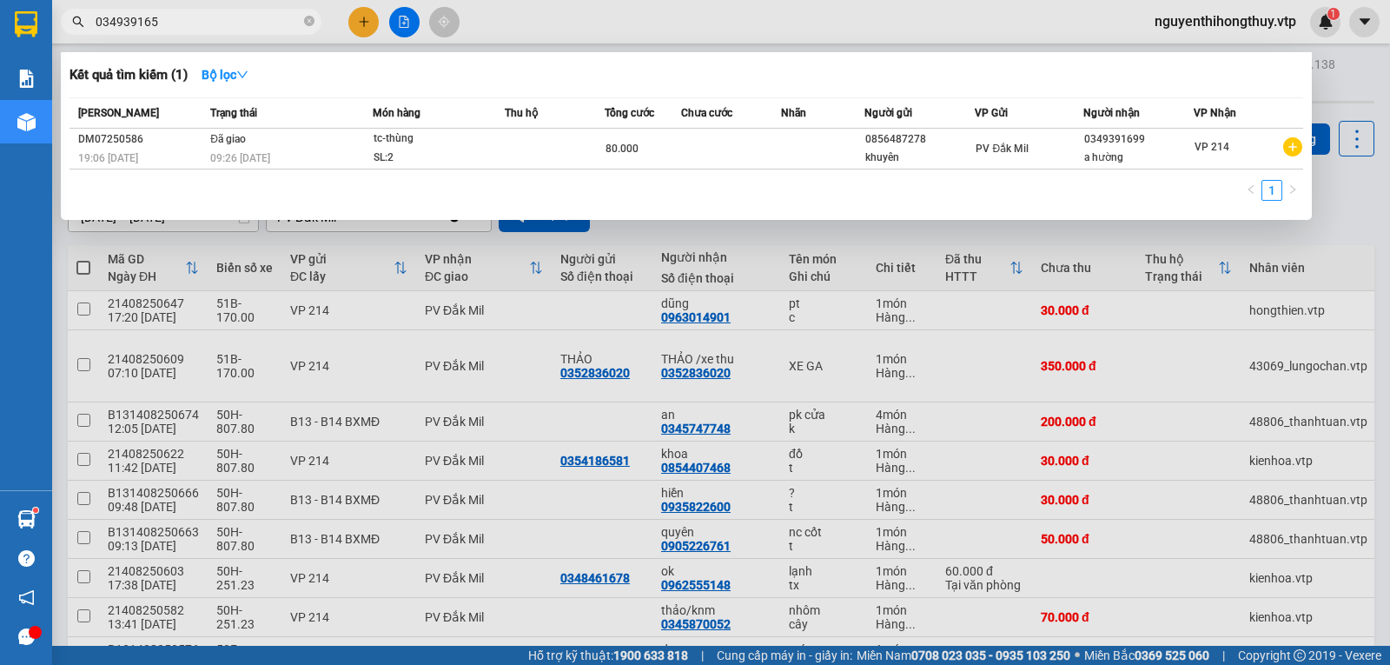
type input "0349391658"
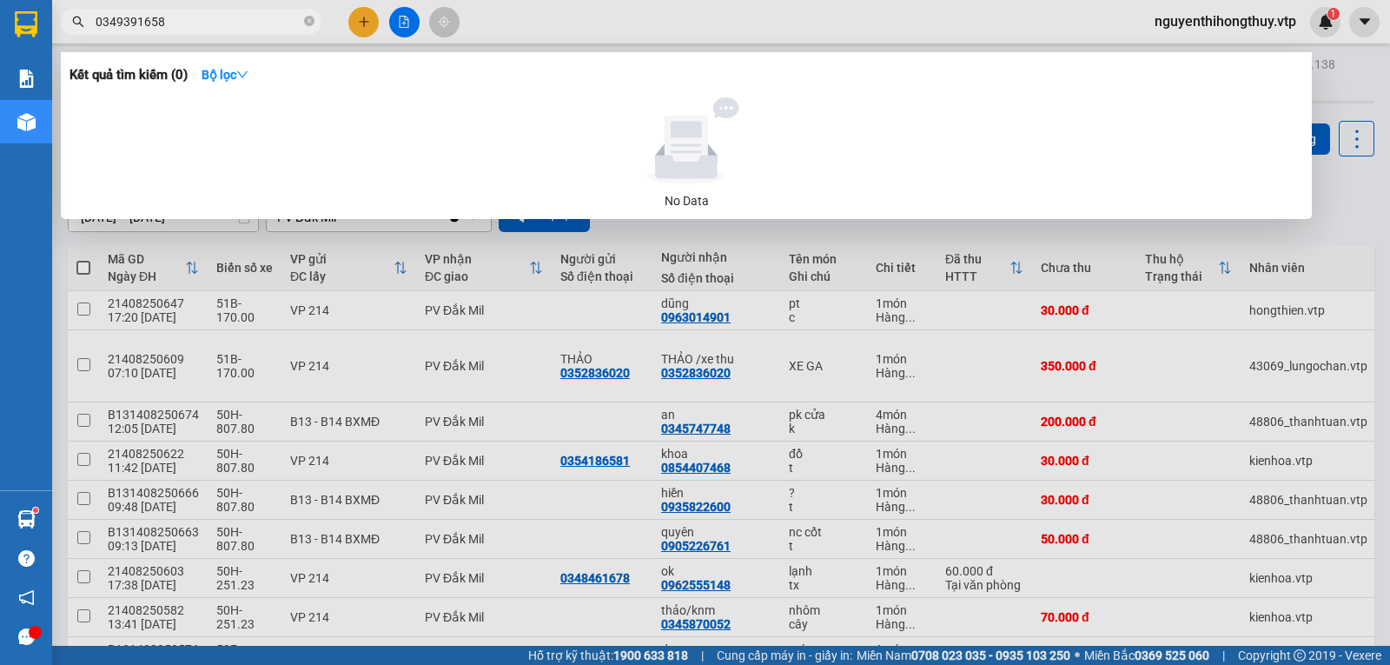
drag, startPoint x: 210, startPoint y: 24, endPoint x: 59, endPoint y: 24, distance: 151.2
click at [61, 24] on span "0349391658" at bounding box center [191, 22] width 261 height 26
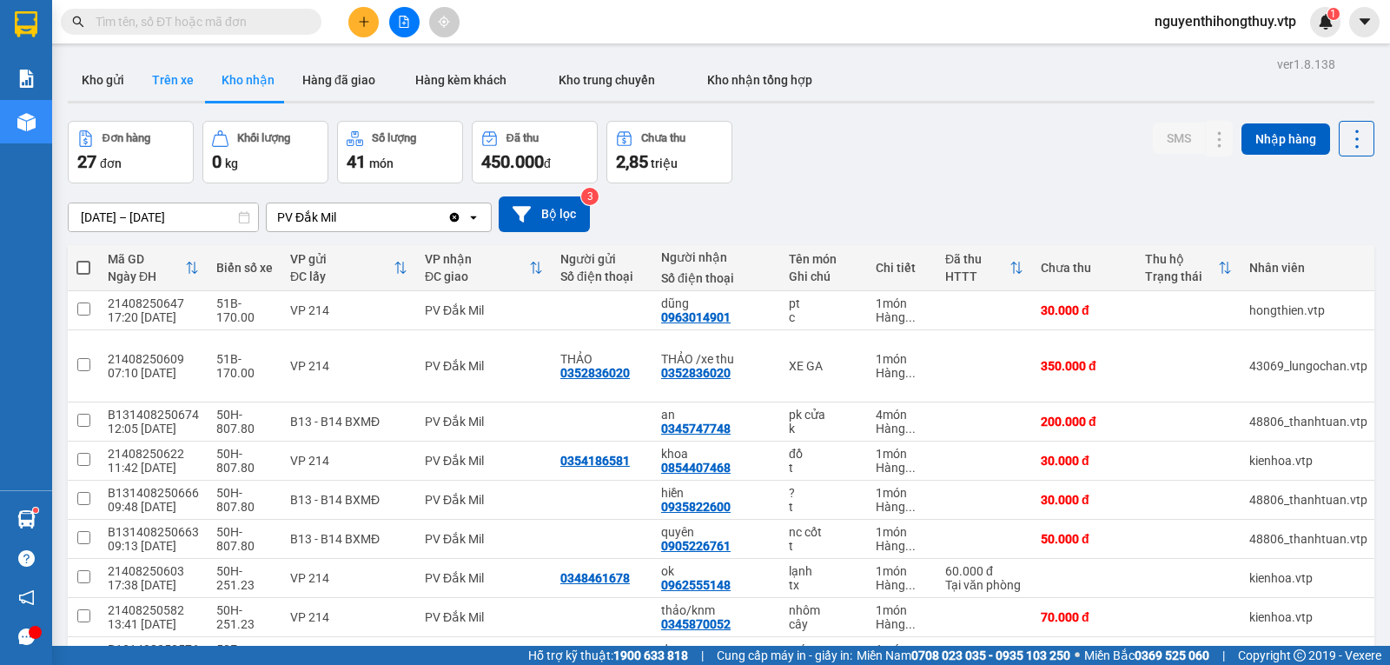
click at [180, 83] on button "Trên xe" at bounding box center [172, 80] width 69 height 42
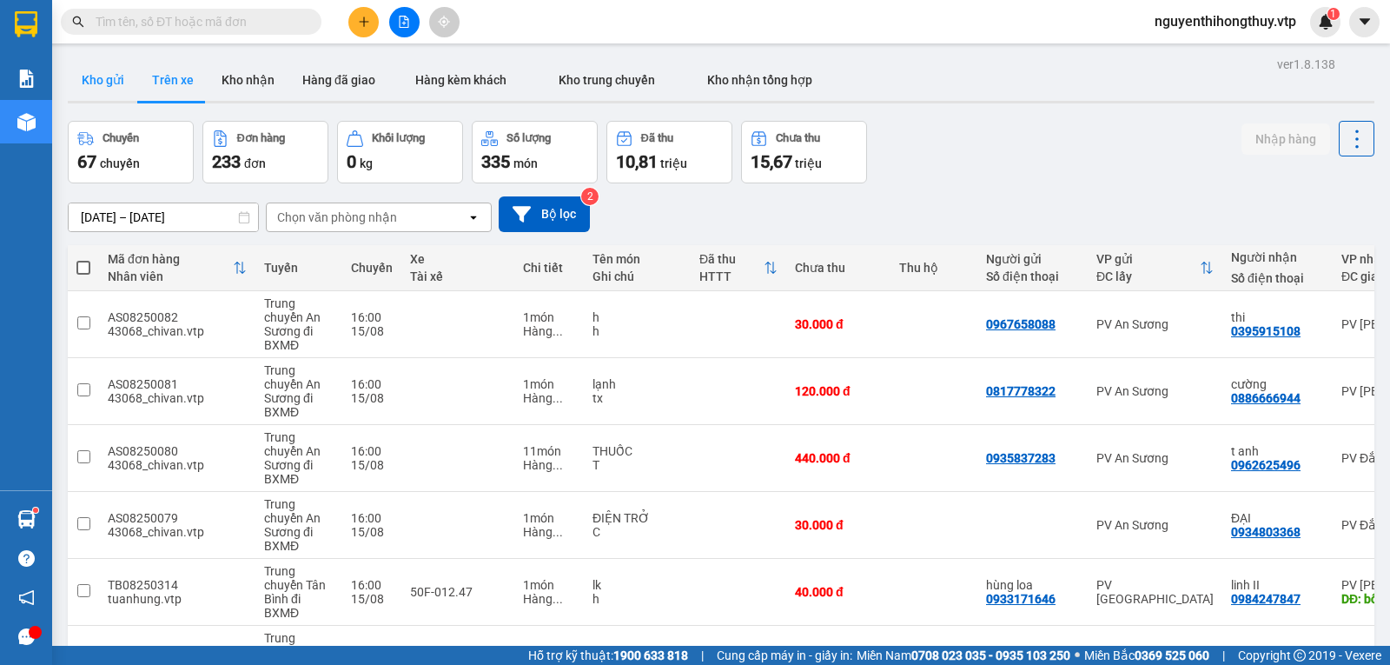
click at [96, 84] on button "Kho gửi" at bounding box center [103, 80] width 70 height 42
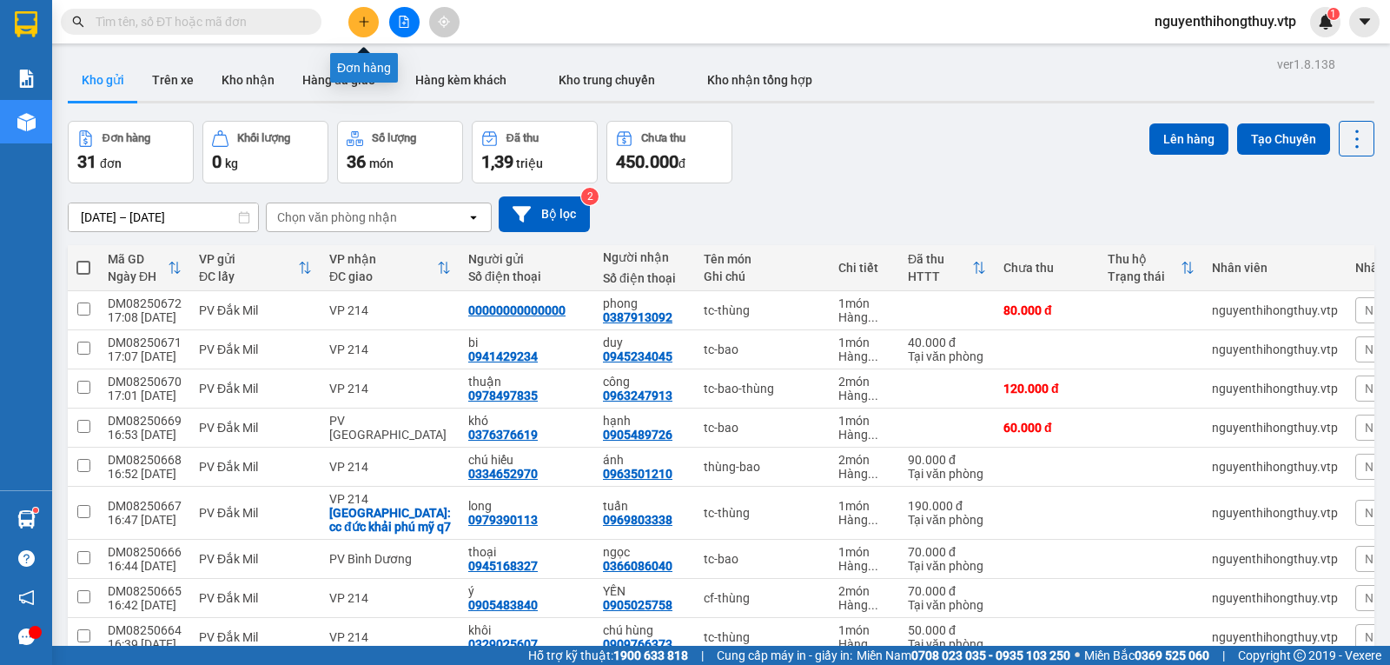
click at [363, 26] on icon "plus" at bounding box center [364, 22] width 12 height 12
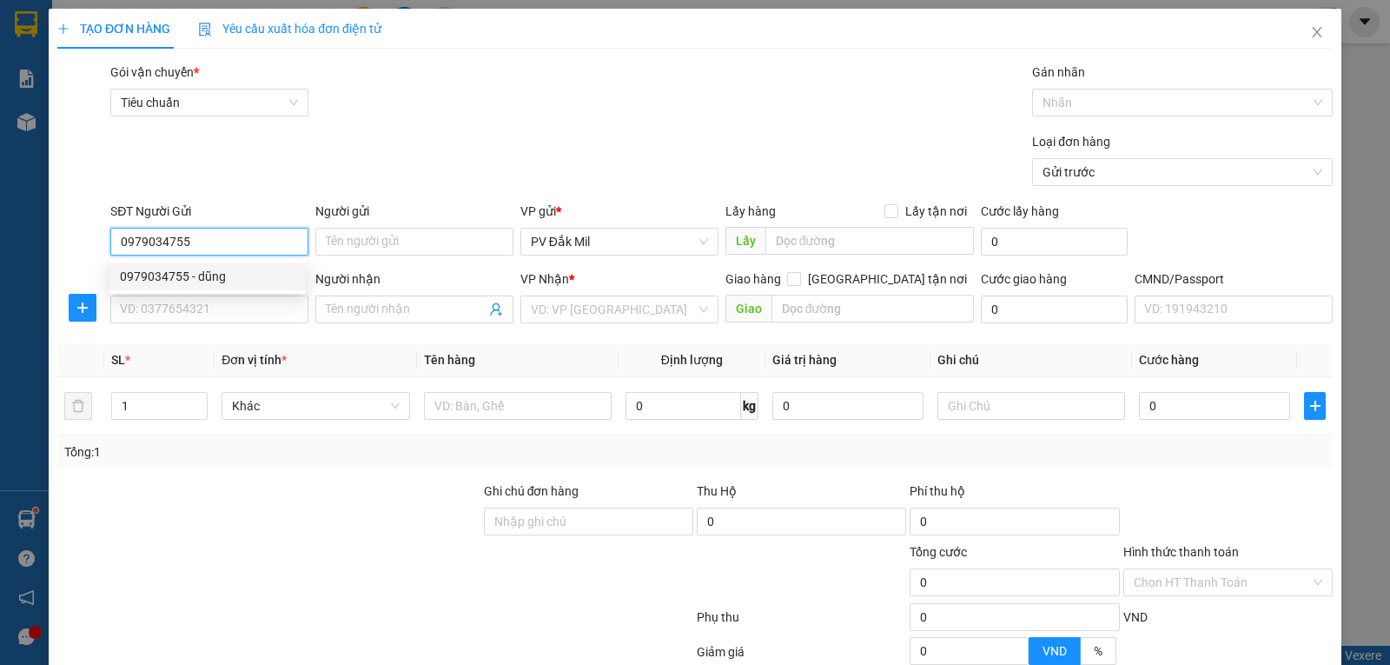
type input "0979034755"
type input "dũng"
type input "0356594334"
type input "thủy"
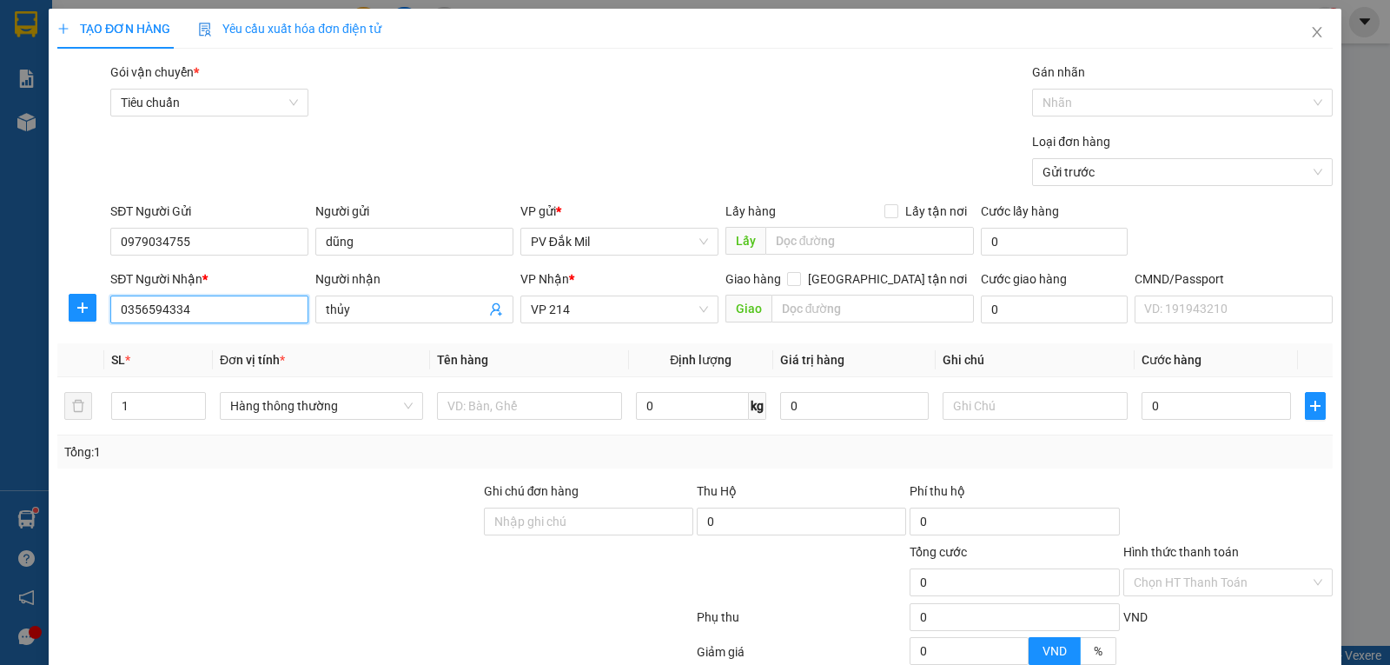
click at [227, 308] on input "0356594334" at bounding box center [209, 309] width 198 height 28
click at [220, 314] on input "0356594334" at bounding box center [209, 309] width 198 height 28
click at [453, 147] on div "Loại đơn hàng Gửi trước" at bounding box center [721, 162] width 1229 height 61
click at [538, 412] on input "text" at bounding box center [529, 406] width 185 height 28
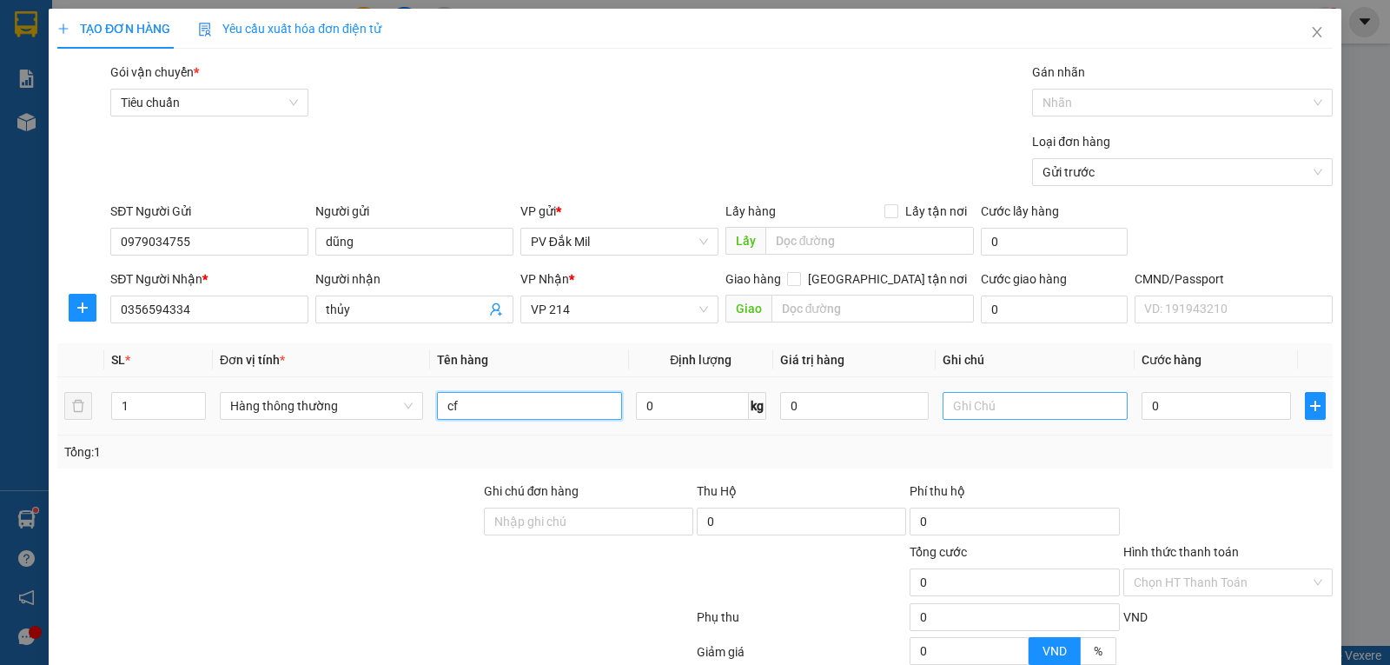
type input "cf"
click at [973, 410] on input "text" at bounding box center [1035, 406] width 185 height 28
type input "thùng"
click at [1176, 403] on input "0" at bounding box center [1216, 406] width 149 height 28
type input "5"
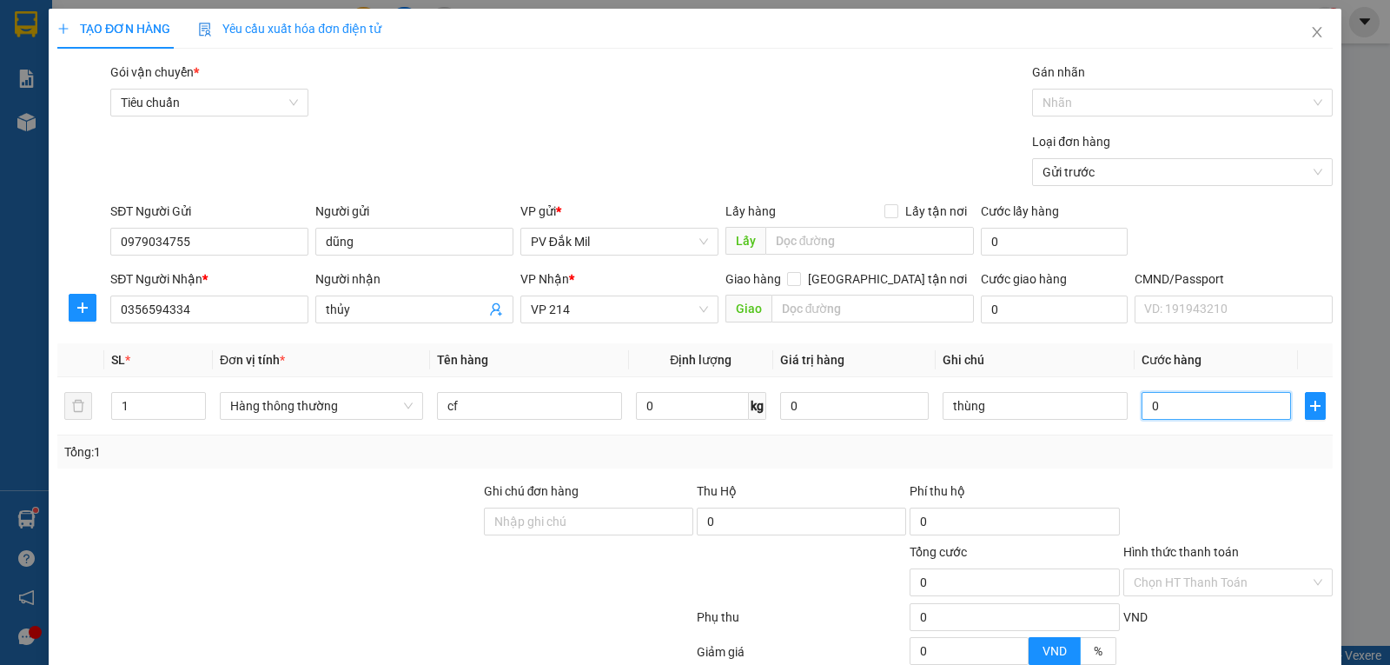
type input "5"
type input "50"
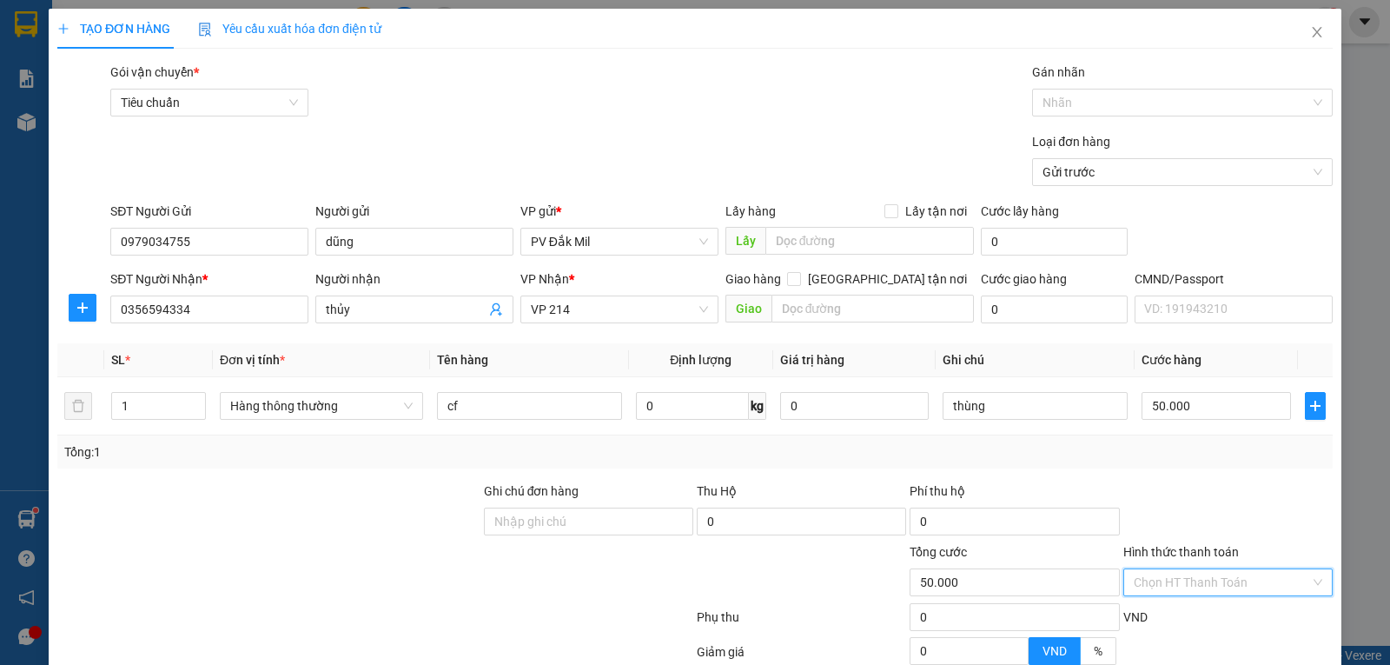
click at [1168, 569] on input "Hình thức thanh toán" at bounding box center [1222, 582] width 176 height 26
click at [1197, 607] on div "Tại văn phòng" at bounding box center [1216, 616] width 187 height 19
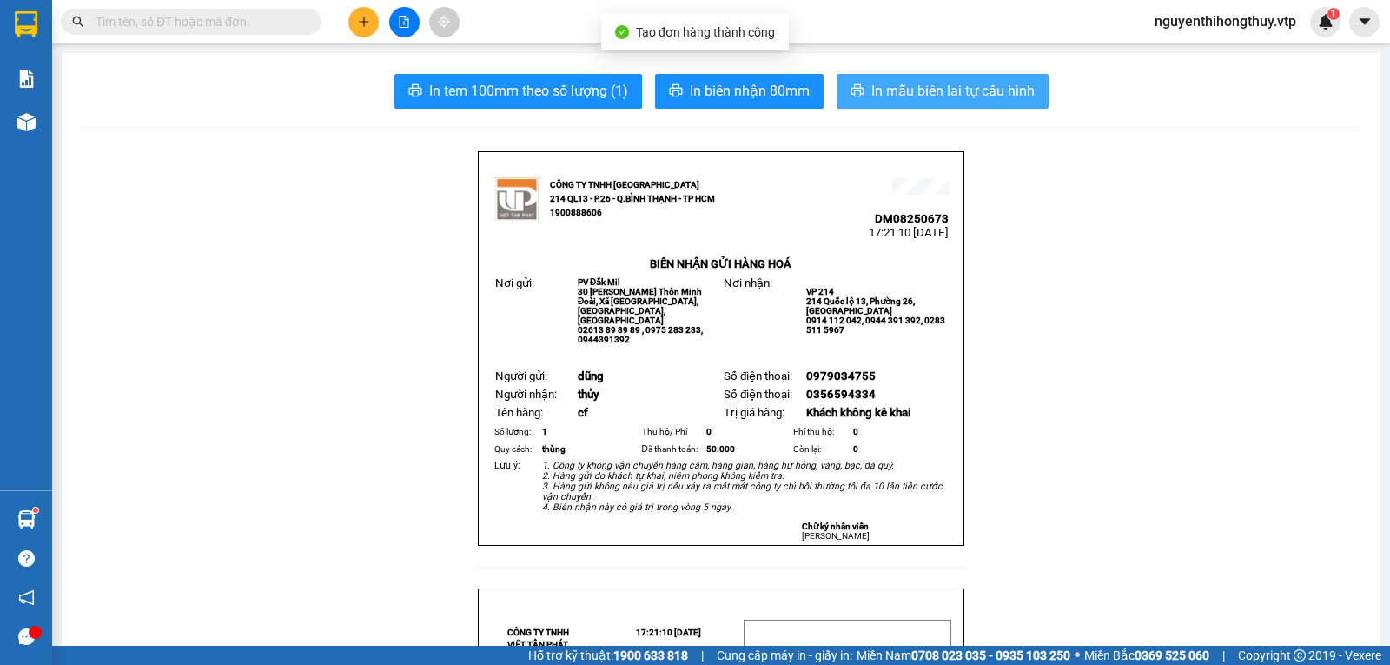
click at [912, 89] on span "In mẫu biên lai tự cấu hình" at bounding box center [952, 91] width 163 height 22
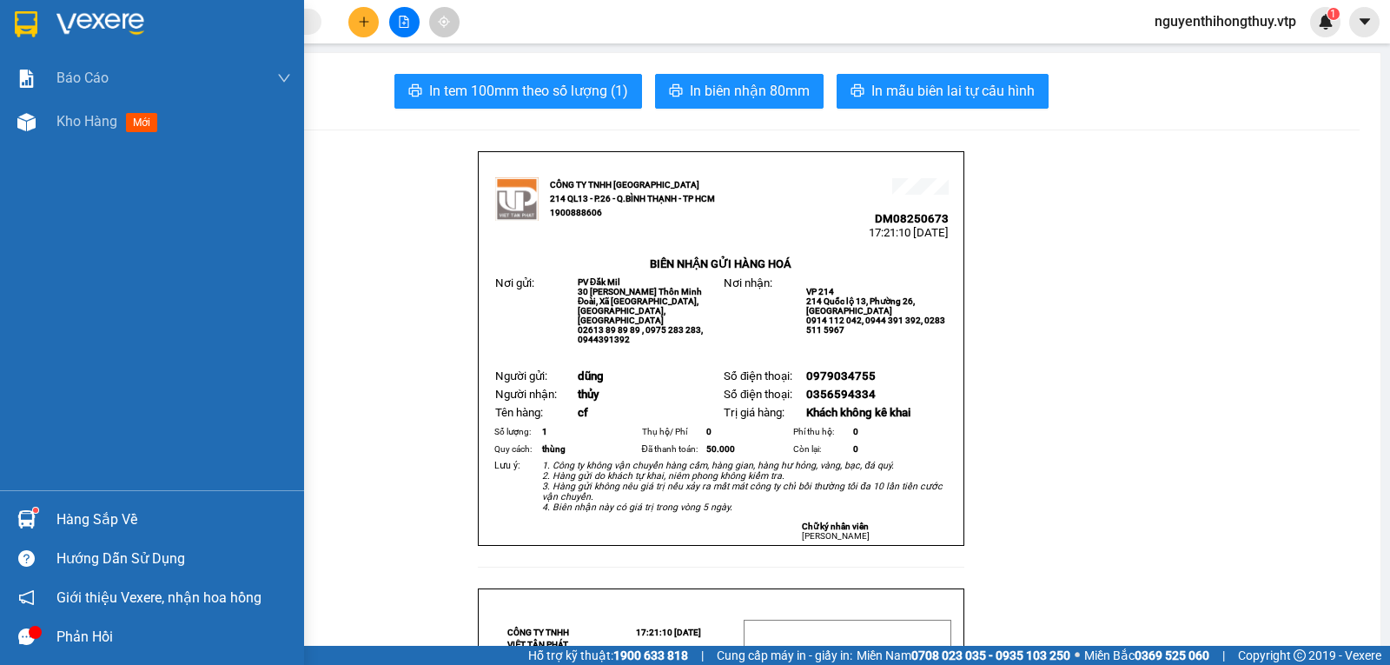
click at [23, 23] on img at bounding box center [26, 24] width 23 height 26
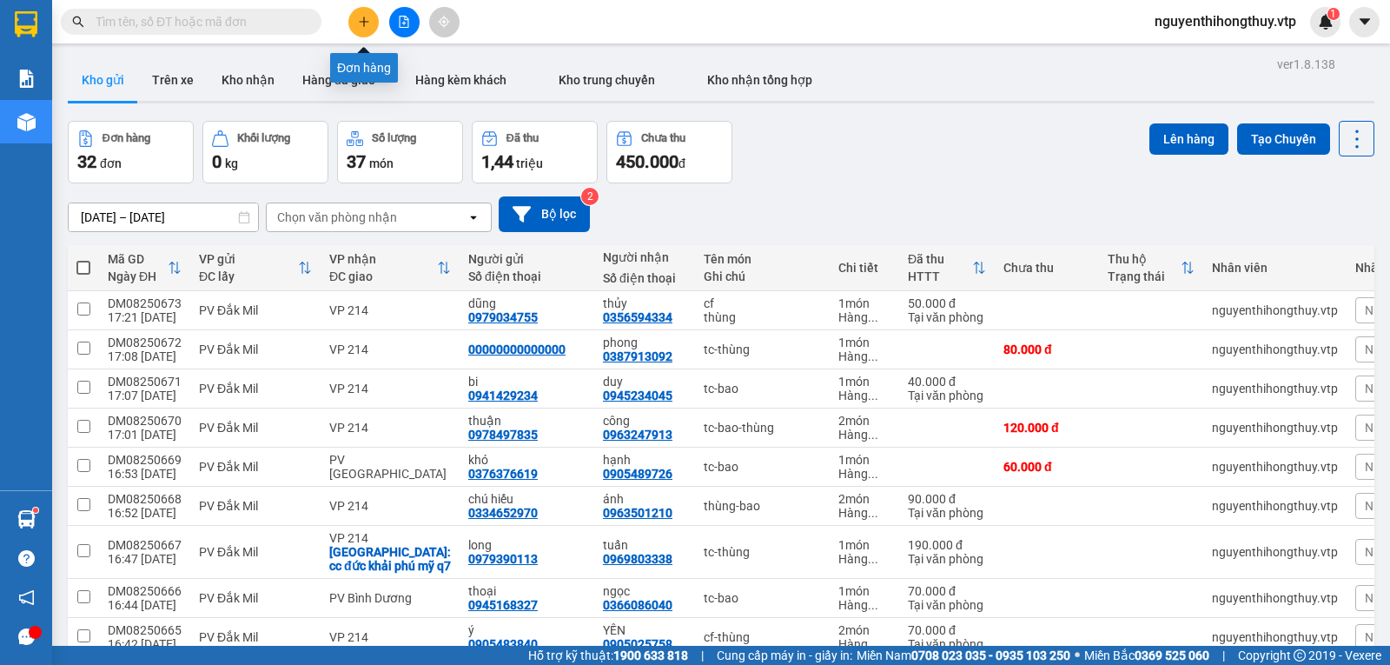
click at [354, 17] on button at bounding box center [363, 22] width 30 height 30
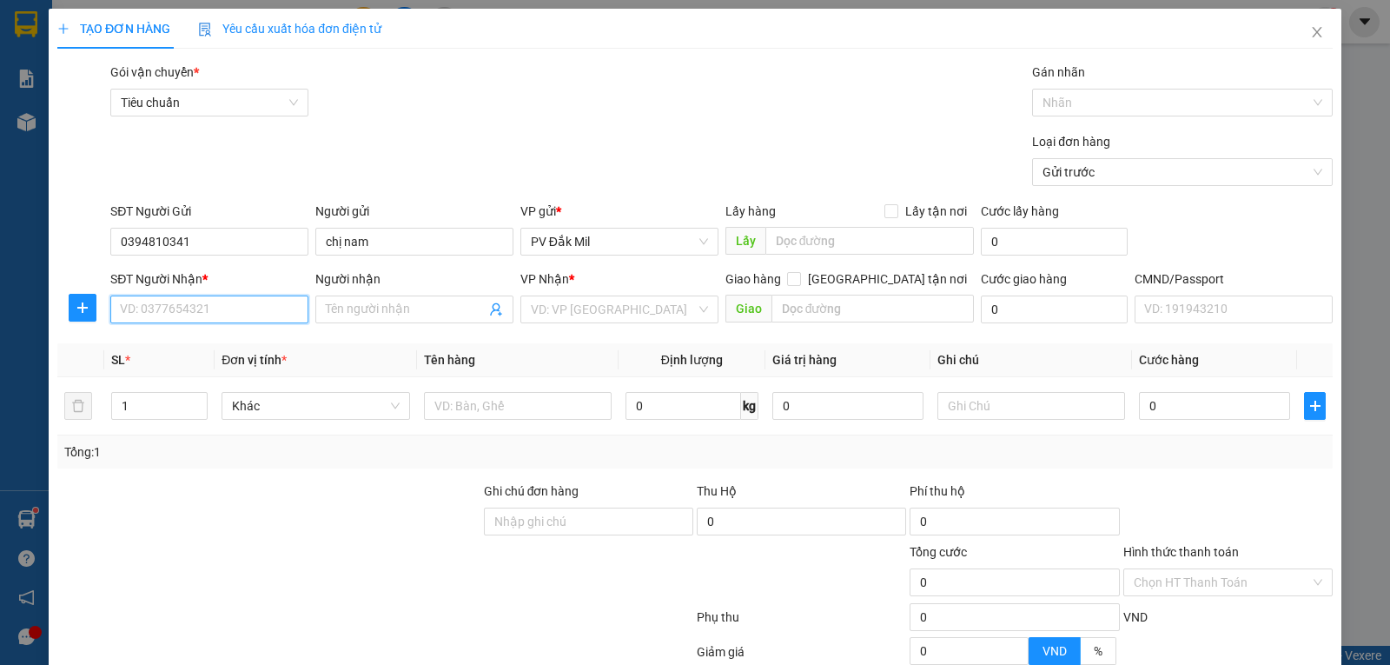
click at [189, 309] on input "SĐT Người Nhận *" at bounding box center [209, 309] width 198 height 28
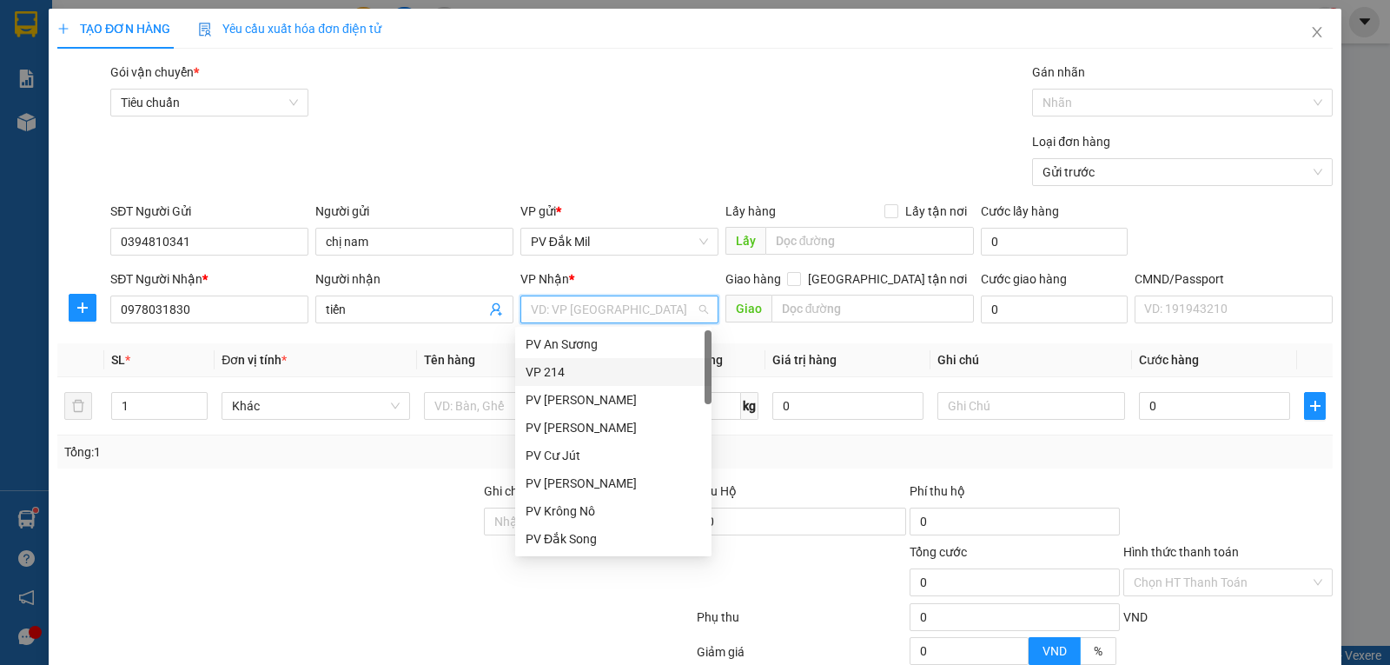
click at [579, 370] on div "VP 214" at bounding box center [613, 371] width 175 height 19
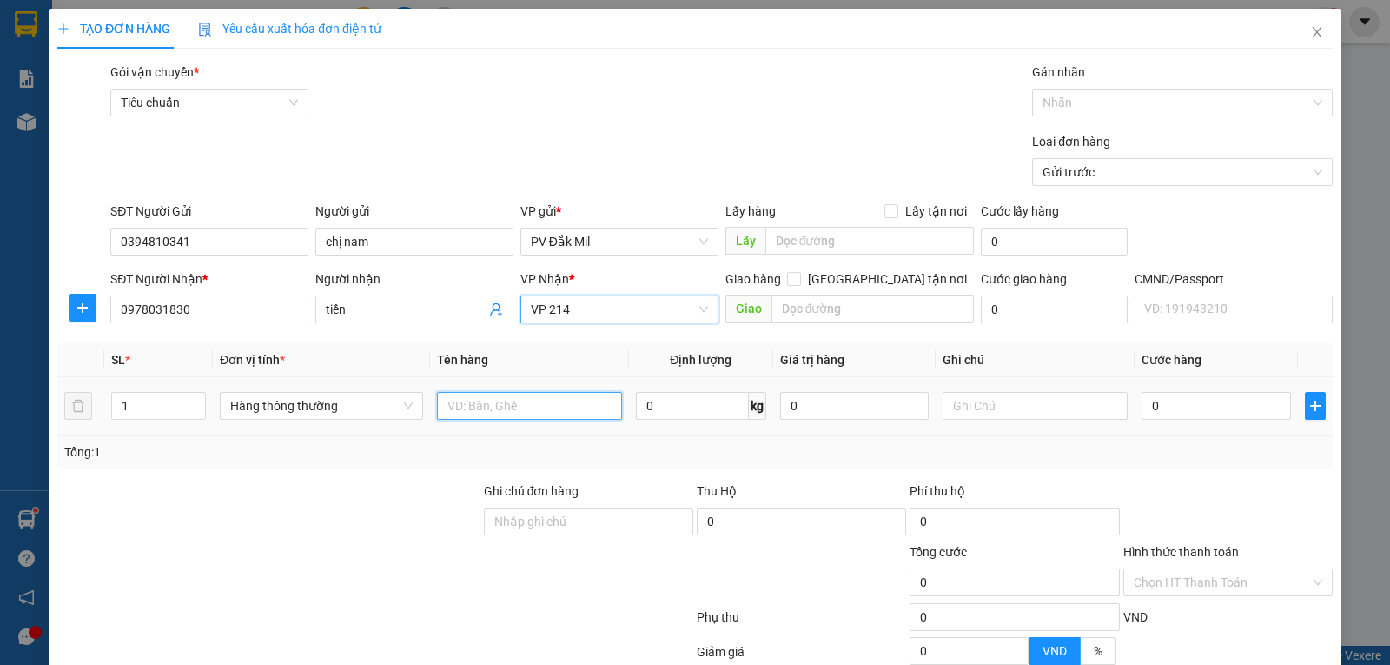
click at [509, 409] on input "text" at bounding box center [529, 406] width 185 height 28
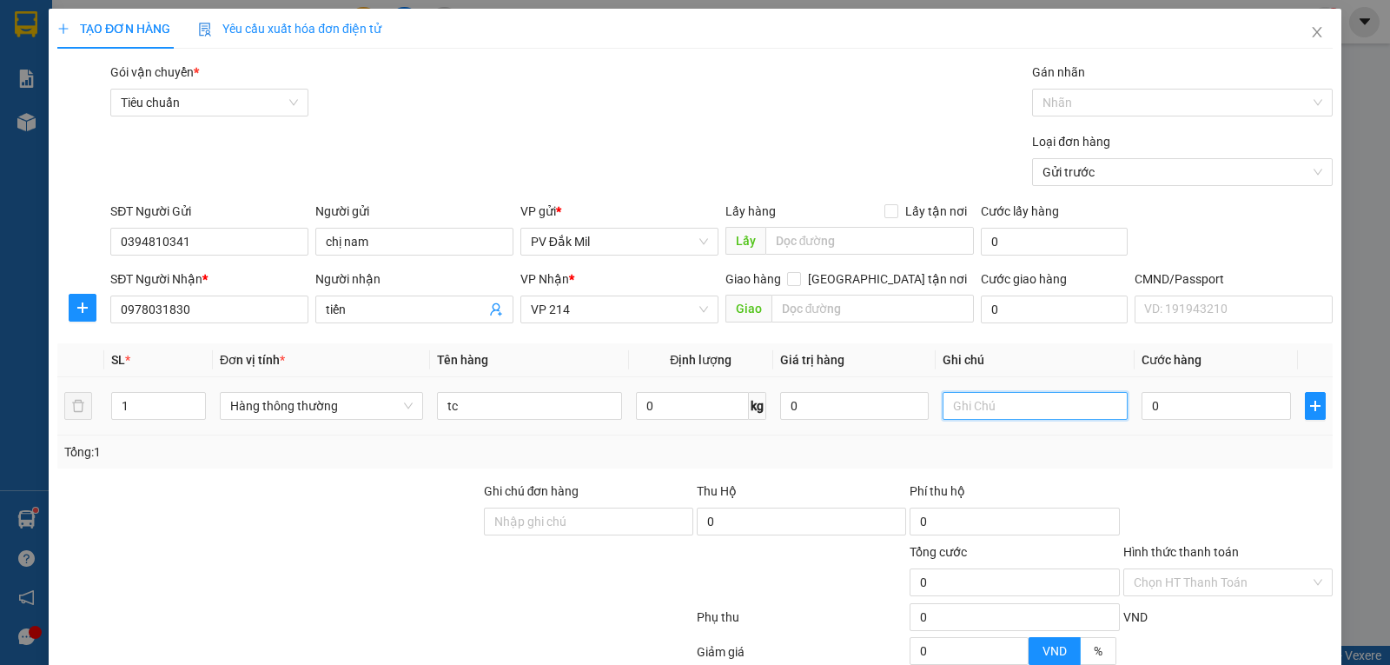
click at [994, 410] on input "text" at bounding box center [1035, 406] width 185 height 28
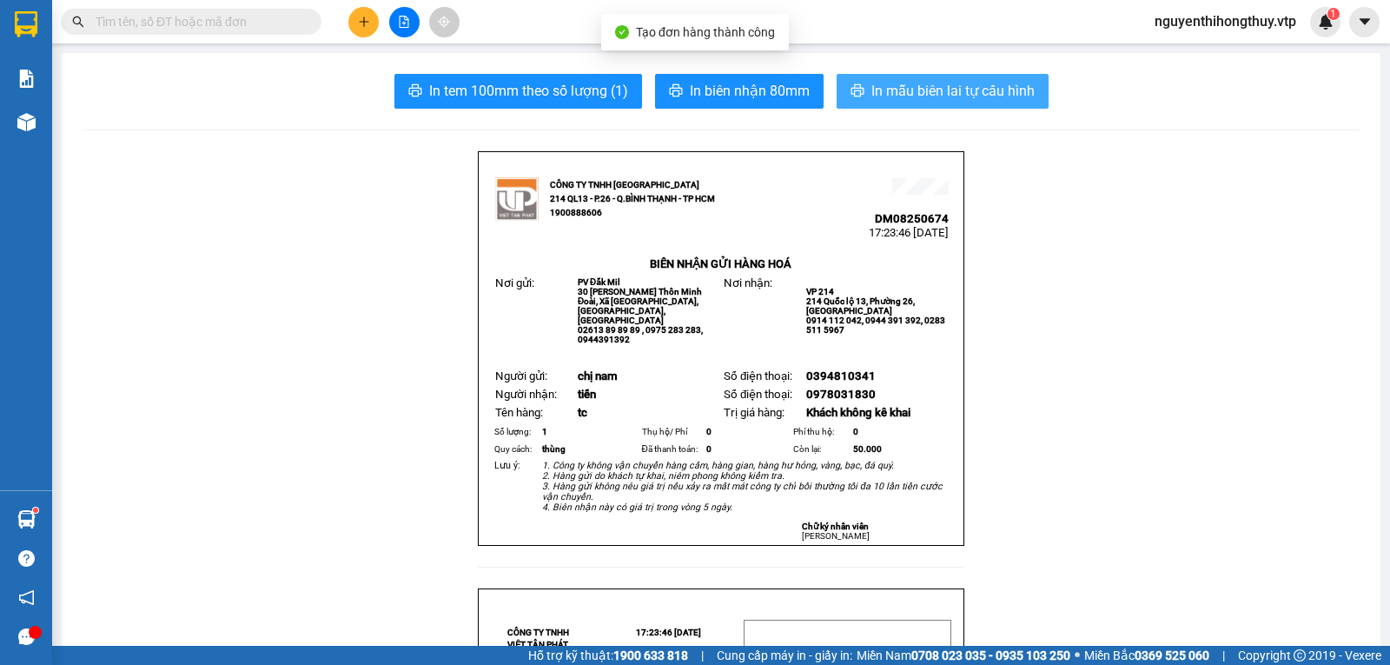
click at [954, 94] on span "In mẫu biên lai tự cấu hình" at bounding box center [952, 91] width 163 height 22
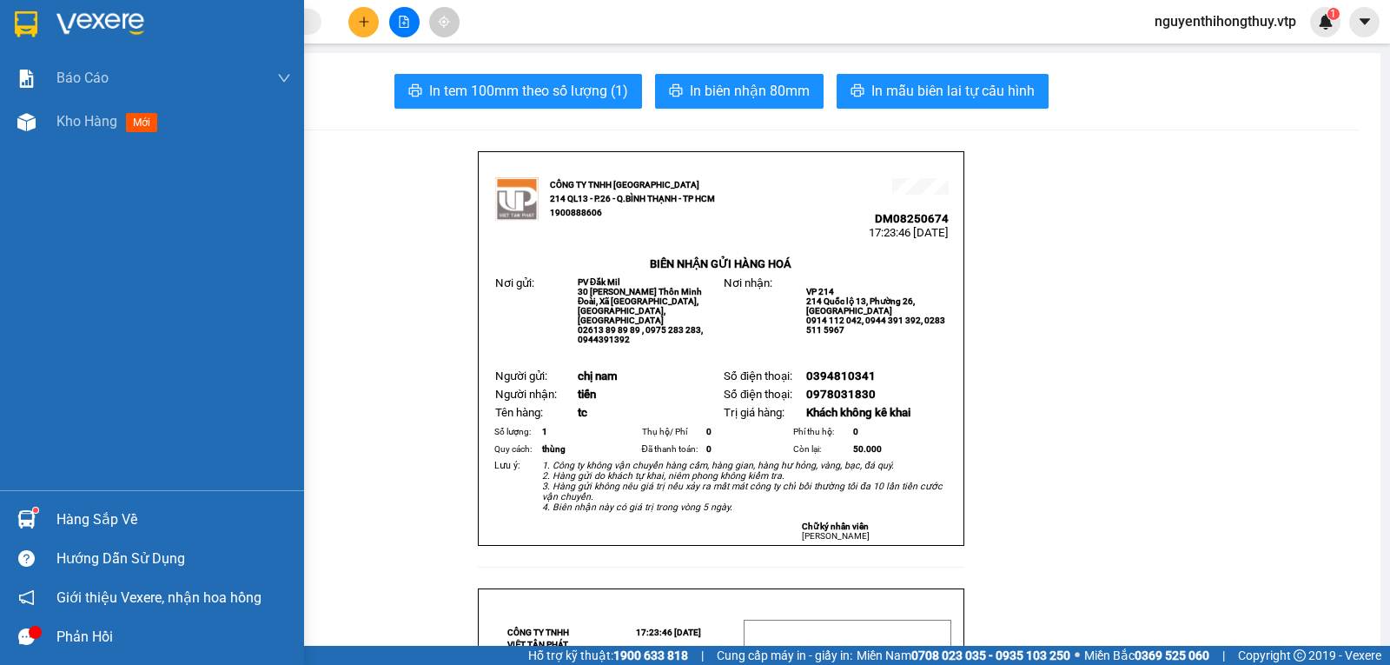
click at [18, 25] on img at bounding box center [26, 24] width 23 height 26
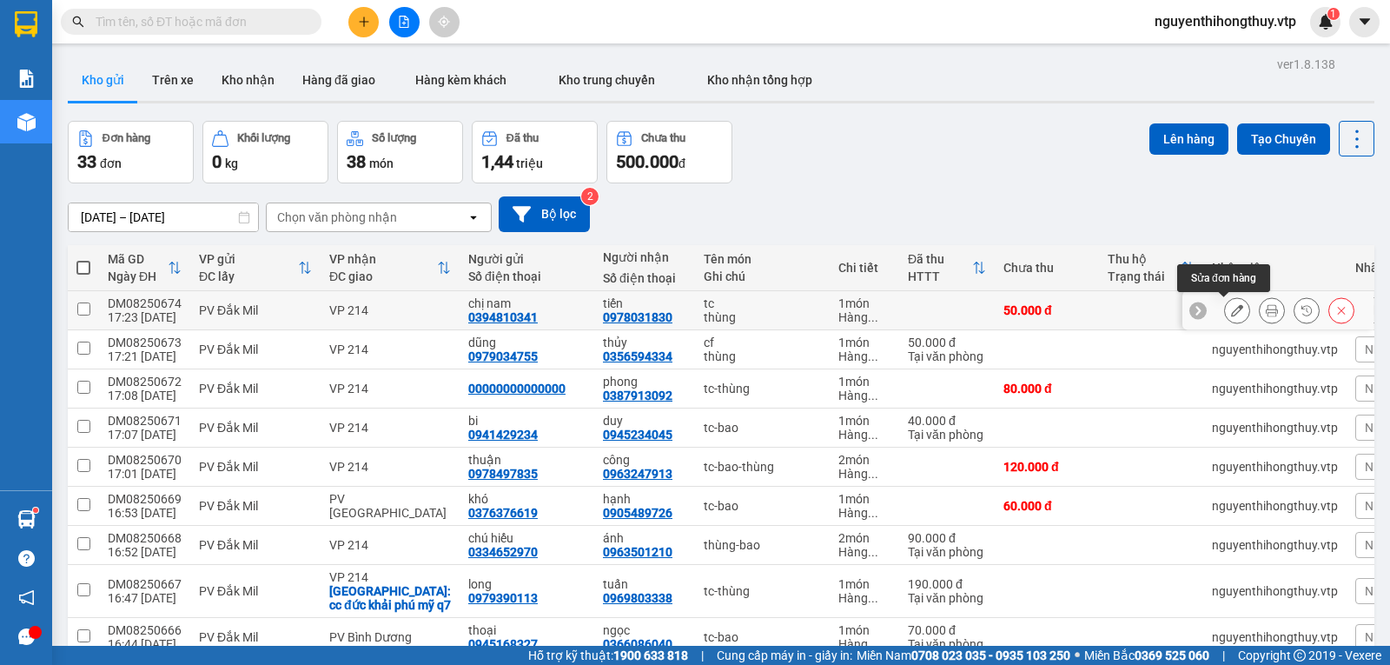
click at [1231, 307] on icon at bounding box center [1237, 310] width 12 height 12
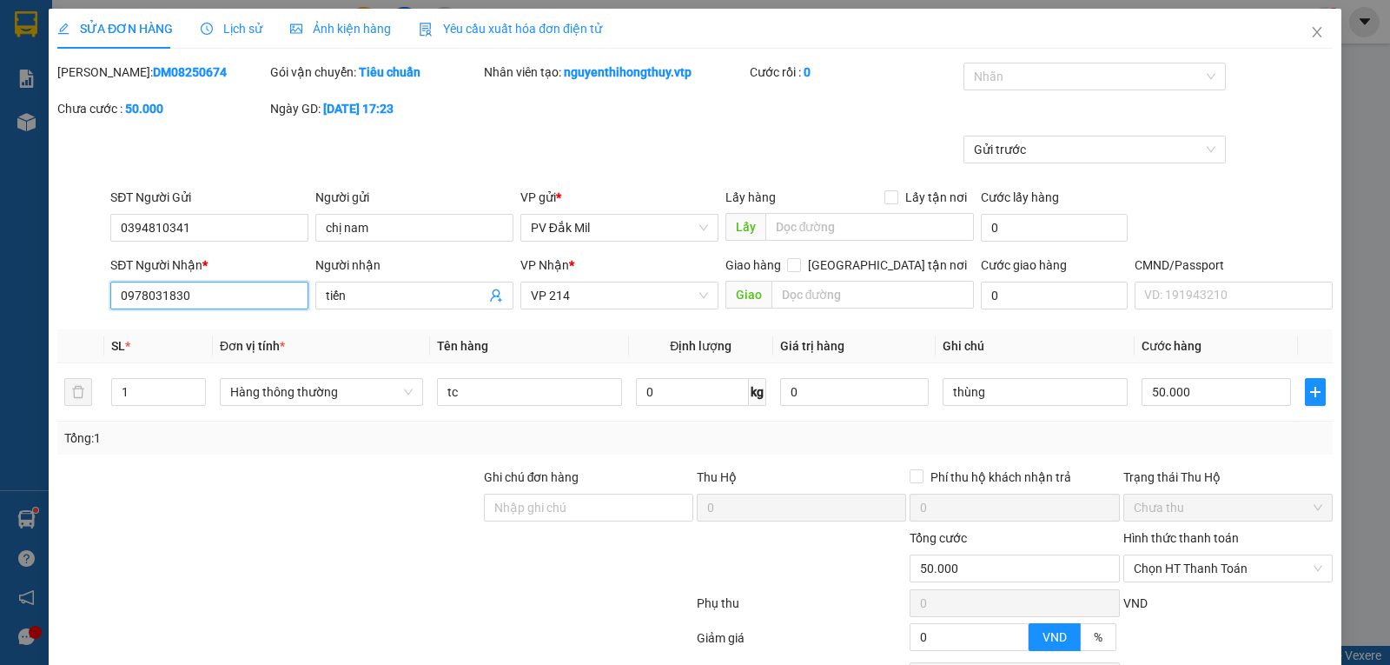
click at [210, 292] on input "0978031830" at bounding box center [209, 295] width 198 height 28
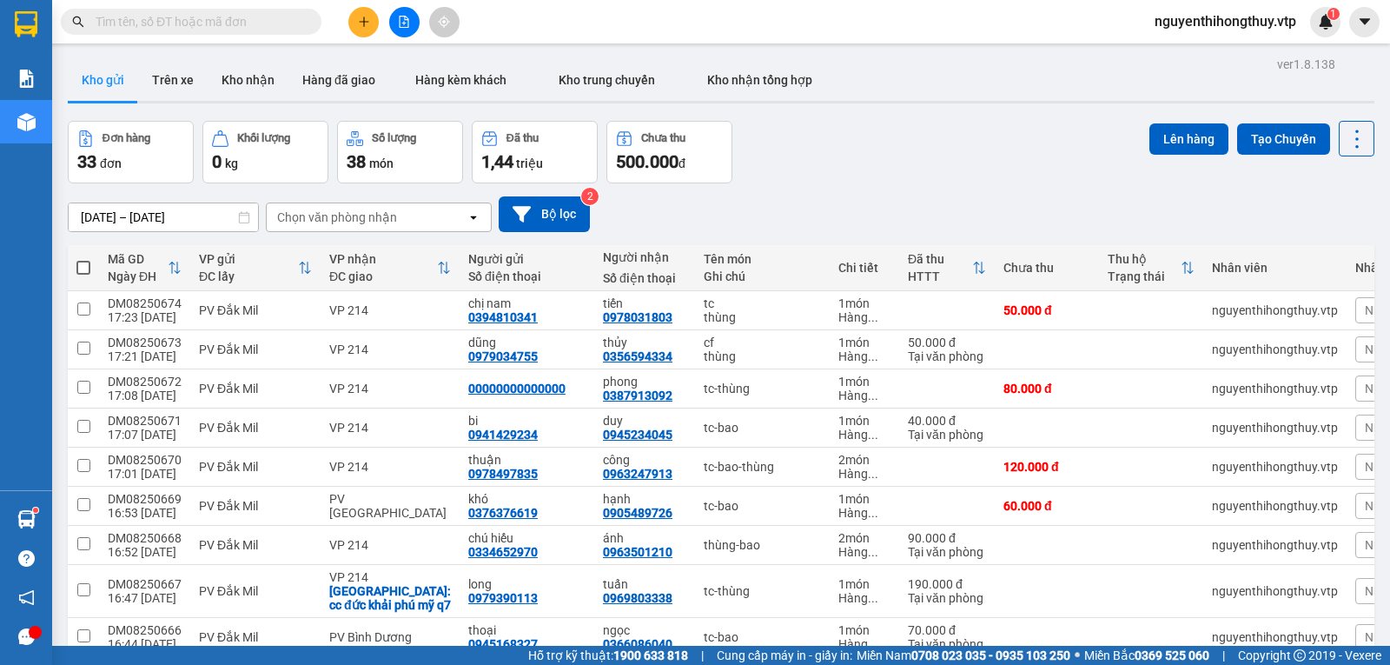
click at [116, 25] on input "text" at bounding box center [198, 21] width 205 height 19
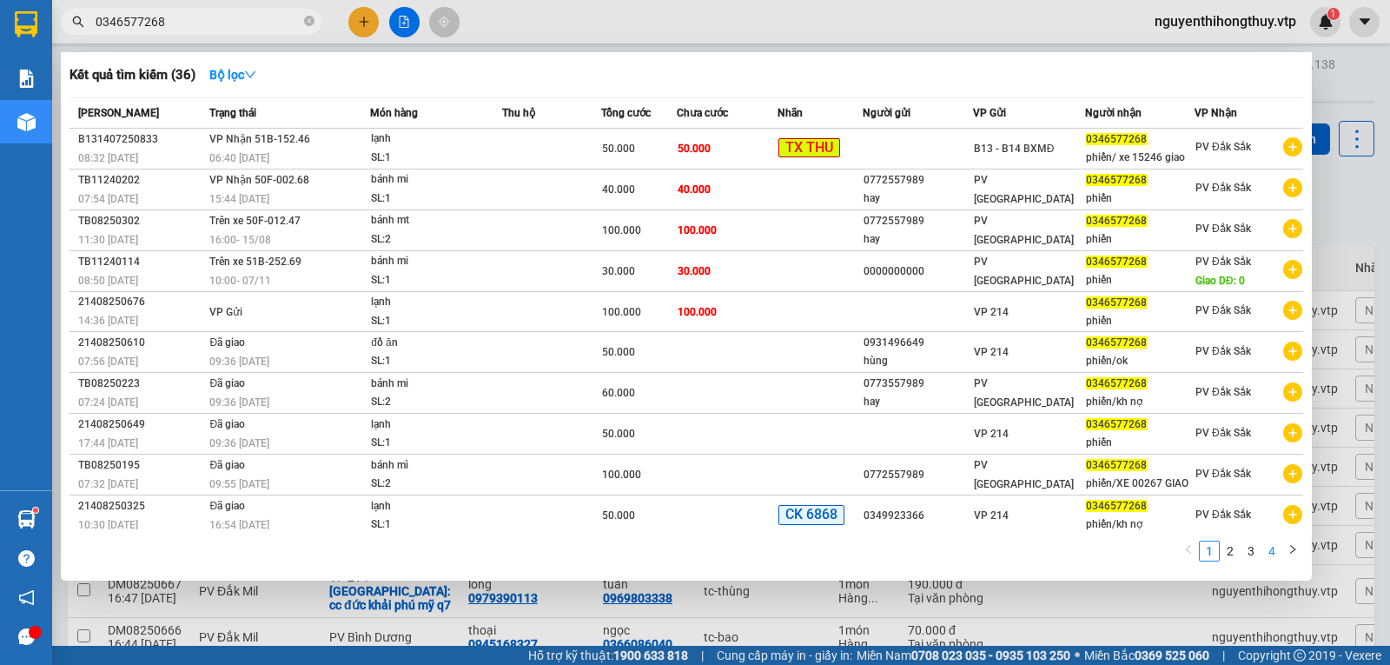
click at [1271, 551] on link "4" at bounding box center [1271, 550] width 19 height 19
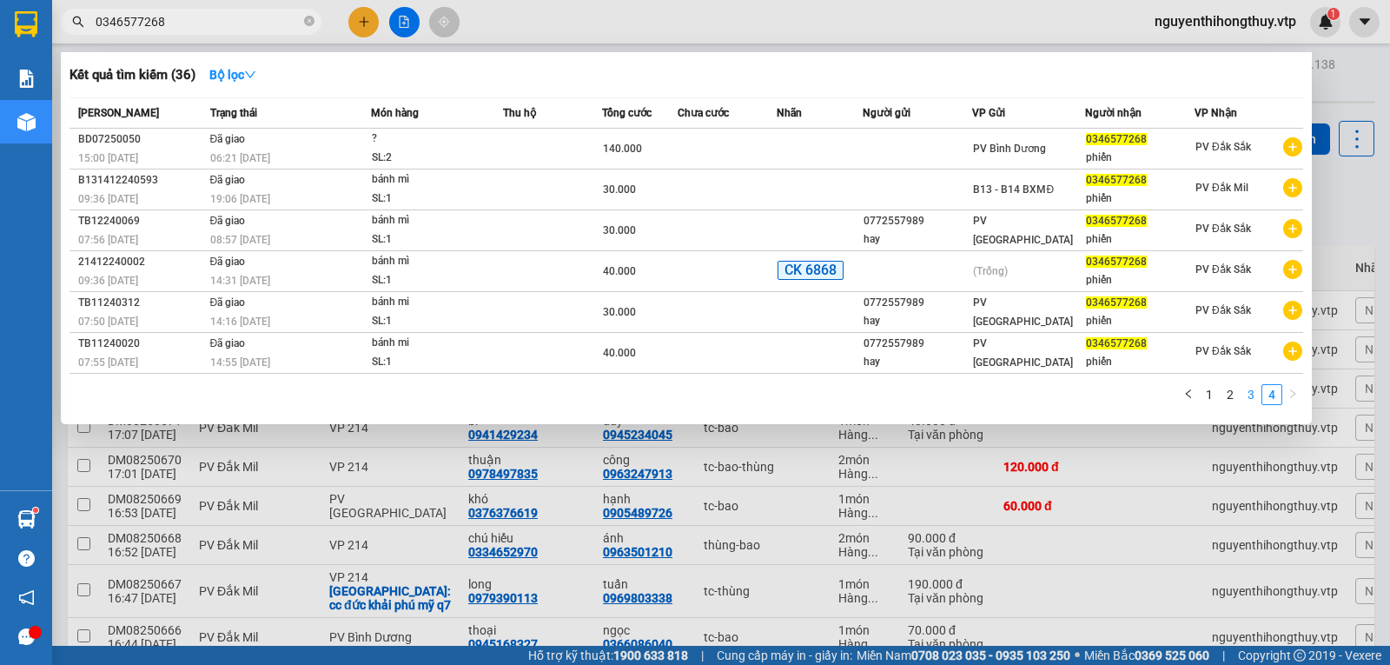
click at [1245, 398] on link "3" at bounding box center [1250, 394] width 19 height 19
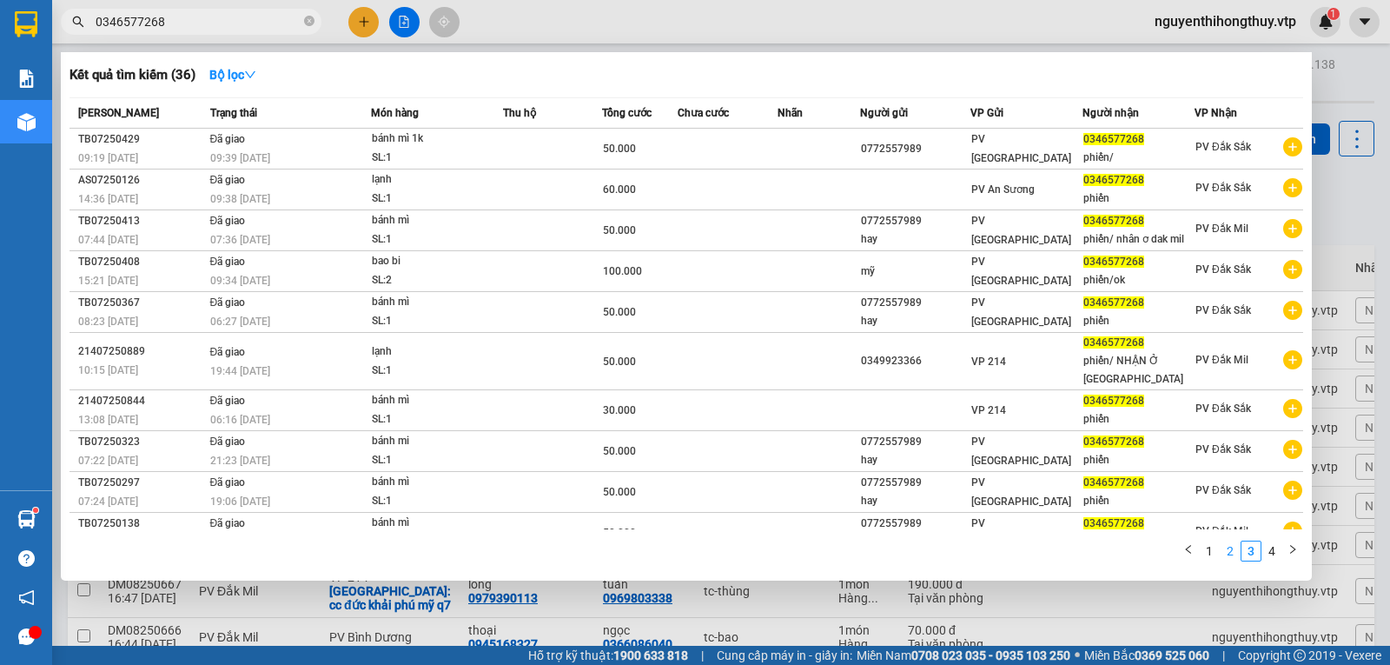
click at [1225, 549] on link "2" at bounding box center [1230, 550] width 19 height 19
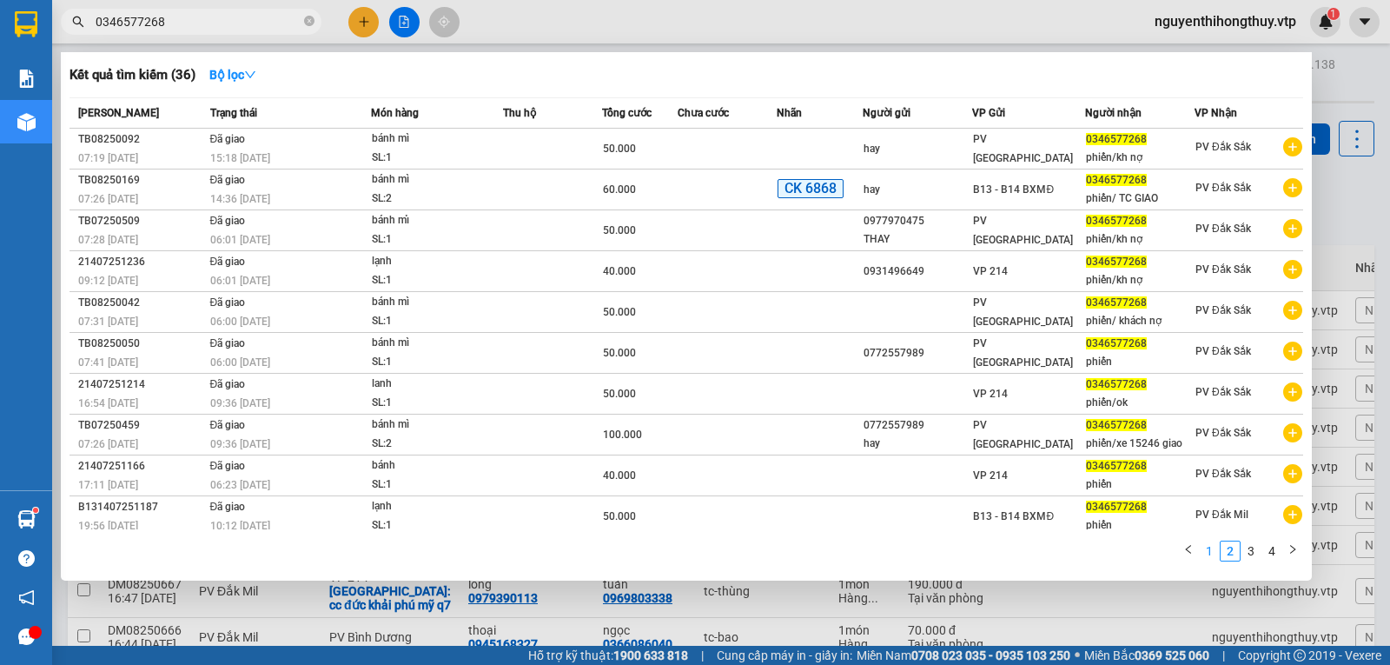
click at [1211, 550] on link "1" at bounding box center [1209, 550] width 19 height 19
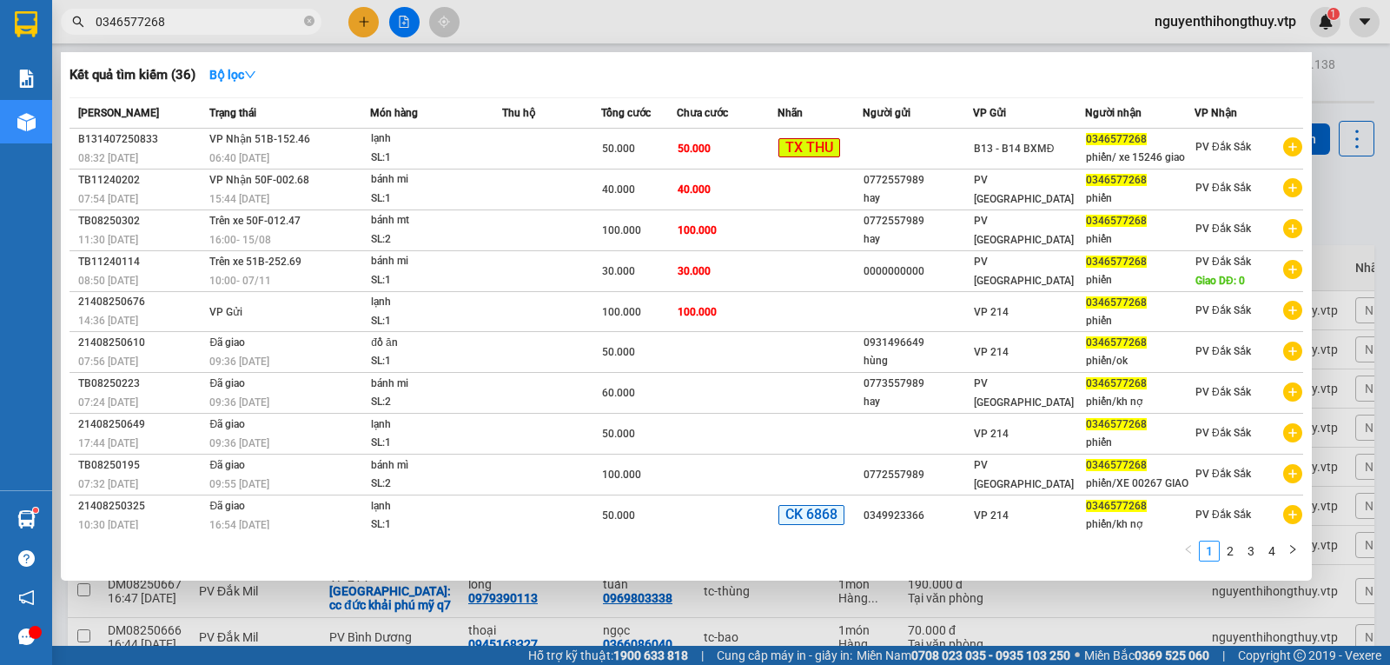
click at [370, 21] on div at bounding box center [695, 332] width 1390 height 665
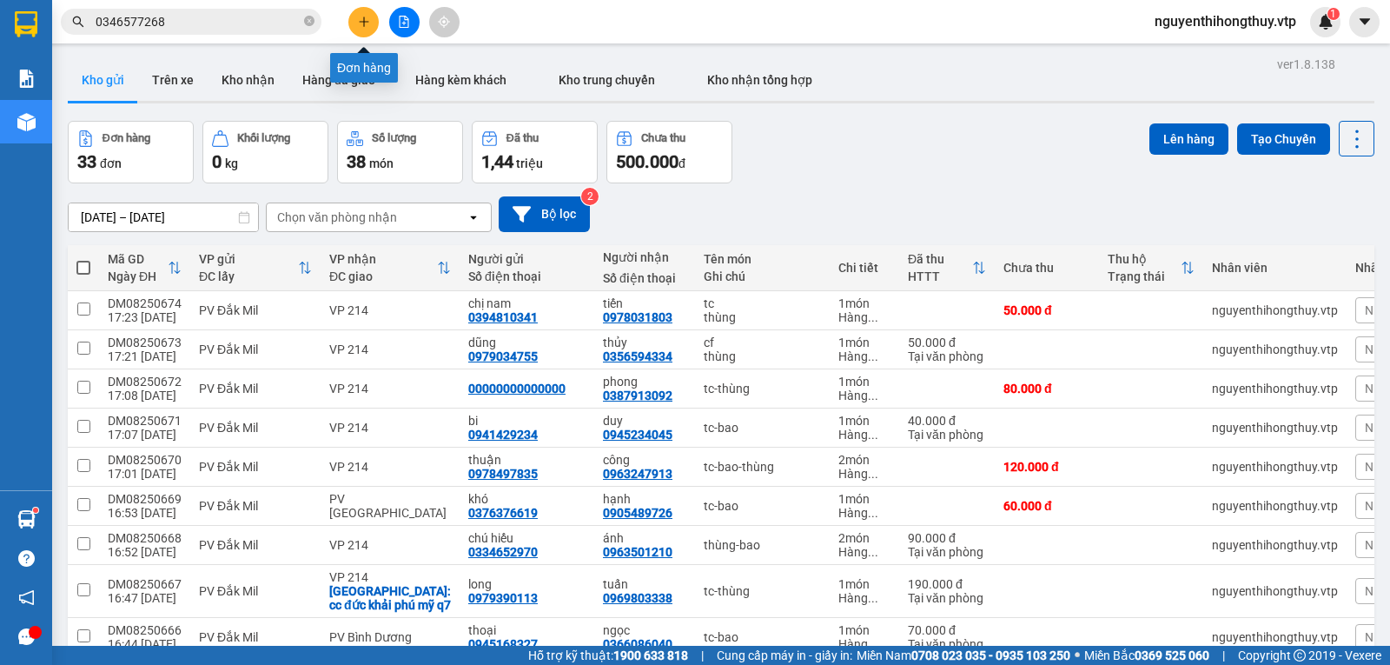
click at [370, 21] on button at bounding box center [363, 22] width 30 height 30
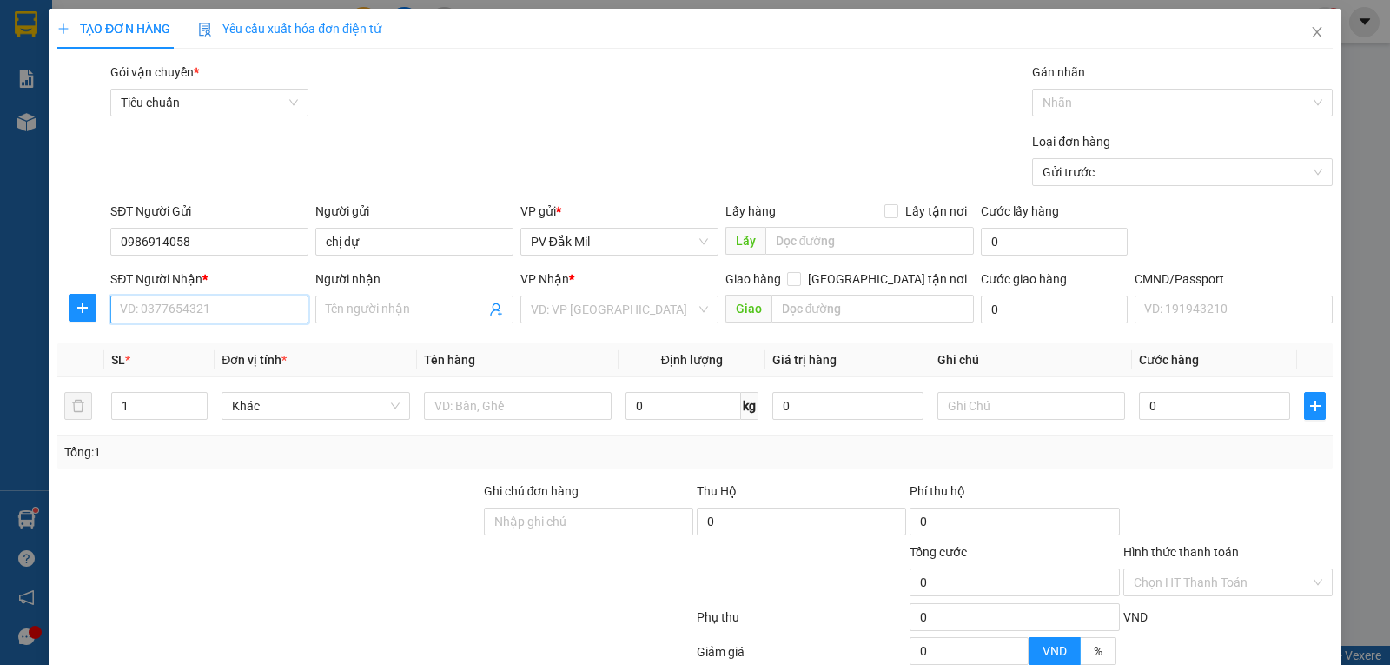
click at [261, 308] on input "SĐT Người Nhận *" at bounding box center [209, 309] width 198 height 28
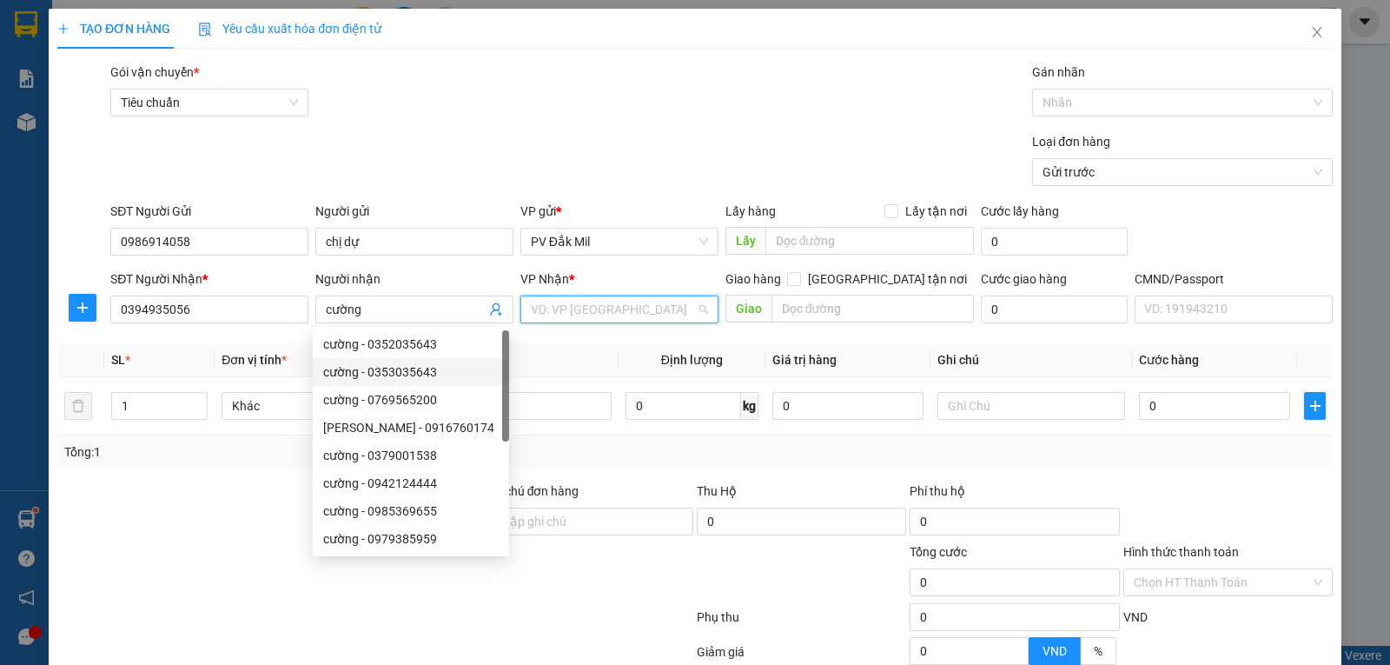
click at [579, 311] on input "search" at bounding box center [613, 309] width 165 height 26
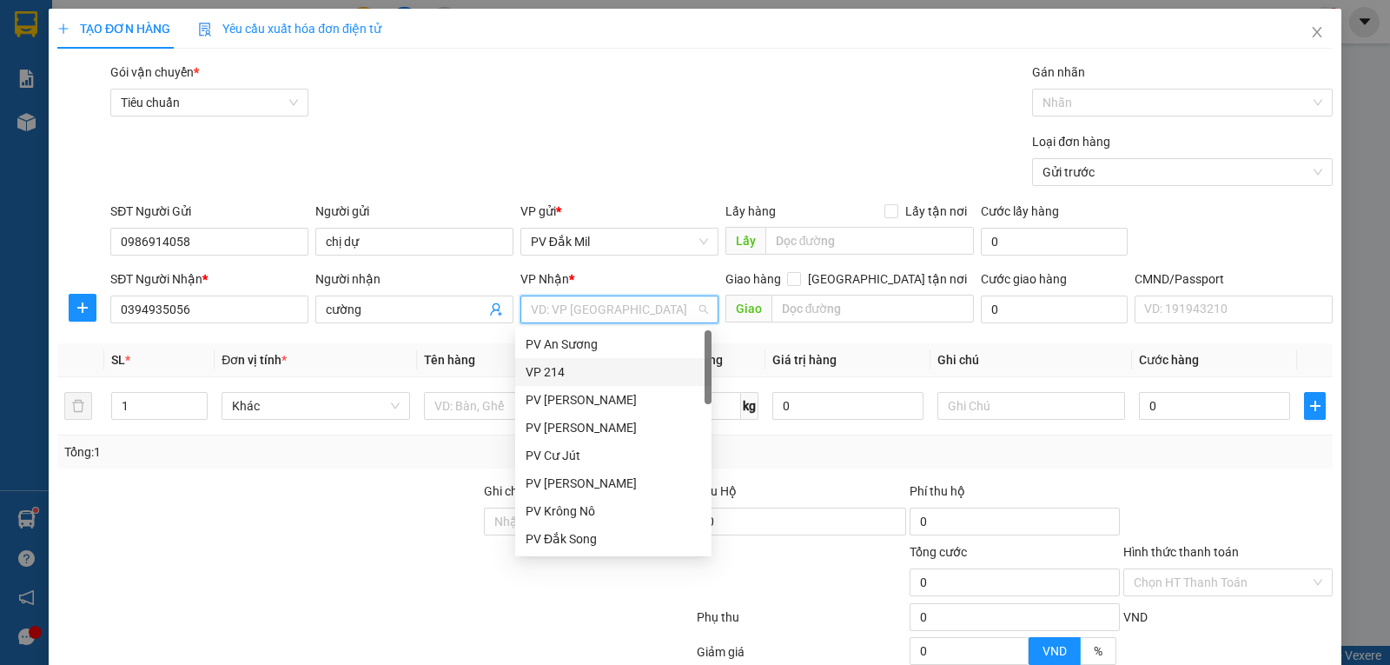
click at [559, 376] on div "VP 214" at bounding box center [613, 371] width 175 height 19
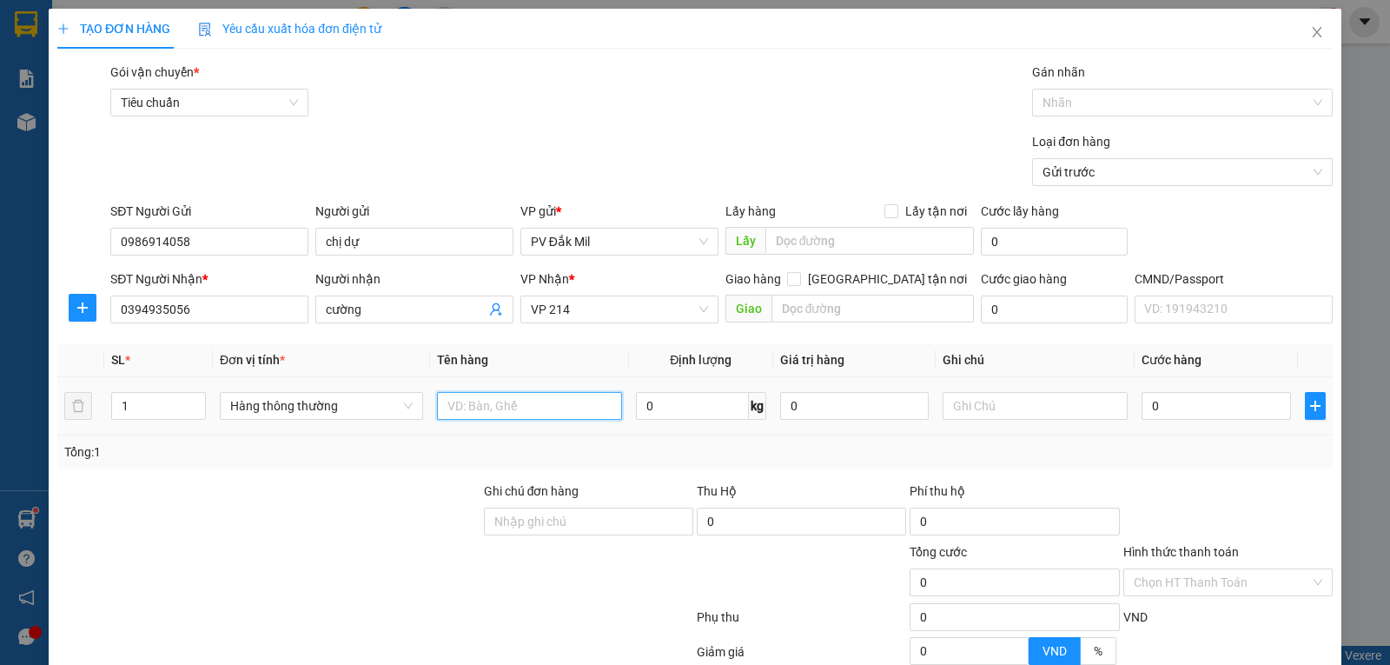
click at [526, 407] on input "text" at bounding box center [529, 406] width 185 height 28
click at [986, 412] on input "text" at bounding box center [1035, 406] width 185 height 28
click at [1167, 407] on input "0" at bounding box center [1216, 406] width 149 height 28
click at [1218, 569] on input "Hình thức thanh toán" at bounding box center [1222, 582] width 176 height 26
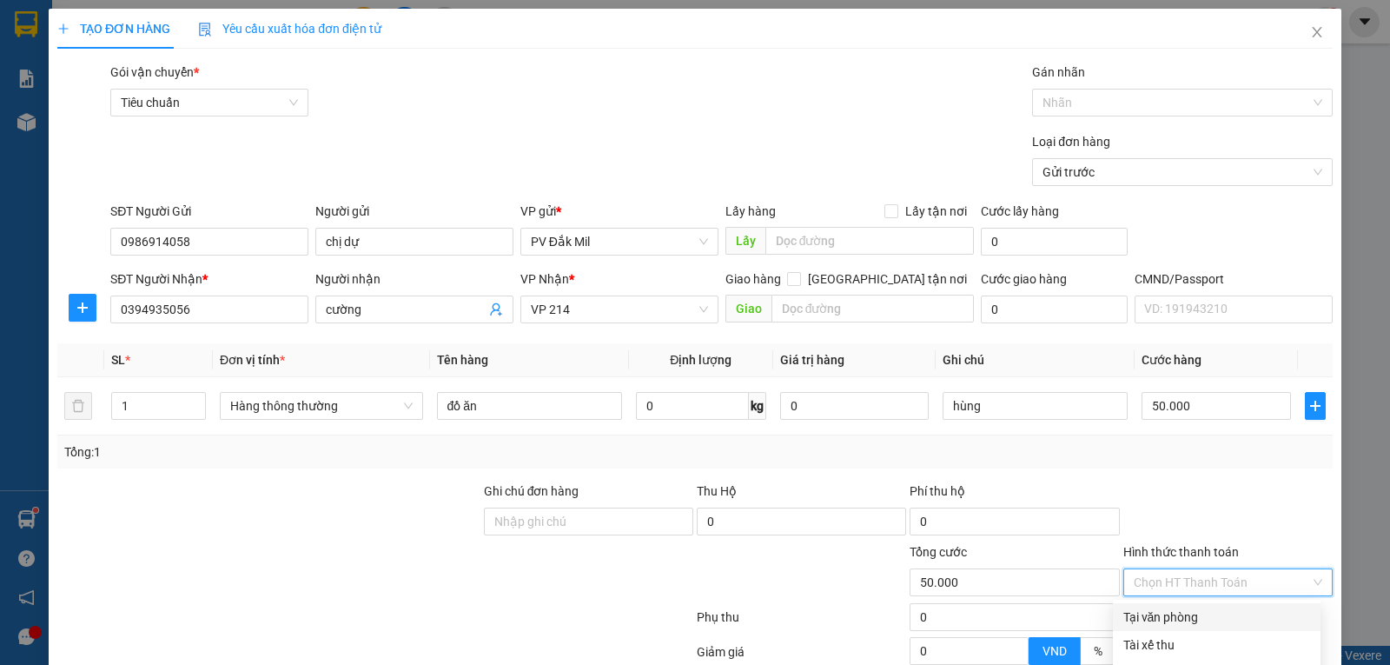
click at [1175, 607] on div "Tại văn phòng" at bounding box center [1216, 616] width 187 height 19
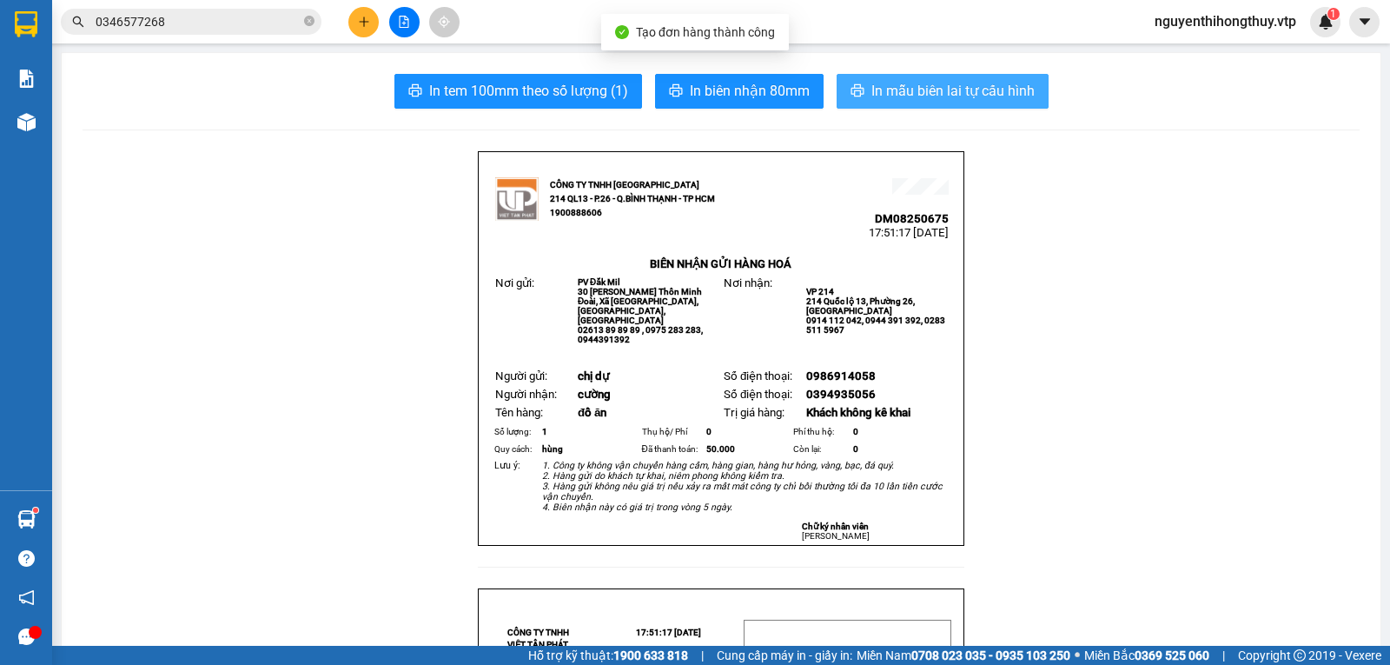
click at [953, 84] on span "In mẫu biên lai tự cấu hình" at bounding box center [952, 91] width 163 height 22
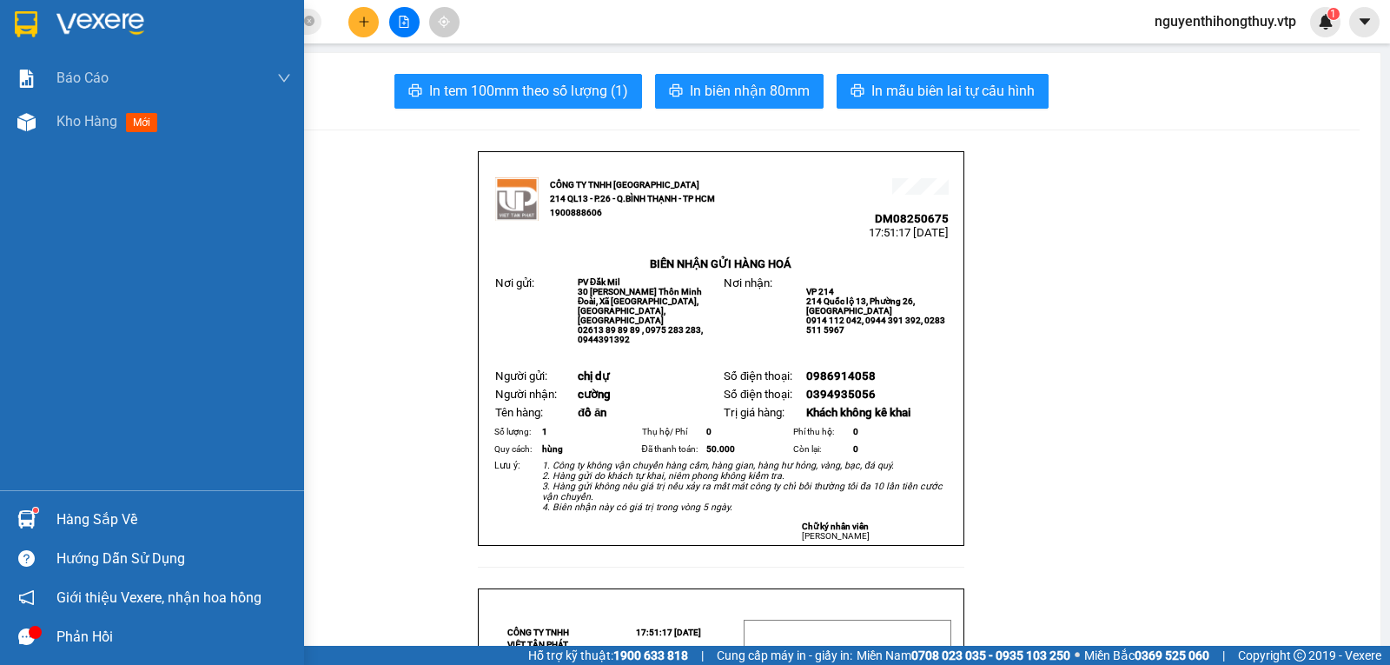
click at [29, 26] on img at bounding box center [26, 24] width 23 height 26
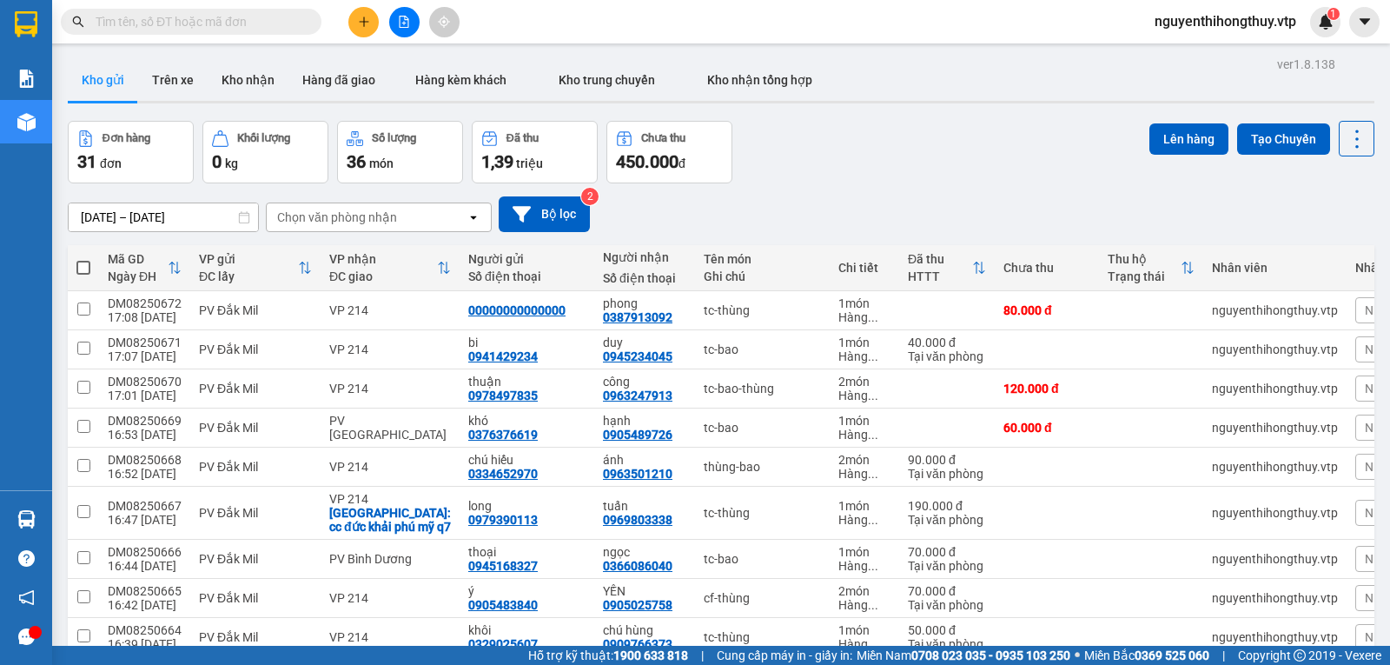
click at [175, 20] on input "text" at bounding box center [198, 21] width 205 height 19
click at [241, 73] on button "Kho nhận" at bounding box center [248, 80] width 81 height 42
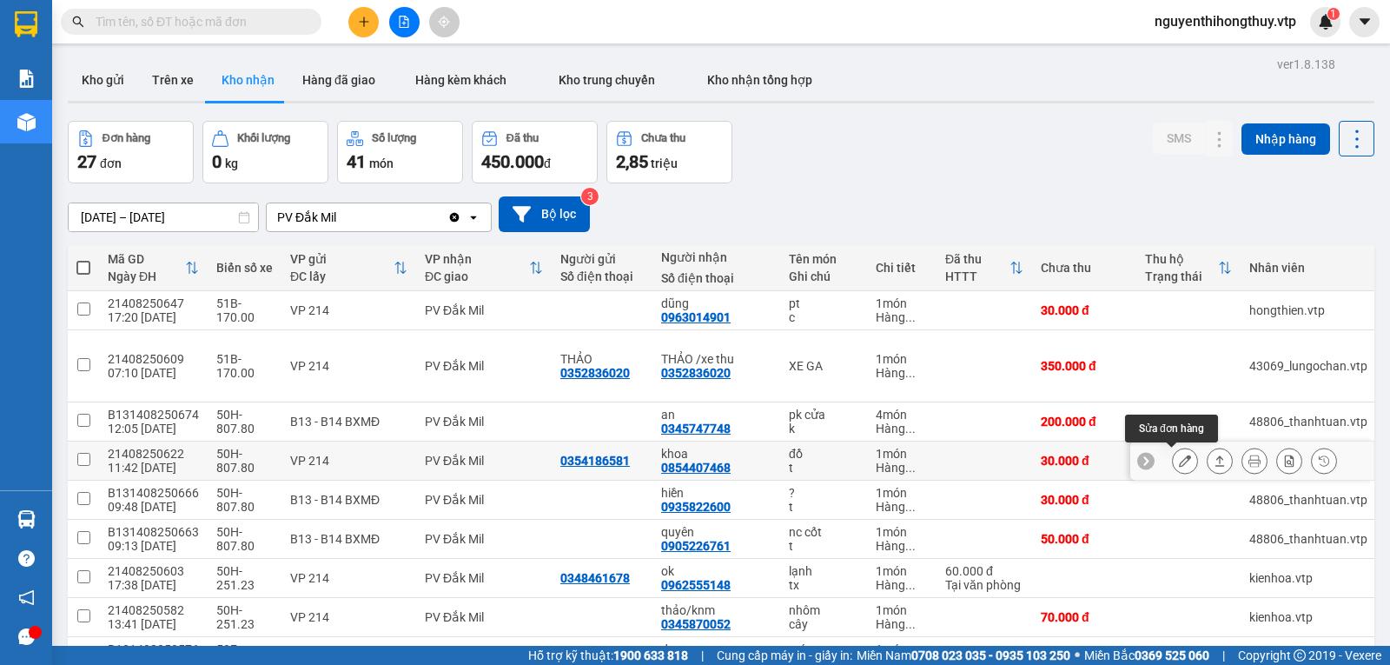
click at [1179, 461] on icon at bounding box center [1185, 460] width 12 height 12
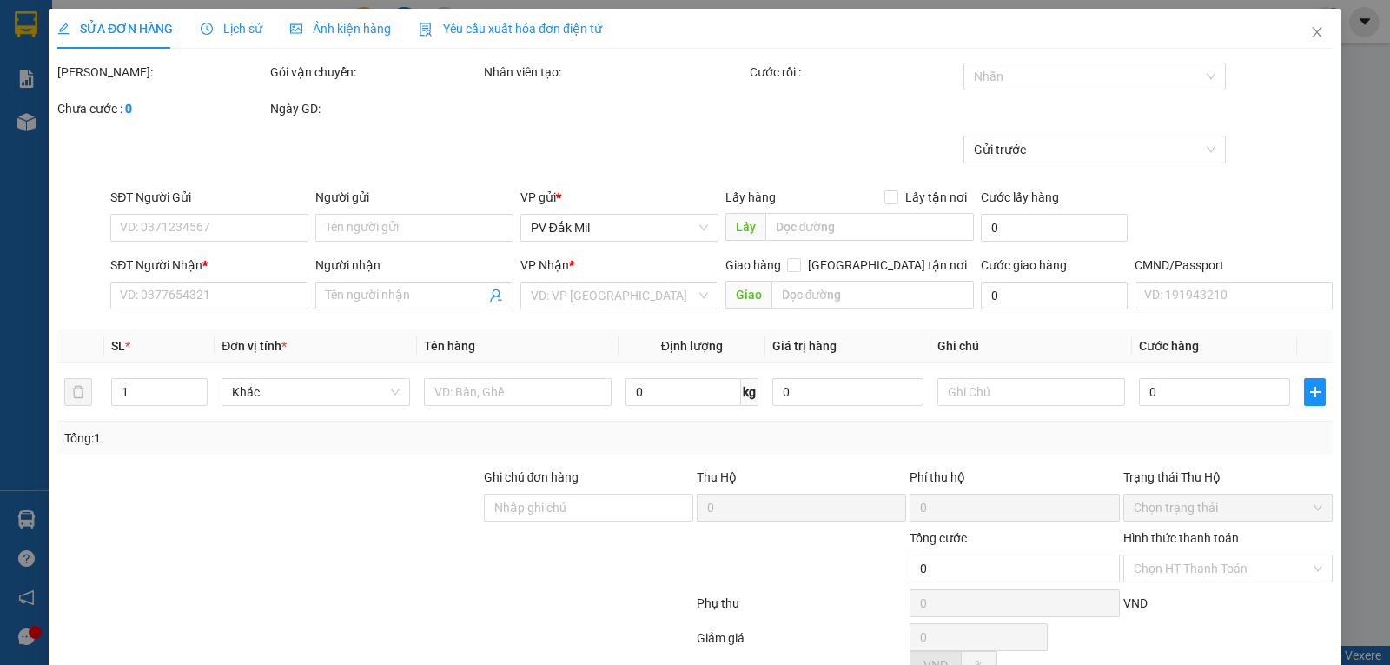
type input "0354186581"
type input "0854407468"
type input "khoa"
type input "30.000"
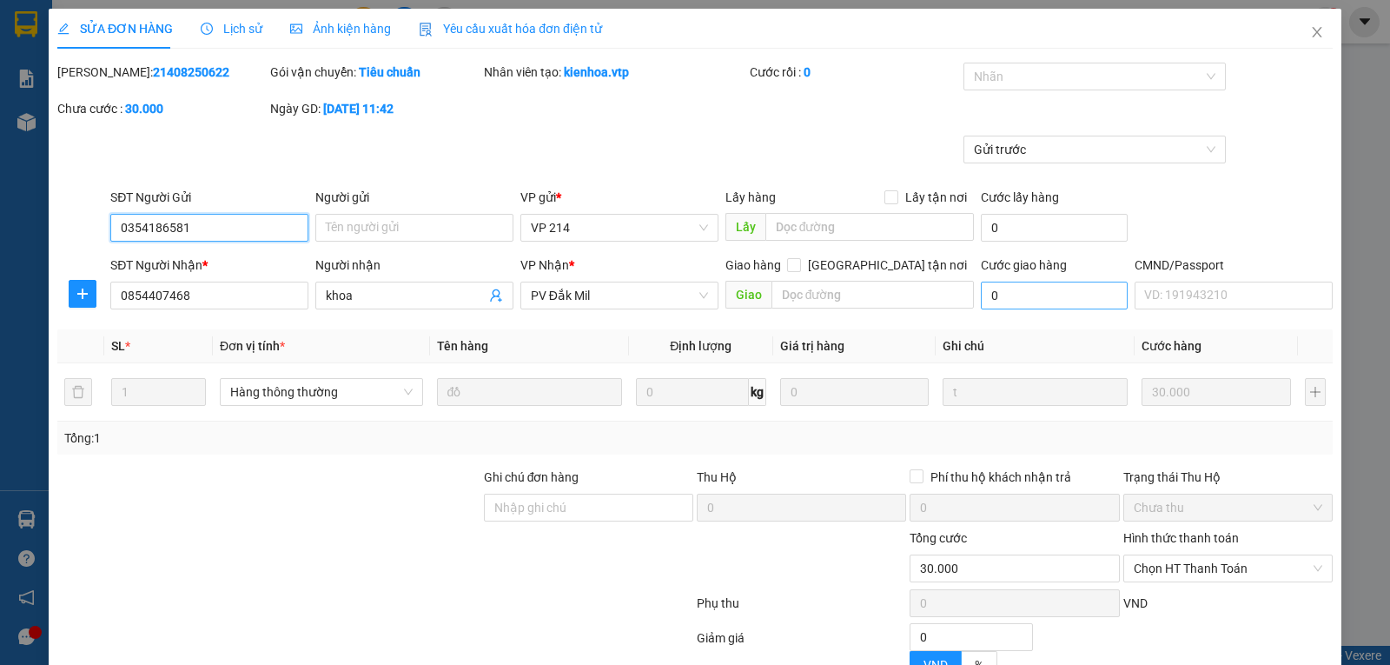
type input "1.500"
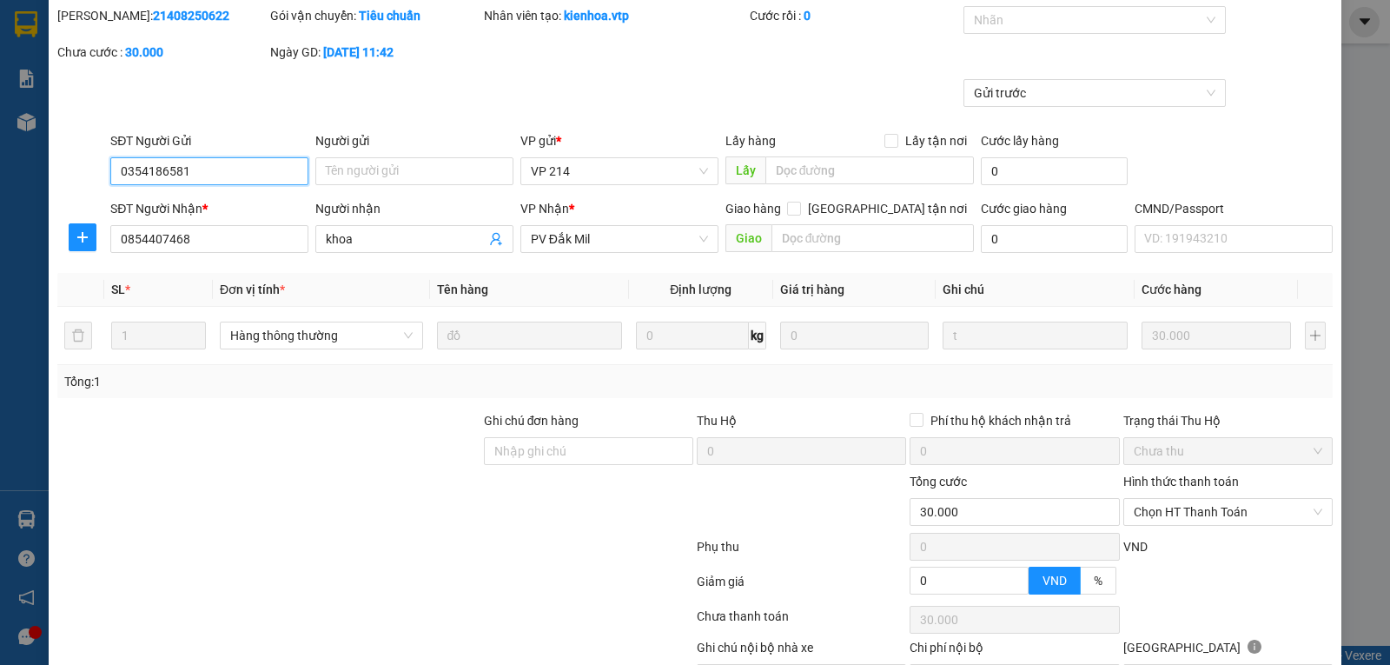
scroll to position [87, 0]
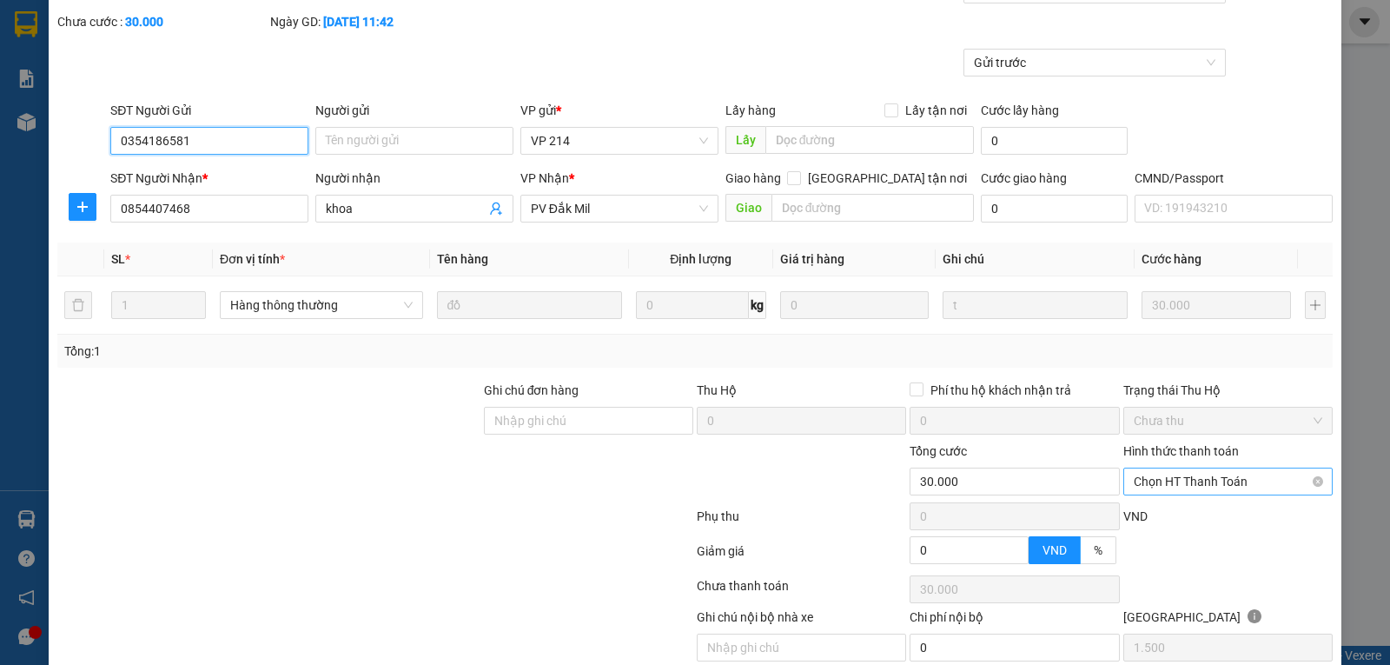
click at [1236, 479] on span "Chọn HT Thanh Toán" at bounding box center [1228, 481] width 189 height 26
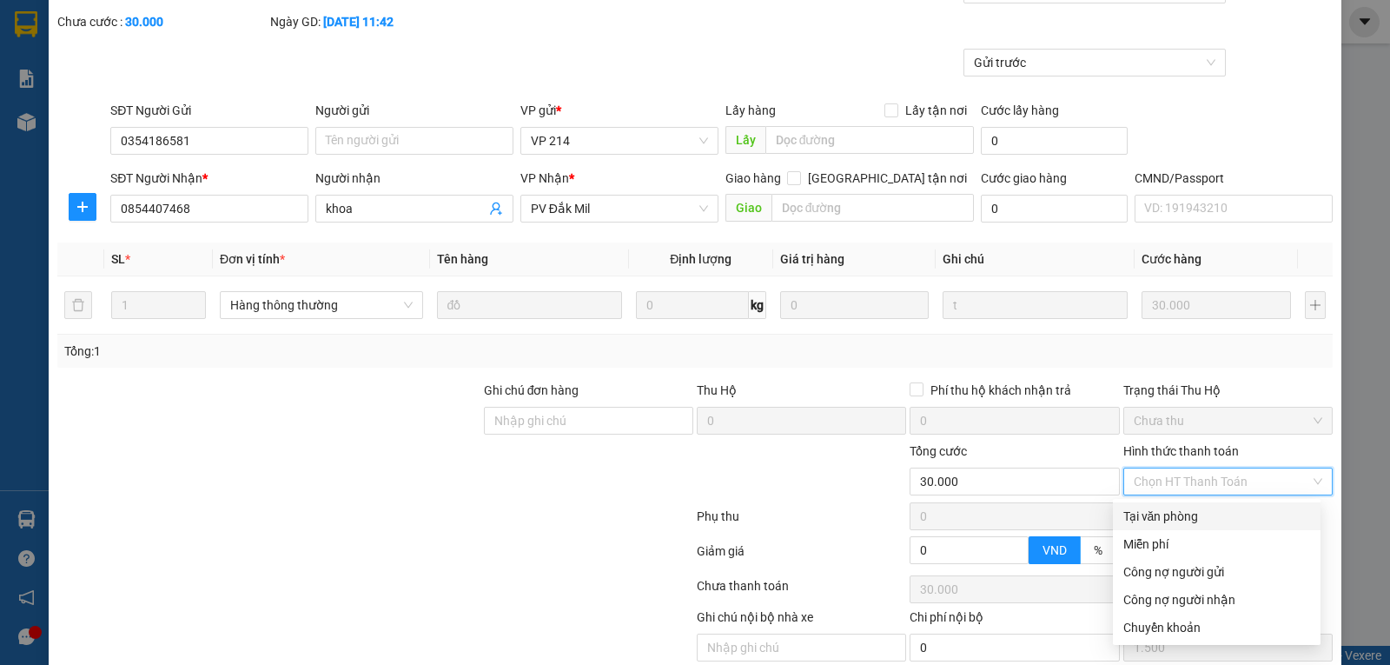
click at [1175, 515] on div "Tại văn phòng" at bounding box center [1216, 515] width 187 height 19
type input "0"
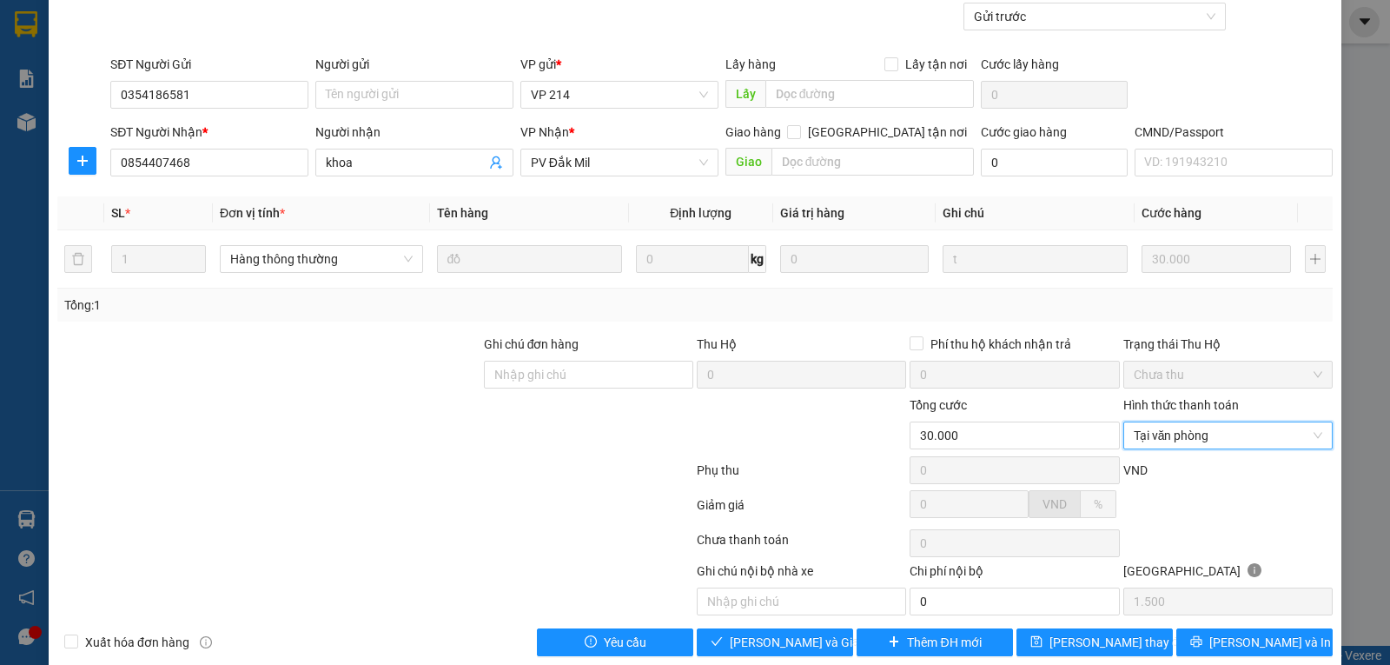
scroll to position [158, 0]
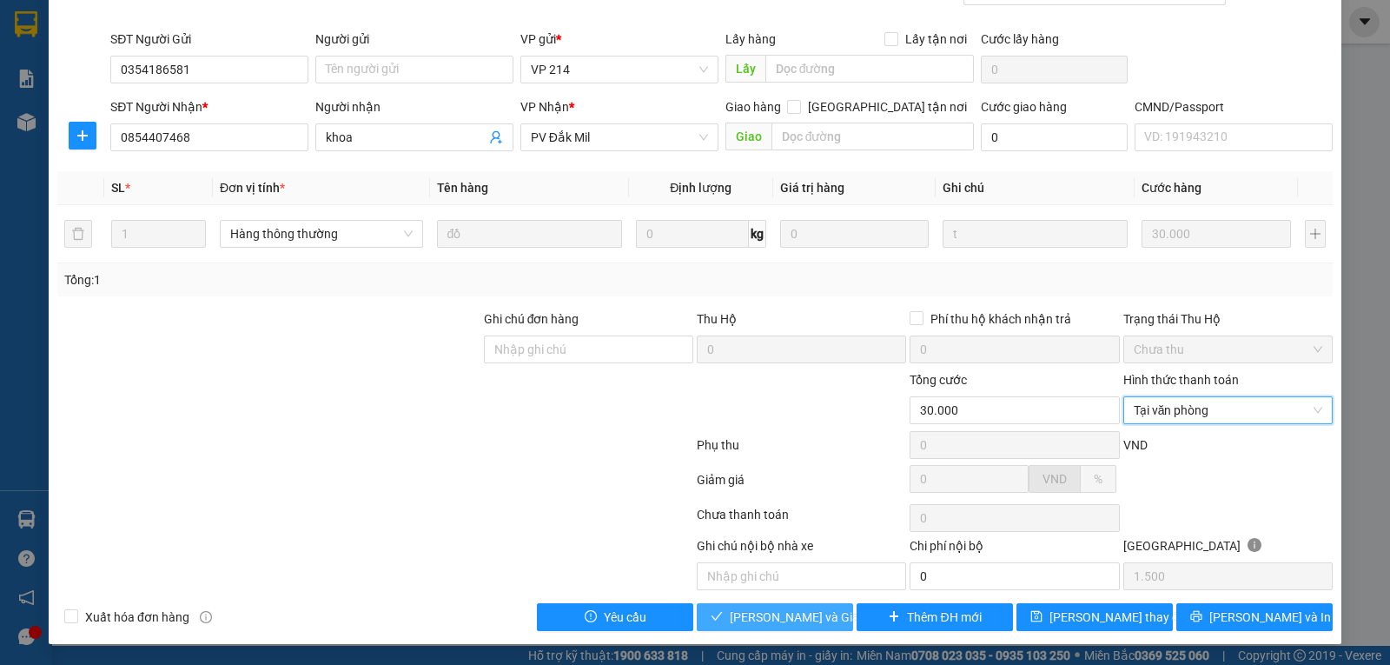
click at [774, 617] on span "[PERSON_NAME] và Giao hàng" at bounding box center [813, 616] width 167 height 19
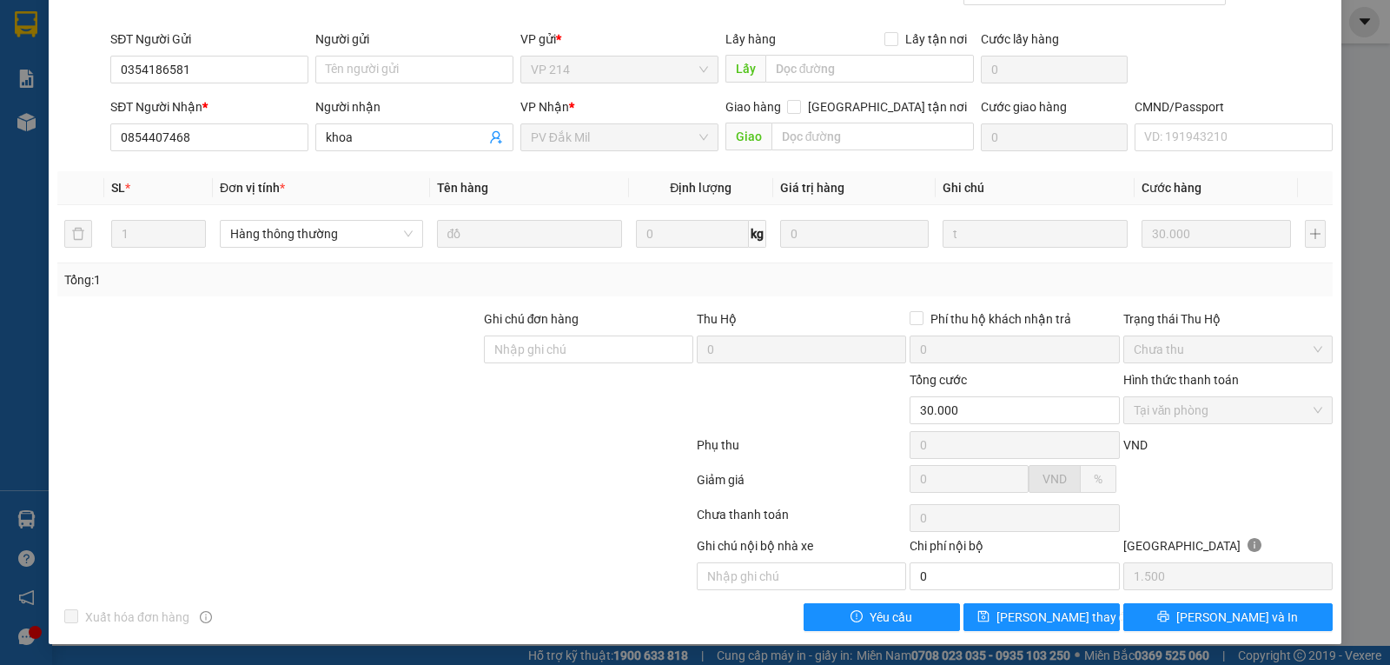
scroll to position [0, 0]
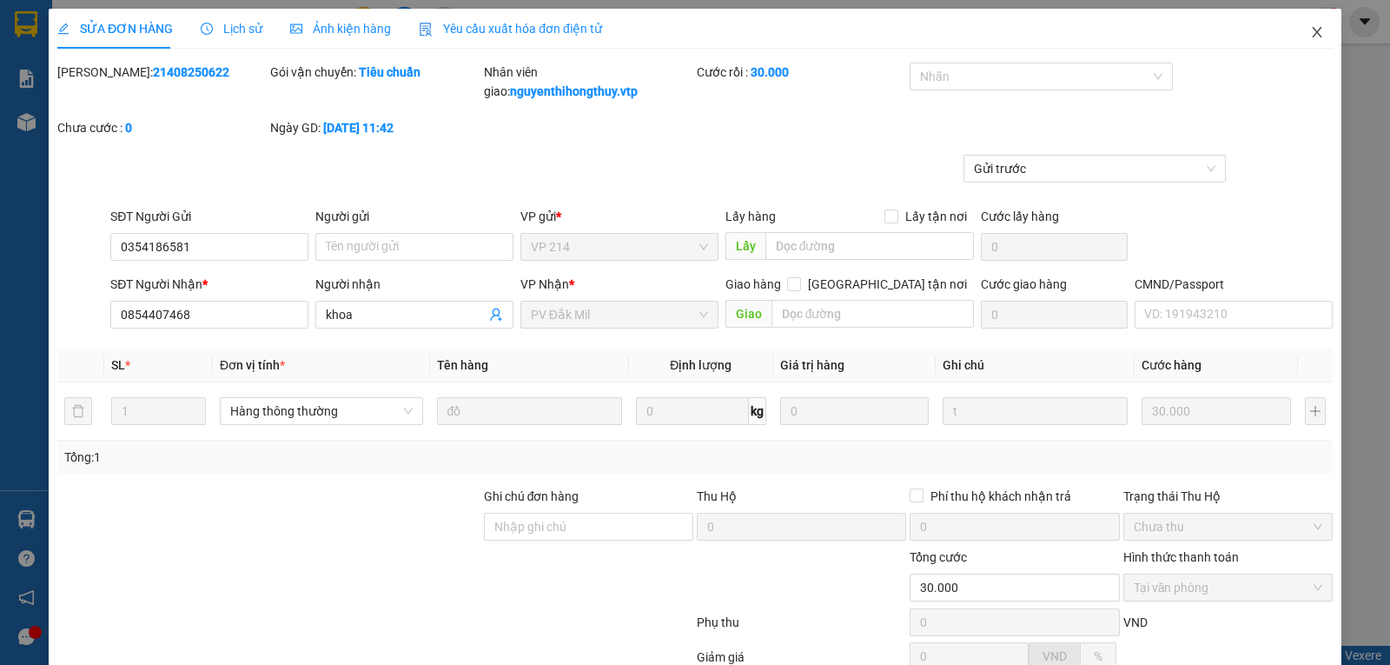
click at [1310, 39] on icon "close" at bounding box center [1317, 32] width 14 height 14
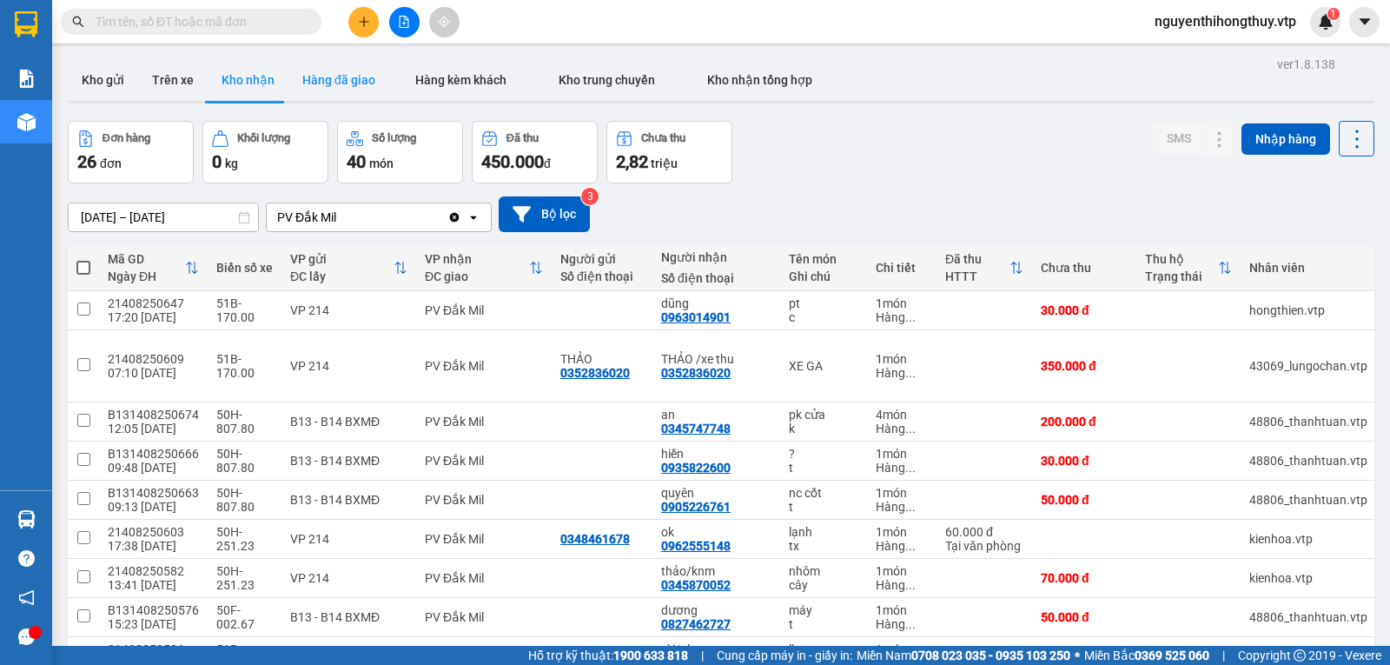
click at [333, 77] on button "Hàng đã giao" at bounding box center [338, 80] width 101 height 42
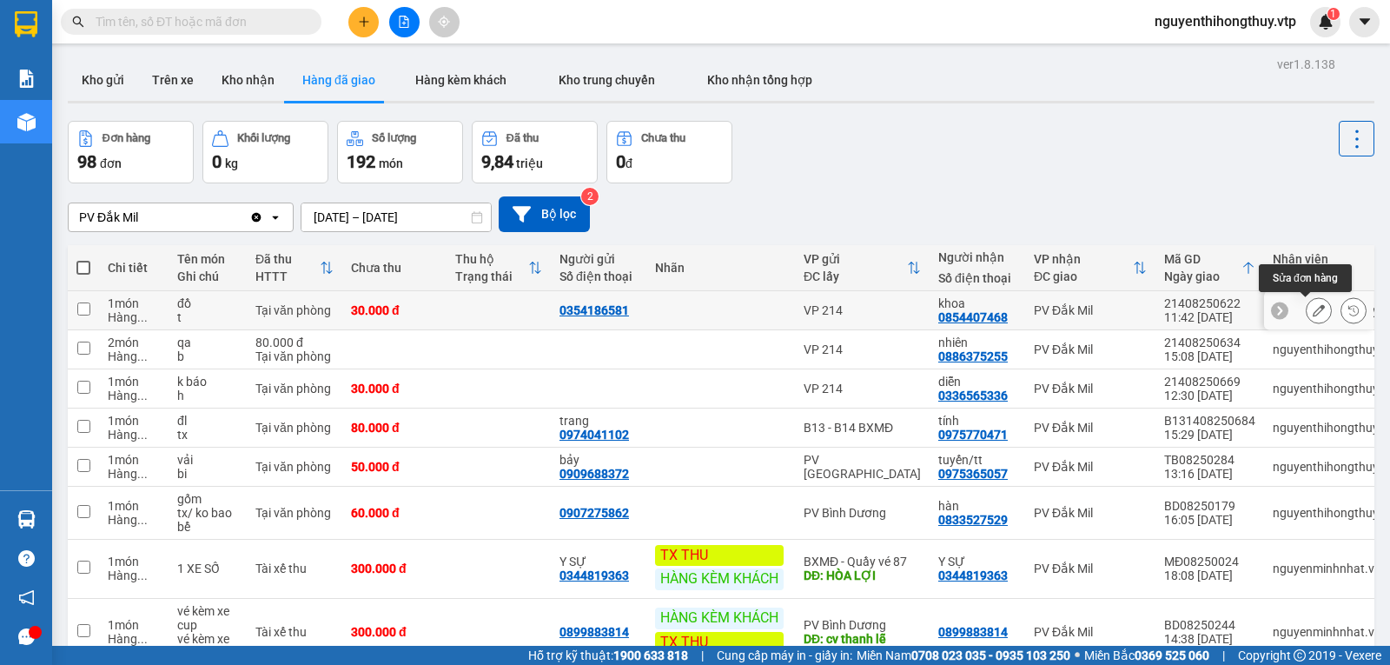
click at [1313, 312] on icon at bounding box center [1319, 310] width 12 height 12
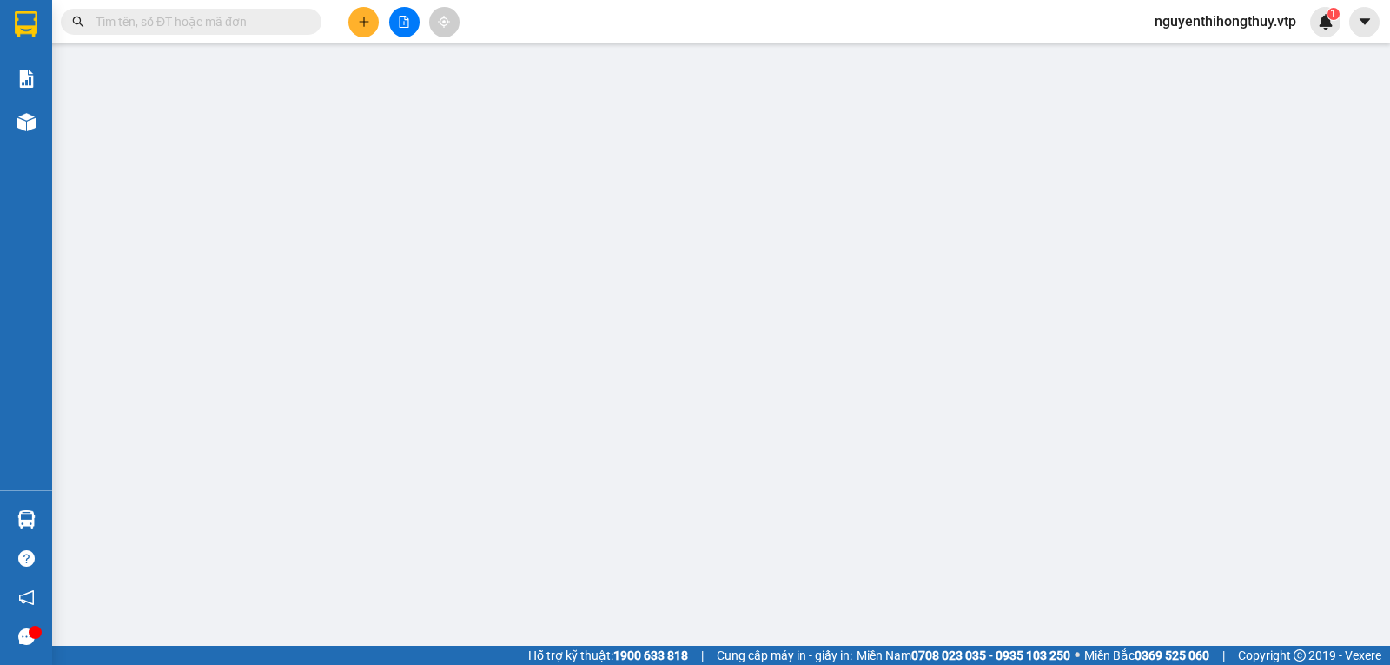
type input "0354186581"
type input "0854407468"
type input "khoa"
type input "30.000"
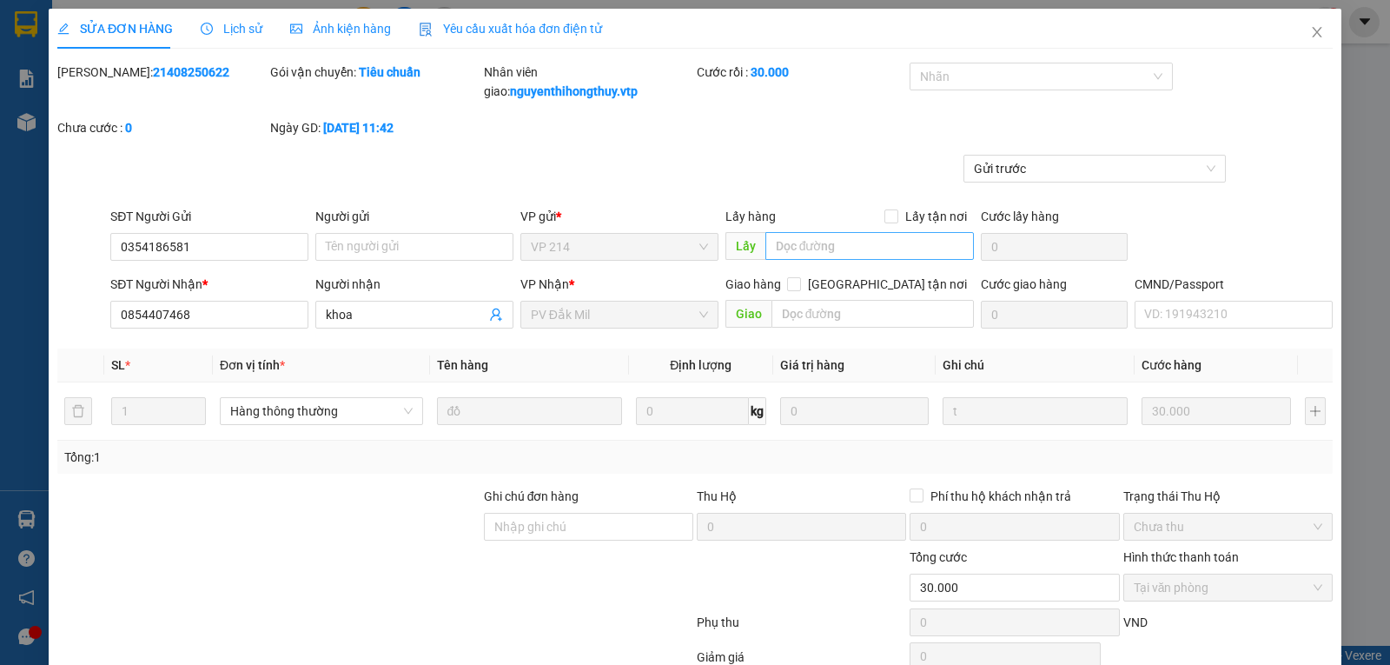
type input "1.500"
click at [1066, 76] on div at bounding box center [1032, 76] width 237 height 21
click at [1234, 103] on div "[PERSON_NAME]: 21408250622 Gói vận chuyển: Tiêu chuẩn Nhân viên giao: nguyenthi…" at bounding box center [695, 109] width 1279 height 92
click at [1310, 27] on icon "close" at bounding box center [1317, 32] width 14 height 14
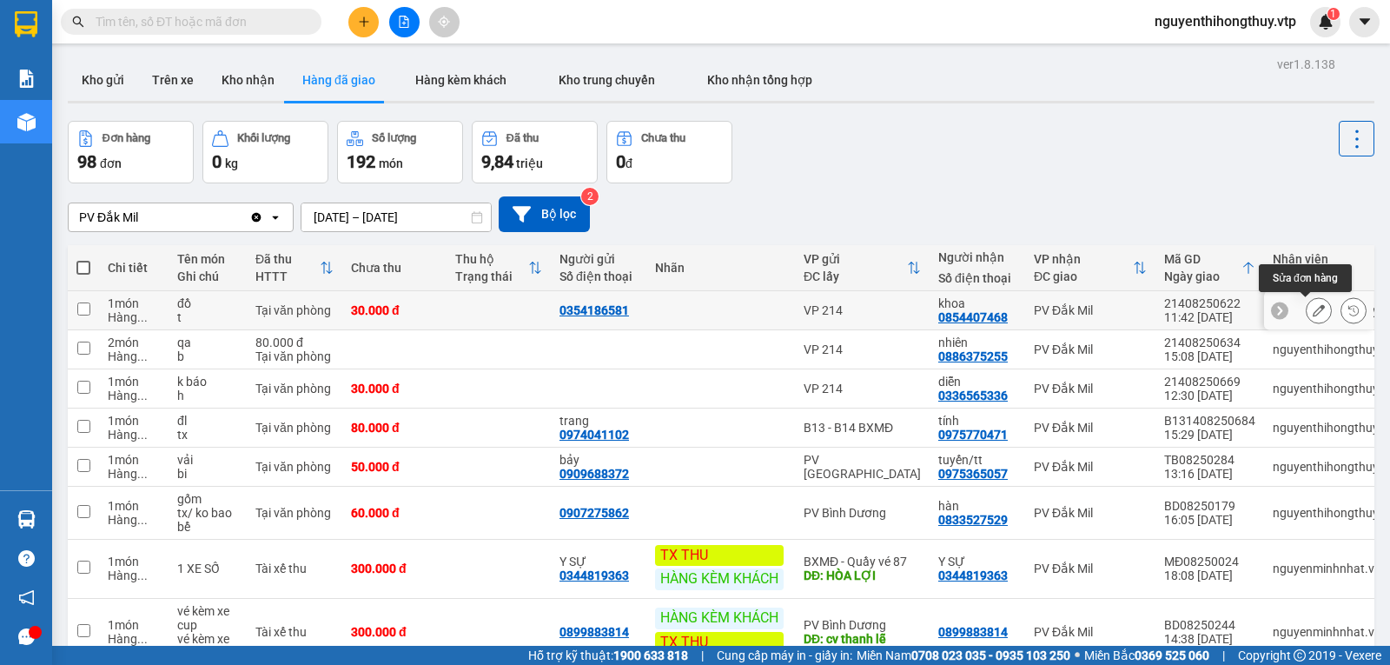
click at [1313, 311] on icon at bounding box center [1319, 310] width 12 height 12
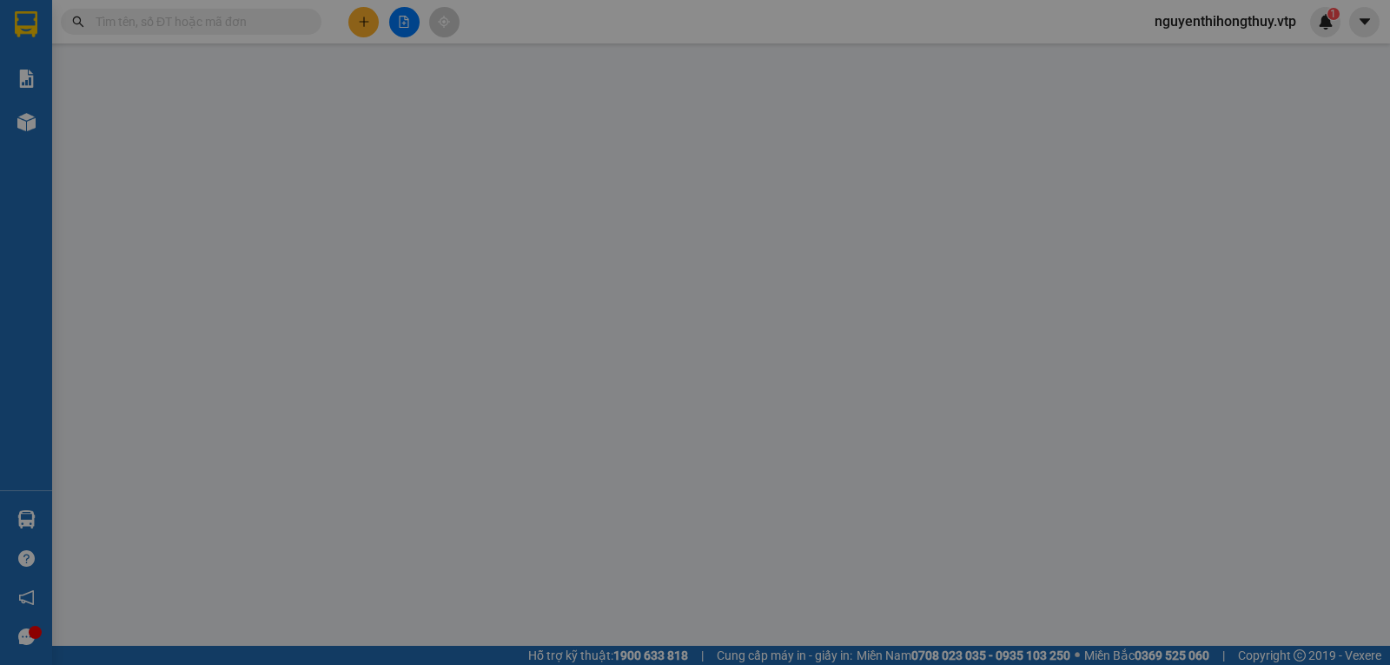
type input "0354186581"
type input "0854407468"
type input "khoa"
type input "30.000"
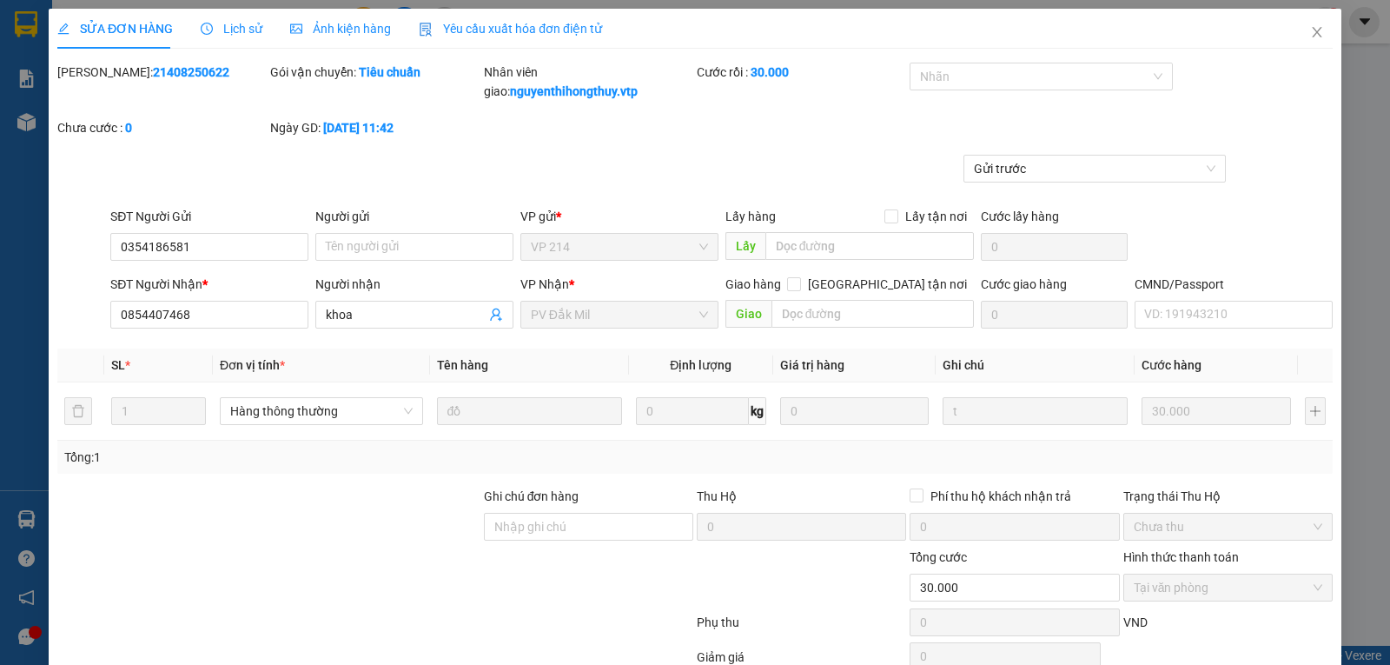
type input "1.500"
click at [1310, 36] on icon "close" at bounding box center [1317, 32] width 14 height 14
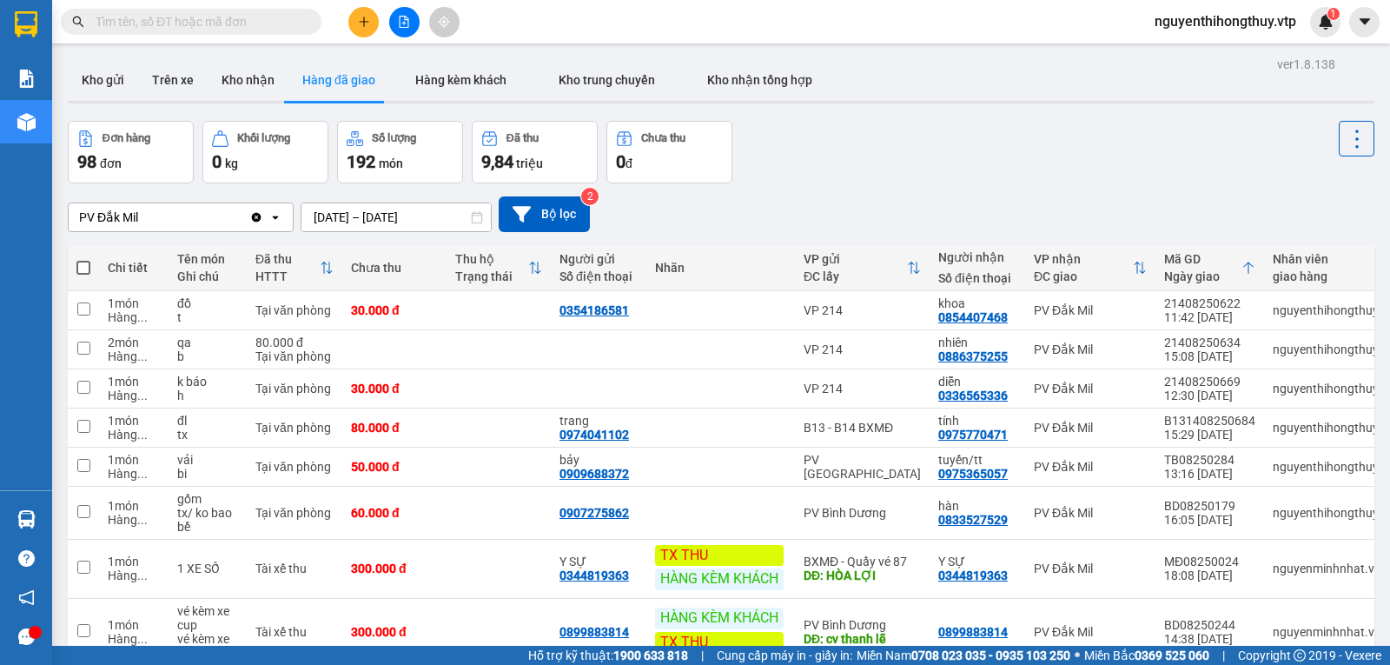
click at [251, 25] on input "text" at bounding box center [198, 21] width 205 height 19
click at [243, 83] on button "Kho nhận" at bounding box center [248, 80] width 81 height 42
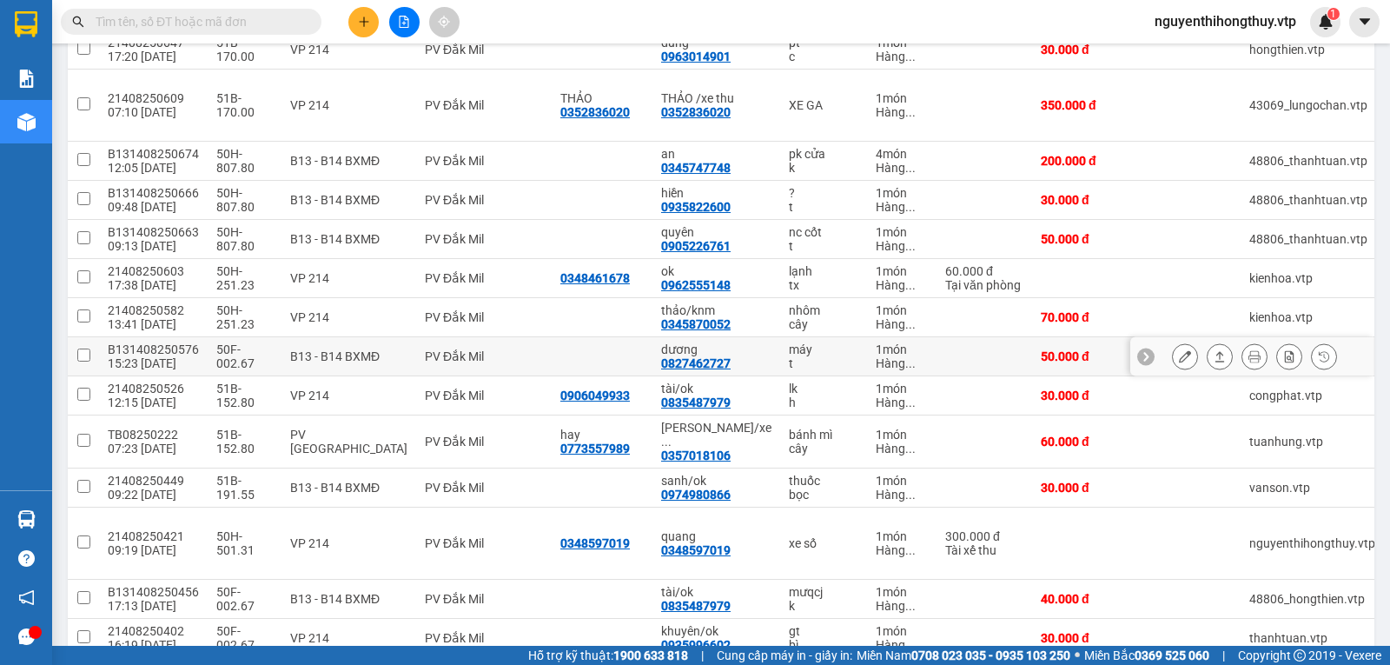
scroll to position [347, 0]
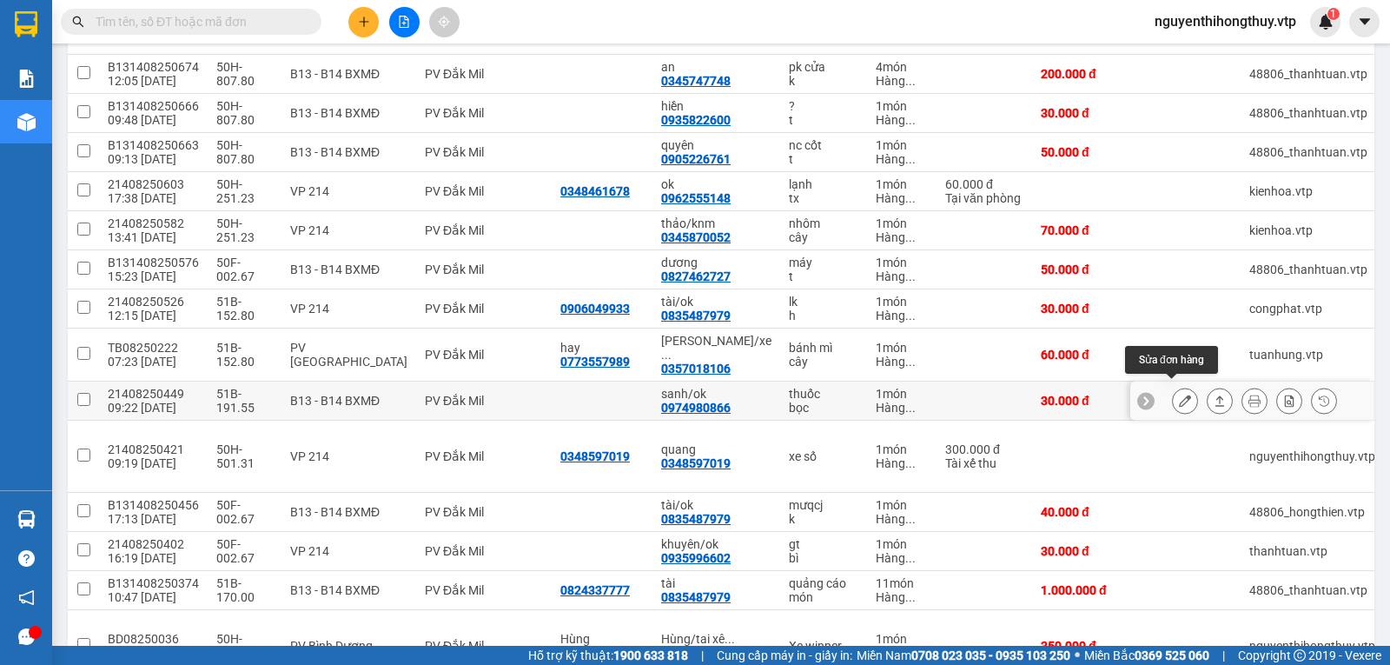
click at [1179, 394] on icon at bounding box center [1185, 400] width 12 height 12
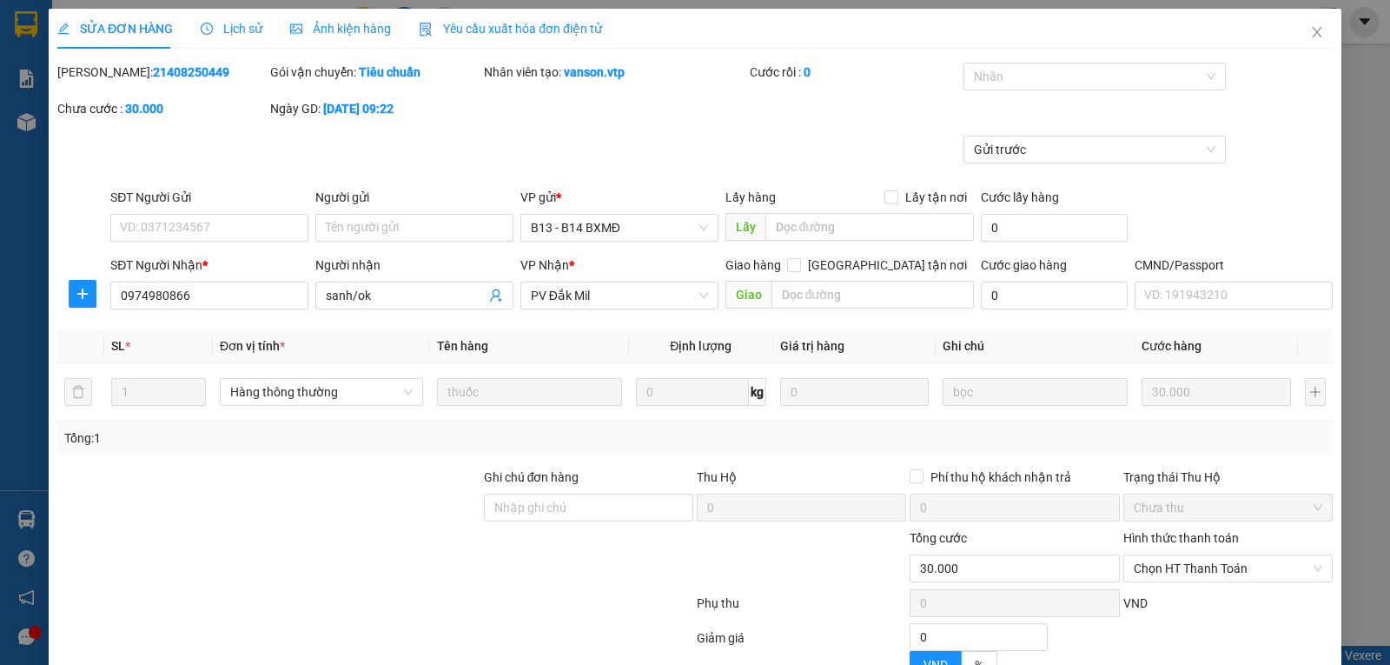
type input "1.500"
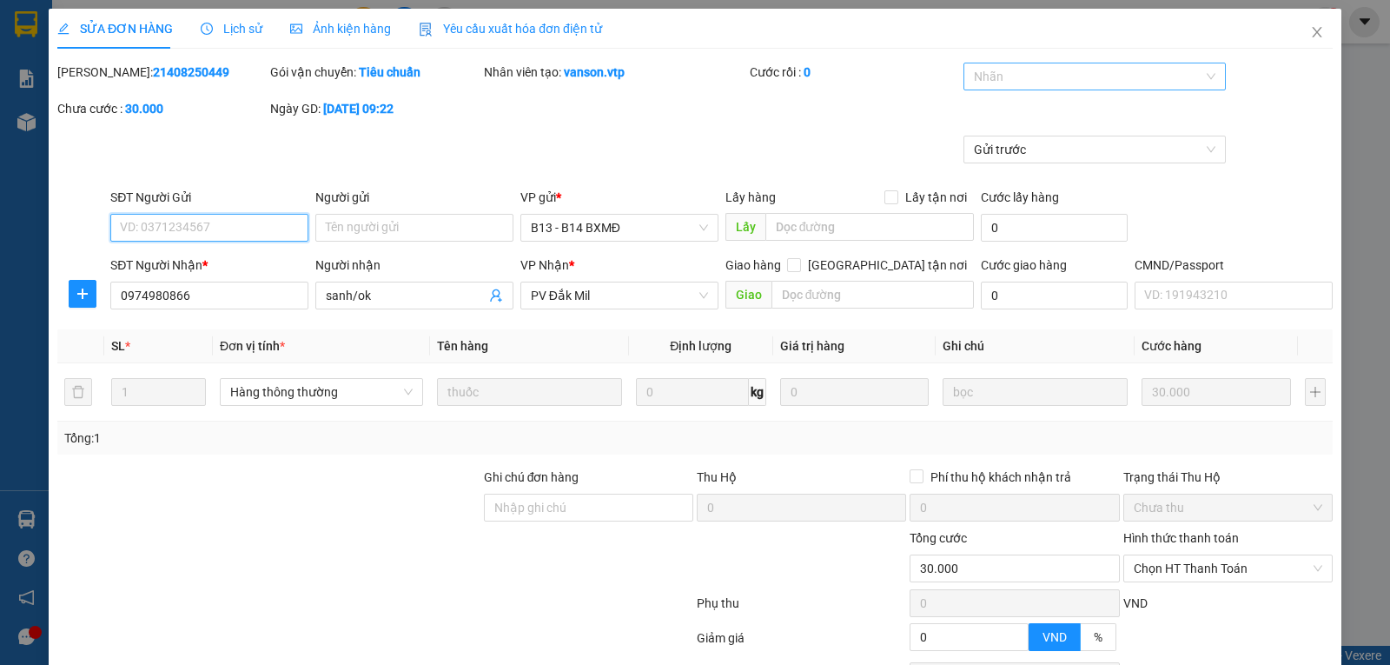
click at [1088, 73] on div at bounding box center [1086, 76] width 237 height 21
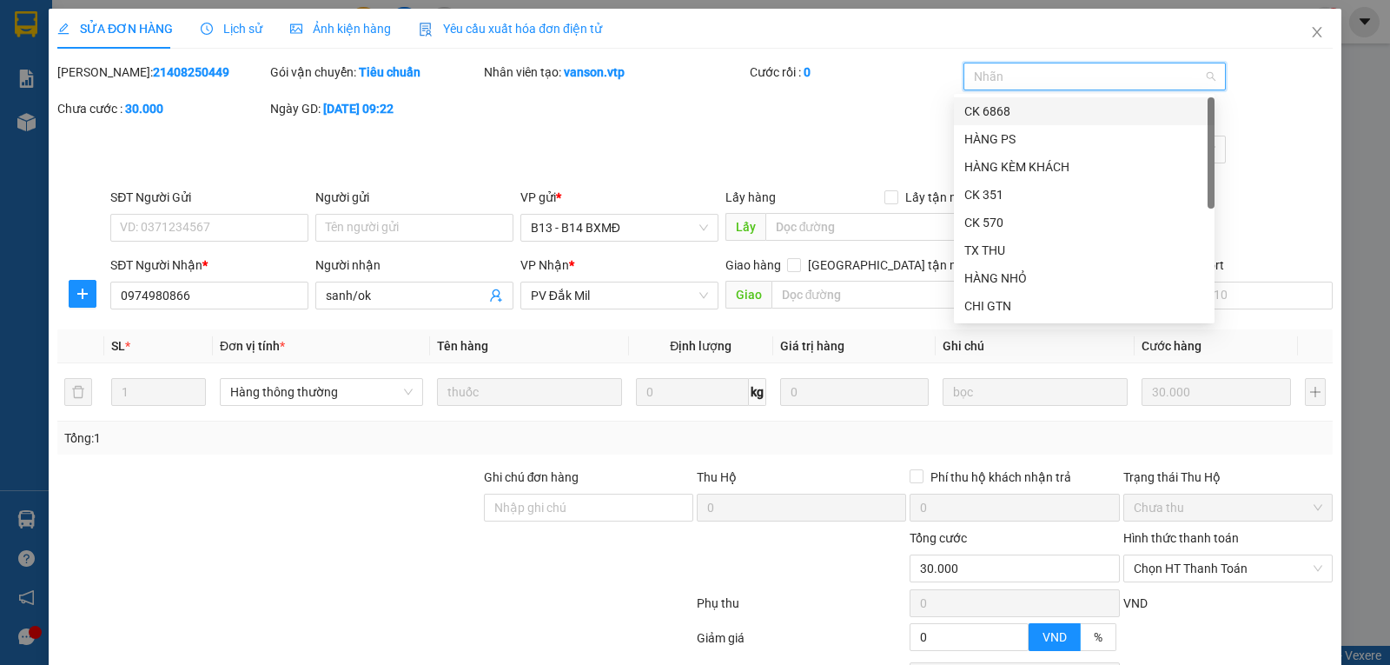
click at [1042, 108] on div "CK 6868" at bounding box center [1084, 111] width 240 height 19
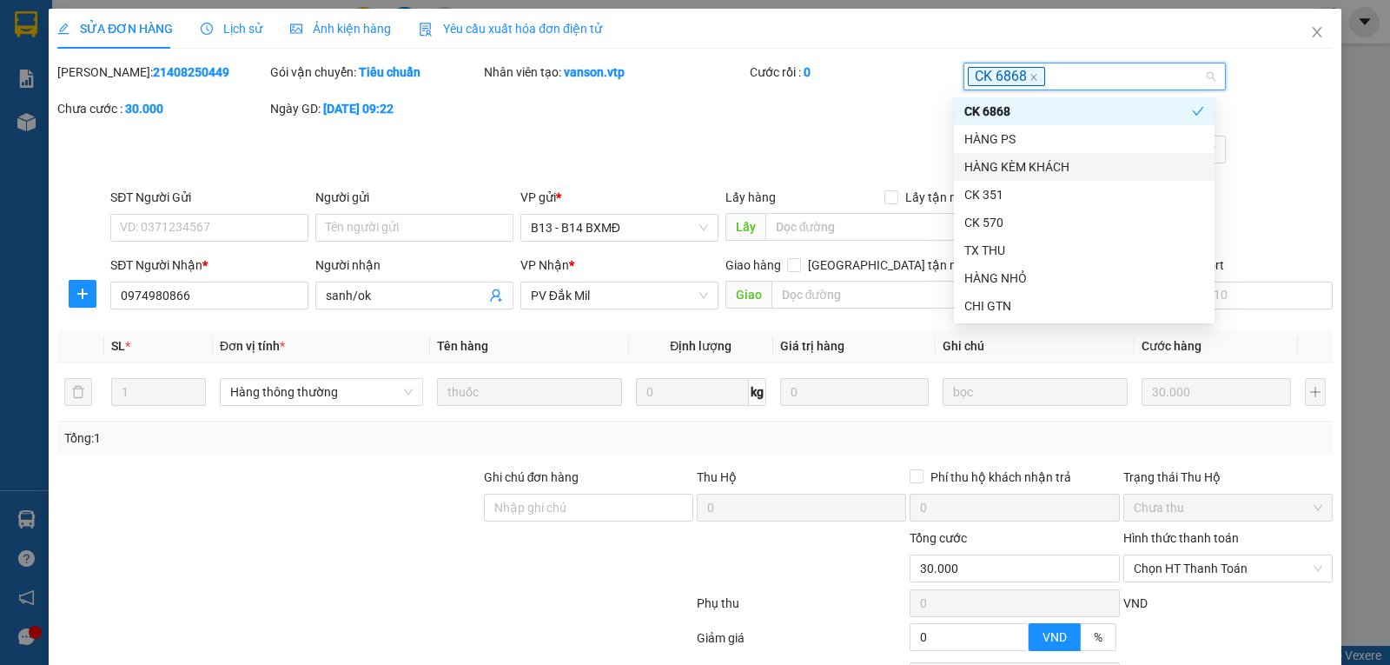
click at [850, 120] on div "[PERSON_NAME]: 21408250449 Gói vận chuyển: Tiêu chuẩn Nhân viên tạo: vanson.vtp…" at bounding box center [695, 99] width 1279 height 73
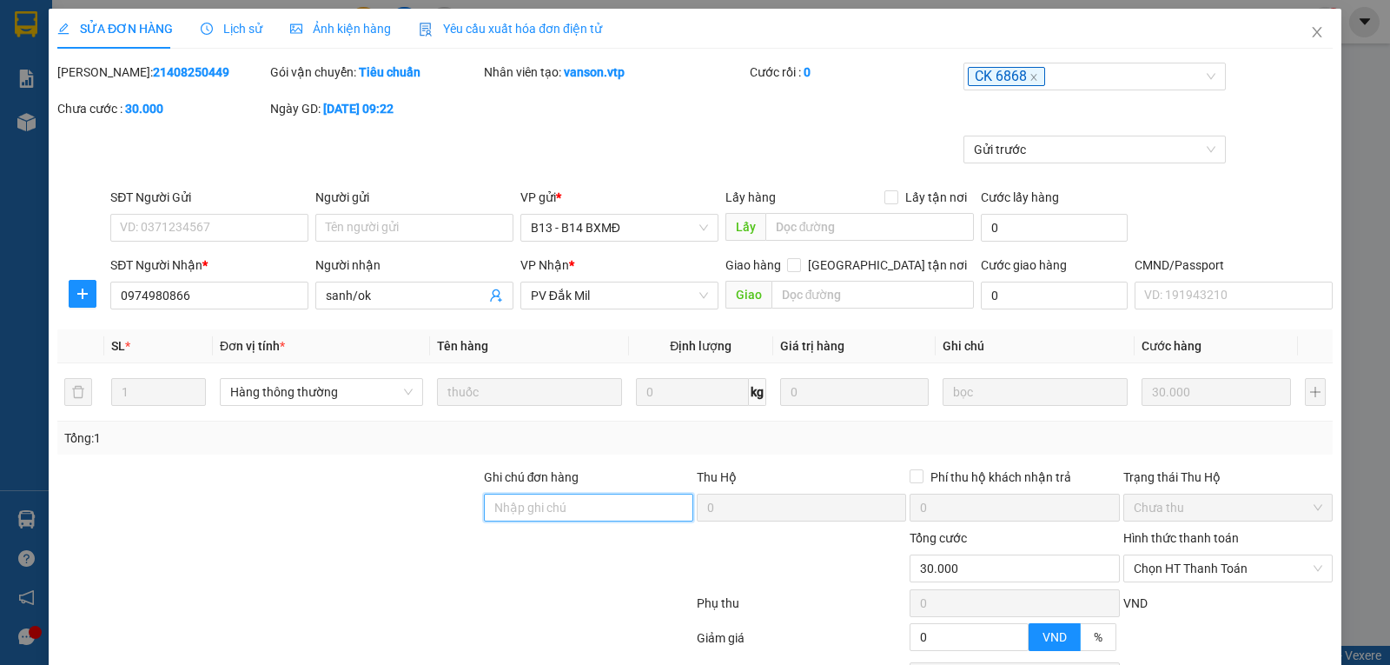
click at [576, 508] on input "Ghi chú đơn hàng" at bounding box center [588, 507] width 209 height 28
click at [1160, 561] on span "Chọn HT Thanh Toán" at bounding box center [1228, 568] width 189 height 26
type input "ck 6868 lúc 5h18"
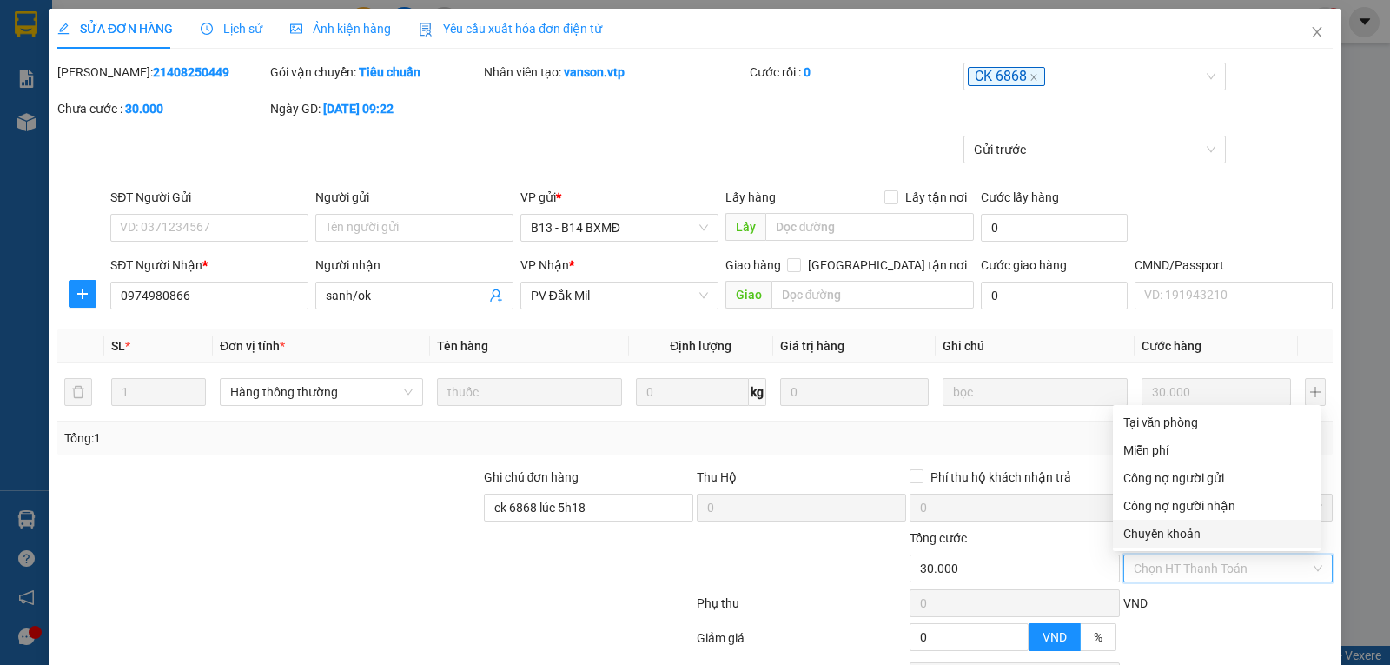
click at [1170, 536] on div "Chuyển khoản" at bounding box center [1216, 533] width 187 height 19
type input "0"
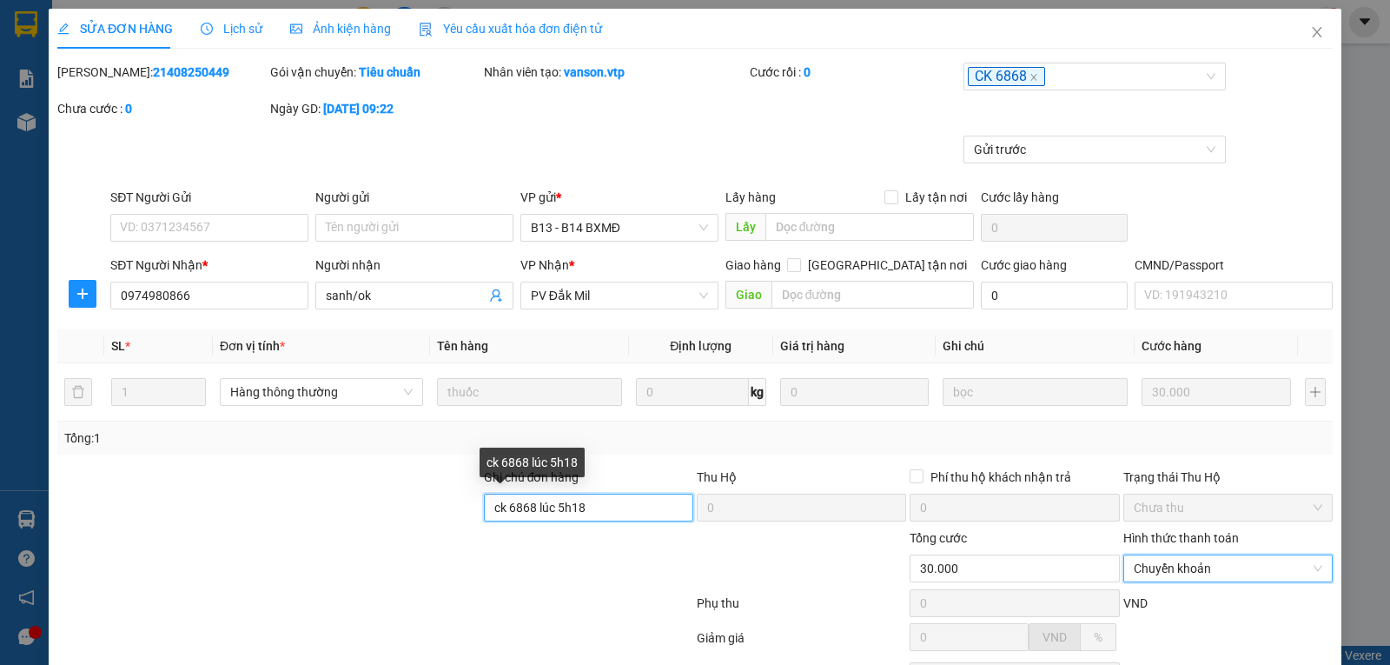
click at [594, 509] on input "ck 6868 lúc 5h18" at bounding box center [588, 507] width 209 height 28
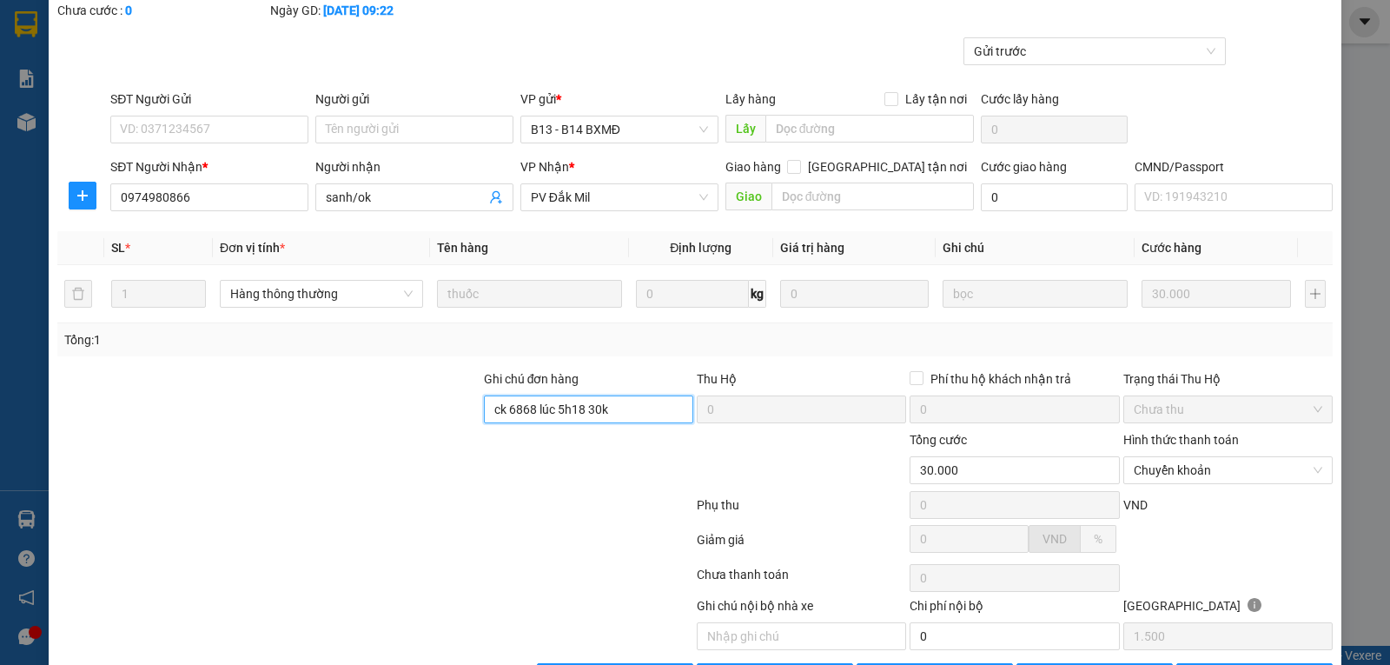
scroll to position [158, 0]
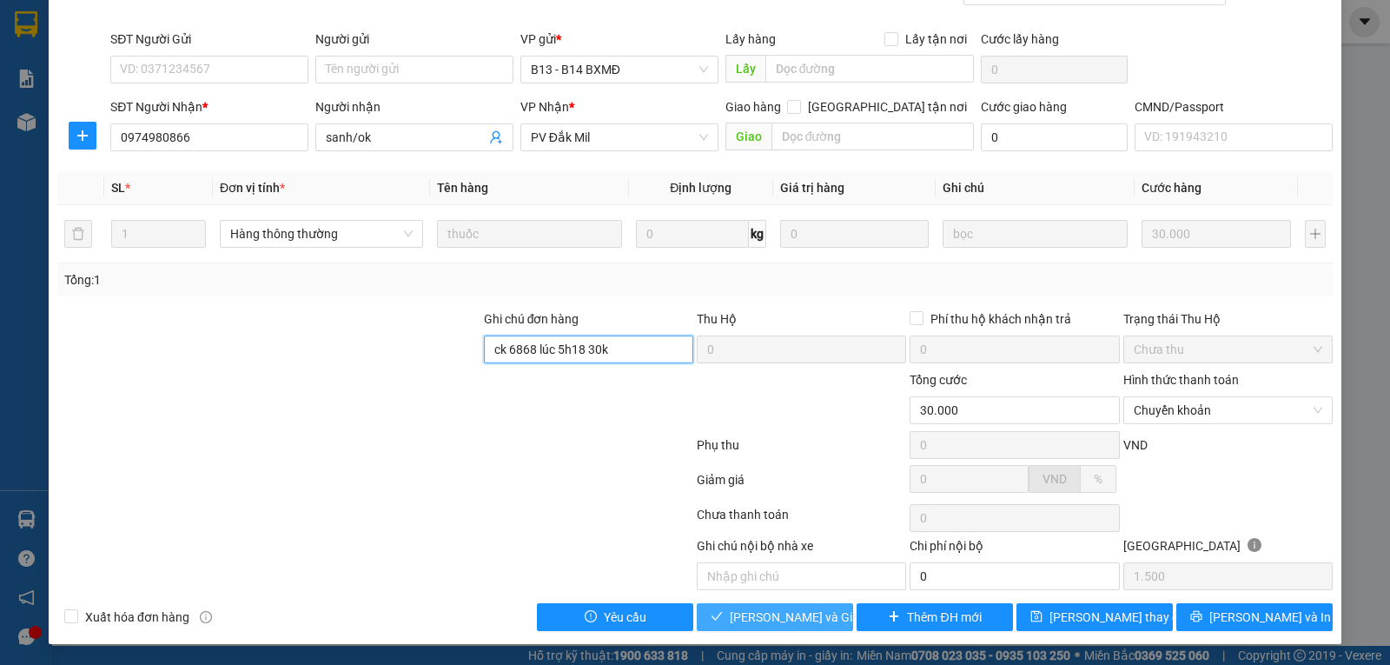
type input "ck 6868 lúc 5h18 30k"
click at [772, 612] on span "[PERSON_NAME] và Giao hàng" at bounding box center [813, 616] width 167 height 19
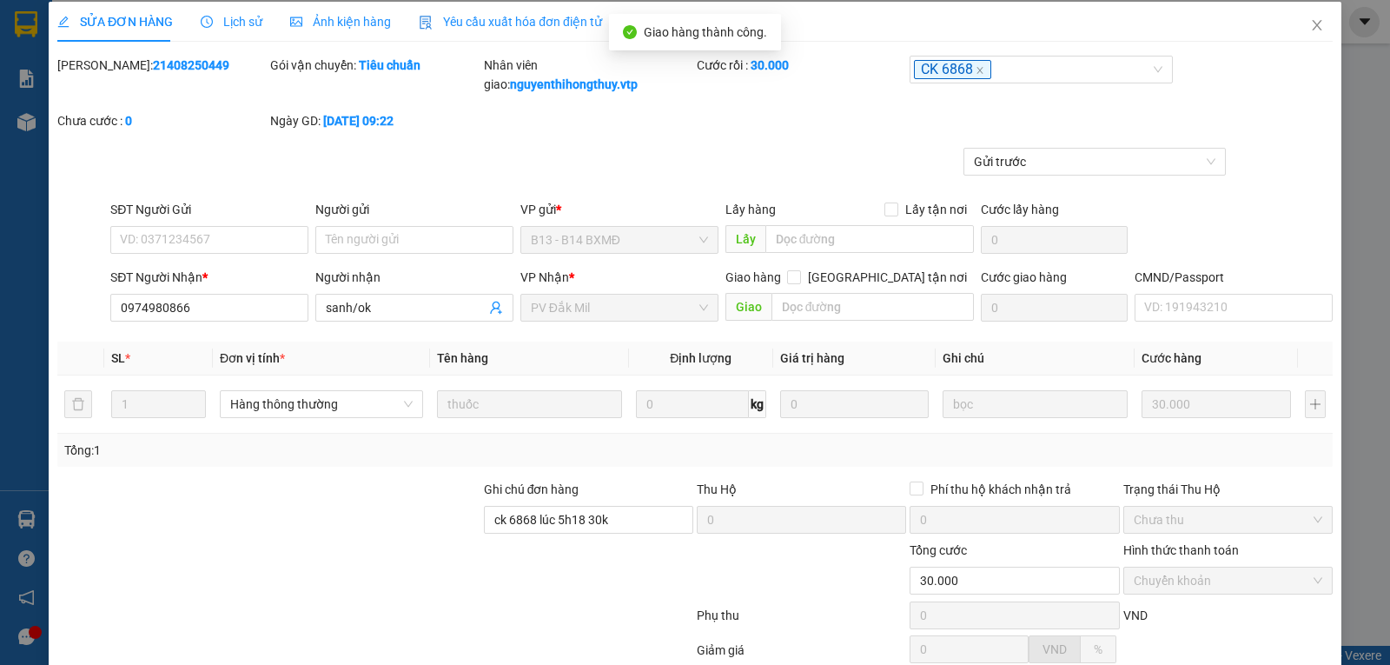
scroll to position [0, 0]
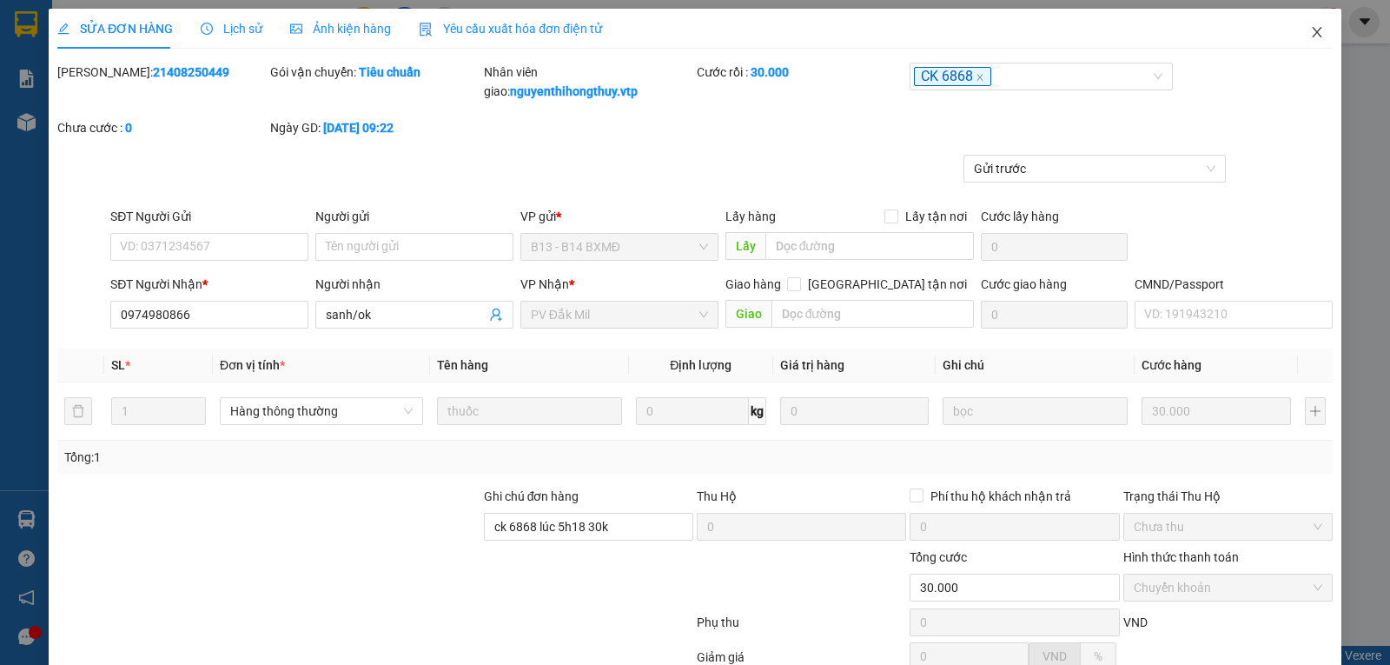
click at [1310, 28] on icon "close" at bounding box center [1317, 32] width 14 height 14
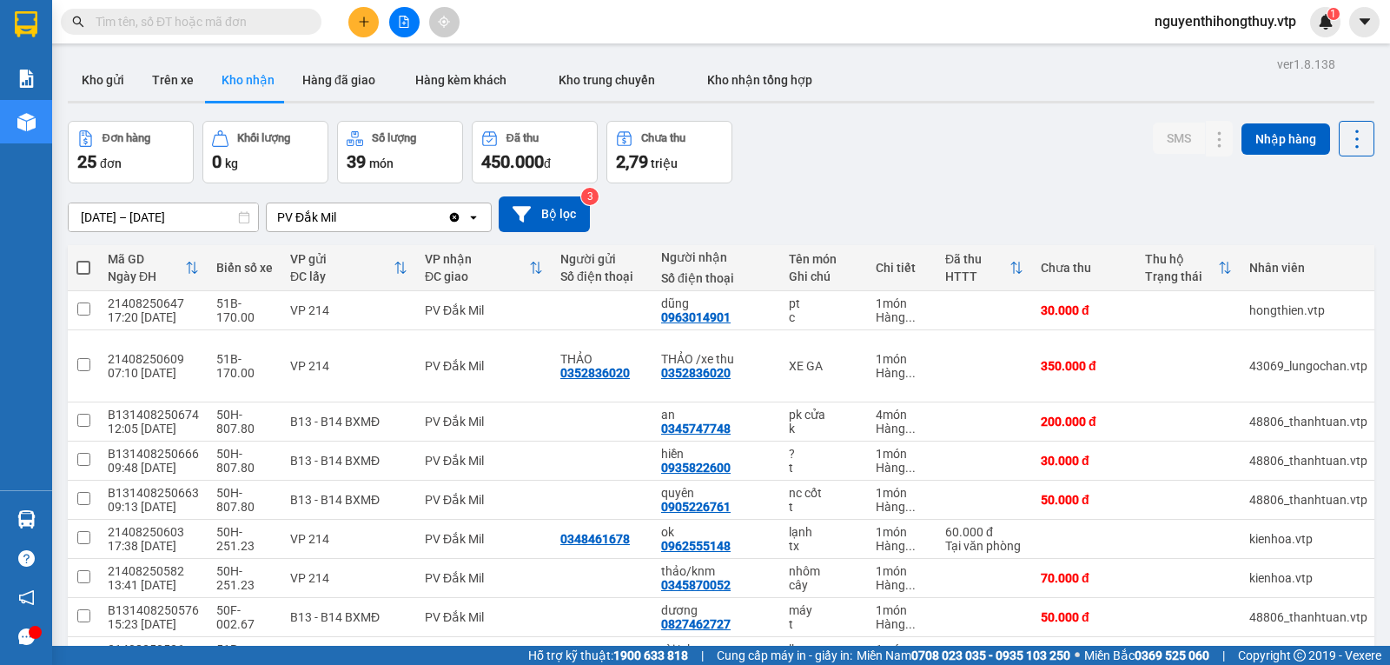
click at [909, 153] on div "Đơn hàng 25 đơn Khối lượng 0 kg Số lượng 39 món Đã thu 450.000 đ Chưa thu 2,79 …" at bounding box center [721, 152] width 1307 height 63
click at [103, 76] on button "Kho gửi" at bounding box center [103, 80] width 70 height 42
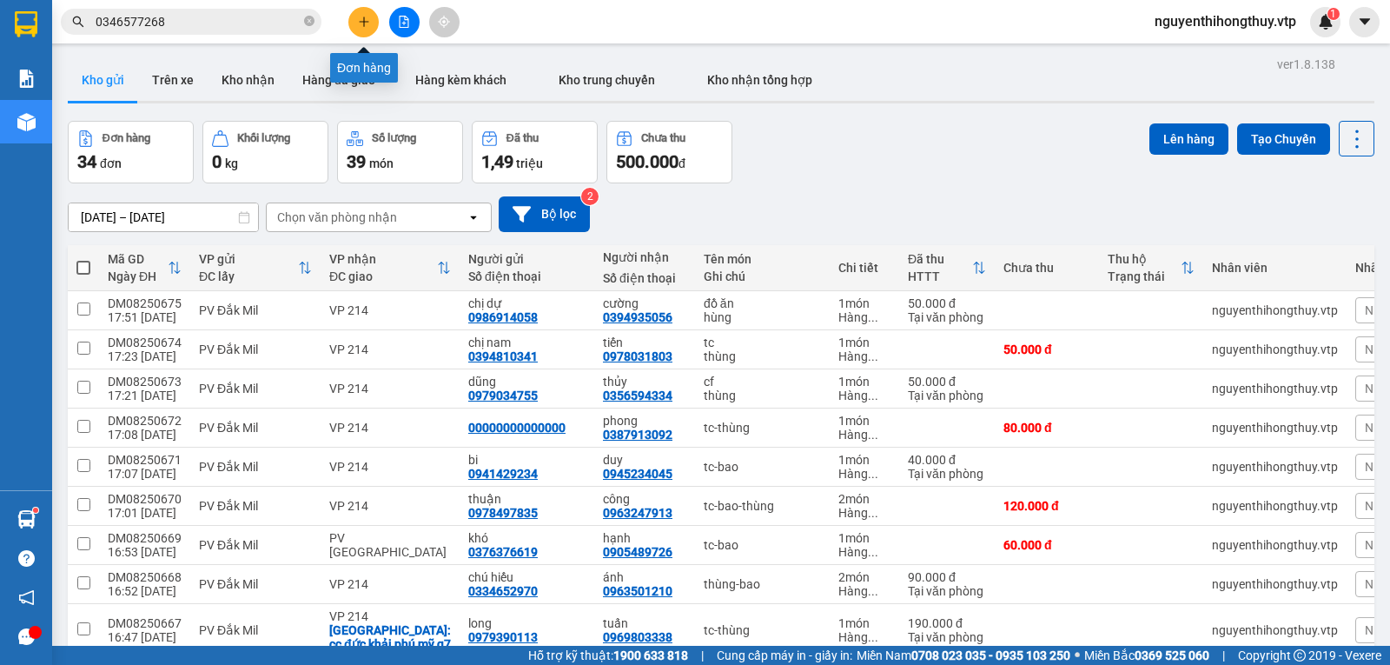
click at [359, 16] on icon "plus" at bounding box center [364, 22] width 12 height 12
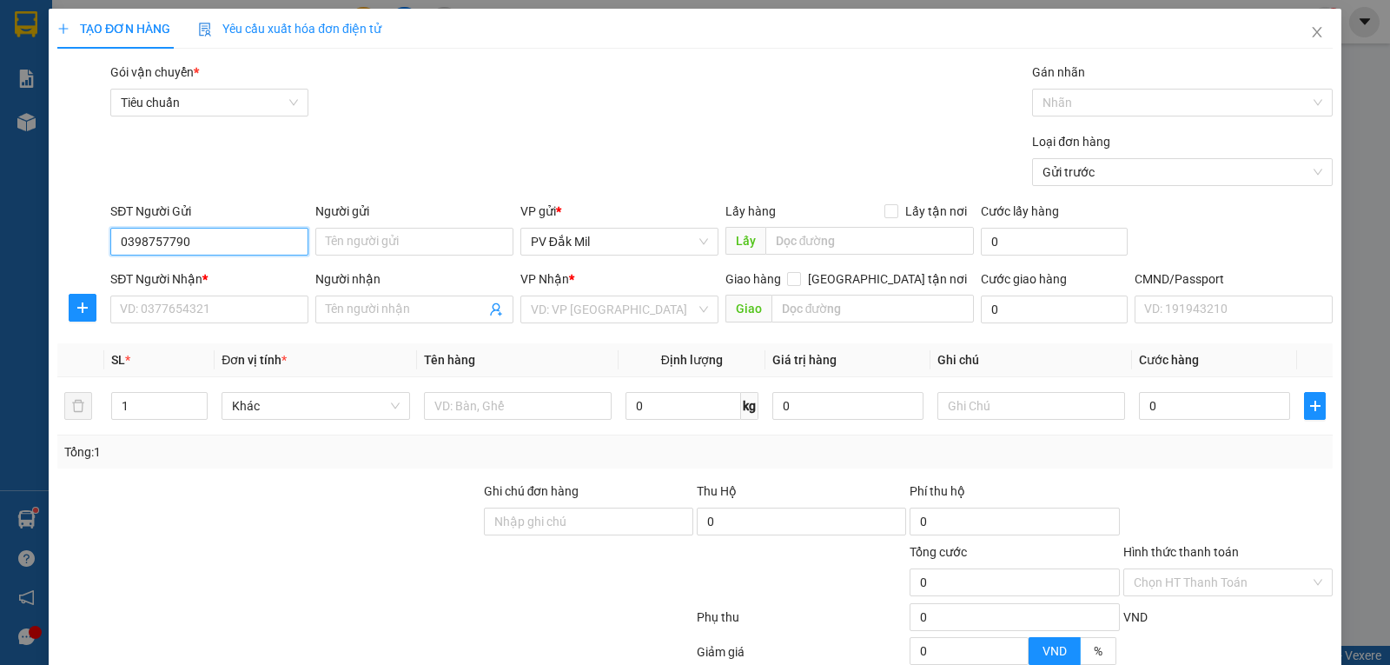
type input "0398757790"
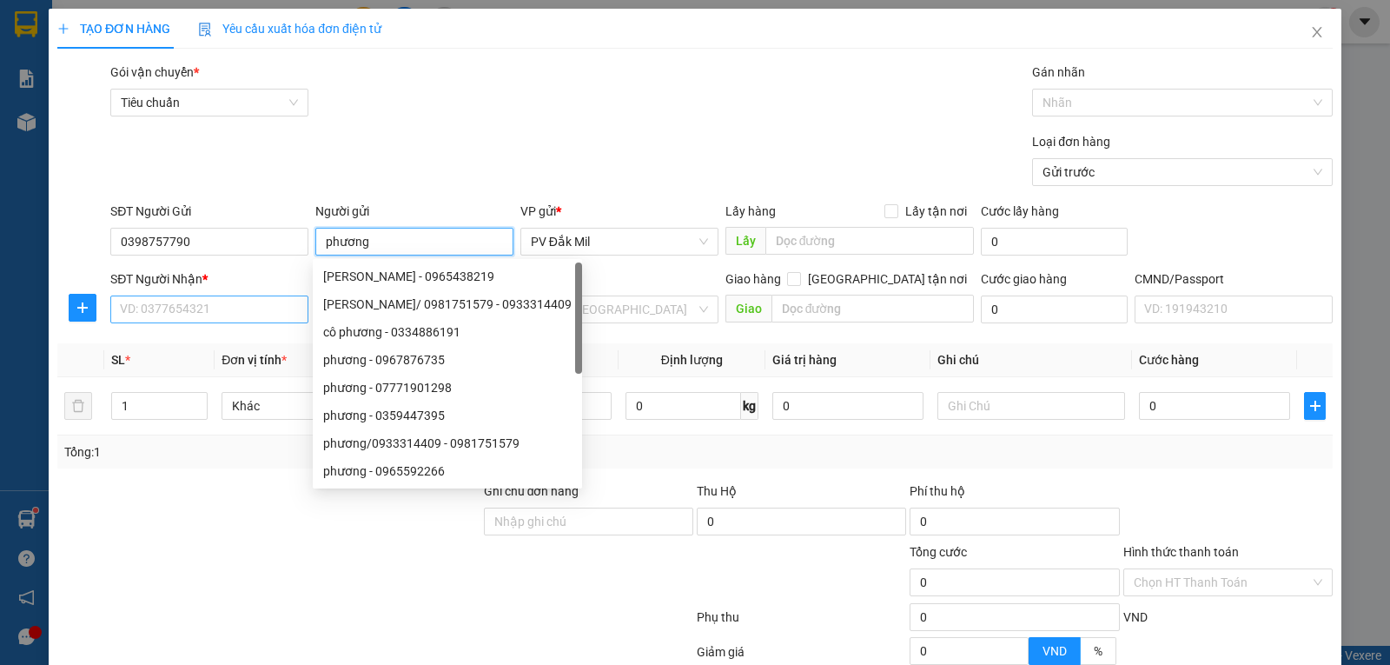
type input "phương"
click at [215, 301] on input "SĐT Người Nhận *" at bounding box center [209, 309] width 198 height 28
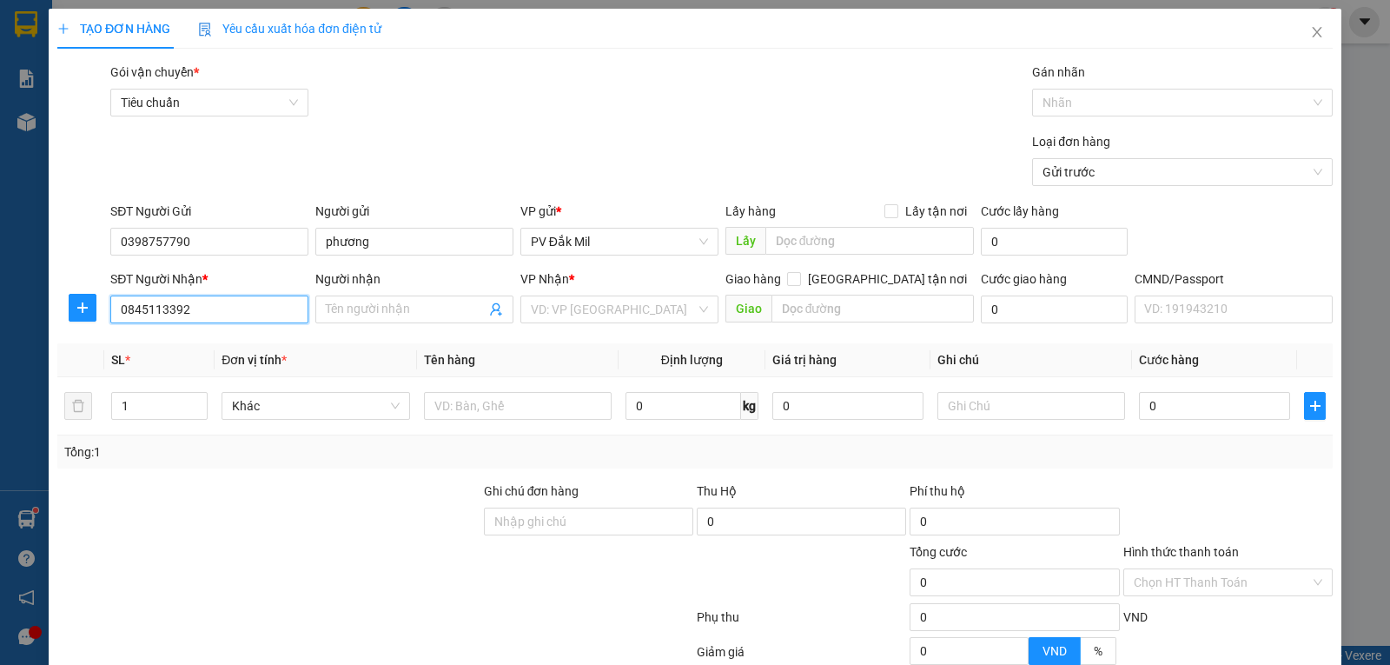
type input "0845113392"
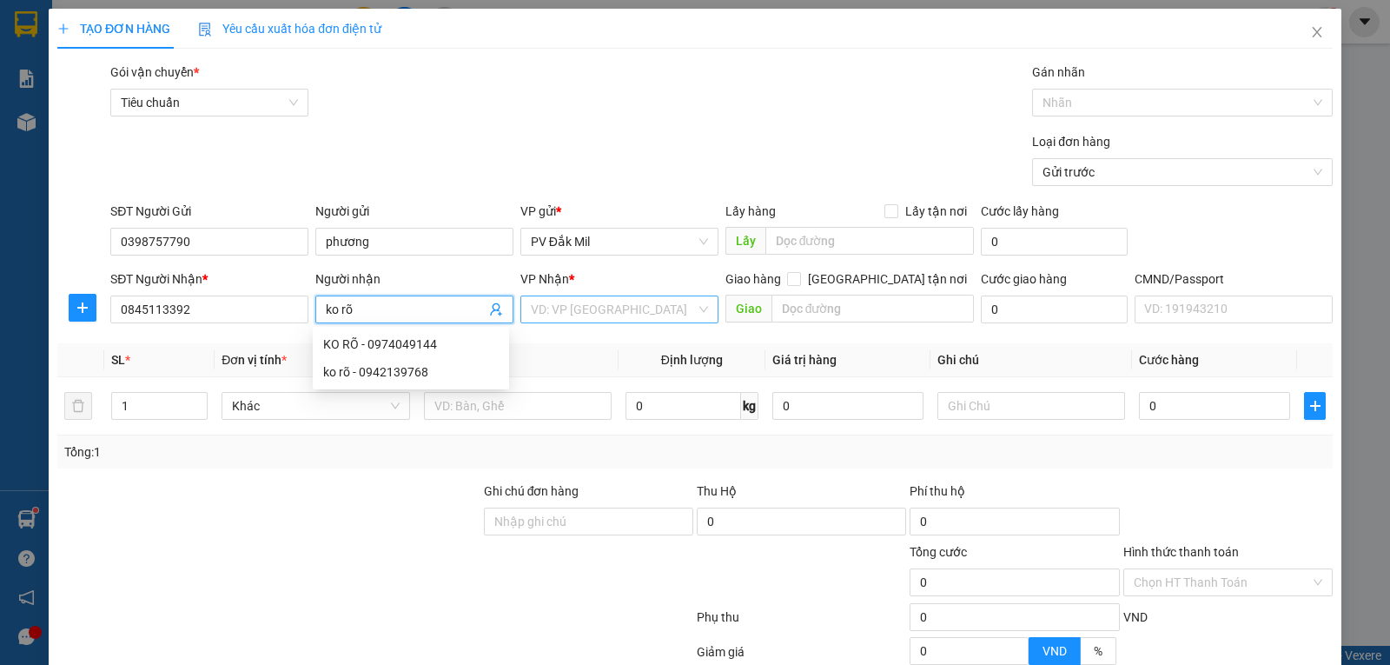
click at [605, 306] on input "search" at bounding box center [613, 309] width 165 height 26
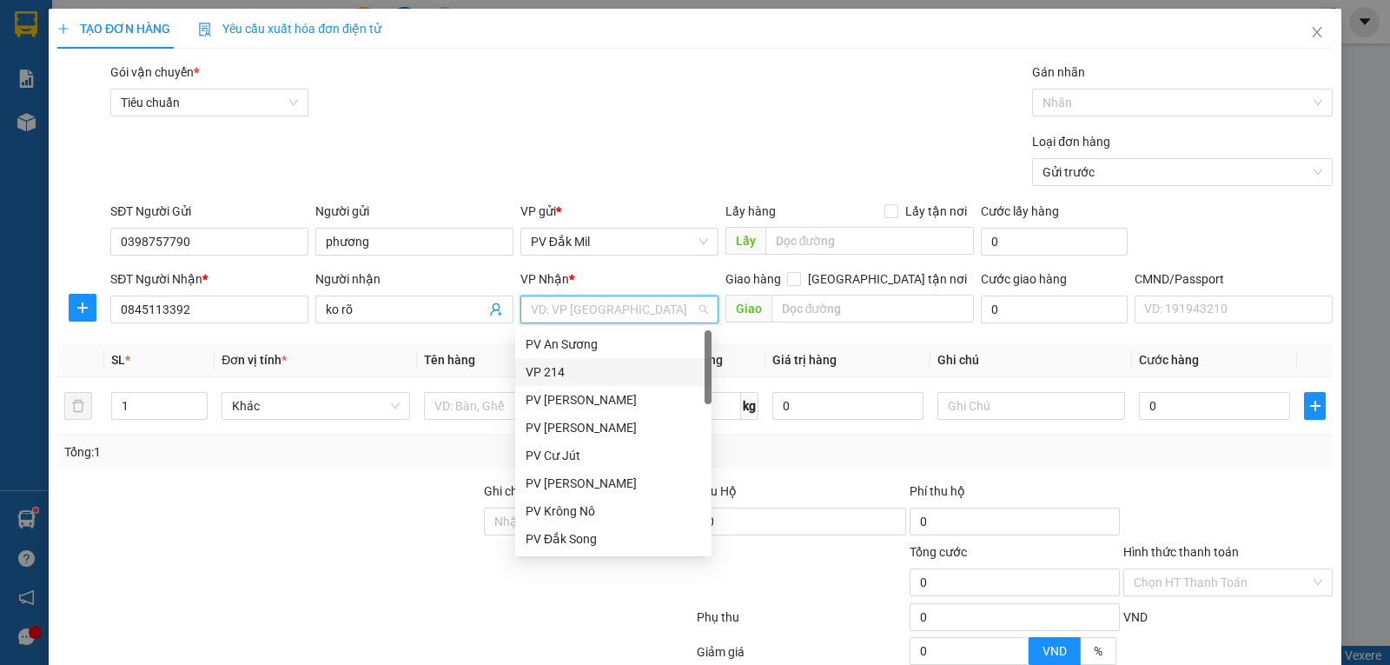
click at [564, 381] on div "VP 214" at bounding box center [613, 371] width 175 height 19
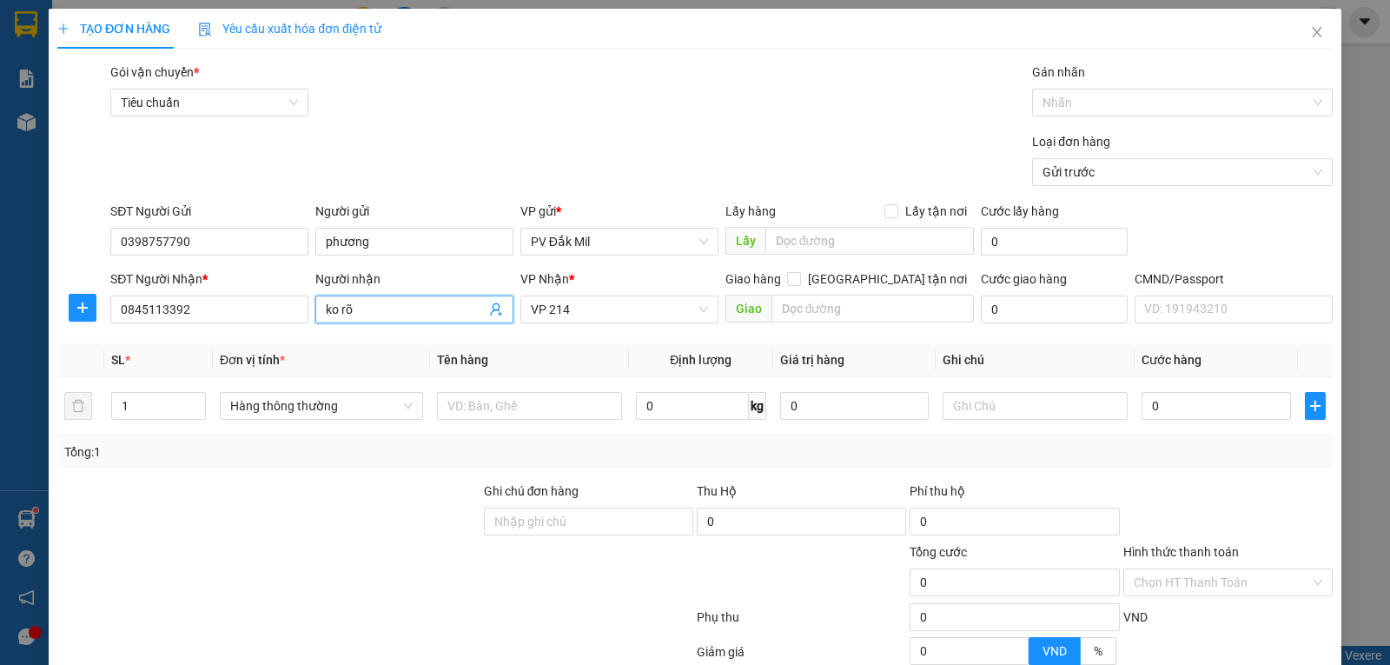
click at [373, 313] on input "ko rõ" at bounding box center [406, 309] width 160 height 19
type input "k"
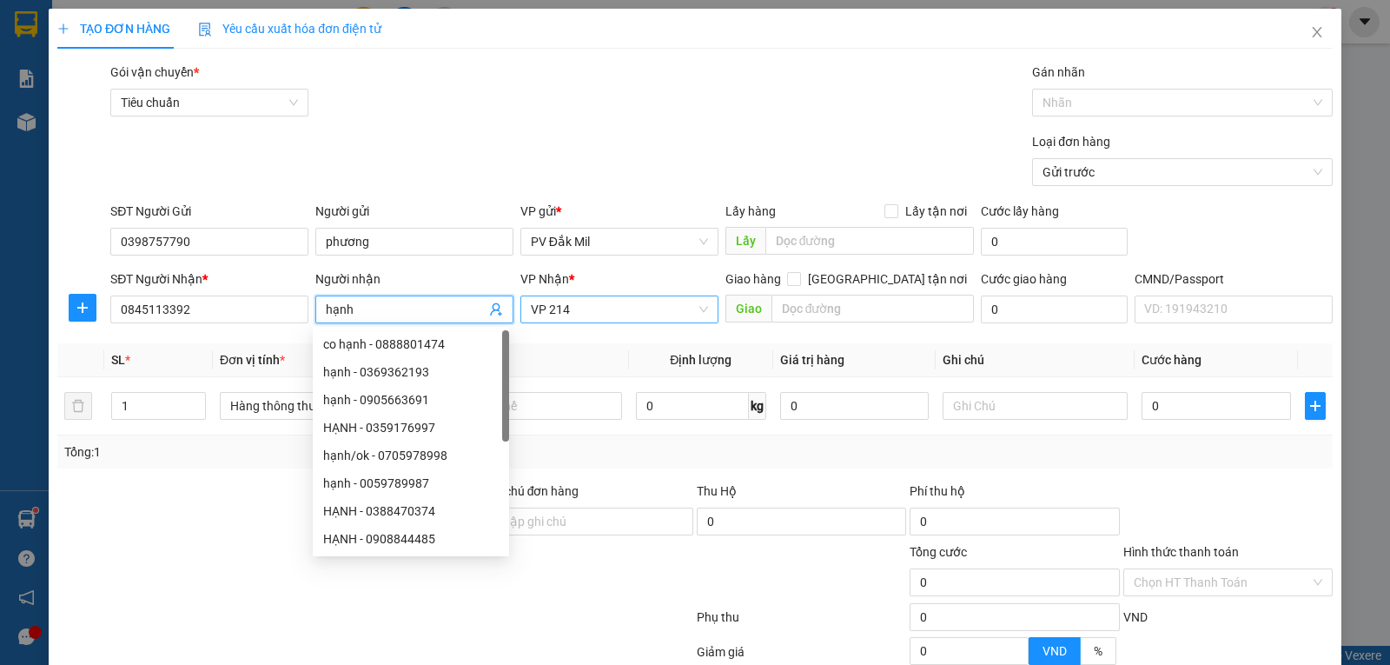
click at [599, 314] on span "VP 214" at bounding box center [619, 309] width 177 height 26
type input "hạnh"
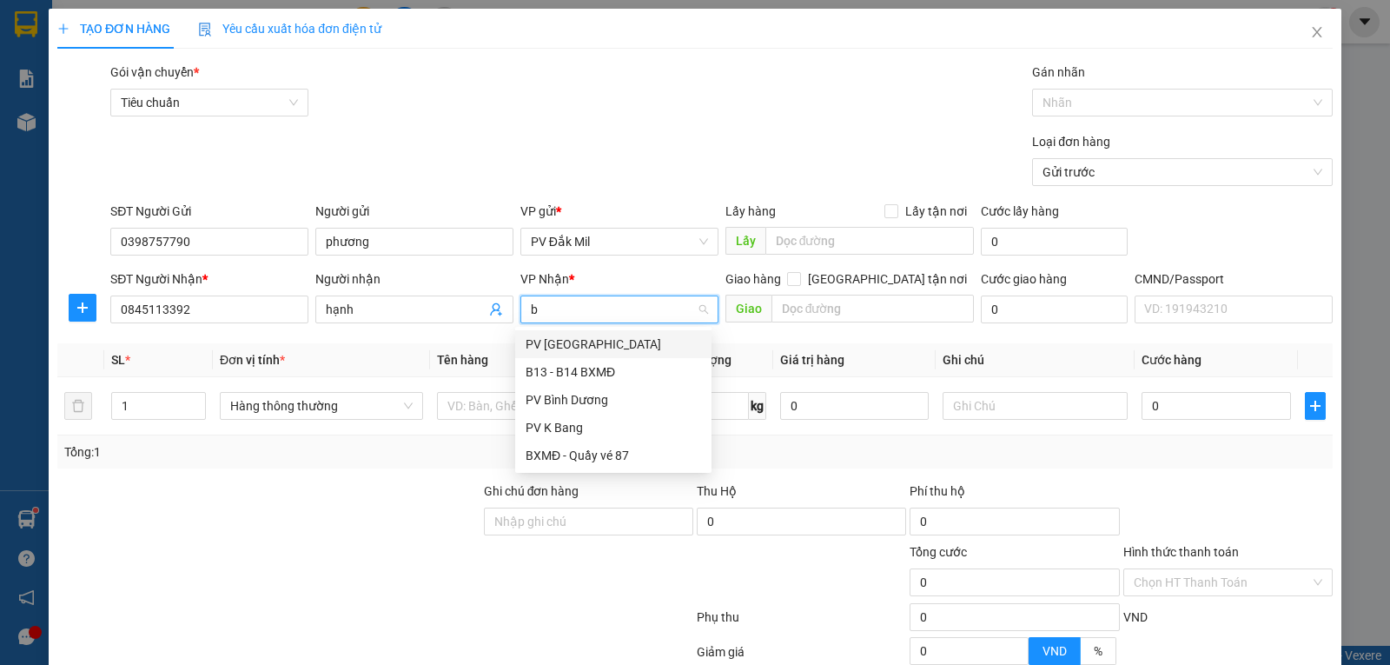
type input "bd"
click at [587, 343] on div "PV Bình Dương" at bounding box center [613, 343] width 175 height 19
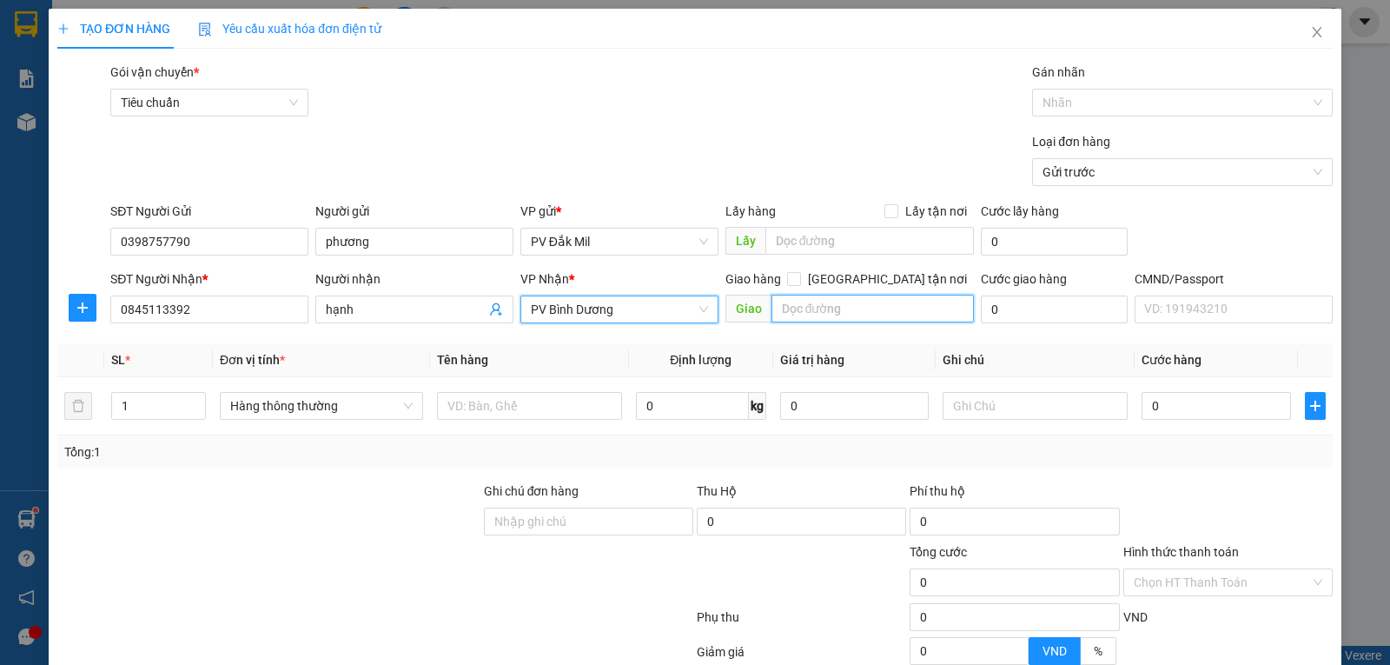
click at [806, 307] on input "text" at bounding box center [872, 309] width 203 height 28
type input "Chợ Đình"
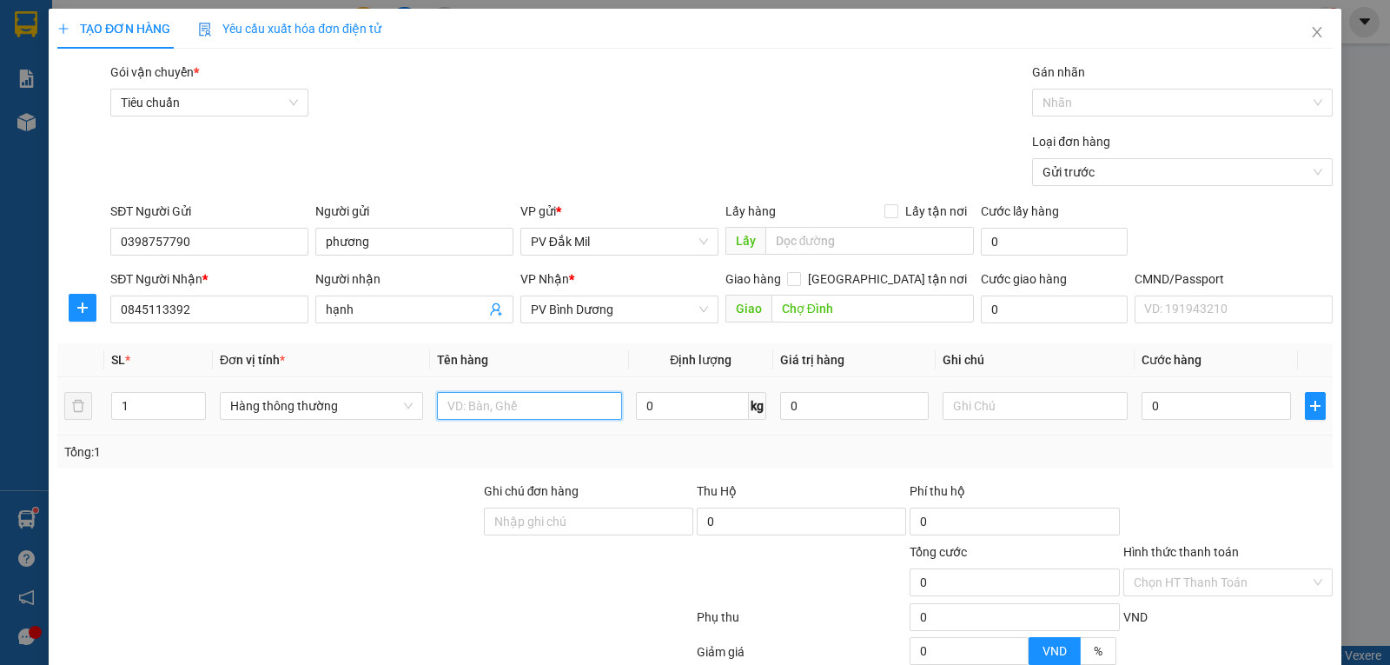
click at [481, 398] on input "text" at bounding box center [529, 406] width 185 height 28
type input "tc"
drag, startPoint x: 970, startPoint y: 407, endPoint x: 982, endPoint y: 405, distance: 11.4
click at [970, 406] on input "text" at bounding box center [1035, 406] width 185 height 28
type input "thùng"
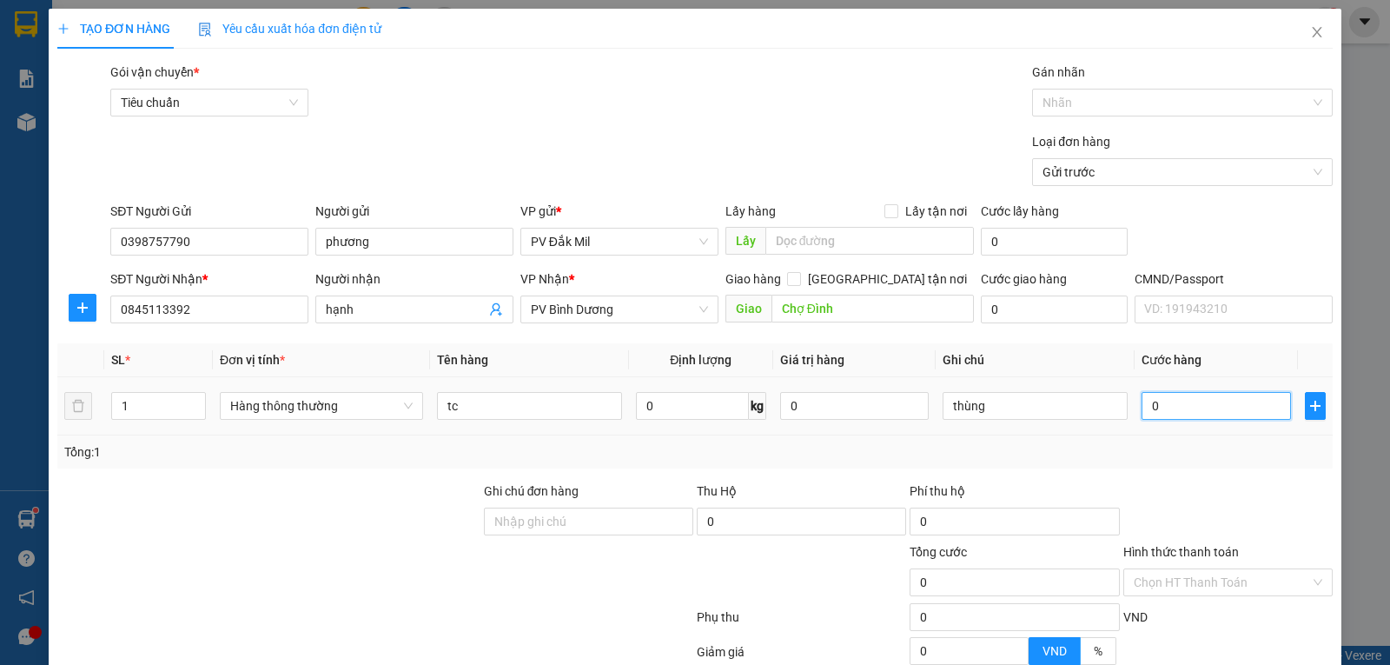
click at [1177, 404] on input "0" at bounding box center [1216, 406] width 149 height 28
type input "7"
type input "70"
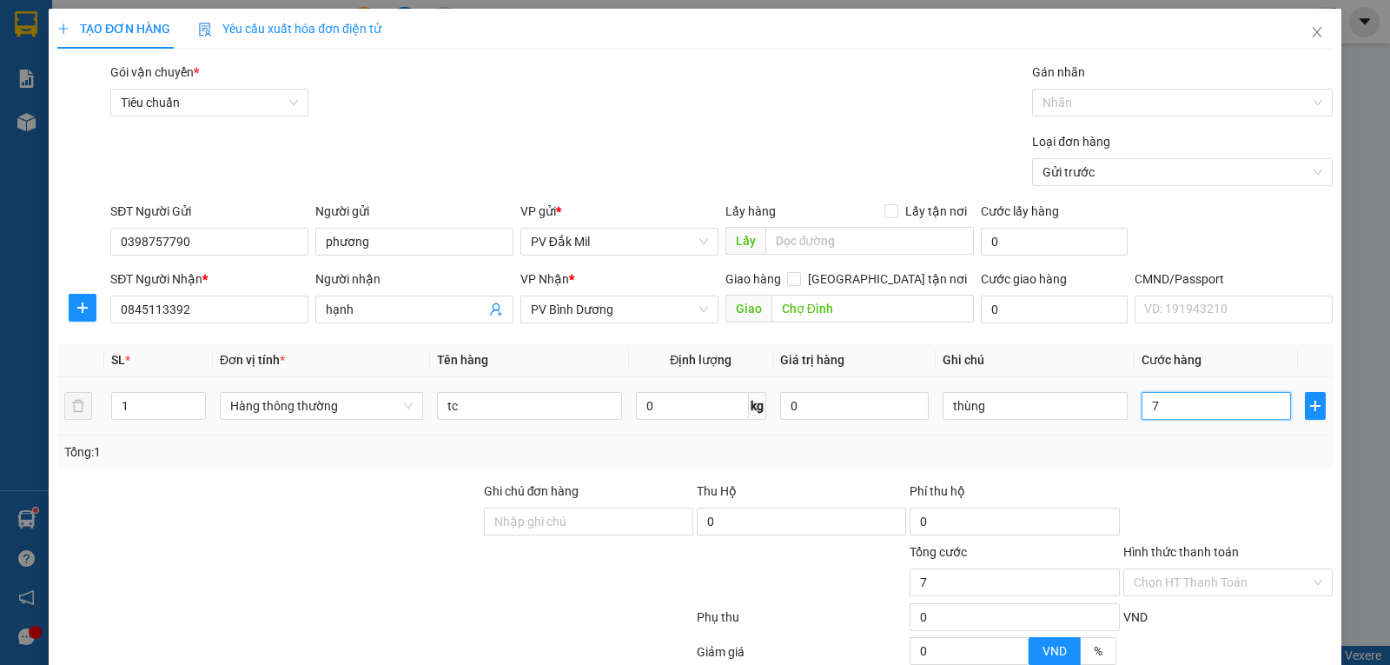
type input "70"
type input "700"
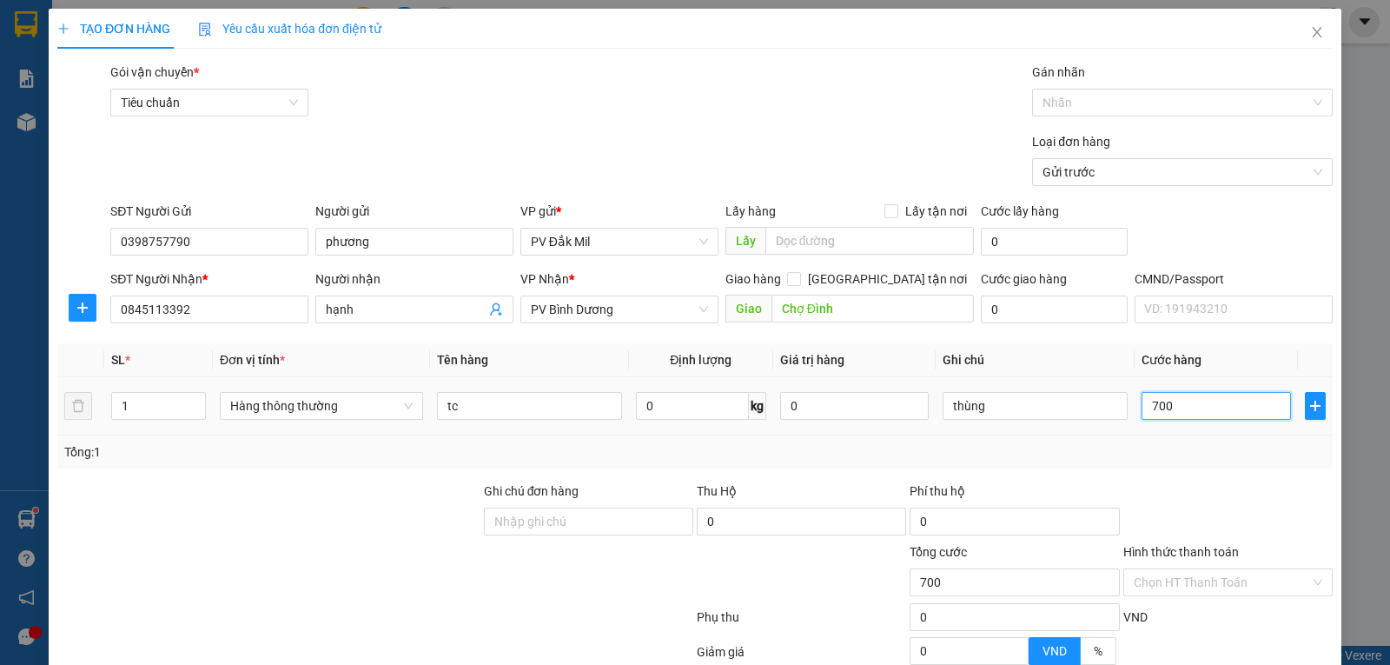
type input "7.000"
type input "70.000"
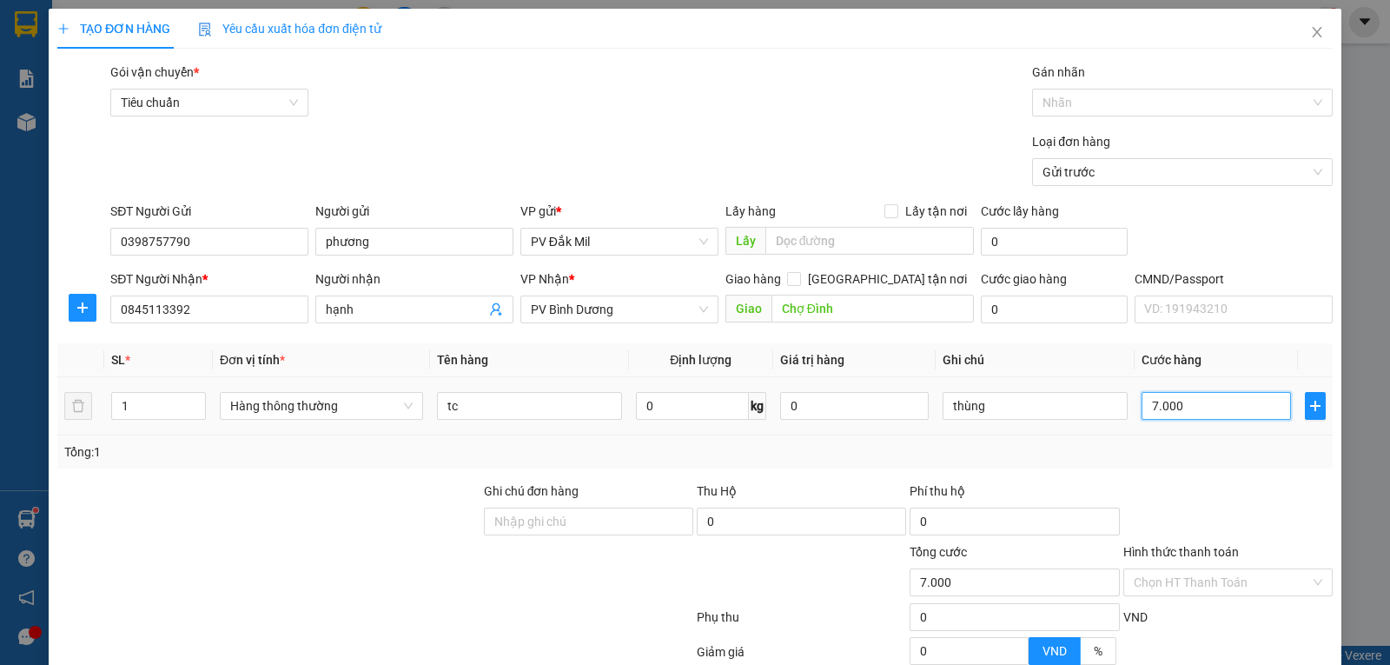
type input "70.000"
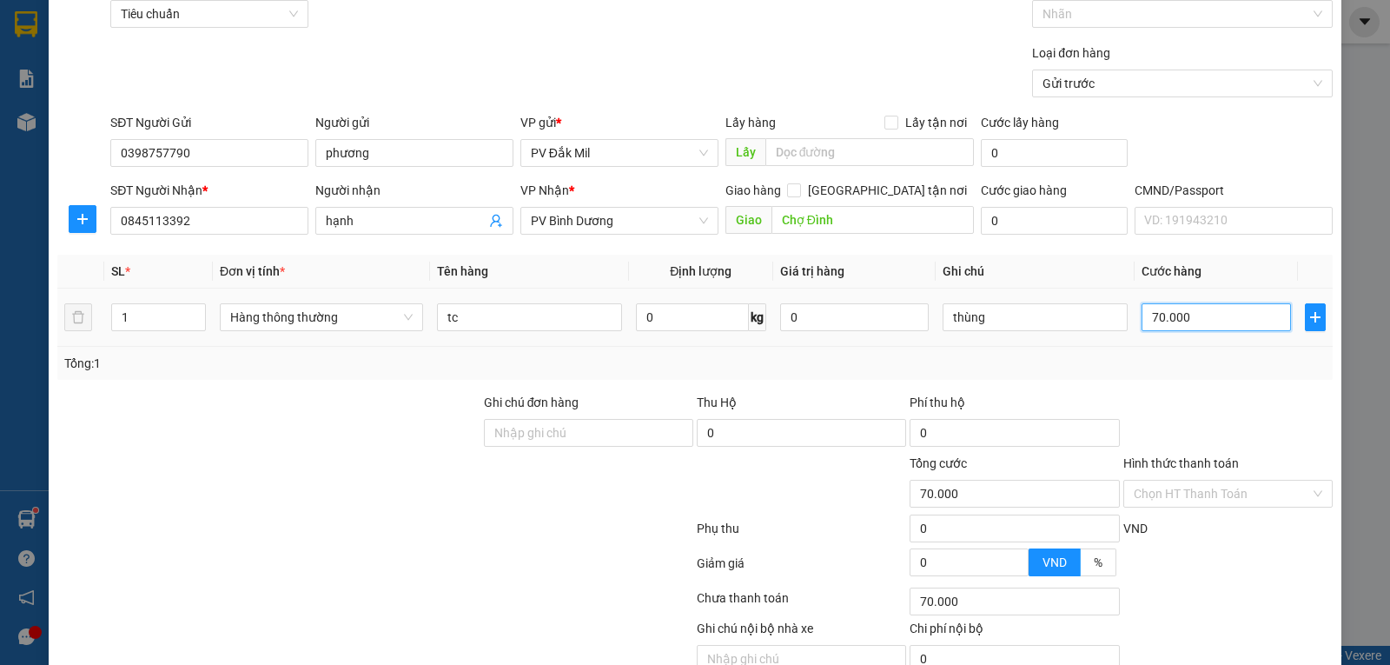
scroll to position [171, 0]
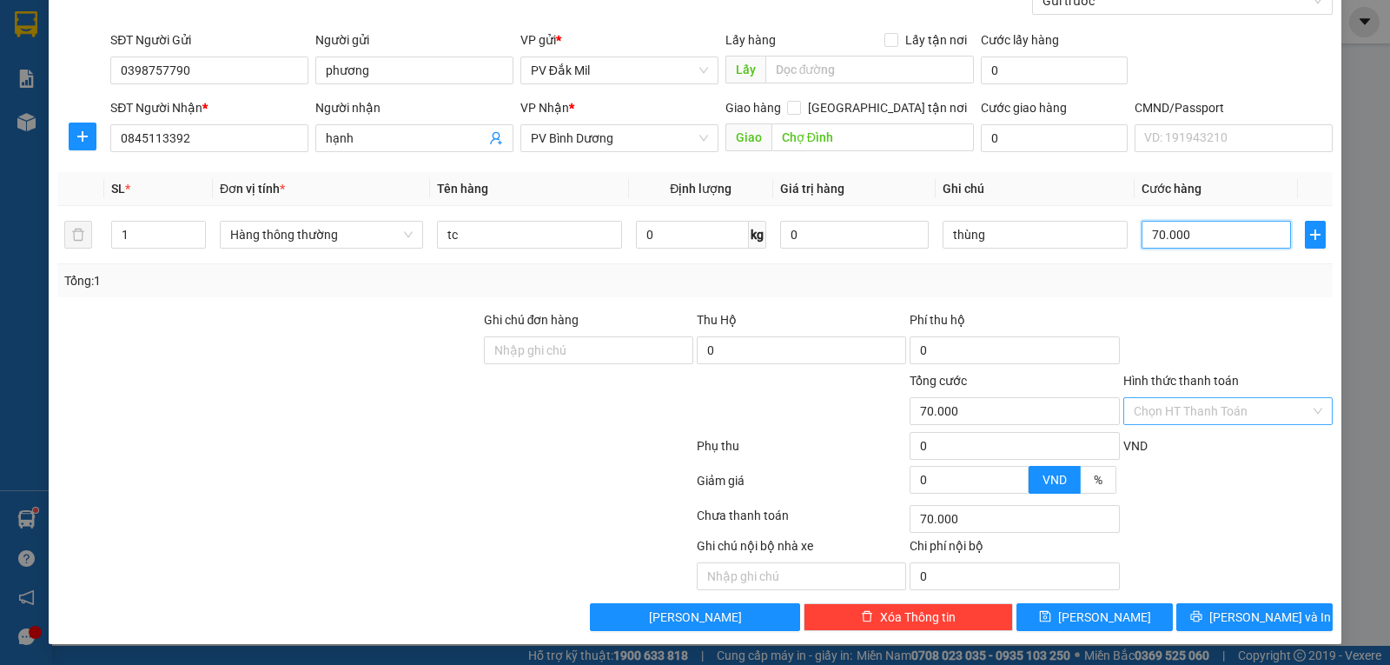
type input "70.000"
click at [1214, 406] on input "Hình thức thanh toán" at bounding box center [1222, 411] width 176 height 26
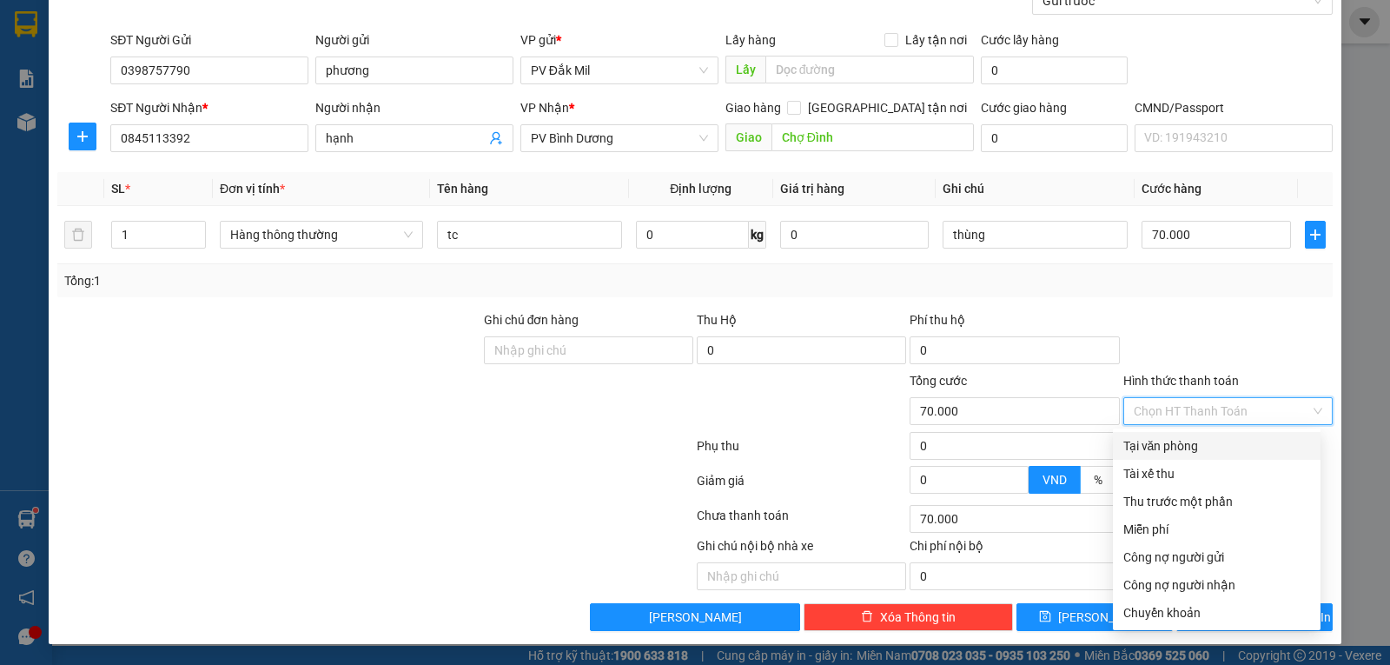
click at [1162, 443] on div "Tại văn phòng" at bounding box center [1216, 445] width 187 height 19
type input "0"
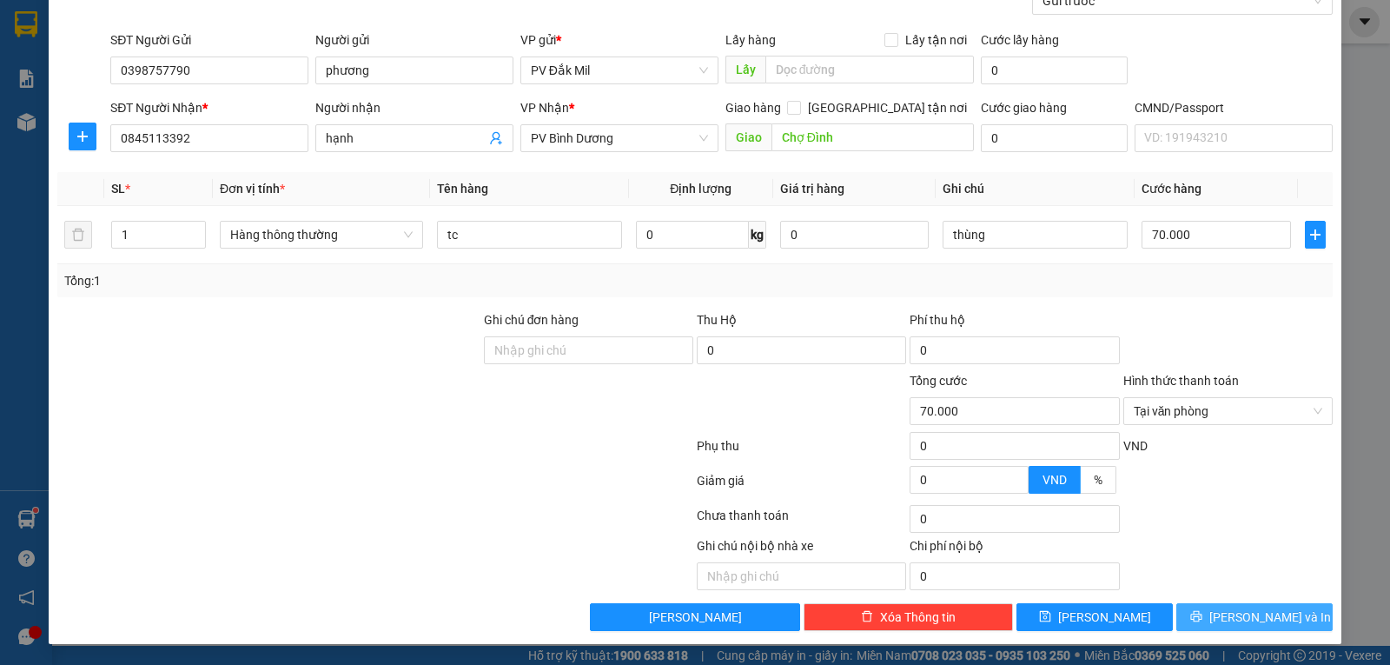
click at [1228, 608] on button "[PERSON_NAME] và In" at bounding box center [1254, 617] width 156 height 28
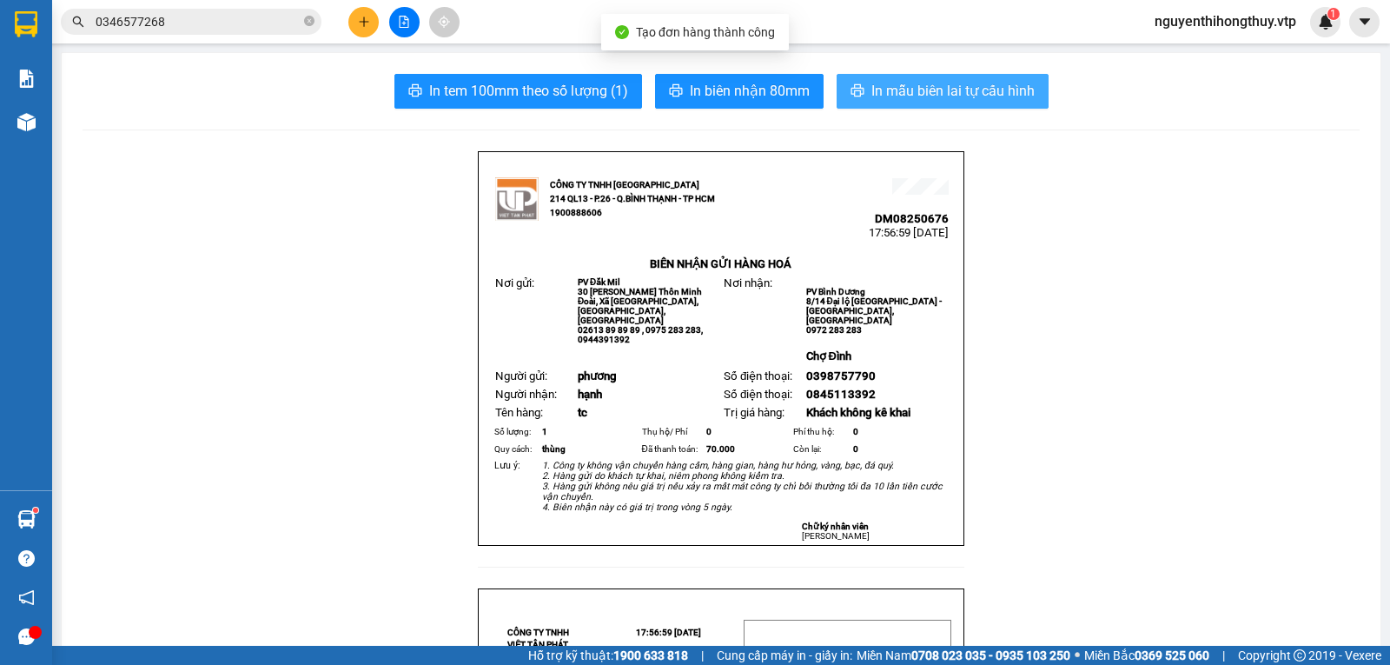
click at [902, 94] on span "In mẫu biên lai tự cấu hình" at bounding box center [952, 91] width 163 height 22
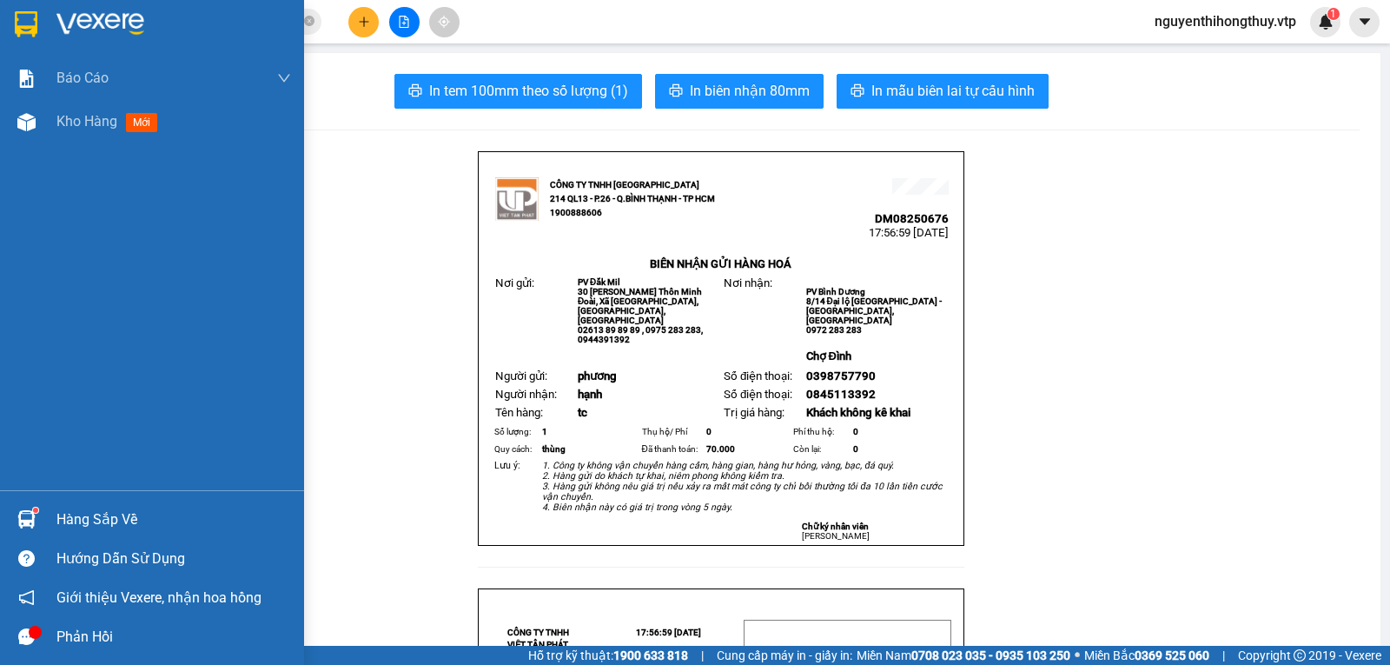
click at [19, 26] on img at bounding box center [26, 24] width 23 height 26
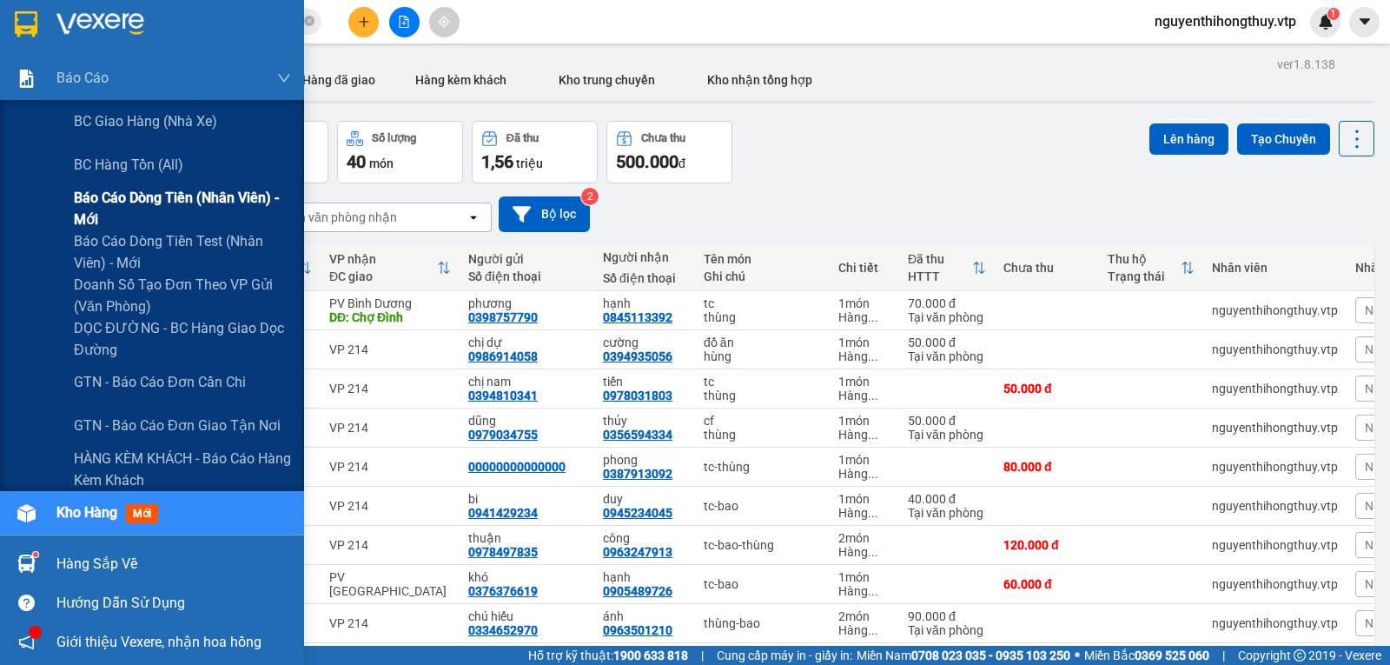
click at [137, 197] on span "Báo cáo dòng tiền (nhân viên) - mới" at bounding box center [182, 208] width 217 height 43
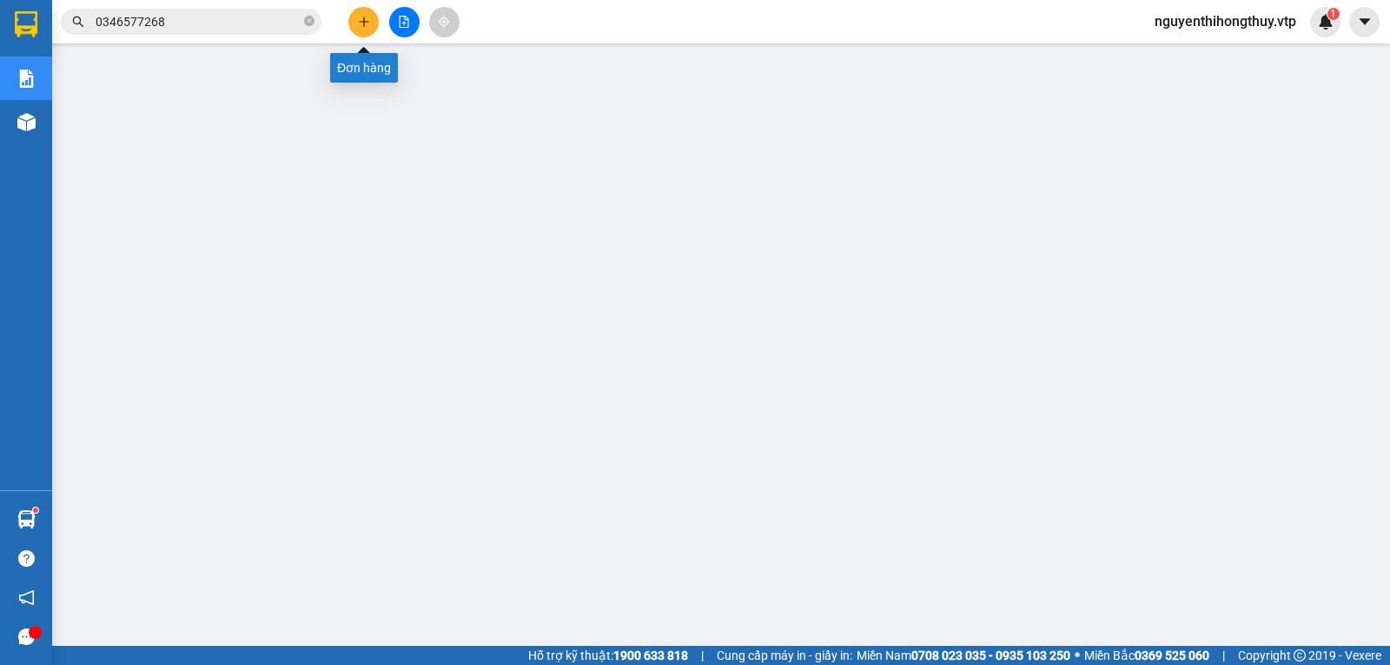
click at [362, 26] on icon "plus" at bounding box center [364, 22] width 12 height 12
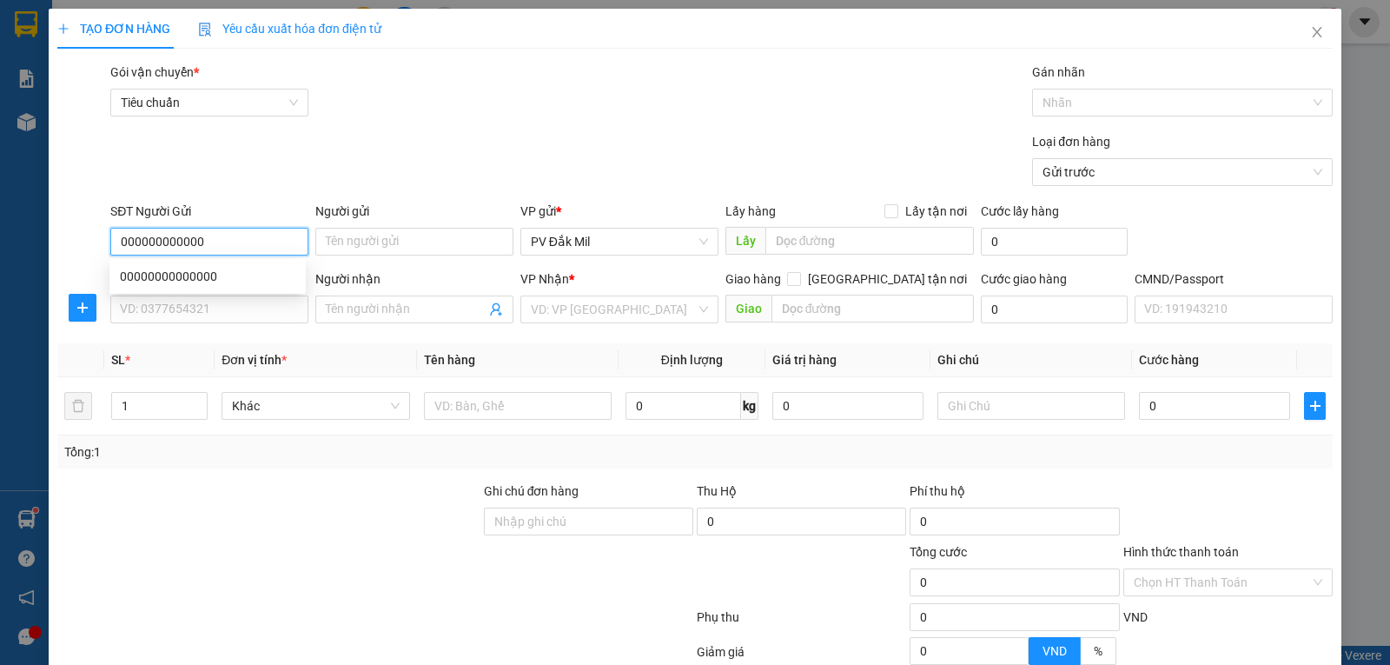
type input "000000000000"
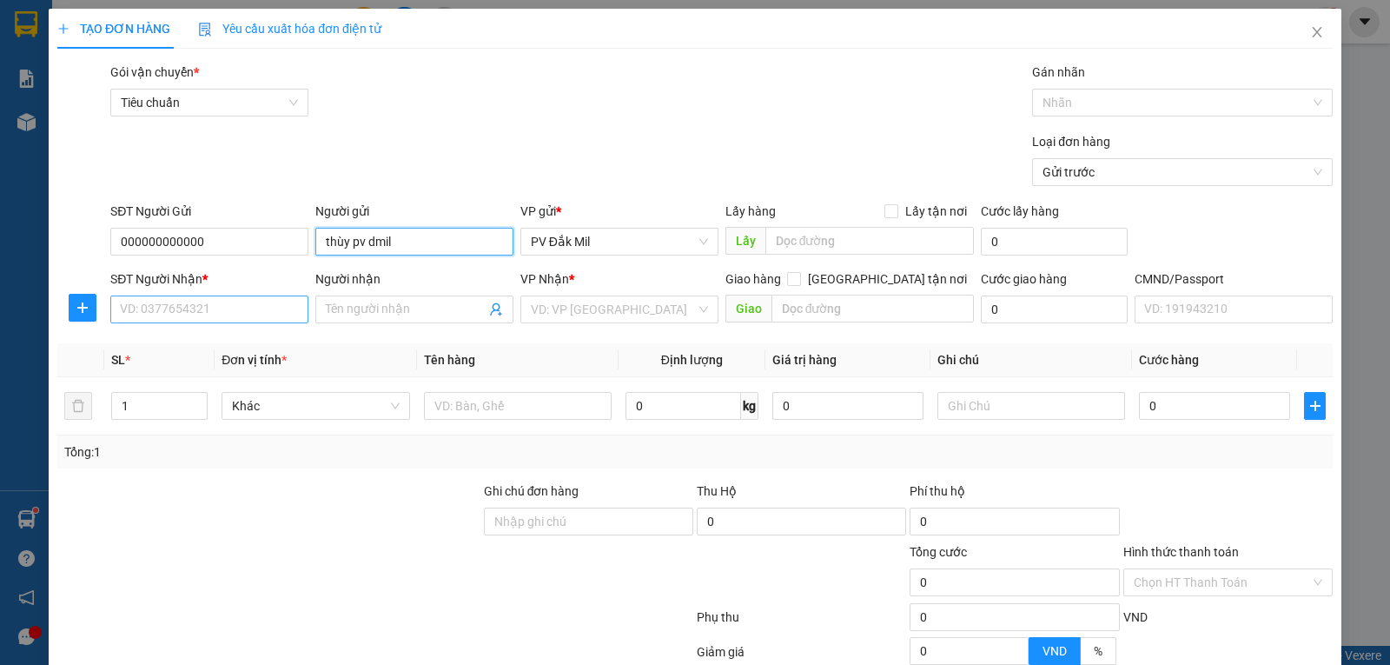
type input "thùy pv dmil"
click at [270, 301] on input "SĐT Người Nhận *" at bounding box center [209, 309] width 198 height 28
type input "00000000000"
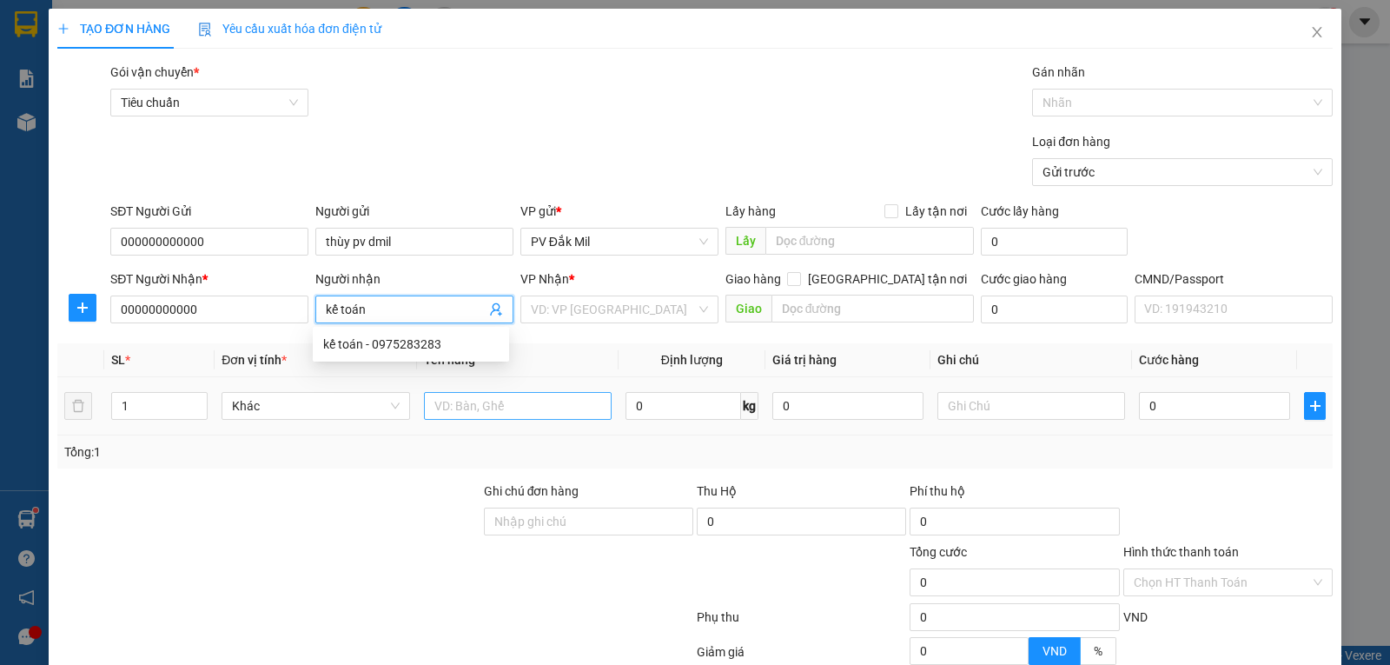
type input "kế toán"
click at [498, 404] on input "text" at bounding box center [518, 406] width 188 height 28
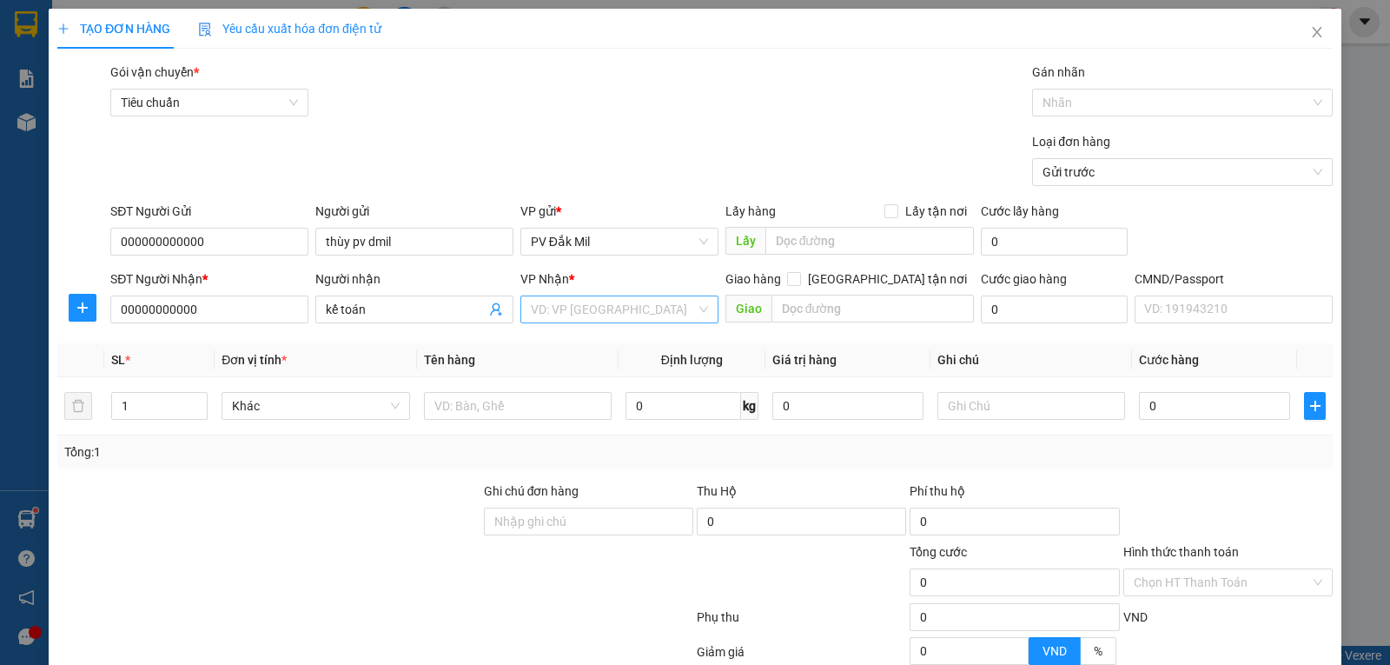
click at [567, 304] on input "search" at bounding box center [613, 309] width 165 height 26
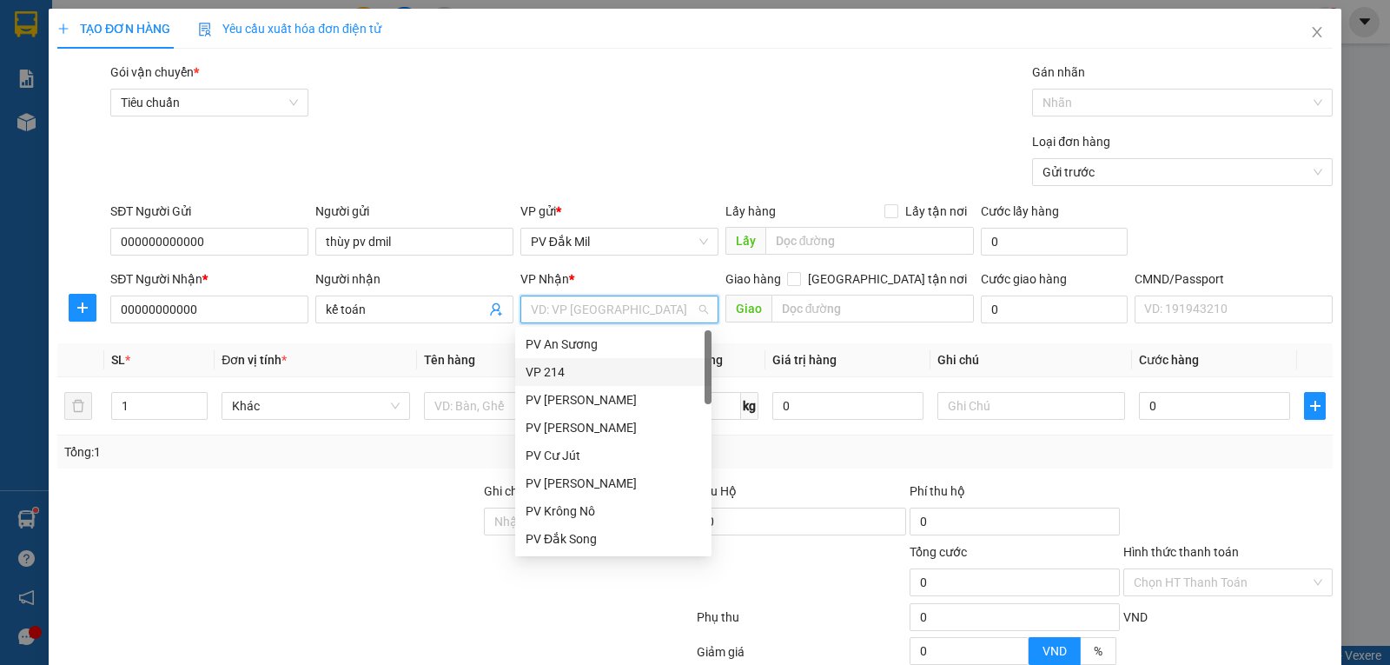
click at [559, 367] on div "VP 214" at bounding box center [613, 371] width 175 height 19
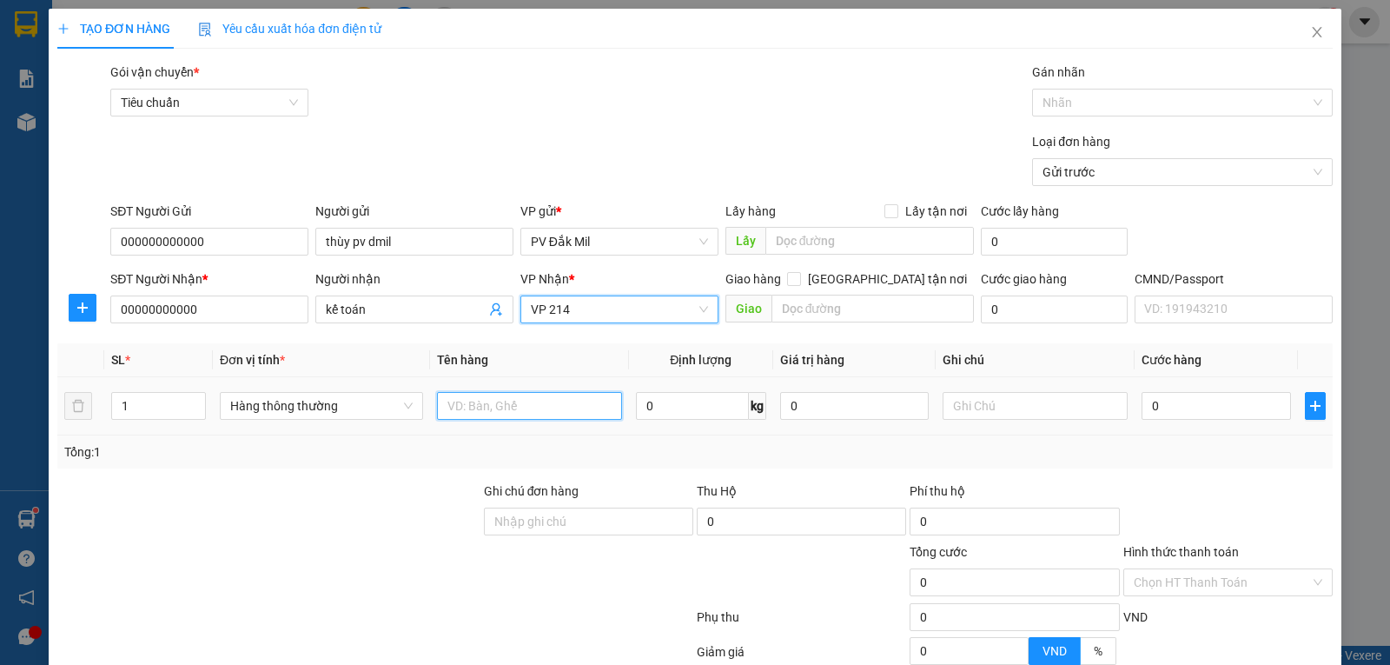
click at [492, 398] on input "text" at bounding box center [529, 406] width 185 height 28
type input "bc 15.08"
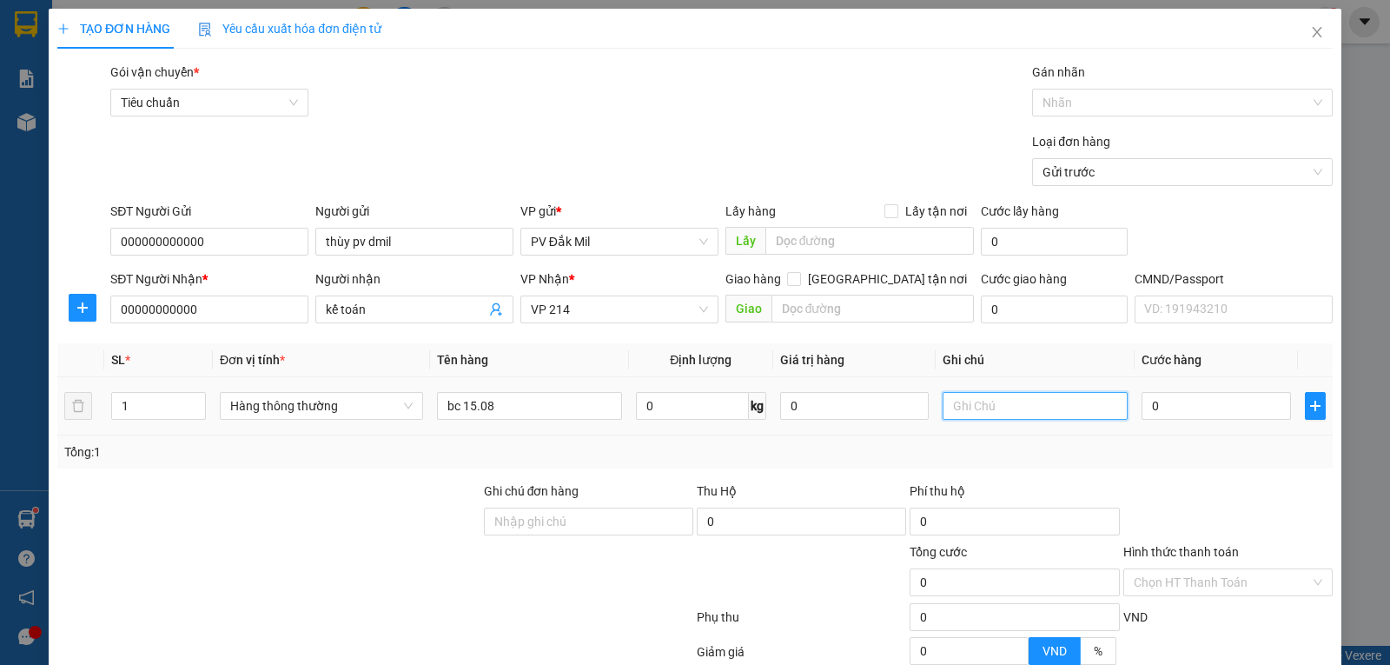
click at [1012, 396] on input "text" at bounding box center [1035, 406] width 185 height 28
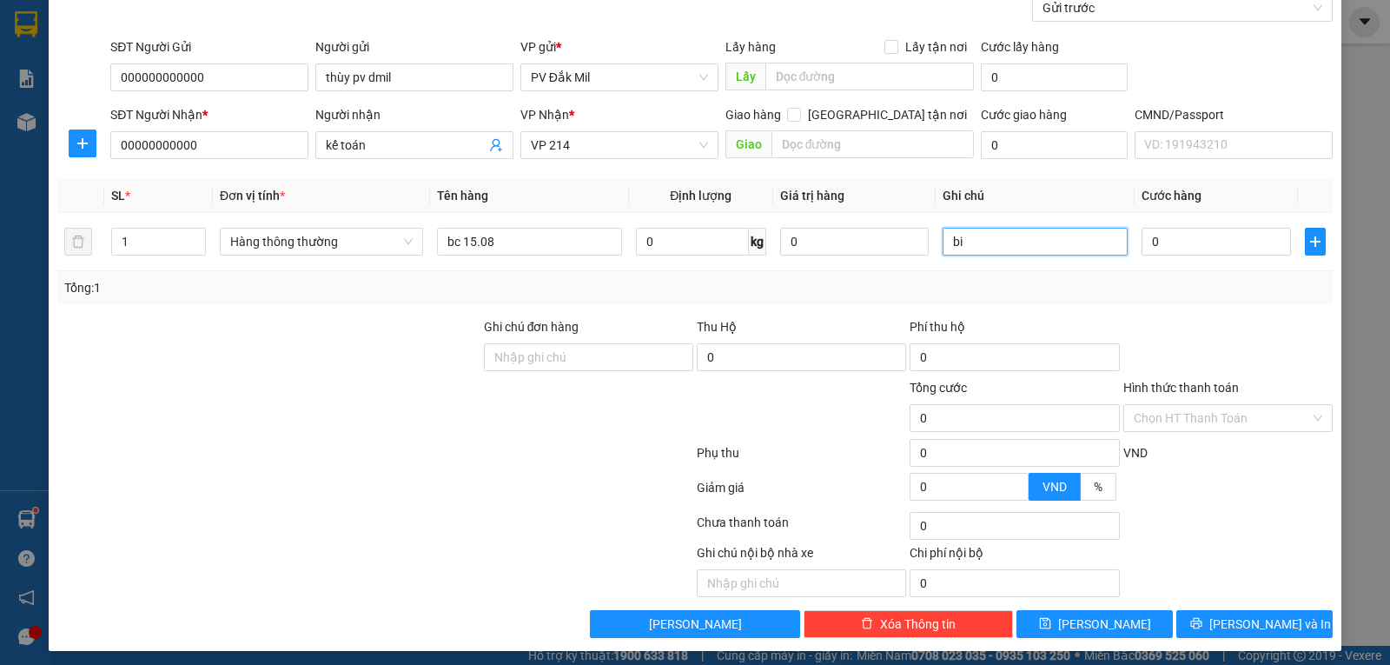
scroll to position [171, 0]
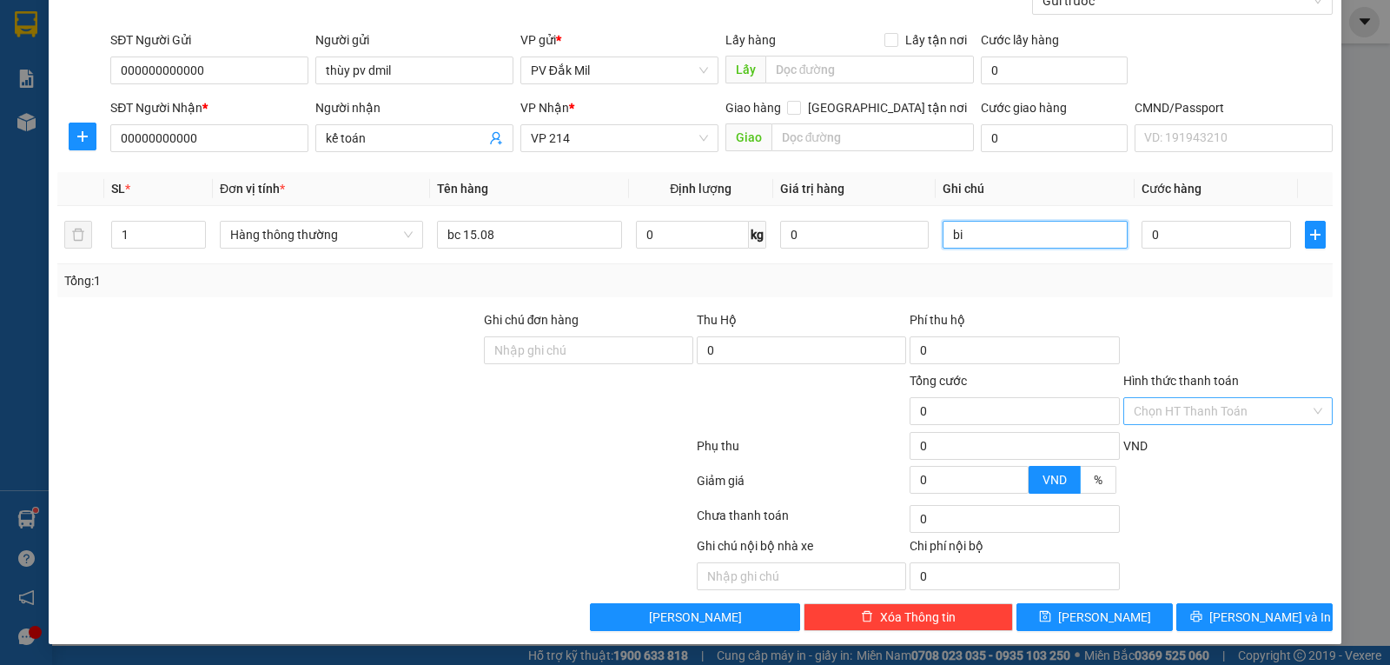
type input "bi"
click at [1197, 410] on input "Hình thức thanh toán" at bounding box center [1222, 411] width 176 height 26
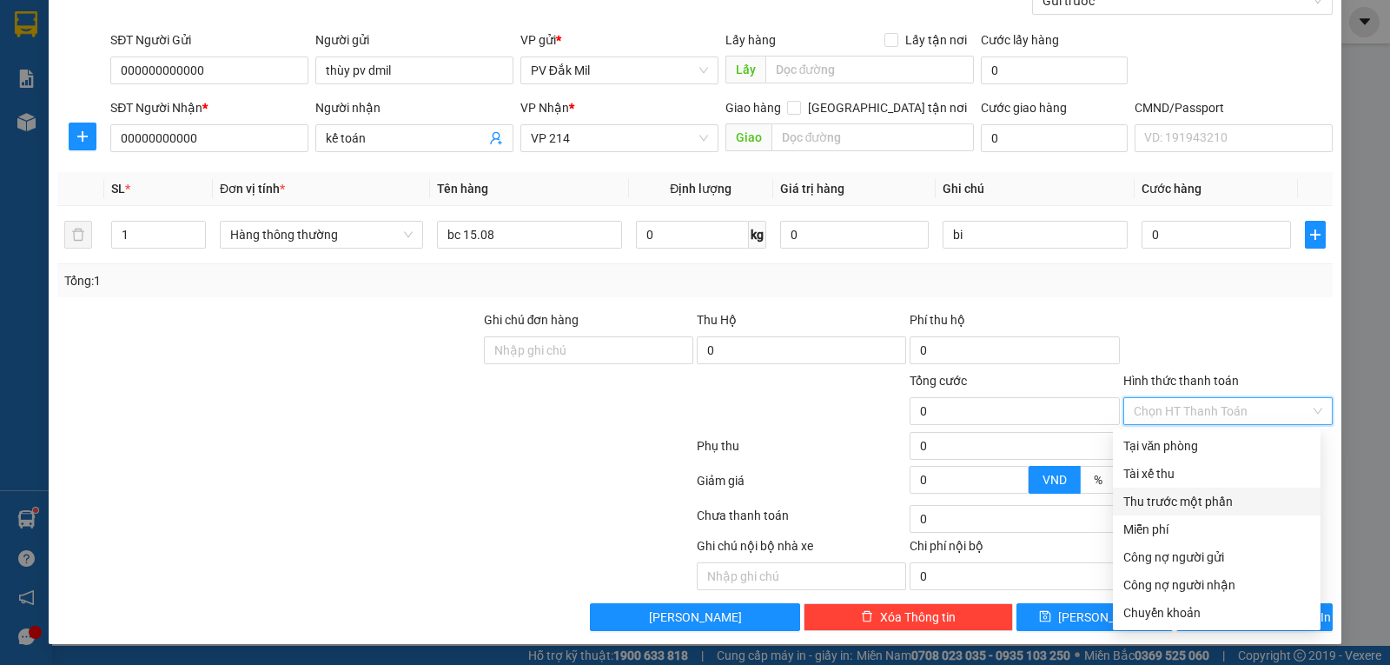
click at [1160, 514] on div "Thu trước một phần" at bounding box center [1217, 501] width 208 height 28
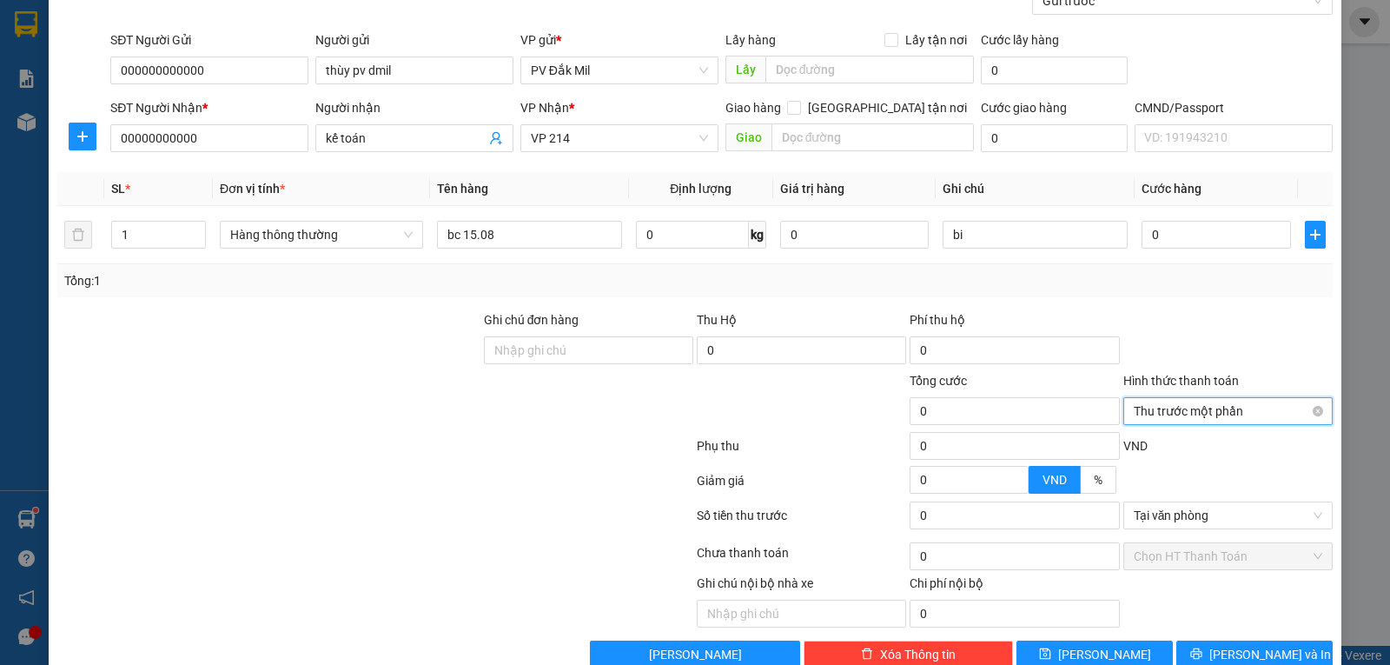
click at [1183, 417] on span "Thu trước một phần" at bounding box center [1228, 411] width 189 height 26
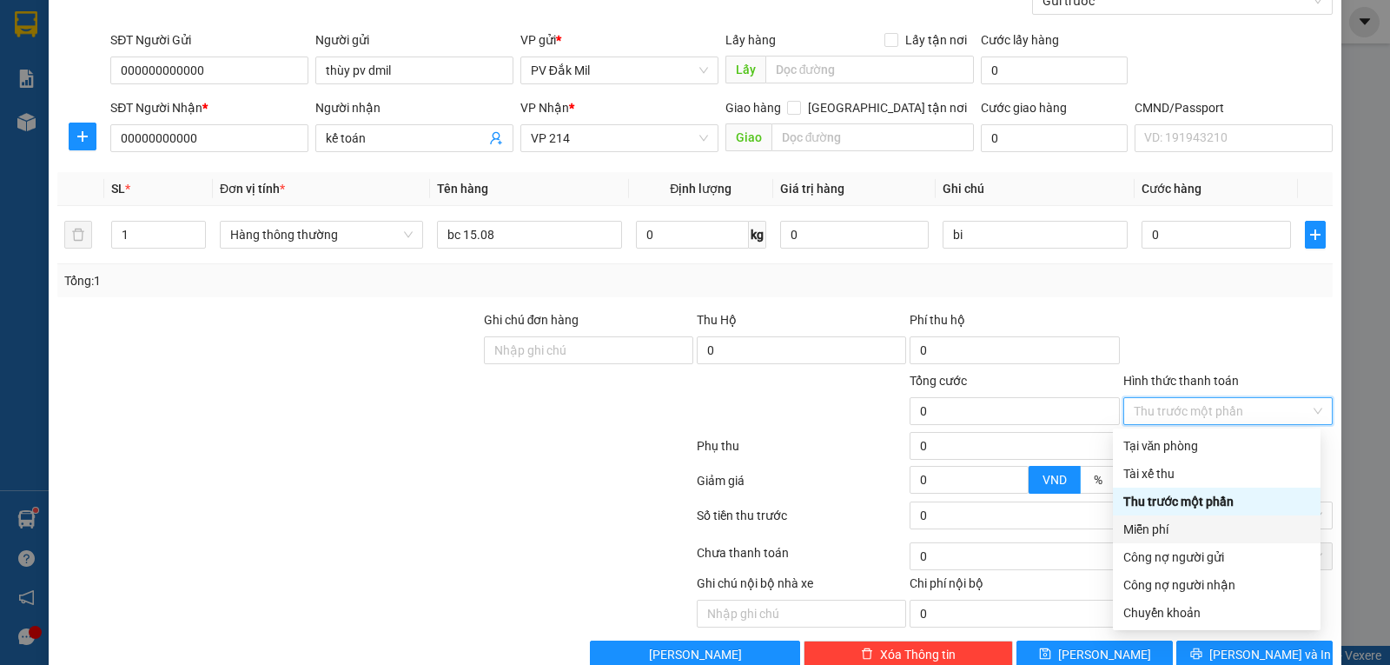
click at [1147, 528] on div "Miễn phí" at bounding box center [1216, 529] width 187 height 19
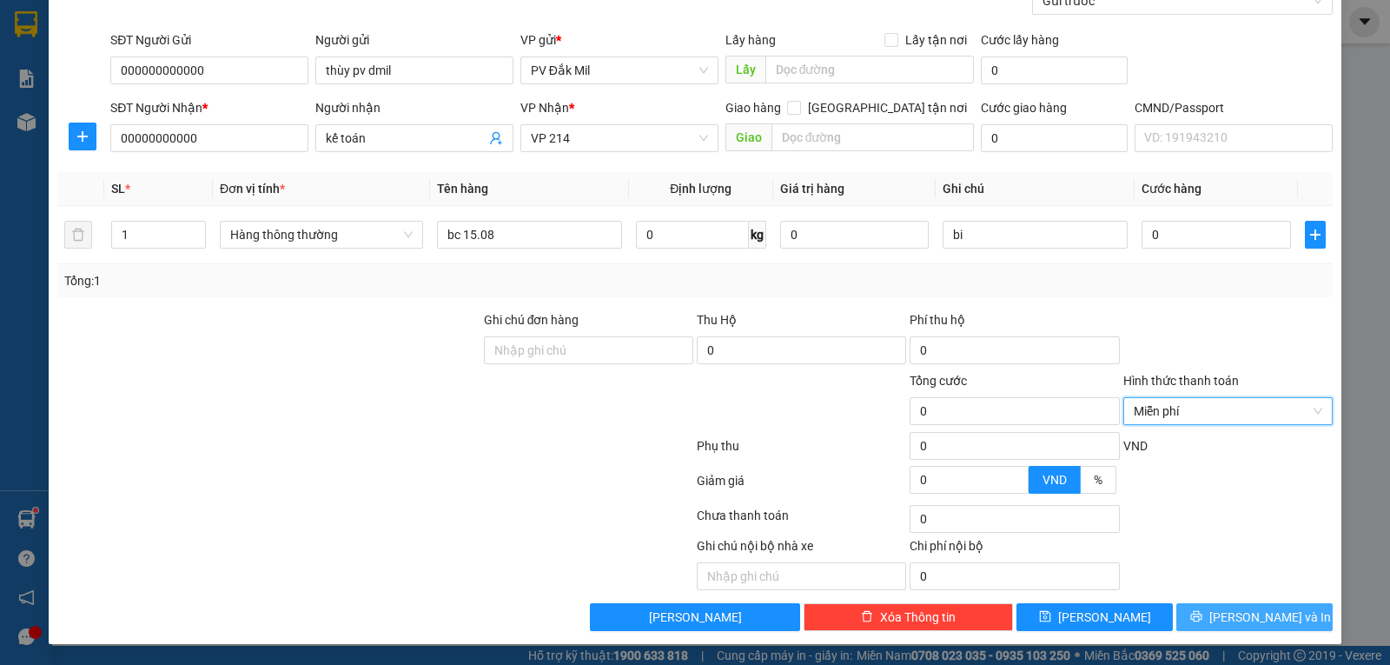
click at [1233, 623] on span "[PERSON_NAME] và In" at bounding box center [1270, 616] width 122 height 19
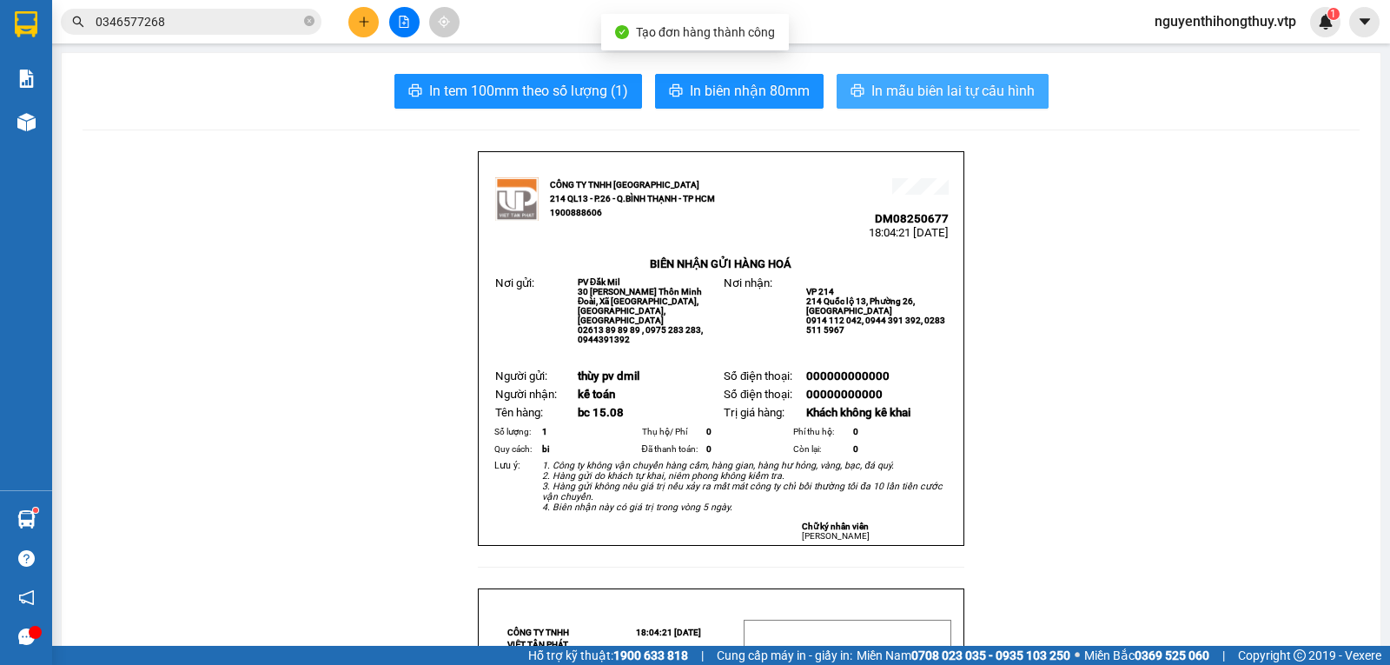
click at [946, 77] on button "In mẫu biên lai tự cấu hình" at bounding box center [943, 91] width 212 height 35
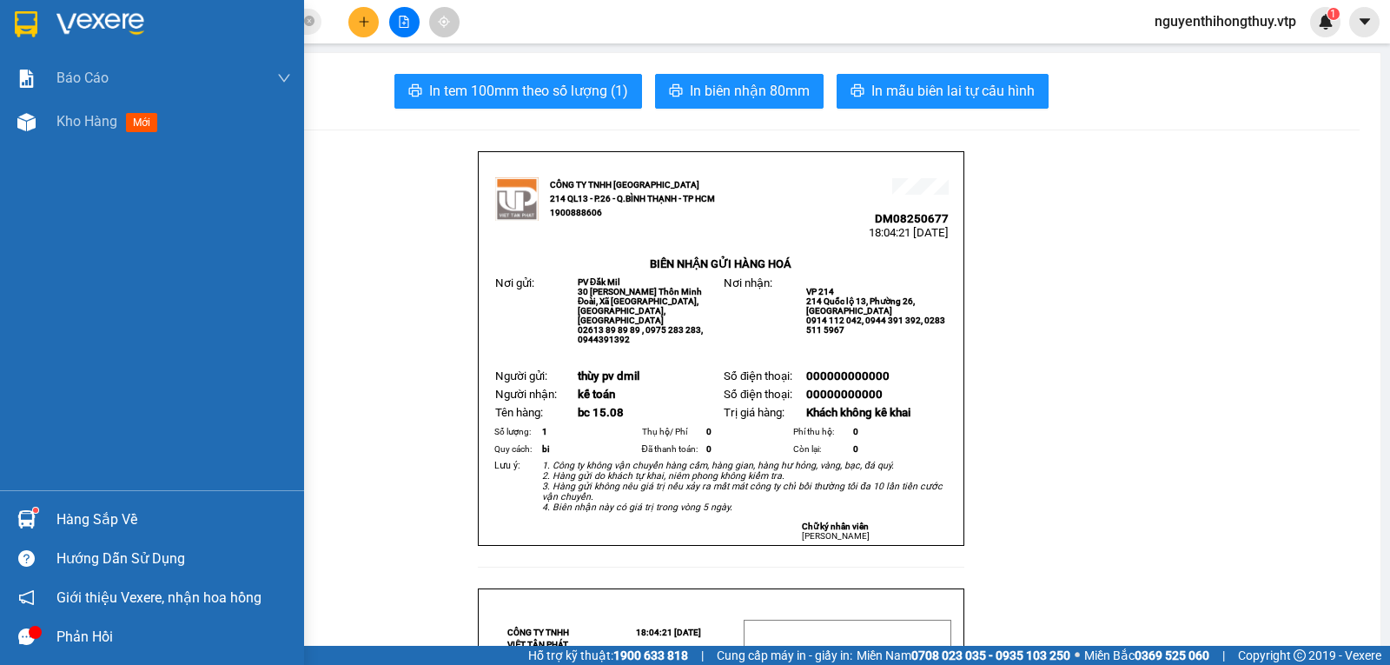
click at [30, 27] on img at bounding box center [26, 24] width 23 height 26
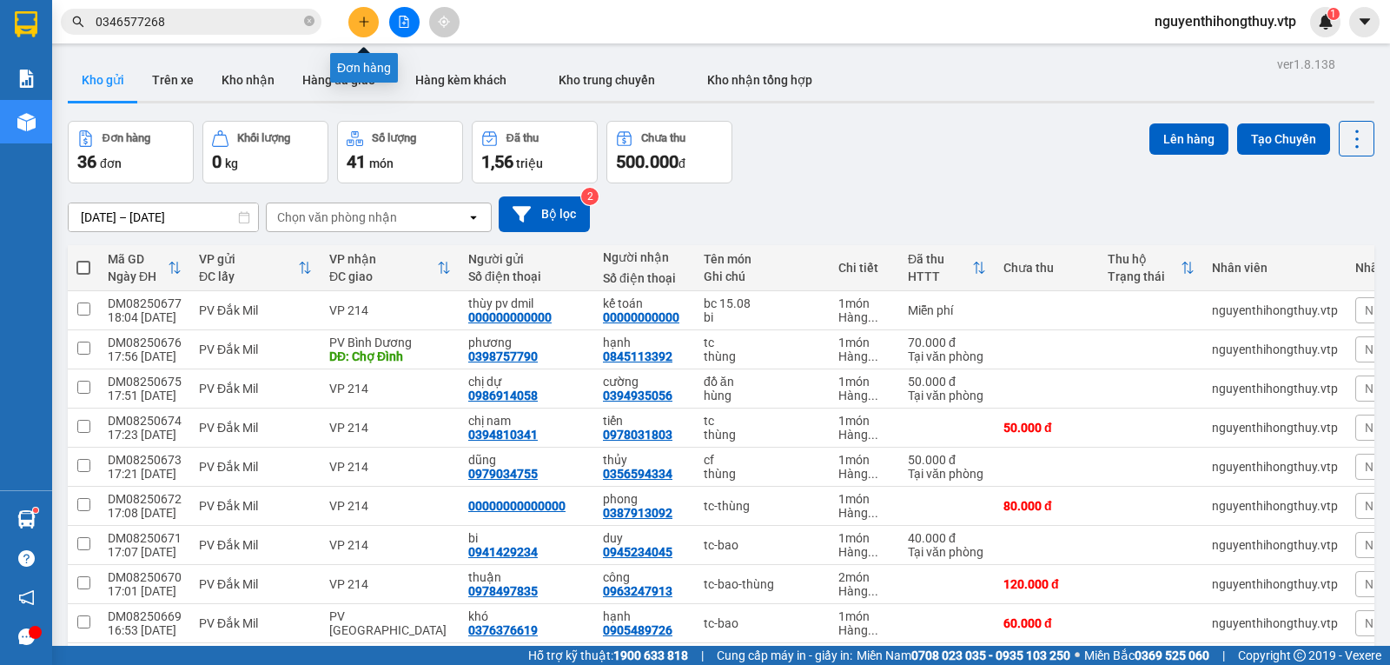
click at [356, 23] on button at bounding box center [363, 22] width 30 height 30
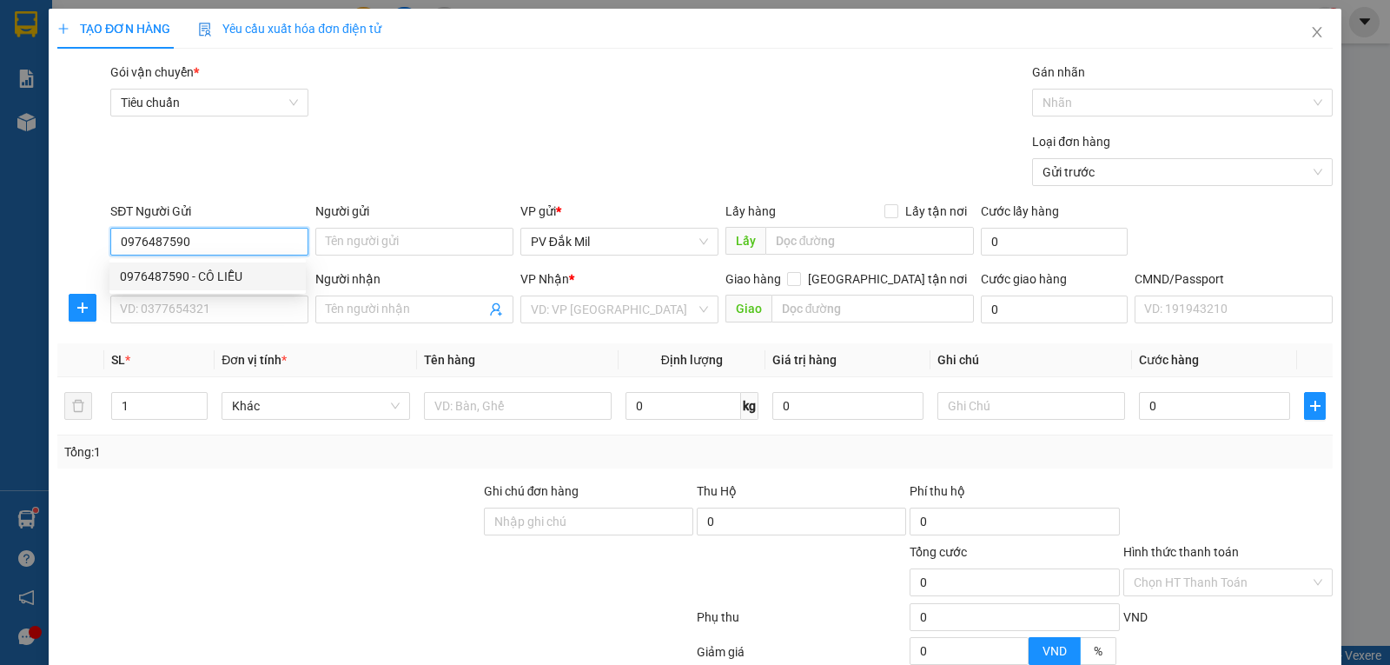
type input "0976487585"
type input "chú tiến"
type input "0903124407"
type input "thương"
type input "pv bd"
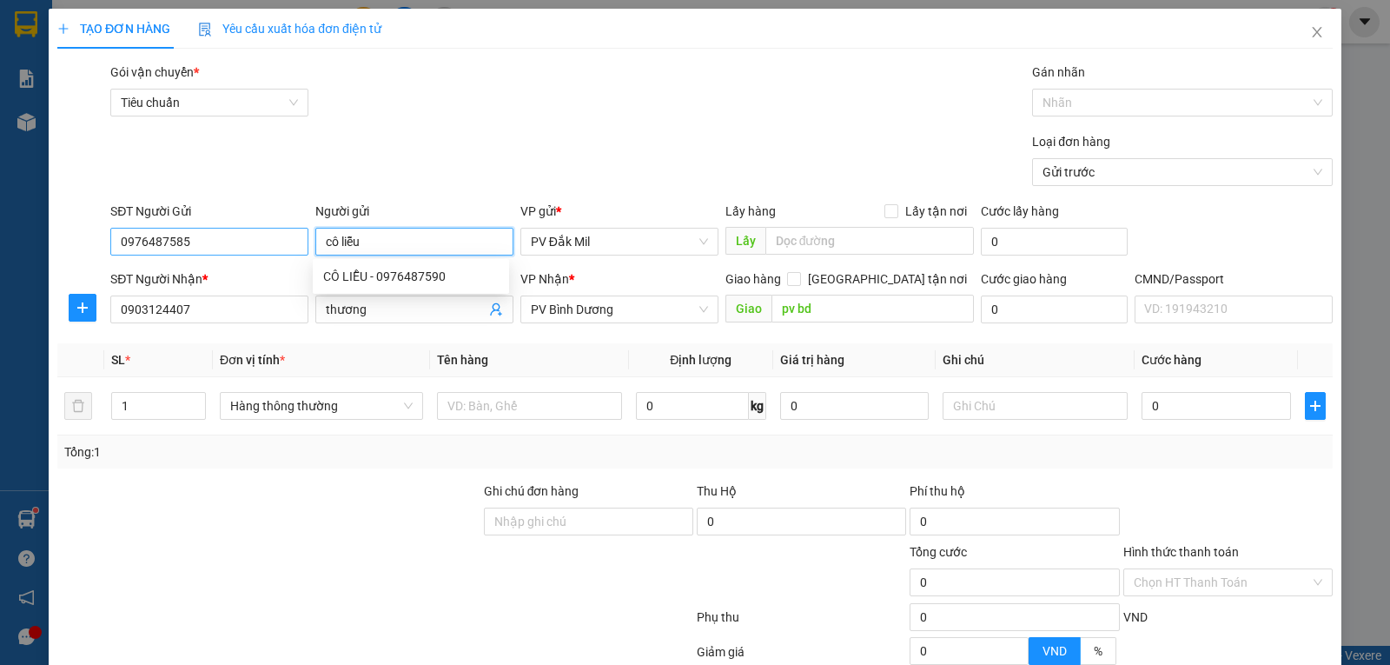
type input "cô liễu"
click at [194, 239] on input "0976487585" at bounding box center [209, 242] width 198 height 28
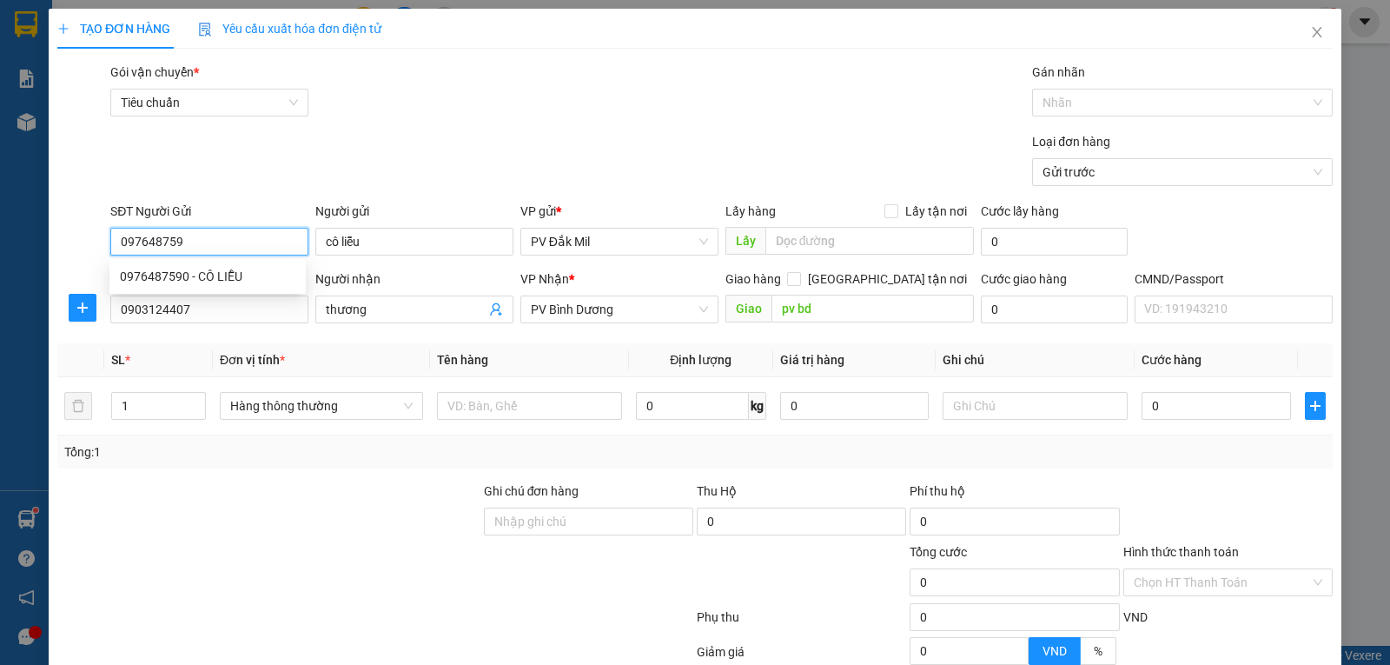
type input "0976487590"
click at [202, 281] on div "0976487590 - CÔ LIỄU" at bounding box center [207, 276] width 175 height 19
type input "CÔ LIỄU"
type input "0976487590"
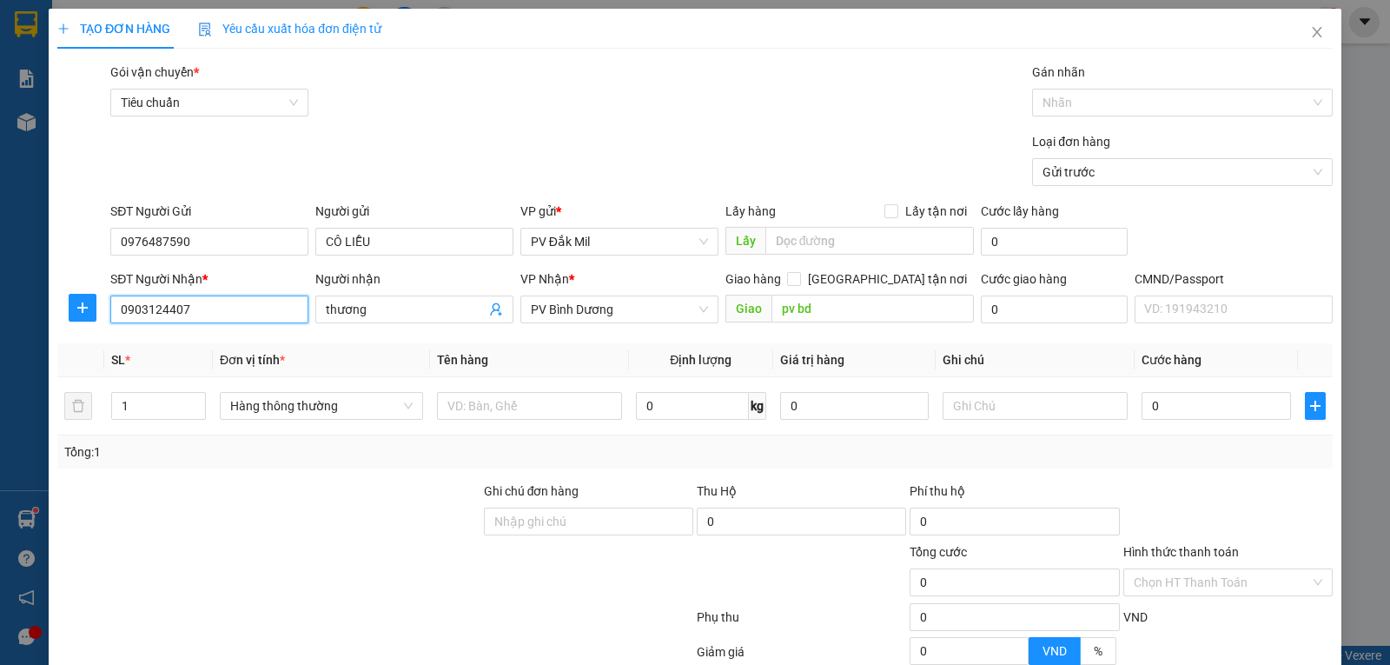
click at [215, 311] on input "0903124407" at bounding box center [209, 309] width 198 height 28
drag, startPoint x: 216, startPoint y: 308, endPoint x: 83, endPoint y: 308, distance: 132.9
click at [83, 308] on div "SĐT Người Nhận * 0903124407 0903124407 Người nhận thương VP Nhận * PV Bình Dươn…" at bounding box center [695, 299] width 1279 height 61
type input "0336314094"
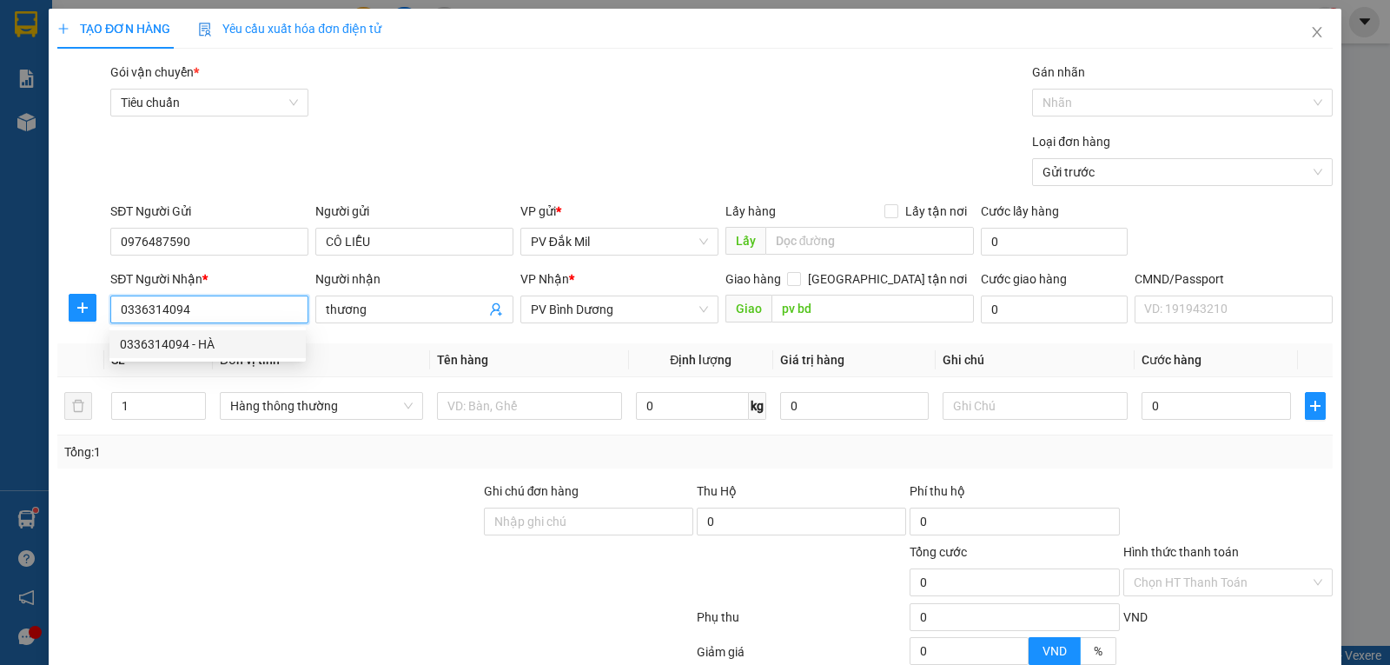
click at [146, 345] on div "0336314094 - HÀ" at bounding box center [207, 343] width 175 height 19
type input "HÀ"
type input "0336314094"
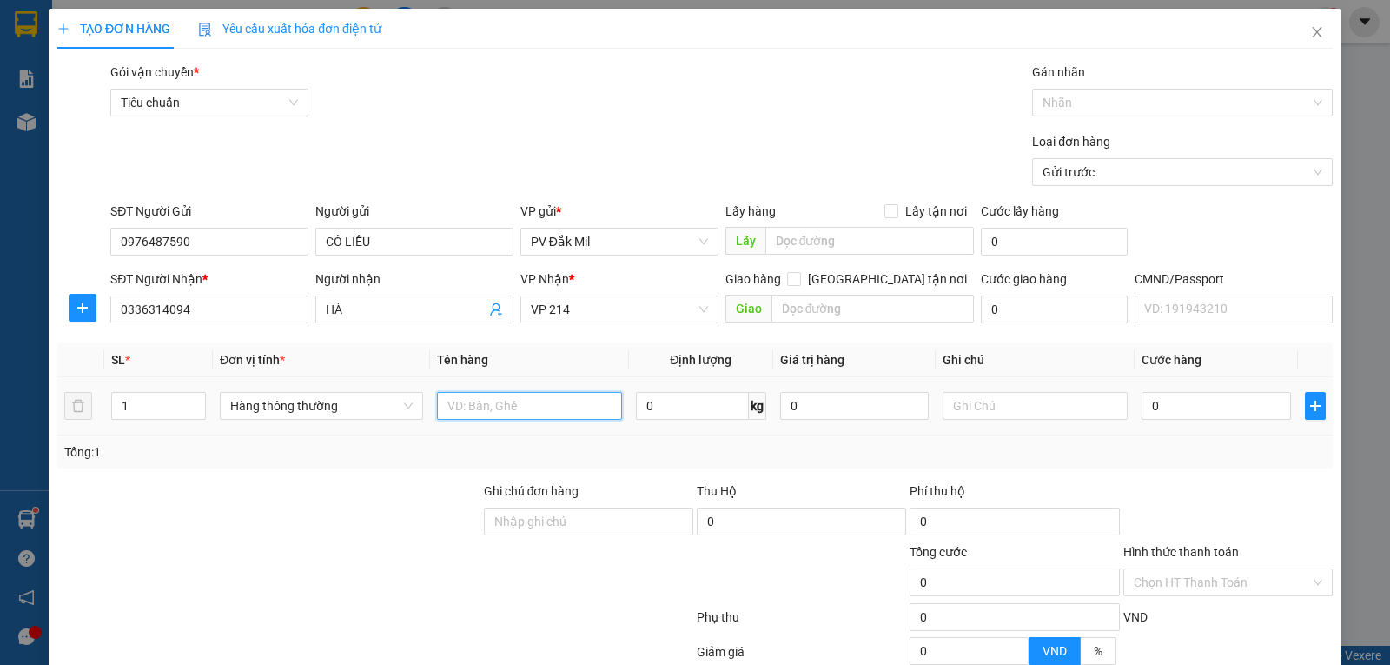
click at [501, 407] on input "text" at bounding box center [529, 406] width 185 height 28
type input "d"
type input "đò ăn"
type input "kiện"
click at [1189, 407] on input "0" at bounding box center [1216, 406] width 149 height 28
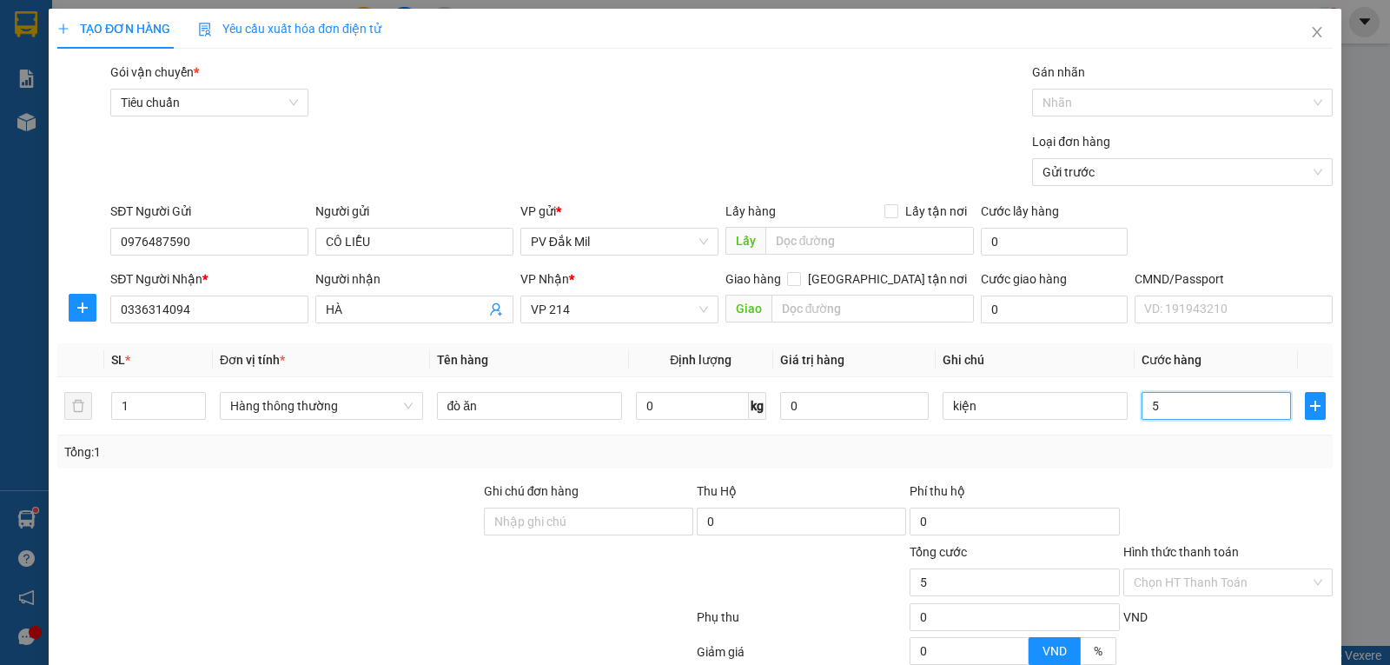
type input "5"
type input "50"
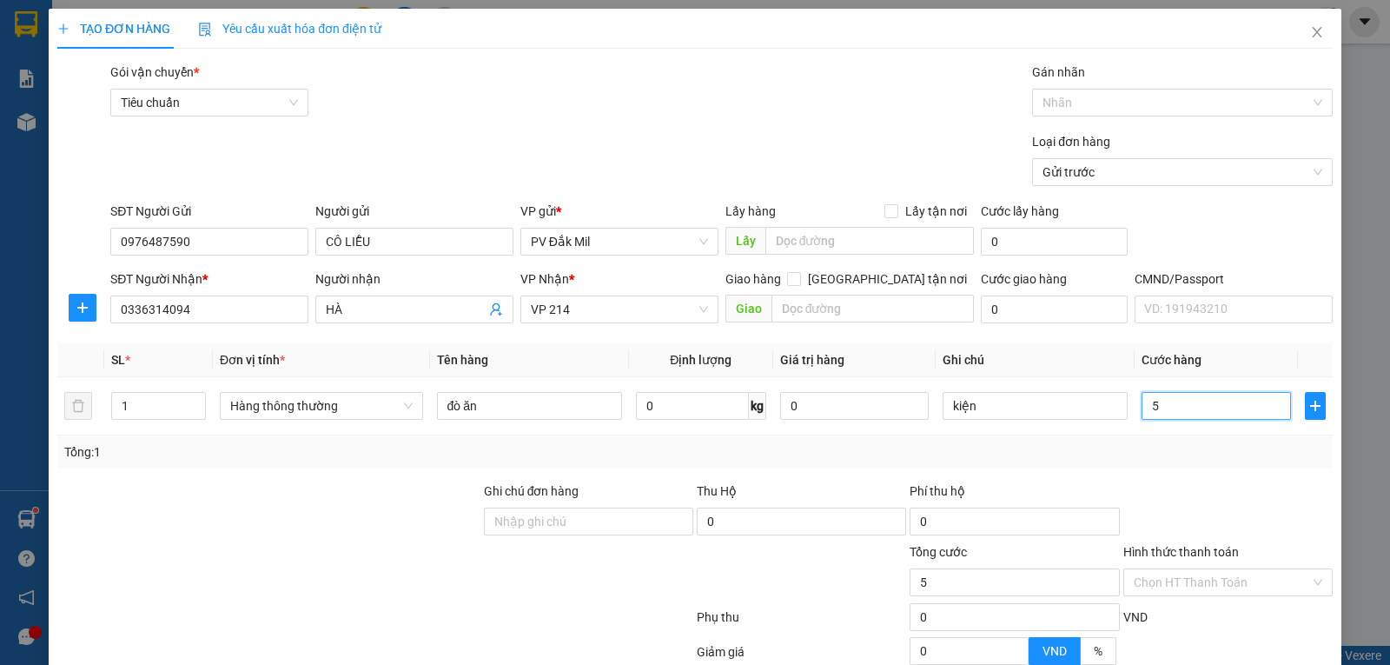
type input "50"
type input "500"
type input "5.000"
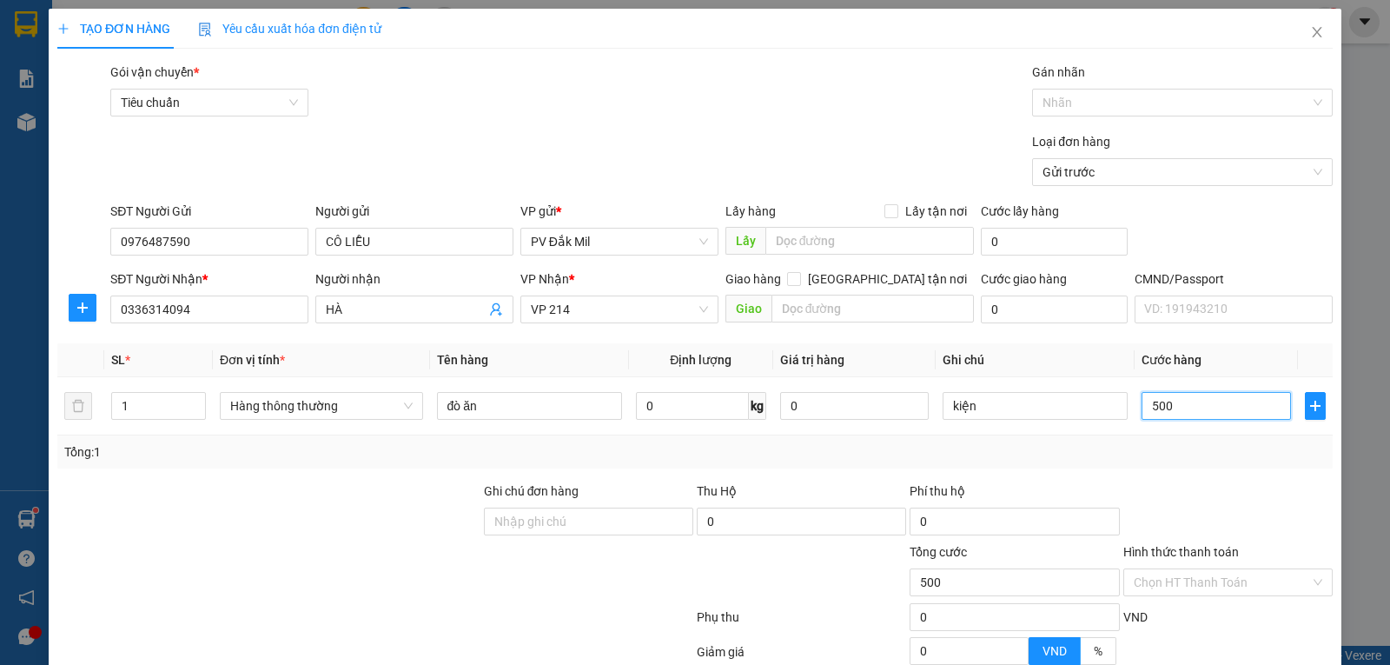
type input "5.000"
type input "50.000"
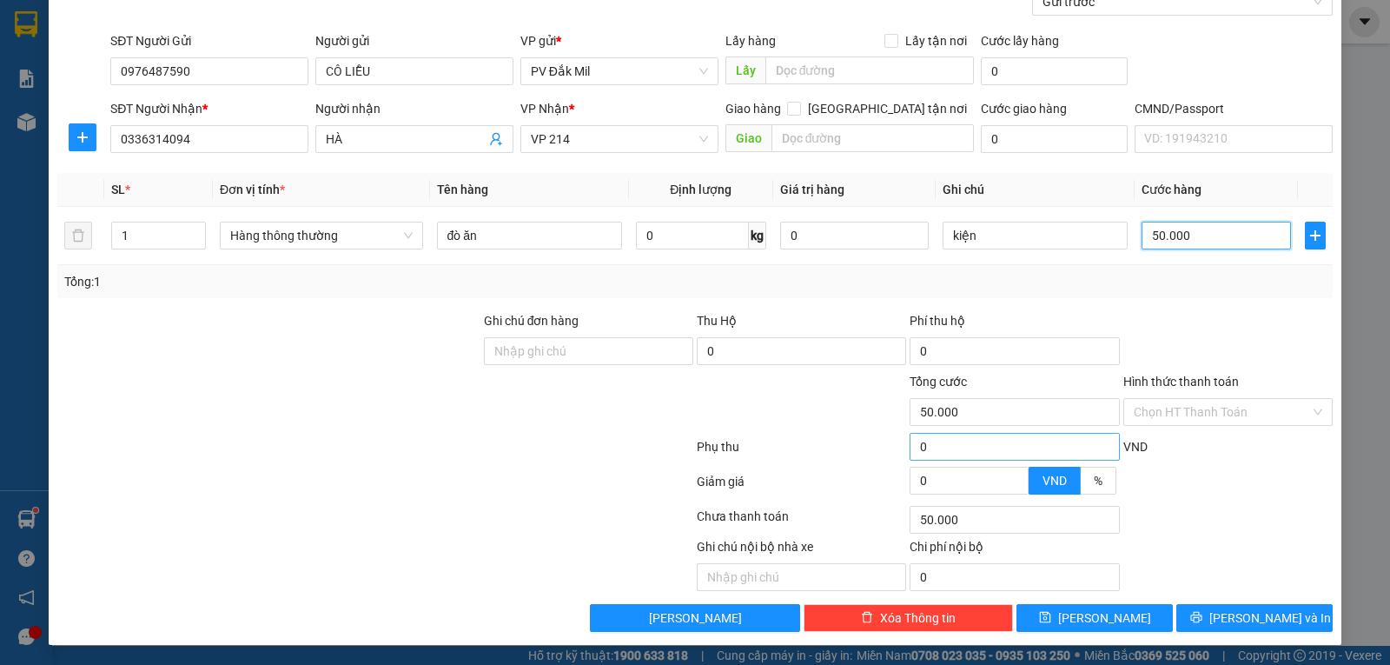
scroll to position [171, 0]
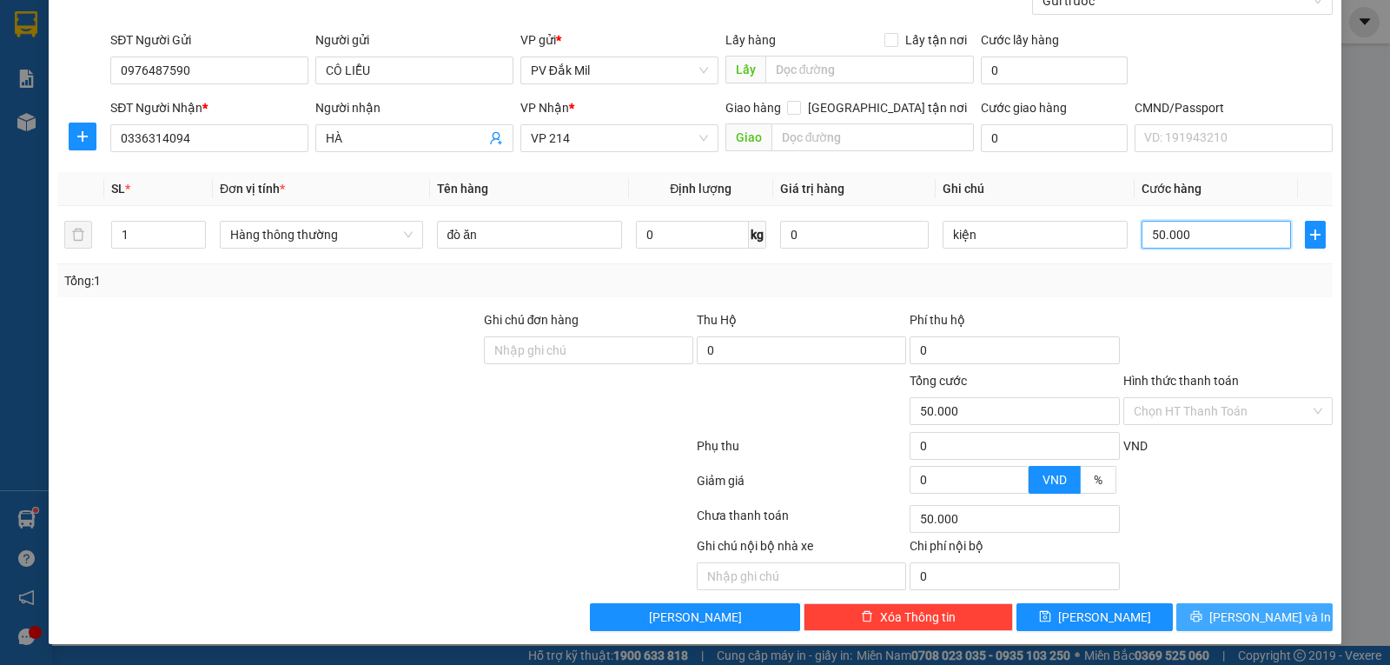
type input "50.000"
click at [1222, 611] on button "[PERSON_NAME] và In" at bounding box center [1254, 617] width 156 height 28
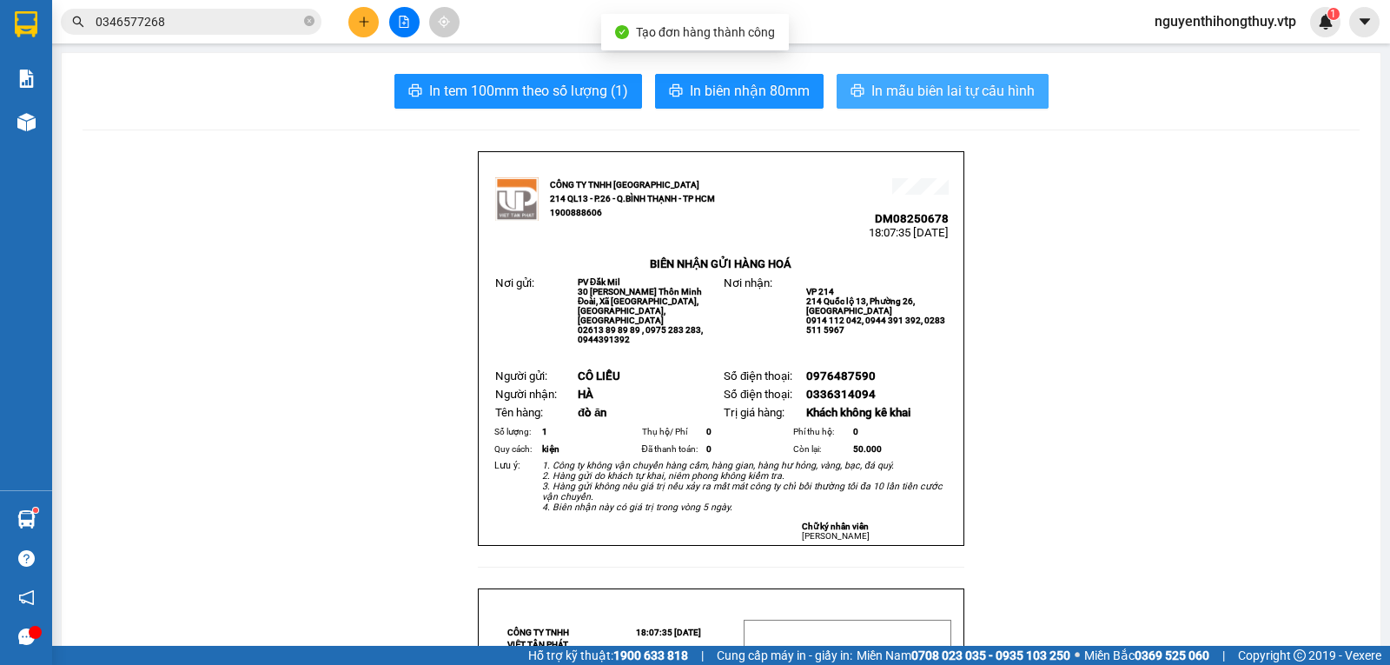
click at [930, 87] on span "In mẫu biên lai tự cấu hình" at bounding box center [952, 91] width 163 height 22
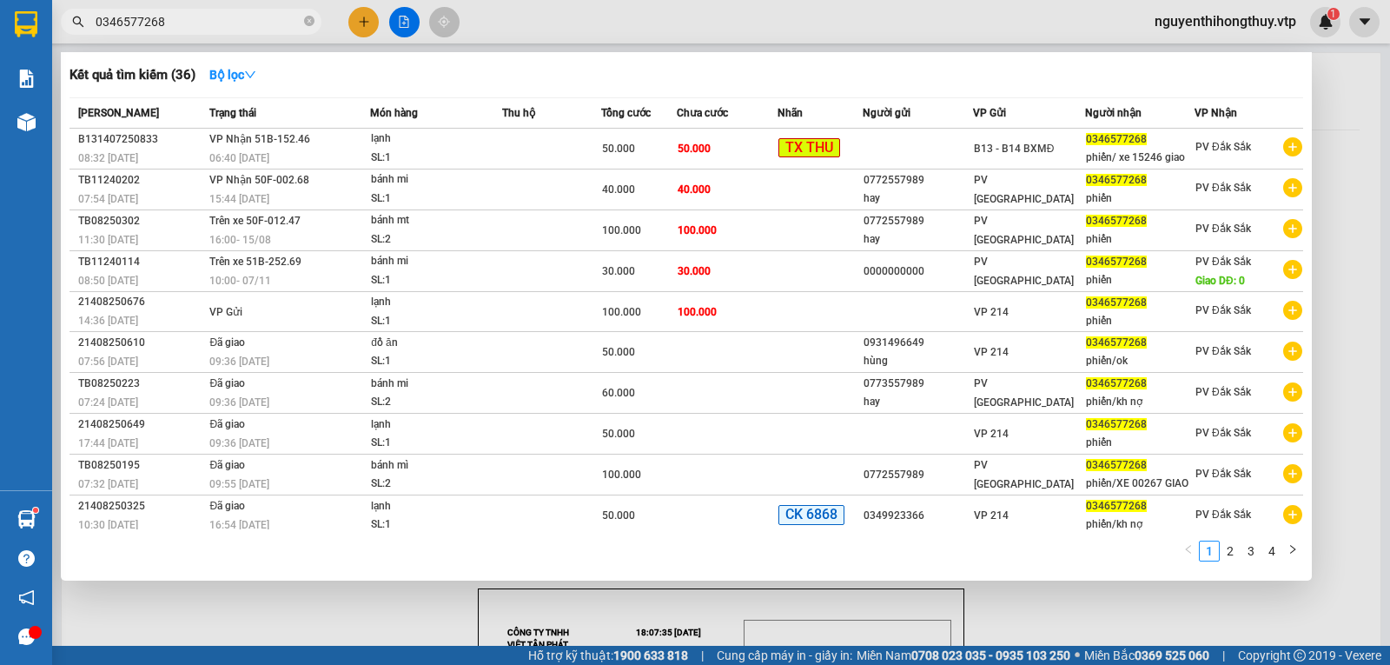
click at [203, 30] on input "0346577268" at bounding box center [198, 21] width 205 height 19
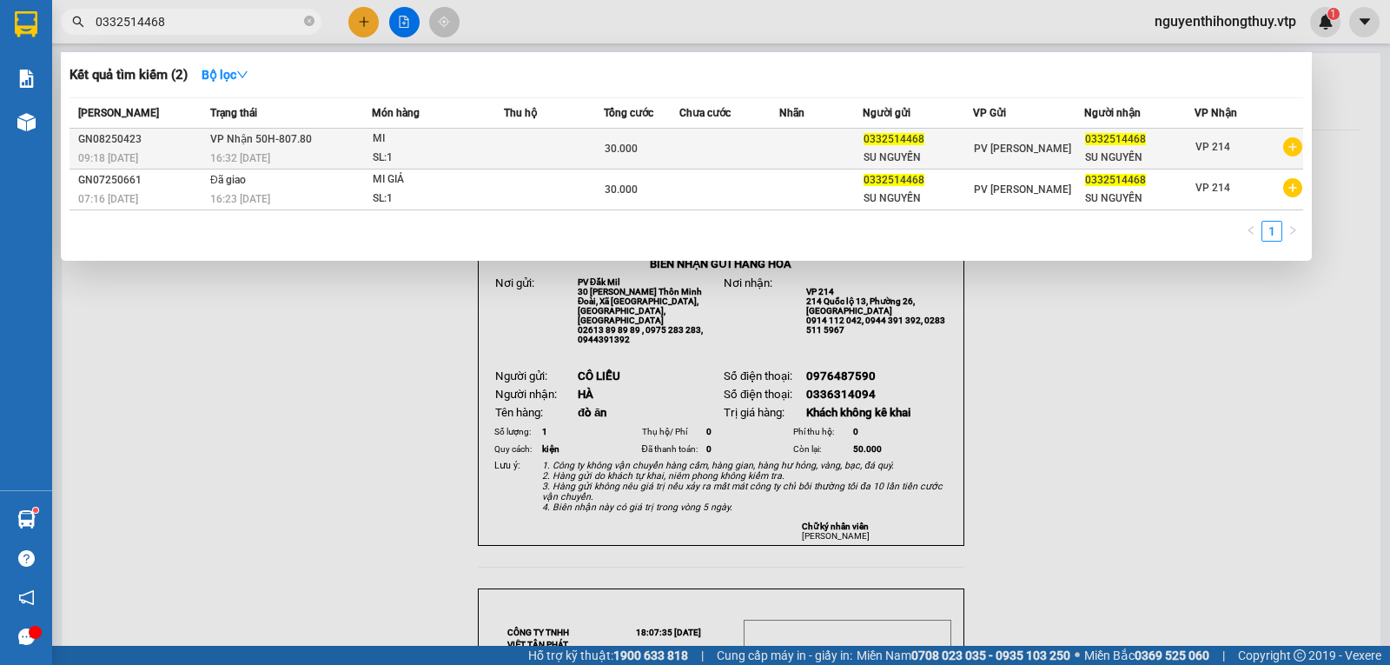
type input "0332514468"
click at [537, 149] on td at bounding box center [554, 149] width 100 height 41
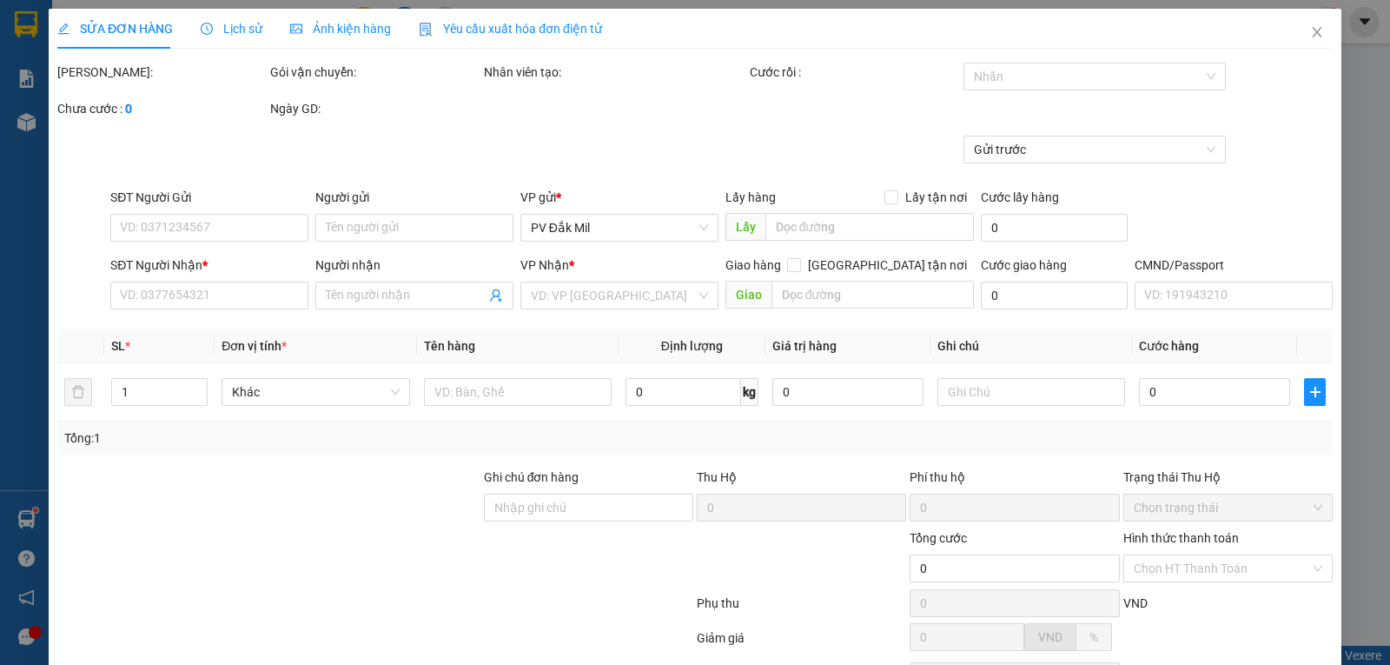
type input "0332514468"
type input "SU NGUYỄN"
type input "0332514468"
type input "SU NGUYỄN"
type input "30.000"
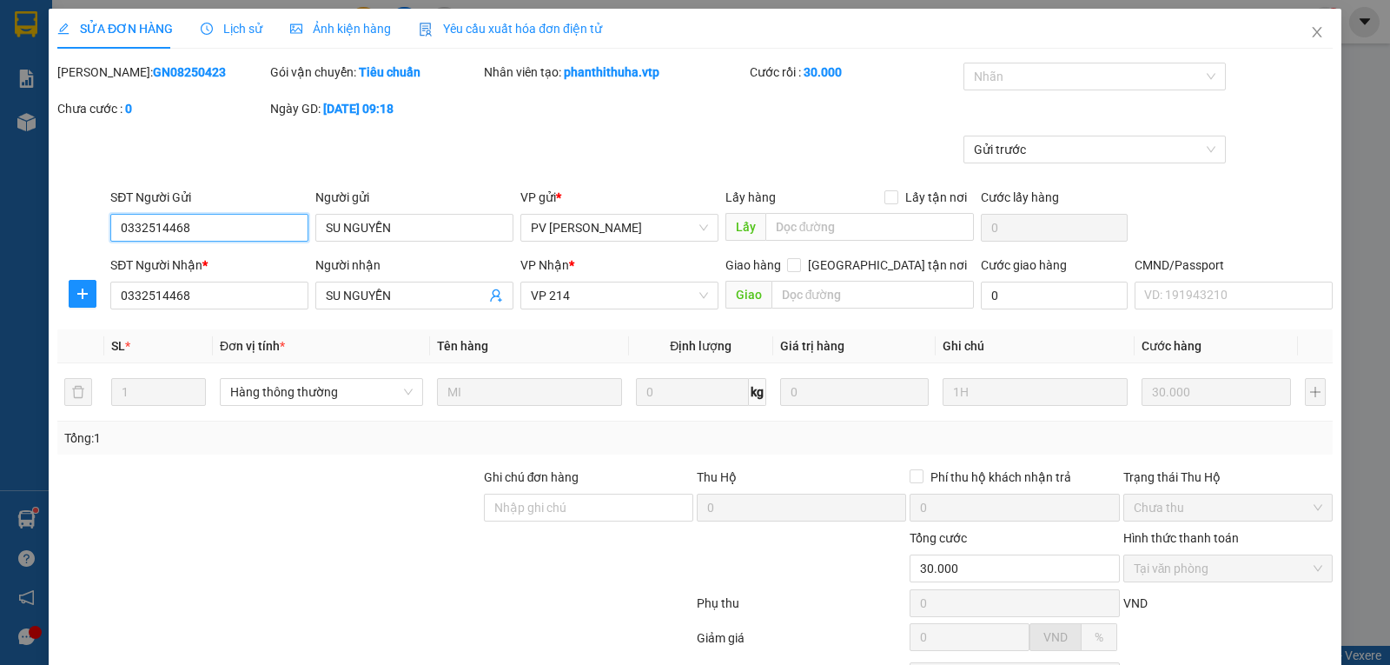
type input "1.500"
click at [1298, 24] on span "Close" at bounding box center [1317, 33] width 49 height 49
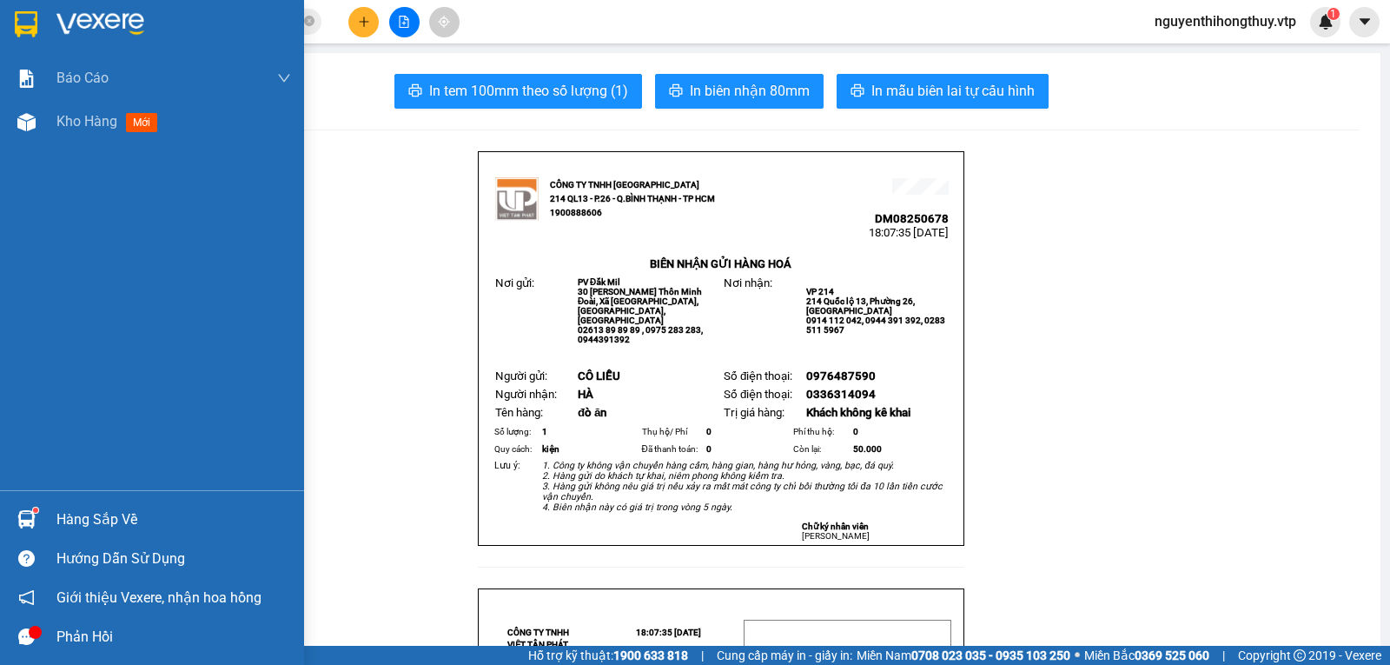
click at [20, 20] on img at bounding box center [26, 24] width 23 height 26
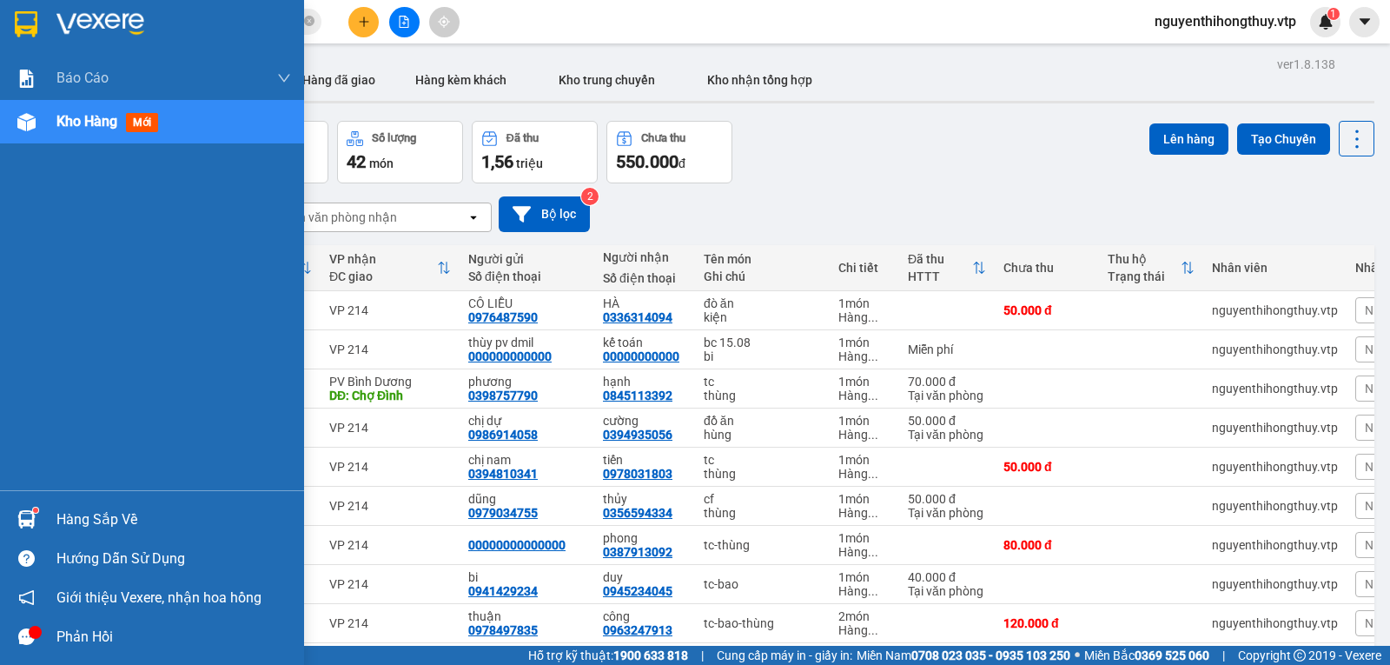
click at [23, 17] on img at bounding box center [26, 24] width 23 height 26
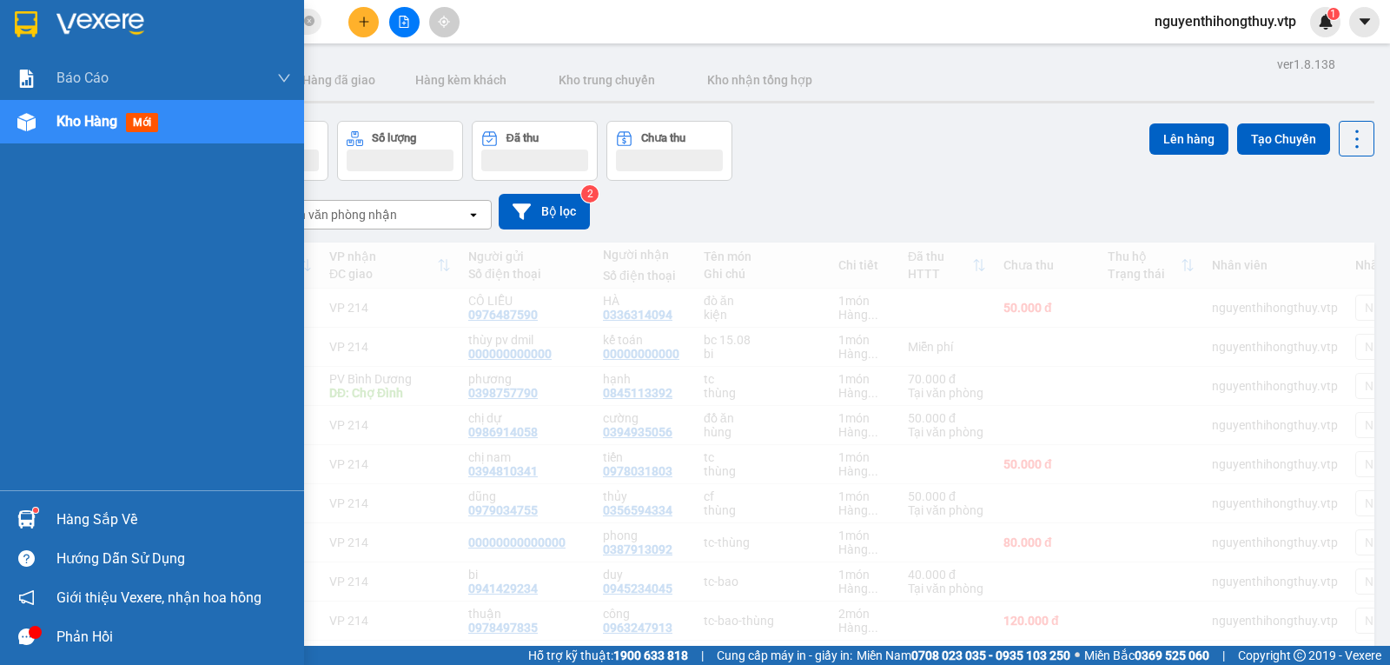
click at [139, 513] on div "Hàng sắp về" at bounding box center [173, 519] width 235 height 26
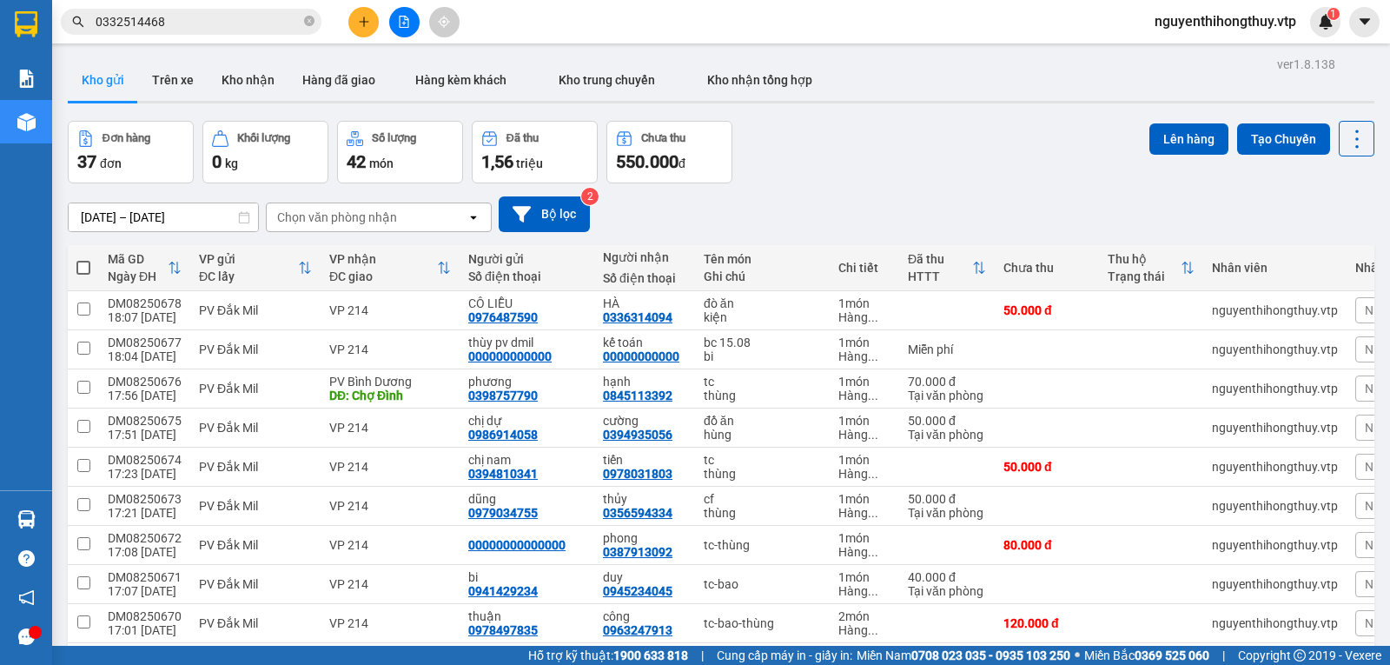
click at [911, 144] on section "Kết quả tìm kiếm ( 2 ) Bộ lọc Mã ĐH Trạng thái Món hàng Thu hộ Tổng cước Chưa c…" at bounding box center [695, 332] width 1390 height 665
click at [78, 264] on span at bounding box center [83, 268] width 14 height 14
click at [83, 259] on input "checkbox" at bounding box center [83, 259] width 0 height 0
checkbox input "true"
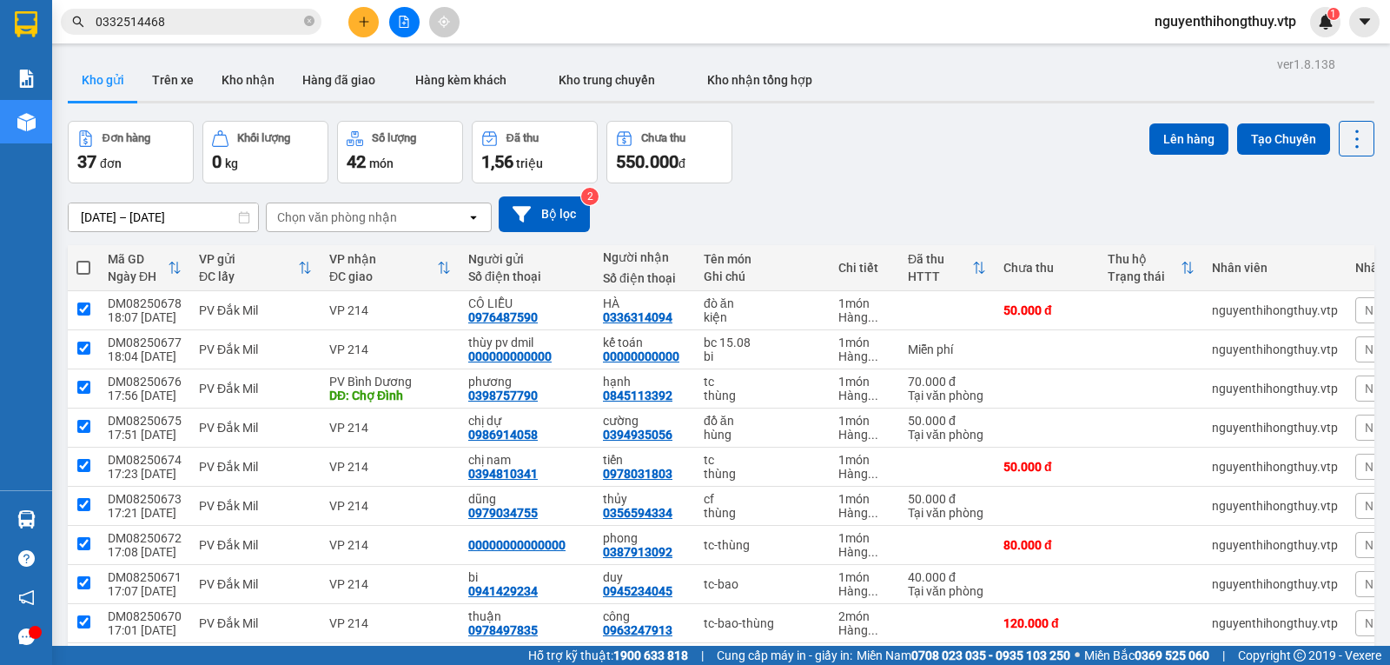
checkbox input "true"
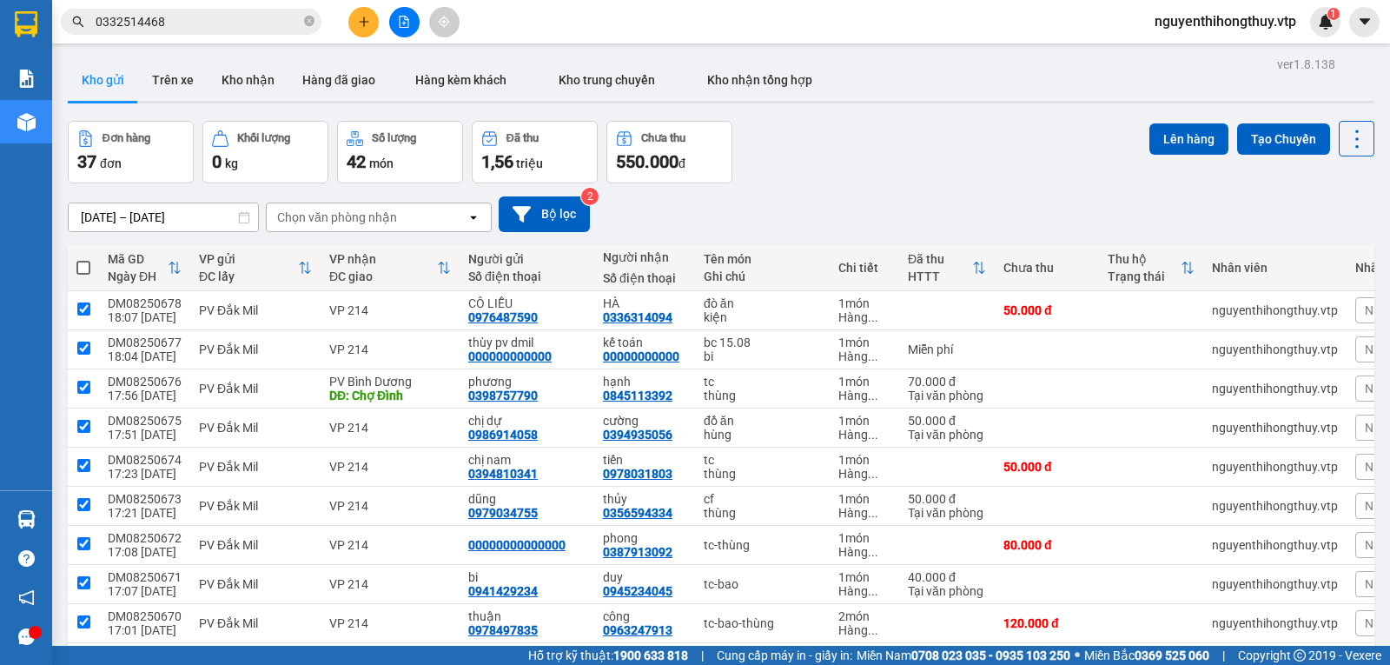
checkbox input "true"
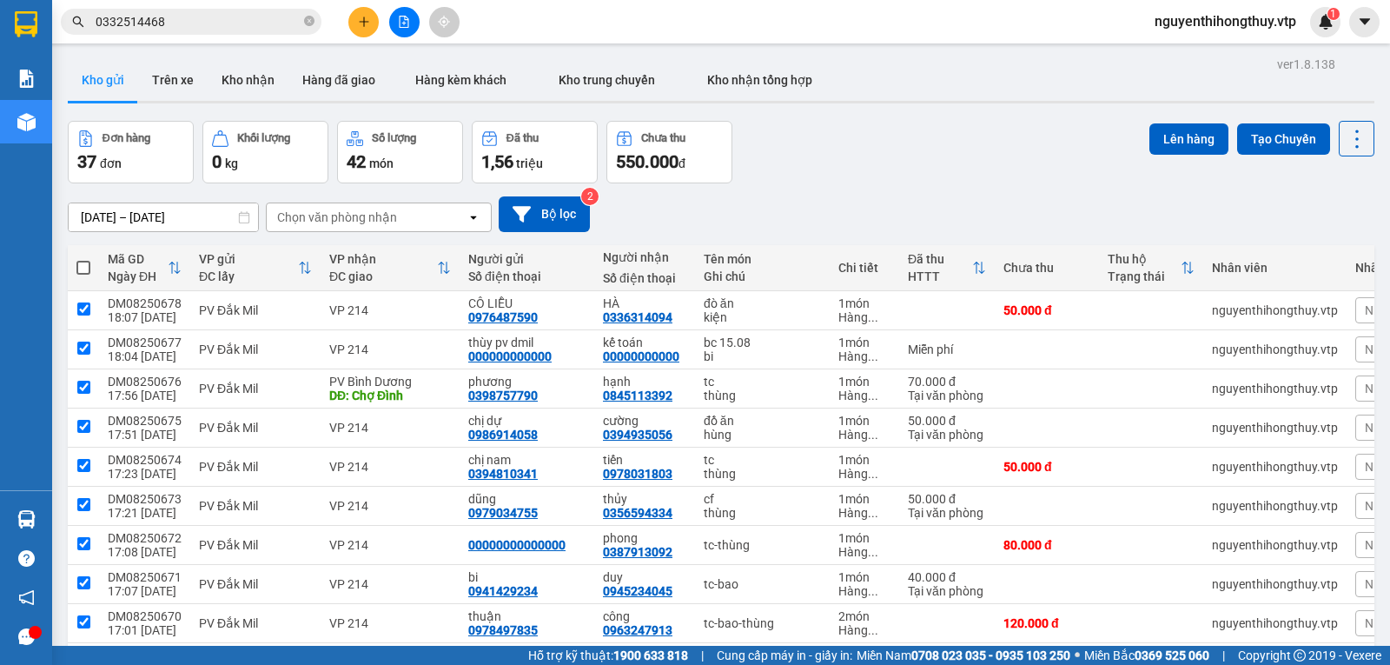
checkbox input "true"
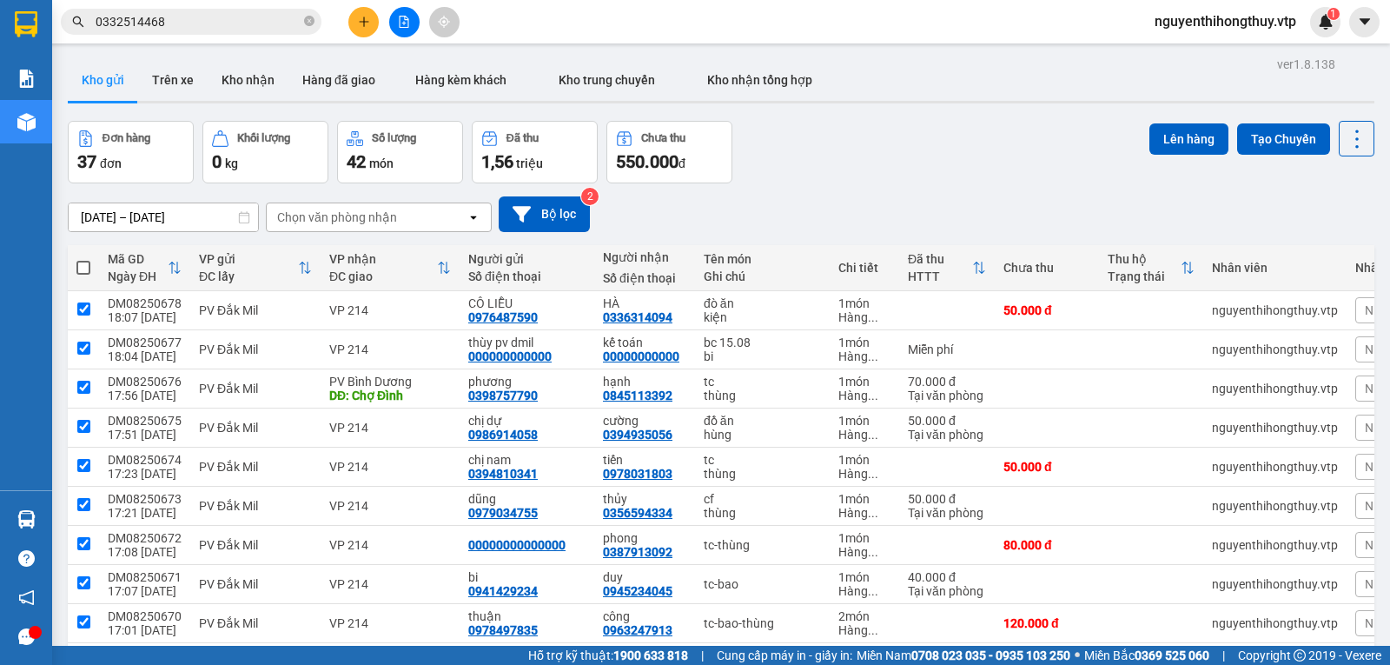
checkbox input "true"
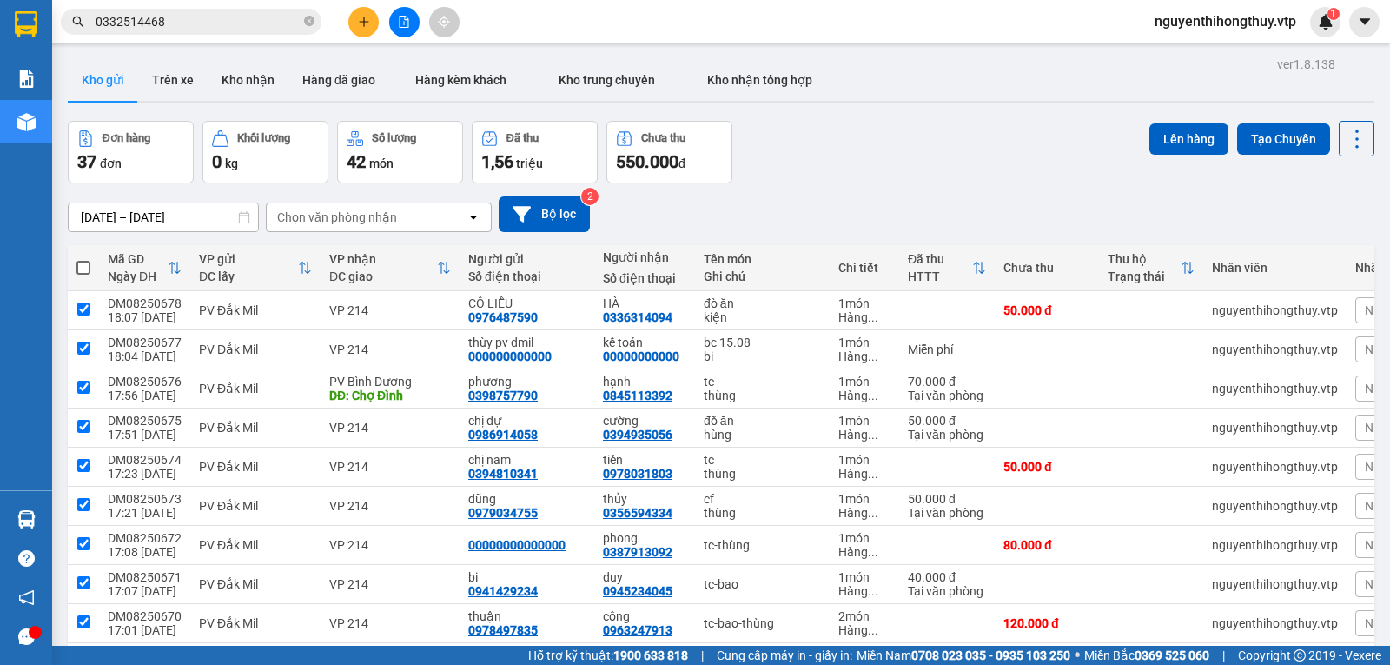
checkbox input "true"
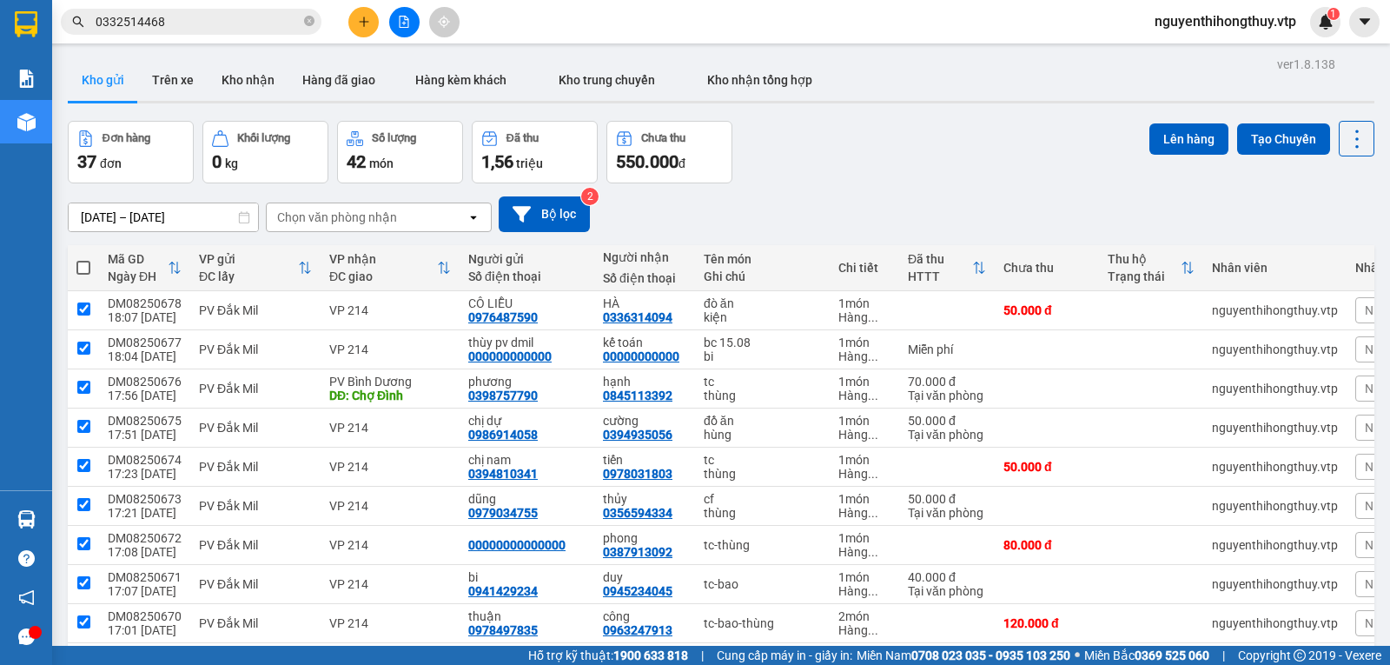
checkbox input "true"
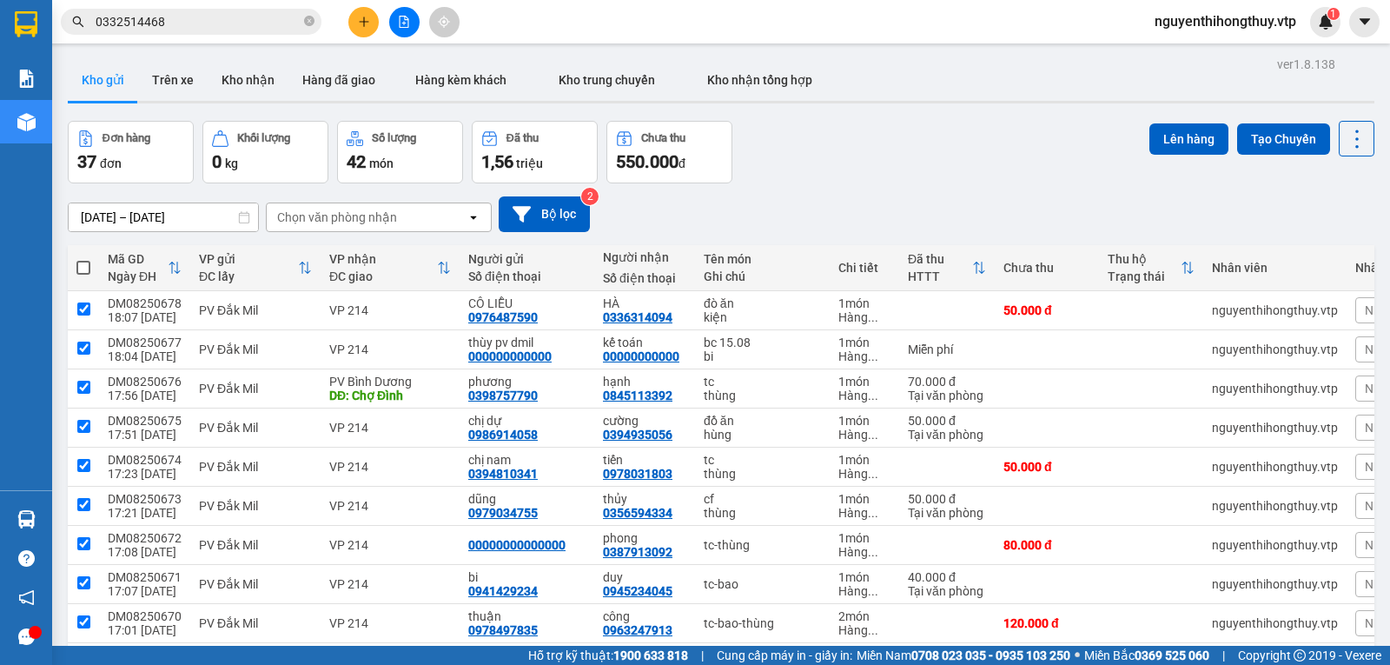
checkbox input "true"
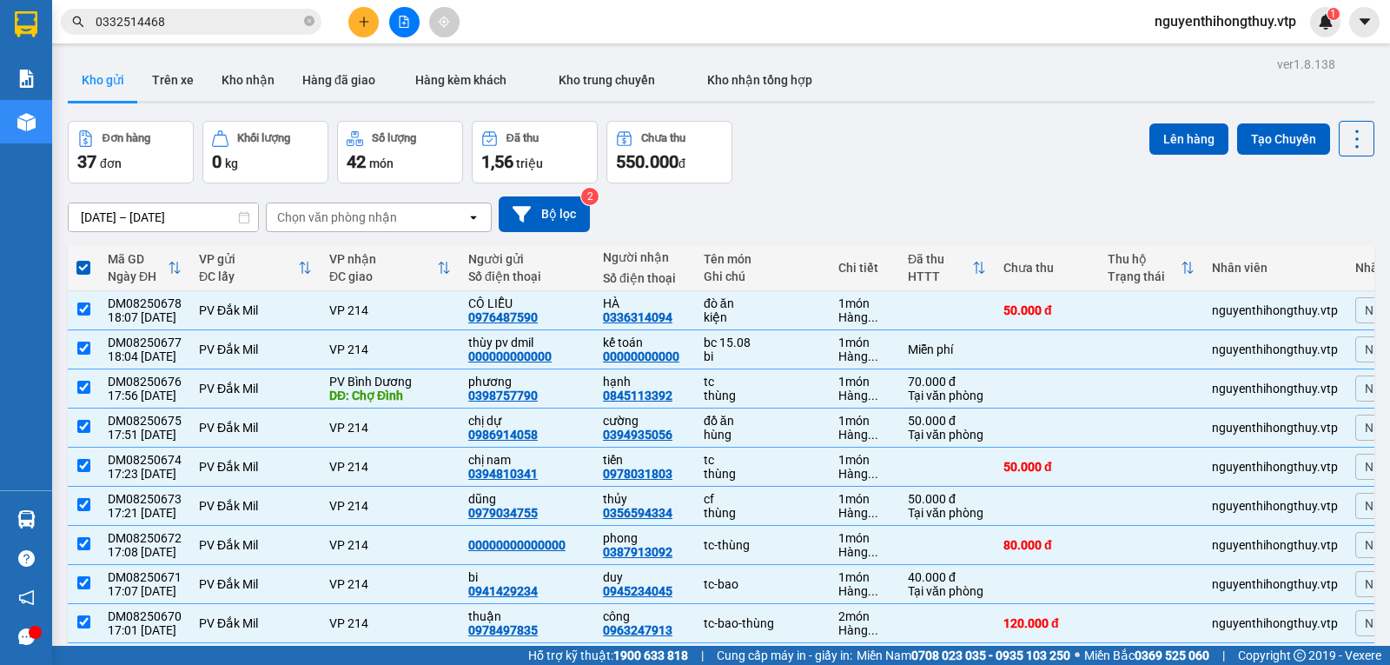
click at [83, 269] on span at bounding box center [83, 268] width 14 height 14
click at [83, 259] on input "checkbox" at bounding box center [83, 259] width 0 height 0
checkbox input "false"
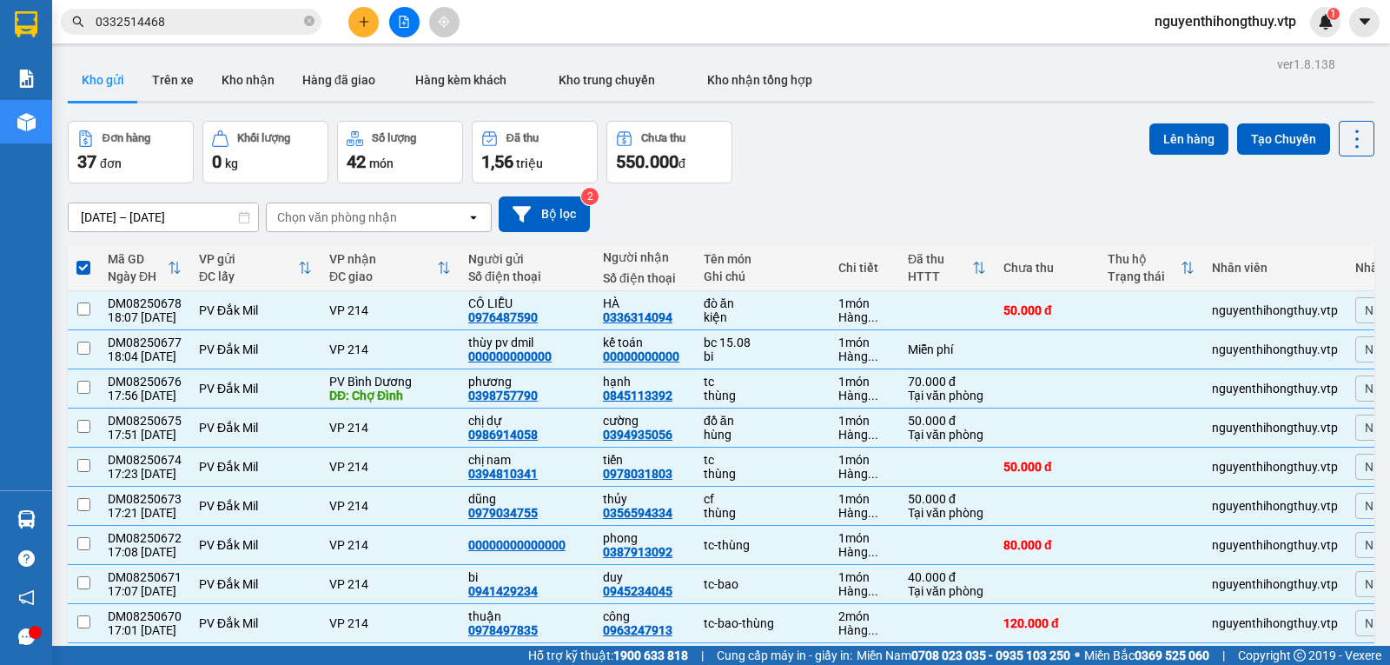
checkbox input "false"
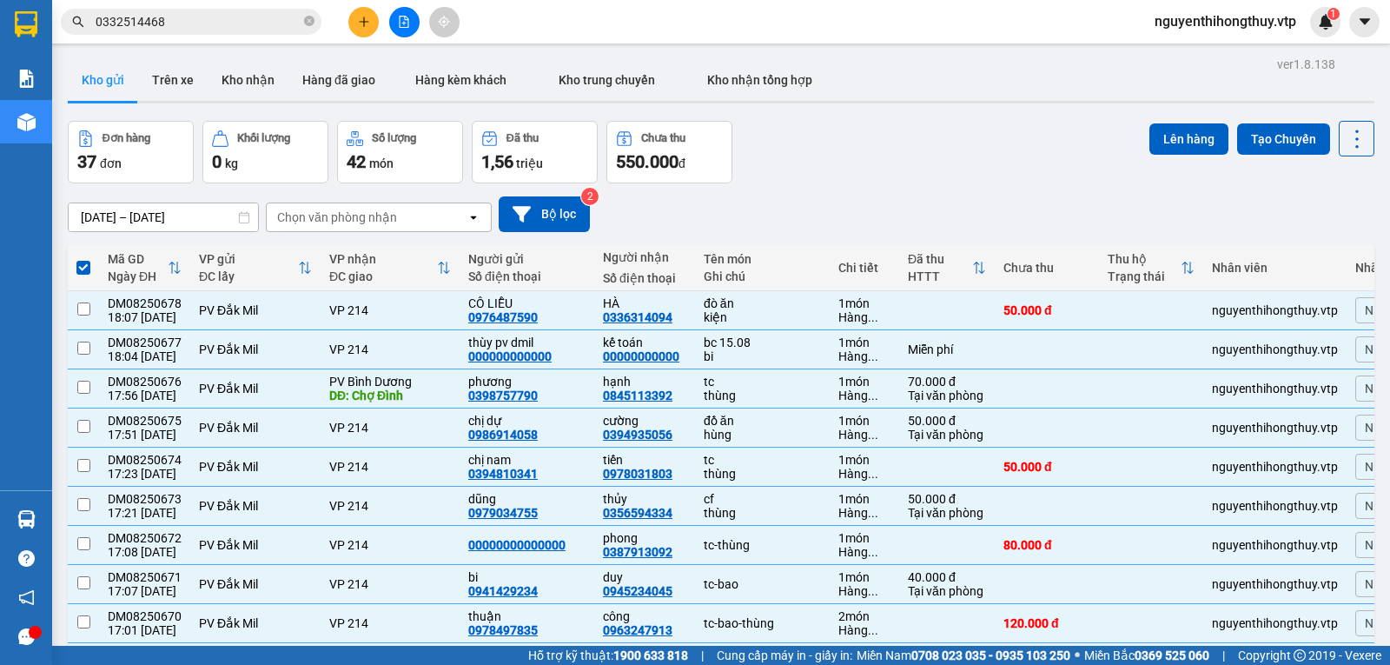
checkbox input "false"
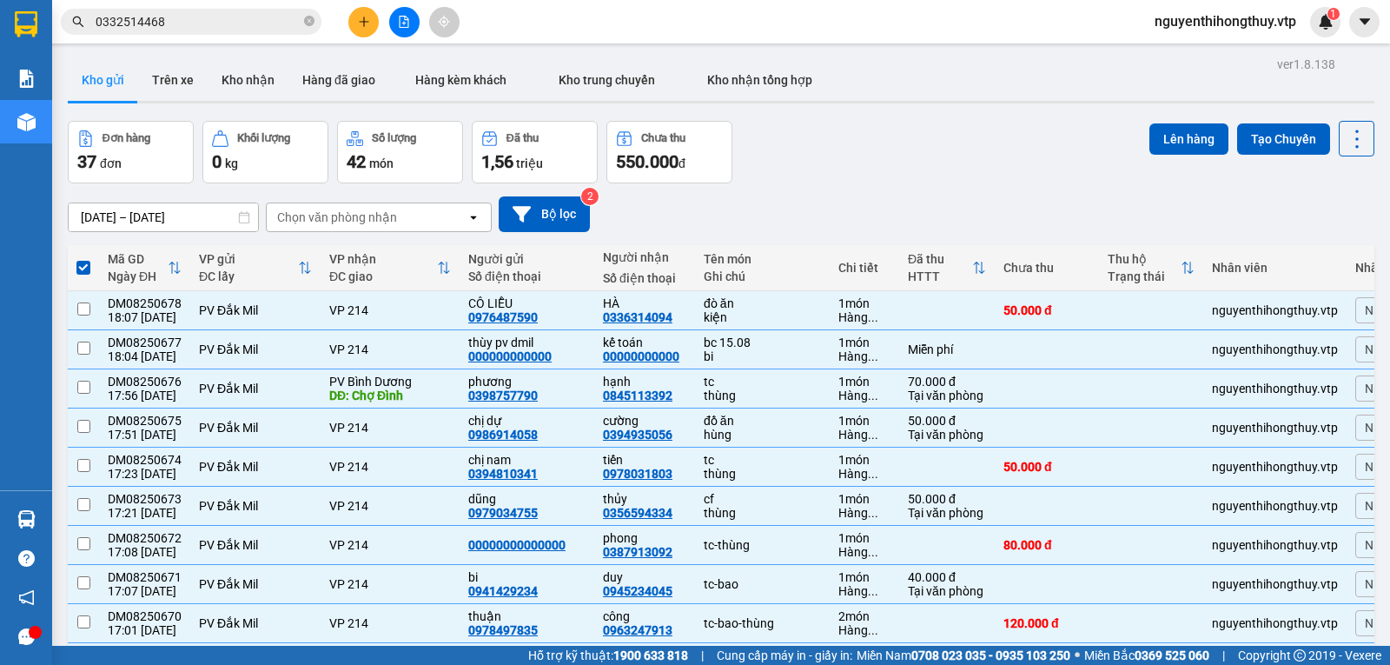
checkbox input "false"
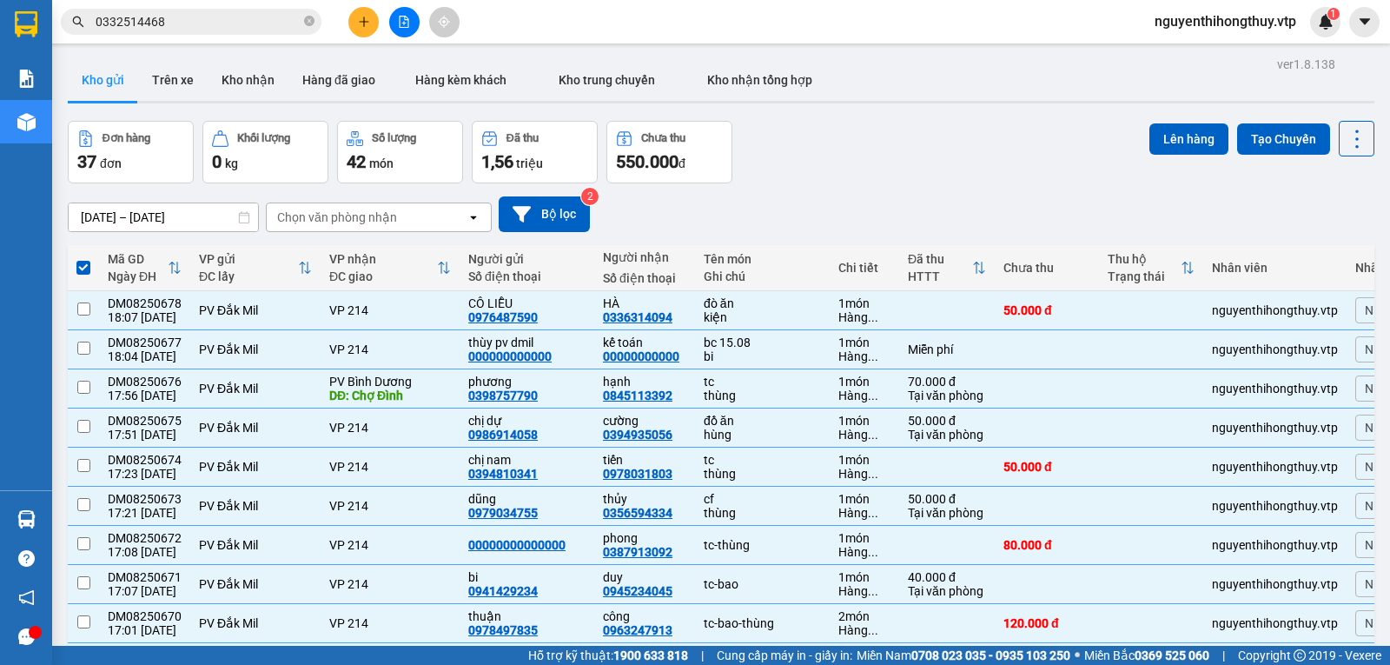
checkbox input "false"
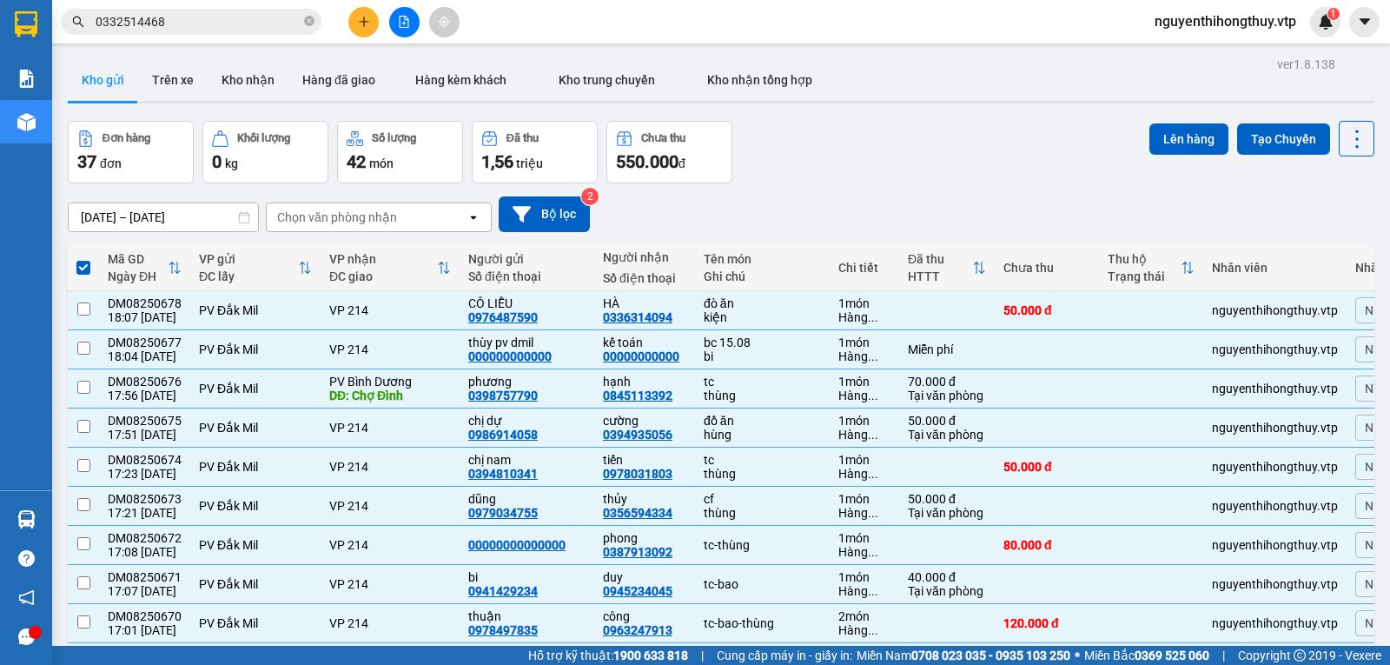
checkbox input "false"
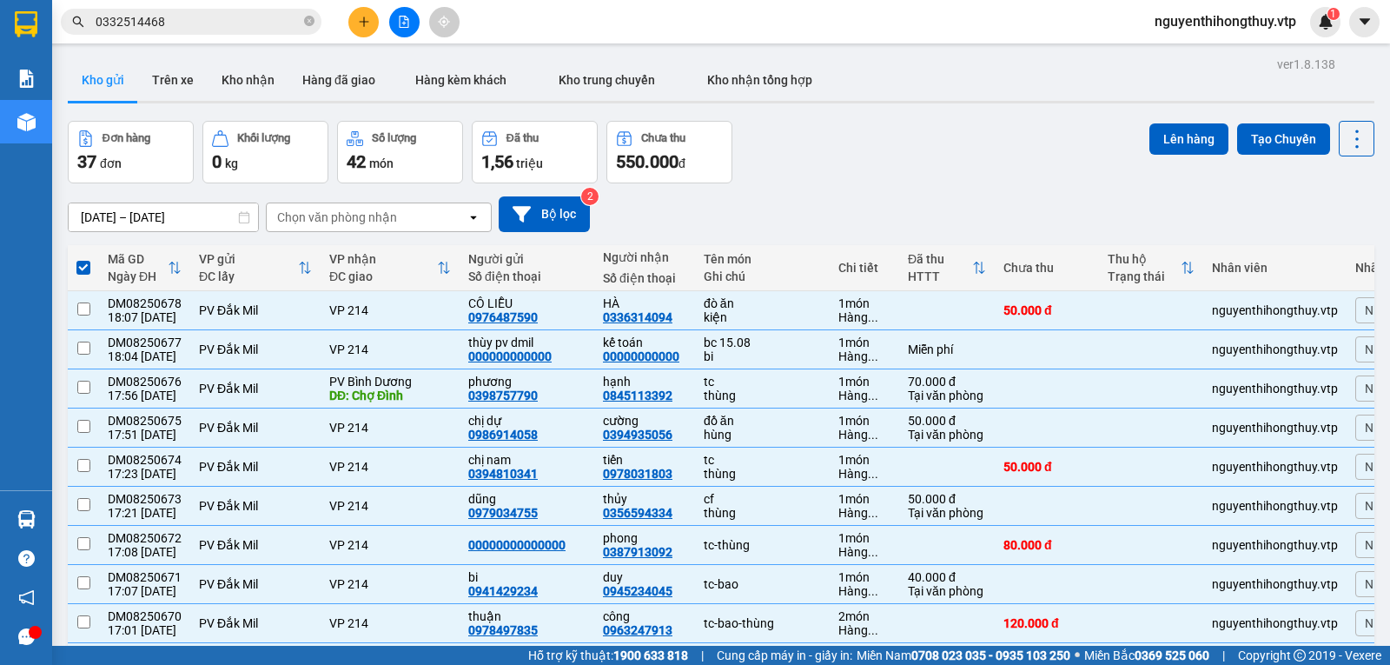
checkbox input "false"
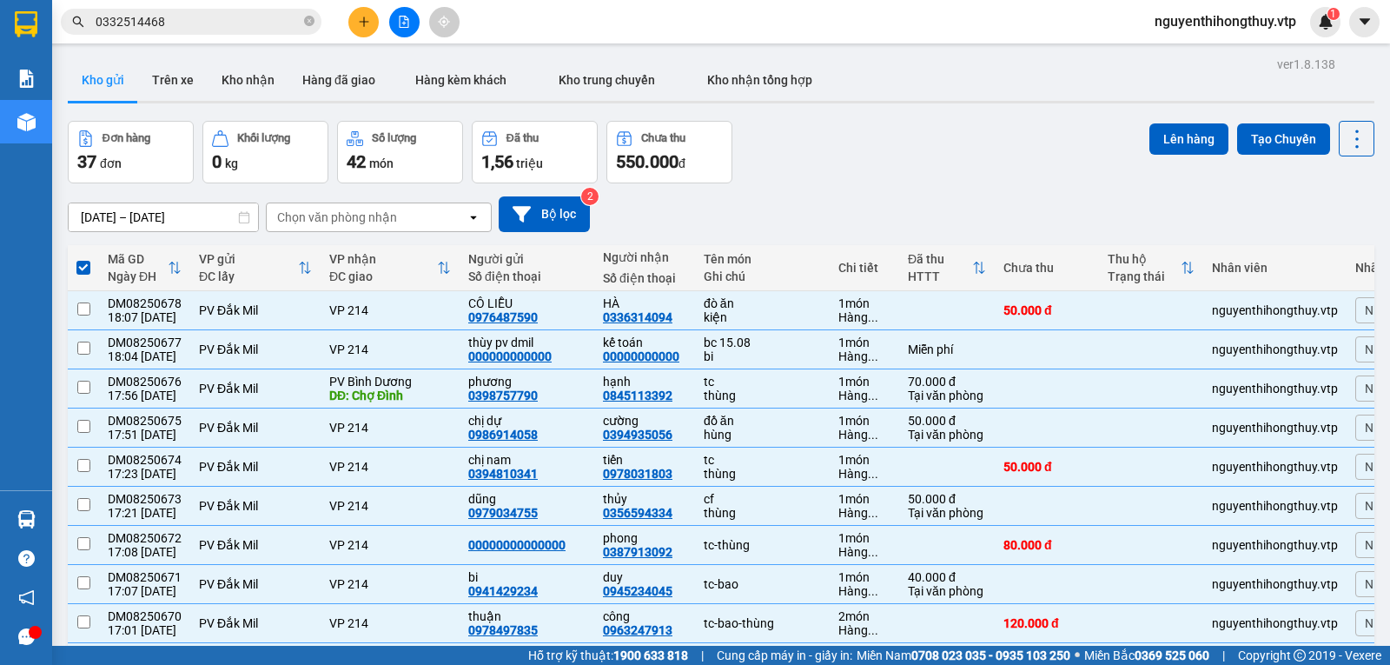
checkbox input "false"
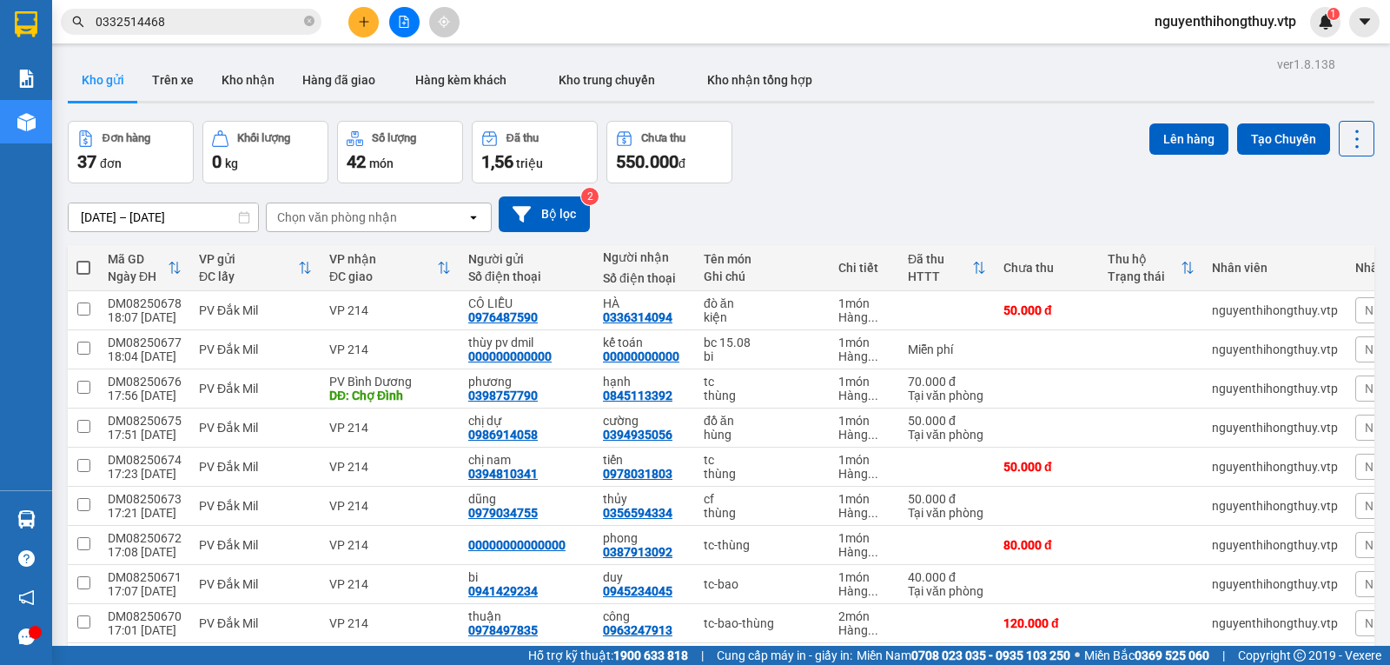
click at [857, 180] on div "Đơn hàng 37 đơn Khối lượng 0 kg Số lượng 42 món Đã thu 1,56 triệu Chưa thu 550.…" at bounding box center [721, 152] width 1307 height 63
click at [402, 16] on icon "file-add" at bounding box center [405, 22] width 10 height 12
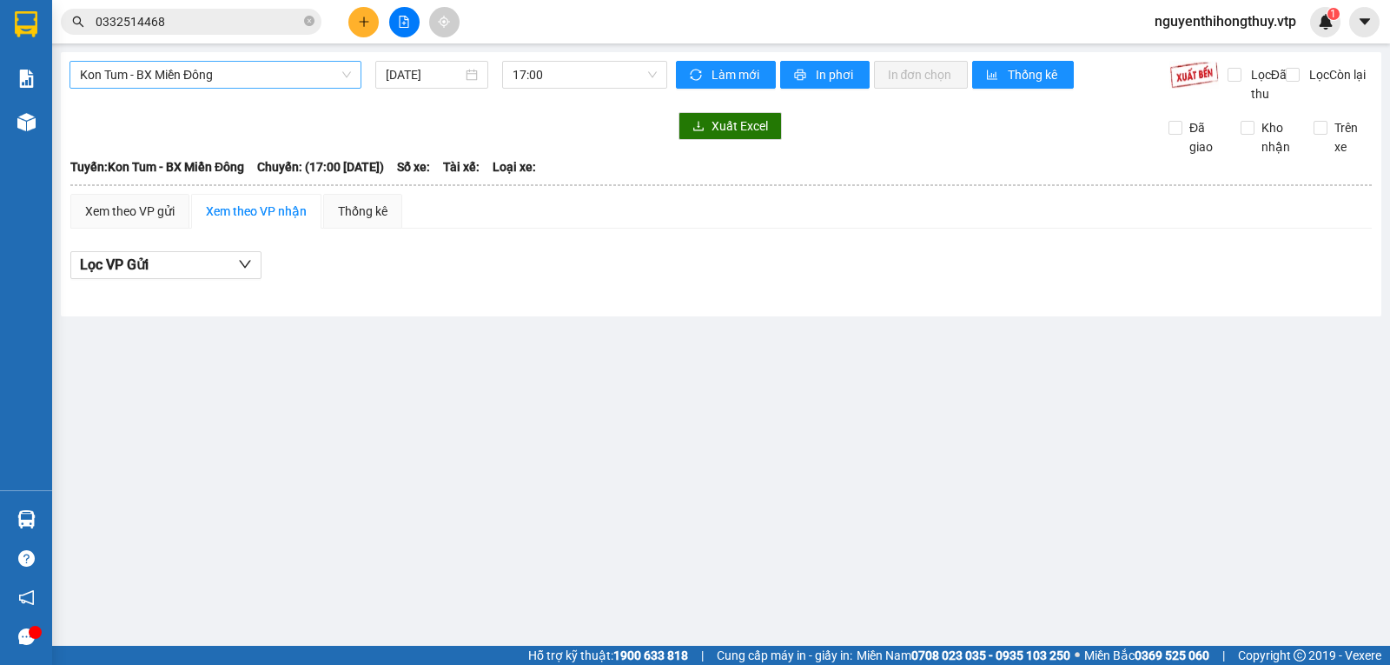
click at [297, 76] on span "Kon Tum - BX Miền Đông" at bounding box center [215, 75] width 271 height 26
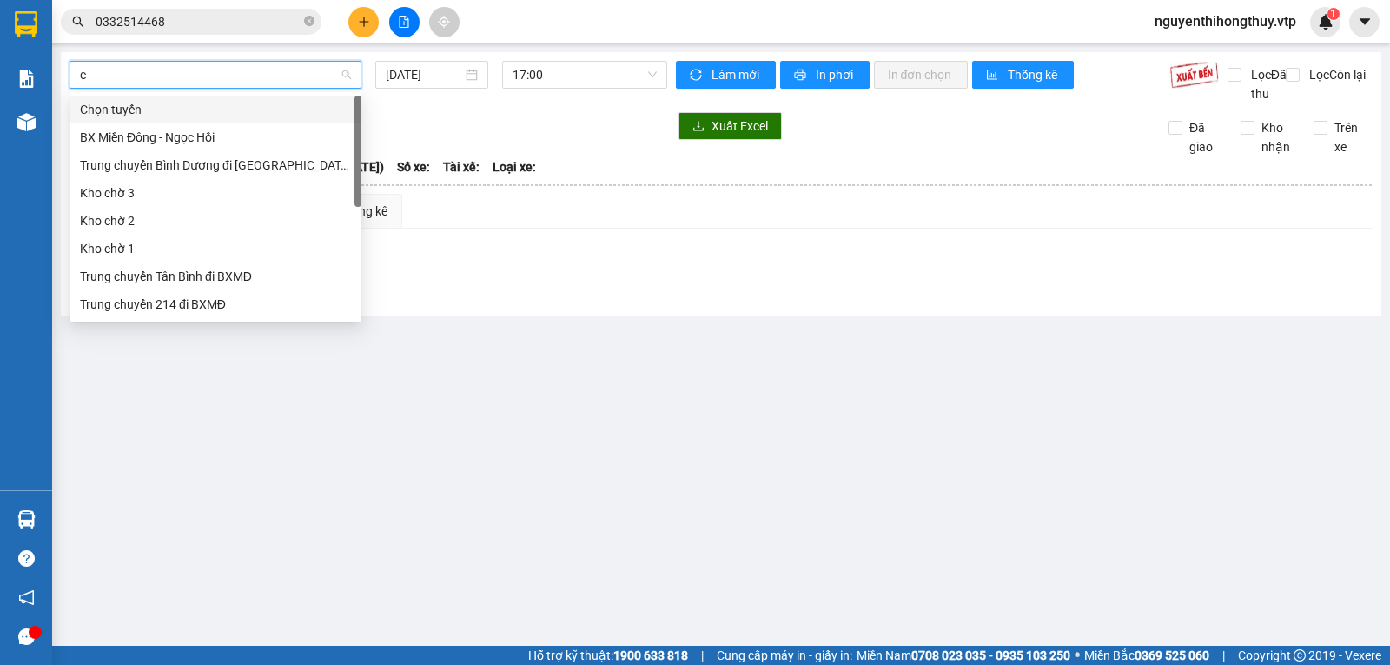
type input "cj"
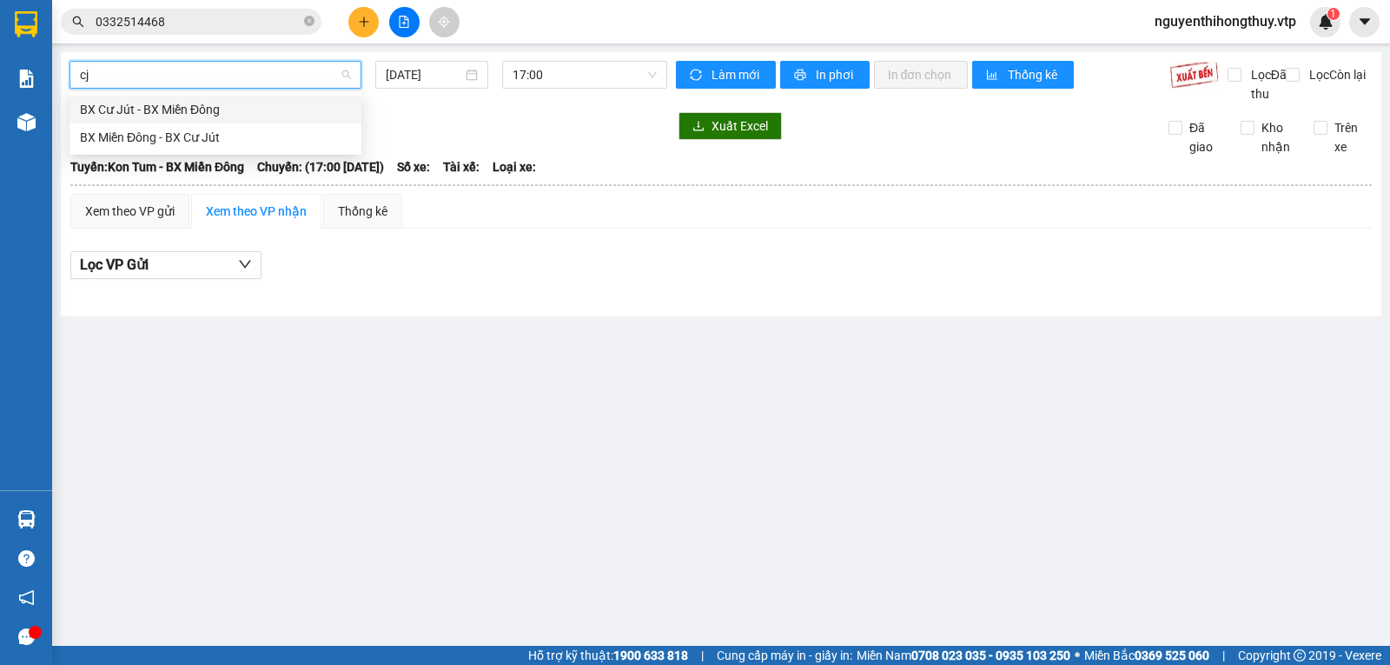
click at [208, 109] on div "BX Cư Jút - BX Miền Đông" at bounding box center [215, 109] width 271 height 19
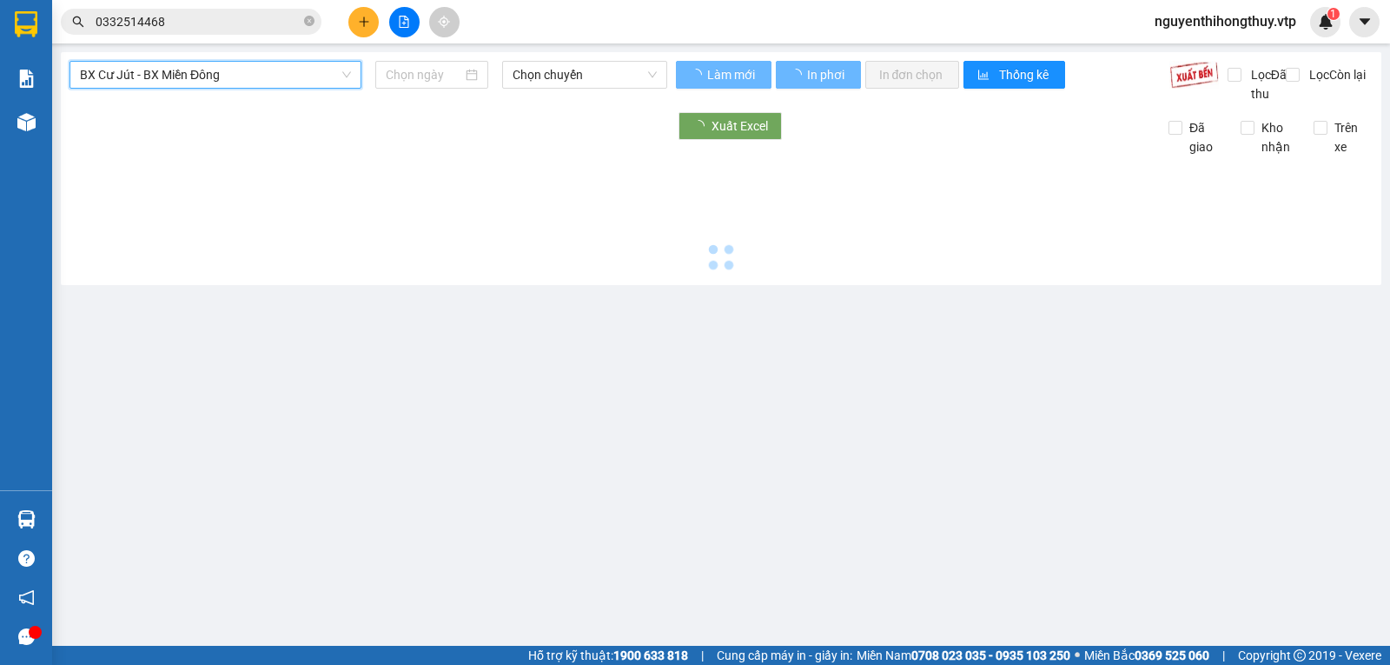
type input "[DATE]"
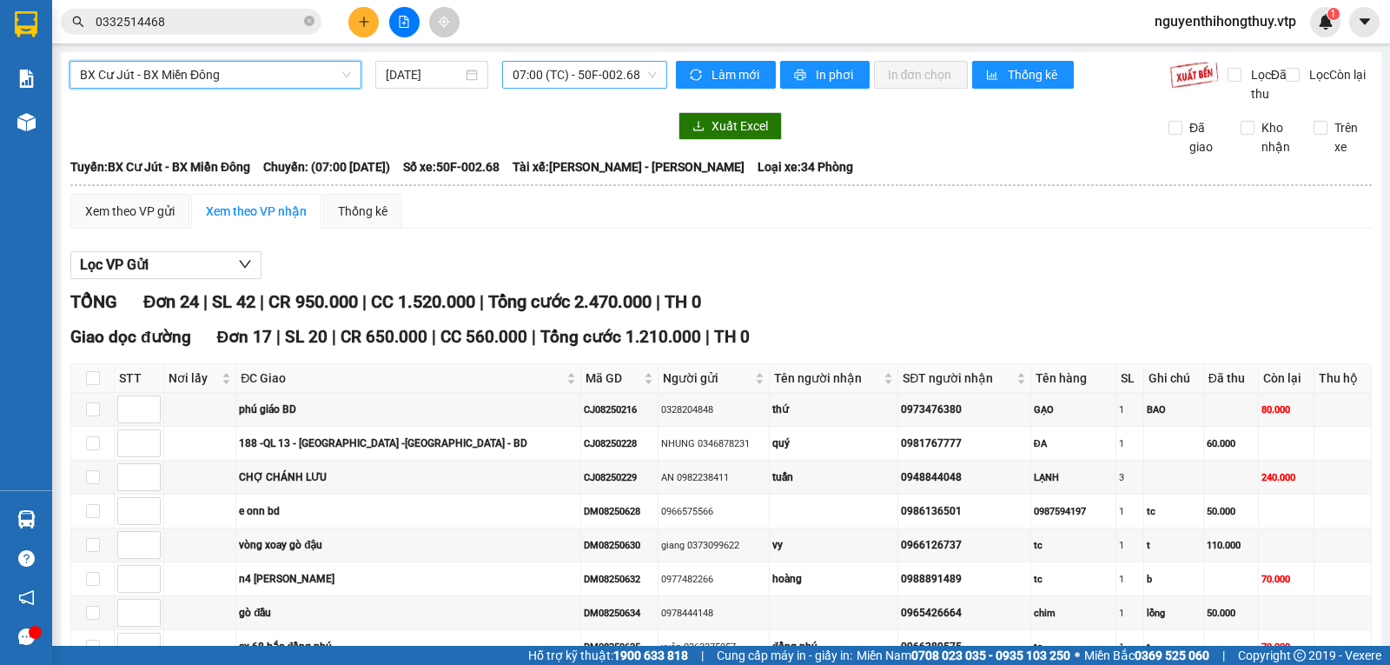
click at [588, 76] on span "07:00 (TC) - 50F-002.68" at bounding box center [584, 75] width 143 height 26
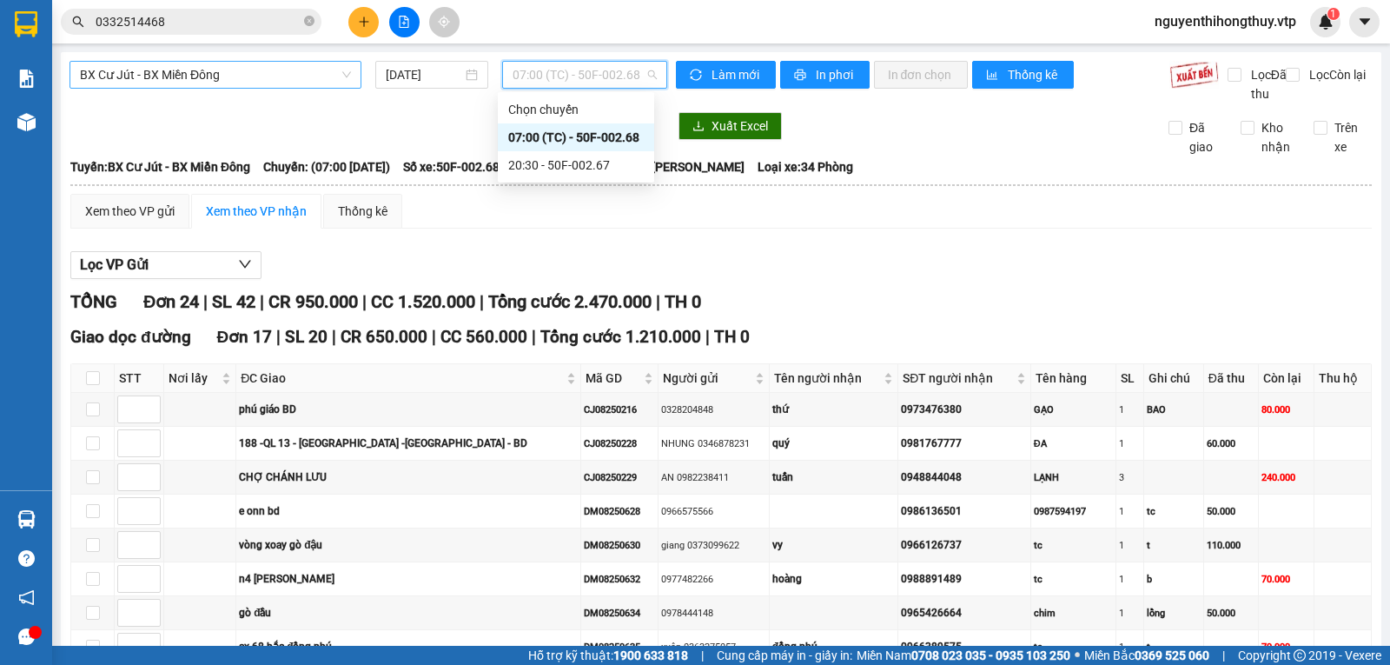
click at [595, 135] on div "07:00 (TC) - 50F-002.68" at bounding box center [576, 137] width 136 height 19
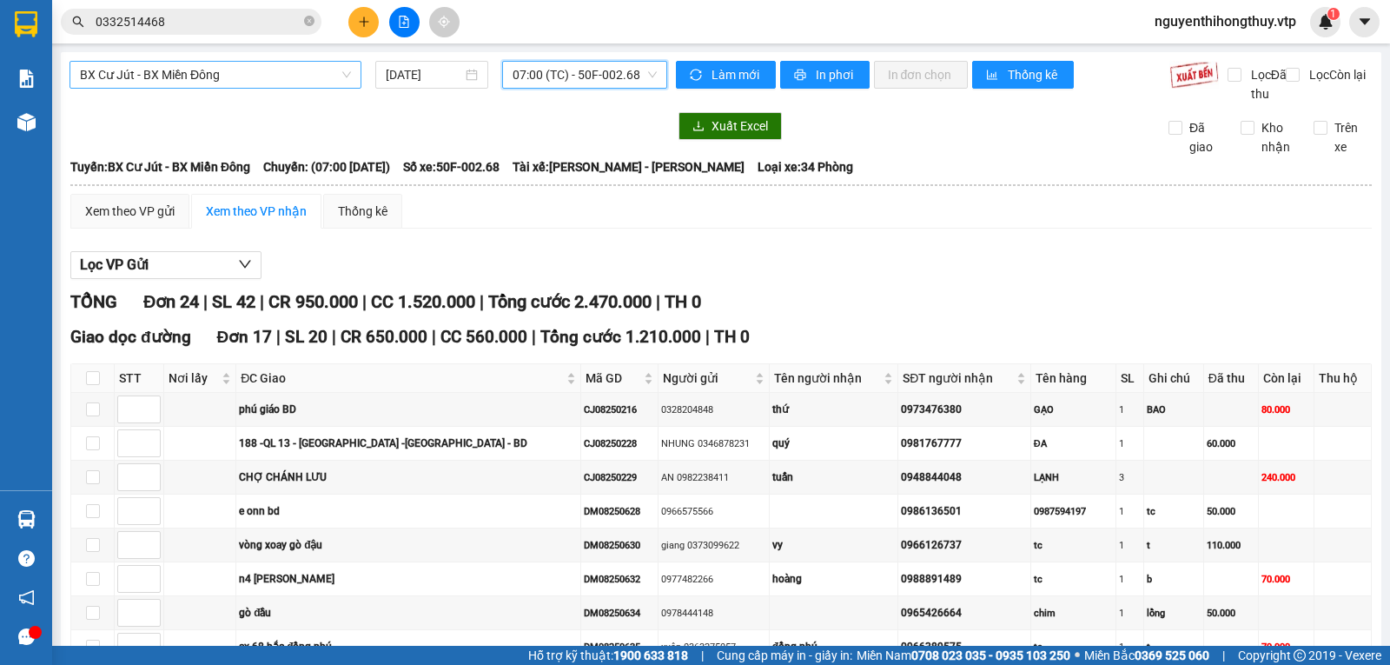
click at [222, 23] on input "0332514468" at bounding box center [198, 21] width 205 height 19
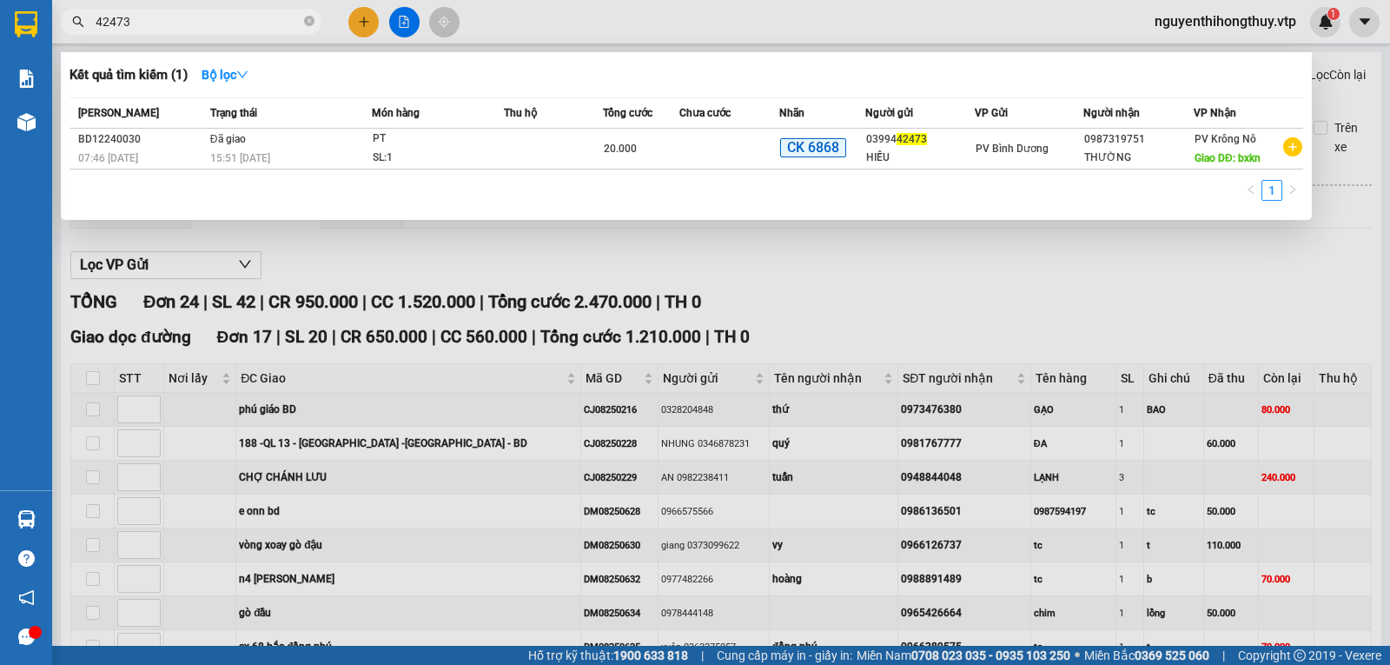
drag, startPoint x: 161, startPoint y: 17, endPoint x: 63, endPoint y: 24, distance: 97.5
click at [63, 24] on span "42473" at bounding box center [191, 22] width 261 height 26
type input "42473"
click at [560, 27] on div at bounding box center [695, 332] width 1390 height 665
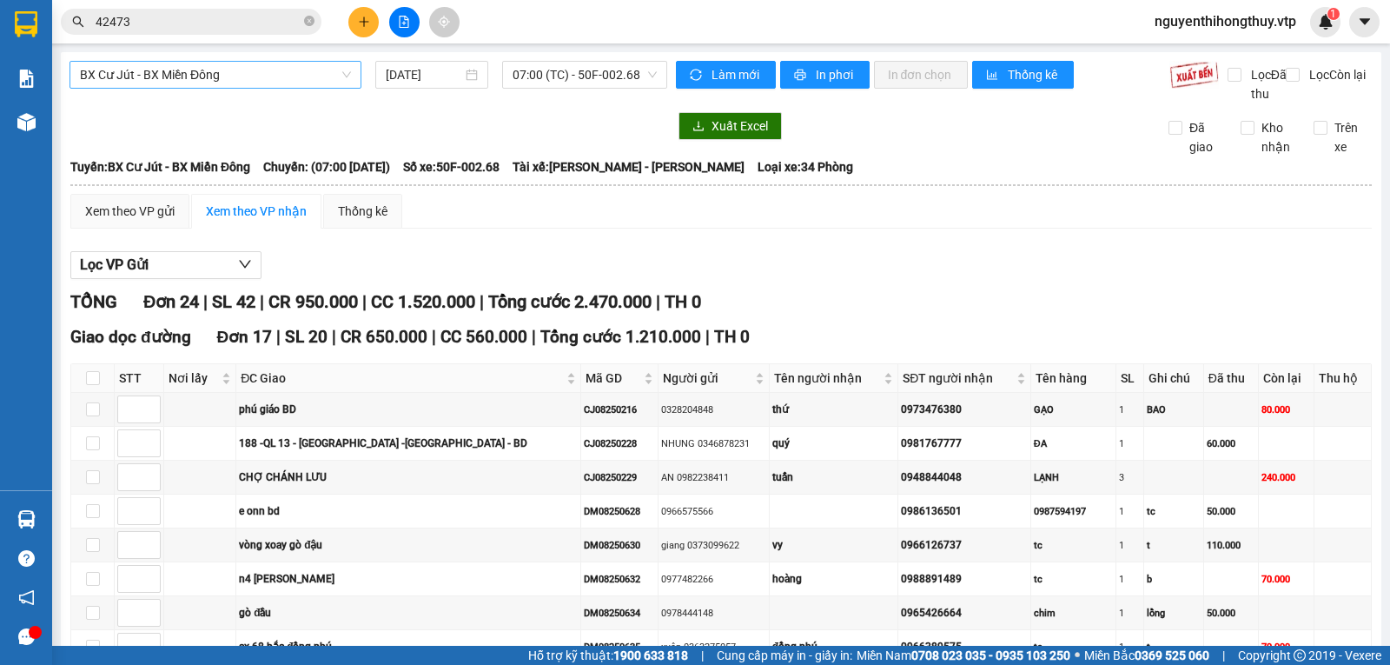
click at [307, 19] on icon "close-circle" at bounding box center [309, 21] width 10 height 10
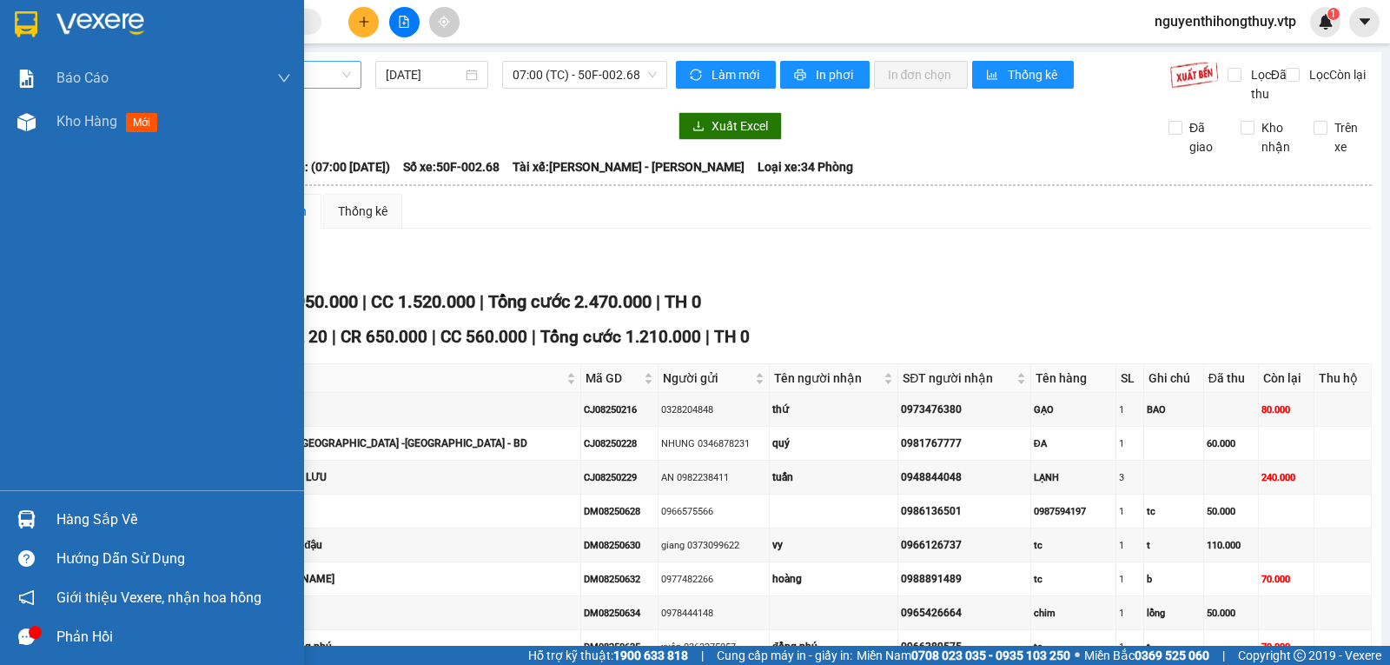
click at [31, 20] on img at bounding box center [26, 24] width 23 height 26
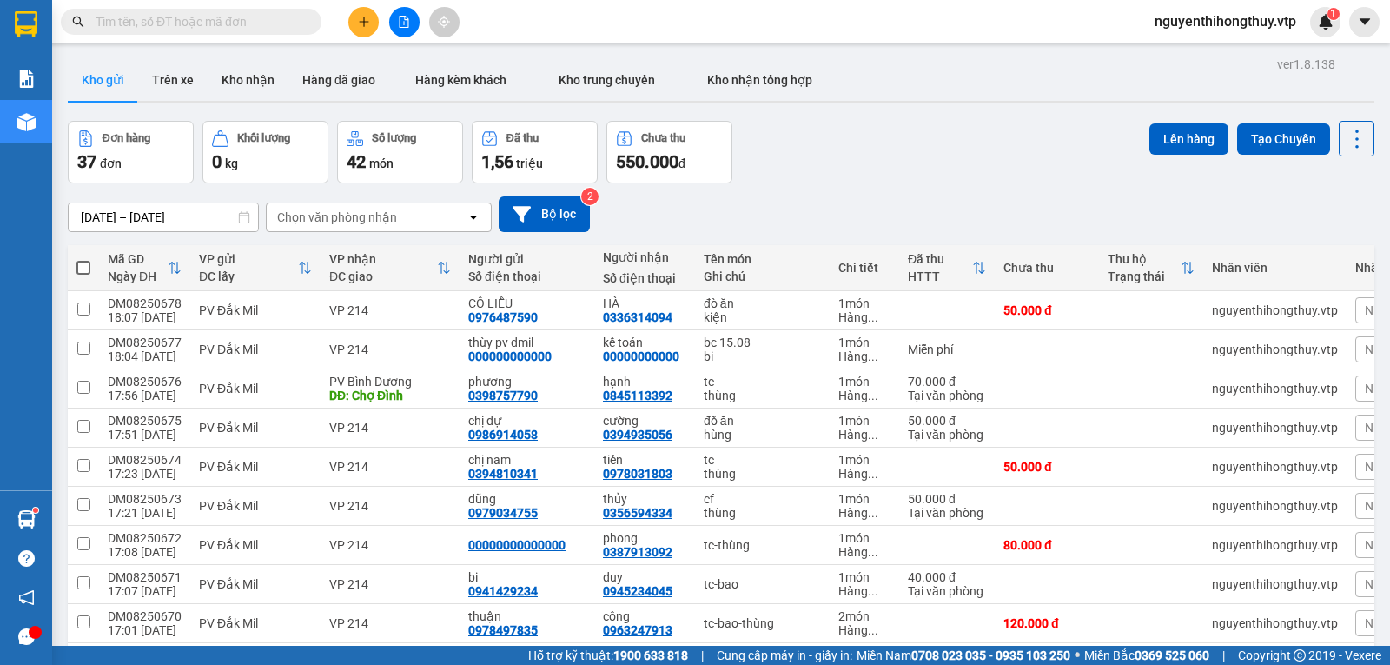
click at [369, 26] on icon "plus" at bounding box center [364, 22] width 12 height 12
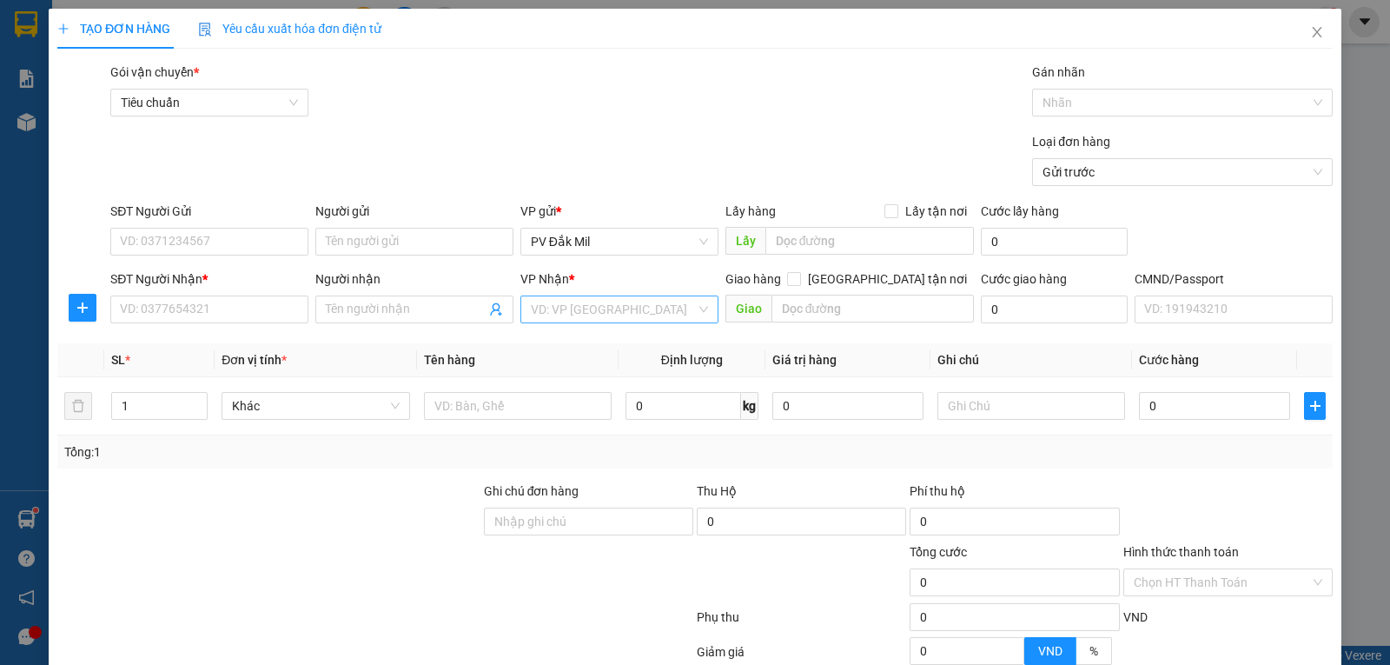
click at [593, 312] on input "search" at bounding box center [613, 309] width 165 height 26
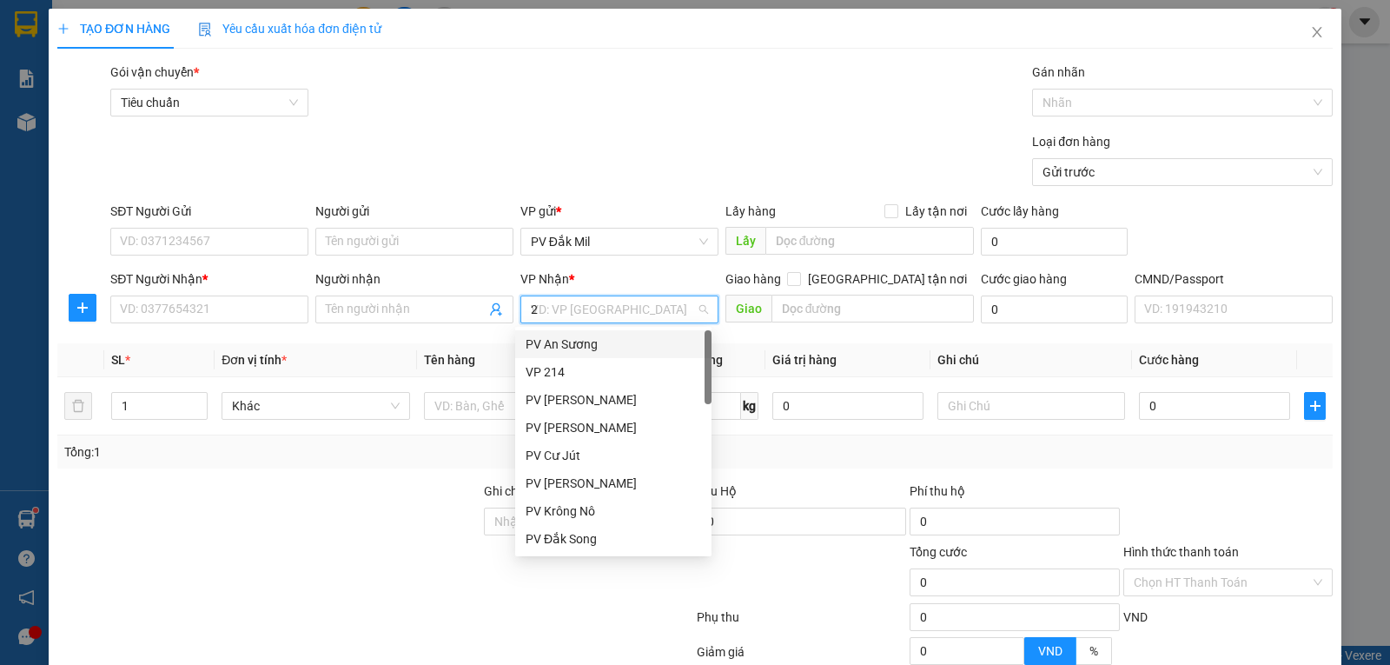
type input "21"
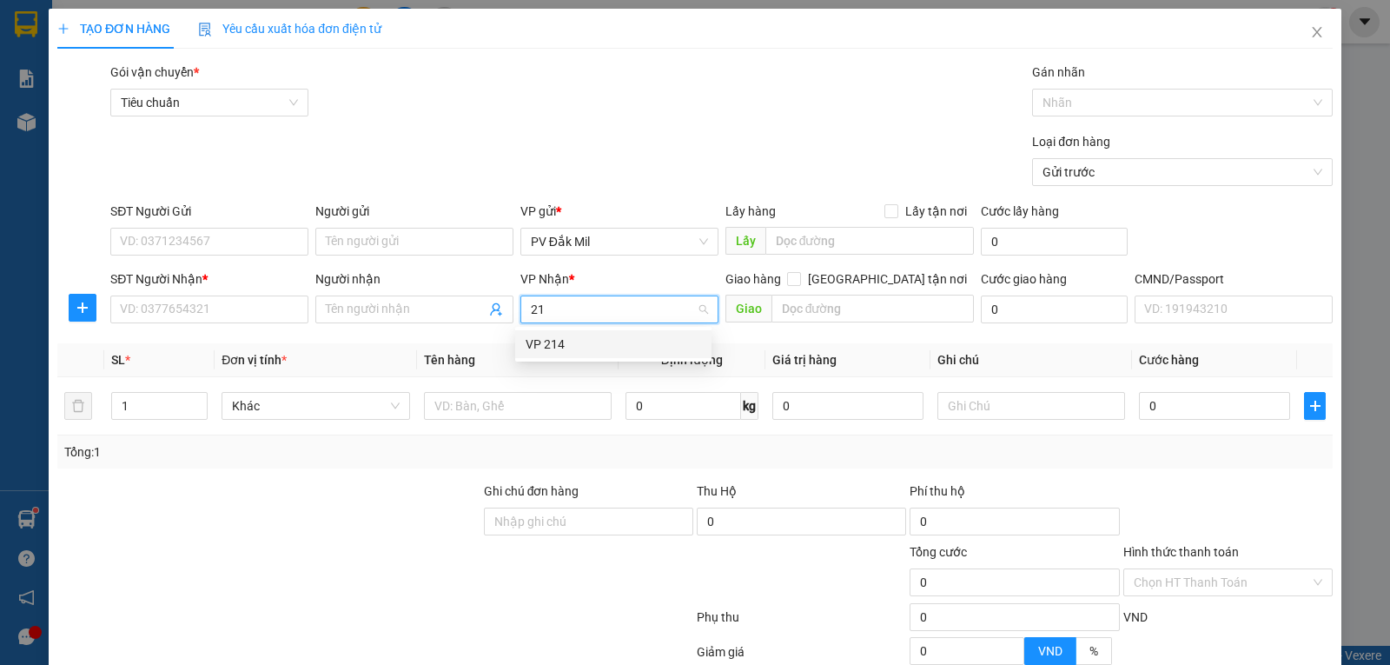
click at [558, 340] on div "VP 214" at bounding box center [613, 343] width 175 height 19
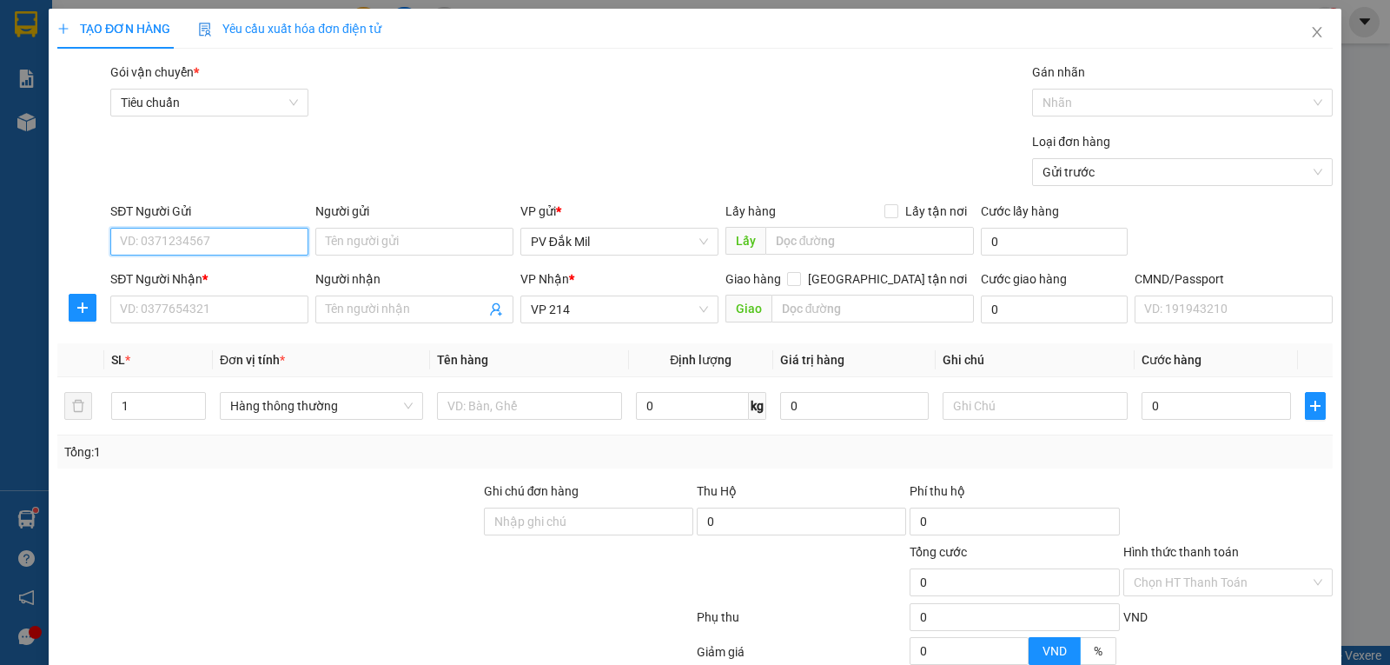
click at [213, 239] on input "SĐT Người Gửi" at bounding box center [209, 242] width 198 height 28
type input "0962903045"
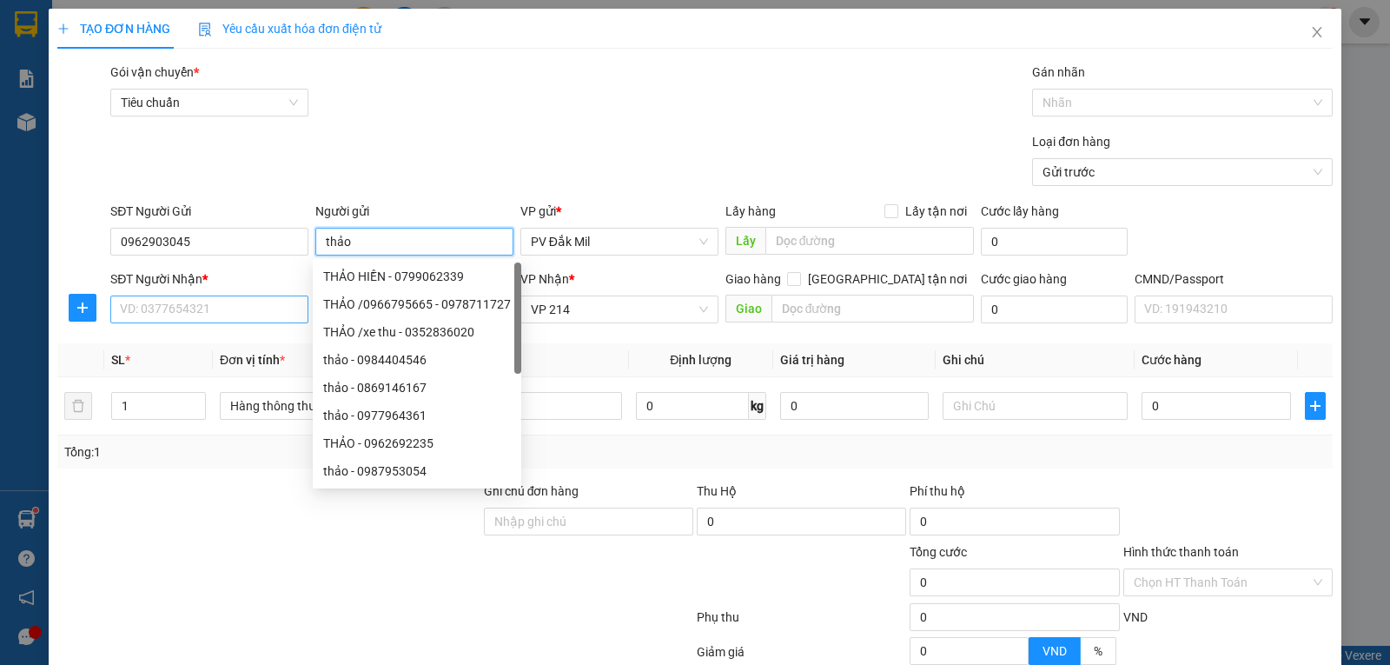
type input "thảo"
click at [206, 301] on input "SĐT Người Nhận *" at bounding box center [209, 309] width 198 height 28
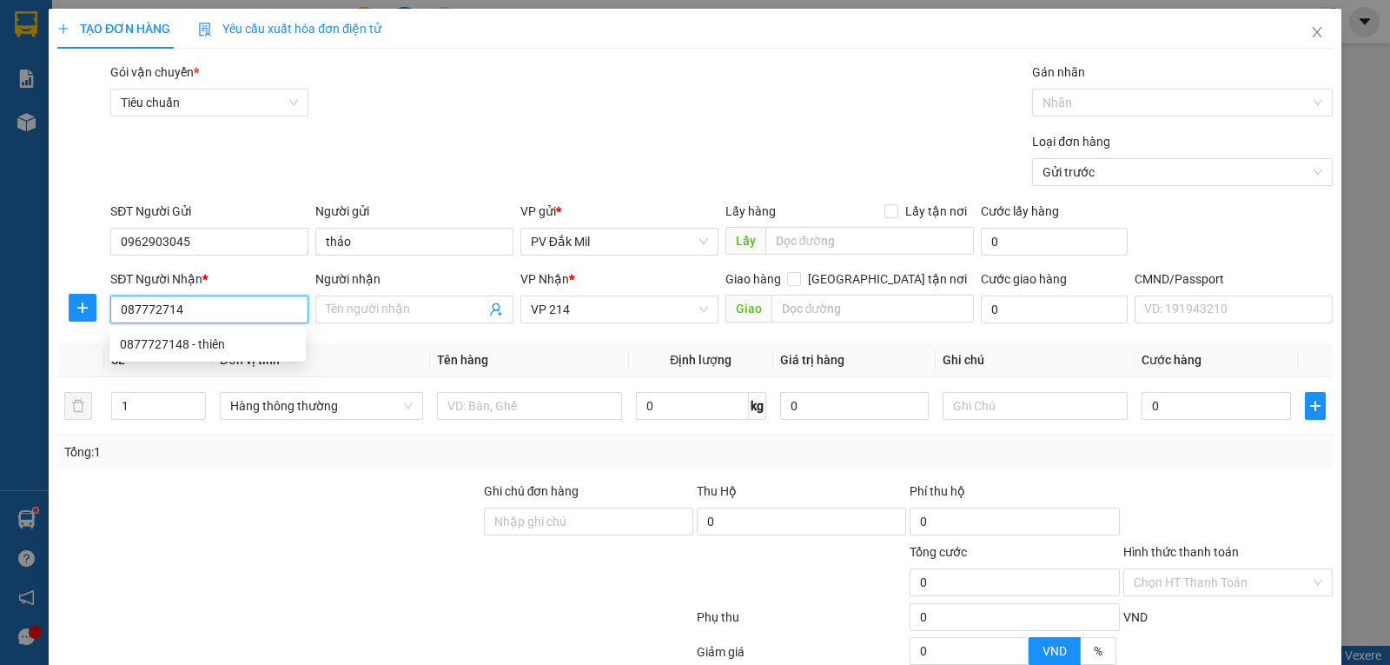
type input "0877727148"
click at [212, 339] on div "0877727148 - thiên" at bounding box center [207, 343] width 175 height 19
type input "thiên"
type input "0877727148"
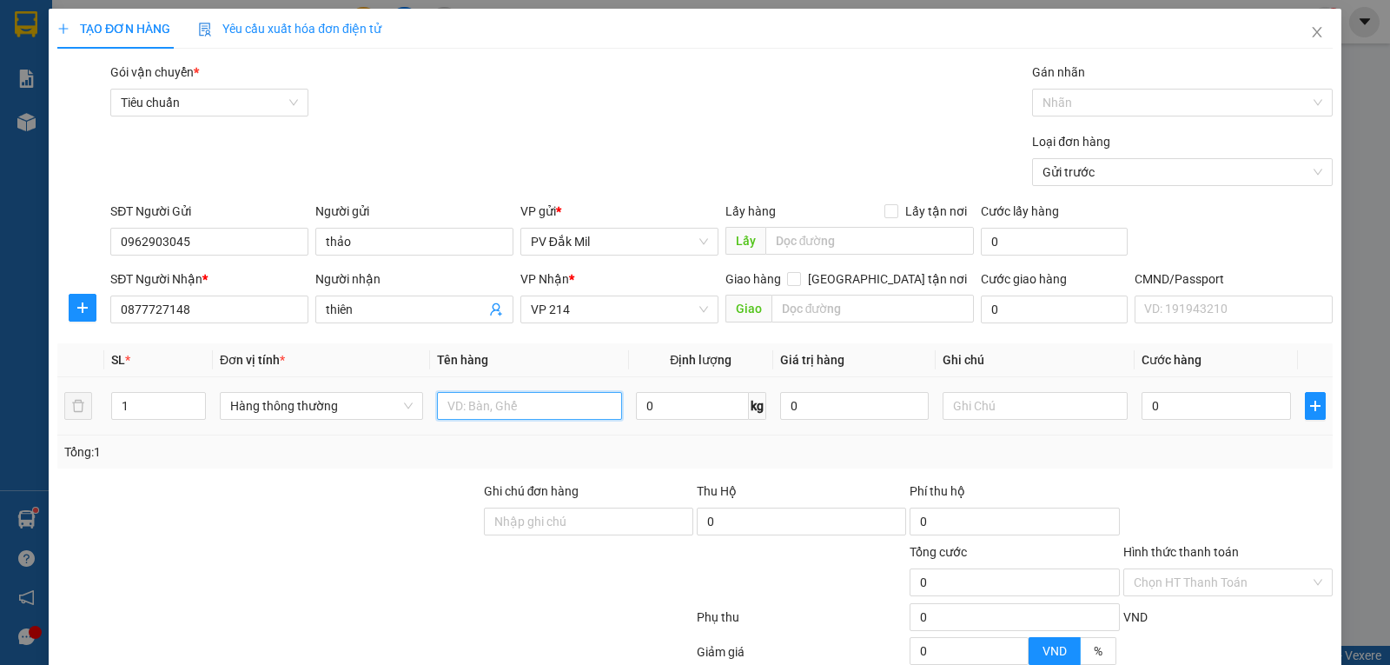
click at [483, 405] on input "text" at bounding box center [529, 406] width 185 height 28
type input "t"
type input "d"
type input "đồ ăn-tx+thùng"
click at [1183, 410] on input "0" at bounding box center [1216, 406] width 149 height 28
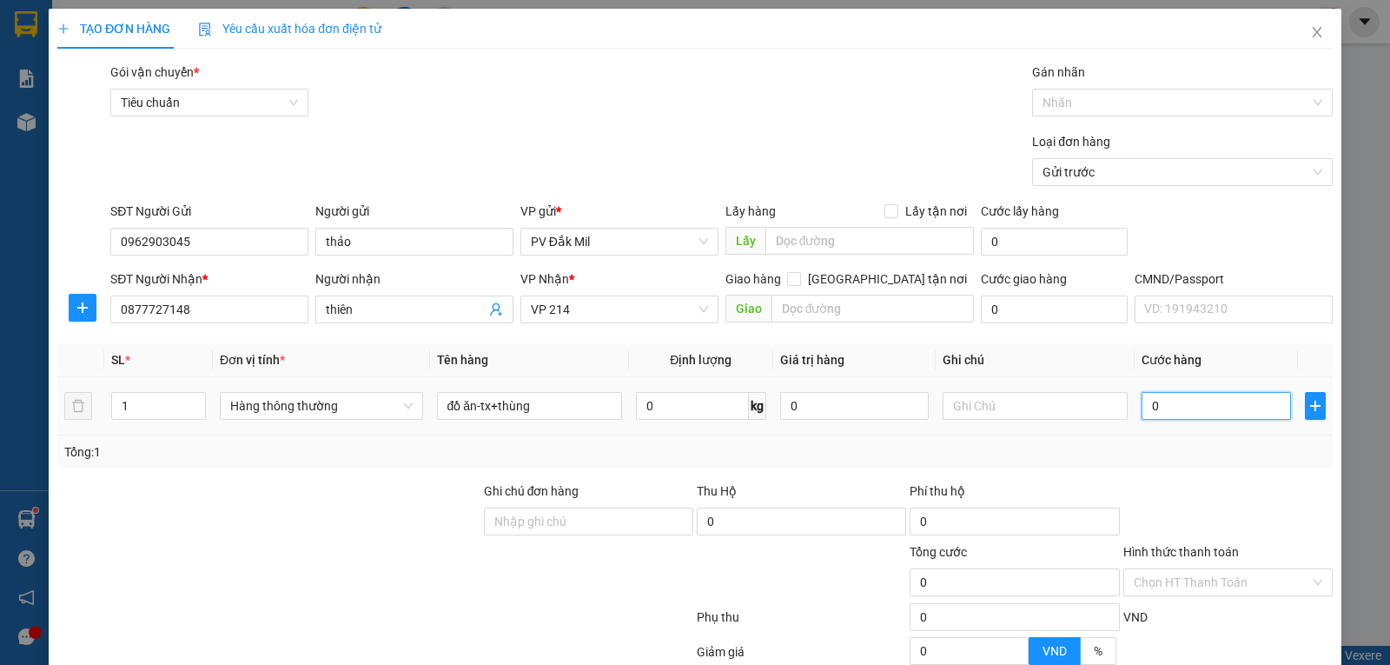
type input "8"
type input "80"
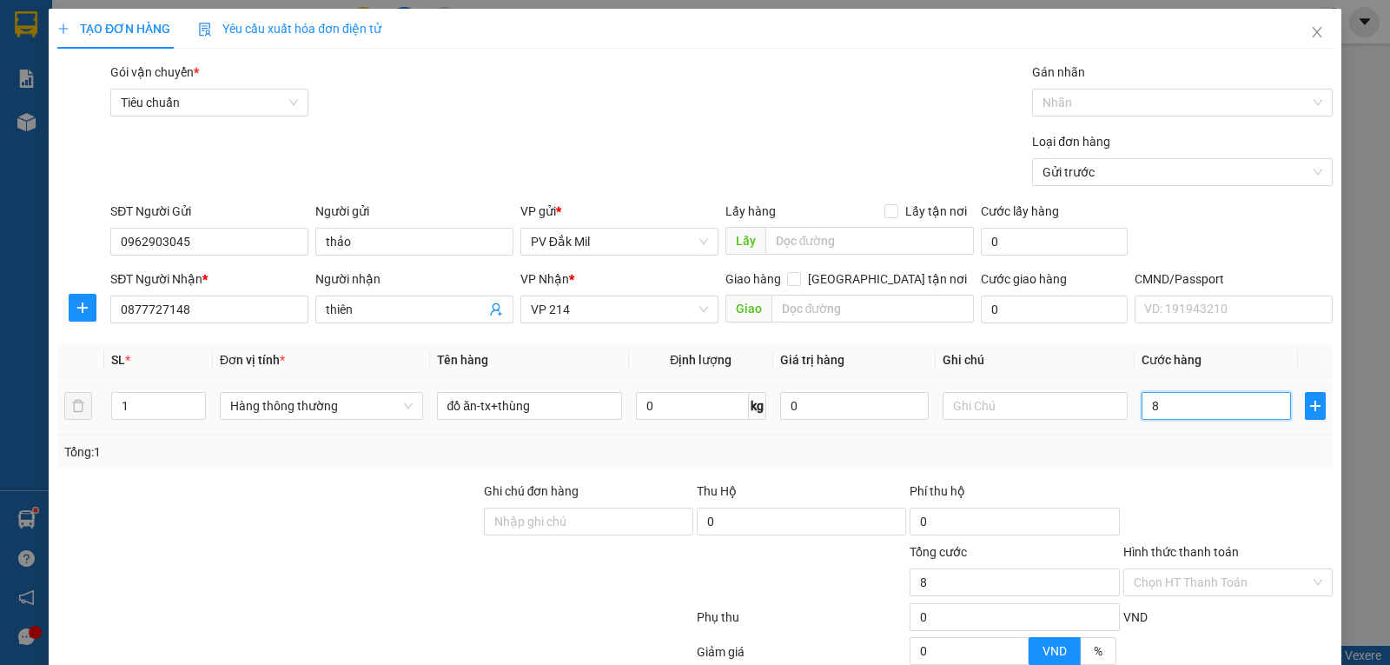
type input "80"
type input "800"
type input "80"
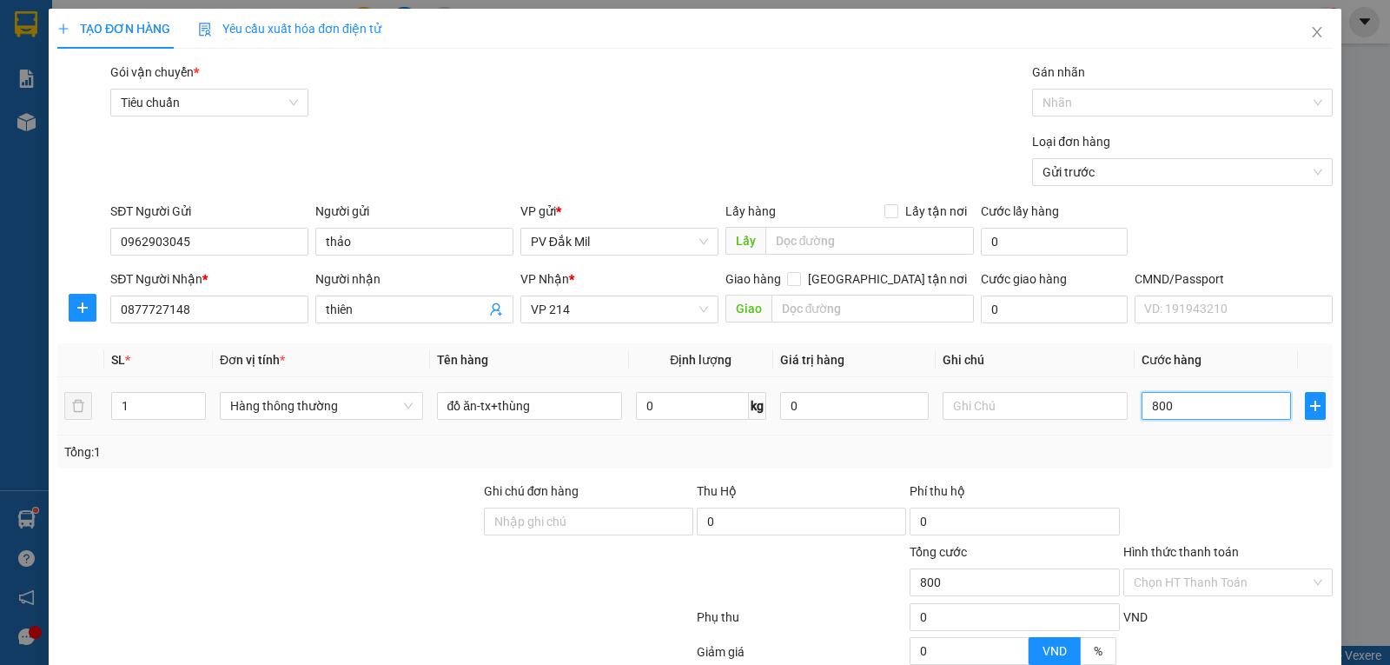
type input "80"
type input "8"
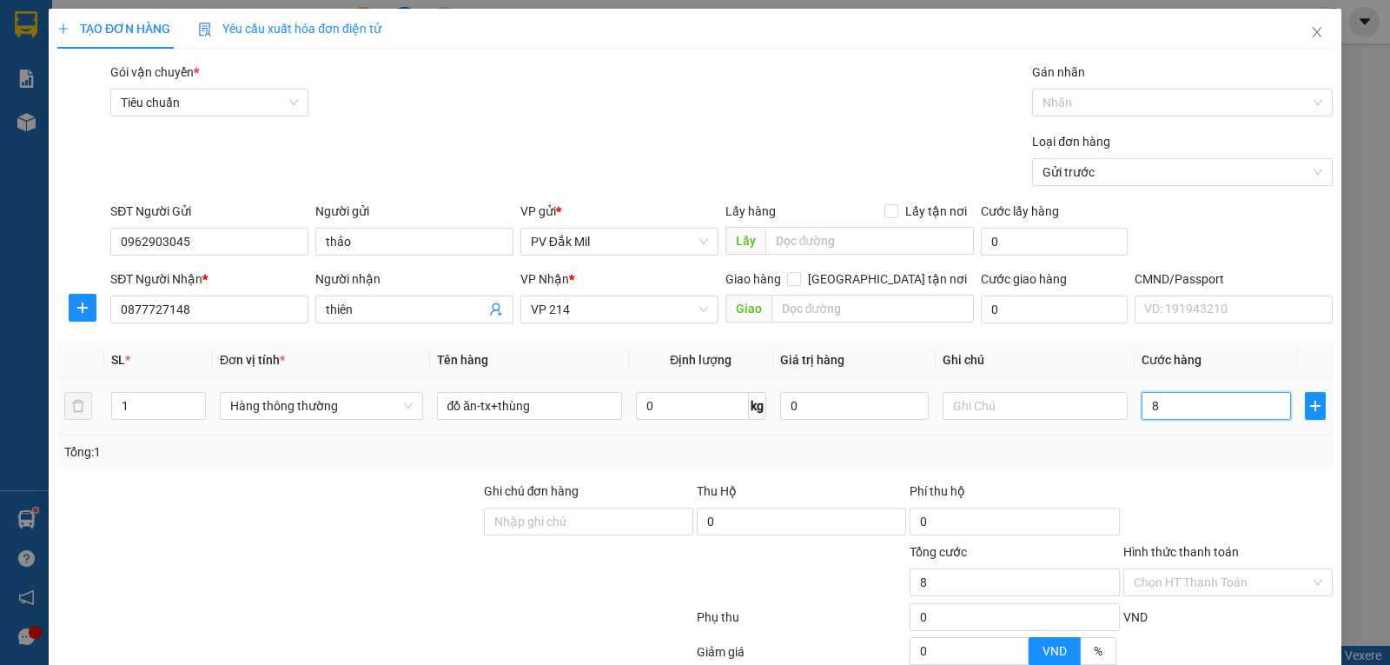
type input "0"
type input "07"
type input "7"
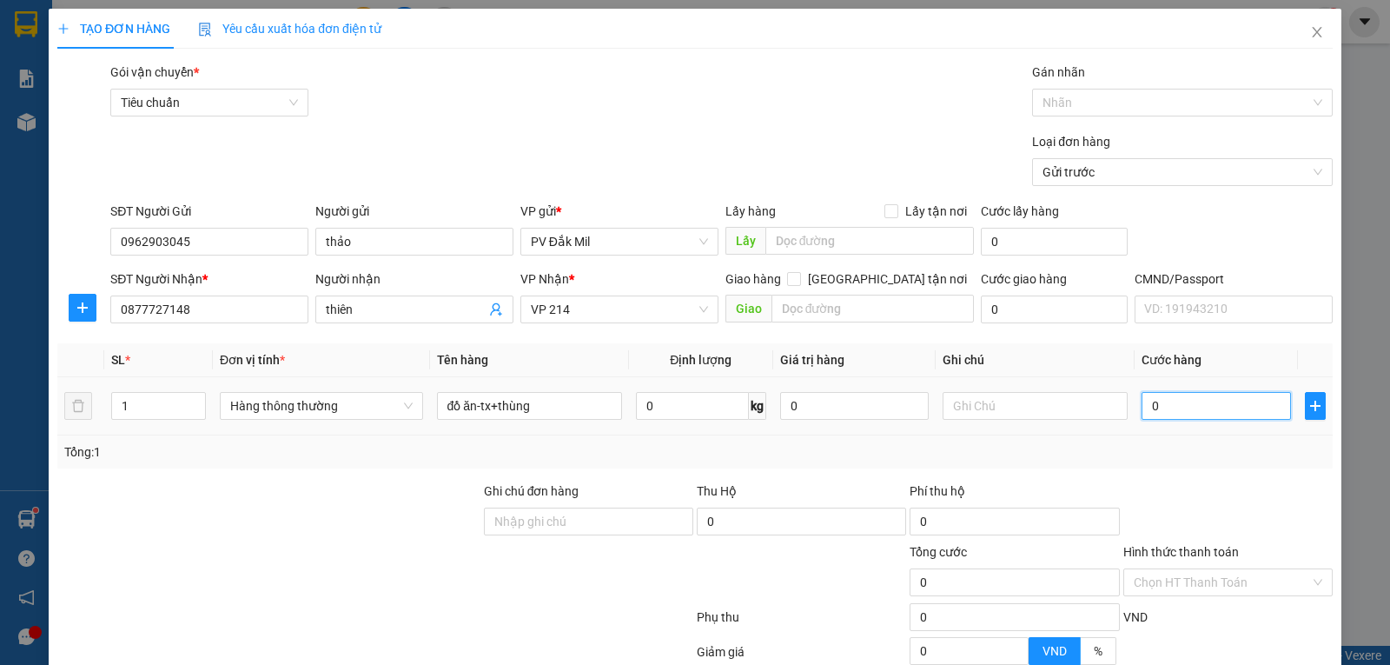
type input "7"
type input "070"
type input "70"
type input "0.700"
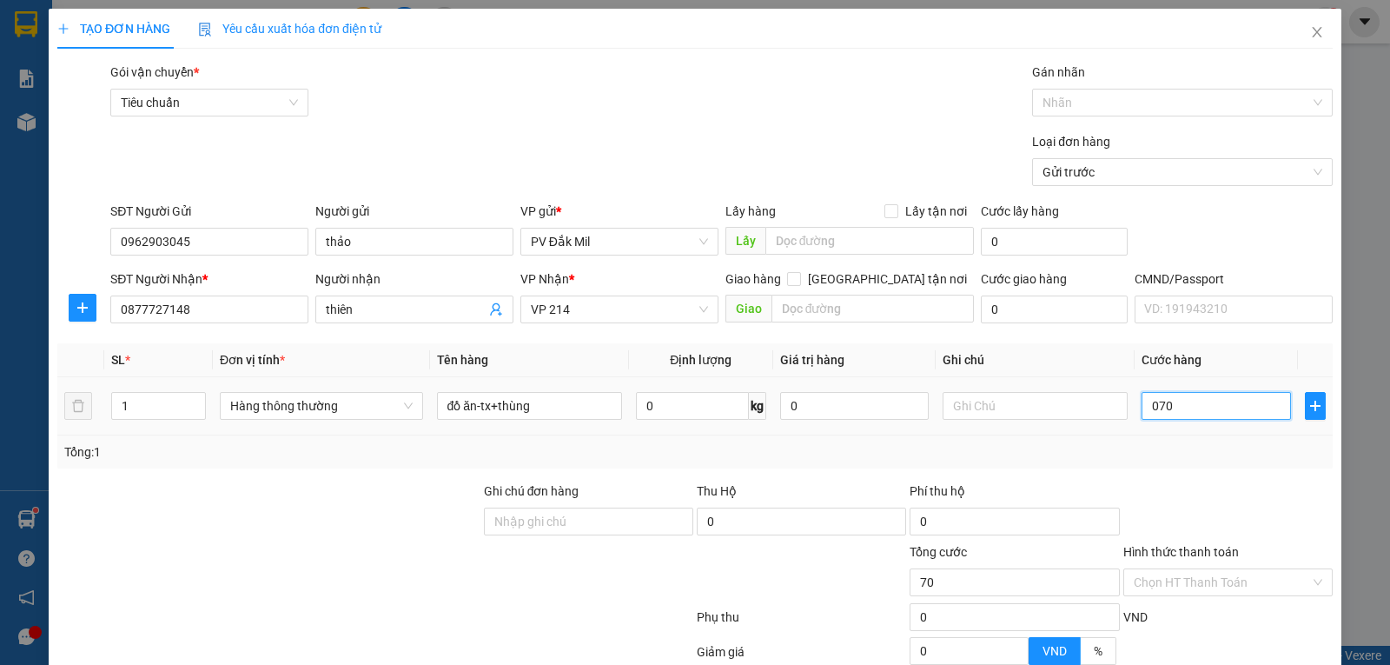
type input "700"
type input "07.000"
type input "7.000"
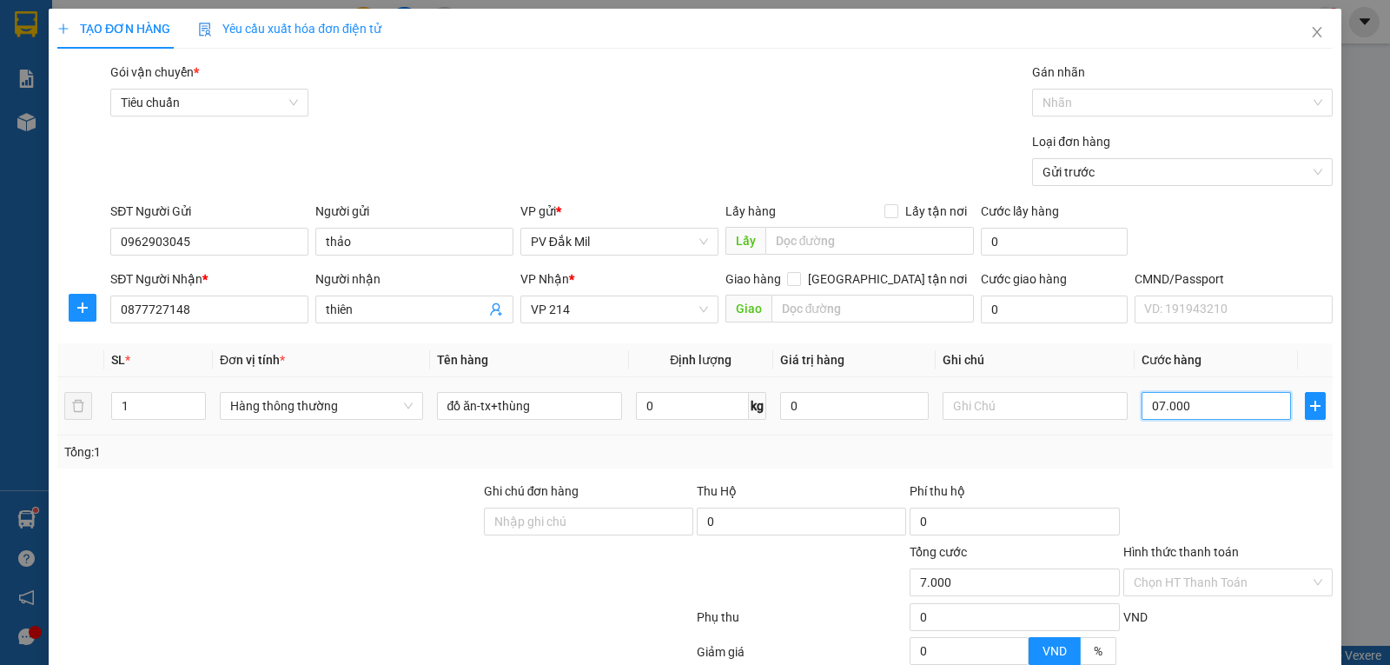
type input "070.000"
type input "70.000"
drag, startPoint x: 1187, startPoint y: 409, endPoint x: 1119, endPoint y: 420, distance: 68.7
click at [1119, 420] on tr "1 Hàng thông thường đồ ăn-tx+thùng 0 kg 0 070.000" at bounding box center [694, 406] width 1275 height 58
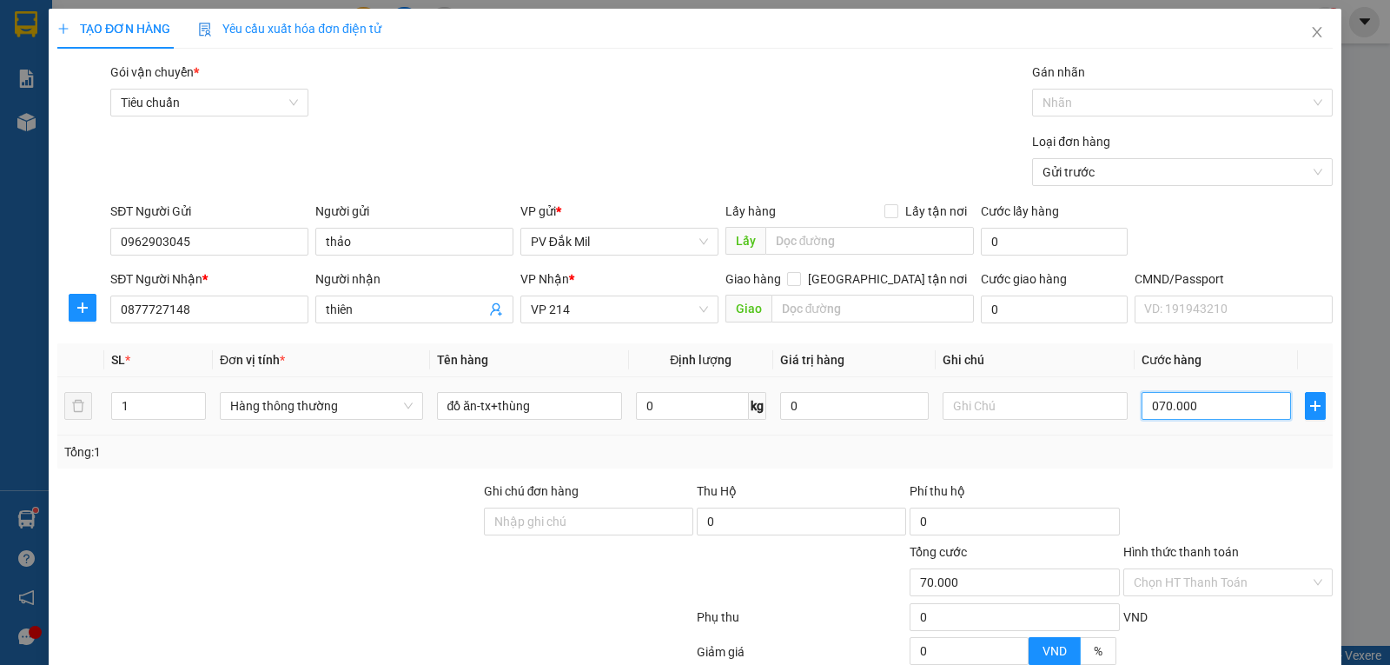
type input "7"
type input "70"
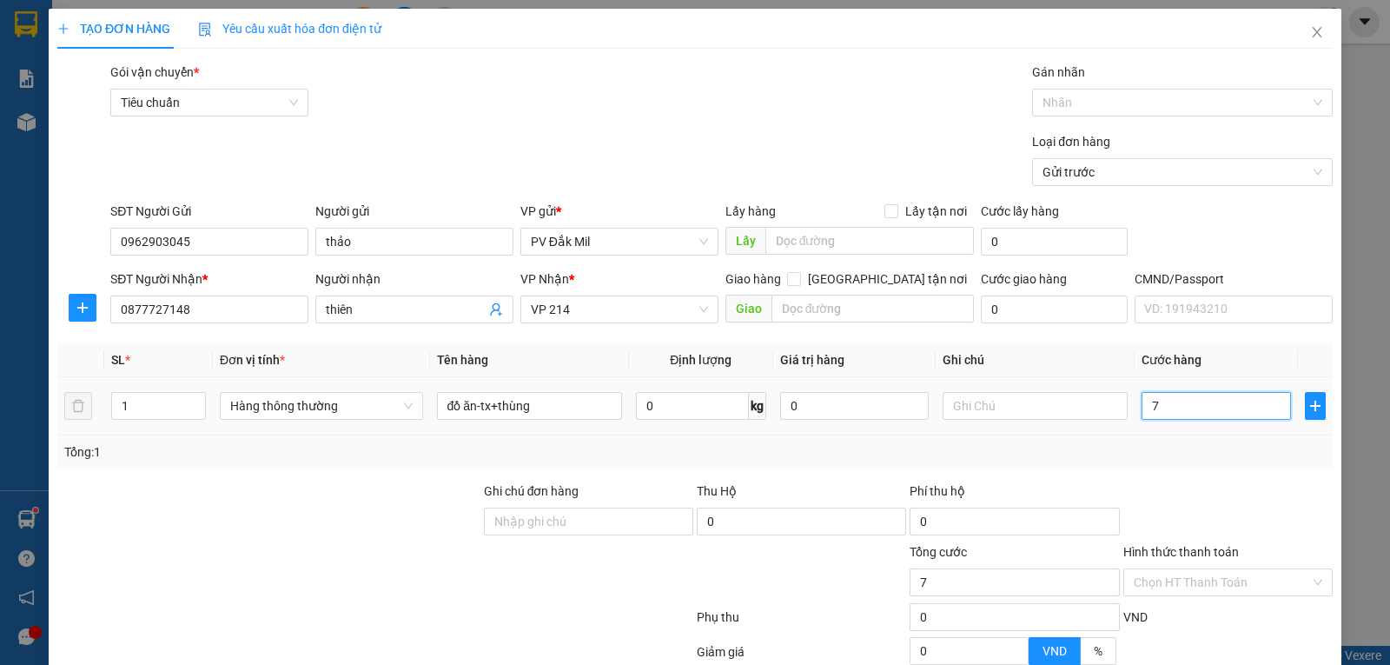
type input "70"
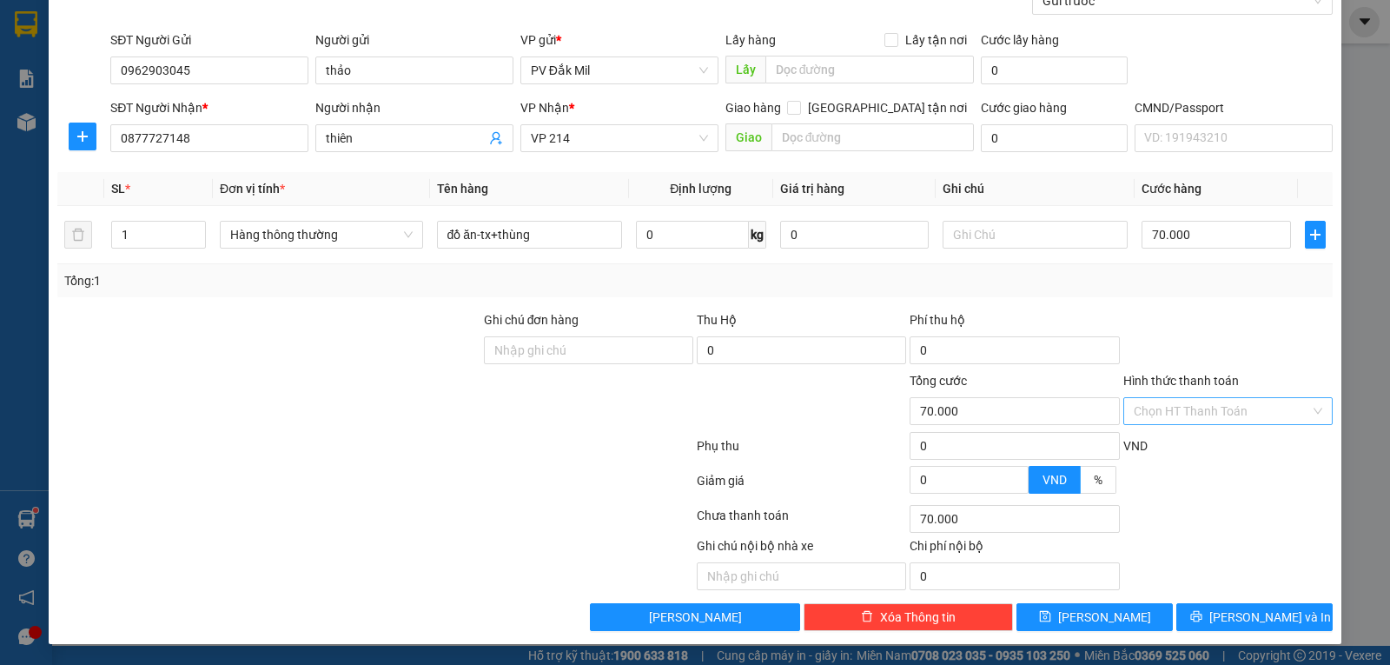
click at [1207, 410] on input "Hình thức thanh toán" at bounding box center [1222, 411] width 176 height 26
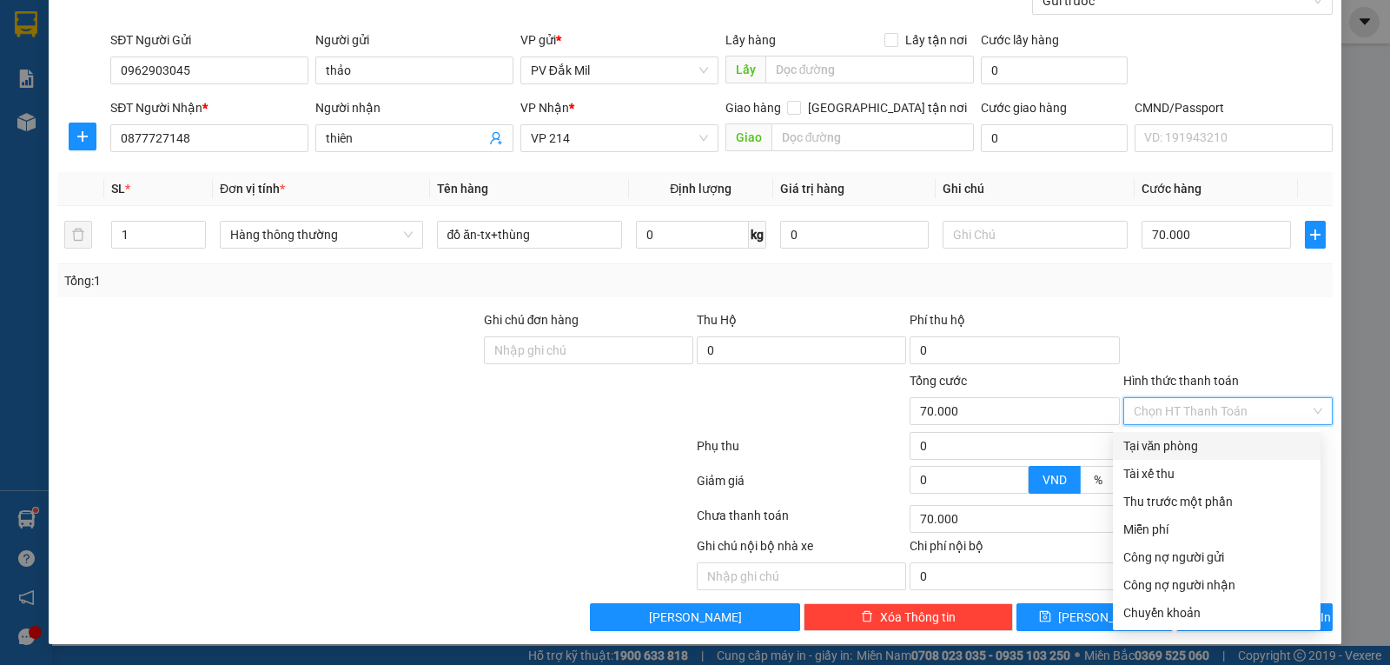
click at [1138, 451] on div "Tại văn phòng" at bounding box center [1216, 445] width 187 height 19
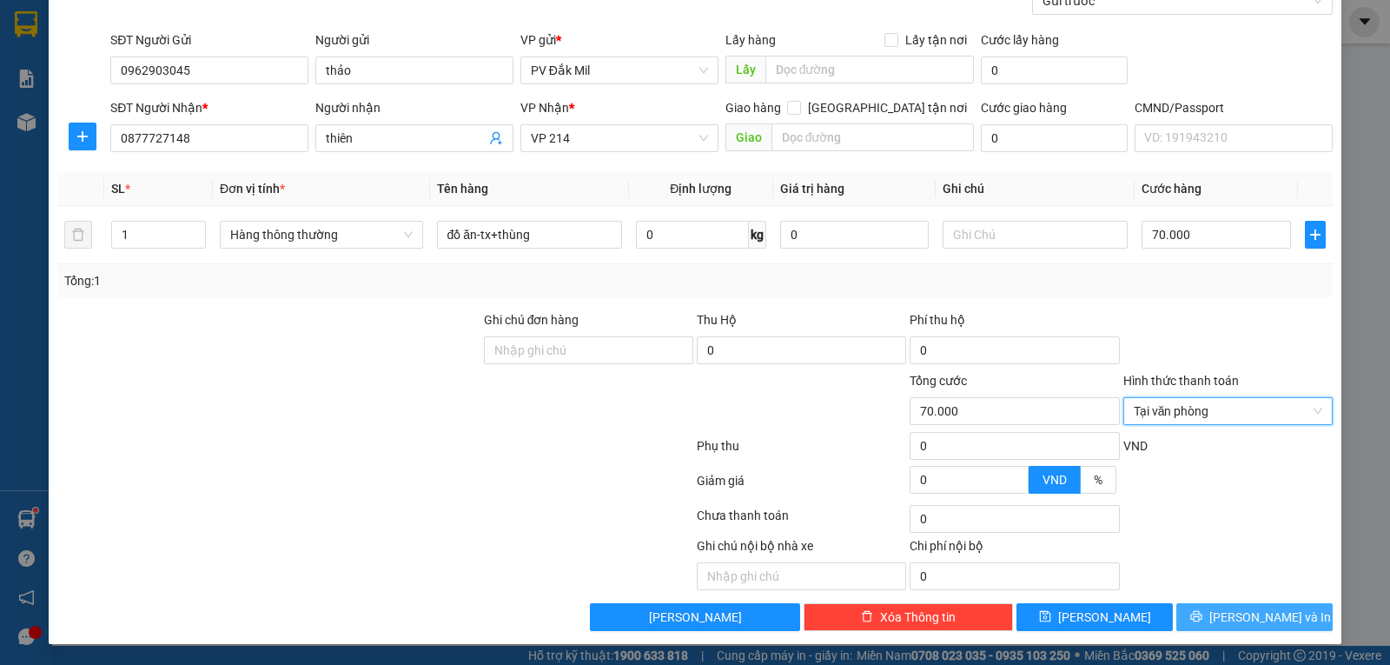
click at [1208, 613] on button "[PERSON_NAME] và In" at bounding box center [1254, 617] width 156 height 28
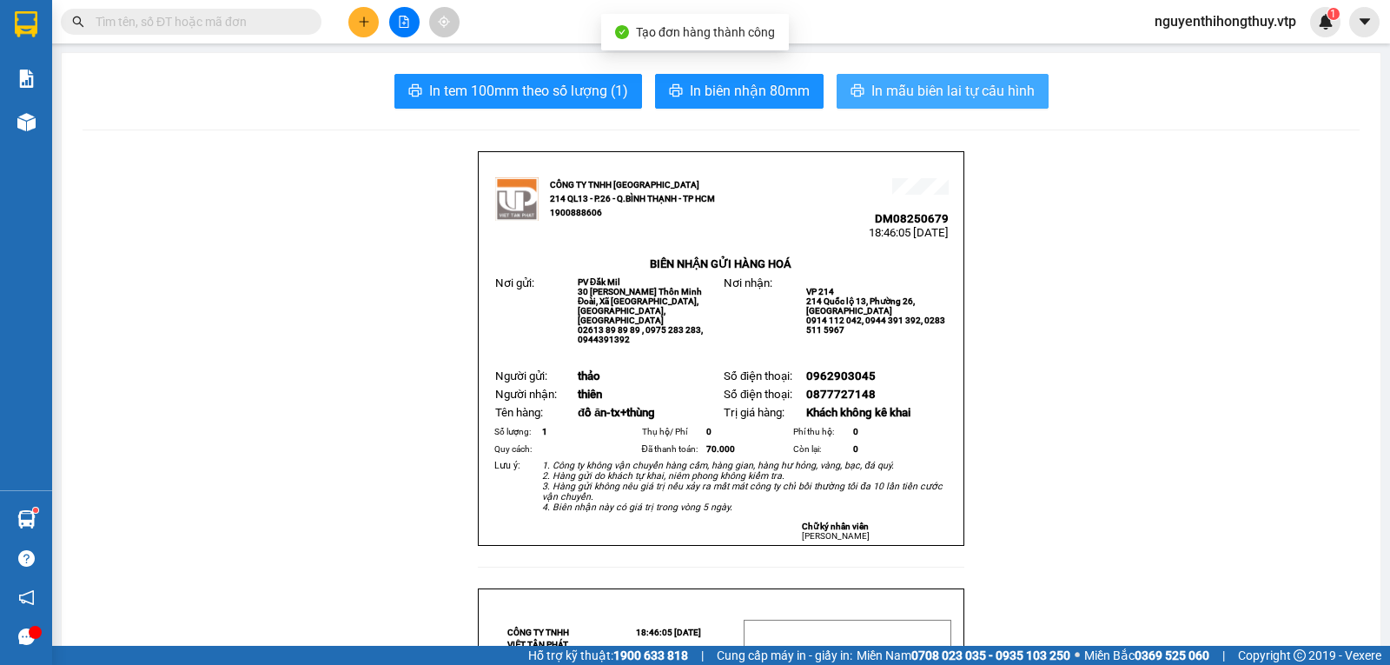
click at [928, 83] on span "In mẫu biên lai tự cấu hình" at bounding box center [952, 91] width 163 height 22
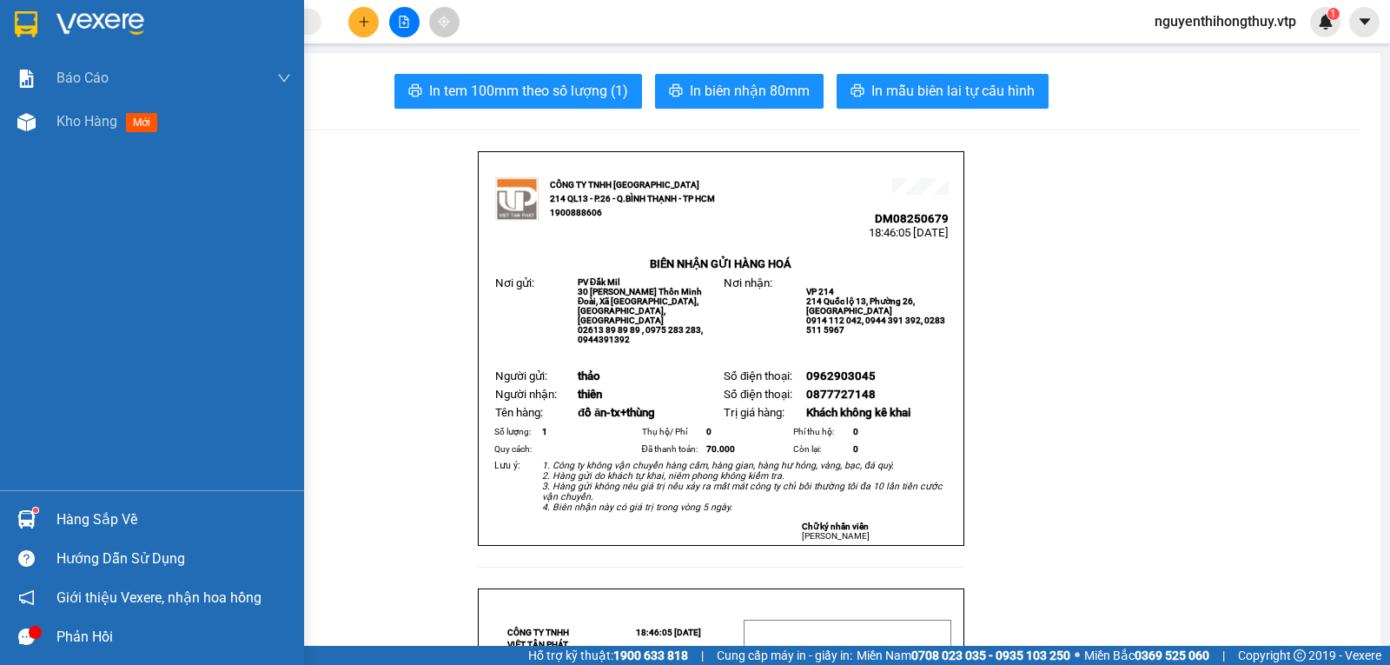
click at [36, 31] on img at bounding box center [26, 24] width 23 height 26
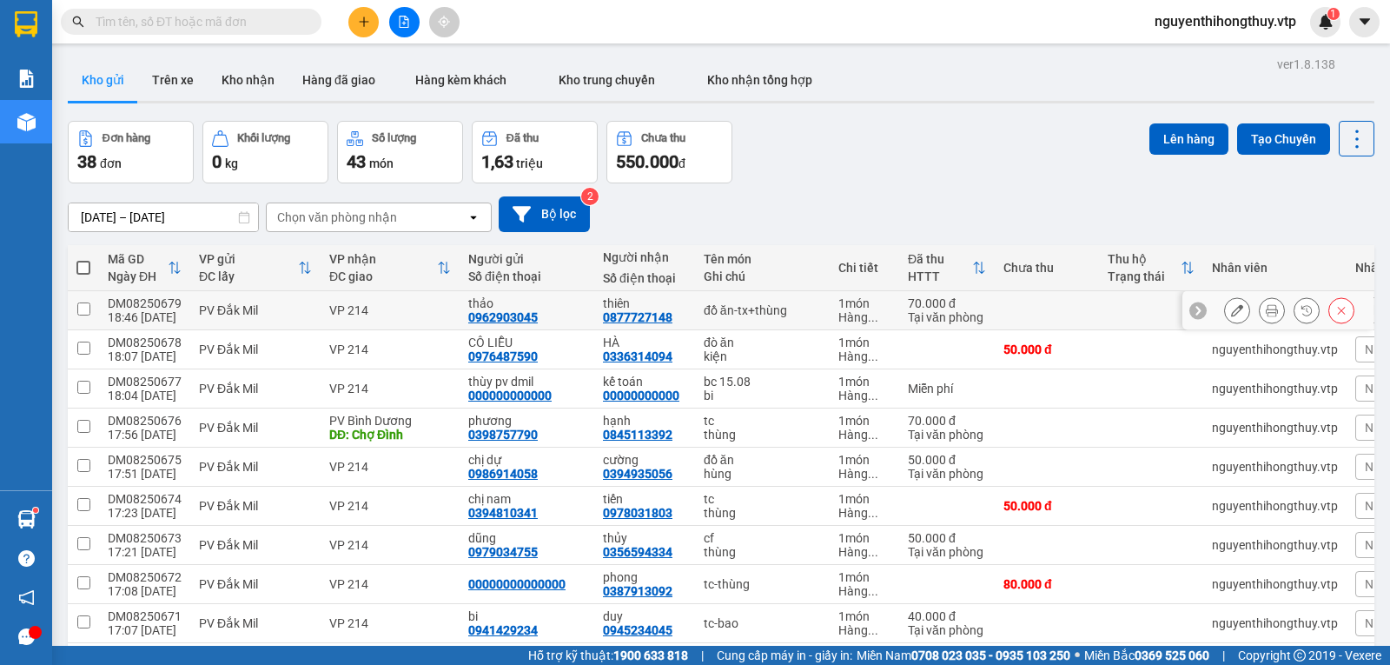
click at [1225, 311] on button at bounding box center [1237, 310] width 24 height 30
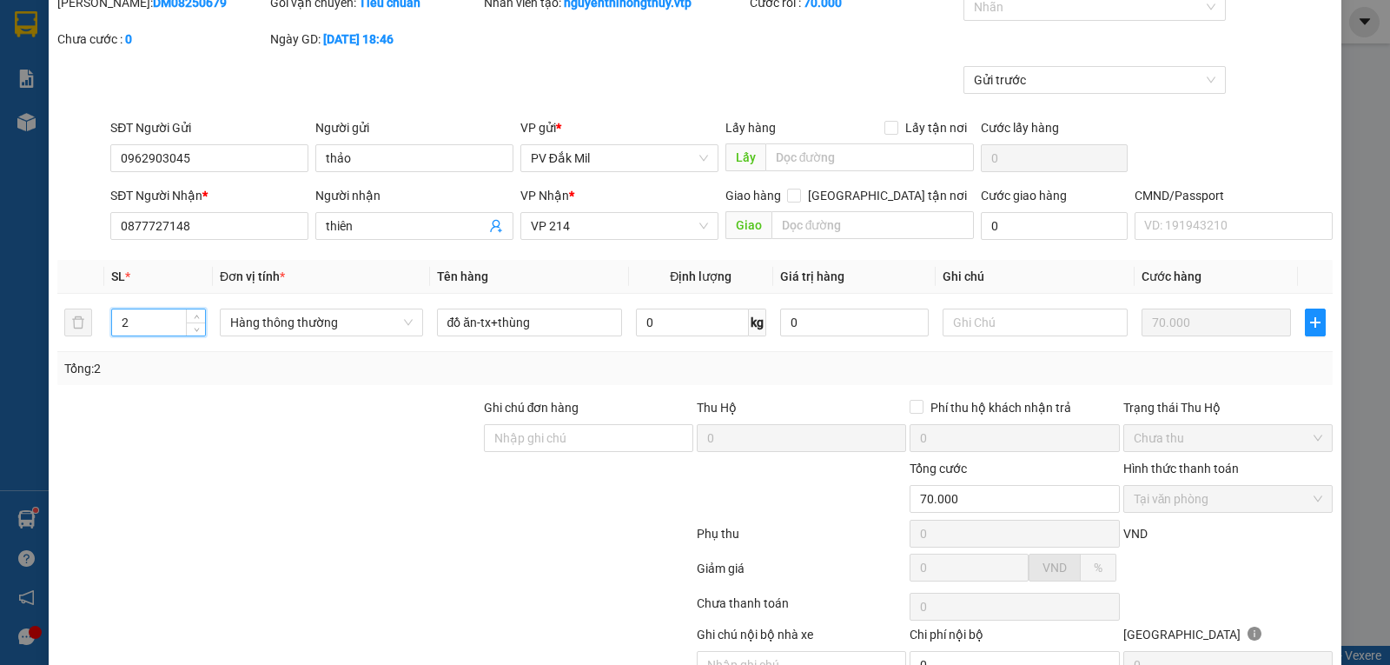
scroll to position [158, 0]
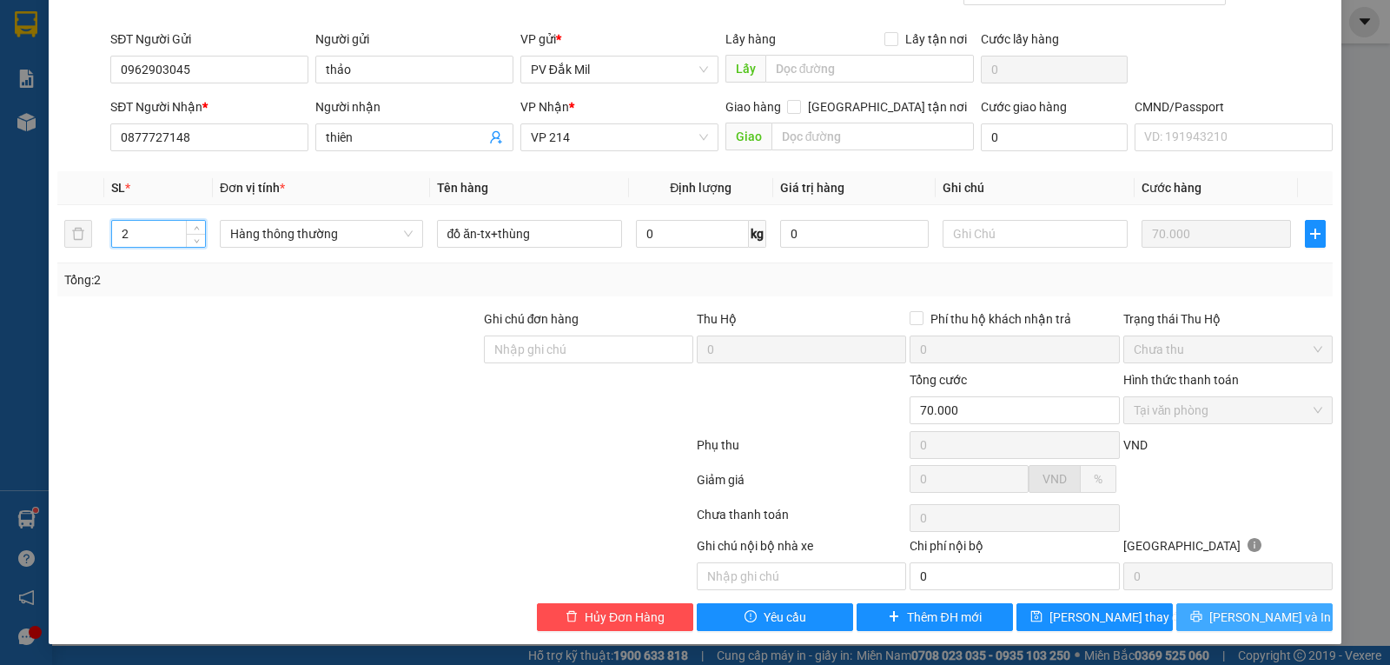
click at [1225, 615] on button "[PERSON_NAME] và In" at bounding box center [1254, 617] width 156 height 28
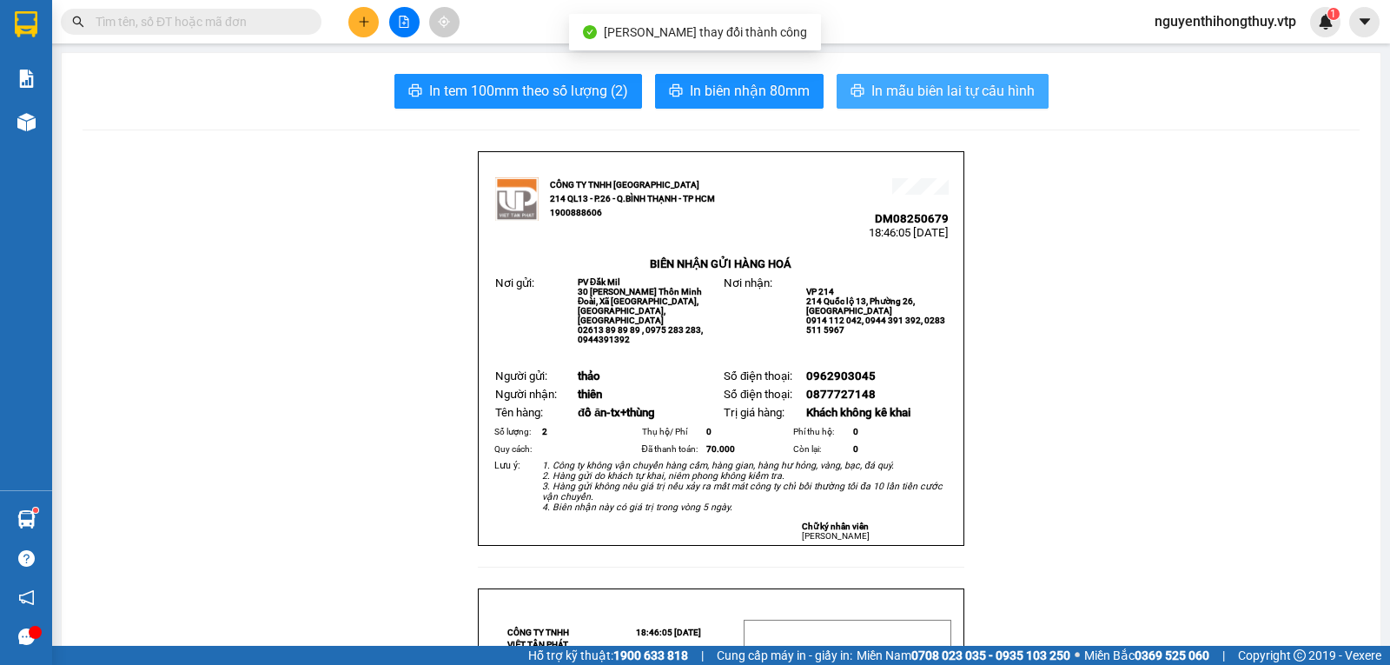
click at [943, 88] on span "In mẫu biên lai tự cấu hình" at bounding box center [952, 91] width 163 height 22
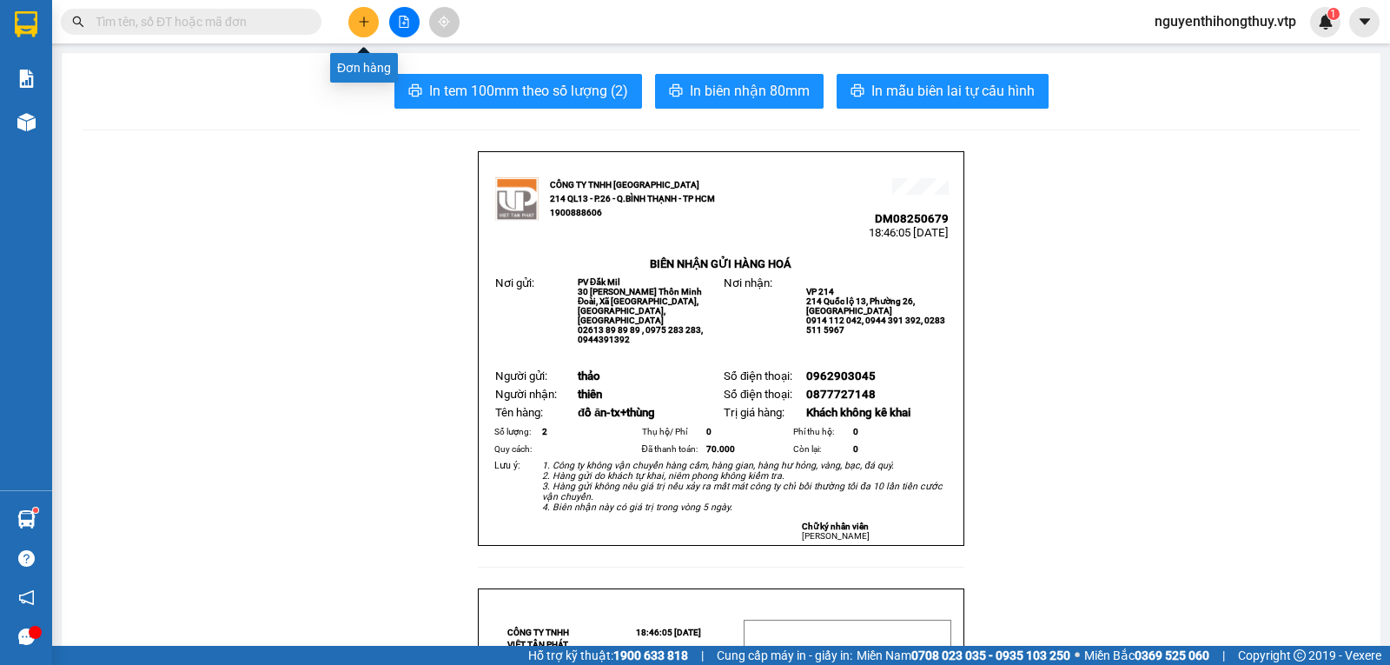
click at [372, 27] on button at bounding box center [363, 22] width 30 height 30
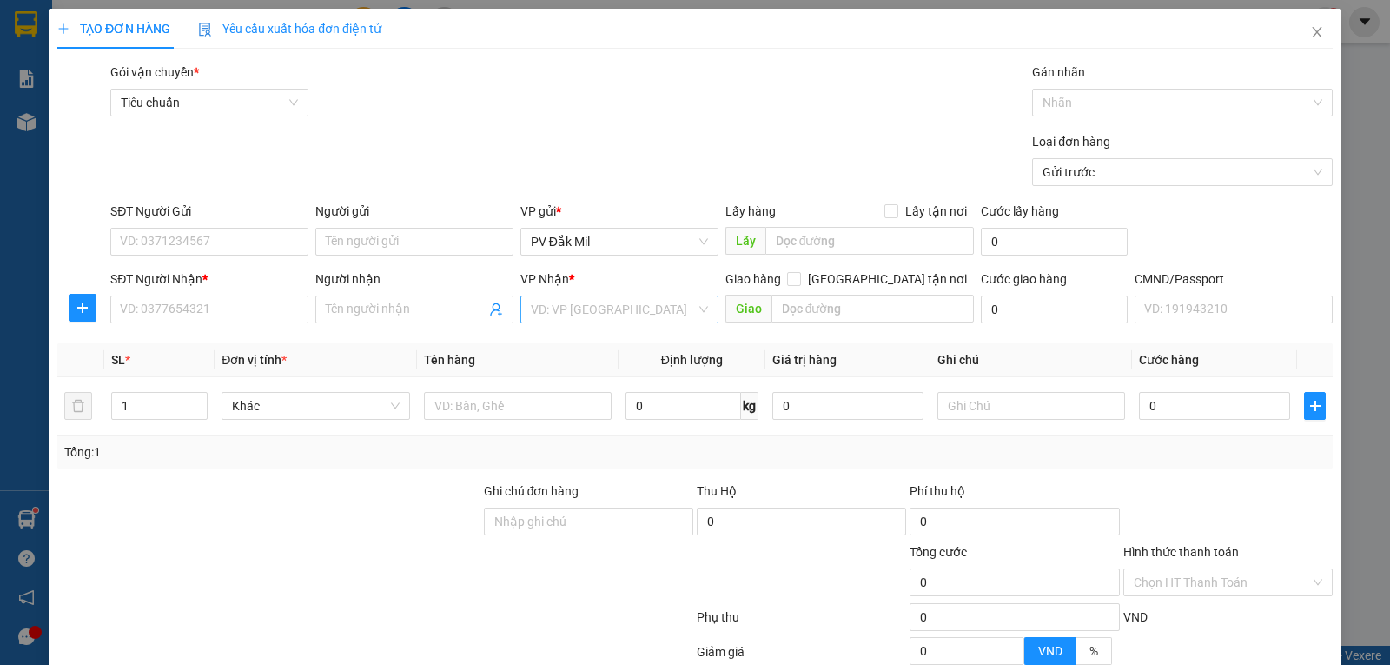
click at [600, 308] on input "search" at bounding box center [613, 309] width 165 height 26
click at [548, 339] on div "VP 214" at bounding box center [613, 343] width 175 height 19
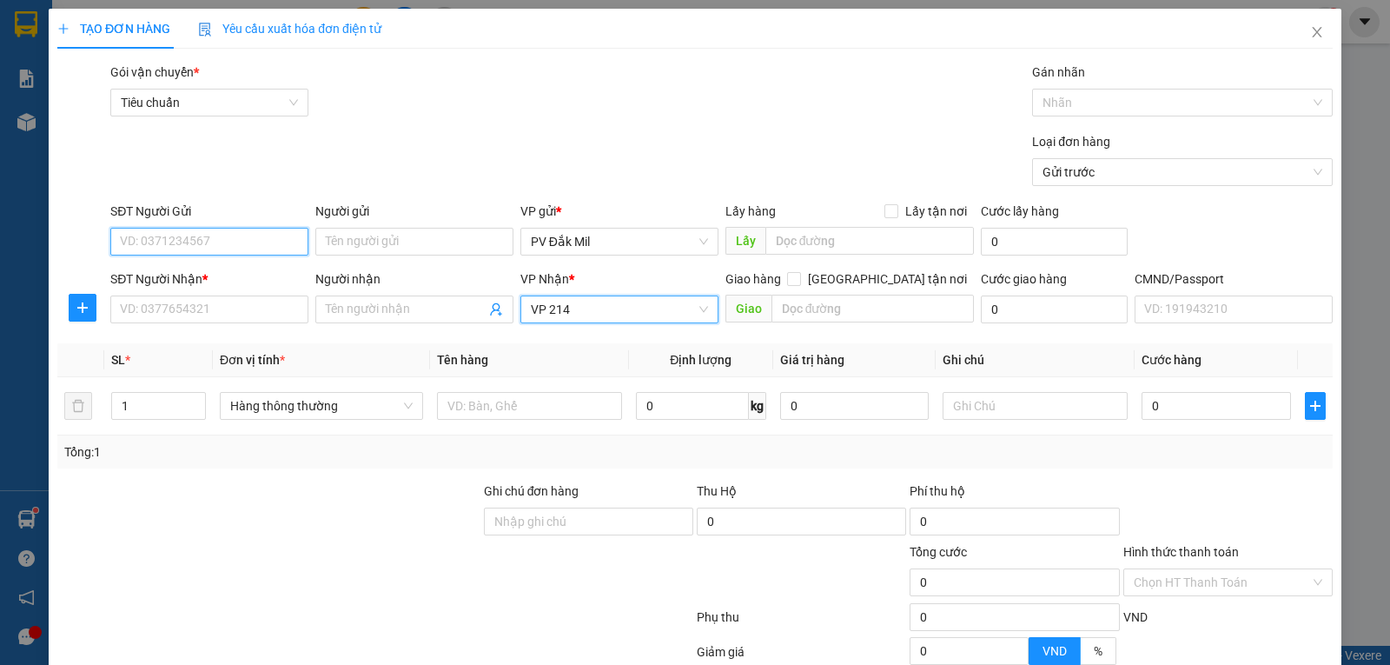
click at [234, 243] on input "SĐT Người Gửi" at bounding box center [209, 242] width 198 height 28
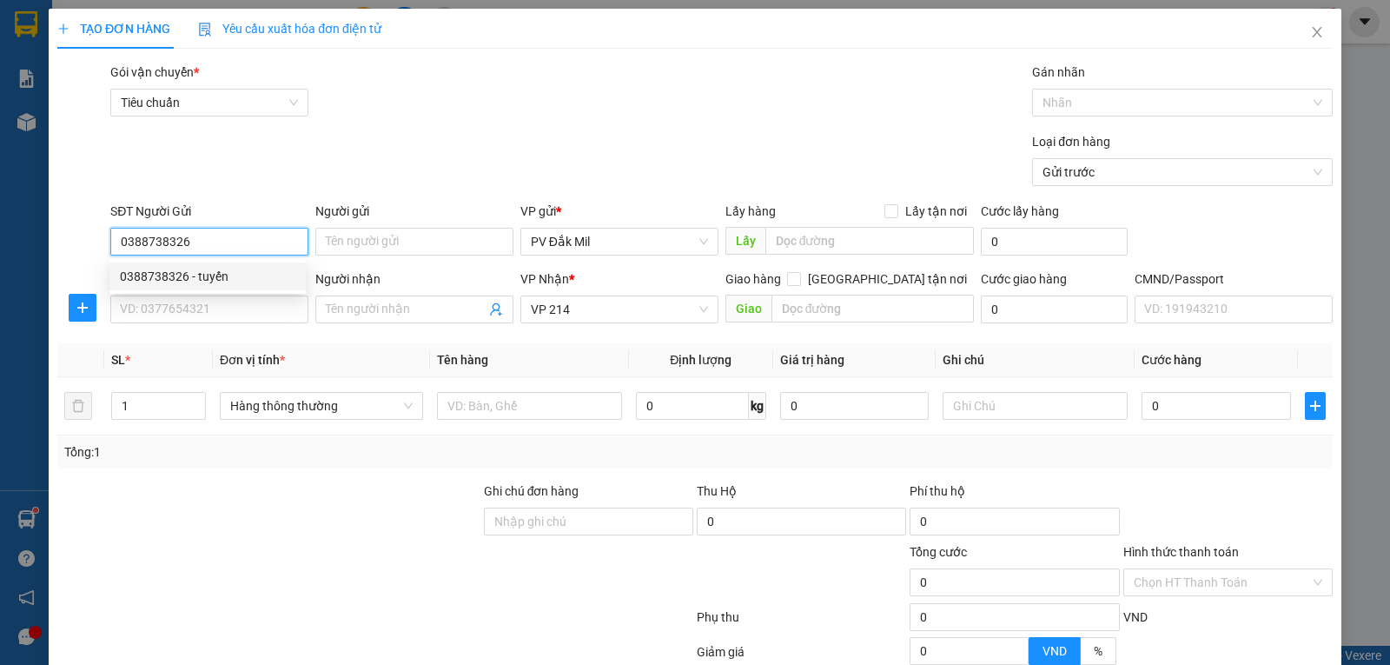
click at [229, 269] on div "0388738326 - tuyến" at bounding box center [207, 276] width 175 height 19
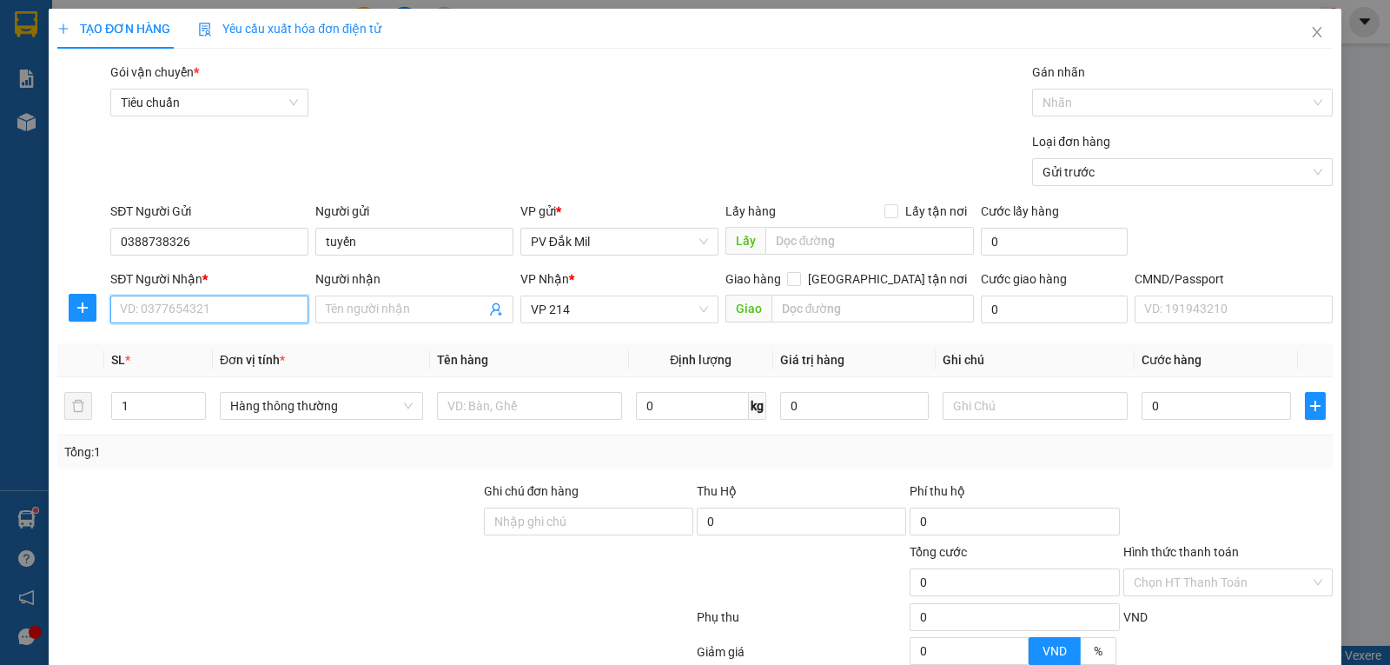
click at [217, 312] on input "SĐT Người Nhận *" at bounding box center [209, 309] width 198 height 28
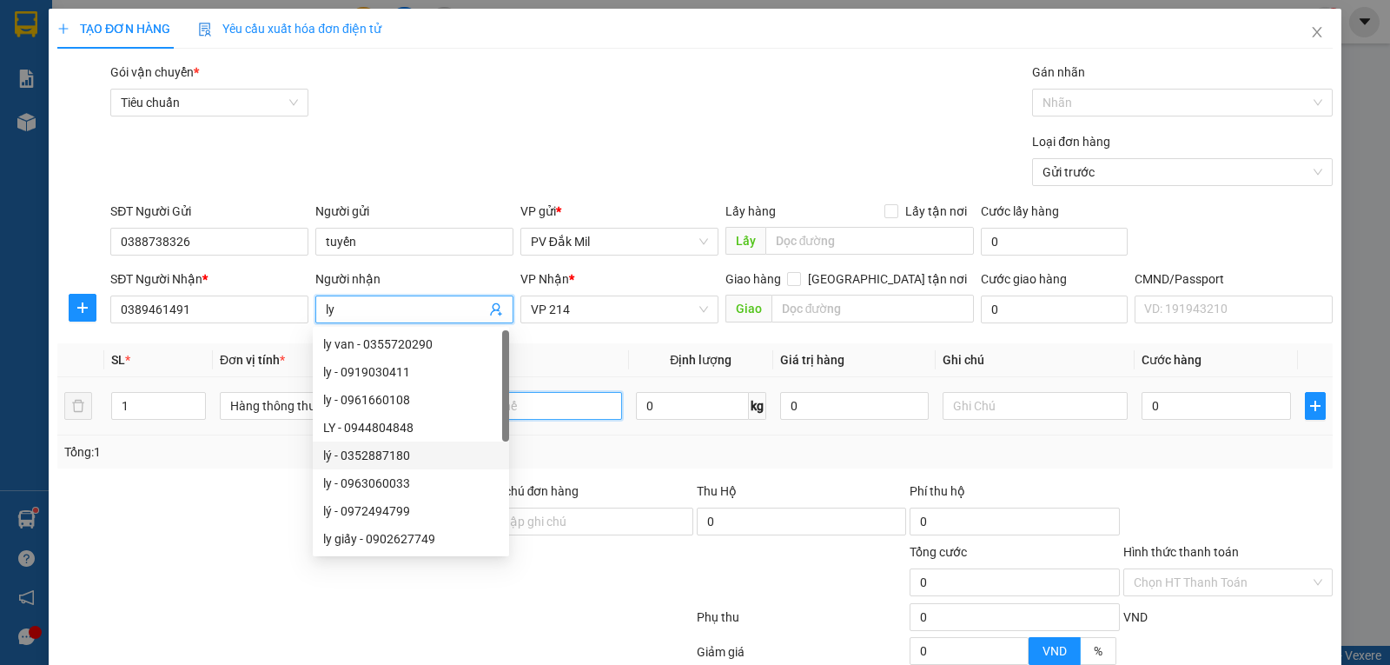
click at [543, 408] on input "text" at bounding box center [529, 406] width 185 height 28
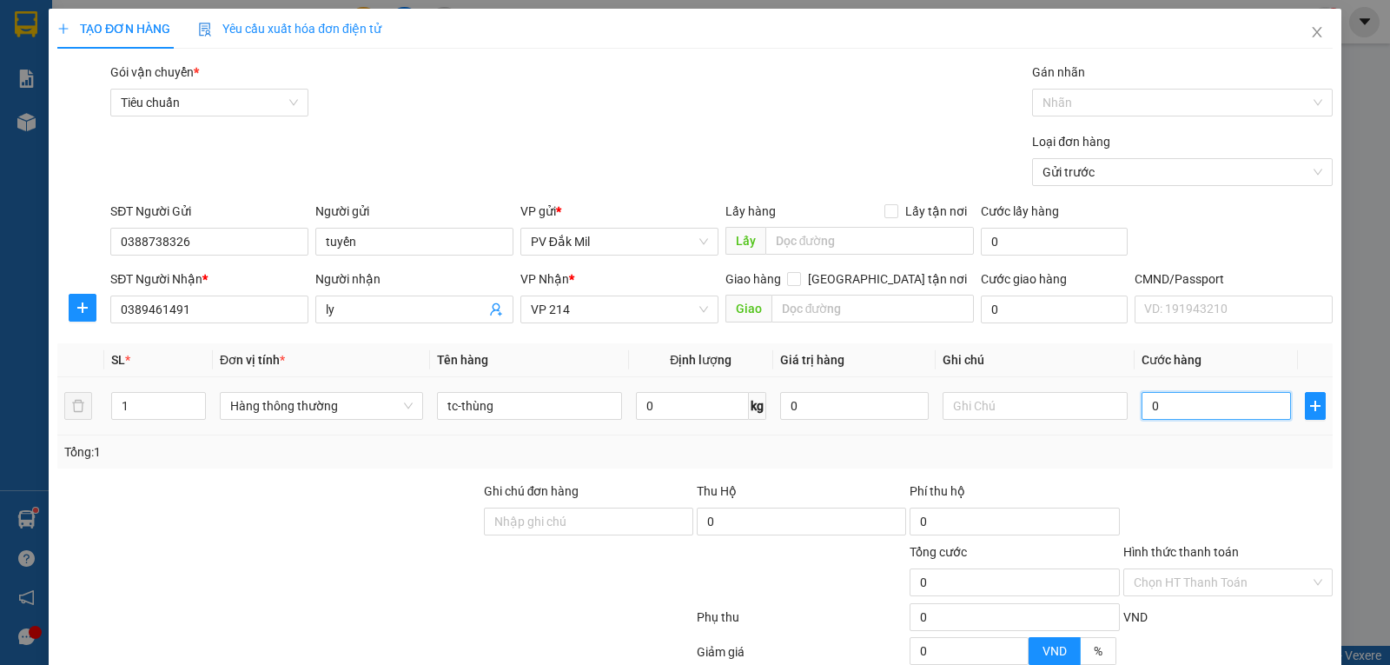
click at [1190, 414] on input "0" at bounding box center [1216, 406] width 149 height 28
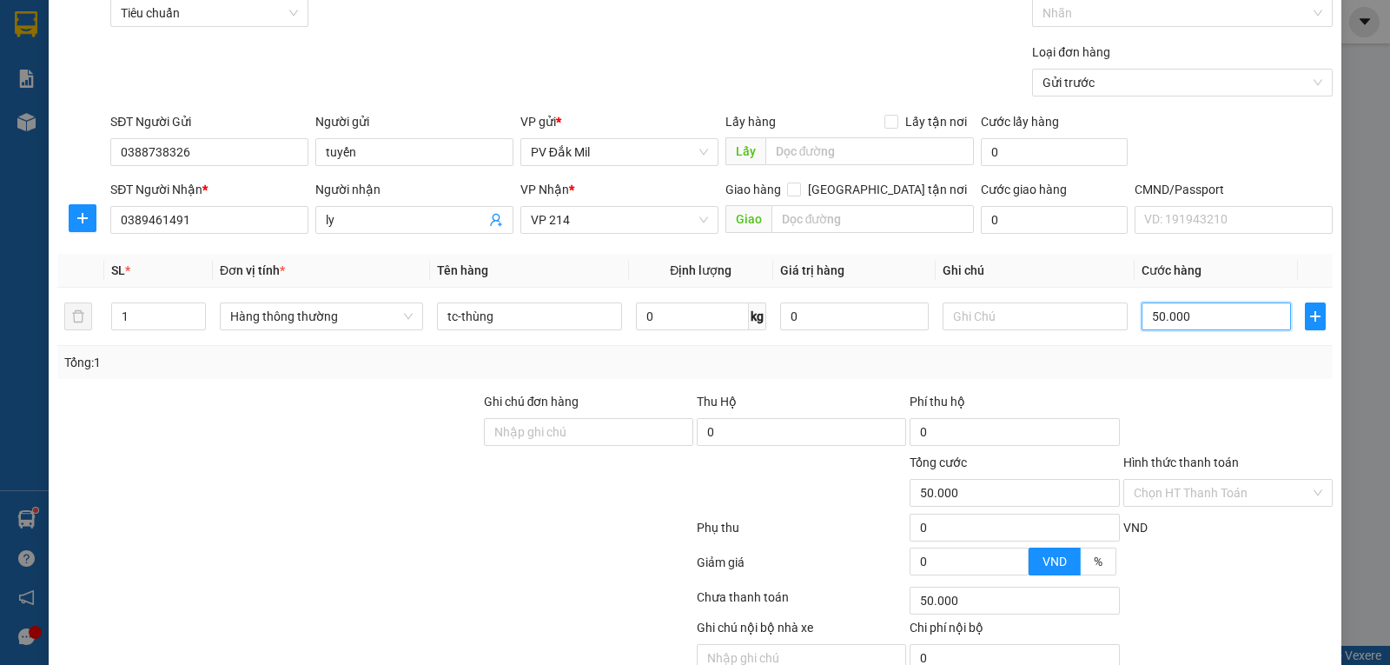
scroll to position [171, 0]
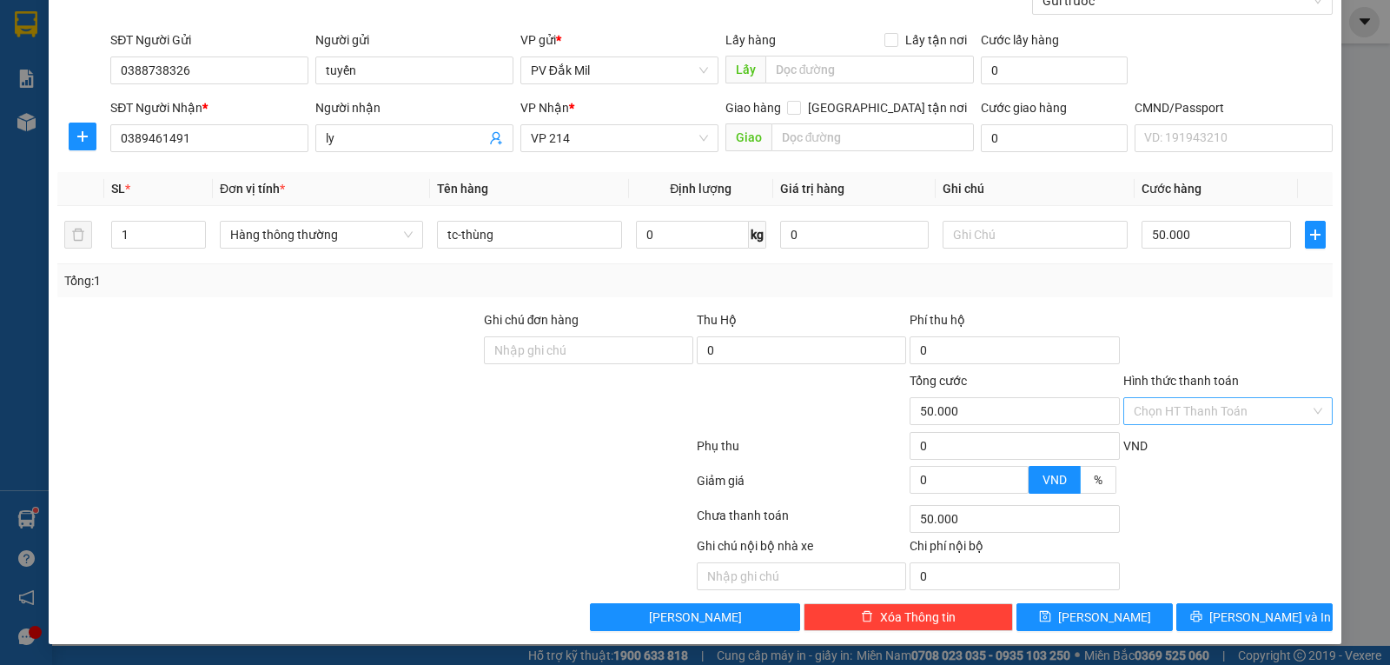
click at [1203, 408] on input "Hình thức thanh toán" at bounding box center [1222, 411] width 176 height 26
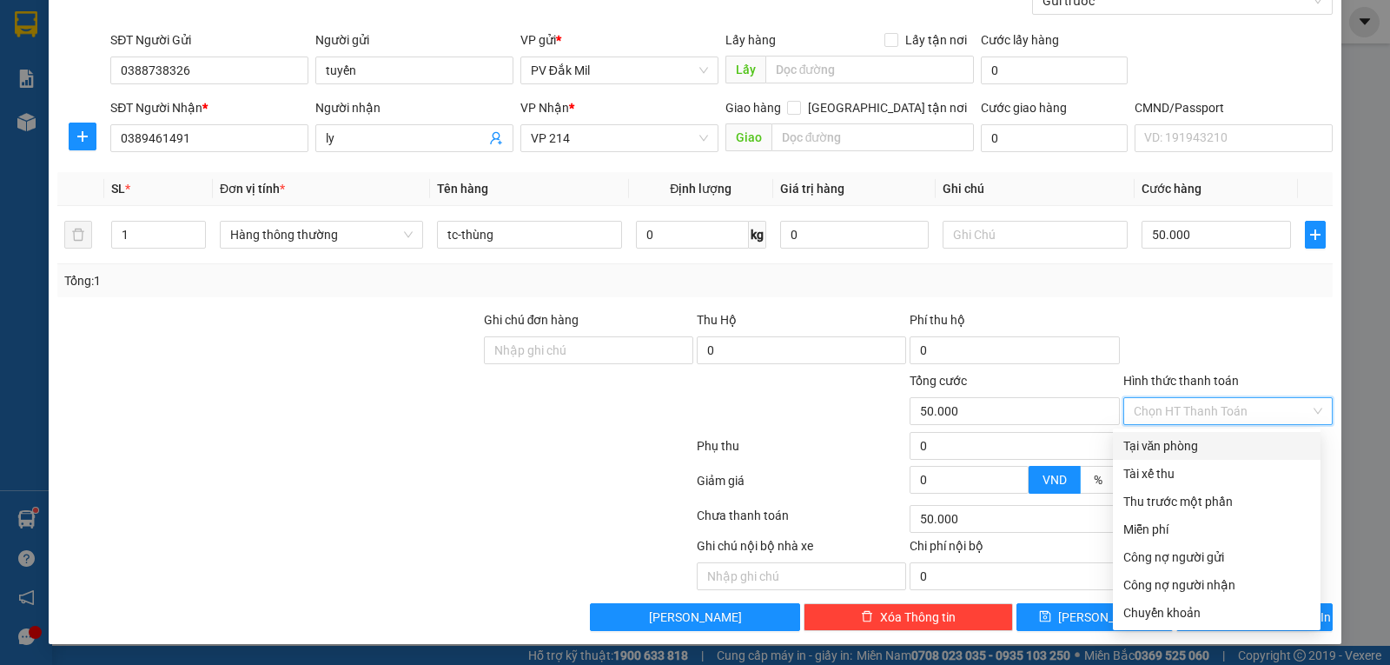
click at [1156, 440] on div "Tại văn phòng" at bounding box center [1216, 445] width 187 height 19
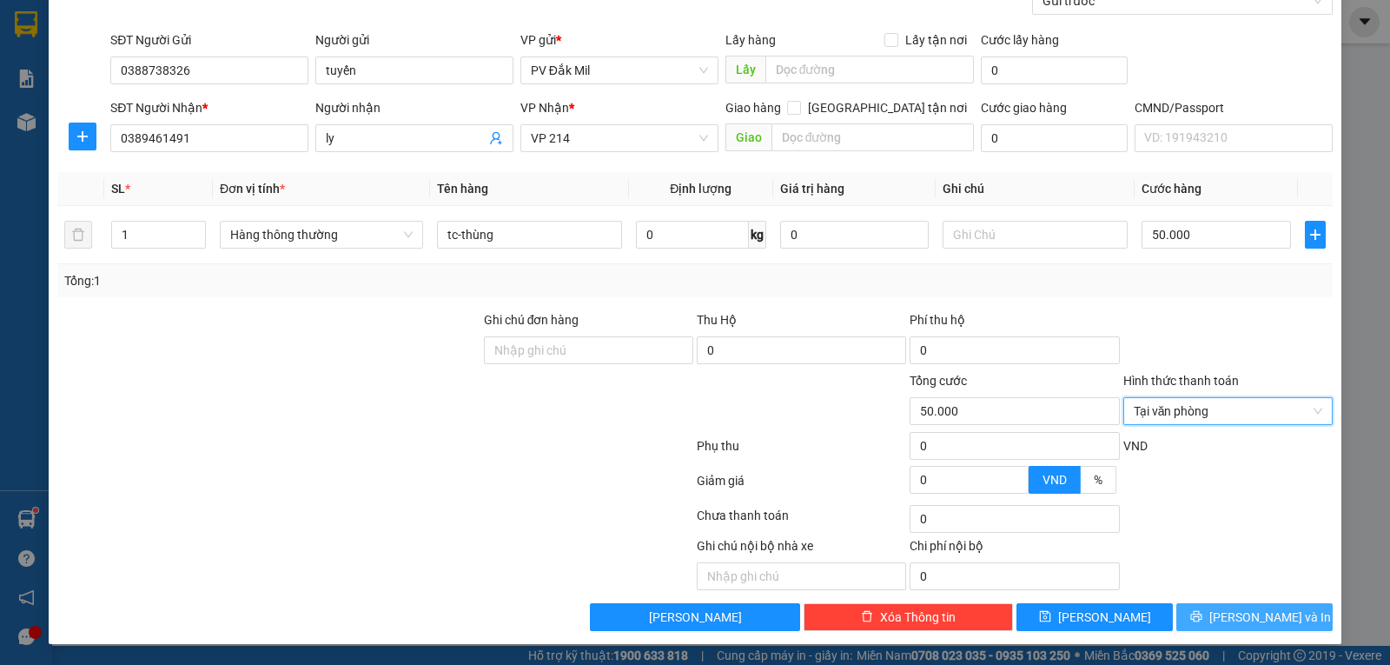
click at [1246, 619] on span "[PERSON_NAME] và In" at bounding box center [1270, 616] width 122 height 19
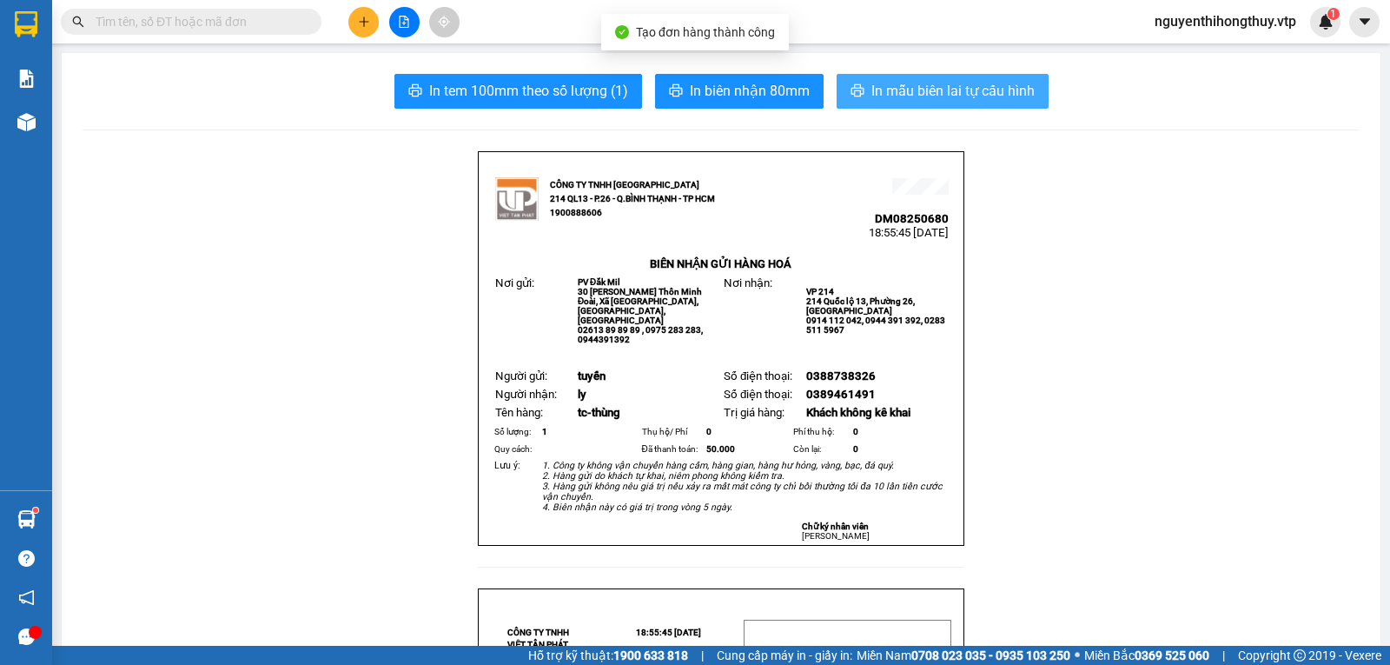
click at [922, 89] on span "In mẫu biên lai tự cấu hình" at bounding box center [952, 91] width 163 height 22
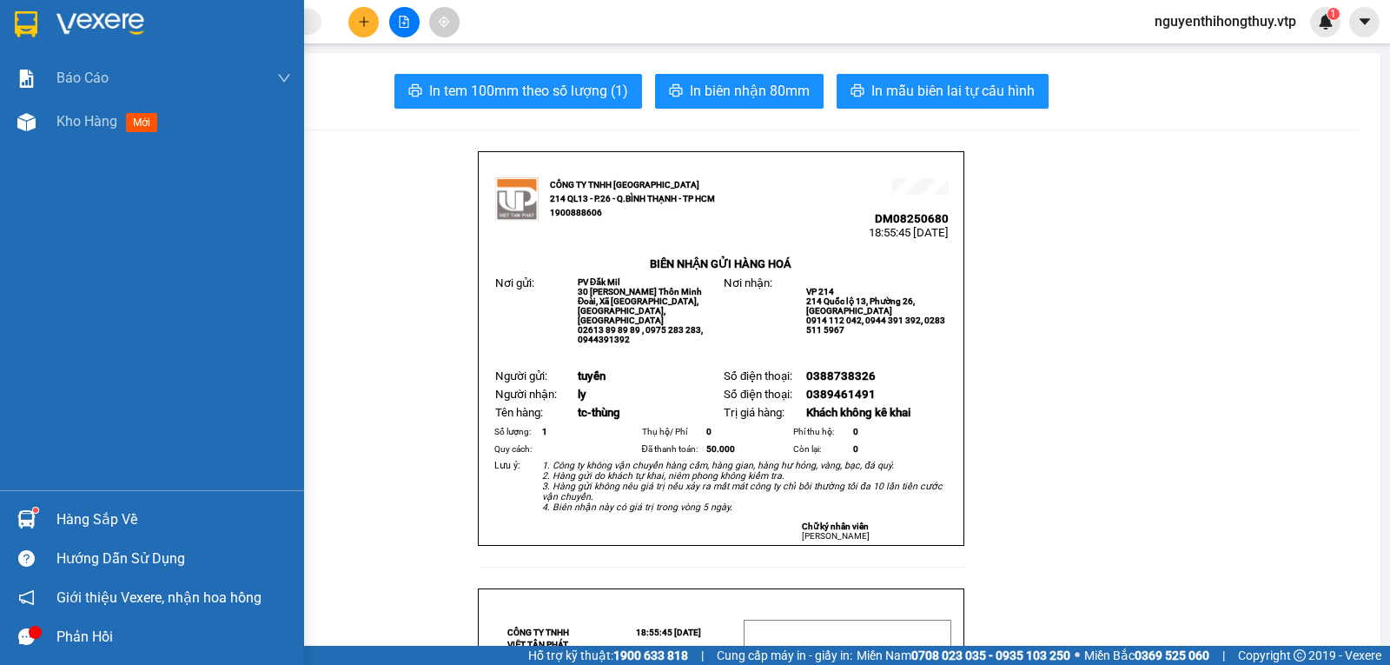
click at [36, 25] on img at bounding box center [26, 24] width 23 height 26
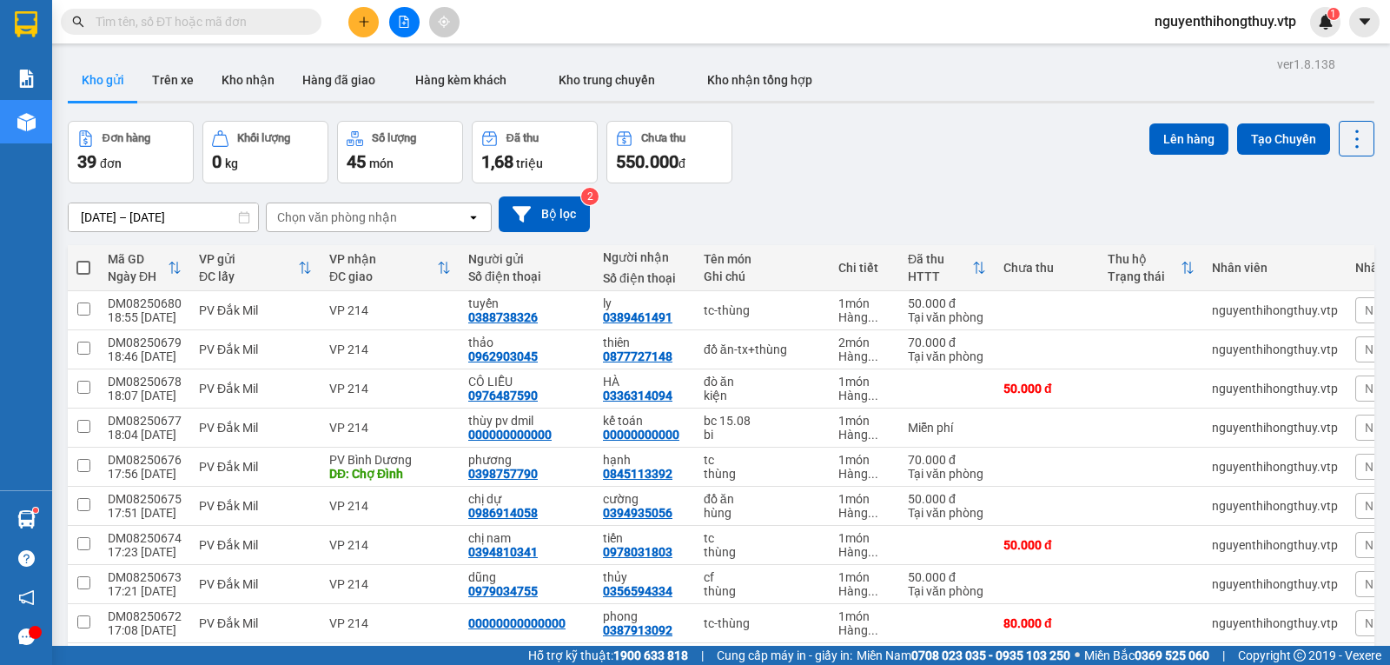
click at [85, 271] on span at bounding box center [83, 268] width 14 height 14
click at [83, 259] on input "checkbox" at bounding box center [83, 259] width 0 height 0
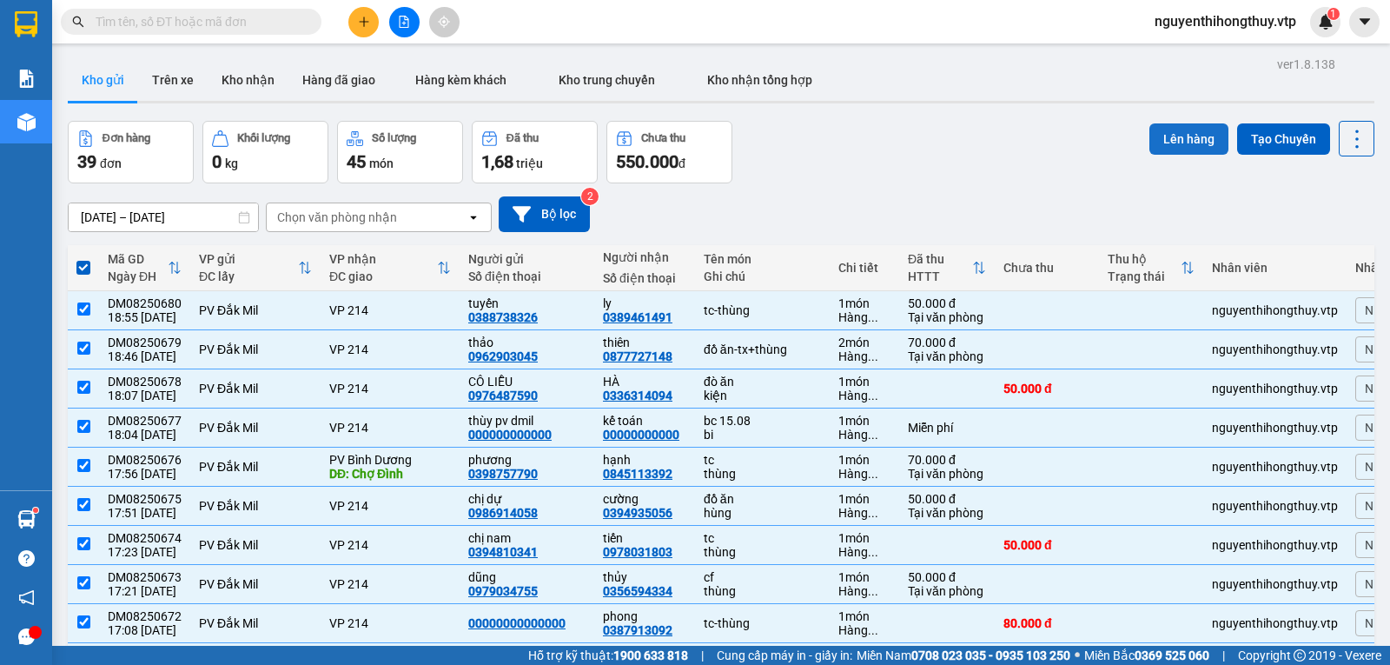
click at [1166, 142] on button "Lên hàng" at bounding box center [1188, 138] width 79 height 31
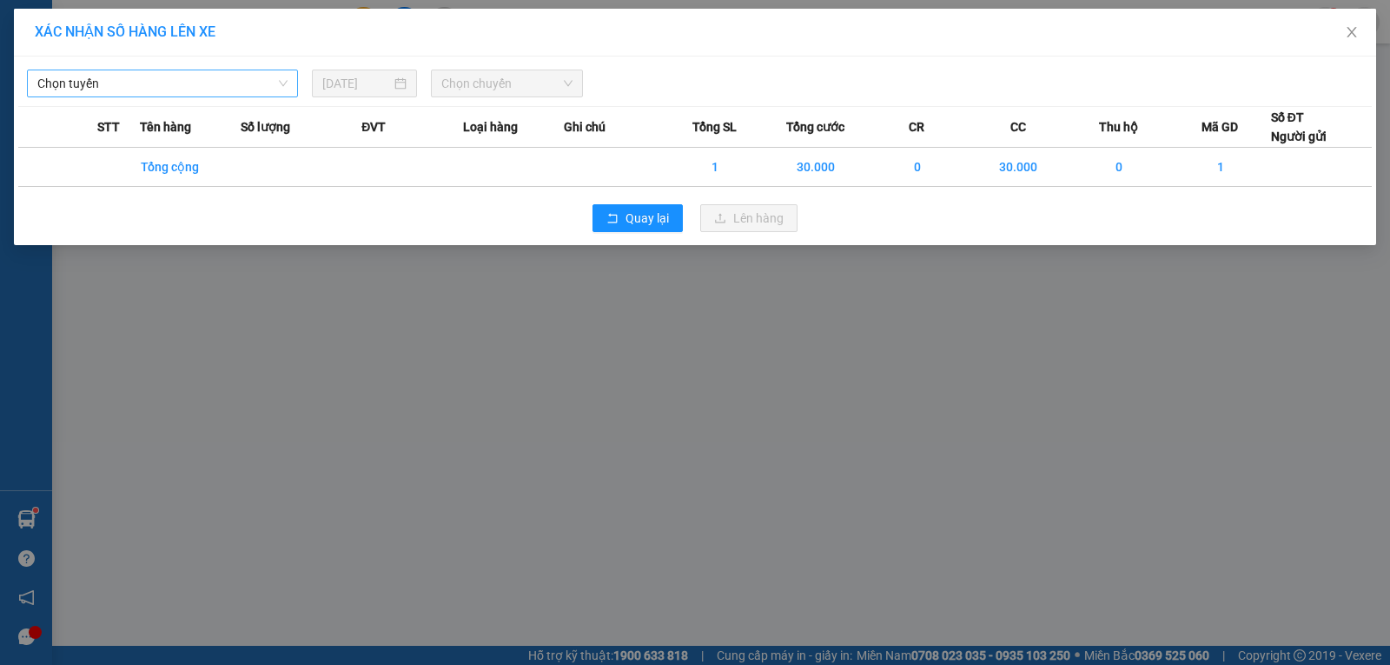
click at [178, 83] on span "Chọn tuyến" at bounding box center [162, 83] width 250 height 26
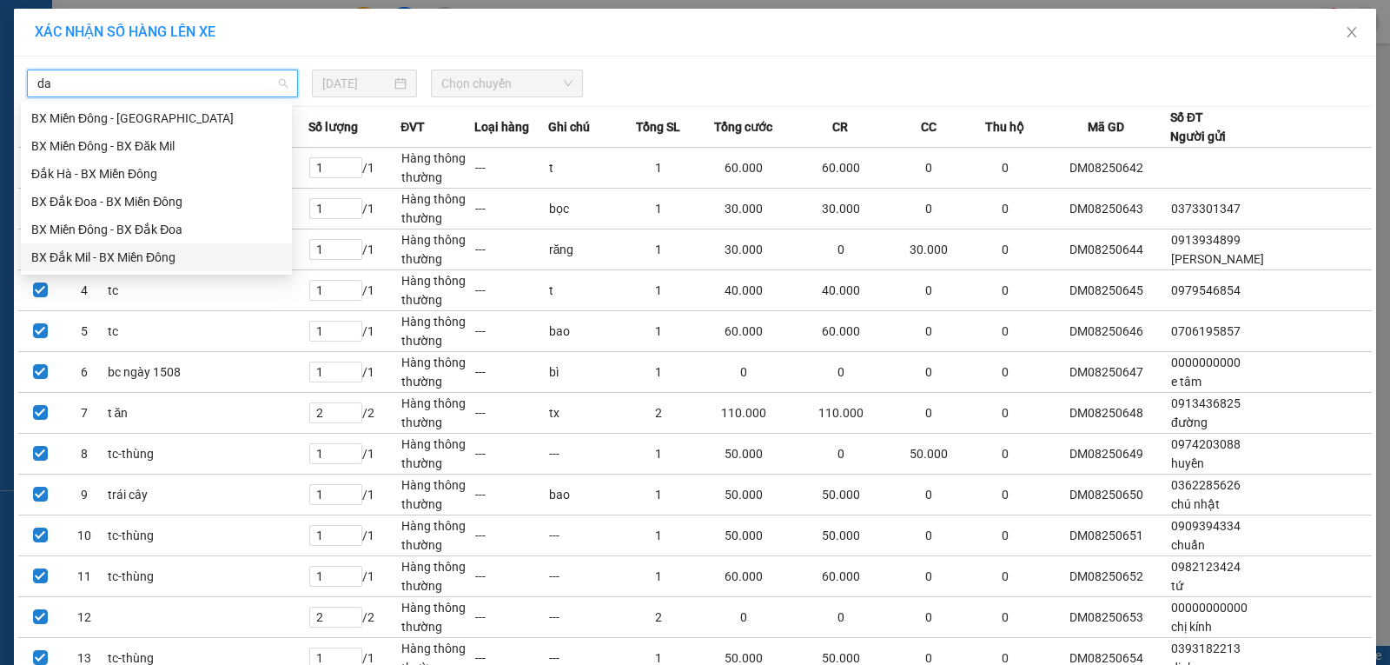
click at [108, 252] on div "BX Đắk Mil - BX Miền Đông" at bounding box center [156, 257] width 250 height 19
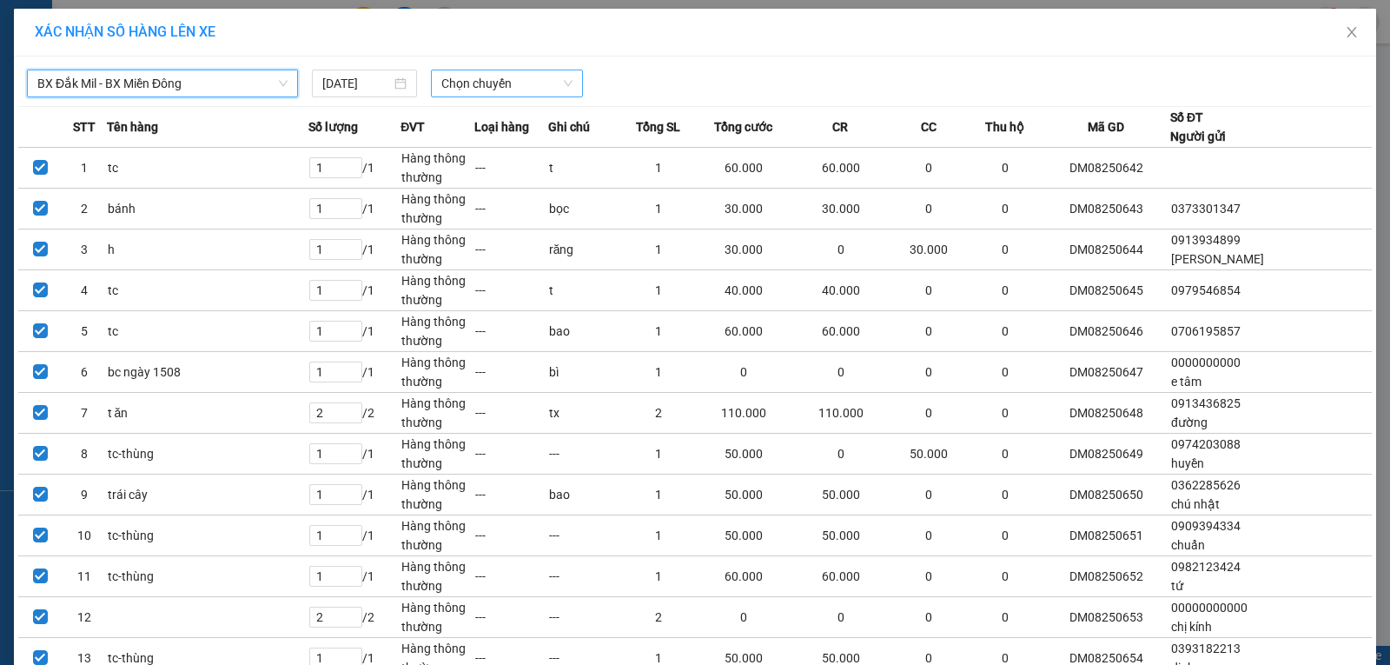
click at [486, 86] on span "Chọn chuyến" at bounding box center [506, 83] width 131 height 26
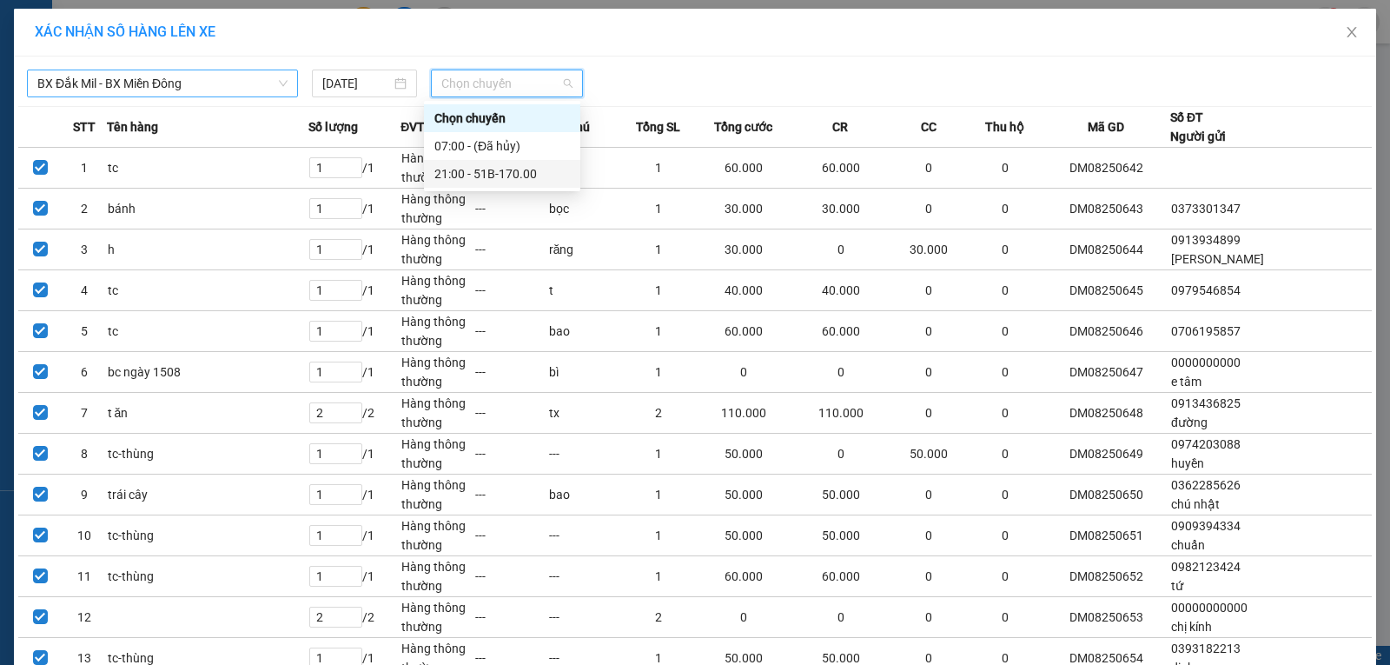
click at [517, 169] on div "21:00 - 51B-170.00" at bounding box center [502, 173] width 136 height 19
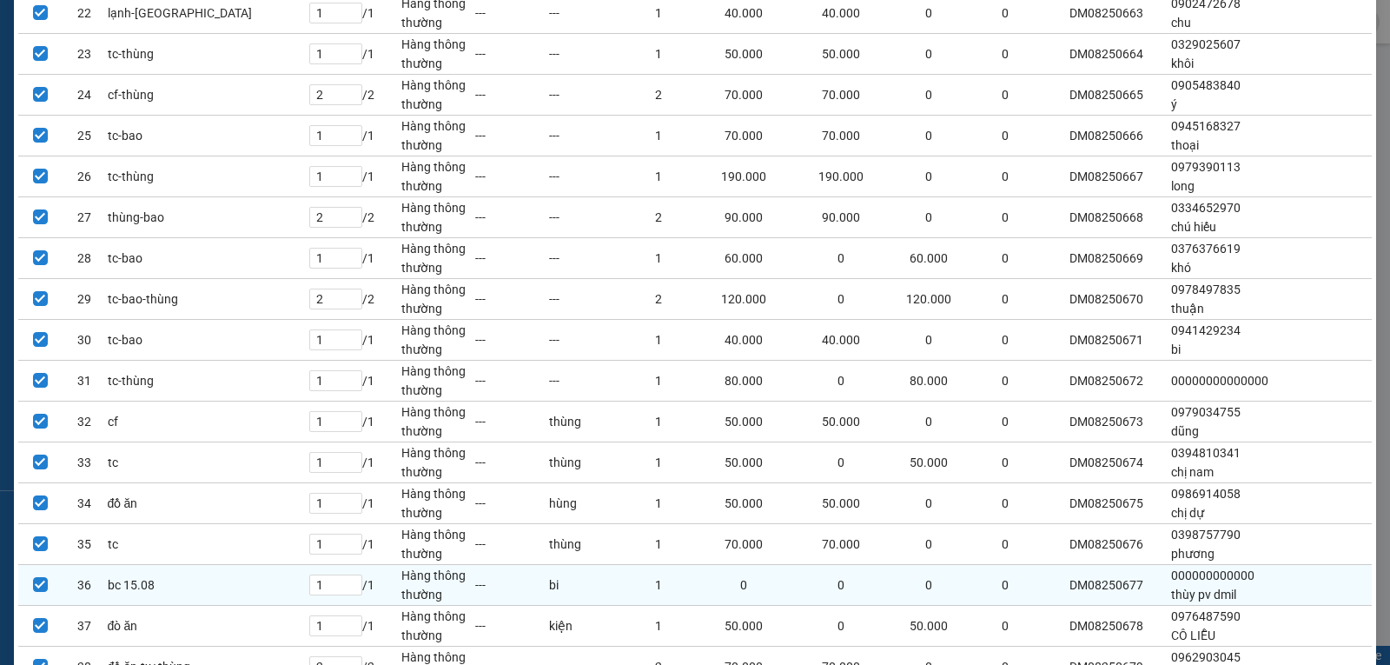
scroll to position [1204, 0]
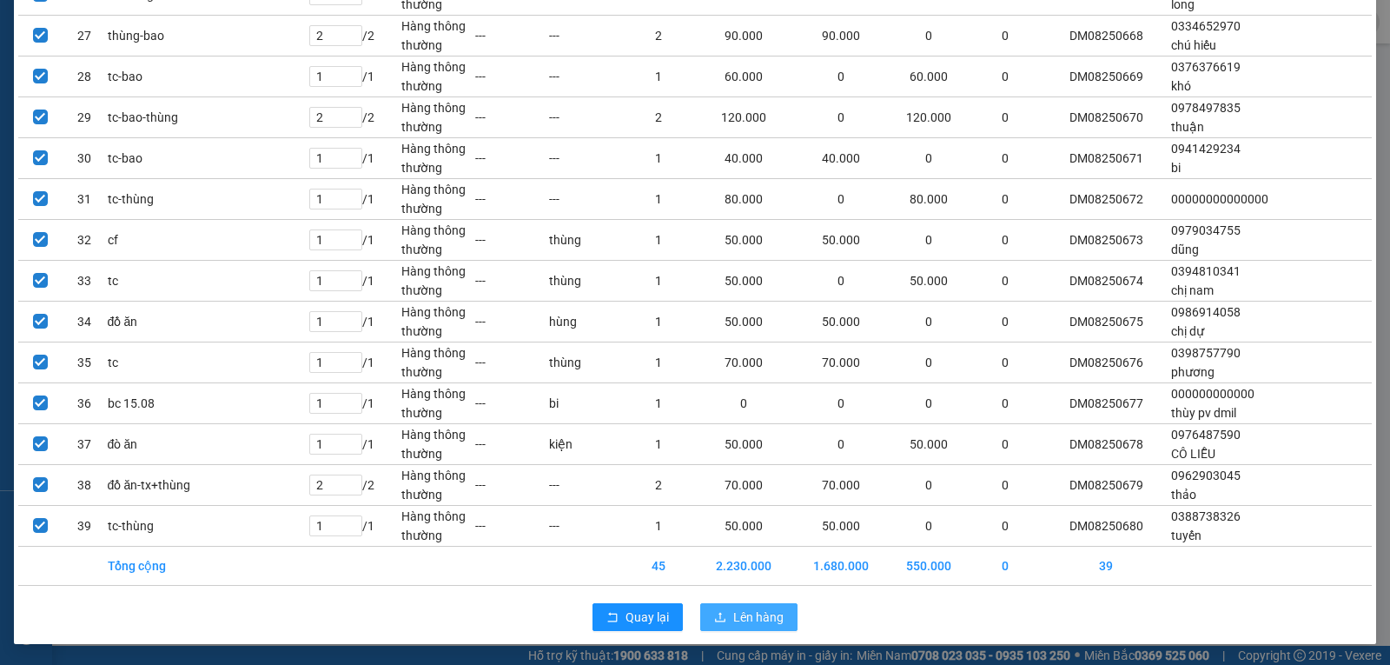
click at [742, 616] on span "Lên hàng" at bounding box center [758, 616] width 50 height 19
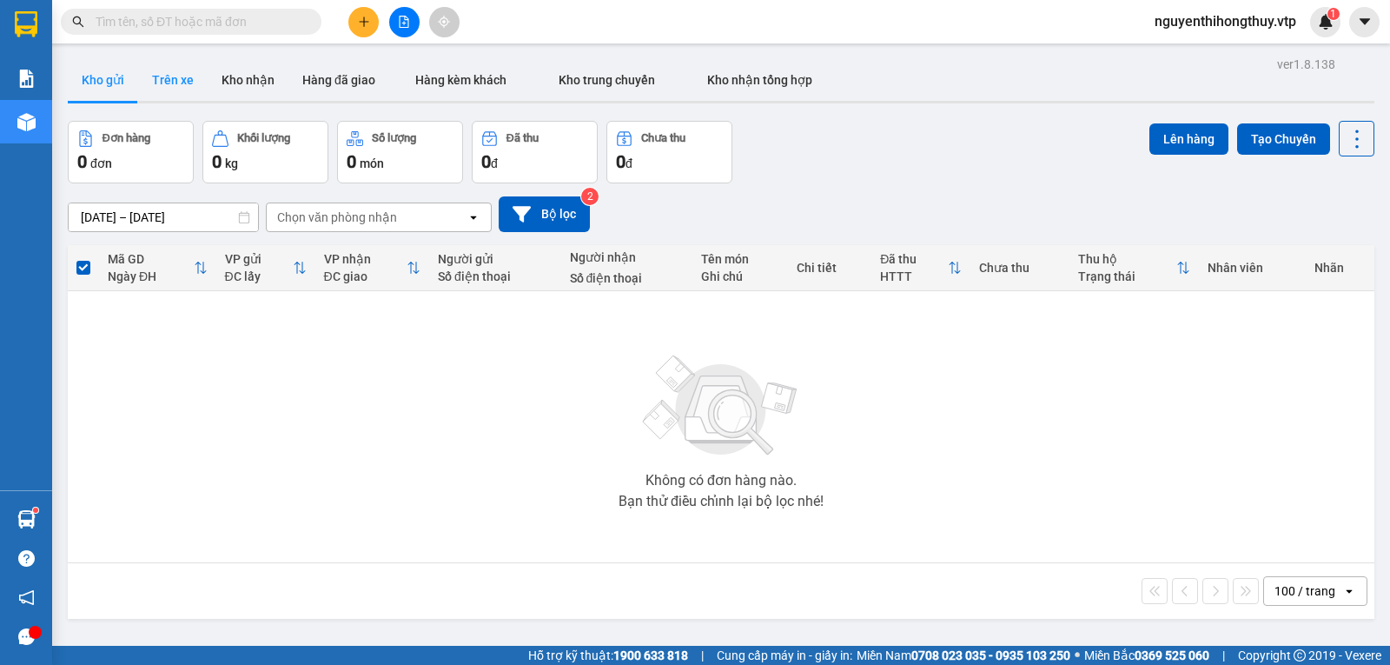
click at [173, 77] on button "Trên xe" at bounding box center [172, 80] width 69 height 42
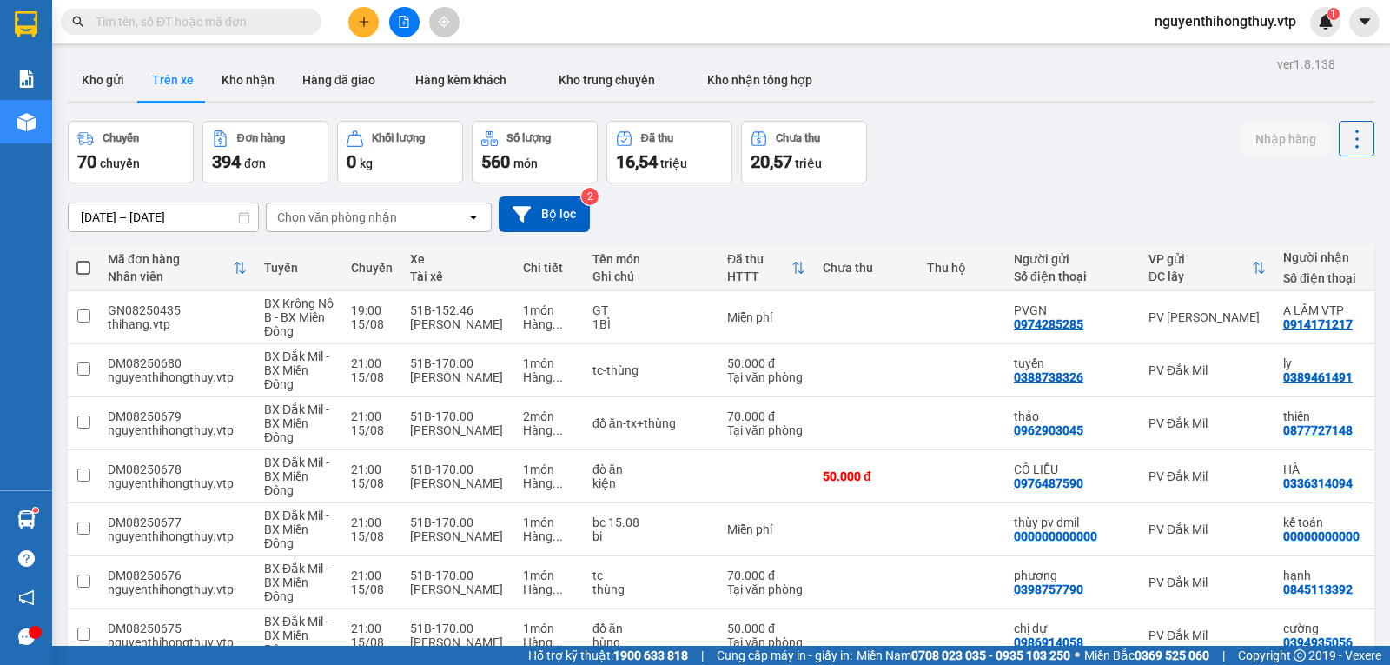
click at [415, 217] on div "Chọn văn phòng nhận" at bounding box center [367, 217] width 200 height 28
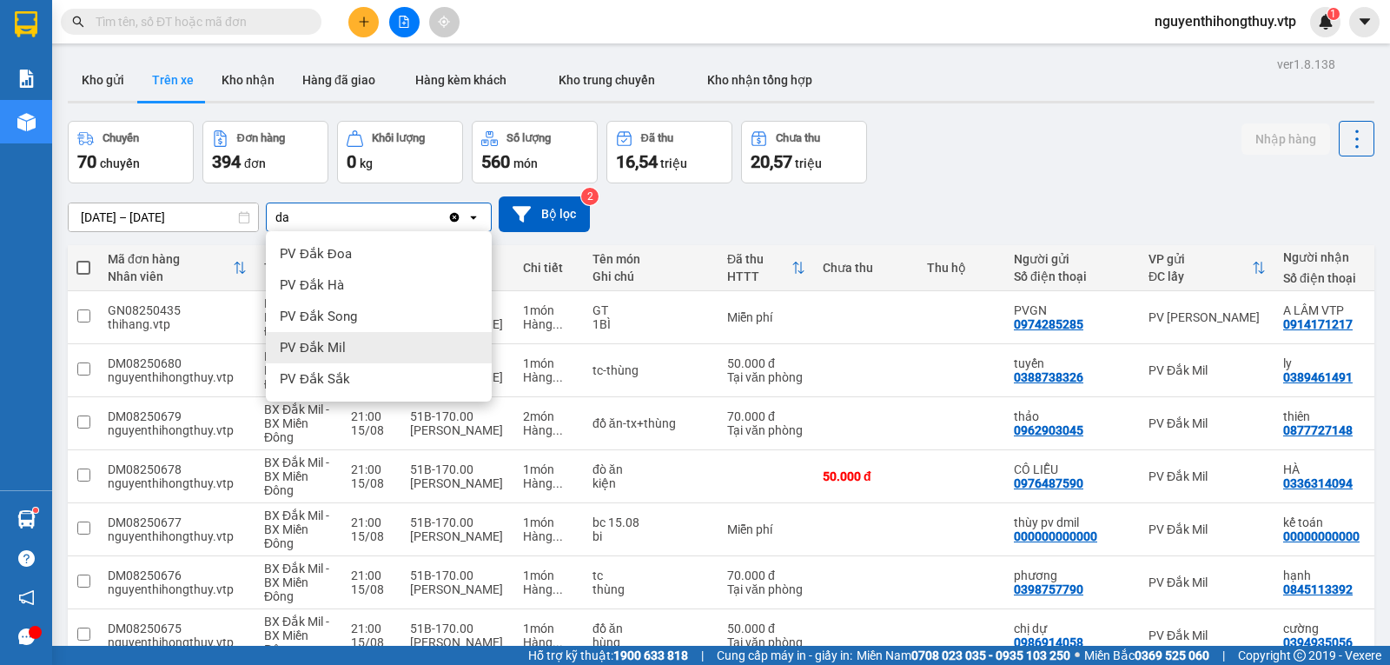
click at [337, 346] on span "PV Đắk Mil" at bounding box center [313, 347] width 66 height 17
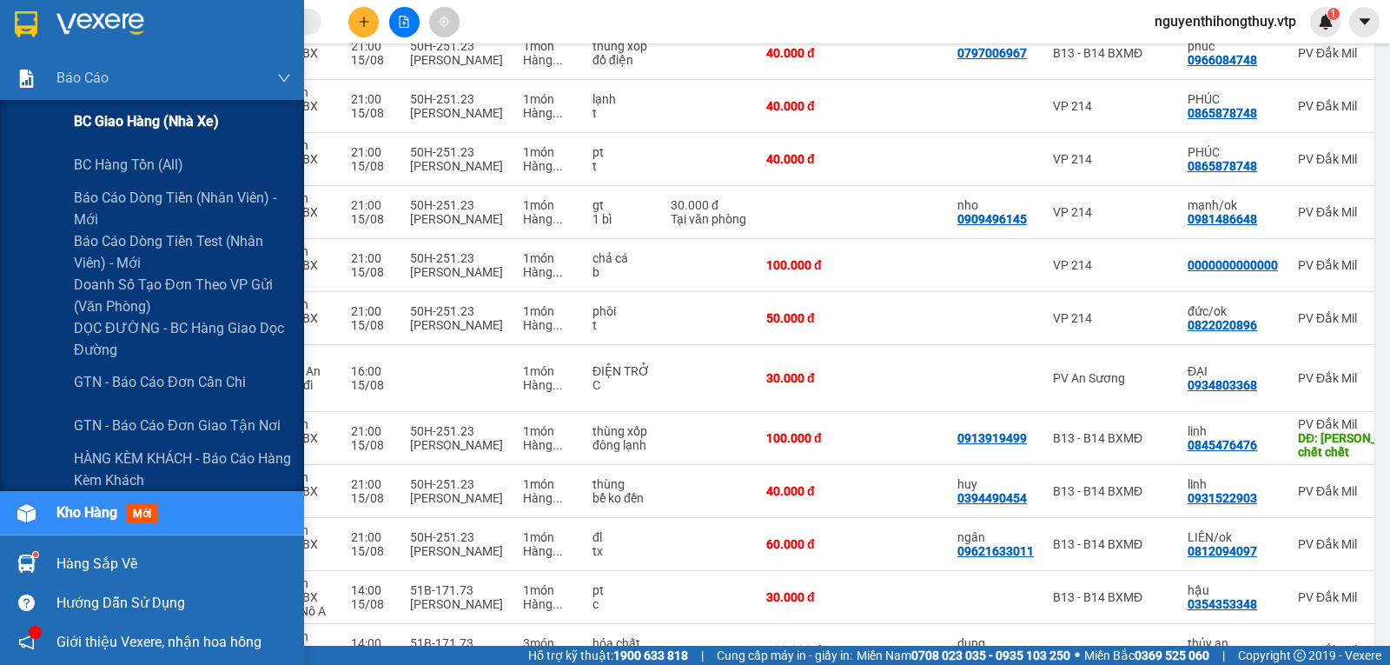
scroll to position [1018, 0]
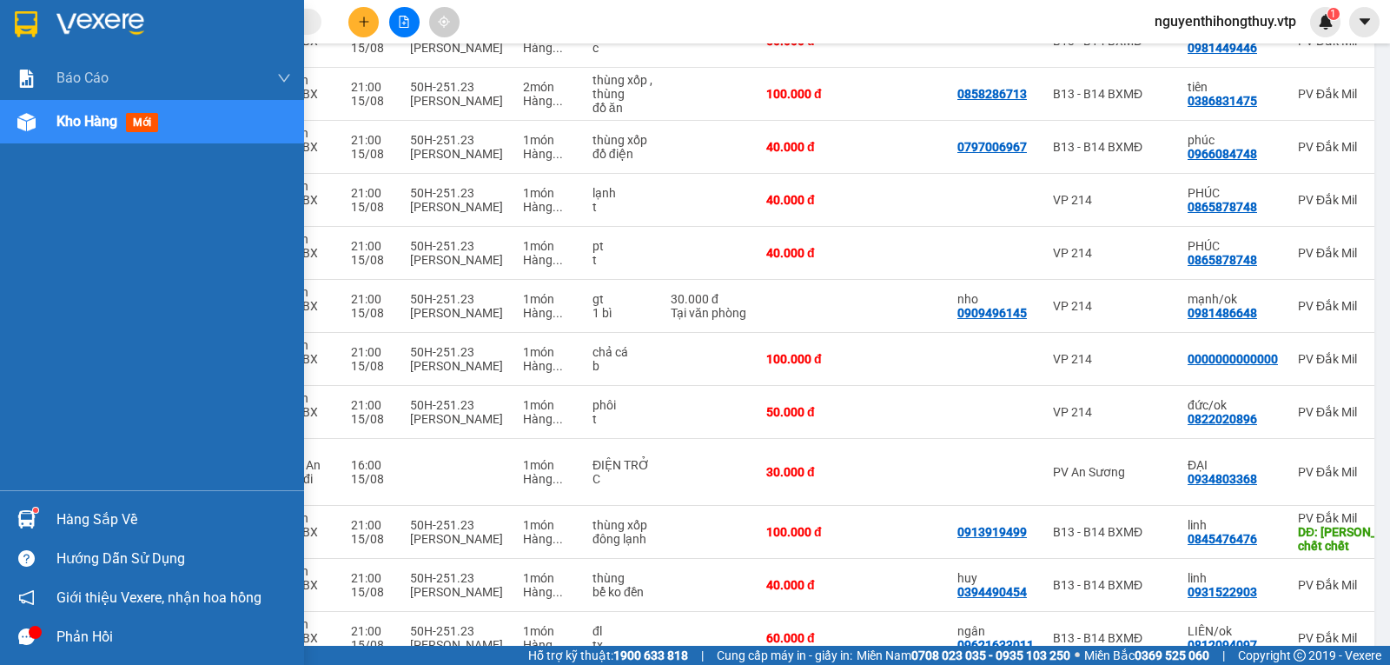
click at [22, 15] on img at bounding box center [26, 24] width 23 height 26
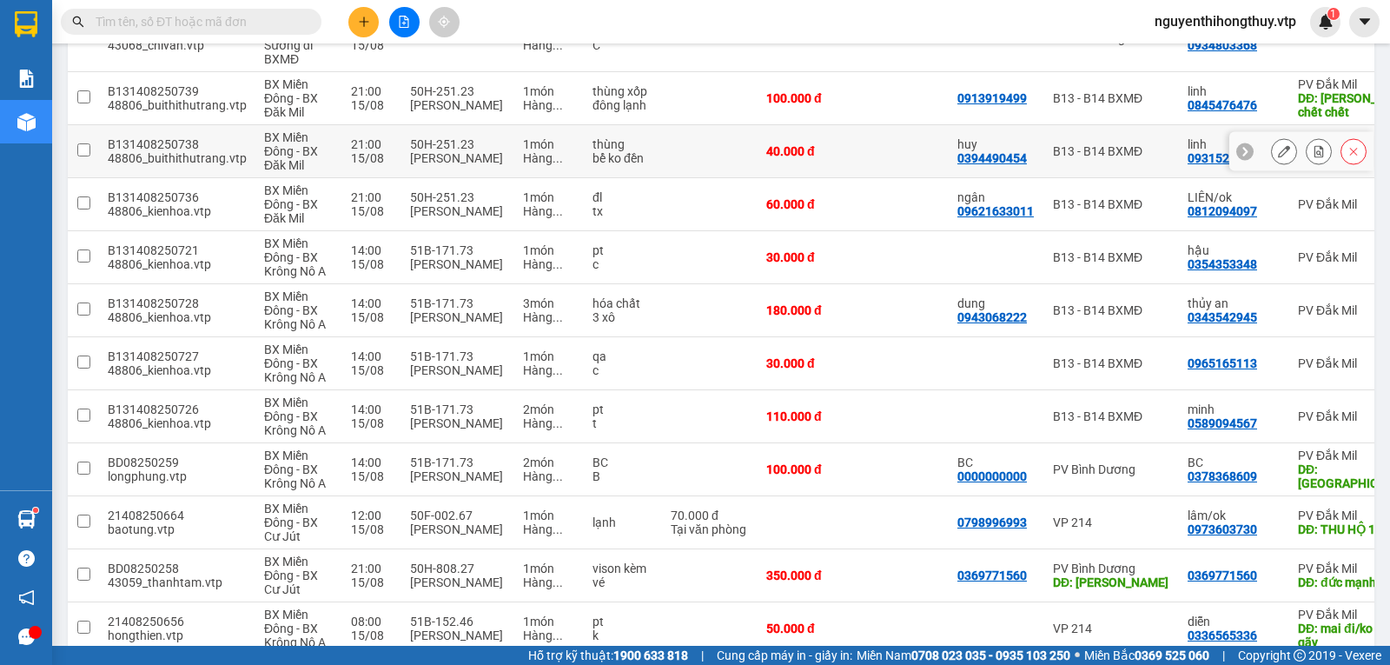
scroll to position [1645, 0]
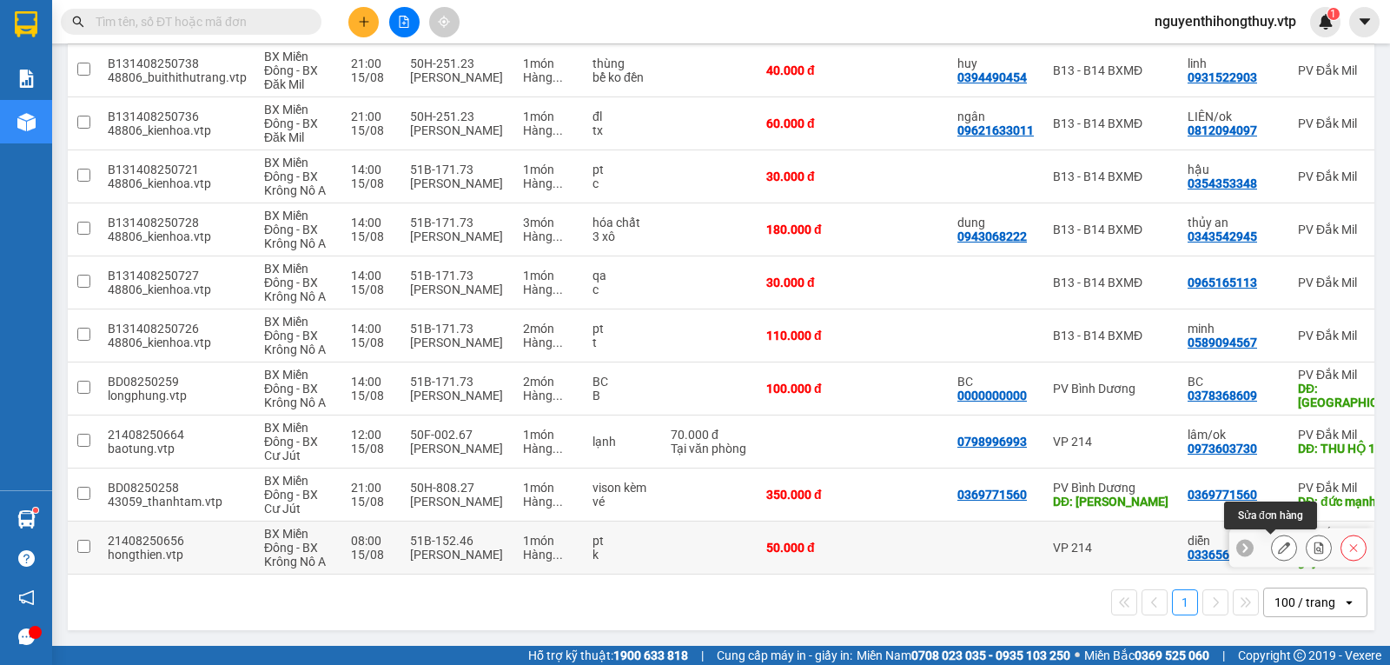
click at [1272, 539] on button at bounding box center [1284, 548] width 24 height 30
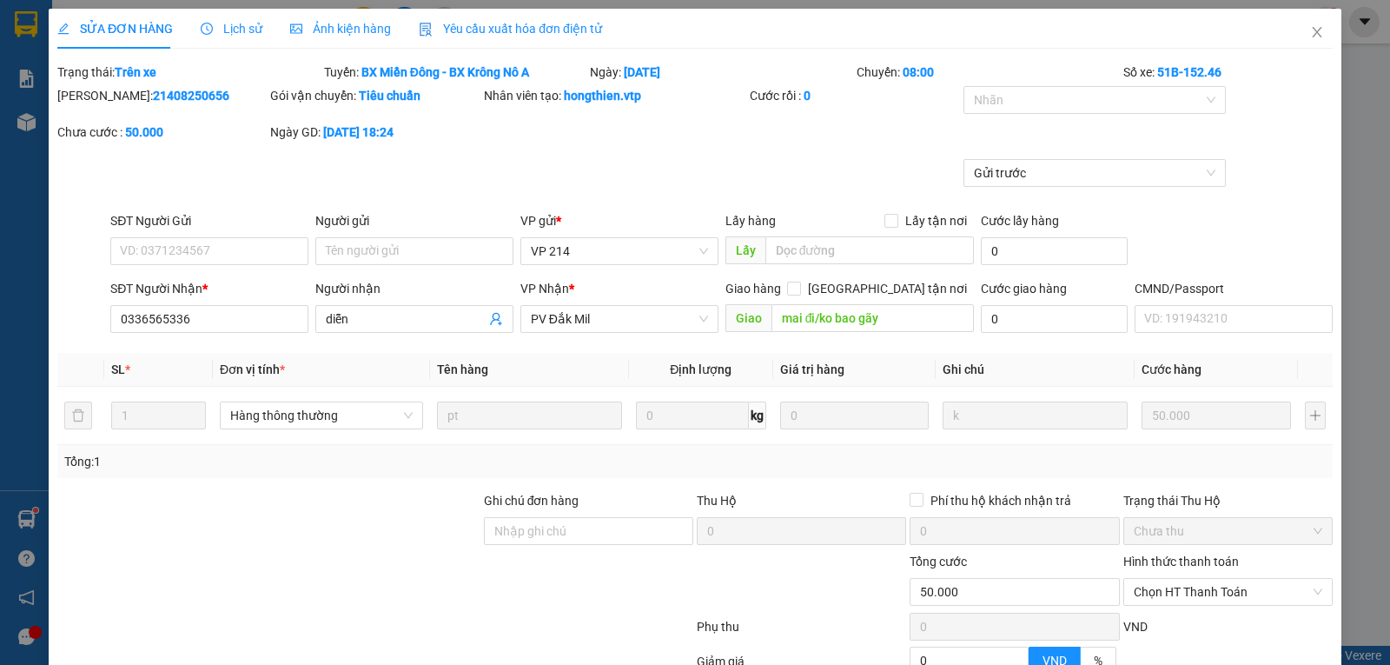
click at [242, 29] on span "Lịch sử" at bounding box center [232, 29] width 62 height 14
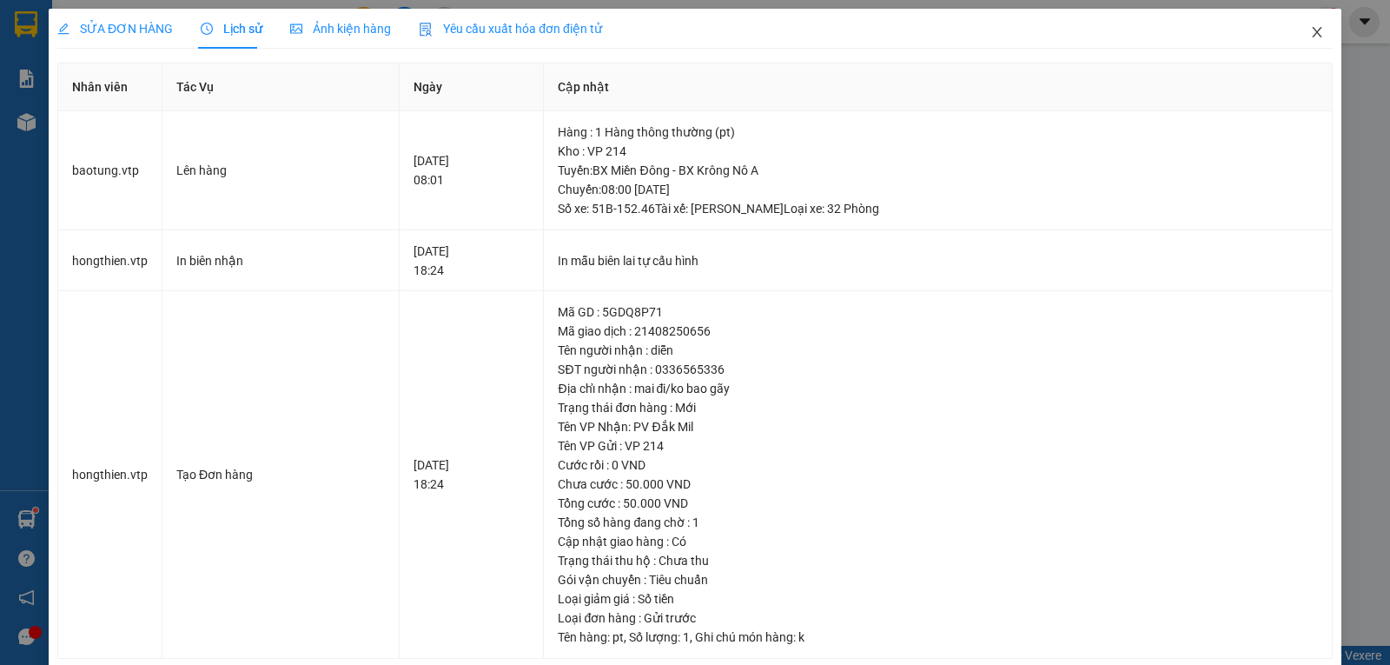
click at [1312, 32] on icon "close" at bounding box center [1317, 32] width 10 height 10
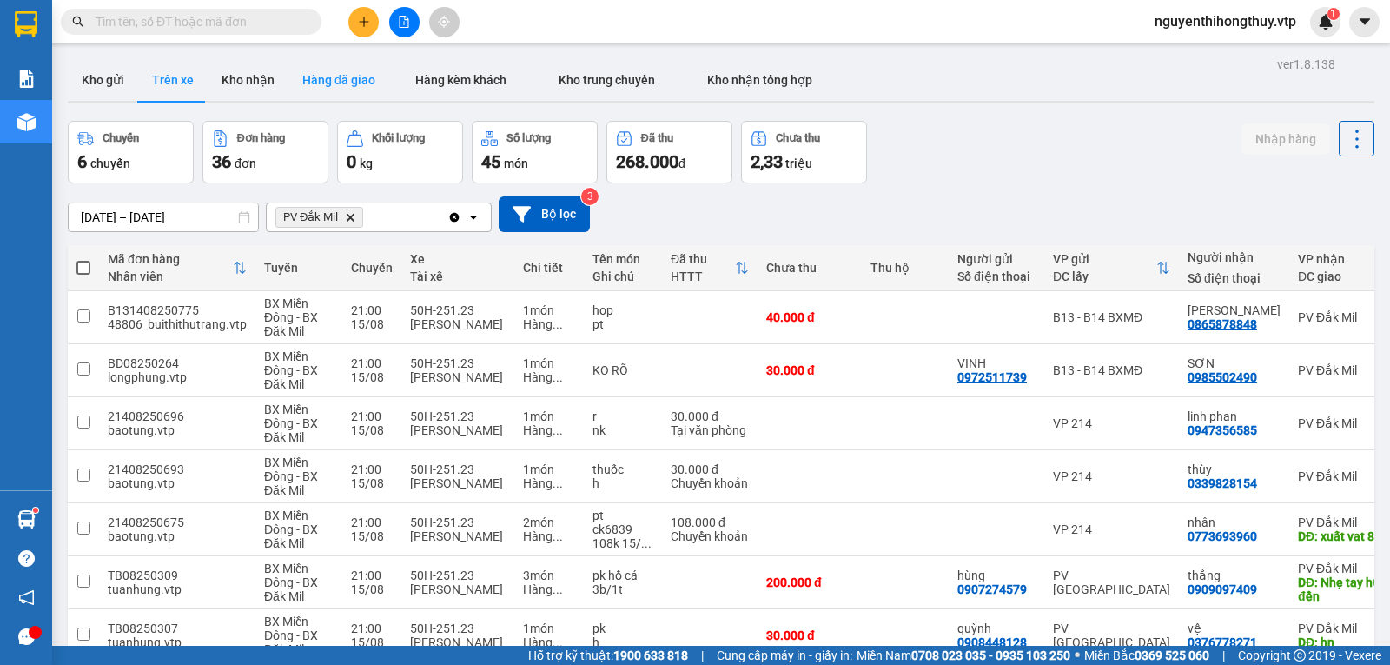
click at [346, 76] on button "Hàng đã giao" at bounding box center [338, 80] width 101 height 42
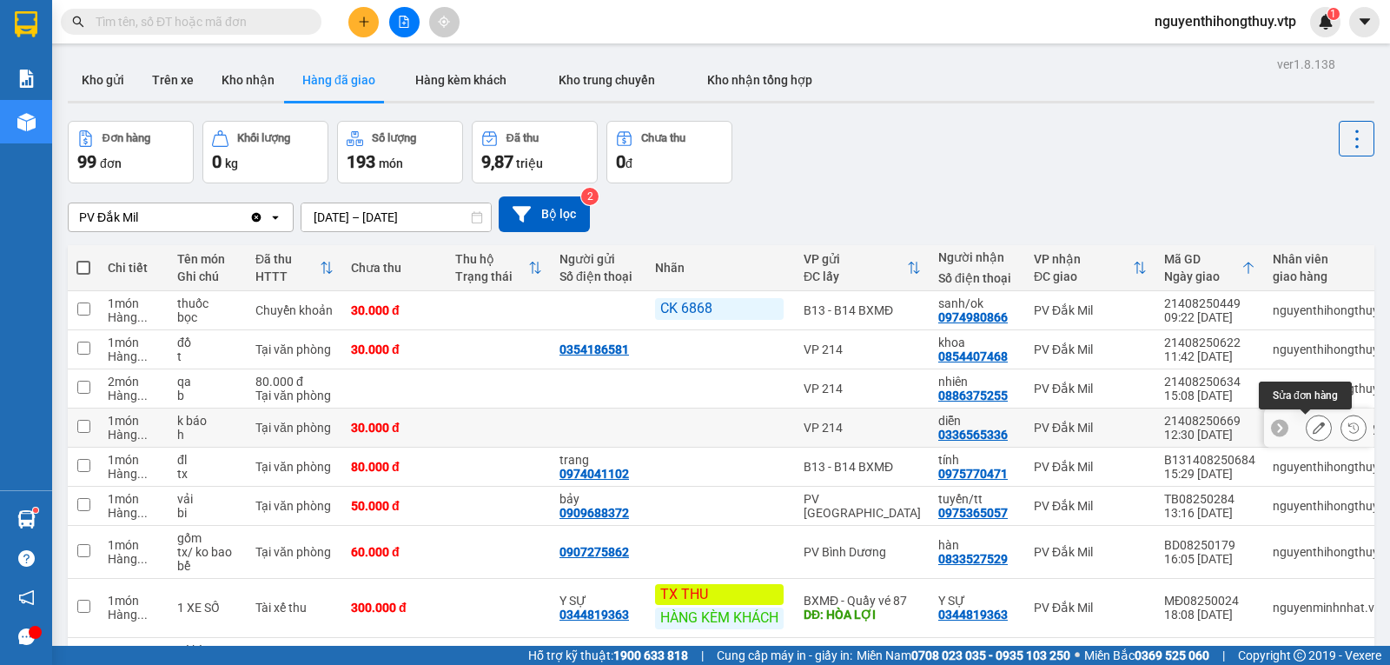
click at [1313, 427] on icon at bounding box center [1319, 427] width 12 height 12
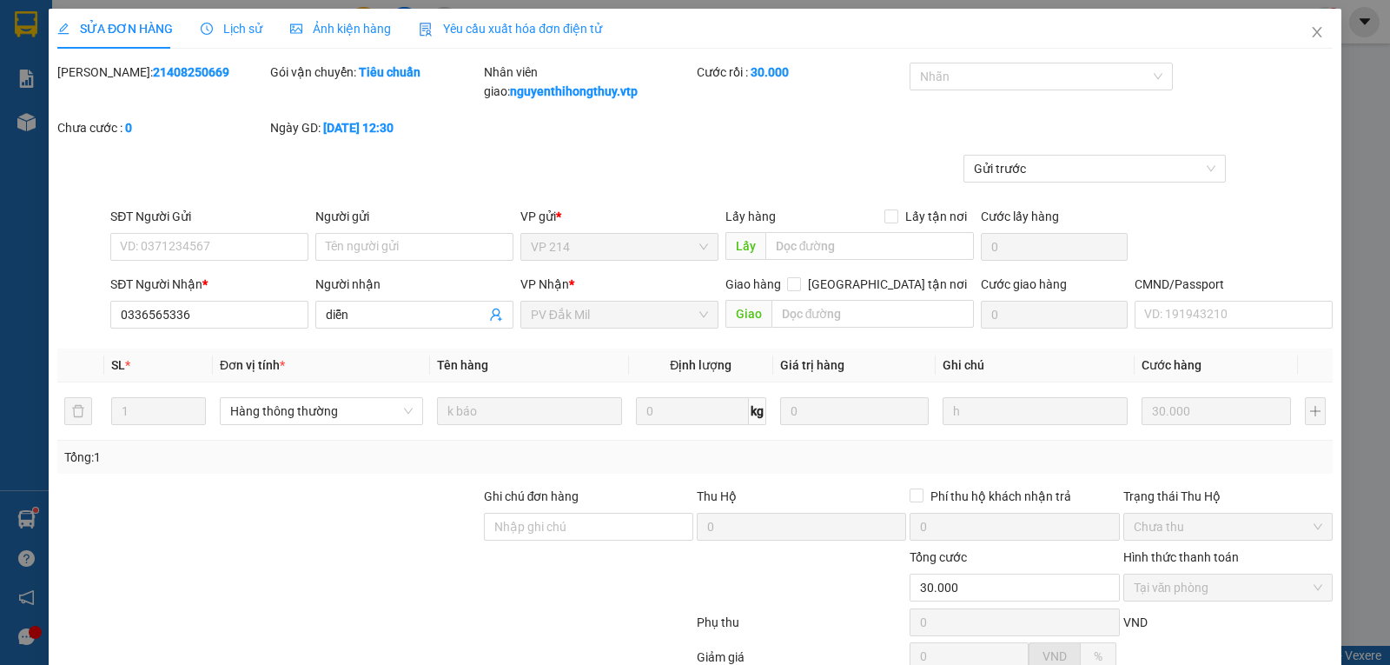
click at [231, 27] on span "Lịch sử" at bounding box center [232, 29] width 62 height 14
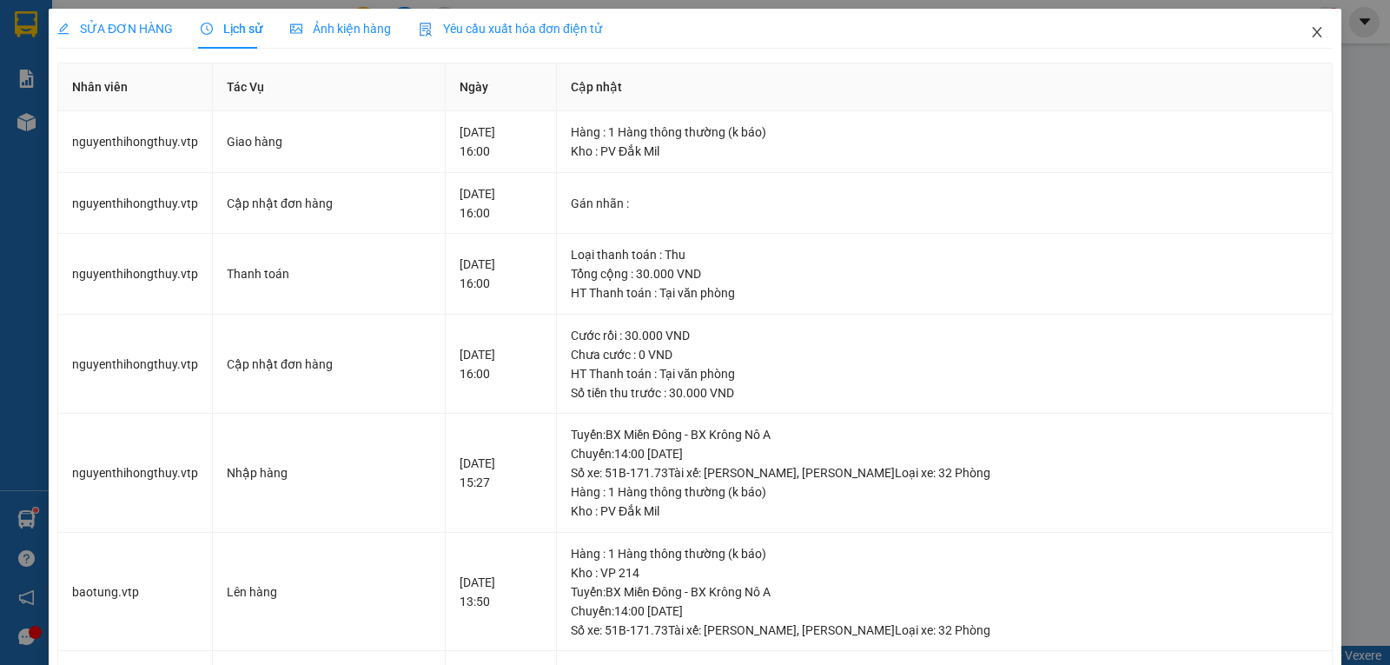
click at [1310, 28] on icon "close" at bounding box center [1317, 32] width 14 height 14
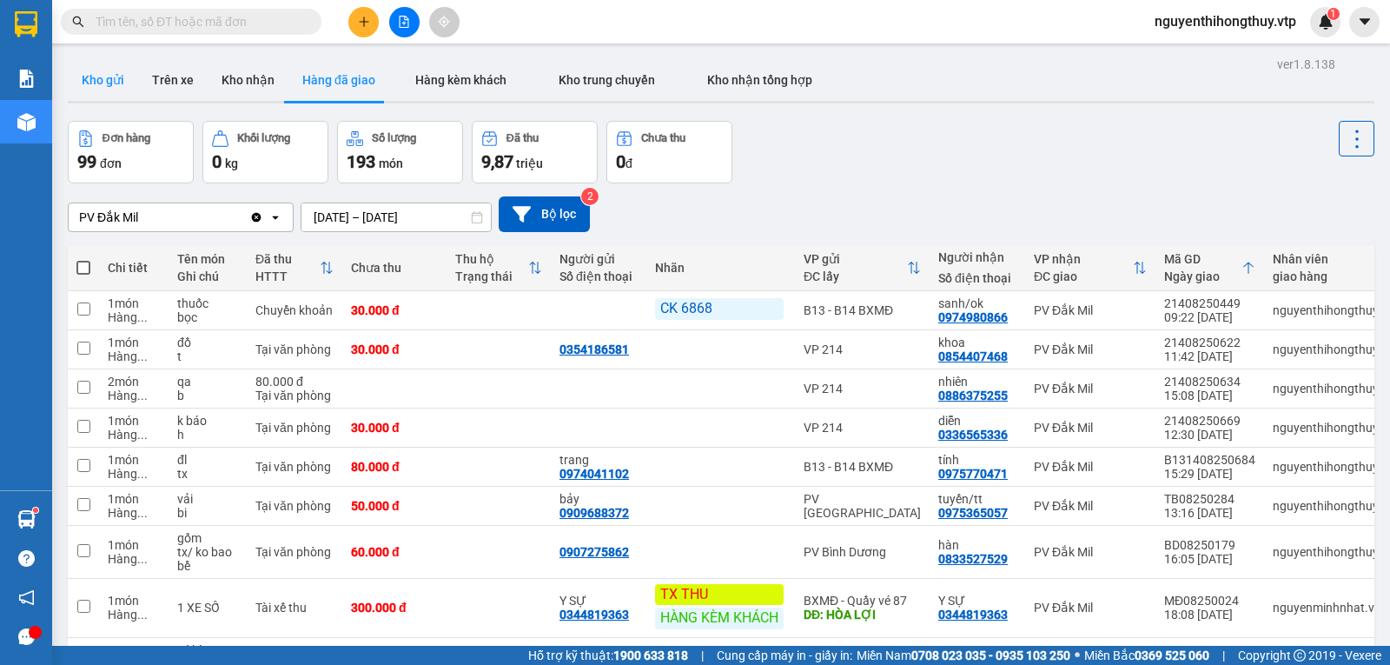
click at [116, 82] on button "Kho gửi" at bounding box center [103, 80] width 70 height 42
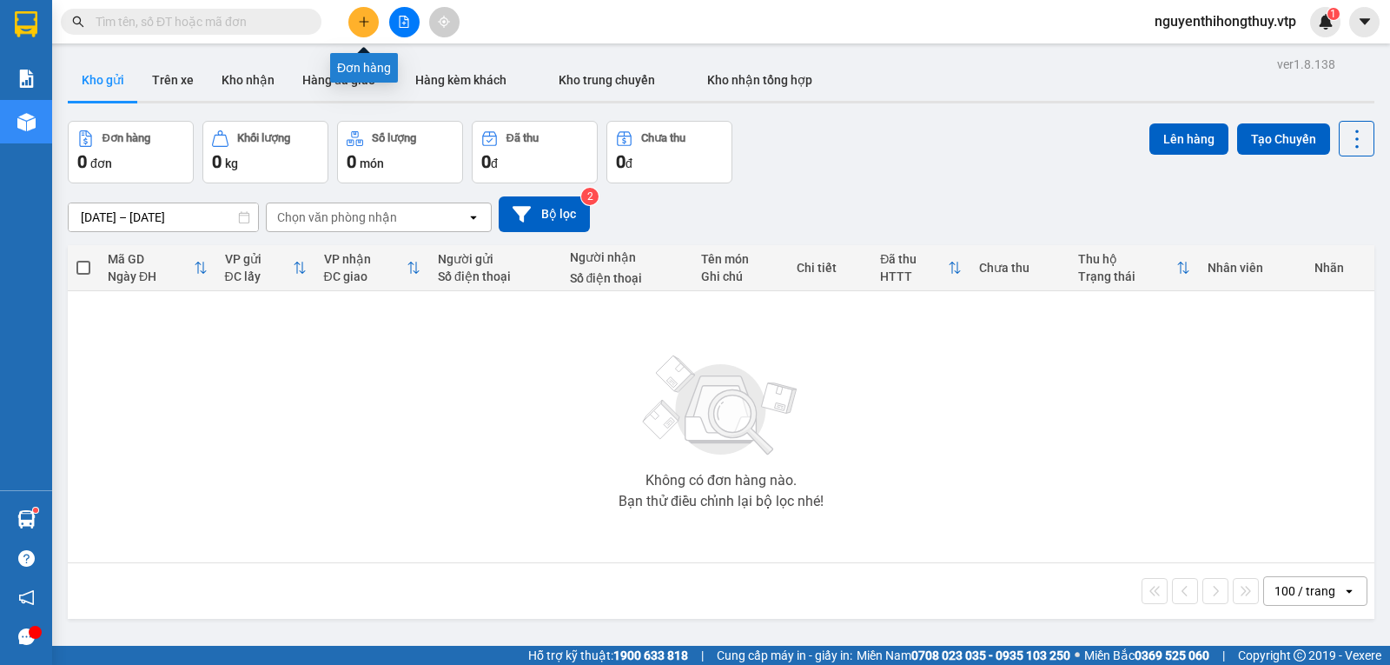
click at [362, 20] on icon "plus" at bounding box center [364, 22] width 12 height 12
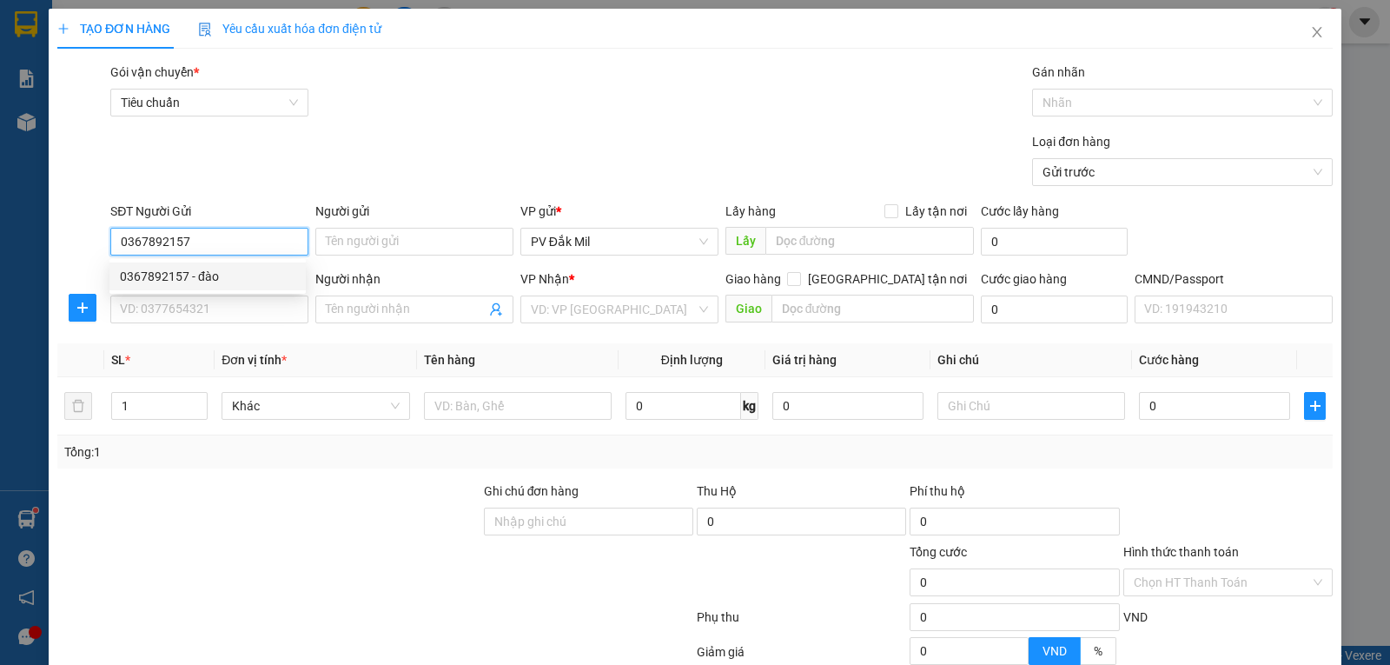
click at [199, 278] on div "0367892157 - đào" at bounding box center [207, 276] width 175 height 19
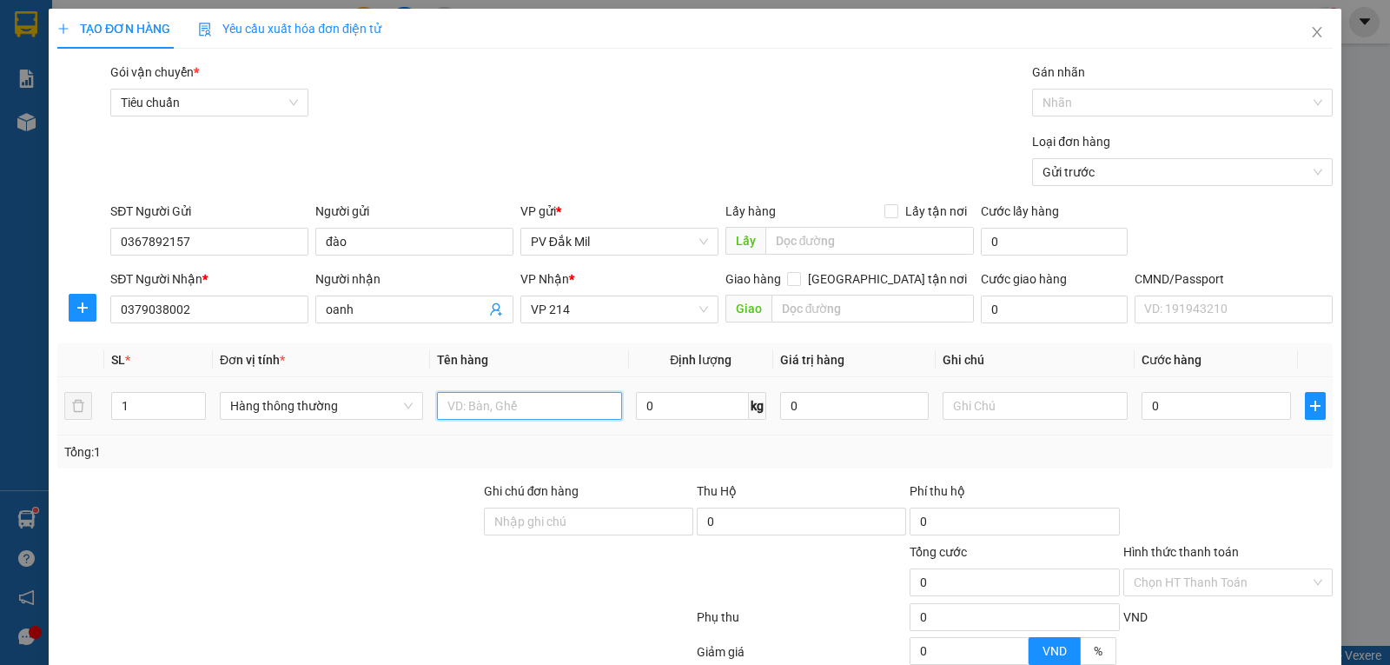
click at [509, 408] on input "text" at bounding box center [529, 406] width 185 height 28
click at [1168, 411] on input "0" at bounding box center [1216, 406] width 149 height 28
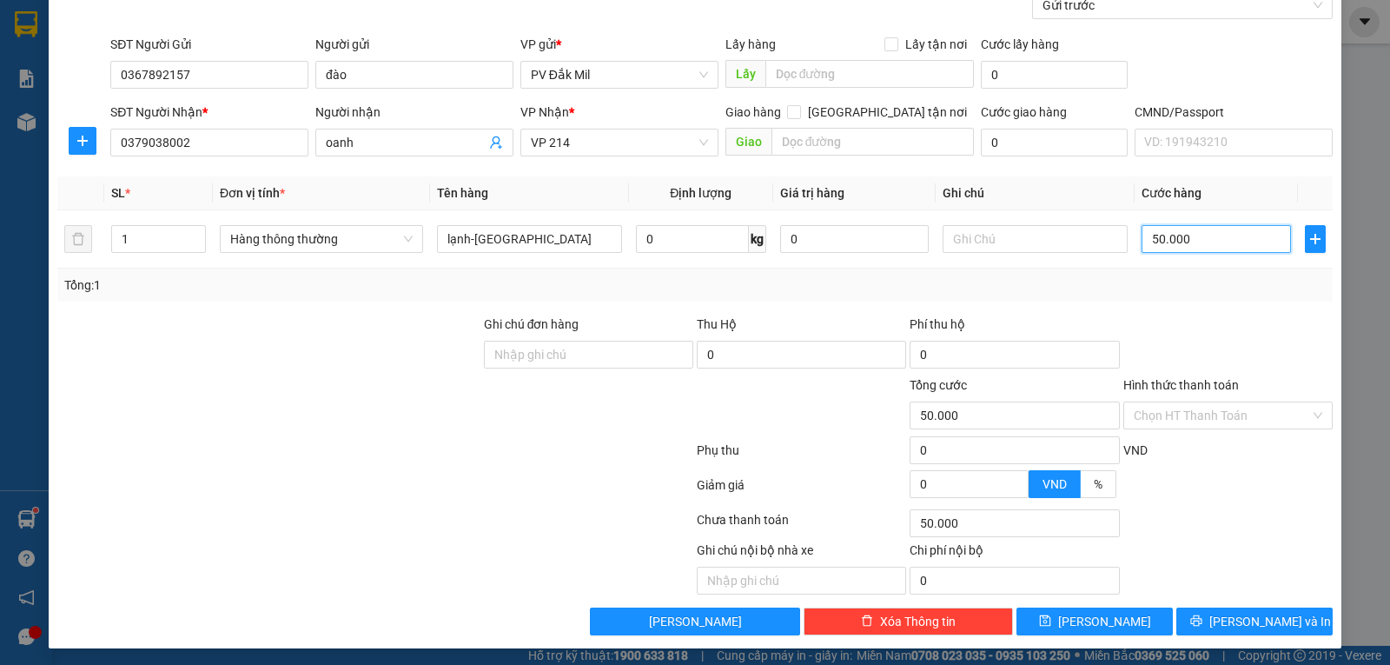
scroll to position [171, 0]
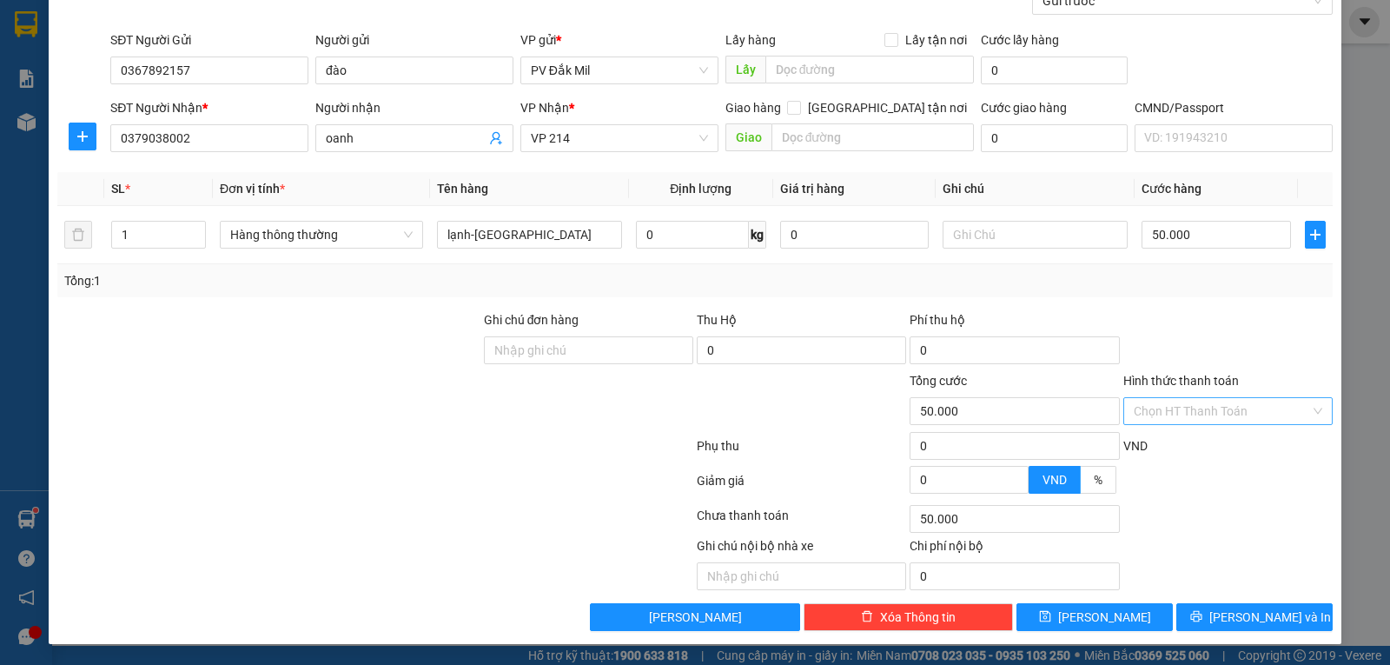
click at [1198, 417] on input "Hình thức thanh toán" at bounding box center [1222, 411] width 176 height 26
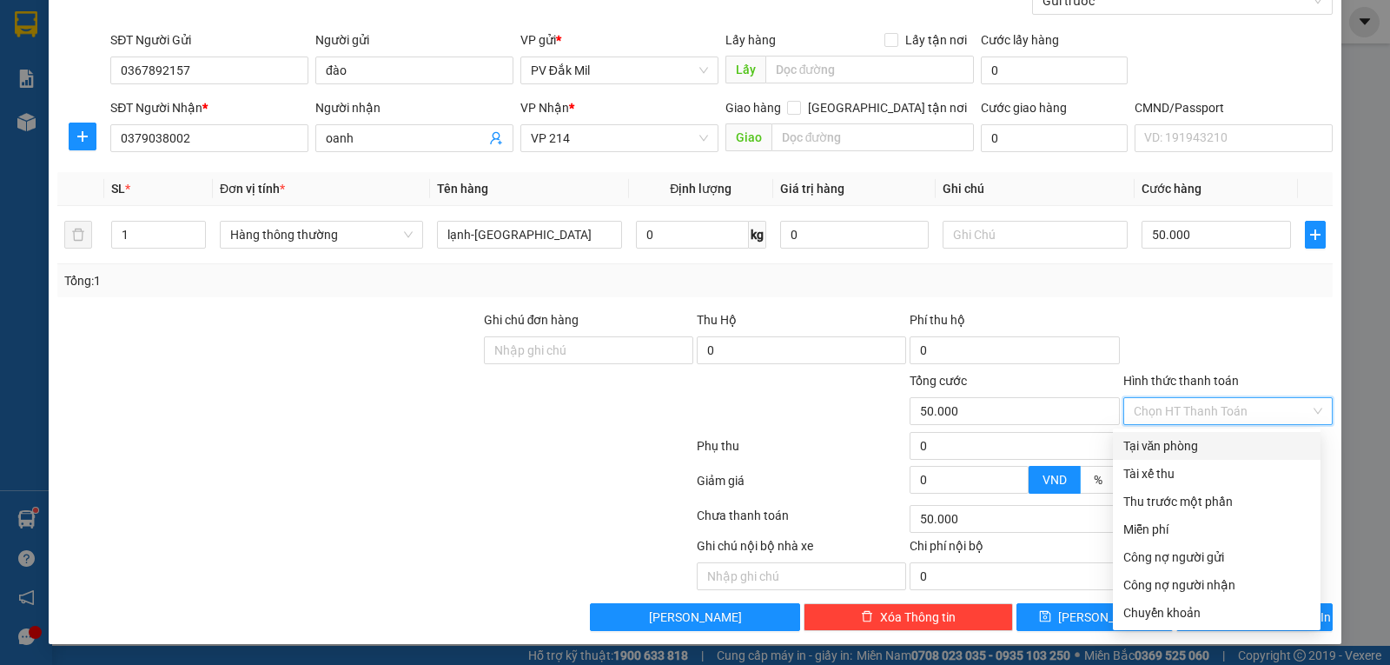
click at [1175, 447] on div "Tại văn phòng" at bounding box center [1216, 445] width 187 height 19
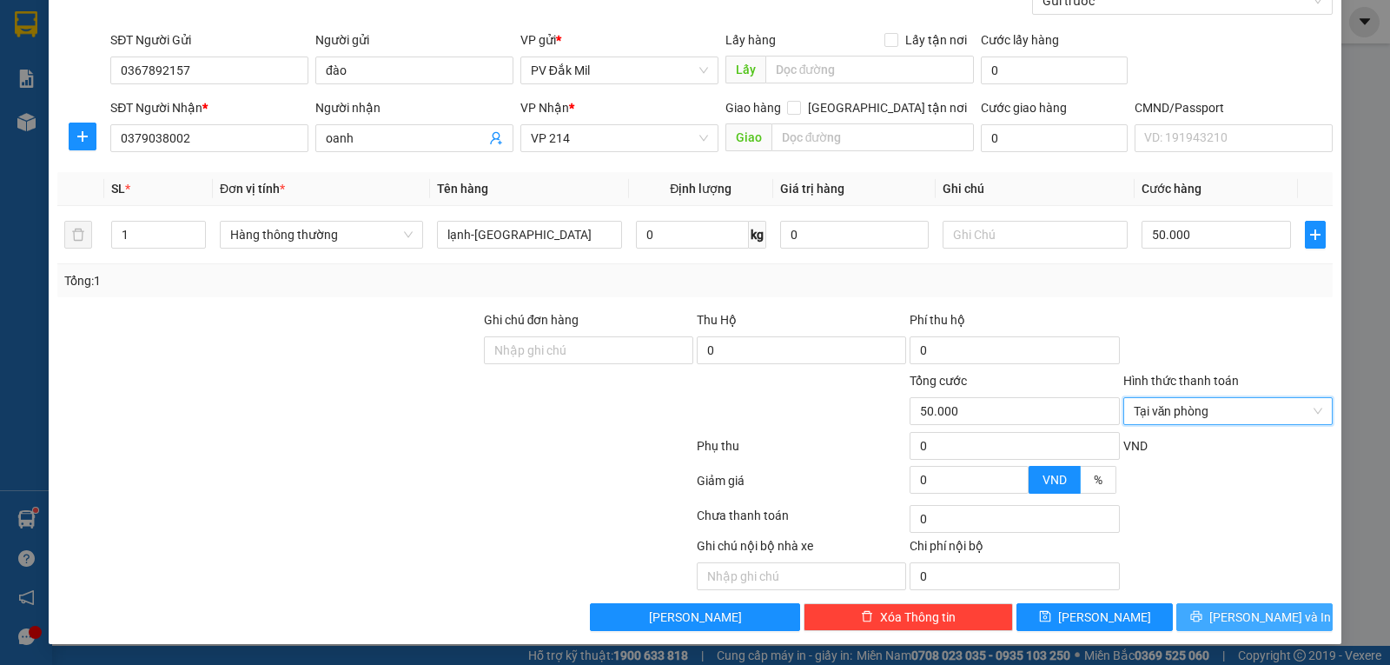
click at [1202, 620] on icon "printer" at bounding box center [1196, 616] width 12 height 12
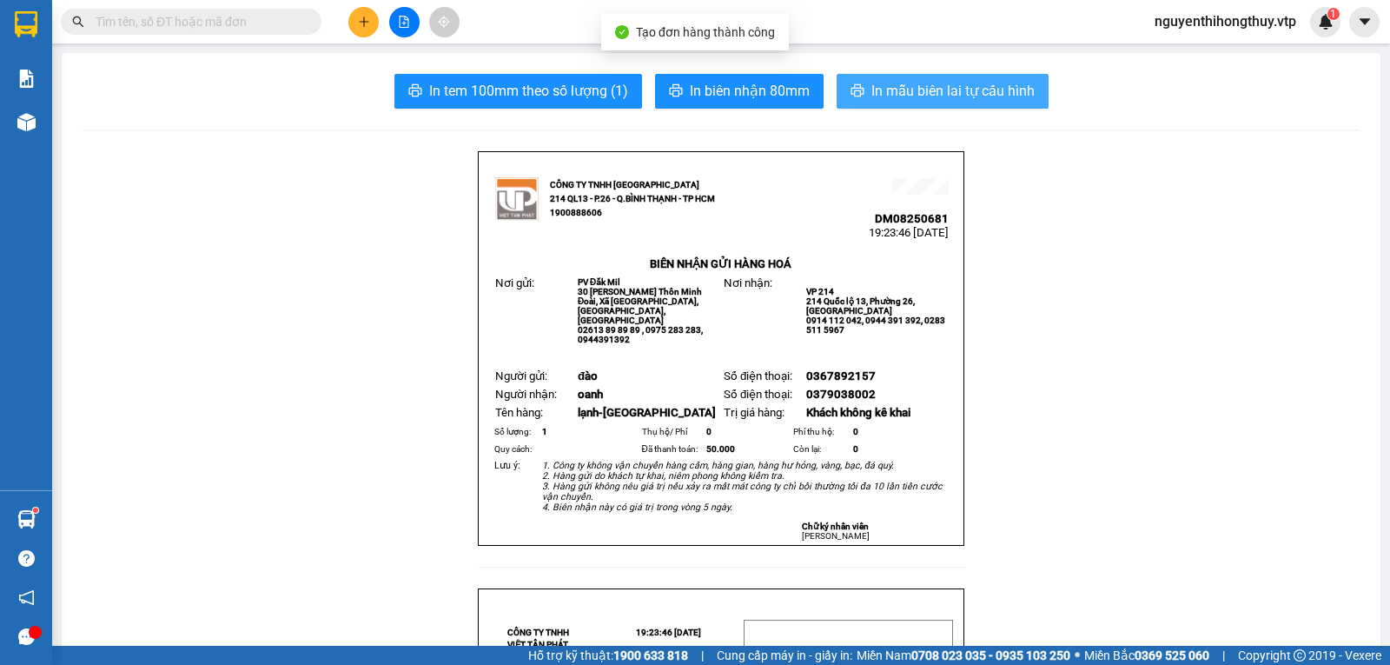
click at [942, 89] on span "In mẫu biên lai tự cấu hình" at bounding box center [952, 91] width 163 height 22
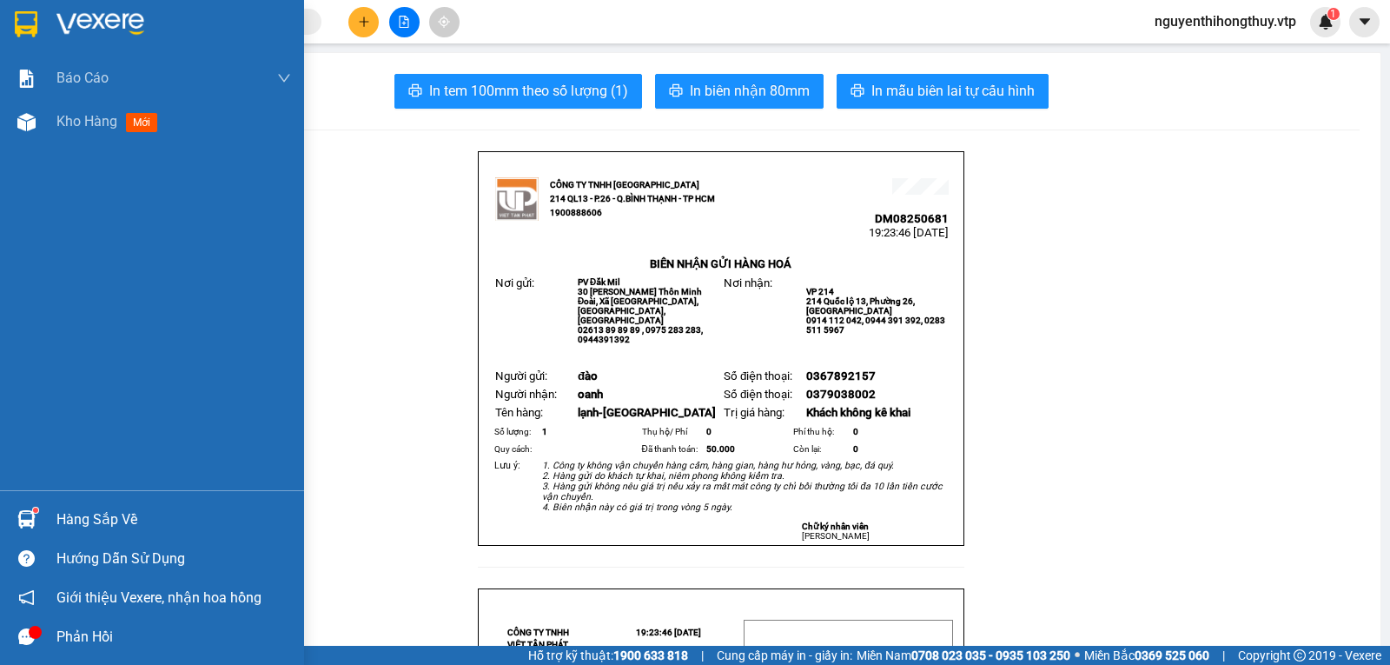
click at [19, 27] on img at bounding box center [26, 24] width 23 height 26
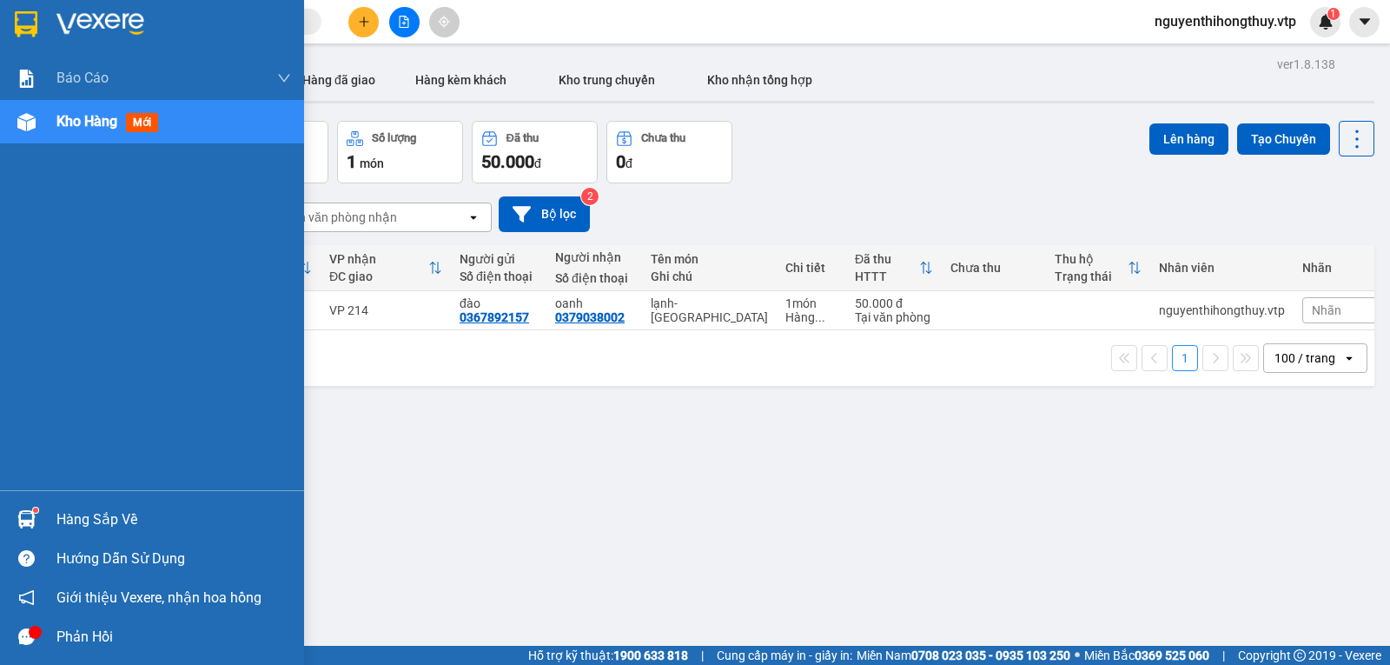
click at [109, 519] on div "Hàng sắp về" at bounding box center [173, 519] width 235 height 26
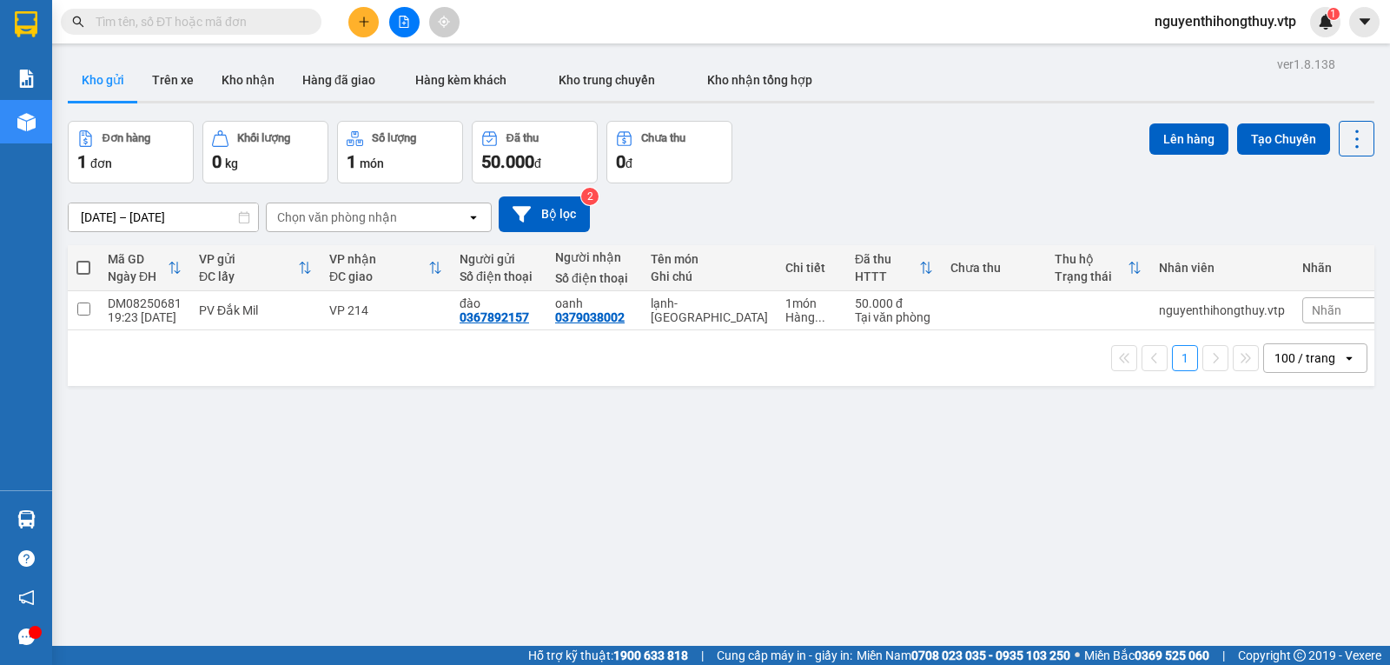
click at [887, 487] on section "Kết quả tìm kiếm ( 1 ) Bộ lọc Mã ĐH Trạng thái Món hàng Thu hộ Tổng cước Chưa c…" at bounding box center [695, 332] width 1390 height 665
click at [187, 84] on button "Trên xe" at bounding box center [172, 80] width 69 height 42
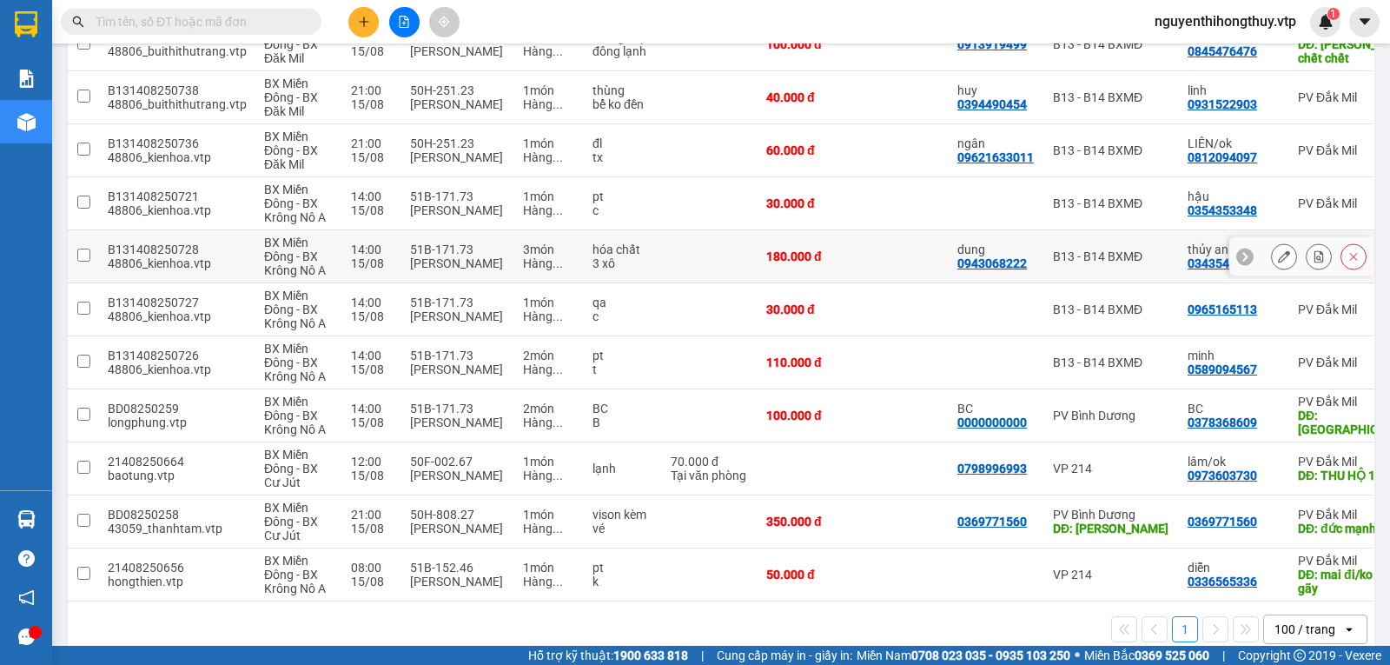
scroll to position [1579, 0]
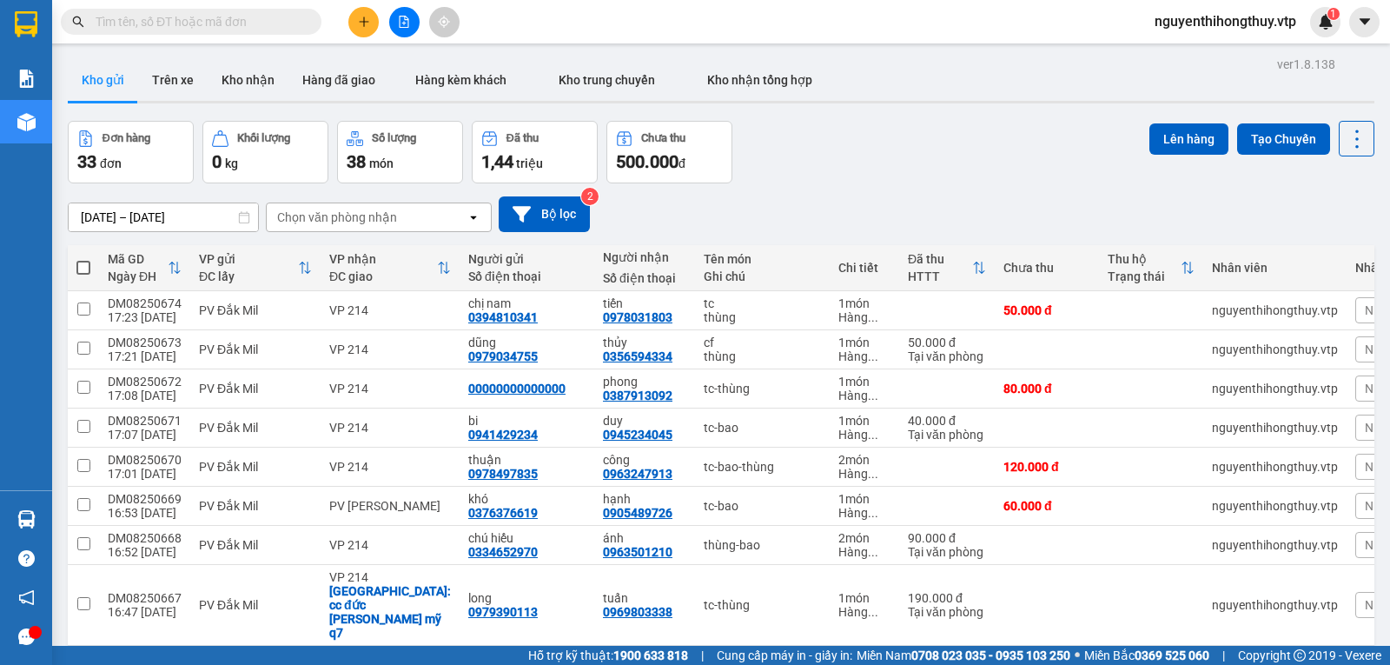
click at [215, 22] on input "text" at bounding box center [198, 21] width 205 height 19
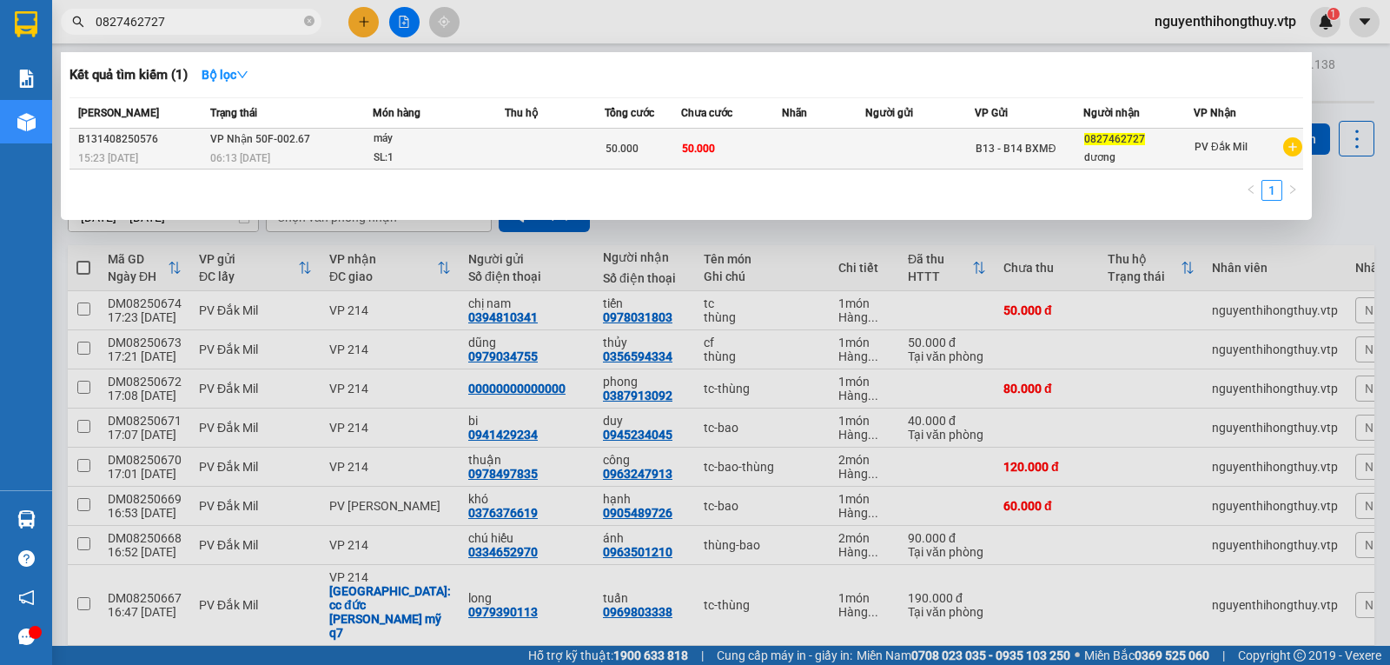
type input "0827462727"
click at [757, 140] on td "50.000" at bounding box center [731, 149] width 101 height 41
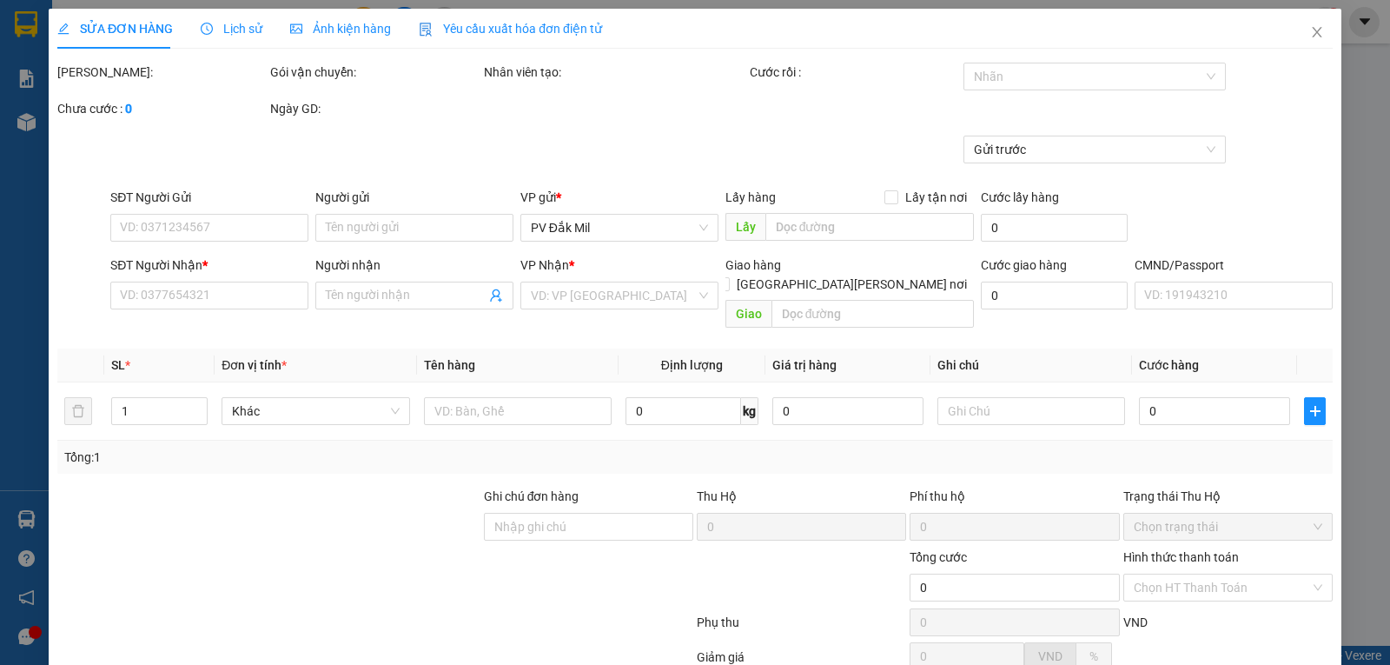
type input "2.500"
type input "0827462727"
type input "dương"
type input "50.000"
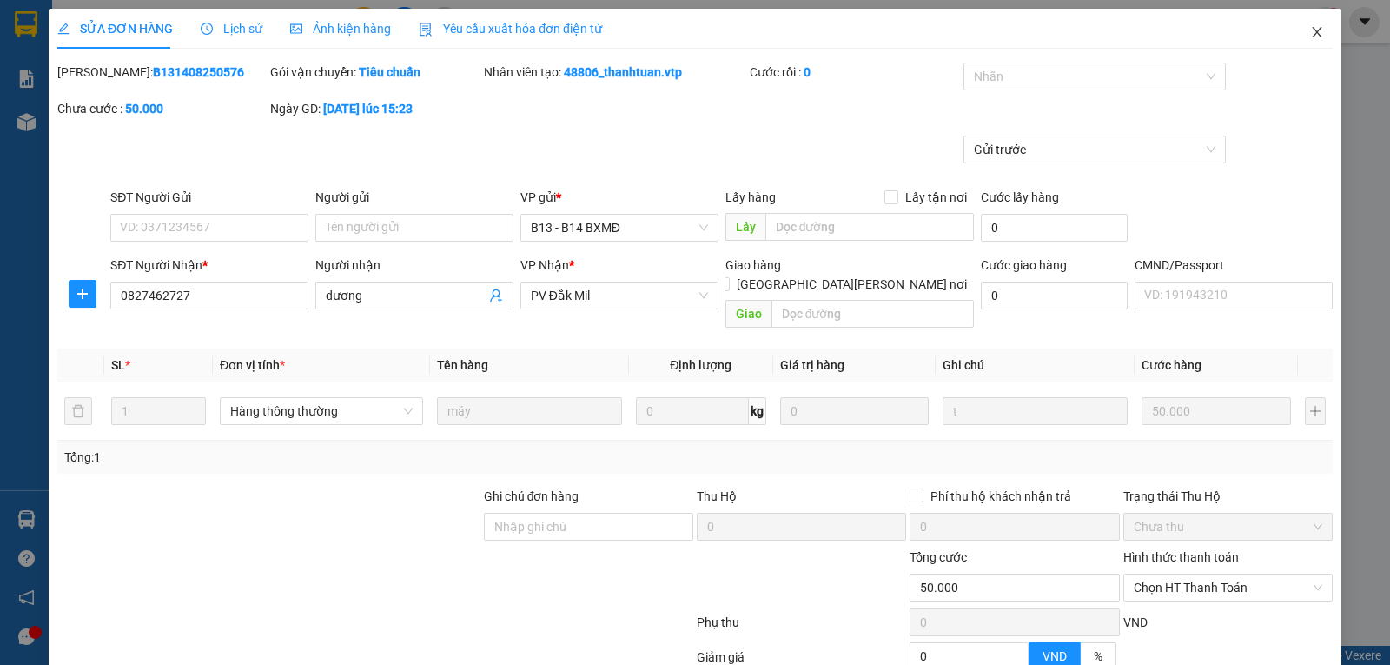
click at [1312, 31] on icon "close" at bounding box center [1317, 32] width 10 height 10
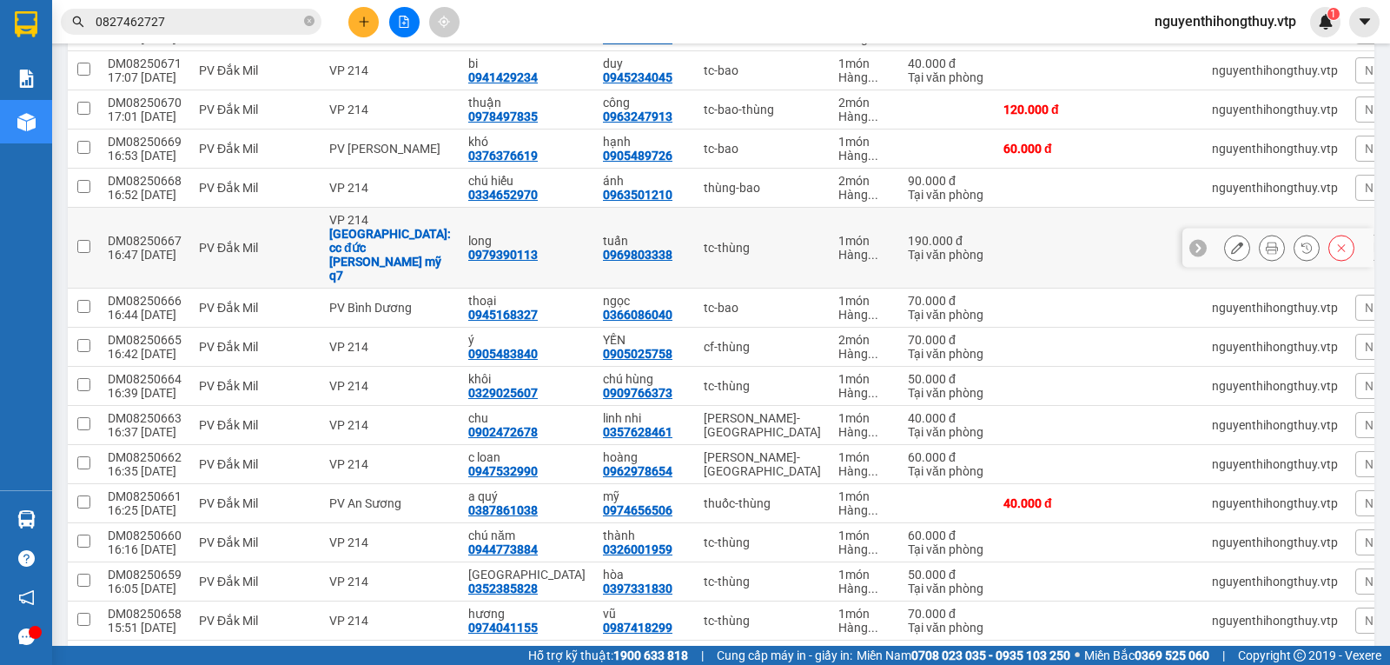
scroll to position [347, 0]
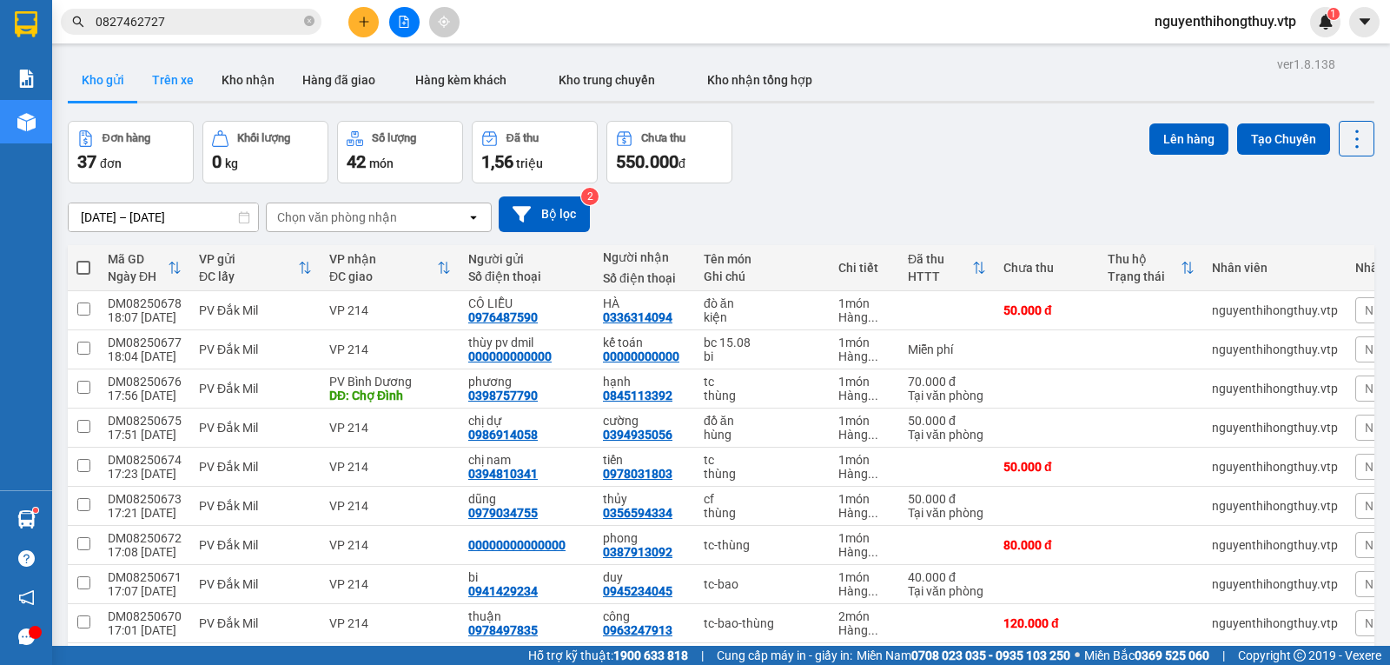
click at [177, 83] on button "Trên xe" at bounding box center [172, 80] width 69 height 42
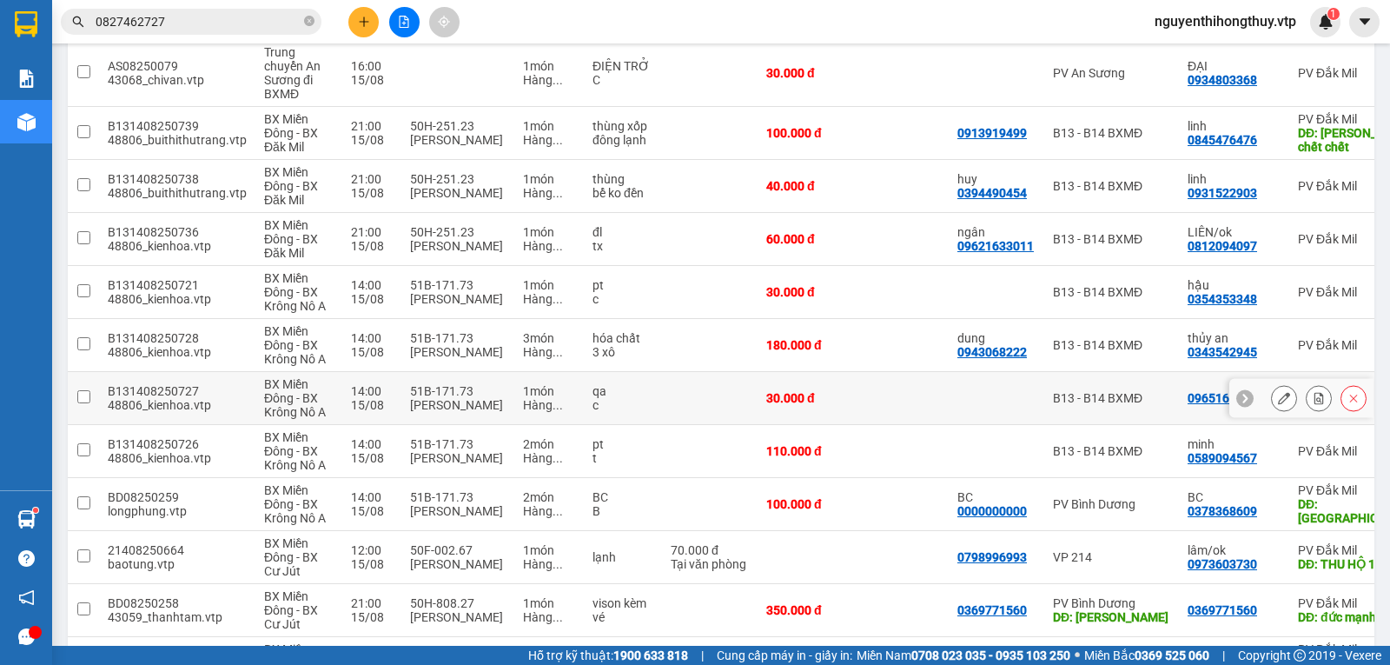
scroll to position [1645, 0]
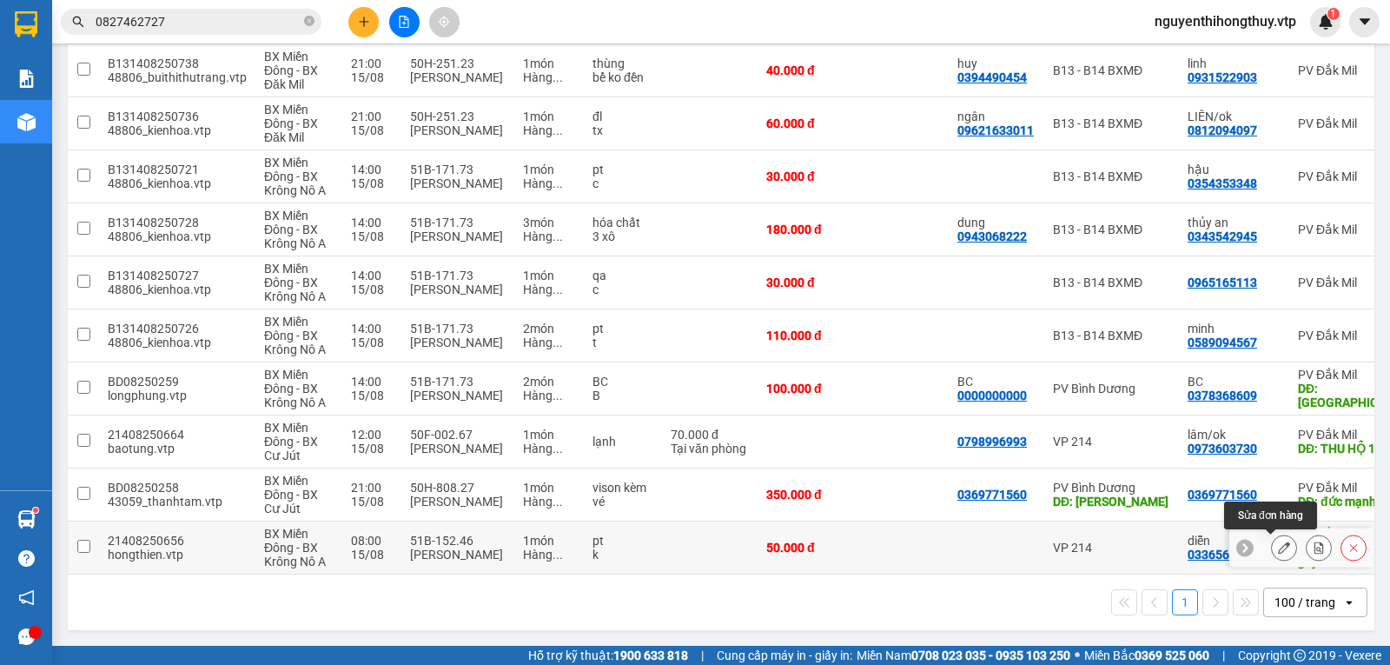
click at [1278, 541] on icon at bounding box center [1284, 547] width 12 height 12
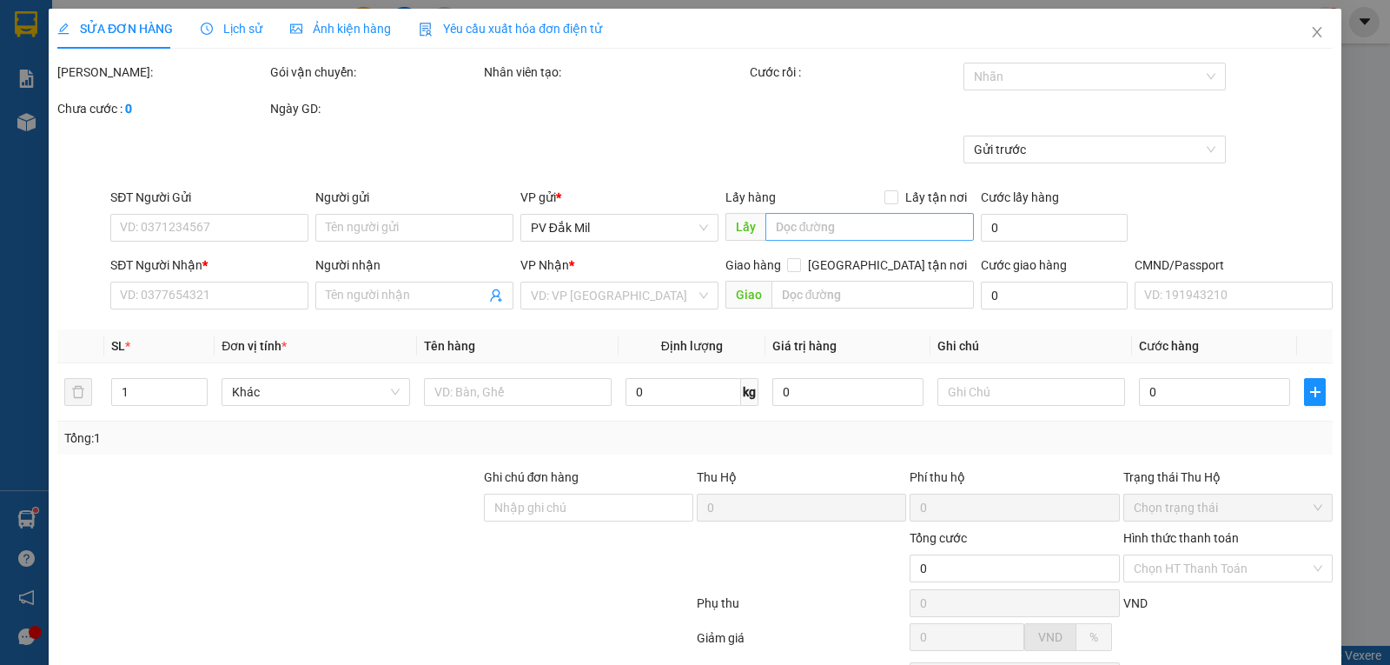
type input "0336565336"
type input "diễn"
type input "mai đi/ko bao gãy"
type input "50.000"
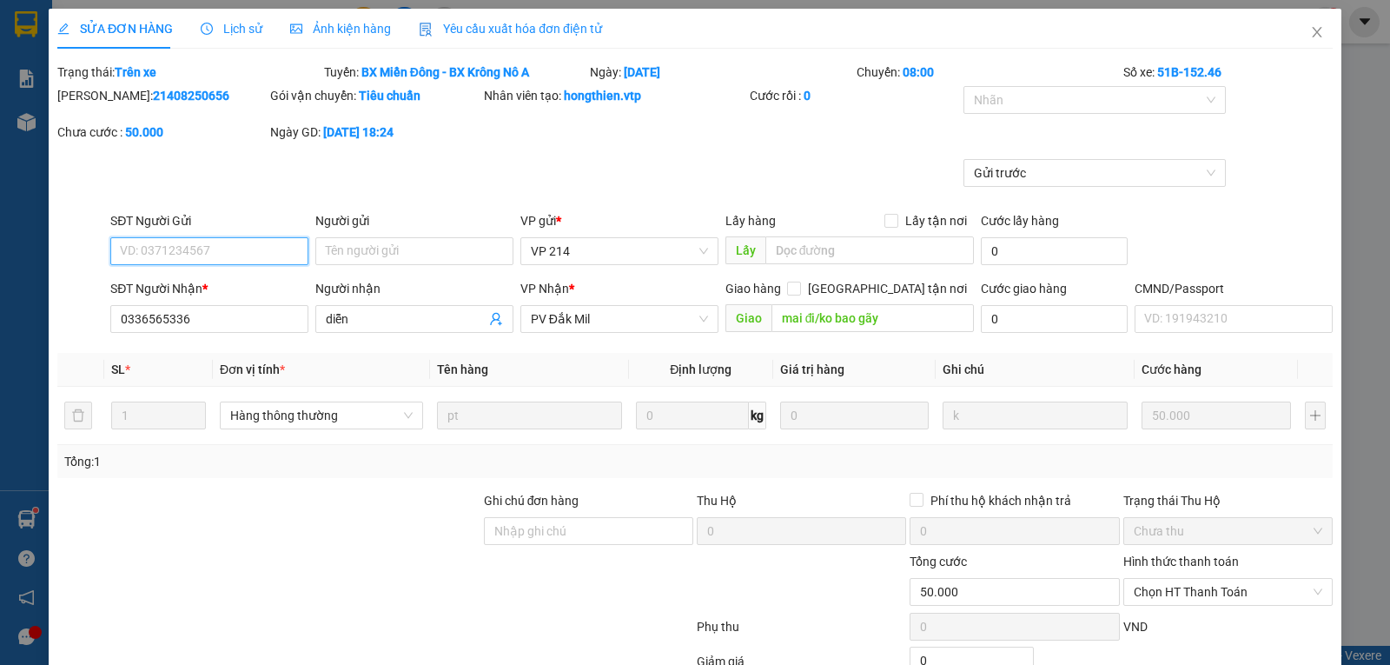
type input "2.500"
click at [231, 22] on span "Lịch sử" at bounding box center [232, 29] width 62 height 14
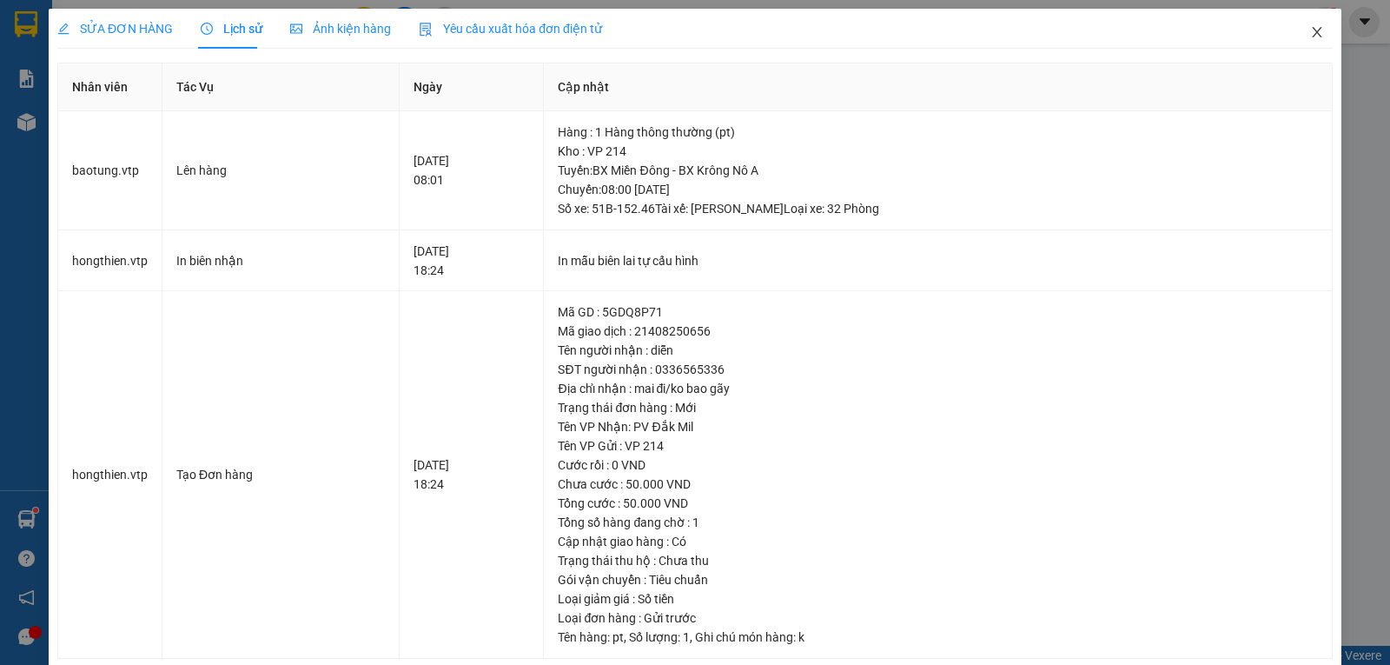
click at [1310, 30] on icon "close" at bounding box center [1317, 32] width 14 height 14
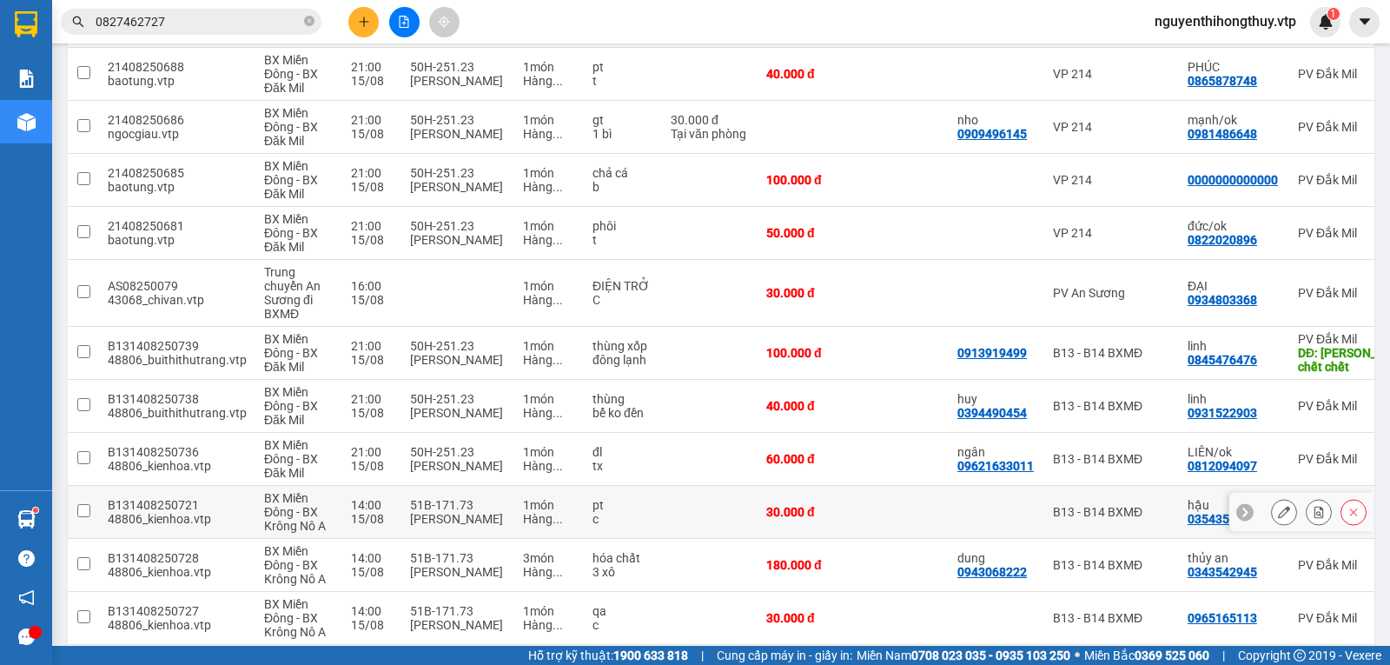
scroll to position [1645, 0]
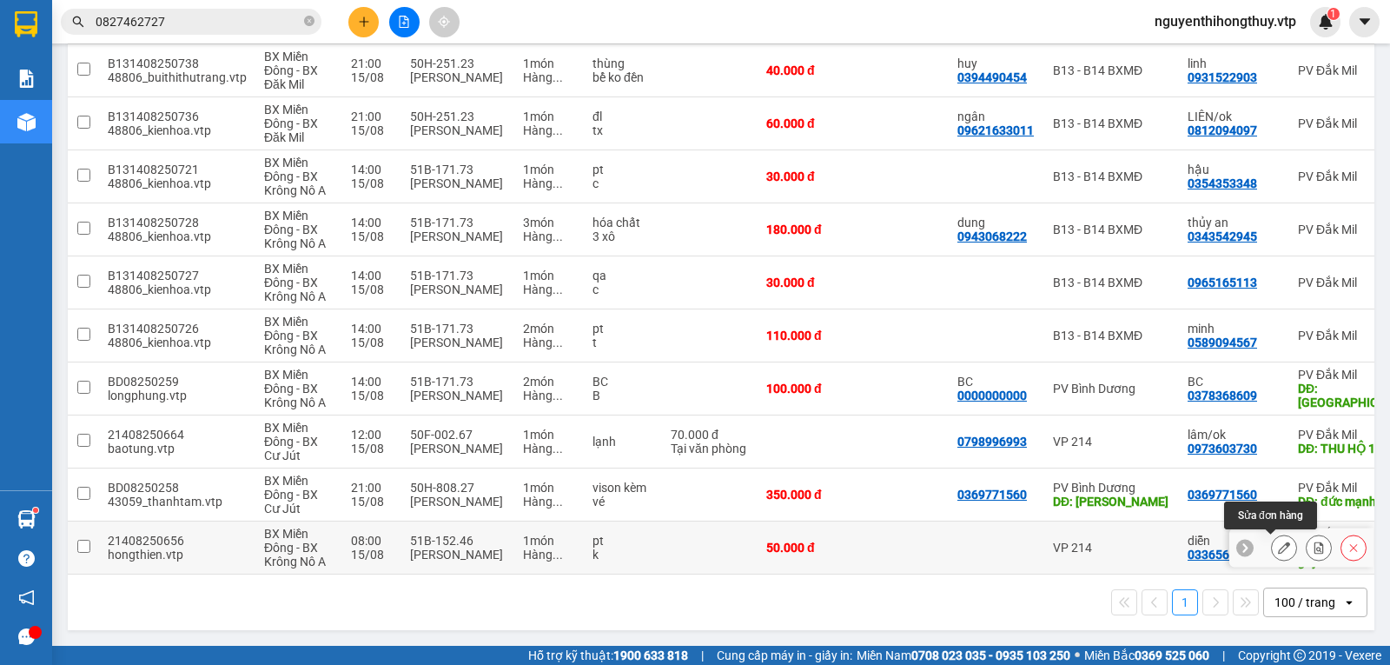
click at [1278, 543] on icon at bounding box center [1284, 547] width 12 height 12
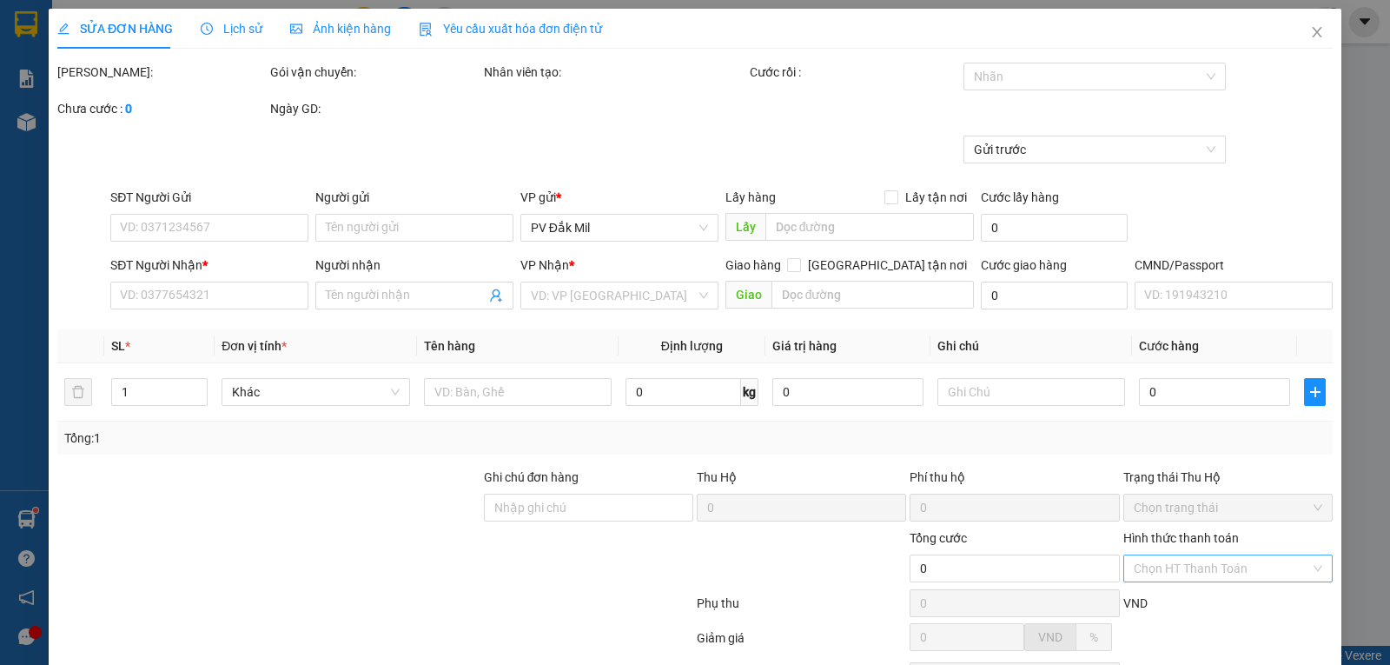
type input "2.500"
type input "0336565336"
type input "diễn"
type input "mai đi/ko bao gãy"
type input "50.000"
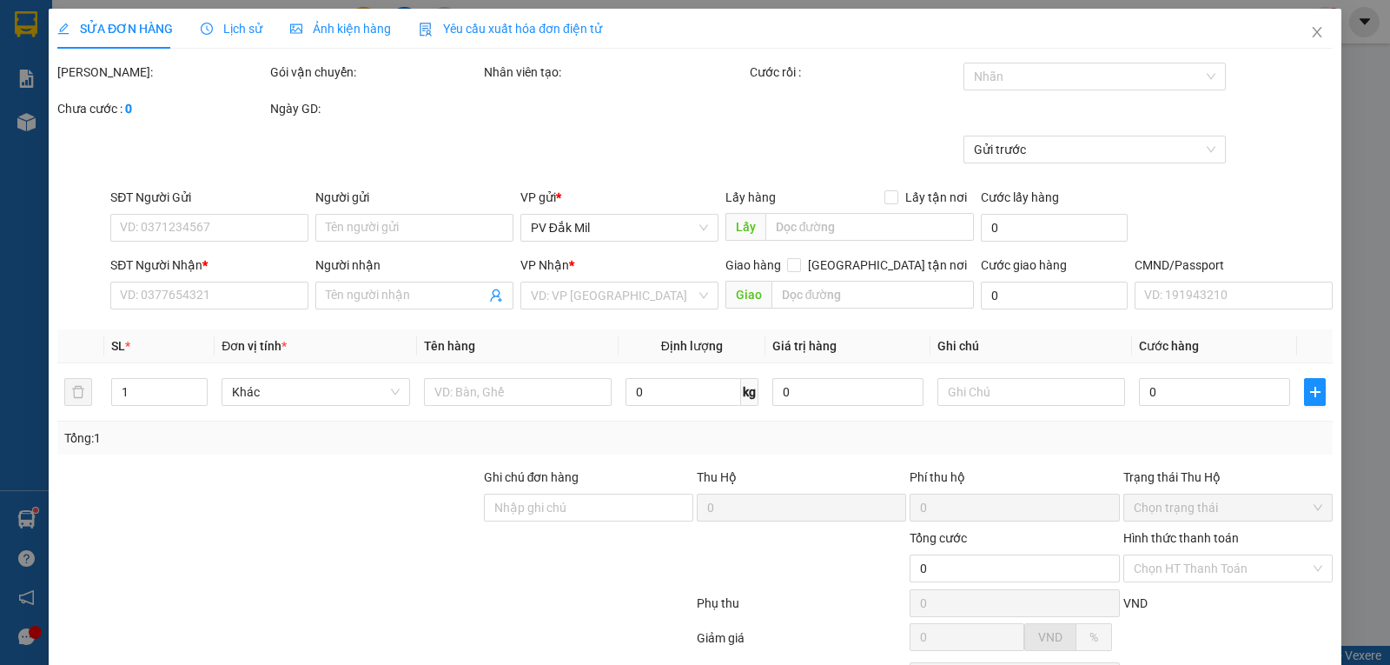
type input "50.000"
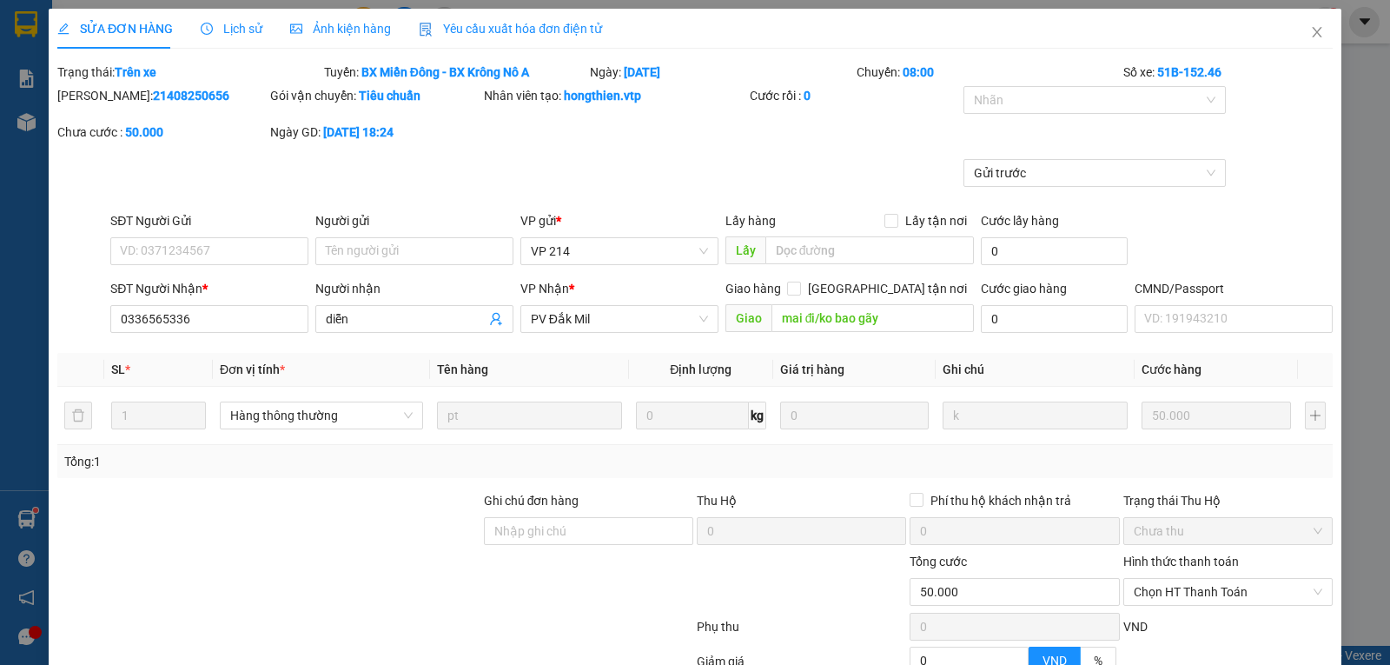
click at [242, 30] on span "Lịch sử" at bounding box center [232, 29] width 62 height 14
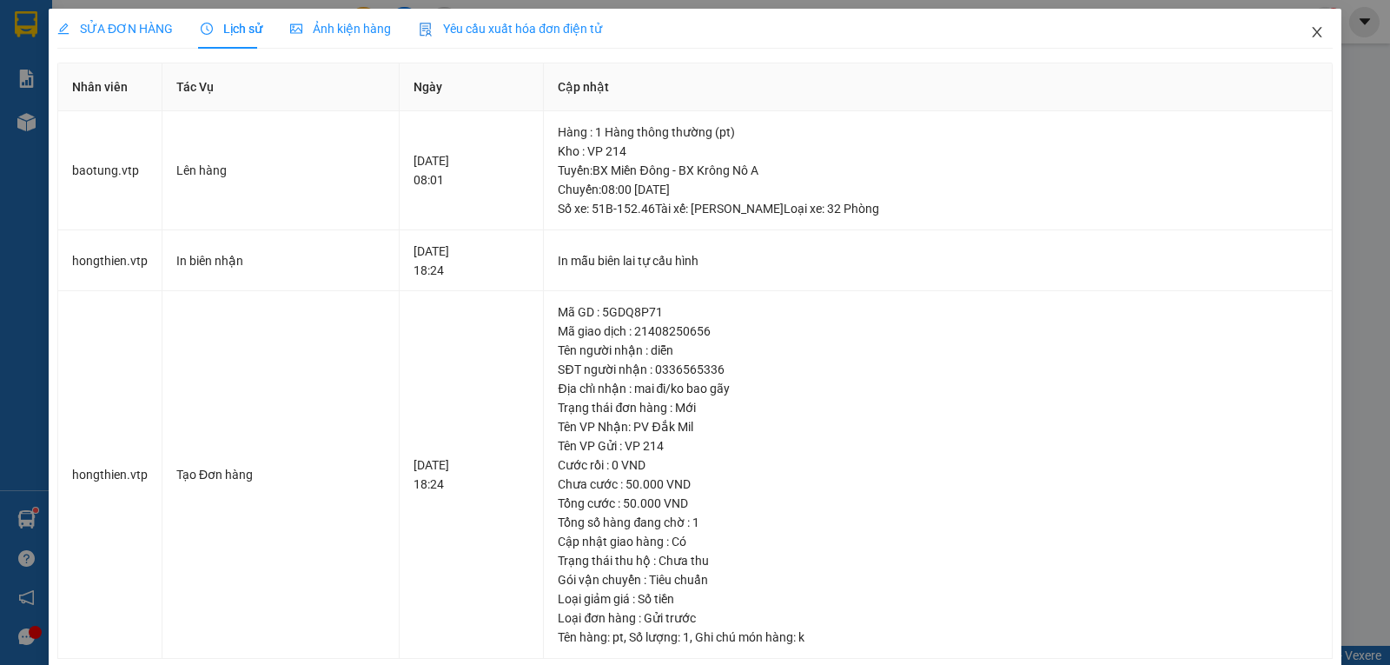
click at [1310, 32] on icon "close" at bounding box center [1317, 32] width 14 height 14
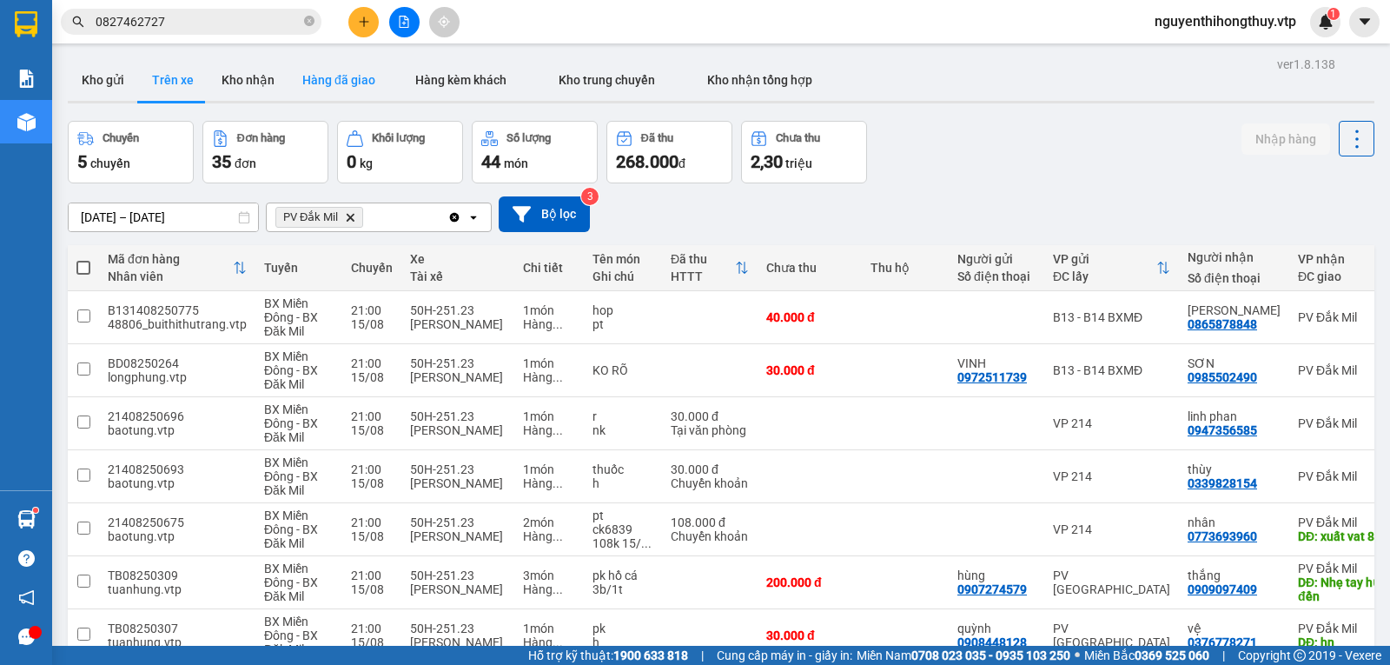
click at [330, 83] on button "Hàng đã giao" at bounding box center [338, 80] width 101 height 42
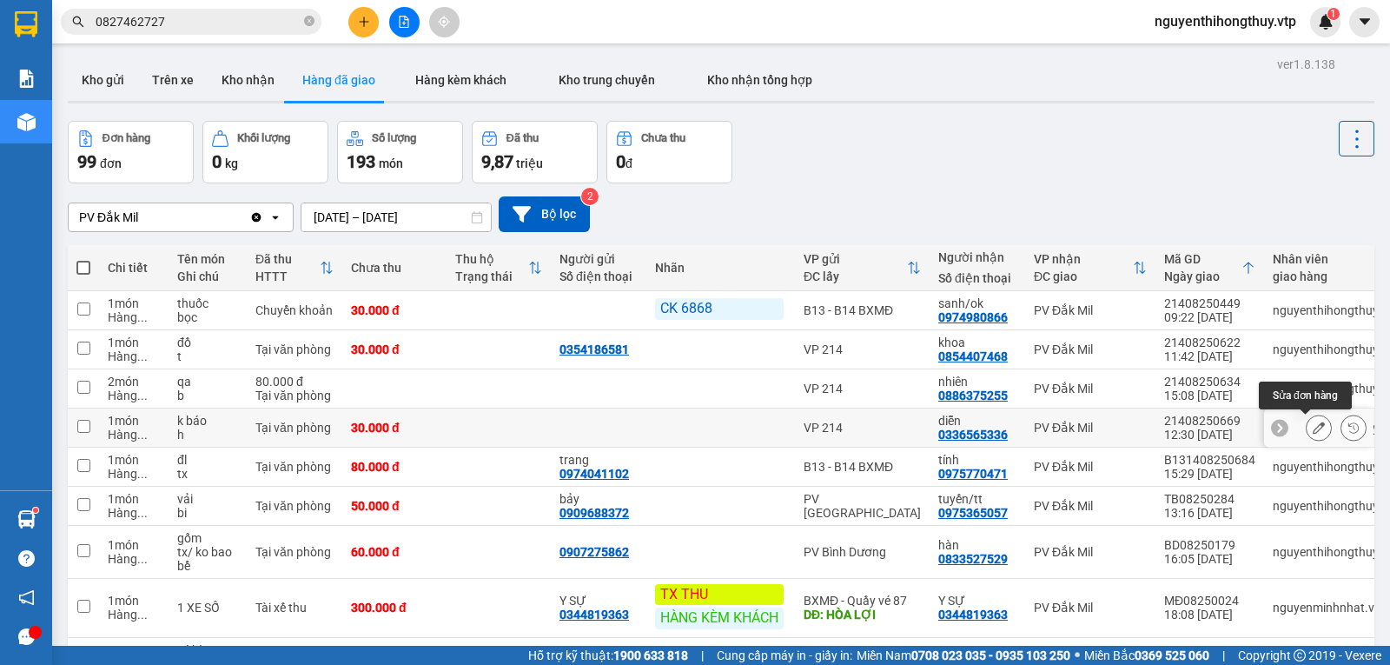
click at [1313, 427] on icon at bounding box center [1319, 427] width 12 height 12
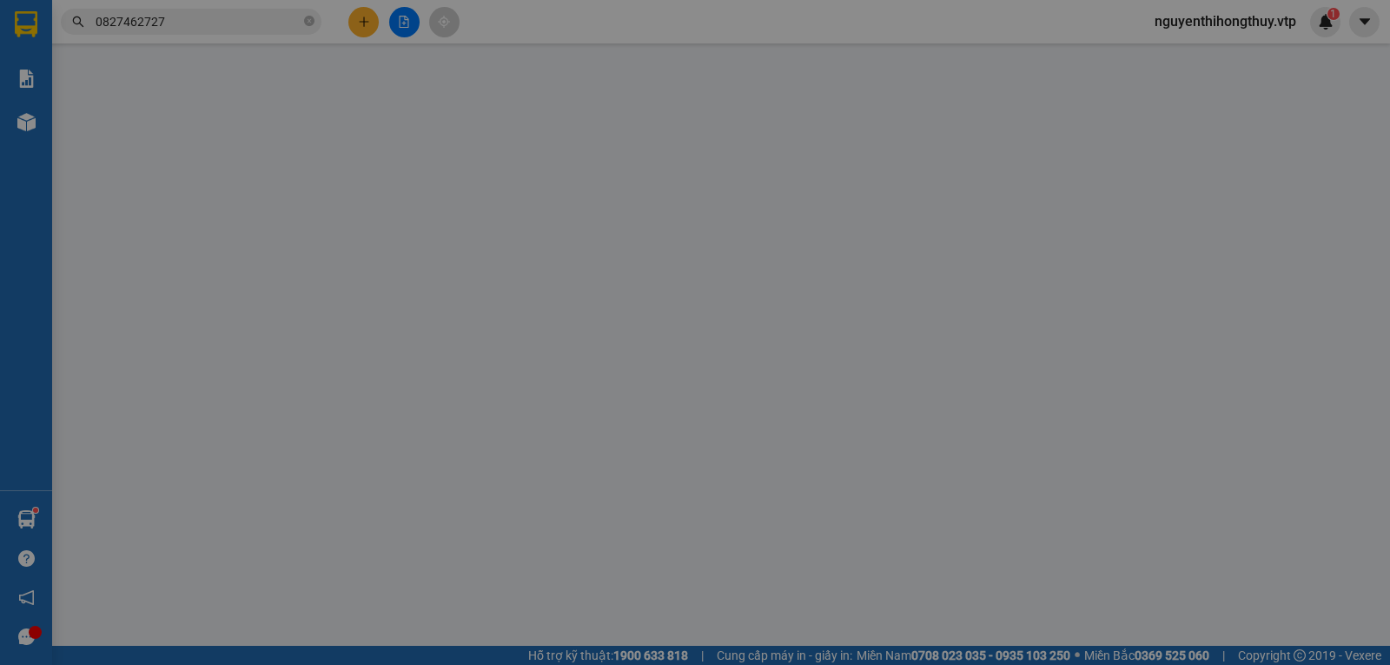
type input "0336565336"
type input "diễn"
type input "30.000"
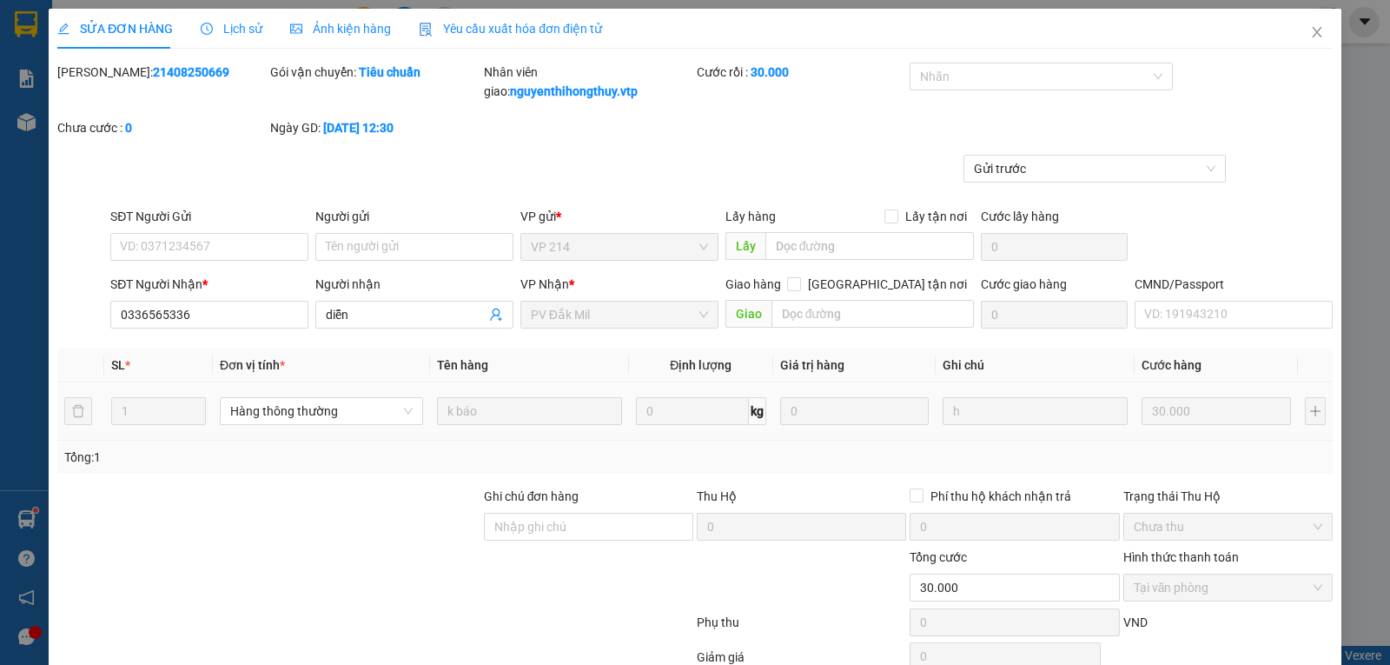
type input "1.500"
click at [235, 23] on span "Lịch sử" at bounding box center [232, 29] width 62 height 14
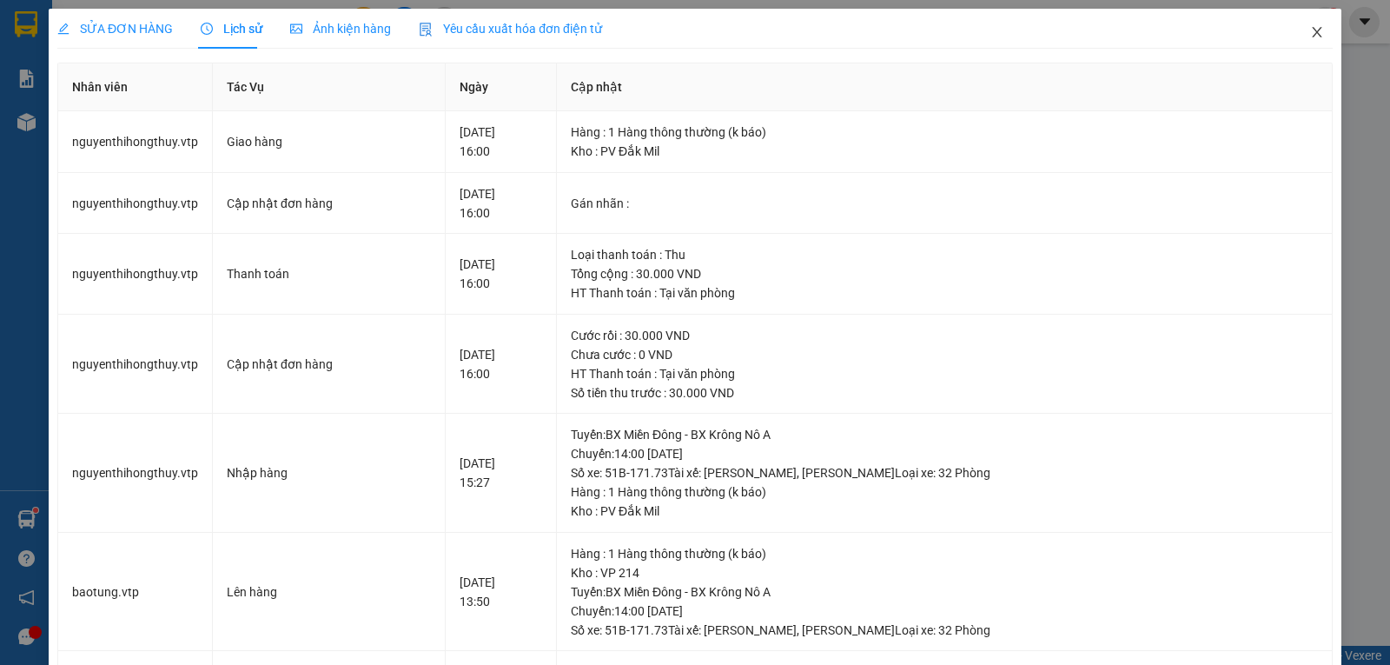
click at [1310, 31] on icon "close" at bounding box center [1317, 32] width 14 height 14
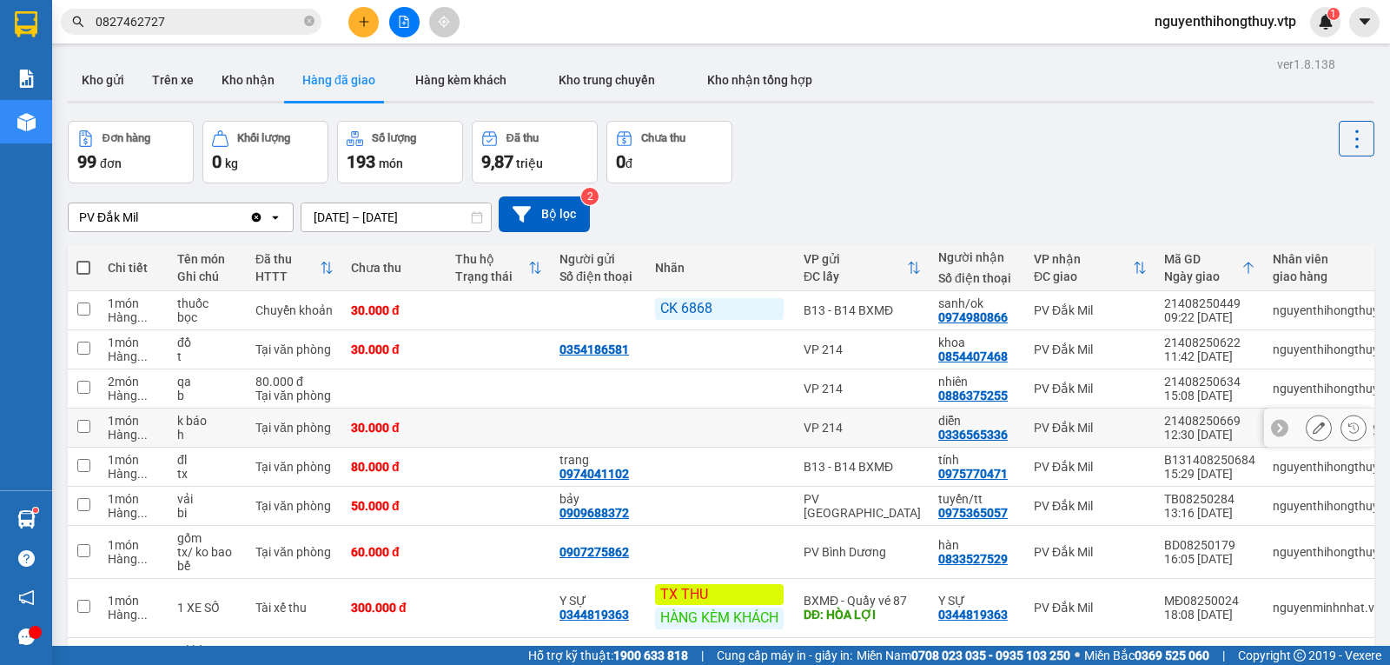
click at [1313, 428] on icon at bounding box center [1319, 427] width 12 height 12
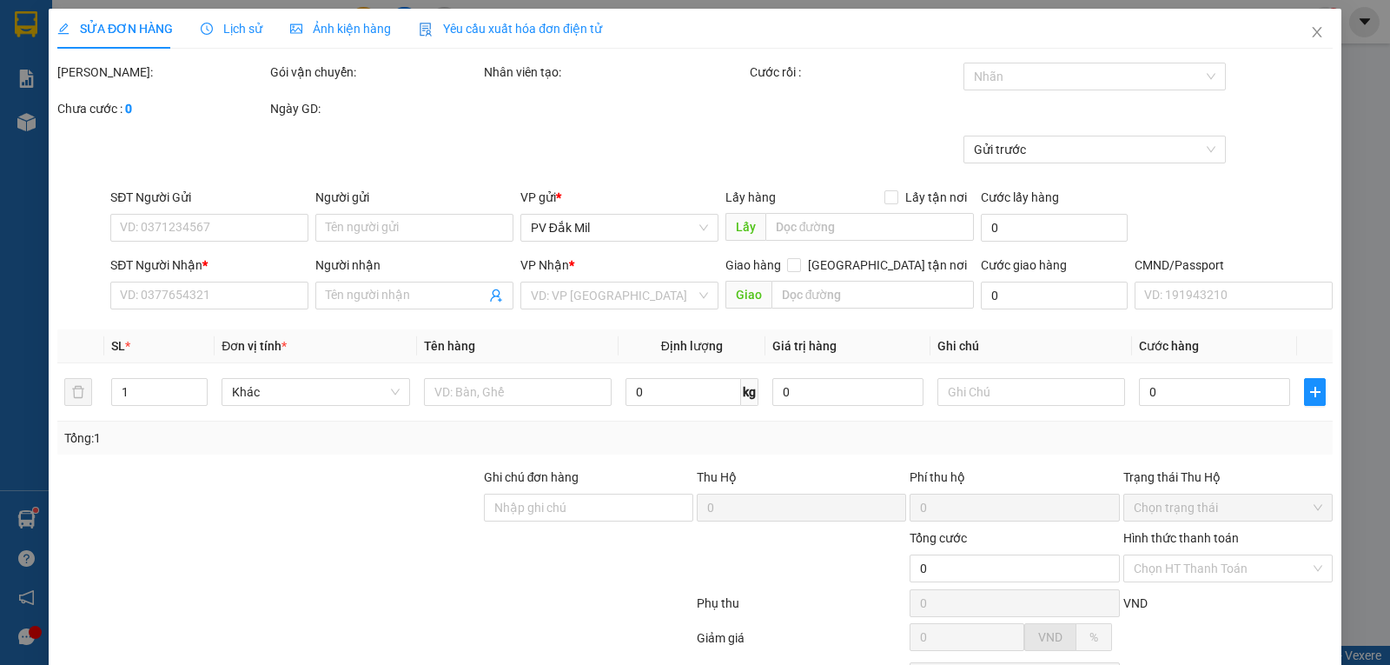
type input "1.500"
type input "0336565336"
type input "diễn"
type input "30.000"
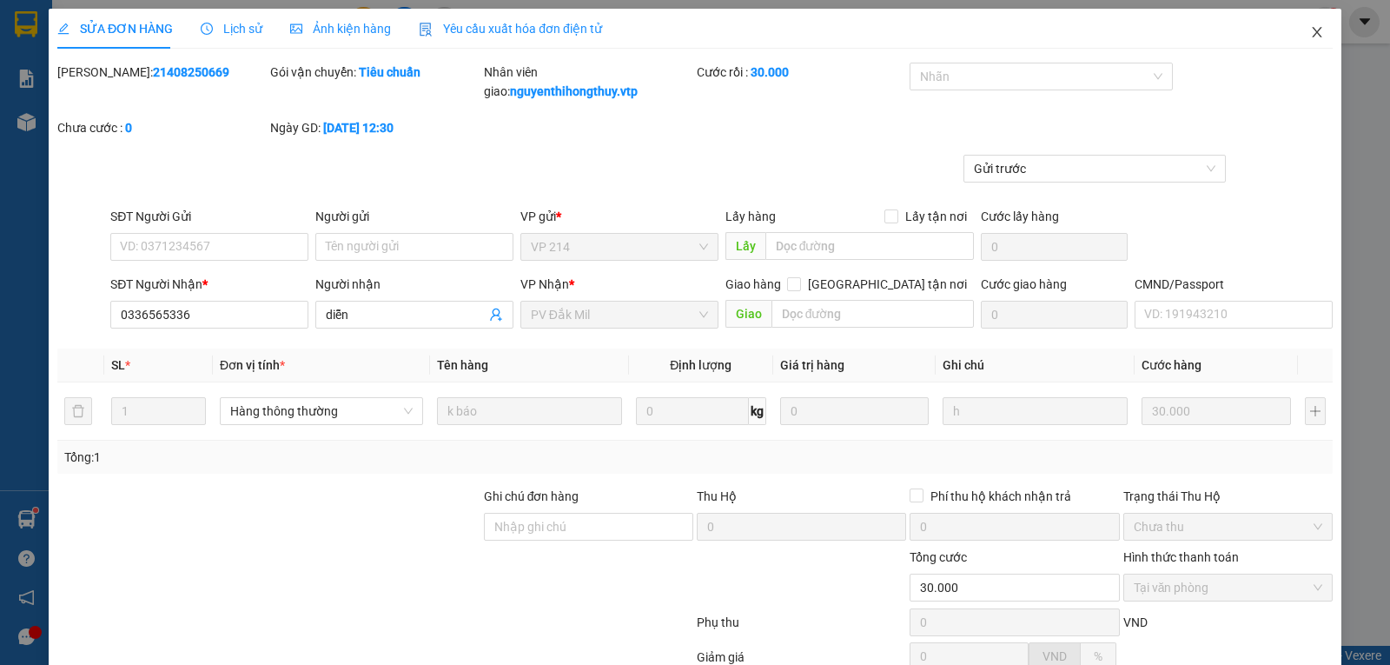
click at [1310, 28] on icon "close" at bounding box center [1317, 32] width 14 height 14
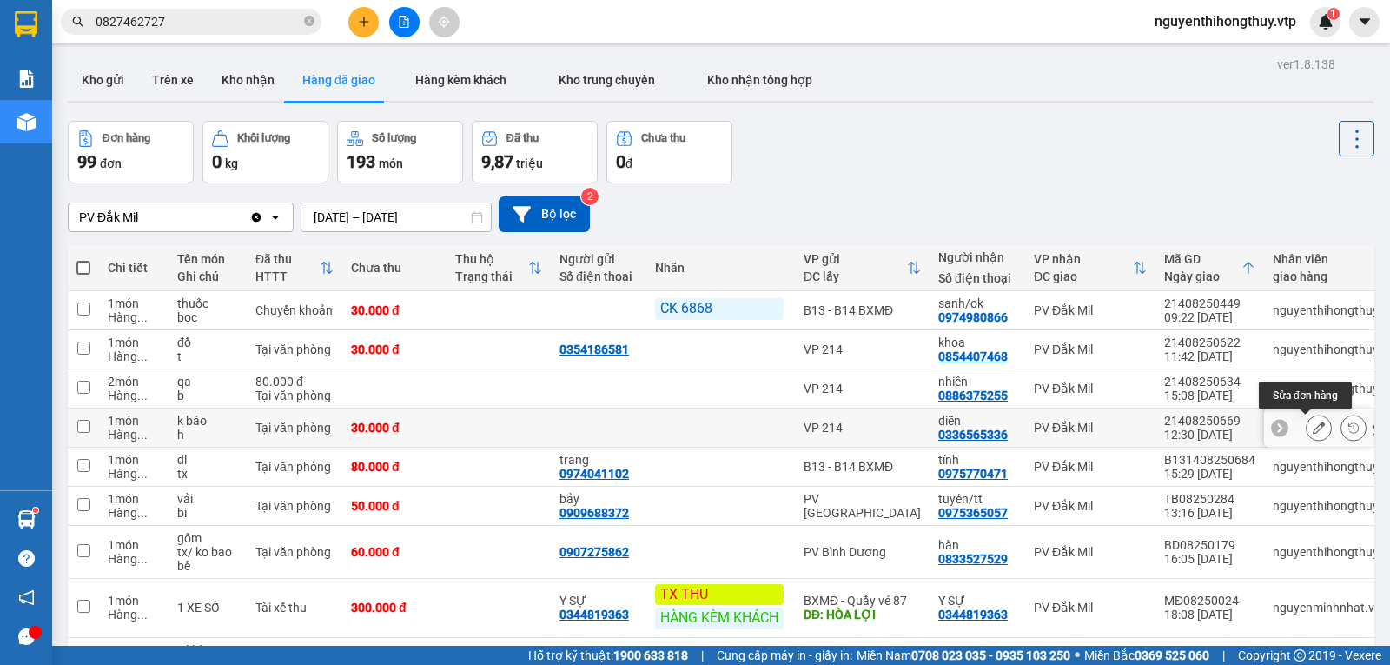
click at [1307, 425] on button at bounding box center [1319, 428] width 24 height 30
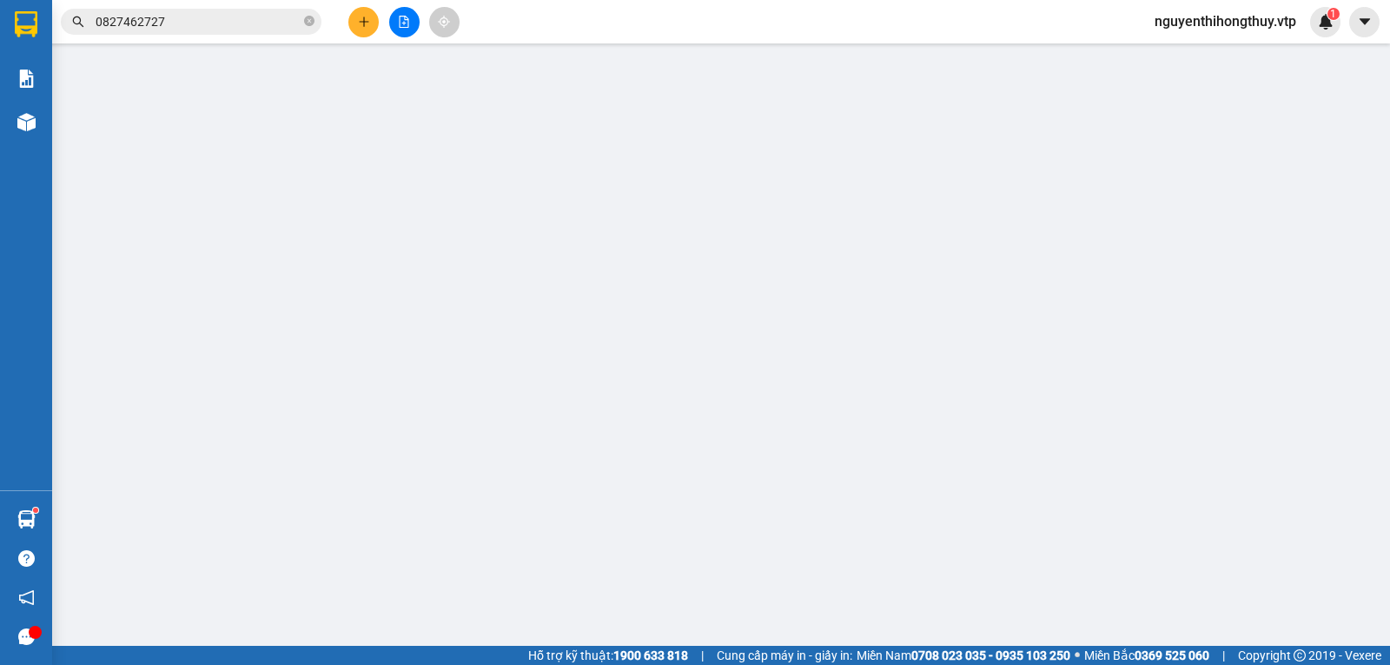
type input "0336565336"
type input "diễn"
type input "30.000"
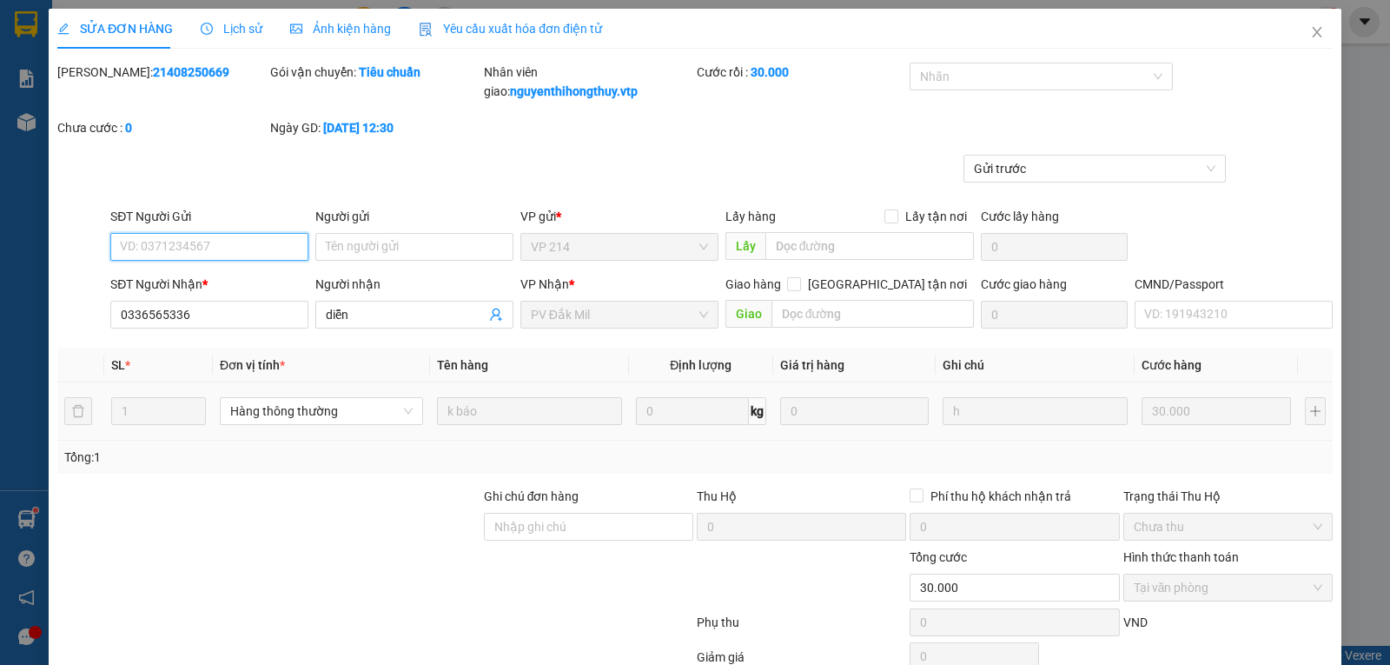
type input "1.500"
click at [235, 30] on span "Lịch sử" at bounding box center [232, 29] width 62 height 14
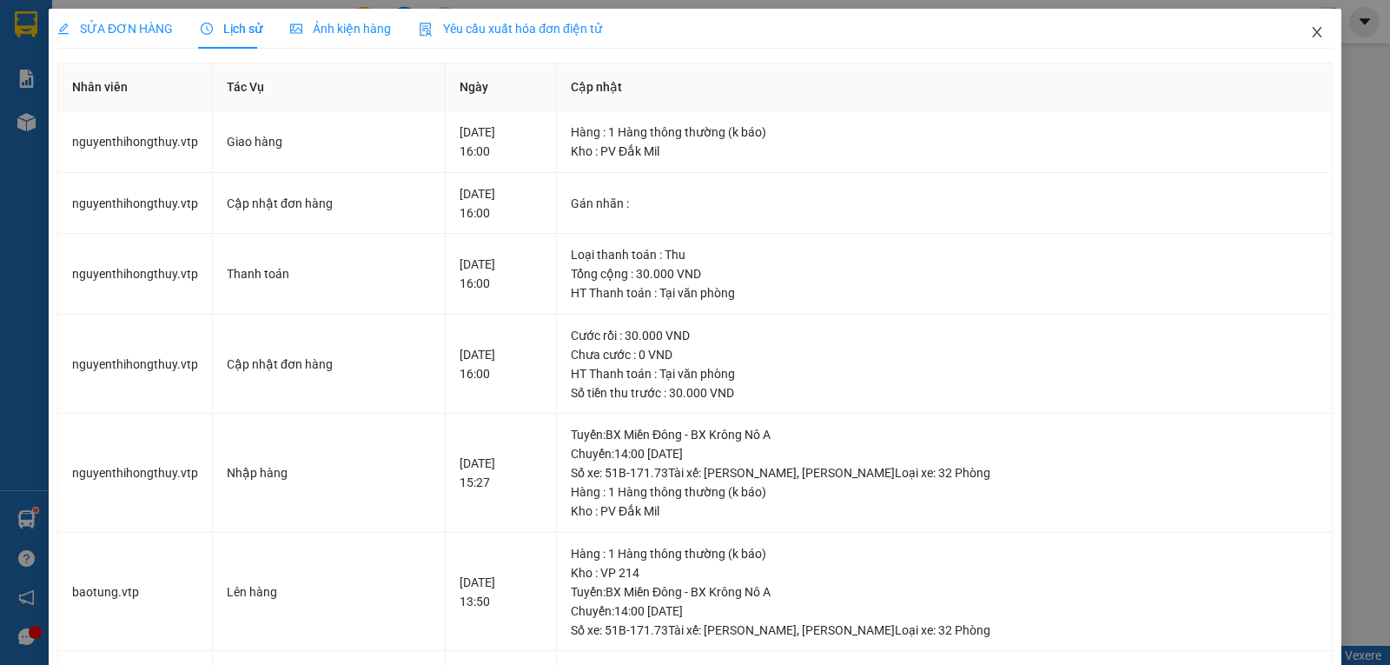
click at [1312, 30] on icon "close" at bounding box center [1317, 32] width 10 height 10
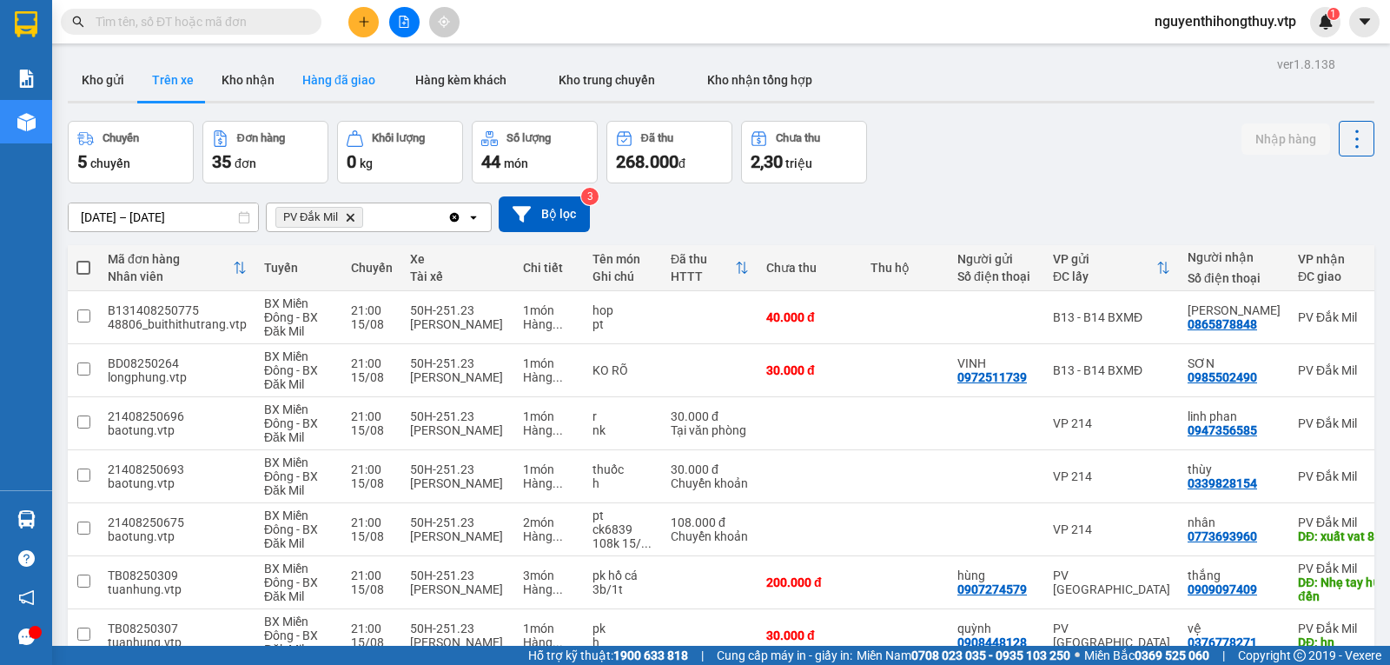
click at [332, 80] on button "Hàng đã giao" at bounding box center [338, 80] width 101 height 42
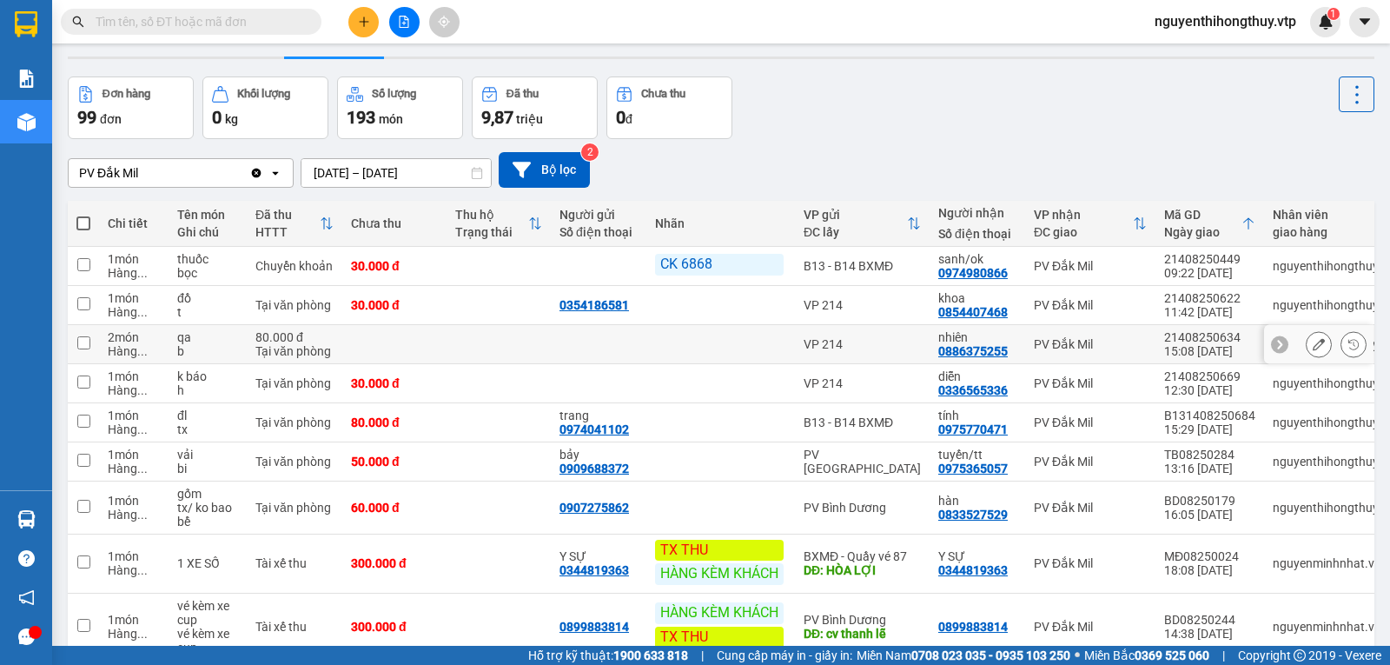
scroll to position [87, 0]
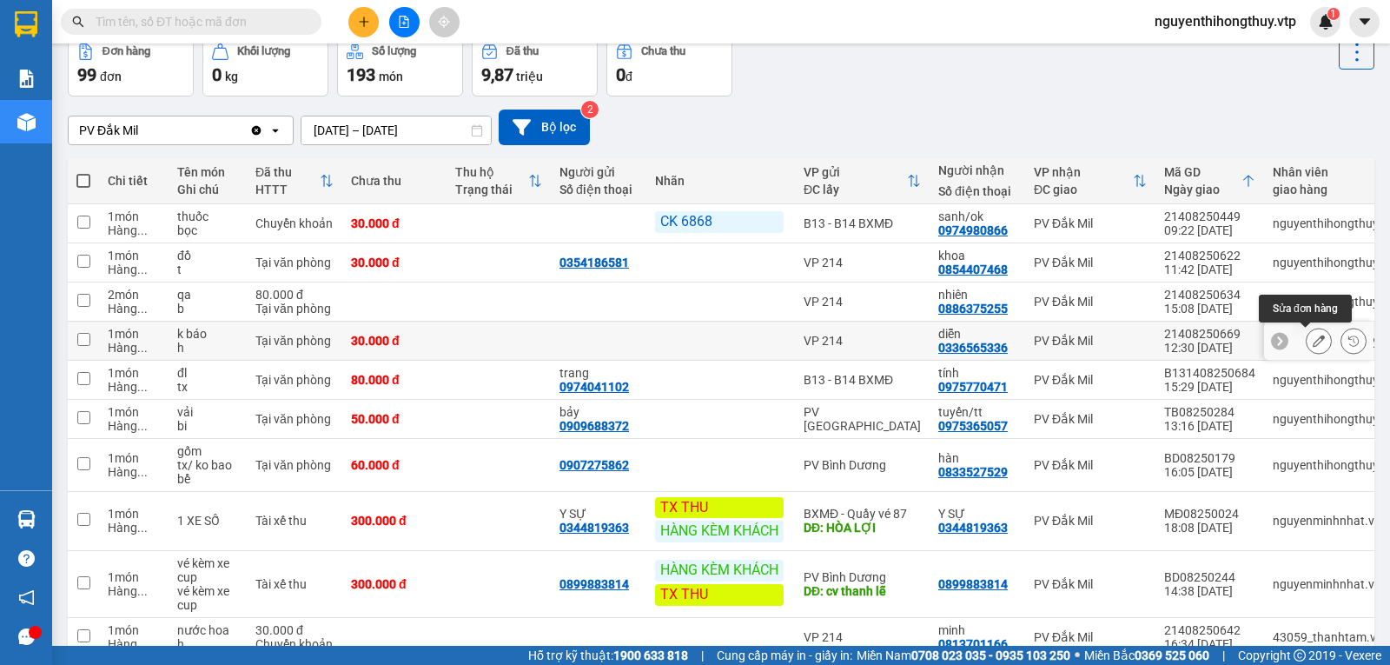
click at [1313, 343] on icon at bounding box center [1319, 340] width 12 height 12
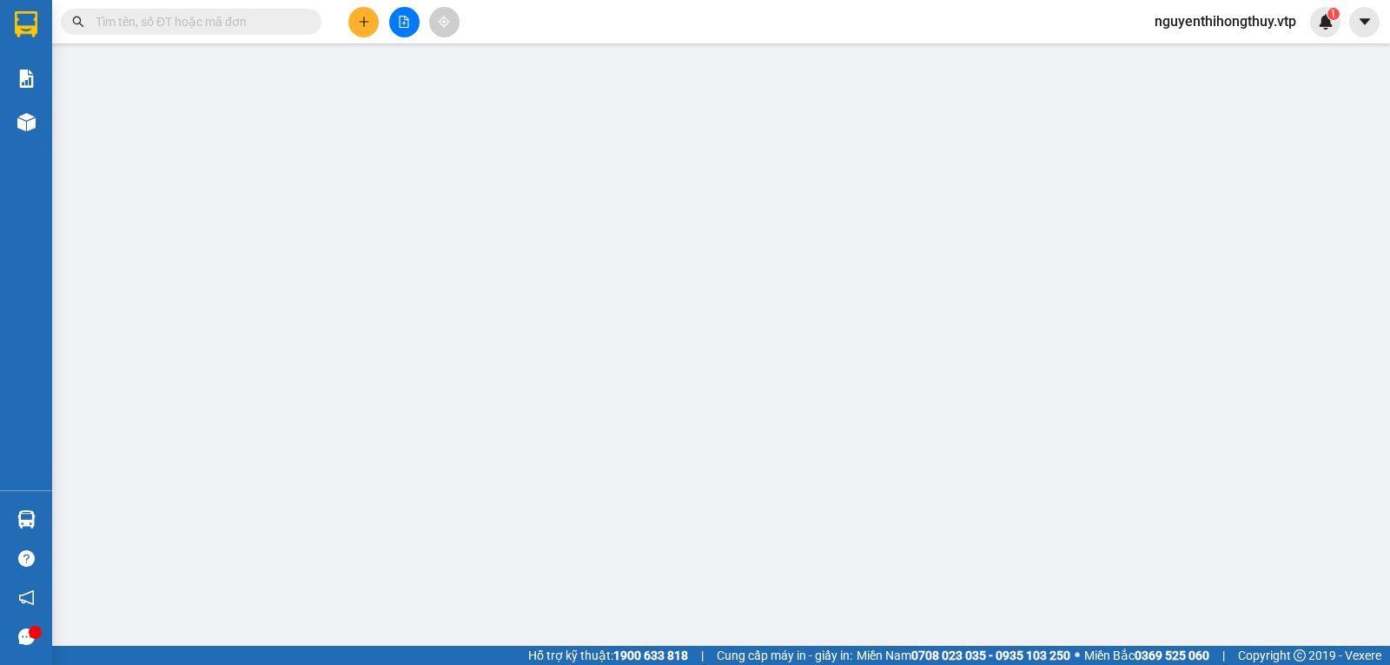
type input "0336565336"
type input "diễn"
type input "30.000"
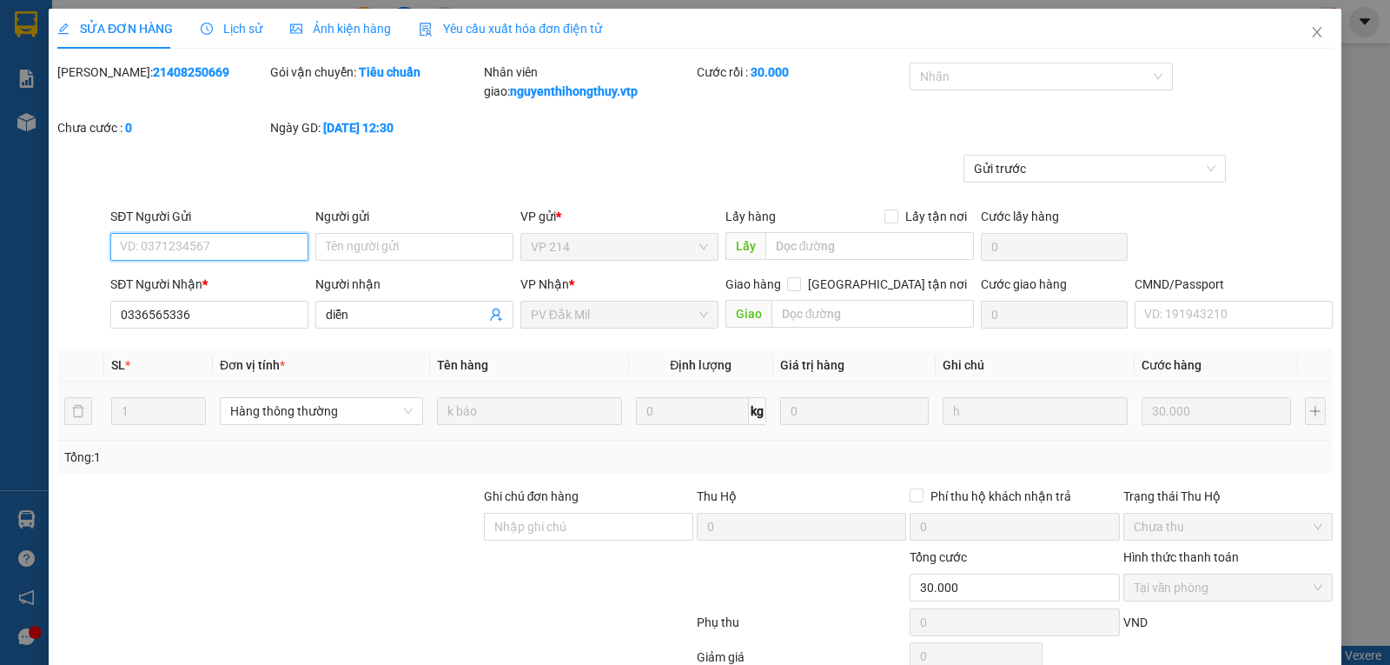
type input "1.500"
click at [248, 34] on span "Lịch sử" at bounding box center [232, 29] width 62 height 14
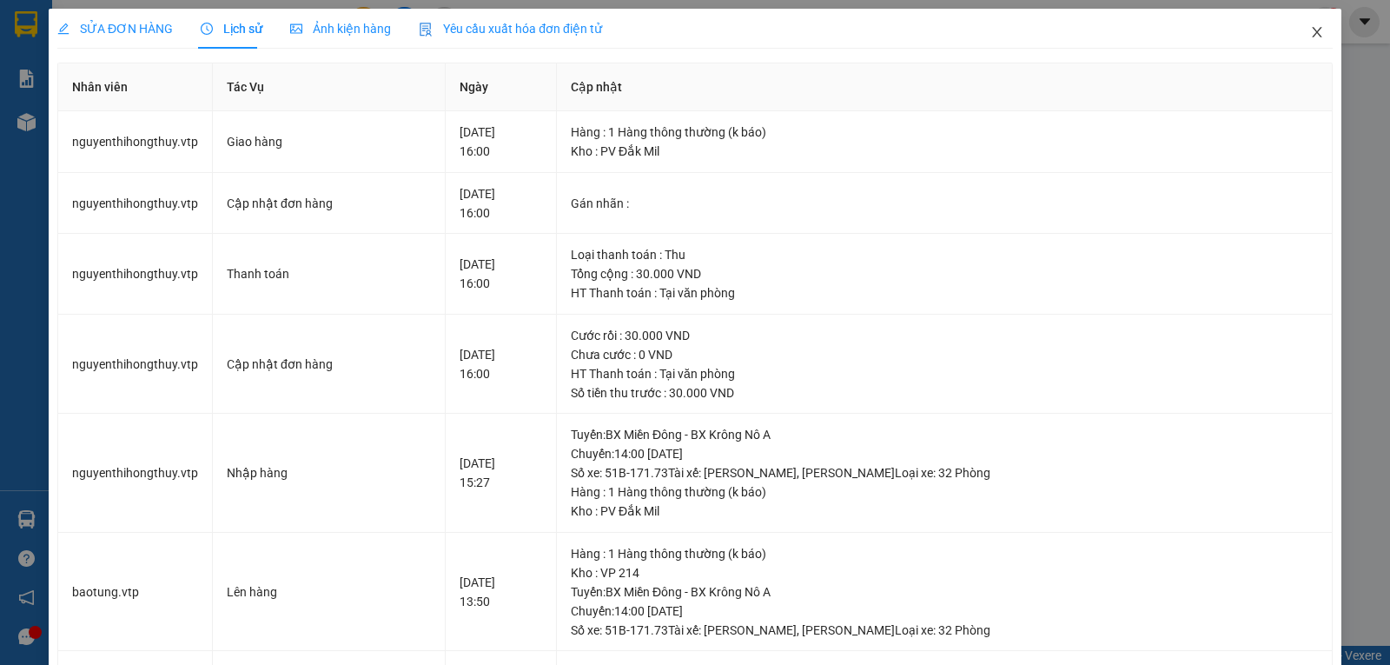
click at [1310, 36] on icon "close" at bounding box center [1317, 32] width 14 height 14
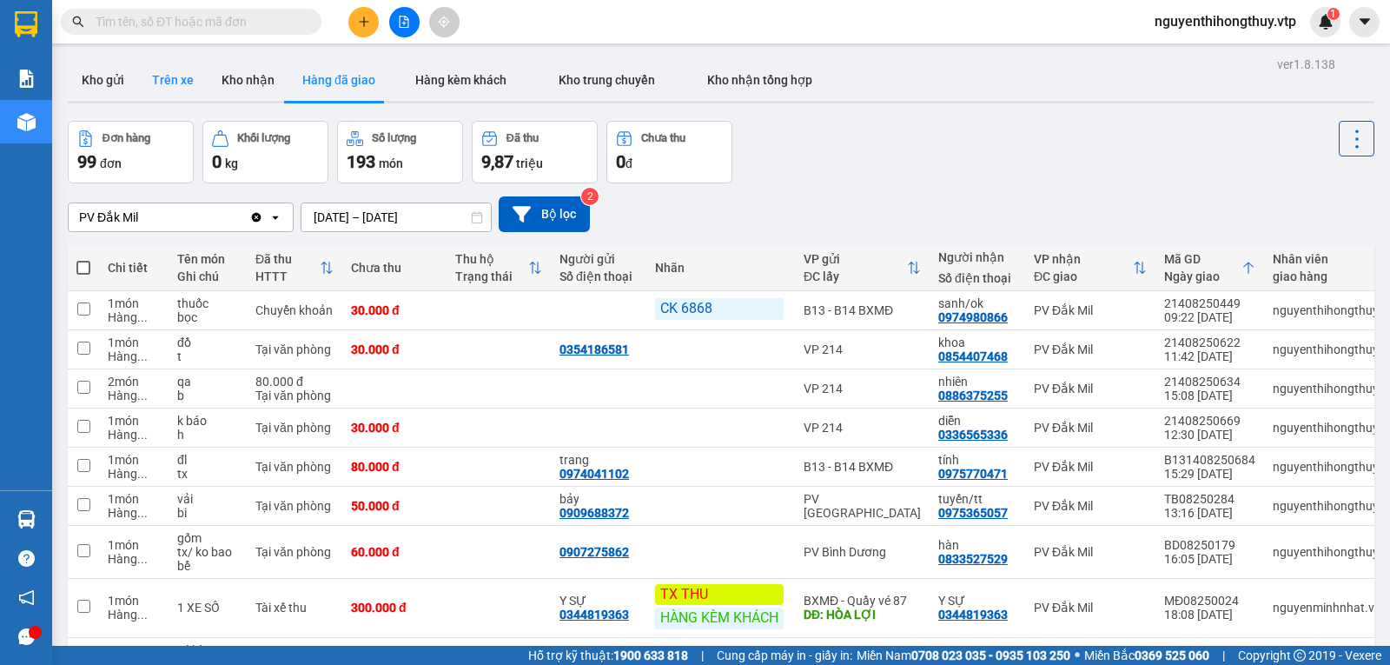
click at [181, 79] on button "Trên xe" at bounding box center [172, 80] width 69 height 42
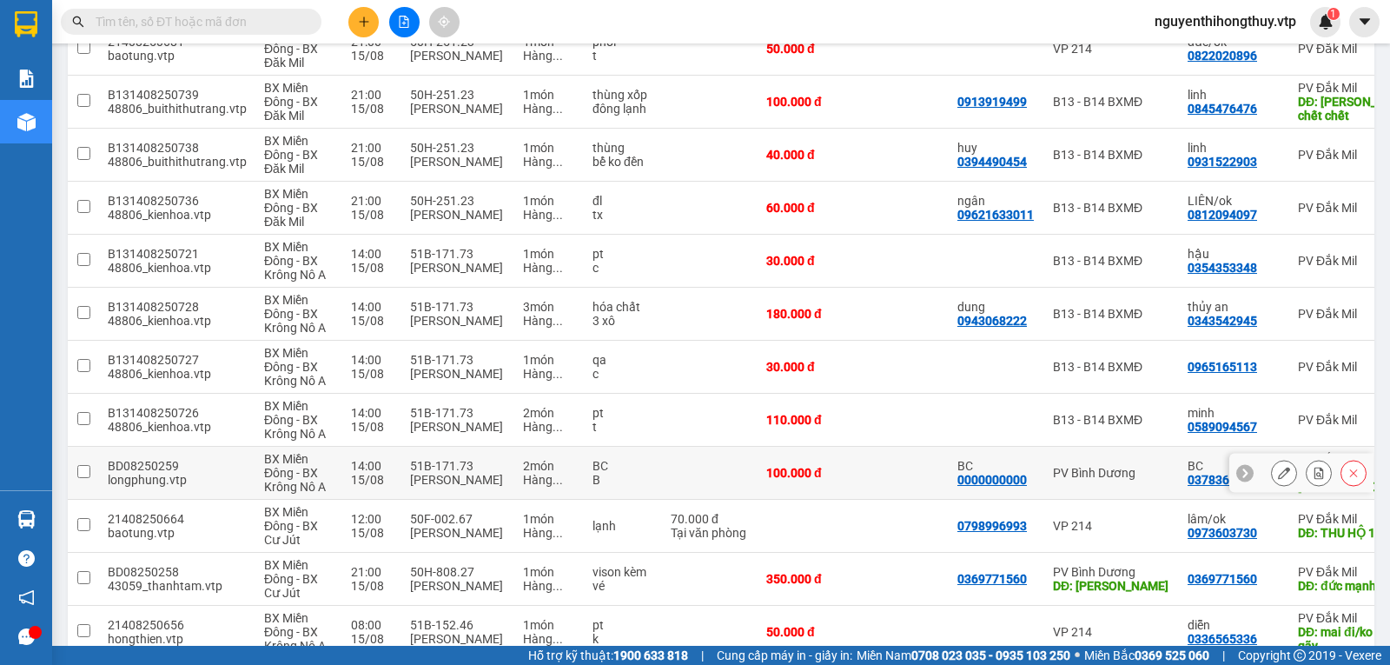
scroll to position [1579, 0]
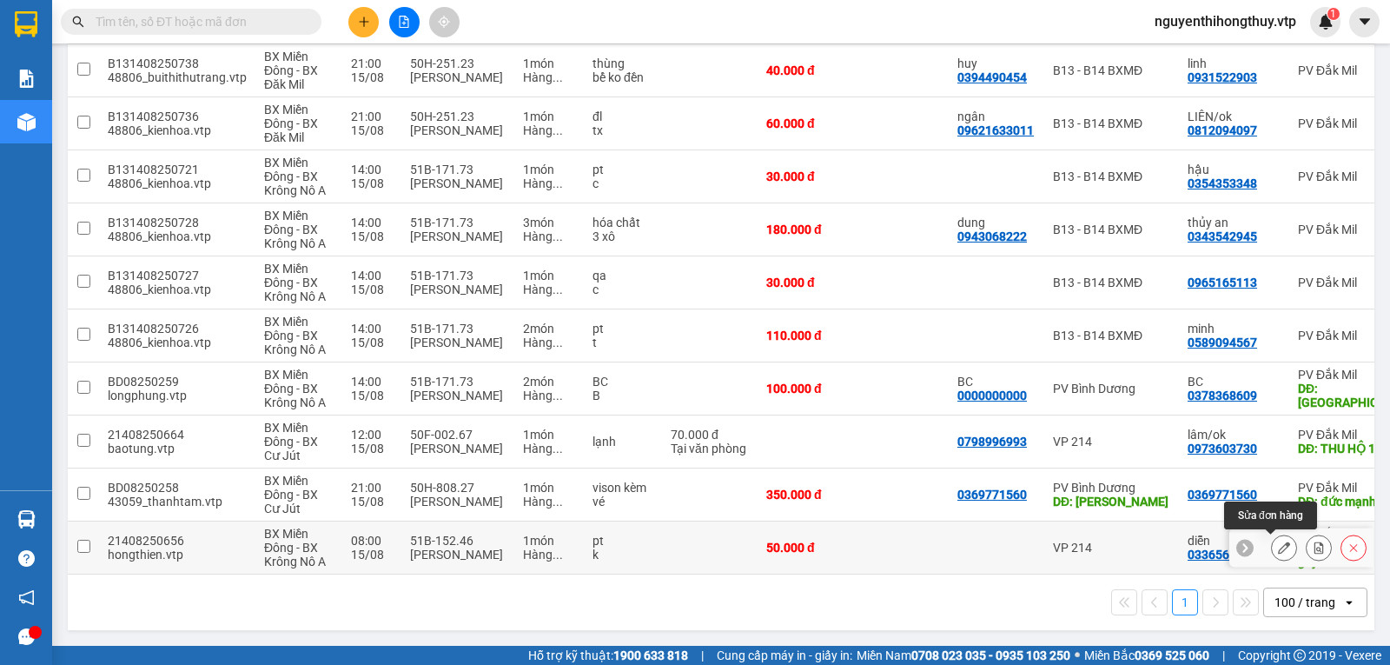
click at [1278, 542] on icon at bounding box center [1284, 547] width 12 height 12
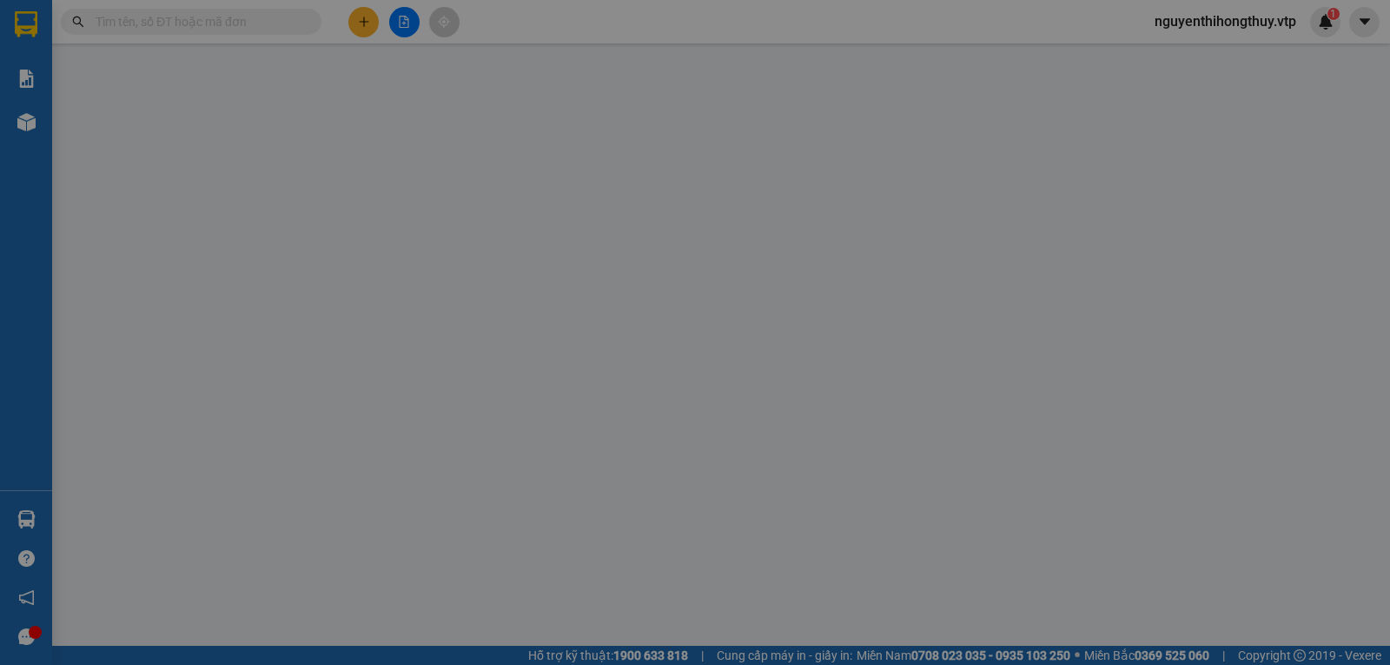
type input "0336565336"
type input "diễn"
type input "mai đi/ko bao gãy"
type input "50.000"
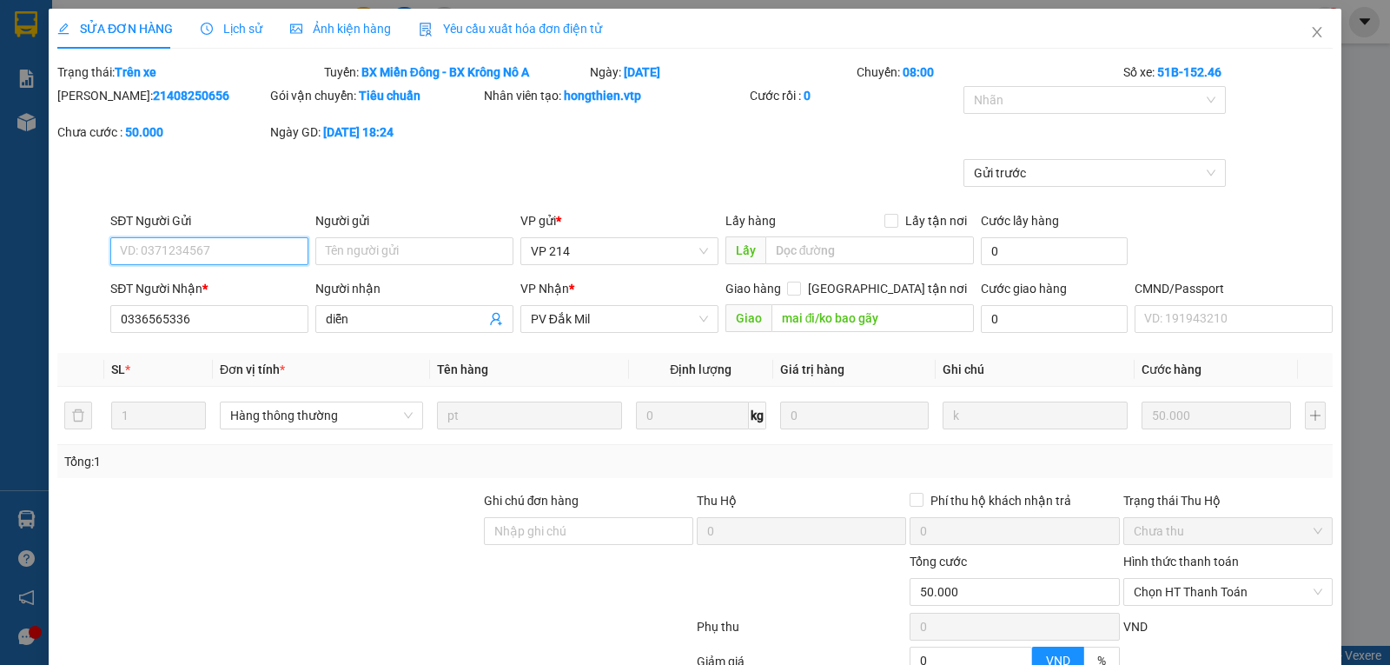
type input "2.500"
click at [1303, 22] on span "Close" at bounding box center [1317, 33] width 49 height 49
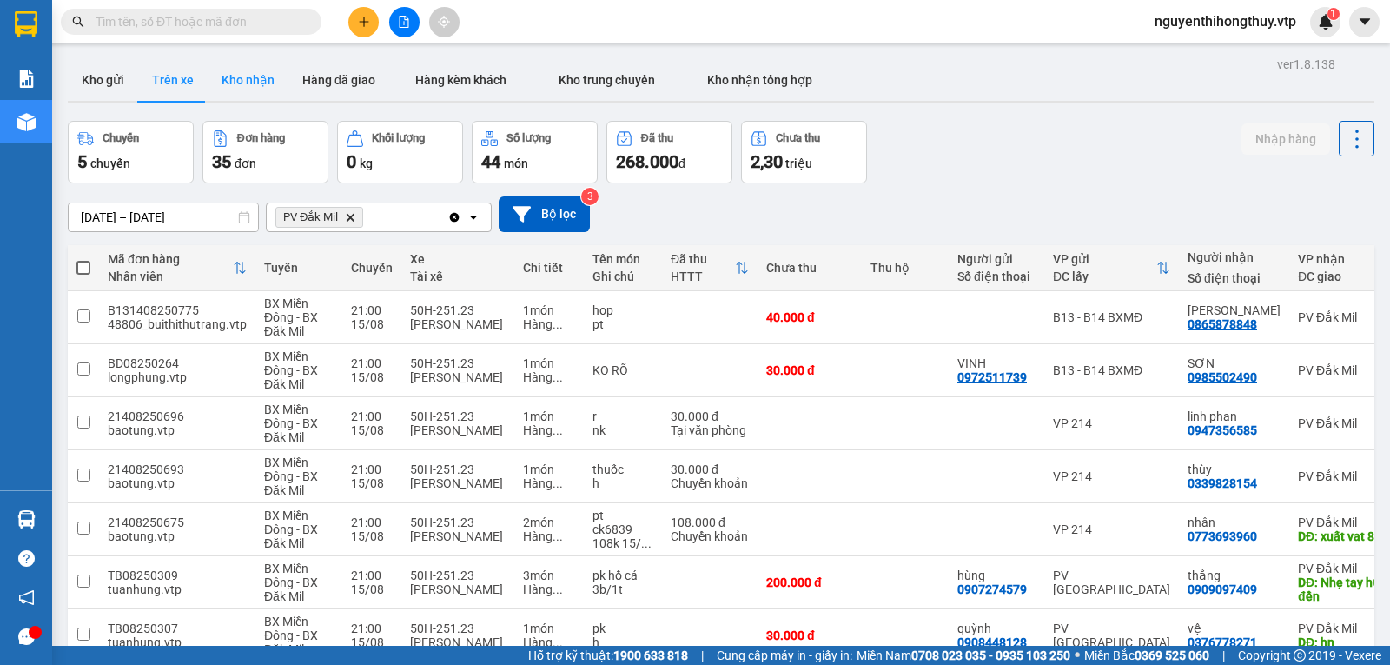
click at [247, 82] on button "Kho nhận" at bounding box center [248, 80] width 81 height 42
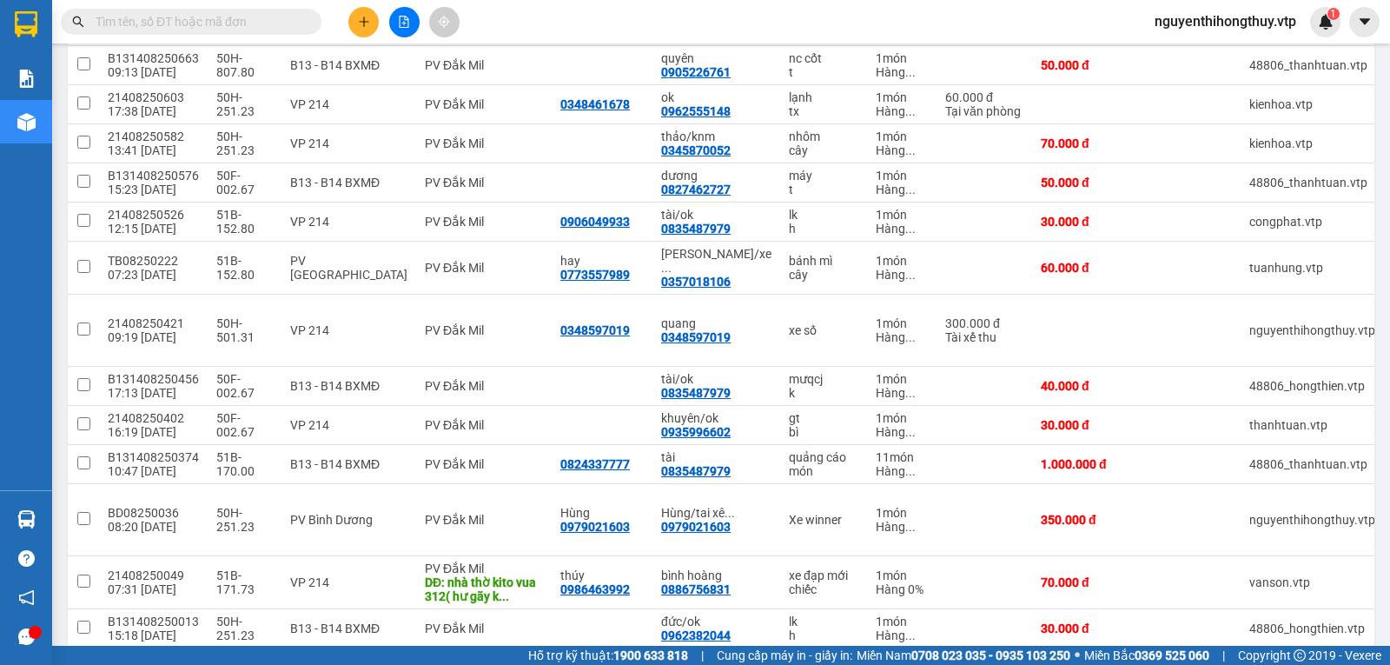
scroll to position [174, 0]
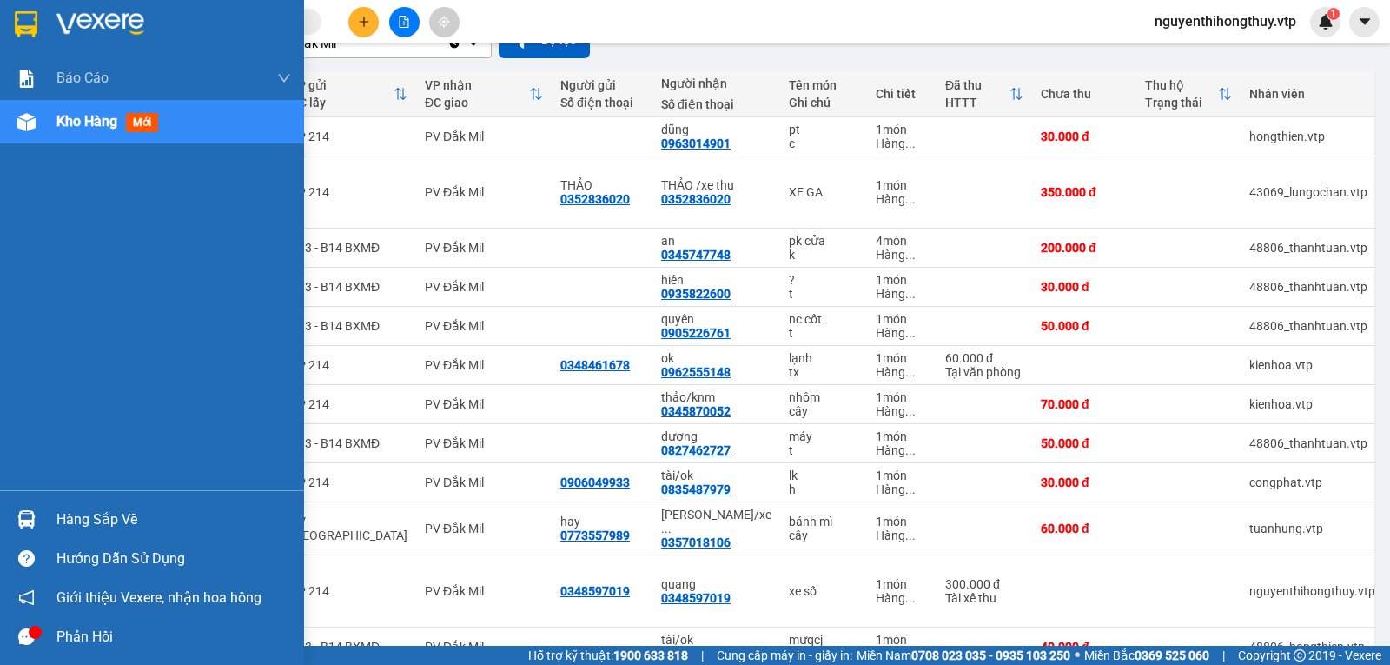
click at [27, 17] on img at bounding box center [26, 24] width 23 height 26
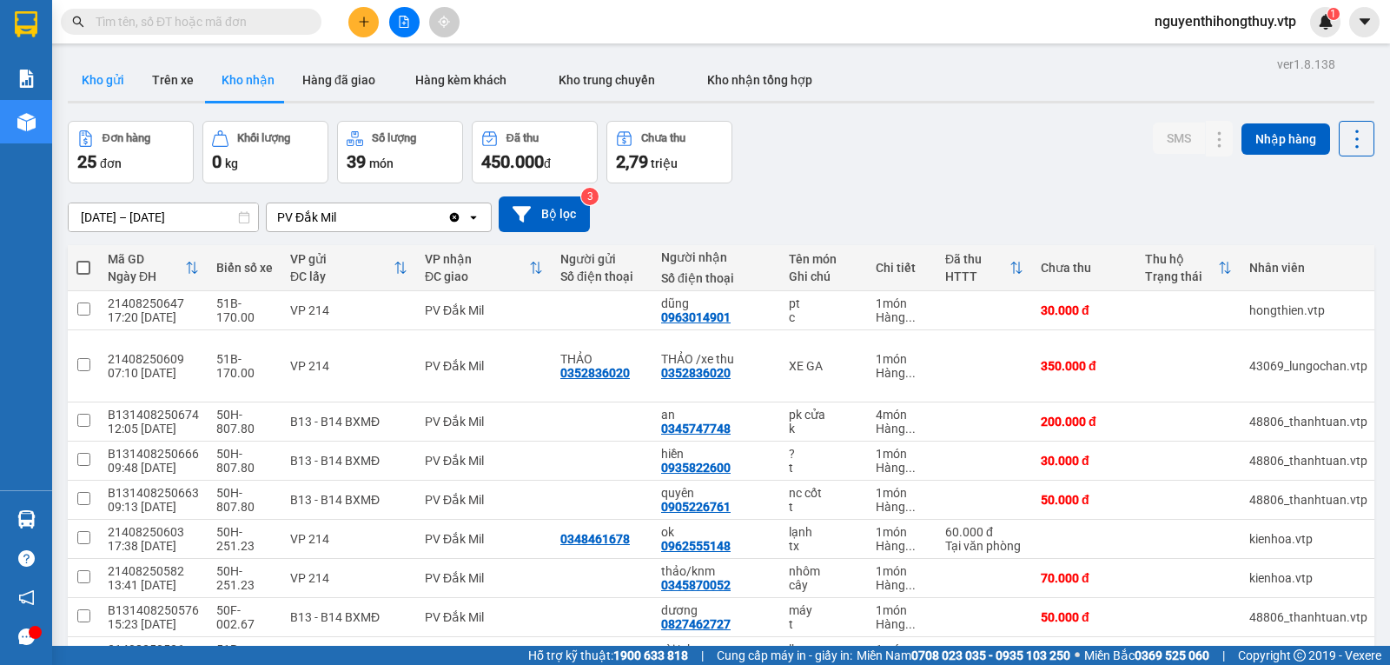
click at [113, 70] on button "Kho gửi" at bounding box center [103, 80] width 70 height 42
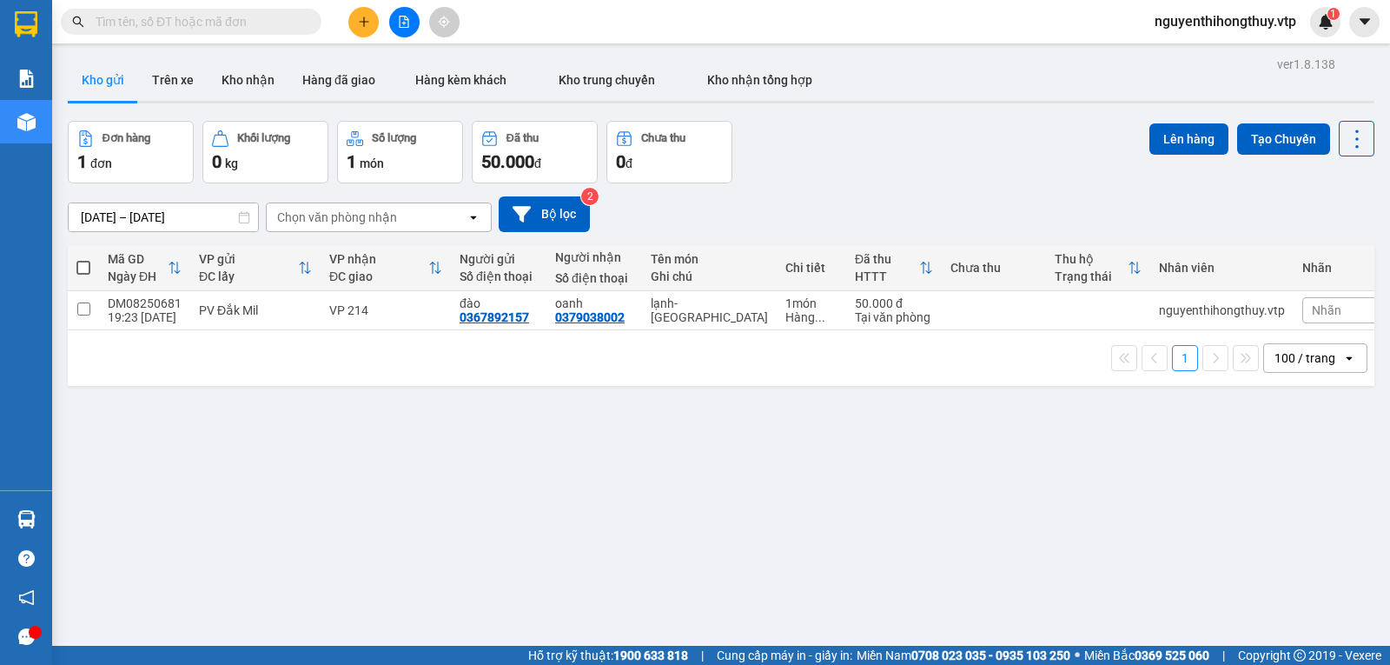
click at [85, 267] on span at bounding box center [83, 268] width 14 height 14
click at [83, 259] on input "checkbox" at bounding box center [83, 259] width 0 height 0
checkbox input "true"
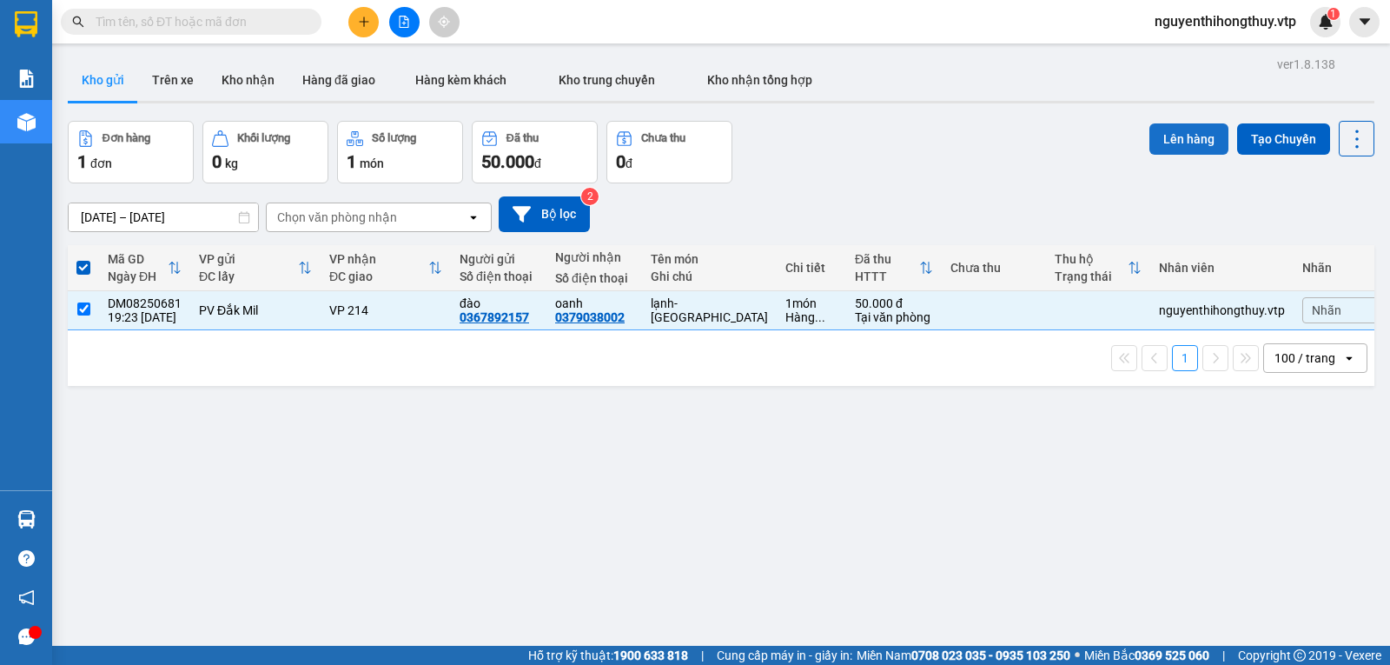
click at [1177, 138] on button "Lên hàng" at bounding box center [1188, 138] width 79 height 31
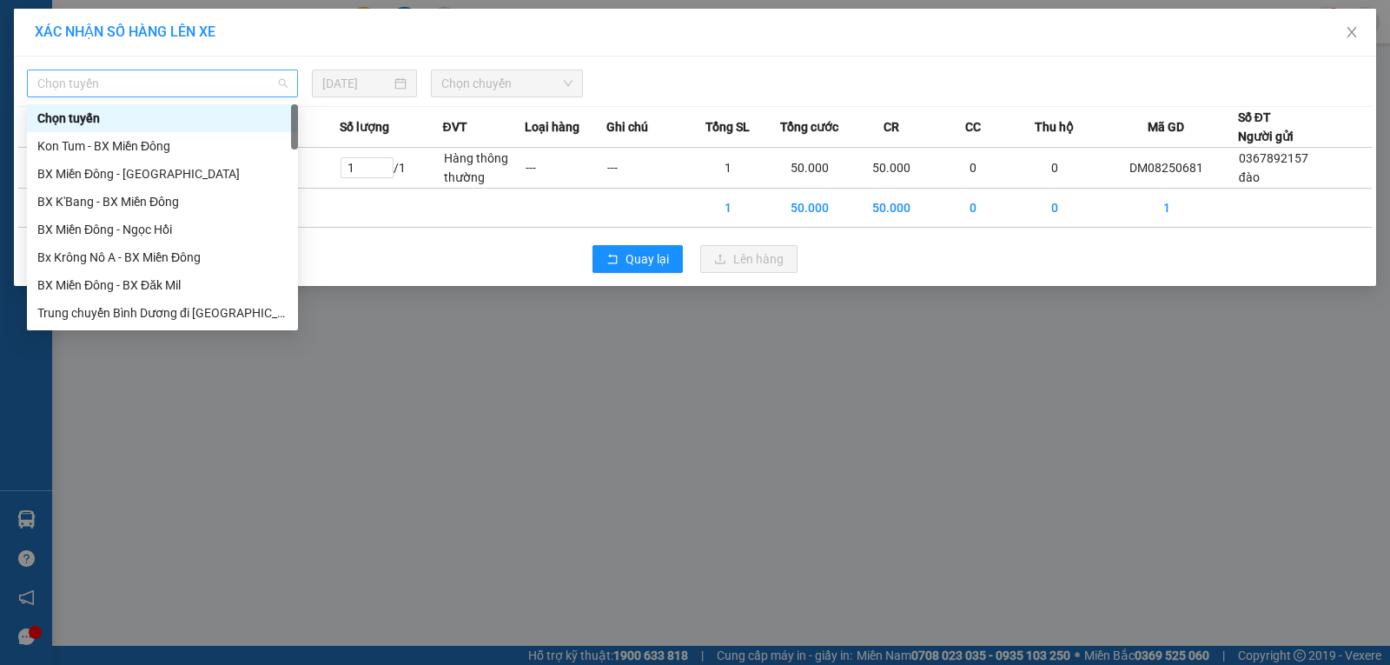
click at [236, 79] on span "Chọn tuyến" at bounding box center [162, 83] width 250 height 26
type input "da"
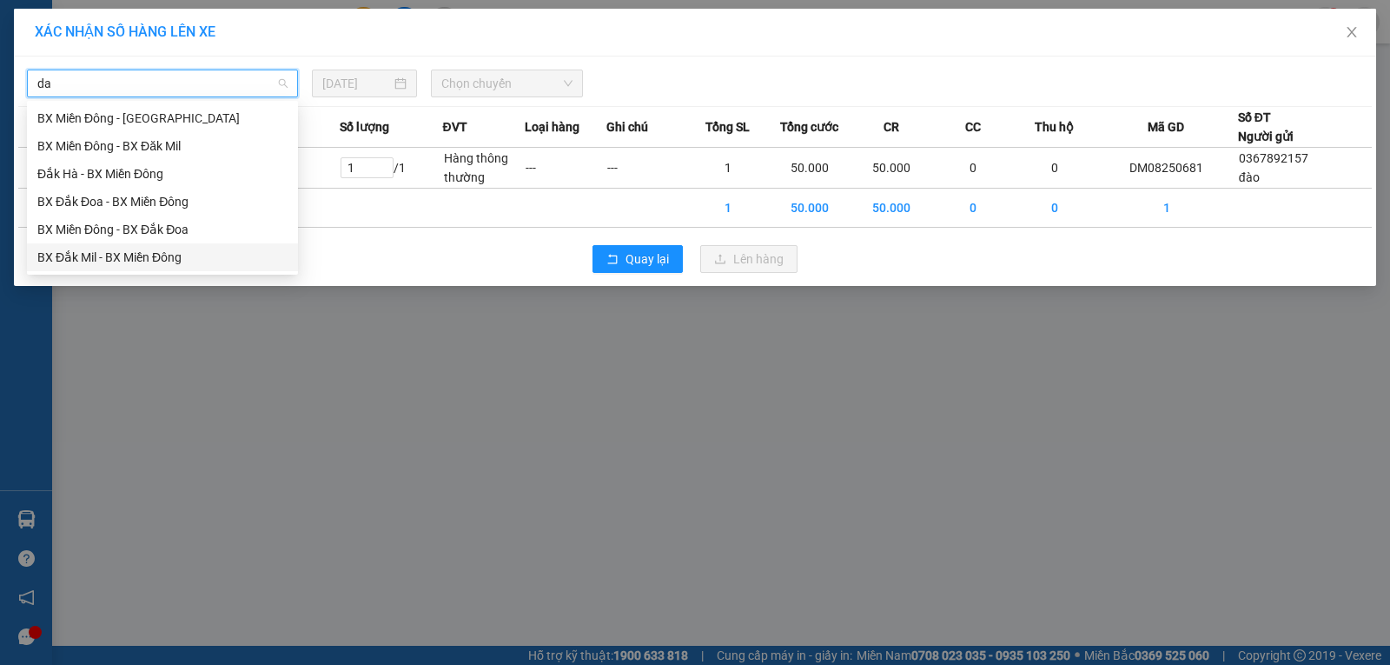
click at [131, 256] on div "BX Đắk Mil - BX Miền Đông" at bounding box center [162, 257] width 250 height 19
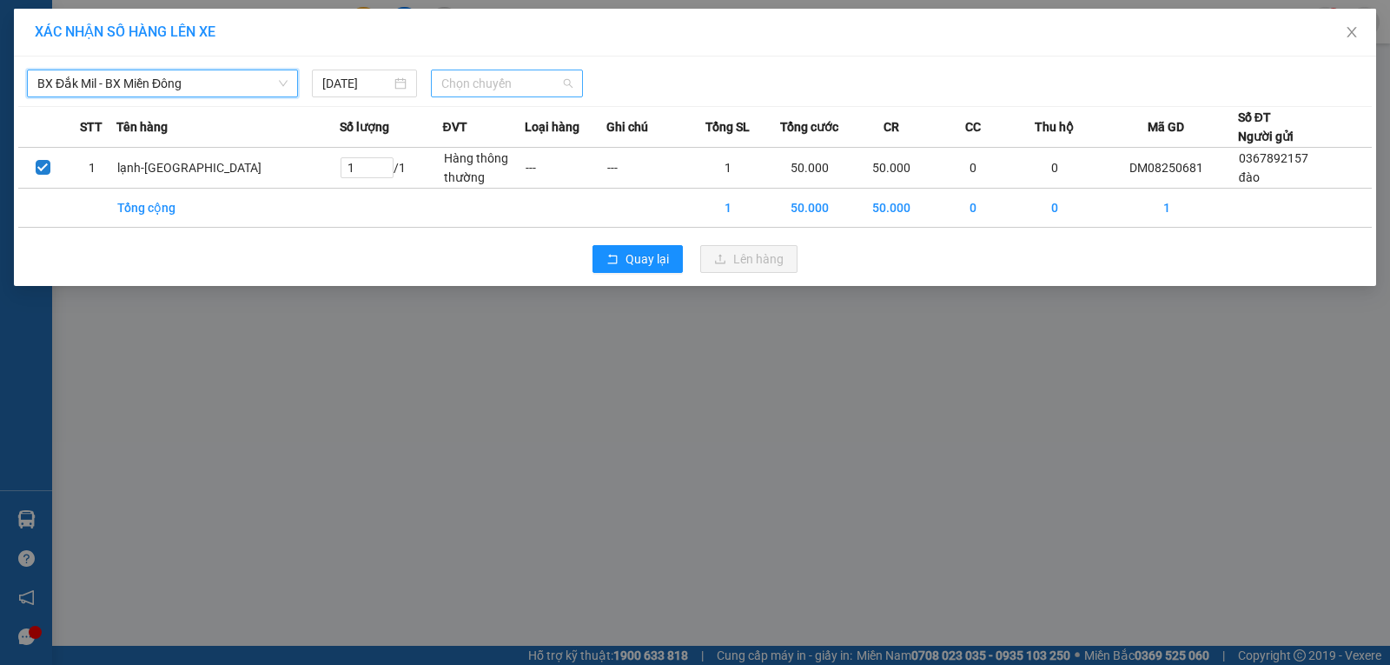
click at [515, 80] on span "Chọn chuyến" at bounding box center [506, 83] width 131 height 26
click at [502, 171] on div "21:00 - 51B-170.00" at bounding box center [509, 173] width 136 height 19
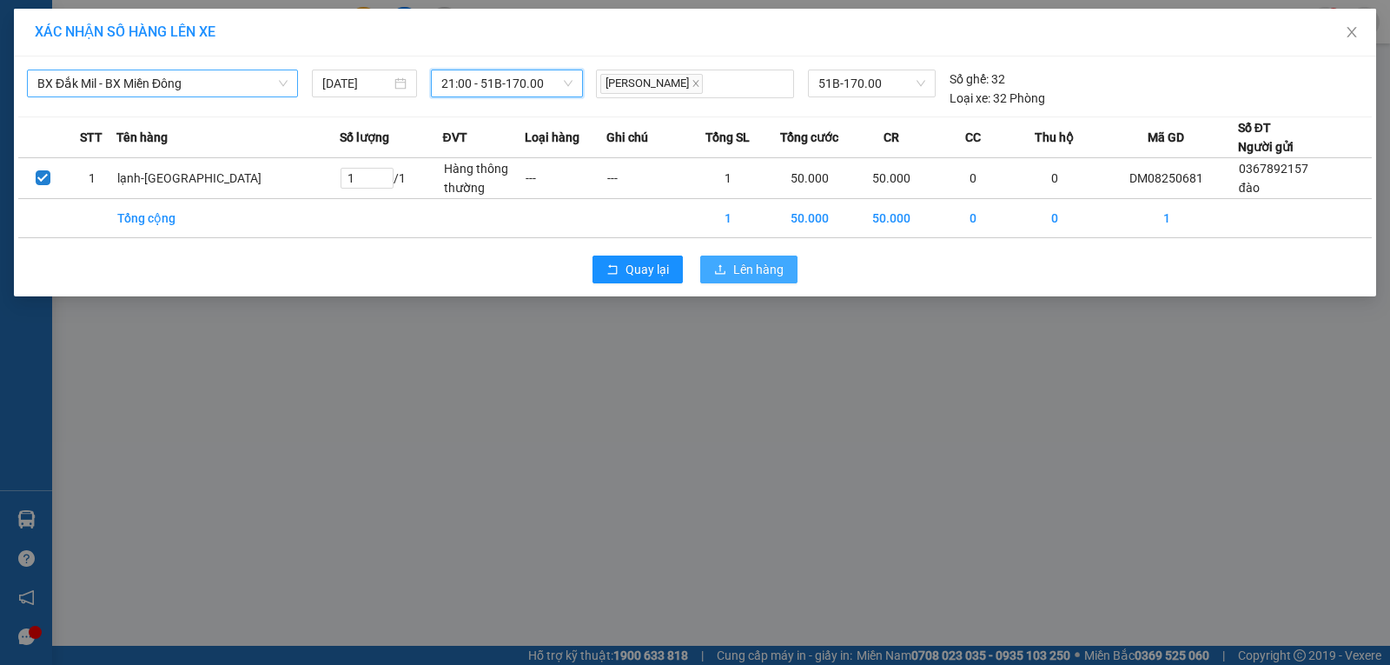
click at [740, 272] on span "Lên hàng" at bounding box center [758, 269] width 50 height 19
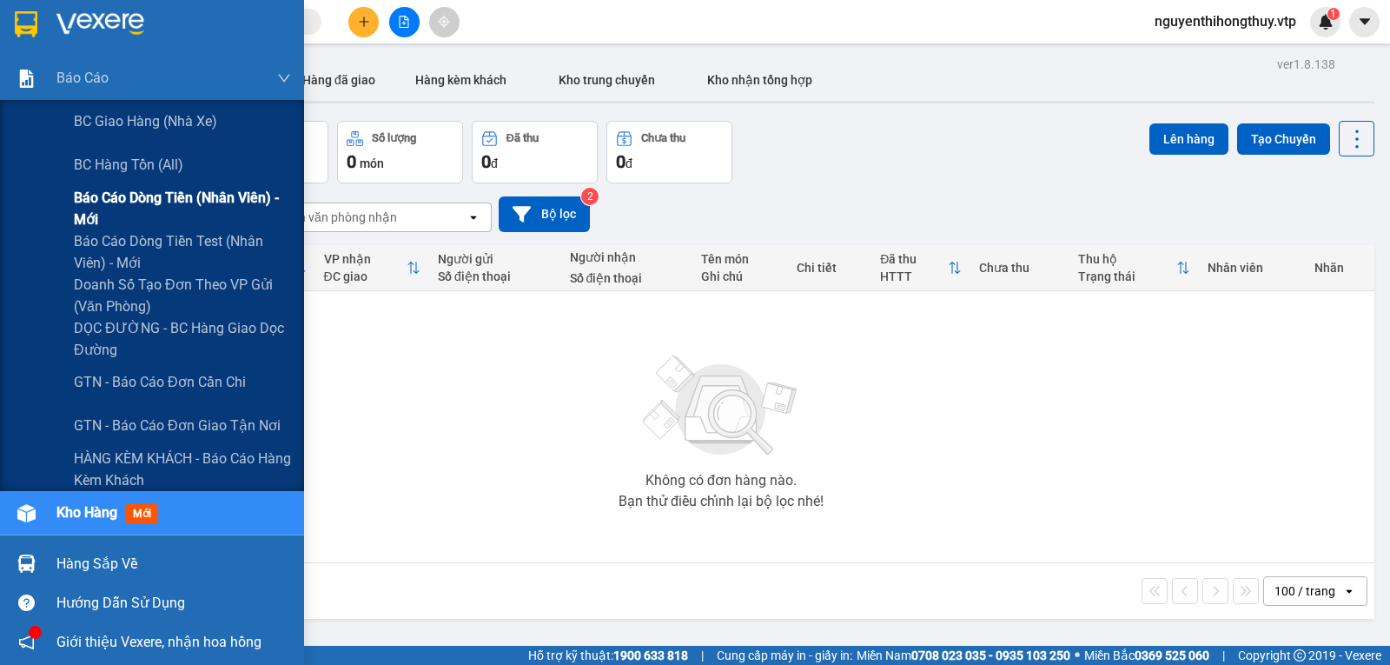
click at [137, 198] on span "Báo cáo dòng tiền (nhân viên) - mới" at bounding box center [182, 208] width 217 height 43
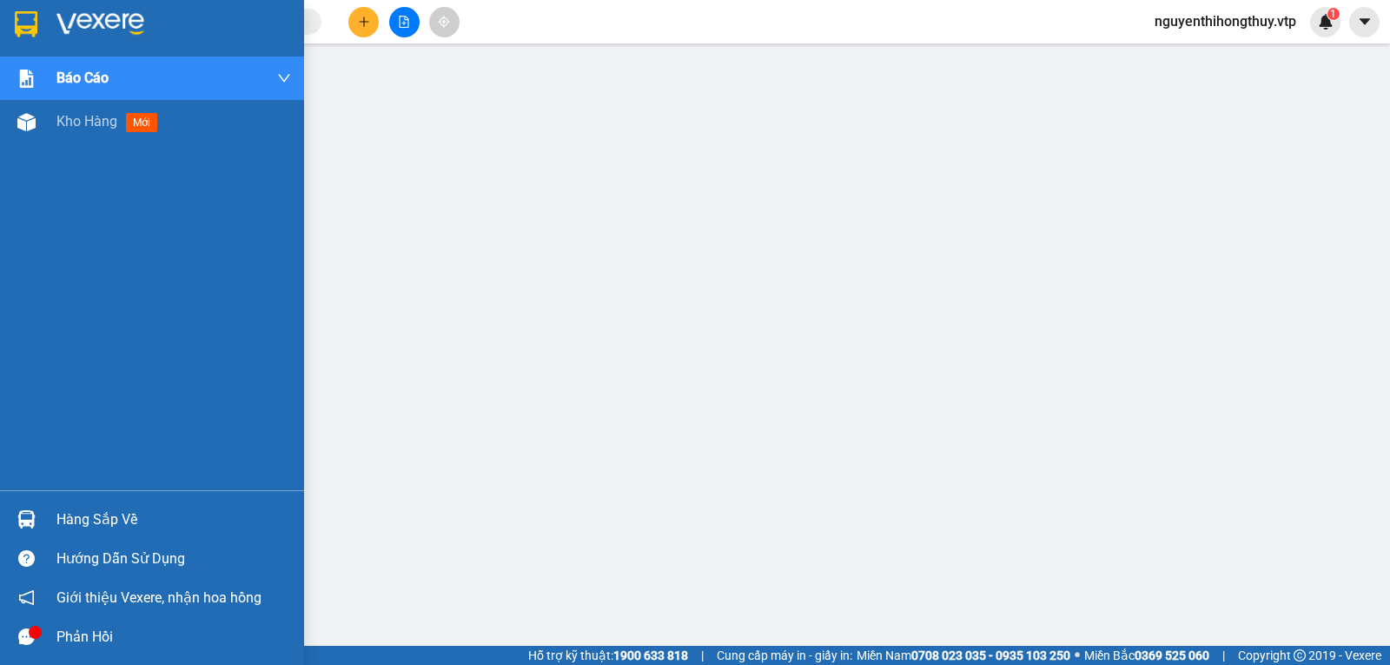
click at [30, 21] on img at bounding box center [26, 24] width 23 height 26
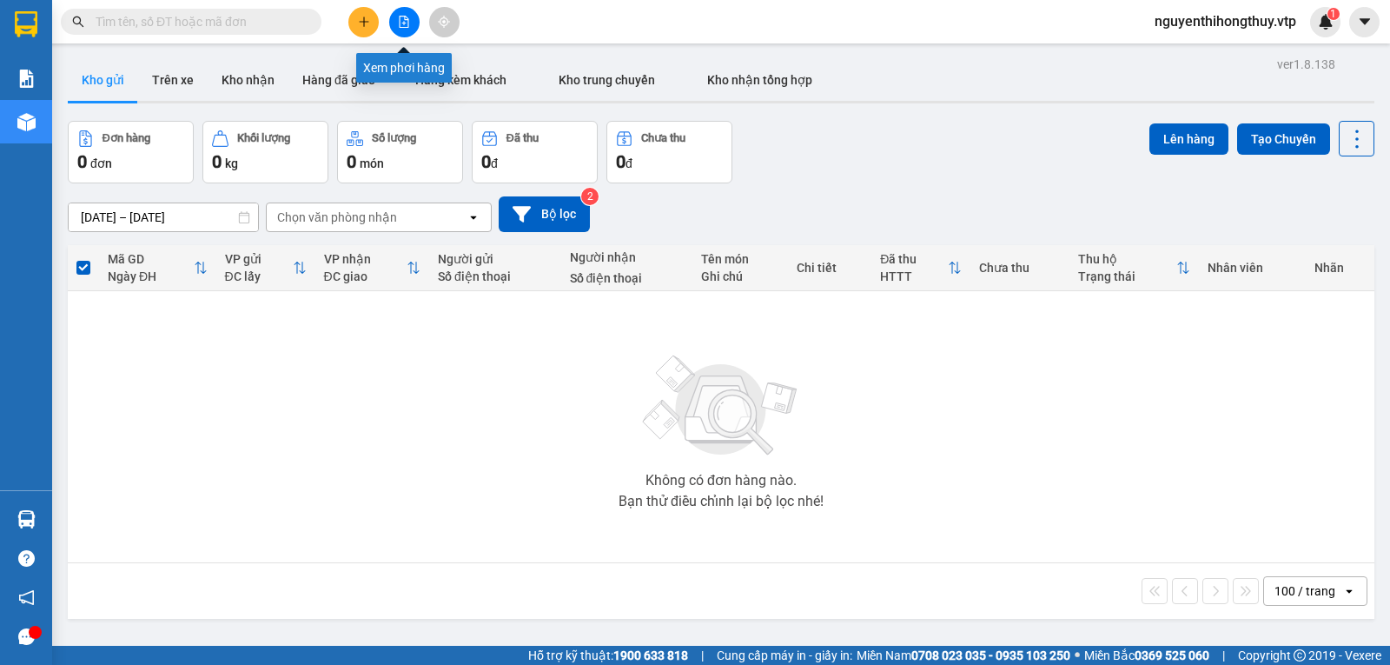
click at [404, 15] on button at bounding box center [404, 22] width 30 height 30
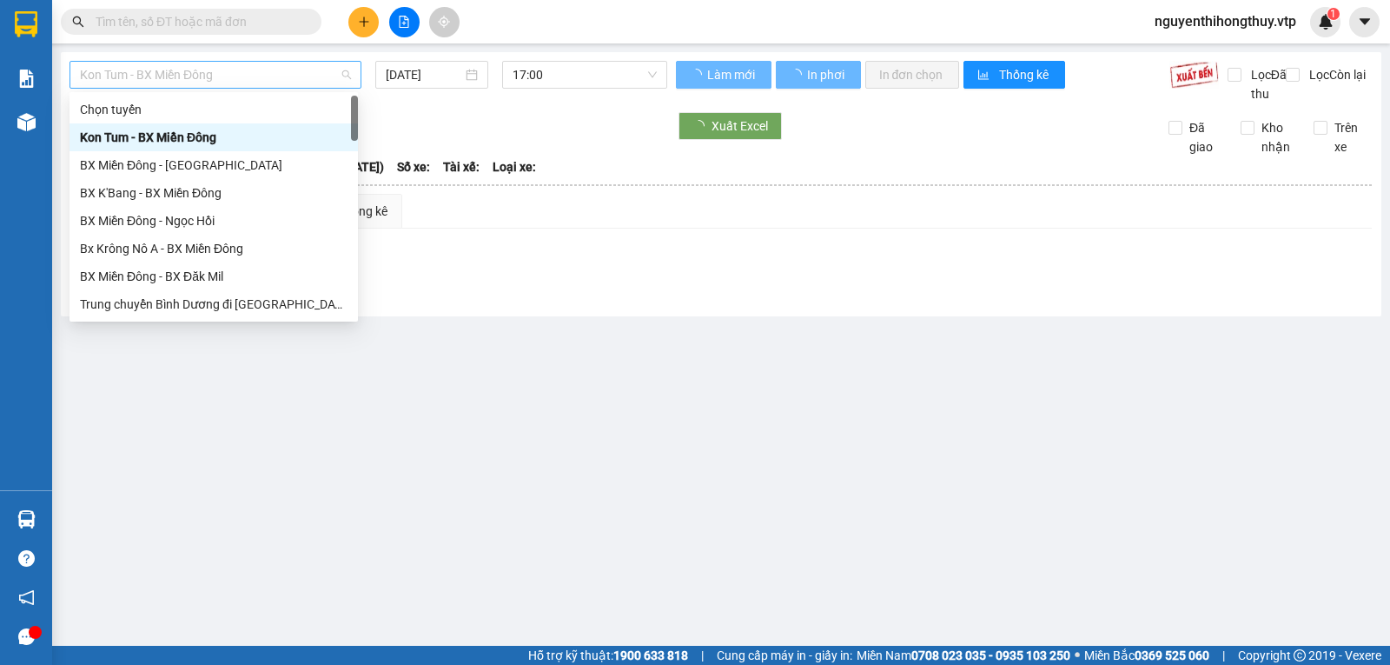
click at [228, 71] on span "Kon Tum - BX Miền Đông" at bounding box center [215, 75] width 271 height 26
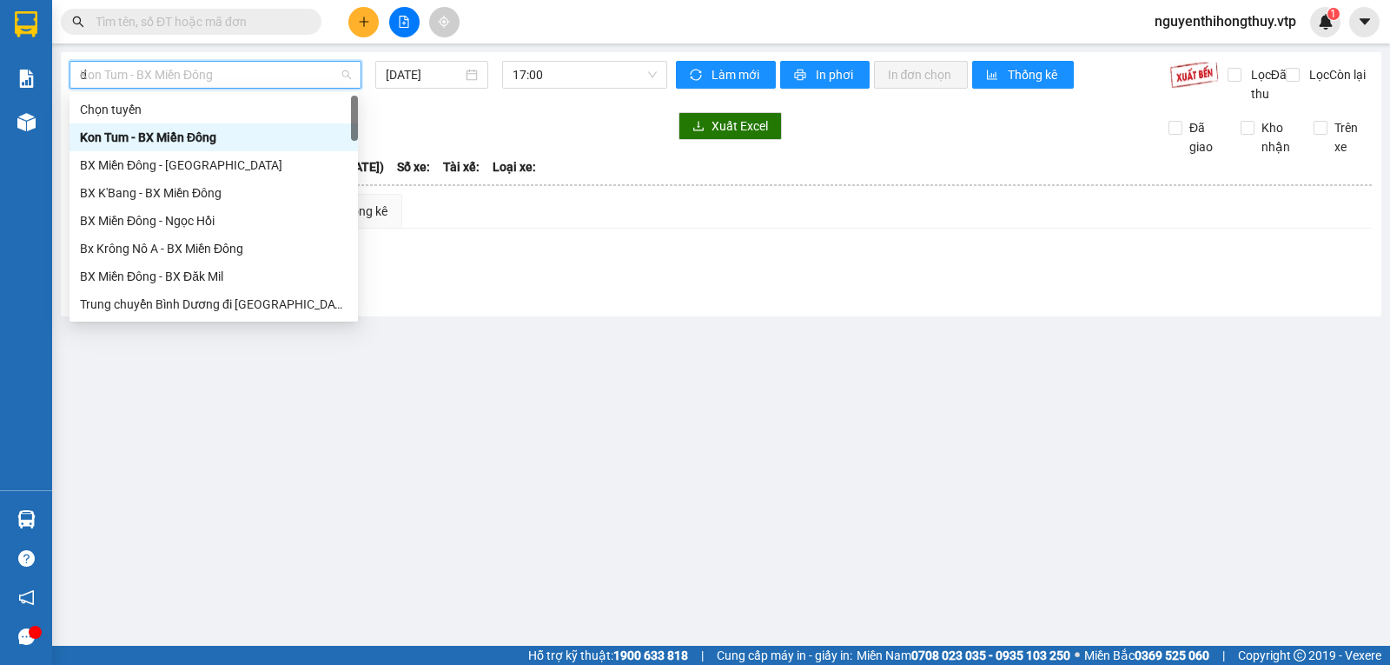
type input "da"
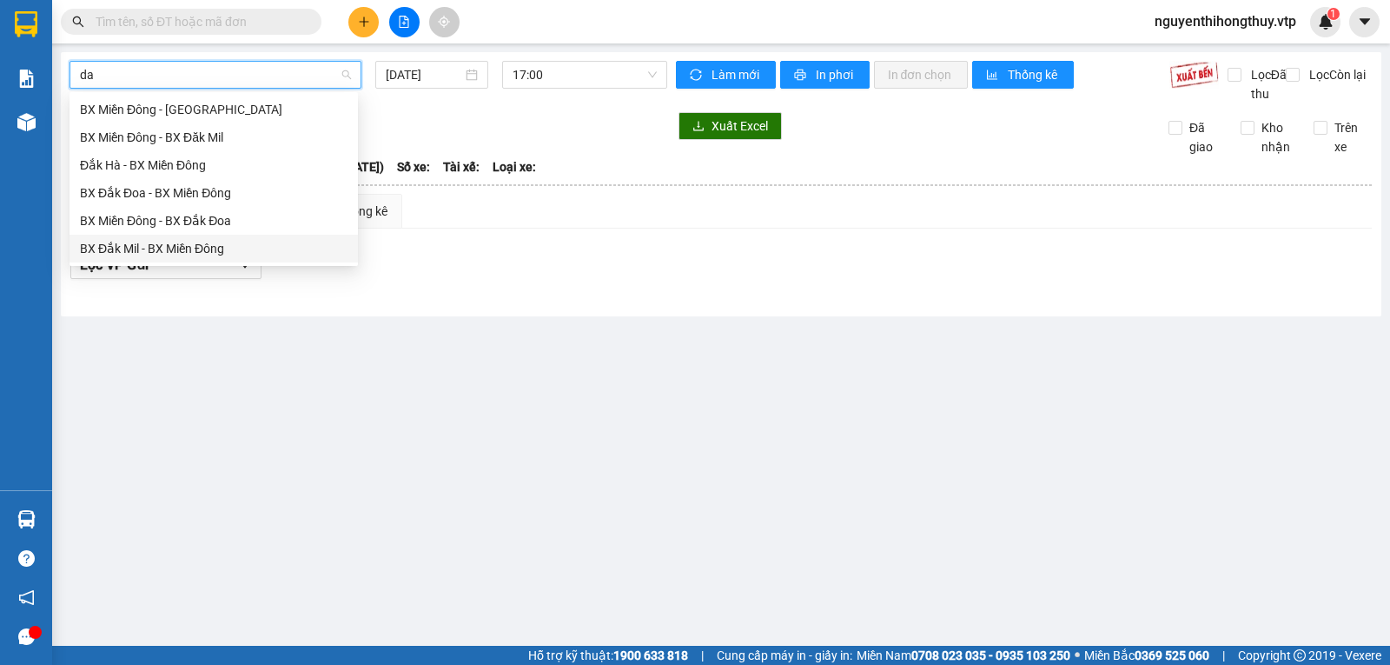
click at [223, 238] on div "BX Đắk Mil - BX Miền Đông" at bounding box center [213, 249] width 288 height 28
type input "[DATE]"
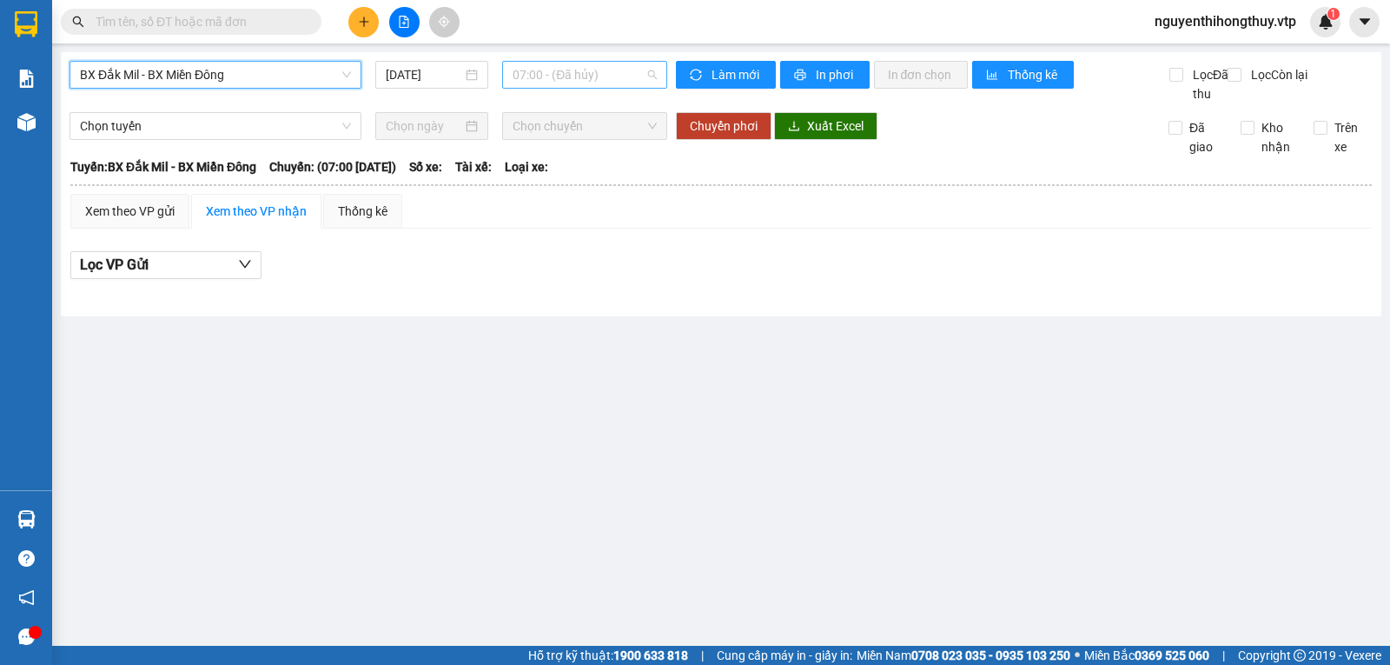
click at [606, 76] on span "07:00 - (Đã hủy)" at bounding box center [584, 75] width 143 height 26
click at [585, 169] on div "21:00 - 51B-170.00" at bounding box center [581, 165] width 136 height 19
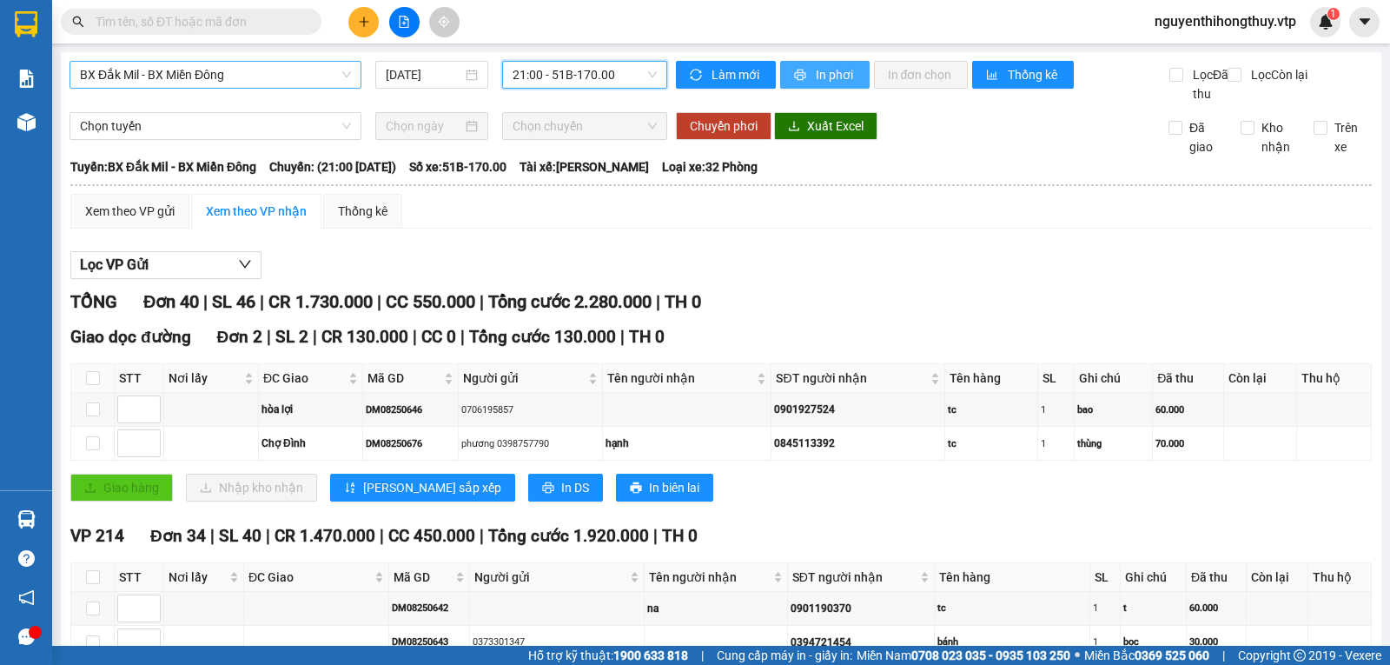
click at [825, 76] on span "In phơi" at bounding box center [836, 74] width 40 height 19
